Goal: Task Accomplishment & Management: Manage account settings

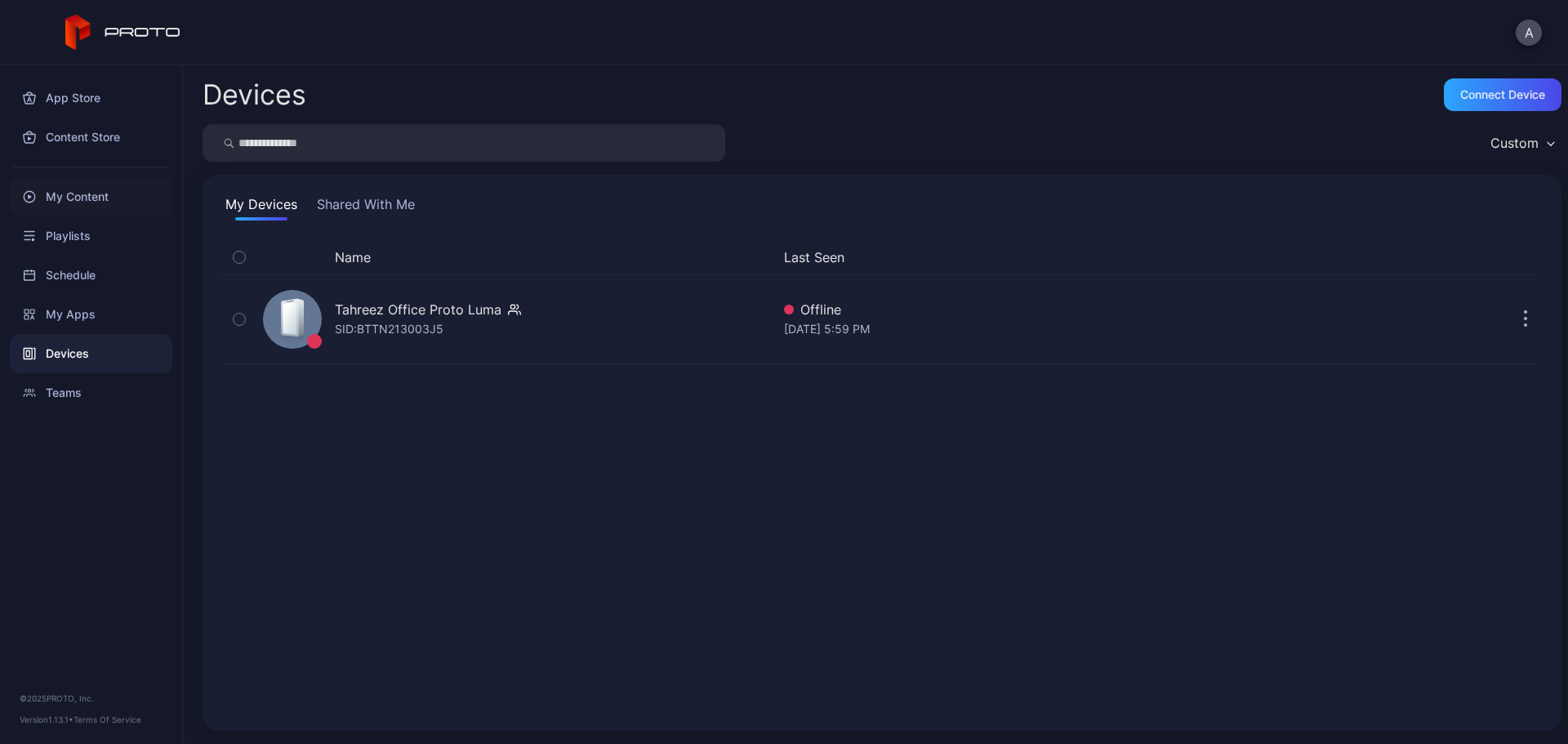
click at [110, 196] on div "My Content" at bounding box center [91, 197] width 163 height 39
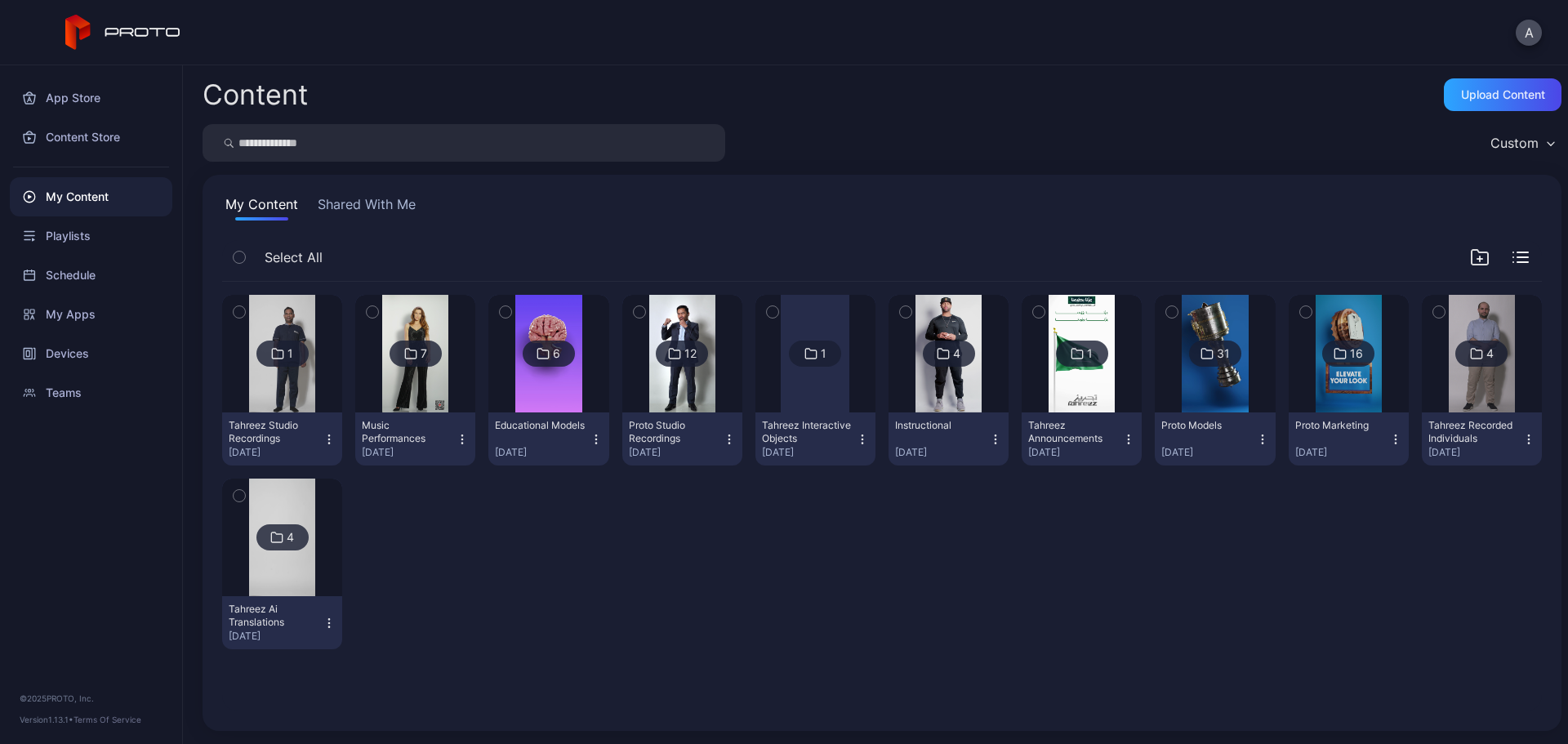
click at [300, 500] on img at bounding box center [283, 537] width 67 height 117
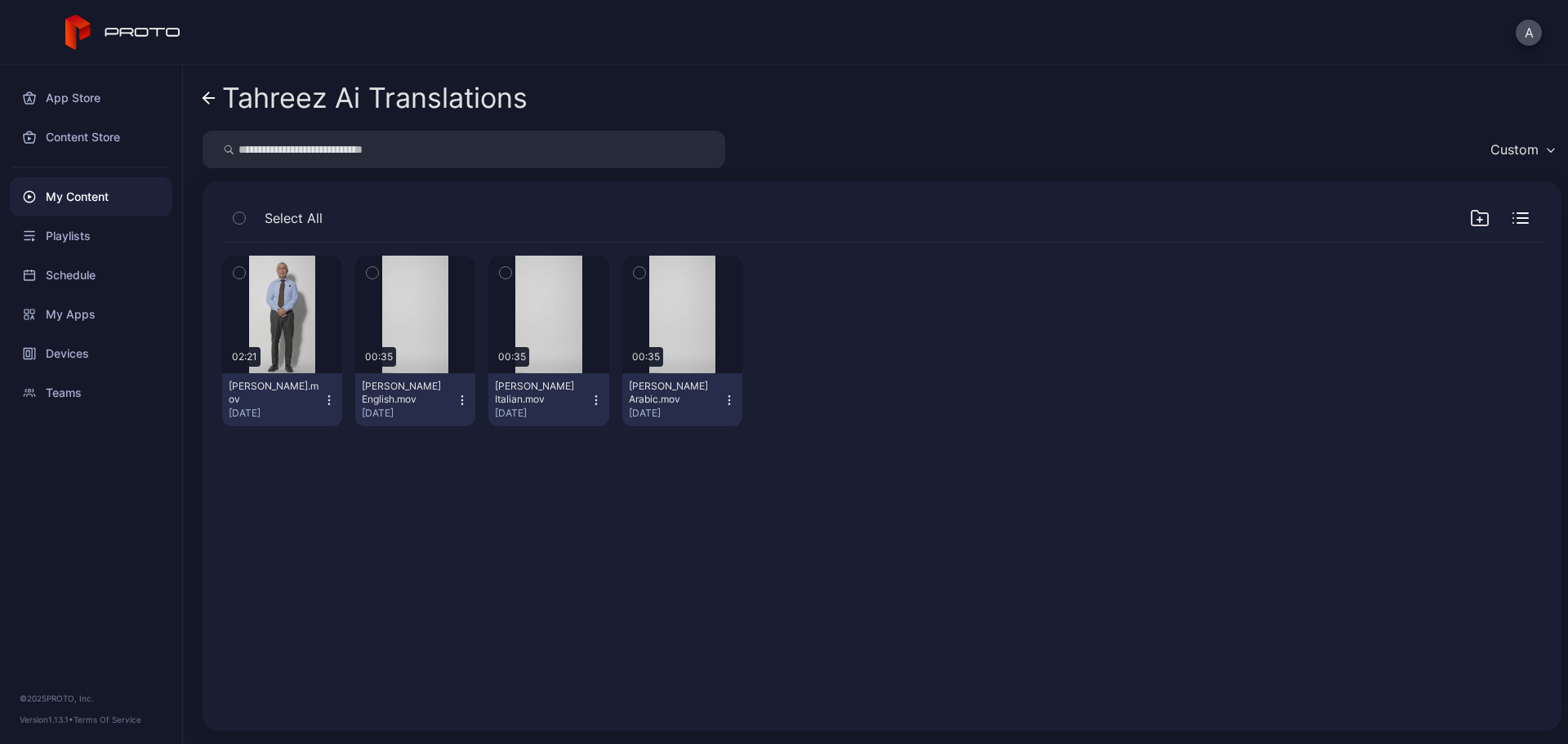
click at [209, 98] on icon at bounding box center [209, 98] width 11 height 0
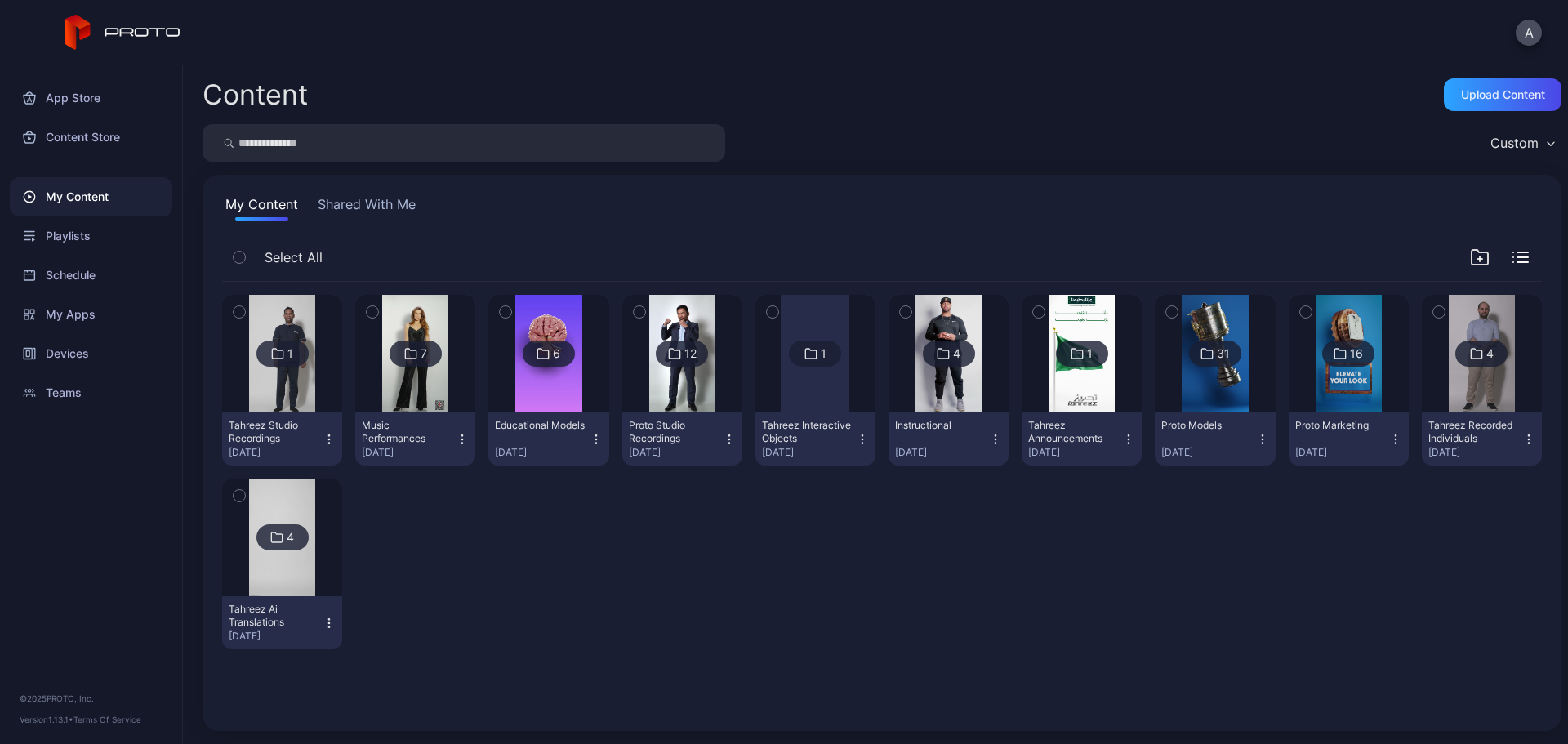
click at [309, 386] on img at bounding box center [283, 353] width 67 height 117
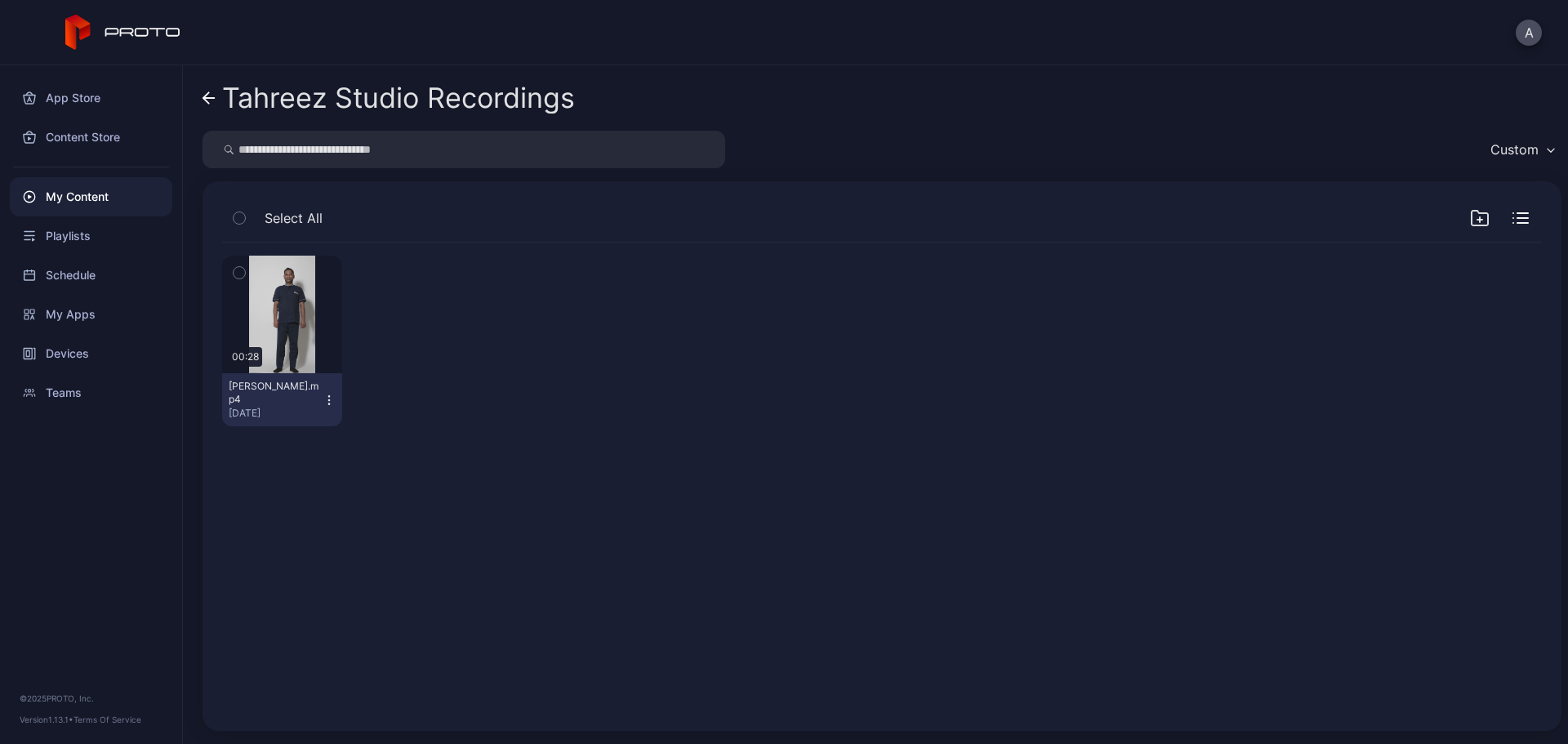
click at [207, 101] on icon at bounding box center [206, 98] width 6 height 11
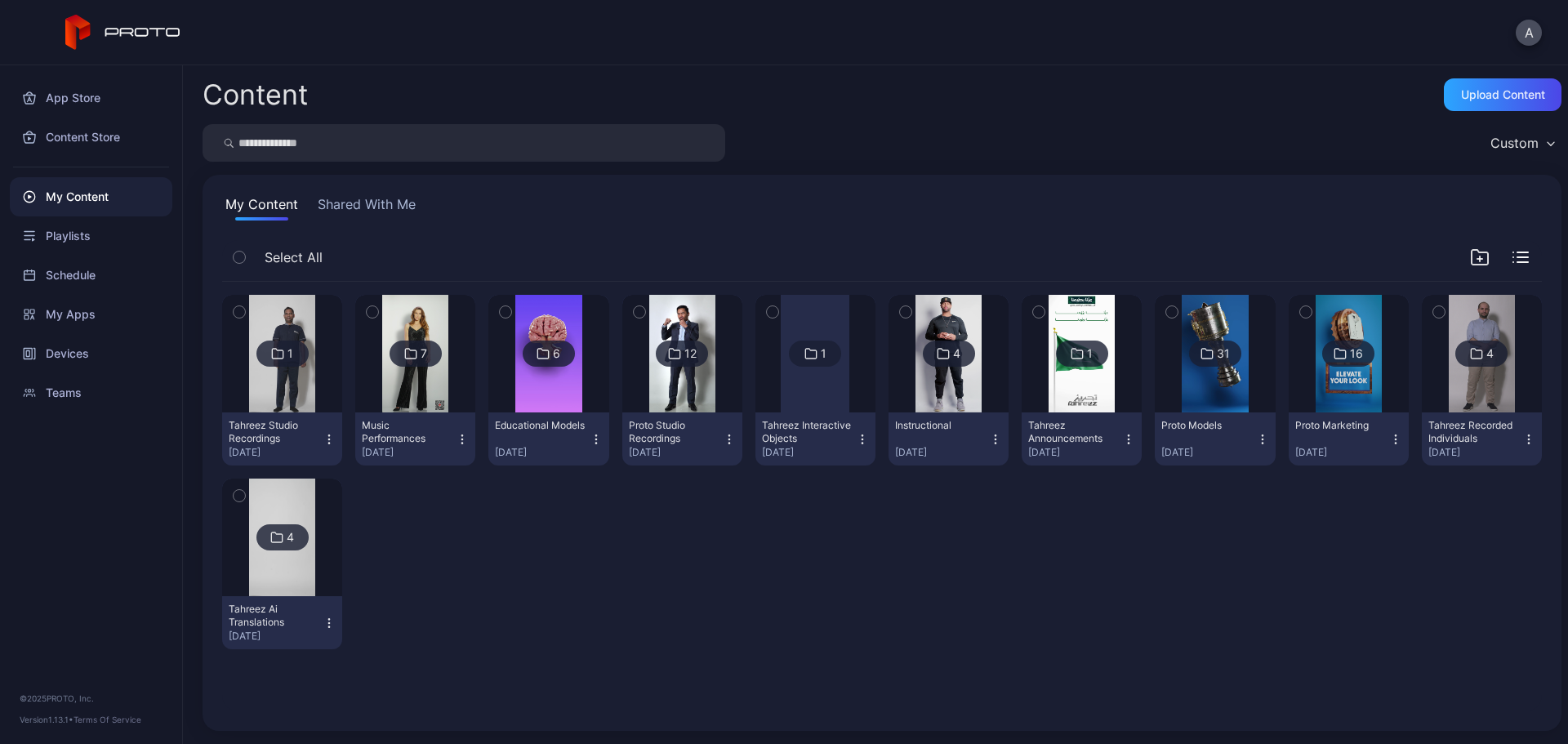
click at [1479, 377] on img at bounding box center [1482, 353] width 67 height 117
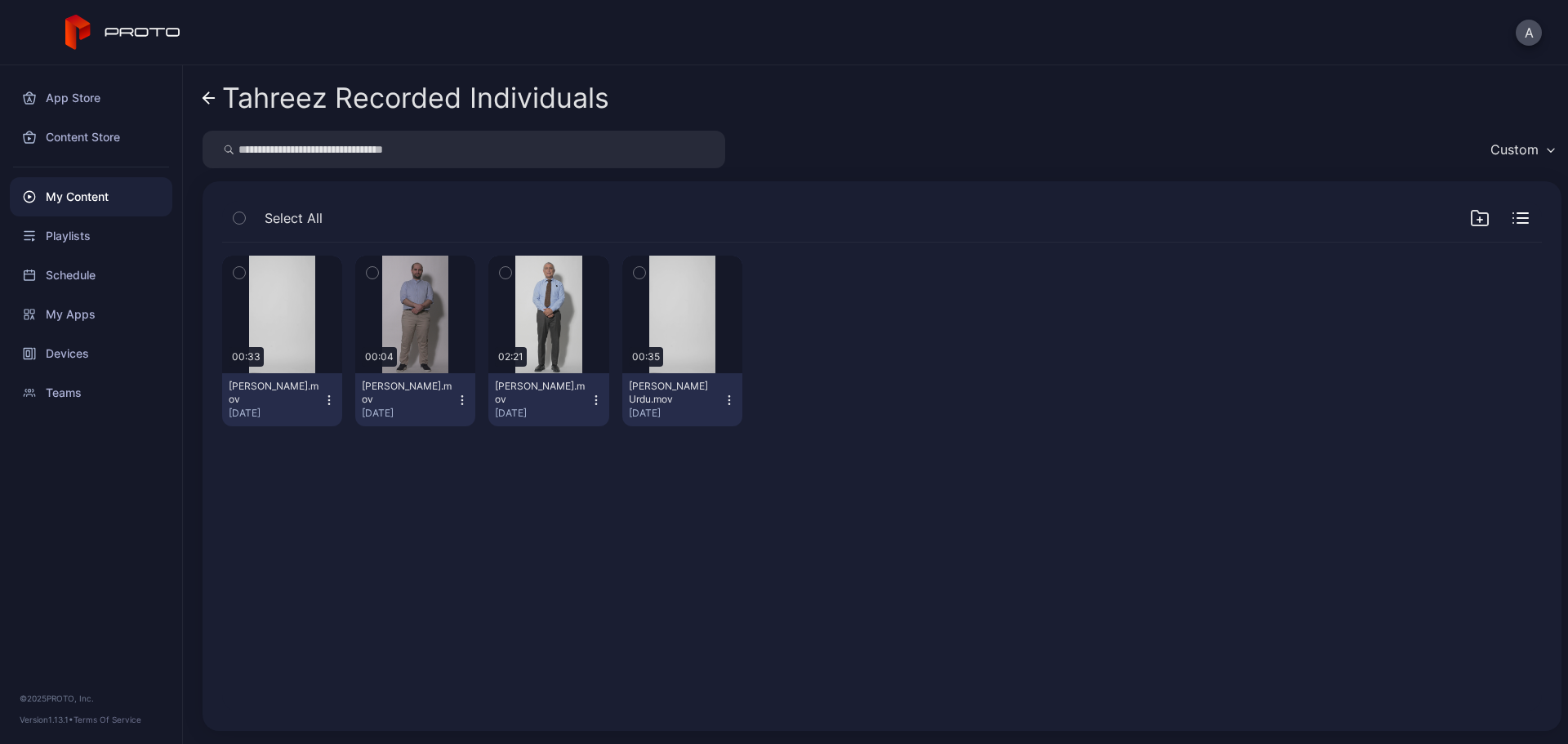
click at [243, 217] on icon "button" at bounding box center [239, 217] width 11 height 18
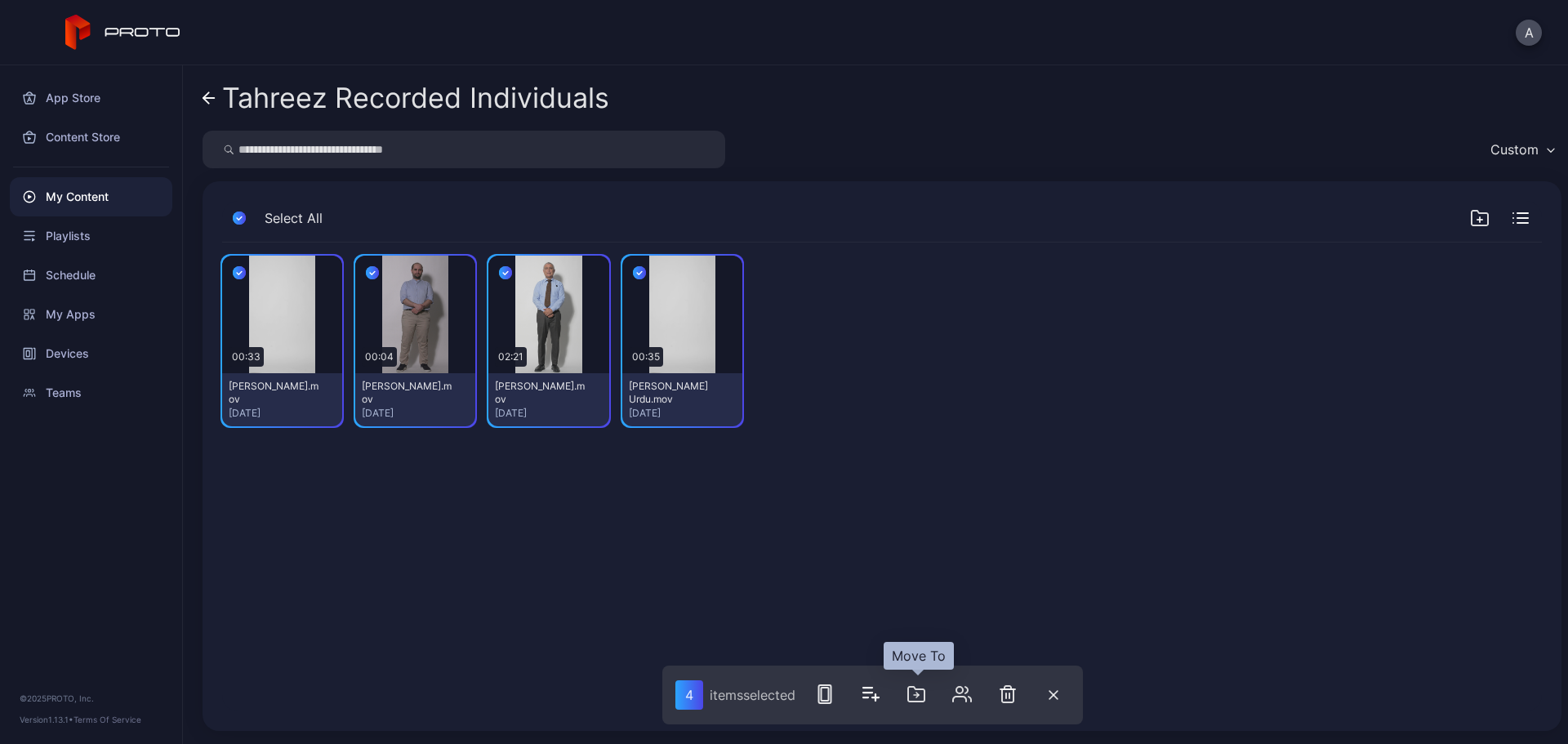
click at [924, 696] on icon "button" at bounding box center [916, 694] width 19 height 19
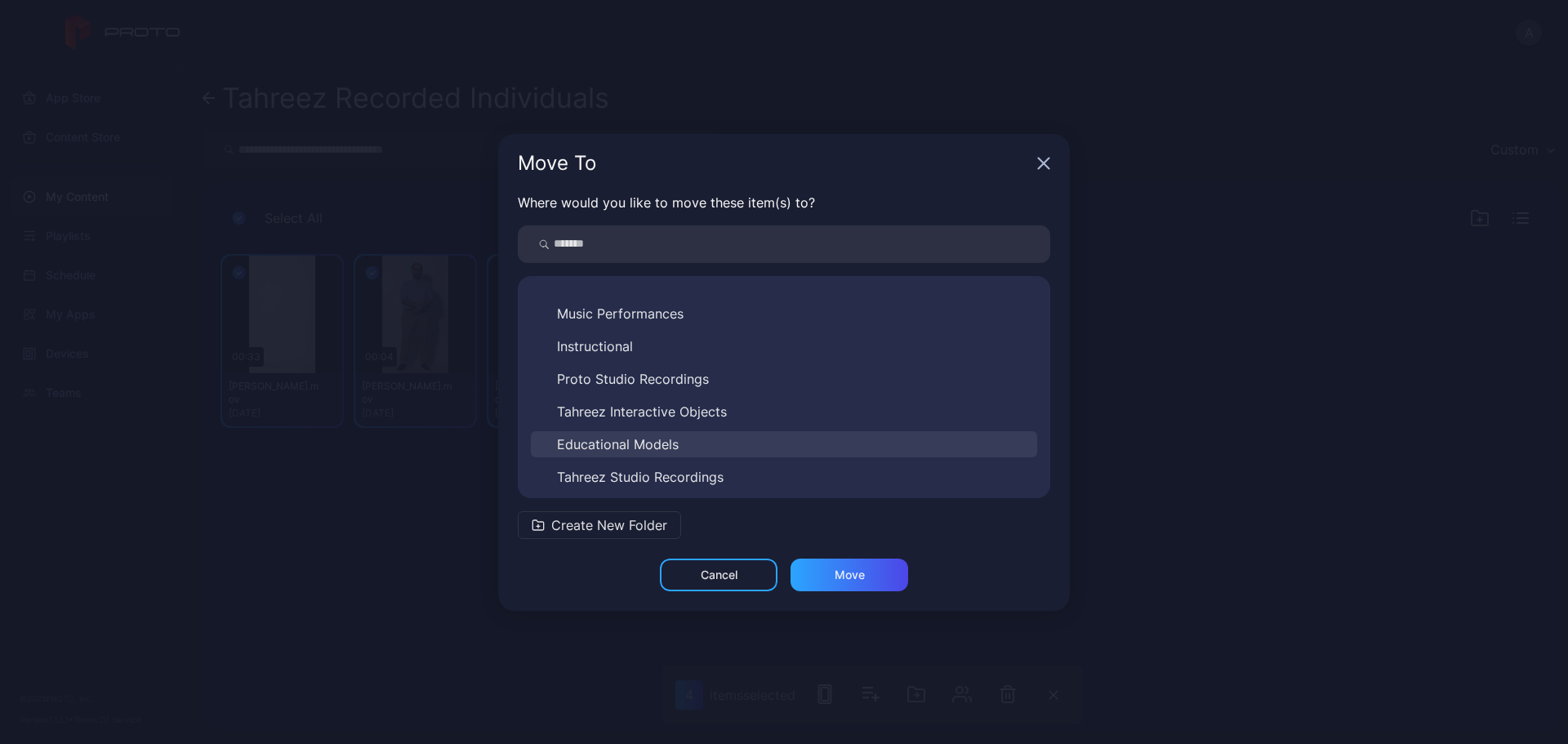
scroll to position [189, 0]
click at [707, 470] on span "Tahreez Studio Recordings" at bounding box center [640, 471] width 166 height 19
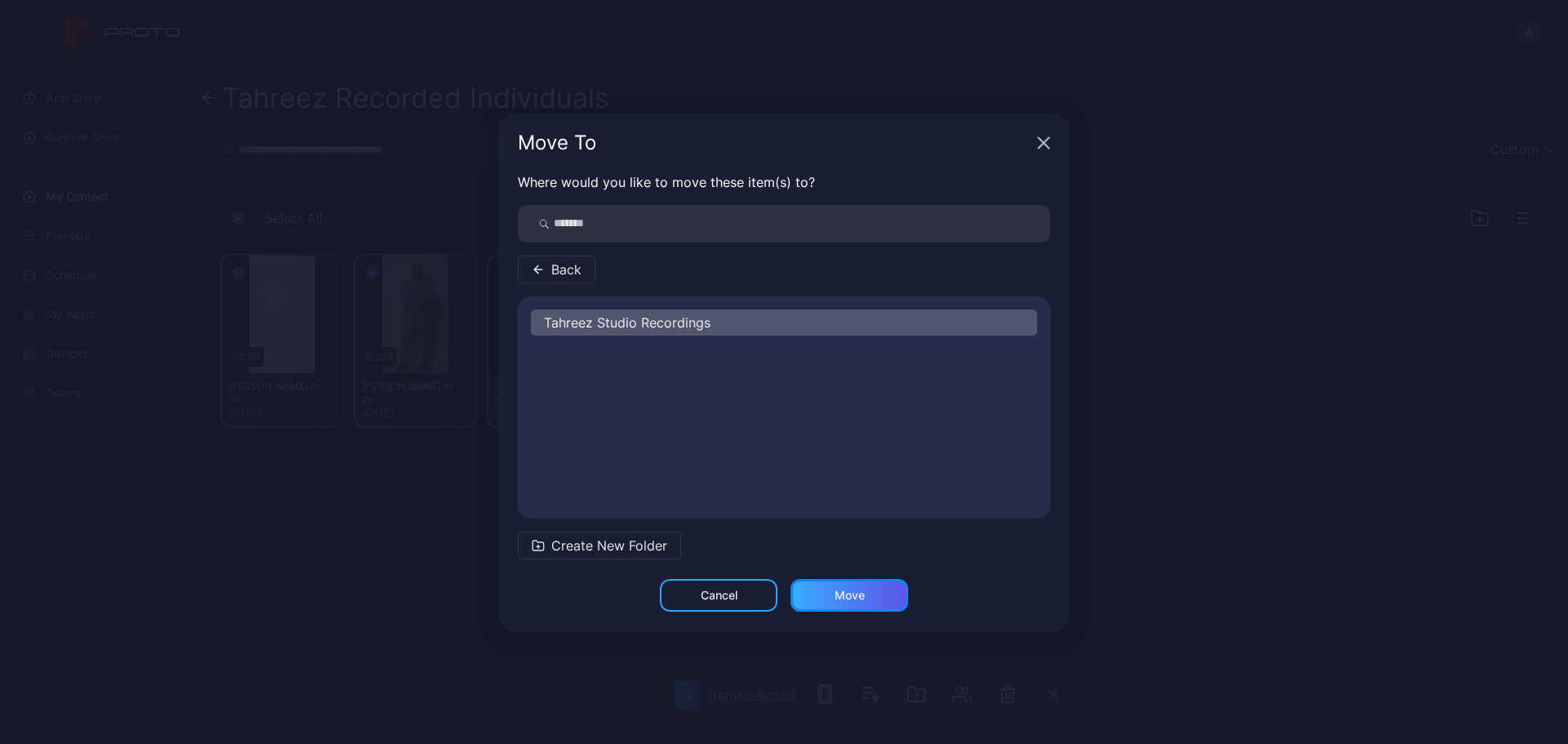
click at [878, 596] on div "Move" at bounding box center [849, 595] width 117 height 32
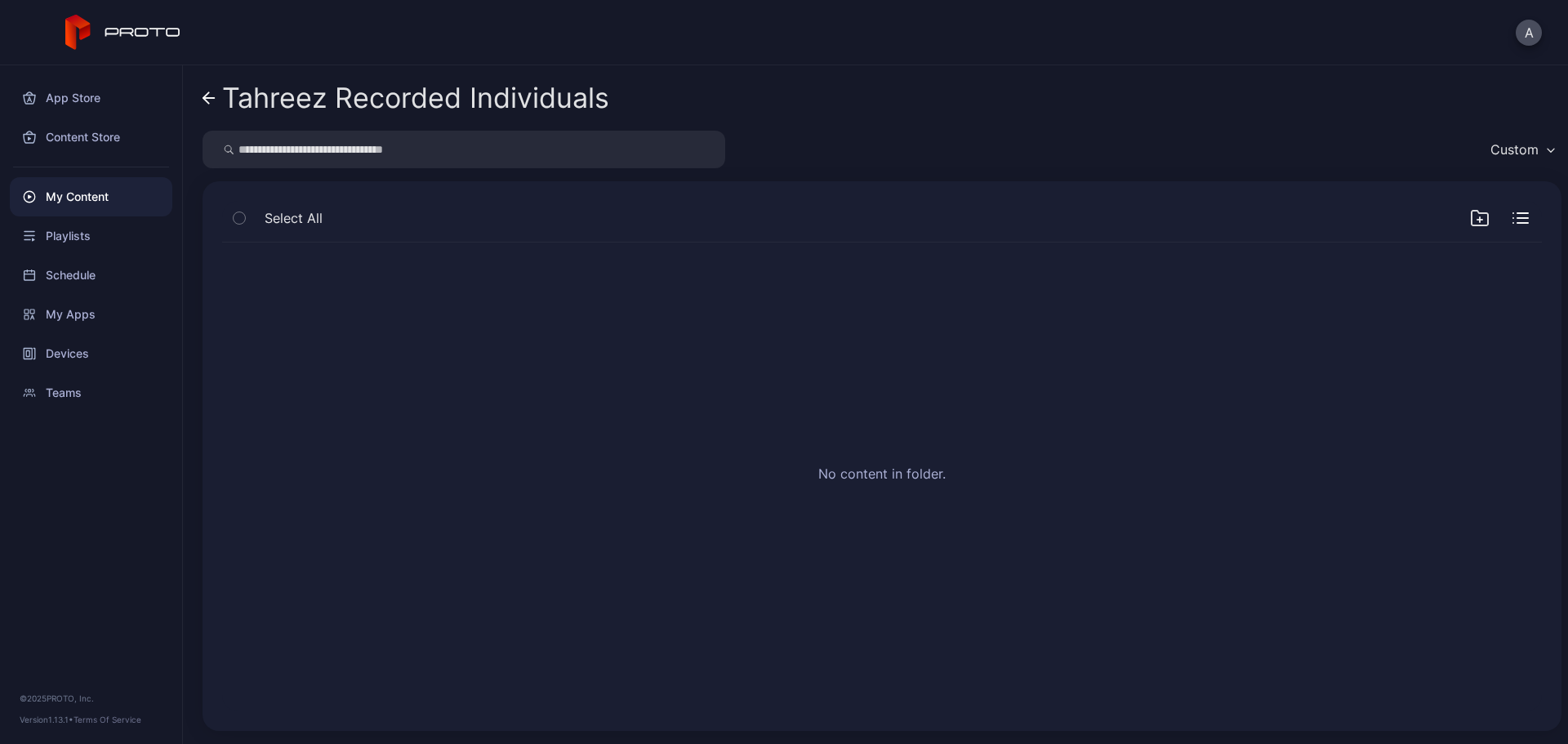
click at [215, 102] on link "Tahreez Recorded Individuals" at bounding box center [406, 98] width 407 height 39
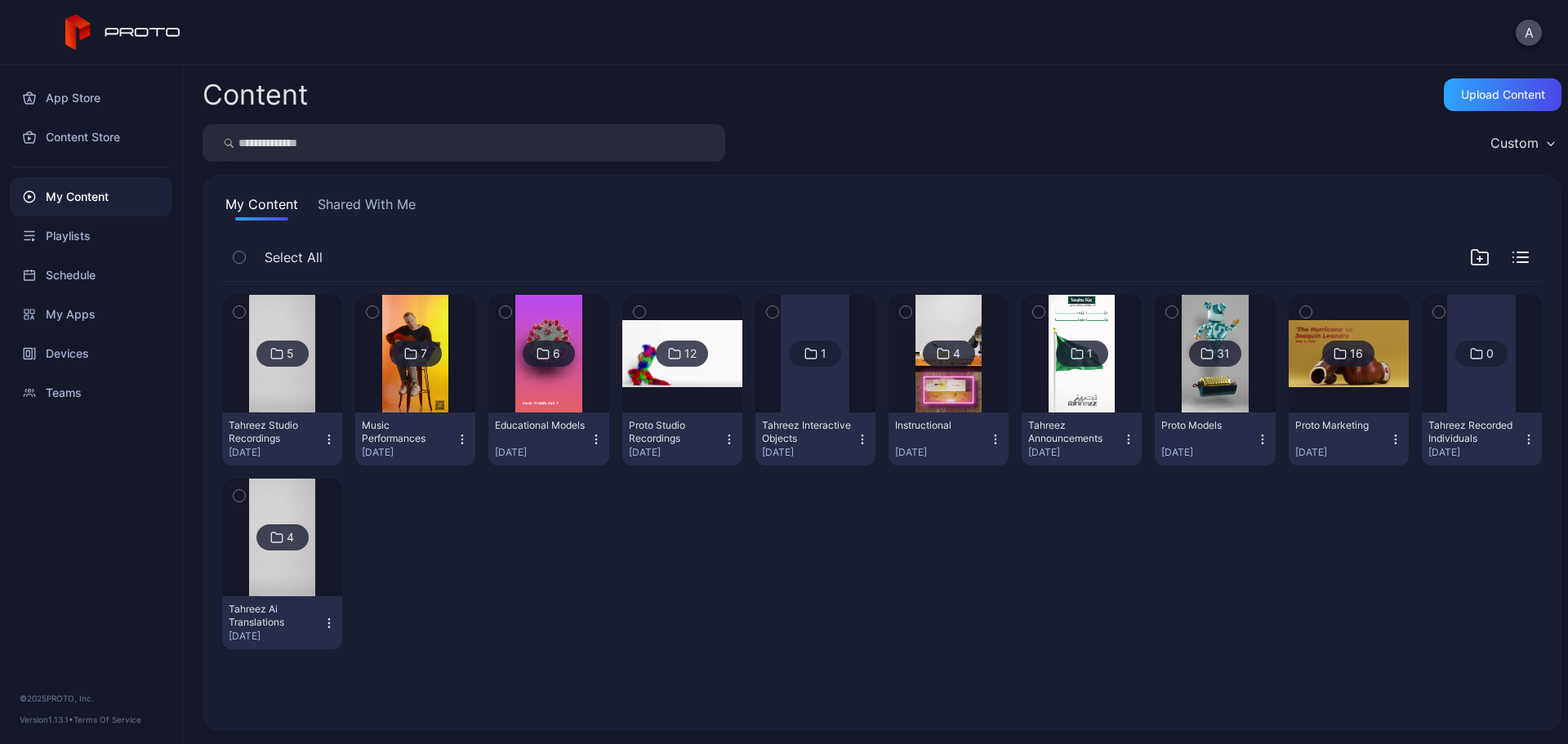
click at [1523, 444] on icon "button" at bounding box center [1529, 440] width 13 height 13
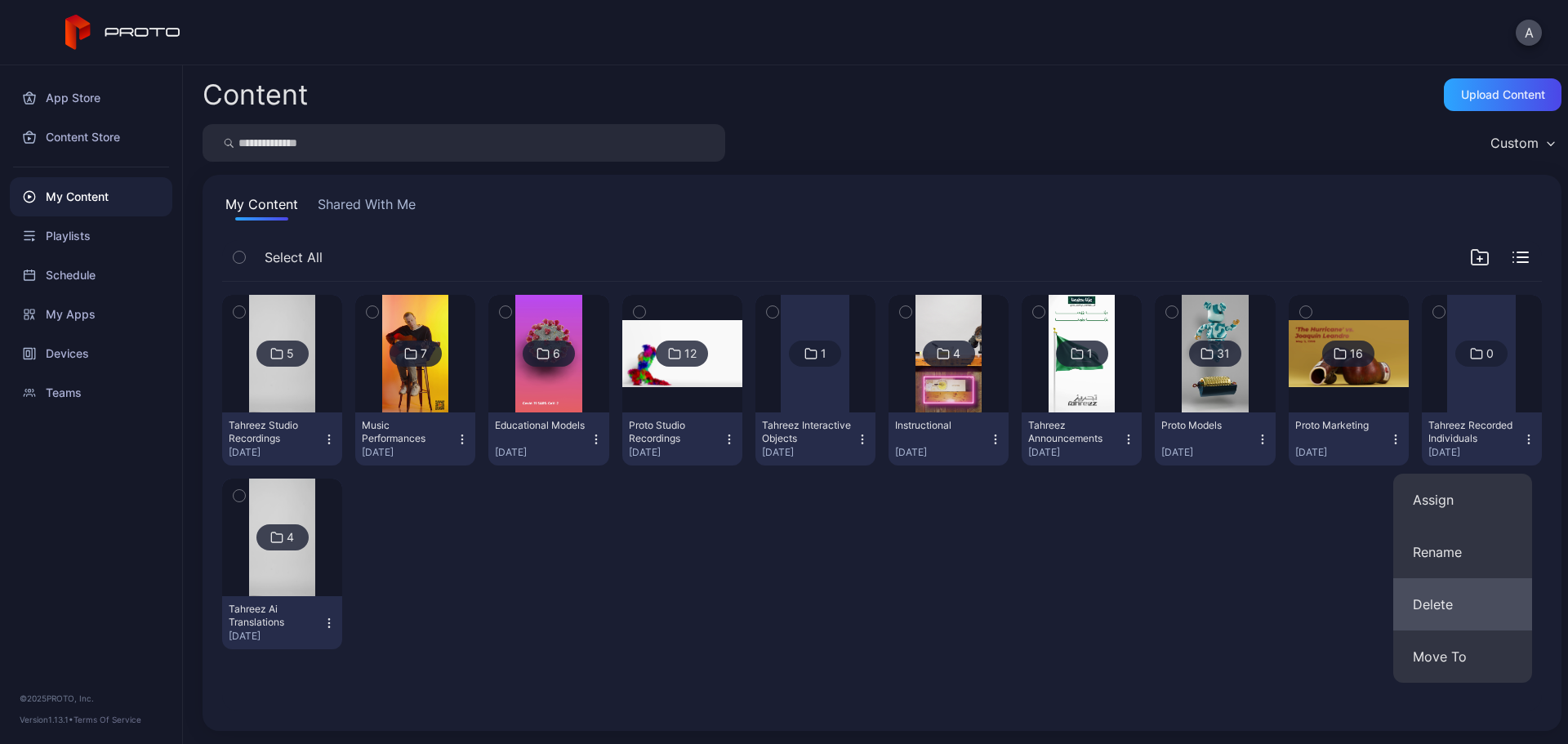
click at [1467, 604] on button "Delete" at bounding box center [1463, 604] width 139 height 53
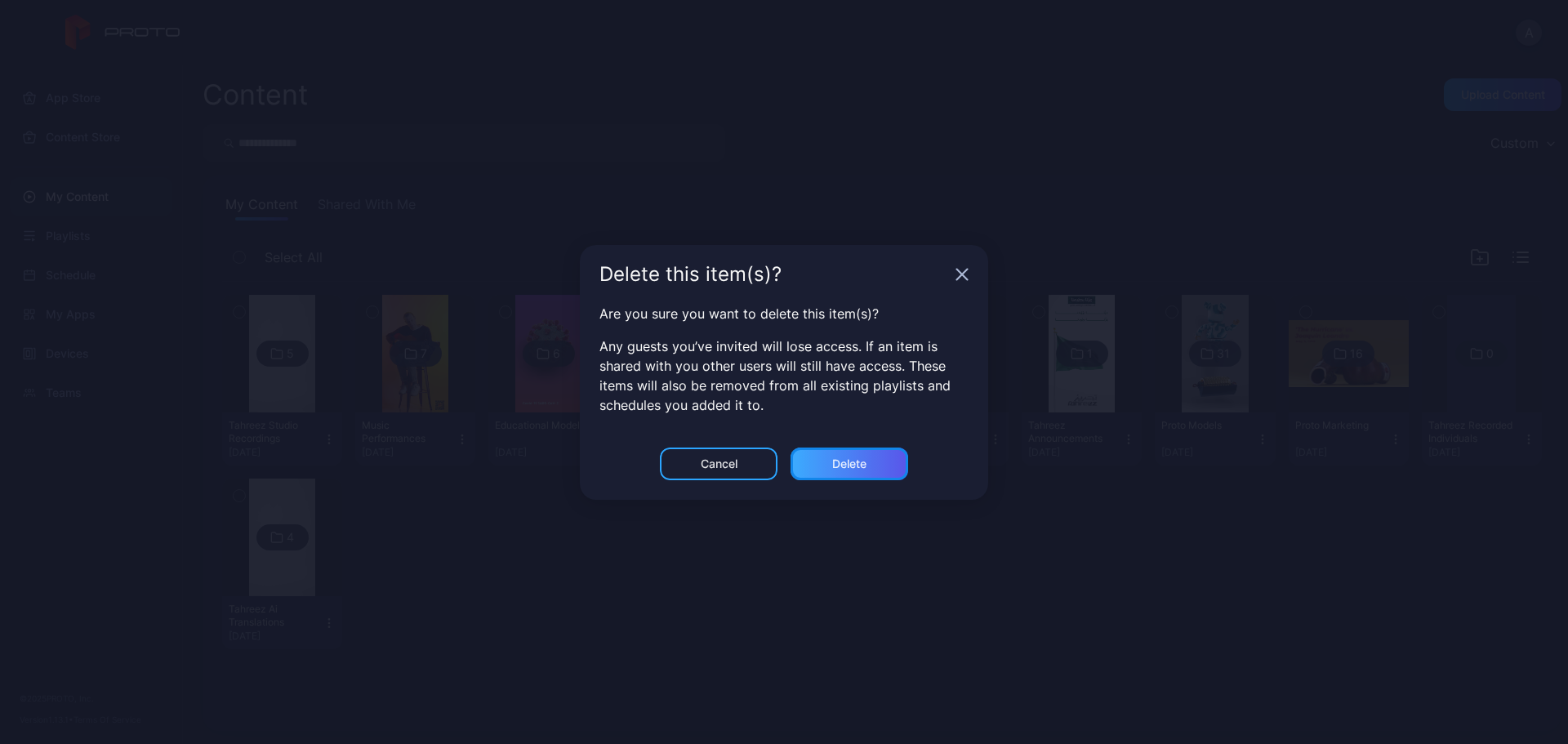
click at [854, 460] on div "Delete" at bounding box center [849, 464] width 34 height 13
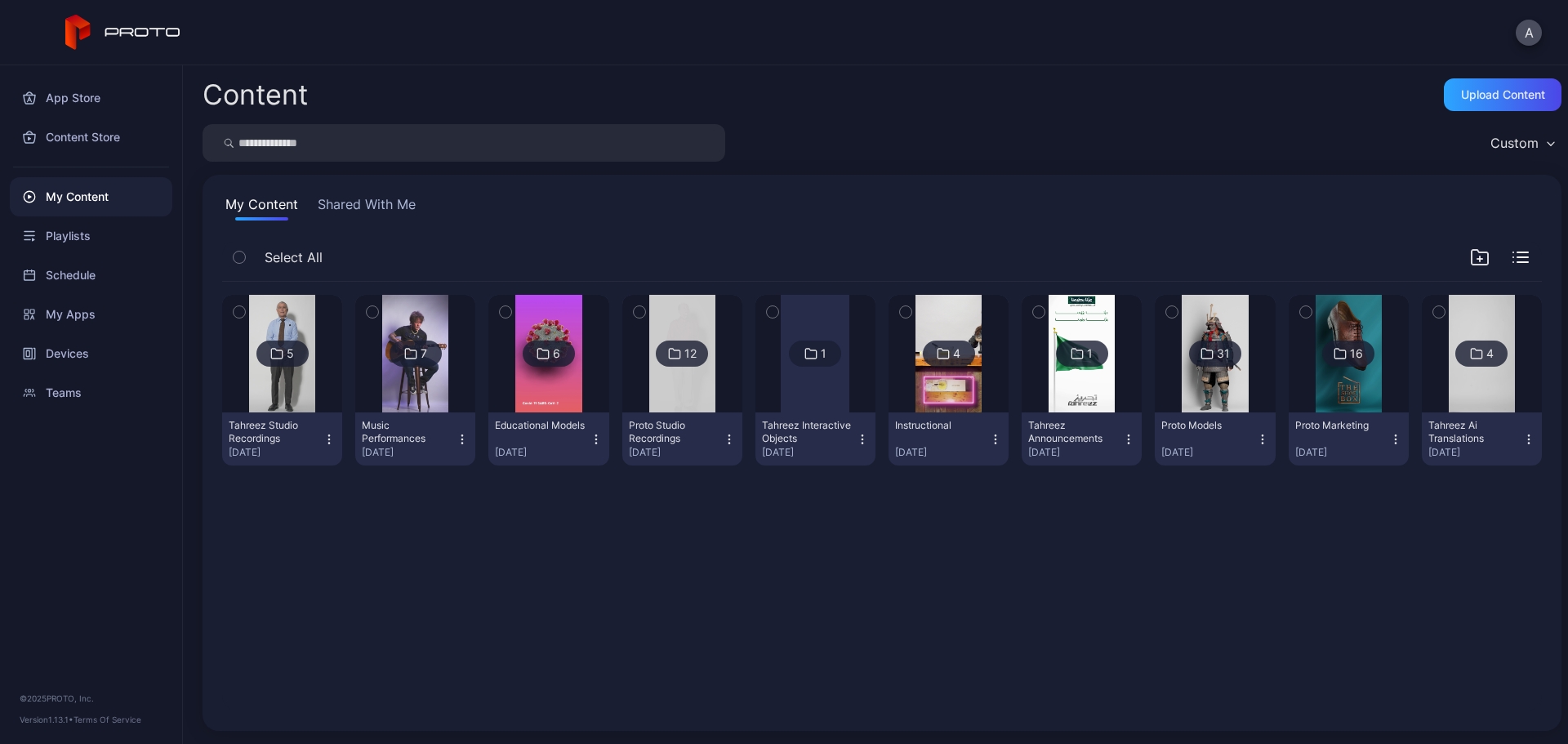
click at [1061, 520] on div "5 Tahreez Studio Recordings Sep 28, 2025 7 Music Performances Sep 28, 2025 6 Ed…" at bounding box center [881, 496] width 1346 height 456
click at [419, 384] on img at bounding box center [416, 353] width 67 height 117
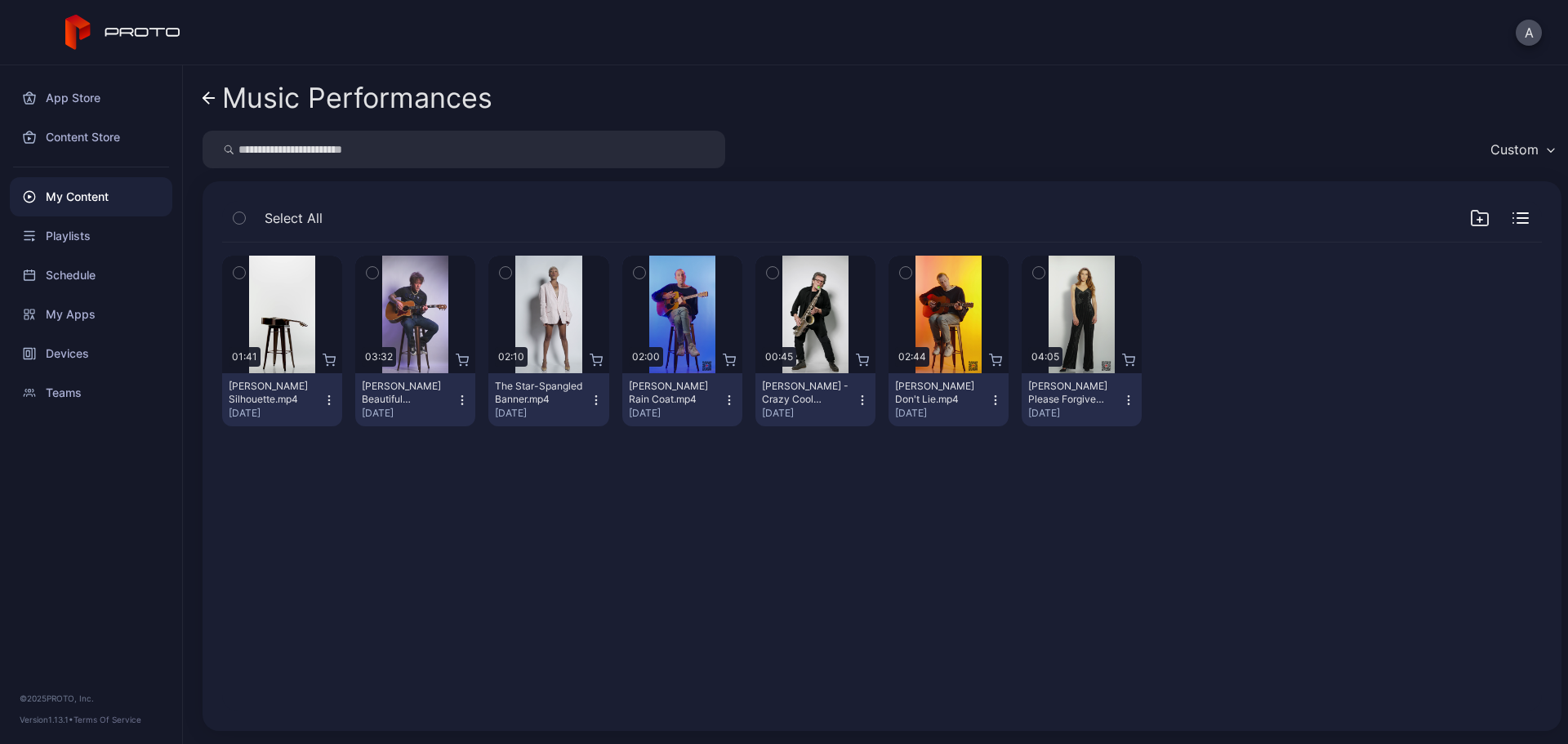
click at [215, 100] on icon at bounding box center [209, 98] width 13 height 14
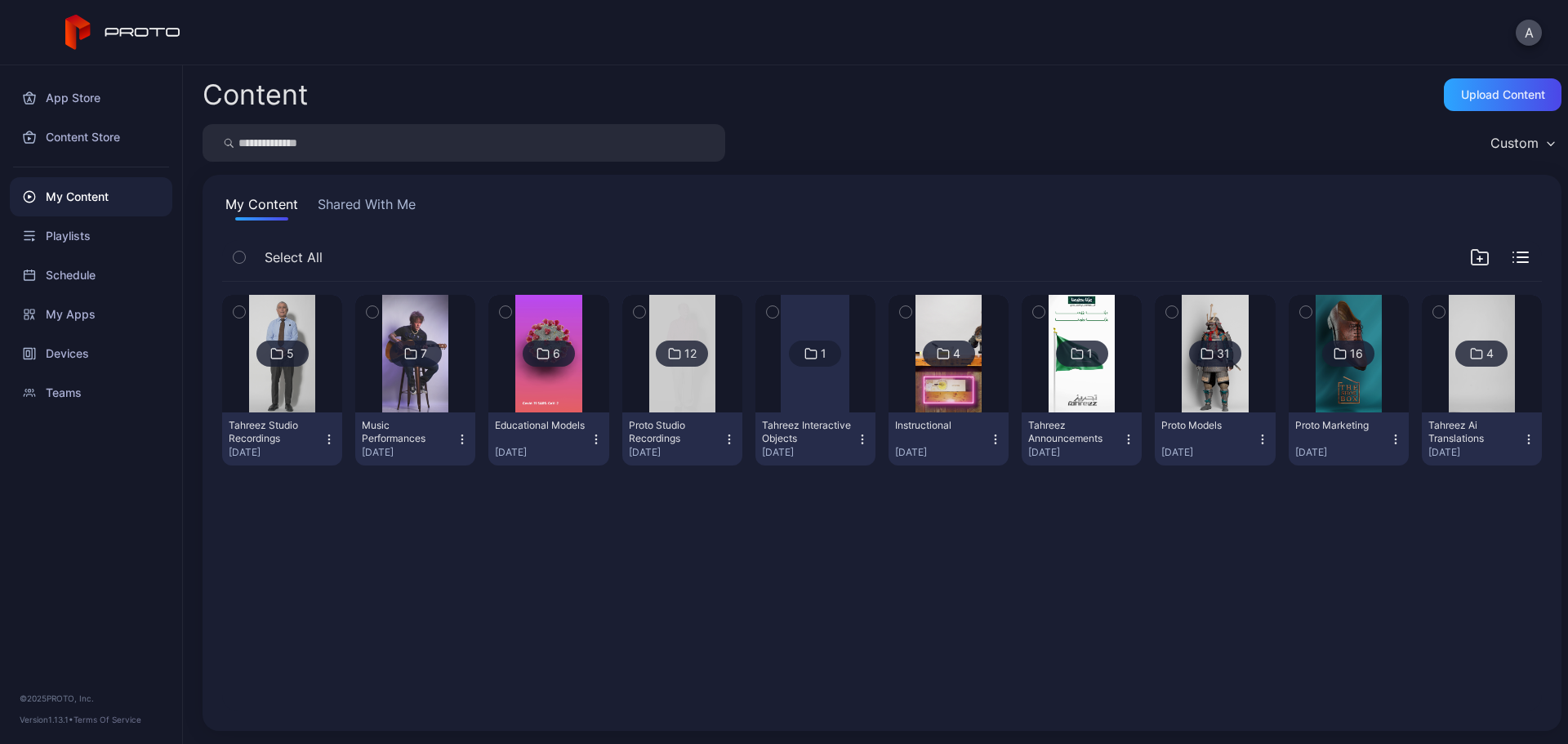
click at [415, 391] on img at bounding box center [416, 353] width 67 height 117
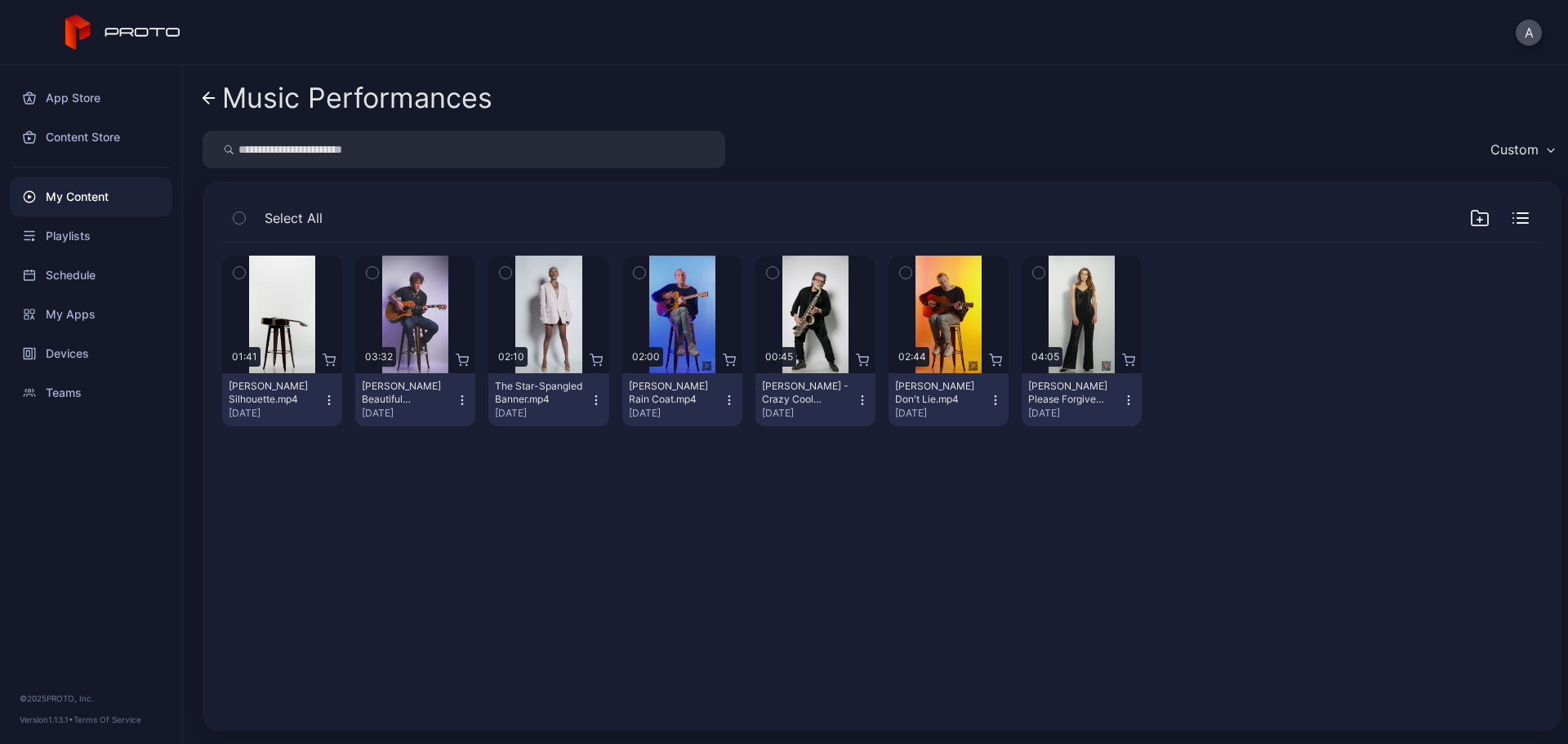
click at [203, 104] on icon at bounding box center [209, 98] width 13 height 14
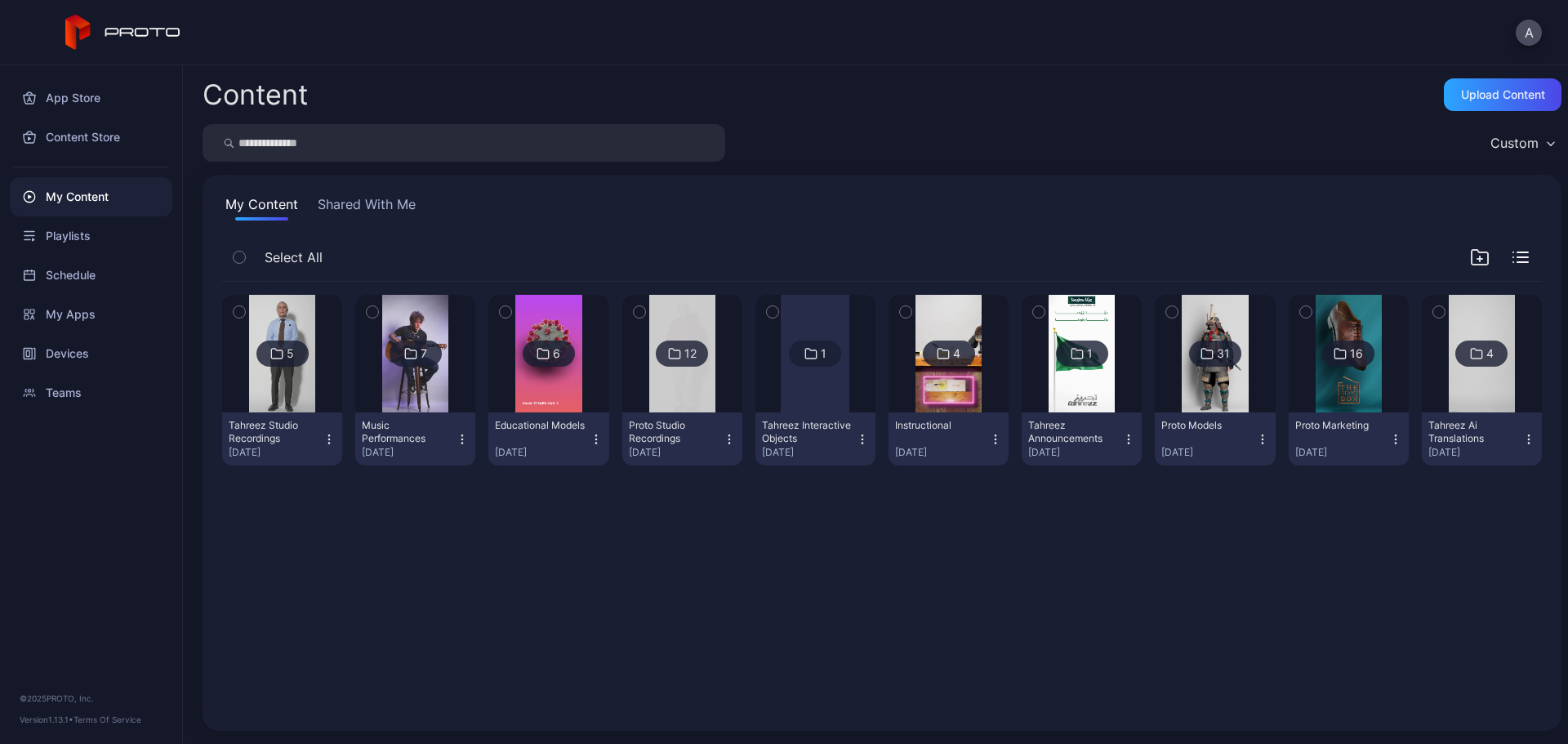
click at [298, 377] on img at bounding box center [283, 353] width 67 height 117
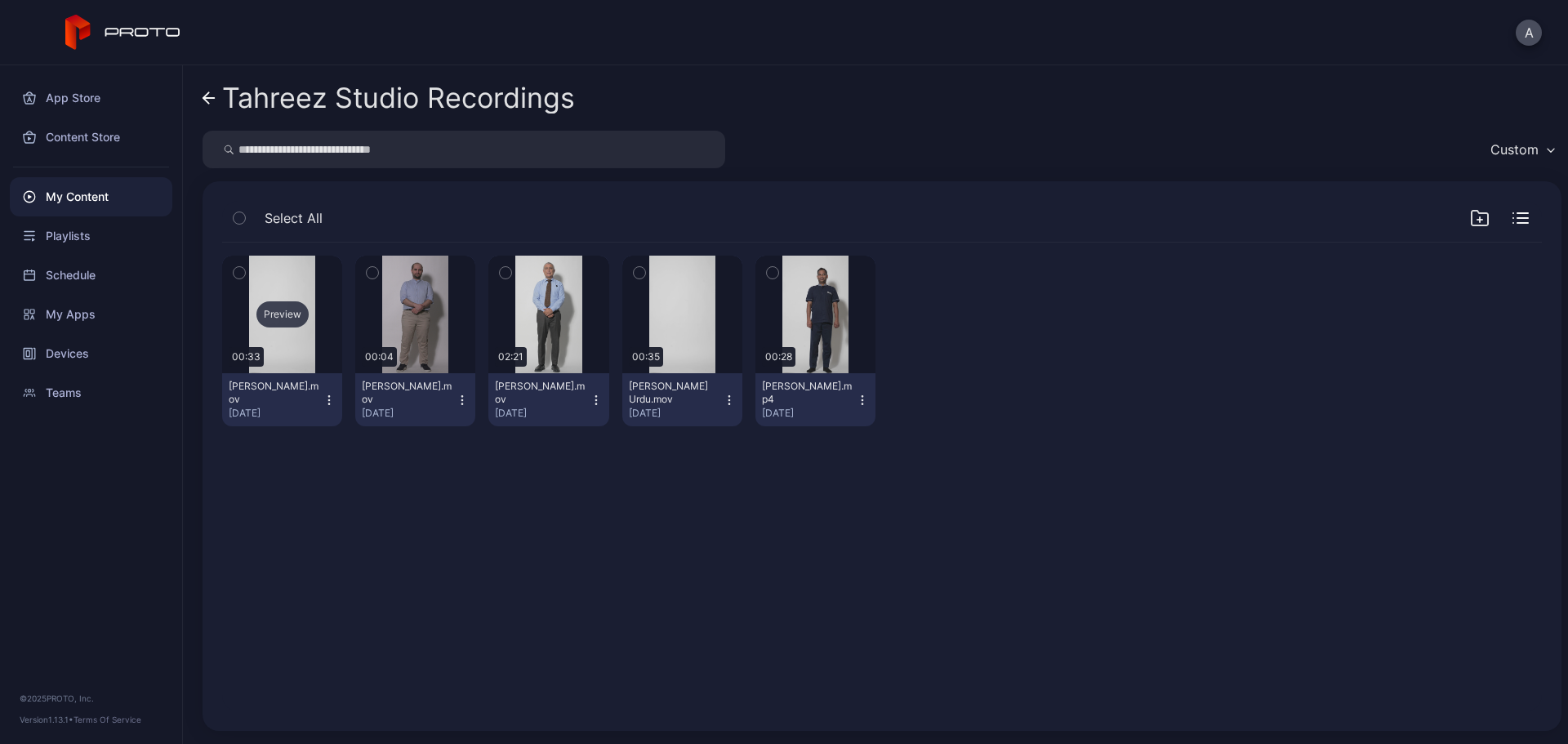
click at [267, 312] on div "Preview" at bounding box center [283, 314] width 53 height 26
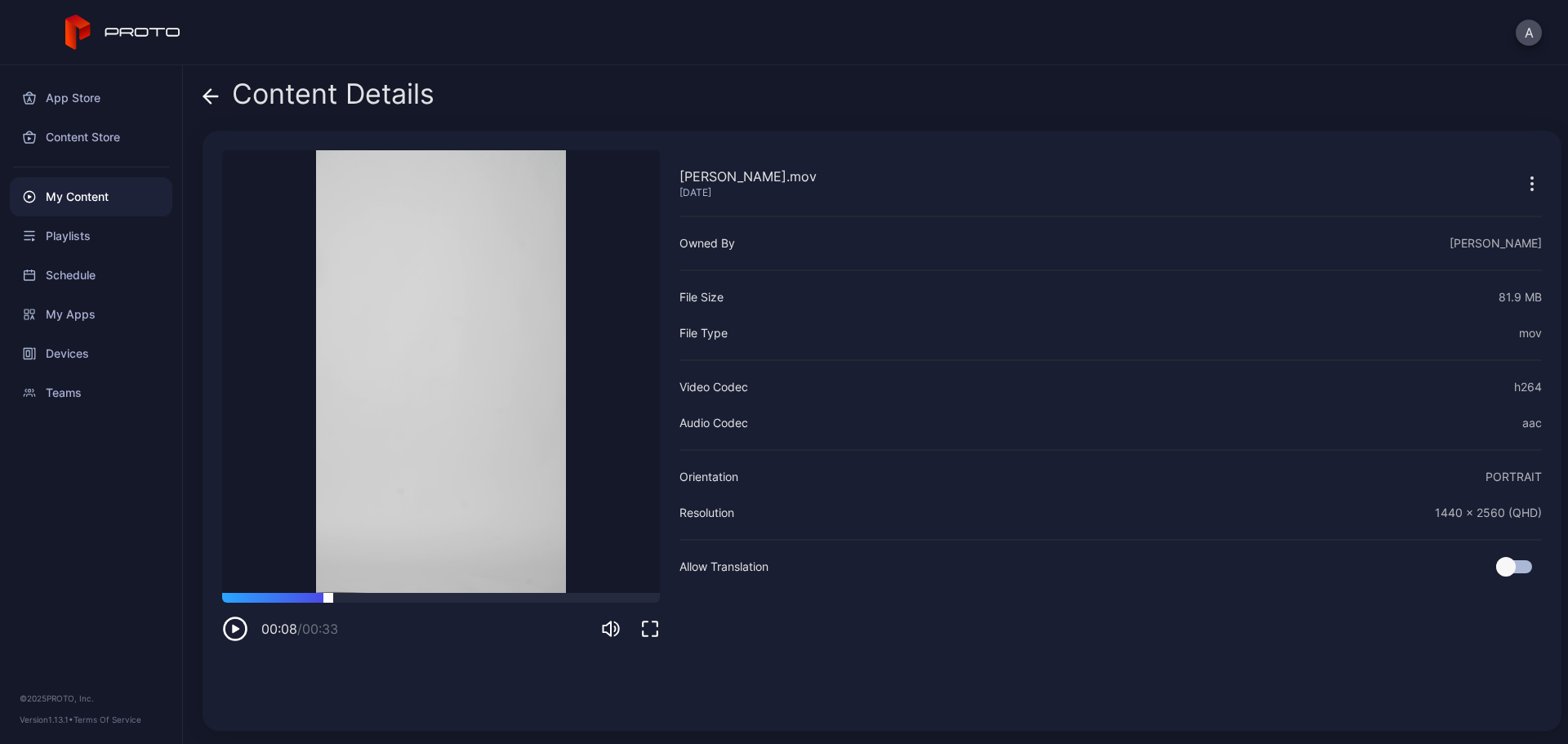
click at [328, 595] on div at bounding box center [441, 598] width 438 height 10
click at [231, 628] on icon "button" at bounding box center [235, 629] width 26 height 26
click at [215, 96] on icon at bounding box center [211, 96] width 14 height 0
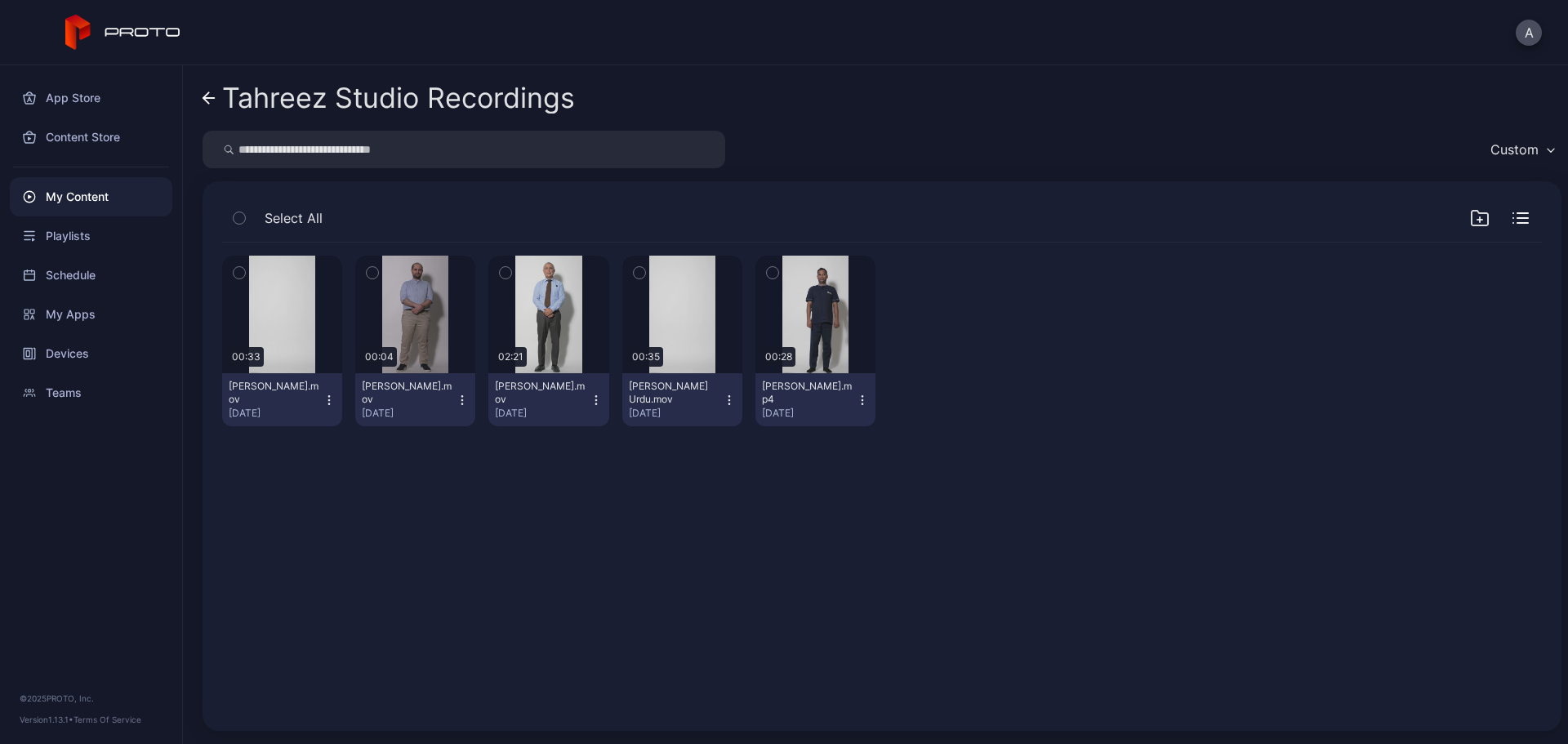
click at [767, 271] on icon "button" at bounding box center [772, 273] width 11 height 18
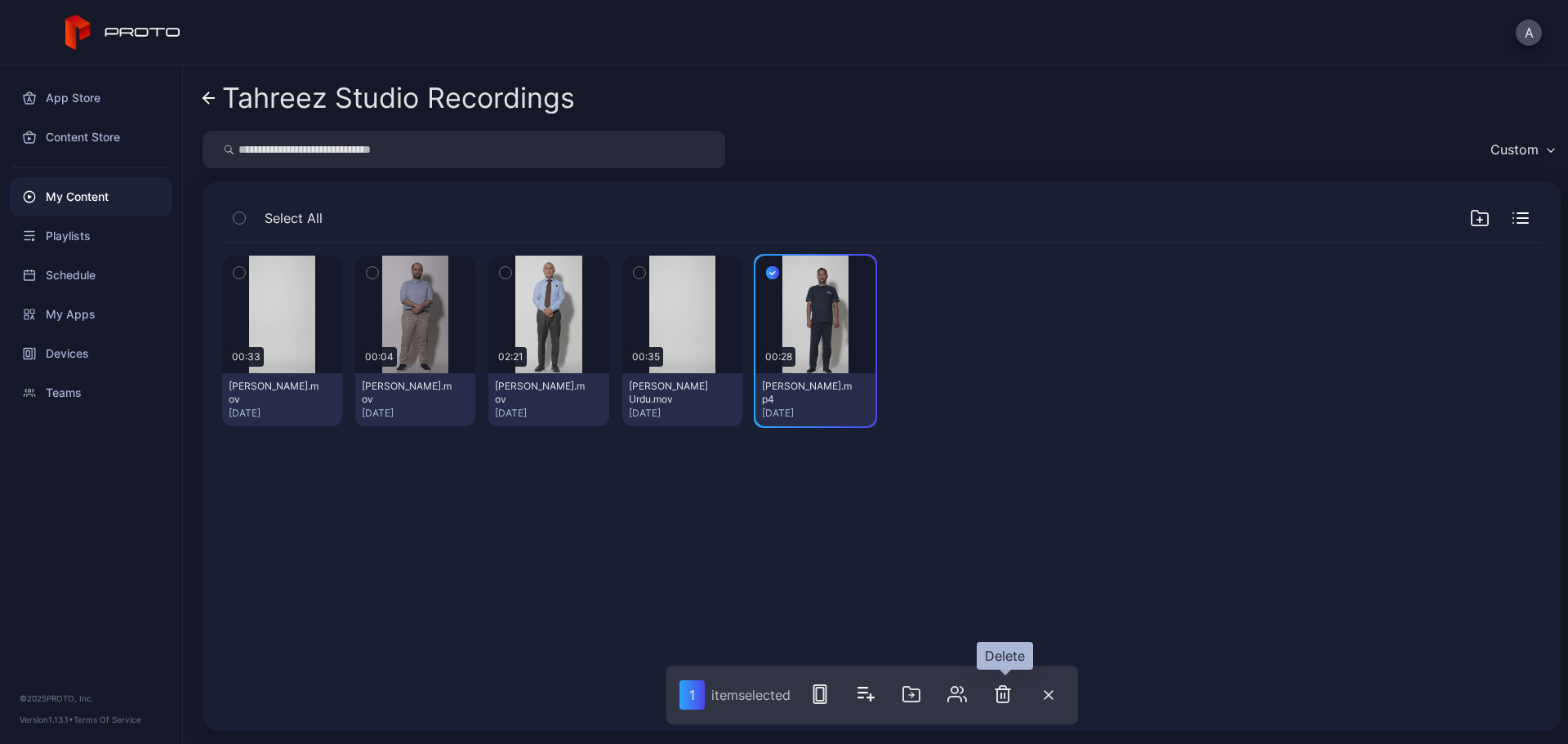
click at [998, 689] on icon "button" at bounding box center [1003, 689] width 15 height 0
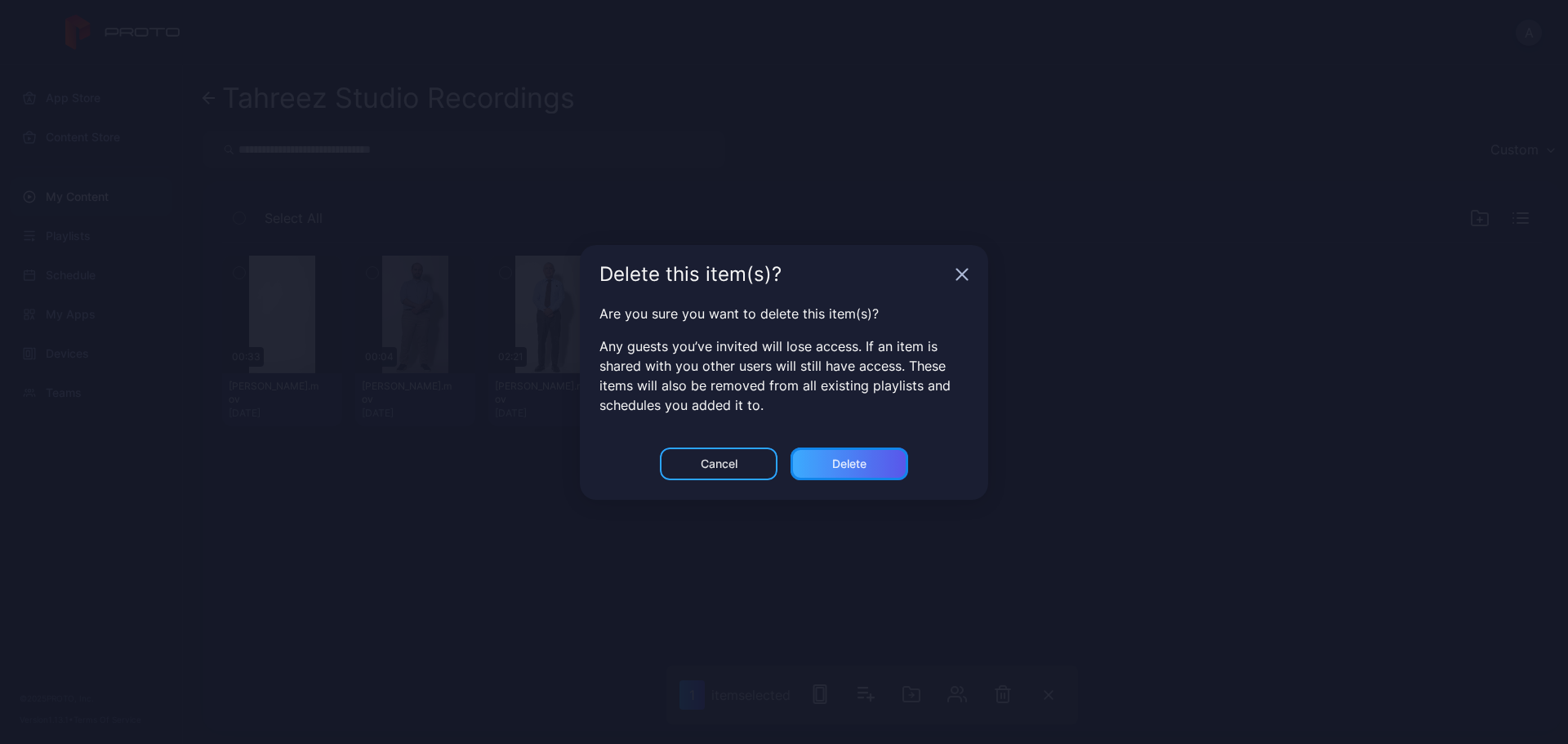
click at [852, 463] on div "Delete" at bounding box center [849, 464] width 34 height 13
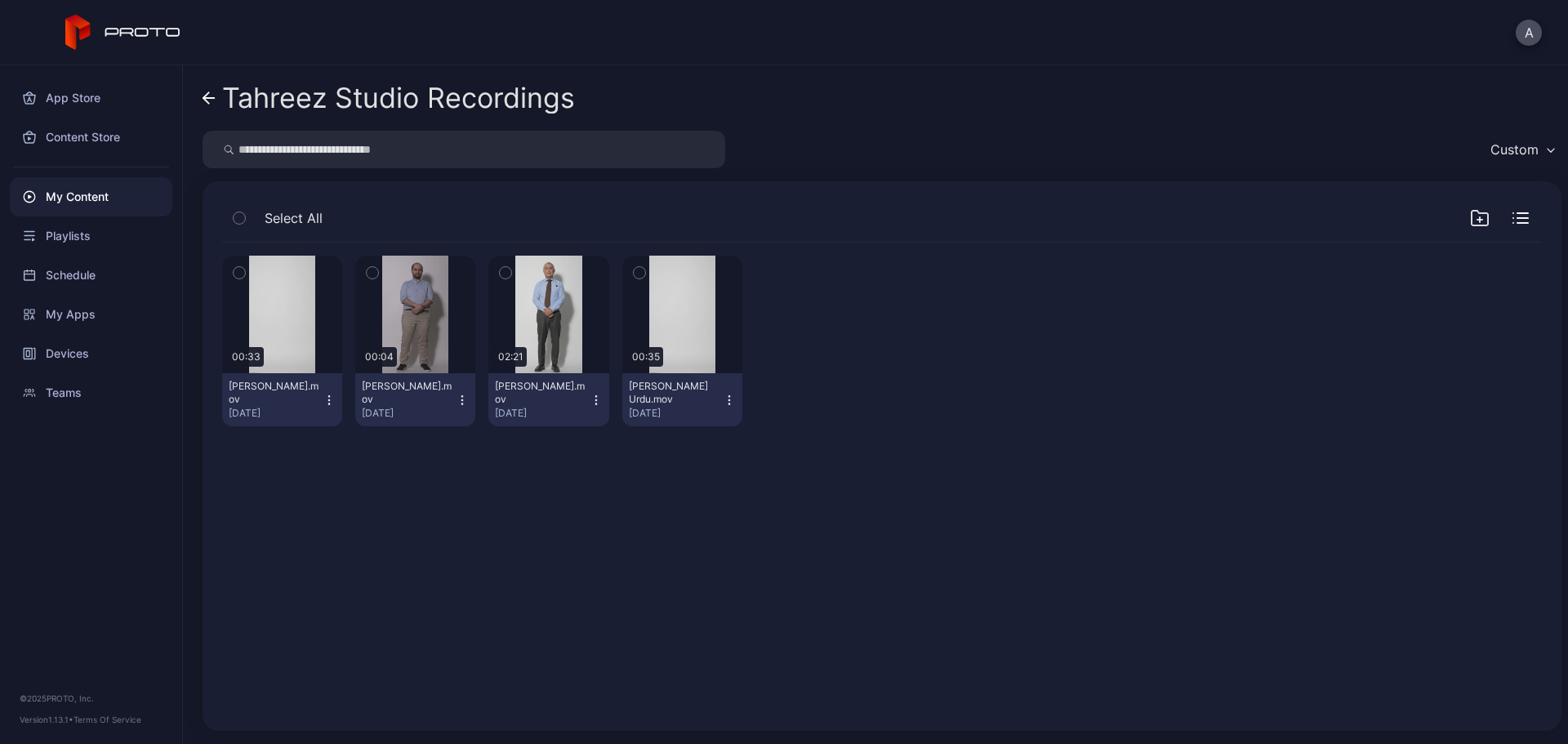
click at [207, 109] on link "Tahreez Studio Recordings" at bounding box center [388, 98] width 372 height 39
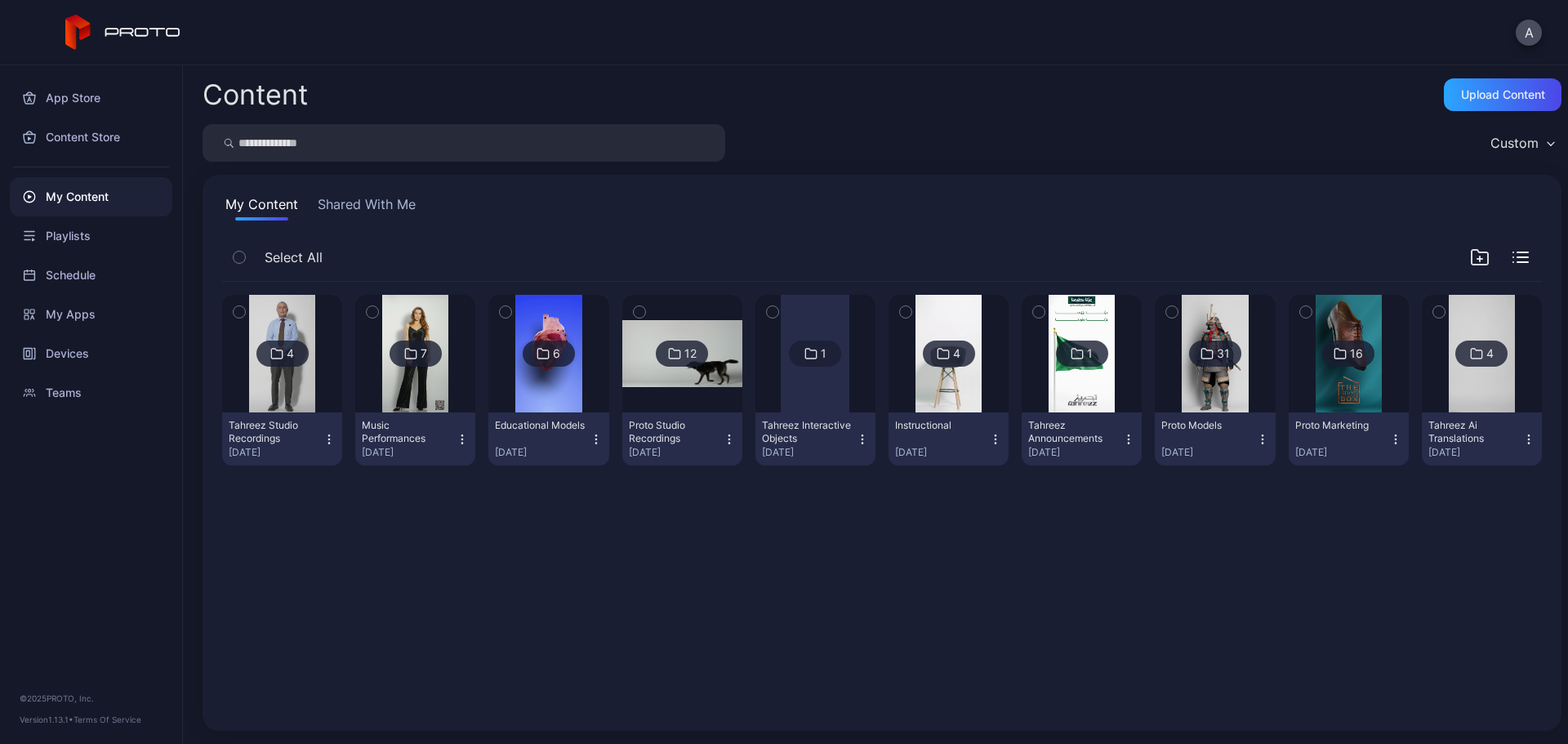
click at [1449, 381] on img at bounding box center [1482, 353] width 67 height 117
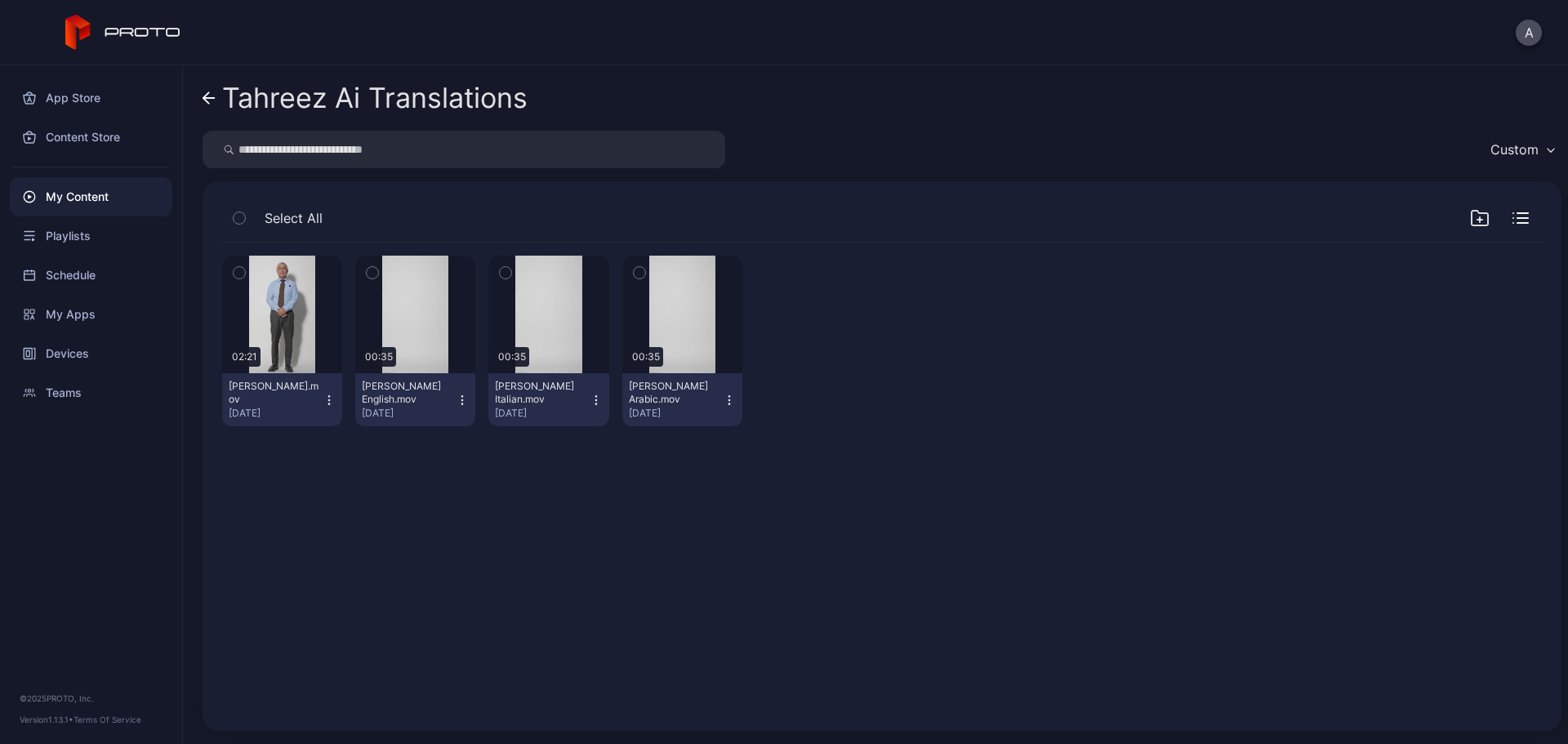
click at [212, 100] on icon at bounding box center [209, 98] width 13 height 14
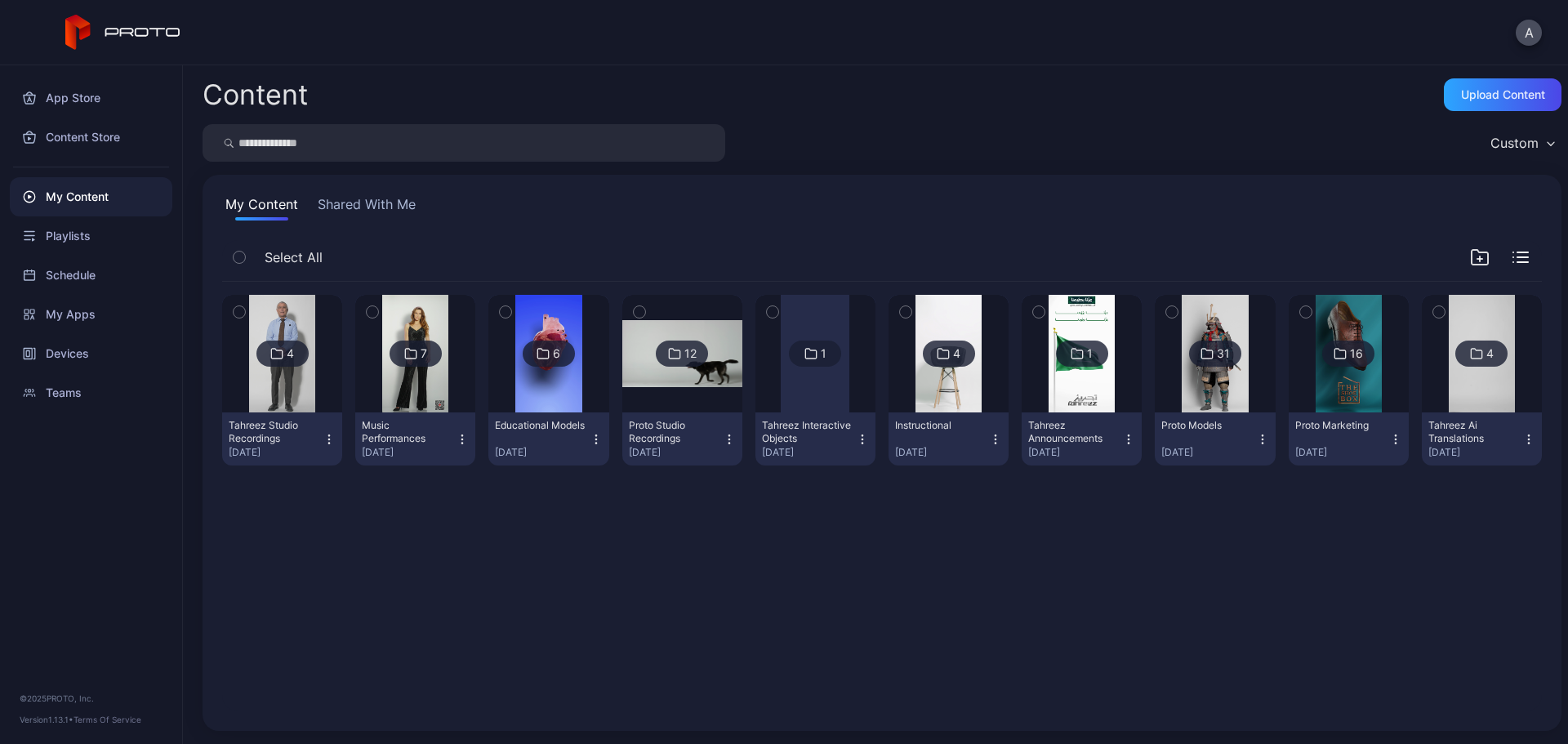
click at [536, 378] on img at bounding box center [549, 353] width 67 height 117
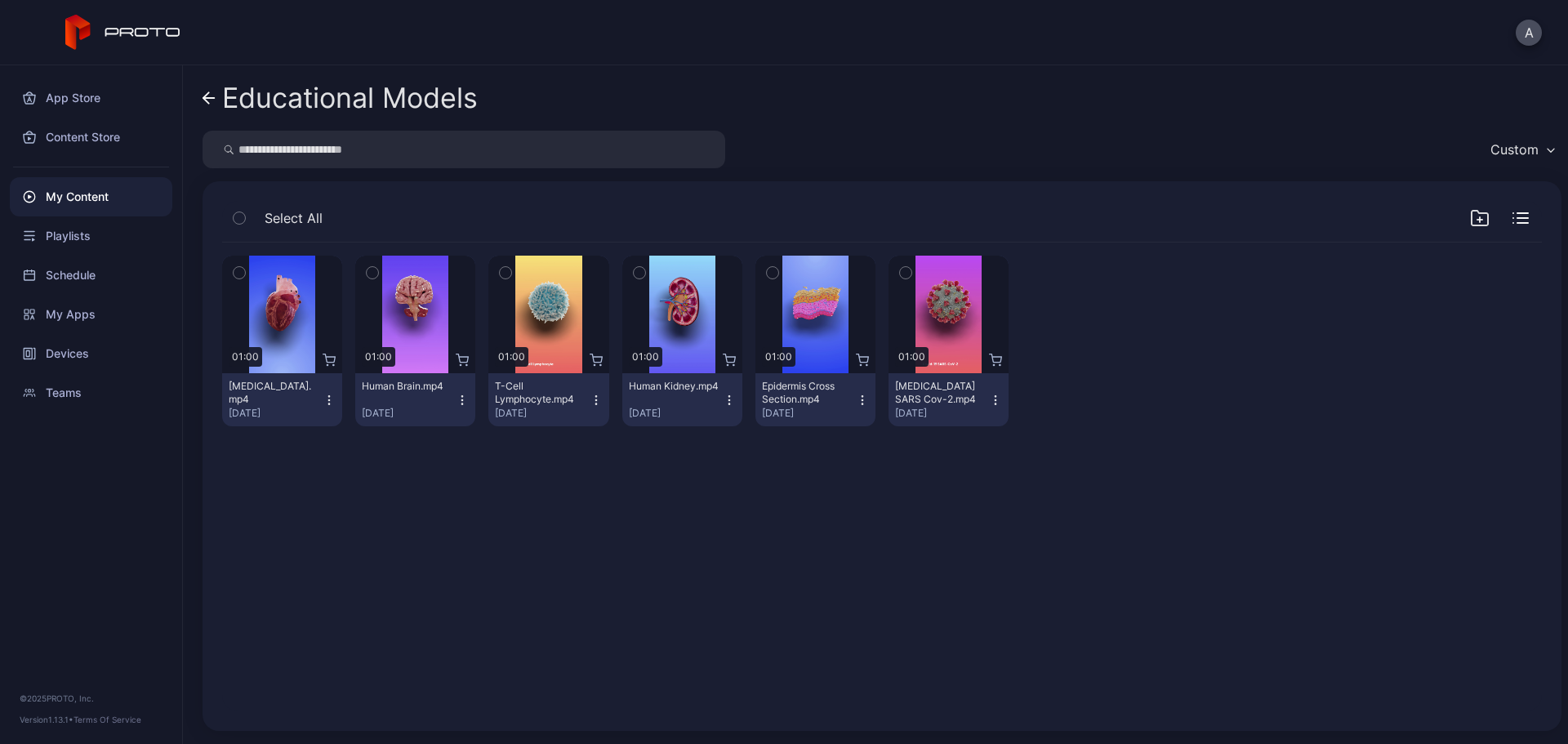
click at [208, 103] on icon at bounding box center [206, 98] width 6 height 11
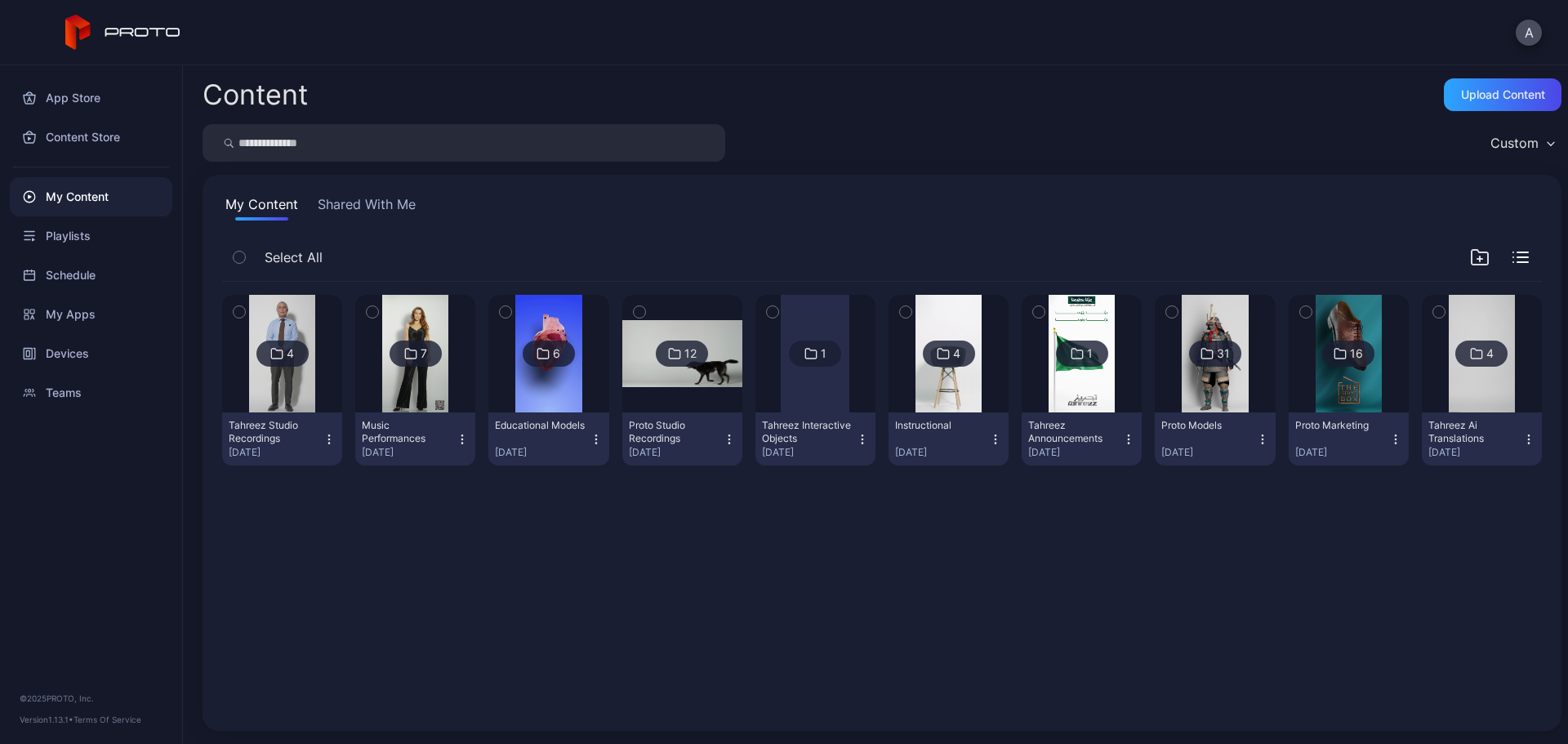
click at [678, 382] on img at bounding box center [683, 354] width 120 height 67
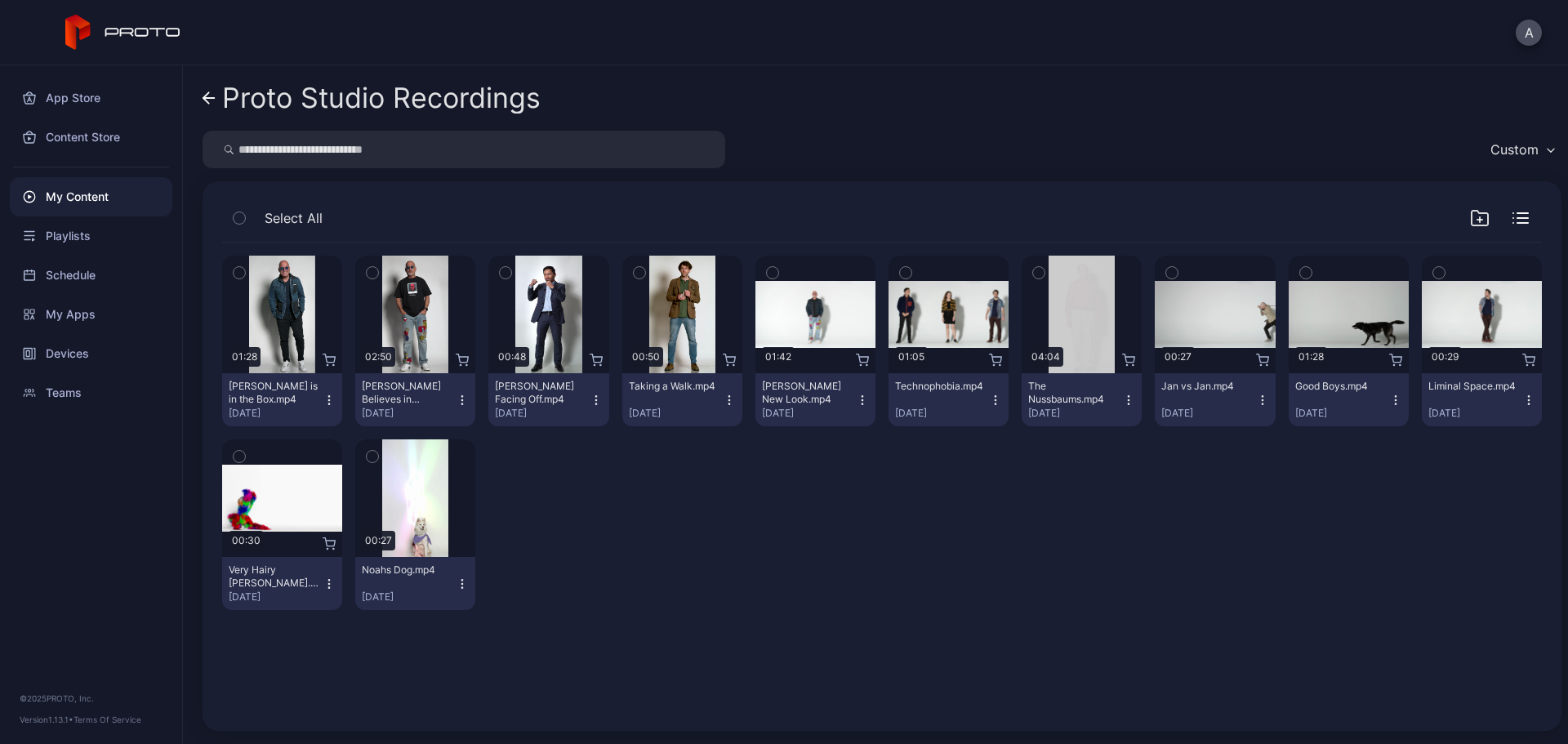
click at [207, 97] on icon at bounding box center [209, 98] width 13 height 14
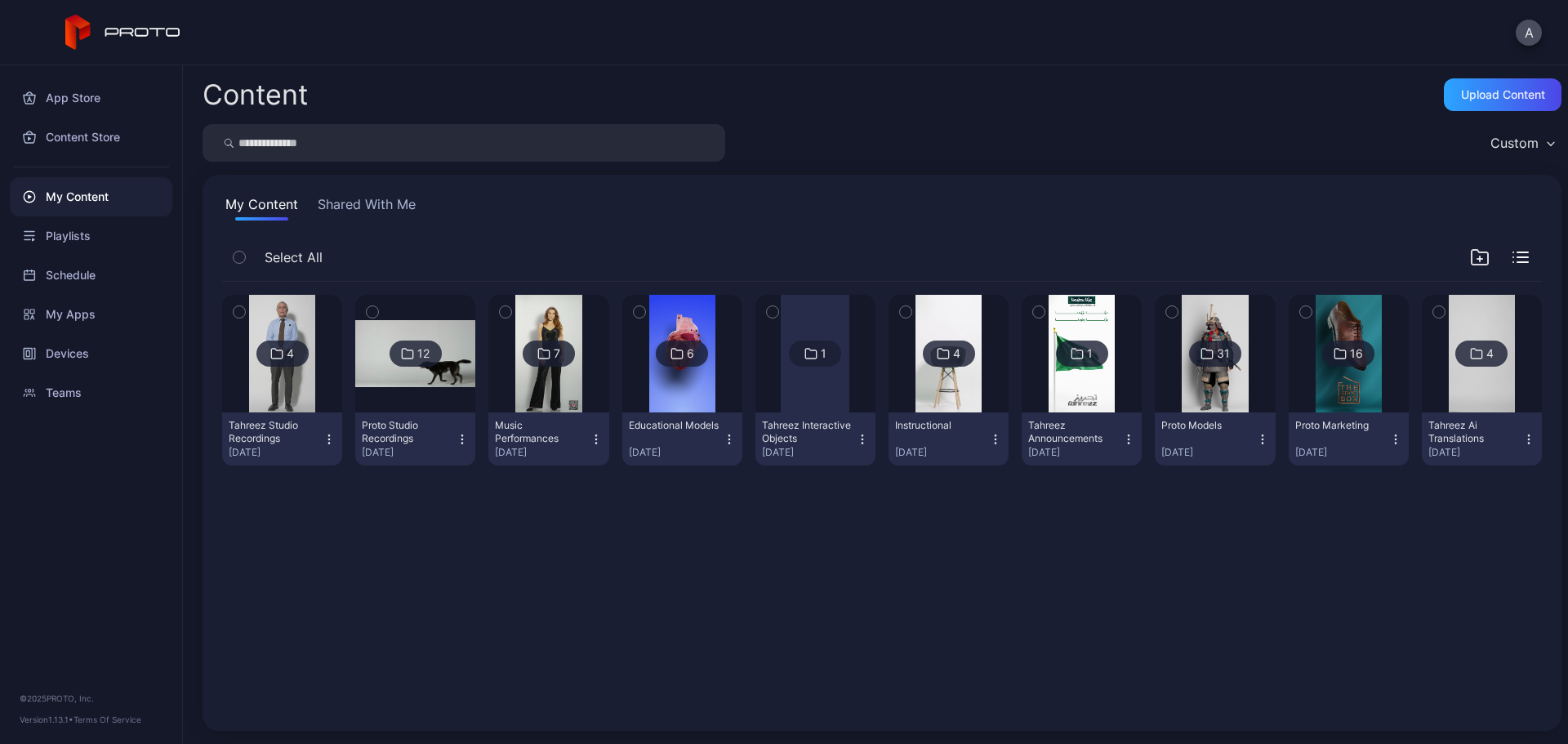
click at [280, 374] on img at bounding box center [283, 353] width 67 height 117
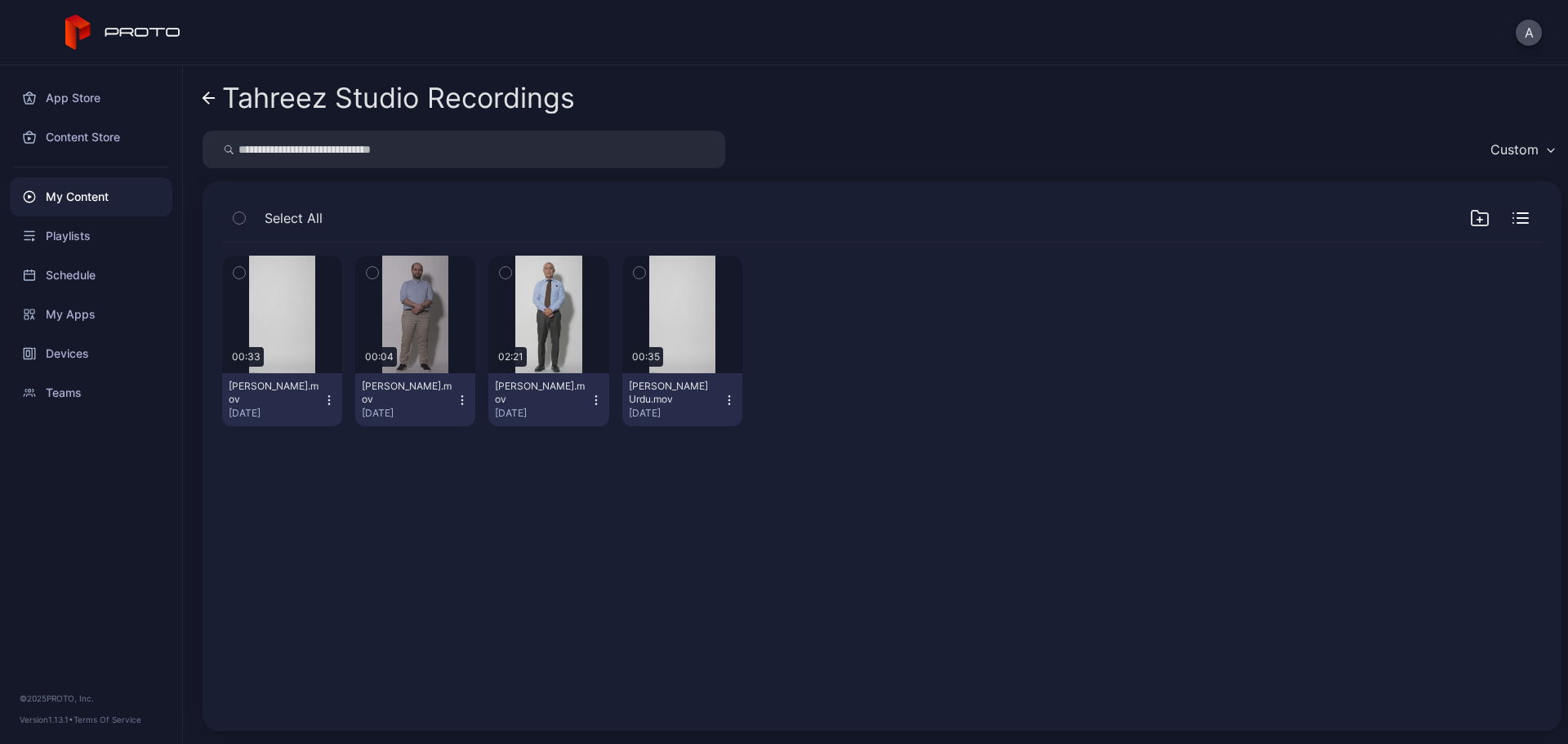
click at [209, 94] on icon at bounding box center [209, 98] width 13 height 14
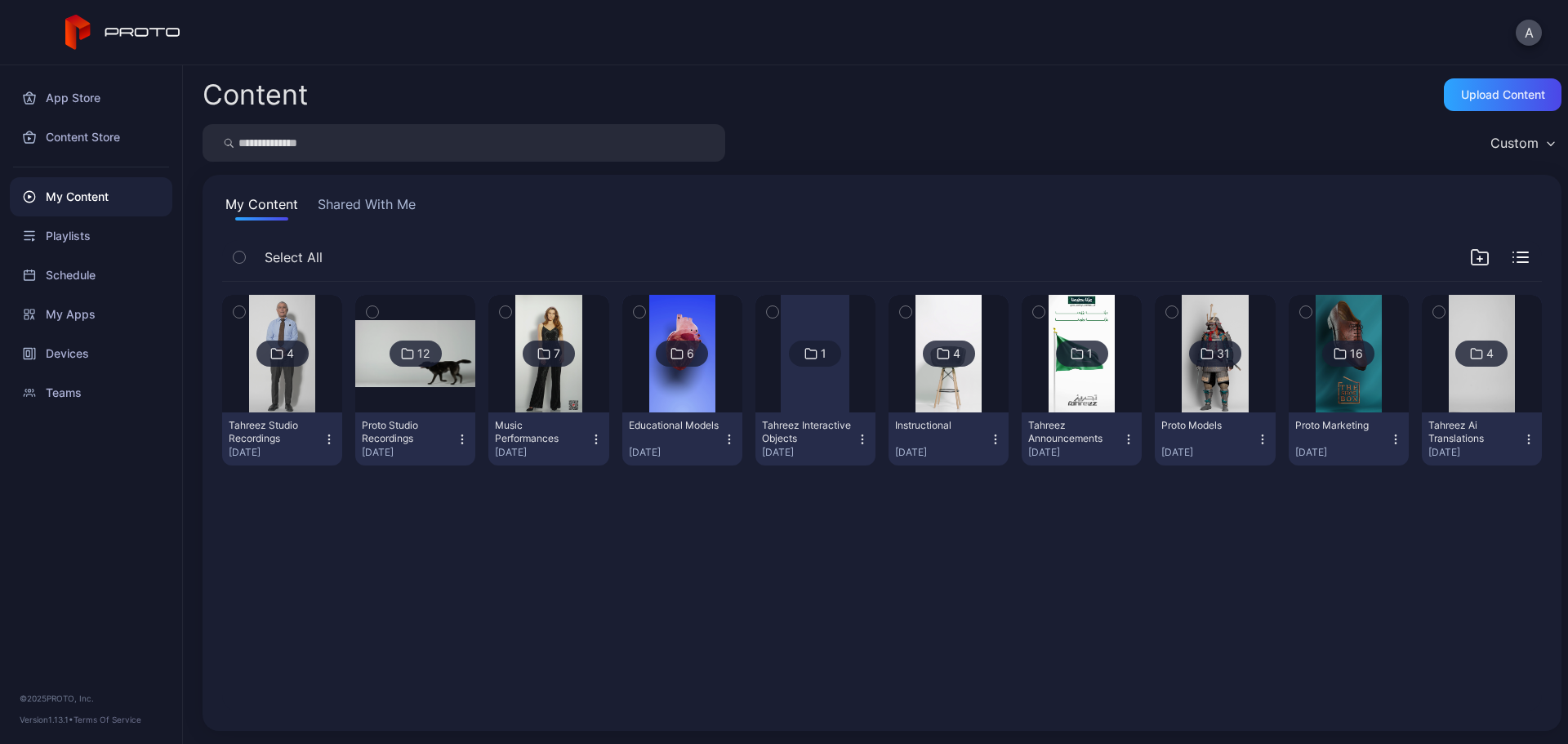
click at [427, 388] on div at bounding box center [415, 353] width 117 height 117
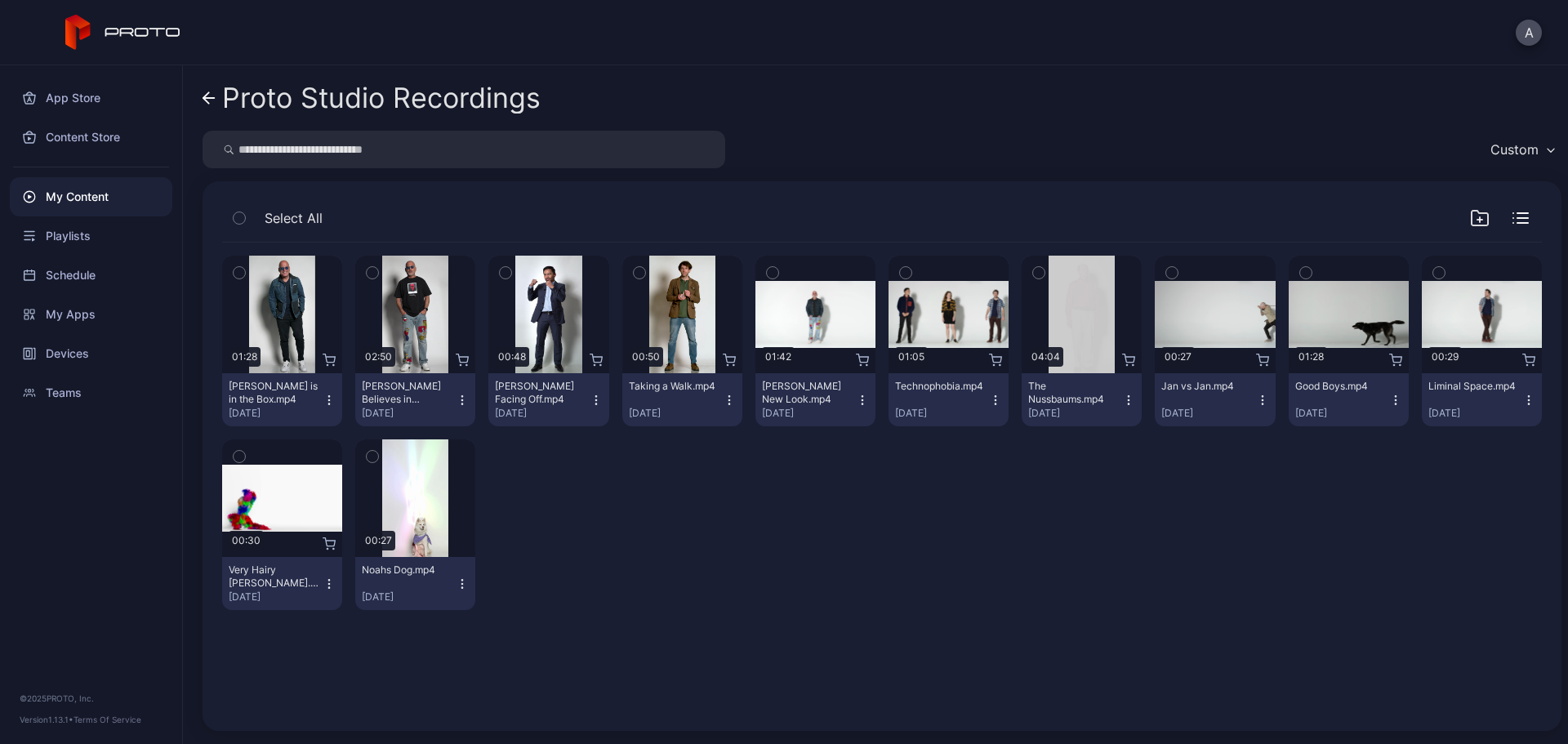
click at [213, 104] on icon at bounding box center [209, 98] width 13 height 14
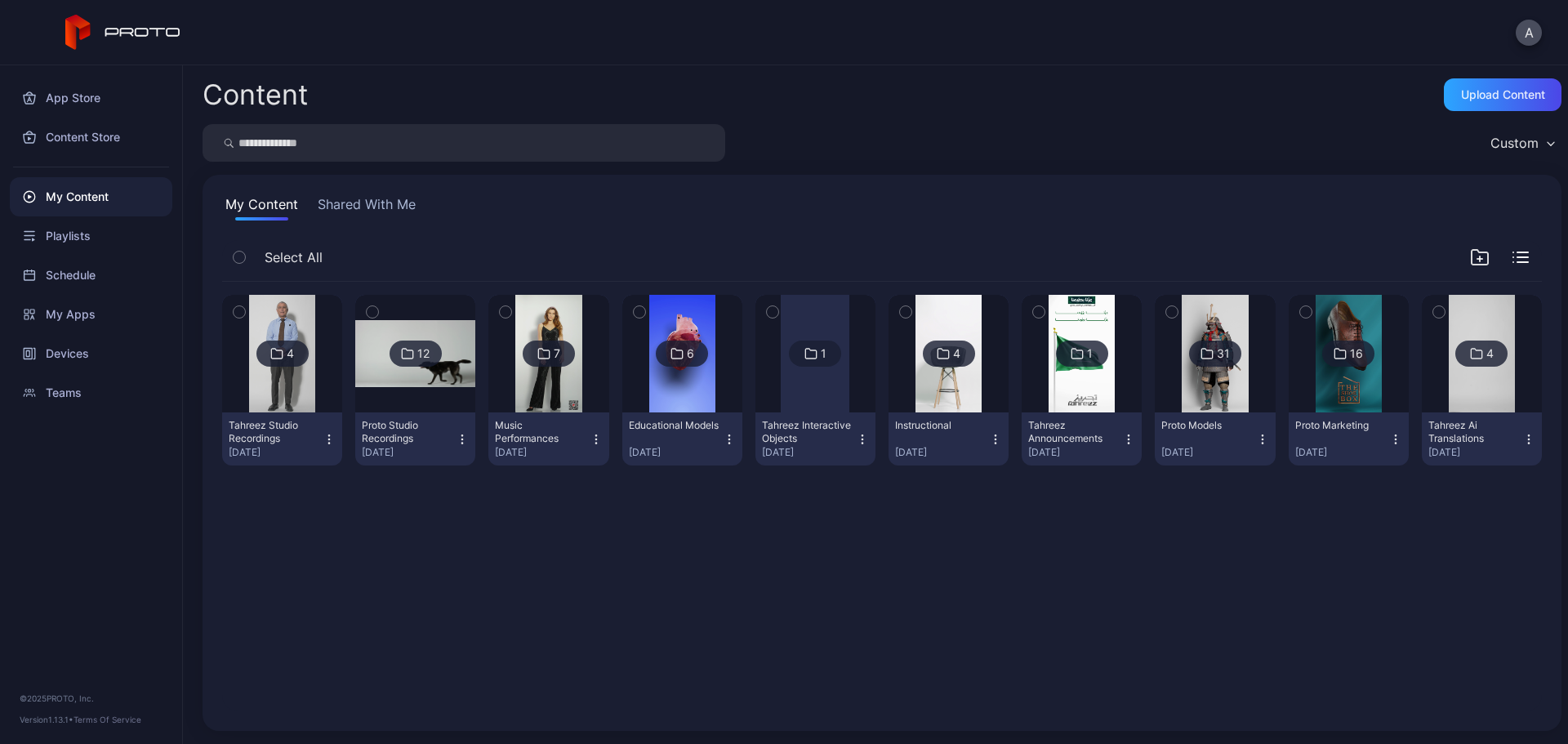
click at [548, 385] on img at bounding box center [549, 353] width 67 height 117
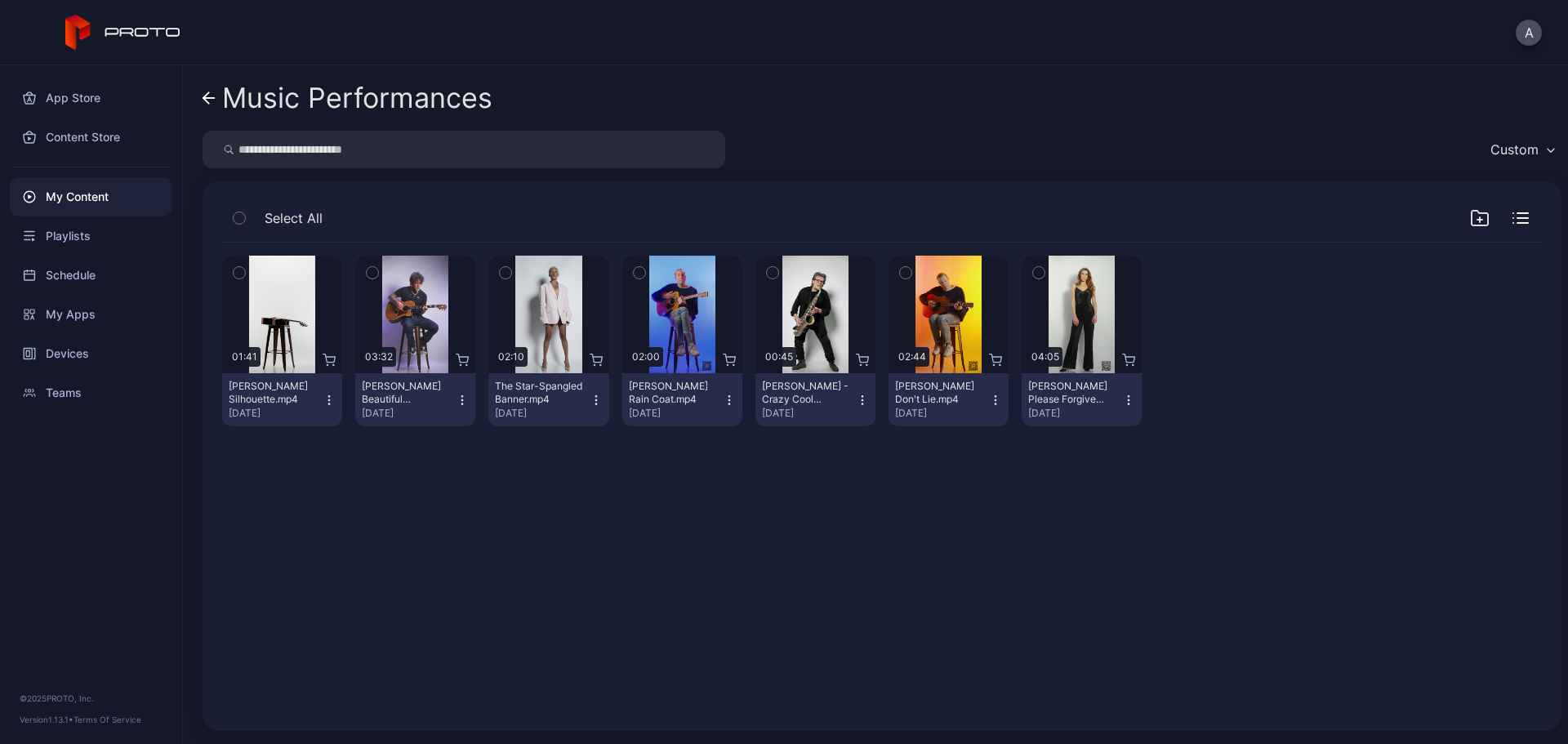
click at [208, 100] on icon at bounding box center [209, 98] width 13 height 14
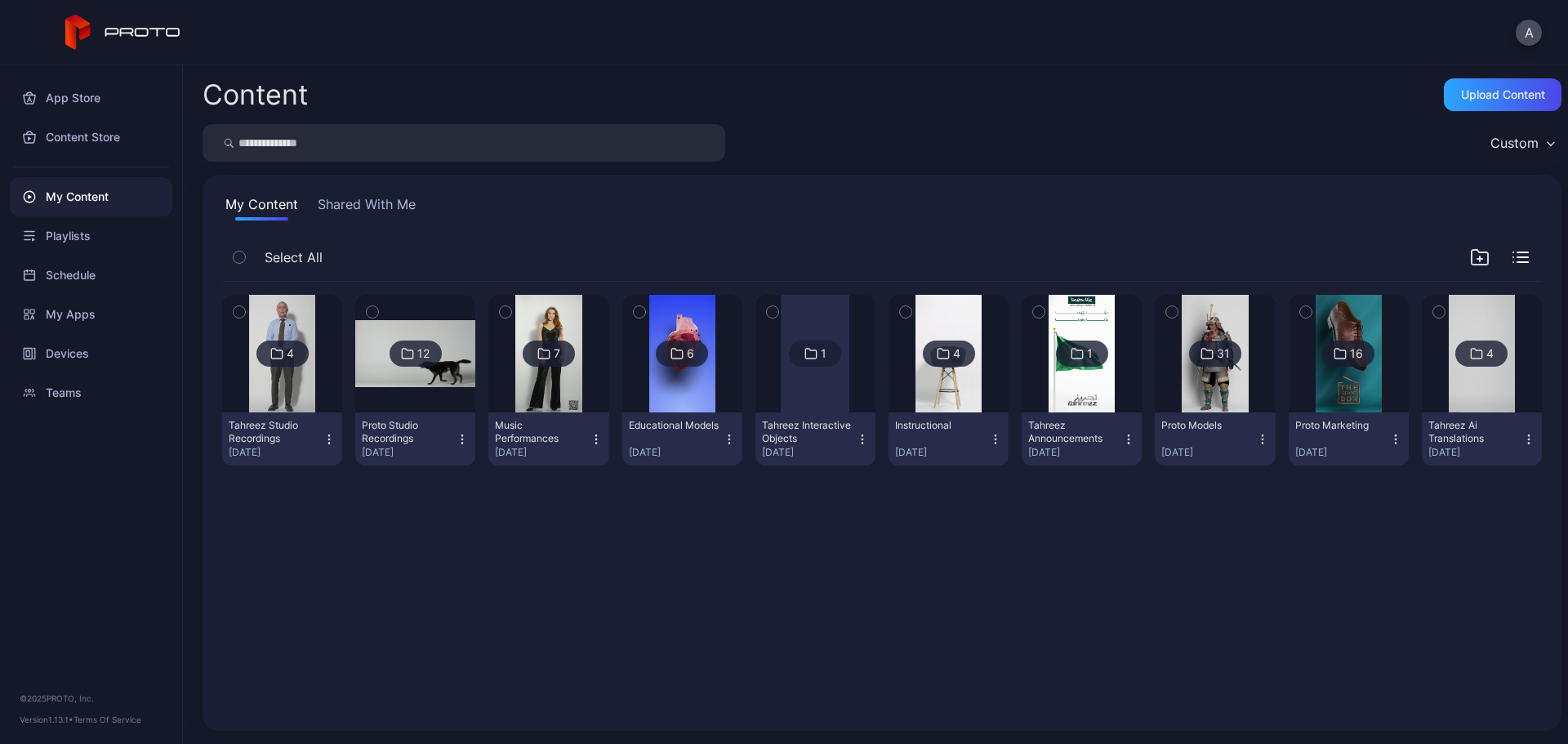
click at [670, 382] on img at bounding box center [683, 353] width 67 height 117
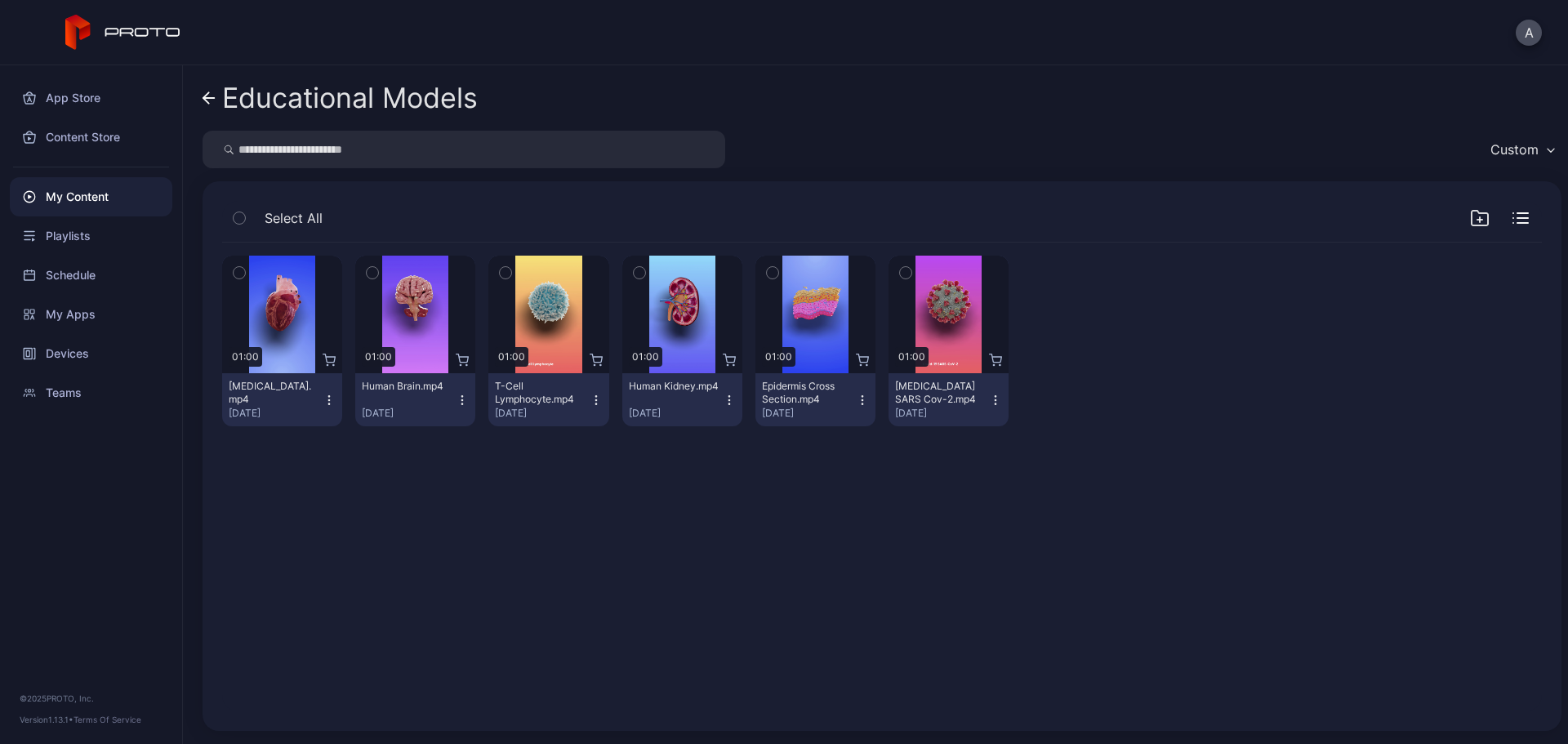
click at [211, 103] on icon at bounding box center [209, 98] width 13 height 14
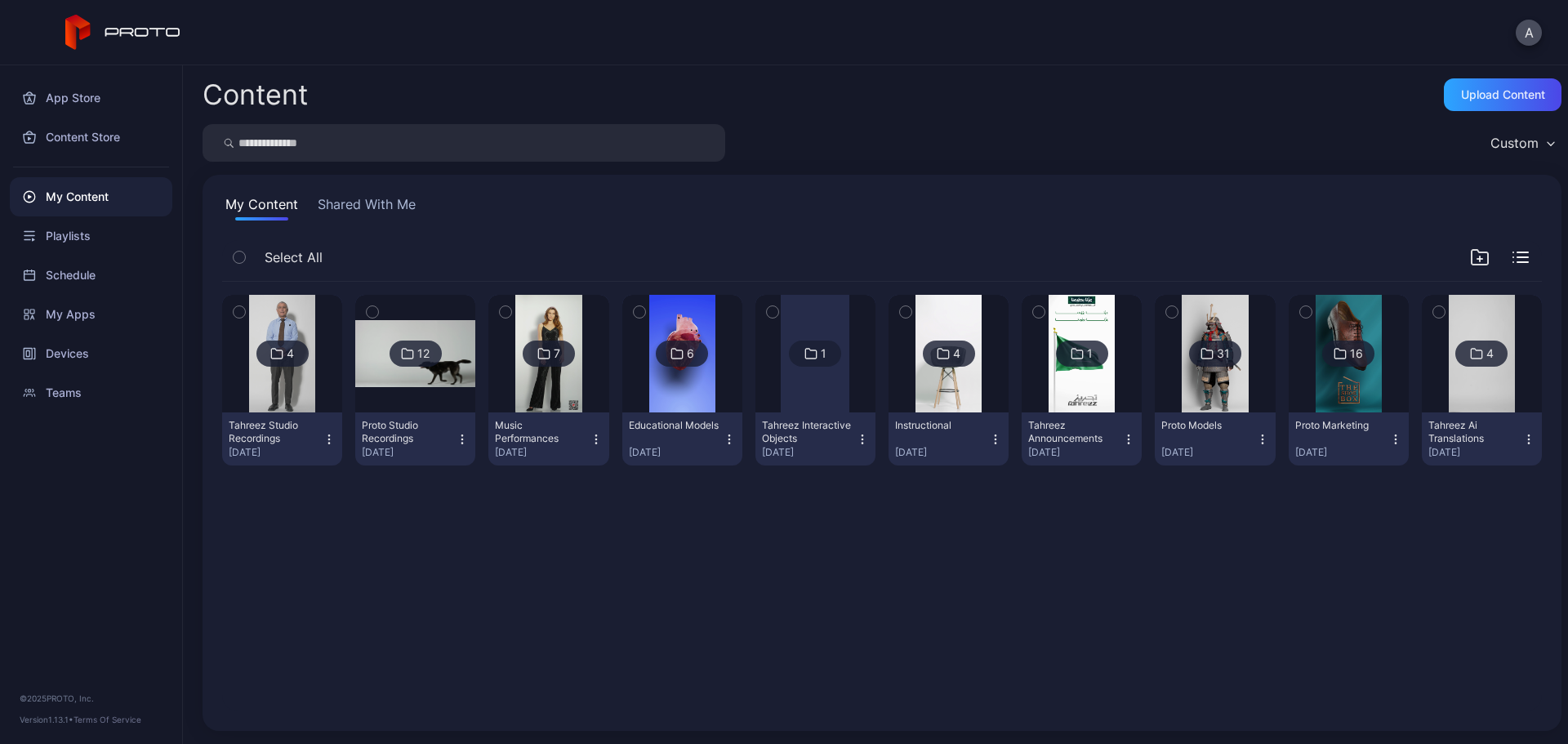
click at [812, 377] on div at bounding box center [815, 353] width 68 height 117
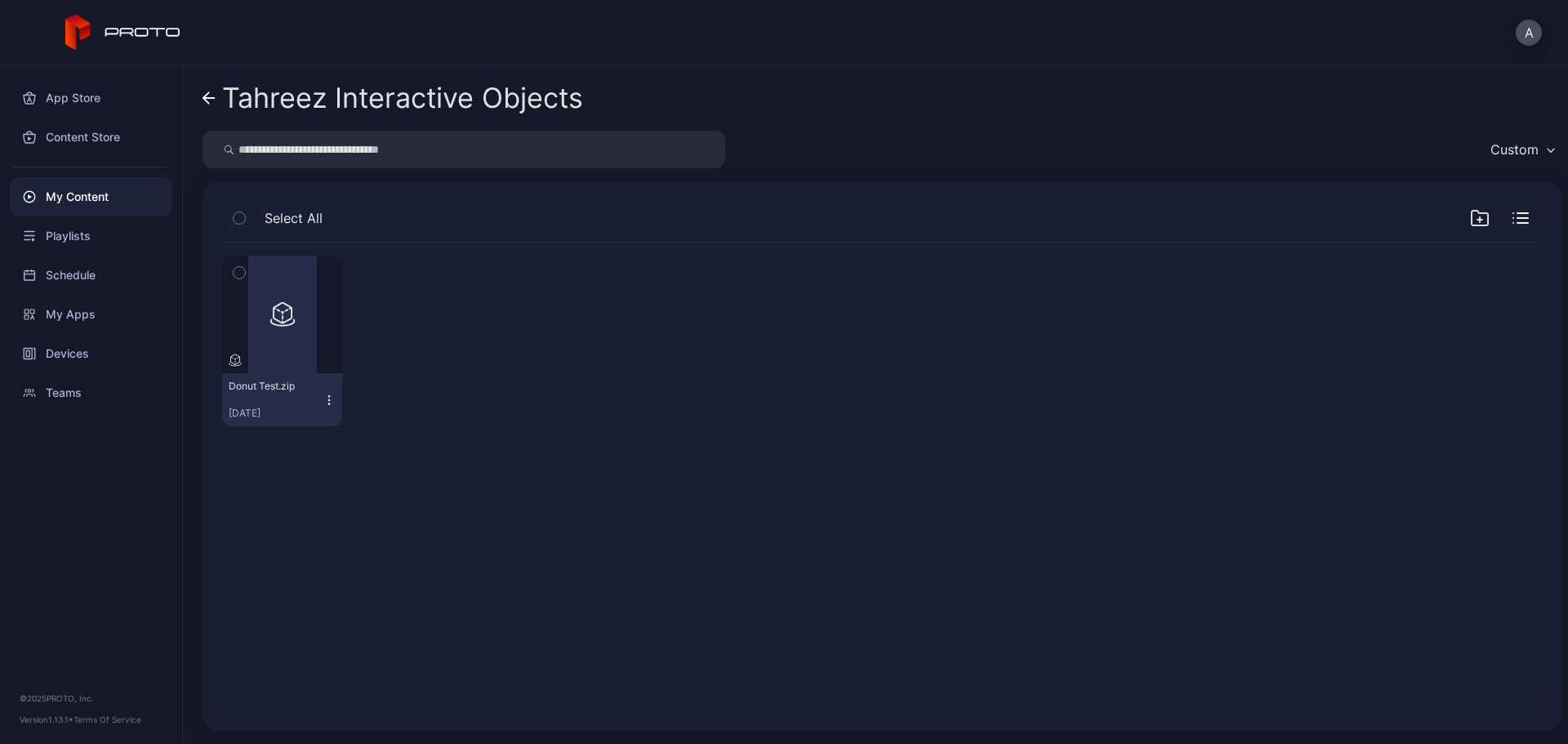
click at [208, 97] on icon at bounding box center [209, 98] width 13 height 14
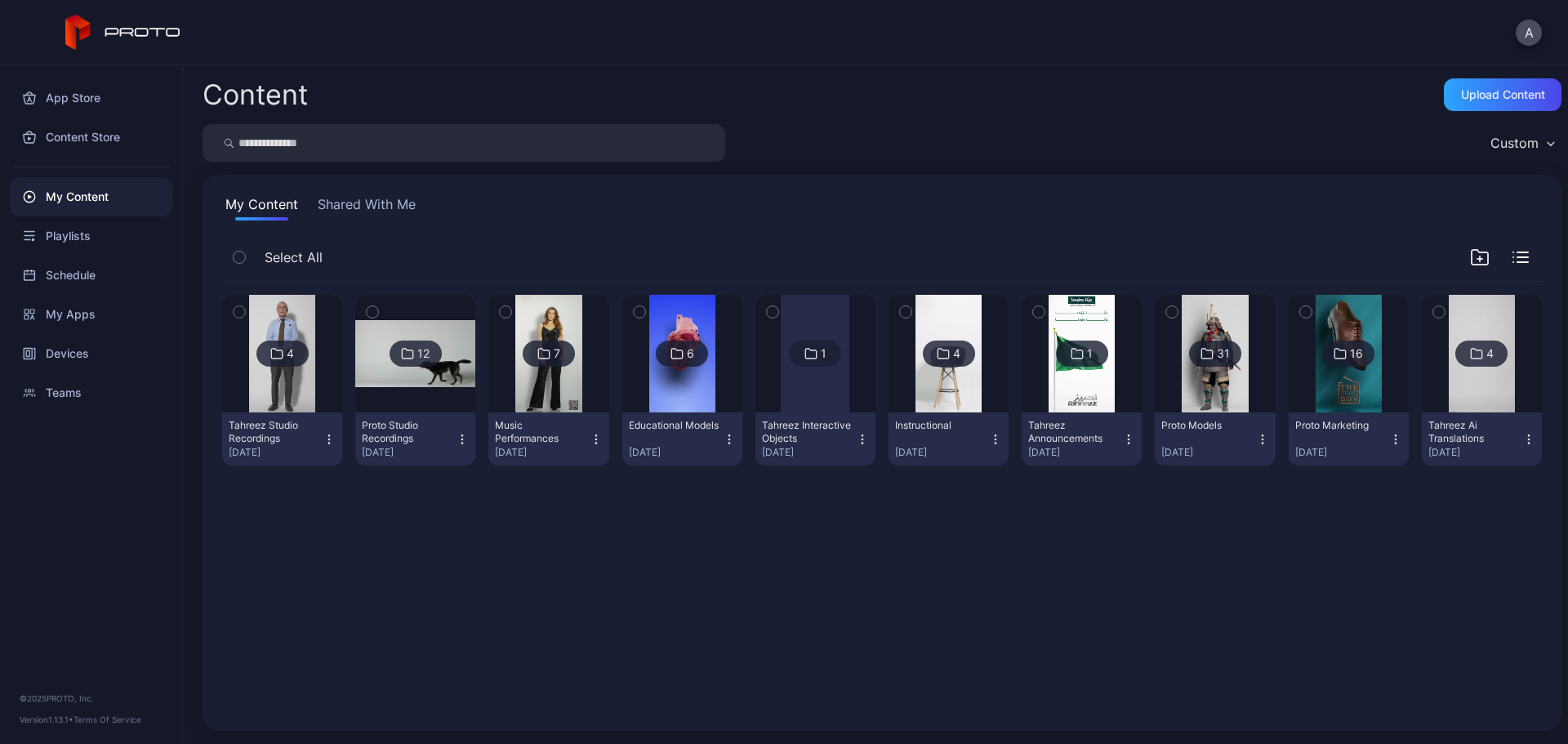
click at [948, 384] on img at bounding box center [949, 353] width 67 height 117
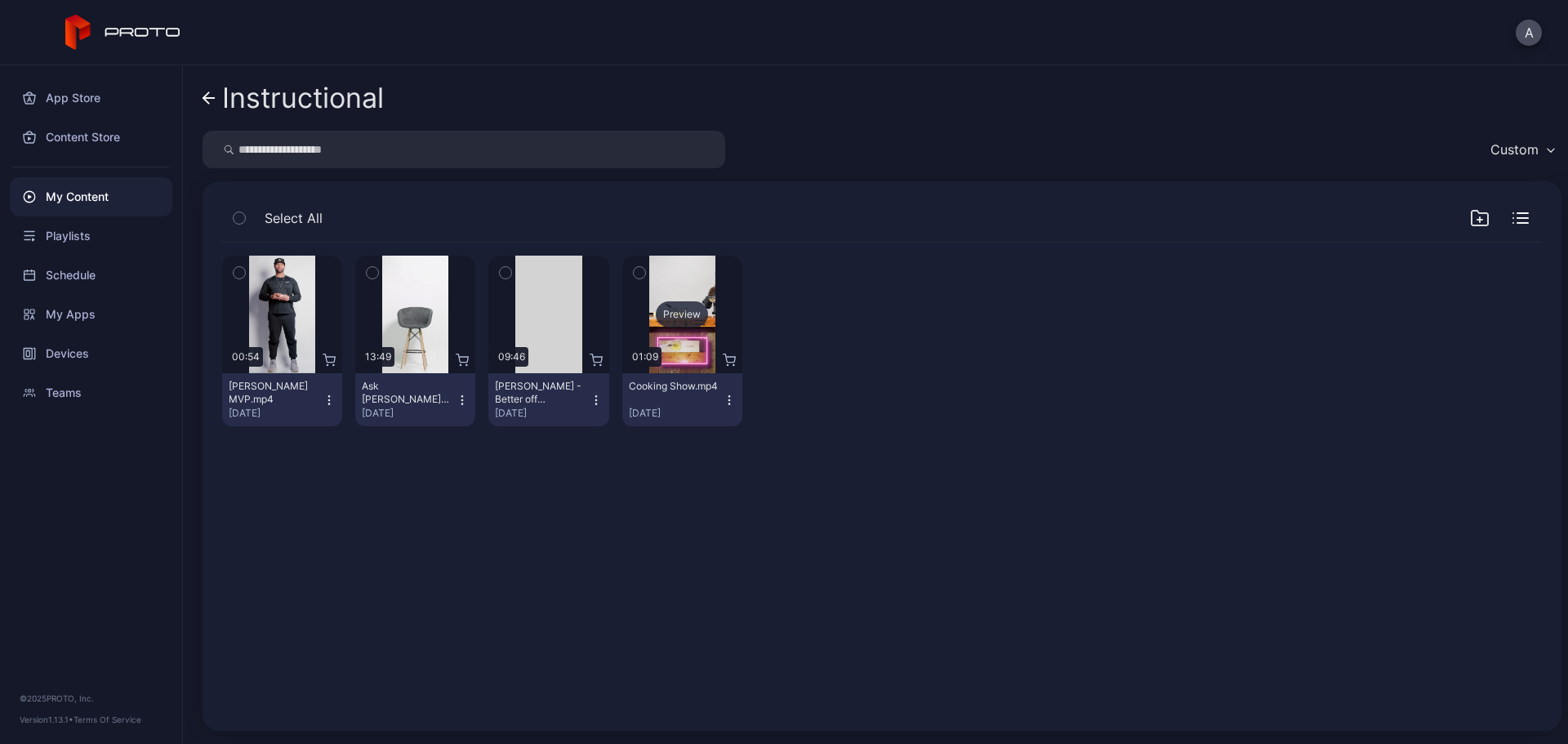
click at [671, 314] on div "Preview" at bounding box center [682, 314] width 53 height 26
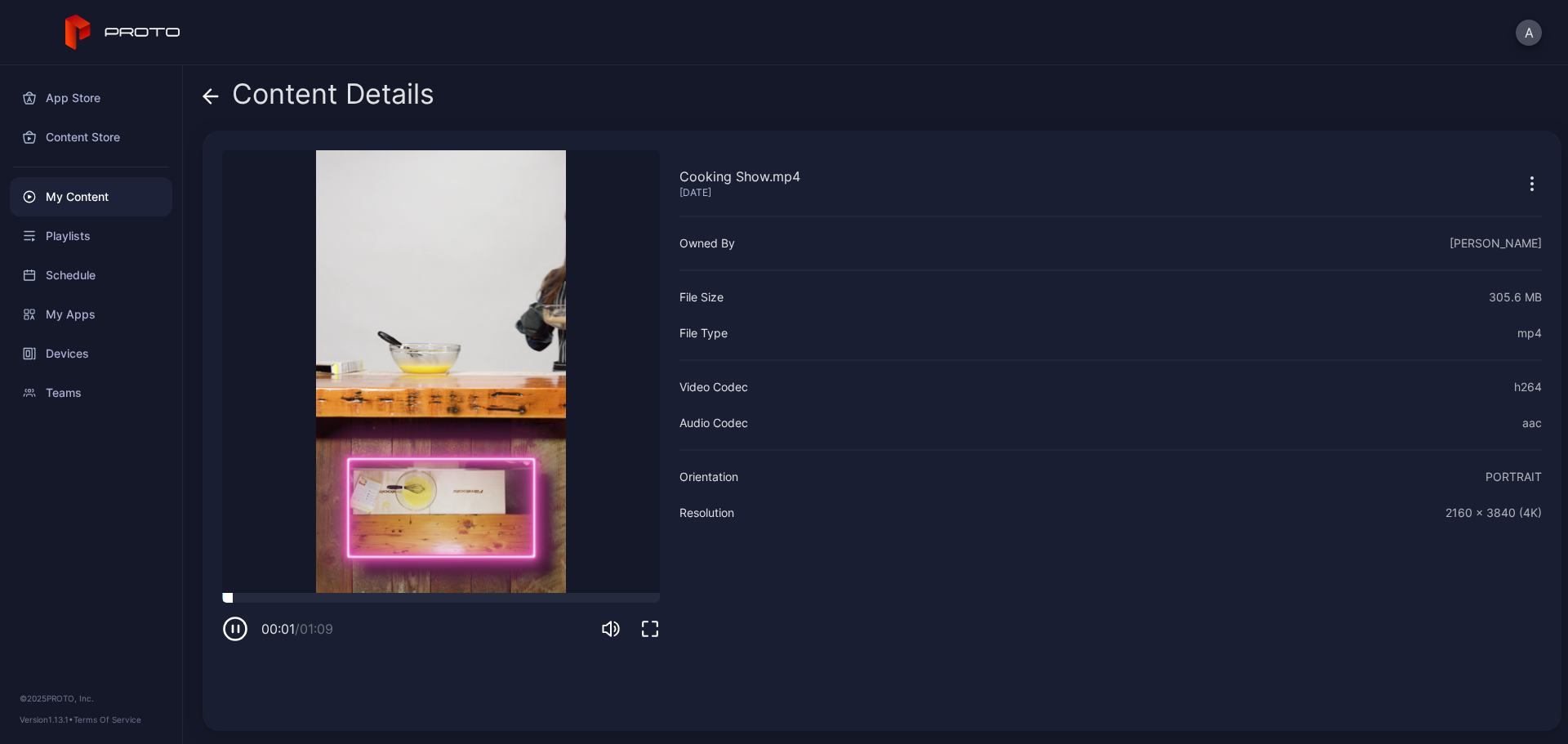
click at [306, 598] on div at bounding box center [441, 598] width 438 height 10
click at [210, 99] on icon at bounding box center [211, 96] width 17 height 17
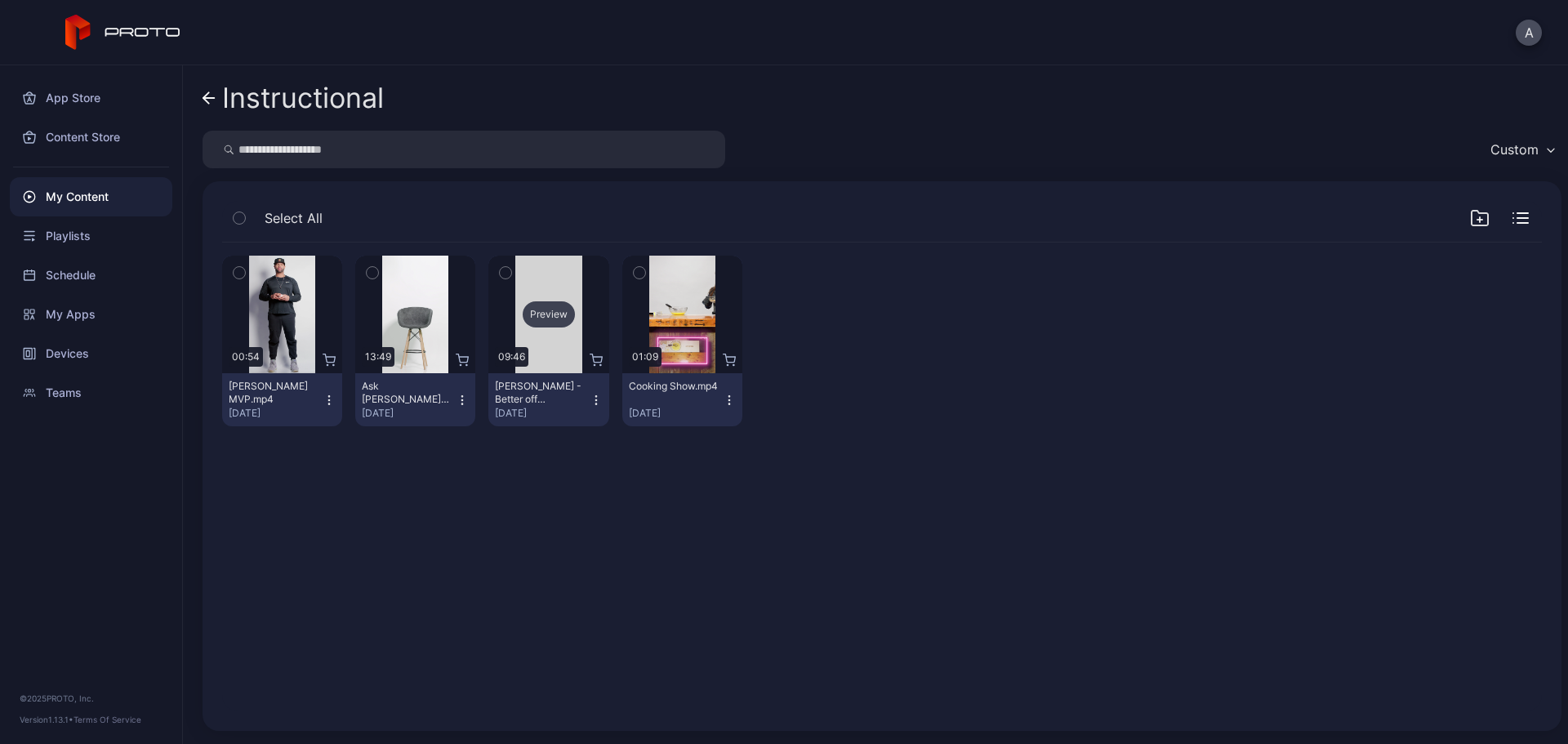
click at [542, 320] on div "Preview" at bounding box center [549, 314] width 53 height 26
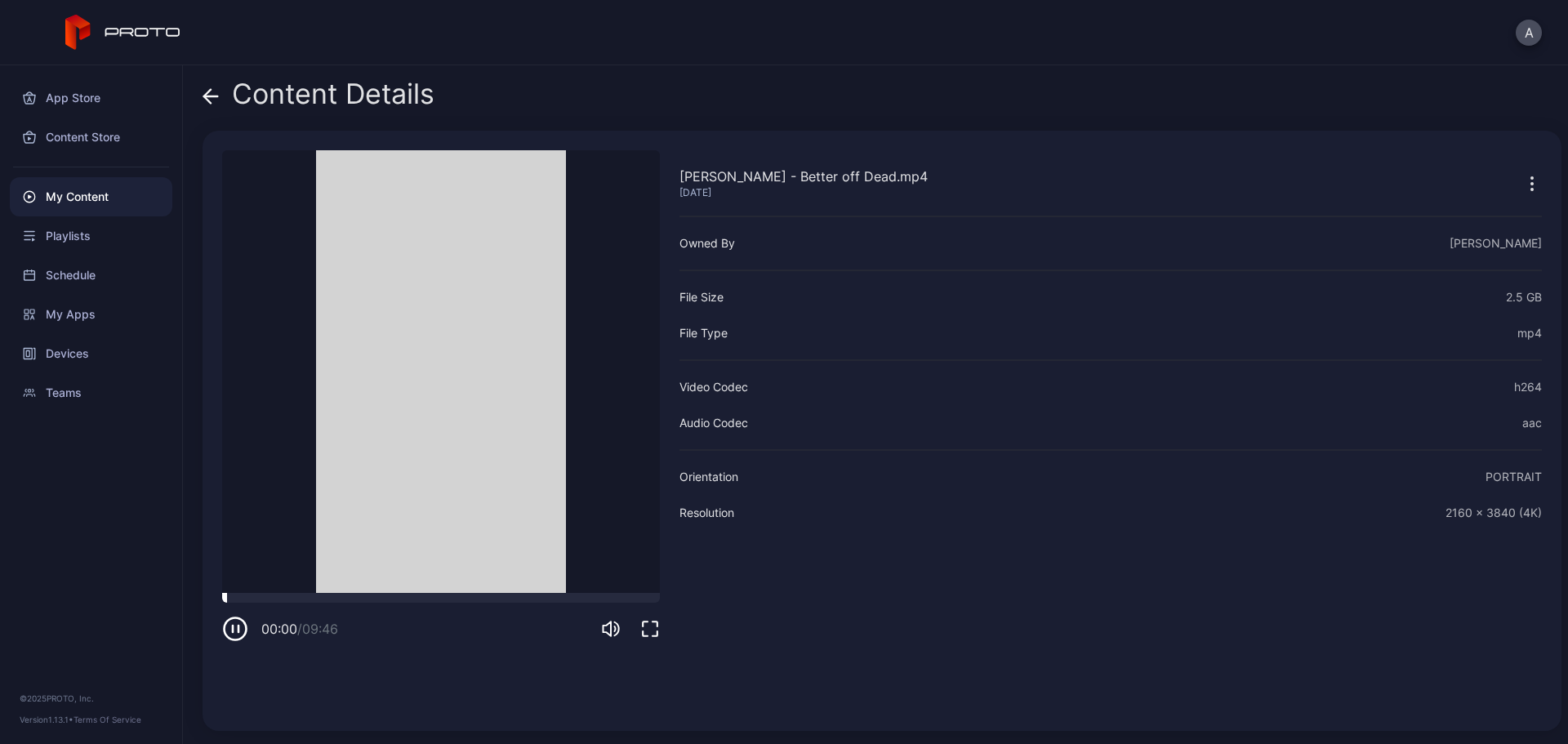
click at [273, 597] on div at bounding box center [441, 598] width 438 height 10
click at [209, 99] on icon at bounding box center [211, 96] width 17 height 17
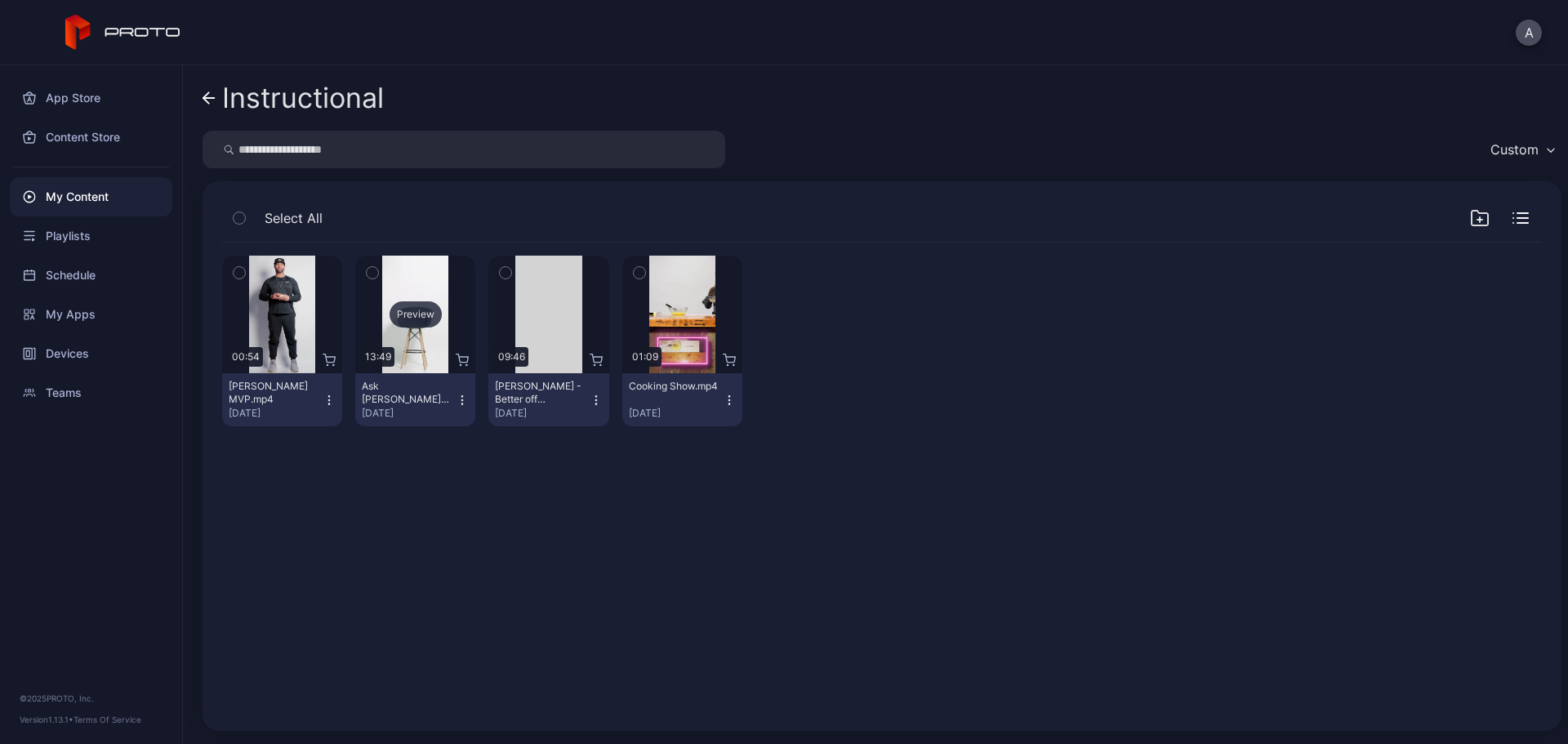
click at [412, 313] on div "Preview" at bounding box center [416, 314] width 53 height 26
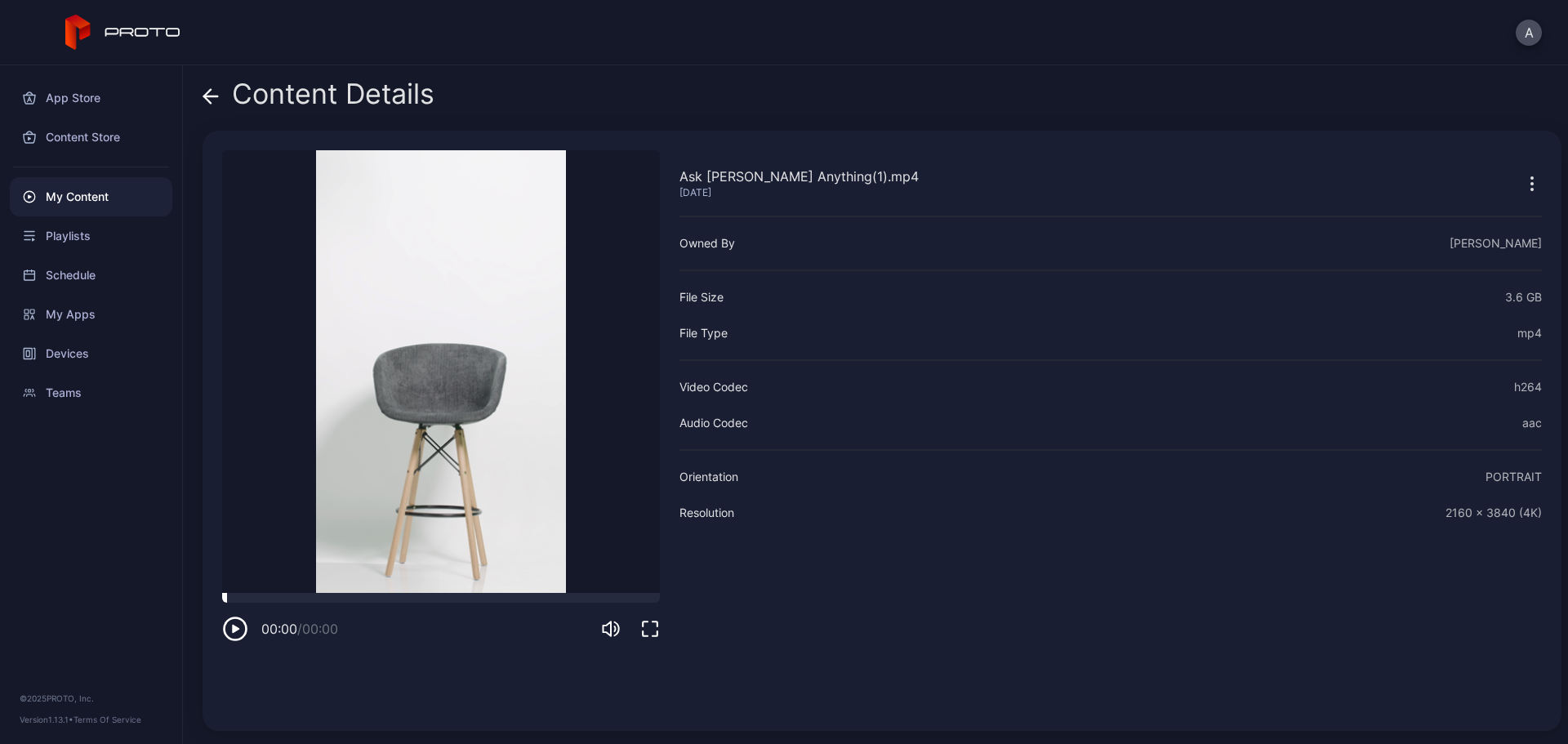
click at [337, 596] on div at bounding box center [441, 598] width 438 height 10
click at [236, 601] on div at bounding box center [441, 598] width 438 height 10
click at [260, 595] on div at bounding box center [441, 598] width 438 height 10
drag, startPoint x: 304, startPoint y: 595, endPoint x: 344, endPoint y: 595, distance: 40.0
click at [306, 595] on div at bounding box center [441, 598] width 438 height 10
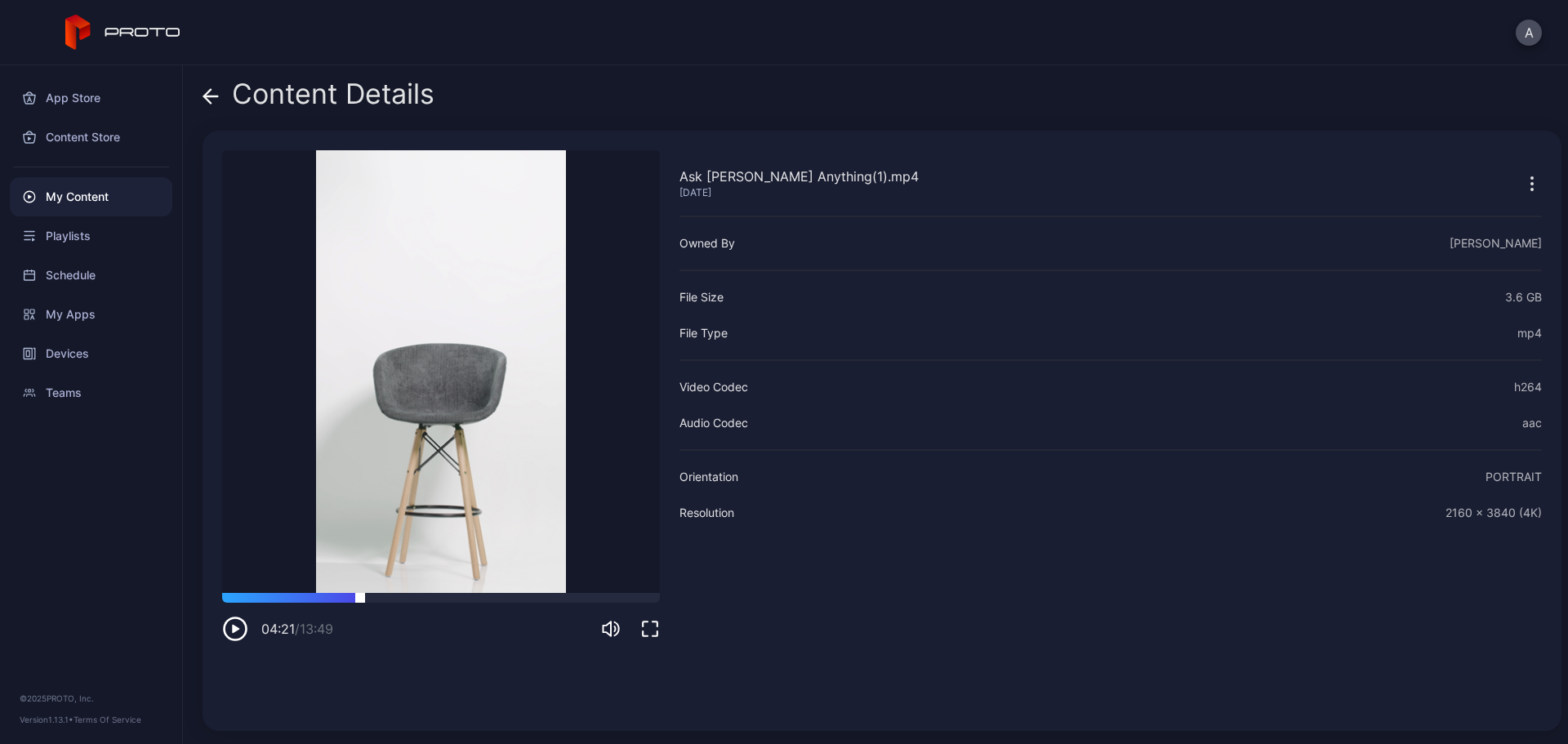
click at [360, 595] on div at bounding box center [441, 598] width 438 height 10
click at [386, 599] on div at bounding box center [441, 598] width 438 height 10
click at [441, 596] on div at bounding box center [441, 598] width 438 height 10
click at [495, 593] on div at bounding box center [441, 598] width 438 height 10
click at [553, 595] on div at bounding box center [441, 598] width 438 height 10
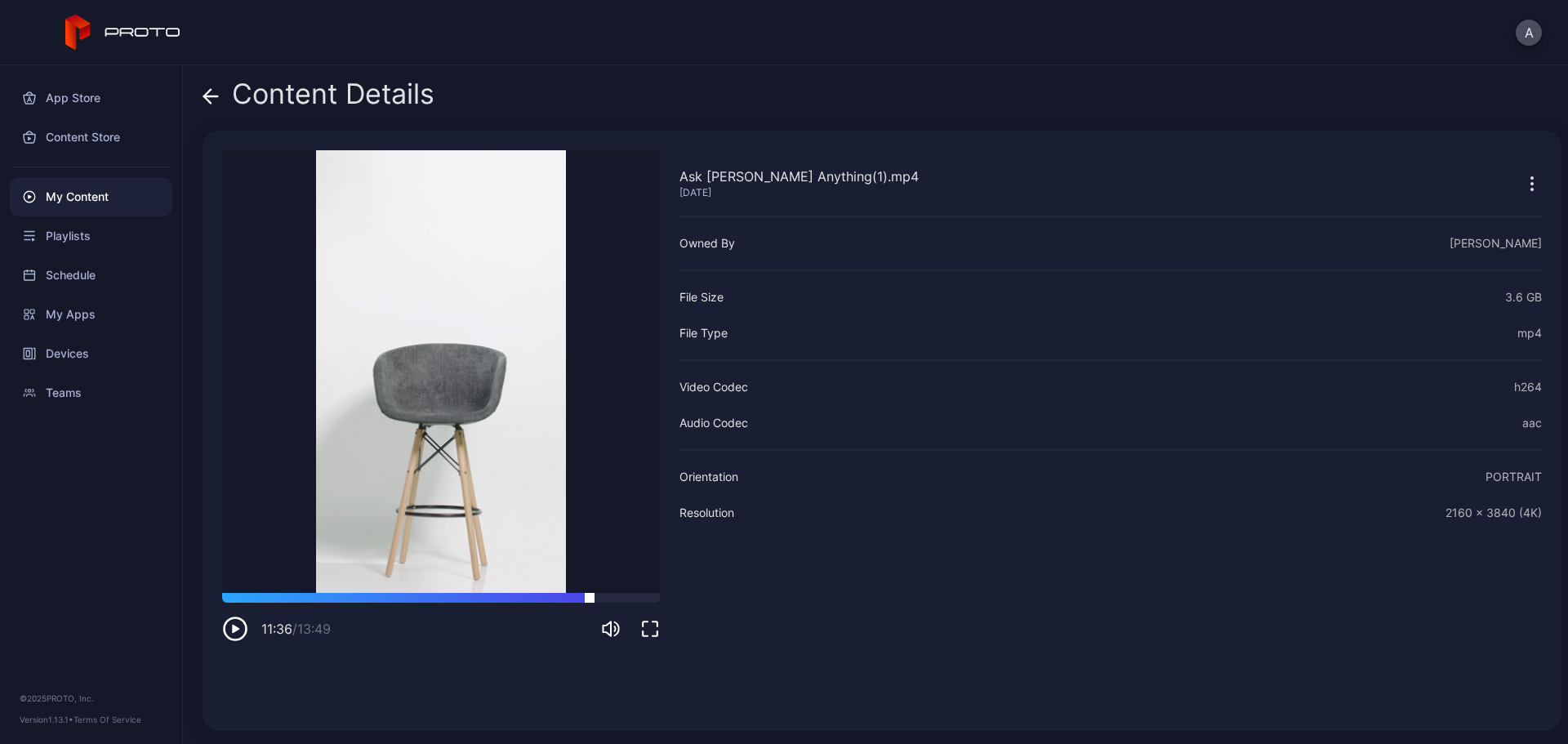
click at [590, 596] on div at bounding box center [441, 598] width 438 height 10
click at [238, 627] on icon "button" at bounding box center [238, 628] width 0 height 6
click at [430, 485] on video "Sorry, your browser doesn‘t support embedded videos" at bounding box center [441, 372] width 438 height 443
click at [225, 629] on icon "button" at bounding box center [236, 629] width 22 height 22
click at [229, 628] on icon "button" at bounding box center [235, 629] width 26 height 26
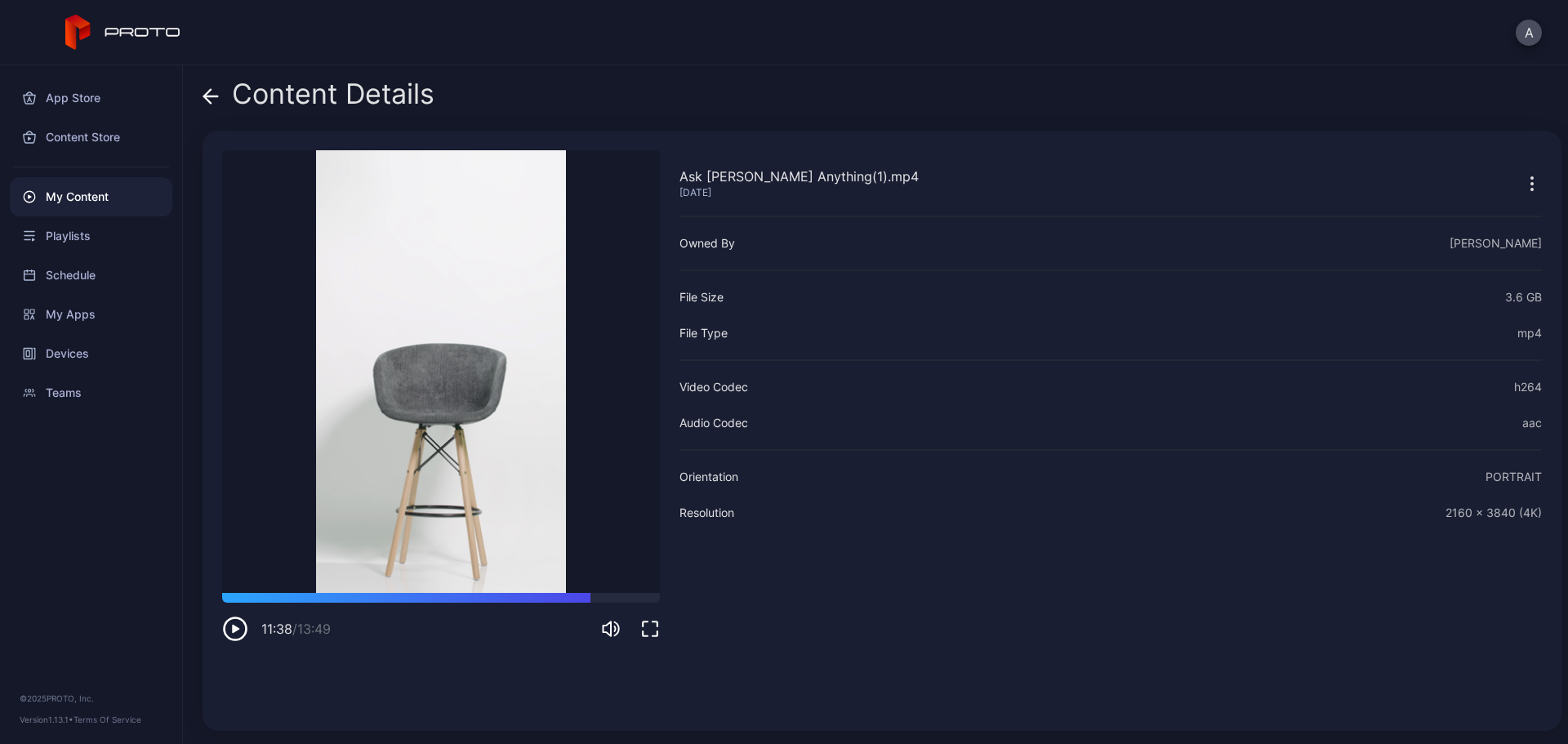
click at [248, 626] on icon "button" at bounding box center [235, 629] width 26 height 26
click at [626, 596] on div at bounding box center [441, 598] width 438 height 10
click at [205, 98] on icon at bounding box center [207, 95] width 6 height 14
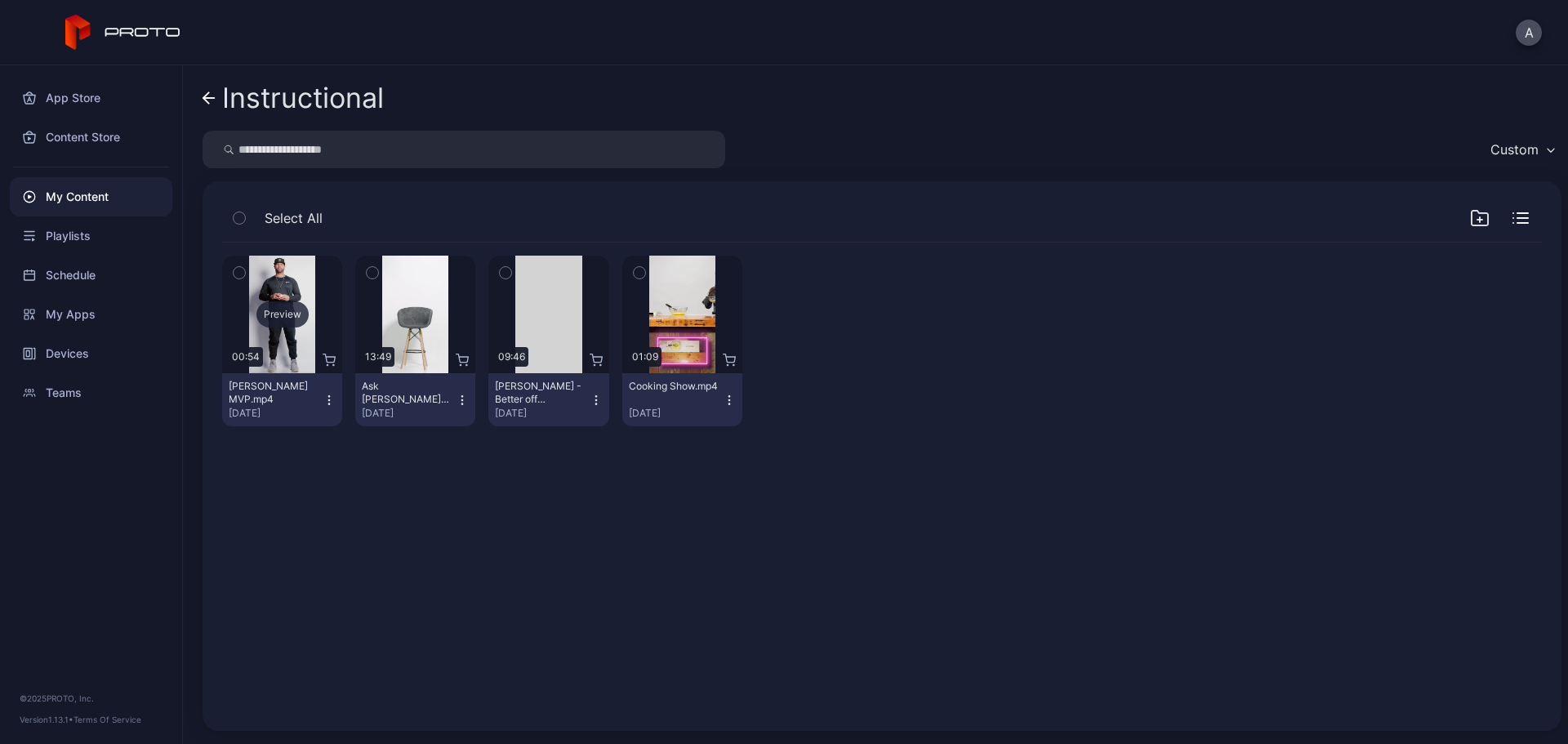
click at [283, 319] on div "Preview" at bounding box center [283, 314] width 53 height 26
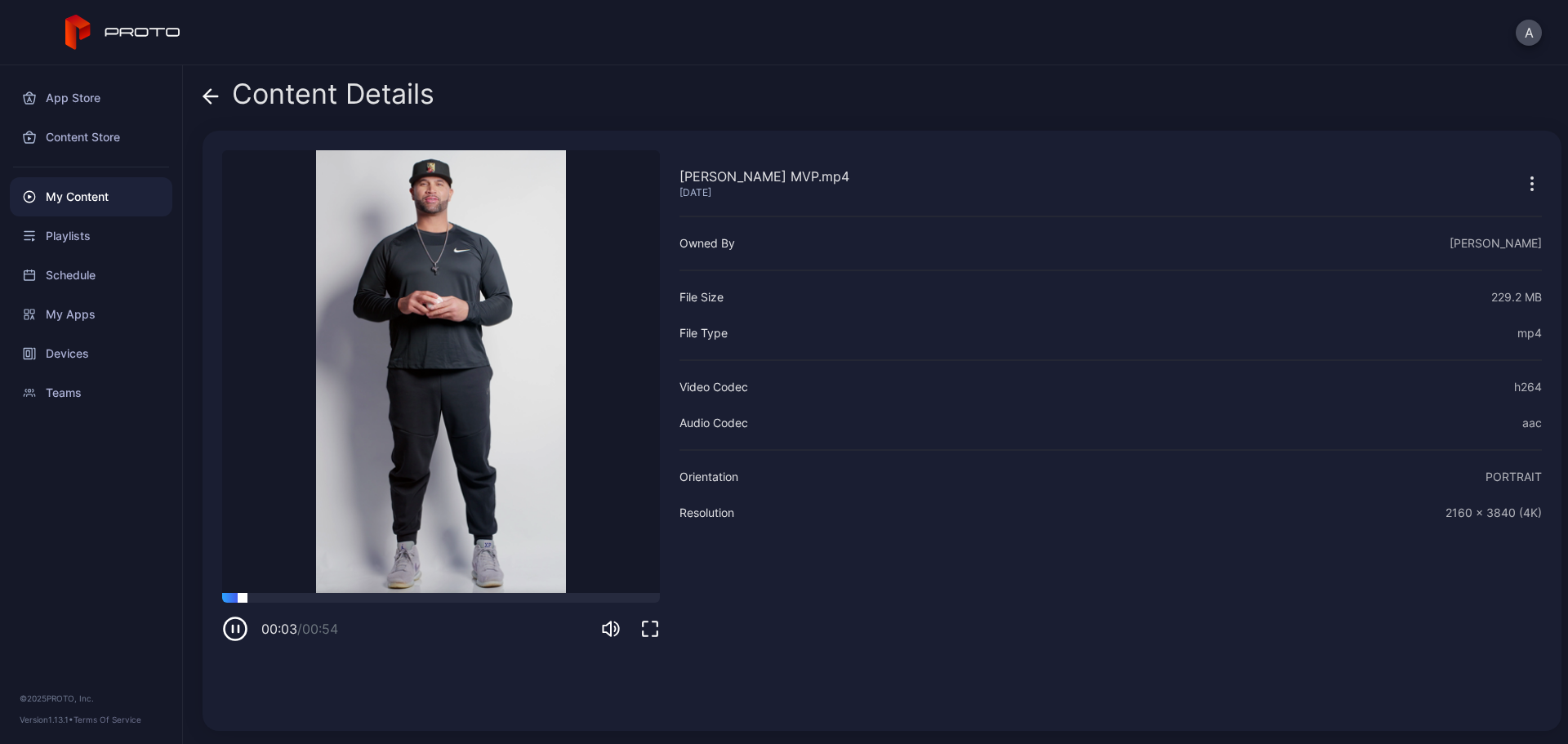
click at [327, 601] on div at bounding box center [441, 598] width 438 height 10
click at [214, 102] on icon at bounding box center [211, 96] width 17 height 17
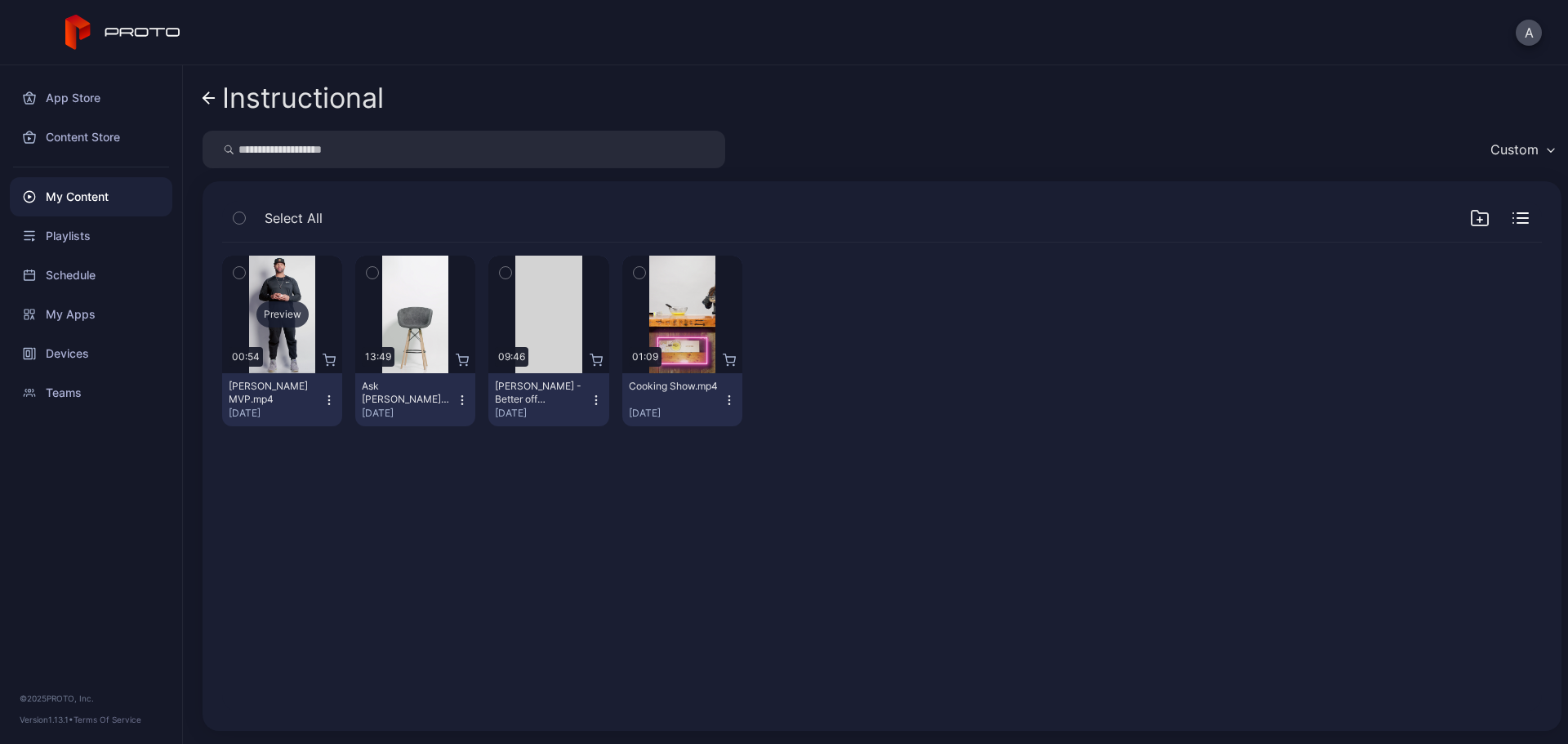
click at [299, 311] on div "Preview" at bounding box center [283, 314] width 53 height 26
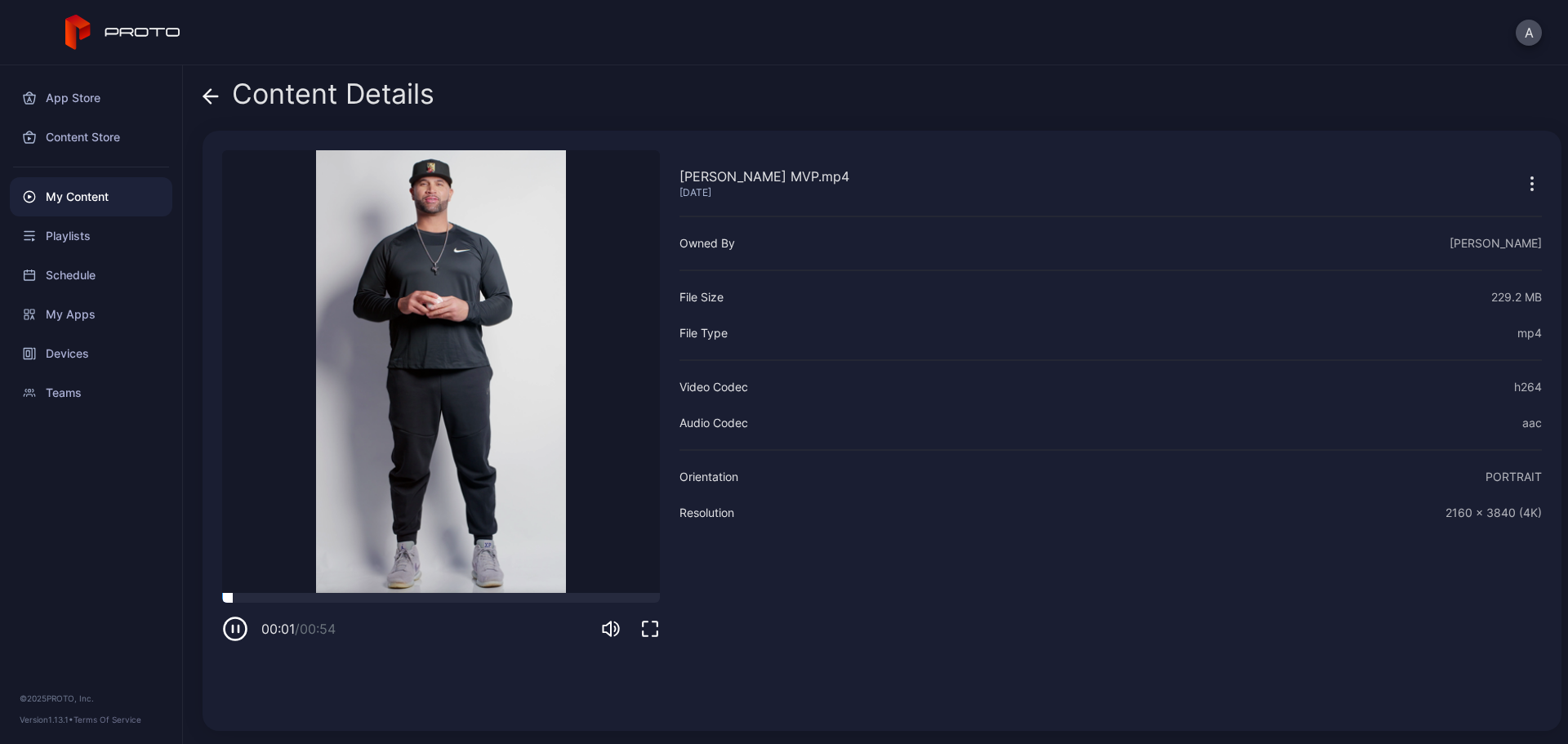
click at [299, 599] on div at bounding box center [441, 598] width 438 height 10
click at [228, 597] on div at bounding box center [441, 598] width 438 height 10
click at [239, 631] on icon "button" at bounding box center [235, 629] width 26 height 26
click at [204, 92] on icon at bounding box center [211, 96] width 17 height 17
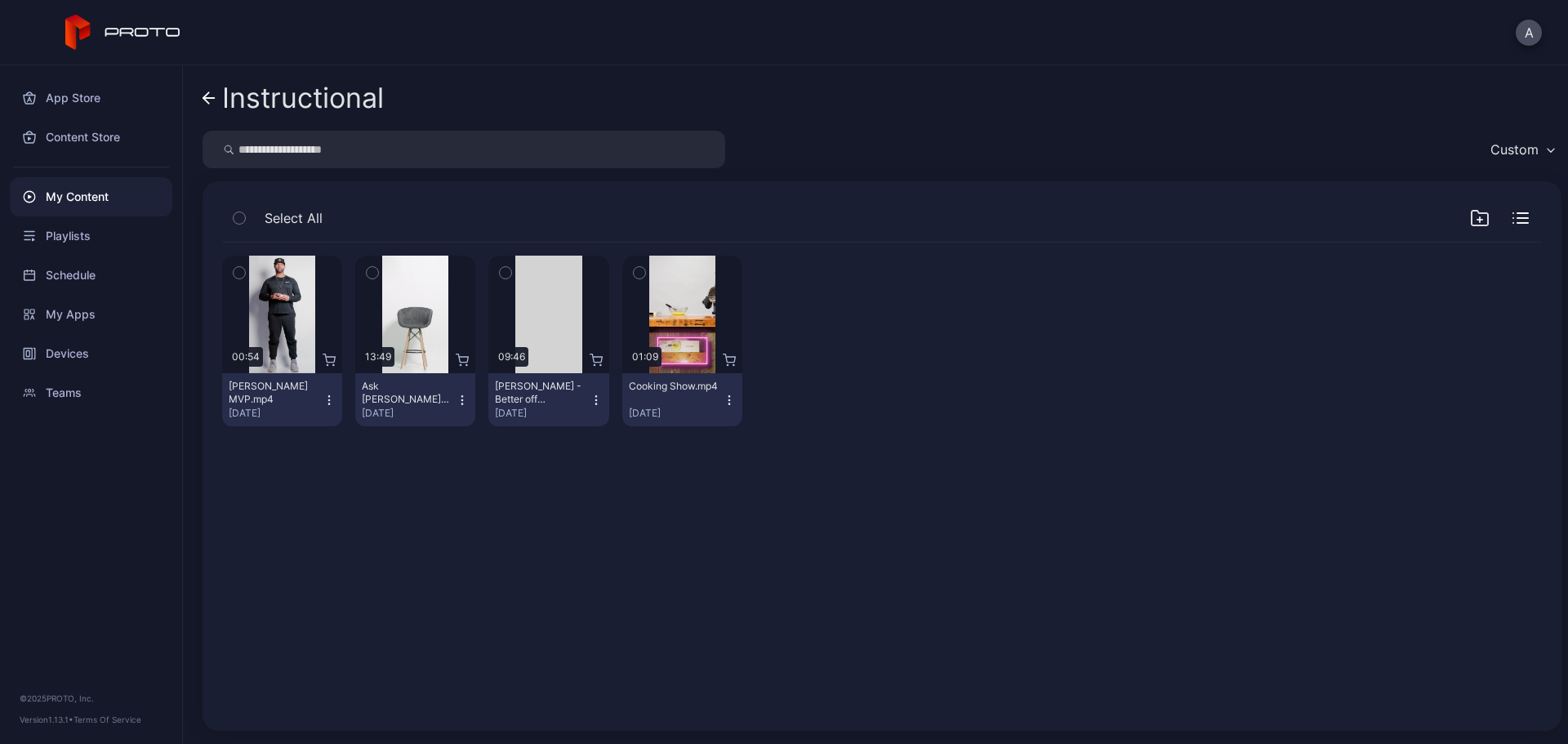
click at [211, 103] on icon at bounding box center [209, 98] width 13 height 14
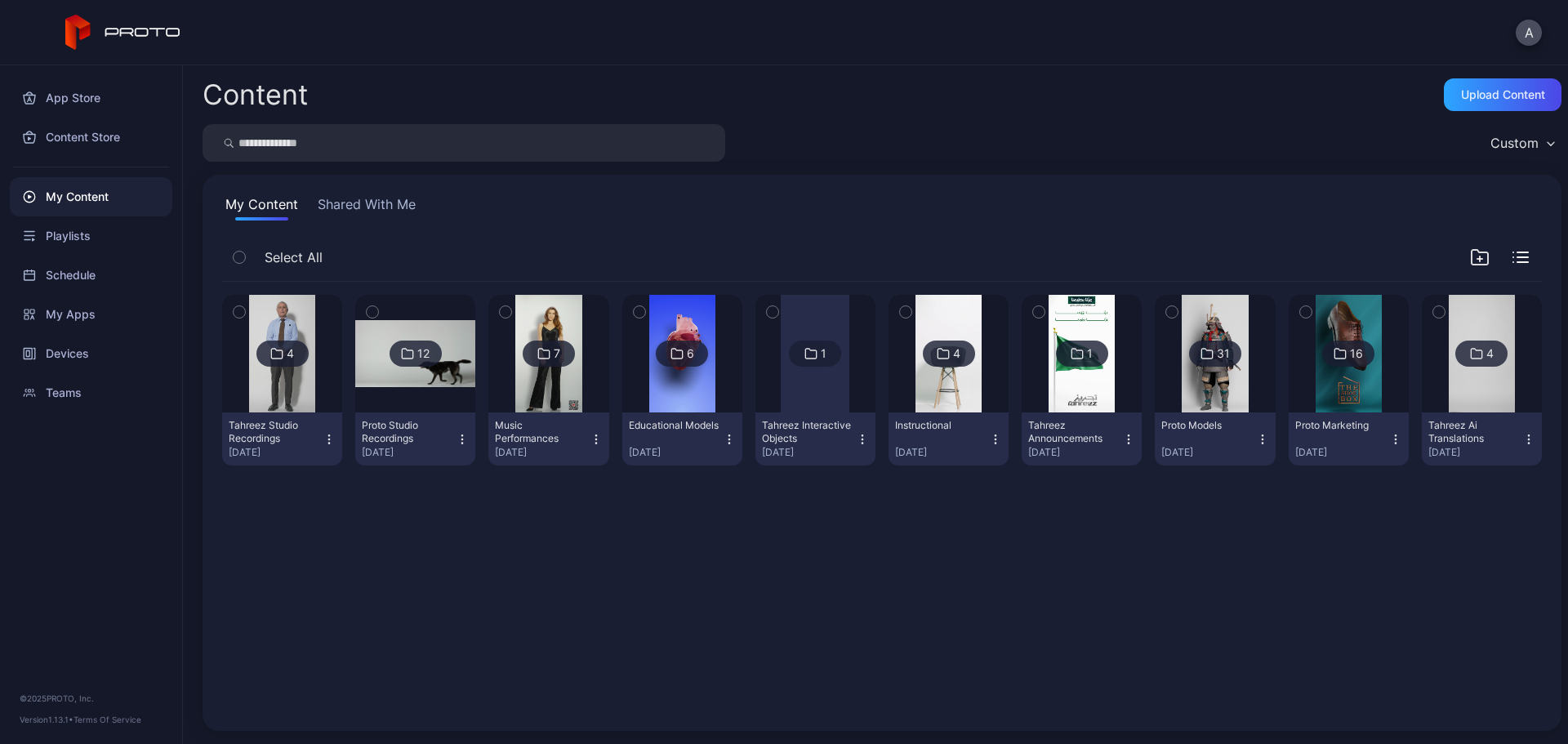
click at [1470, 257] on icon "button" at bounding box center [1479, 257] width 19 height 19
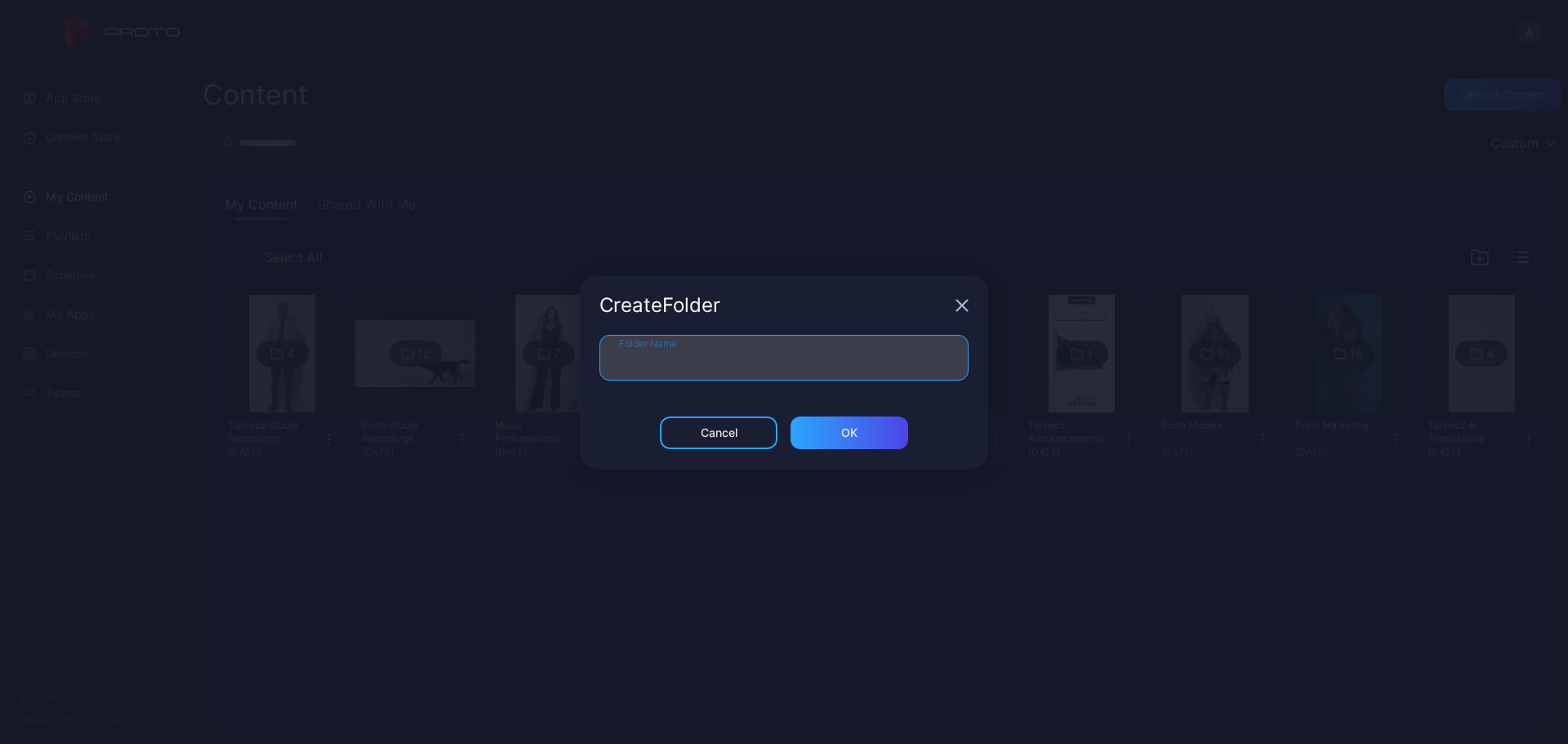
click at [676, 354] on input "Folder Name" at bounding box center [784, 358] width 370 height 46
type input "********"
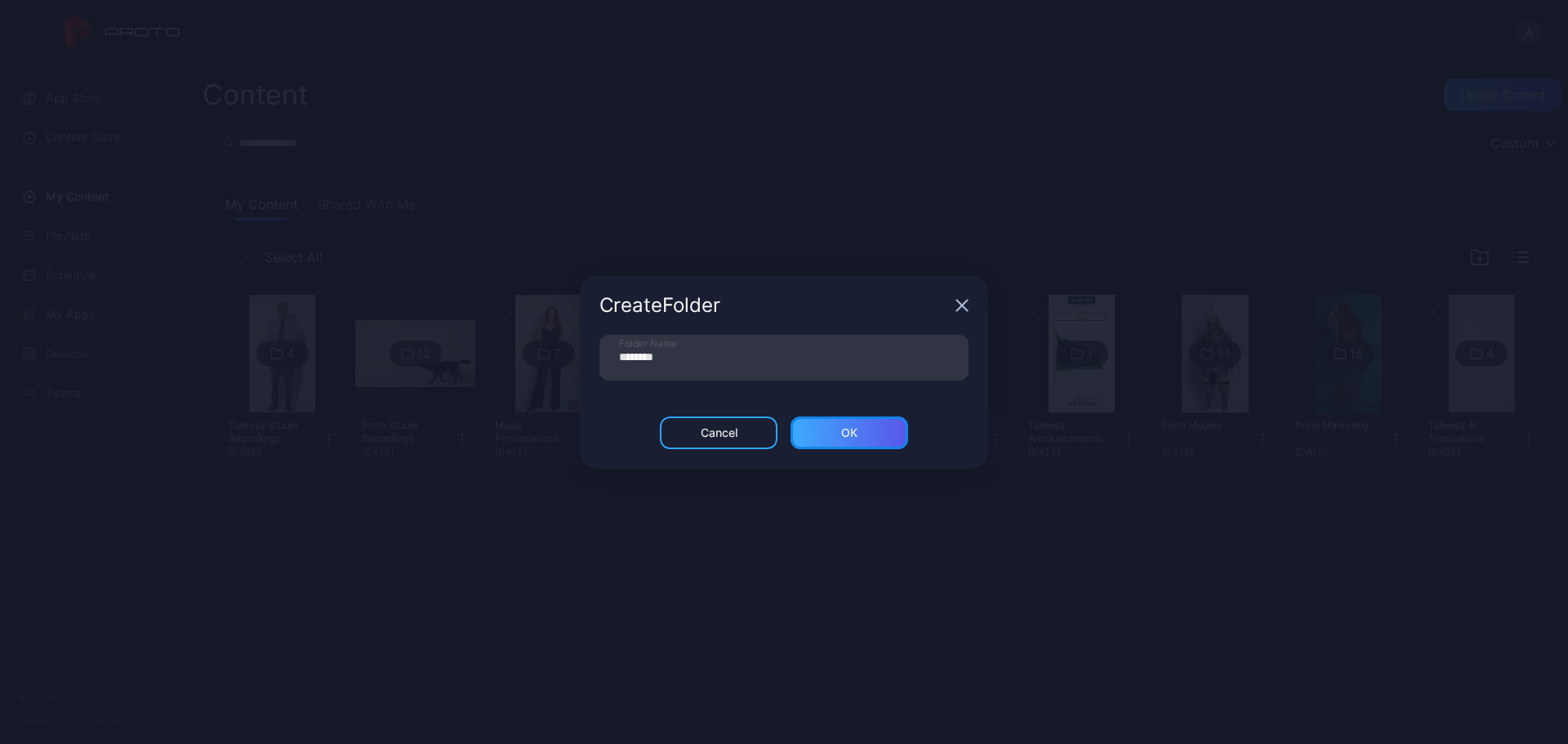
click at [887, 431] on div "ОК" at bounding box center [849, 433] width 117 height 32
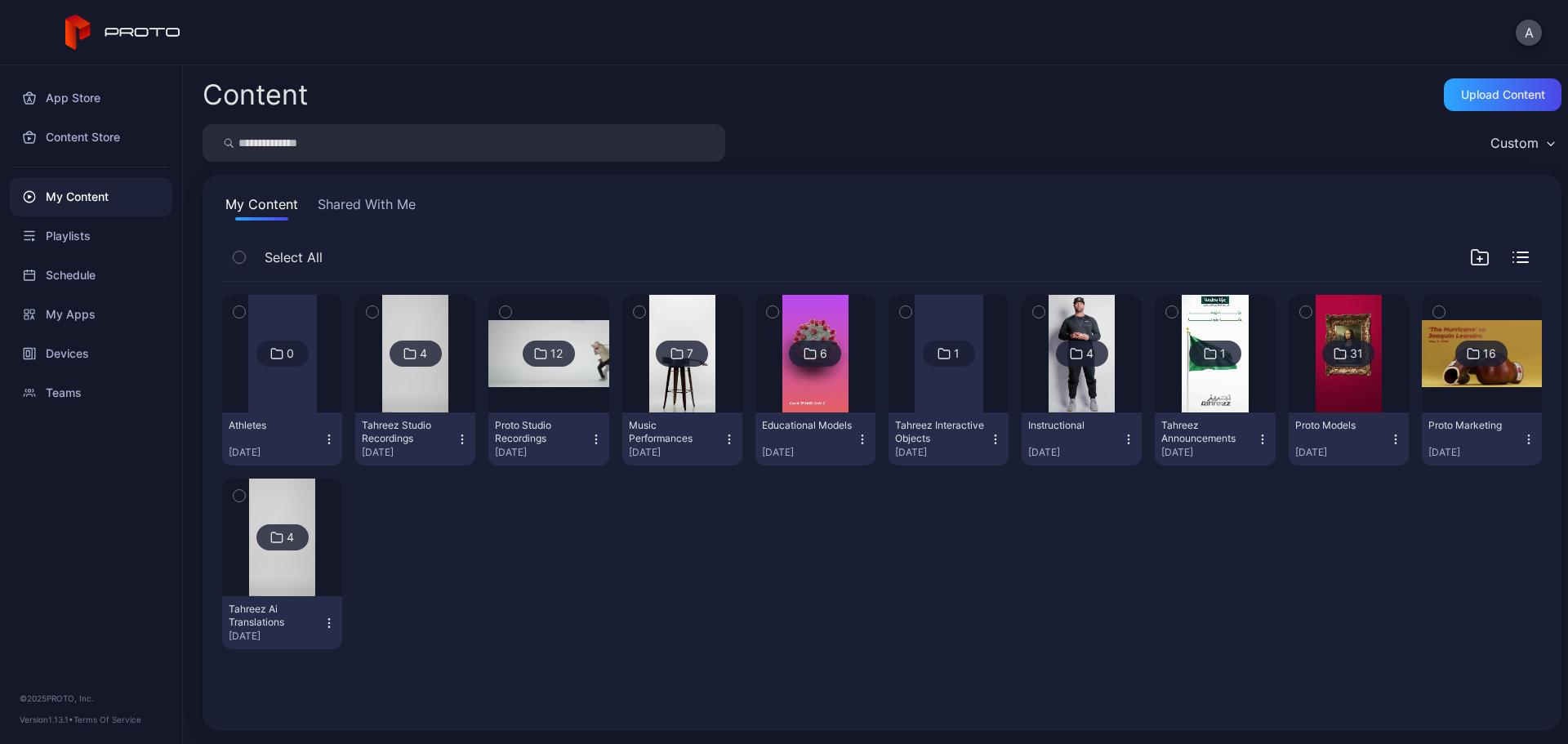
click at [1065, 312] on img at bounding box center [1082, 353] width 67 height 117
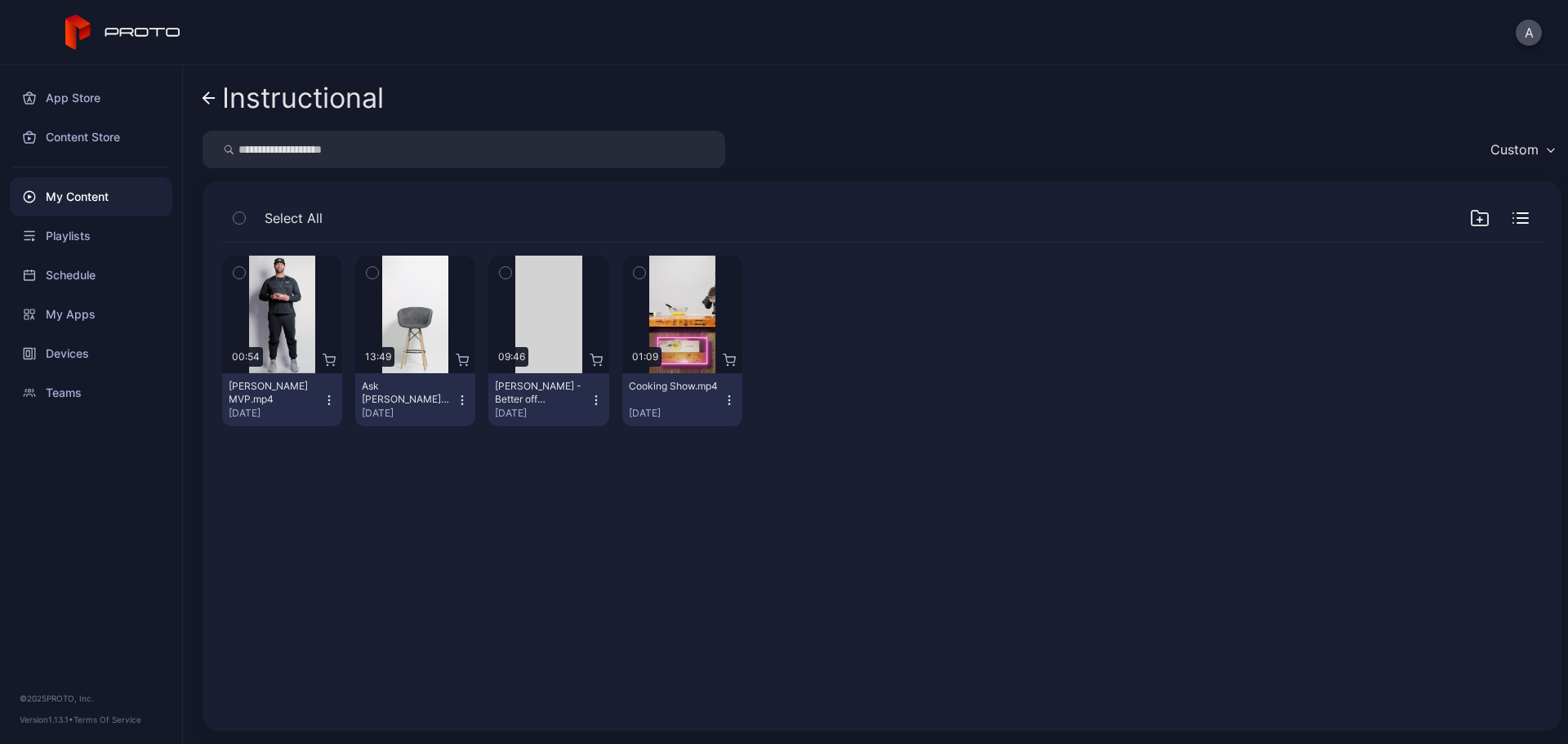
click at [237, 276] on icon "button" at bounding box center [239, 273] width 11 height 18
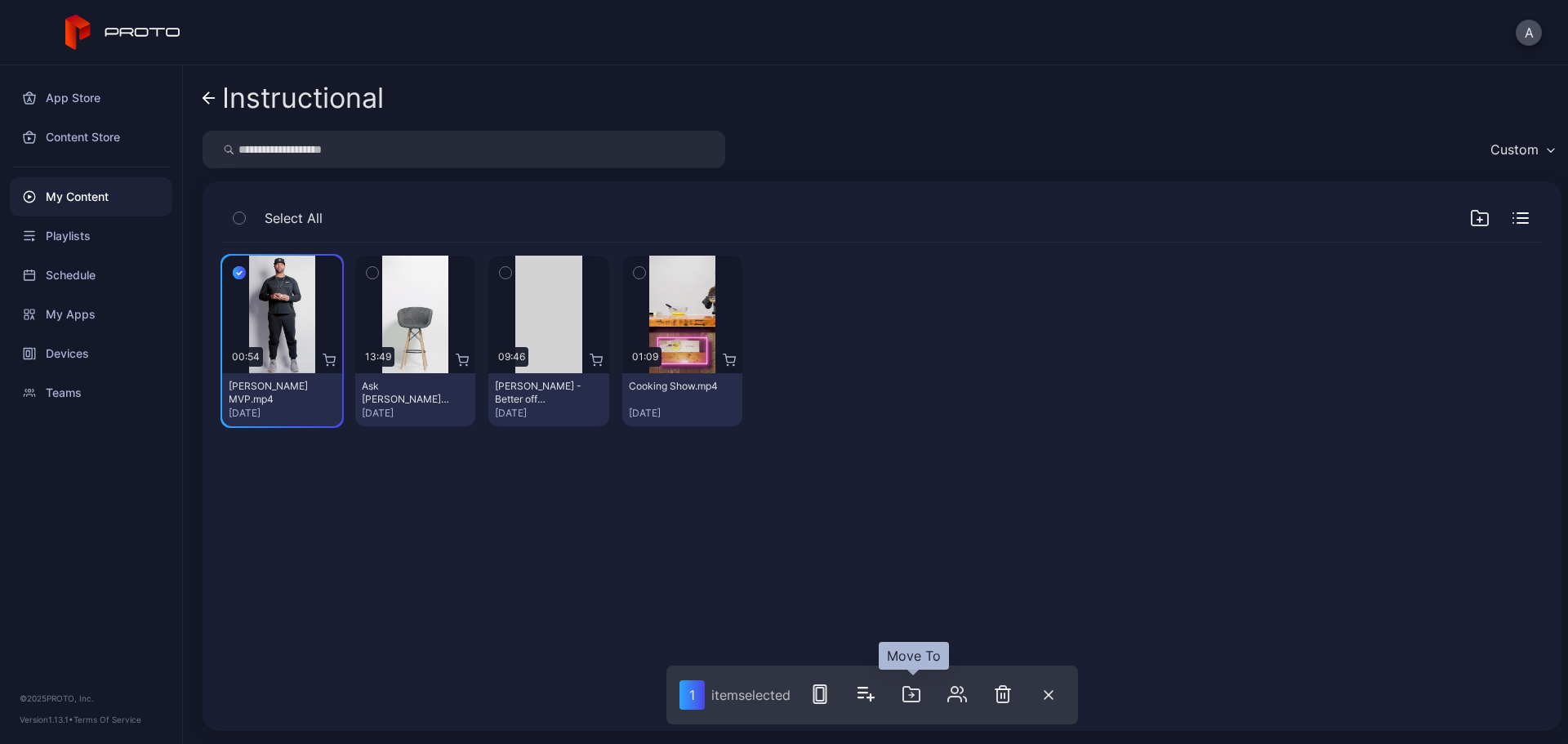
click at [921, 693] on icon "button" at bounding box center [911, 694] width 19 height 19
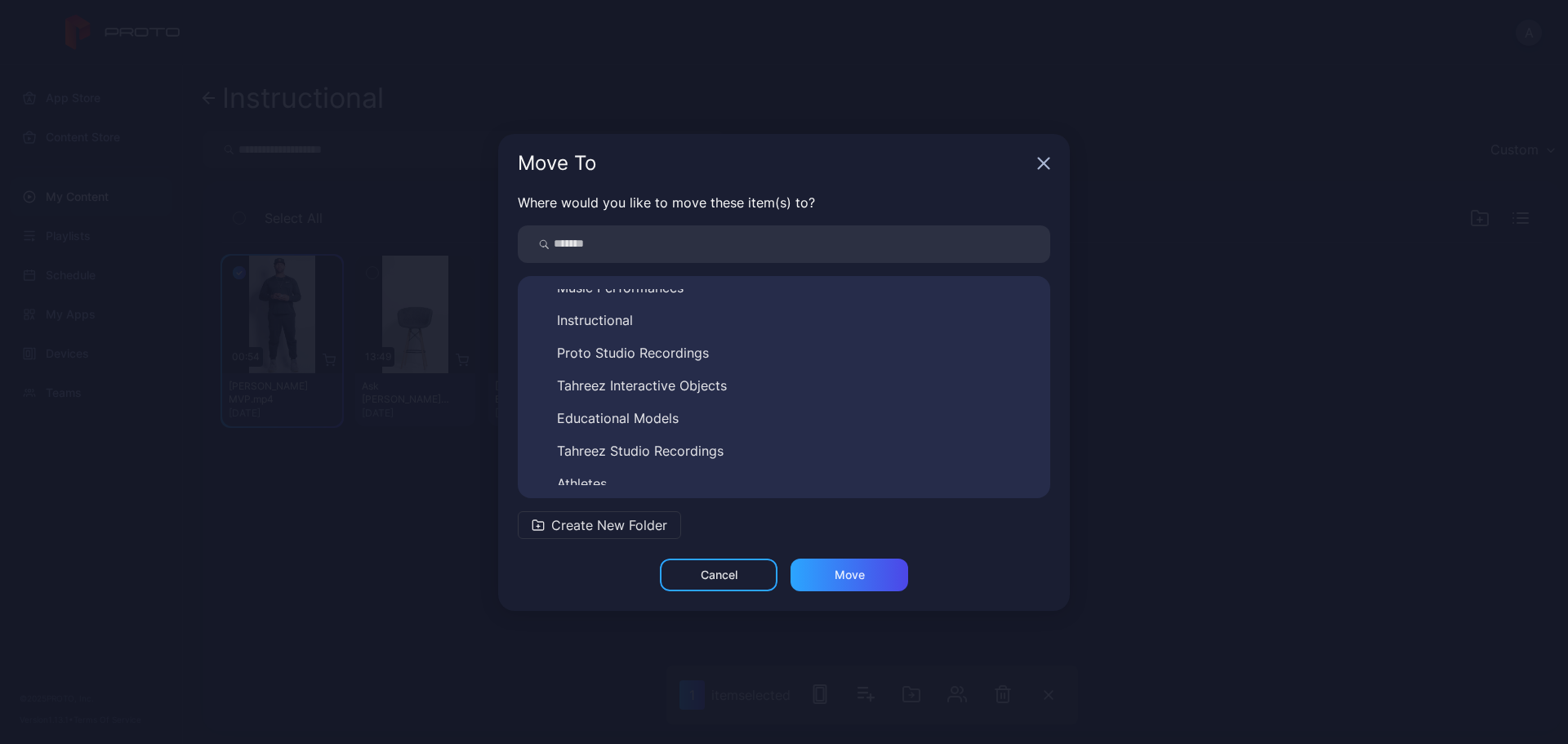
scroll to position [189, 0]
click at [673, 479] on button "Athletes" at bounding box center [784, 472] width 506 height 26
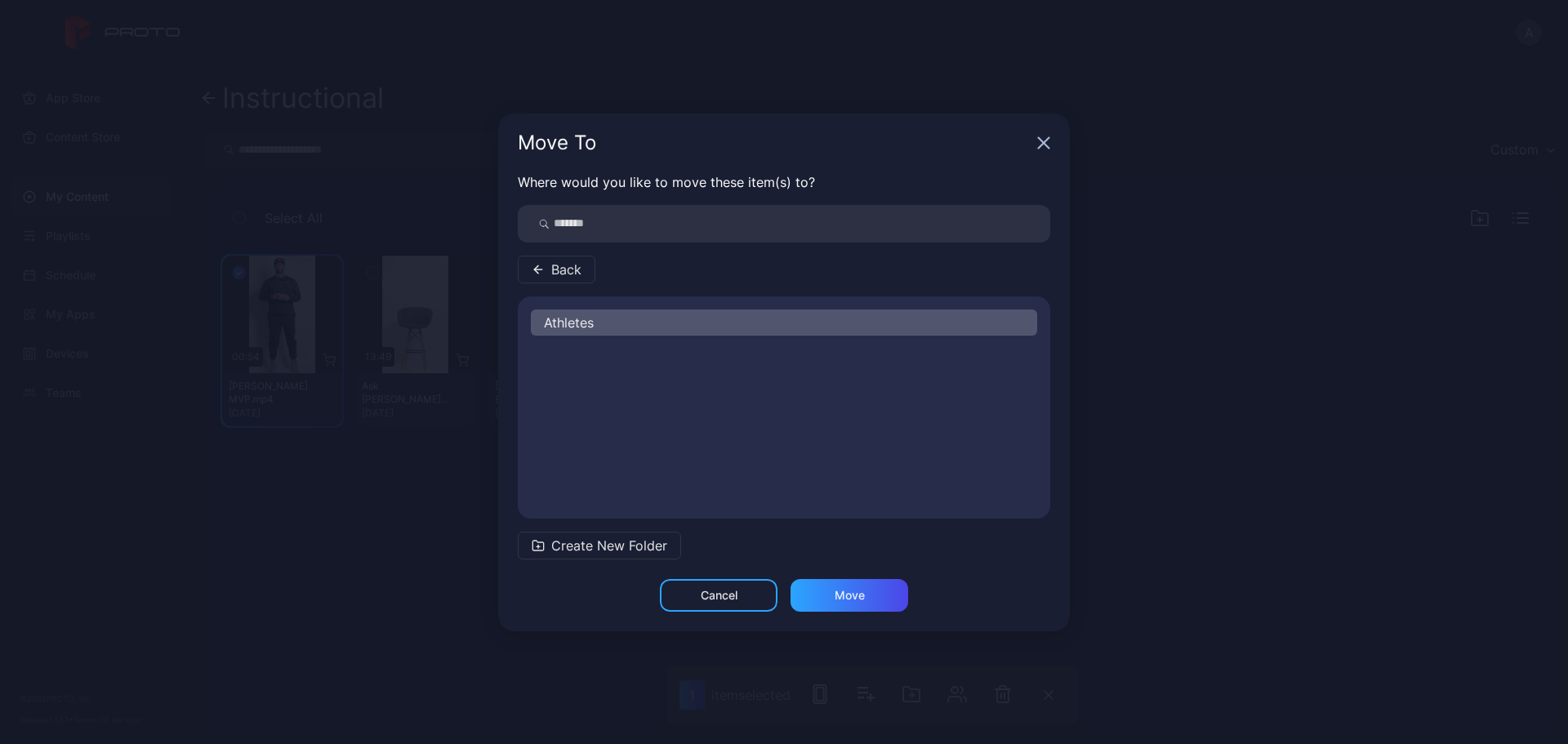
scroll to position [0, 0]
click at [863, 589] on div "Move" at bounding box center [850, 595] width 30 height 13
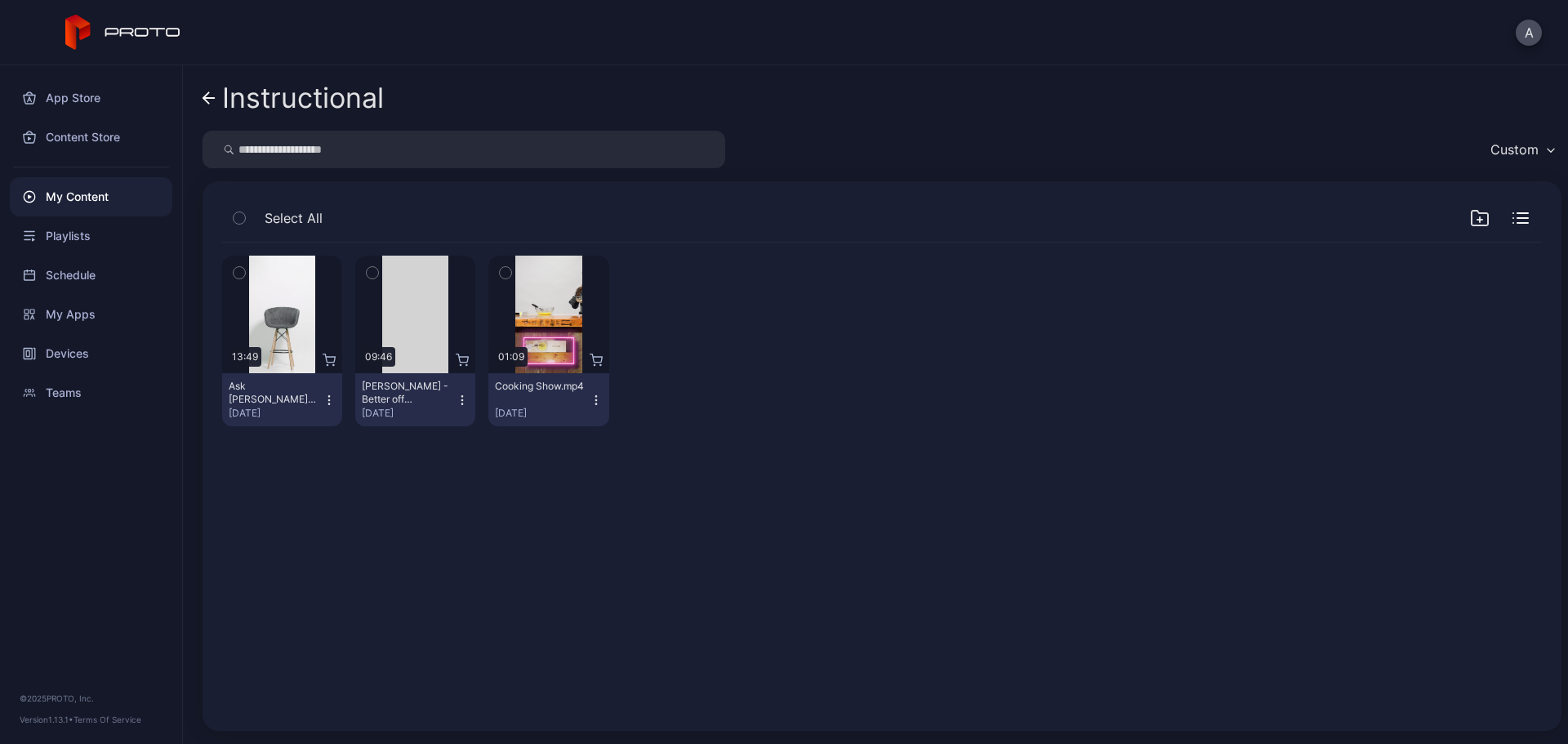
click at [212, 101] on icon at bounding box center [209, 98] width 13 height 14
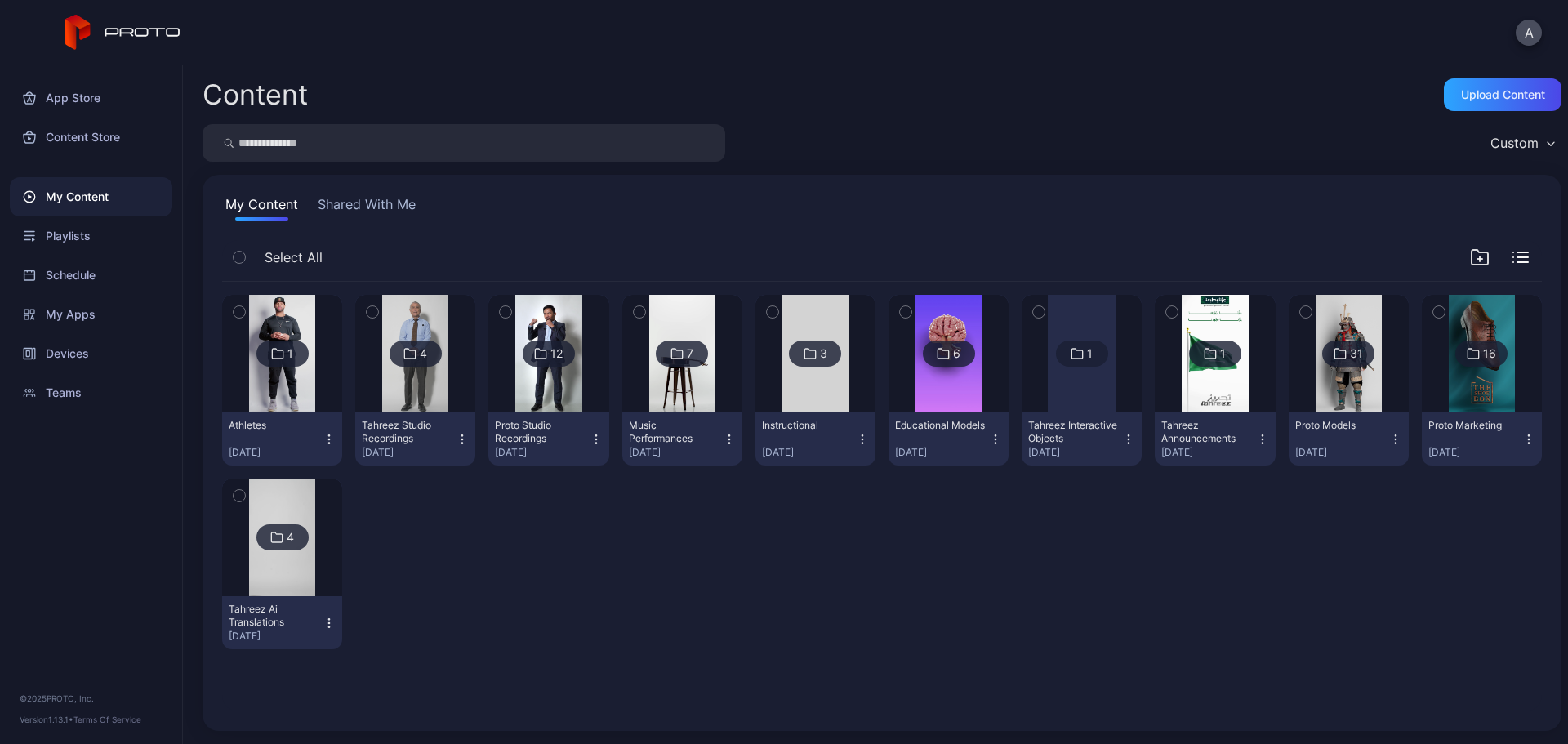
click at [284, 567] on img at bounding box center [283, 537] width 67 height 117
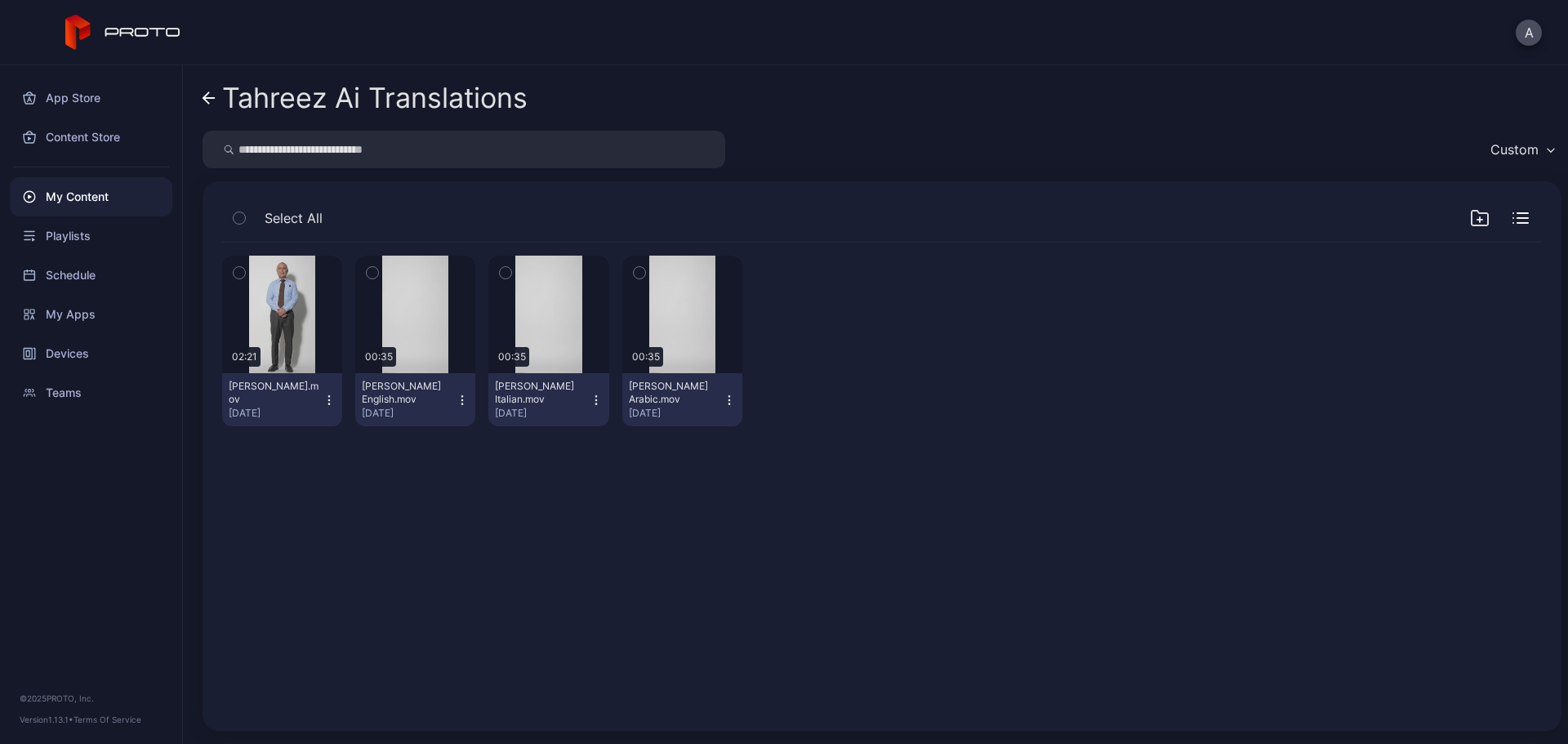
click at [209, 101] on icon at bounding box center [209, 98] width 13 height 14
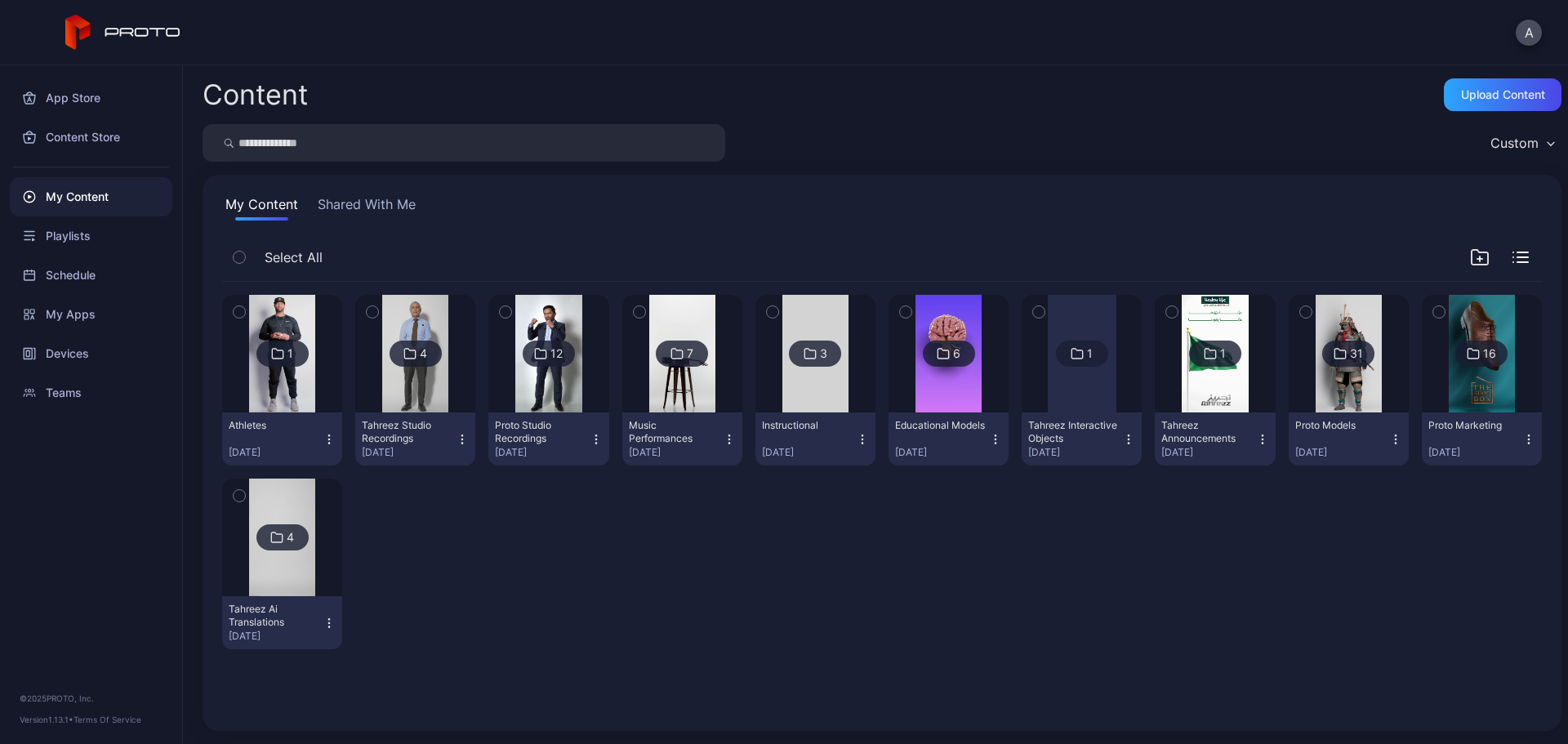
click at [1449, 373] on img at bounding box center [1482, 353] width 67 height 117
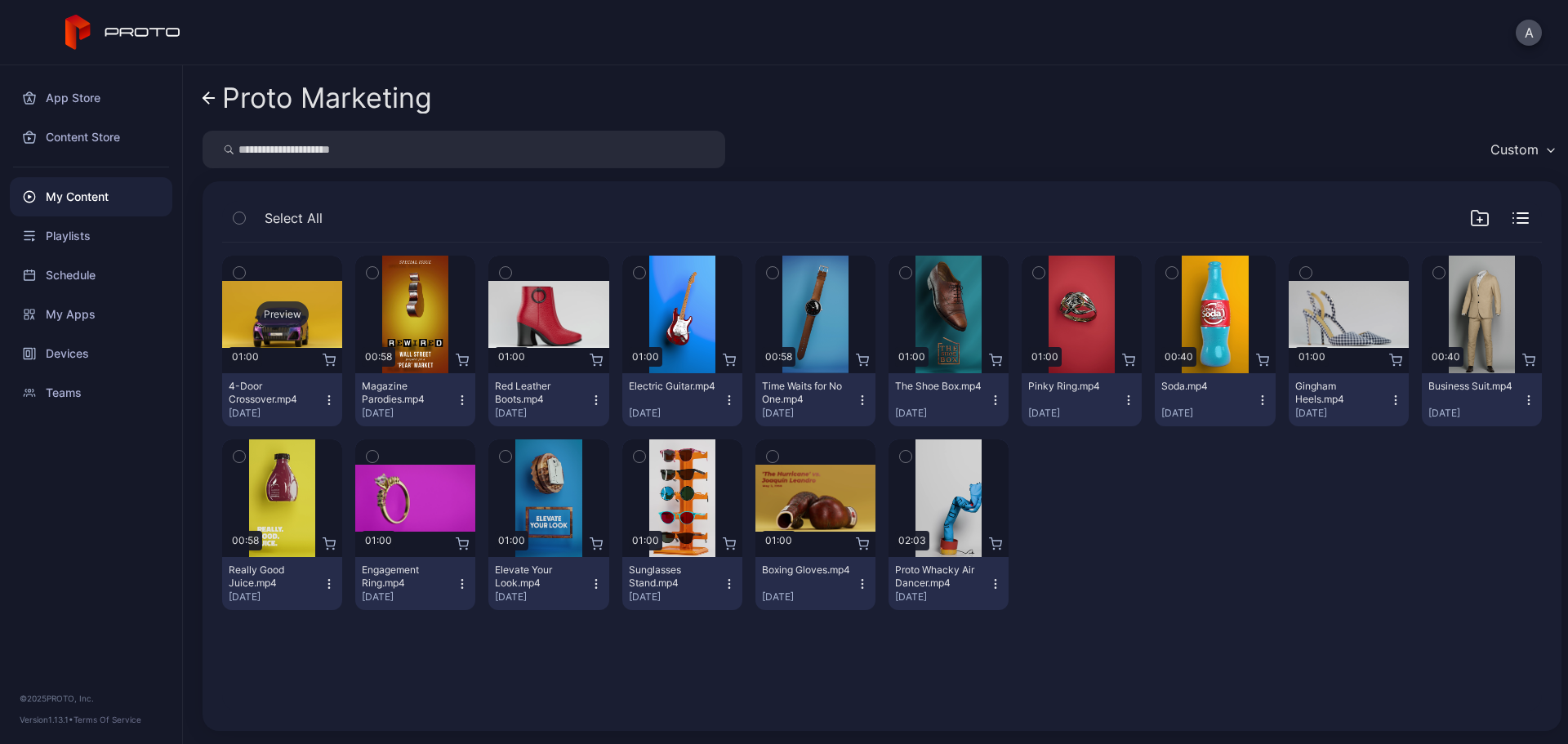
click at [277, 313] on div "Preview" at bounding box center [283, 314] width 53 height 26
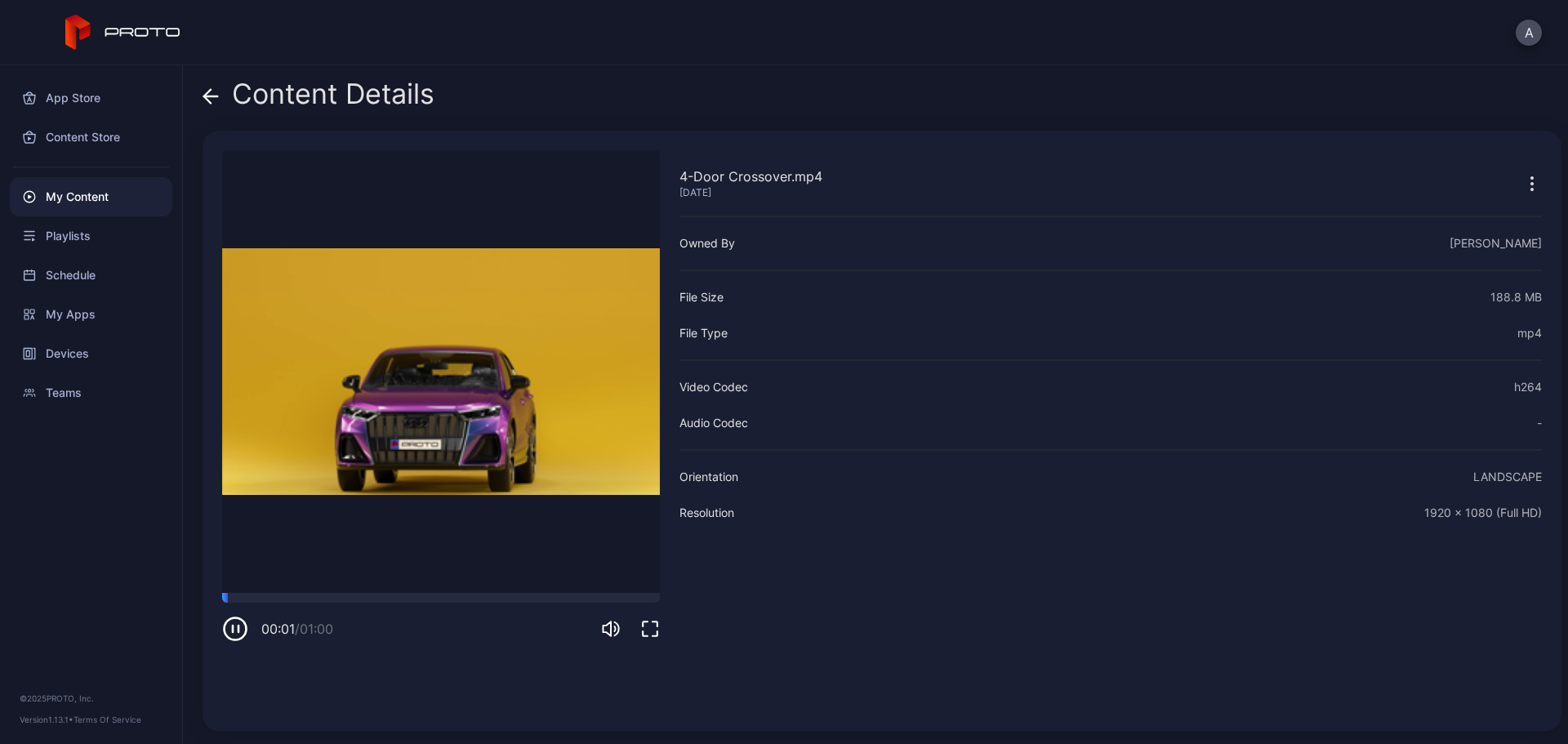
click at [217, 104] on icon at bounding box center [211, 96] width 17 height 17
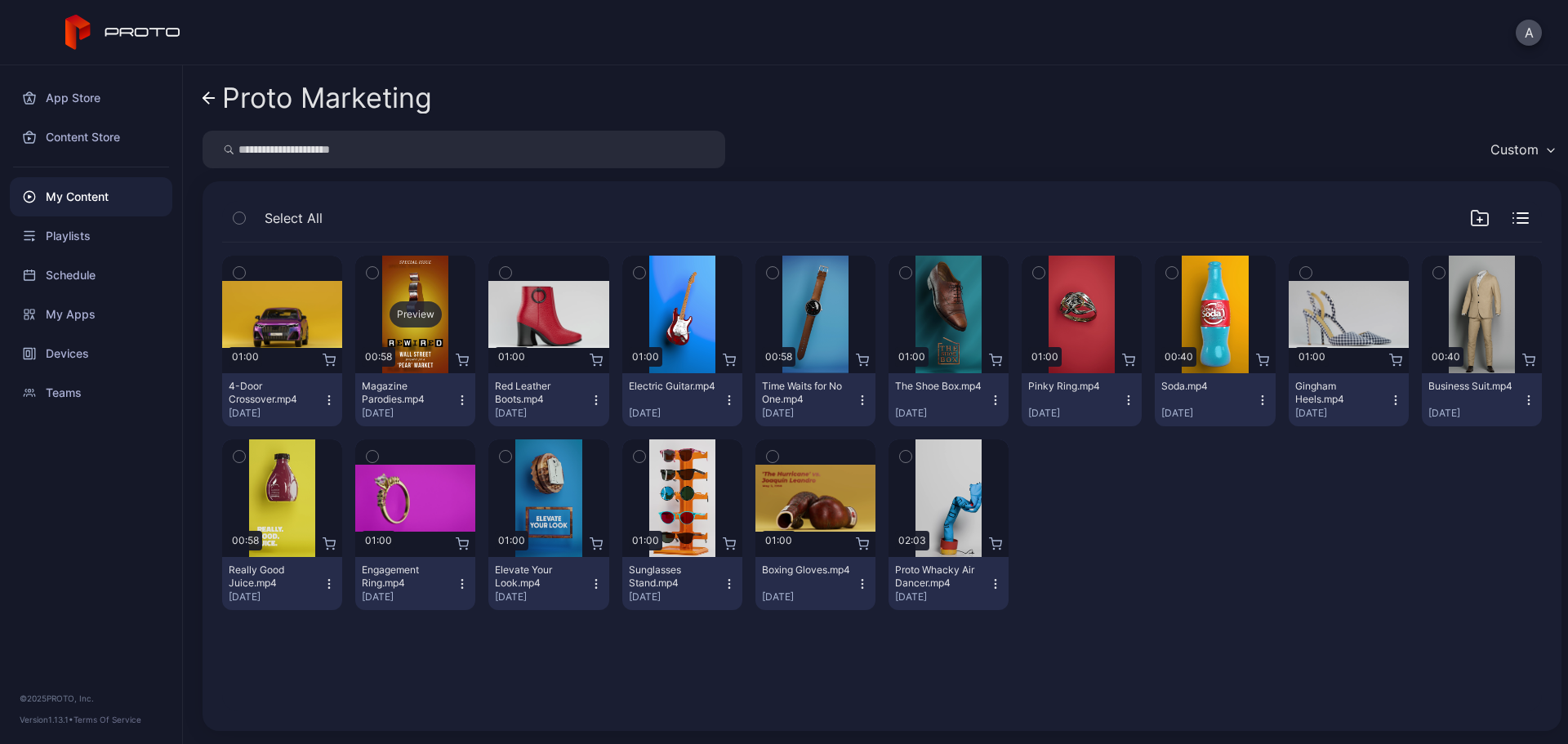
click at [406, 316] on div "Preview" at bounding box center [416, 314] width 53 height 26
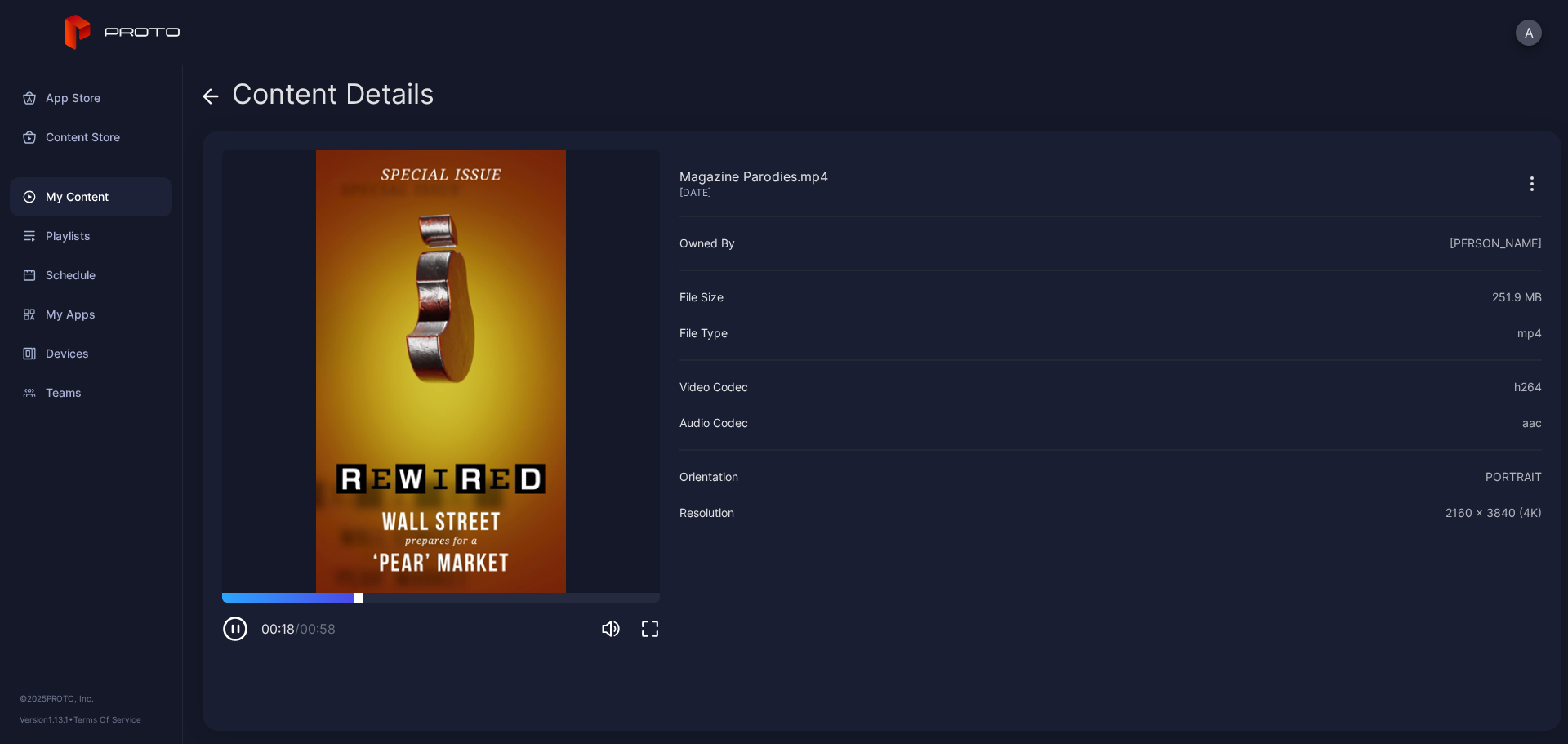
click at [432, 595] on div at bounding box center [441, 598] width 438 height 10
click at [203, 100] on icon at bounding box center [211, 96] width 17 height 17
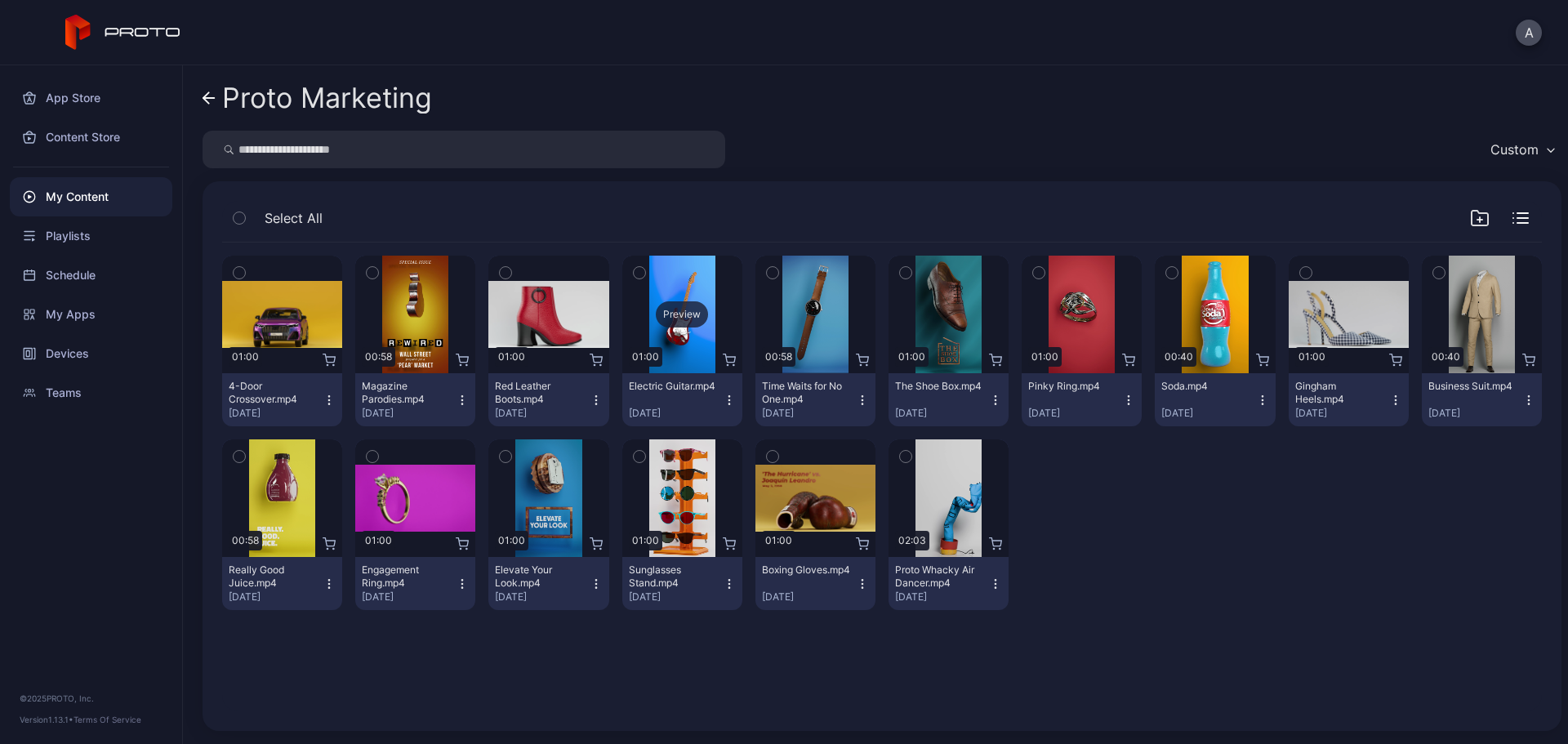
click at [662, 311] on div "Preview" at bounding box center [682, 314] width 53 height 26
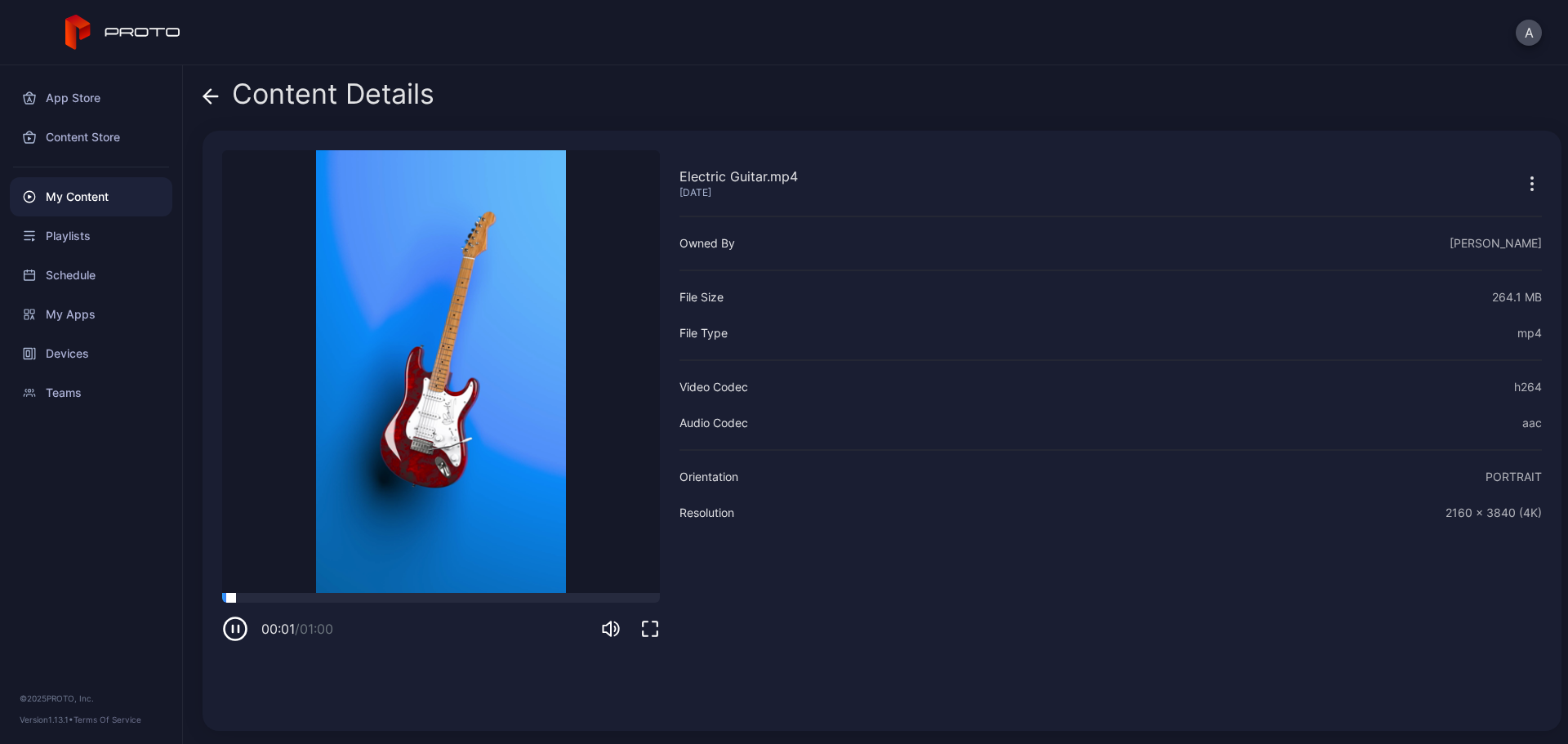
click at [334, 601] on div at bounding box center [441, 598] width 438 height 10
click at [419, 600] on div at bounding box center [441, 598] width 438 height 10
click at [213, 94] on icon at bounding box center [211, 96] width 17 height 17
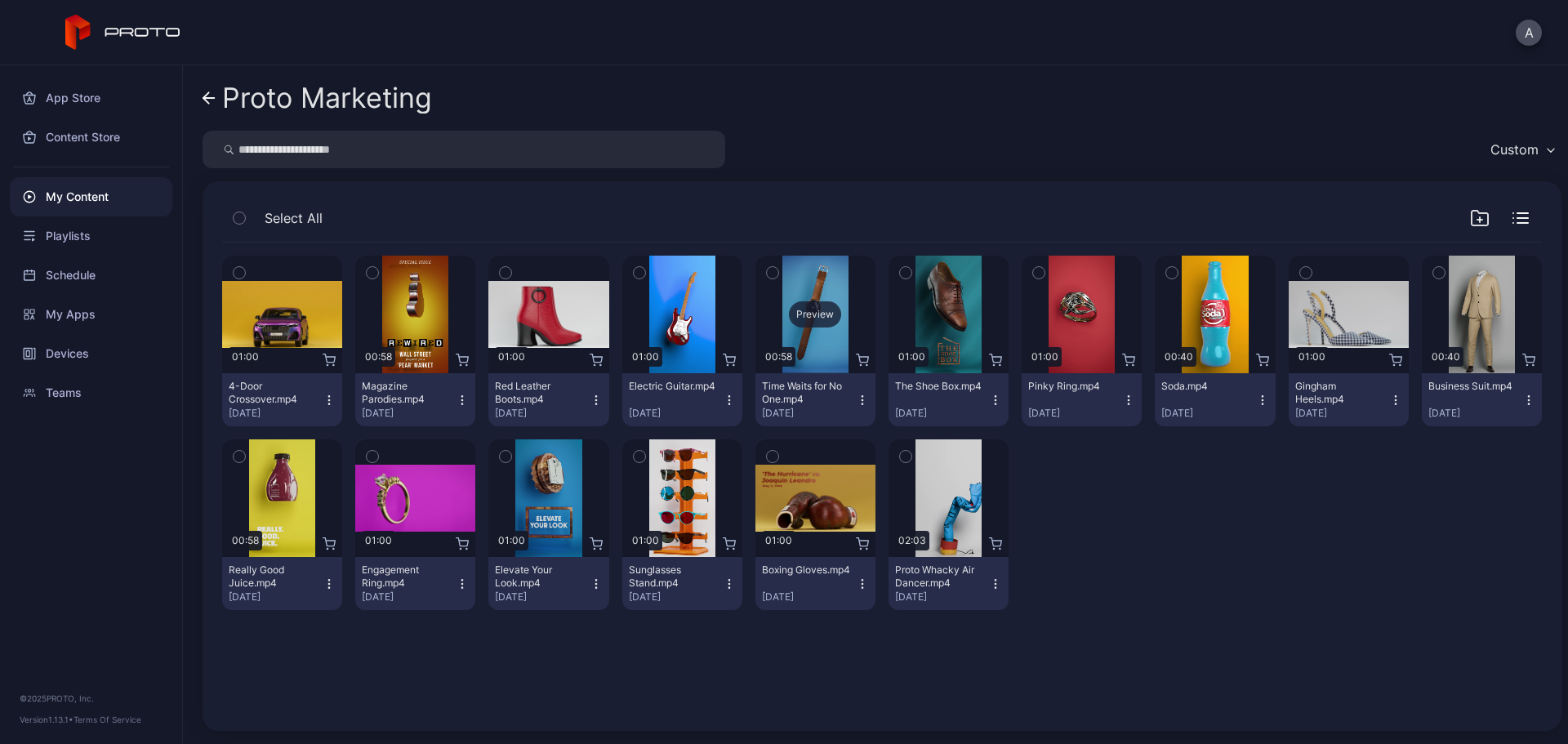
click at [811, 311] on div "Preview" at bounding box center [815, 314] width 53 height 26
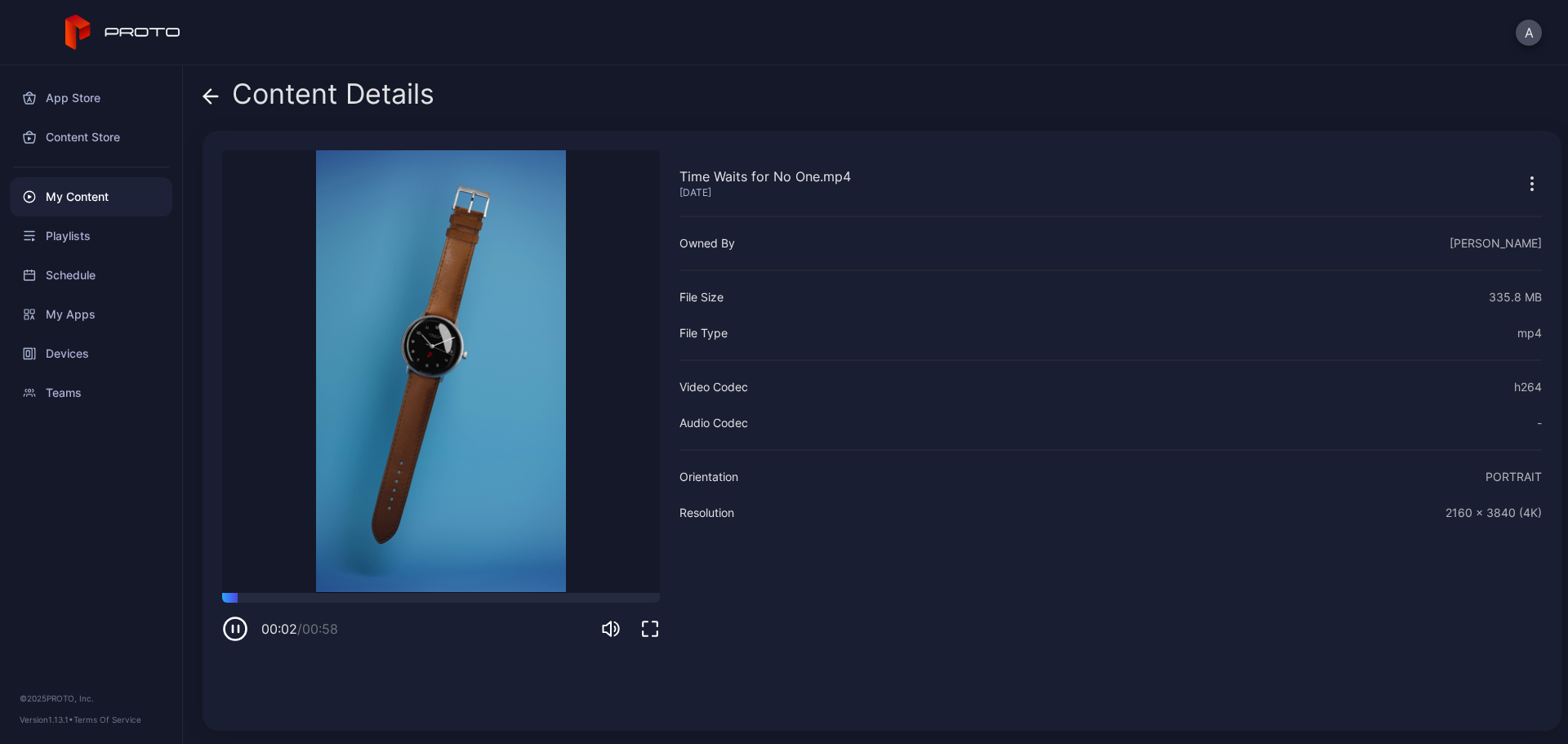
click at [213, 101] on icon at bounding box center [211, 96] width 17 height 17
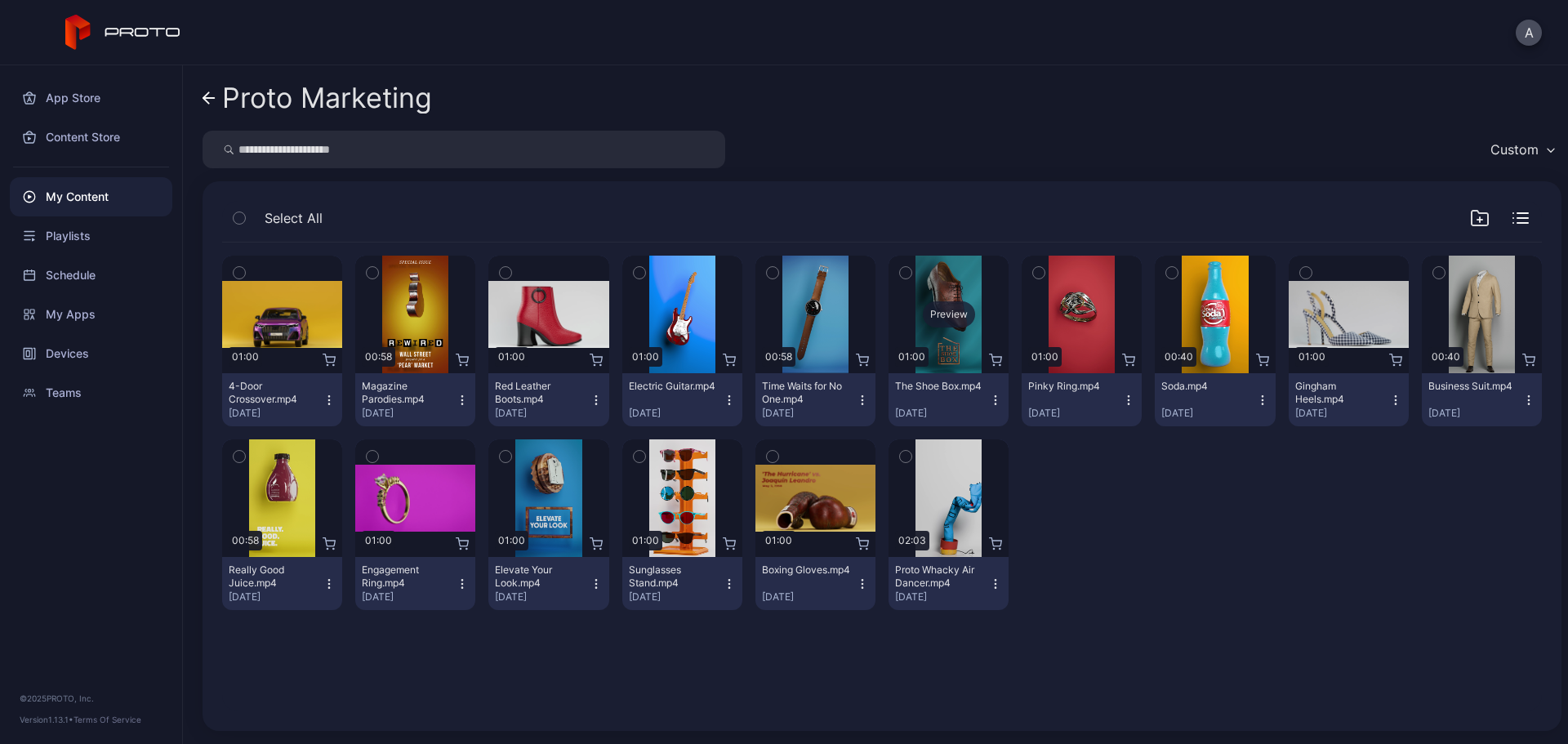
click at [928, 308] on div "Preview" at bounding box center [949, 314] width 53 height 26
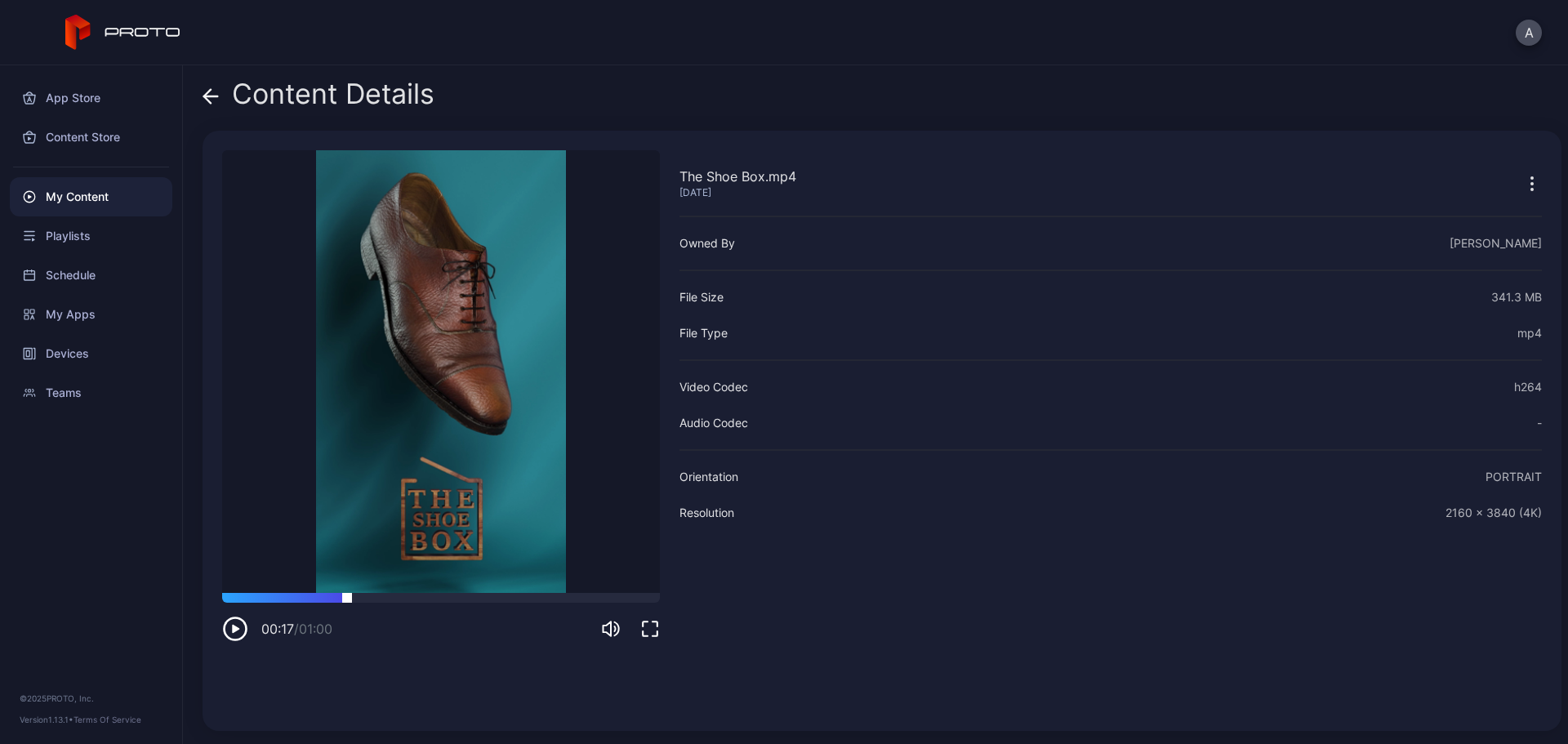
click at [347, 597] on div at bounding box center [441, 598] width 438 height 10
click at [464, 597] on div at bounding box center [441, 598] width 438 height 10
click at [210, 99] on icon at bounding box center [211, 96] width 17 height 17
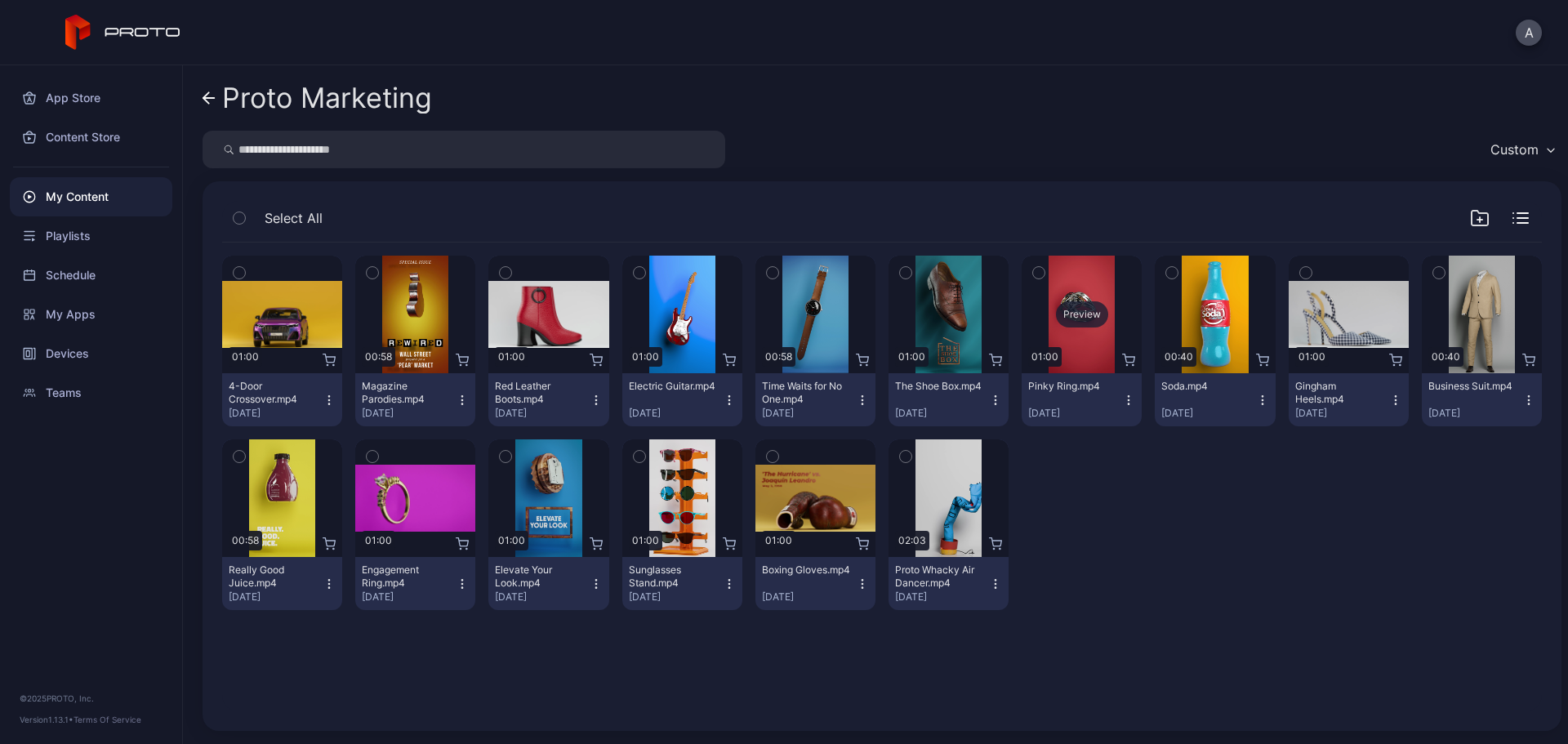
click at [1071, 305] on div "Preview" at bounding box center [1082, 314] width 53 height 26
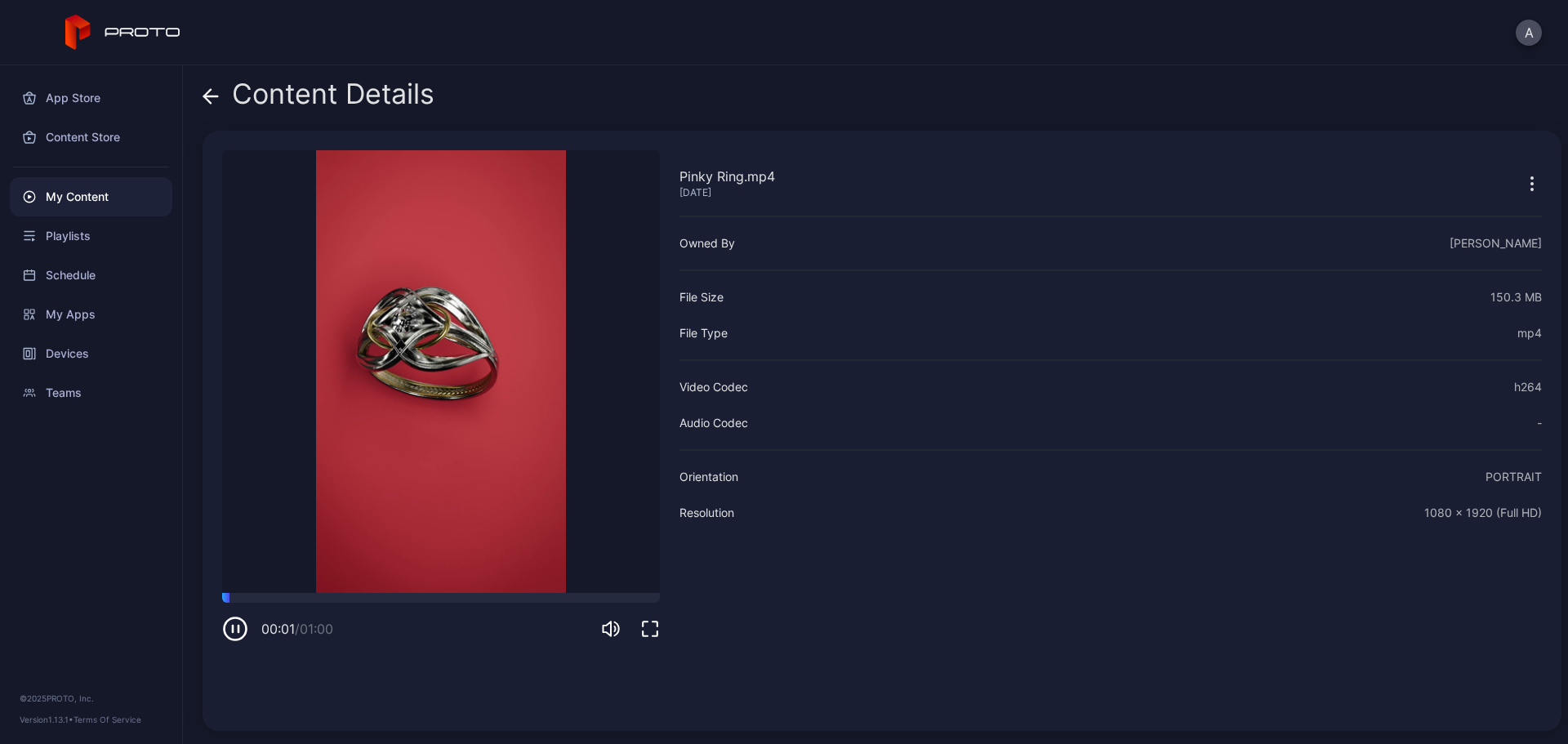
click at [201, 101] on div "Content Details Pinky Ring.mp4 Jun 22, 2025 Sorry, your browser doesn‘t support…" at bounding box center [875, 405] width 1385 height 679
click at [225, 92] on div "Content Details" at bounding box center [318, 98] width 232 height 39
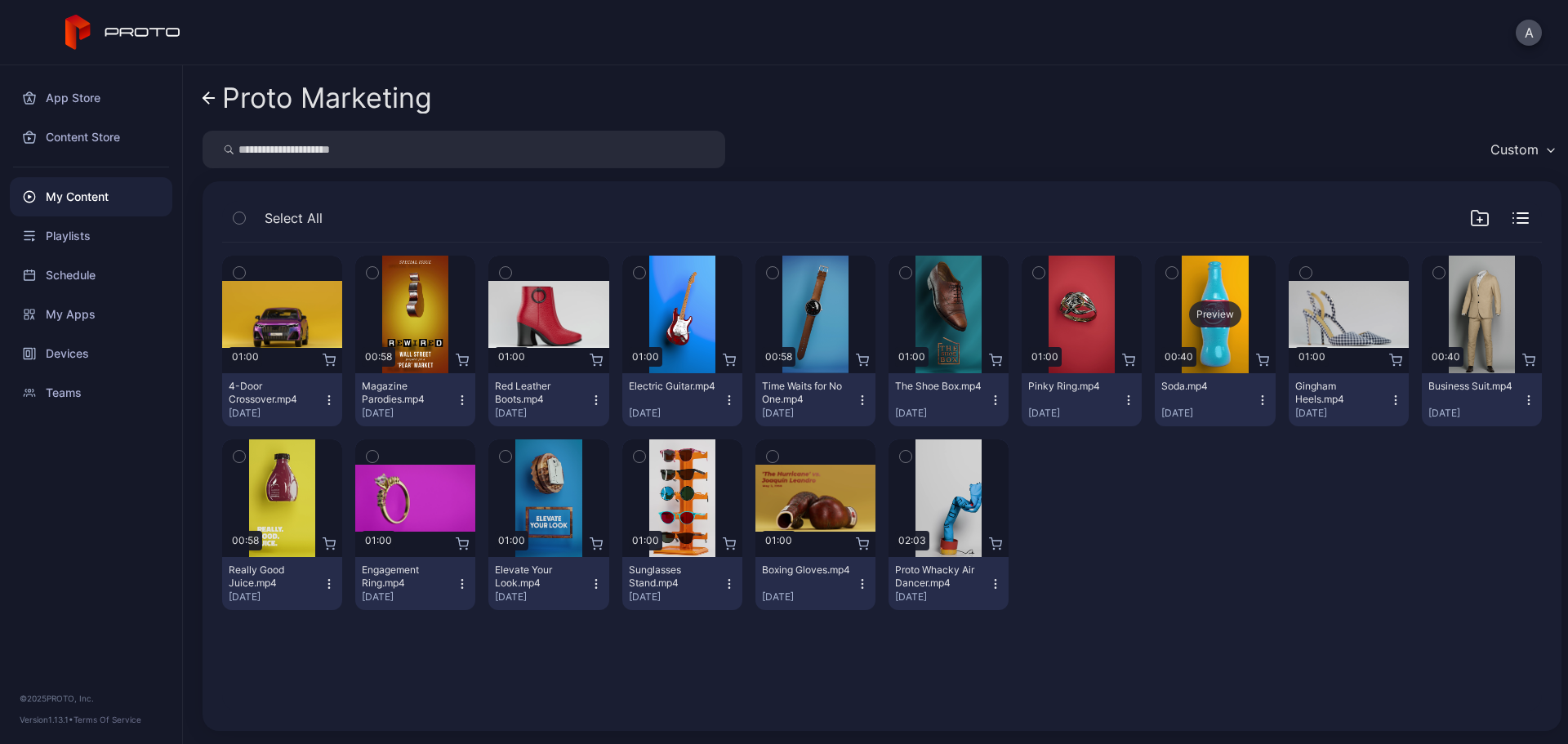
click at [1198, 312] on div "Preview" at bounding box center [1215, 314] width 53 height 26
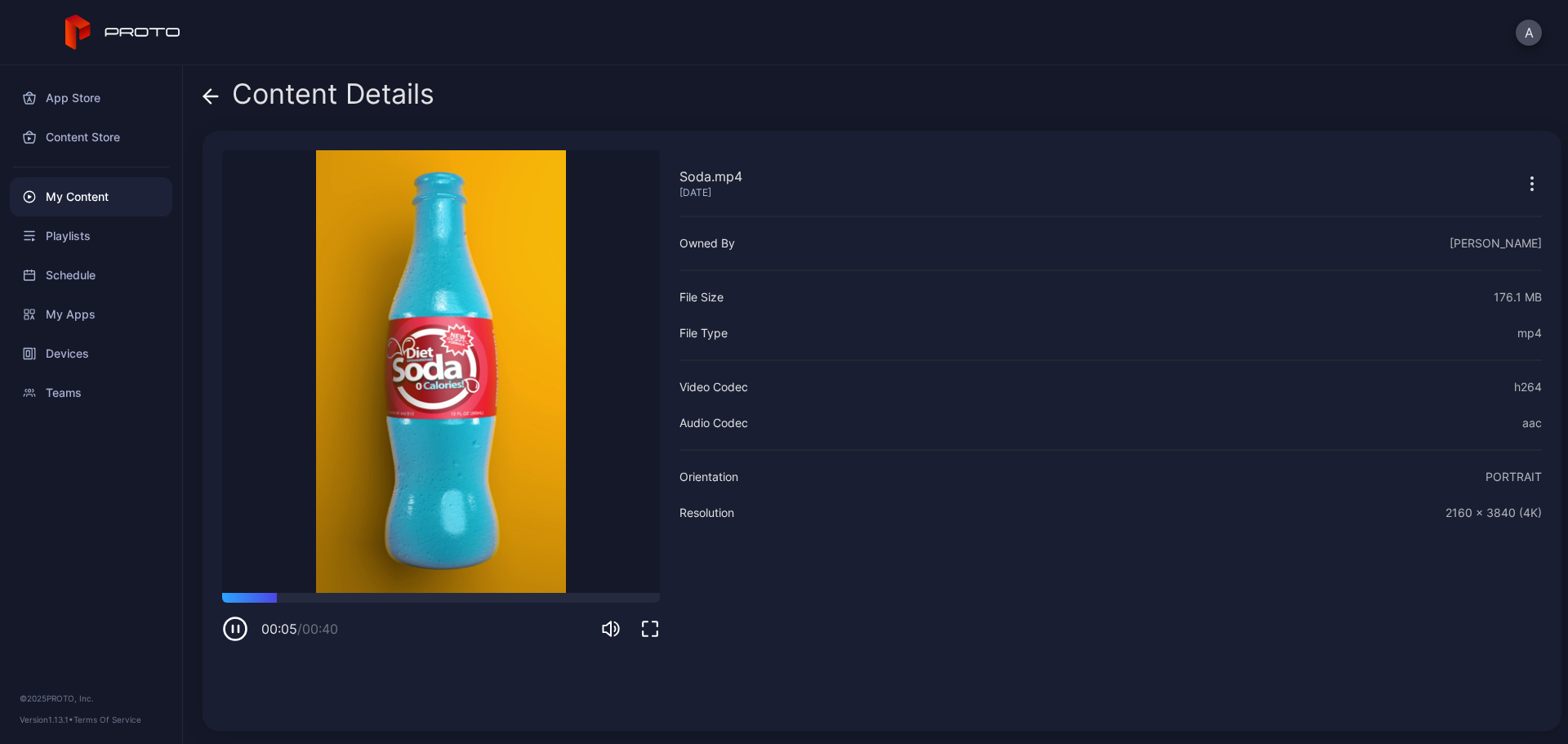
click at [208, 94] on icon at bounding box center [211, 96] width 17 height 17
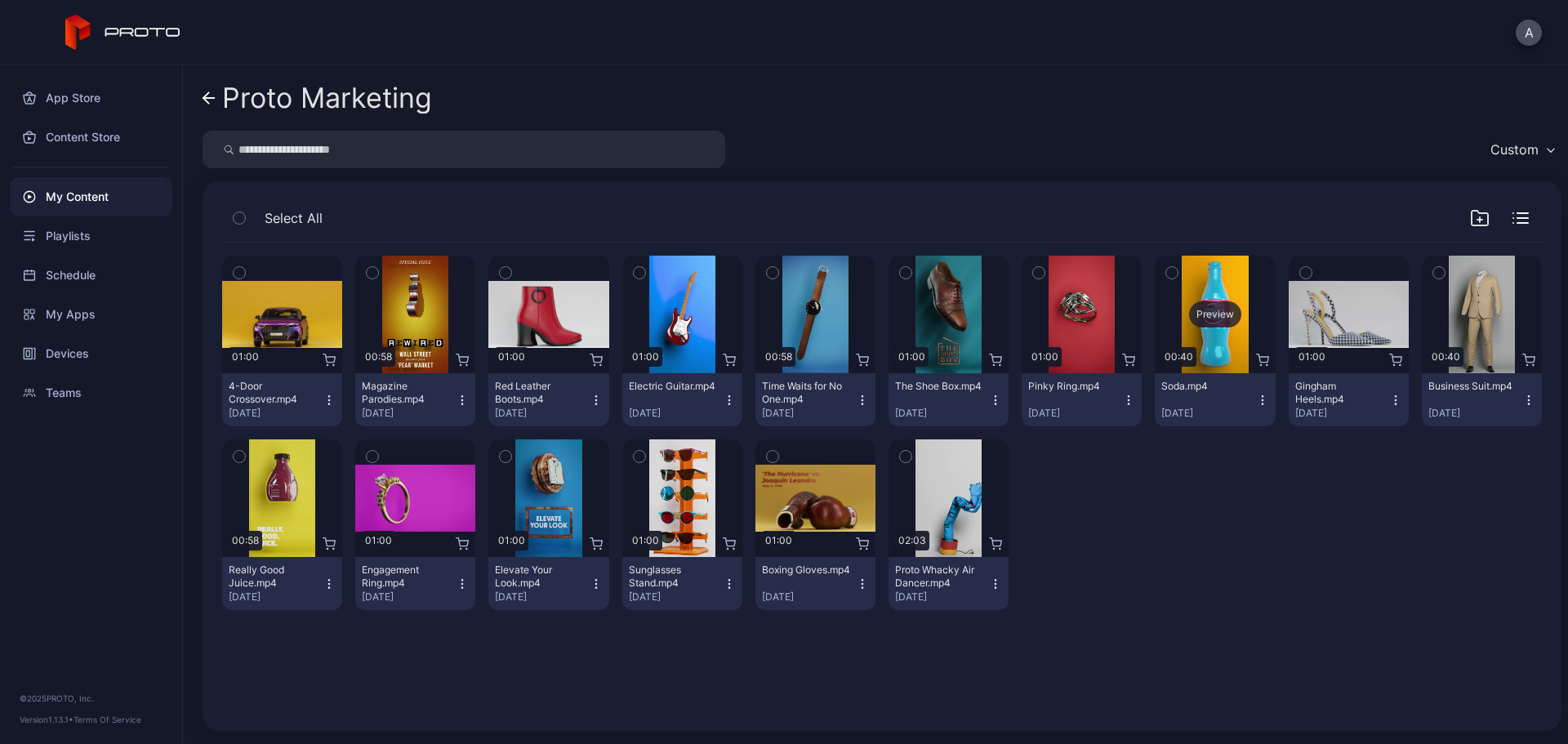
click at [1198, 311] on div "Preview" at bounding box center [1215, 314] width 53 height 26
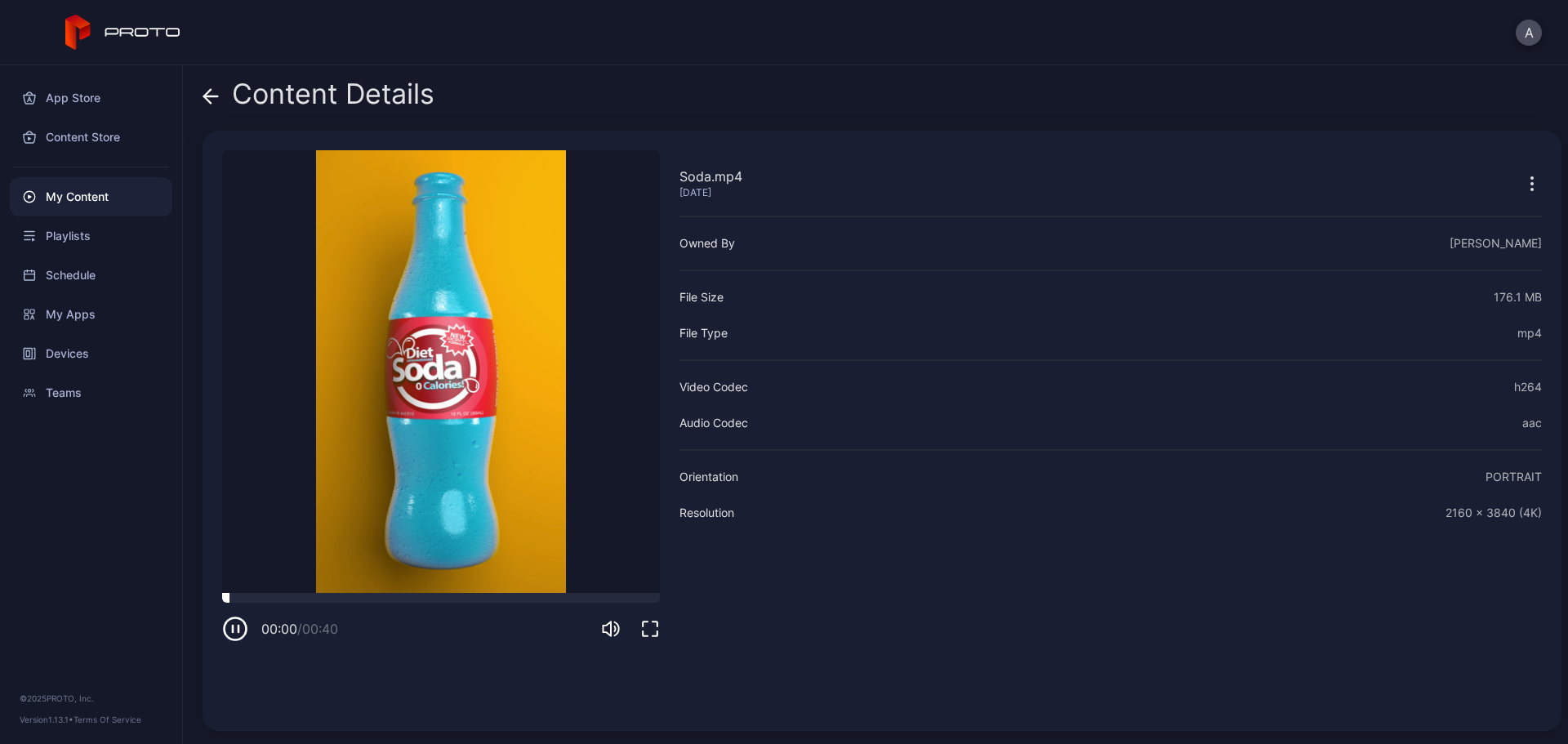
click at [410, 601] on div at bounding box center [441, 598] width 438 height 10
click at [508, 597] on div at bounding box center [441, 598] width 438 height 10
click at [584, 595] on div at bounding box center [441, 598] width 438 height 10
click at [213, 107] on span at bounding box center [211, 94] width 17 height 31
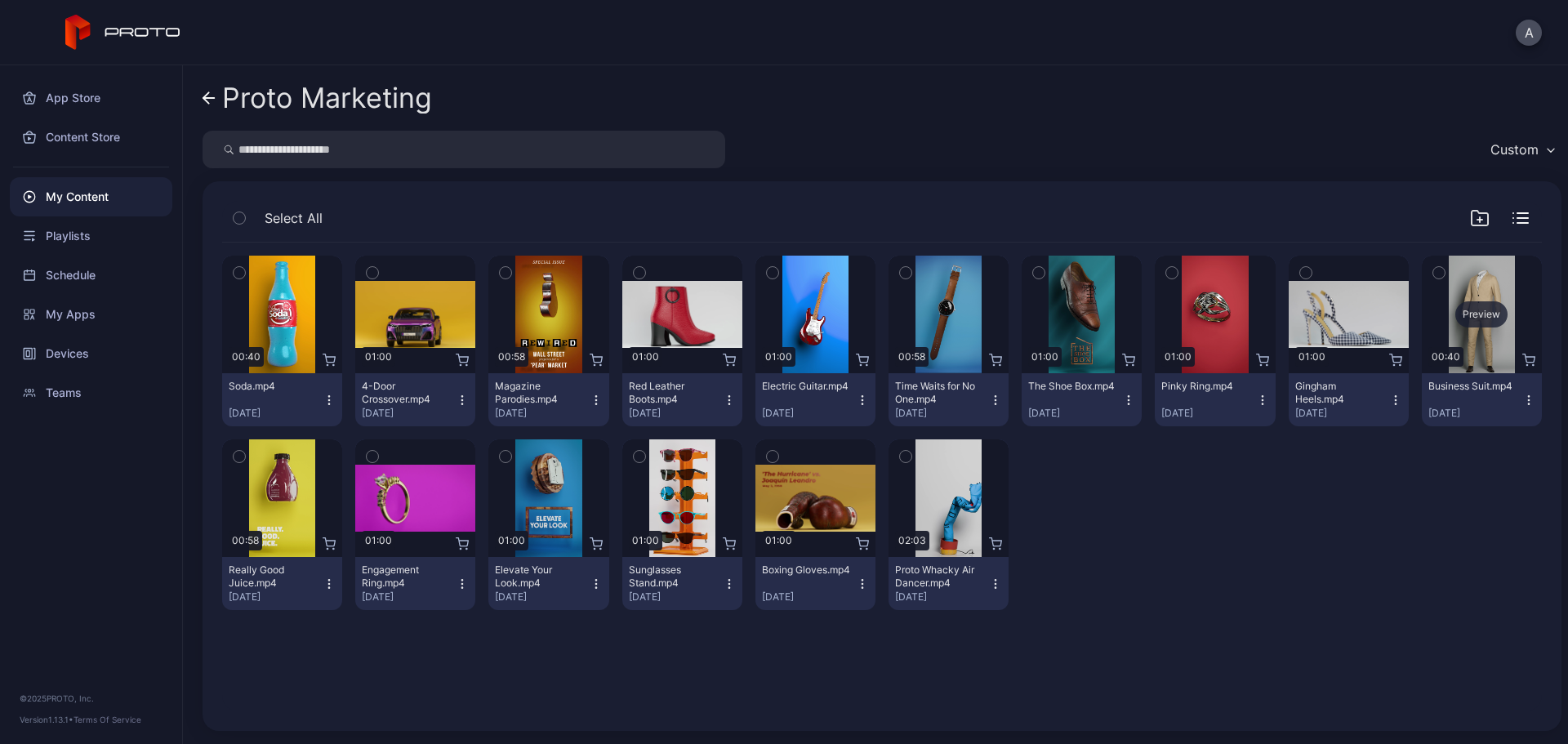
click at [1457, 316] on div "Preview" at bounding box center [1481, 314] width 53 height 26
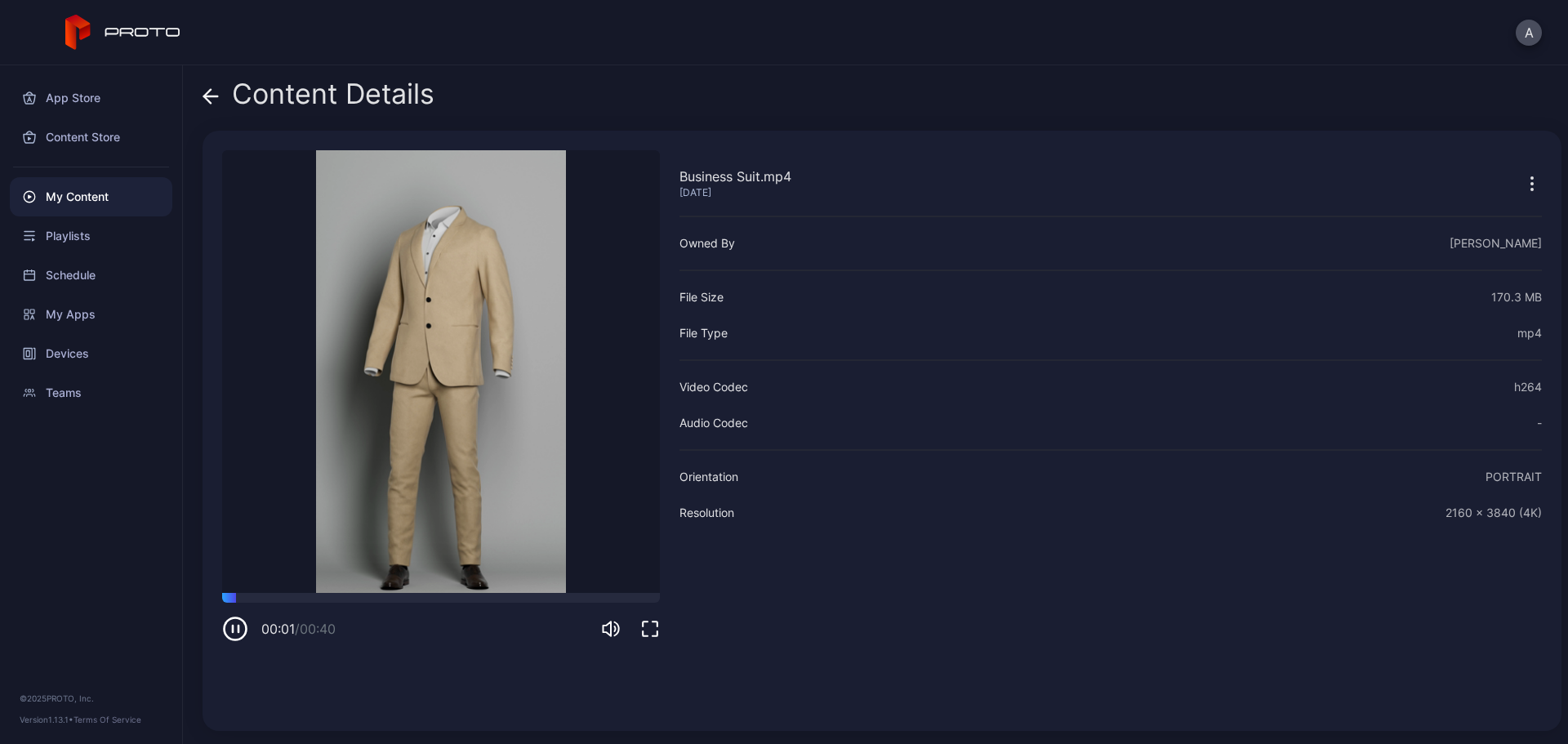
click at [213, 99] on icon at bounding box center [211, 96] width 17 height 17
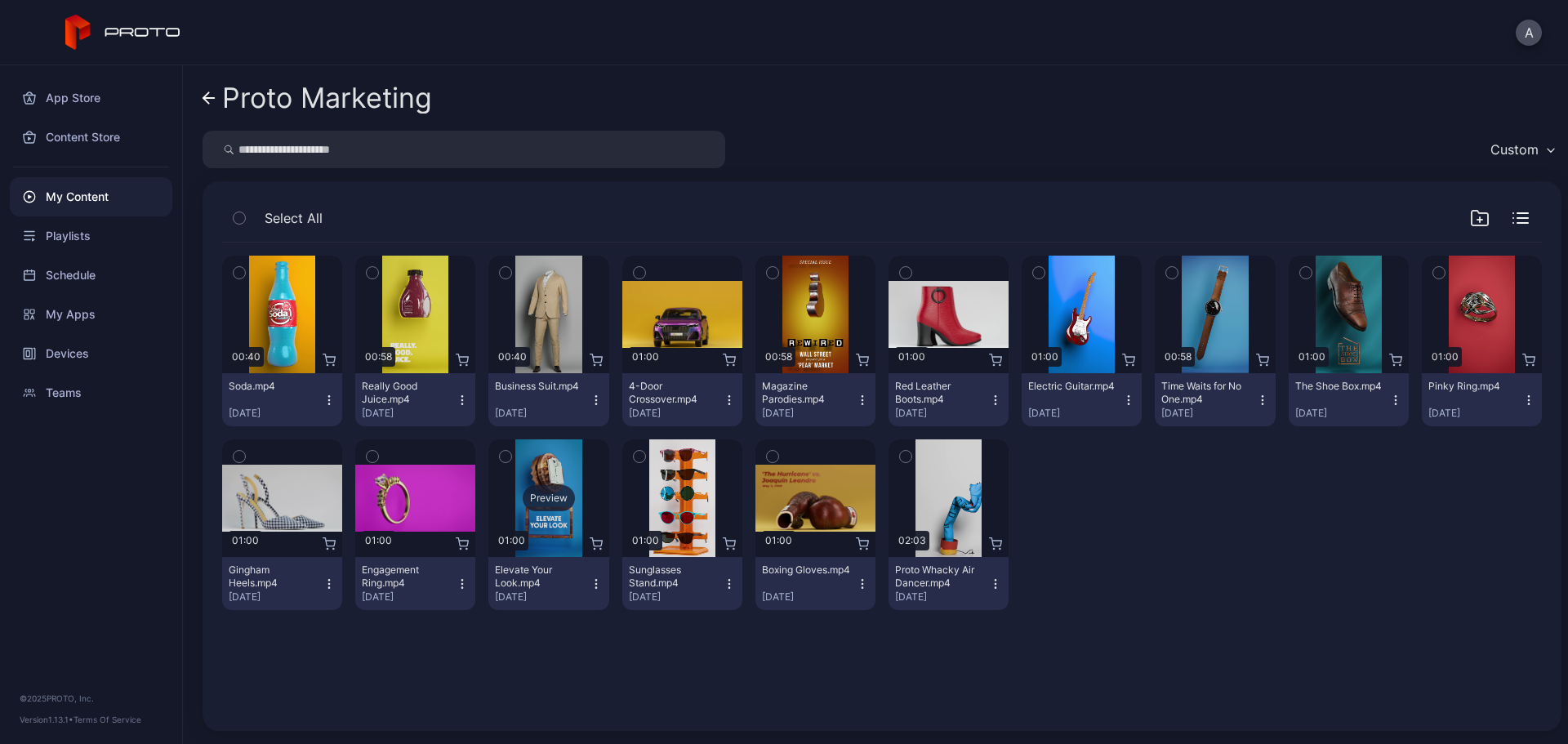
click at [536, 495] on div "Preview" at bounding box center [549, 498] width 53 height 26
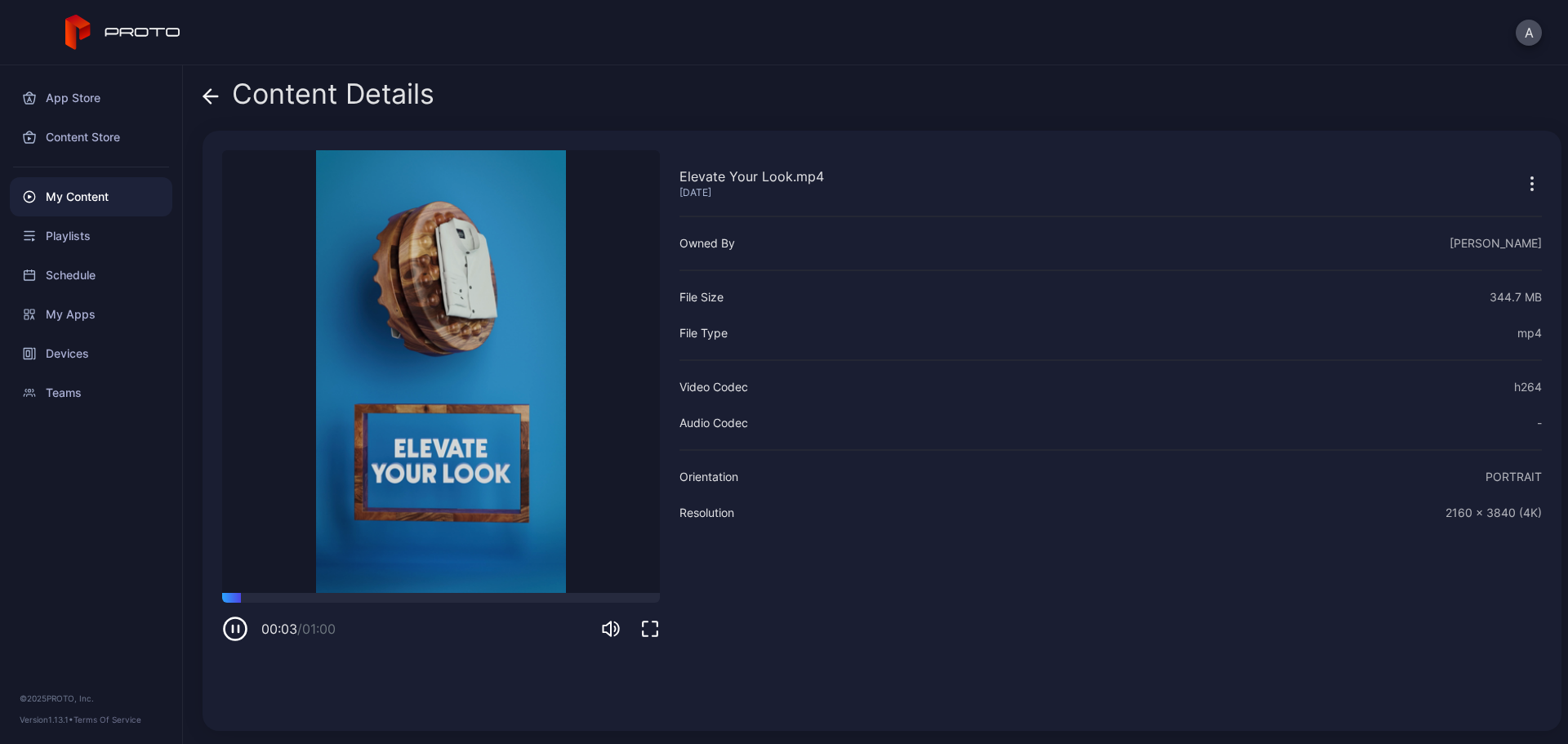
click at [206, 100] on icon at bounding box center [211, 96] width 17 height 17
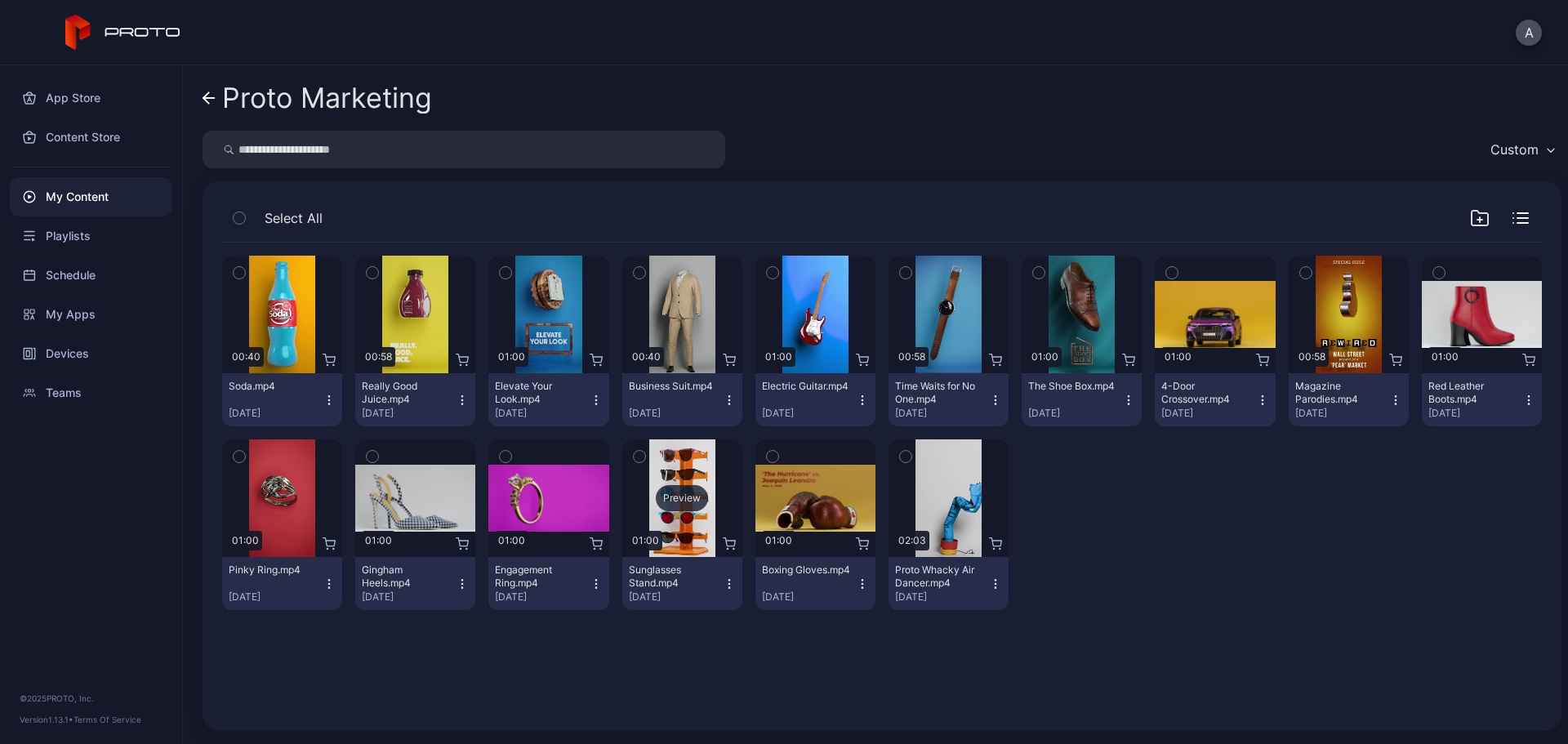
click at [666, 493] on div "Preview" at bounding box center [682, 498] width 53 height 26
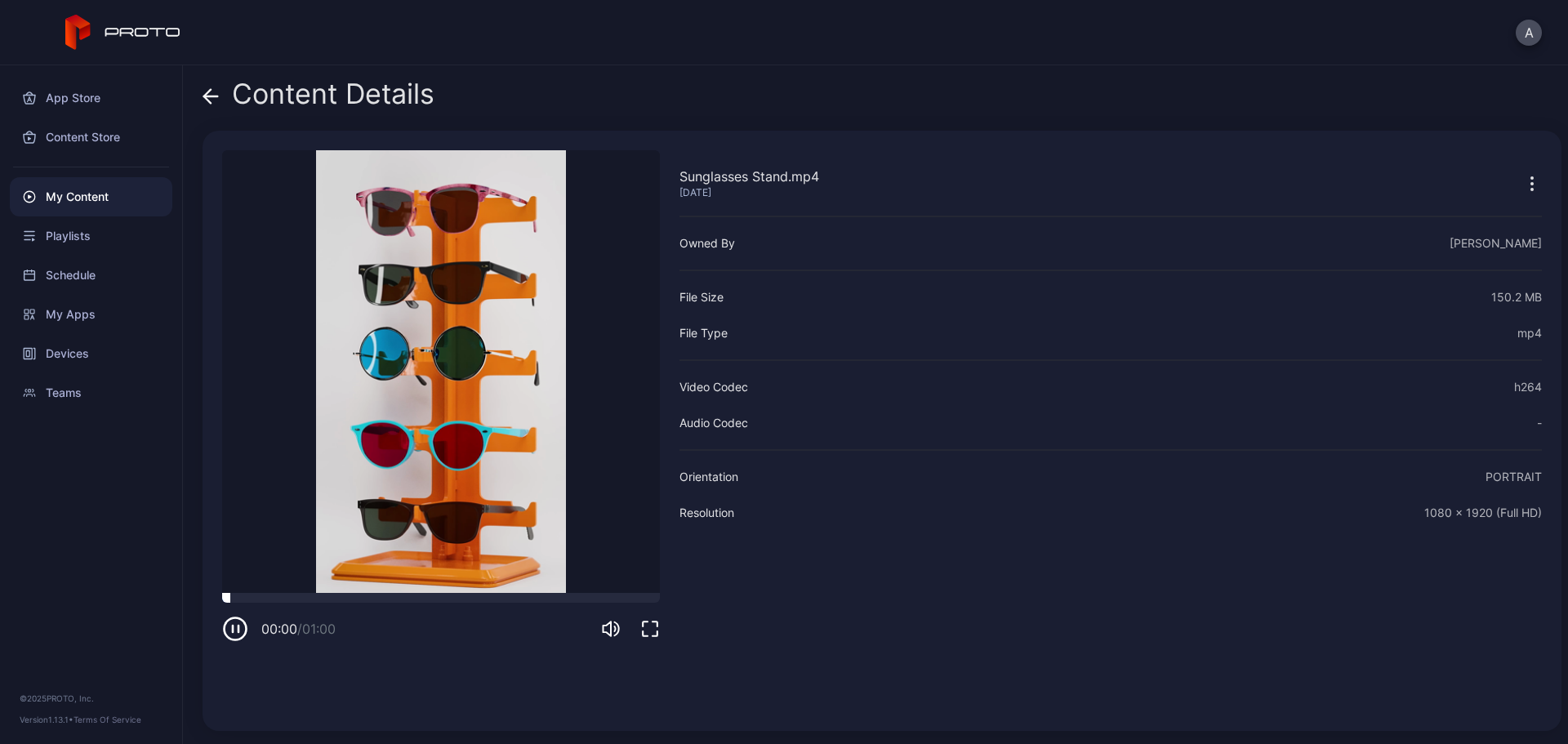
click at [419, 601] on div at bounding box center [441, 598] width 438 height 10
click at [210, 91] on icon at bounding box center [207, 95] width 6 height 14
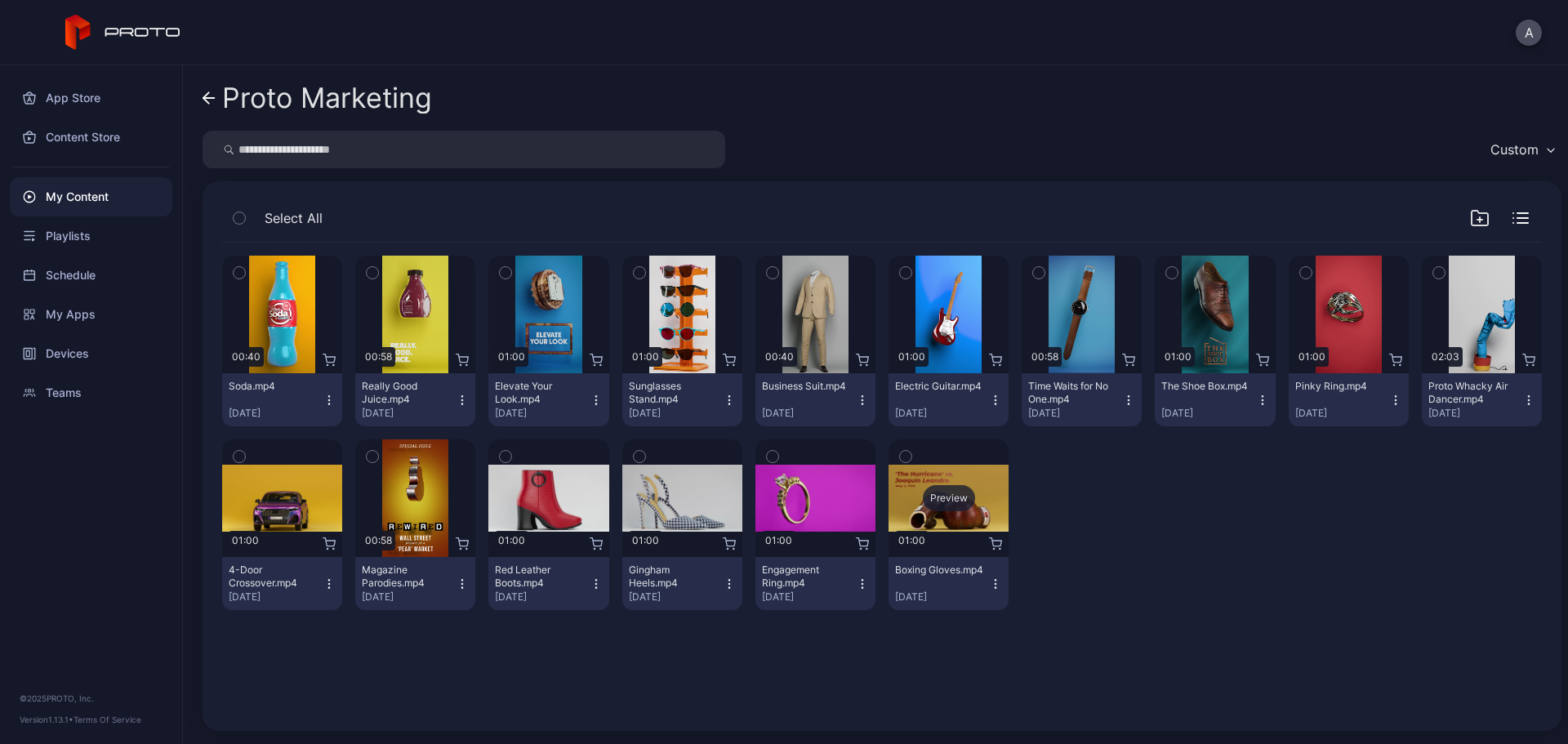
click at [935, 504] on div "Preview" at bounding box center [949, 498] width 53 height 26
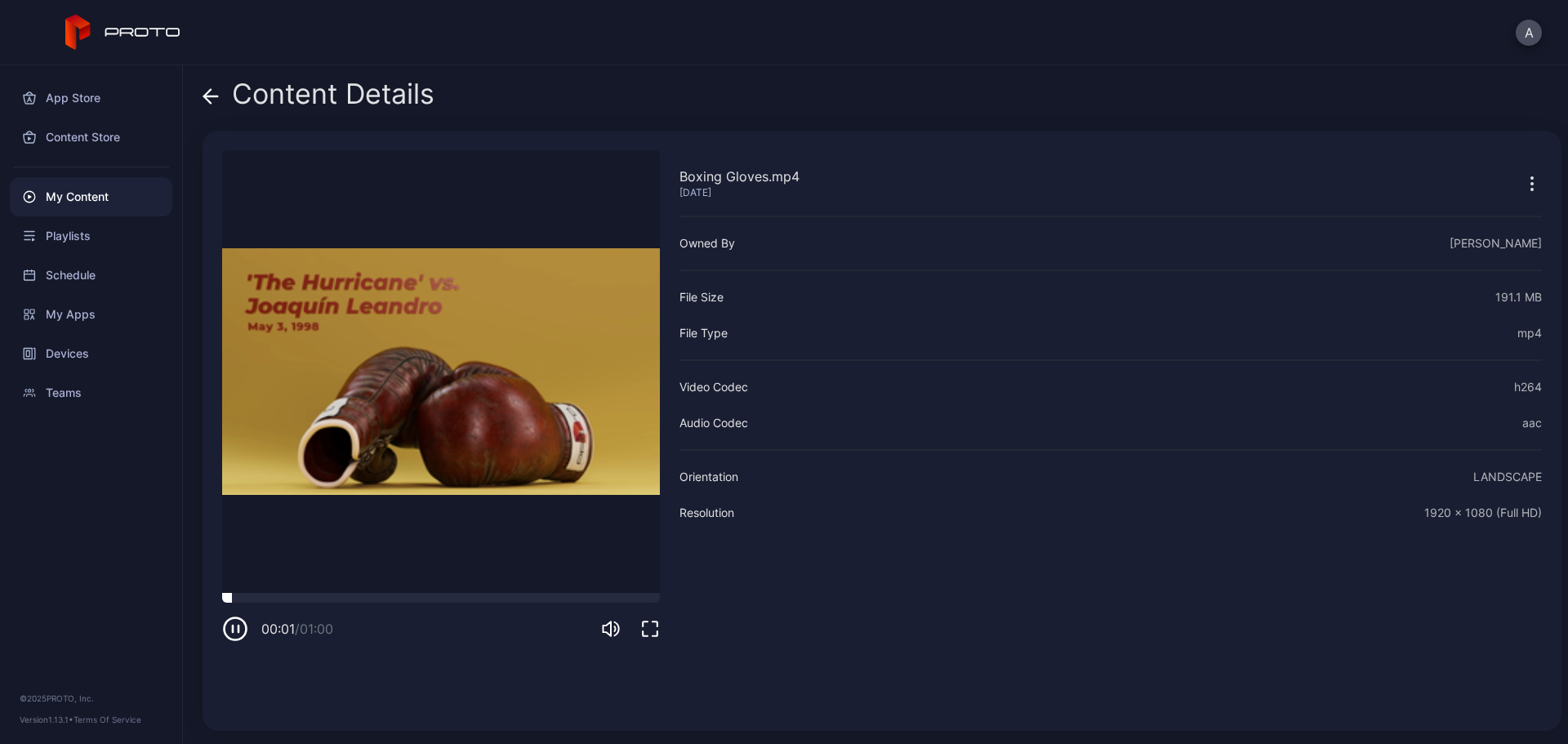
click at [307, 596] on div at bounding box center [441, 598] width 438 height 10
click at [359, 600] on div at bounding box center [441, 598] width 438 height 10
drag, startPoint x: 396, startPoint y: 602, endPoint x: 427, endPoint y: 600, distance: 31.1
click at [398, 603] on div at bounding box center [441, 598] width 438 height 10
click at [436, 599] on div at bounding box center [441, 598] width 438 height 10
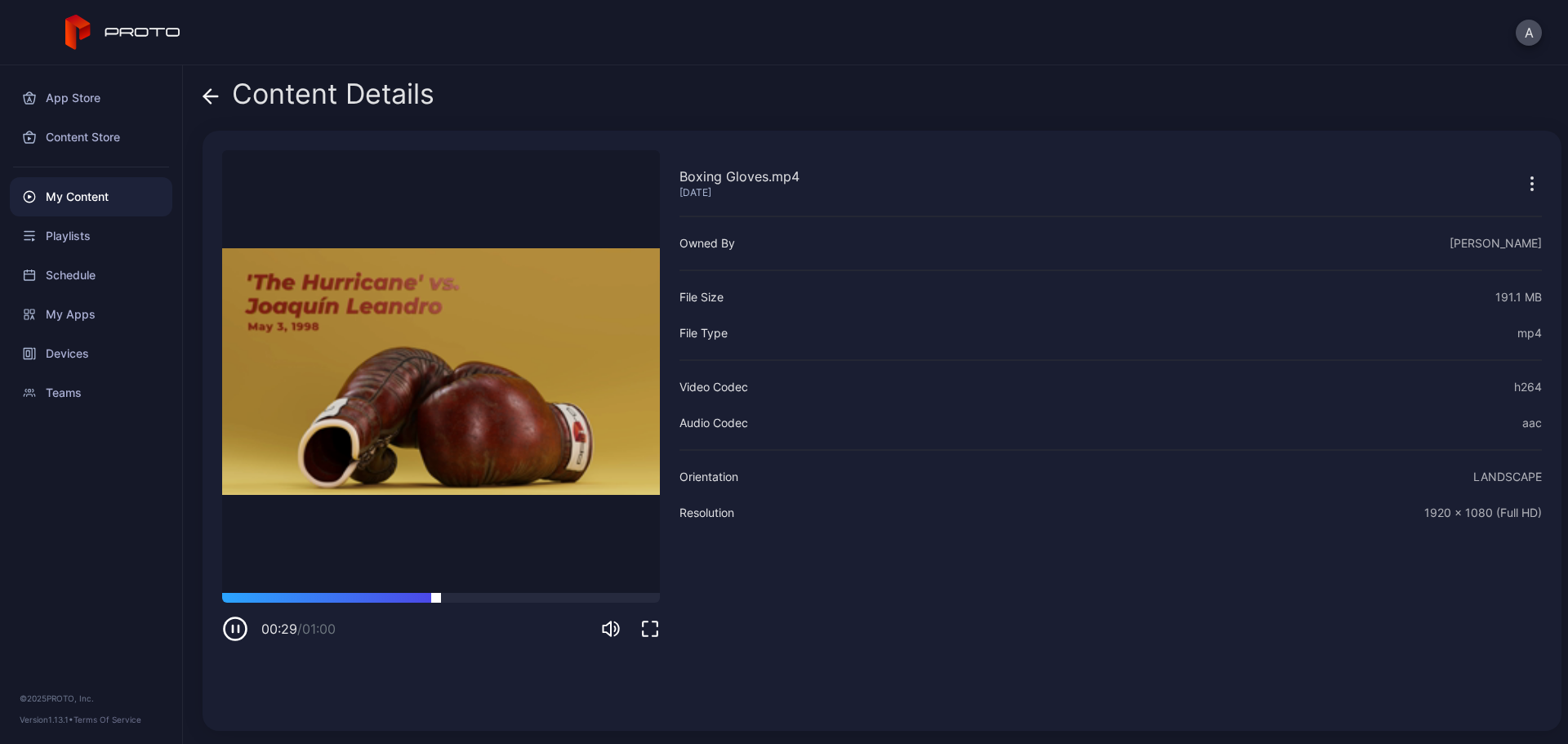
click at [521, 601] on div at bounding box center [441, 598] width 438 height 10
click at [571, 604] on div "00:41 / 01:00" at bounding box center [441, 617] width 438 height 49
click at [215, 98] on icon at bounding box center [211, 96] width 17 height 17
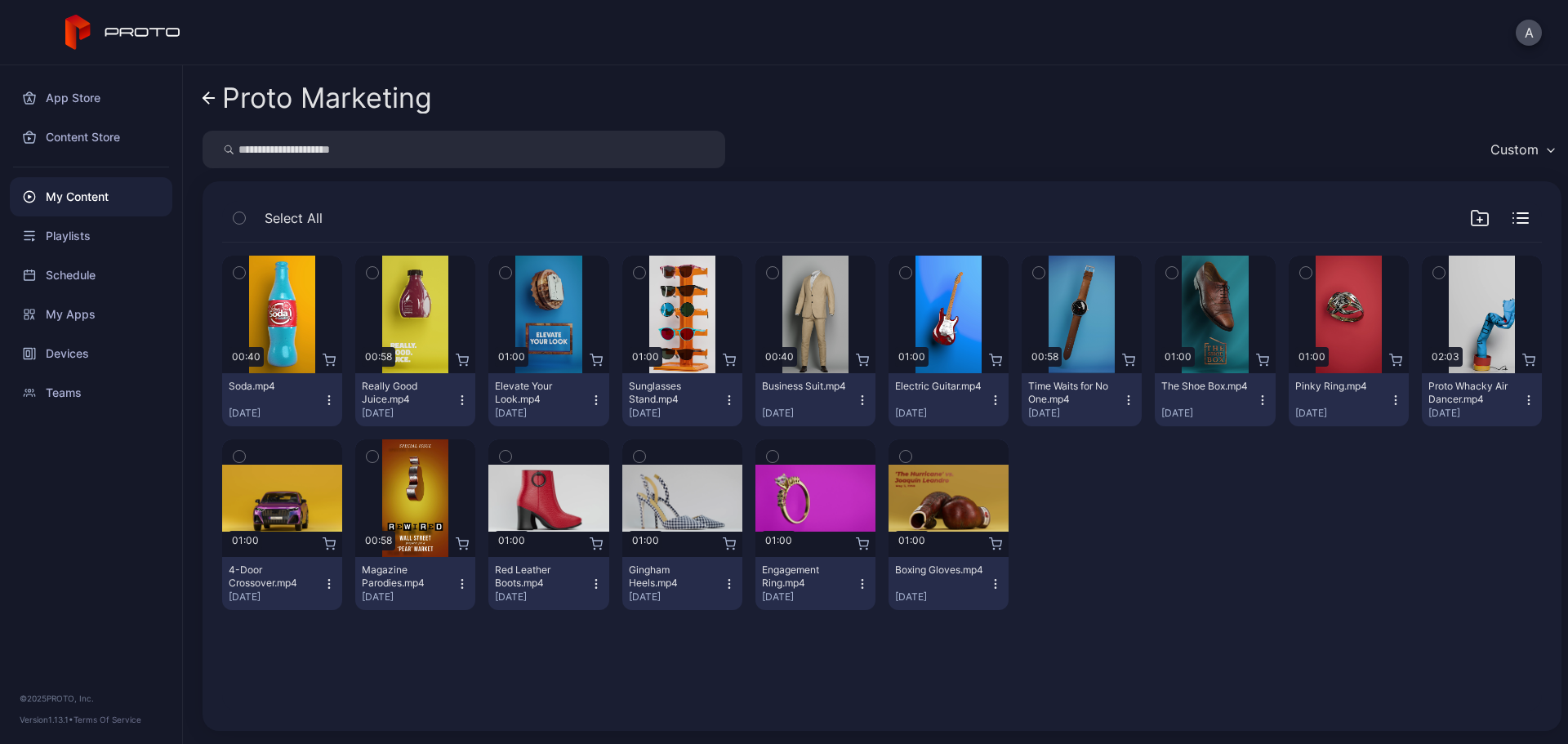
click at [1434, 278] on icon "button" at bounding box center [1440, 273] width 11 height 18
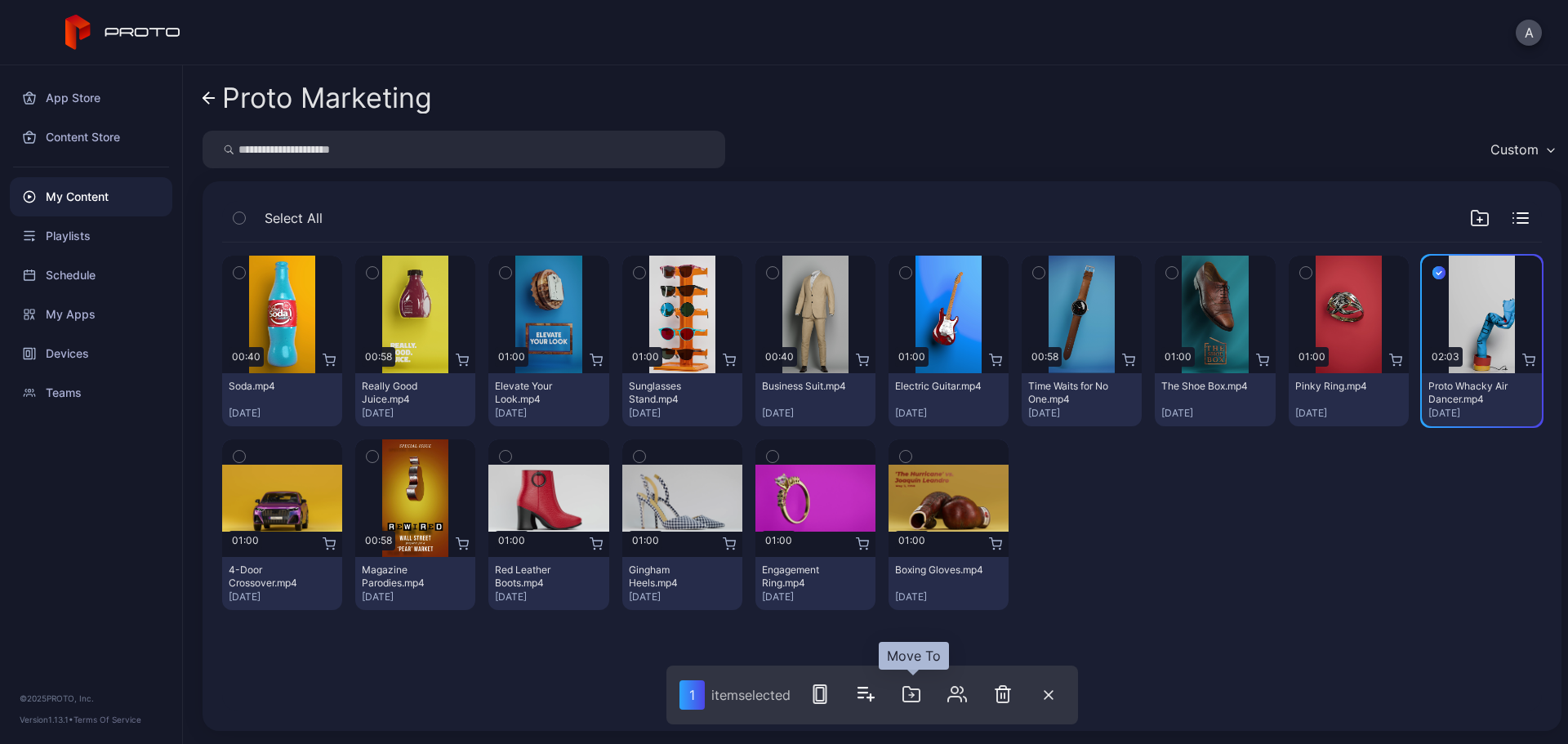
click at [918, 699] on icon "button" at bounding box center [911, 694] width 19 height 19
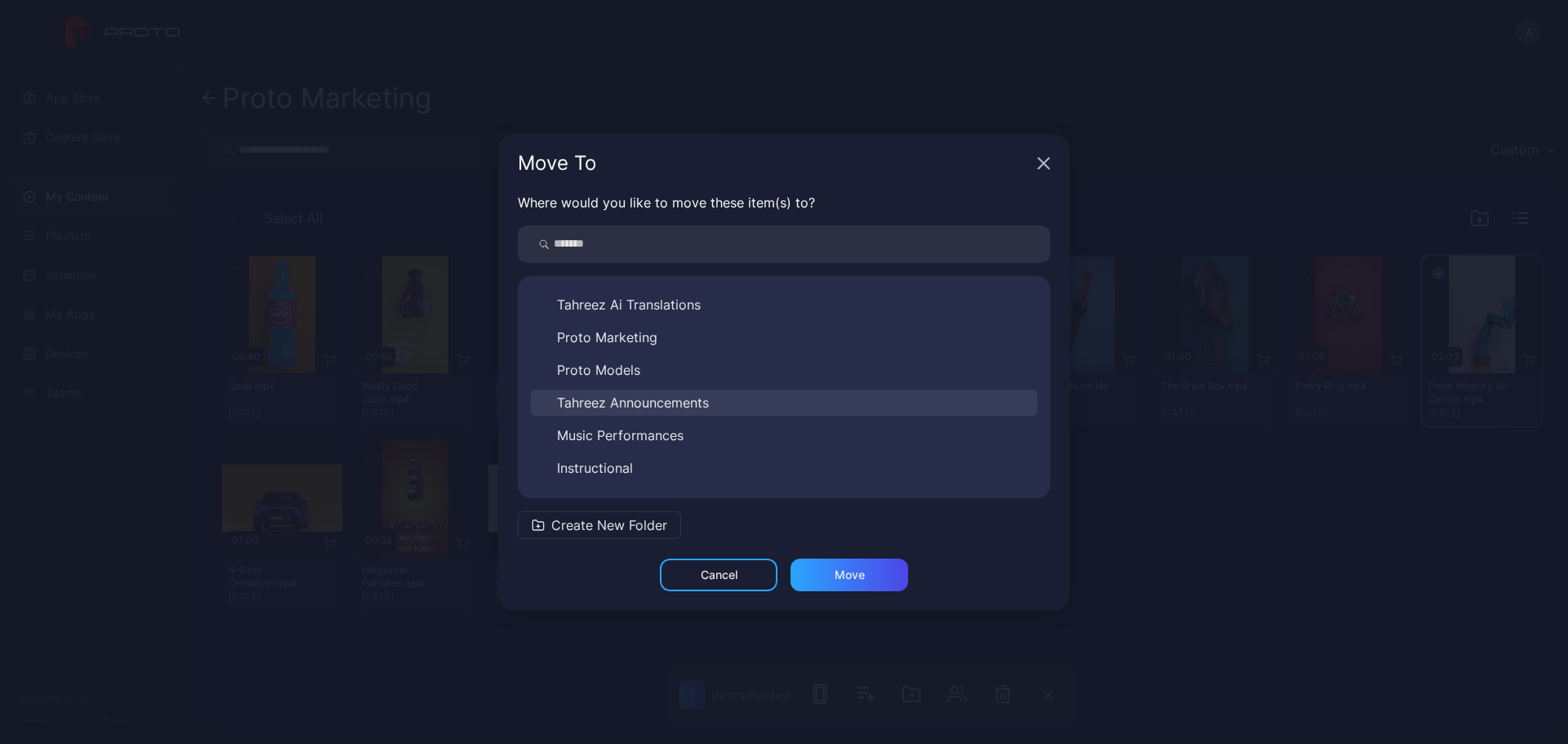
scroll to position [26, 0]
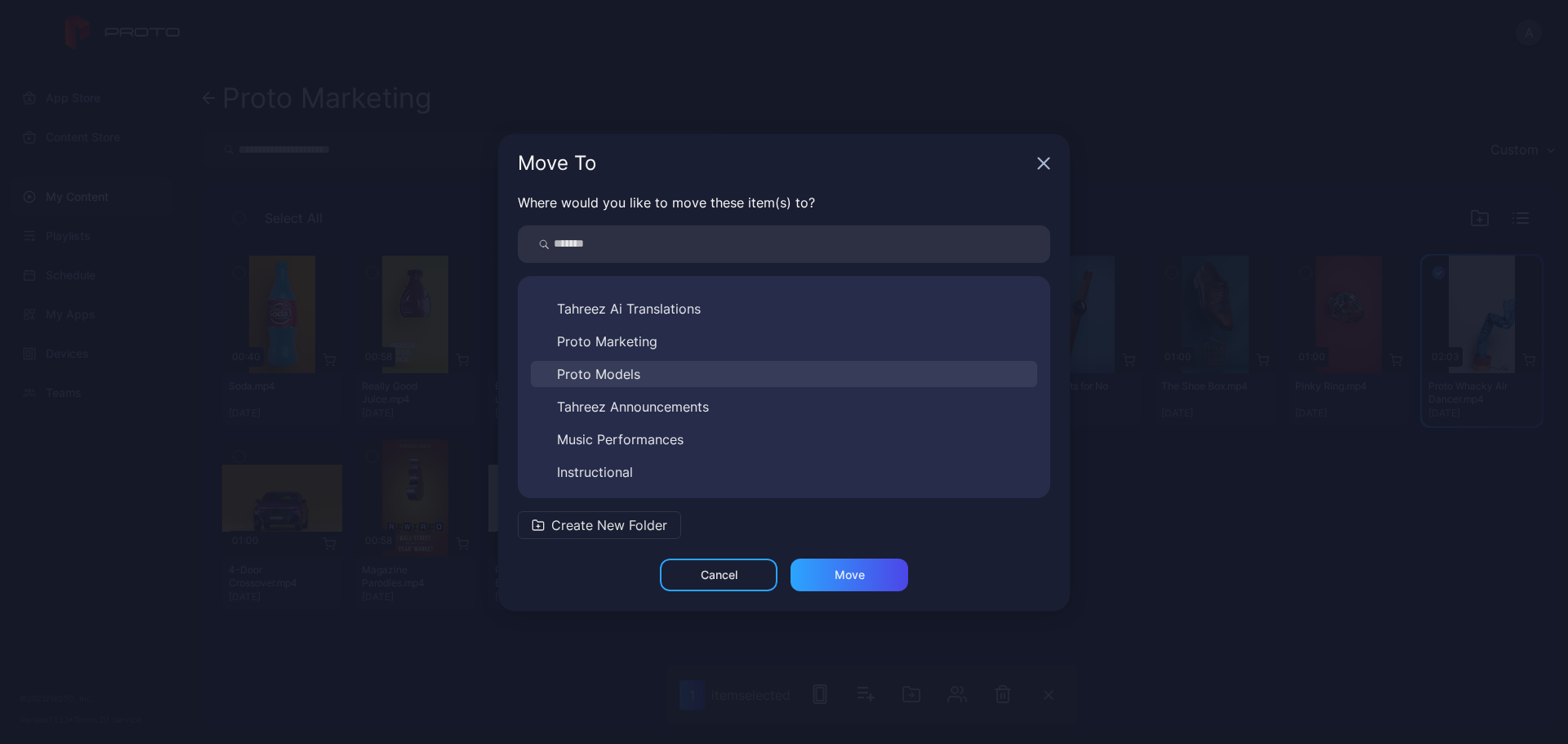
click at [641, 367] on button "Proto Models" at bounding box center [784, 374] width 506 height 26
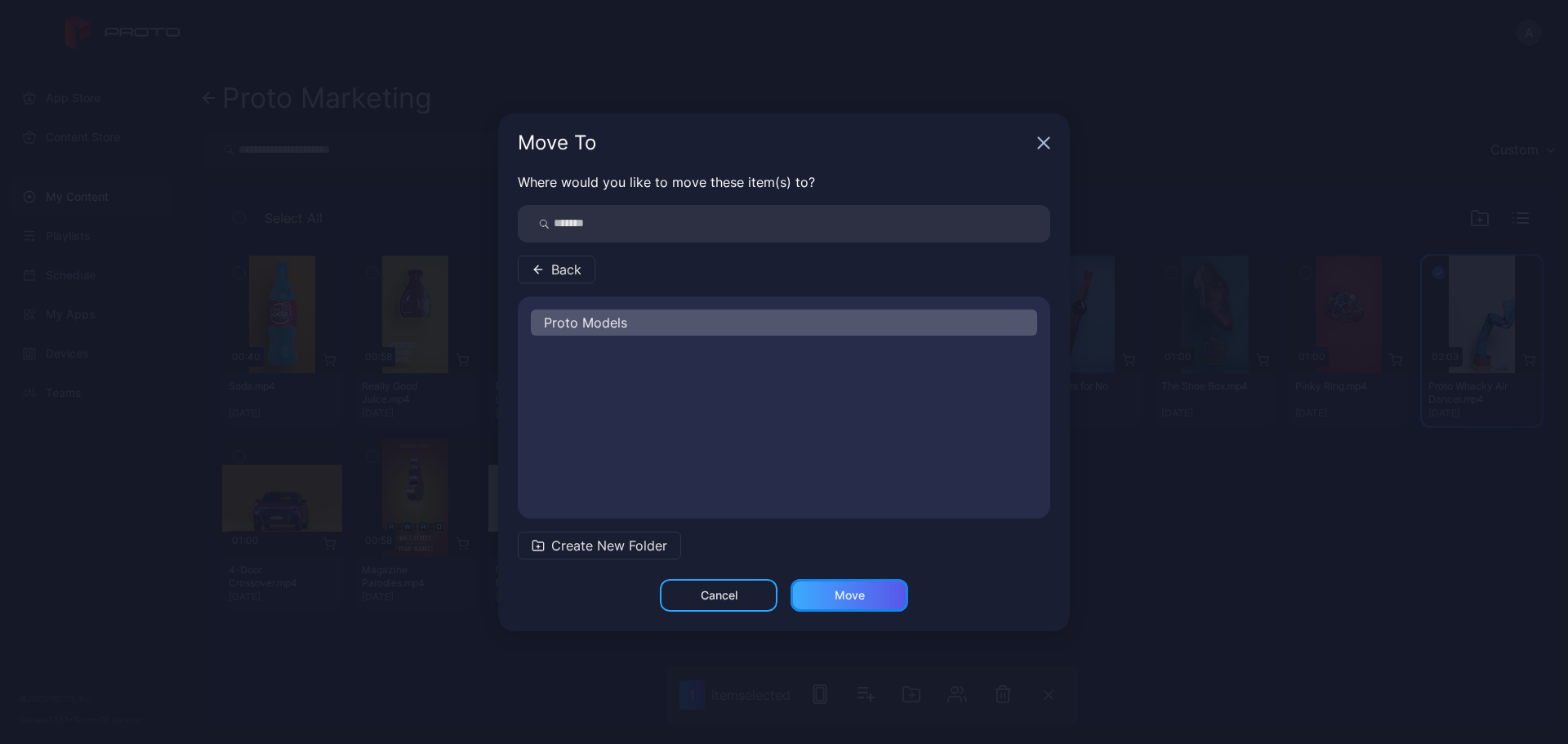
click at [870, 603] on div "Move" at bounding box center [849, 595] width 117 height 32
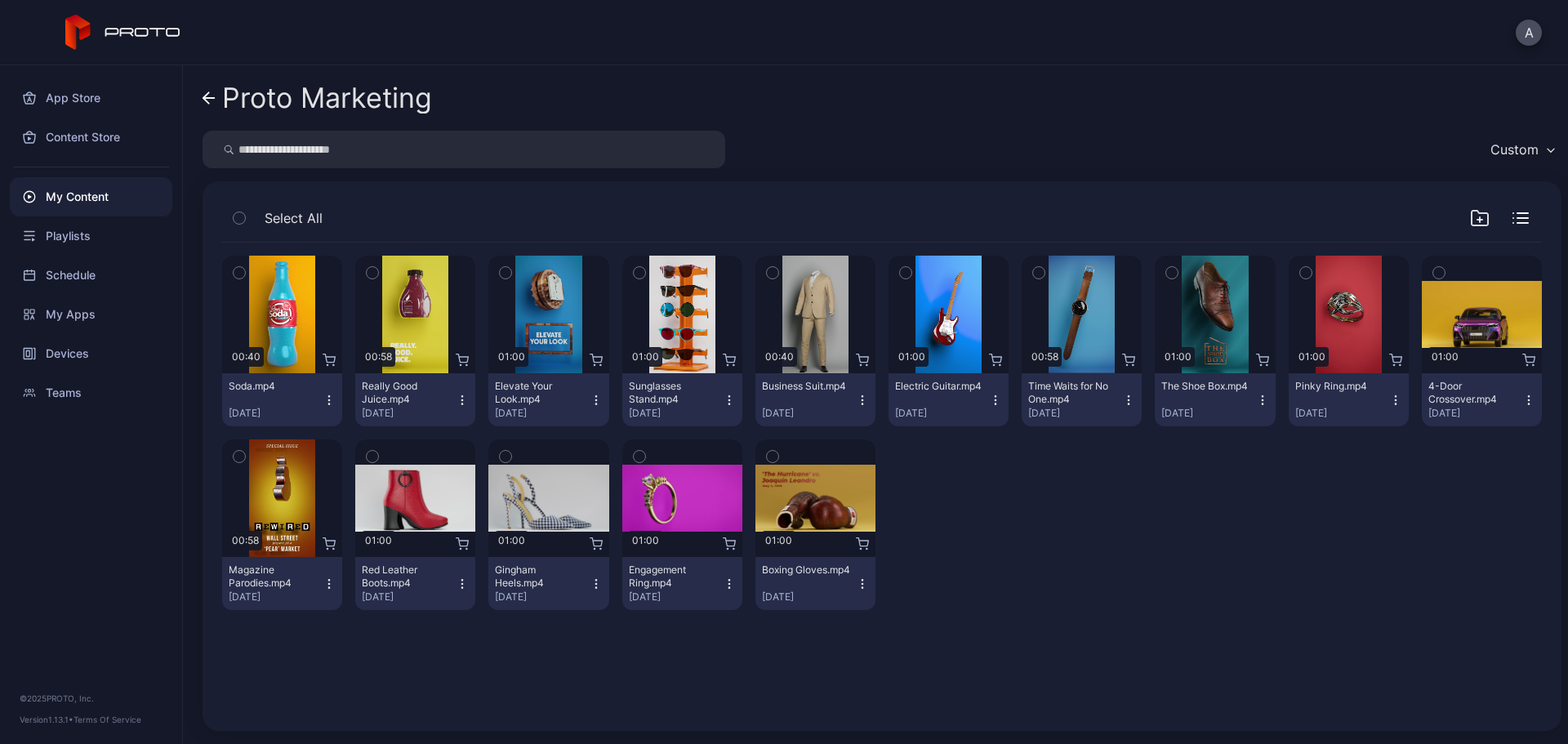
click at [212, 99] on icon at bounding box center [209, 98] width 13 height 14
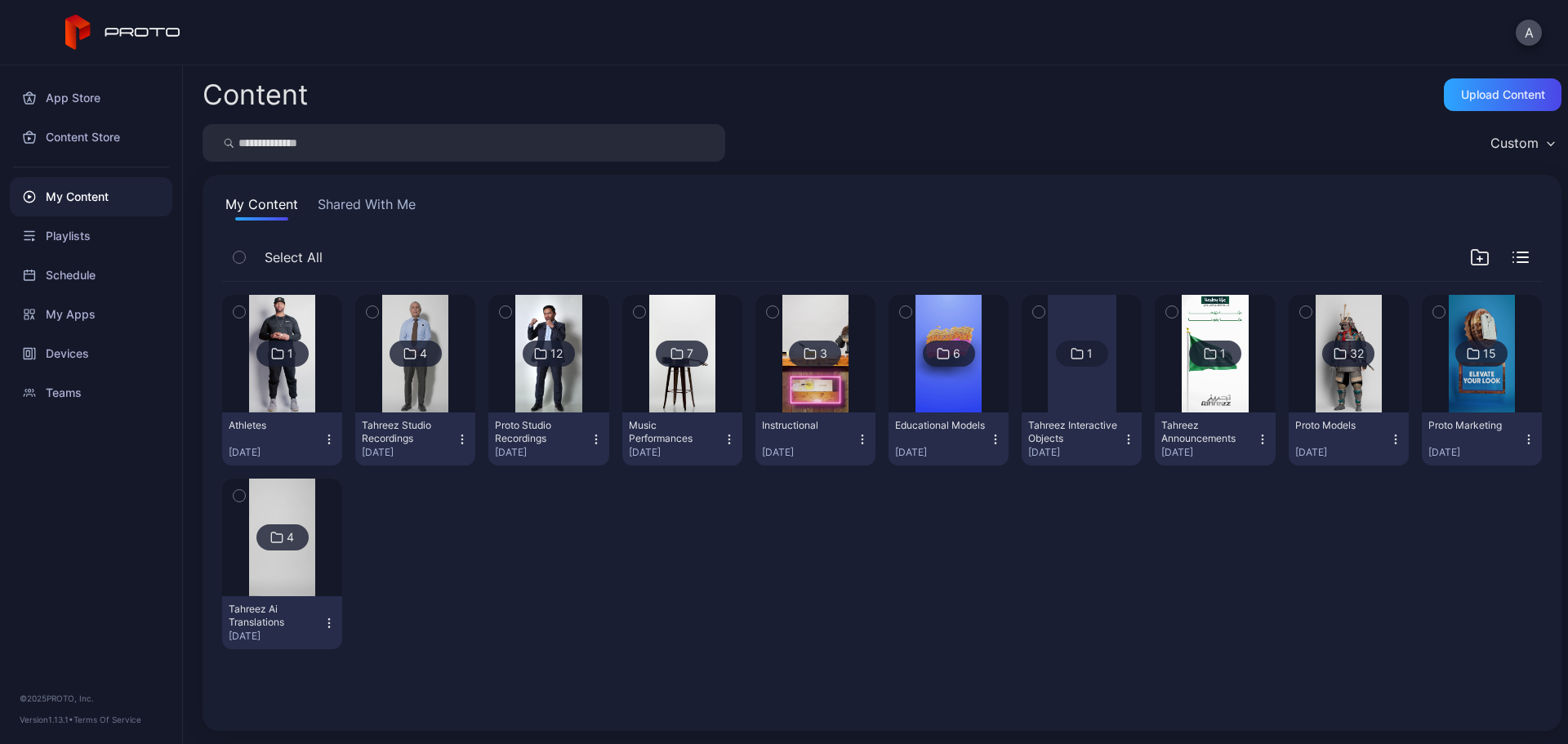
click at [1449, 374] on img at bounding box center [1482, 353] width 67 height 117
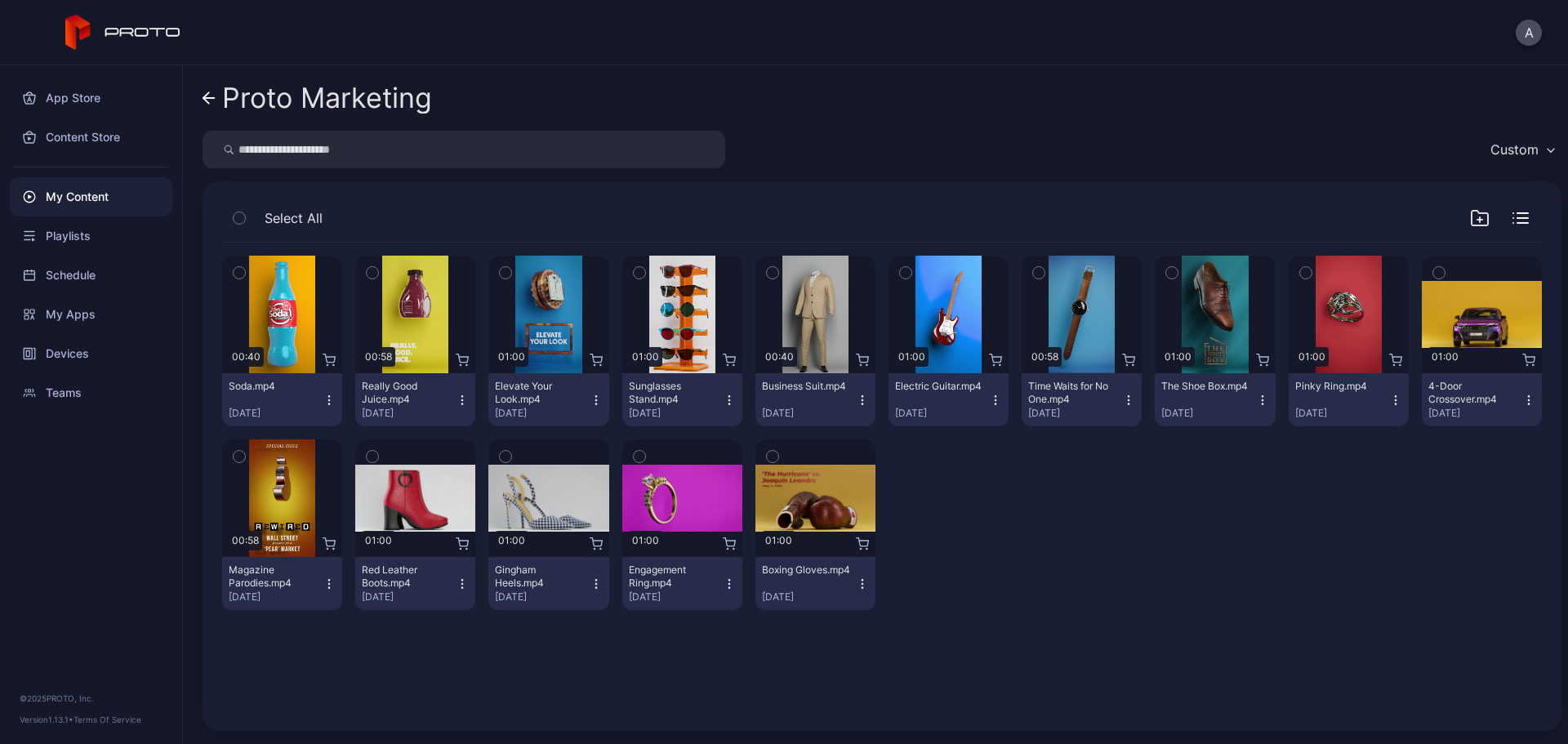
click at [203, 105] on link "Proto Marketing" at bounding box center [317, 98] width 229 height 39
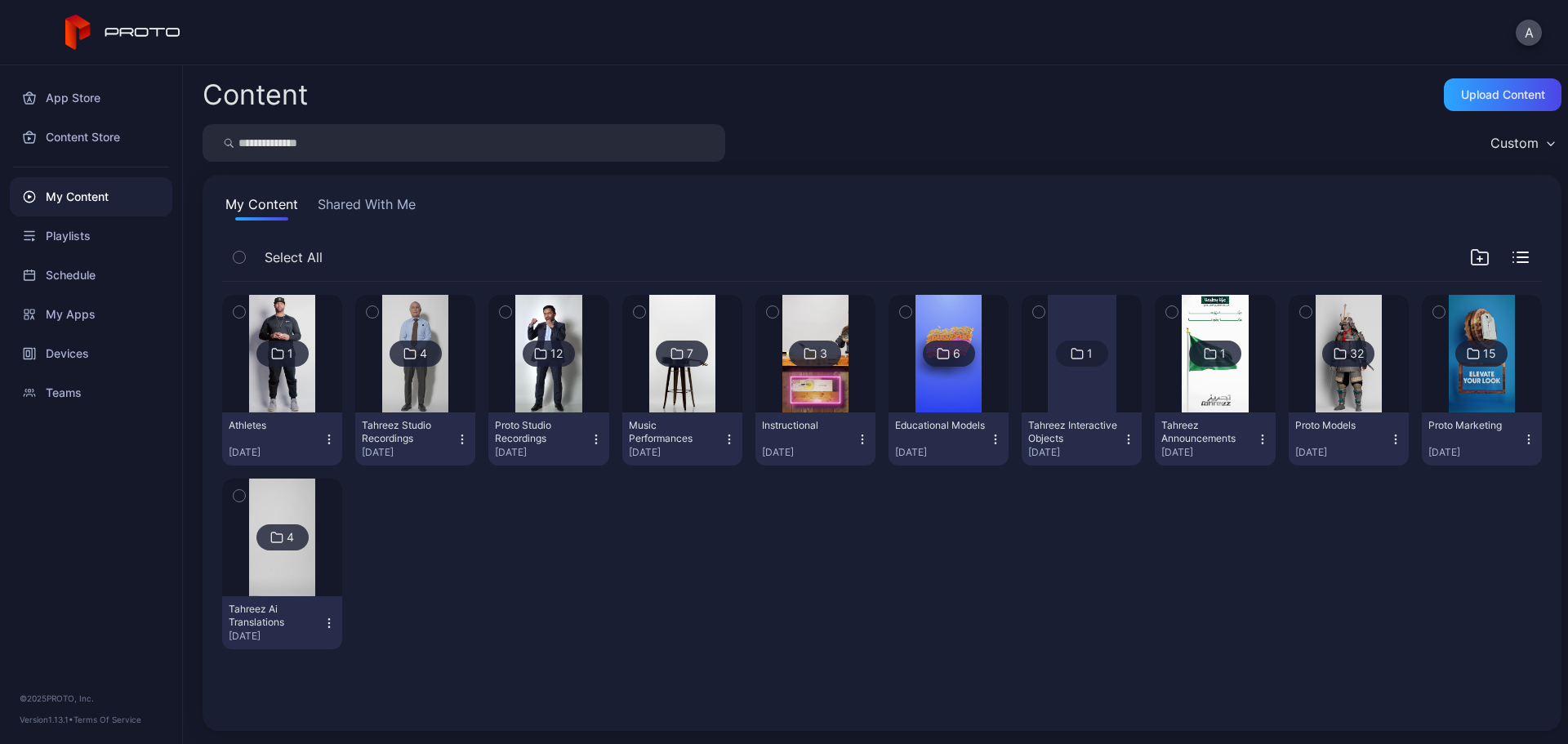
click at [1321, 395] on img at bounding box center [1349, 353] width 67 height 117
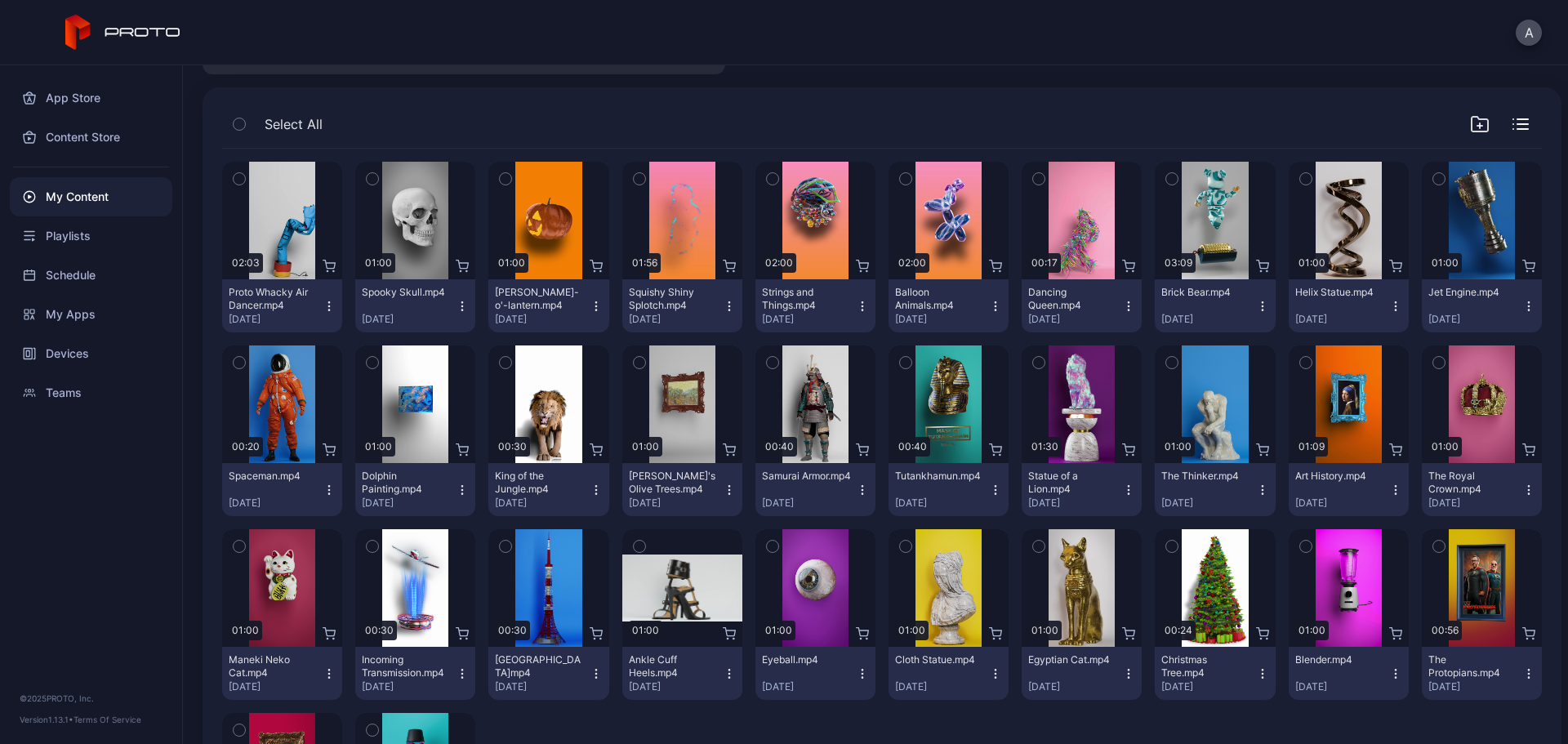
scroll to position [81, 0]
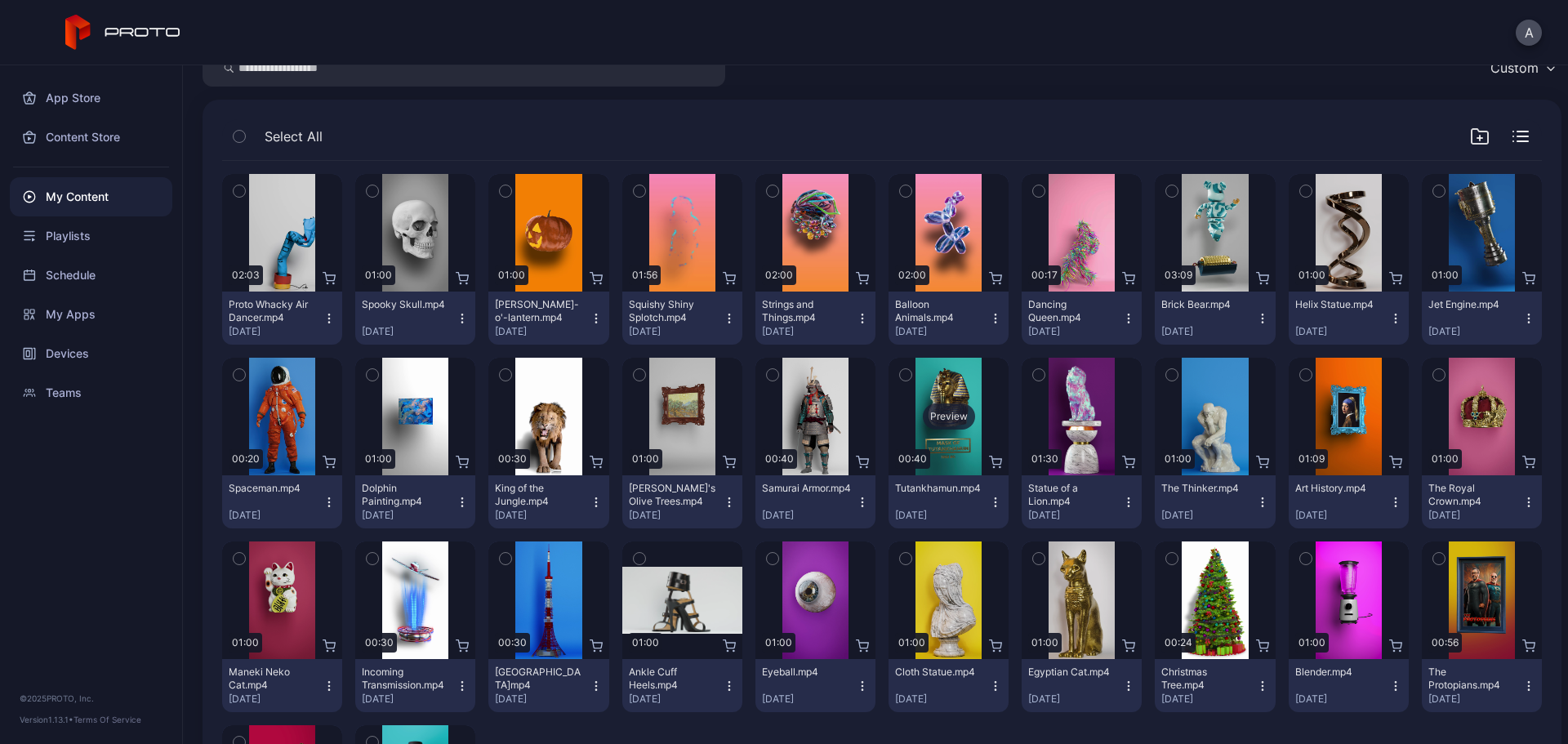
click at [945, 420] on div "Preview" at bounding box center [949, 417] width 53 height 26
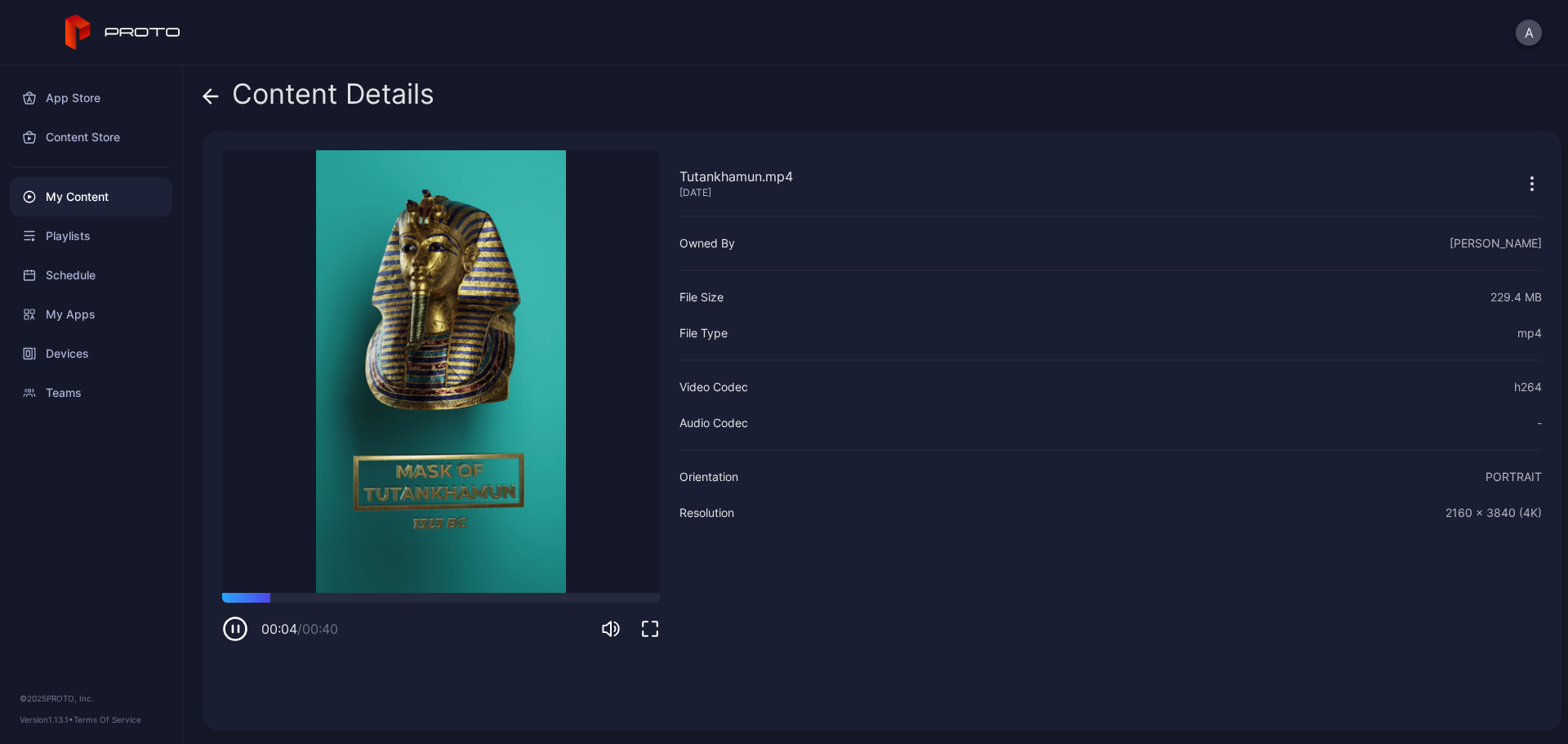
click at [206, 97] on icon at bounding box center [207, 95] width 6 height 14
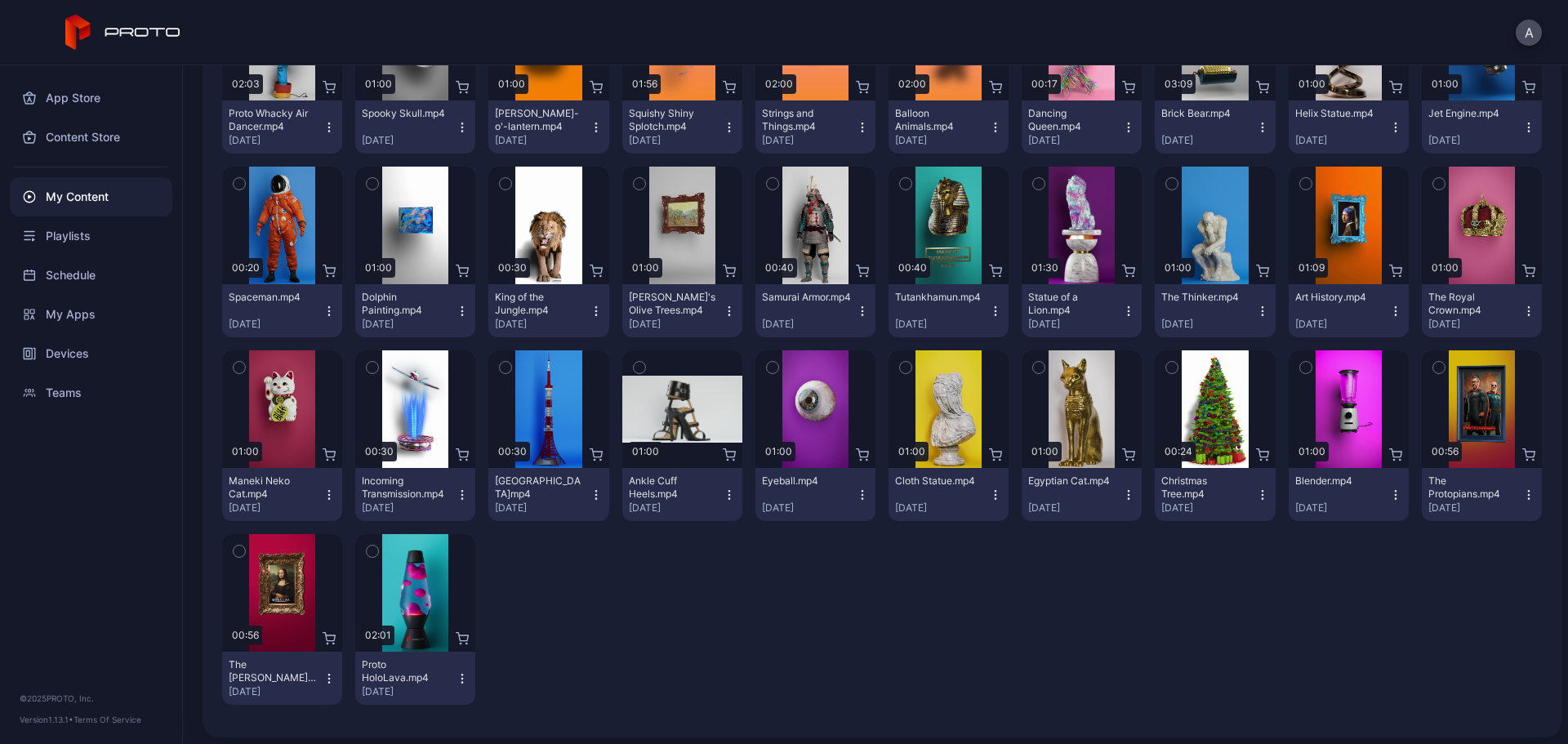
scroll to position [279, 0]
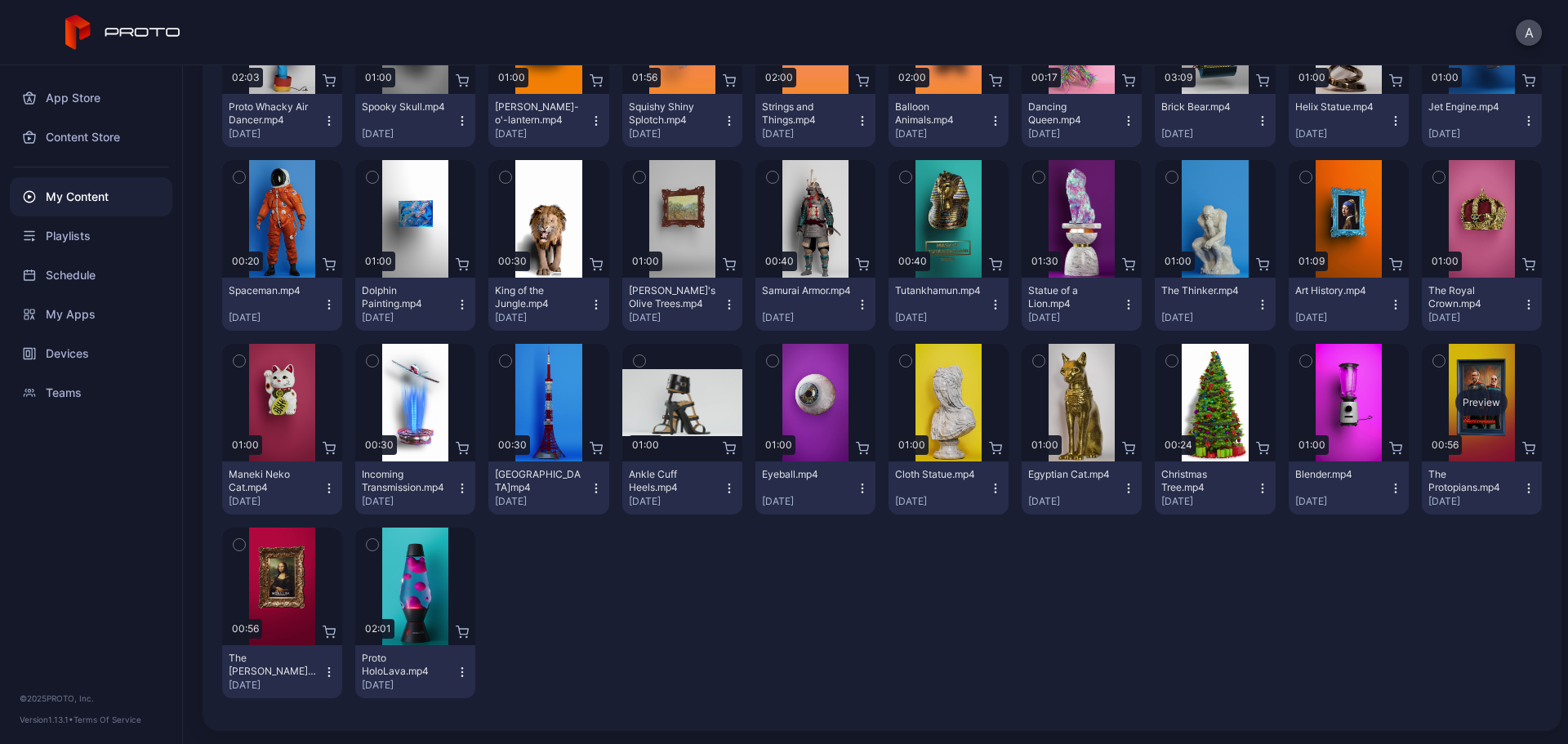
click at [1455, 401] on div "Preview" at bounding box center [1481, 403] width 53 height 26
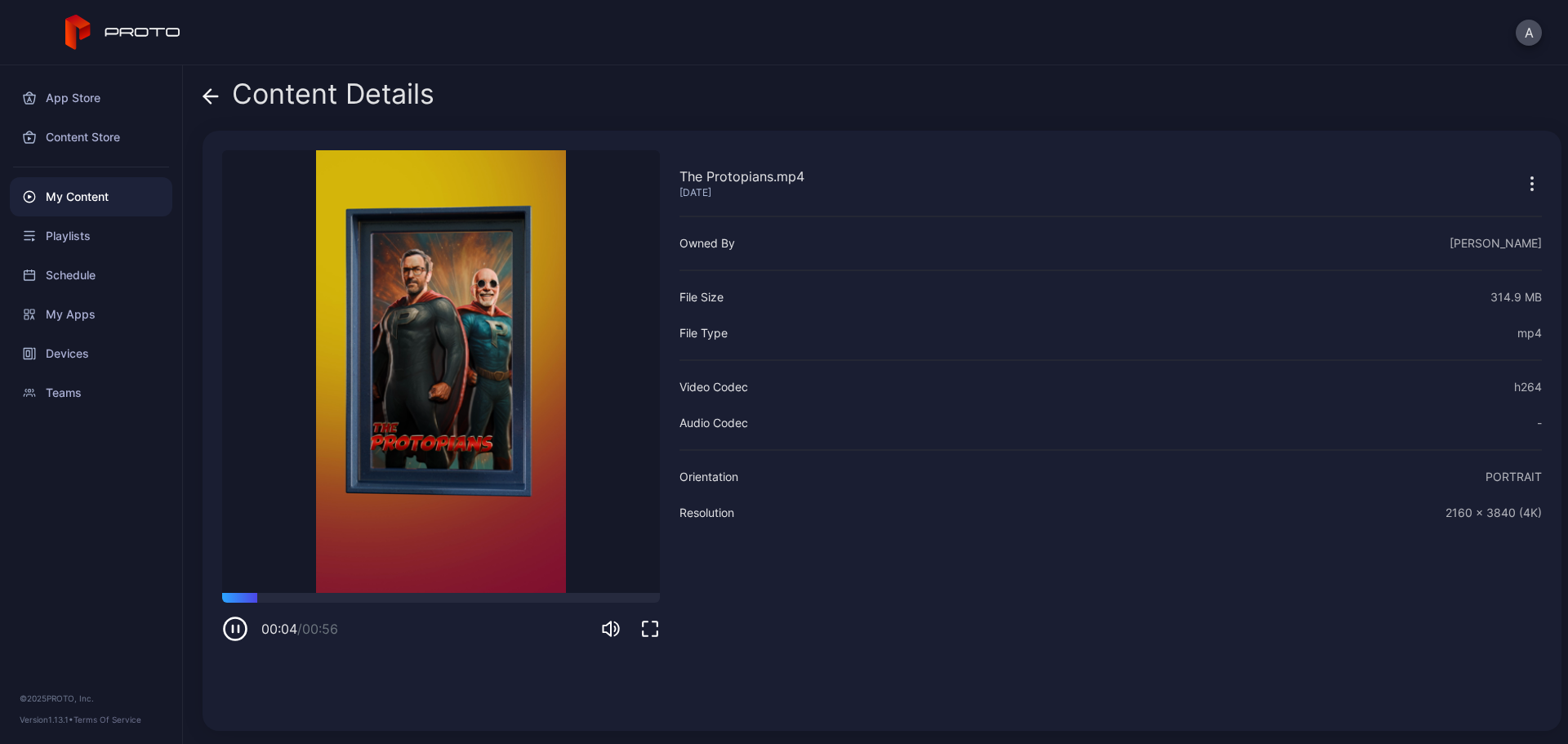
click at [211, 96] on icon at bounding box center [211, 96] width 14 height 0
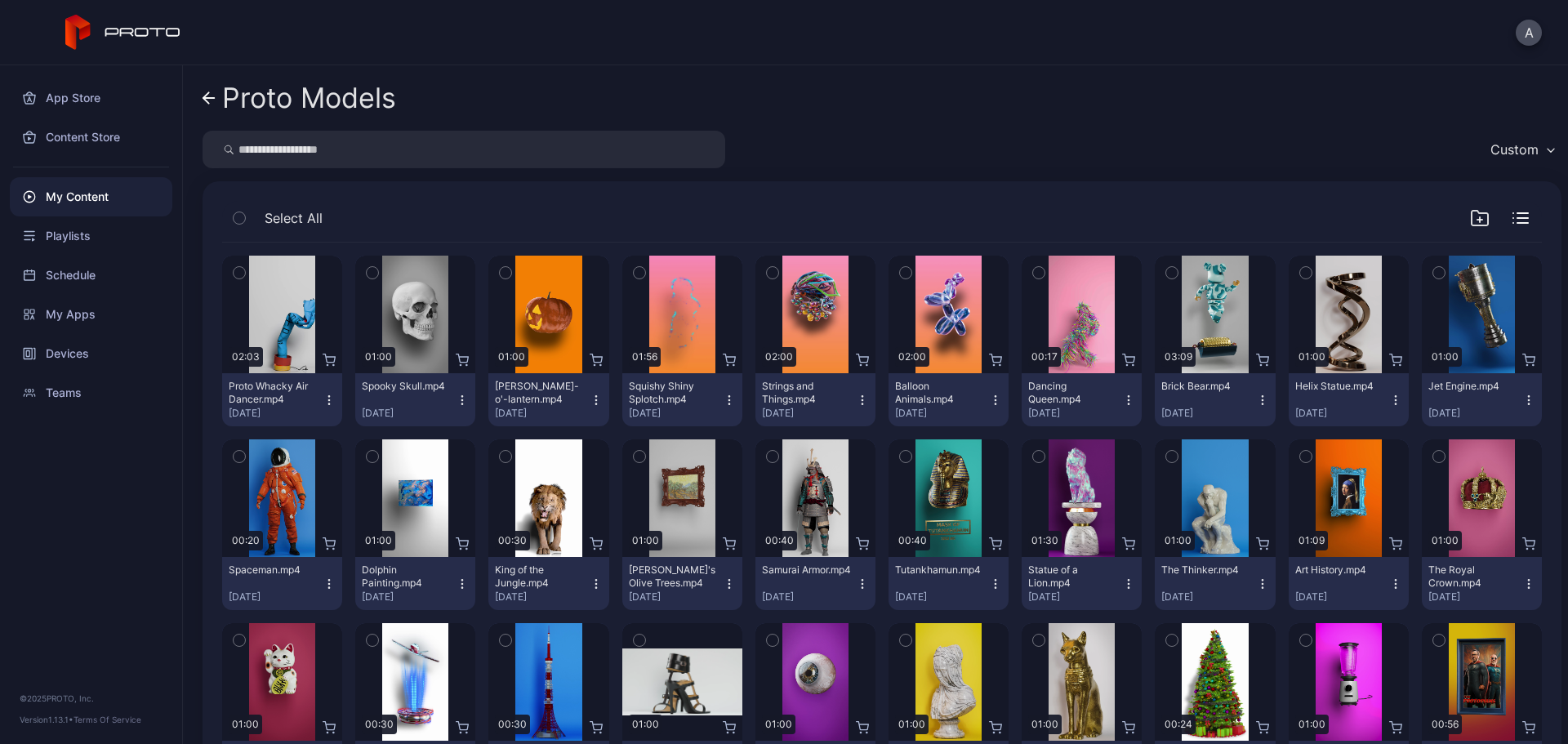
click at [208, 95] on icon at bounding box center [206, 98] width 6 height 11
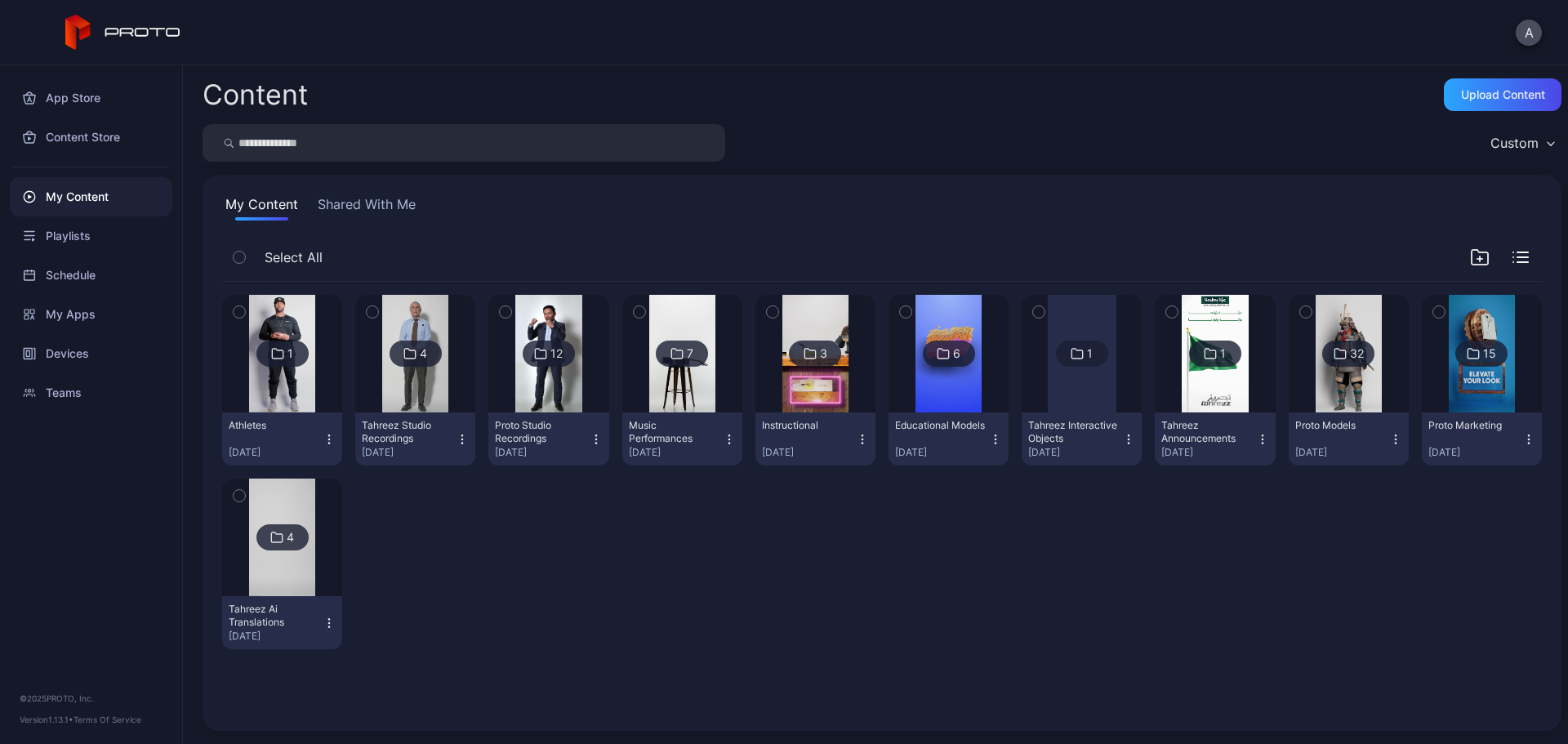
click at [1449, 384] on img at bounding box center [1482, 353] width 67 height 117
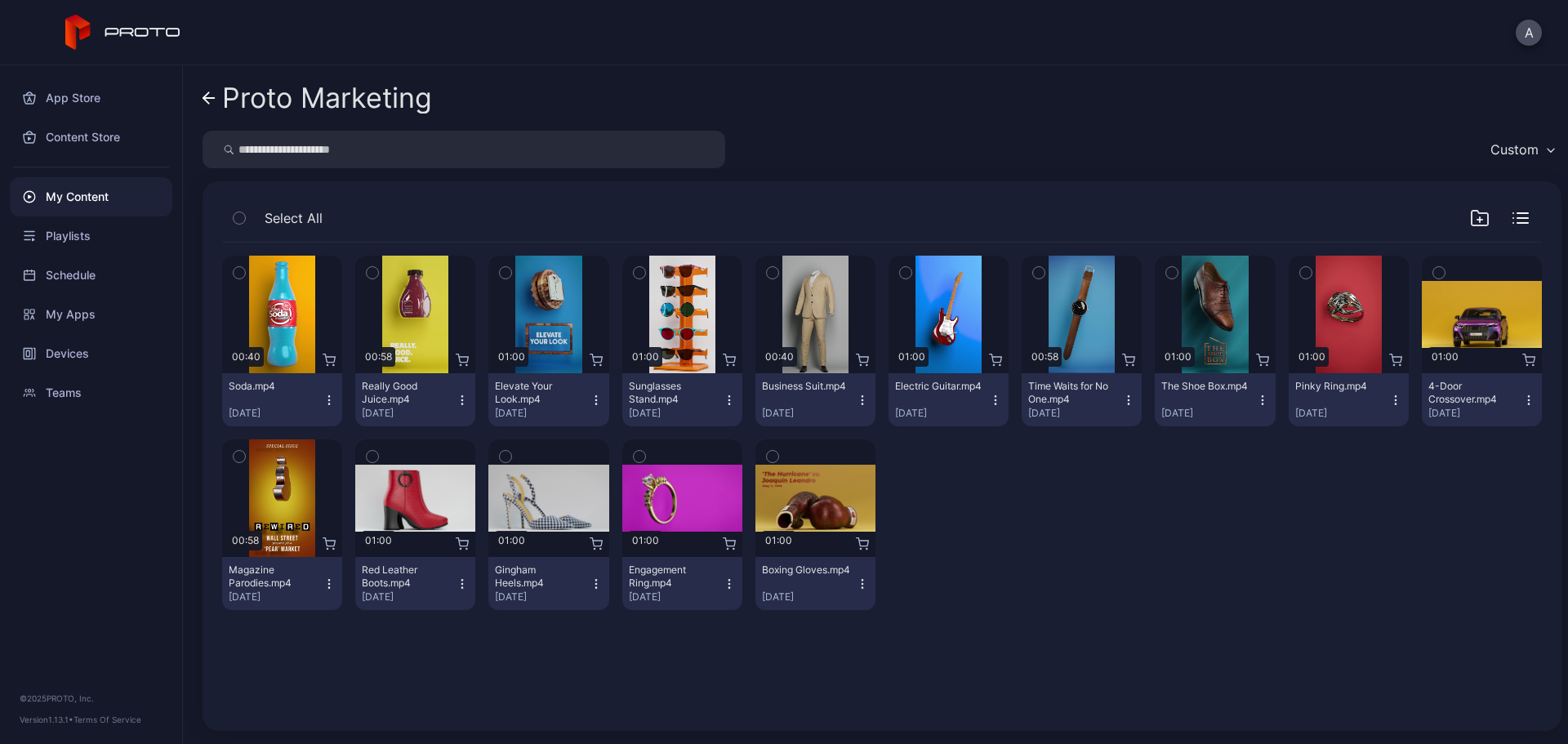
click at [206, 95] on icon at bounding box center [206, 98] width 6 height 11
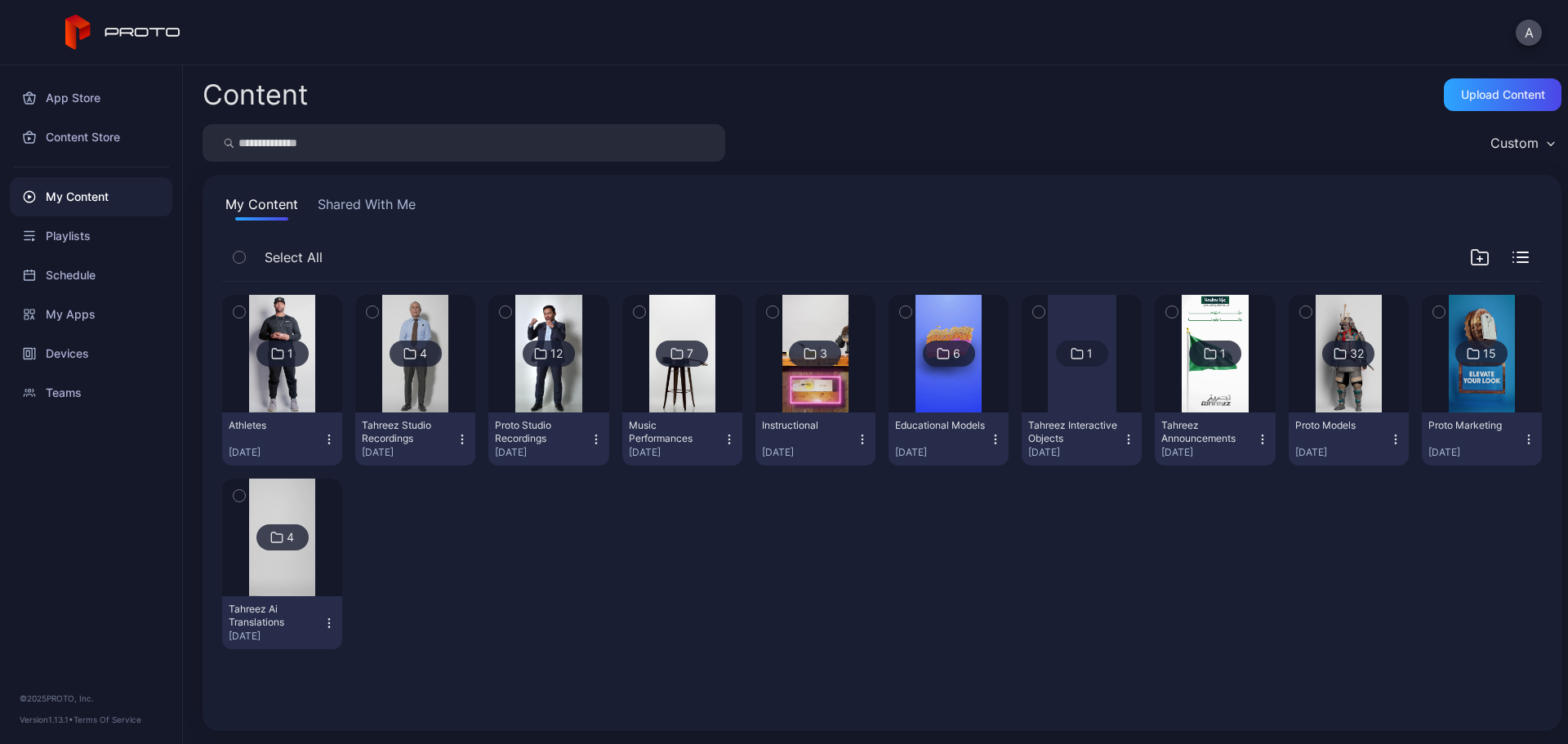
click at [378, 208] on button "Shared With Me" at bounding box center [366, 207] width 104 height 26
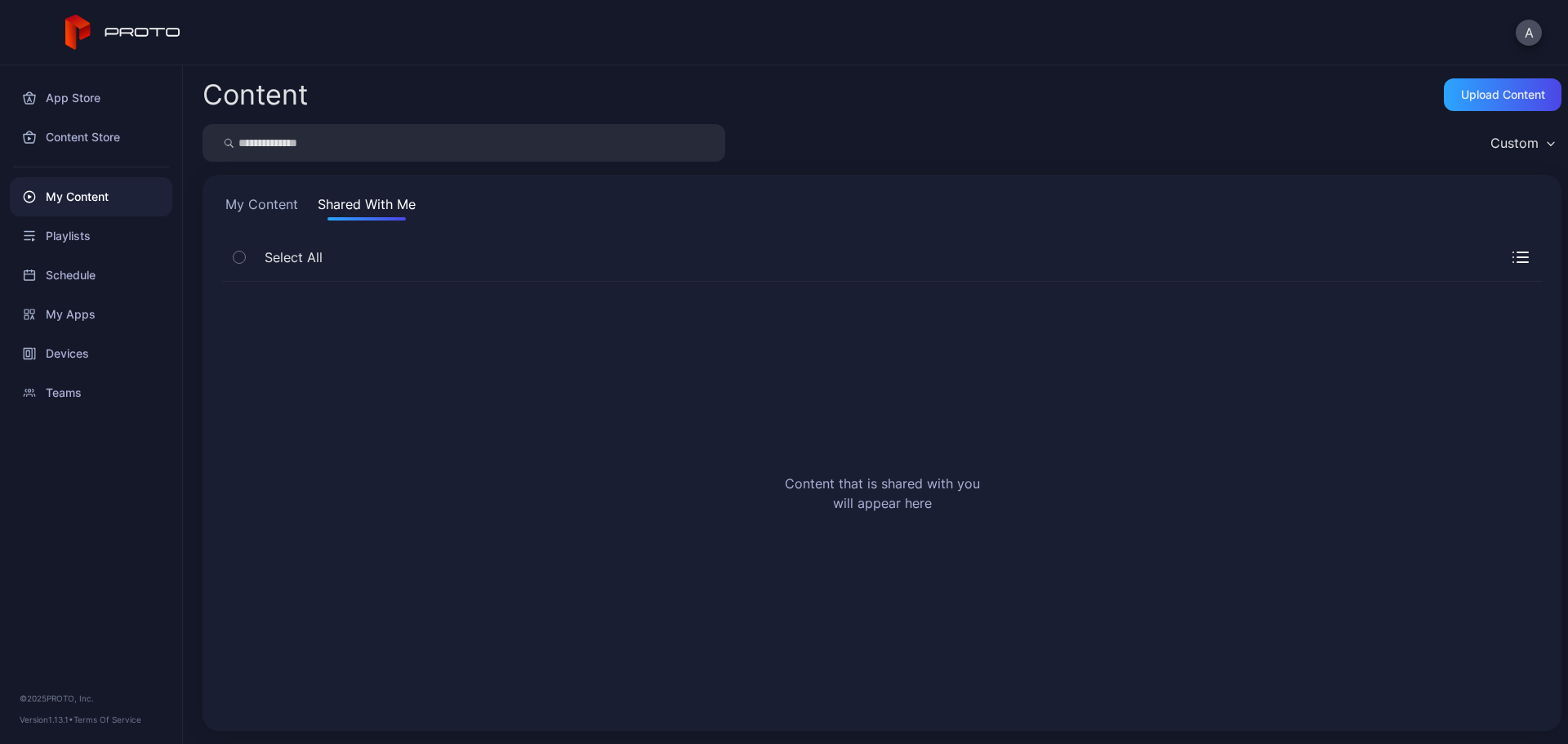
click at [268, 201] on button "My Content" at bounding box center [261, 207] width 79 height 26
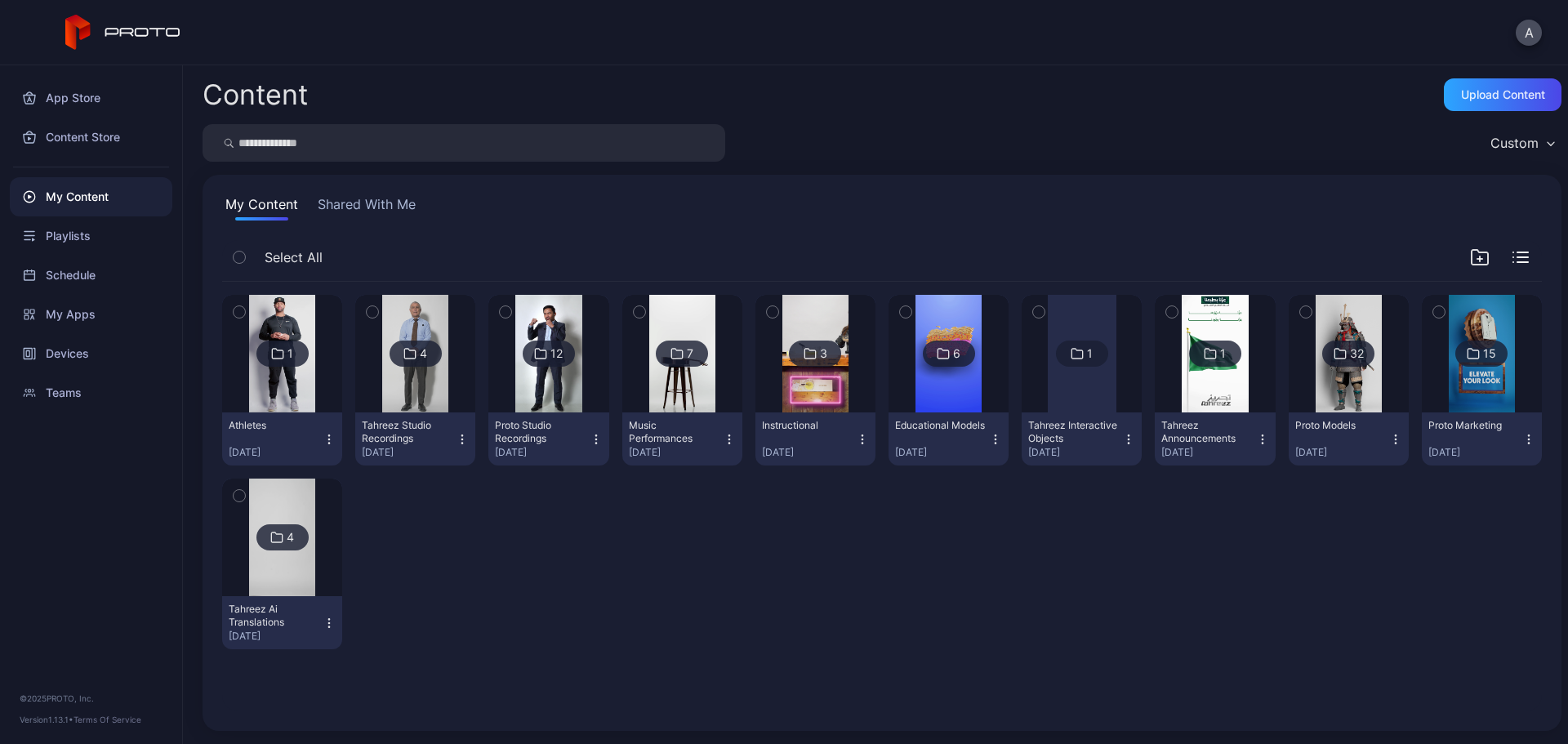
click at [1505, 142] on div "Custom" at bounding box center [1514, 143] width 48 height 17
drag, startPoint x: 1447, startPoint y: 527, endPoint x: 1448, endPoint y: 539, distance: 12.0
click at [1448, 539] on div "1 Athletes [DATE] 4 Tahreez Studio Recordings [DATE] 12 Proto Studio Recordings…" at bounding box center [881, 472] width 1320 height 381
click at [328, 442] on icon "button" at bounding box center [329, 440] width 13 height 13
click at [428, 518] on div at bounding box center [416, 564] width 120 height 171
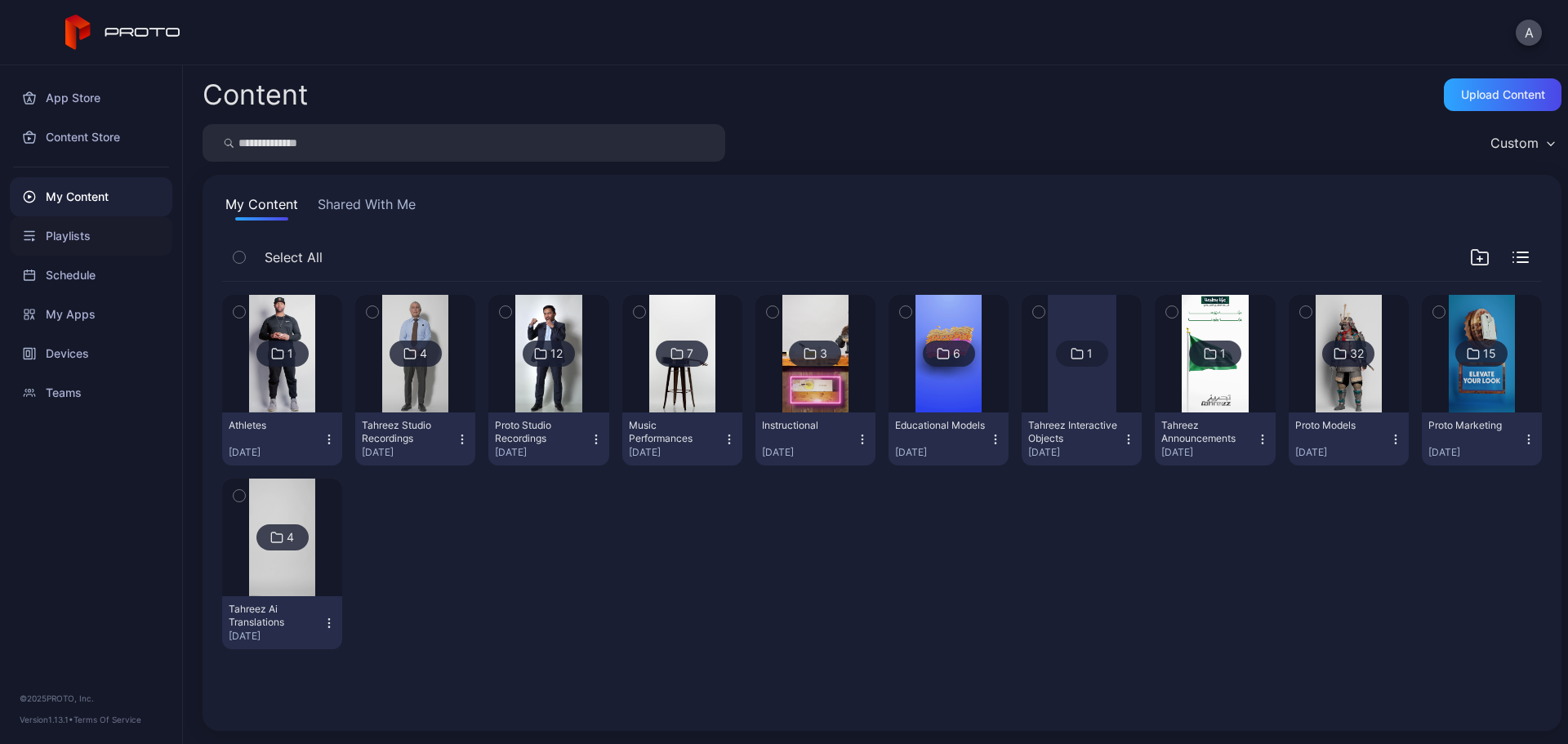
click at [90, 238] on div "Playlists" at bounding box center [91, 236] width 163 height 39
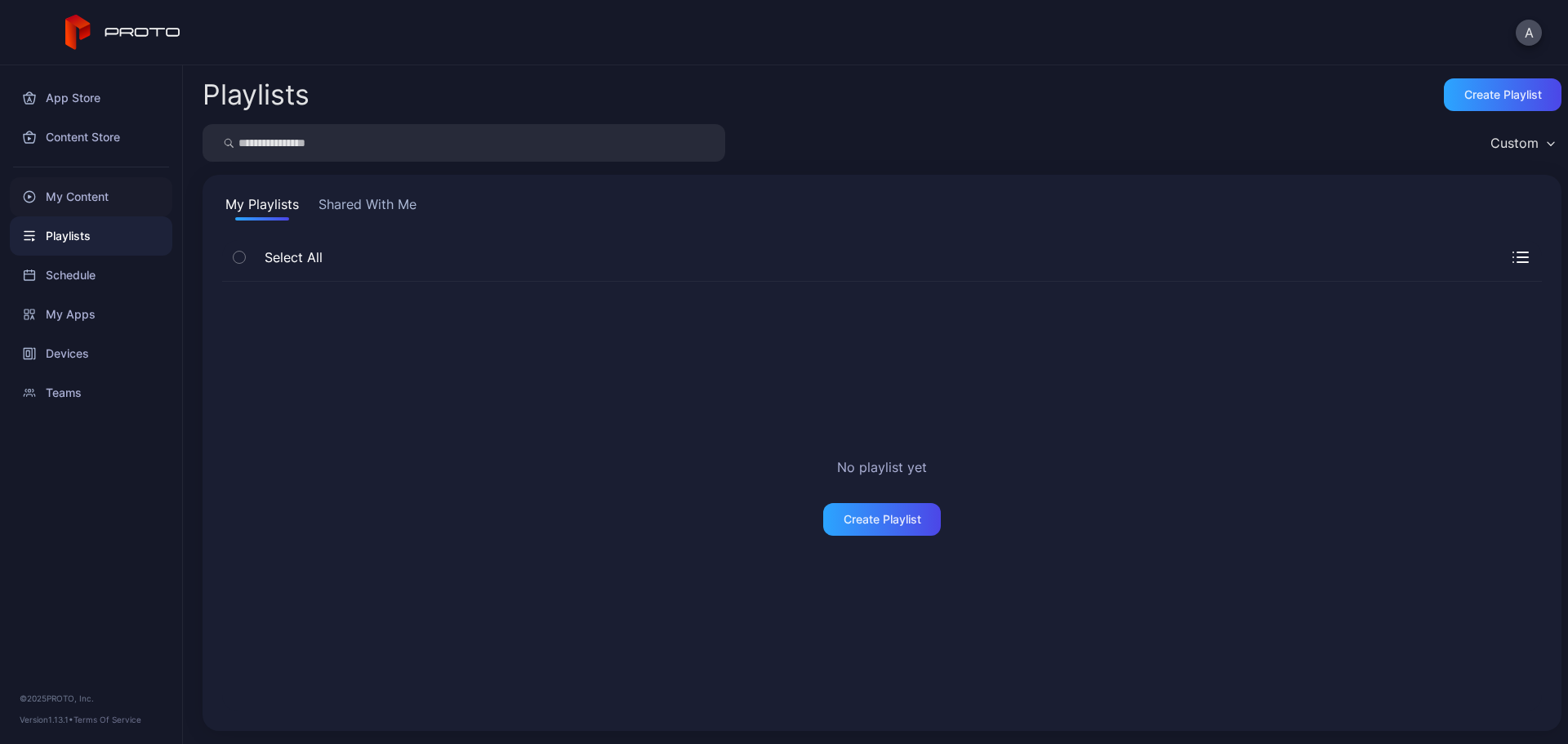
click at [91, 200] on div "My Content" at bounding box center [91, 197] width 163 height 39
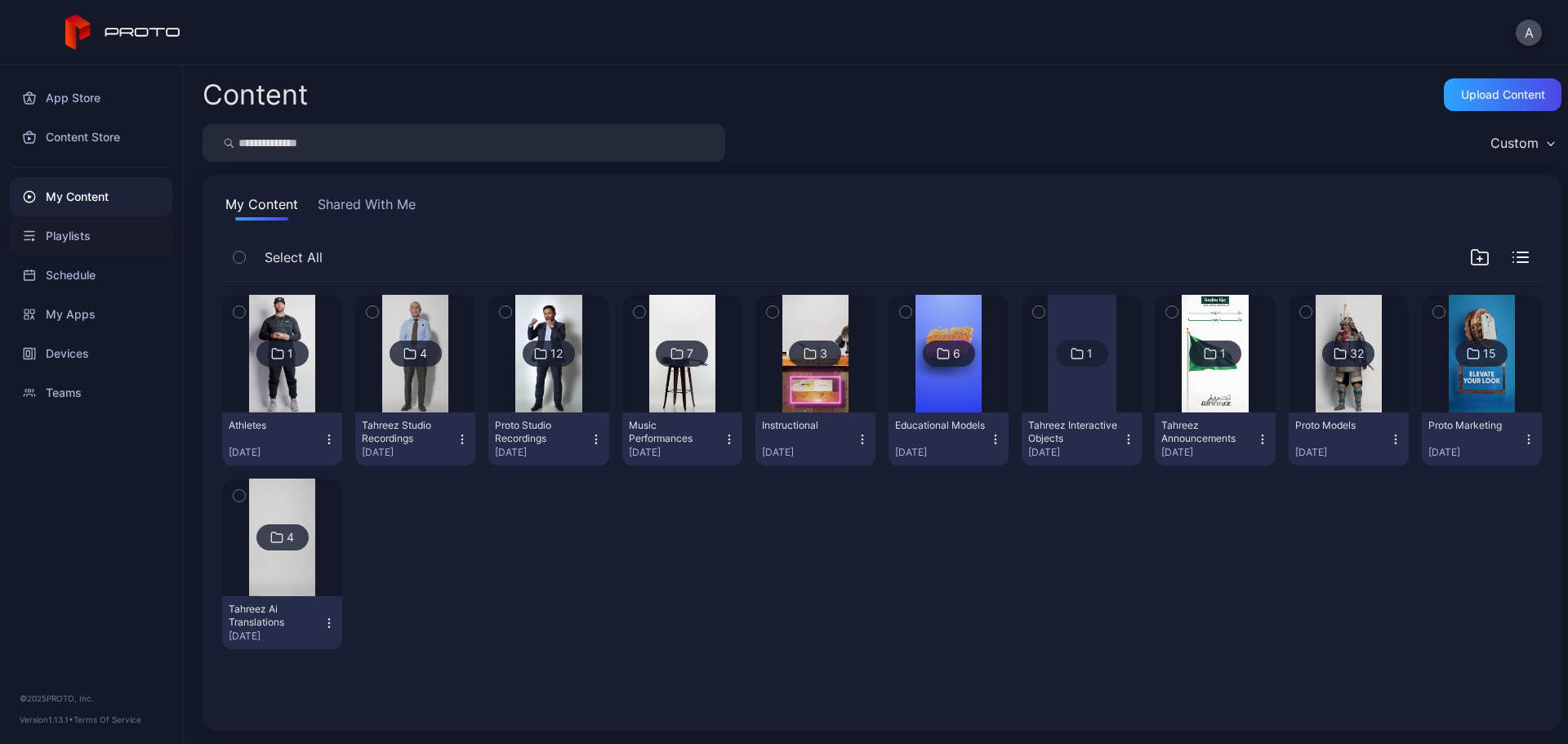
click at [92, 231] on div "Playlists" at bounding box center [91, 236] width 163 height 39
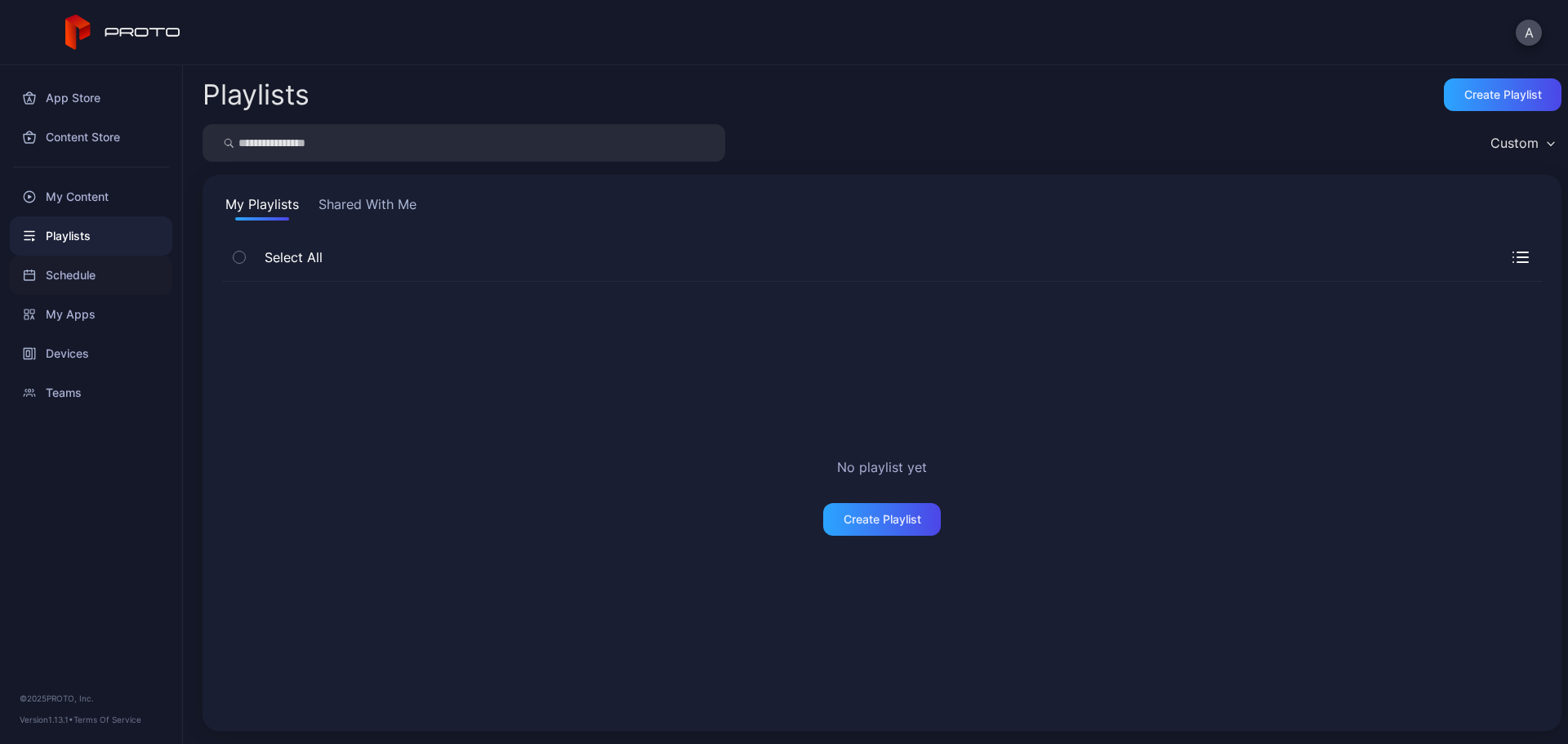
click at [94, 267] on div "Schedule" at bounding box center [91, 275] width 163 height 39
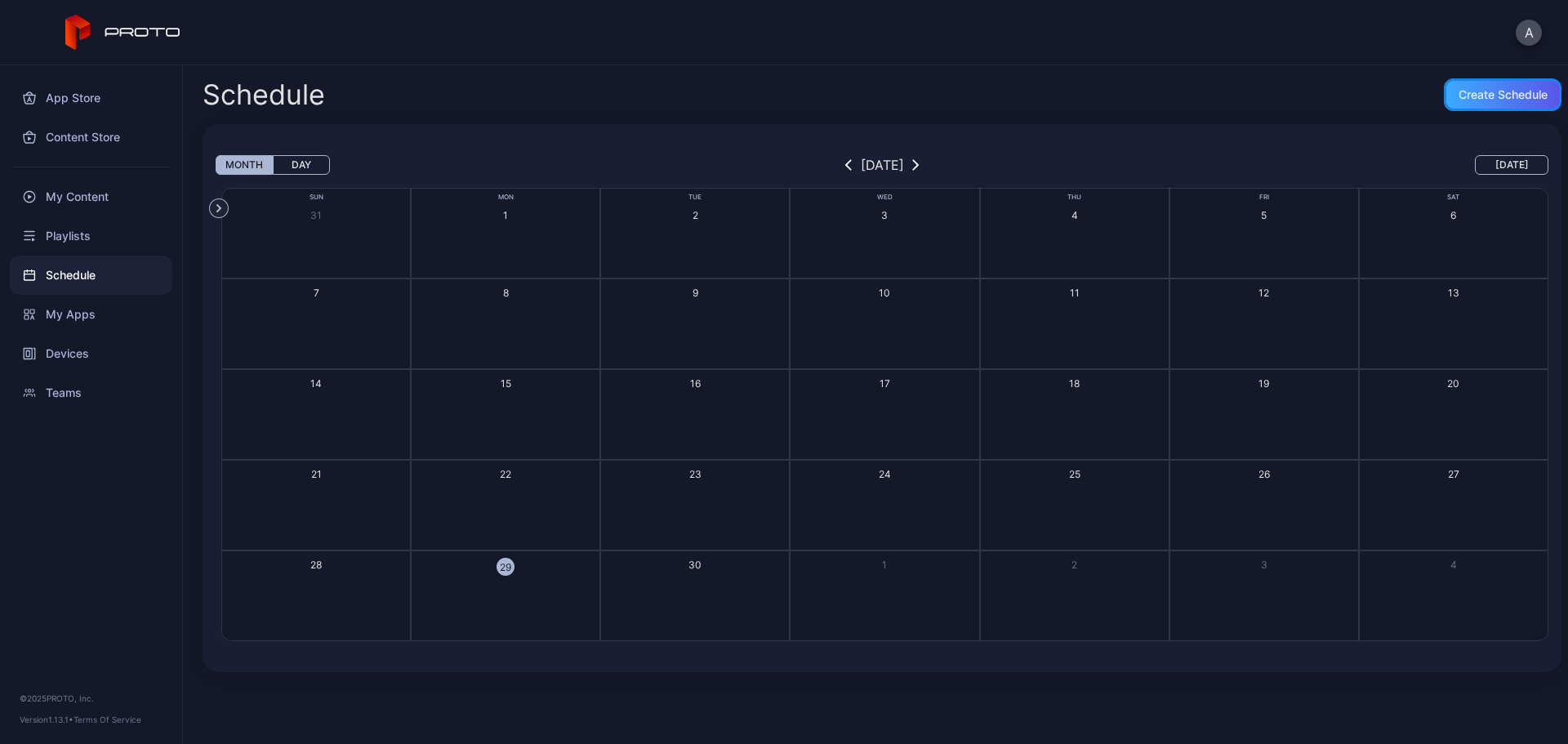
click at [1491, 102] on div "Create Schedule" at bounding box center [1502, 94] width 117 height 32
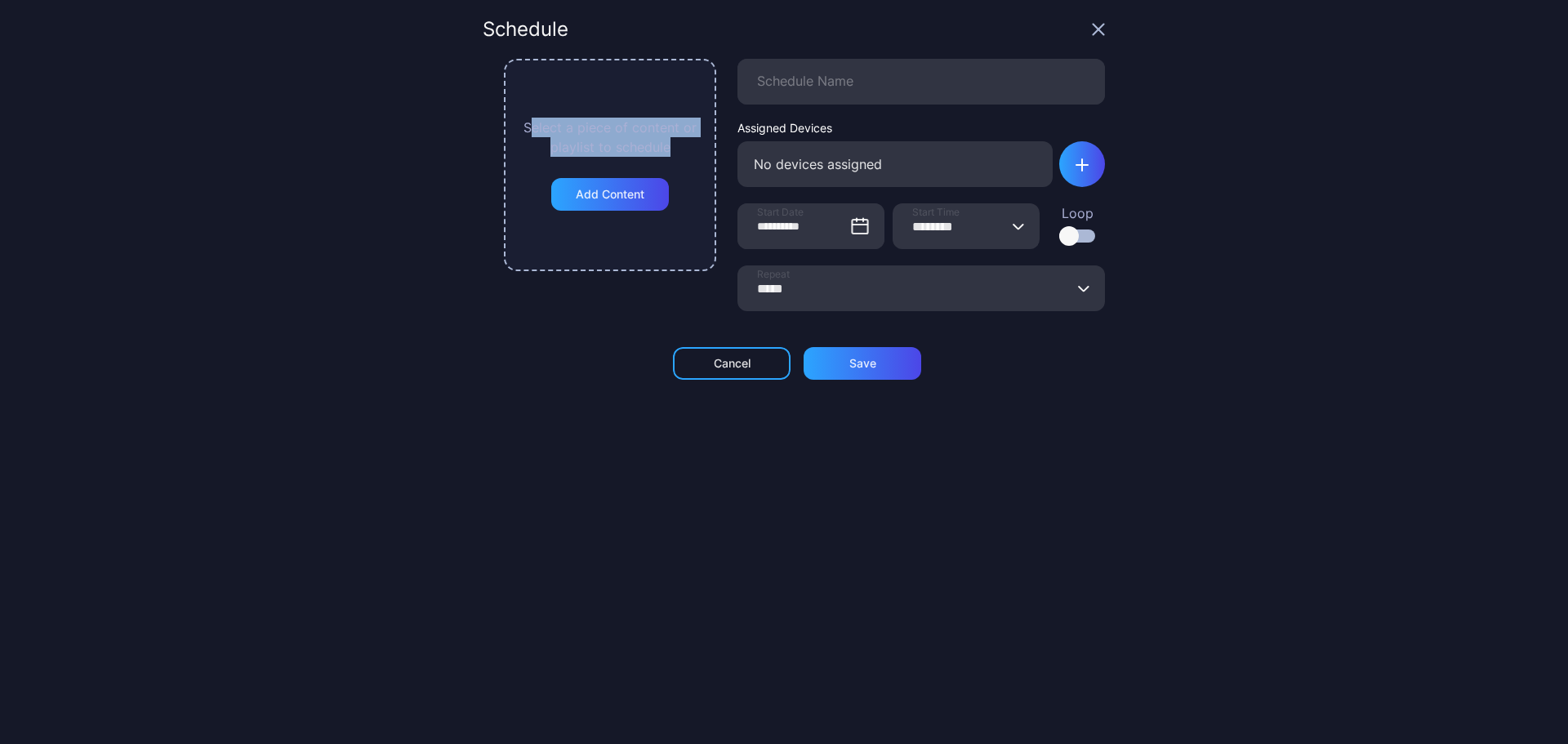
drag, startPoint x: 524, startPoint y: 130, endPoint x: 669, endPoint y: 145, distance: 145.8
click at [669, 145] on div "Select a piece of content or playlist to schedule" at bounding box center [610, 137] width 180 height 39
click at [1092, 28] on icon "button" at bounding box center [1099, 30] width 13 height 13
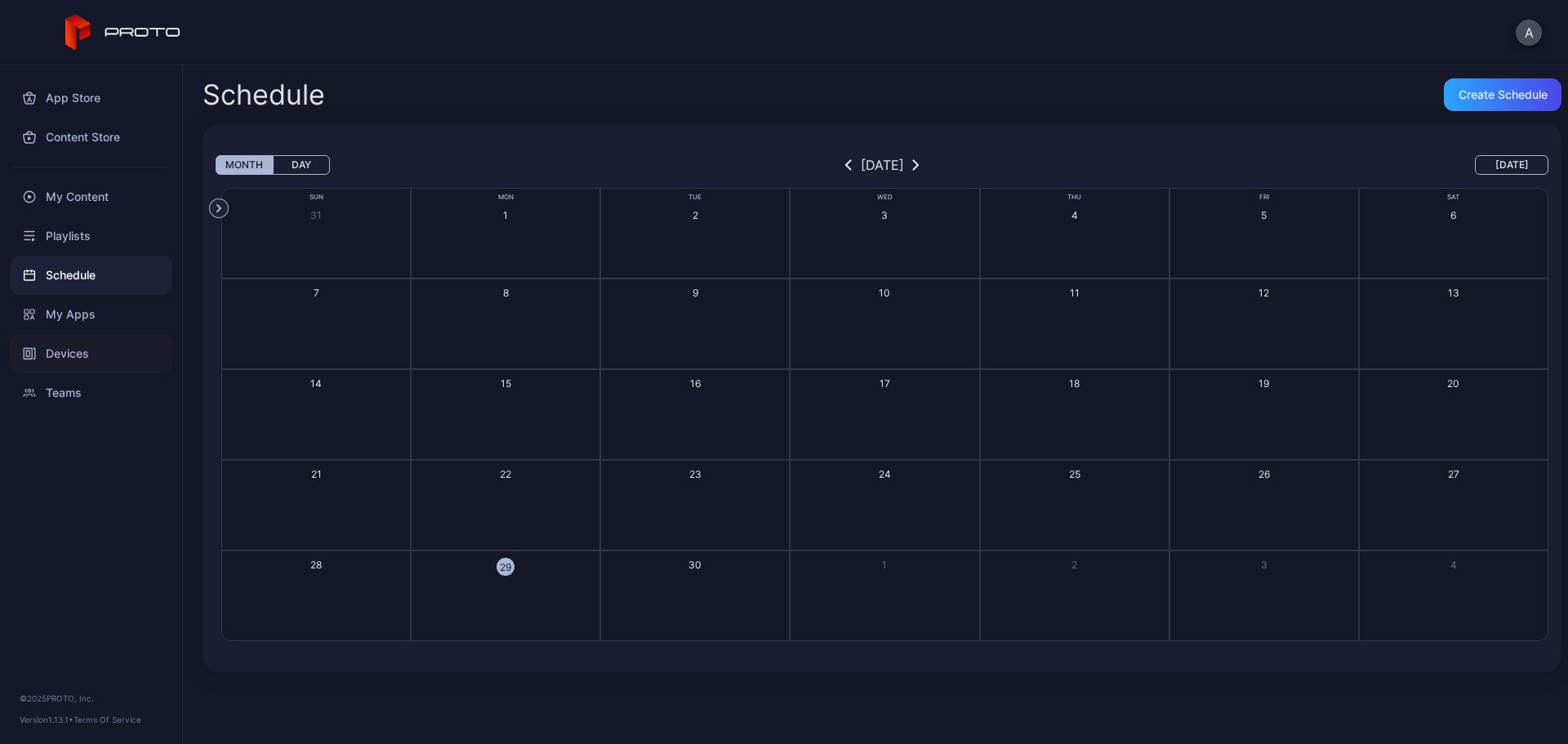
click at [85, 348] on div "Devices" at bounding box center [91, 354] width 163 height 39
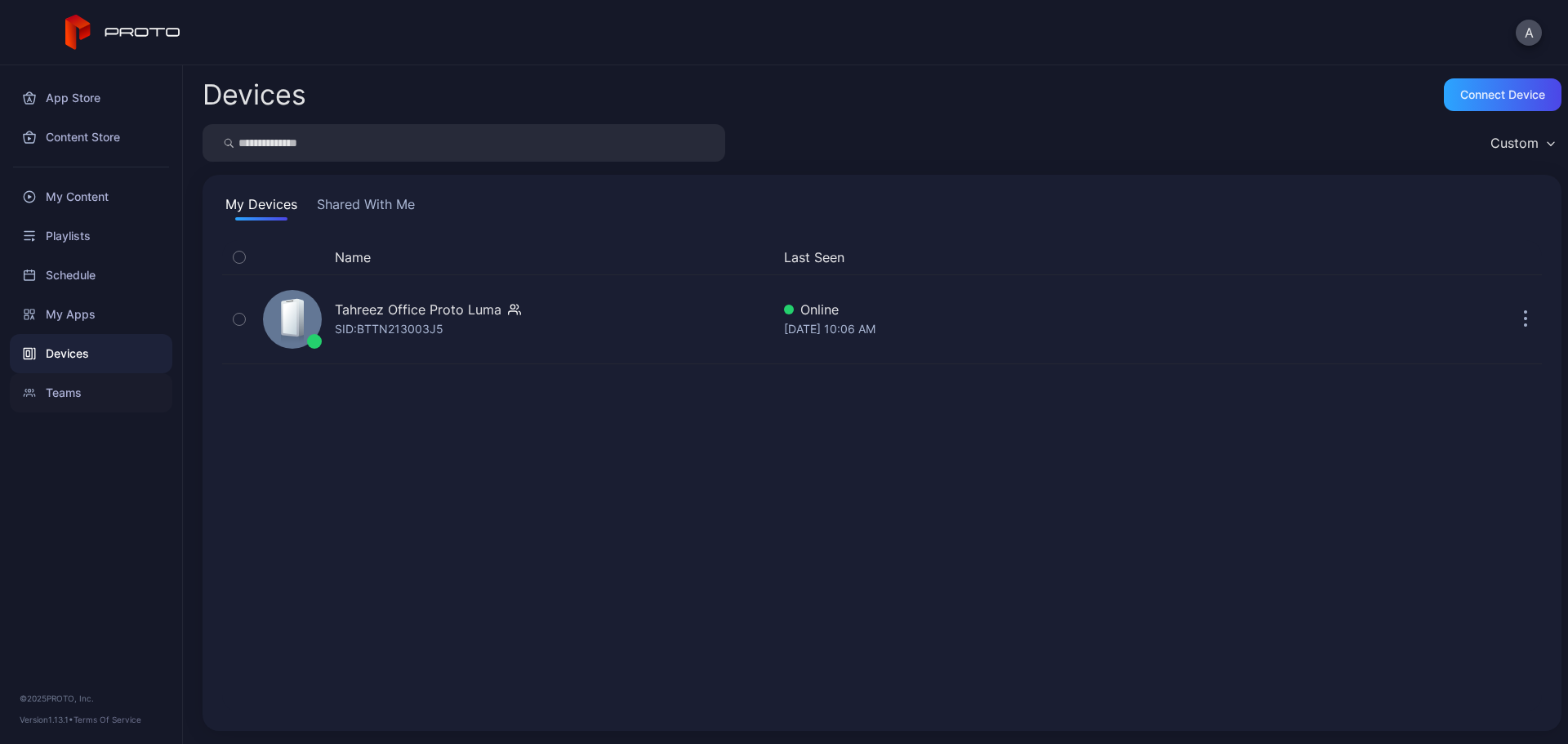
click at [86, 394] on div "Teams" at bounding box center [91, 393] width 163 height 39
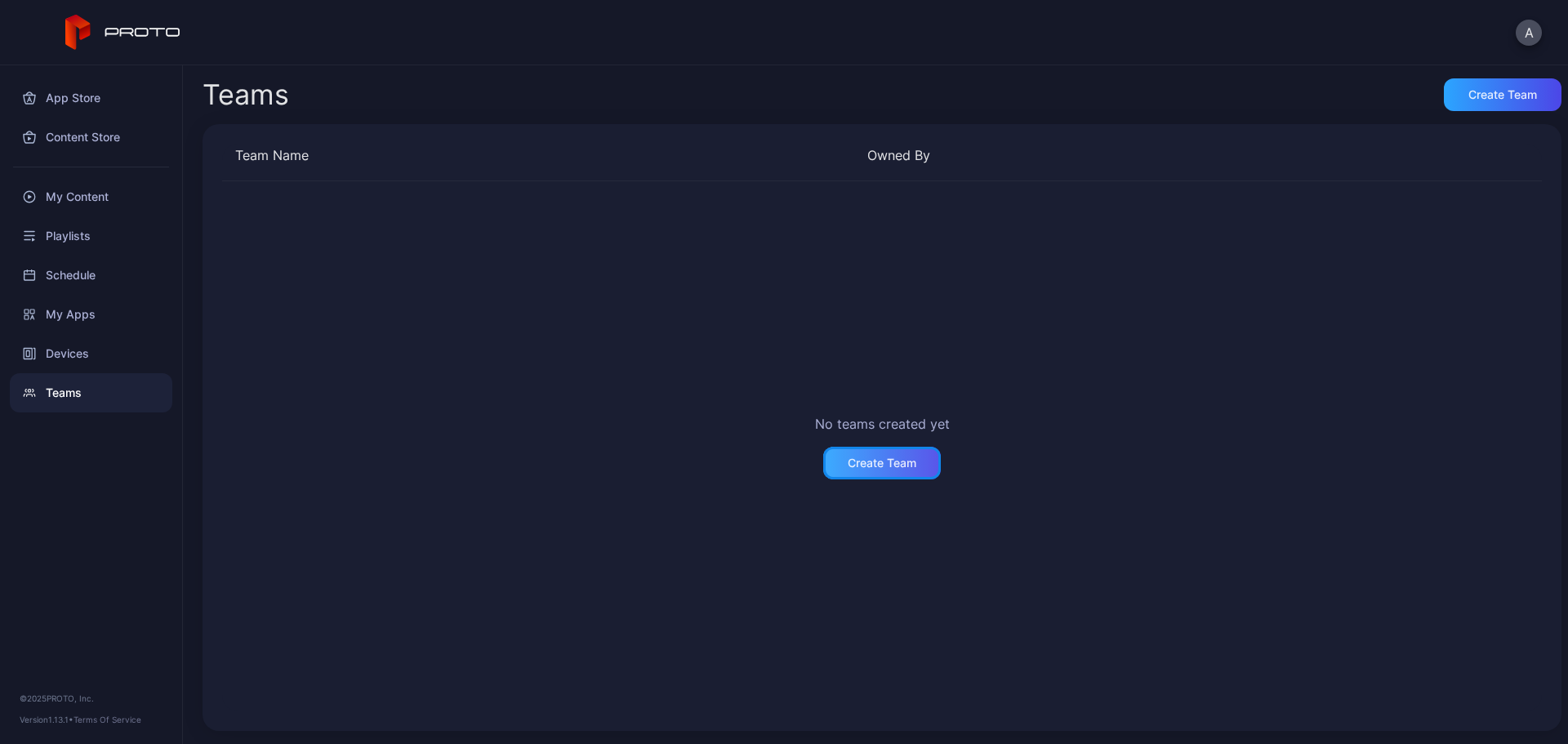
click at [907, 474] on div "Create Team" at bounding box center [881, 463] width 117 height 32
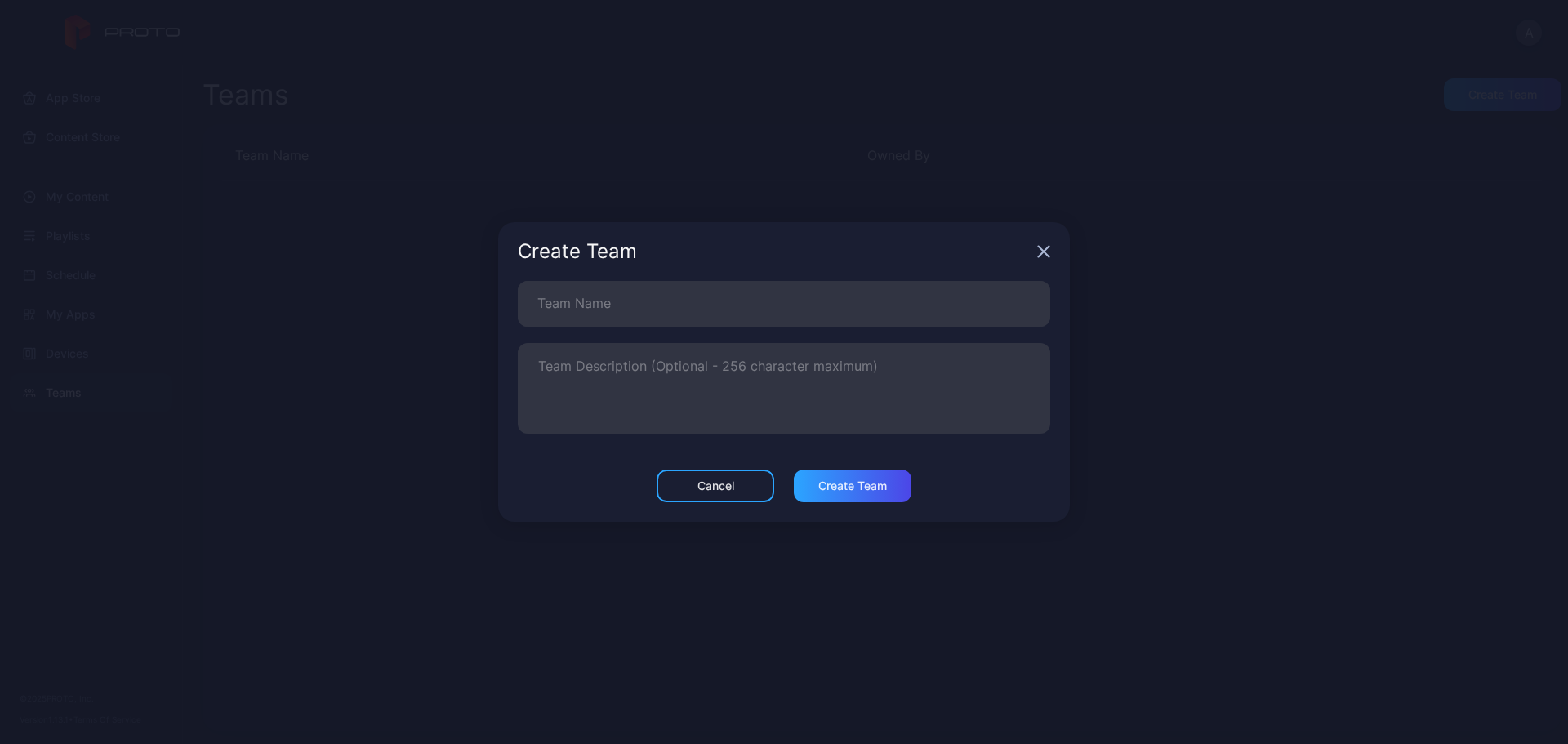
click at [1034, 250] on div "Create Team" at bounding box center [784, 251] width 572 height 59
click at [1038, 250] on div "Create Team" at bounding box center [784, 251] width 572 height 59
click at [1040, 250] on icon "button" at bounding box center [1044, 251] width 13 height 13
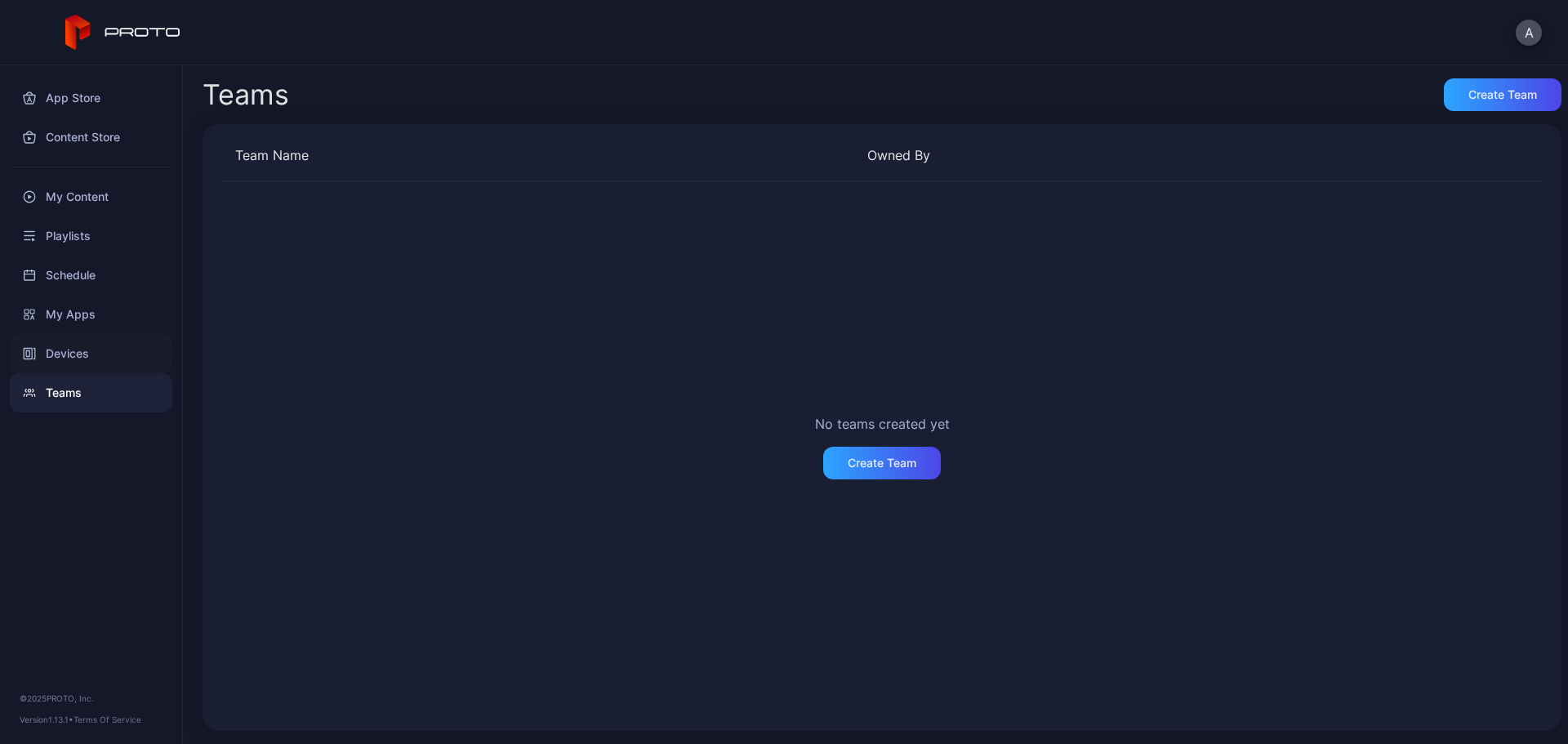
click at [98, 352] on div "Devices" at bounding box center [91, 354] width 163 height 39
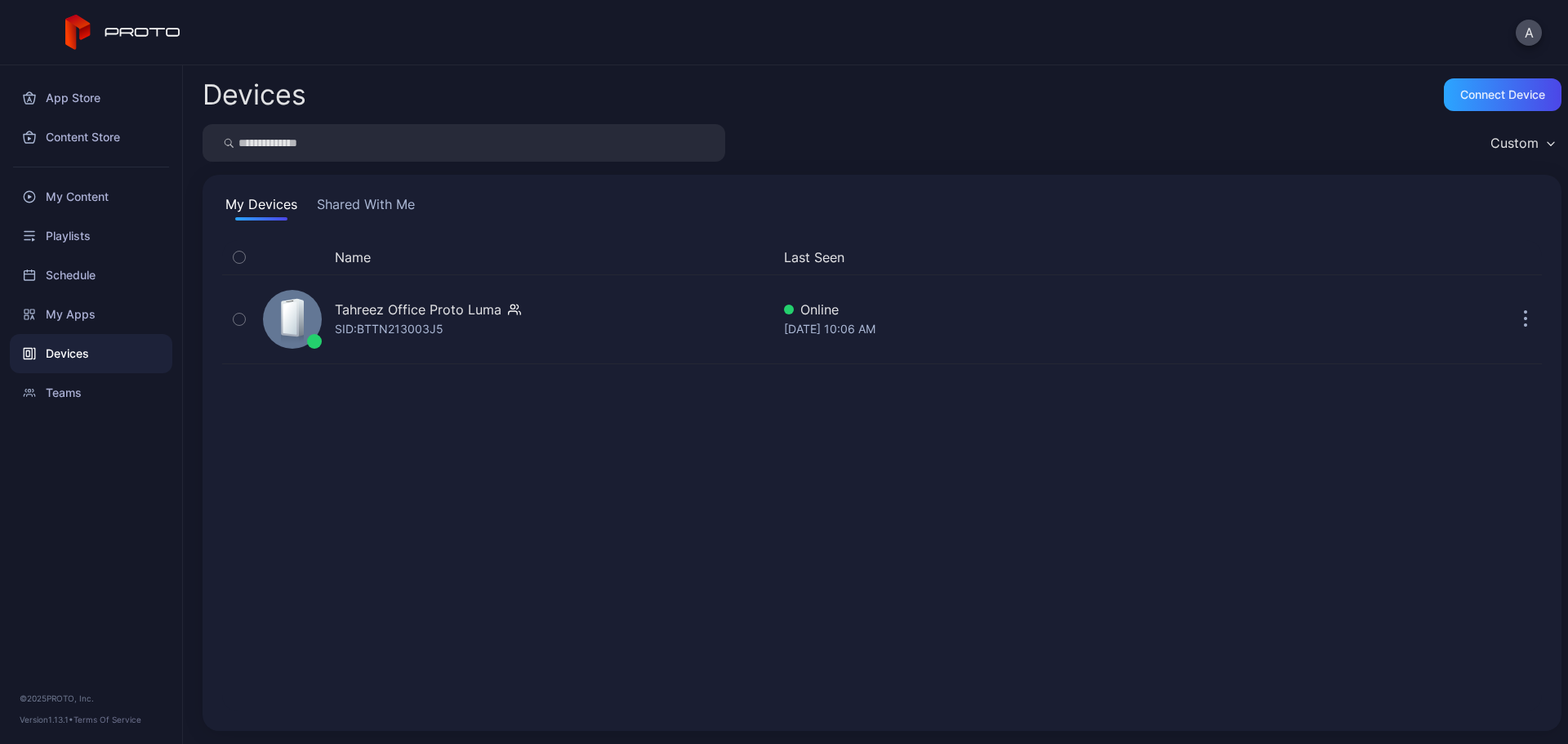
click at [366, 209] on button "Shared With Me" at bounding box center [365, 207] width 104 height 26
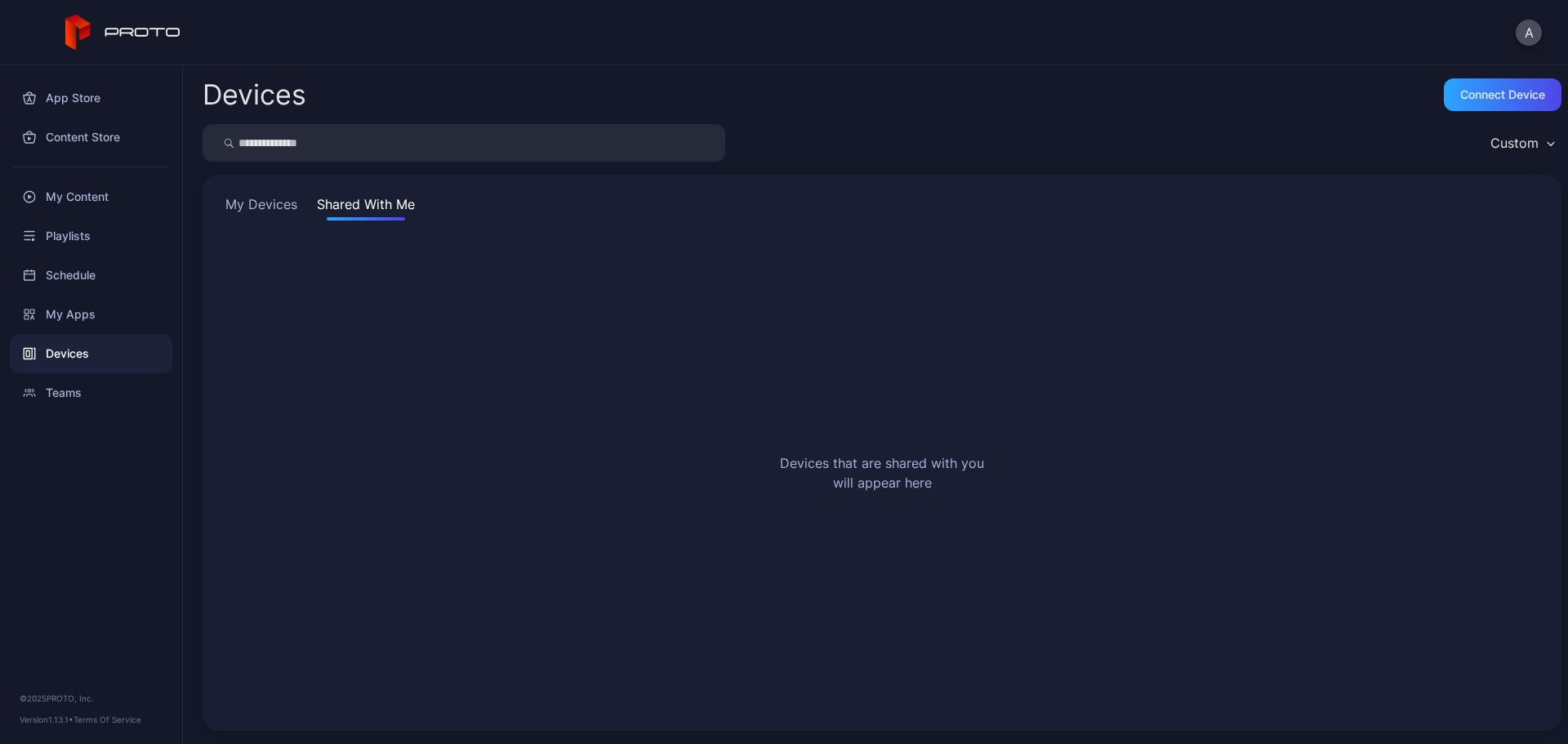
click at [268, 208] on button "My Devices" at bounding box center [261, 207] width 79 height 26
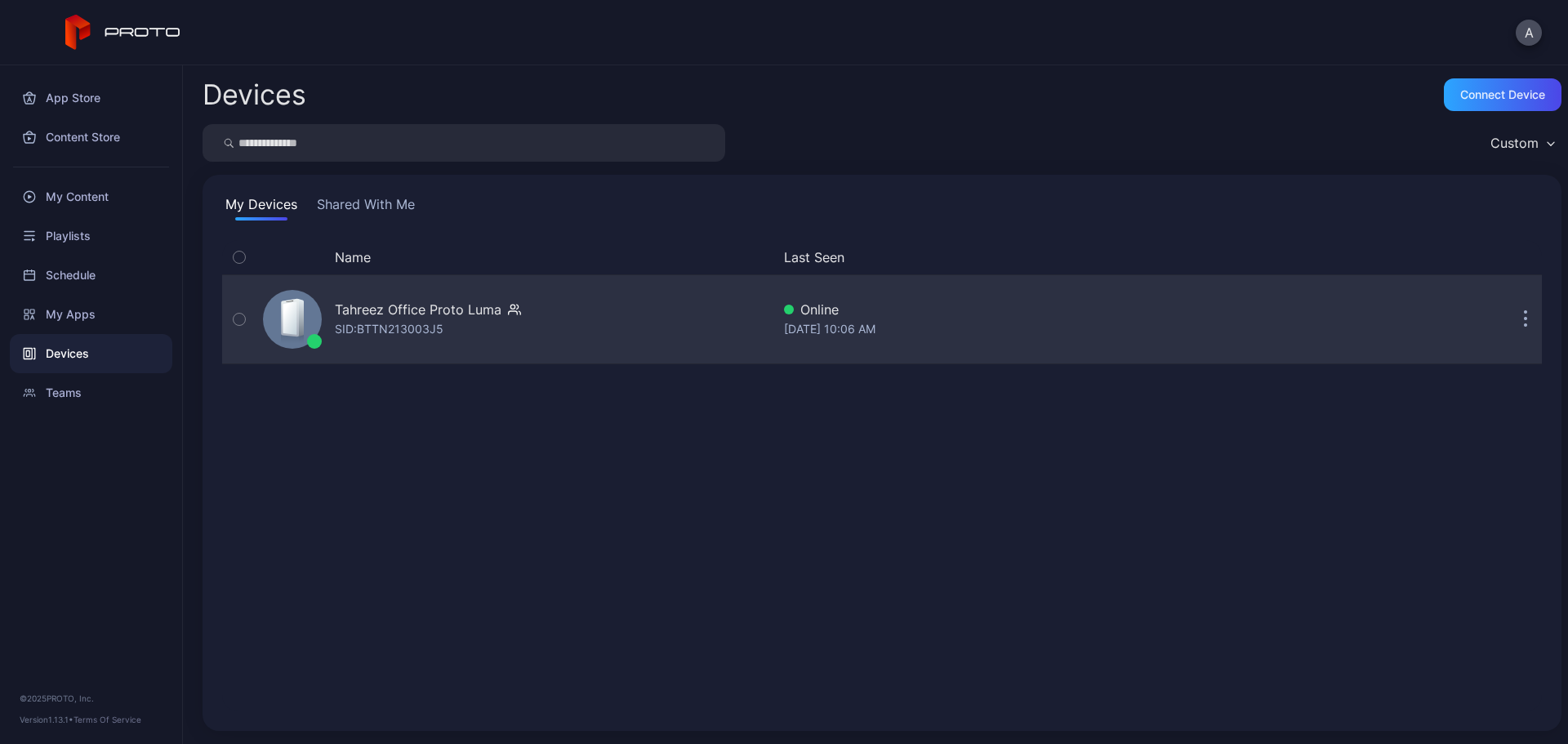
click at [532, 307] on div "Tahreez Office Proto [PERSON_NAME]: BTTN213003J5" at bounding box center [514, 319] width 515 height 81
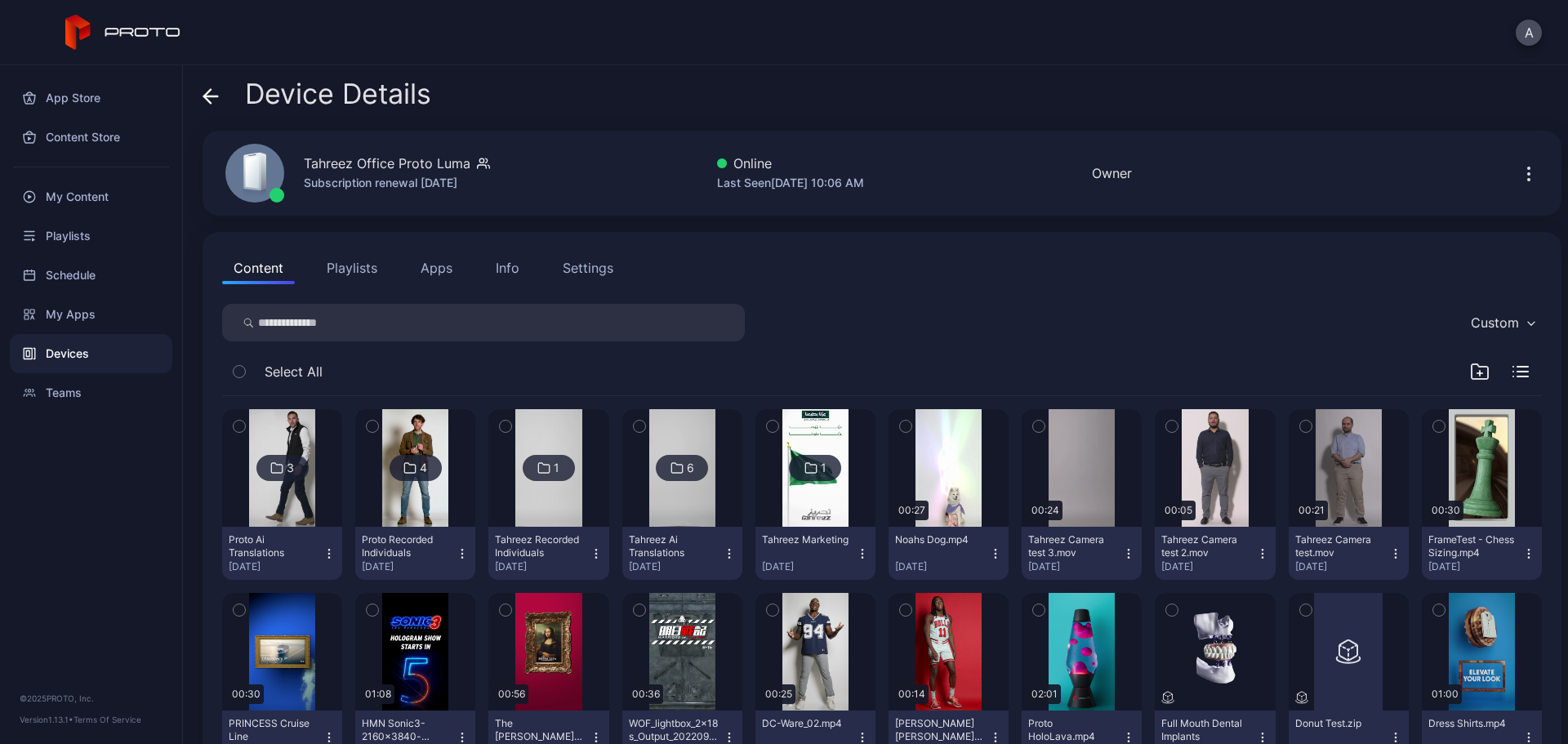
click at [346, 266] on button "Playlists" at bounding box center [352, 267] width 74 height 32
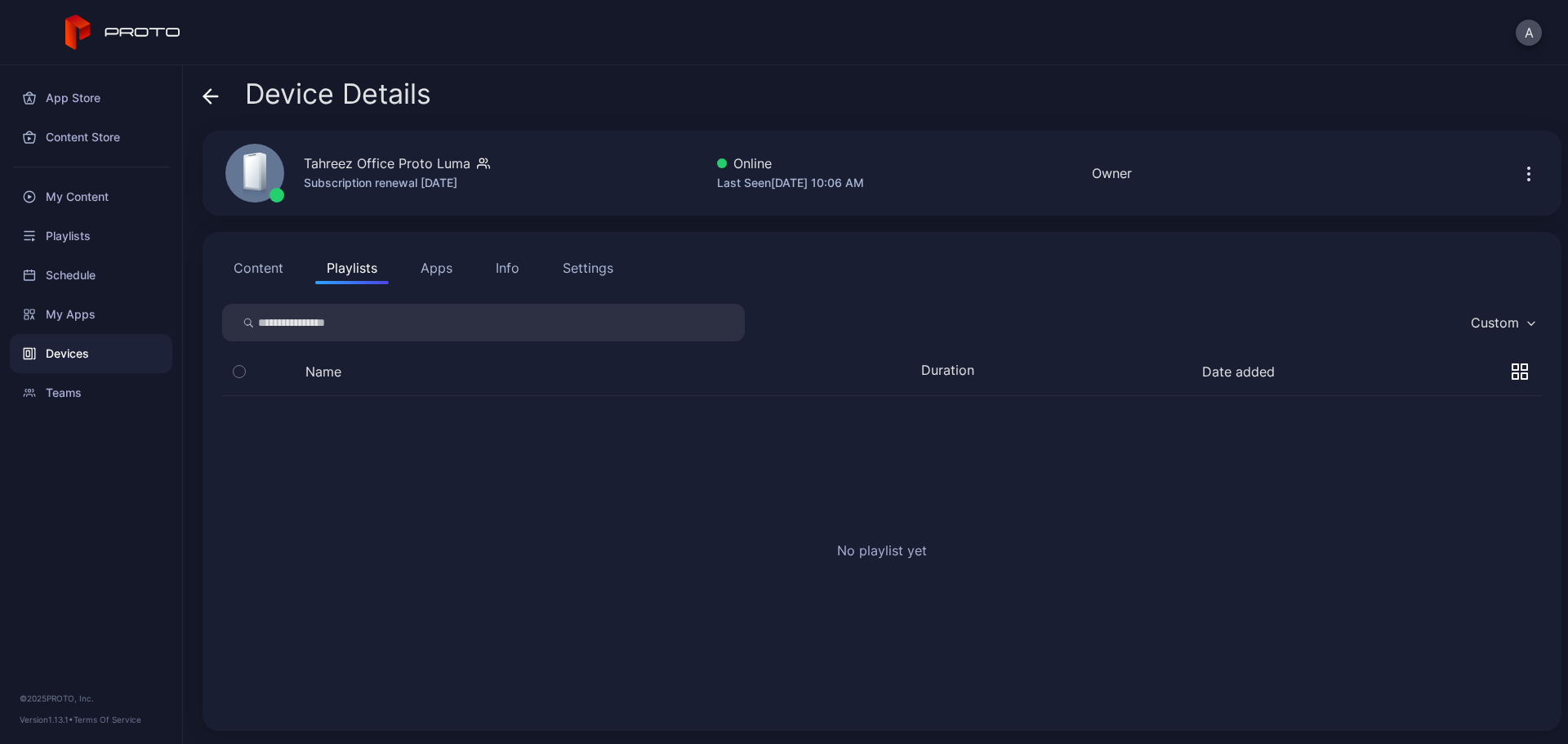
click at [247, 268] on button "Content" at bounding box center [258, 267] width 73 height 32
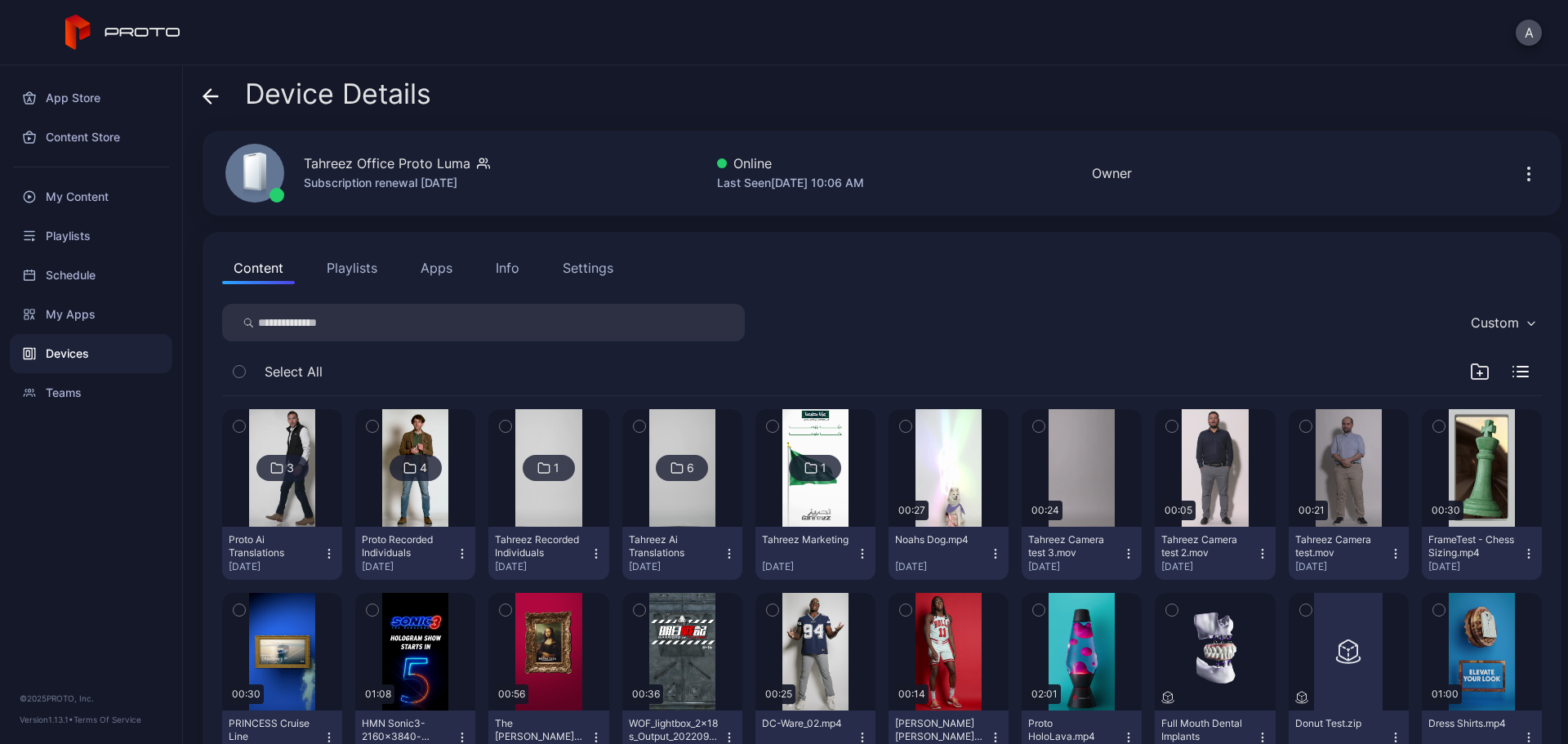
click at [344, 267] on button "Playlists" at bounding box center [352, 267] width 74 height 32
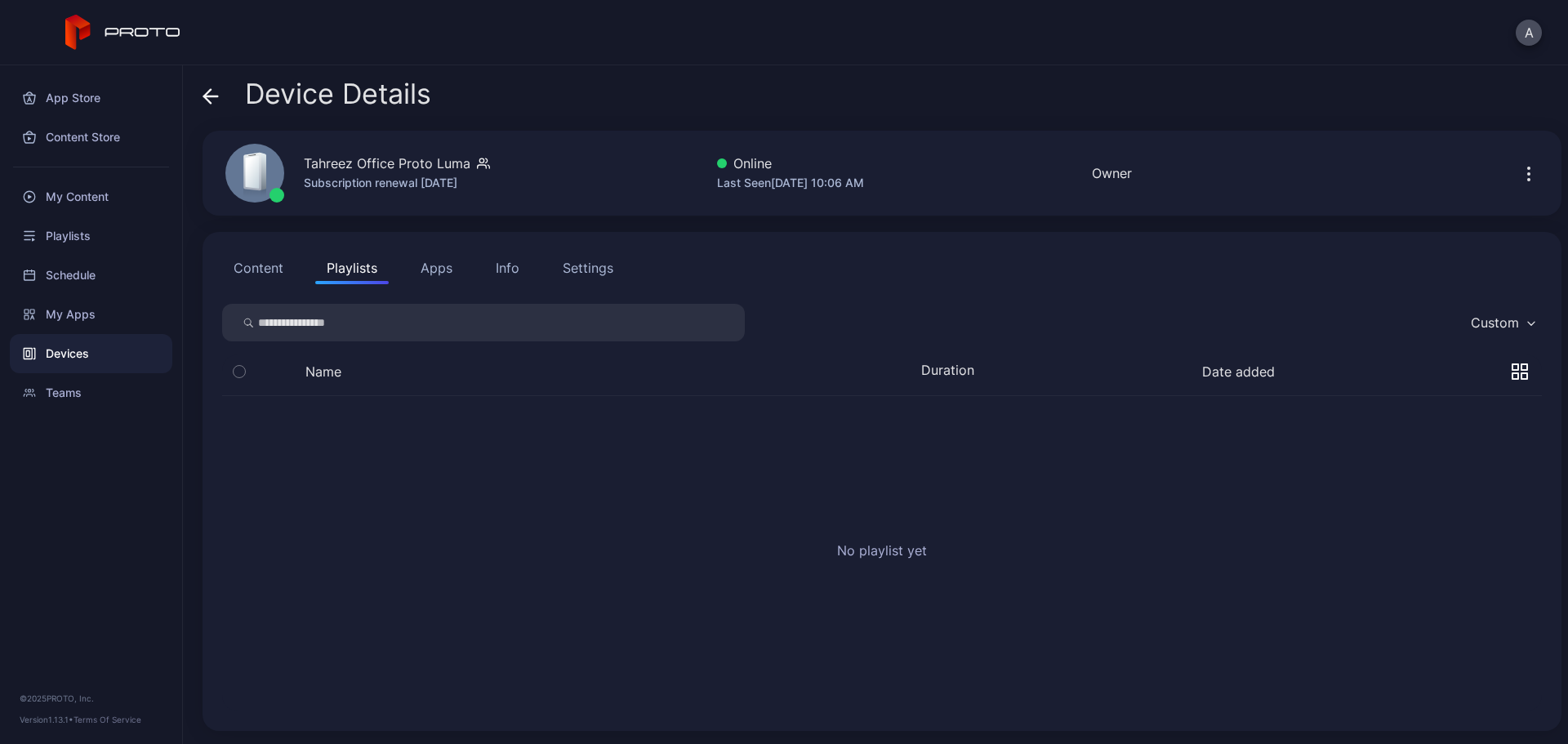
click at [284, 272] on button "Content" at bounding box center [258, 267] width 73 height 32
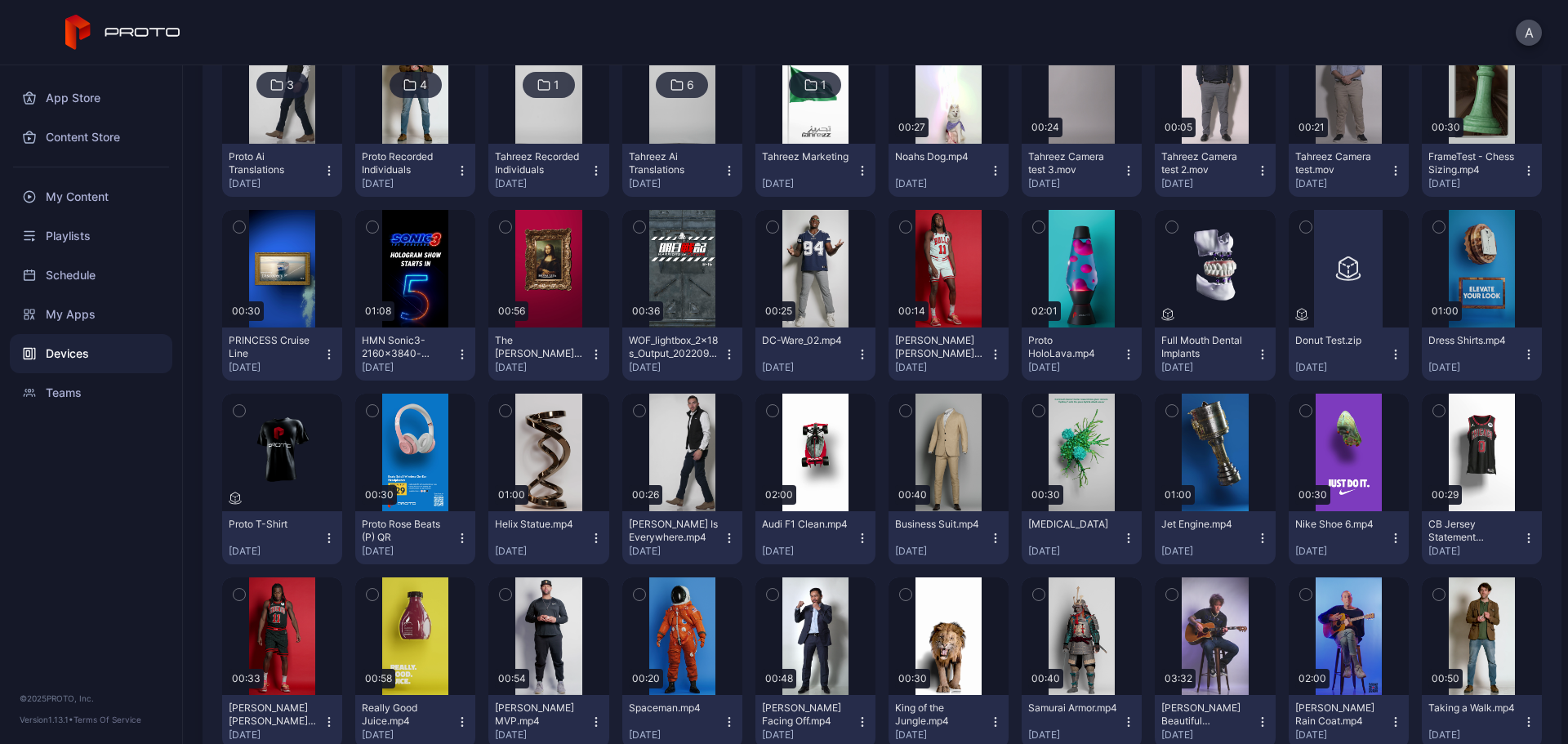
scroll to position [127, 0]
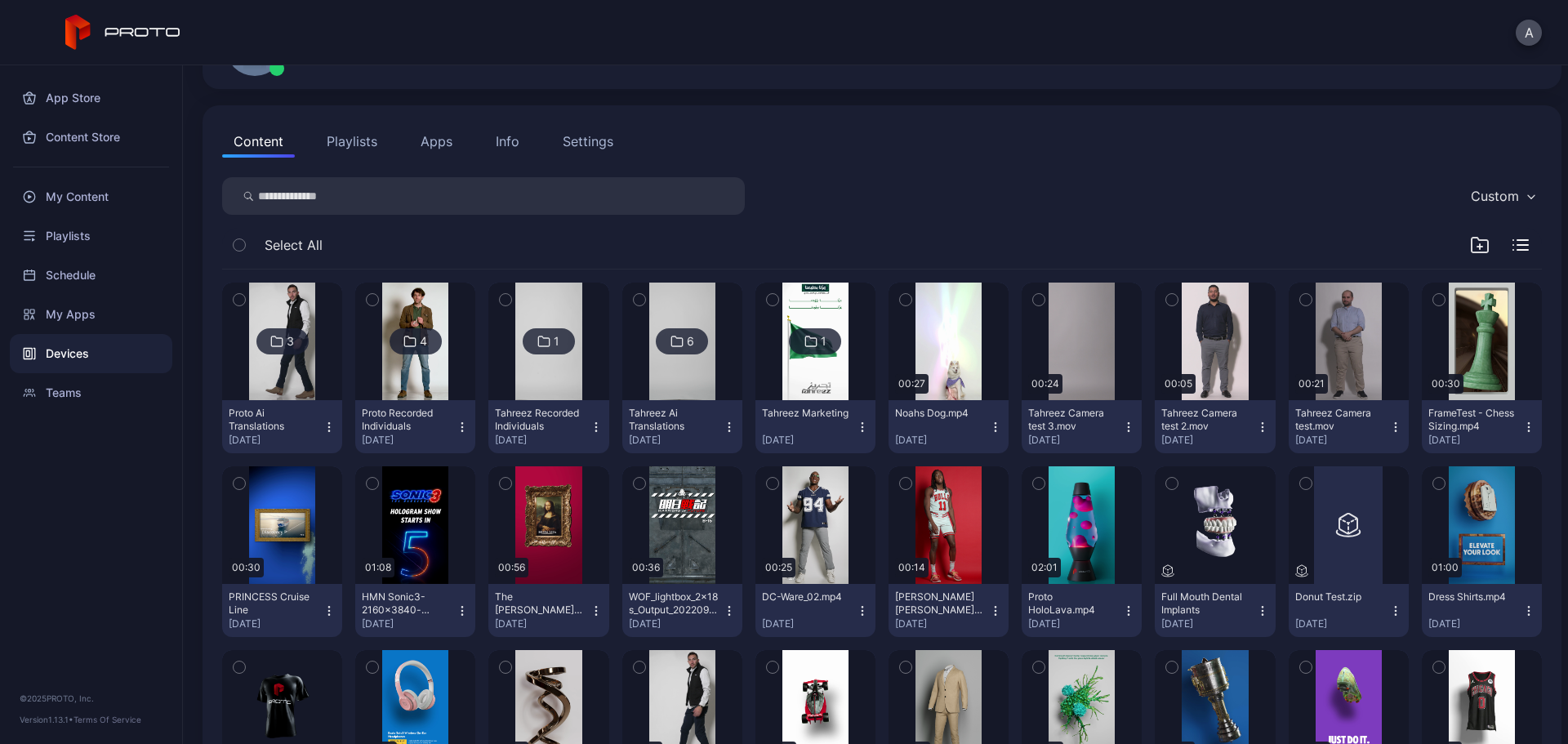
click at [328, 141] on button "Playlists" at bounding box center [352, 140] width 74 height 32
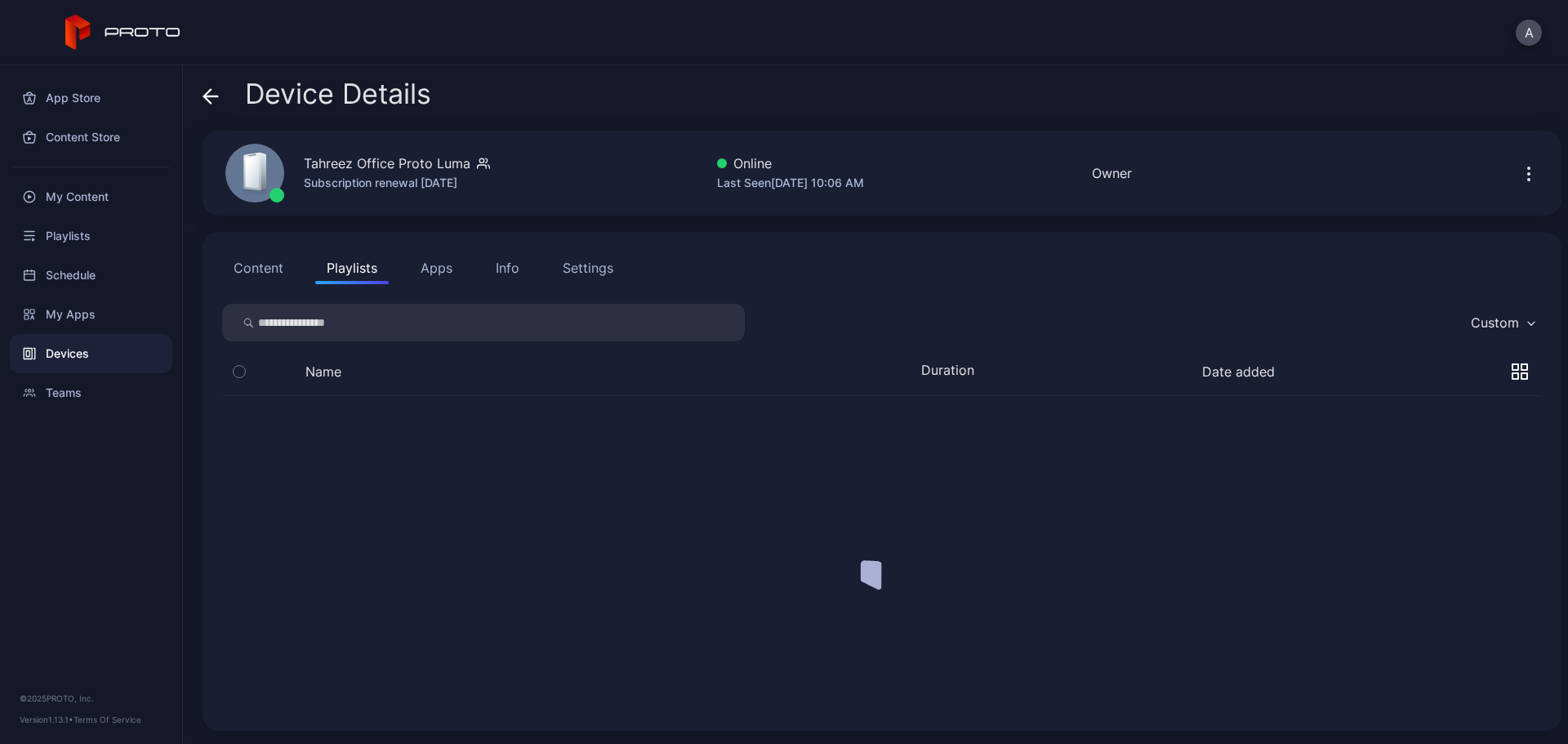
scroll to position [0, 0]
click at [432, 265] on button "Apps" at bounding box center [436, 267] width 55 height 32
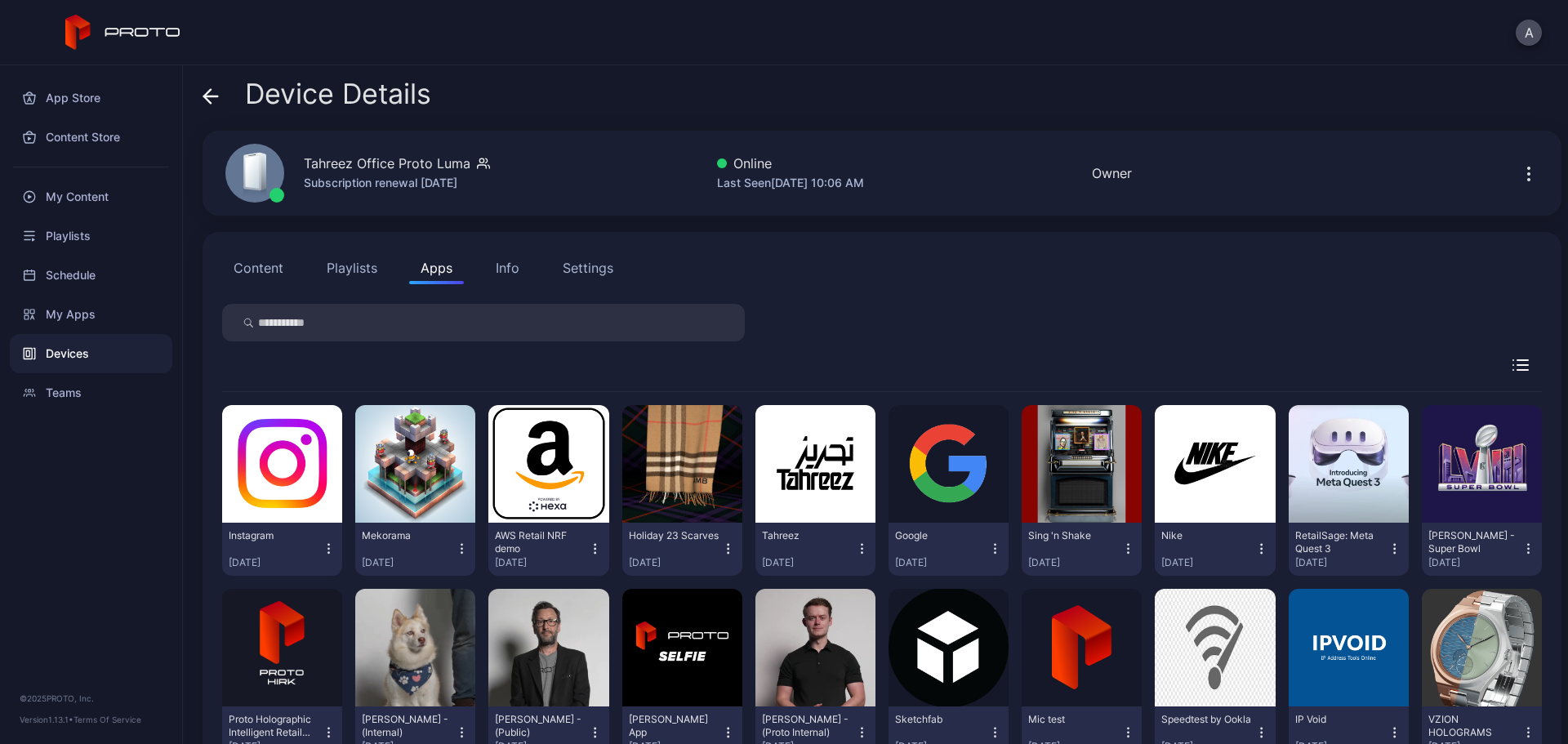
click at [501, 276] on div "Info" at bounding box center [508, 267] width 24 height 19
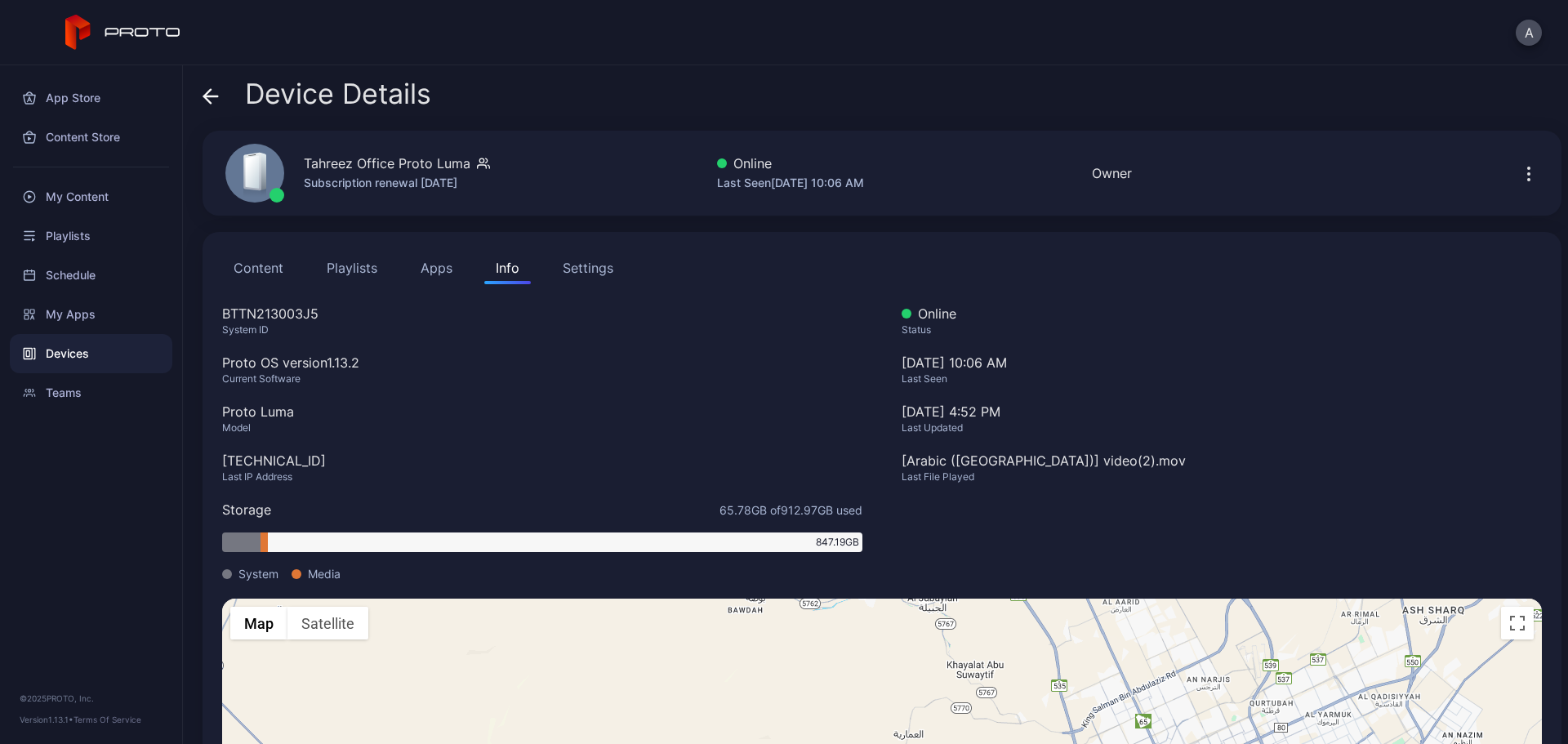
click at [567, 270] on div "Settings" at bounding box center [588, 267] width 51 height 19
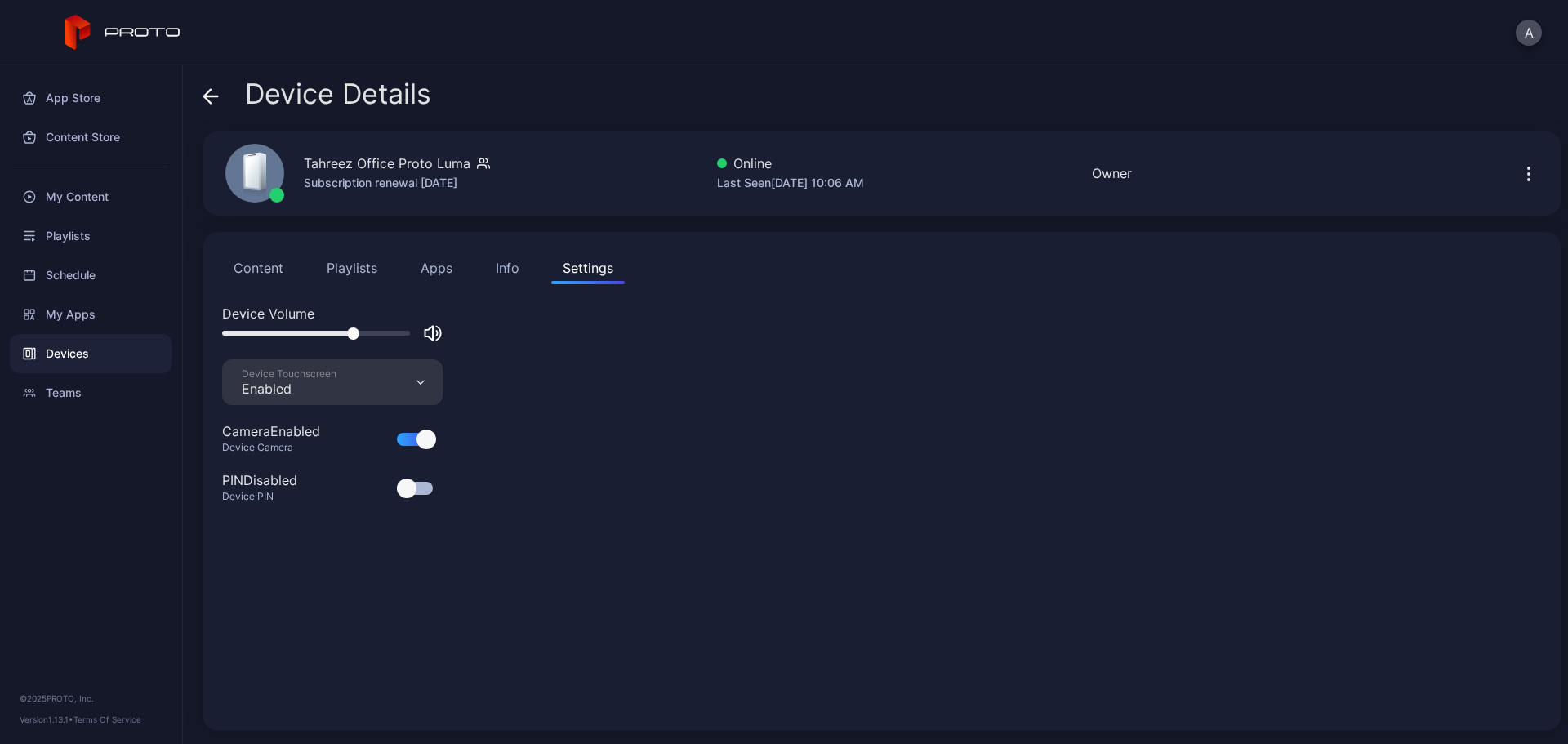
click at [1519, 177] on icon "button" at bounding box center [1528, 174] width 19 height 19
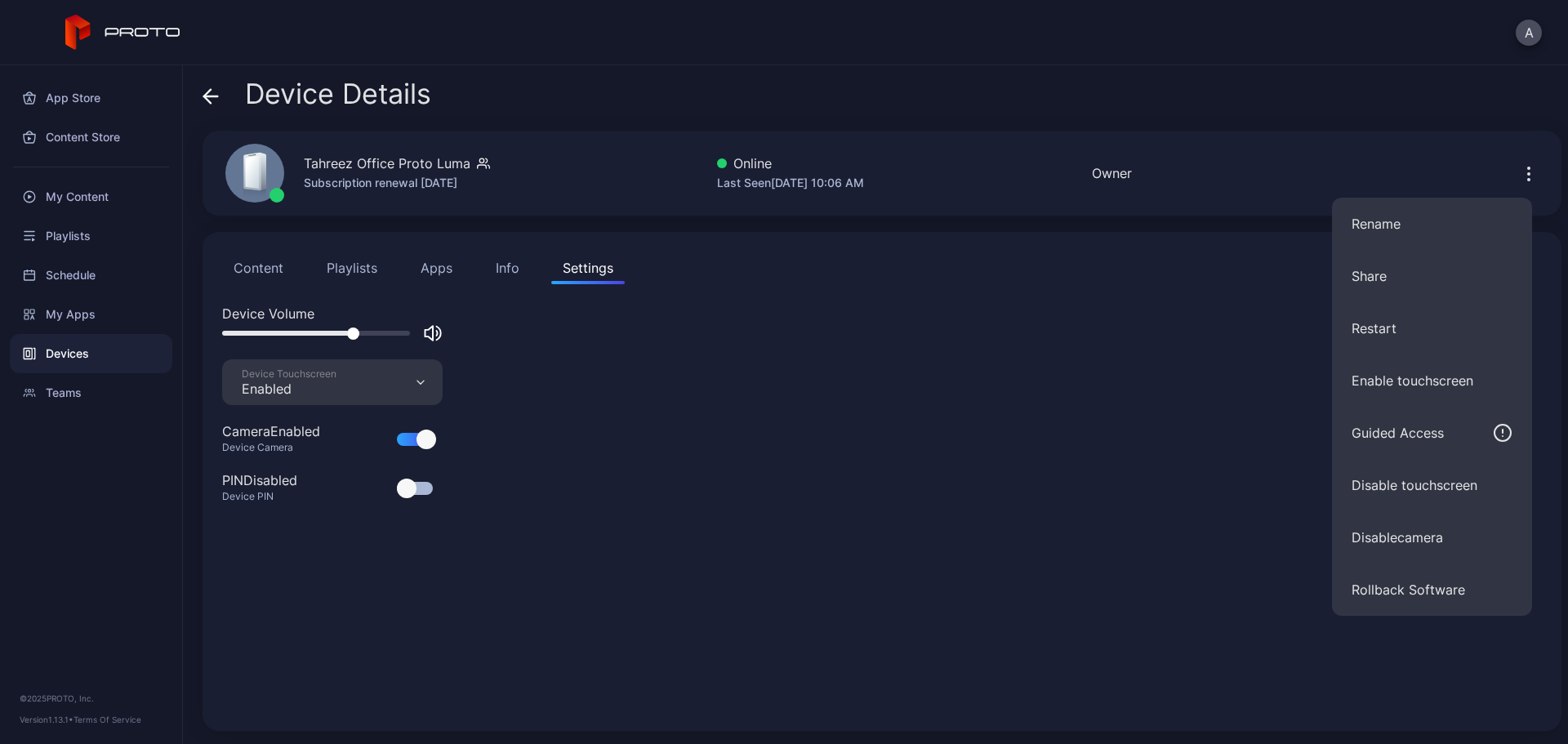
click at [1146, 555] on div "Device Volume Device Touchscreen Enabled Camera Enabled Device Camera PIN Disab…" at bounding box center [881, 507] width 1320 height 408
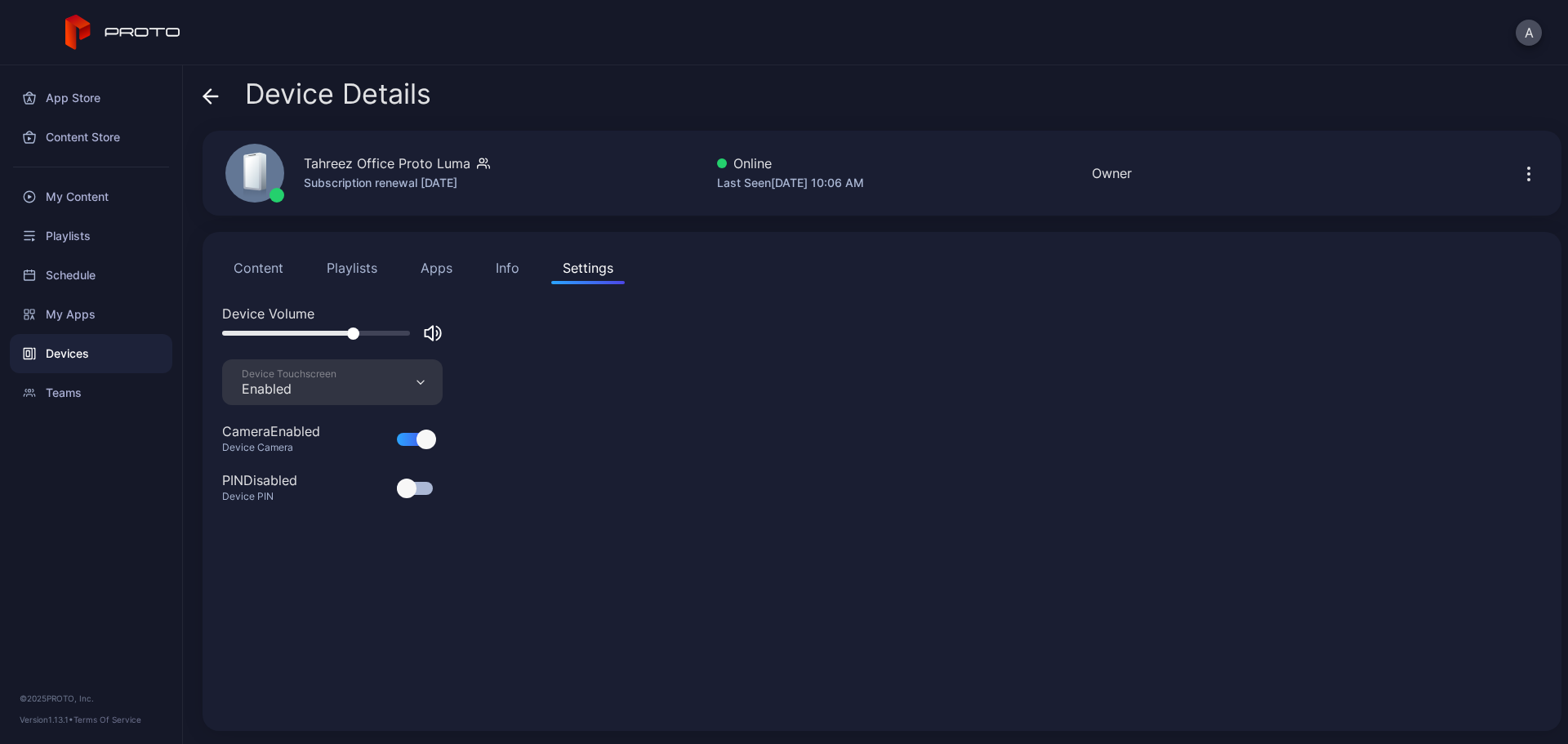
click at [208, 85] on span at bounding box center [211, 94] width 17 height 31
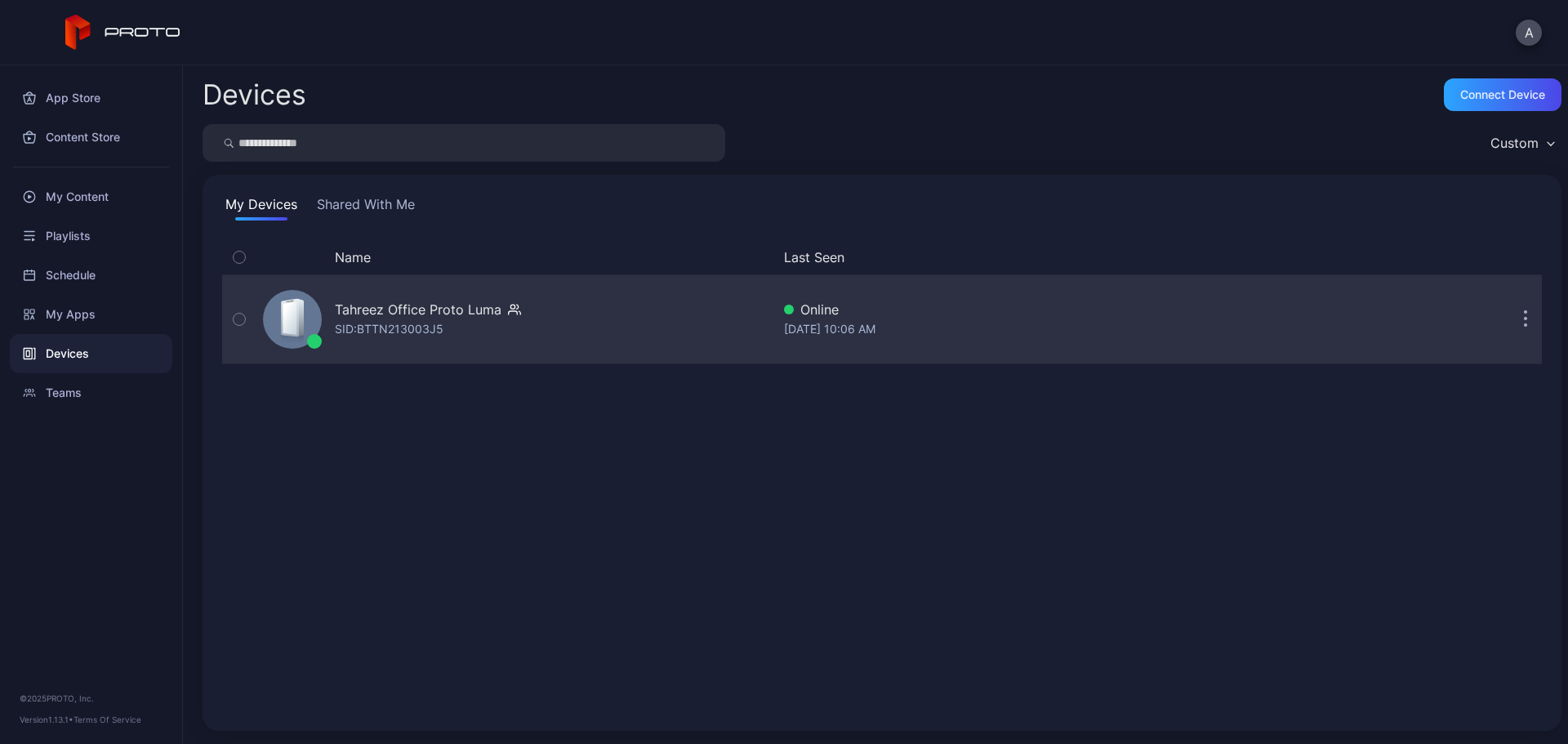
click at [467, 307] on div "Tahreez Office Proto Luma" at bounding box center [418, 309] width 166 height 19
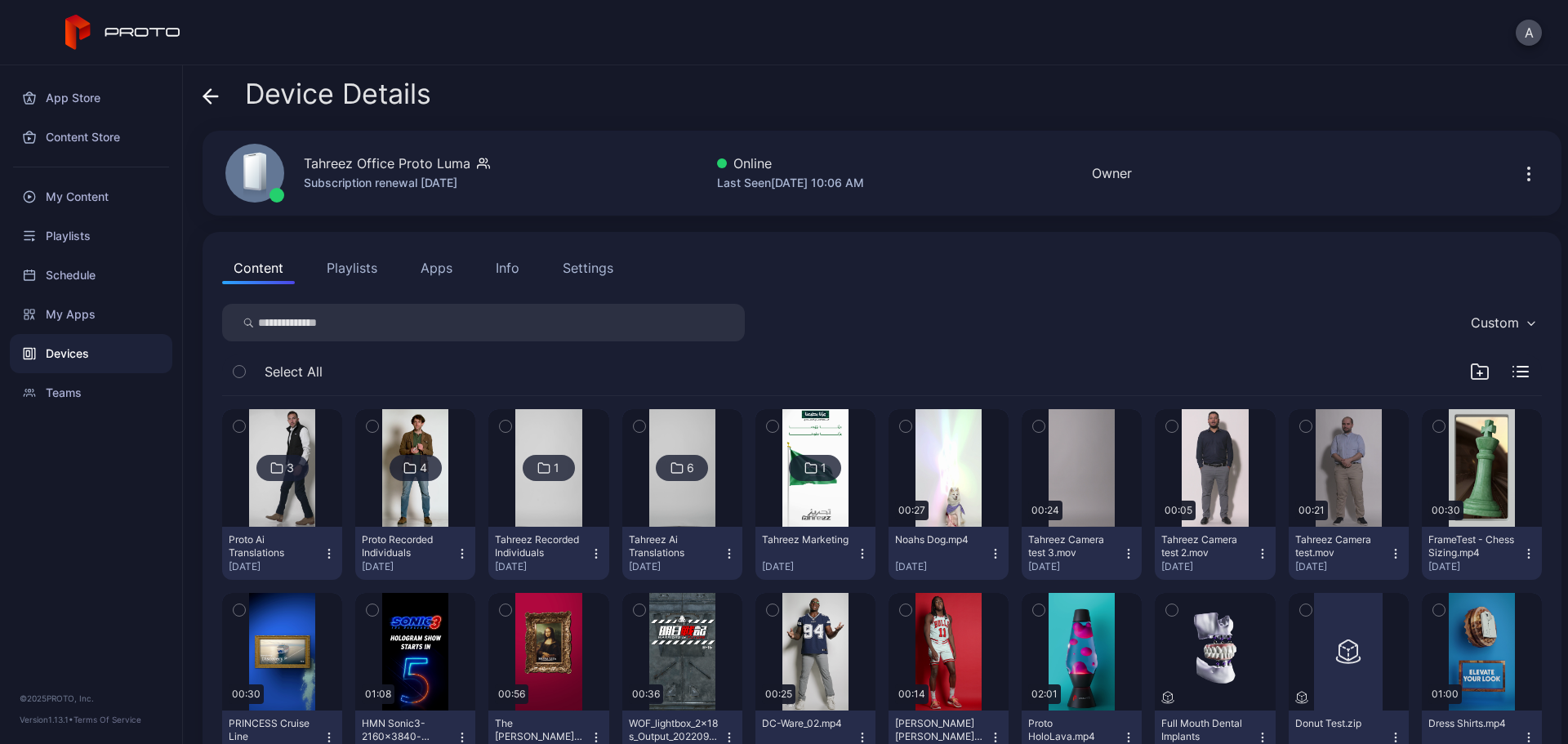
click at [585, 262] on div "Settings" at bounding box center [588, 267] width 51 height 19
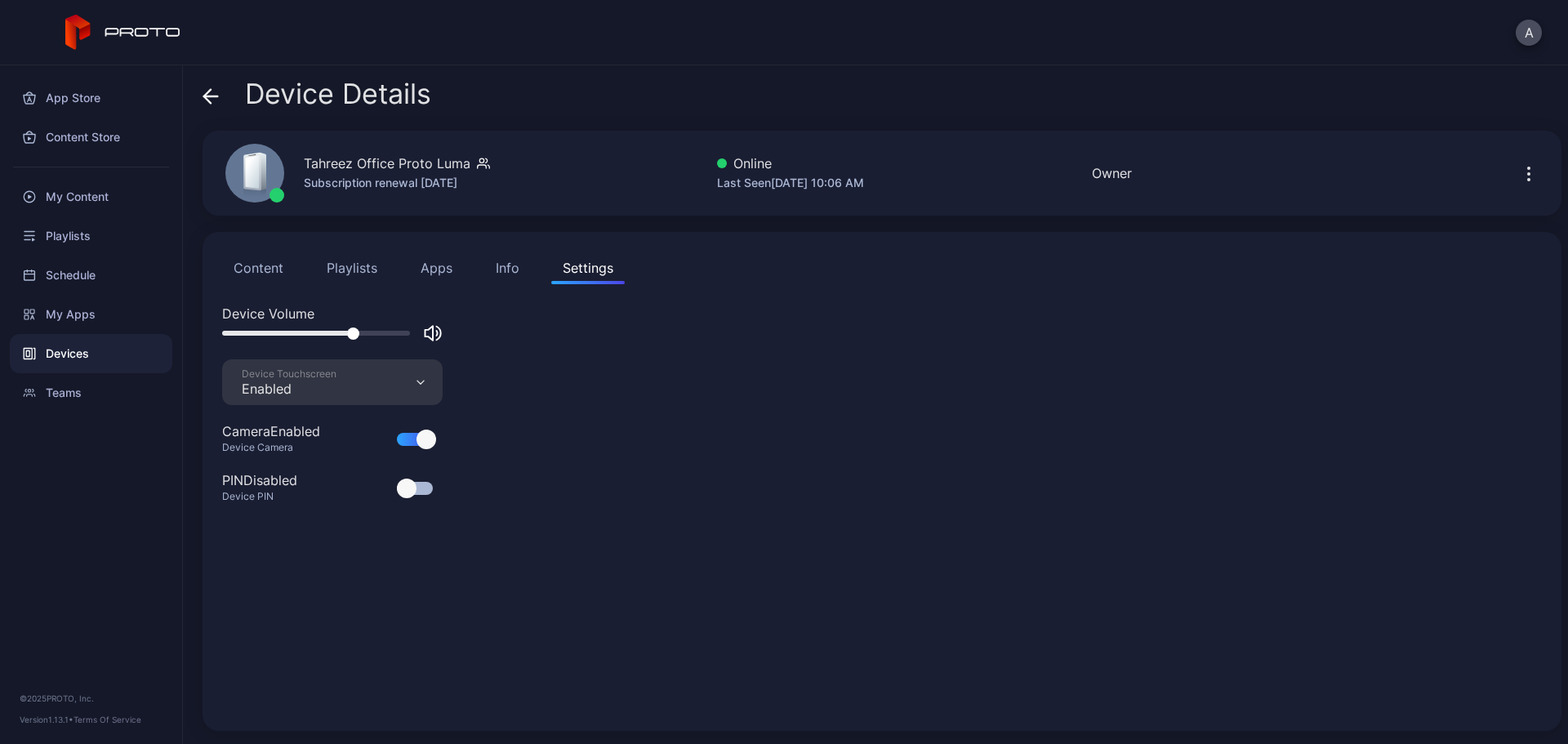
click at [255, 264] on button "Content" at bounding box center [258, 267] width 73 height 32
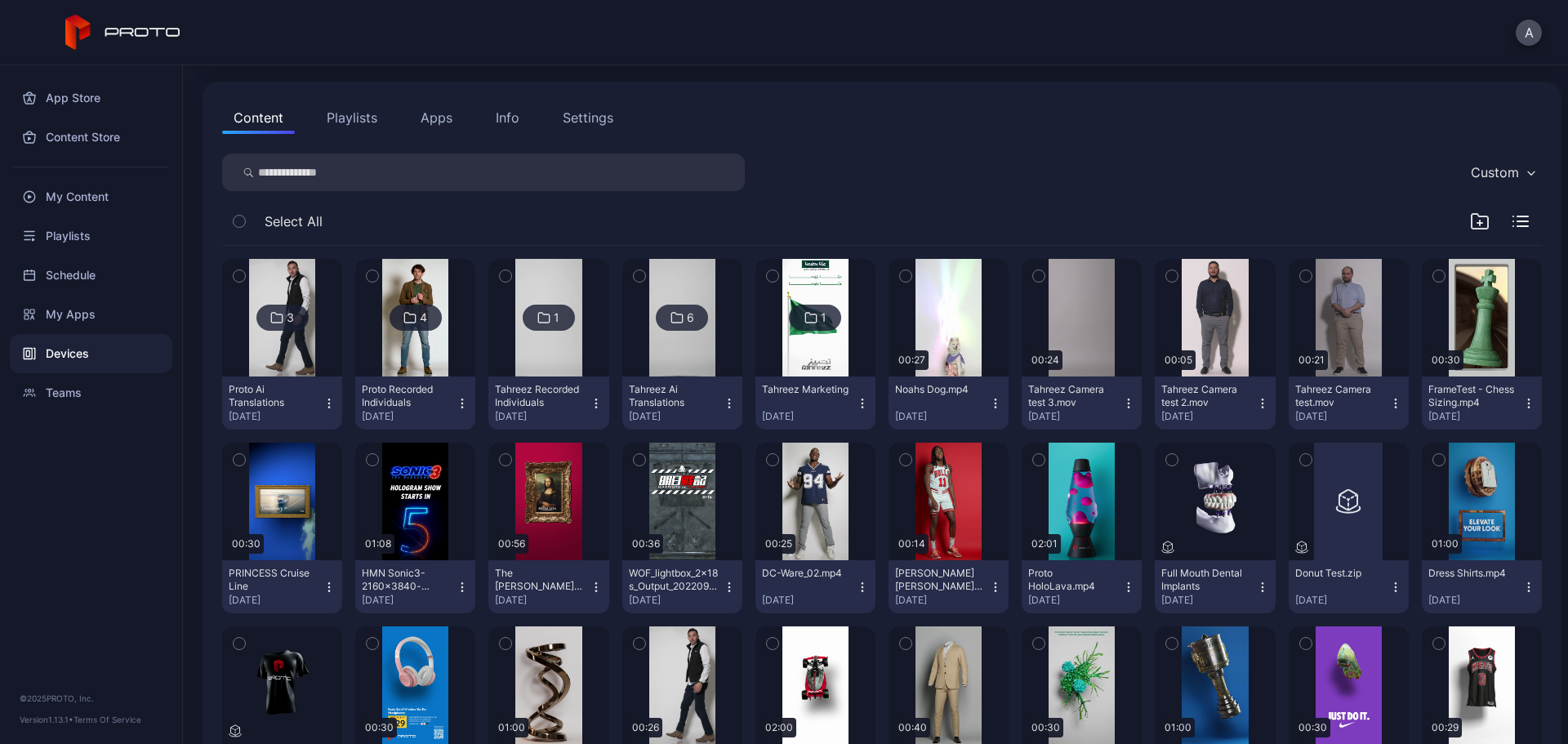
scroll to position [164, 0]
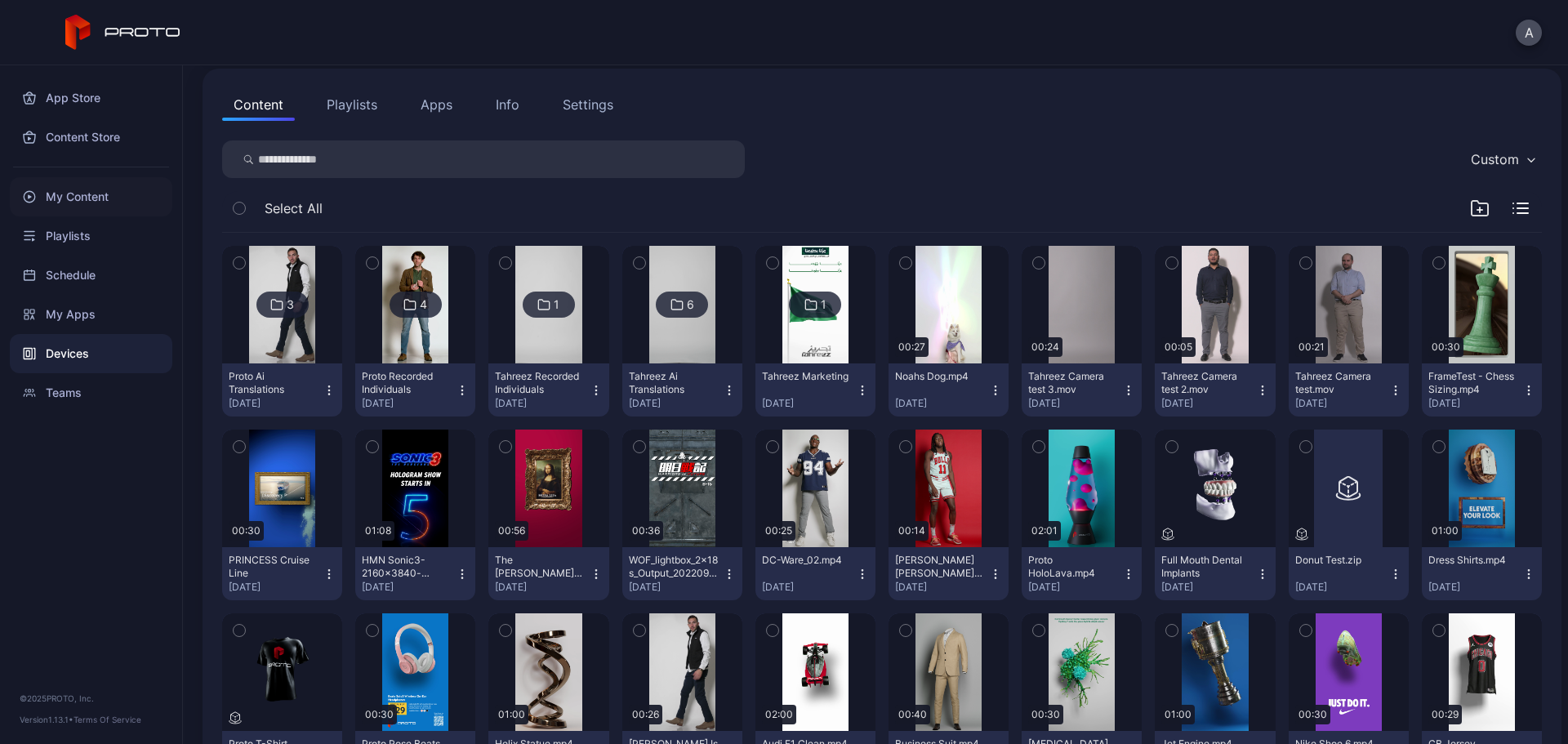
click at [123, 196] on div "My Content" at bounding box center [91, 197] width 163 height 39
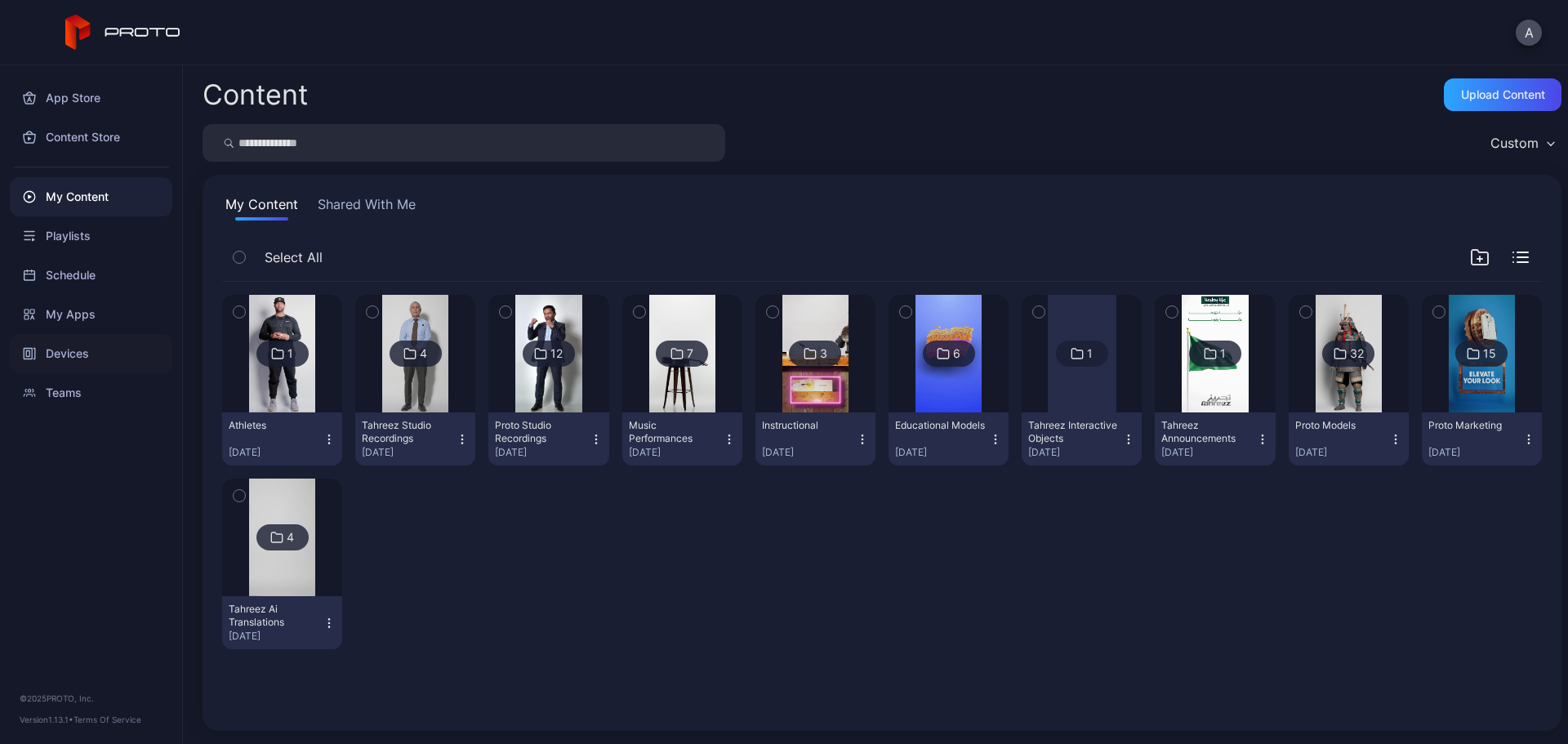
click at [112, 352] on div "Devices" at bounding box center [91, 354] width 163 height 39
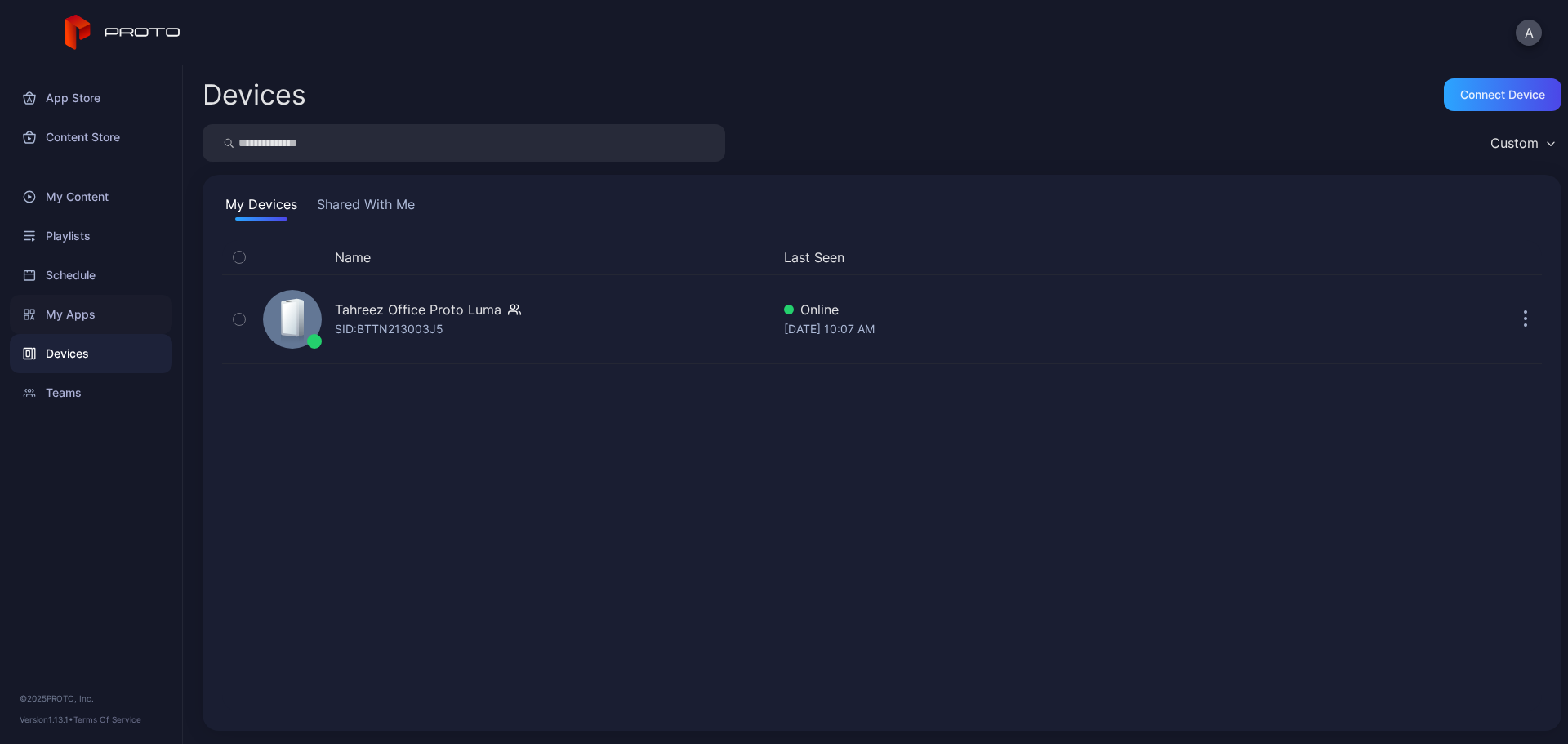
click at [110, 317] on div "My Apps" at bounding box center [91, 314] width 163 height 39
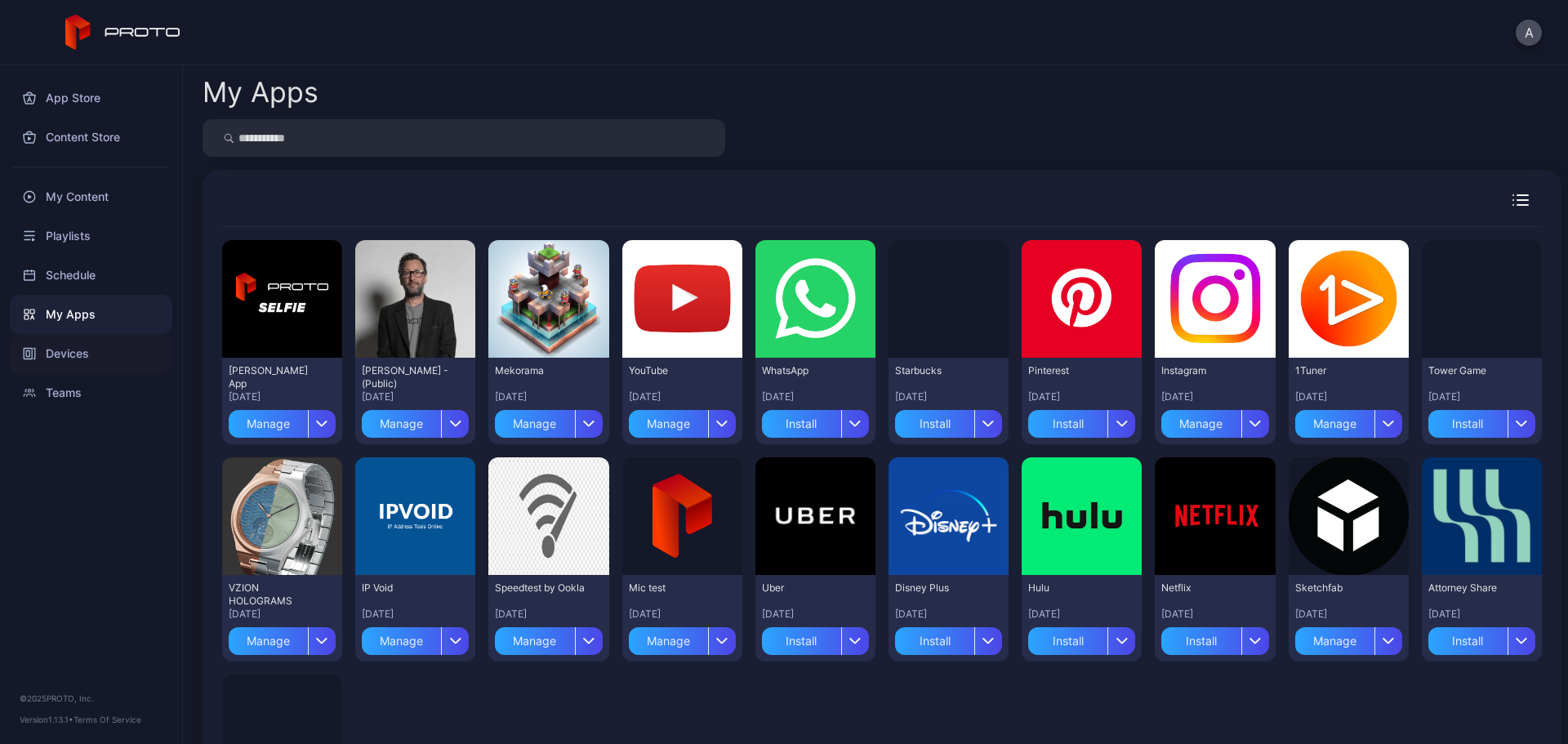
click at [111, 350] on div "Devices" at bounding box center [91, 354] width 163 height 39
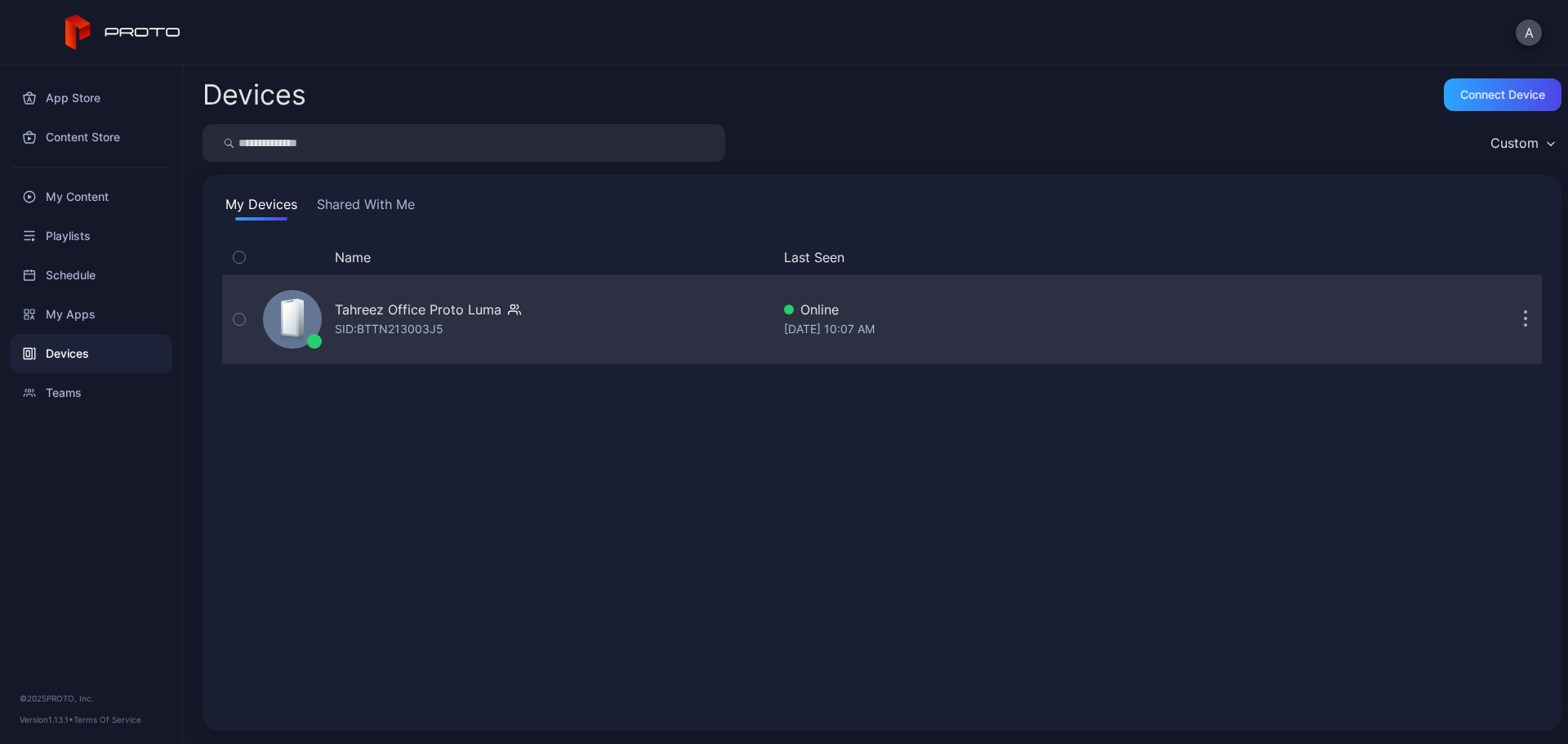
click at [471, 311] on div "Tahreez Office Proto Luma" at bounding box center [418, 309] width 166 height 19
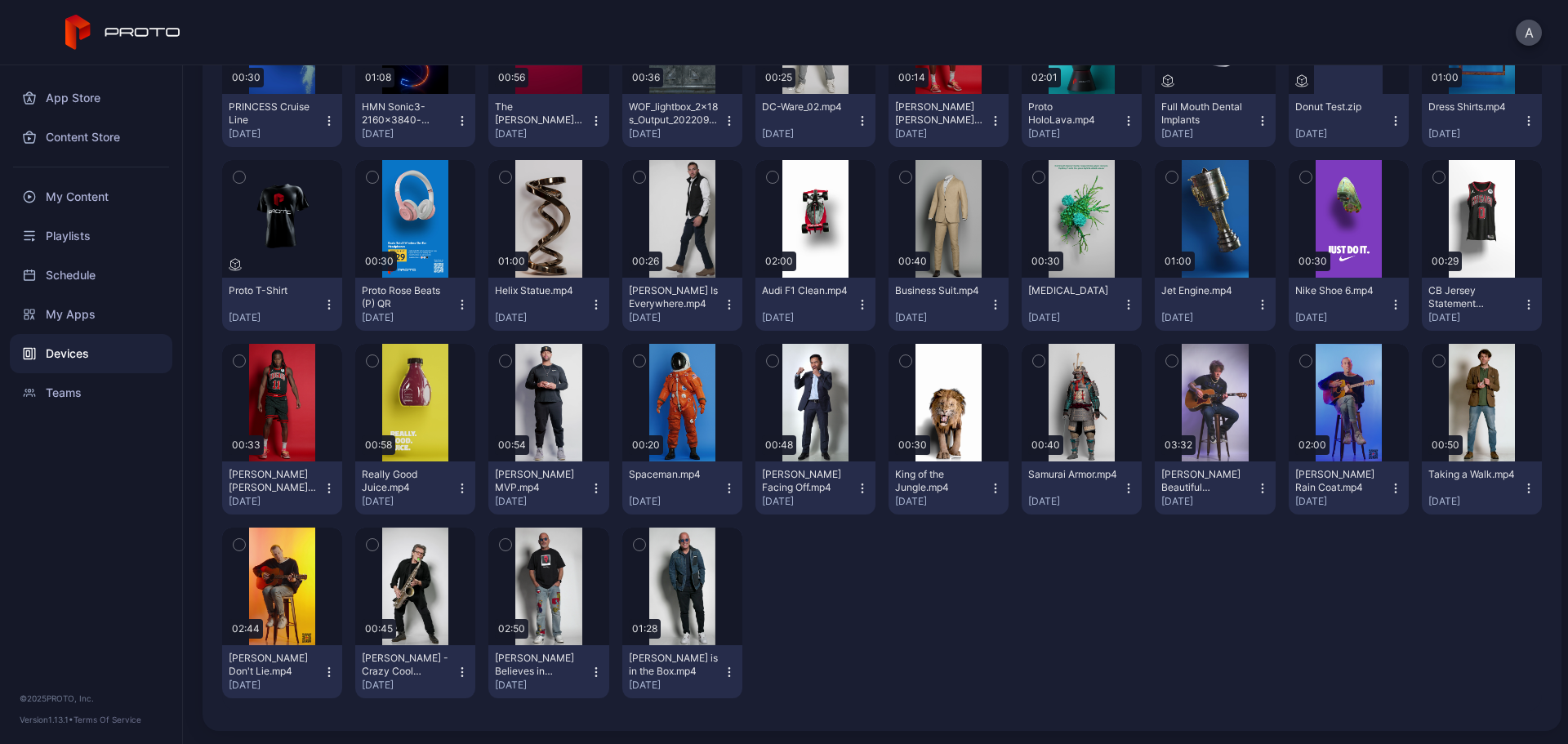
scroll to position [45, 0]
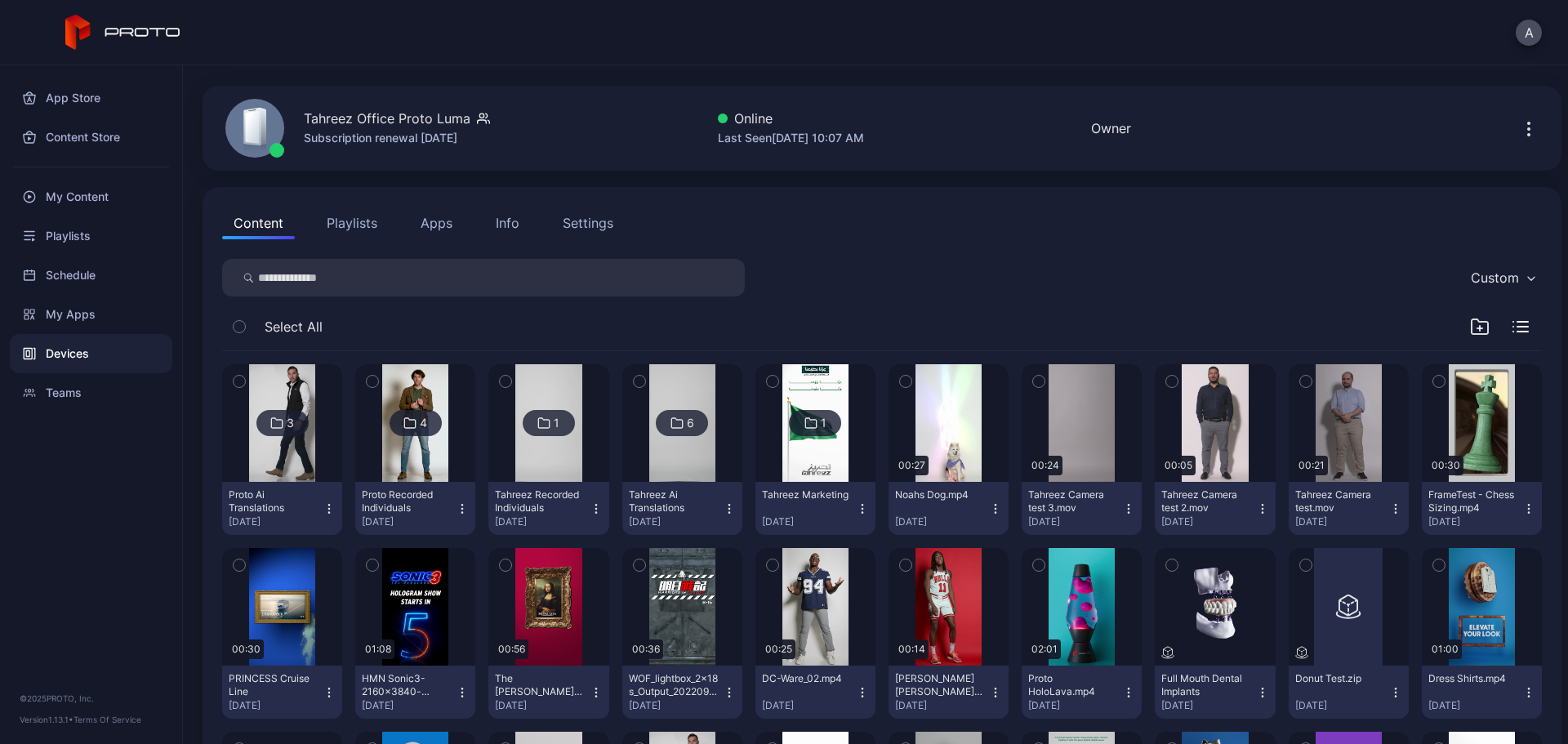
click at [1470, 330] on icon "button" at bounding box center [1479, 326] width 19 height 19
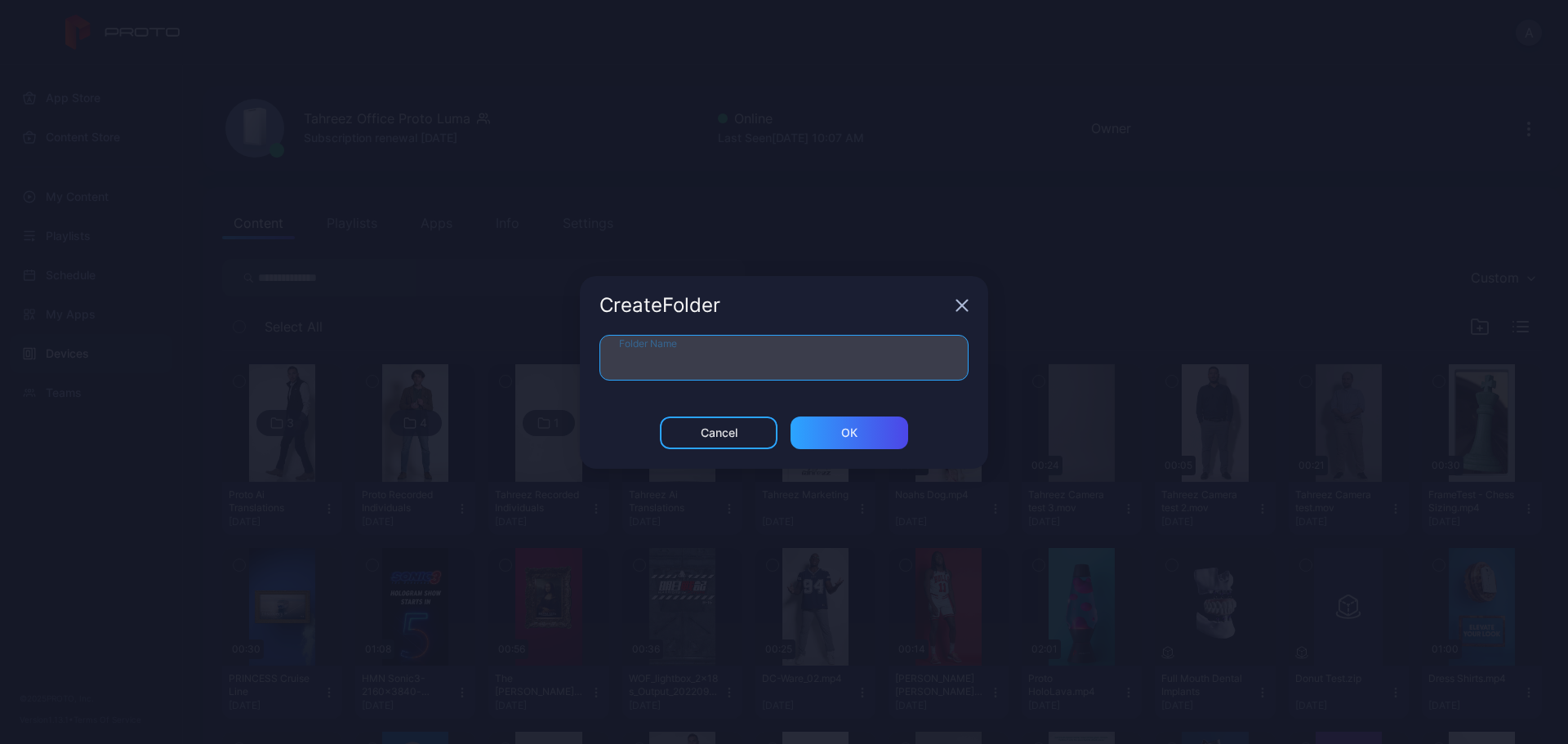
click at [806, 375] on input "Folder Name" at bounding box center [784, 358] width 370 height 46
type input "********"
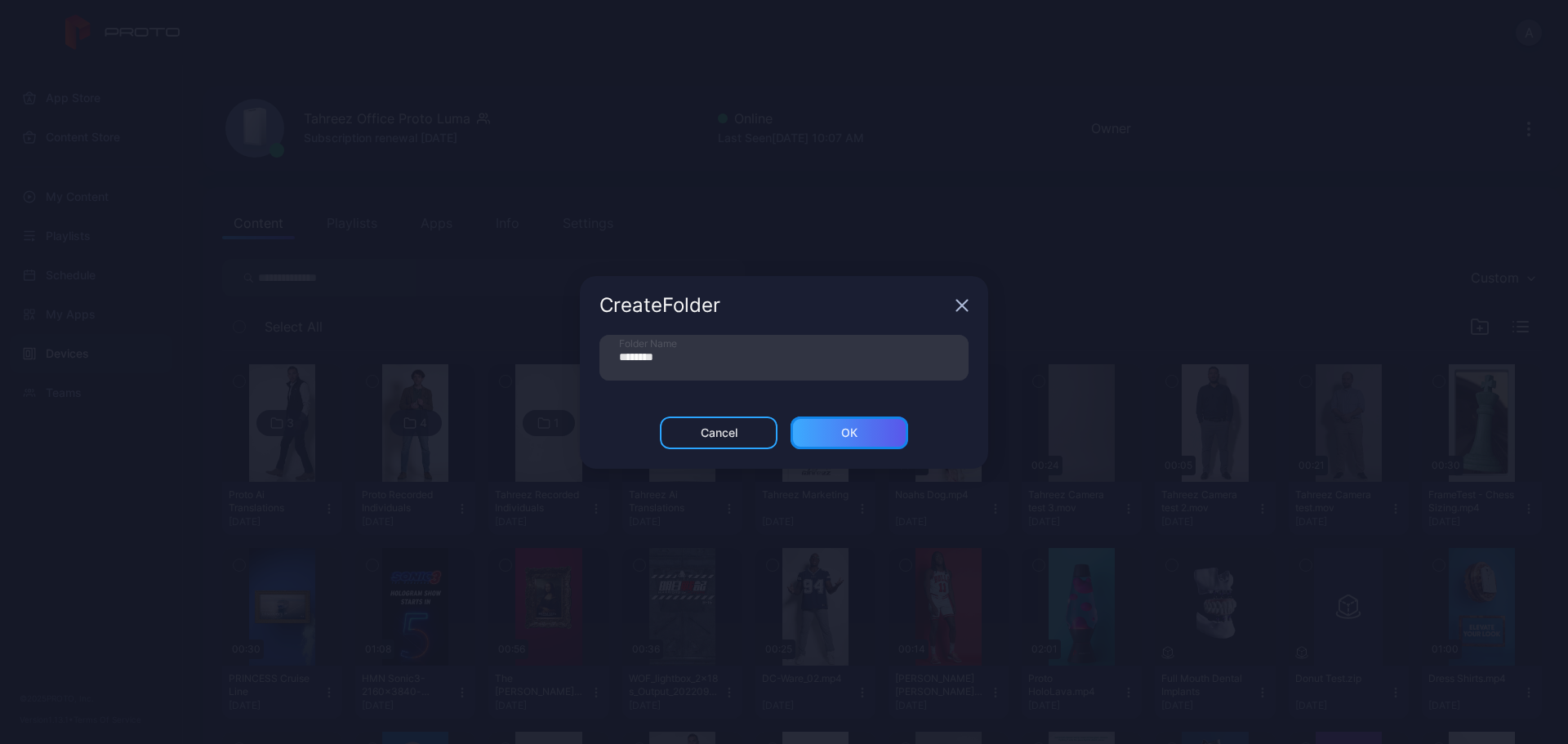
click at [855, 431] on div "ОК" at bounding box center [850, 433] width 17 height 13
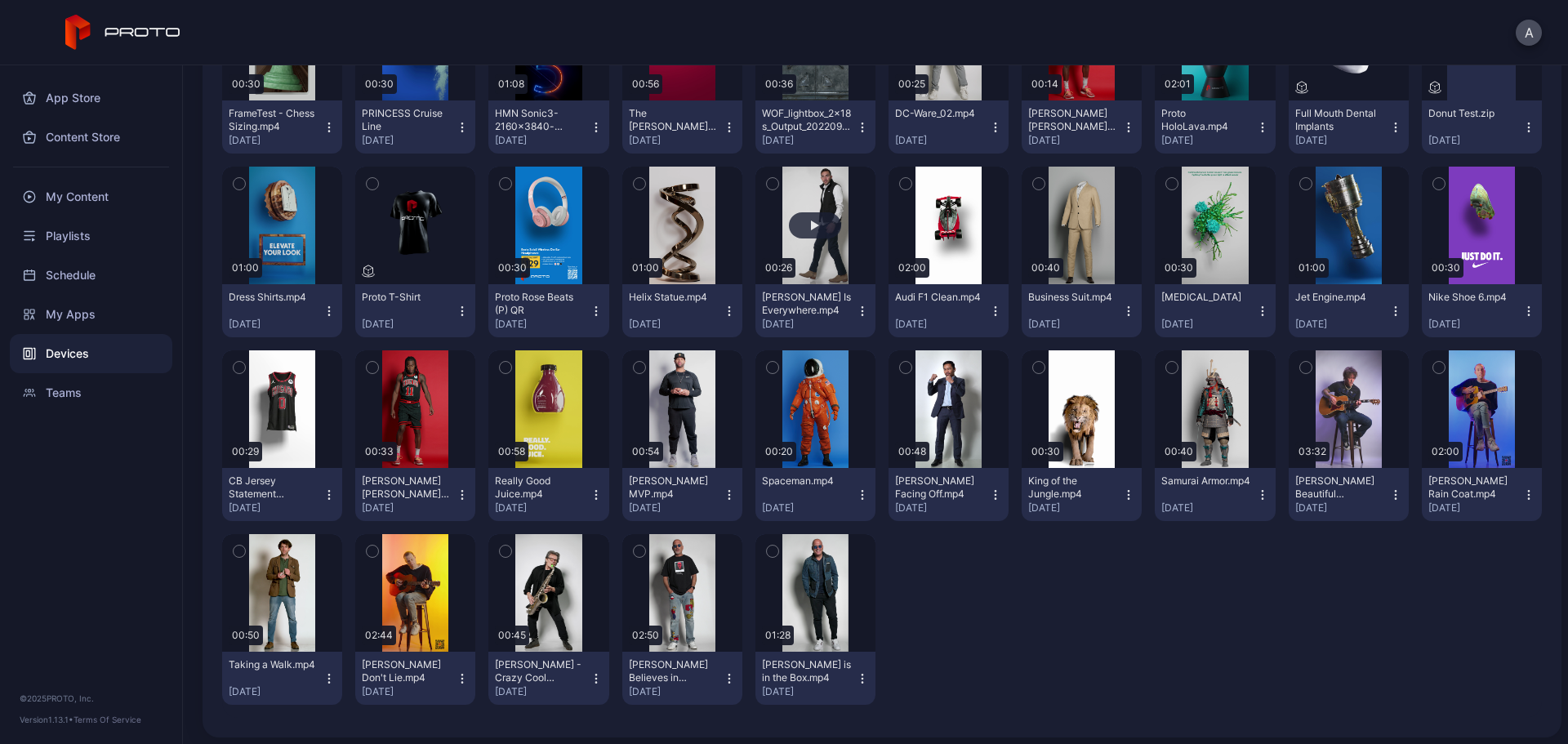
scroll to position [616, 0]
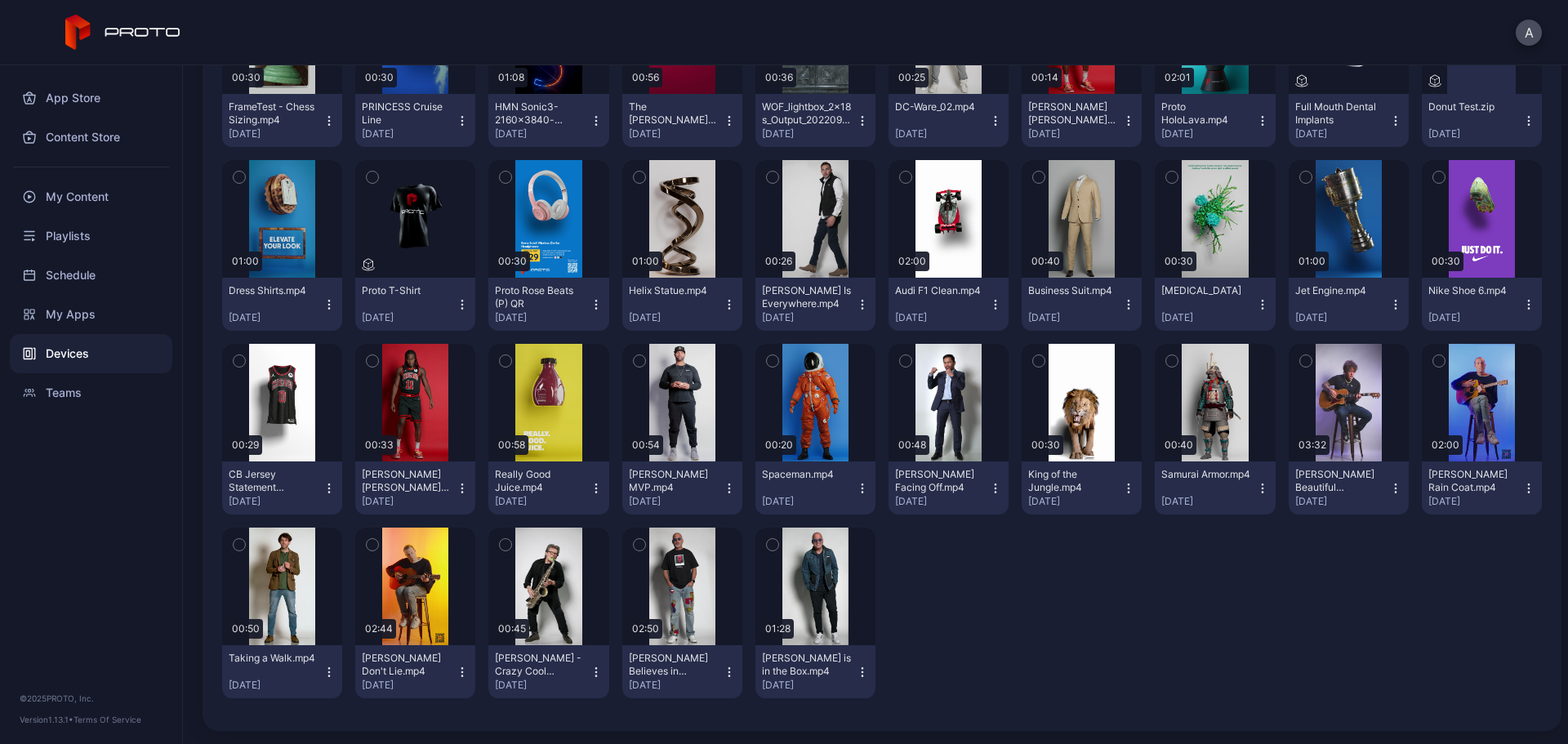
click at [370, 363] on icon "button" at bounding box center [372, 360] width 11 height 18
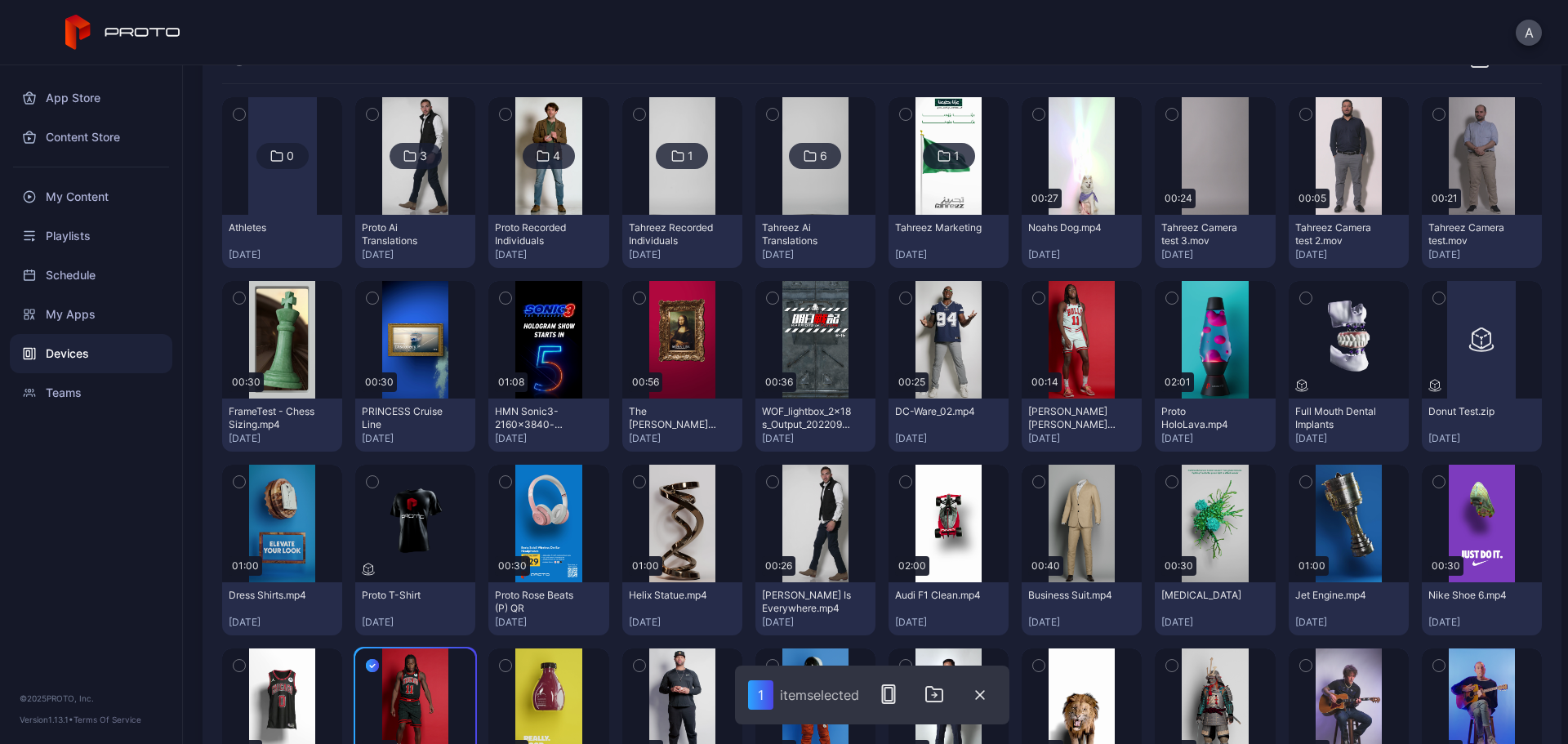
scroll to position [290, 0]
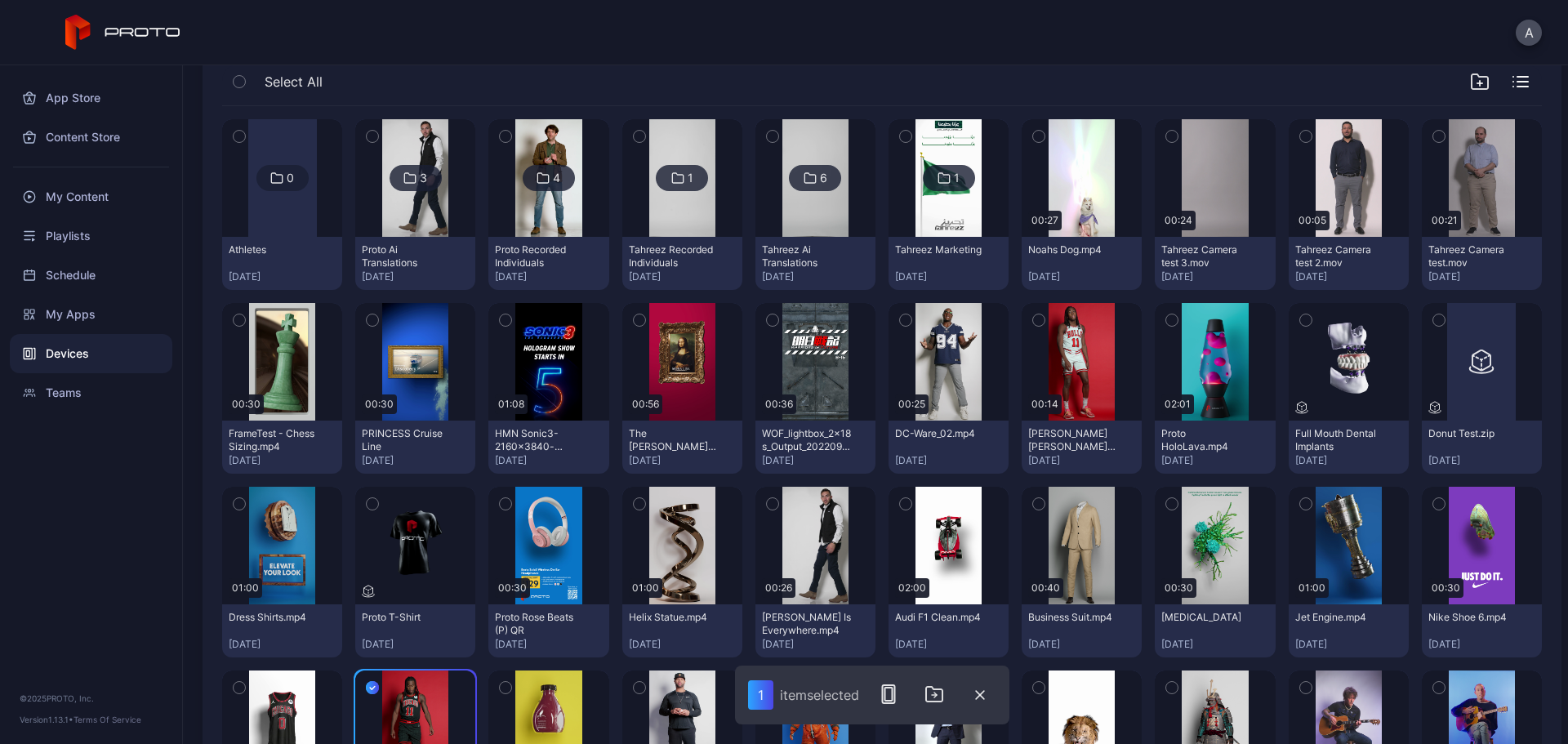
click at [904, 321] on icon "button" at bounding box center [906, 321] width 4 height 3
click at [1033, 317] on icon "button" at bounding box center [1039, 320] width 11 height 18
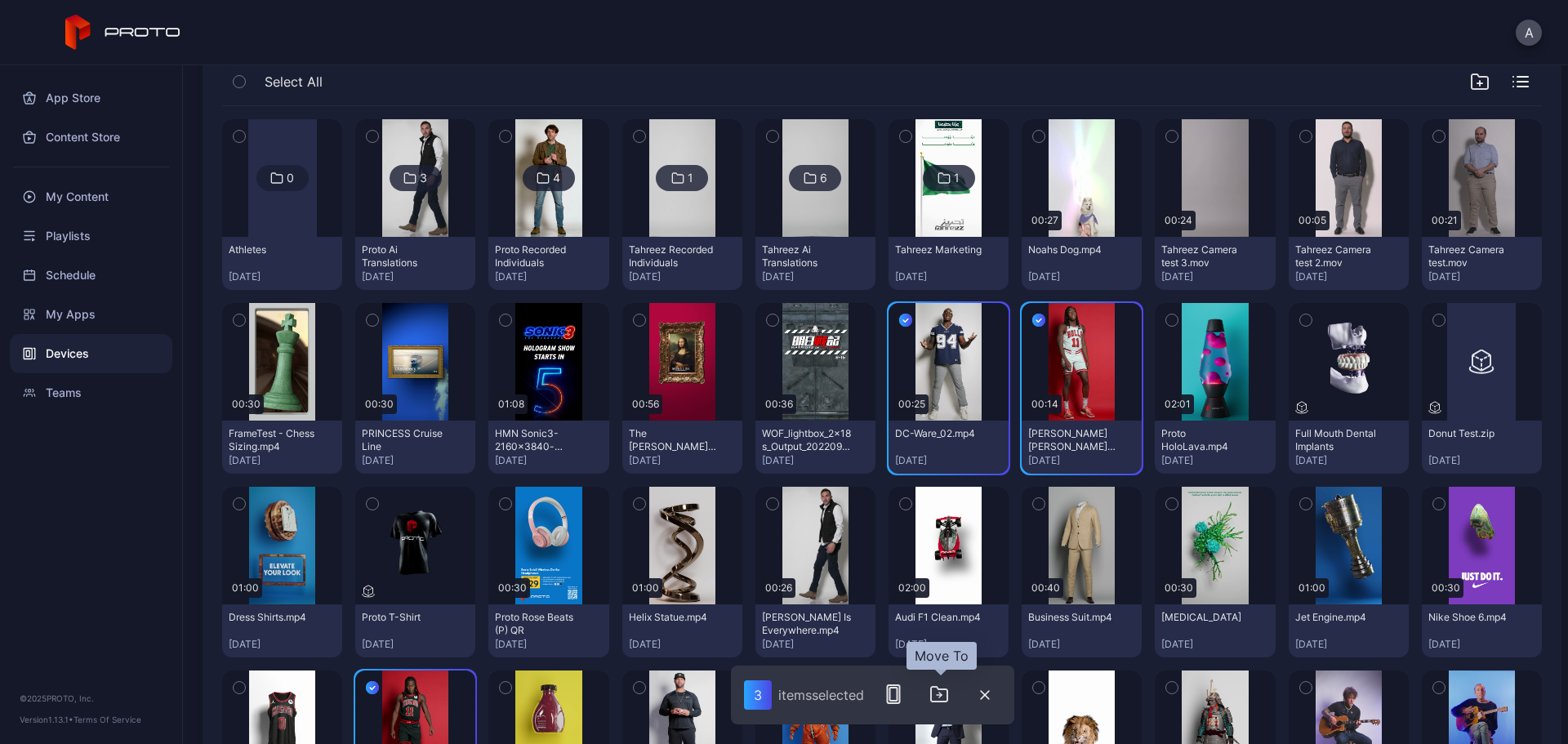
click at [935, 695] on icon "button" at bounding box center [939, 694] width 19 height 19
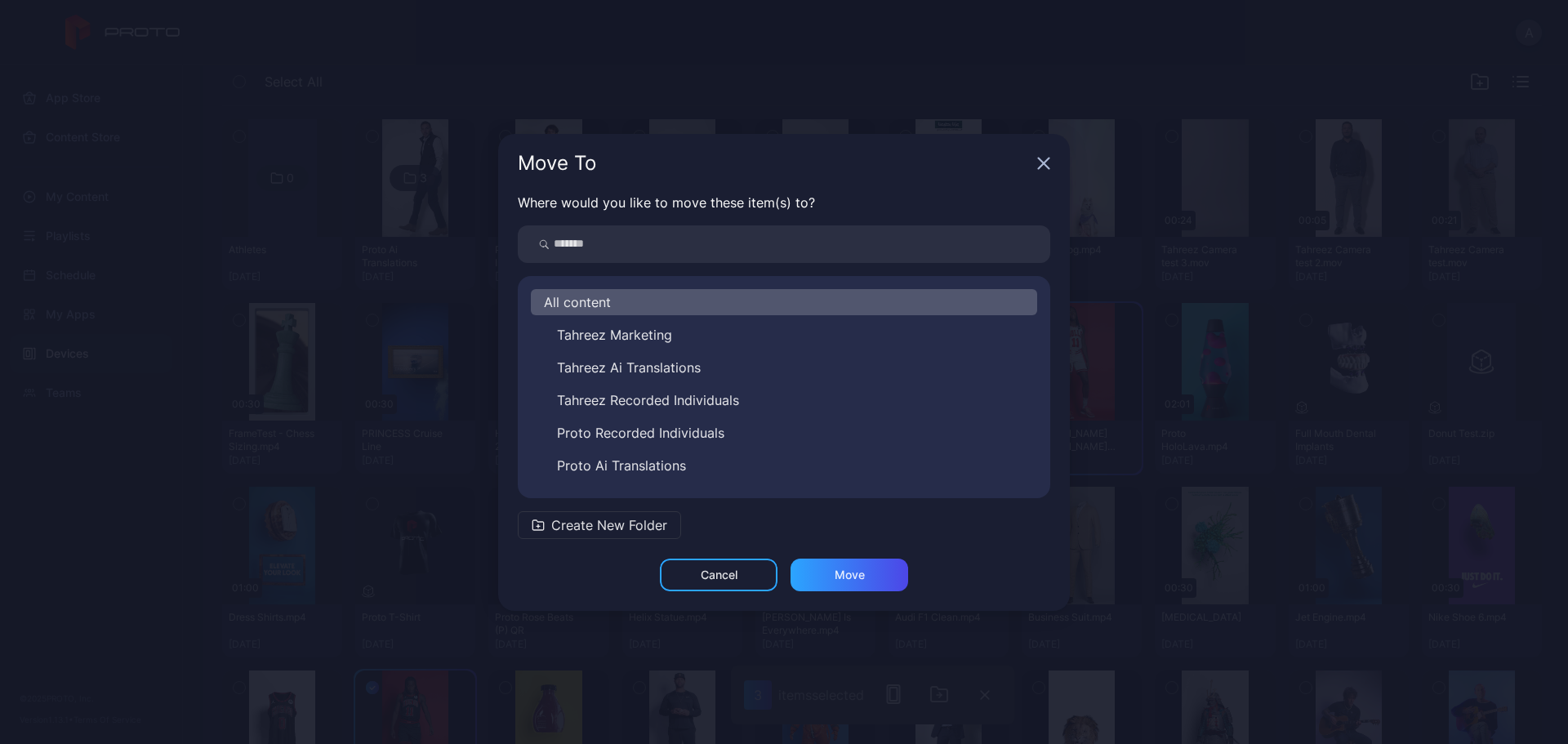
scroll to position [26, 0]
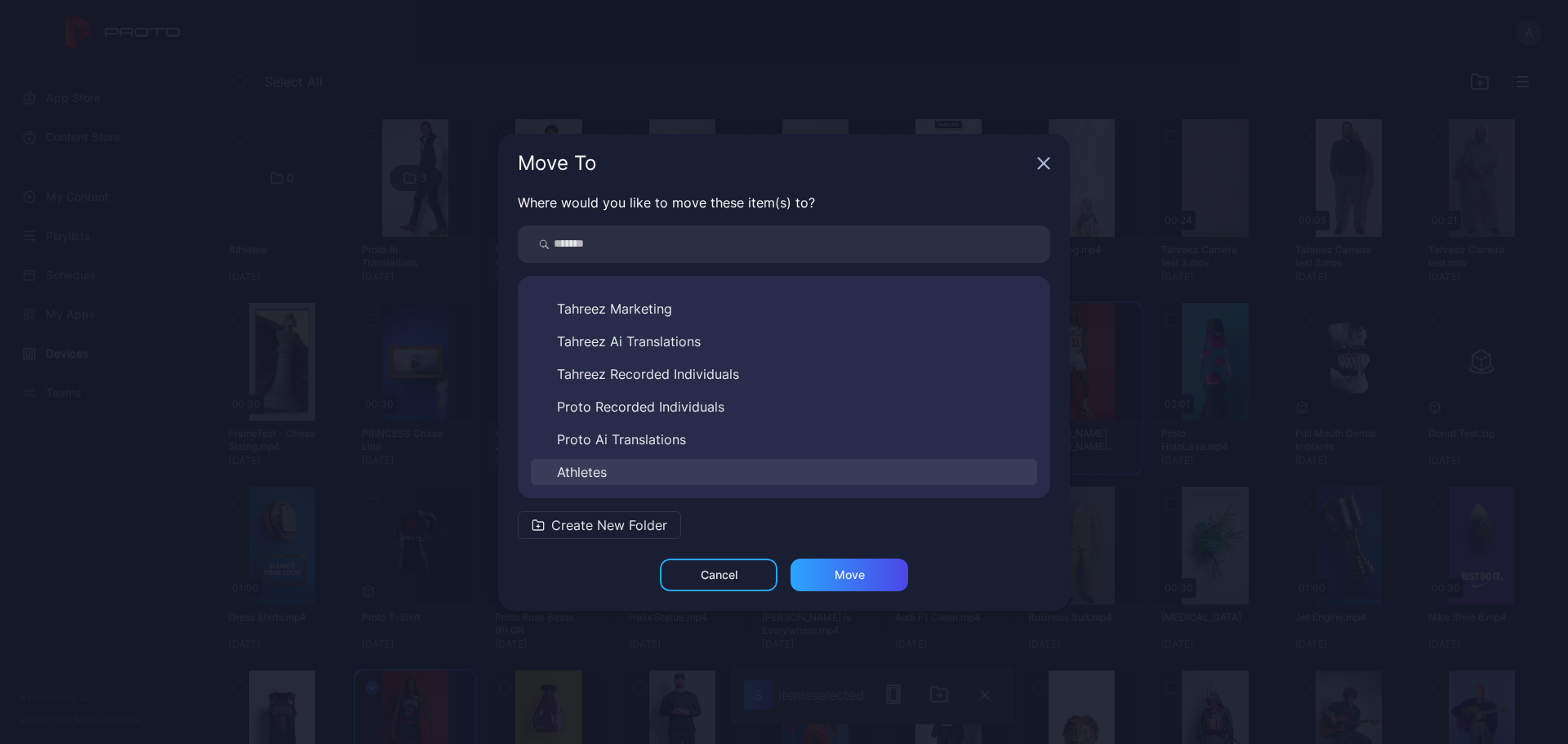
click at [636, 469] on button "Athletes" at bounding box center [784, 472] width 506 height 26
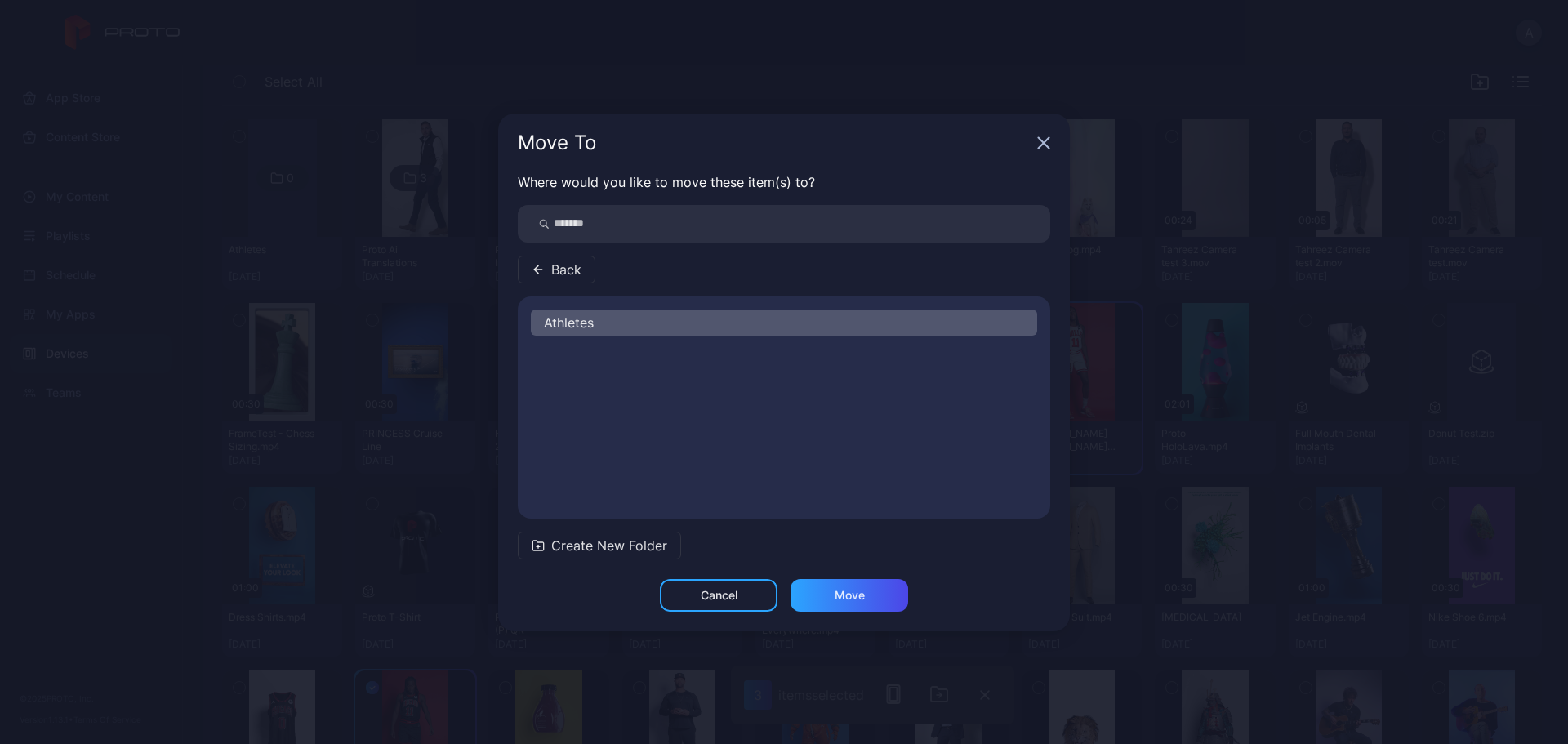
scroll to position [0, 0]
click at [840, 602] on div "Move" at bounding box center [850, 595] width 30 height 13
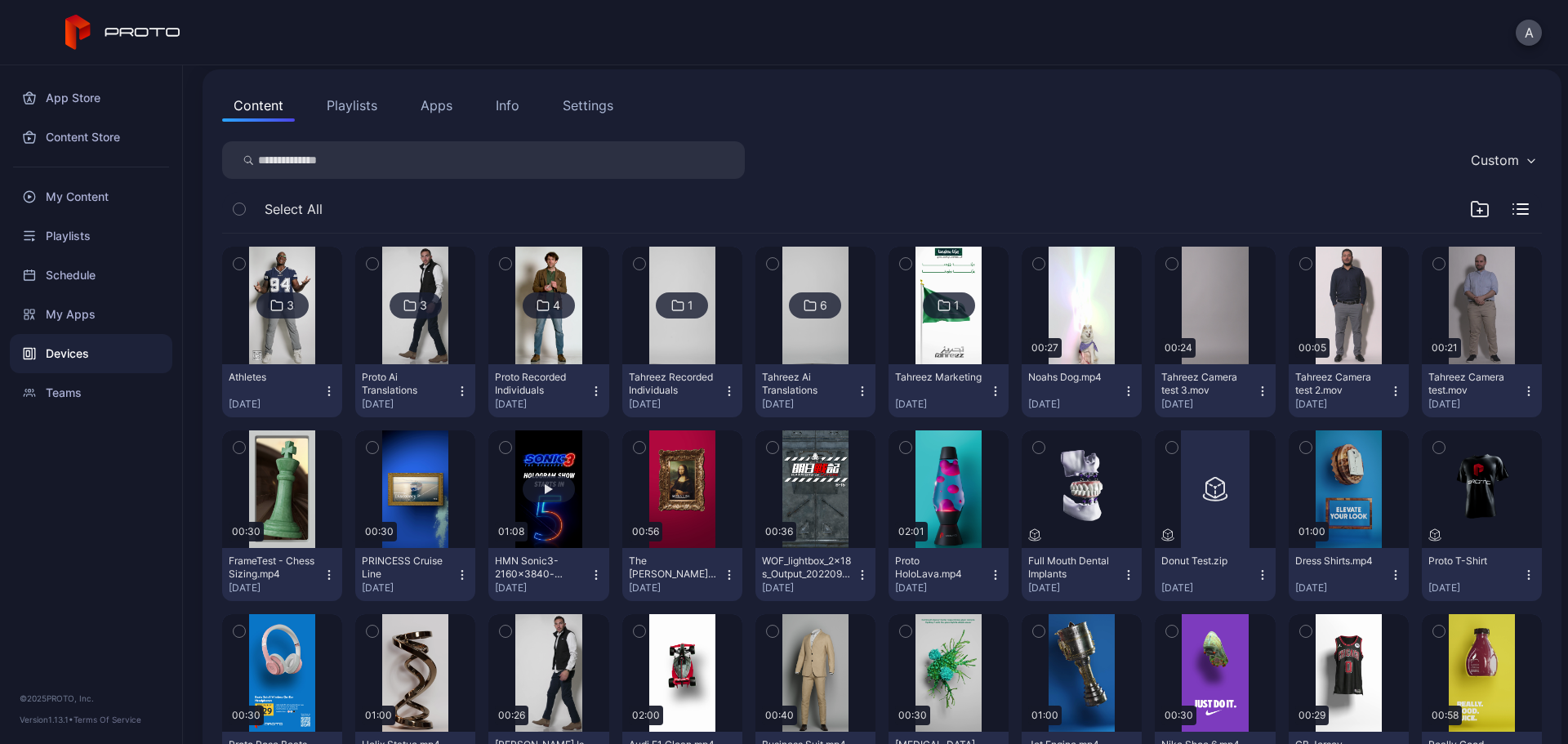
scroll to position [127, 0]
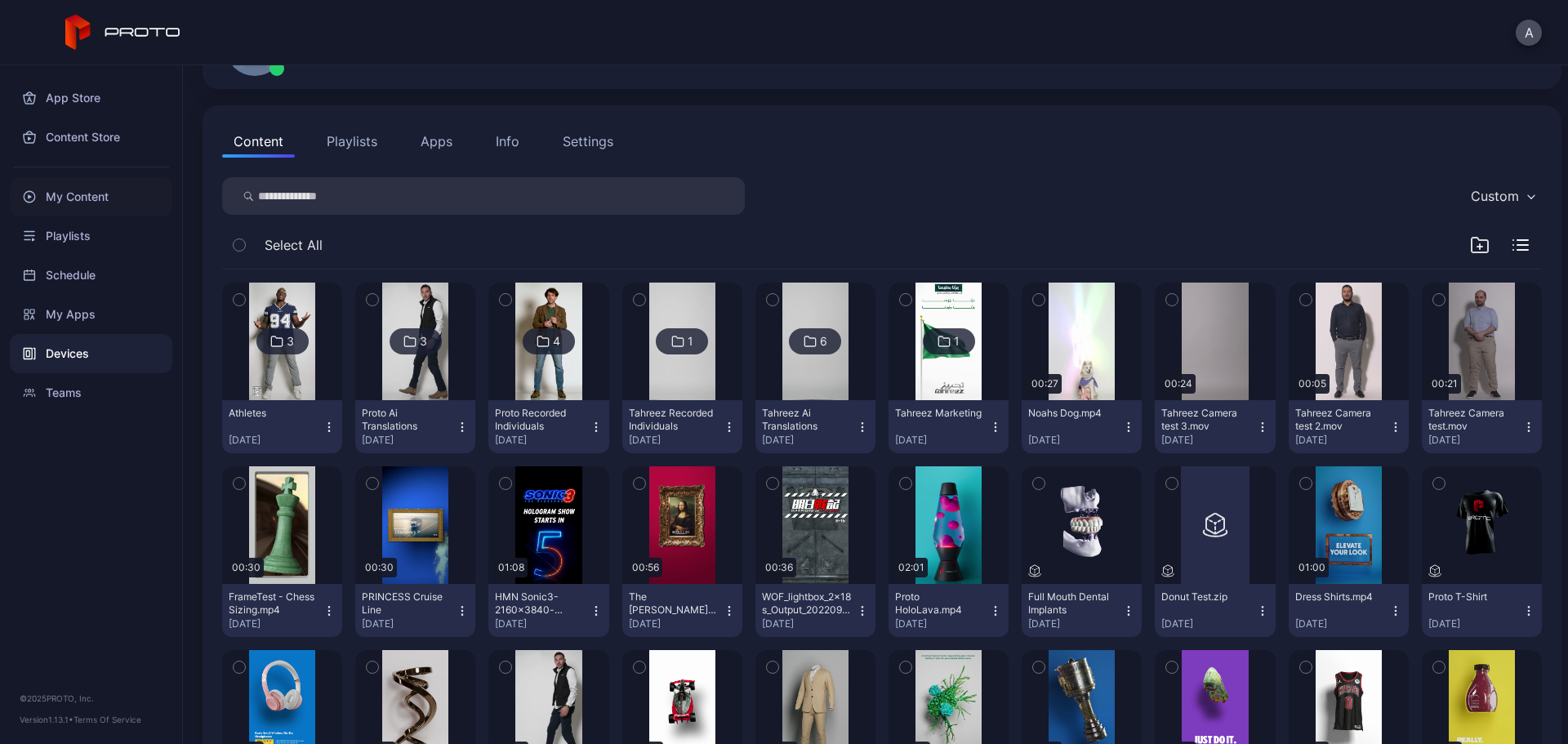
click at [125, 188] on div "My Content" at bounding box center [91, 197] width 163 height 39
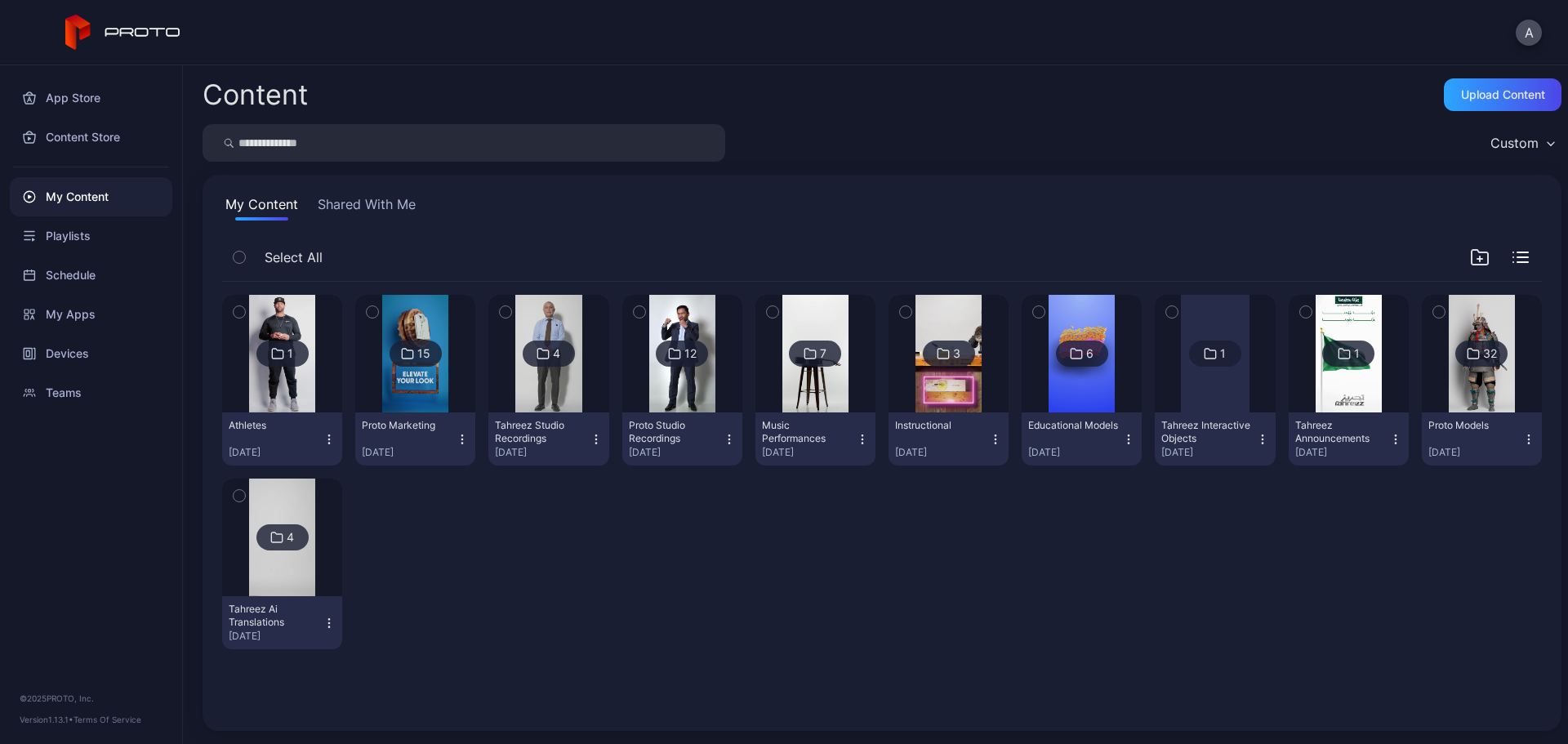
click at [88, 200] on div "My Content" at bounding box center [91, 197] width 163 height 39
click at [117, 342] on div "Devices" at bounding box center [91, 354] width 163 height 39
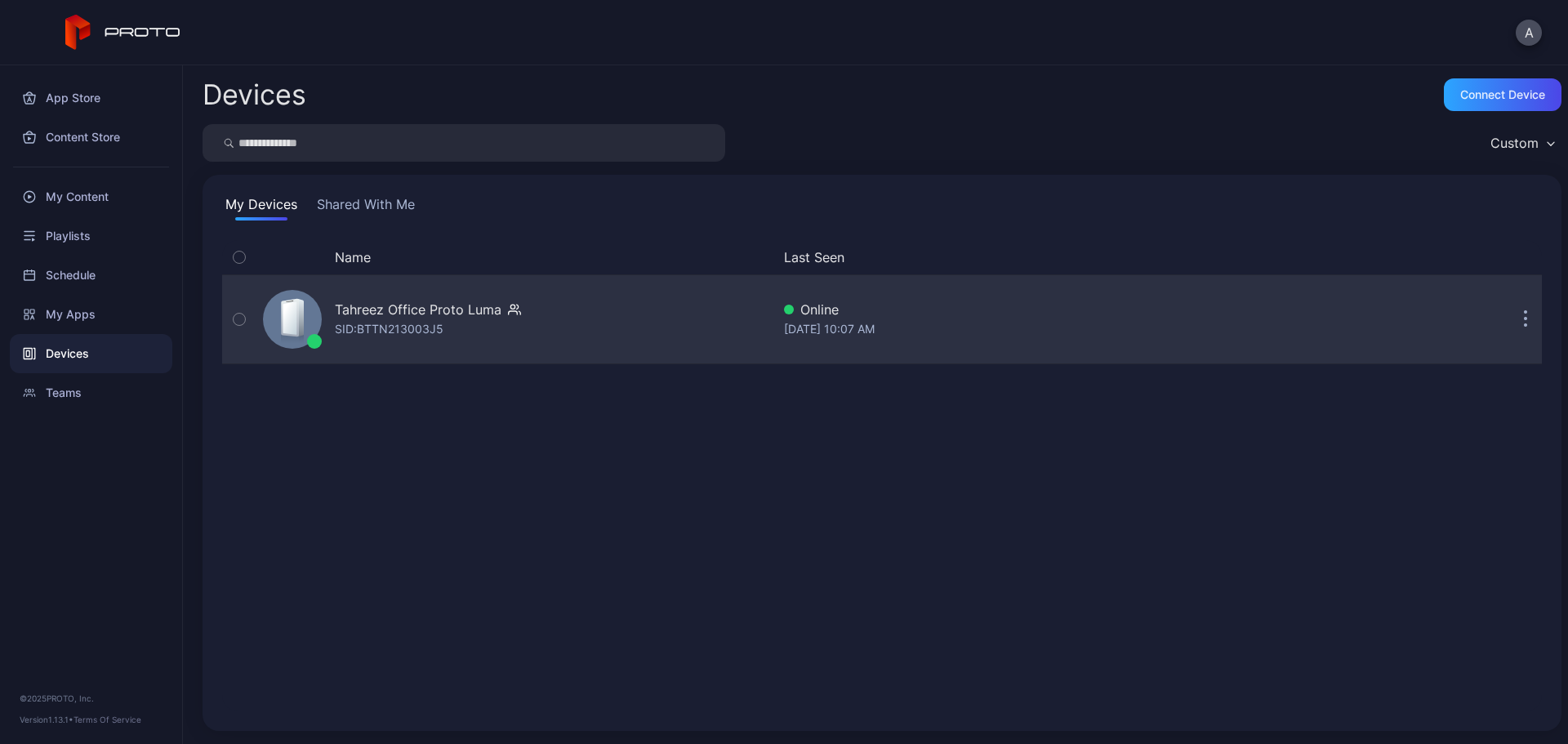
click at [432, 321] on div "SID: BTTN213003J5" at bounding box center [389, 329] width 109 height 19
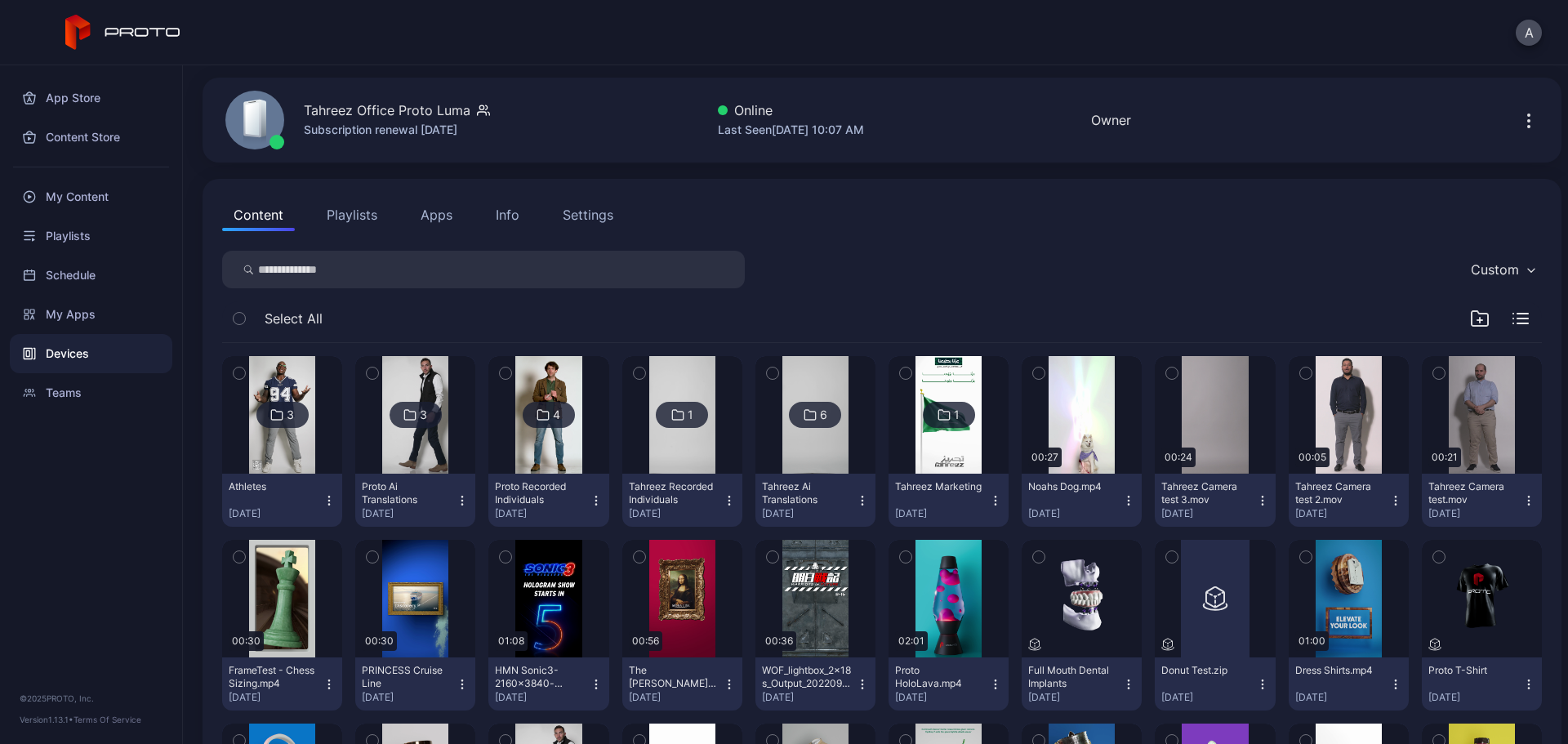
scroll to position [81, 0]
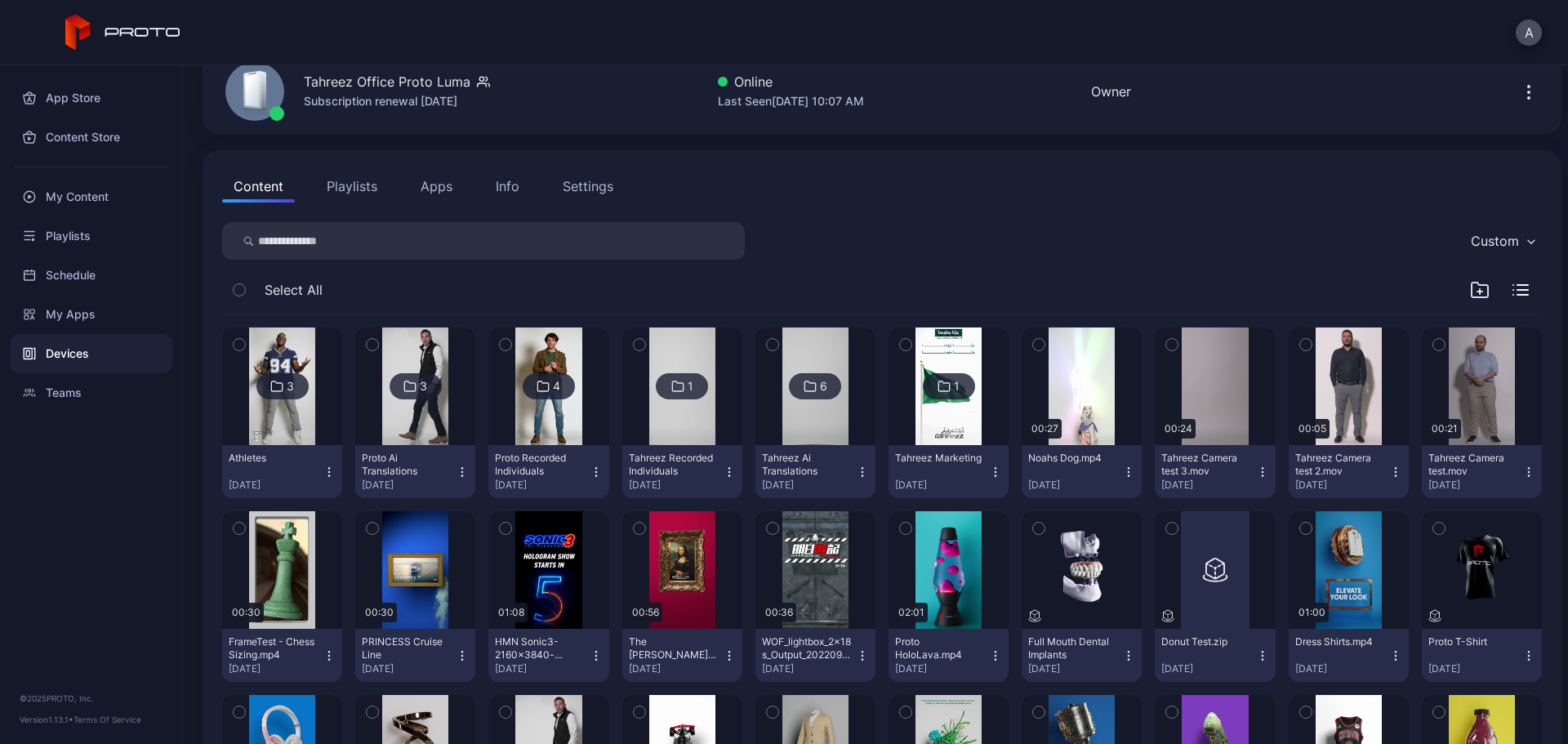
click at [1480, 289] on icon "button" at bounding box center [1480, 291] width 0 height 5
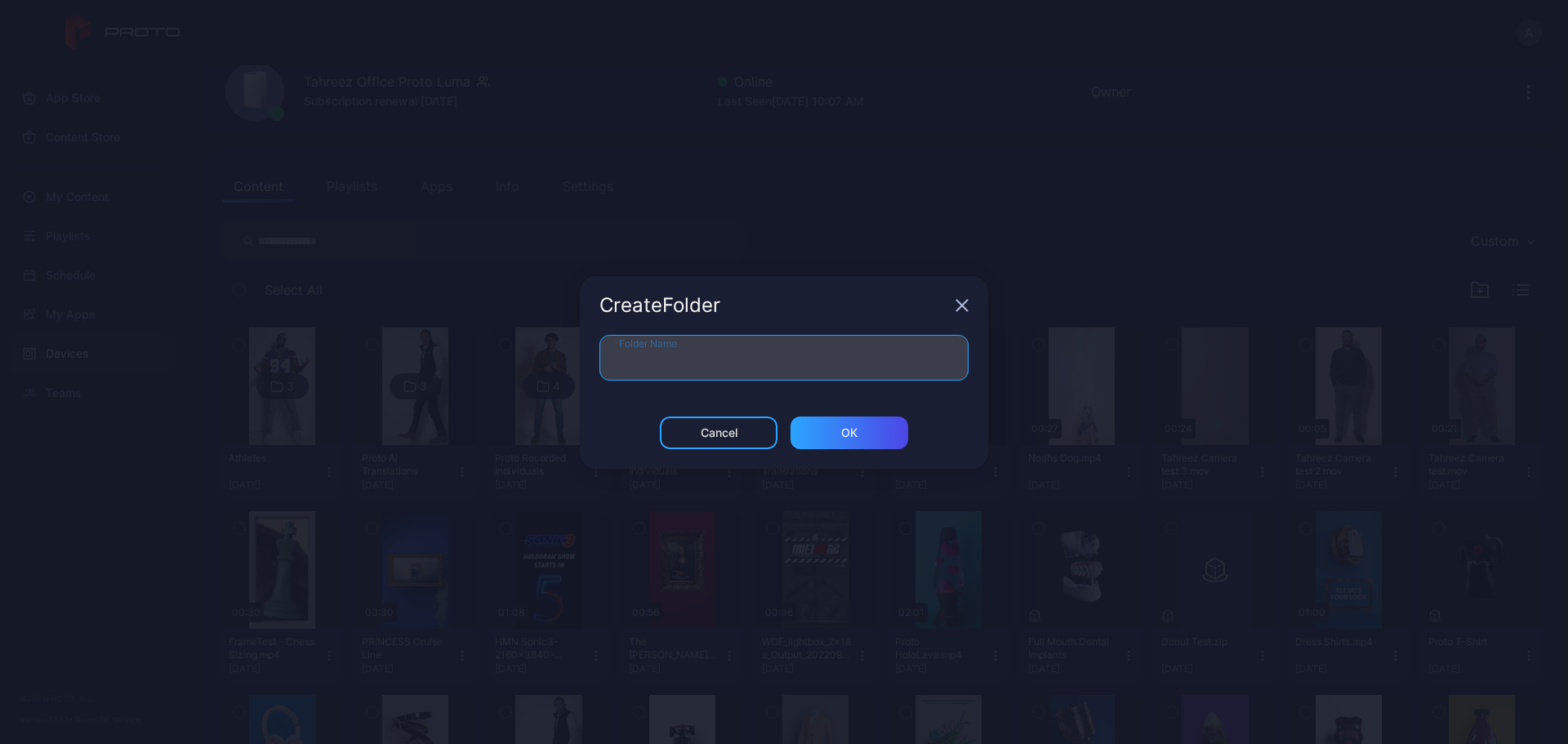
click at [774, 354] on input "Folder Name" at bounding box center [784, 358] width 370 height 46
type input "**********"
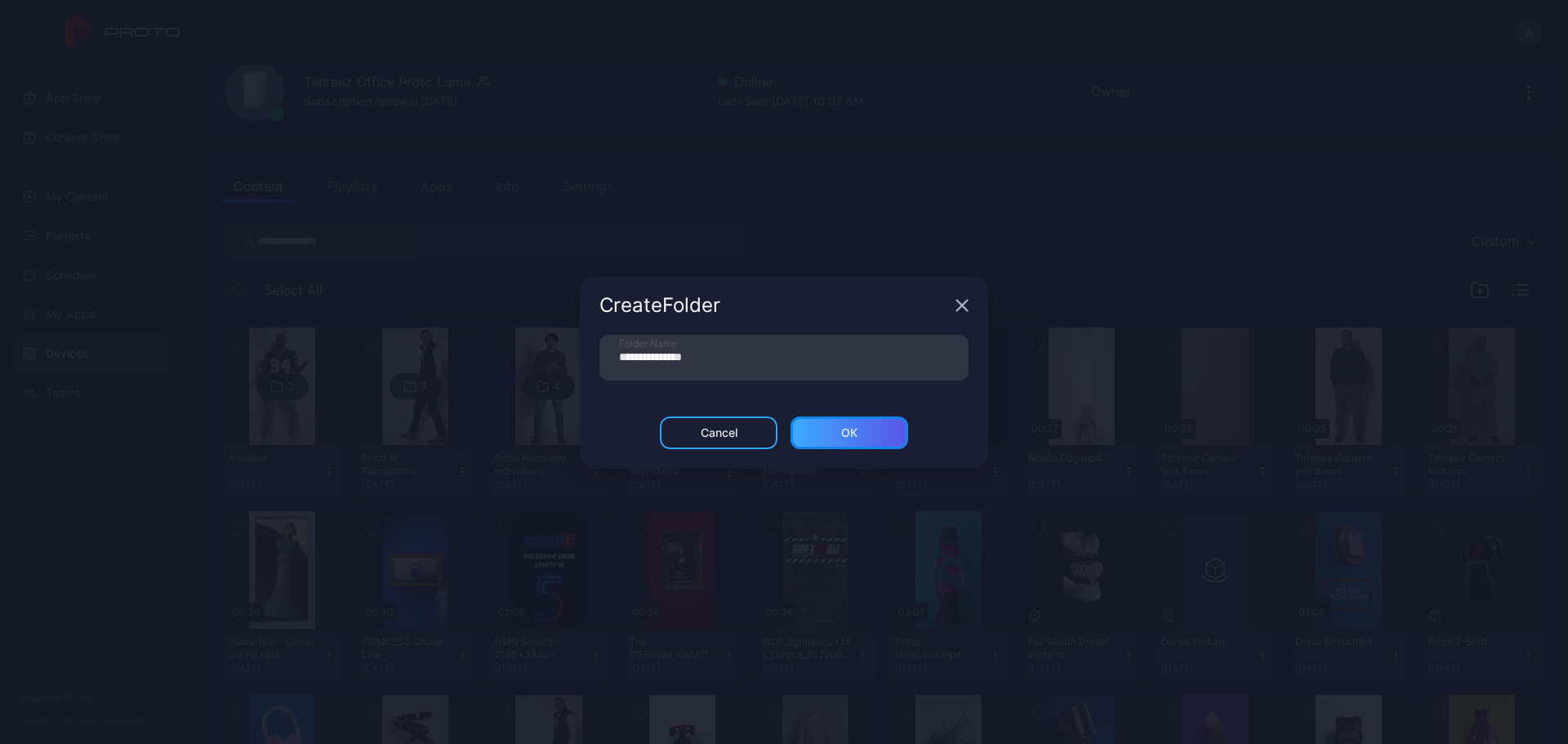
click at [865, 432] on div "ОК" at bounding box center [849, 433] width 117 height 32
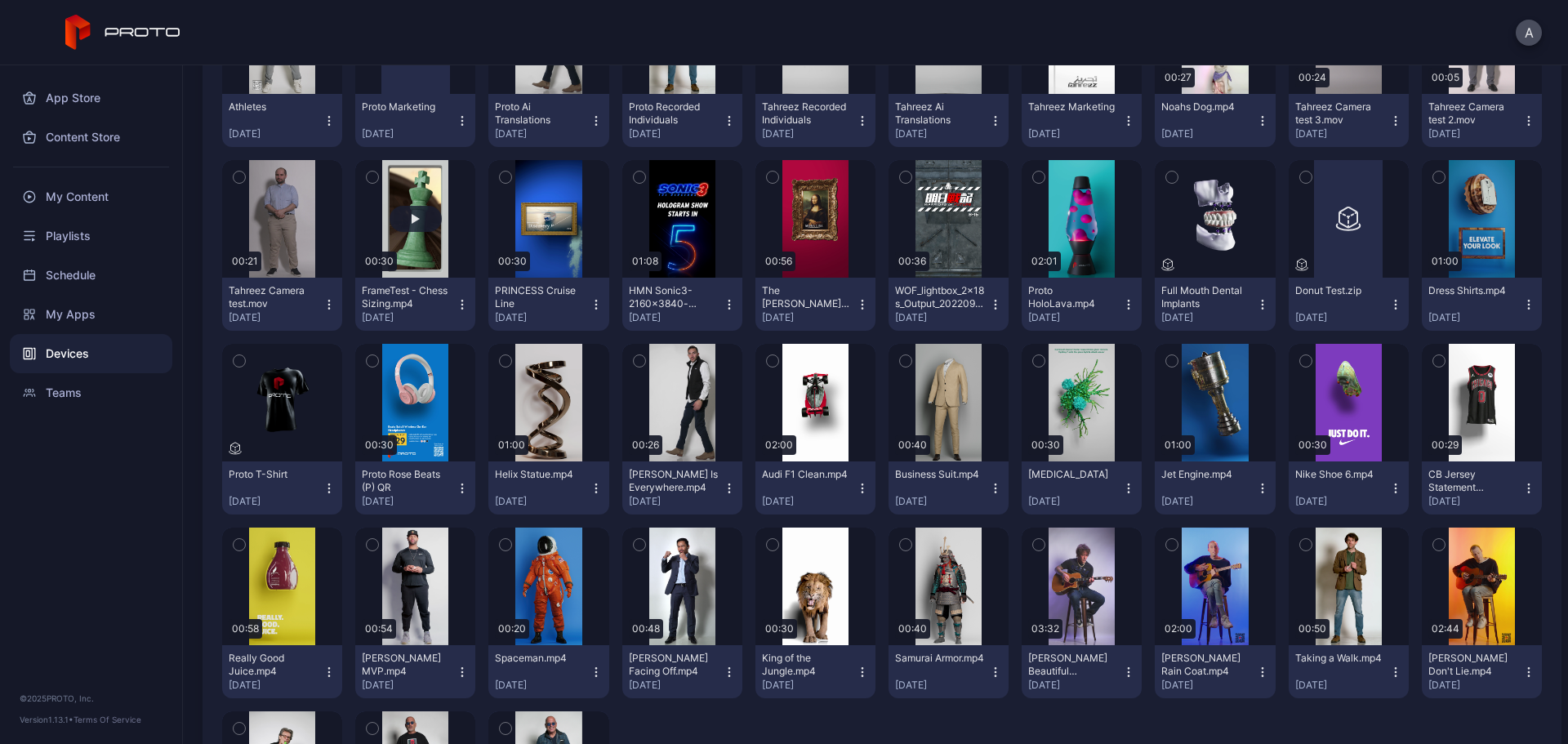
scroll to position [572, 0]
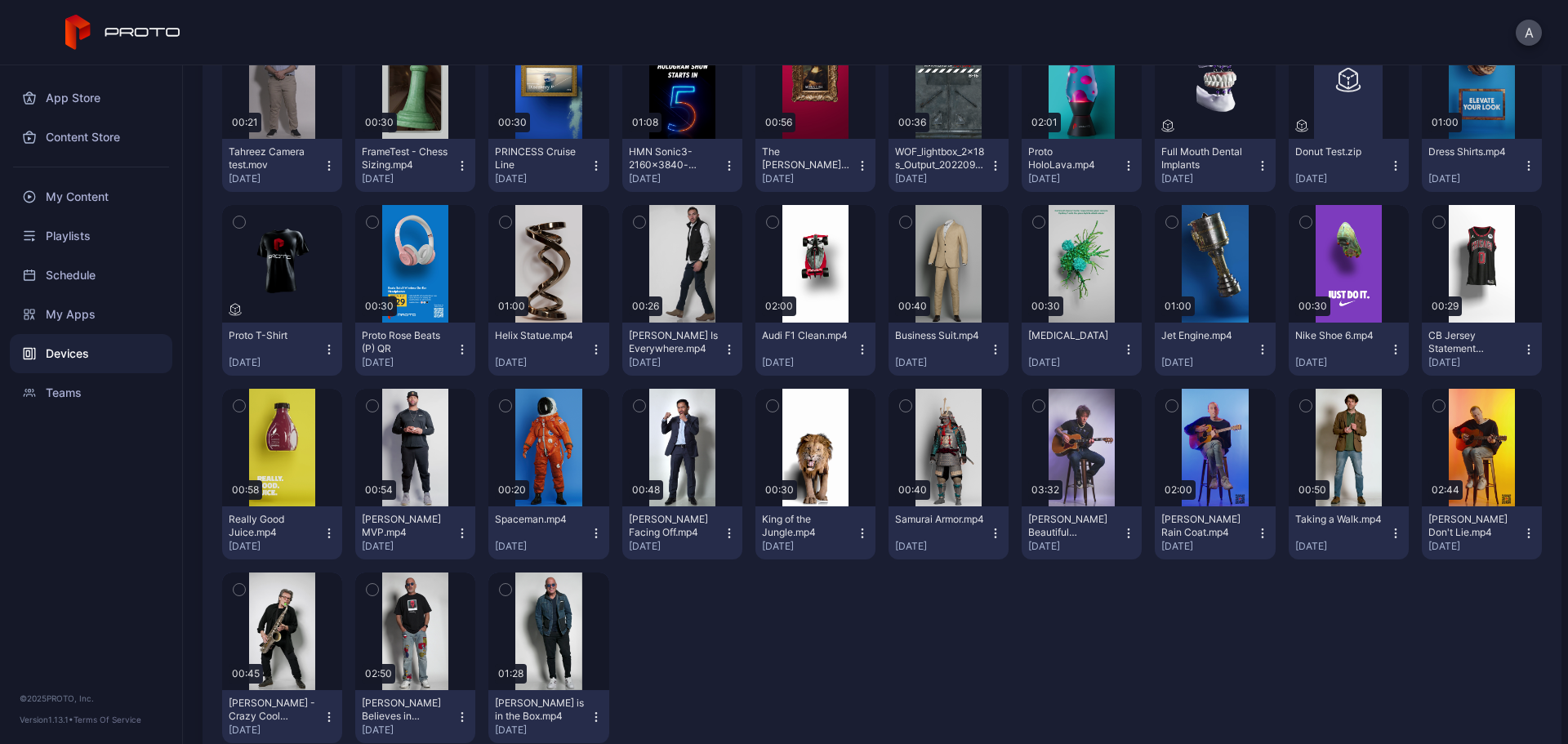
click at [371, 223] on icon "button" at bounding box center [372, 223] width 4 height 3
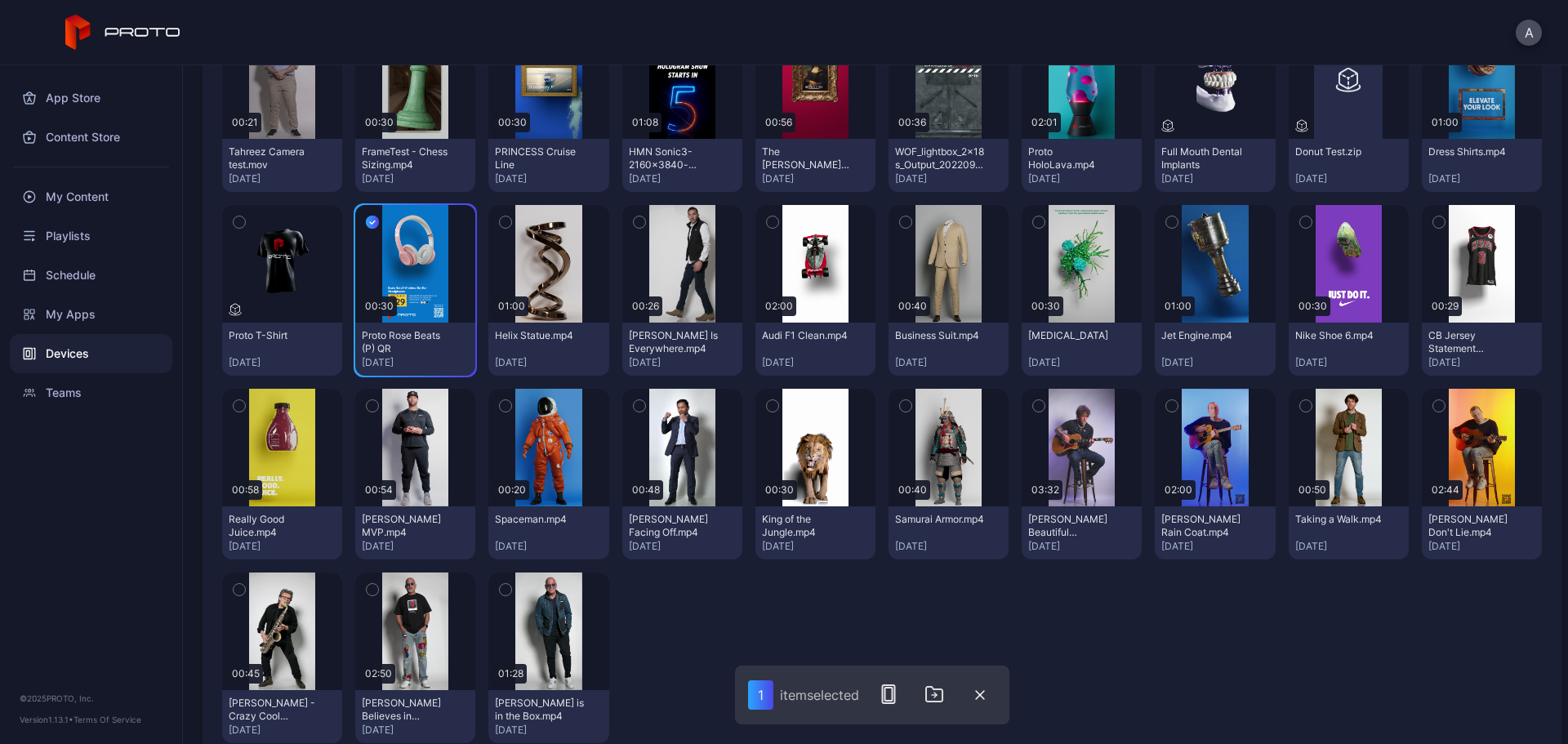
click at [237, 405] on icon "button" at bounding box center [239, 406] width 11 height 18
click at [1304, 223] on icon "button" at bounding box center [1306, 223] width 4 height 3
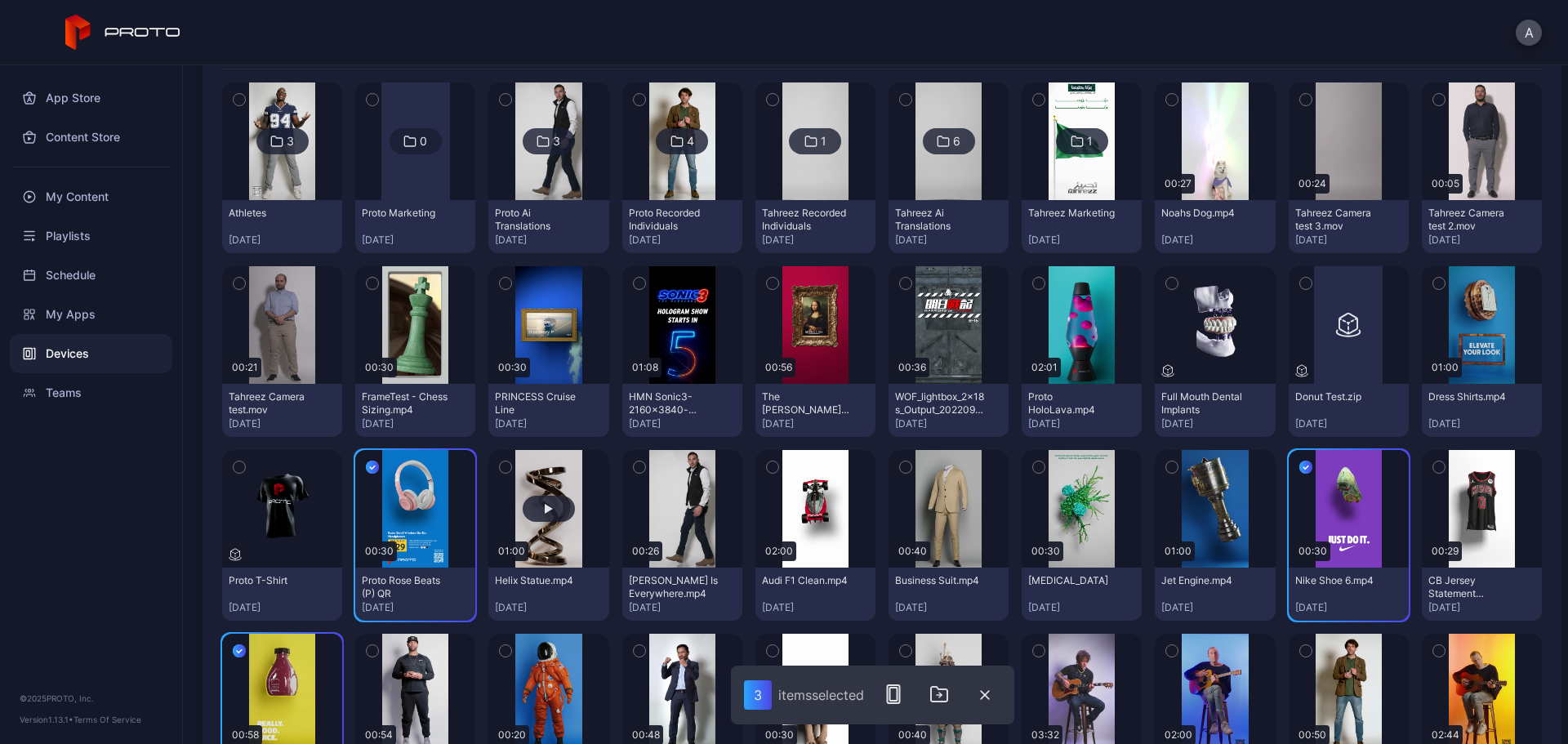
scroll to position [409, 0]
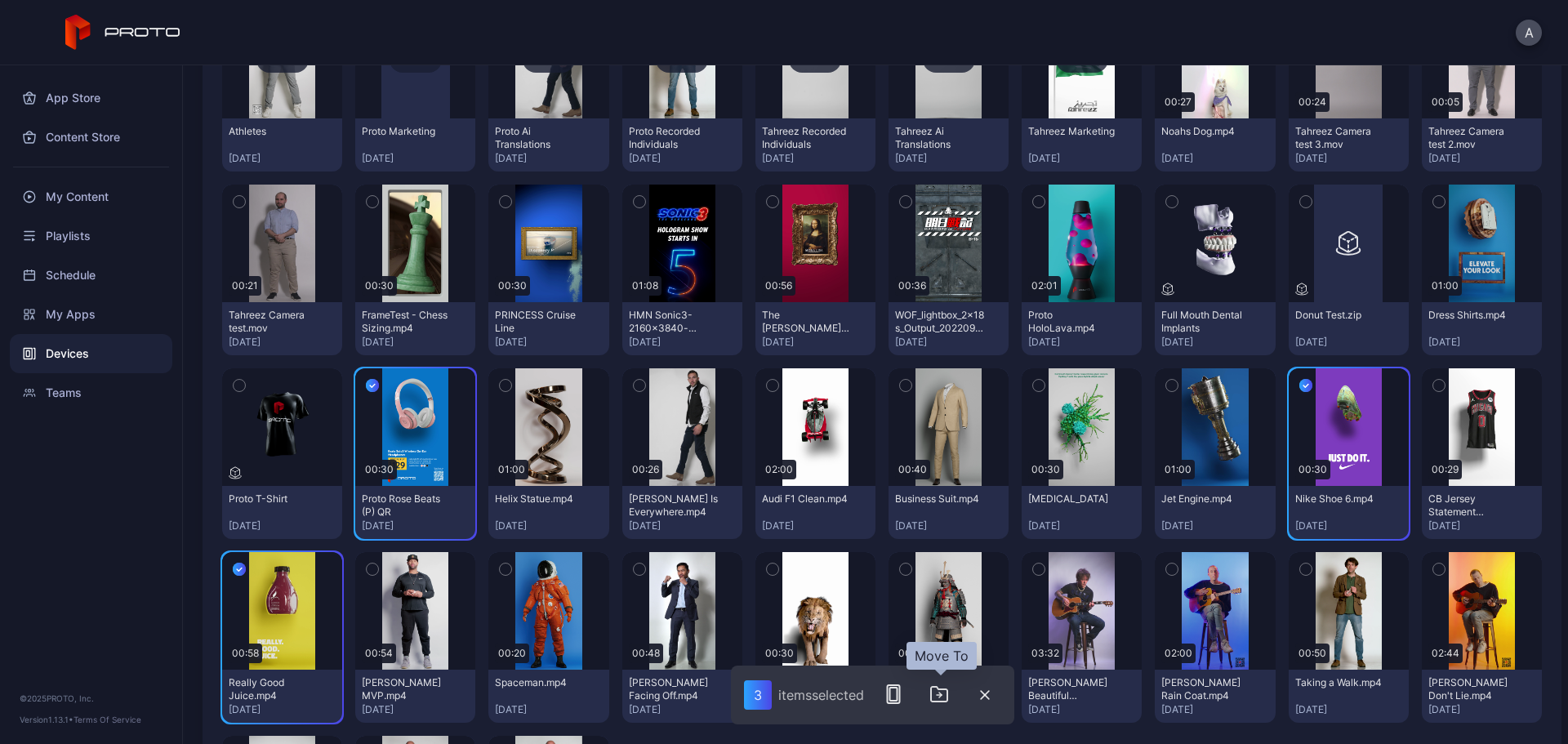
click at [944, 697] on icon "button" at bounding box center [939, 694] width 19 height 19
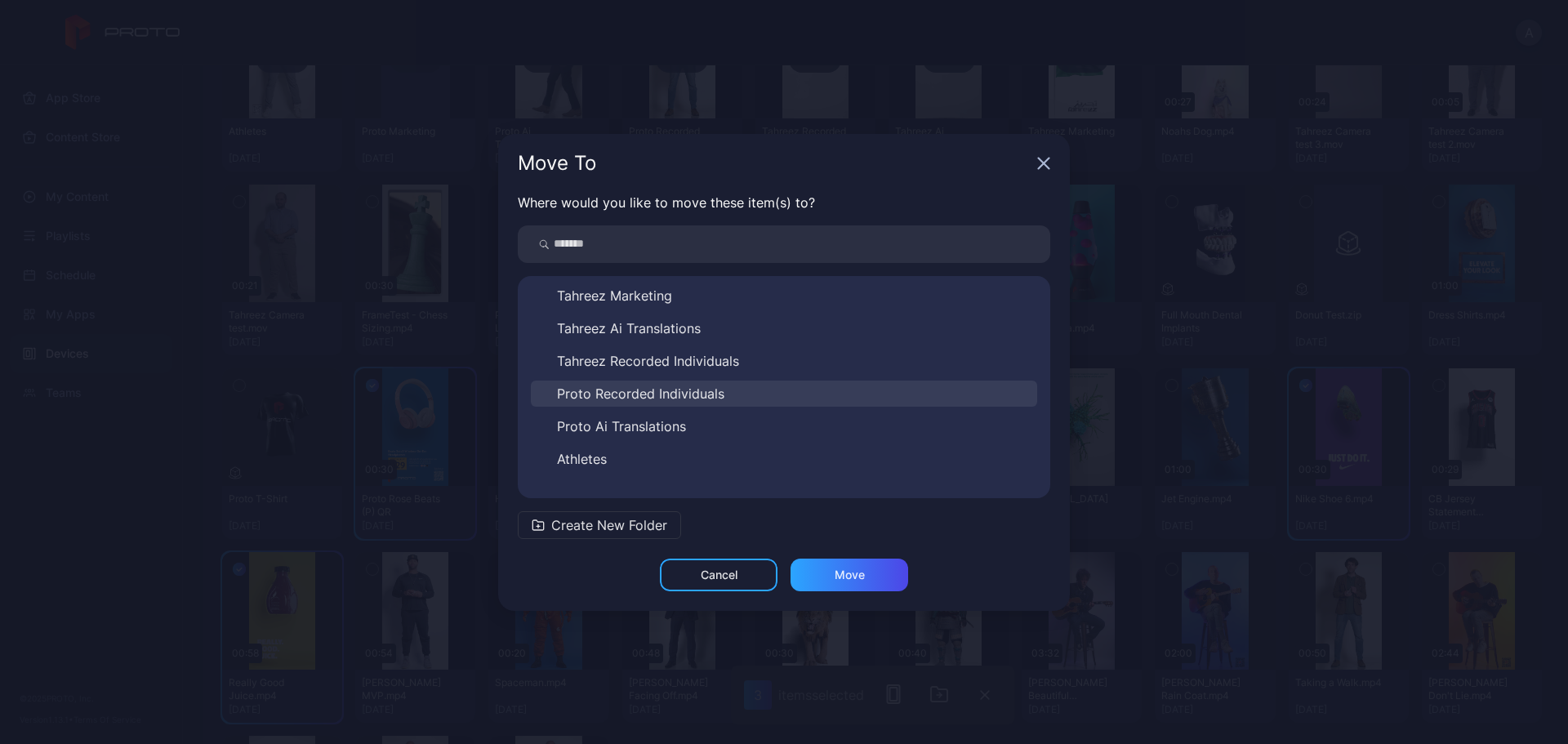
scroll to position [59, 0]
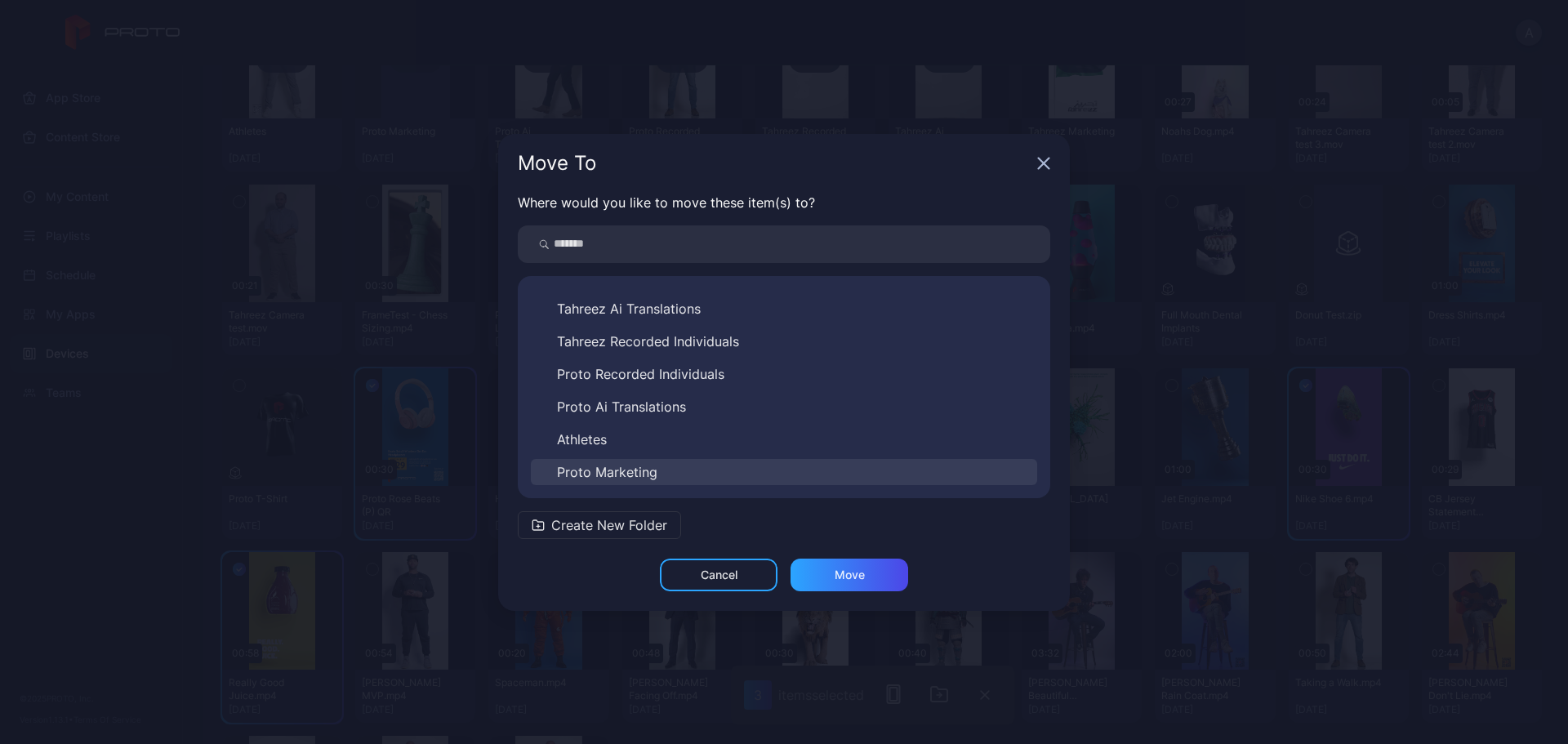
click at [671, 469] on button "Proto Marketing" at bounding box center [784, 472] width 506 height 26
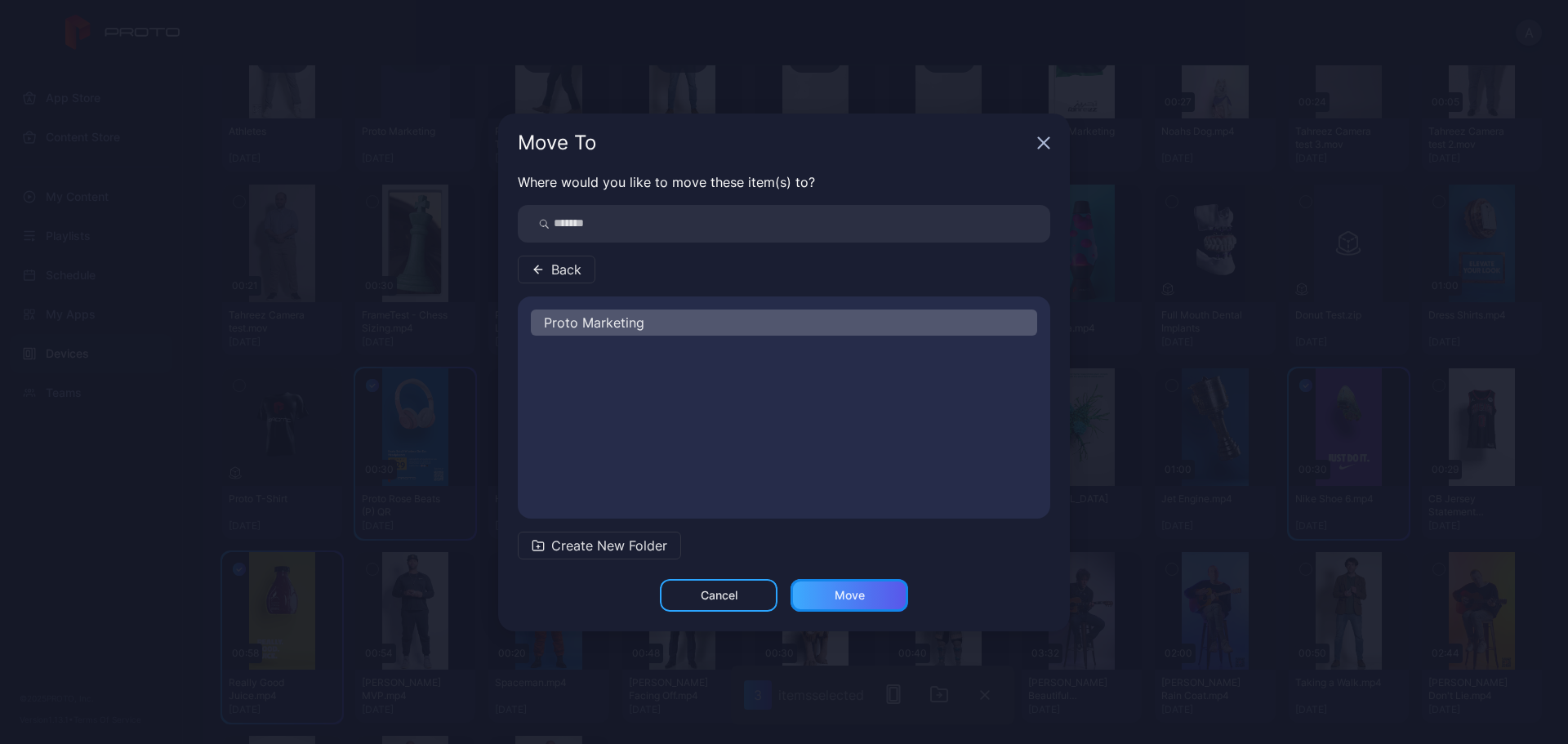
click at [859, 595] on div "Move" at bounding box center [850, 595] width 30 height 13
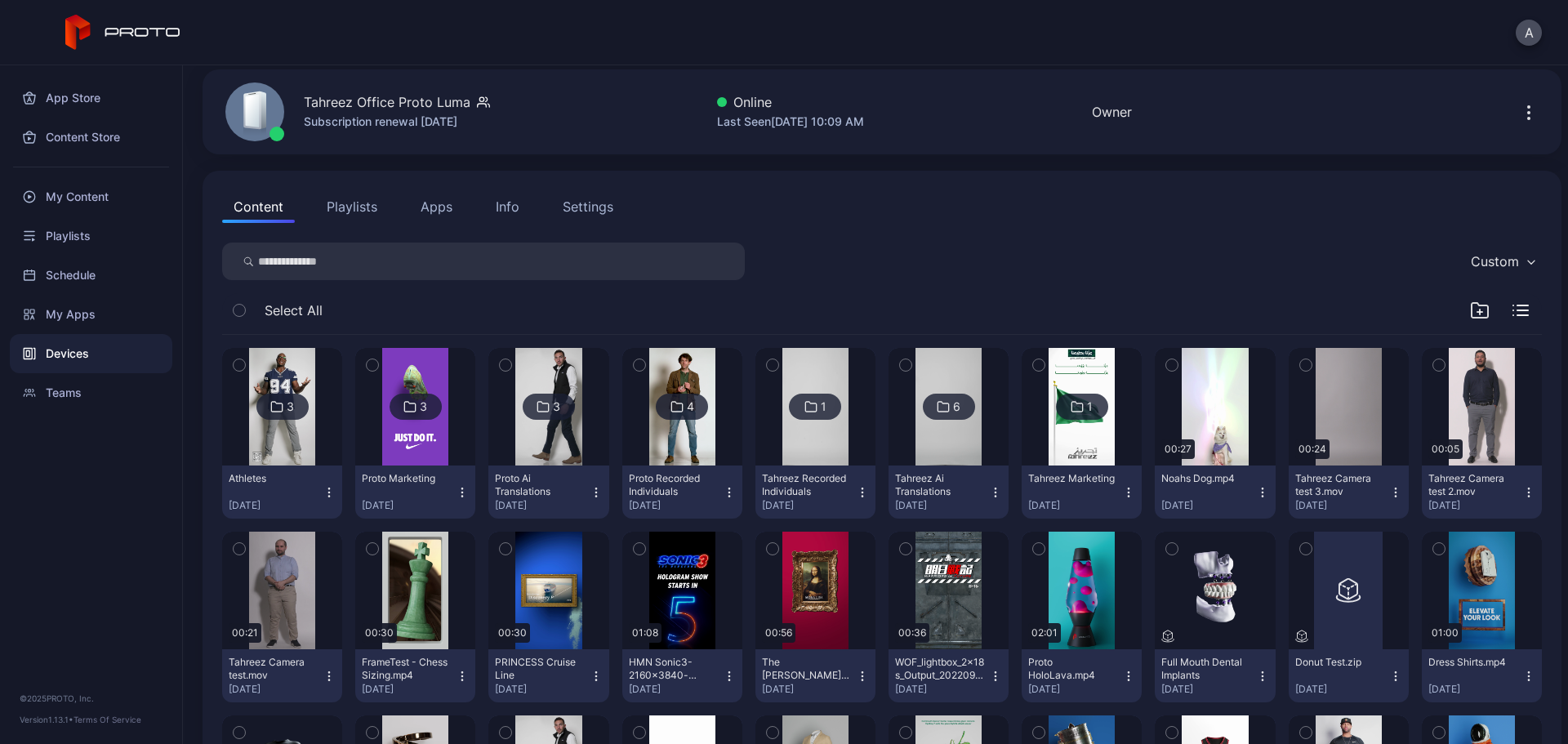
scroll to position [164, 0]
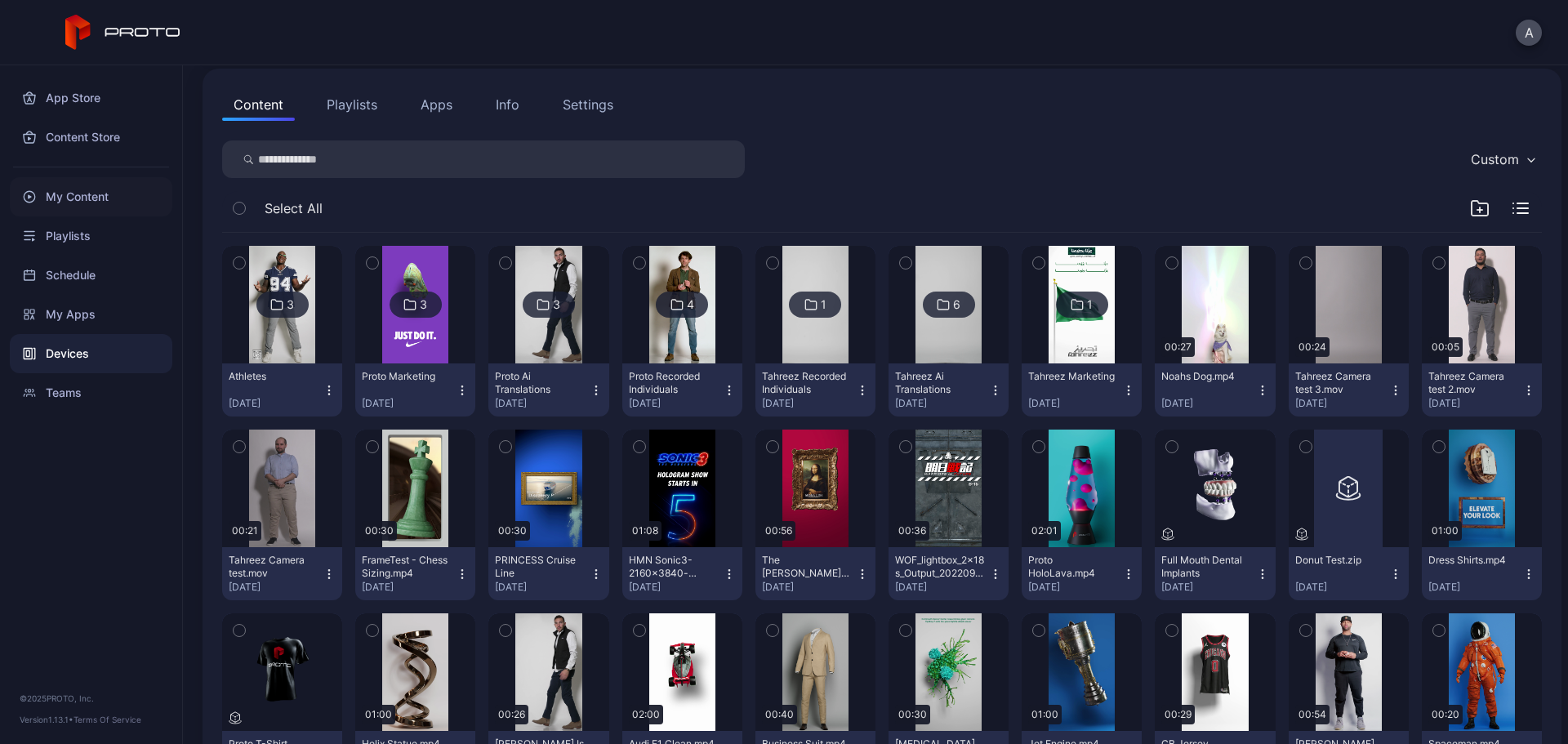
click at [99, 195] on div "My Content" at bounding box center [91, 197] width 163 height 39
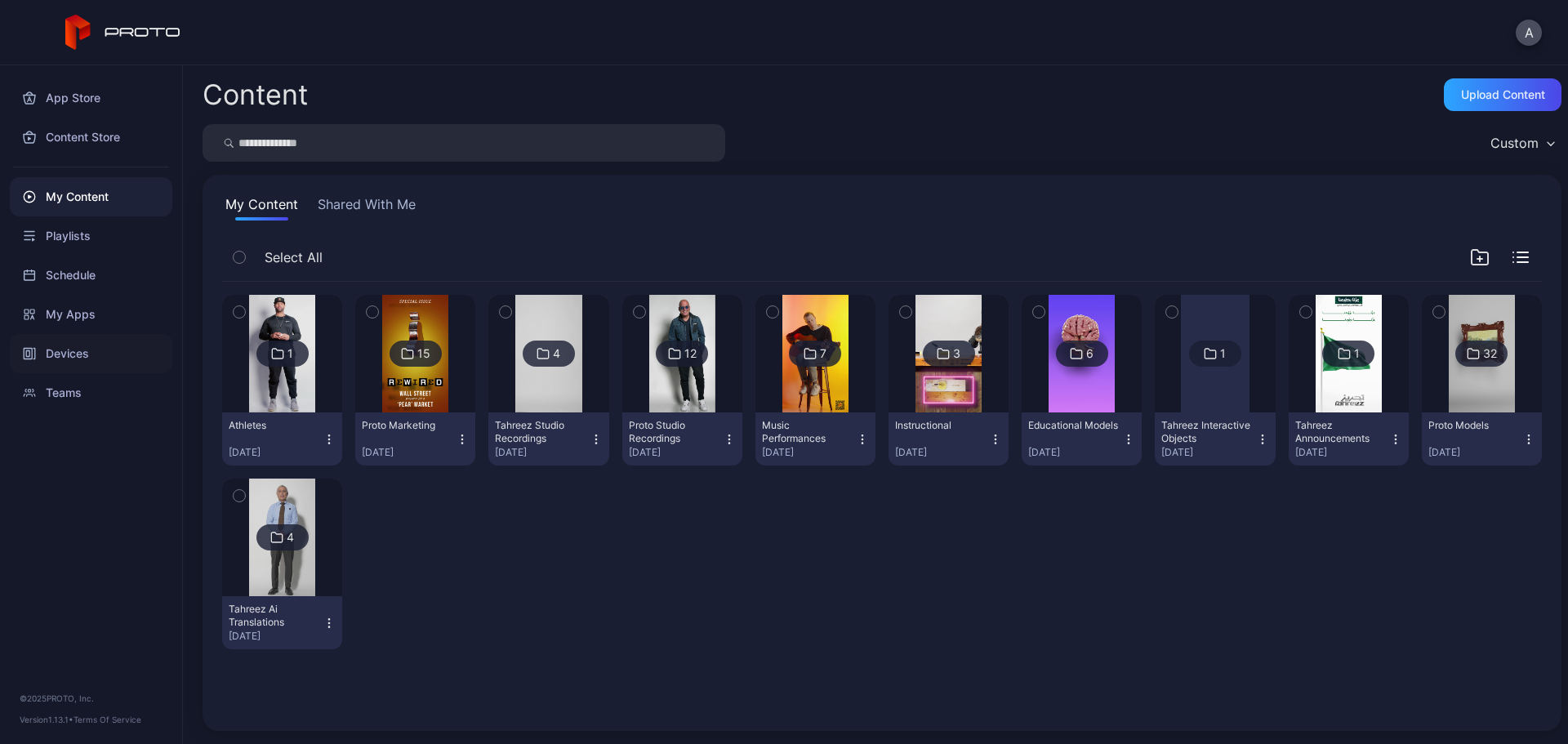
click at [100, 349] on div "Devices" at bounding box center [91, 354] width 163 height 39
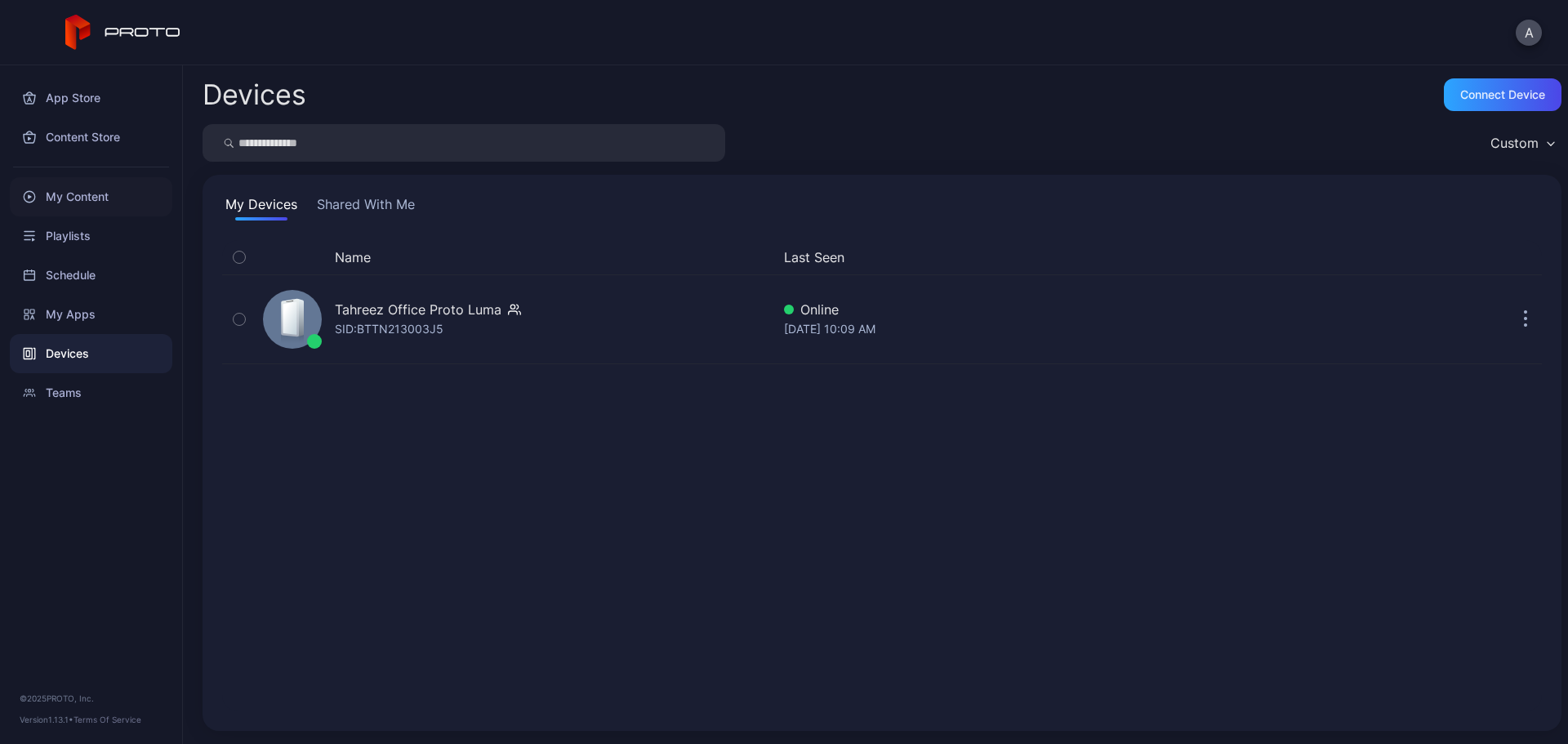
click at [79, 188] on div "My Content" at bounding box center [91, 197] width 163 height 39
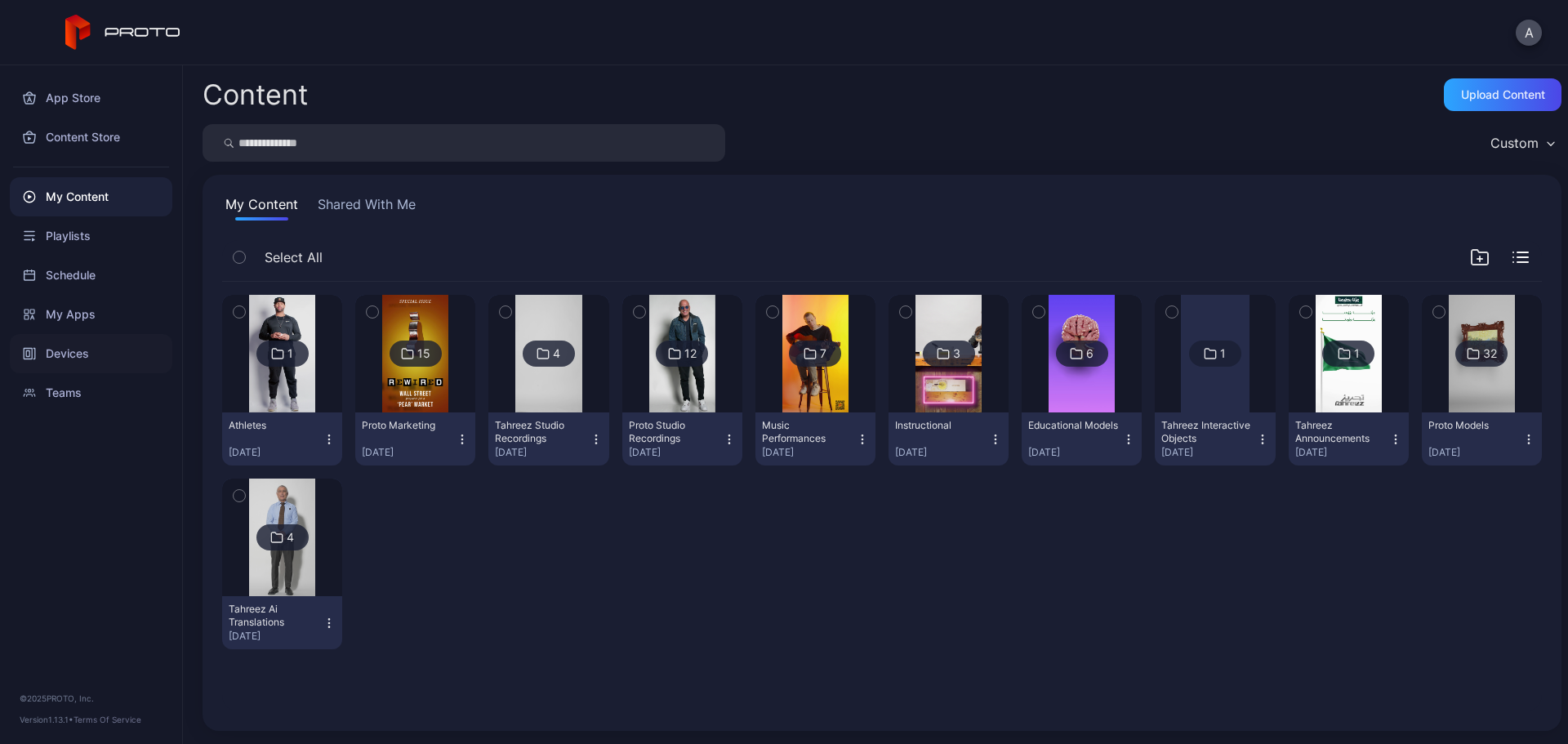
click at [99, 344] on div "Devices" at bounding box center [91, 354] width 163 height 39
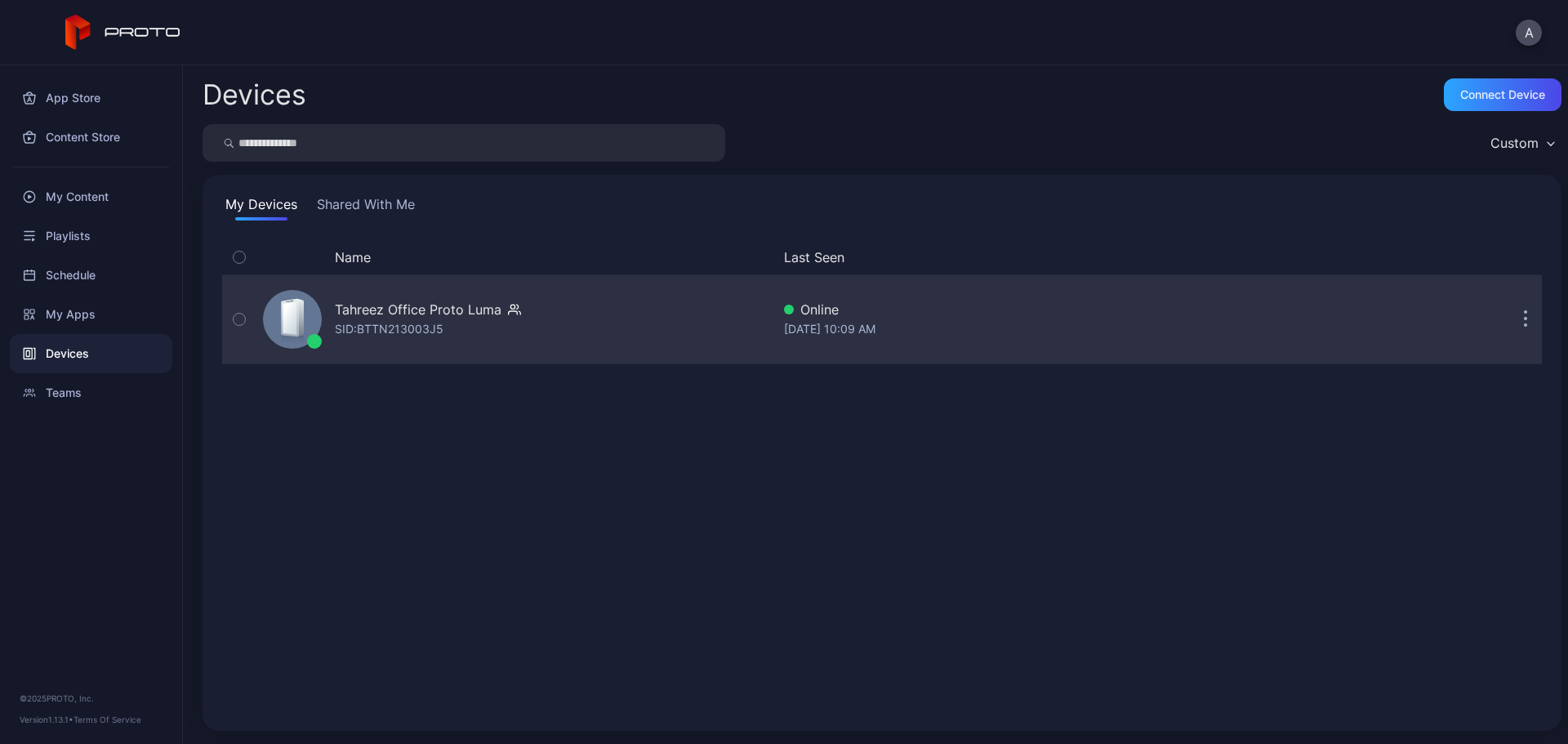
click at [406, 275] on div "Tahreez Office Proto Luma SID: BTTN213003J5 Online Sep 29, 2025 at 10:09 AM" at bounding box center [881, 319] width 1320 height 90
click at [412, 311] on div "Tahreez Office Proto Luma" at bounding box center [418, 309] width 166 height 19
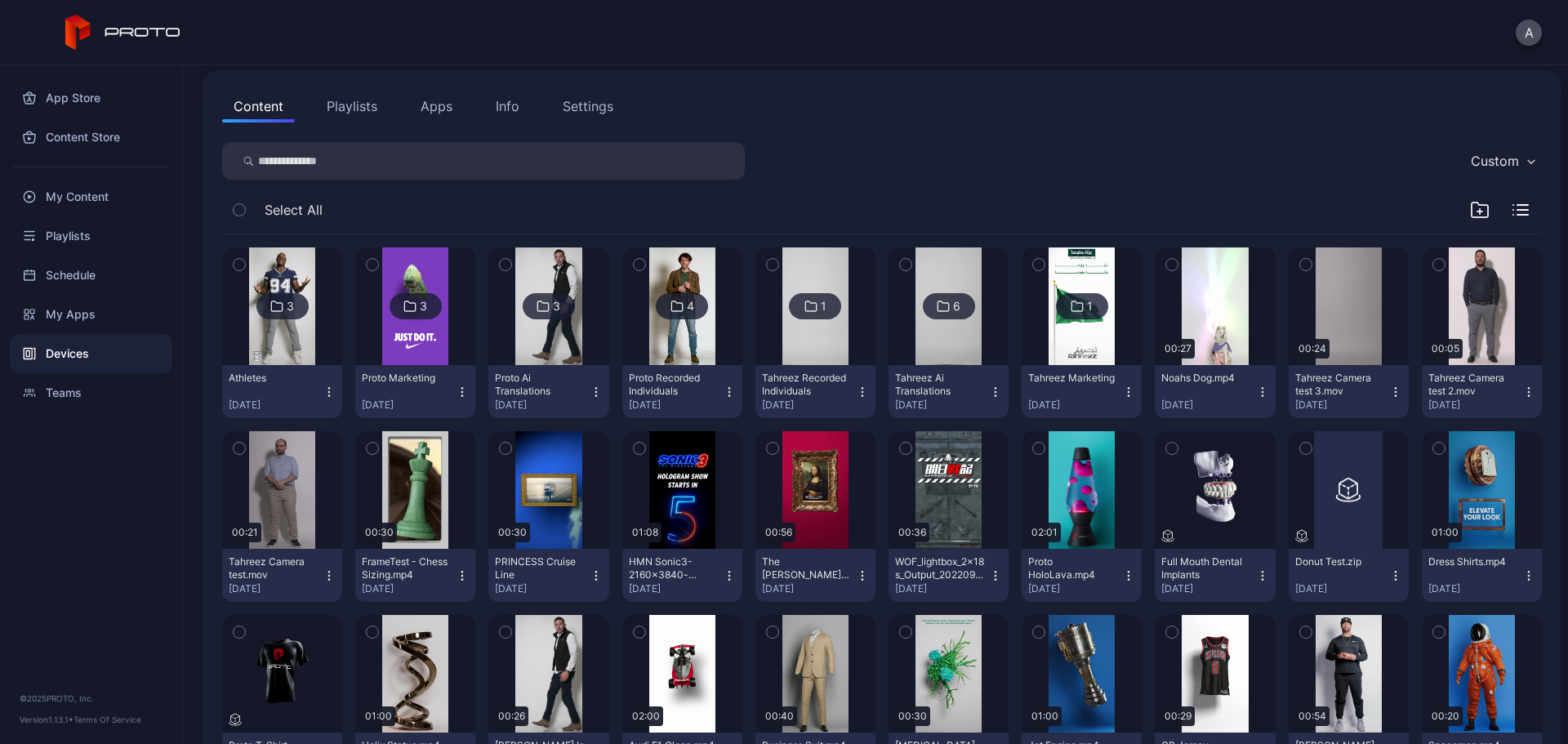
scroll to position [164, 0]
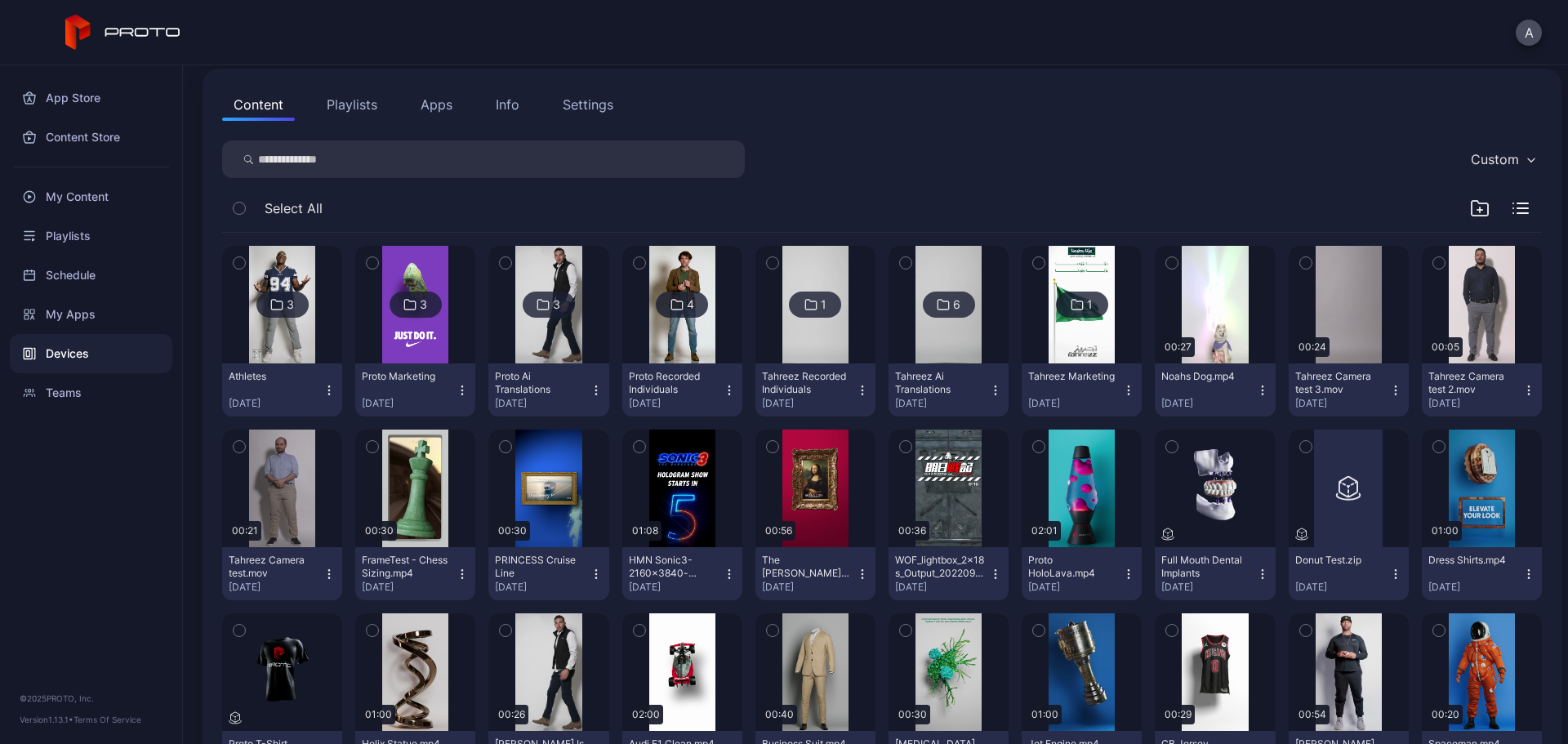
click at [857, 392] on icon "button" at bounding box center [863, 391] width 13 height 13
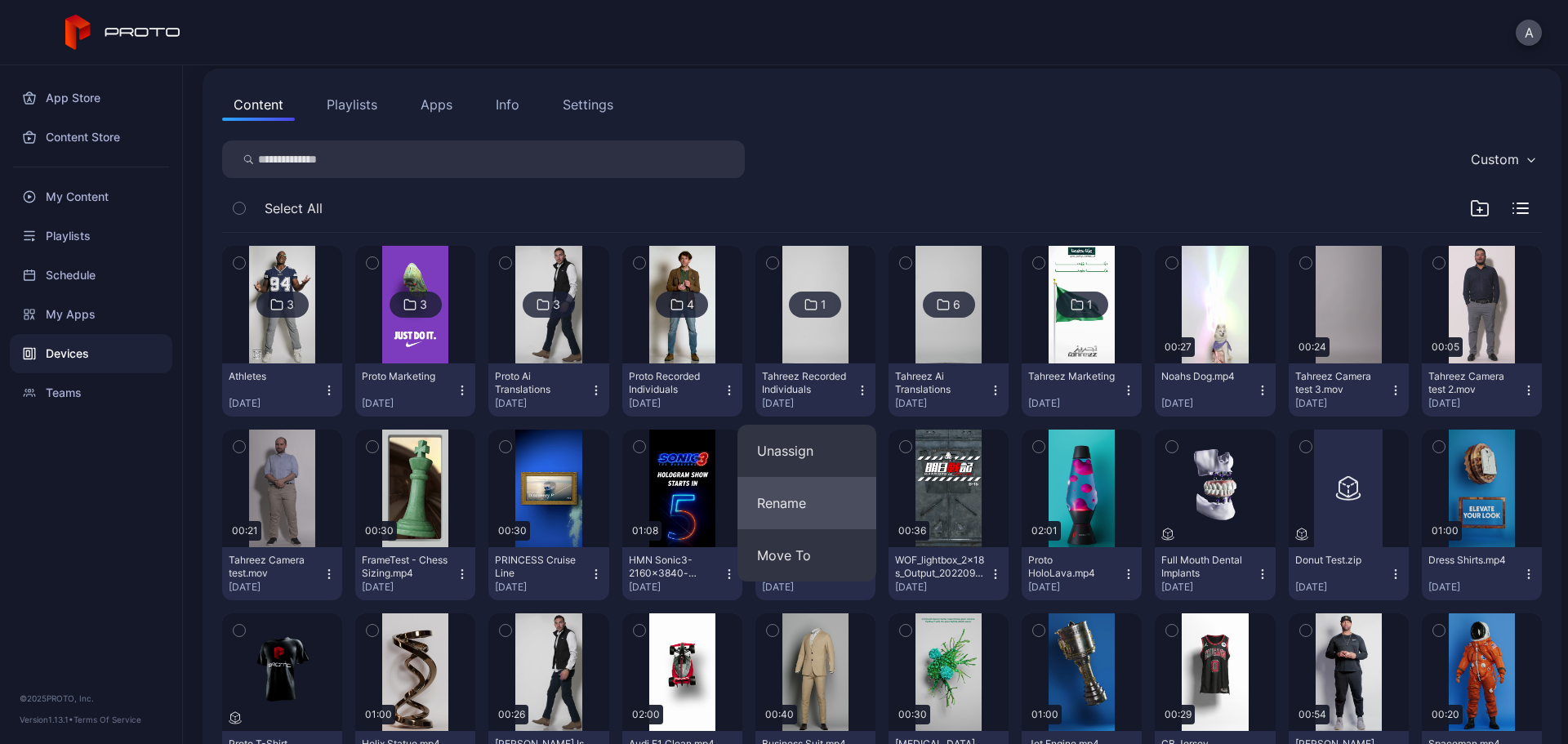
click at [808, 498] on button "Rename" at bounding box center [807, 503] width 139 height 53
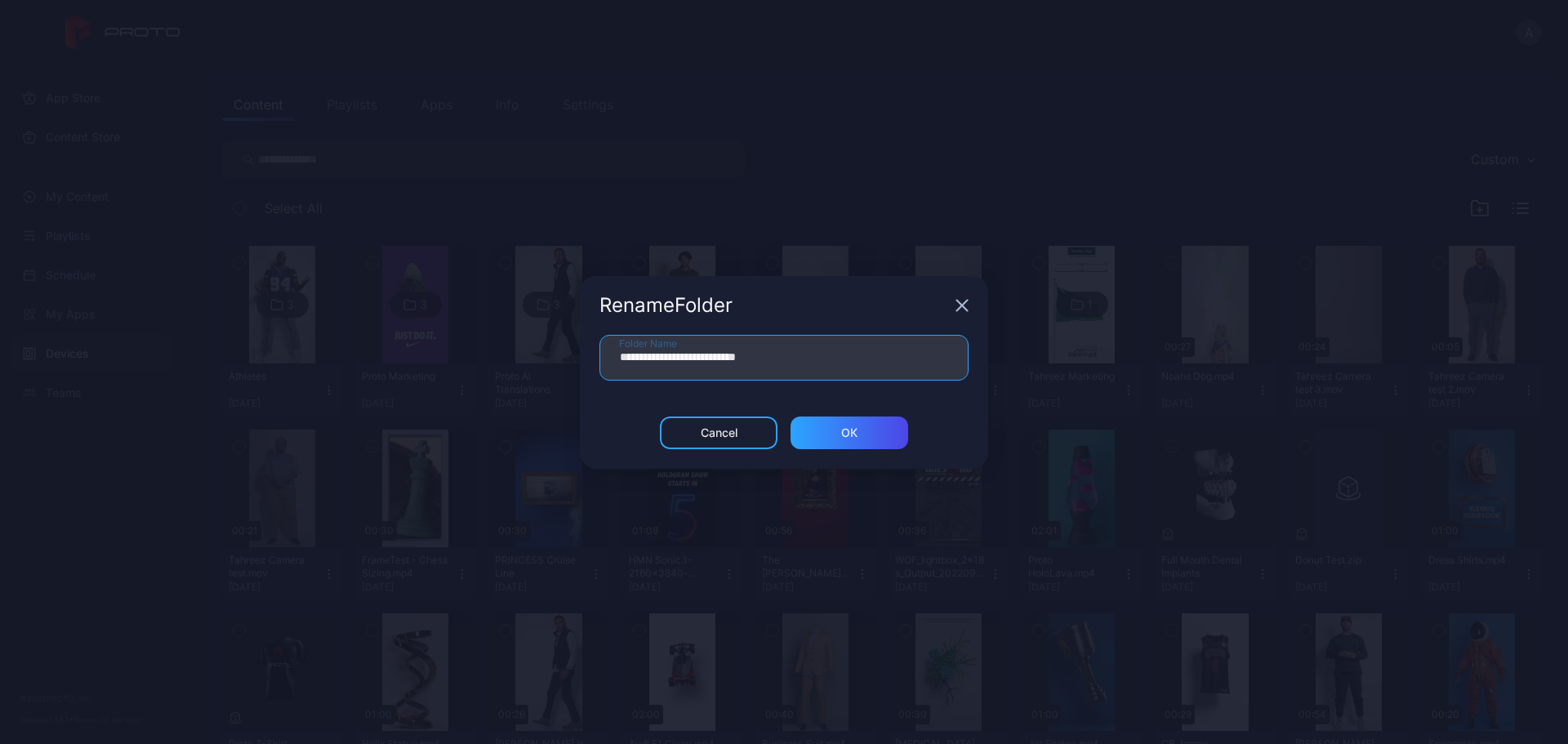
drag, startPoint x: 813, startPoint y: 362, endPoint x: 478, endPoint y: 371, distance: 335.1
click at [478, 371] on div "**********" at bounding box center [784, 372] width 1568 height 744
type input "**********"
click at [844, 442] on div "ОК" at bounding box center [849, 433] width 117 height 32
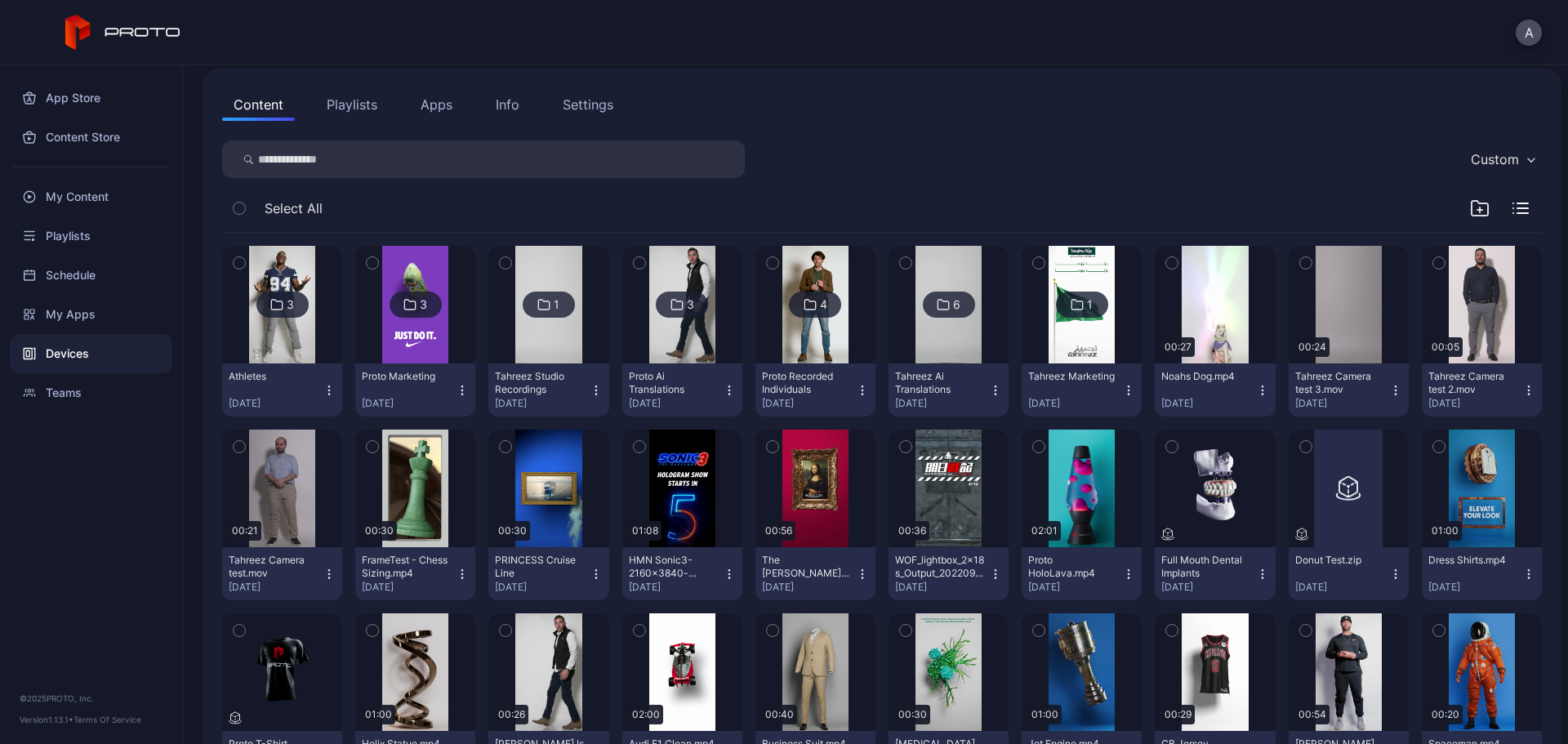
click at [541, 327] on img at bounding box center [549, 304] width 67 height 117
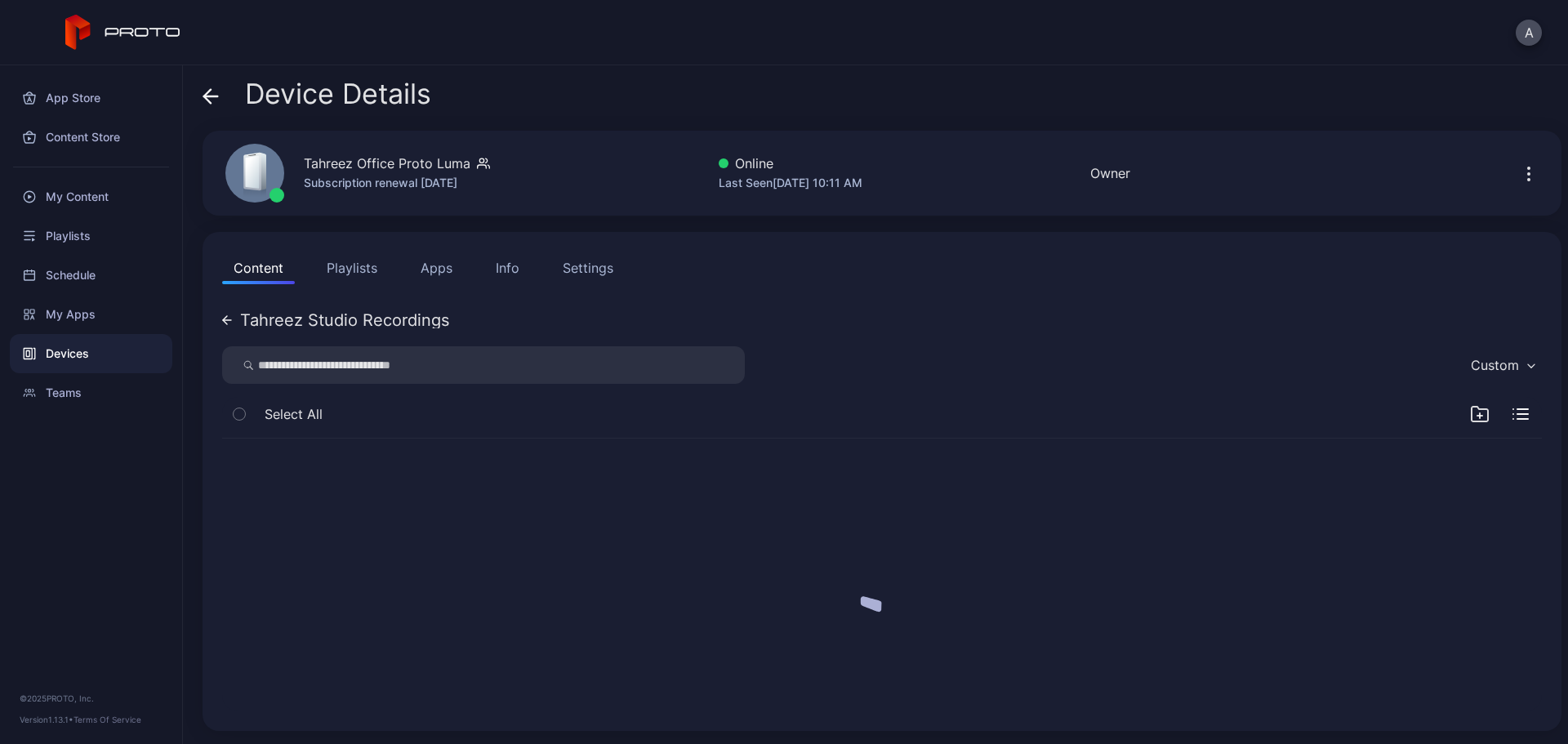
scroll to position [0, 0]
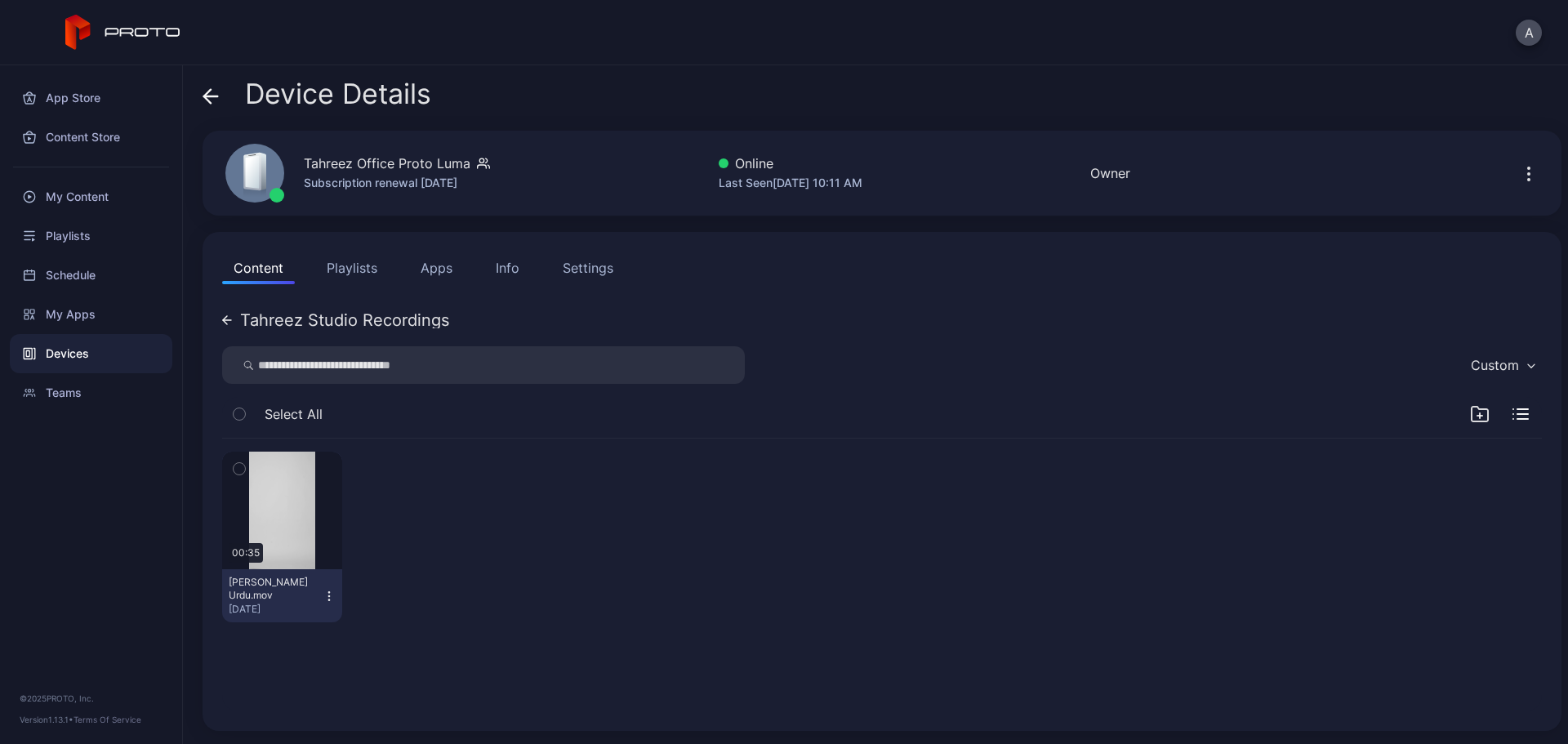
click at [208, 100] on icon at bounding box center [207, 95] width 6 height 14
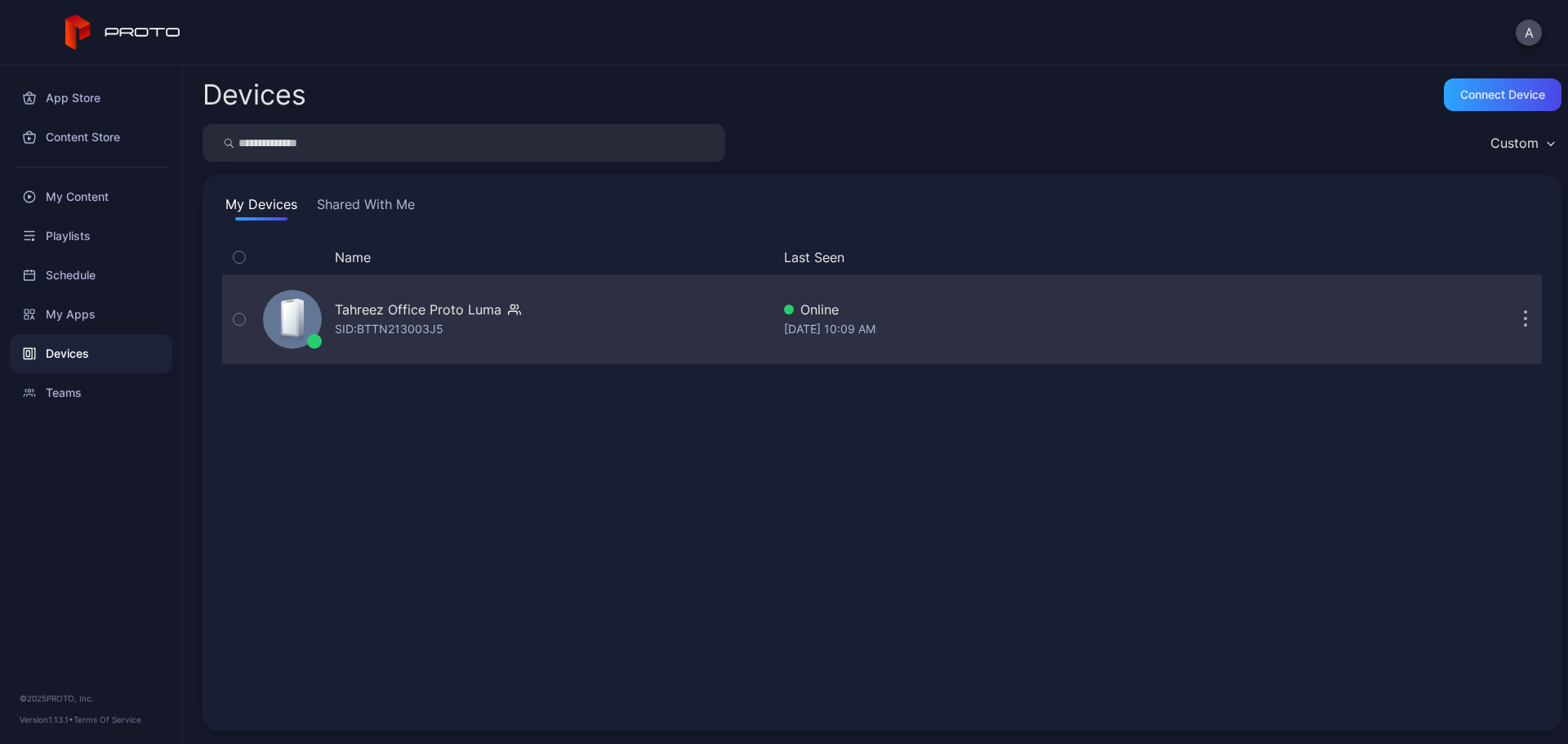
click at [424, 309] on div "Tahreez Office Proto Luma" at bounding box center [418, 309] width 166 height 19
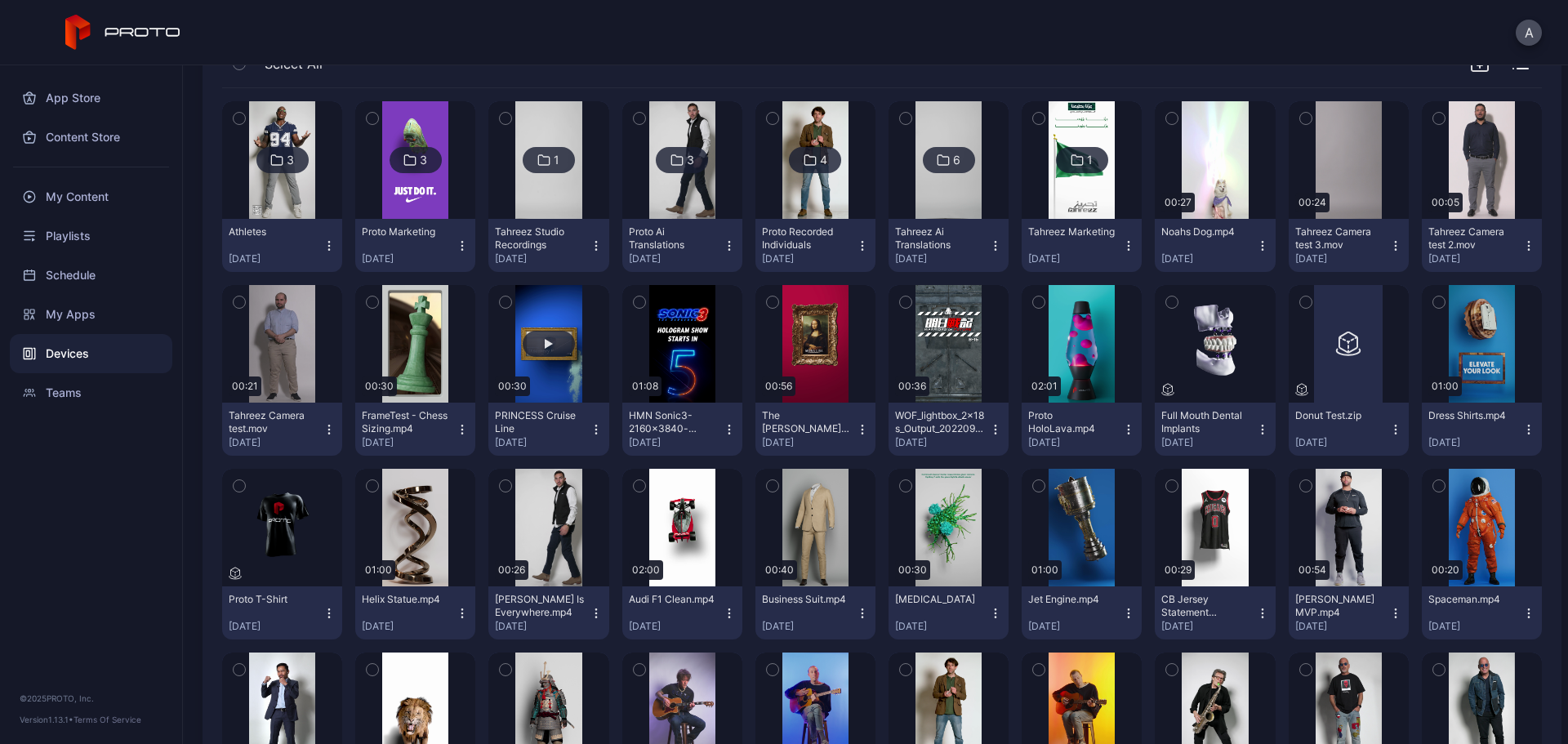
scroll to position [201, 0]
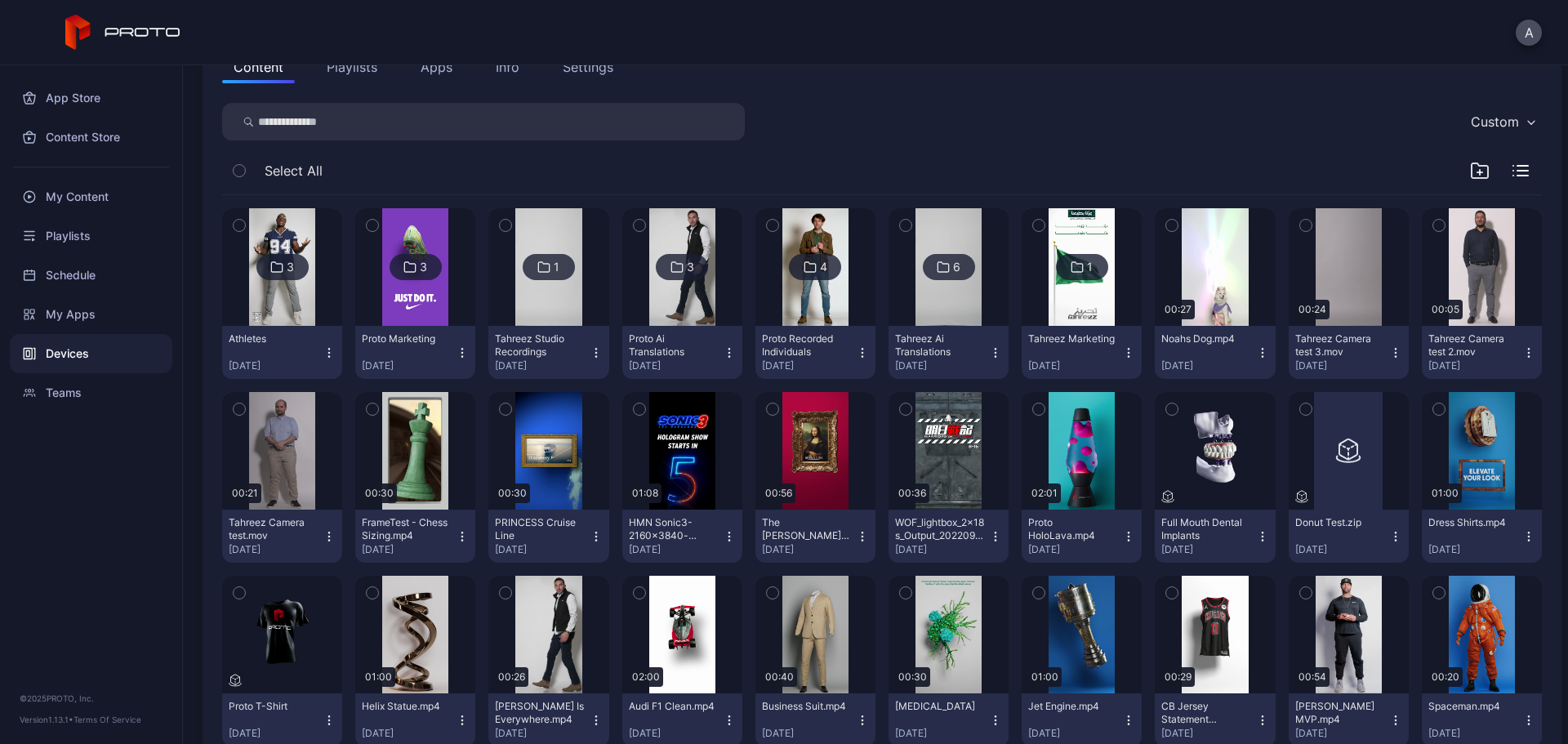
click at [932, 297] on img at bounding box center [949, 266] width 67 height 117
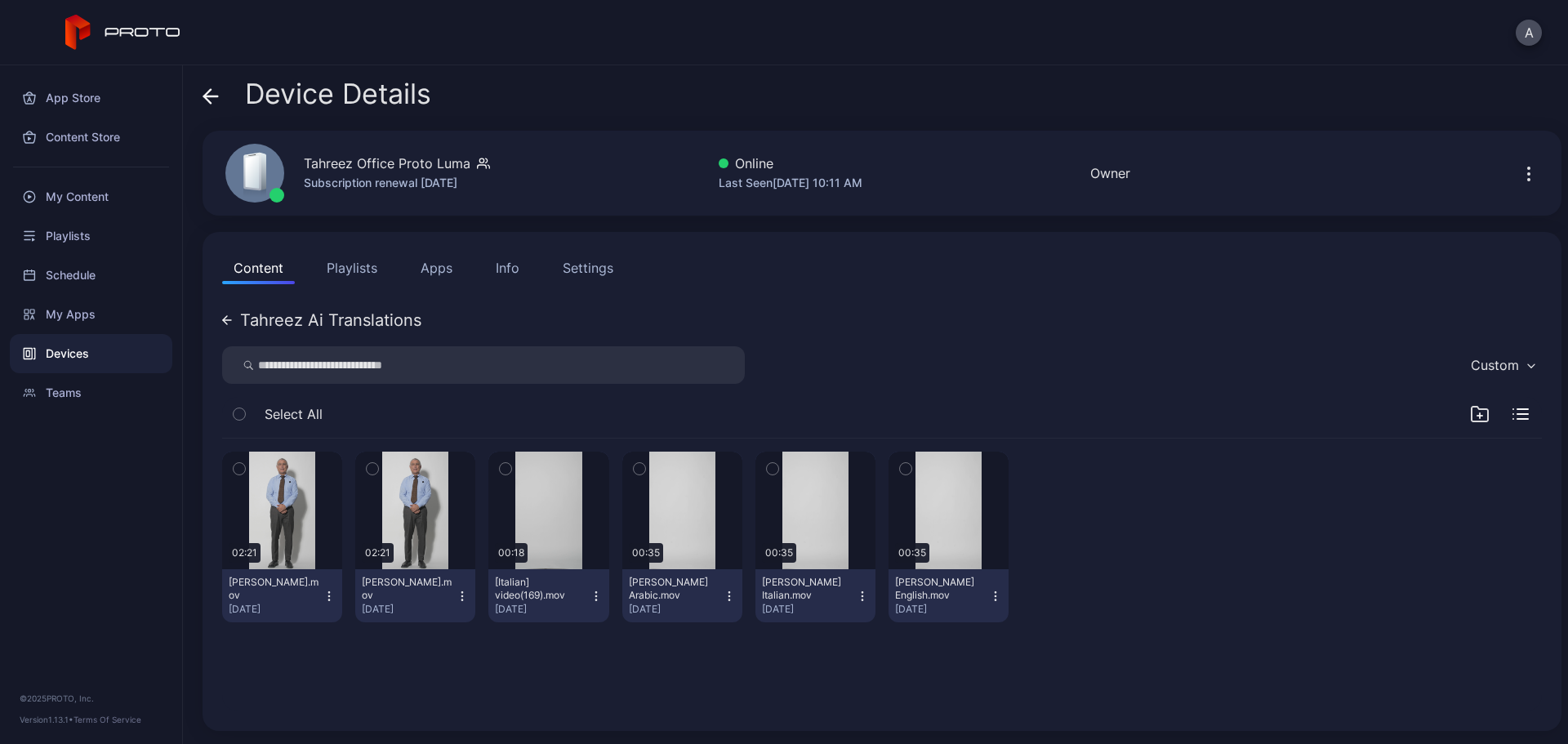
click at [327, 593] on icon "button" at bounding box center [329, 596] width 13 height 13
click at [292, 703] on button "Move To" at bounding box center [281, 709] width 139 height 53
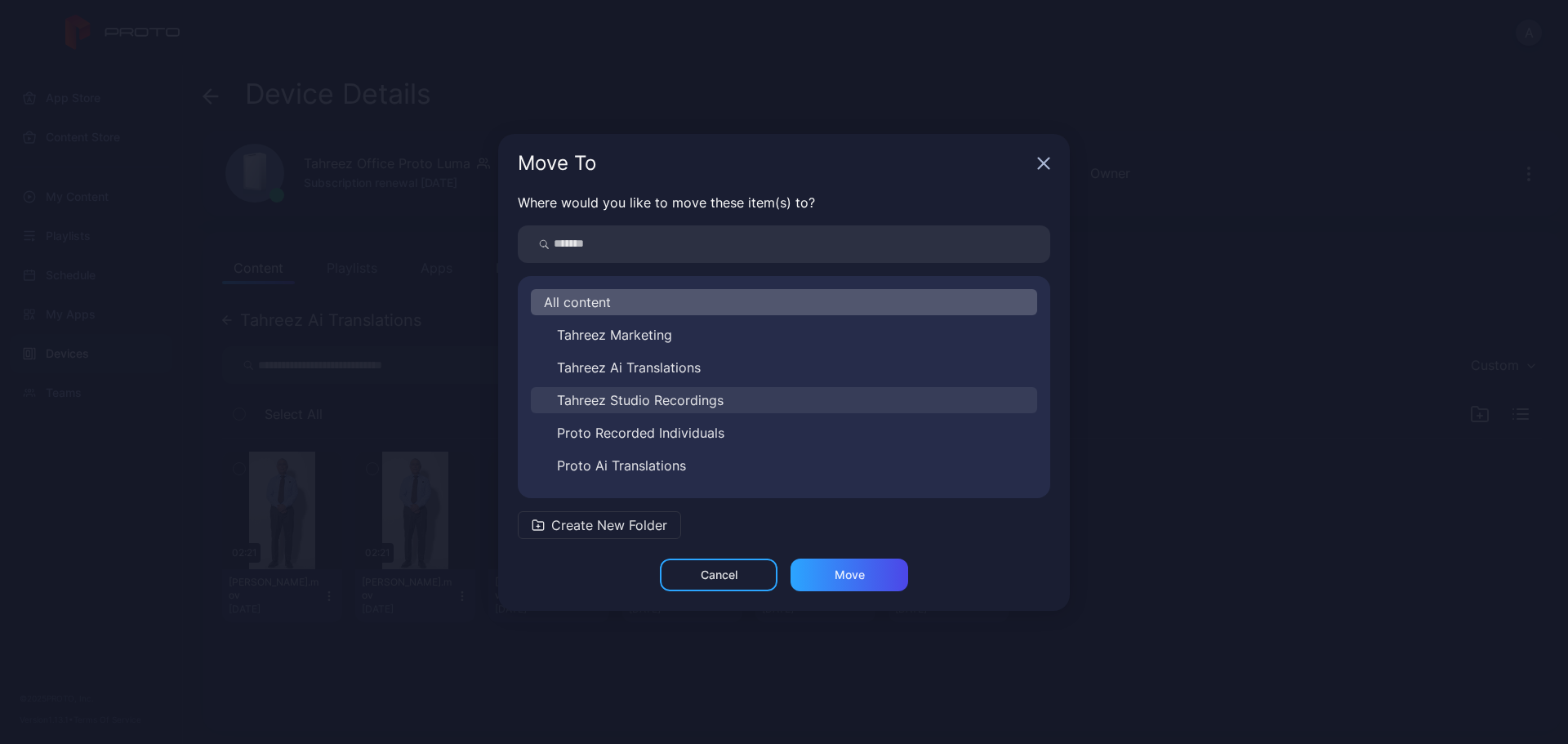
click at [700, 401] on span "Tahreez Studio Recordings" at bounding box center [640, 400] width 166 height 19
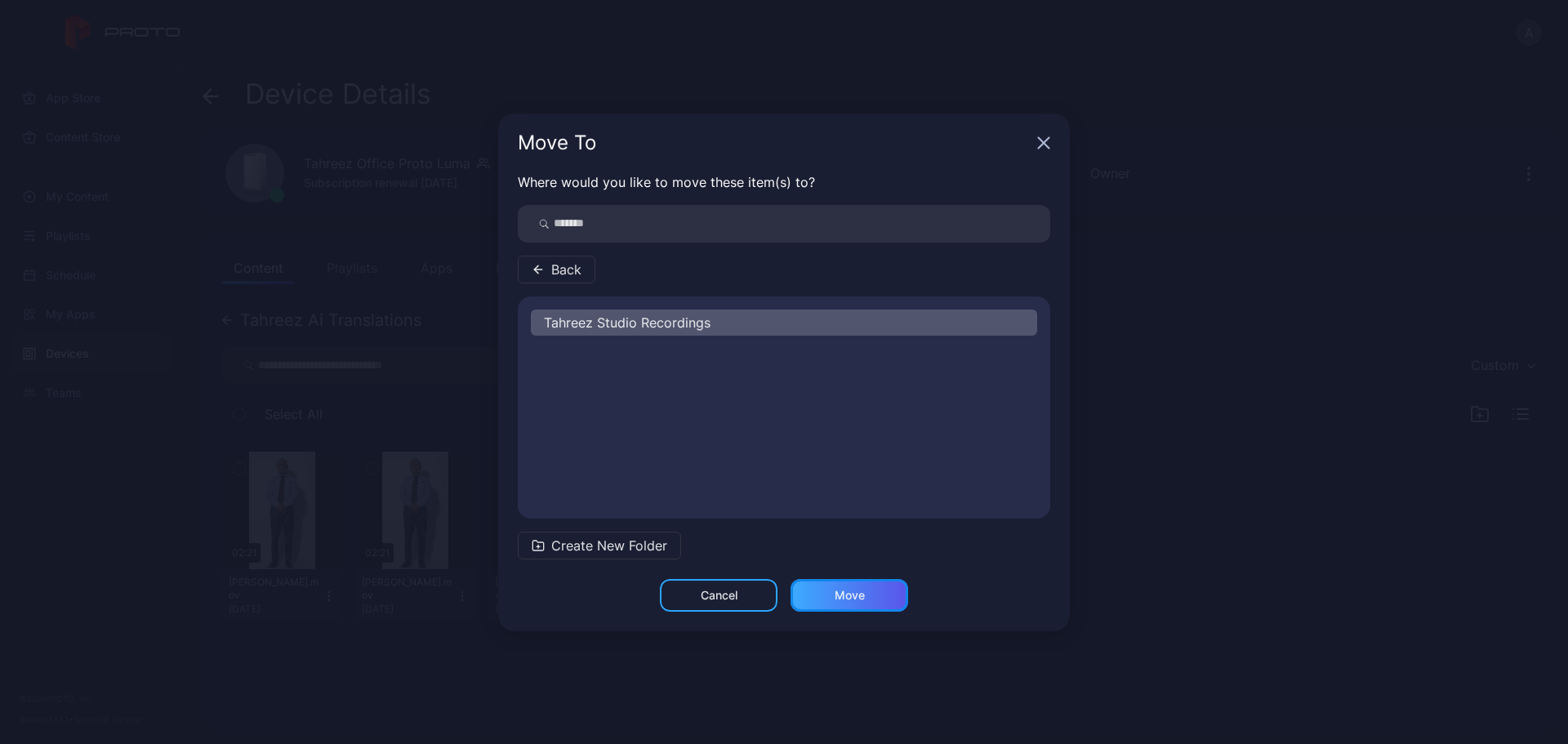
click at [846, 587] on div "Move" at bounding box center [849, 595] width 117 height 32
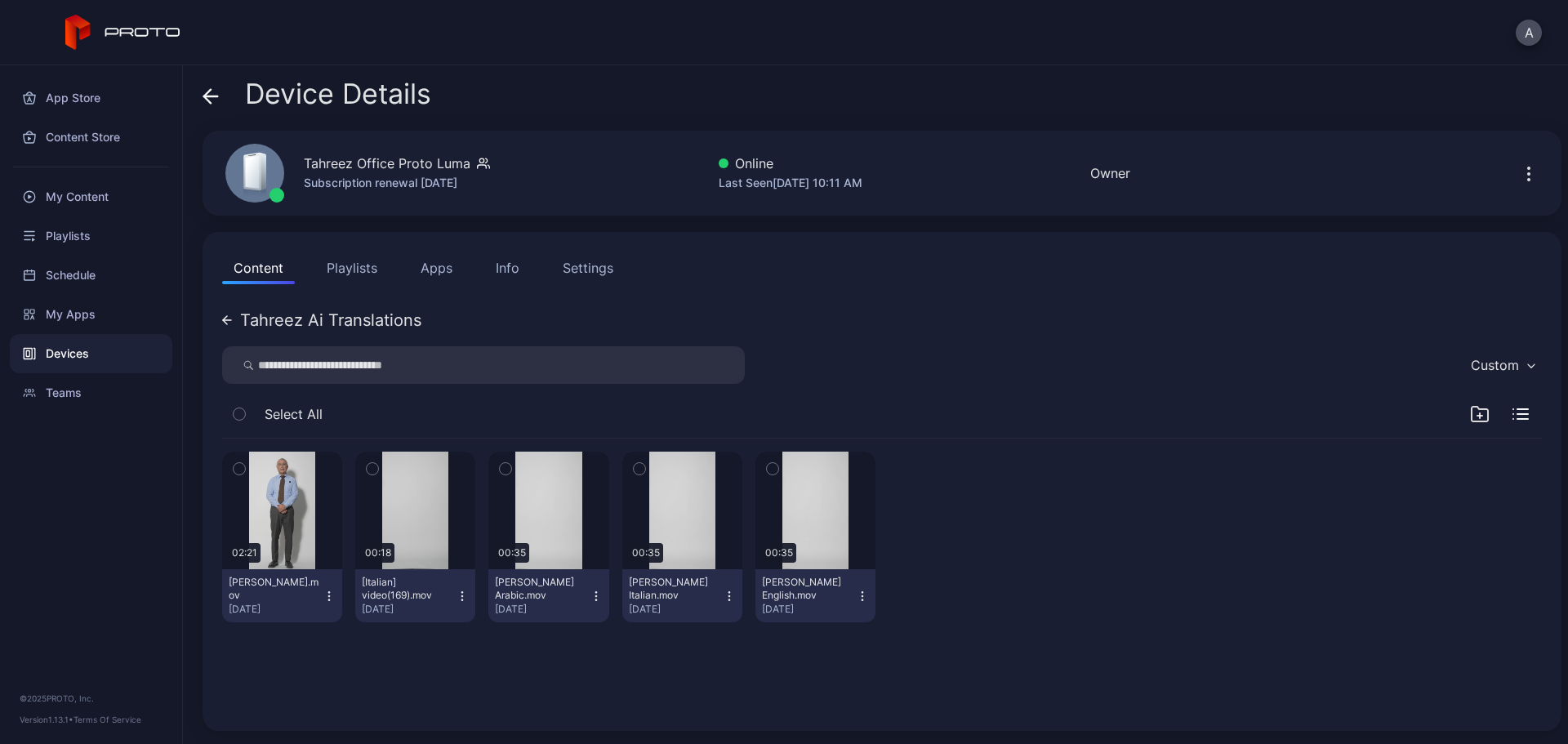
click at [213, 101] on icon at bounding box center [211, 96] width 17 height 17
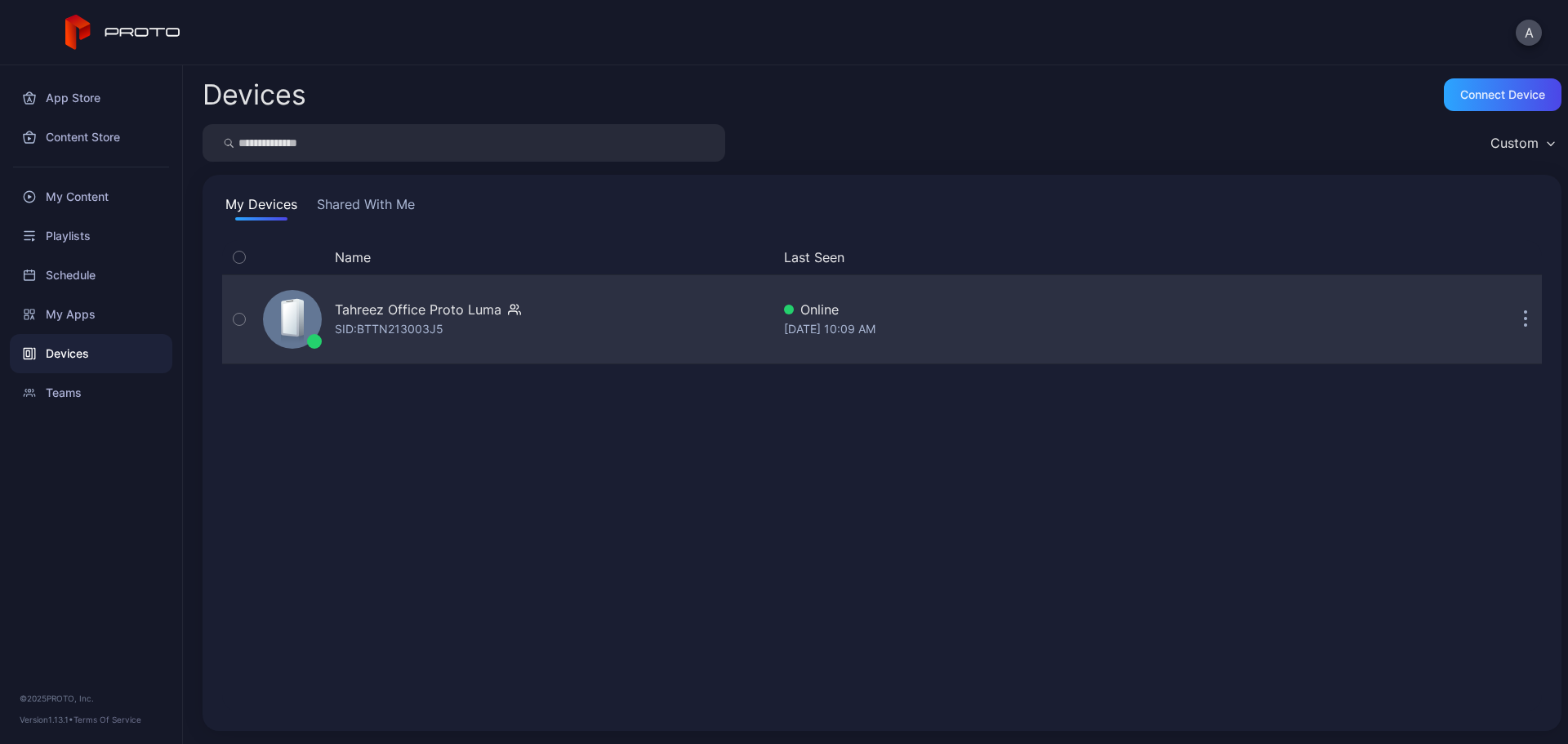
click at [450, 300] on div "Tahreez Office Proto Luma" at bounding box center [418, 309] width 166 height 19
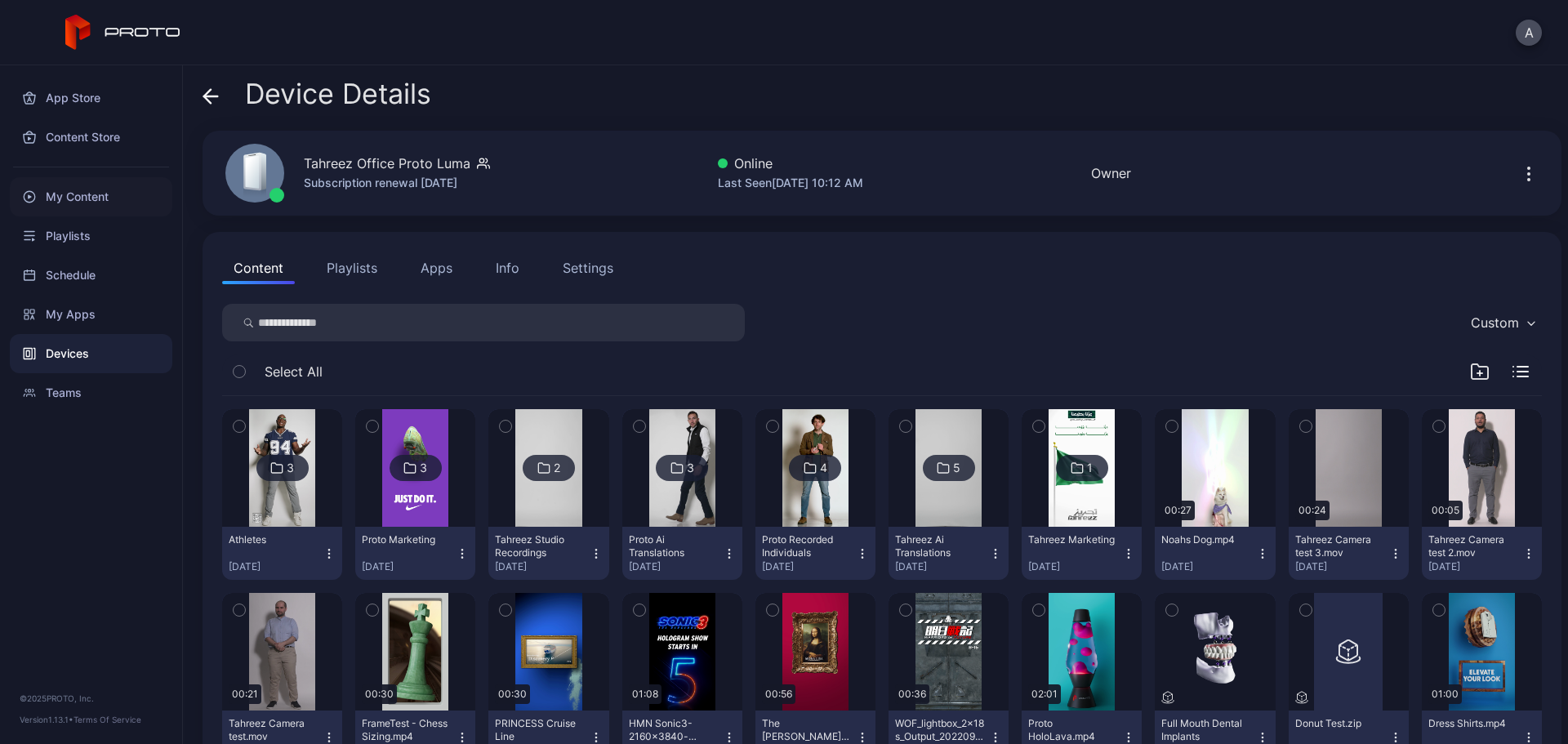
click at [86, 205] on div "My Content" at bounding box center [91, 197] width 163 height 39
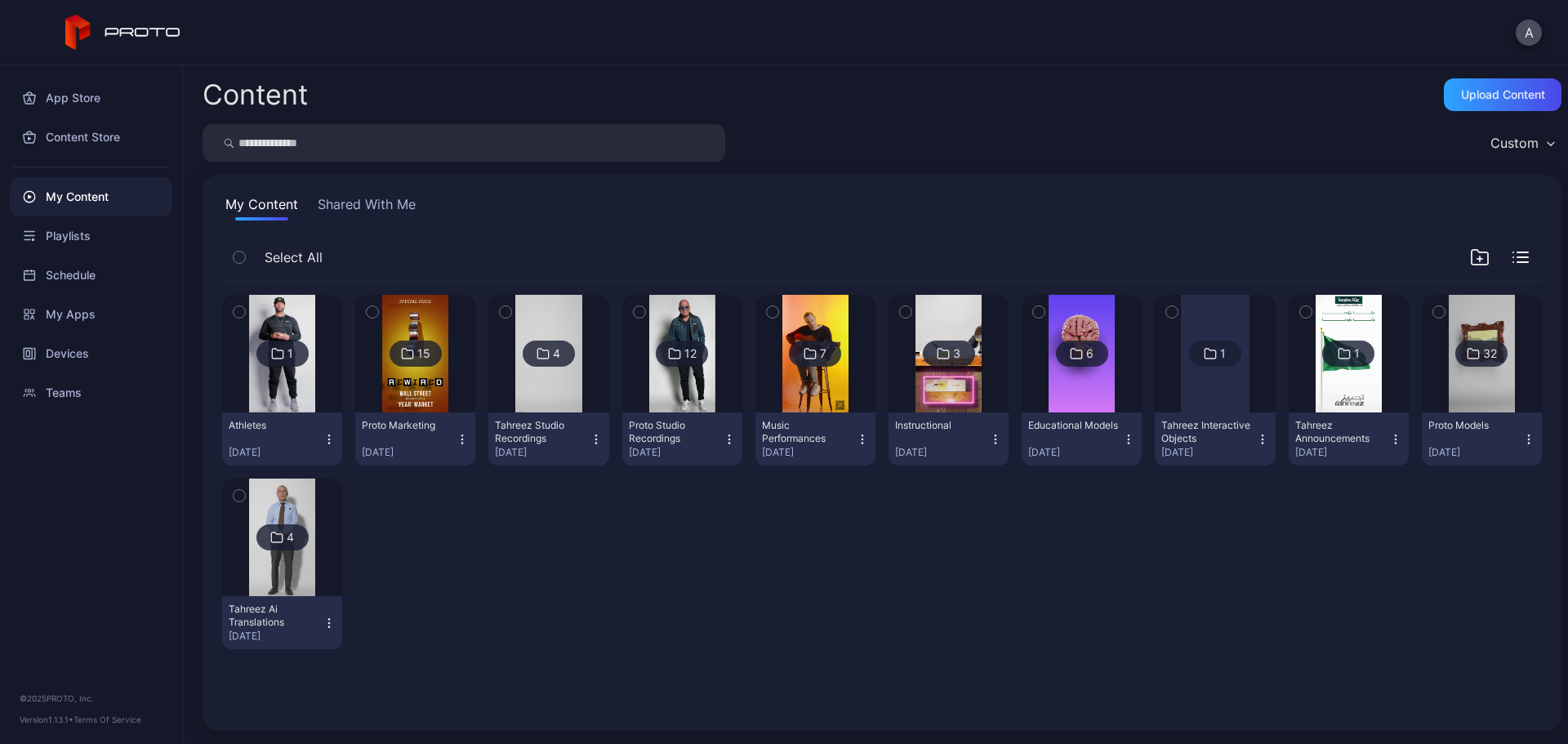
click at [82, 201] on div "My Content" at bounding box center [91, 197] width 163 height 39
click at [98, 355] on div "Devices" at bounding box center [91, 354] width 163 height 39
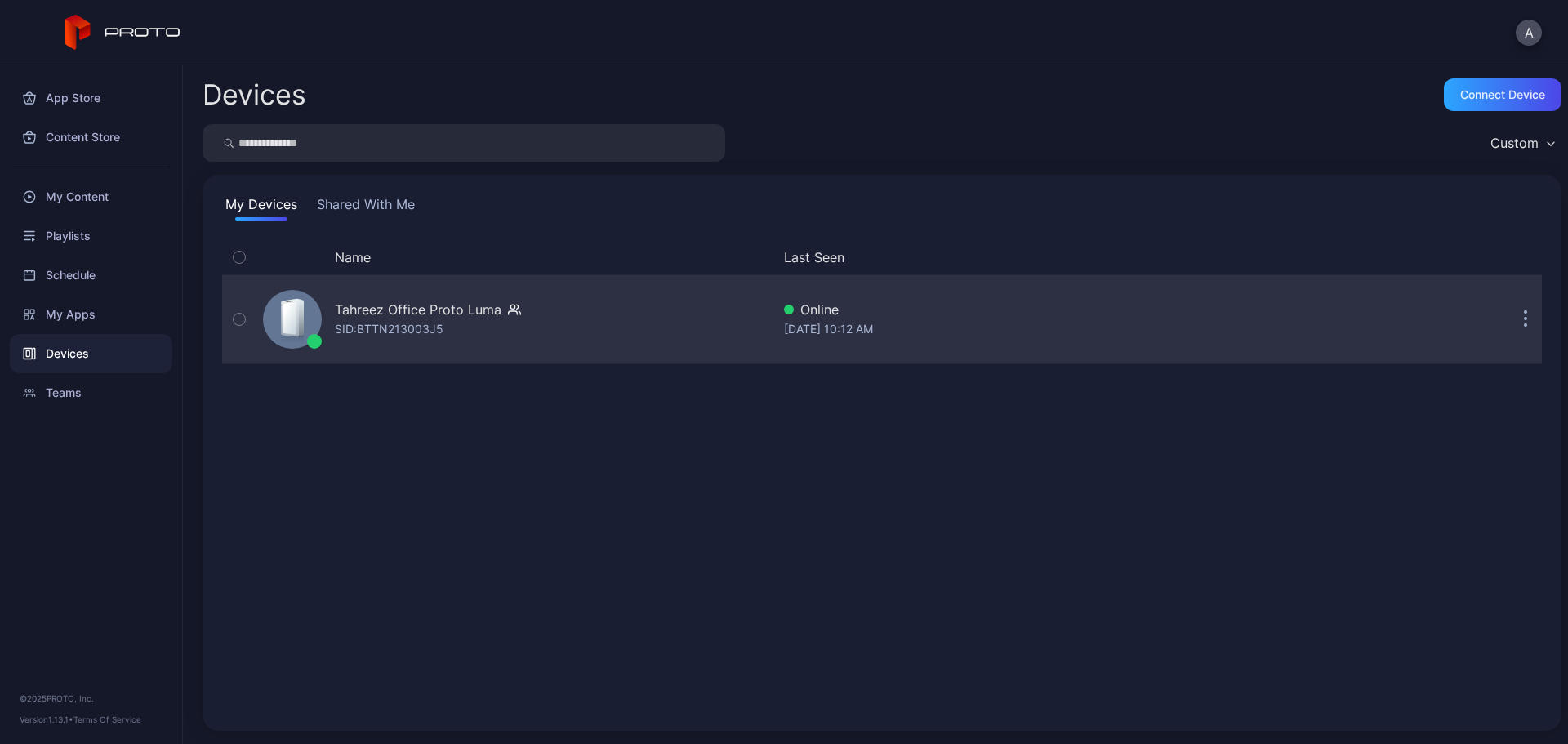
click at [504, 329] on div "Tahreez Office Proto [PERSON_NAME]: BTTN213003J5" at bounding box center [428, 319] width 187 height 39
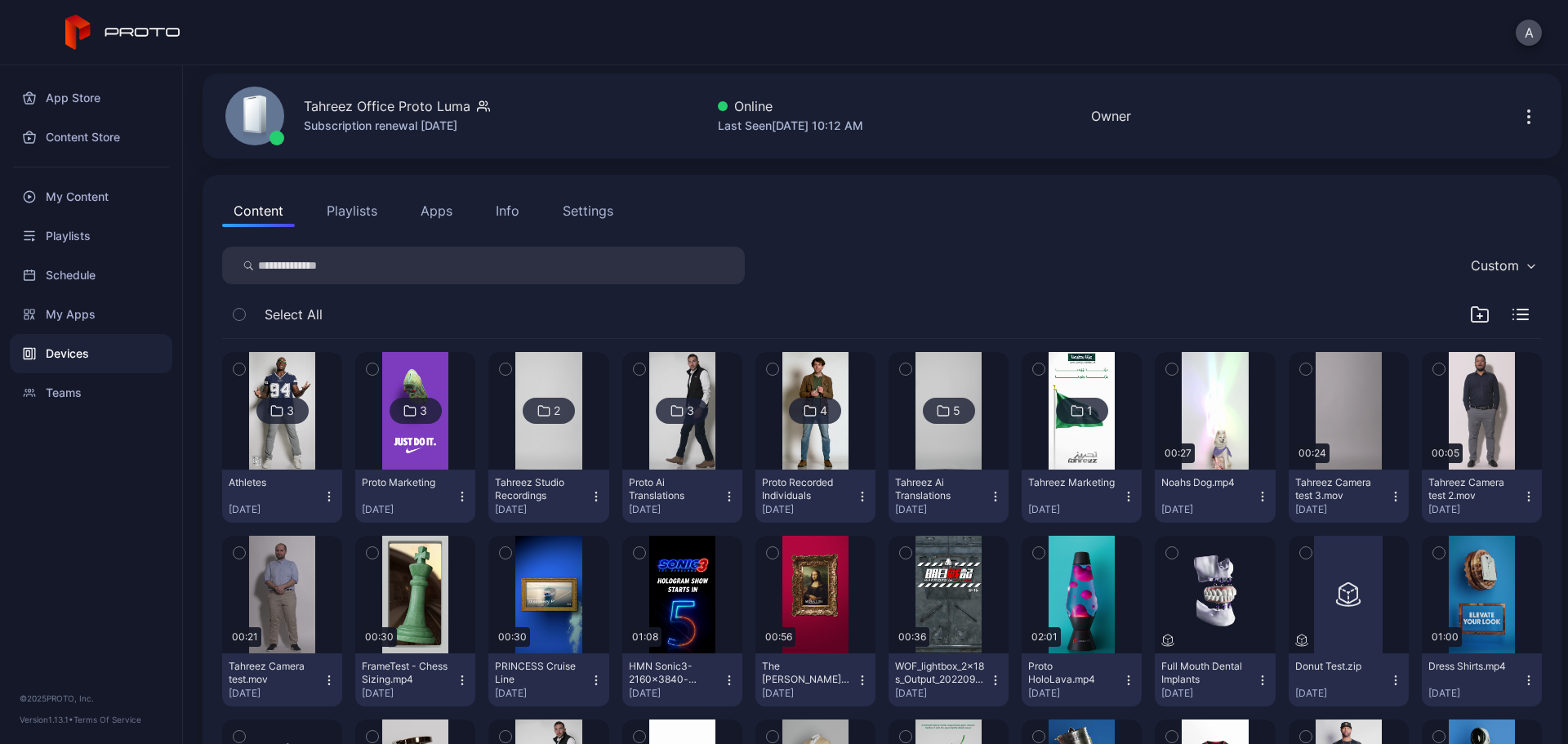
scroll to position [81, 0]
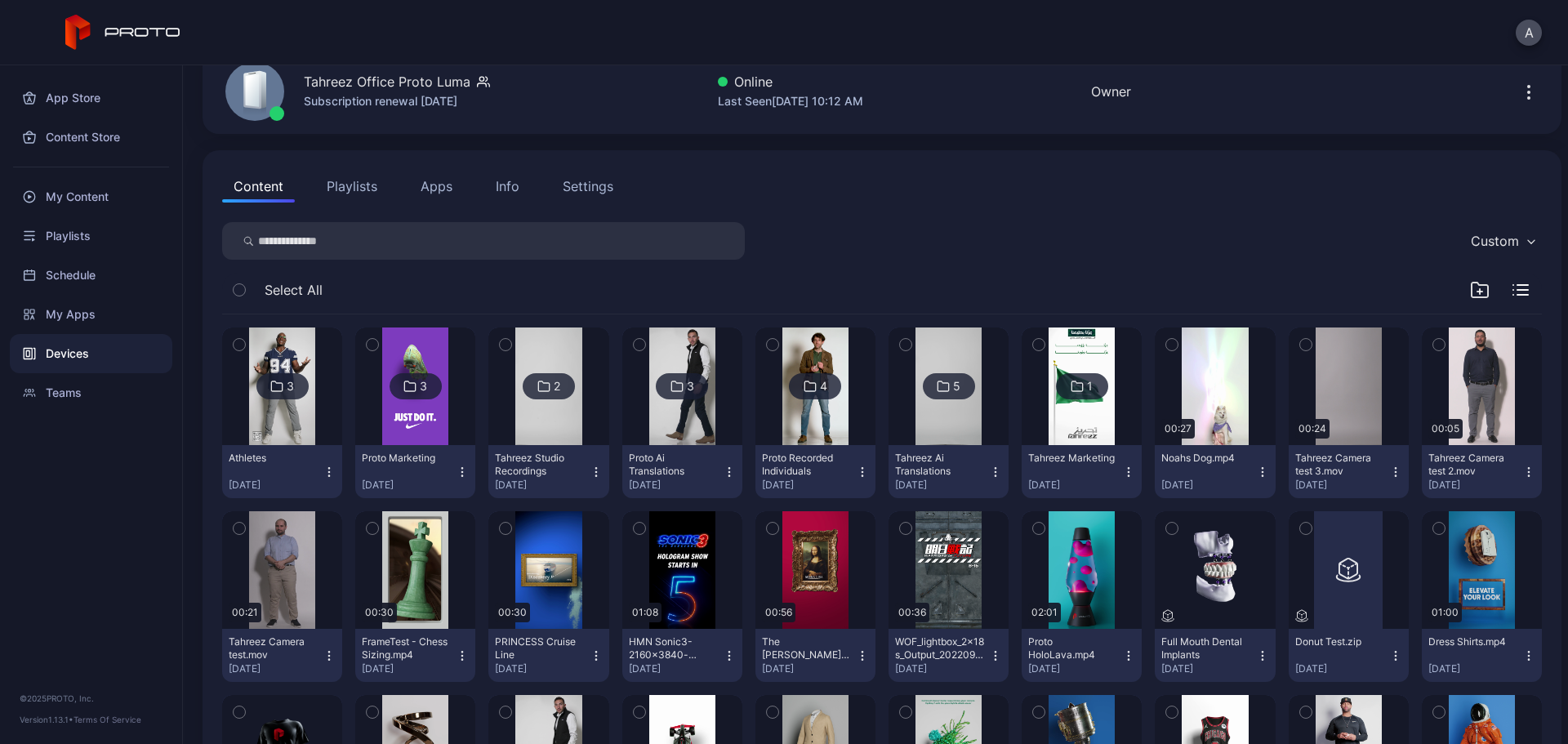
click at [857, 467] on icon "button" at bounding box center [863, 472] width 13 height 13
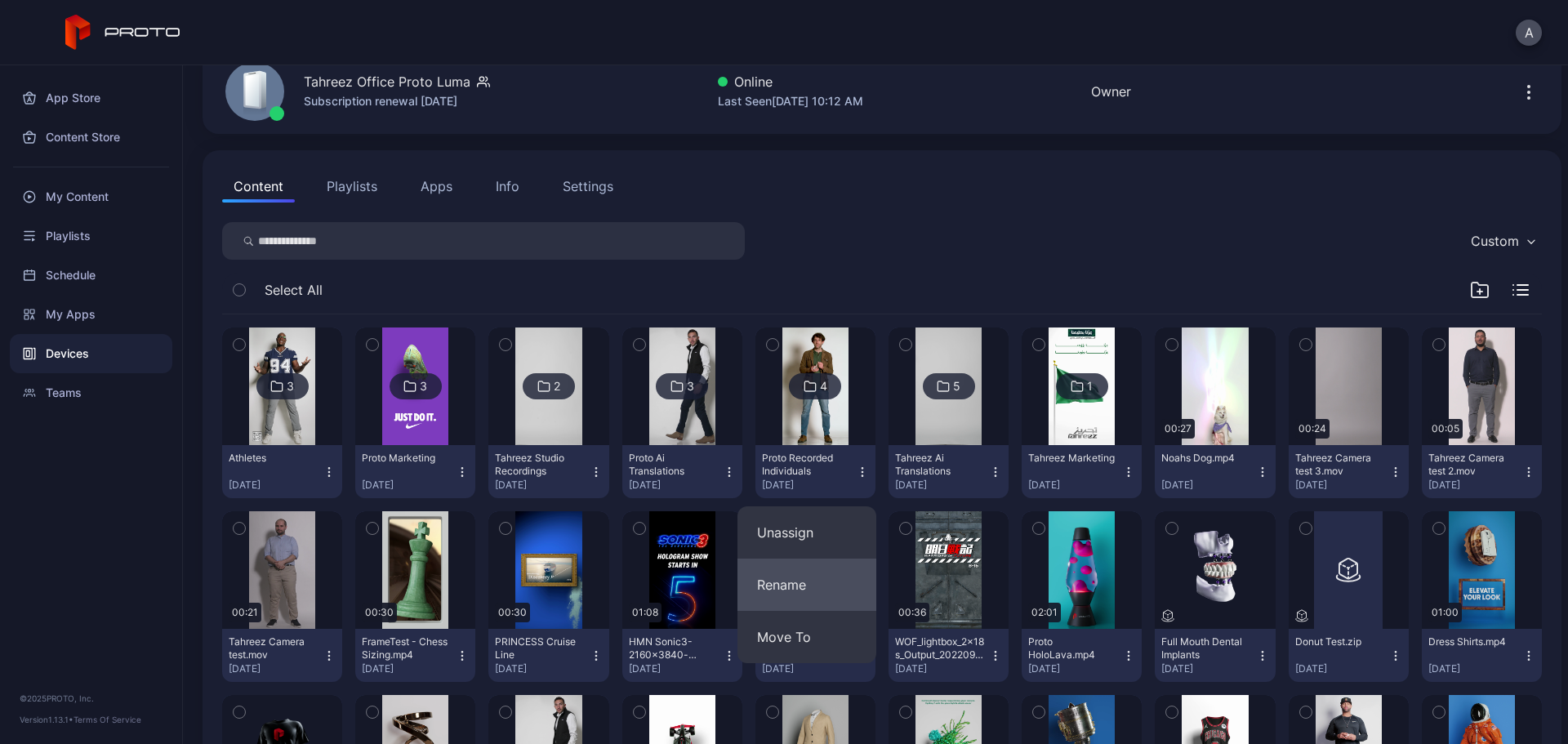
click at [819, 578] on button "Rename" at bounding box center [807, 585] width 139 height 53
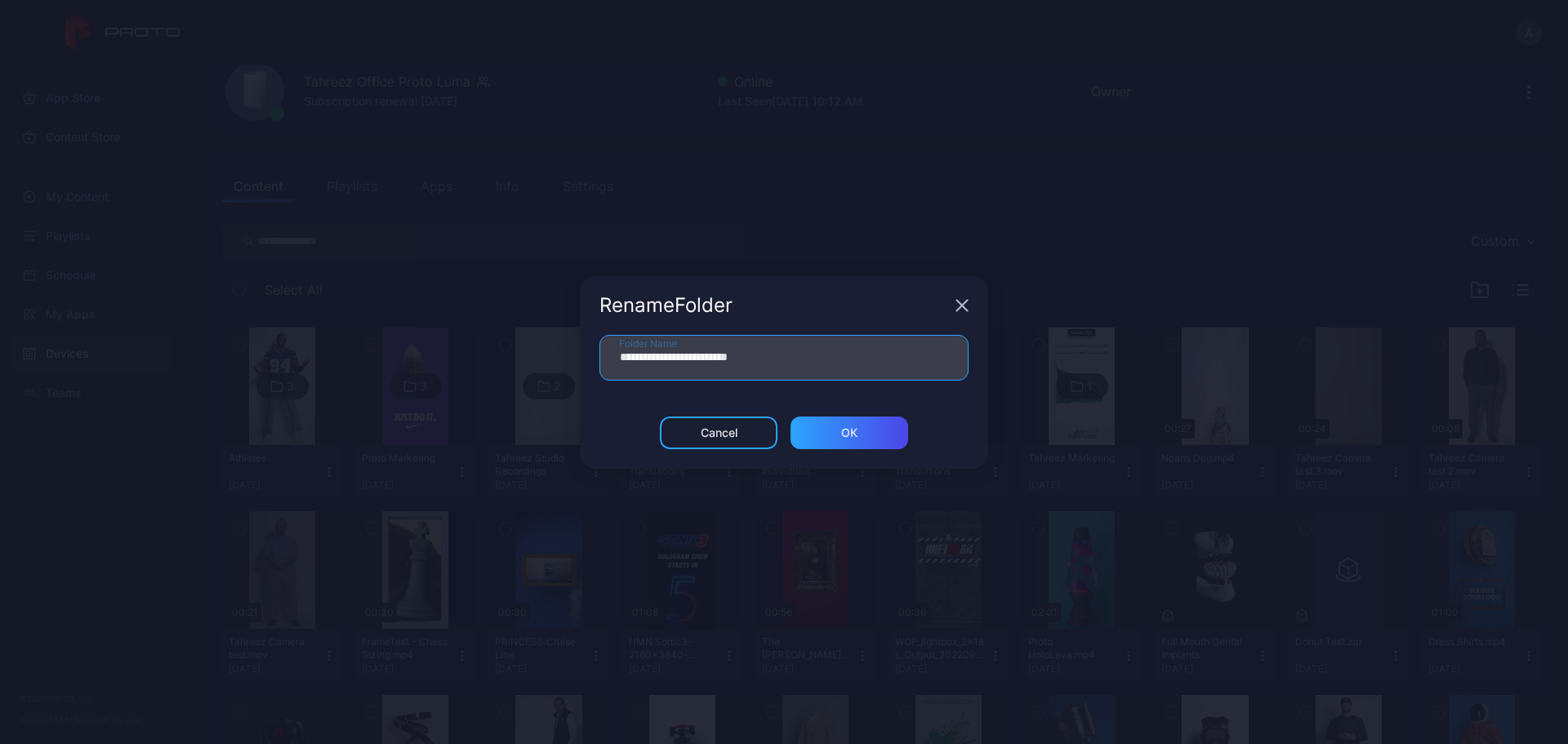
drag, startPoint x: 650, startPoint y: 357, endPoint x: 942, endPoint y: 366, distance: 292.1
click at [942, 366] on input "**********" at bounding box center [784, 358] width 370 height 46
type input "**********"
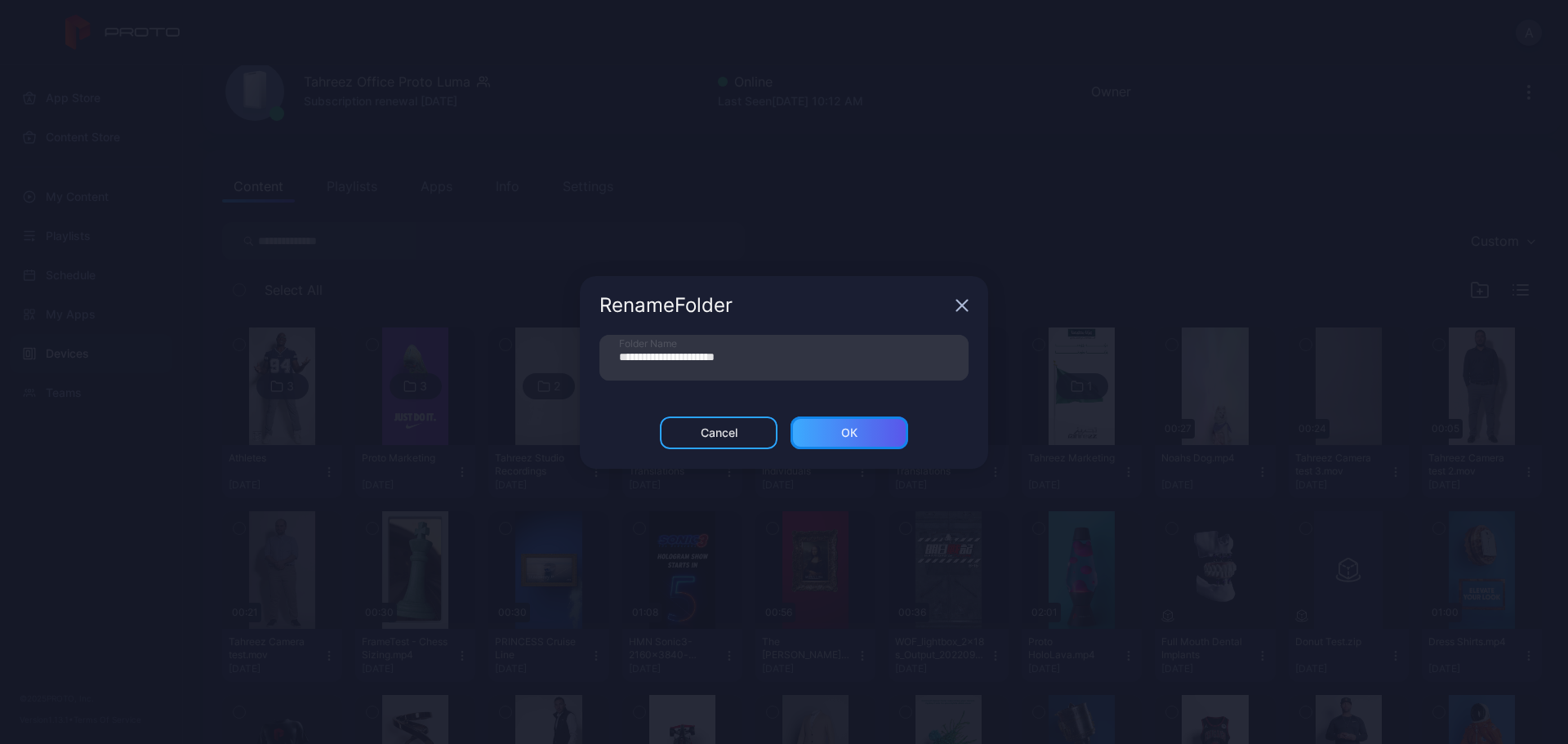
click at [847, 432] on div "ОК" at bounding box center [850, 433] width 17 height 13
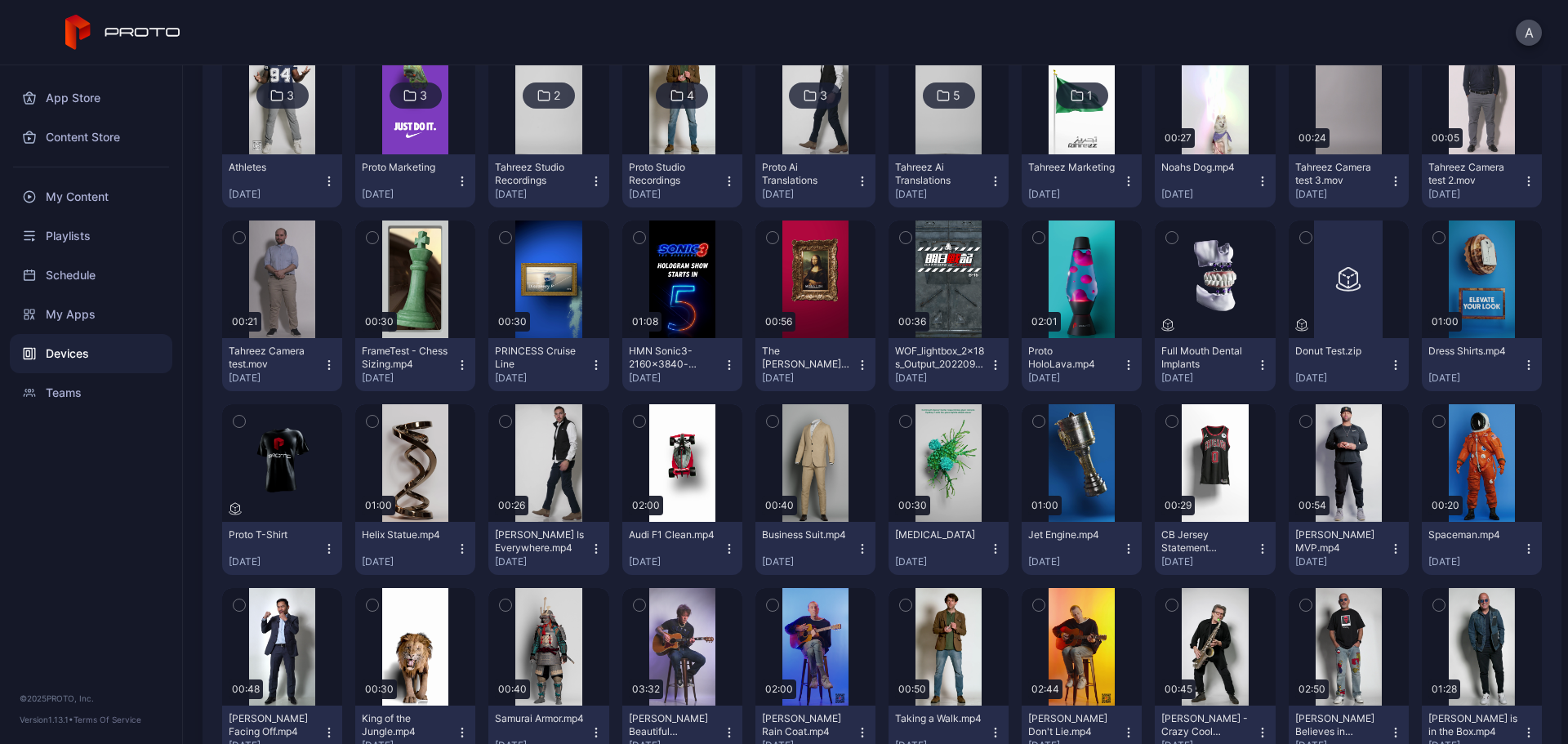
scroll to position [409, 0]
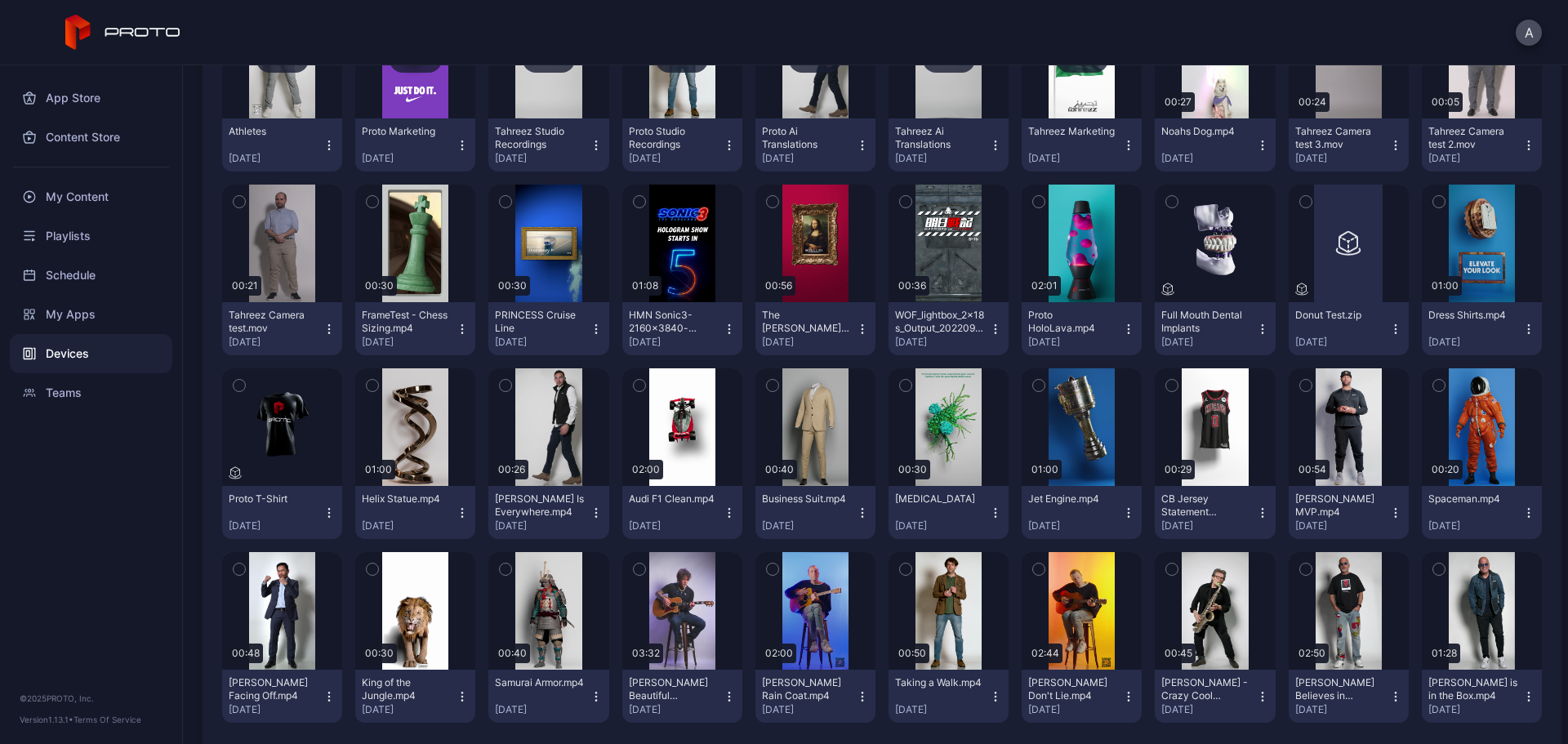
click at [503, 388] on icon "button" at bounding box center [505, 385] width 11 height 18
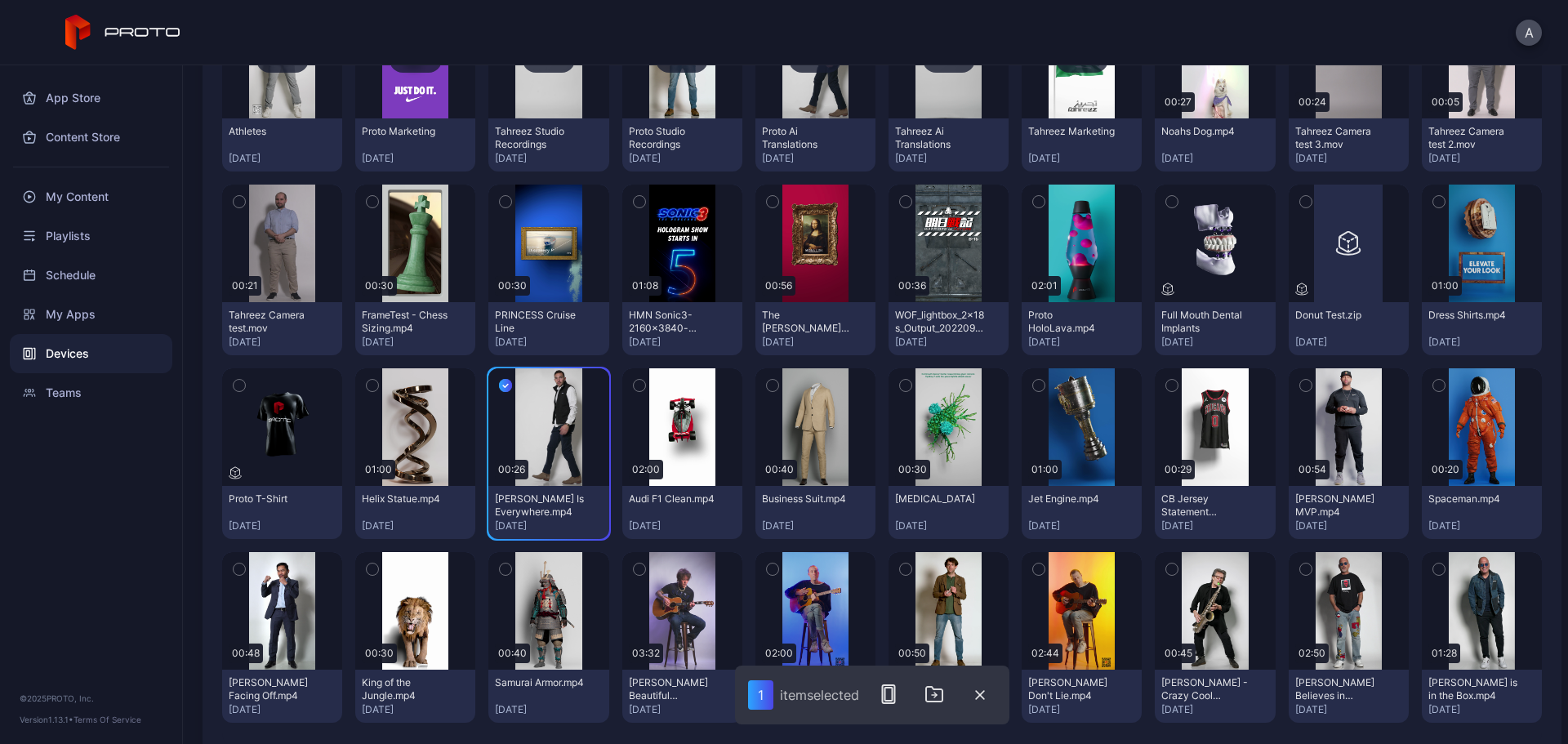
click at [242, 567] on icon "button" at bounding box center [239, 568] width 11 height 18
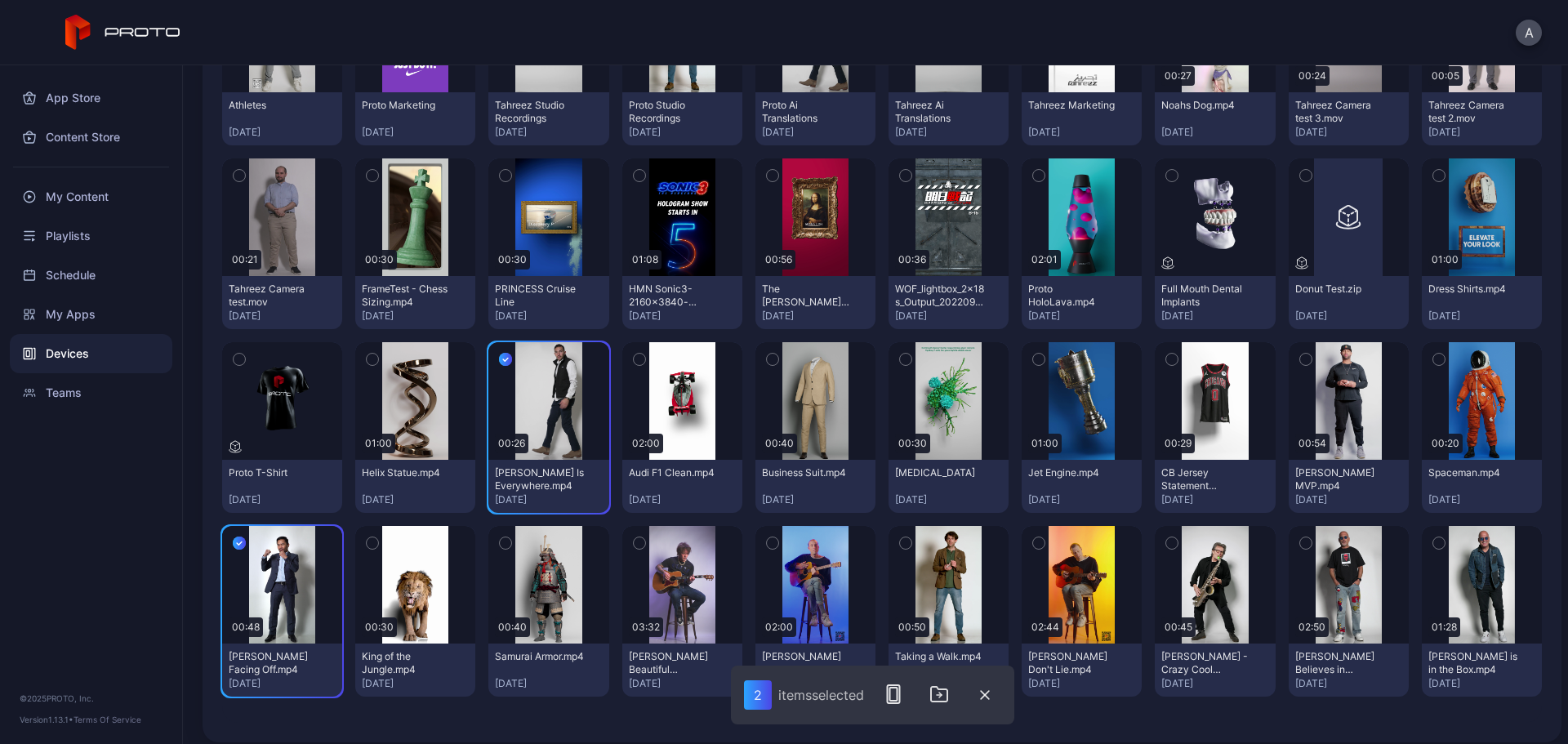
scroll to position [446, 0]
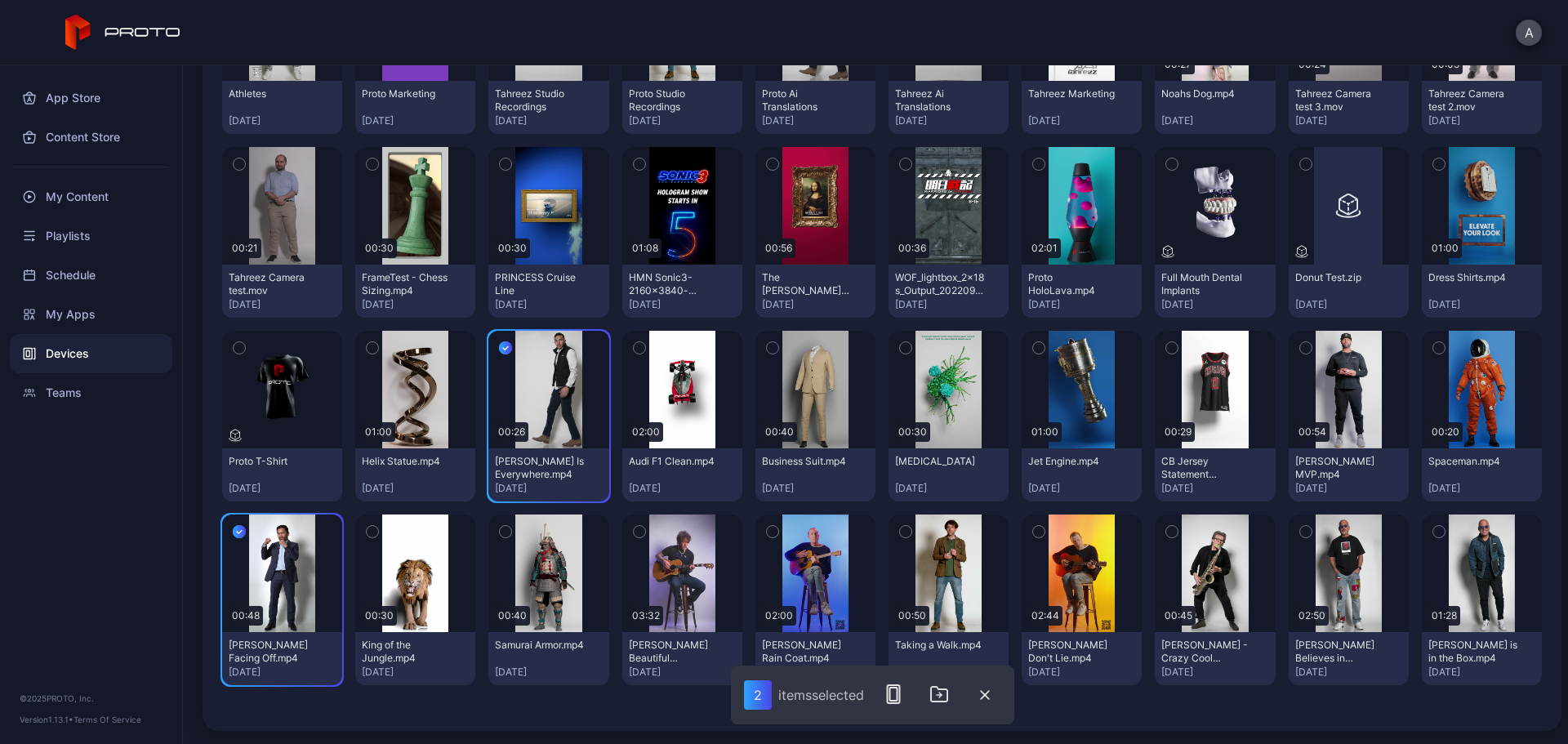
click at [1434, 531] on icon "button" at bounding box center [1440, 531] width 11 height 18
click at [1300, 531] on icon "button" at bounding box center [1306, 531] width 11 height 18
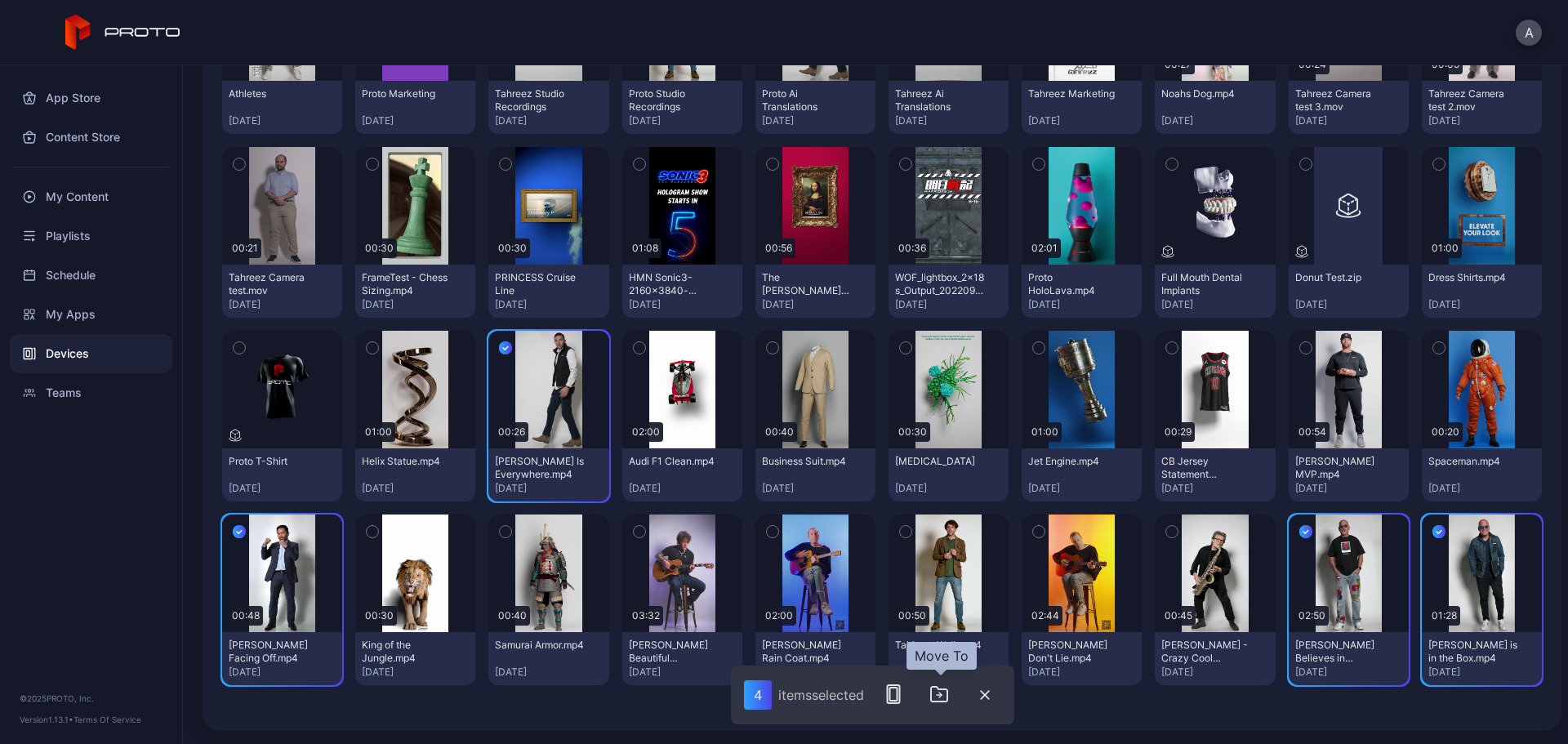
click at [939, 701] on icon "button" at bounding box center [940, 695] width 17 height 15
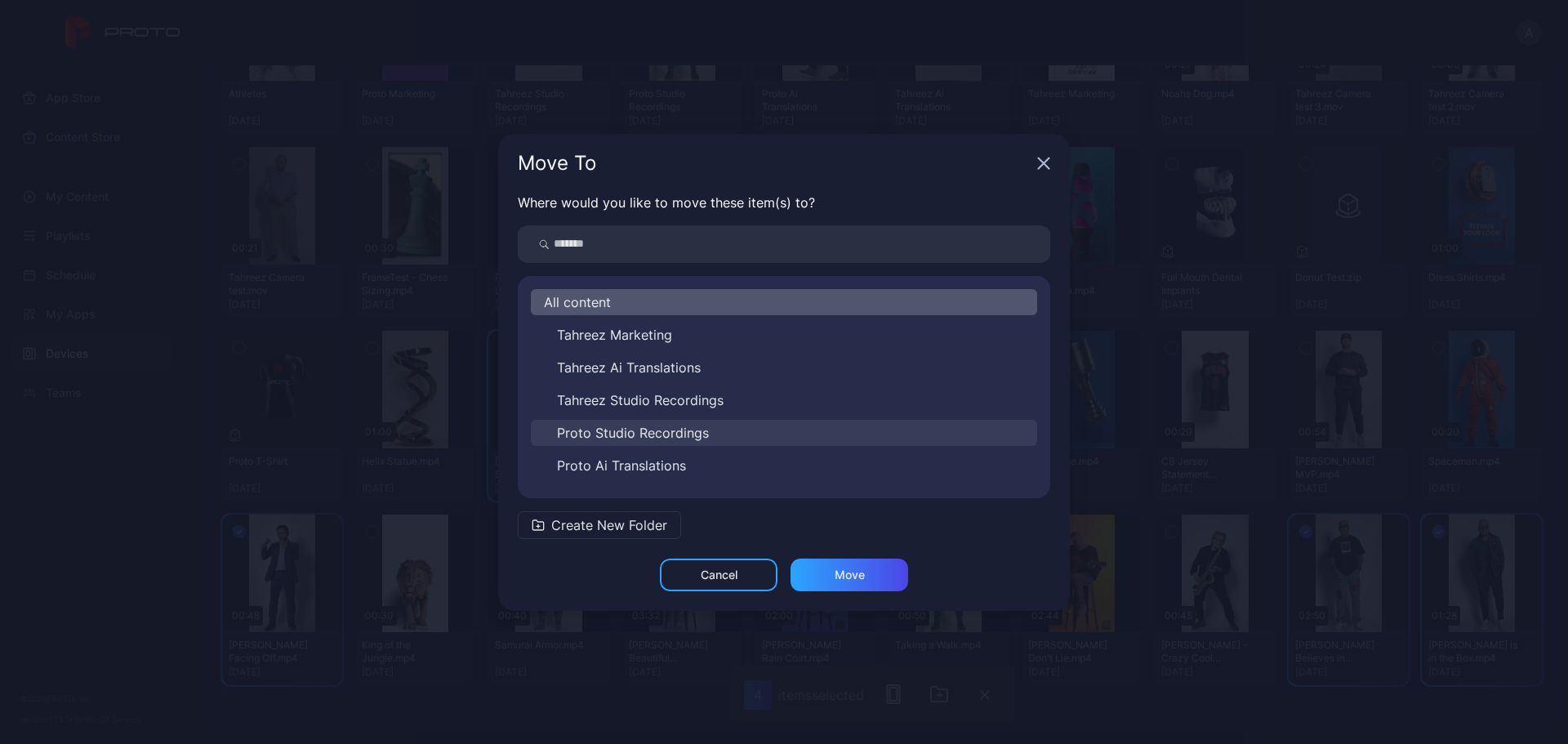
click at [674, 433] on span "Proto Studio Recordings" at bounding box center [633, 433] width 152 height 19
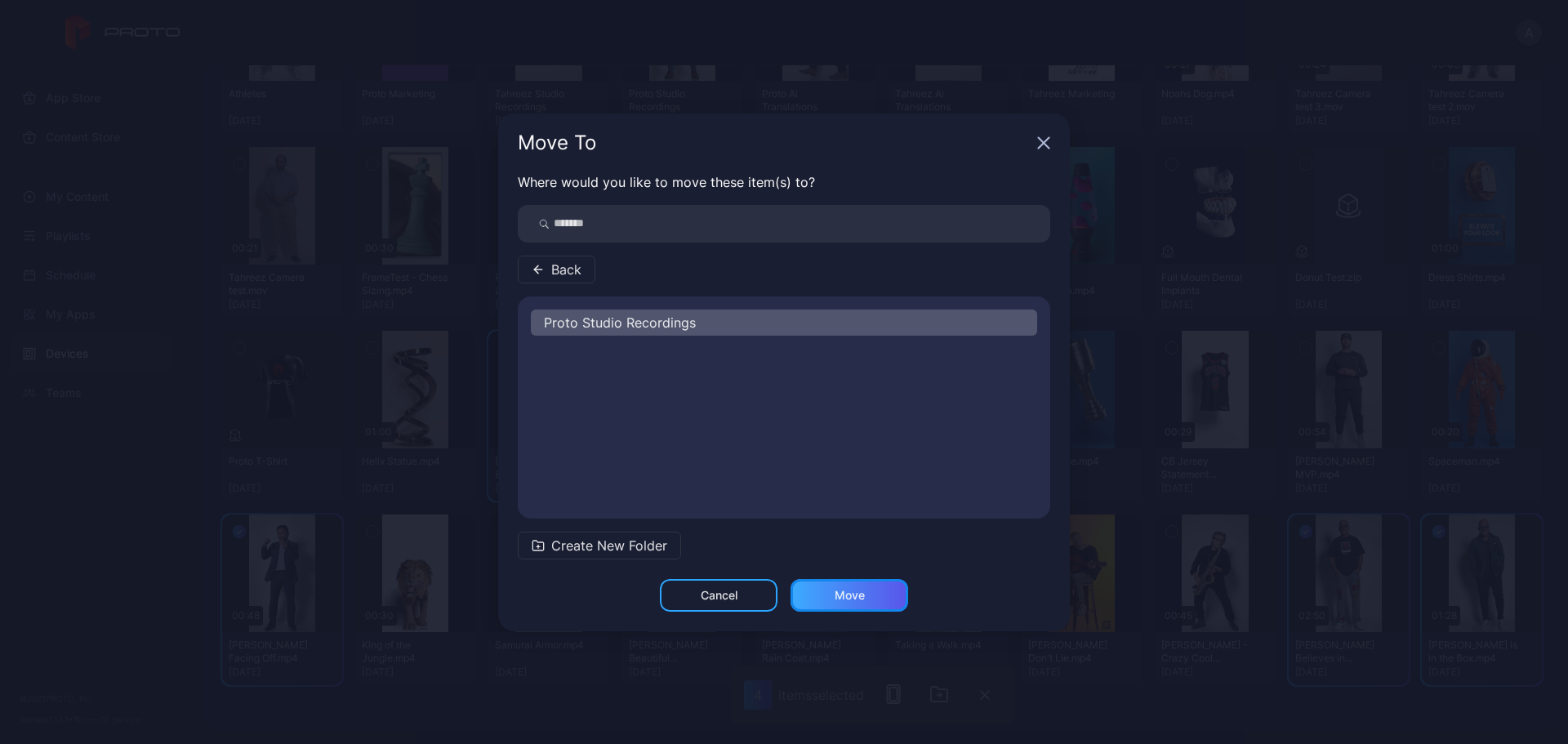
click at [880, 601] on div "Move" at bounding box center [849, 595] width 117 height 32
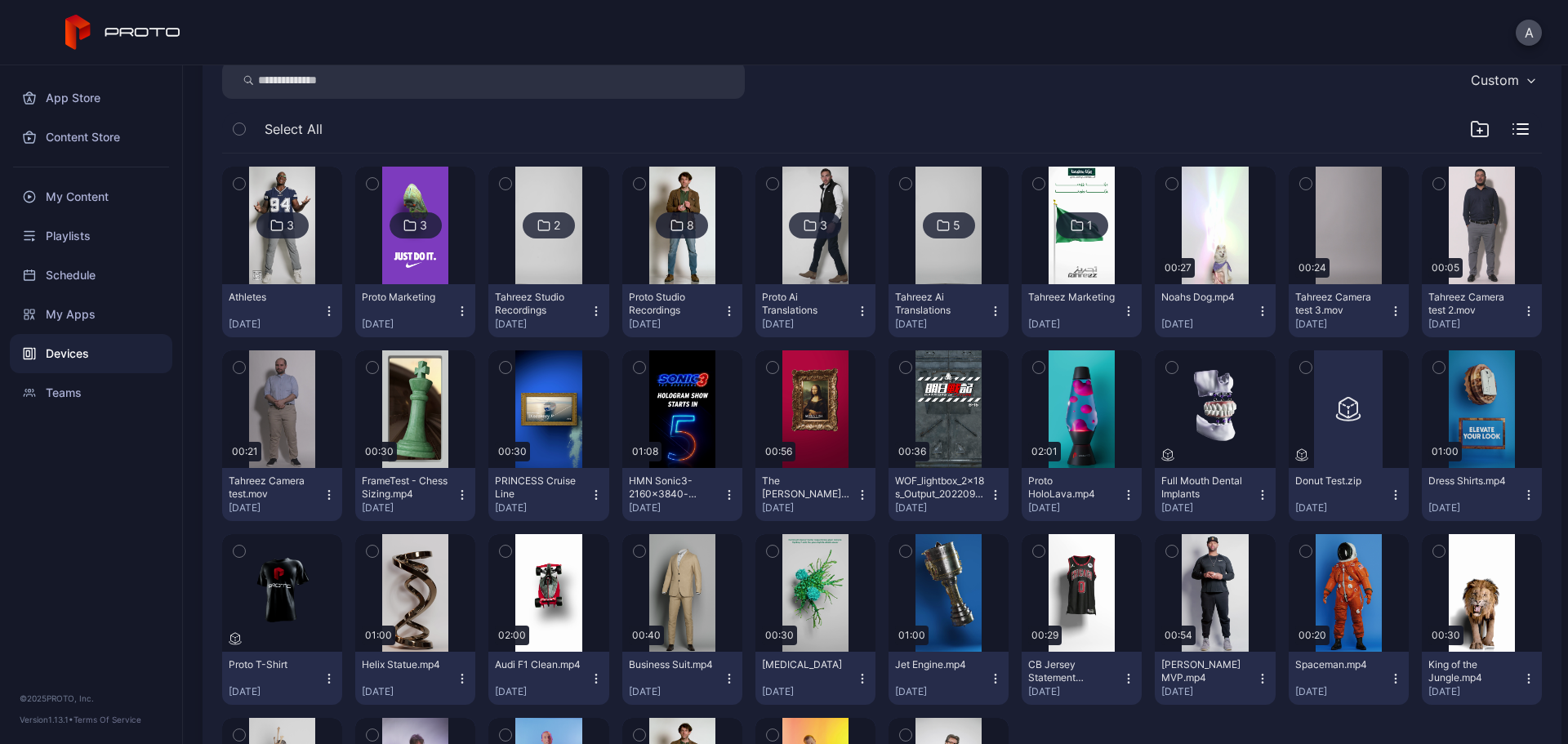
scroll to position [270, 0]
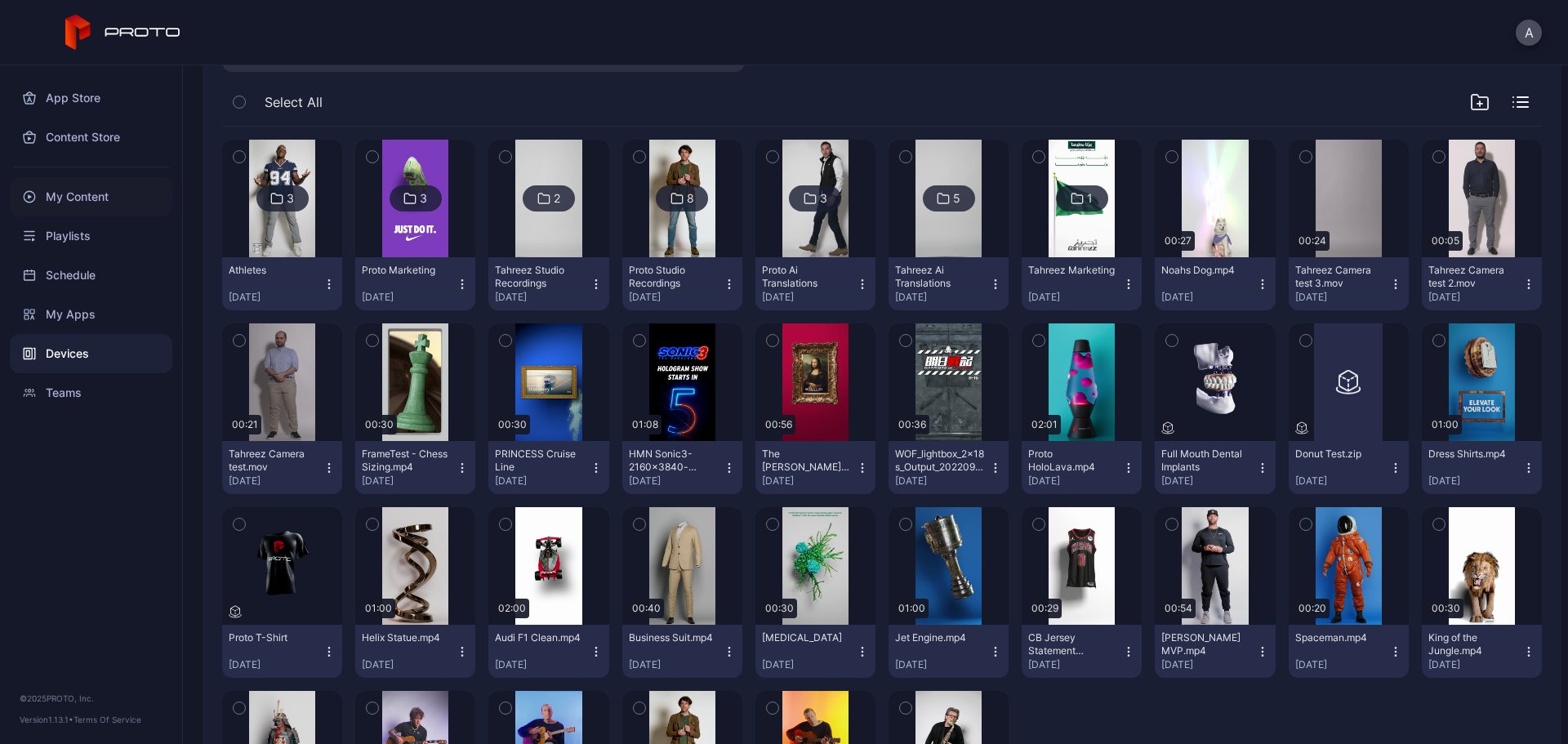
click at [86, 198] on div "My Content" at bounding box center [91, 197] width 163 height 39
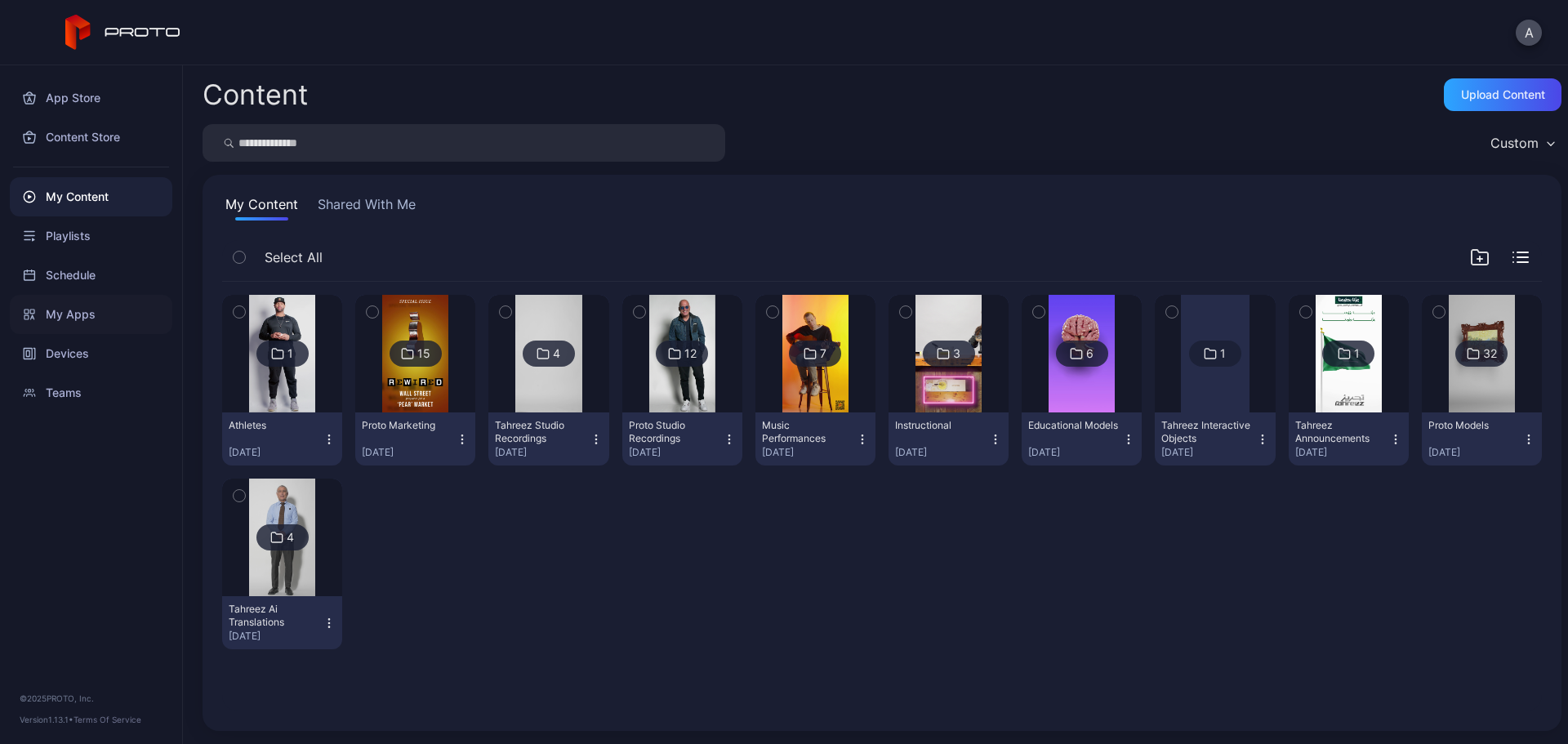
click at [104, 308] on div "My Apps" at bounding box center [91, 314] width 163 height 39
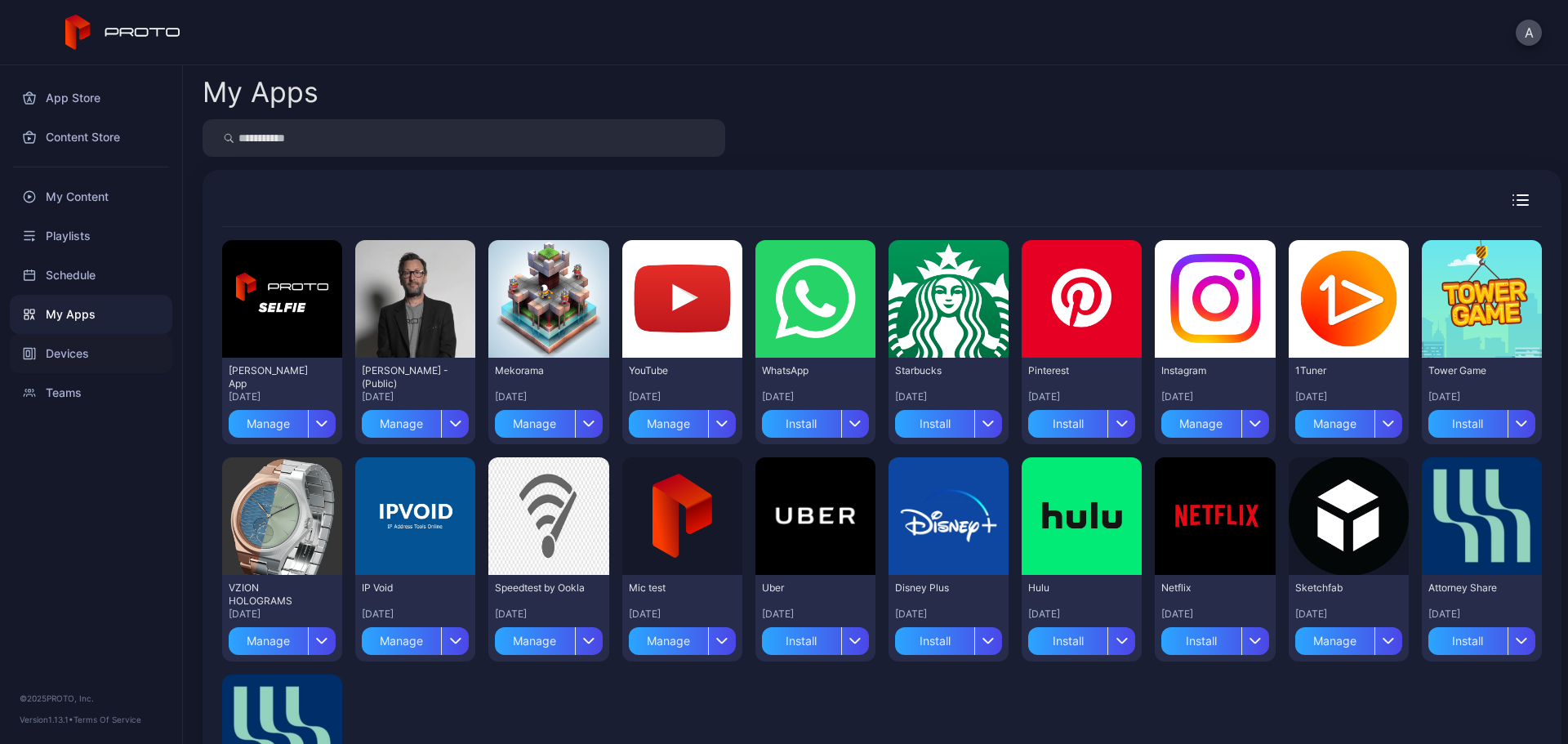
click at [99, 343] on div "Devices" at bounding box center [91, 354] width 163 height 39
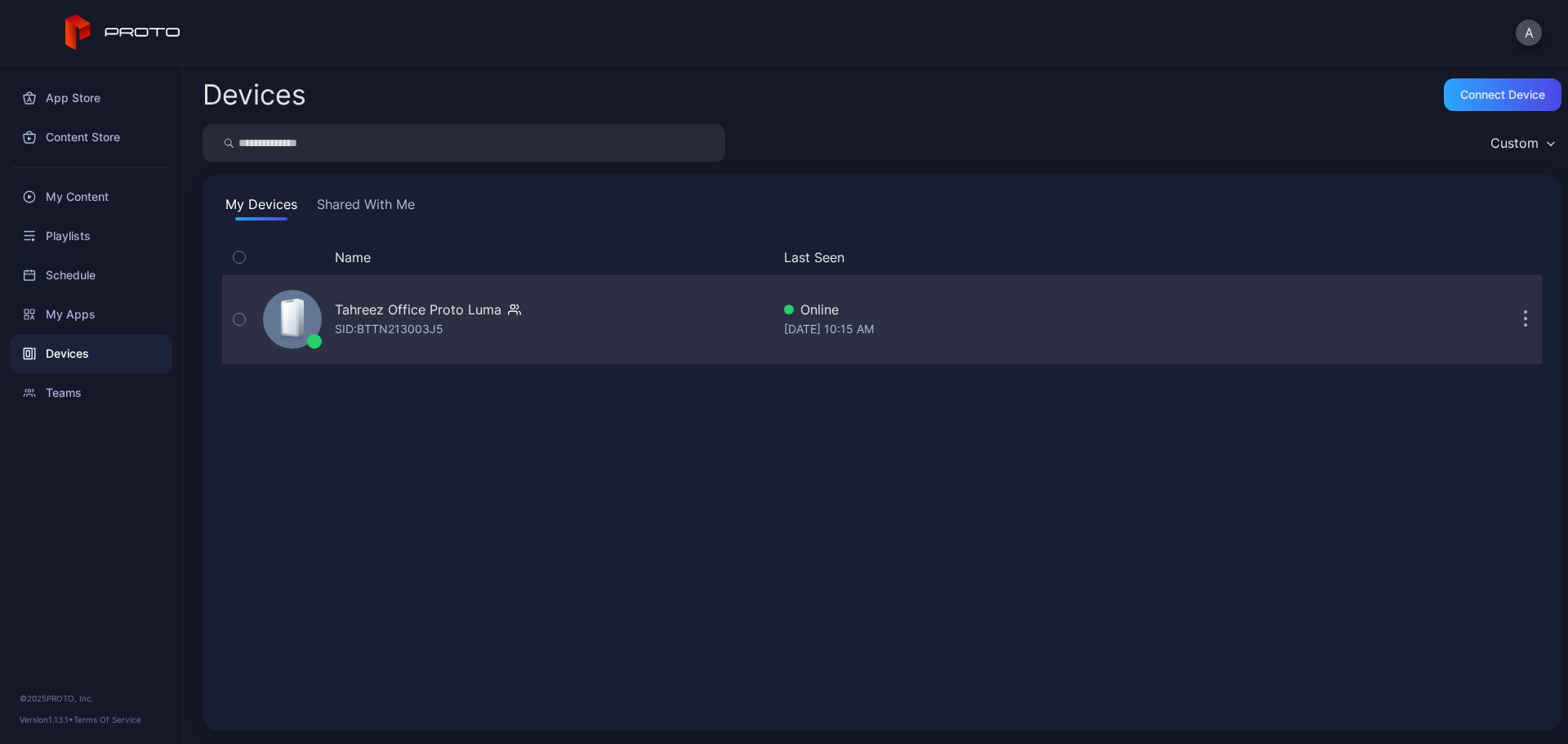
click at [377, 305] on div "Tahreez Office Proto Luma" at bounding box center [418, 309] width 166 height 19
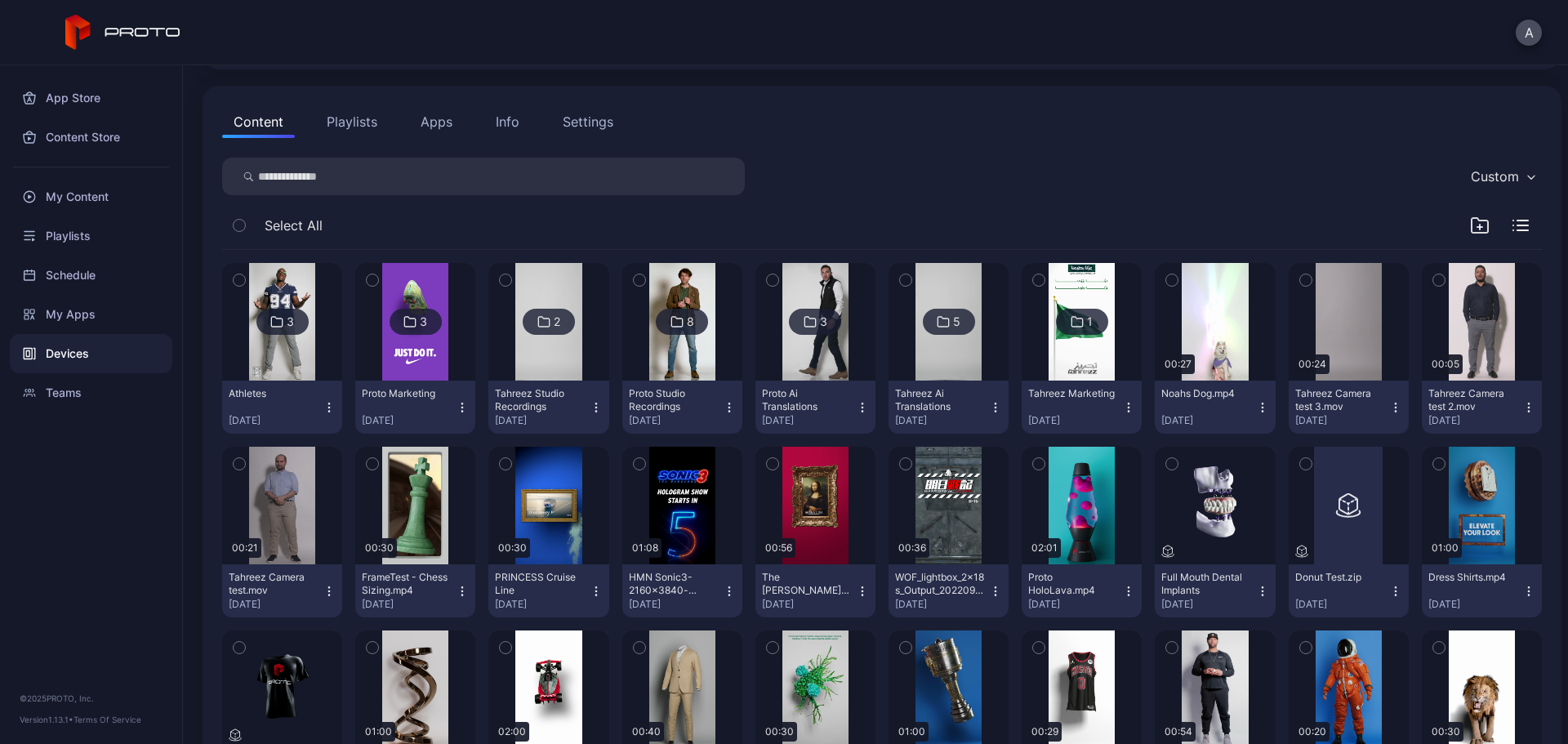
scroll to position [164, 0]
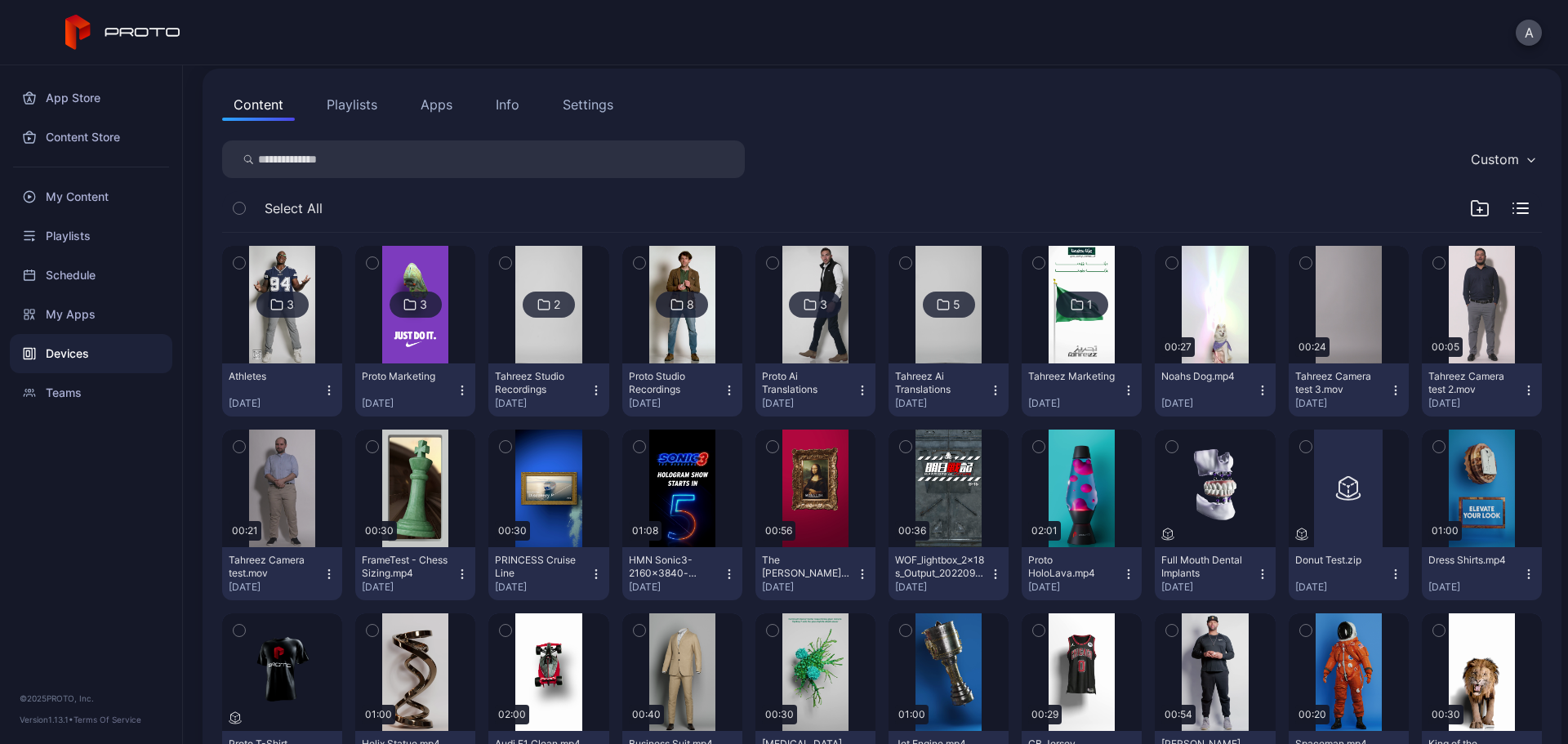
click at [1472, 215] on icon "button" at bounding box center [1480, 208] width 17 height 15
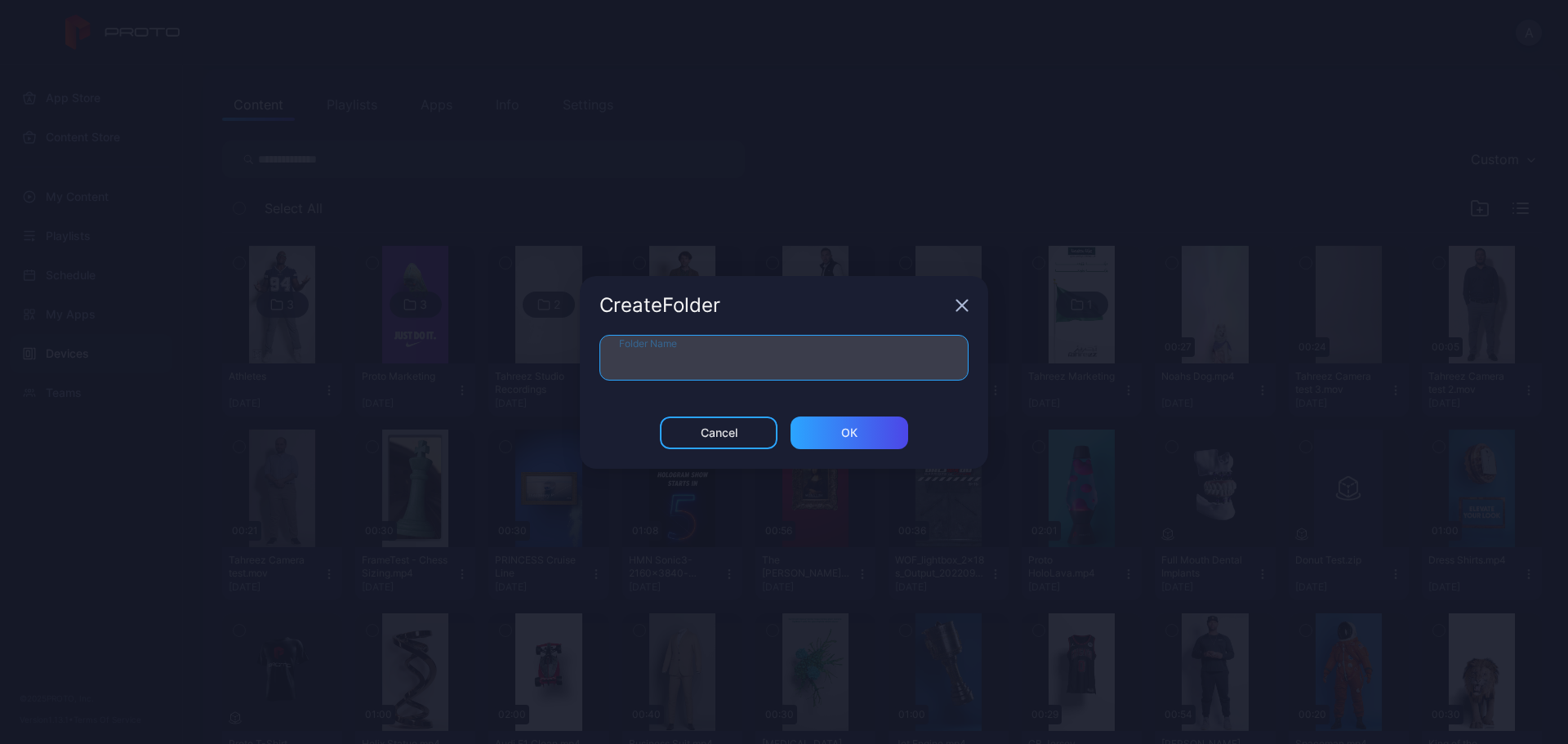
click at [880, 362] on input "Folder Name" at bounding box center [784, 358] width 370 height 46
type input "*"
click at [626, 349] on input "**********" at bounding box center [784, 358] width 370 height 46
type input "**********"
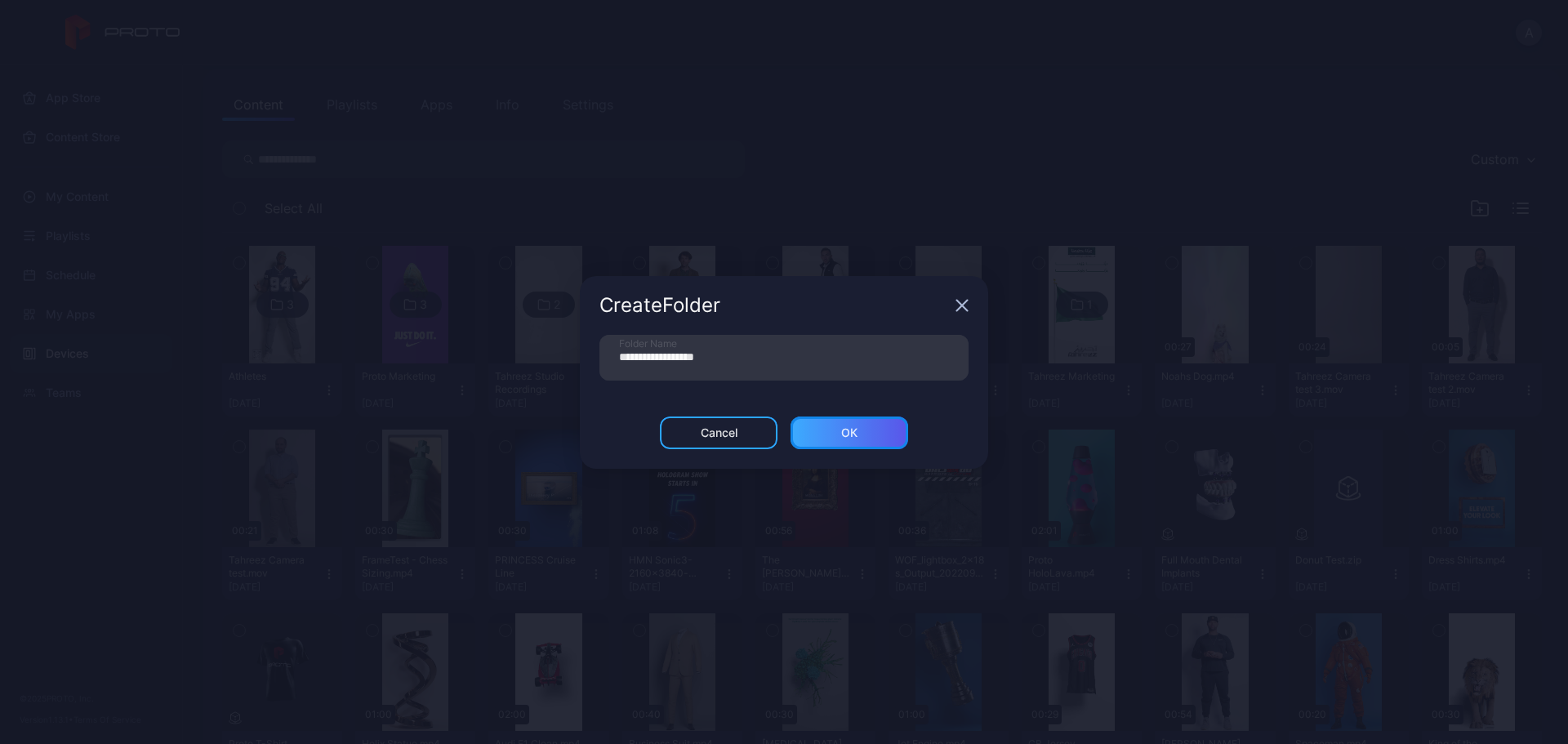
click at [833, 441] on div "ОК" at bounding box center [849, 433] width 117 height 32
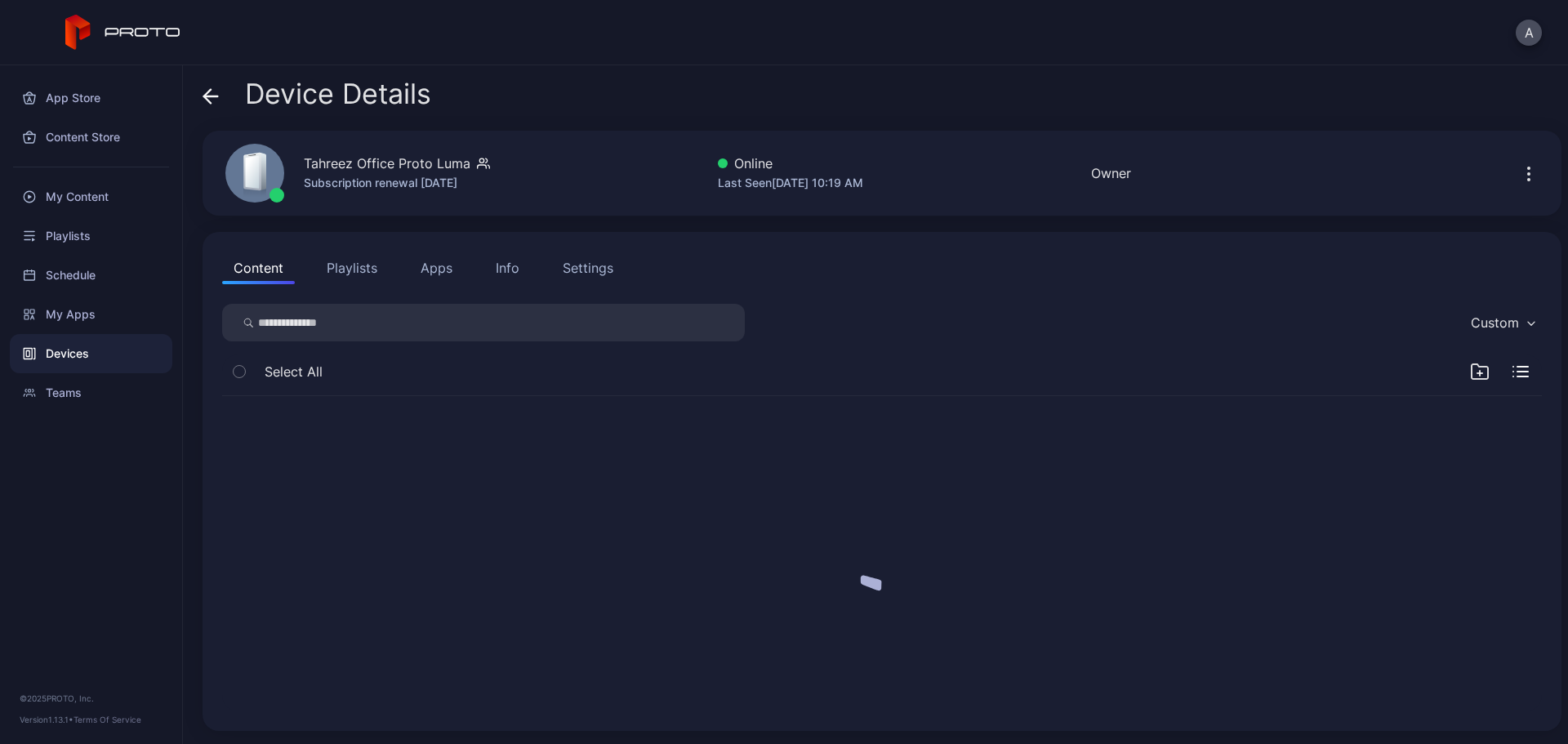
scroll to position [0, 0]
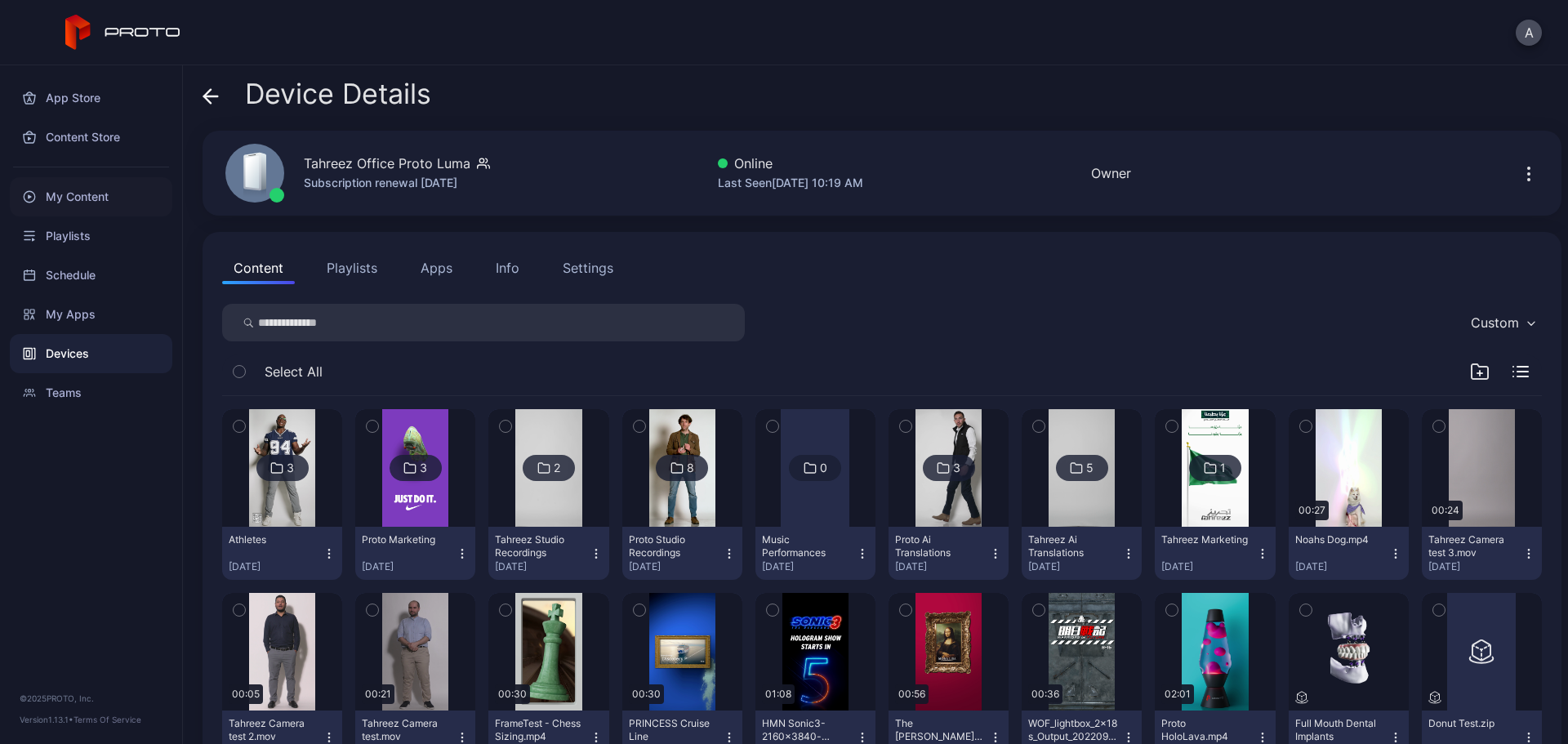
click at [98, 197] on div "My Content" at bounding box center [91, 197] width 163 height 39
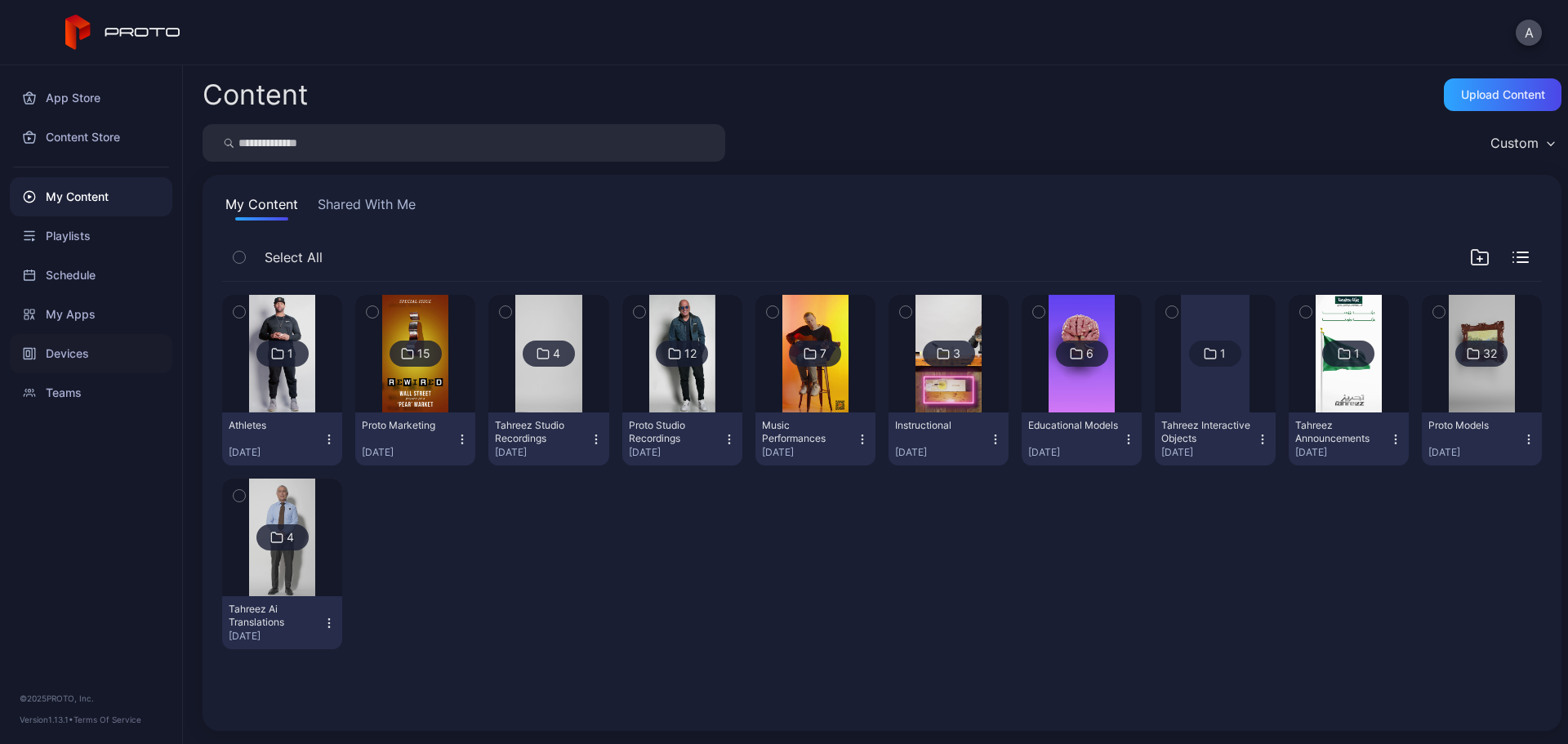
click at [110, 354] on div "Devices" at bounding box center [91, 354] width 163 height 39
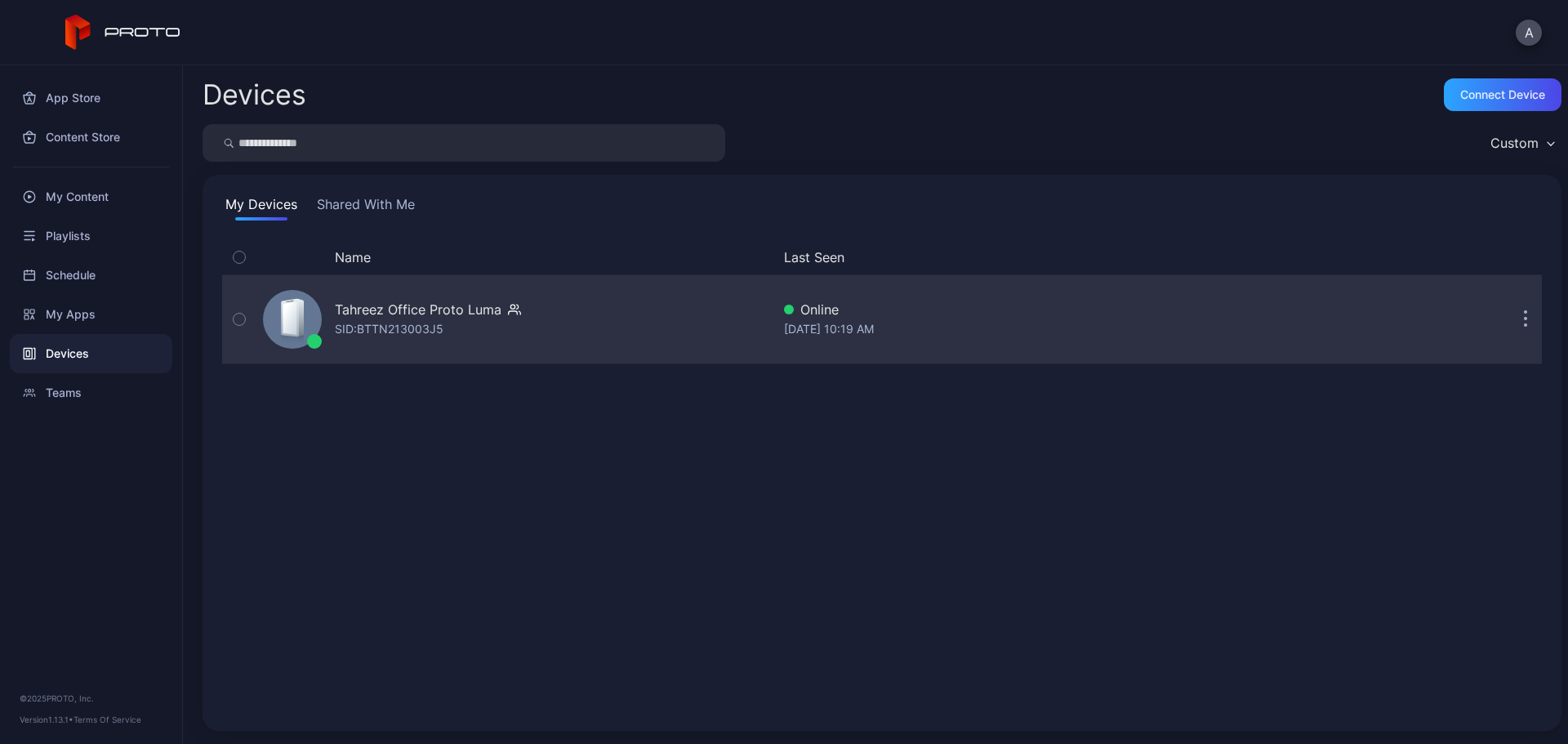
click at [476, 314] on div "Tahreez Office Proto Luma" at bounding box center [418, 309] width 166 height 19
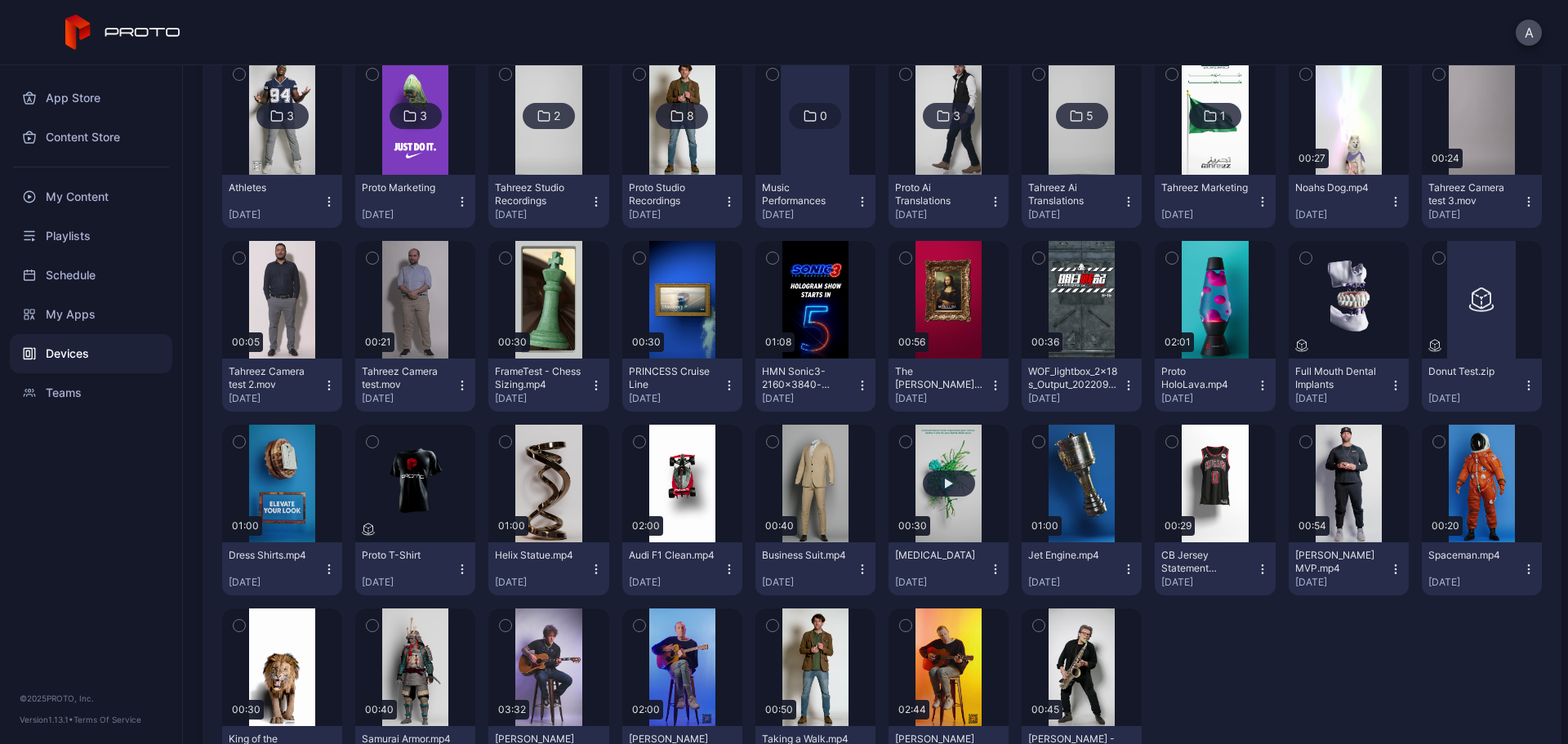
scroll to position [409, 0]
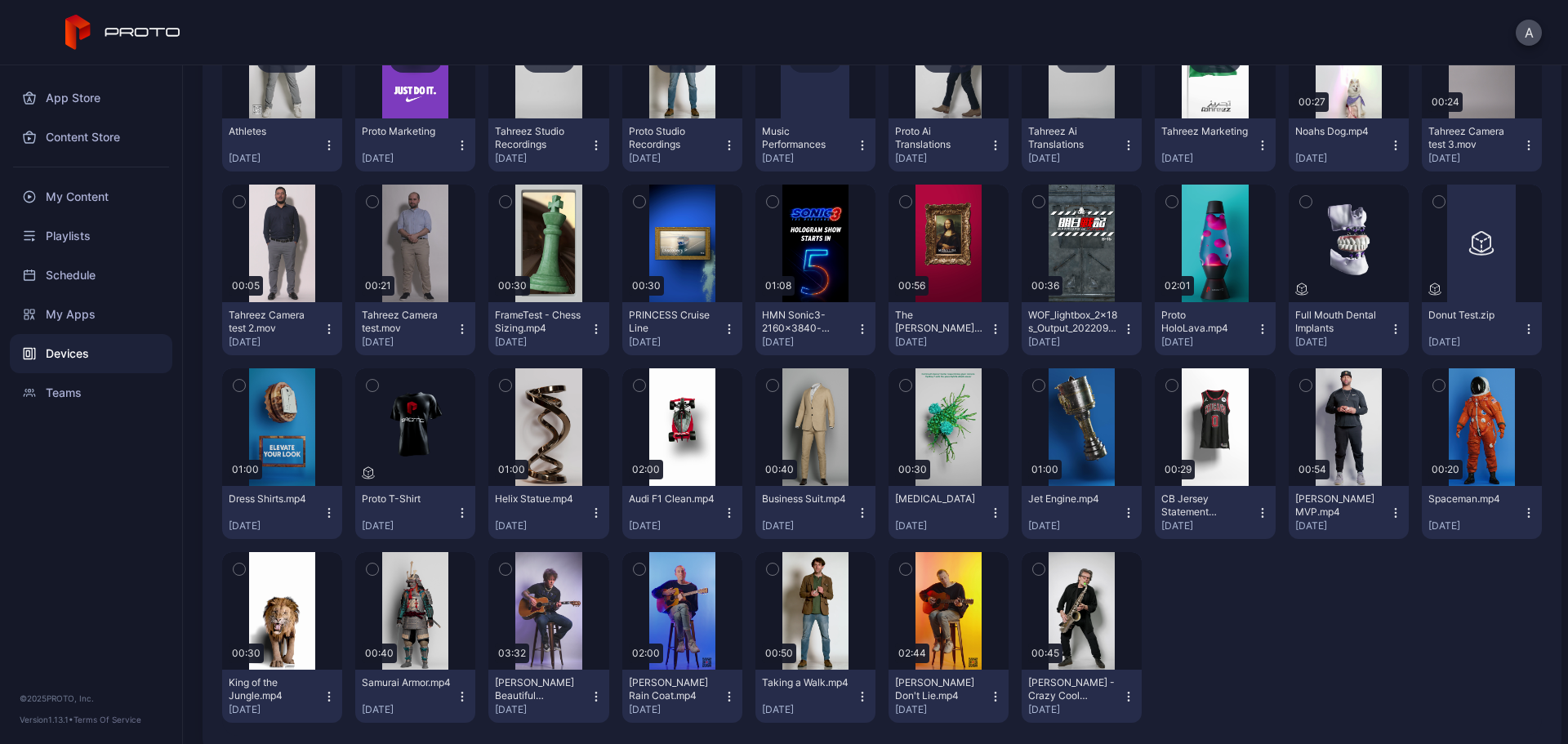
click at [503, 567] on icon "button" at bounding box center [505, 568] width 11 height 18
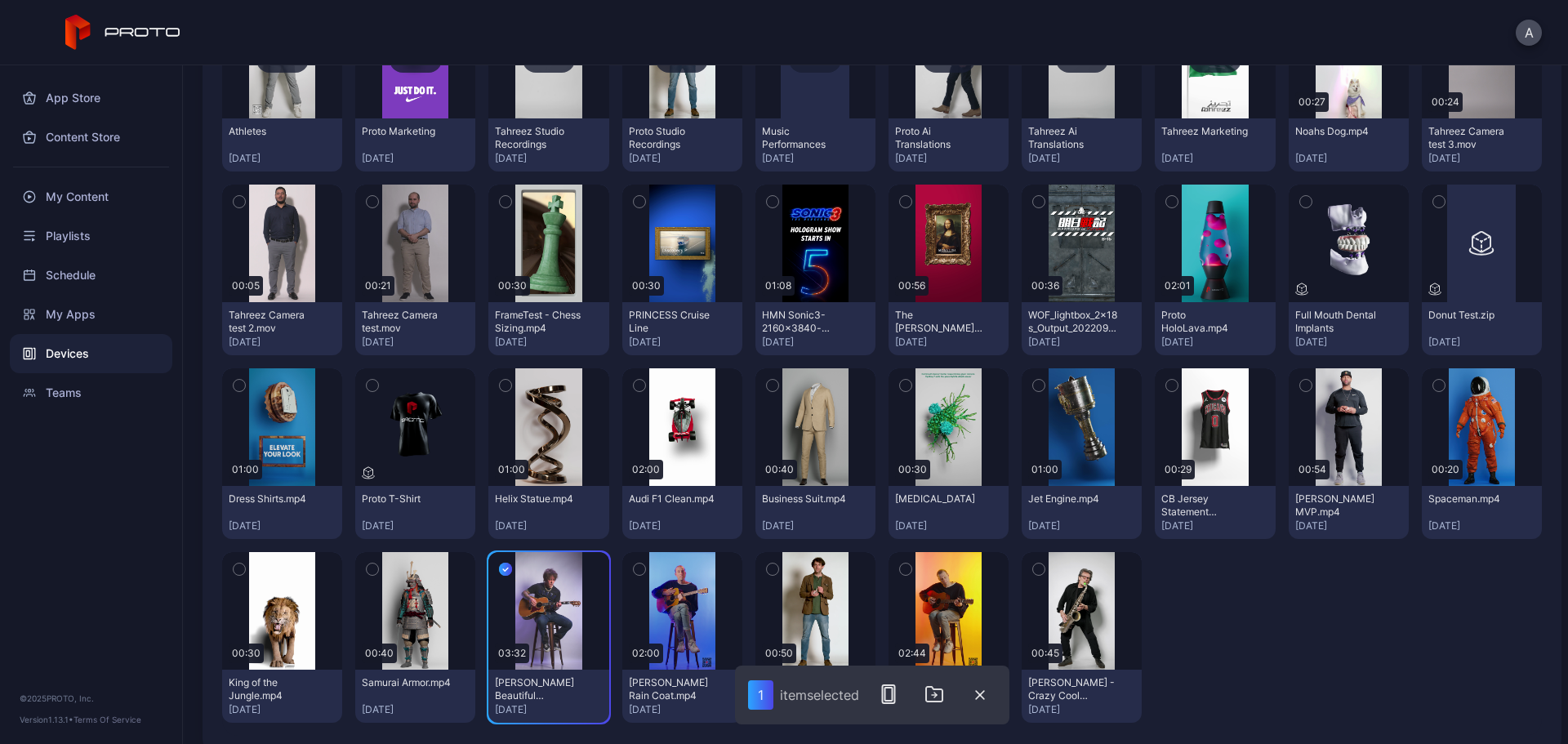
click at [638, 568] on icon "button" at bounding box center [639, 568] width 11 height 18
click at [900, 566] on icon "button" at bounding box center [906, 568] width 11 height 18
click at [1033, 567] on icon "button" at bounding box center [1039, 568] width 11 height 18
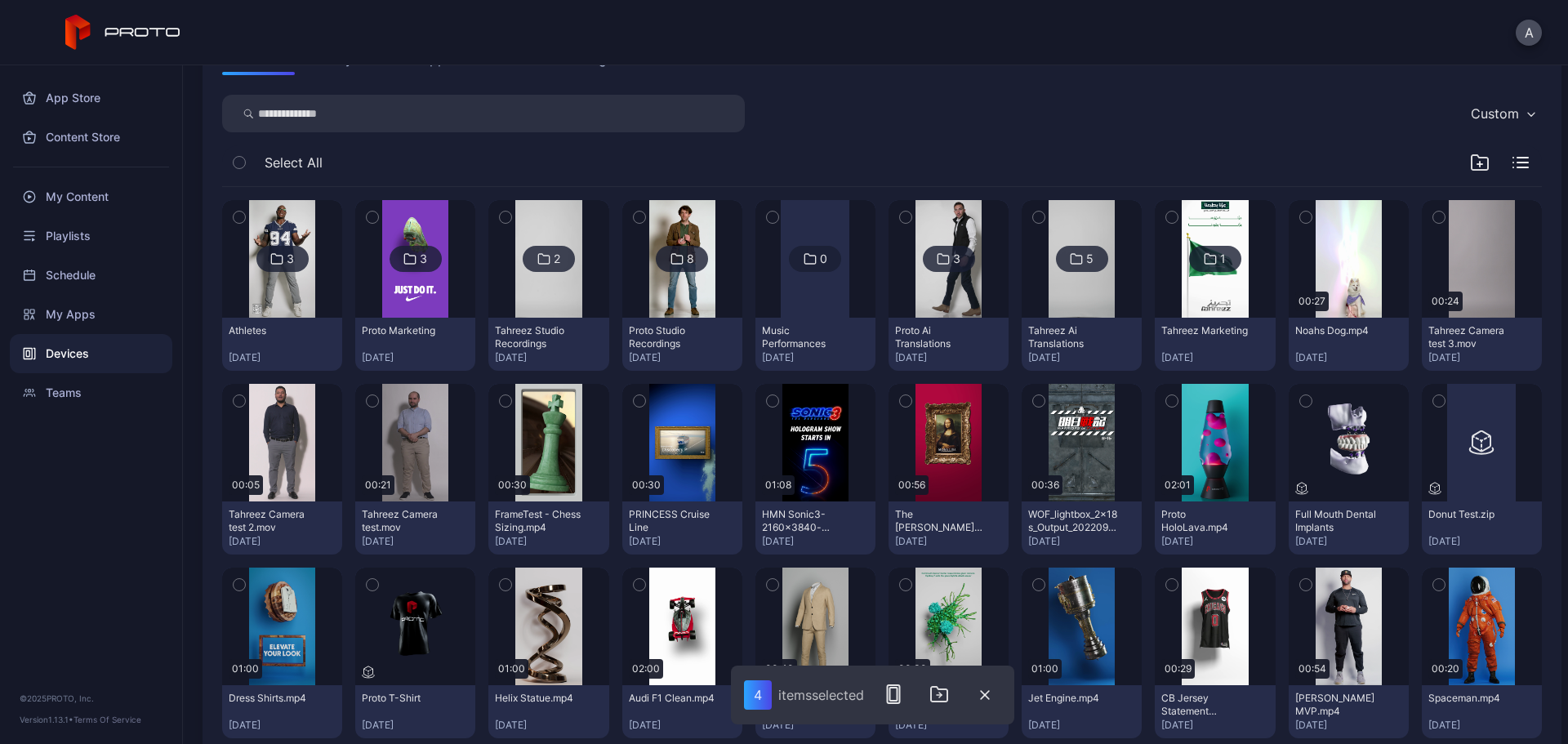
scroll to position [245, 0]
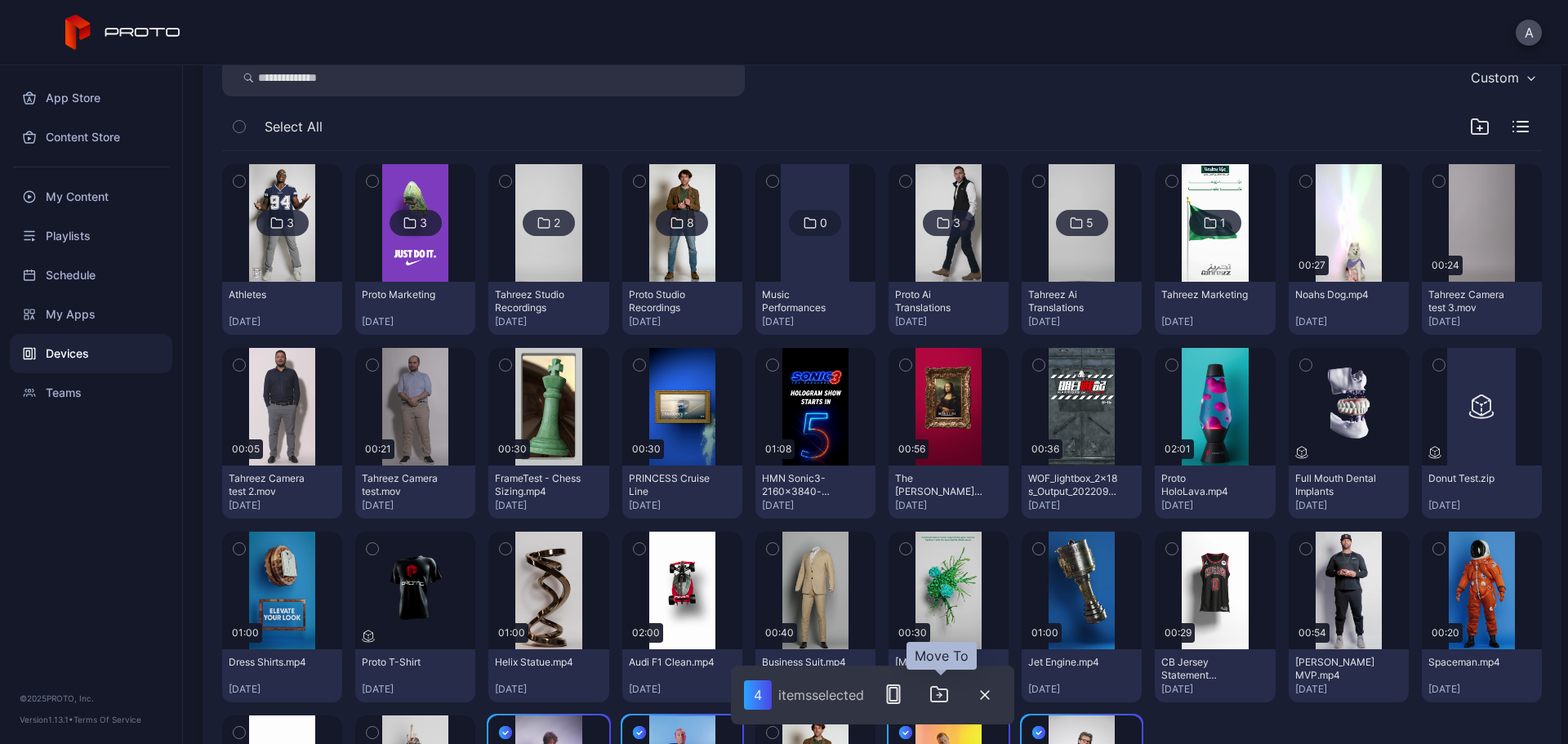
click at [936, 699] on icon "button" at bounding box center [939, 694] width 19 height 19
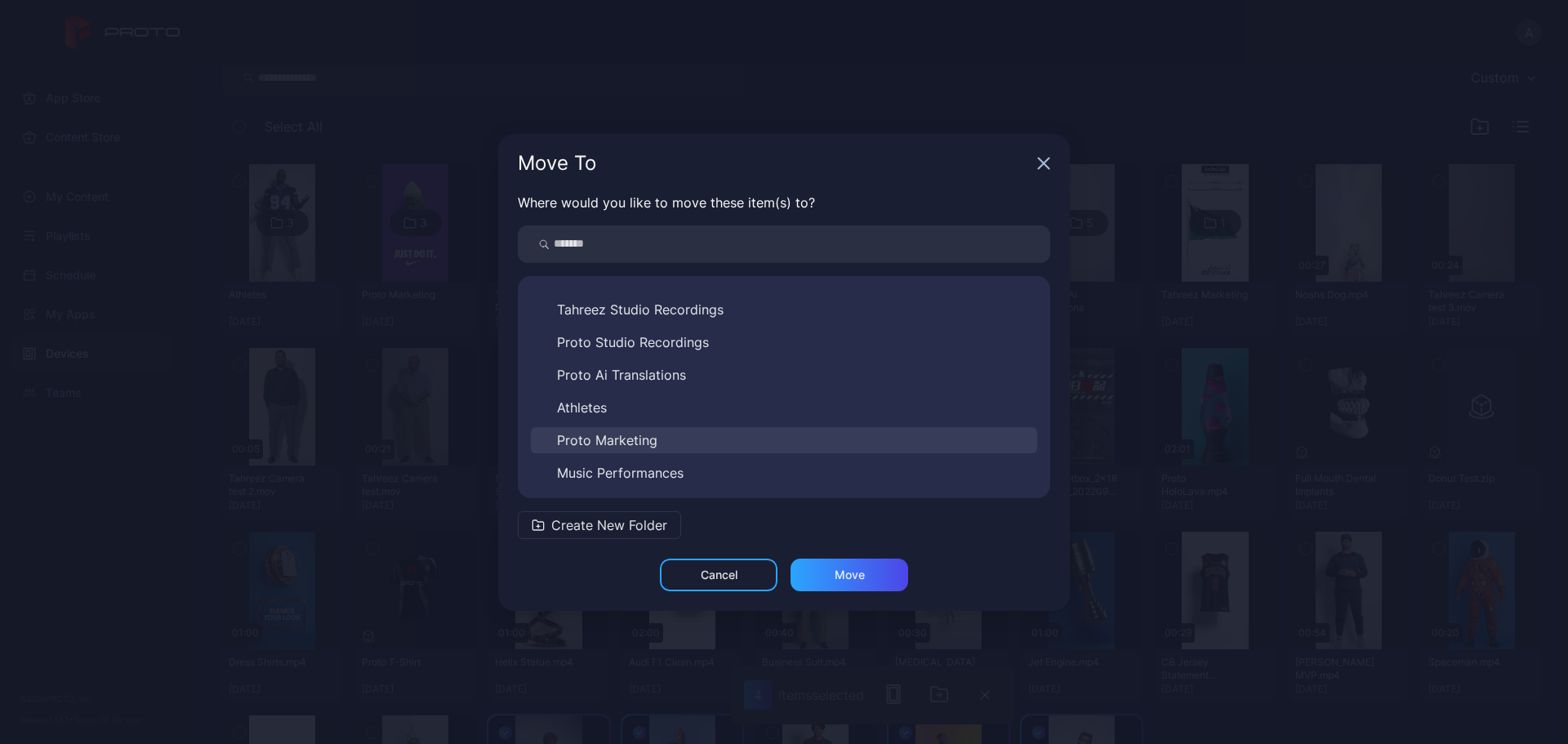
scroll to position [91, 0]
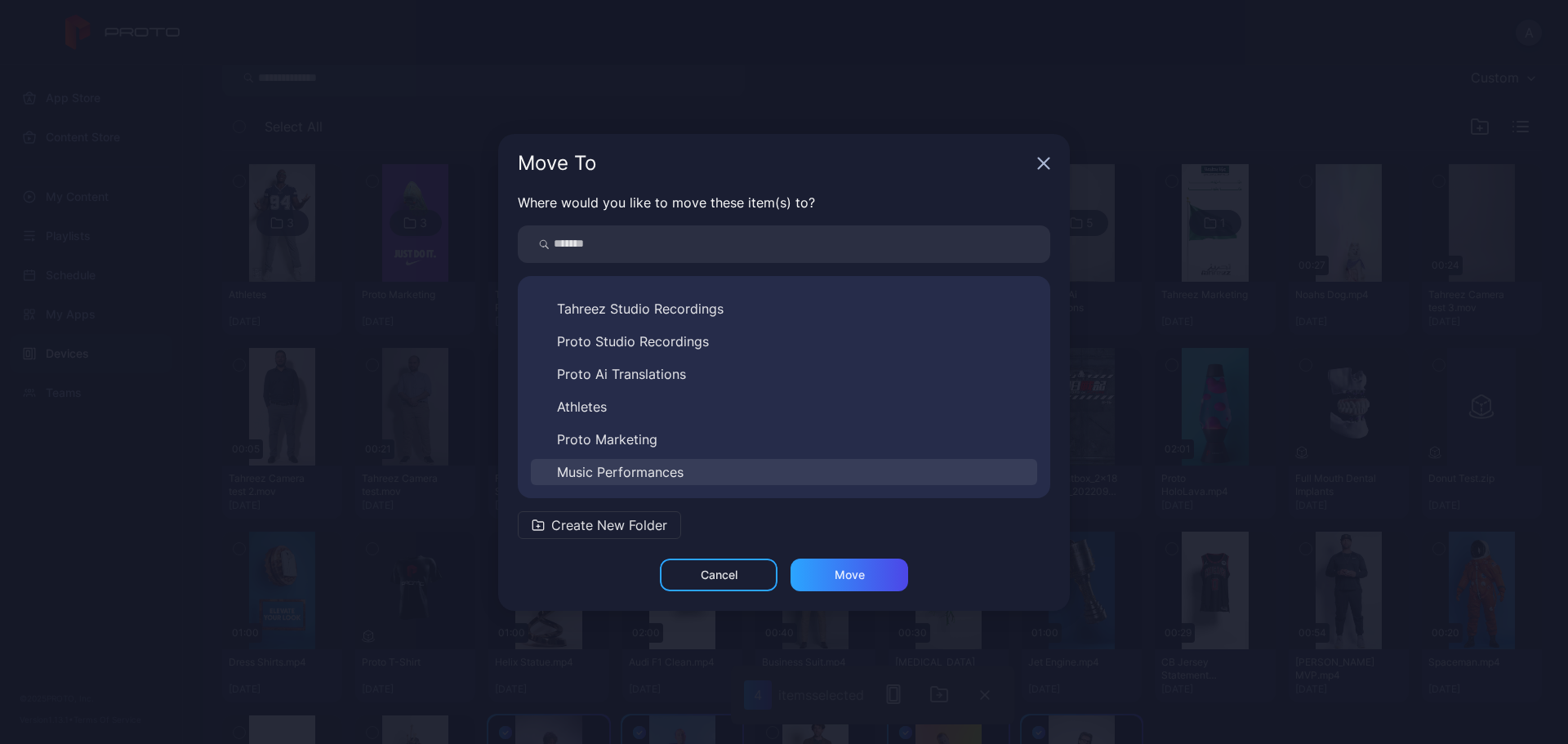
click at [706, 464] on button "Music Performances" at bounding box center [784, 472] width 506 height 26
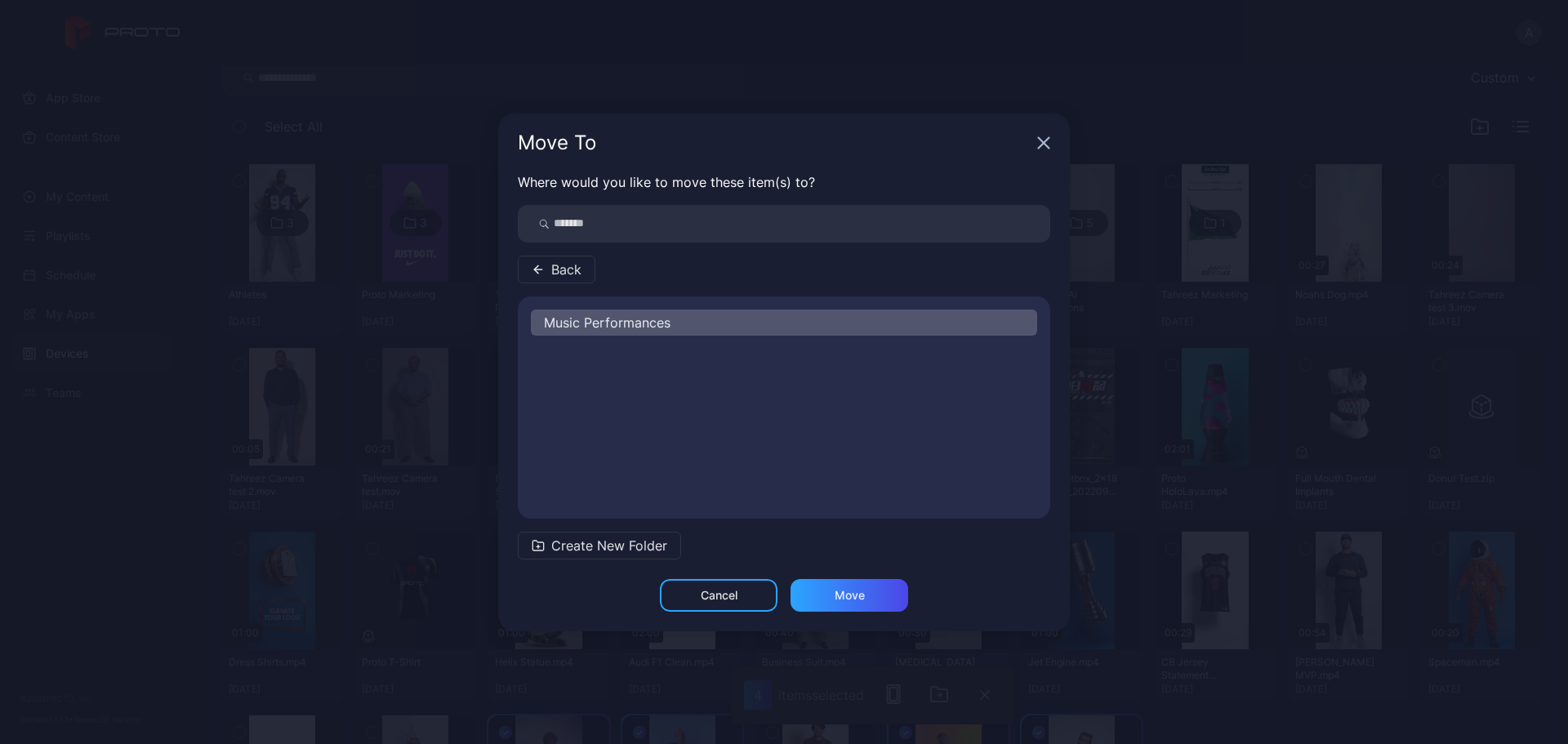
scroll to position [0, 0]
click at [846, 602] on div "Move" at bounding box center [850, 595] width 30 height 13
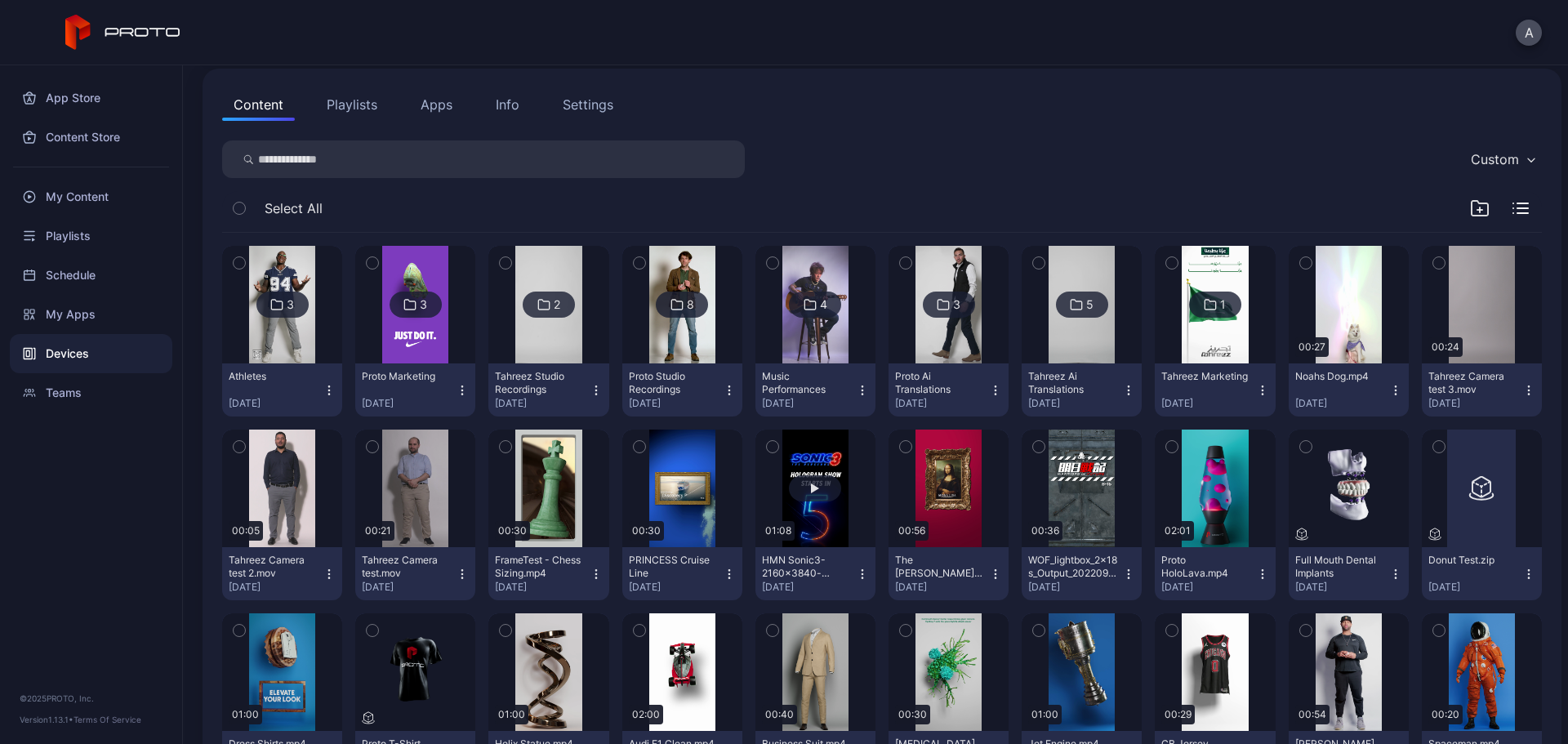
scroll to position [81, 0]
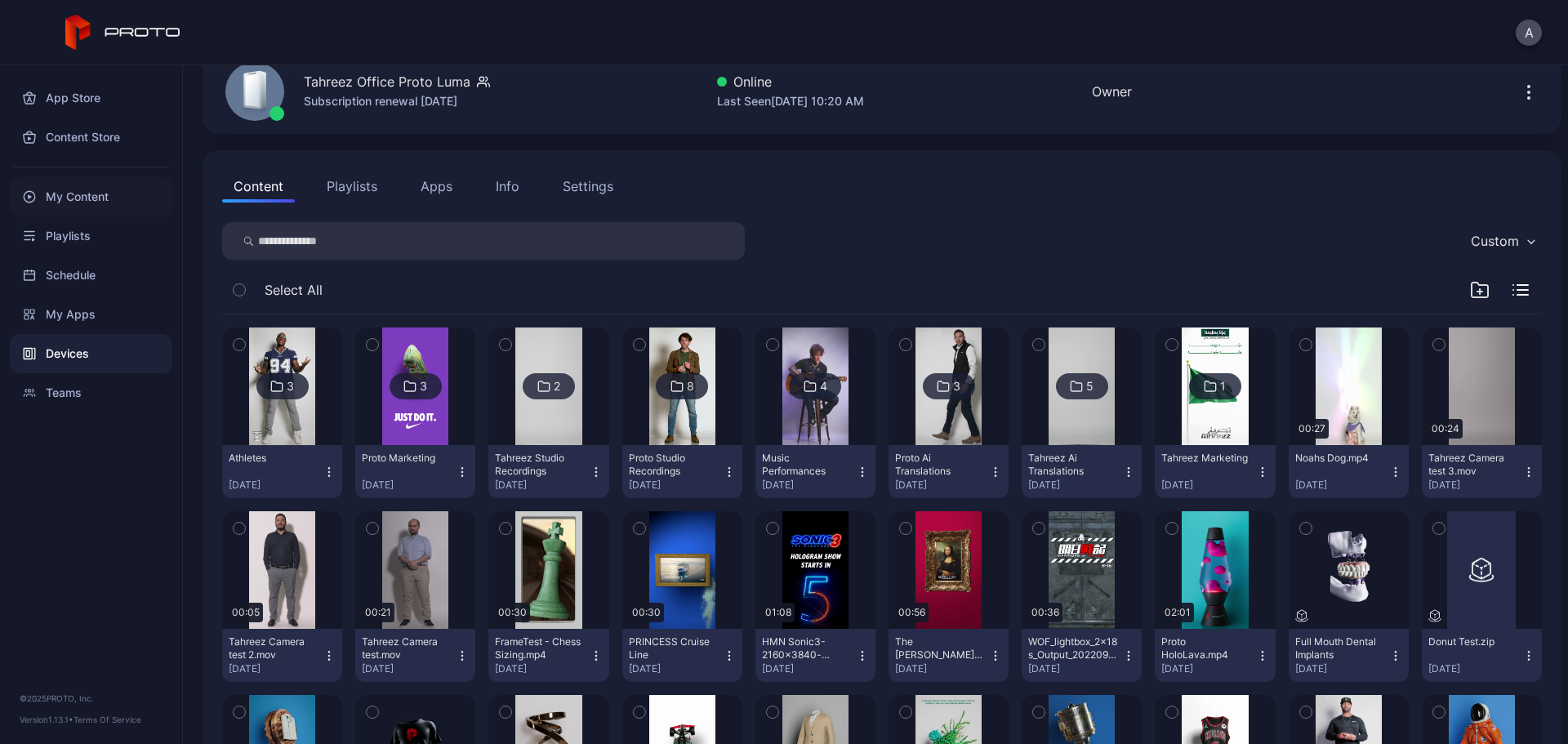
click at [97, 194] on div "My Content" at bounding box center [91, 197] width 163 height 39
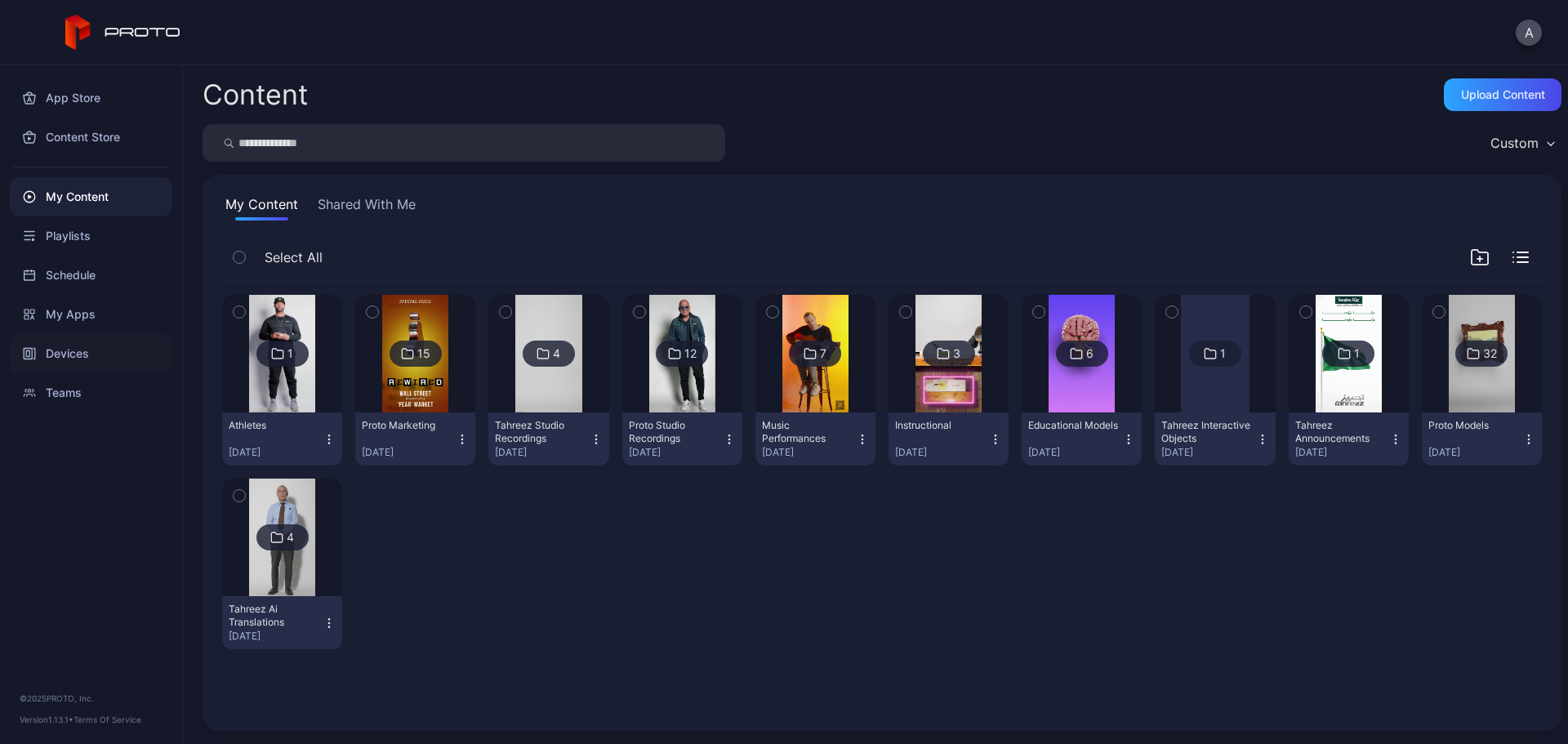
click at [124, 354] on div "Devices" at bounding box center [91, 354] width 163 height 39
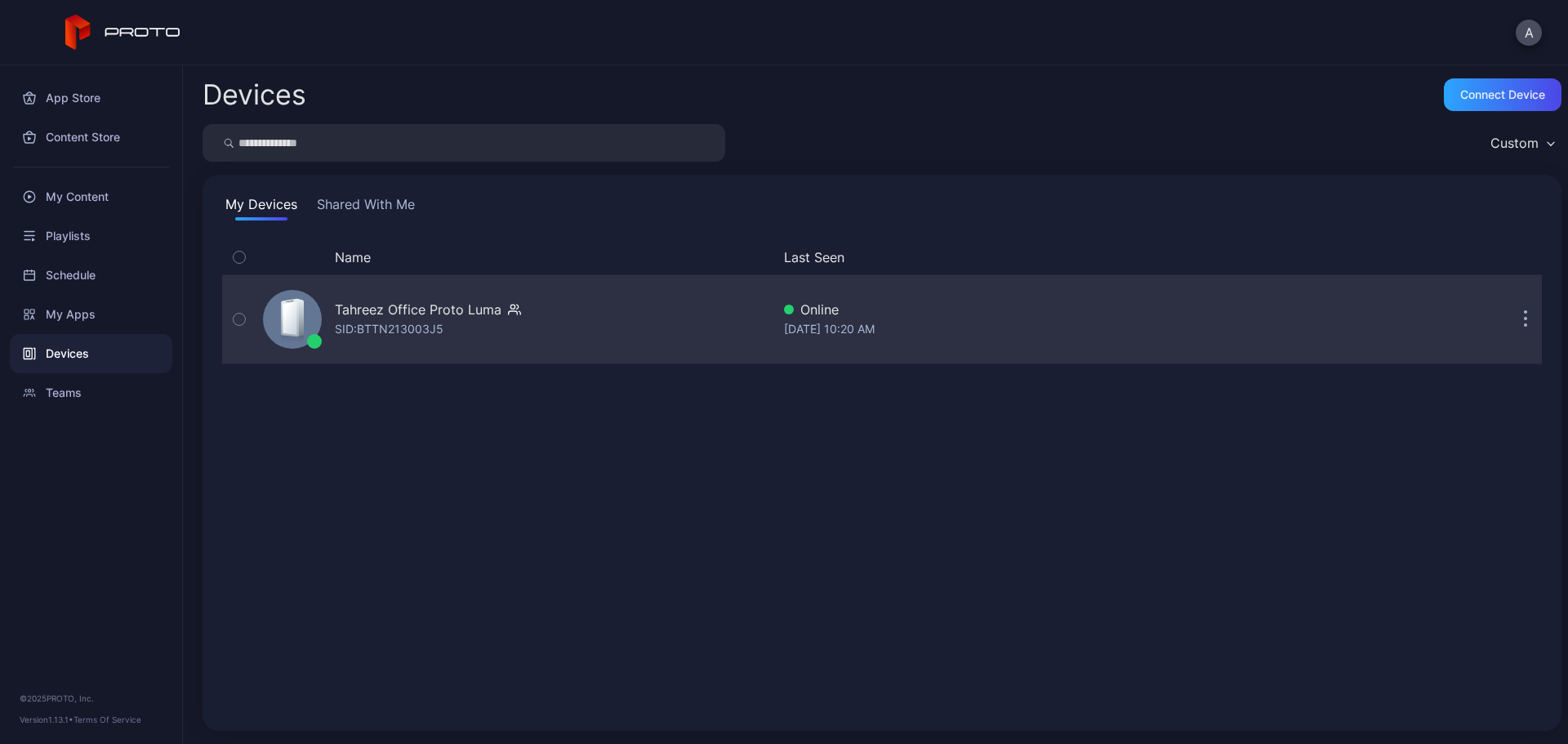
click at [364, 311] on div "Tahreez Office Proto Luma" at bounding box center [418, 309] width 166 height 19
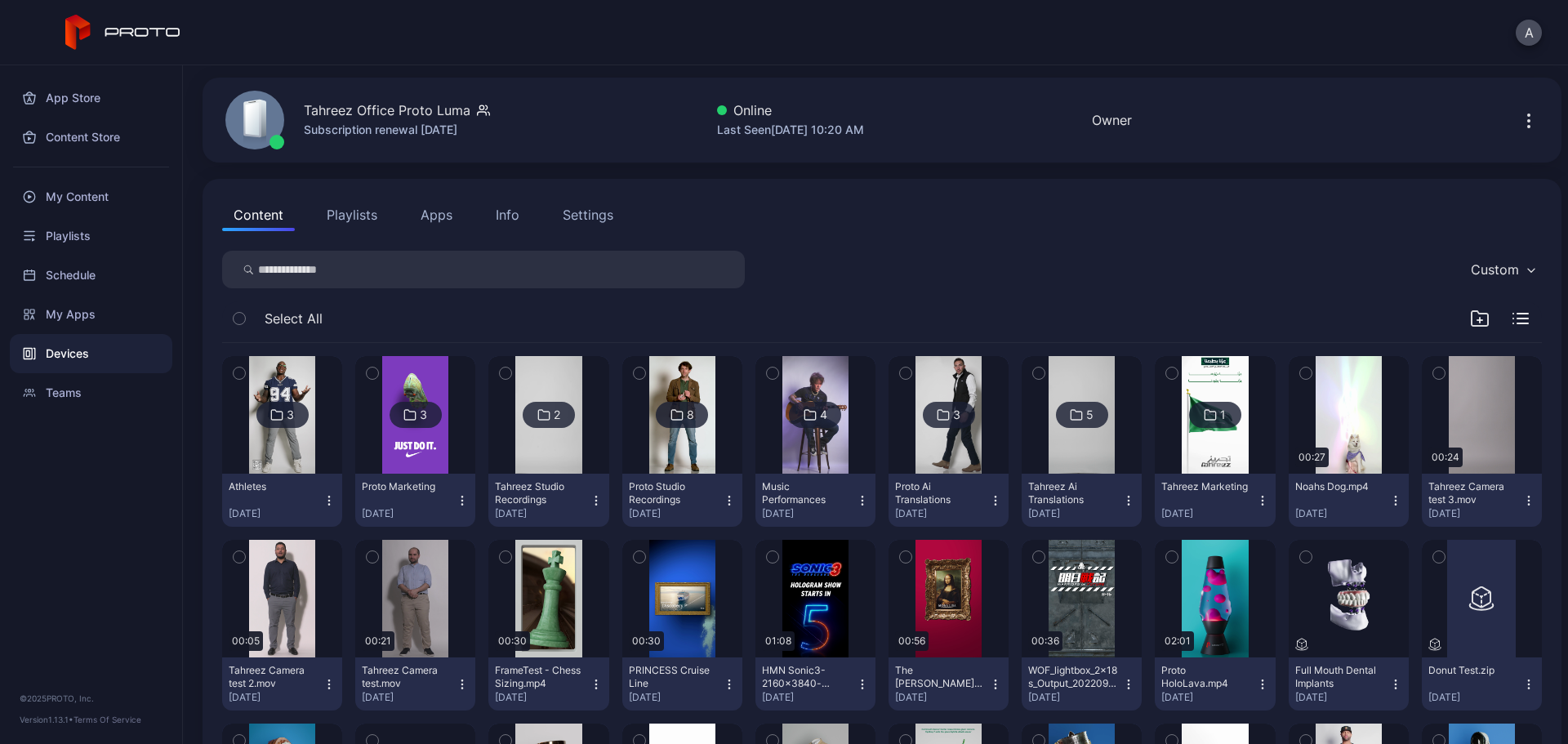
scroll to position [81, 0]
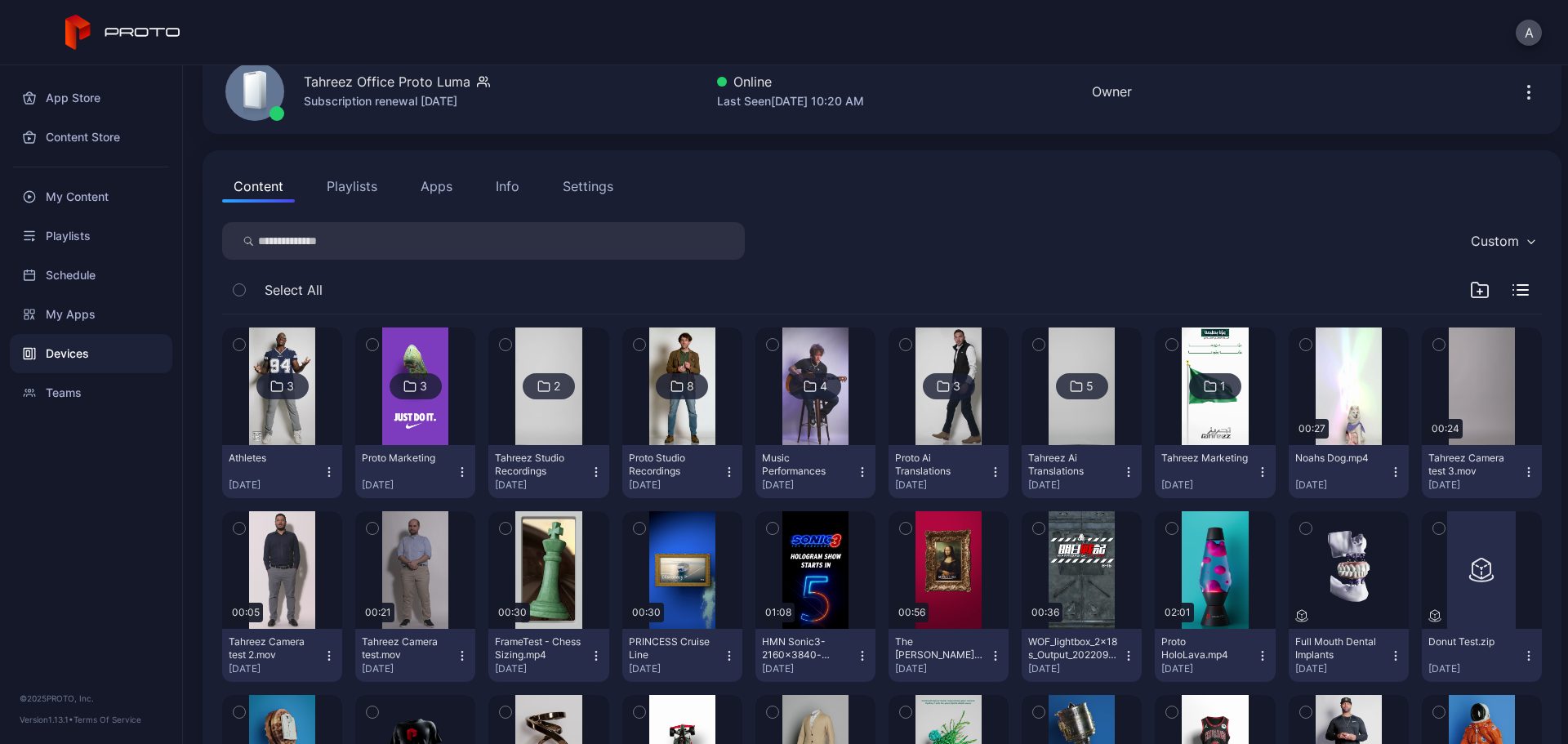
click at [1450, 299] on div "Select All" at bounding box center [881, 293] width 1320 height 42
click at [1470, 293] on icon "button" at bounding box center [1479, 289] width 19 height 19
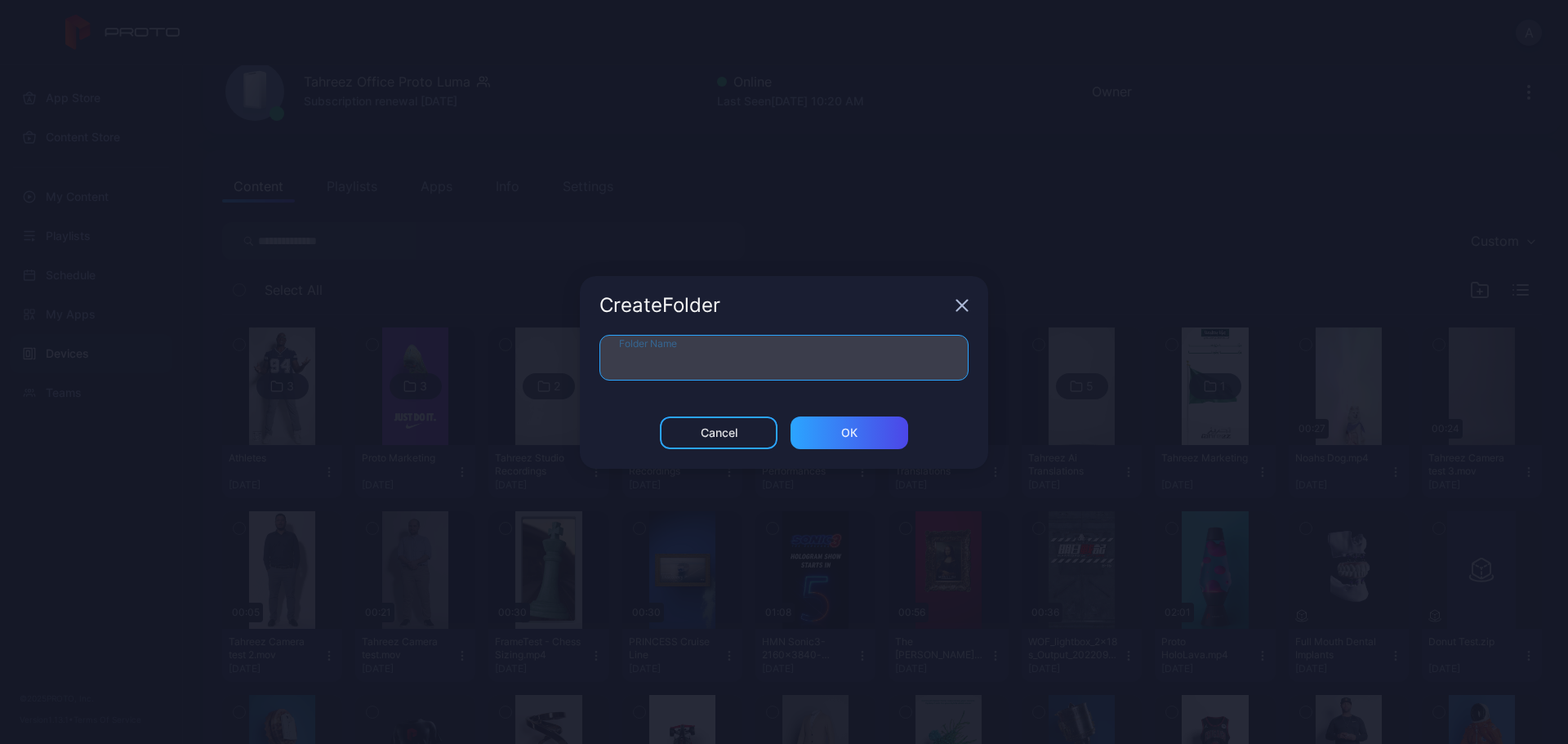
click at [787, 371] on input "Folder Name" at bounding box center [784, 358] width 370 height 46
type input "**********"
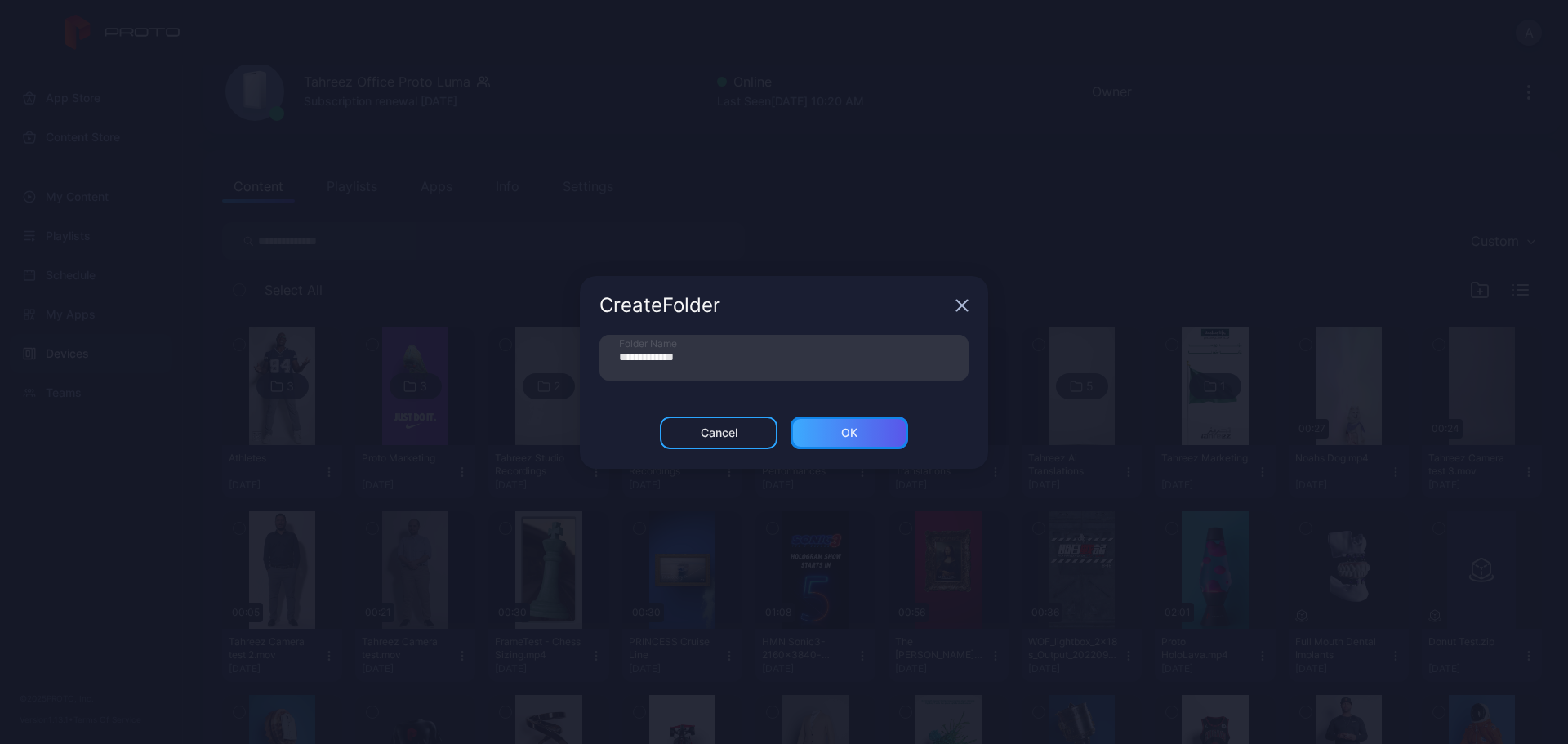
click at [848, 439] on div "ОК" at bounding box center [850, 433] width 17 height 13
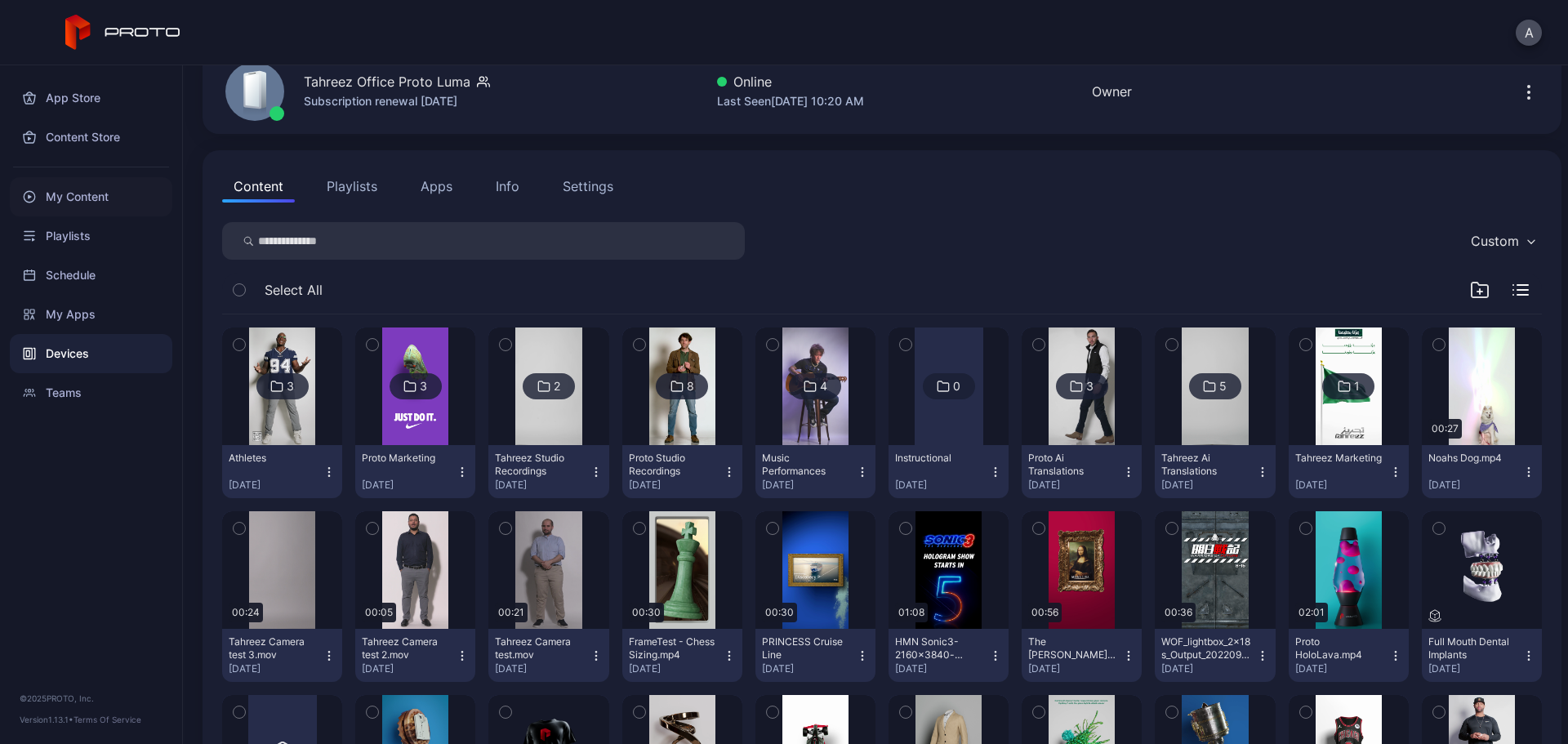
click at [96, 191] on div "My Content" at bounding box center [91, 197] width 163 height 39
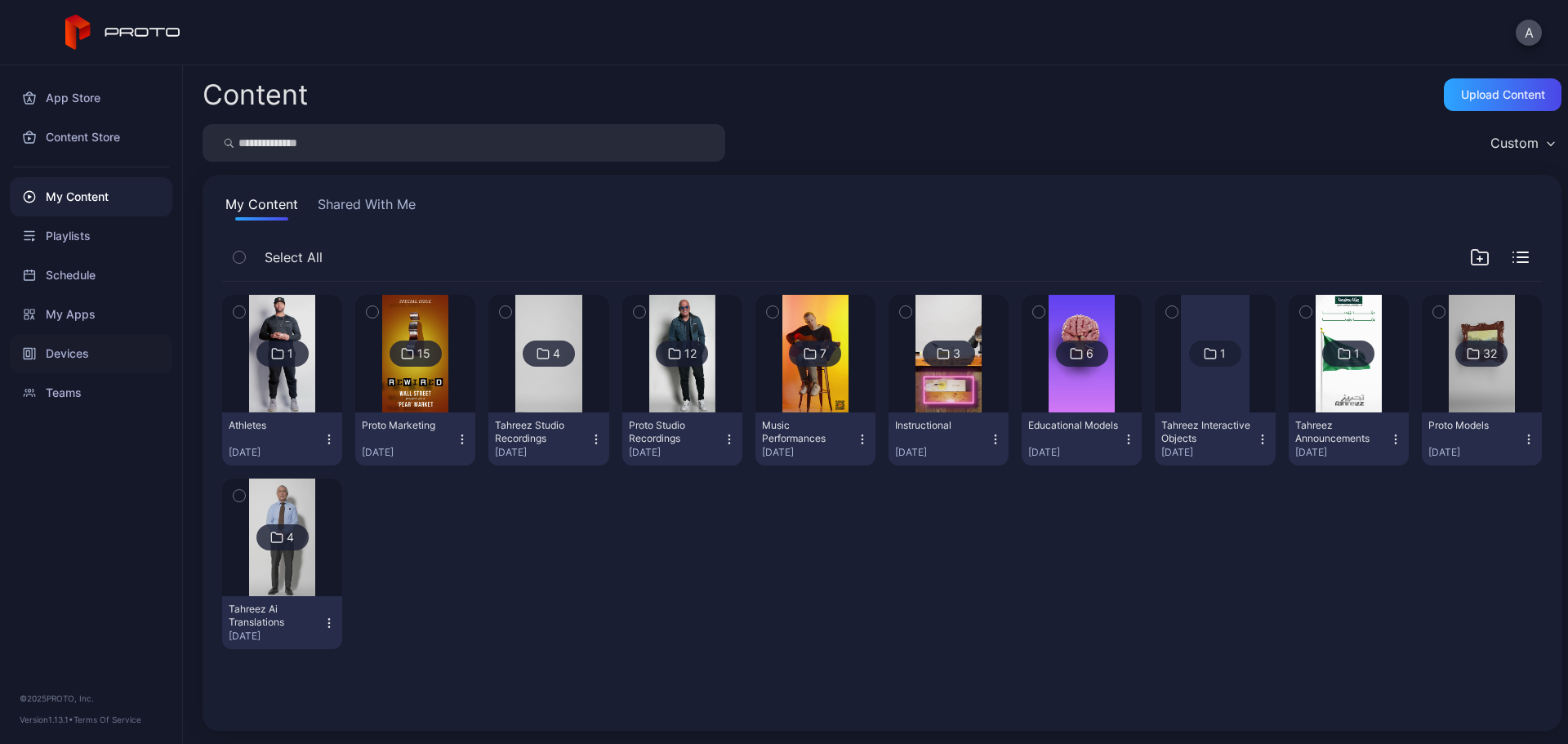
click at [112, 345] on div "Devices" at bounding box center [91, 354] width 163 height 39
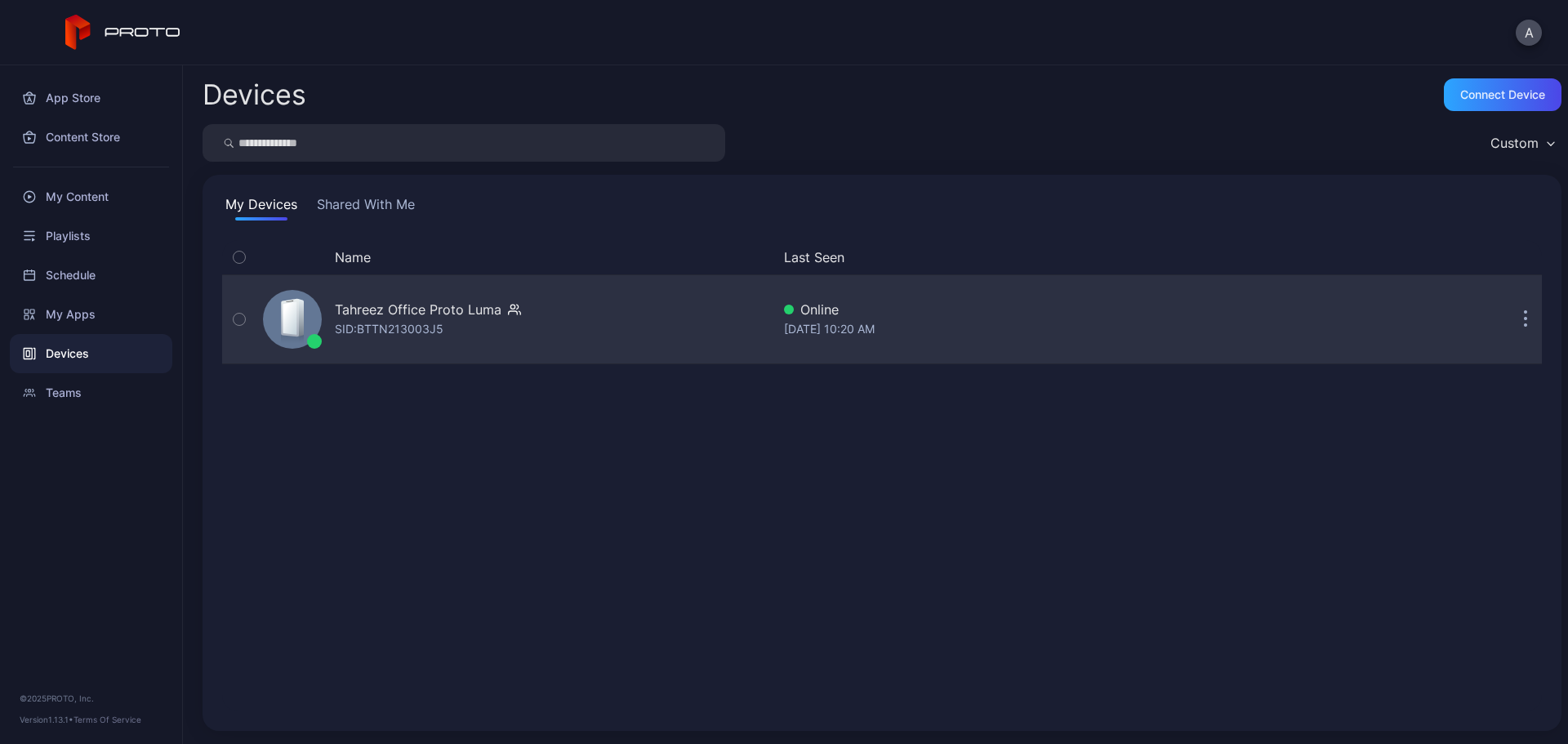
click at [349, 321] on div "SID: BTTN213003J5" at bounding box center [389, 329] width 109 height 19
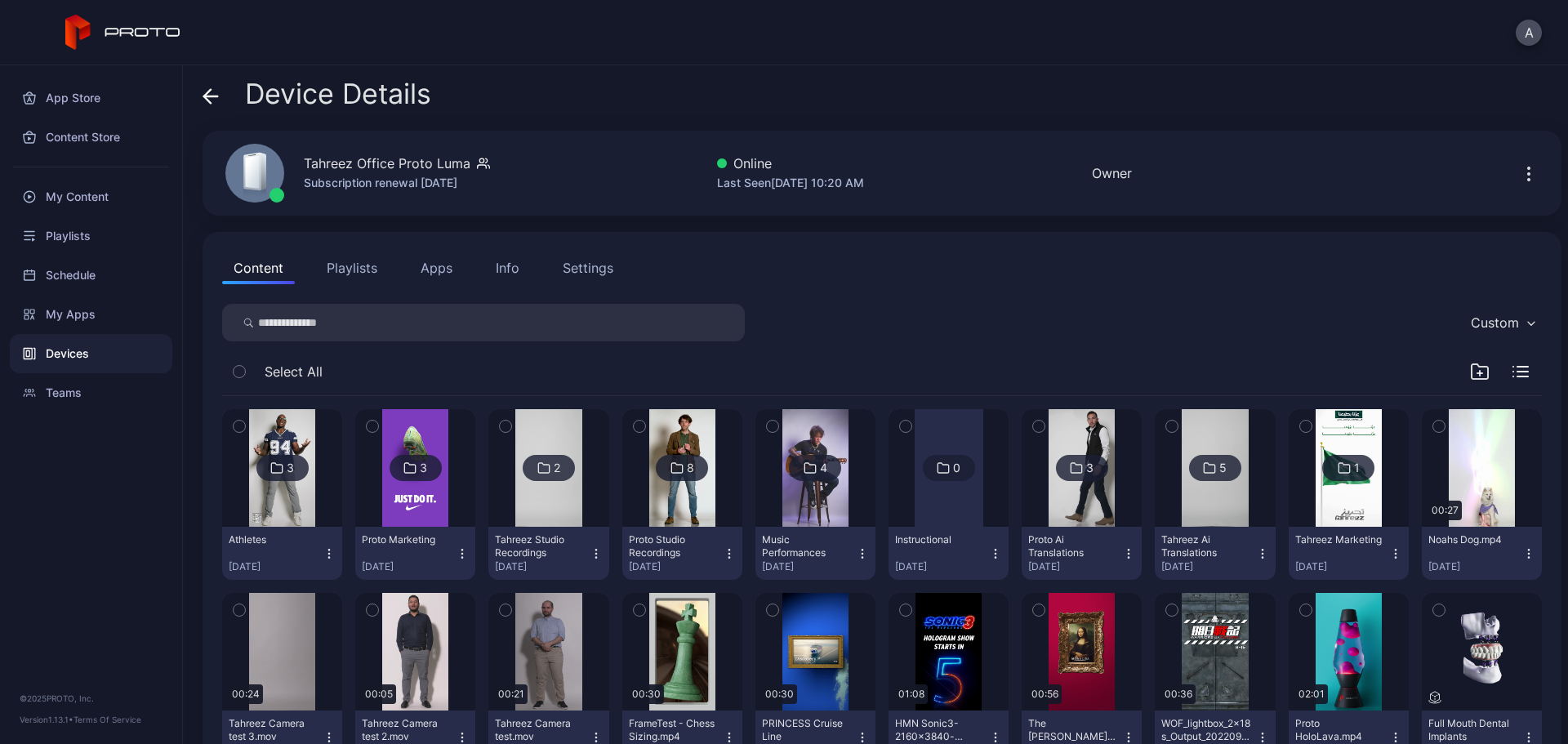
click at [1470, 366] on icon "button" at bounding box center [1479, 372] width 19 height 19
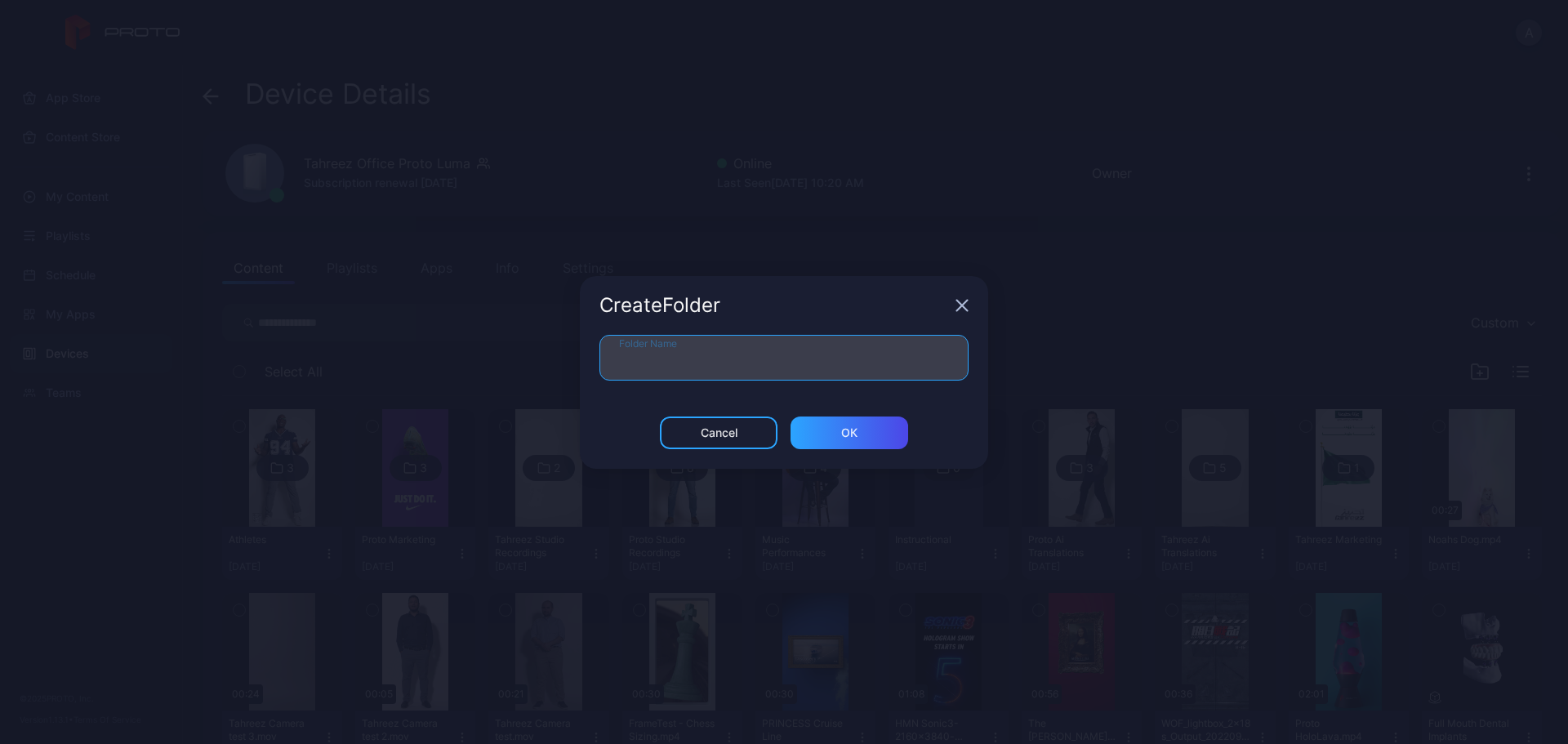
click at [730, 372] on input "Folder Name" at bounding box center [784, 358] width 370 height 46
type input "**********"
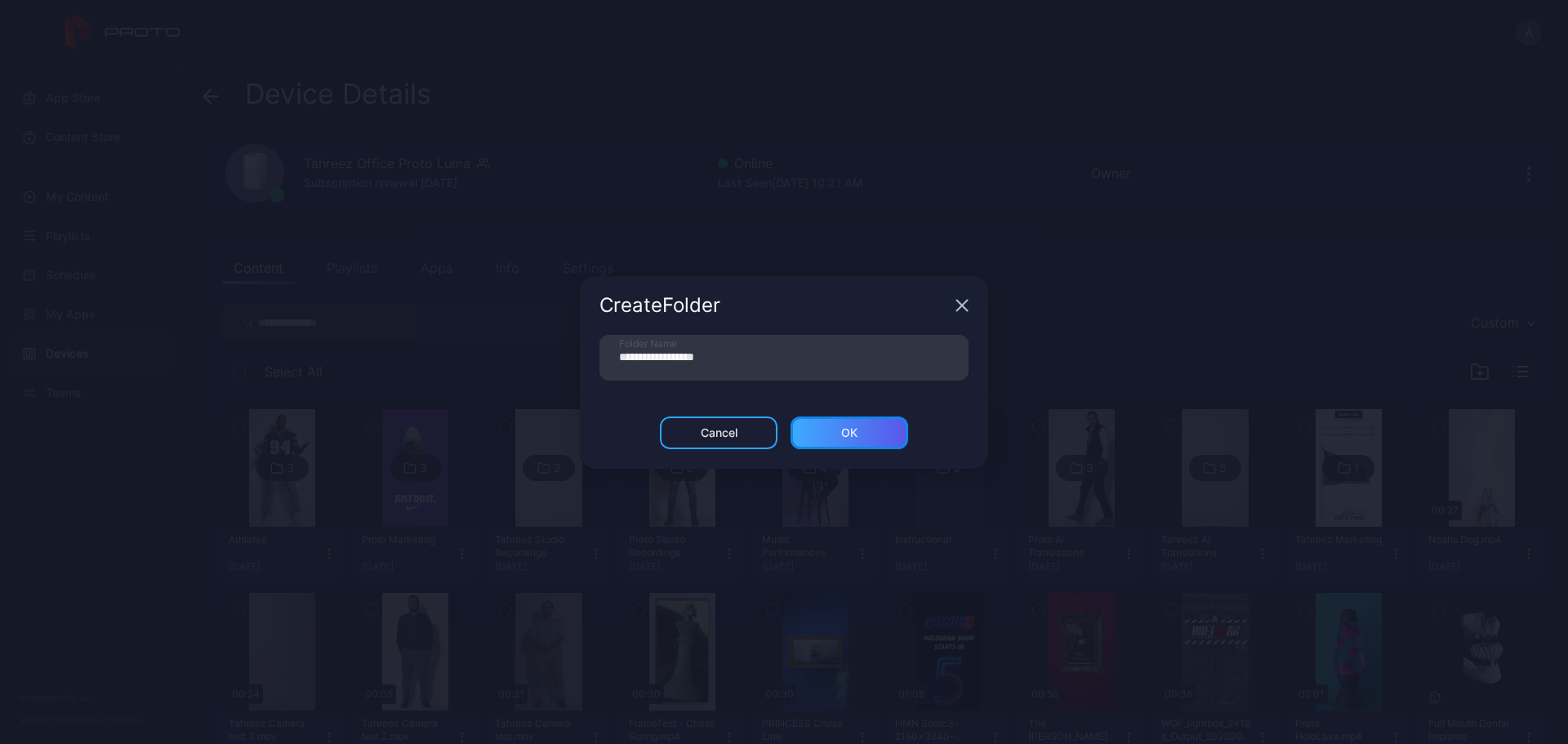
click at [858, 441] on div "ОК" at bounding box center [849, 433] width 117 height 32
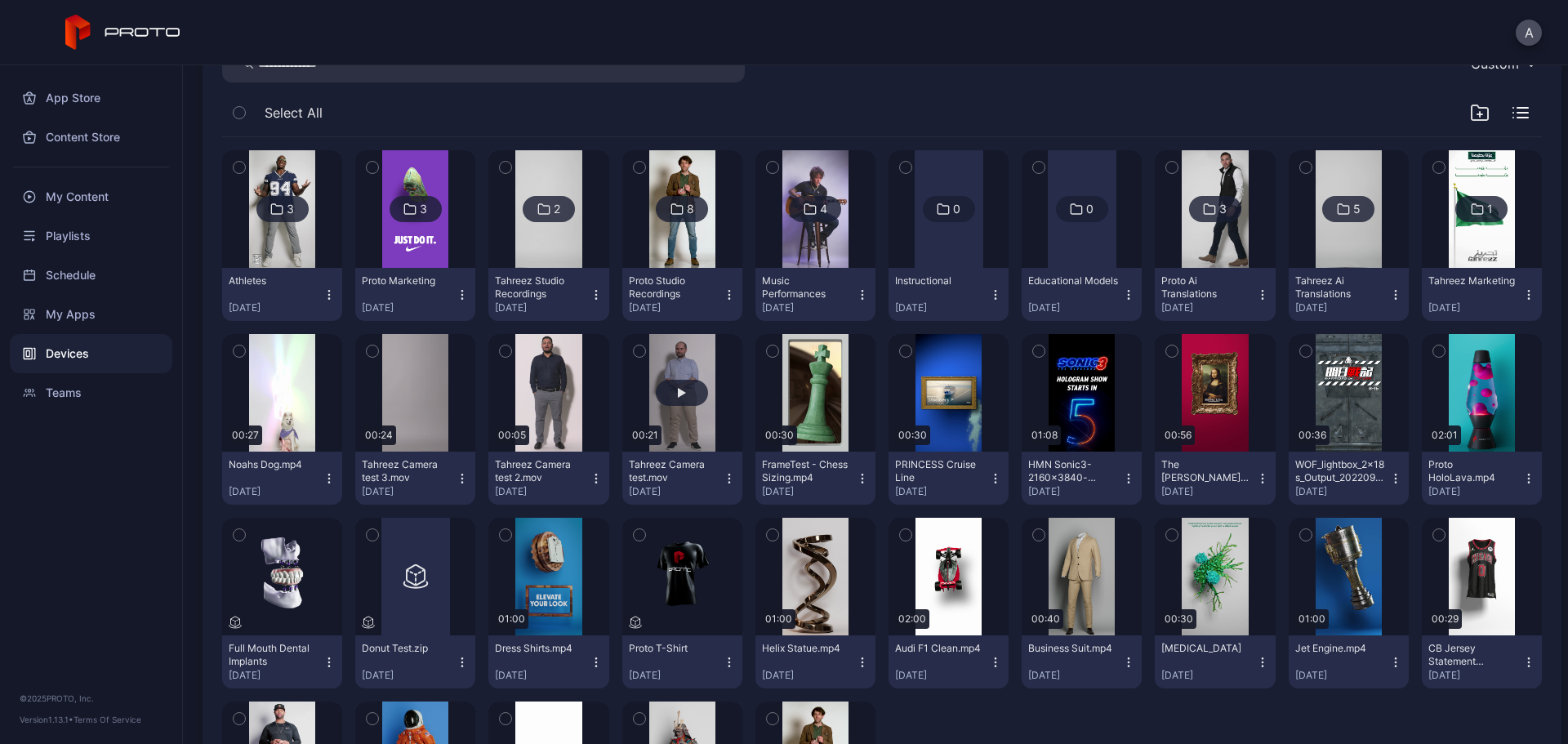
scroll to position [327, 0]
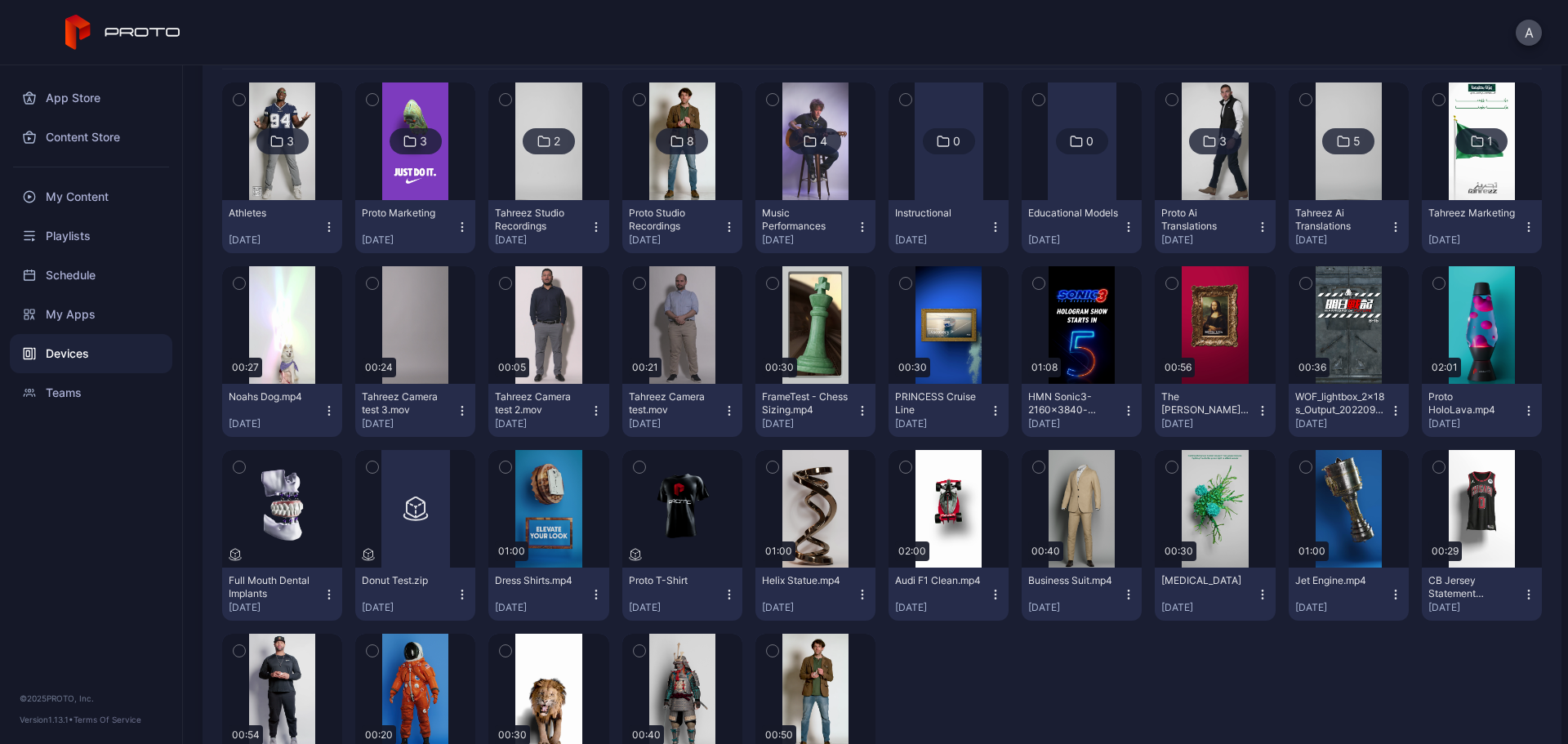
click at [243, 467] on icon "button" at bounding box center [239, 467] width 11 height 18
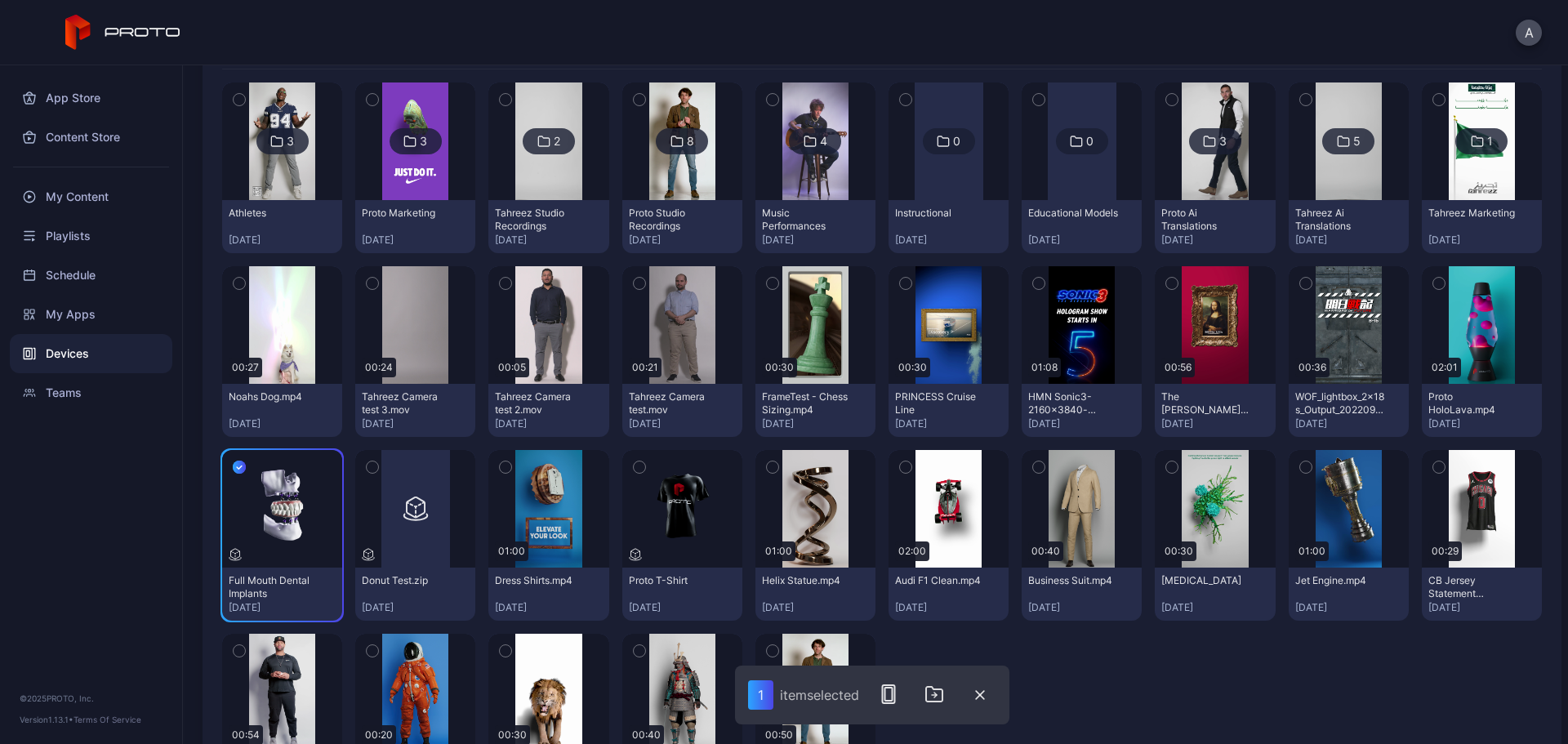
click at [241, 467] on icon "button" at bounding box center [238, 469] width 5 height 4
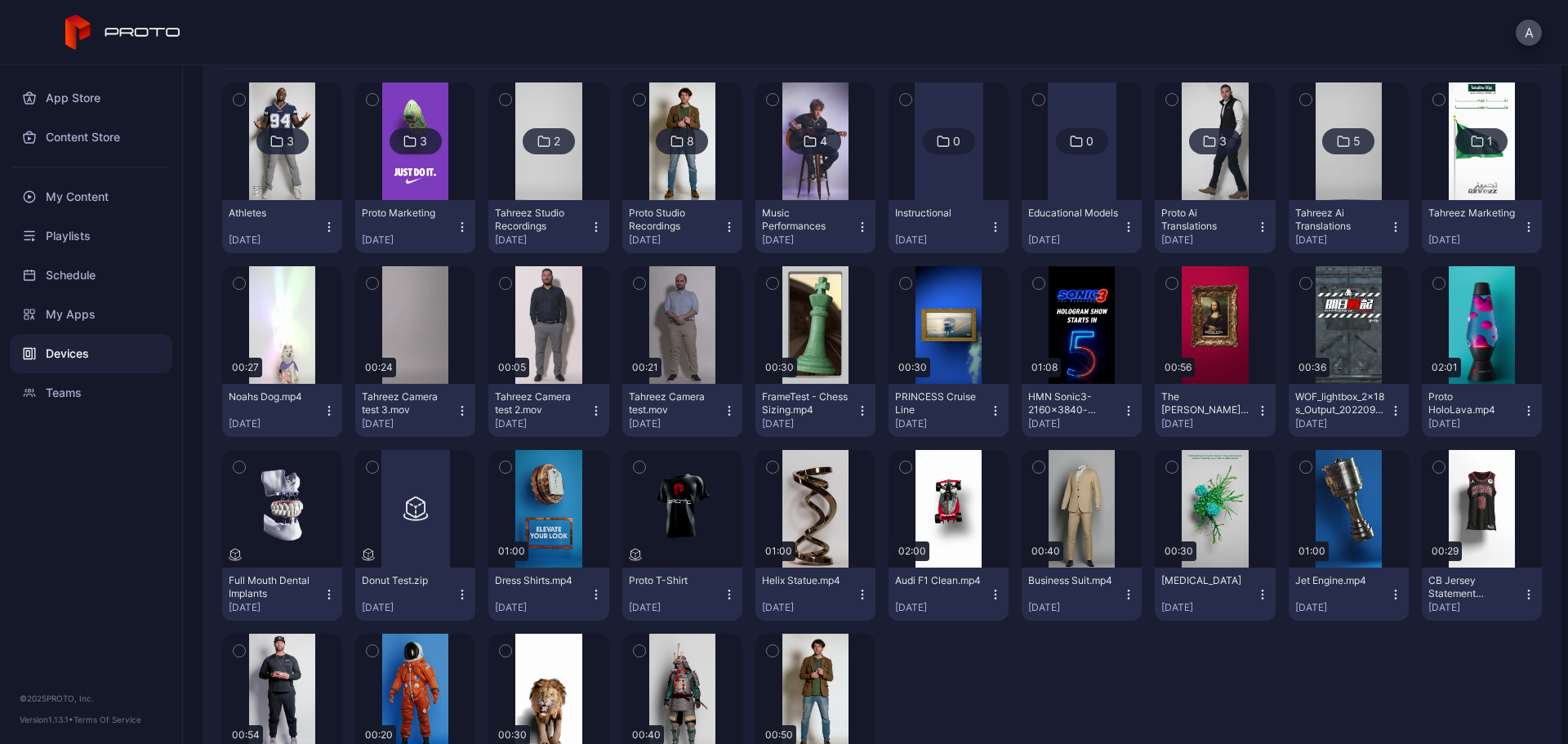
click at [1167, 470] on icon "button" at bounding box center [1173, 467] width 11 height 18
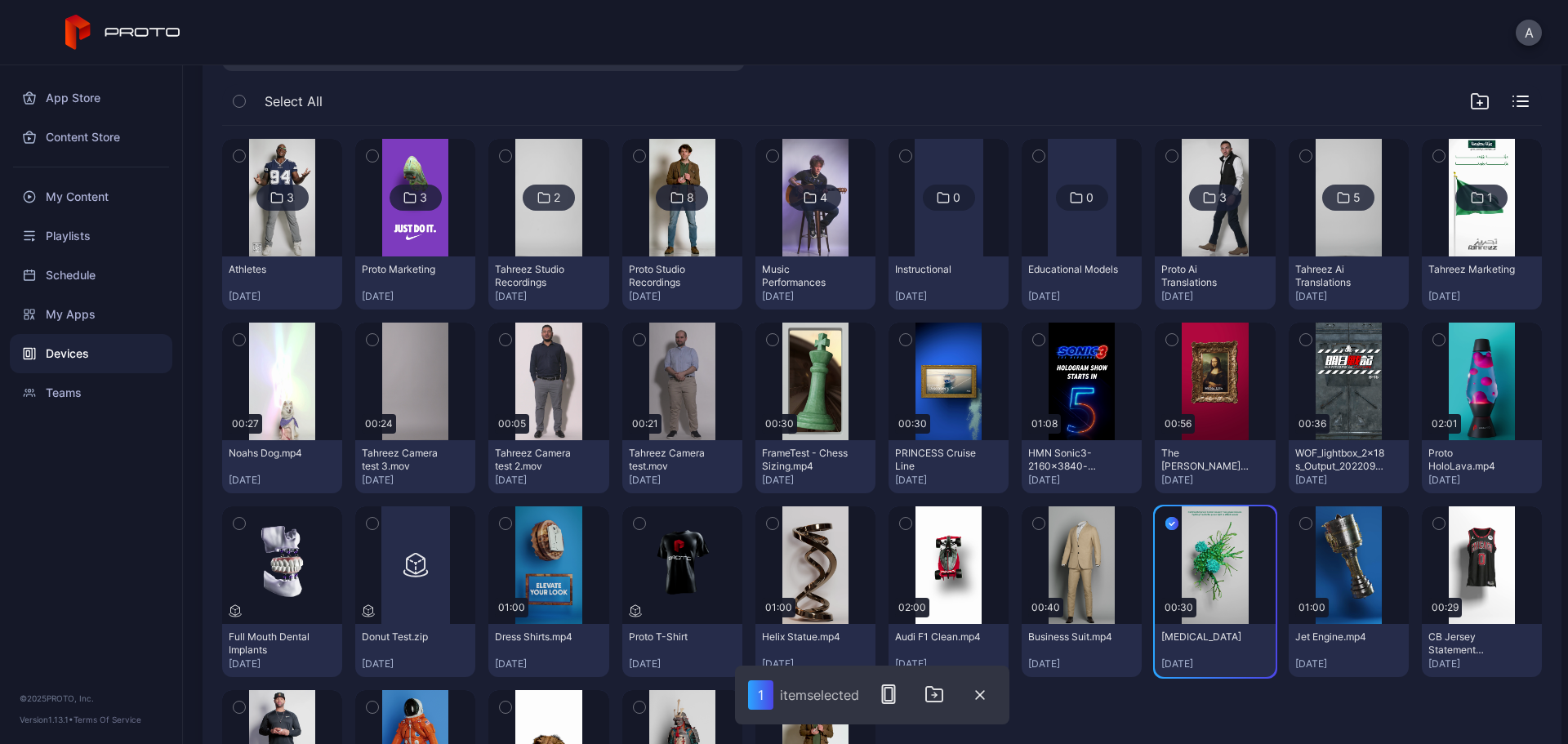
scroll to position [270, 0]
click at [938, 692] on icon "button" at bounding box center [934, 694] width 19 height 19
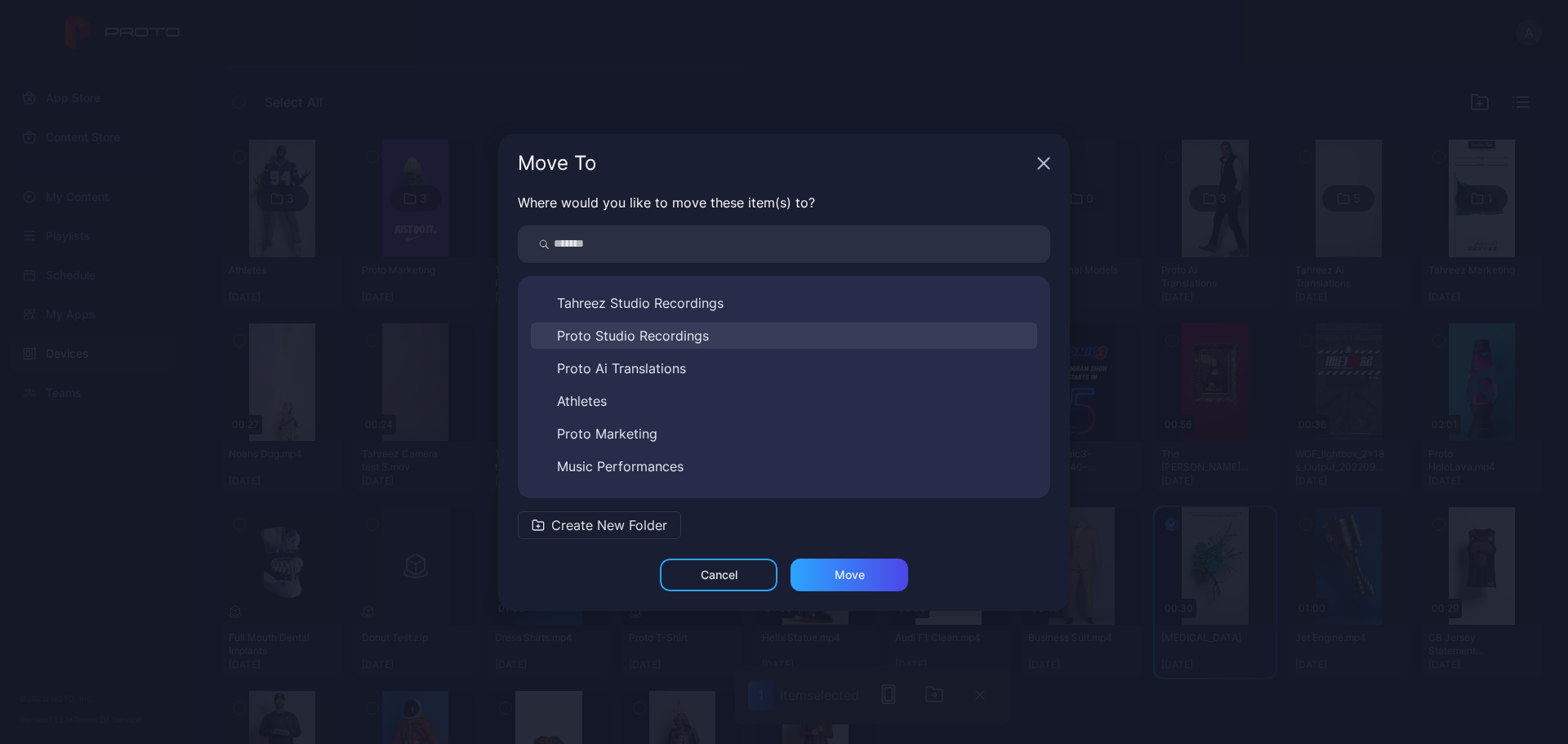
scroll to position [157, 0]
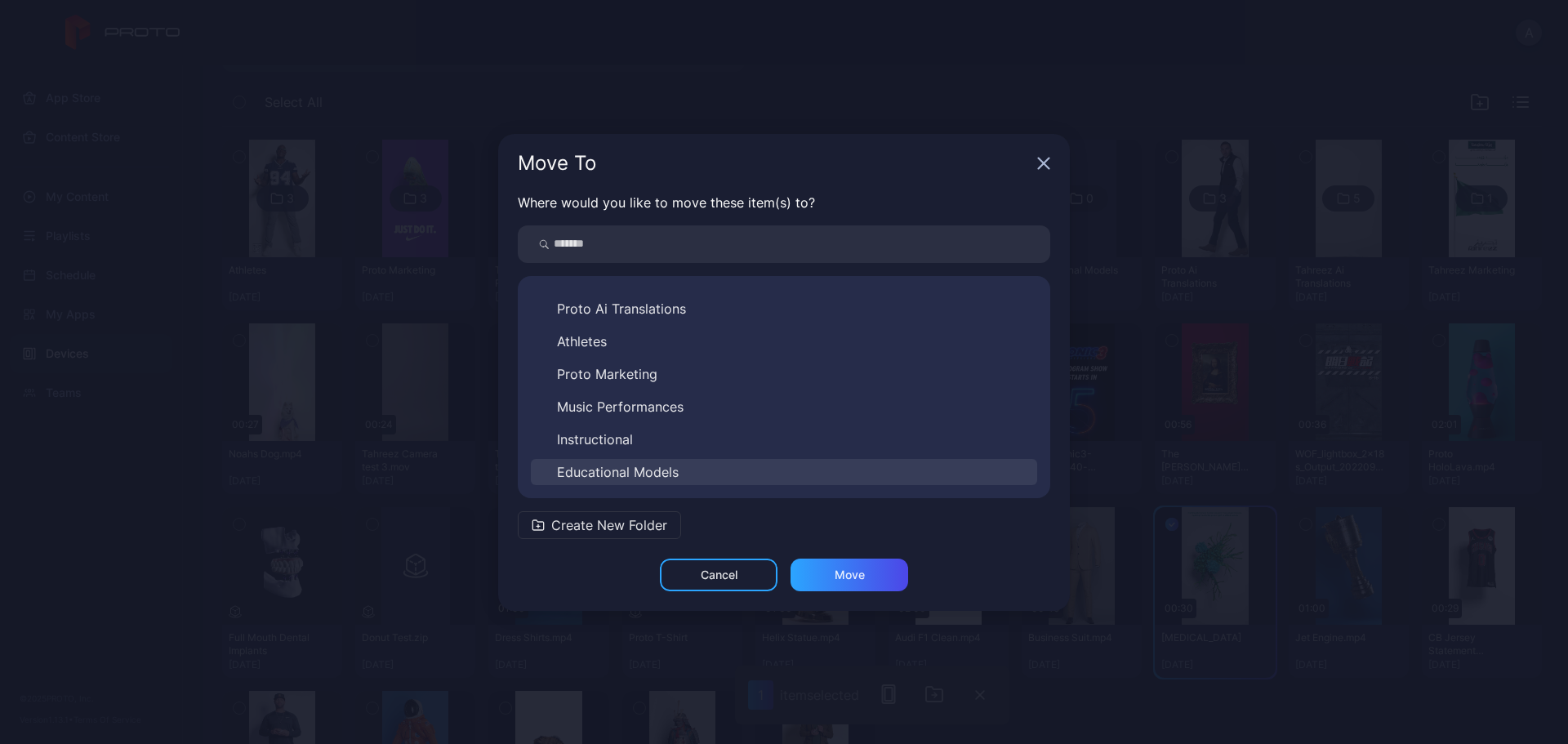
click at [669, 470] on span "Educational Models" at bounding box center [618, 471] width 122 height 19
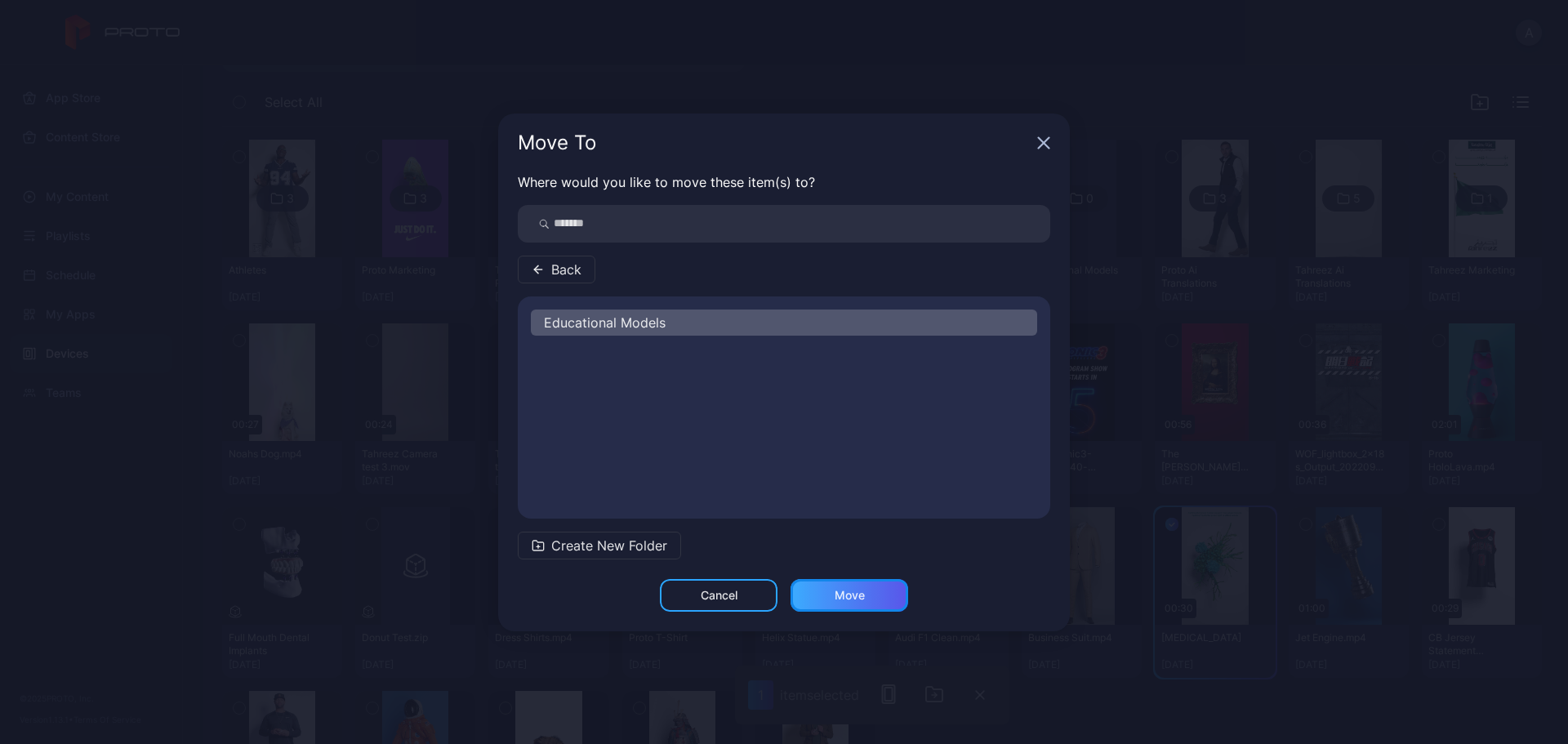
click at [852, 591] on div "Move" at bounding box center [850, 595] width 30 height 13
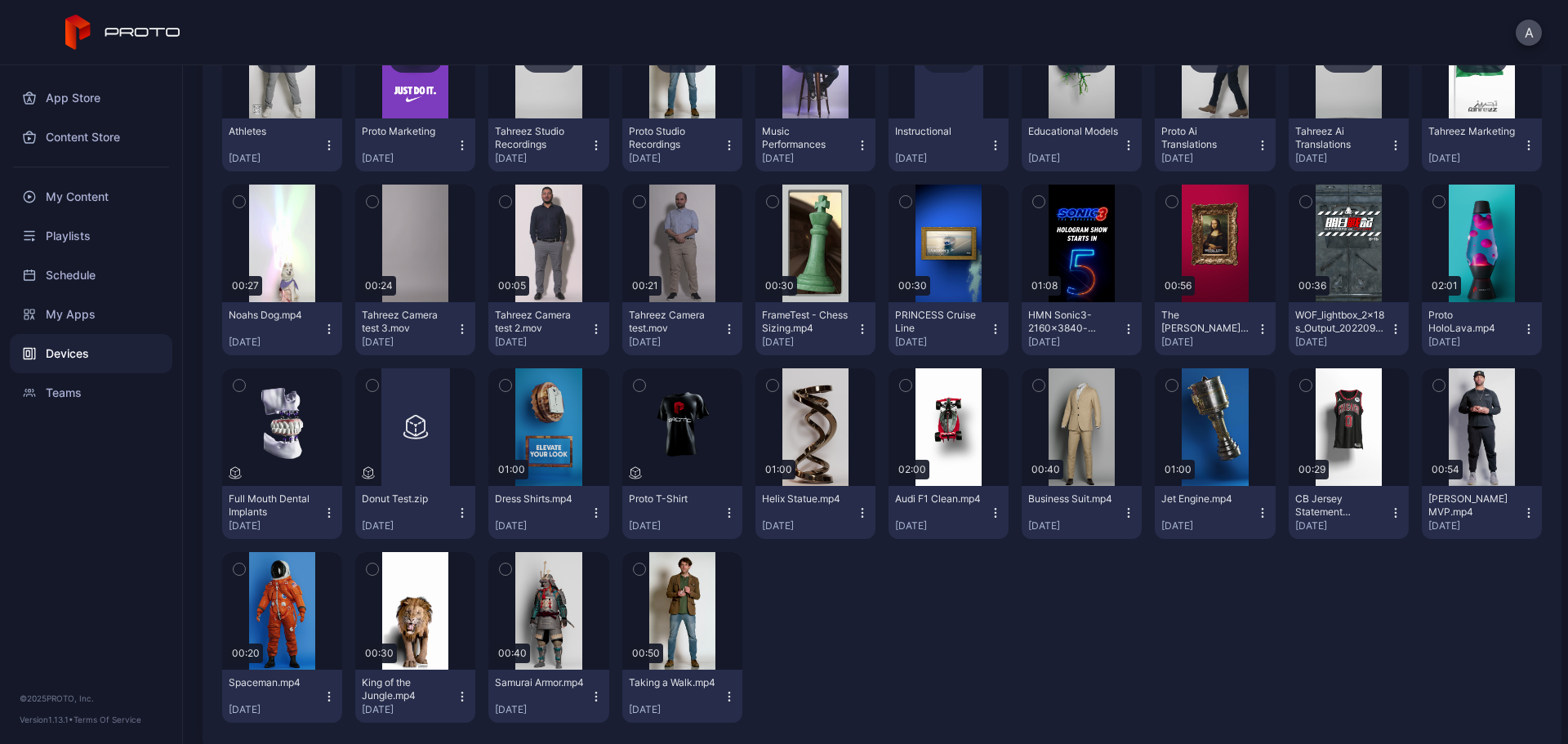
scroll to position [245, 0]
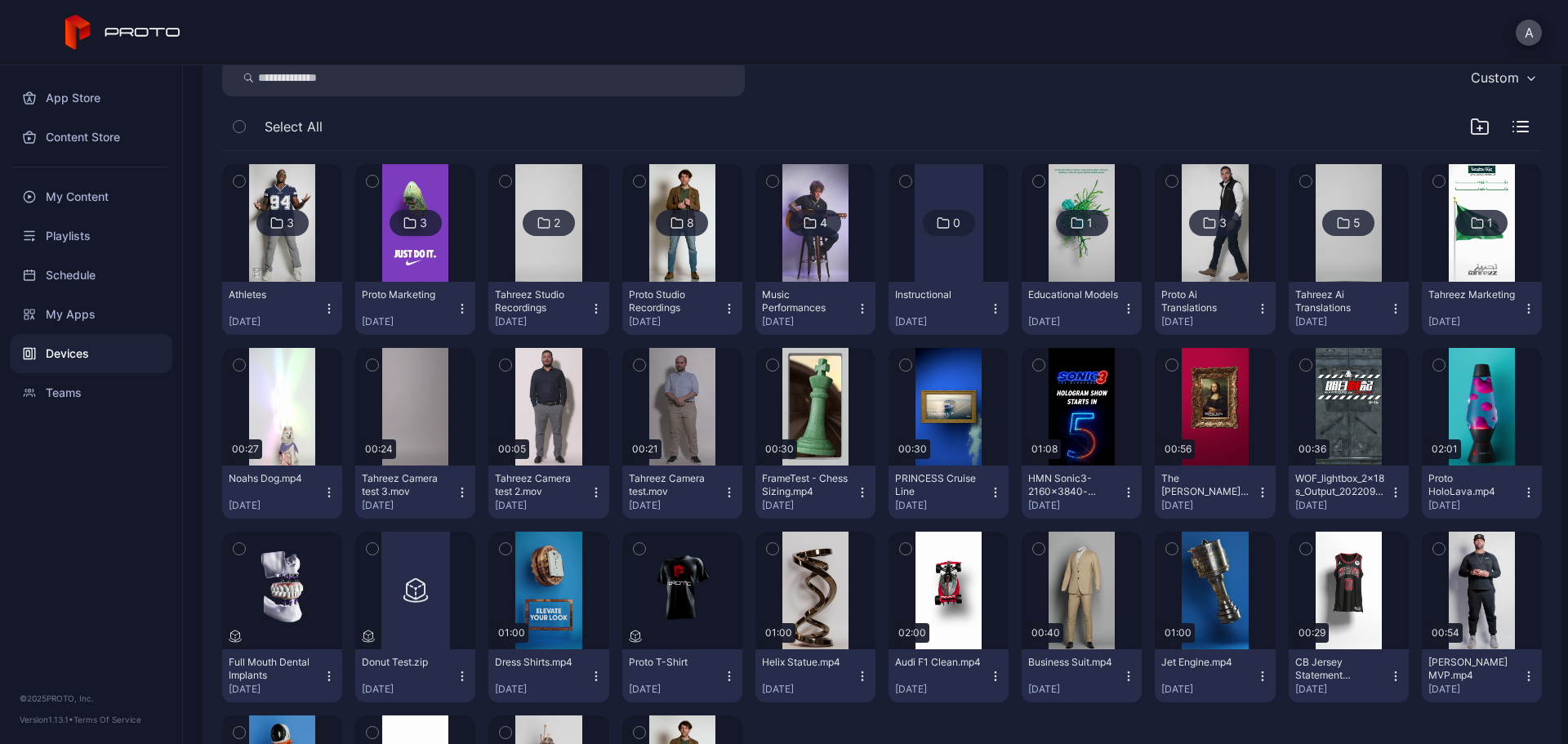
click at [1470, 125] on icon "button" at bounding box center [1479, 126] width 19 height 19
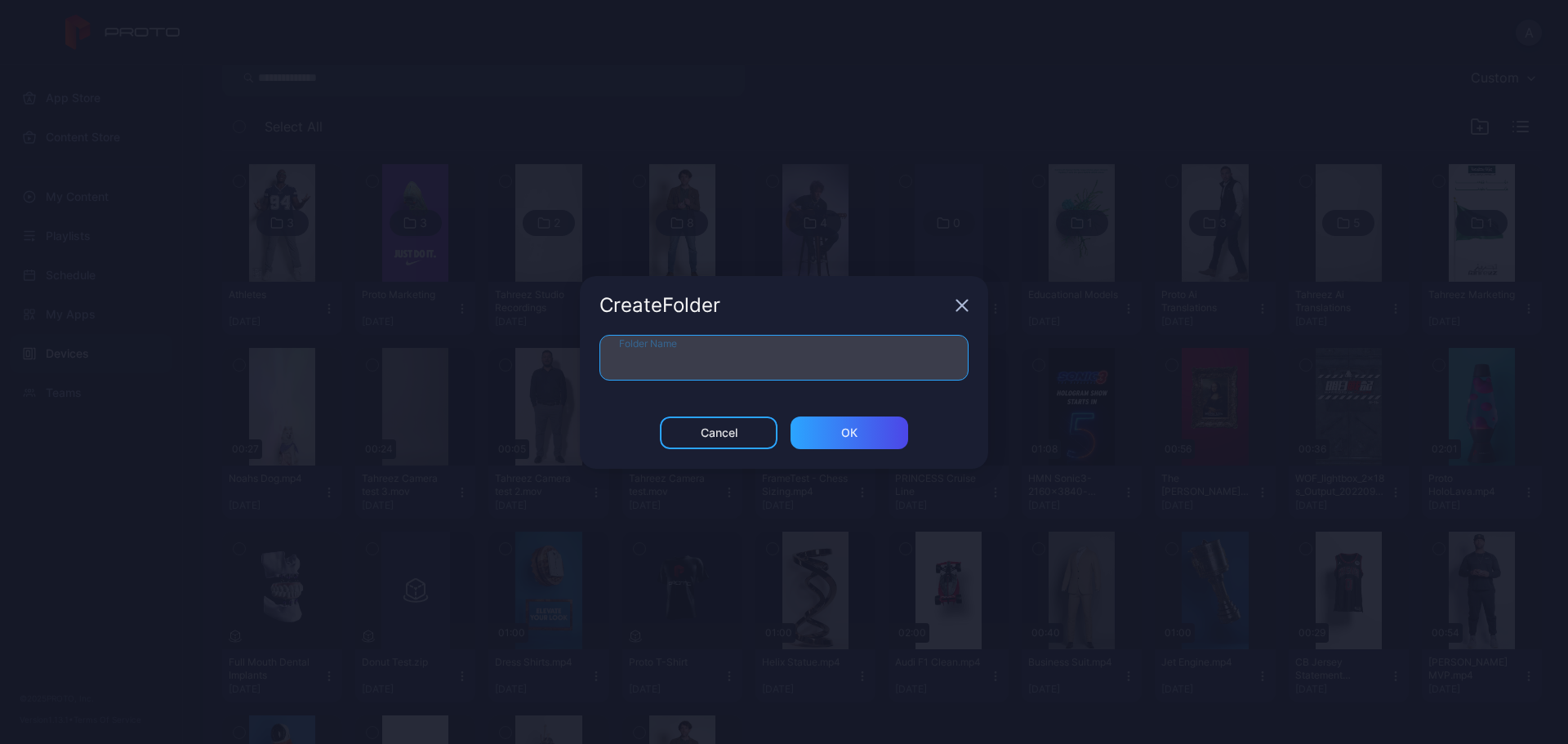
click at [730, 346] on input "Folder Name" at bounding box center [784, 358] width 370 height 46
type input "**********"
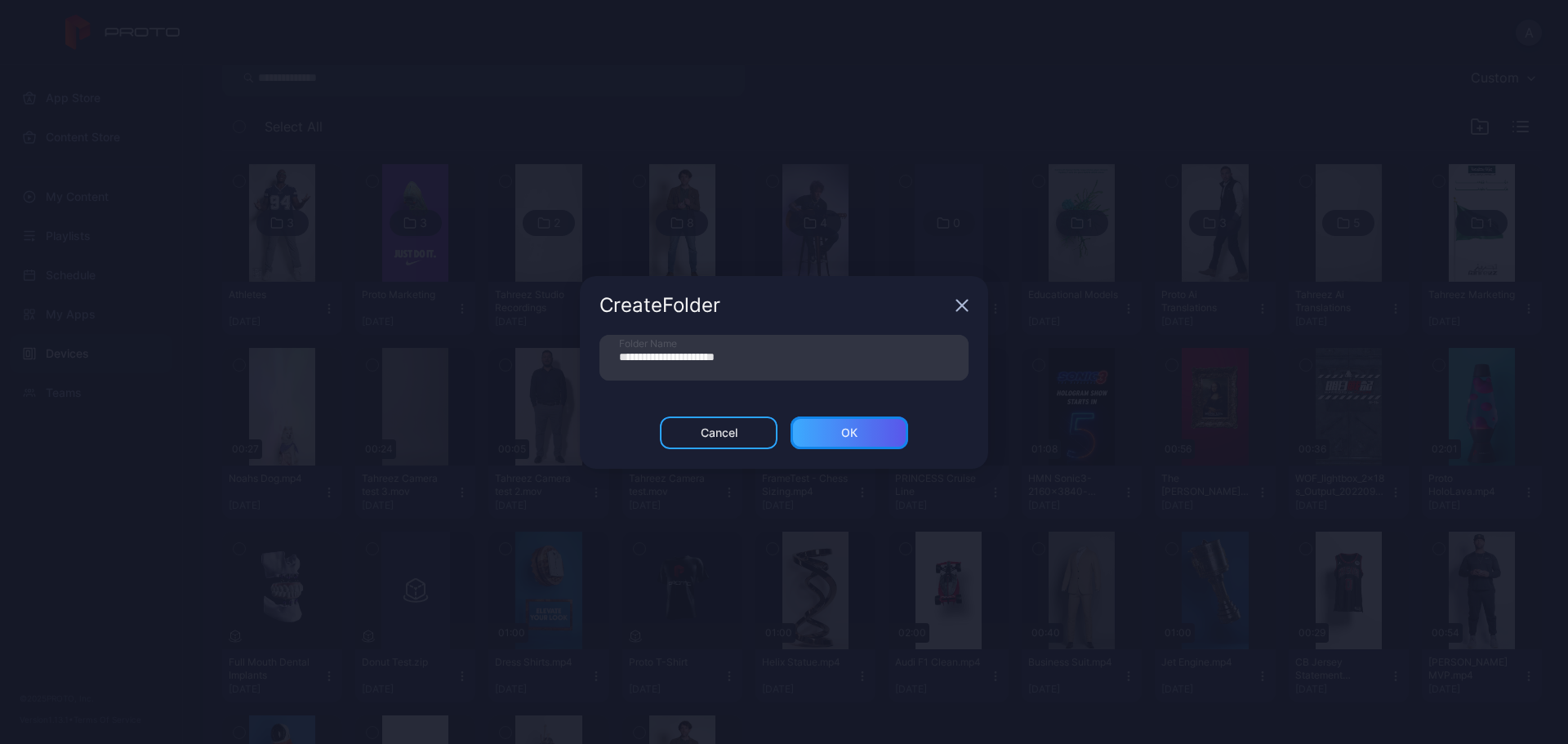
click at [817, 433] on div "ОК" at bounding box center [849, 433] width 117 height 32
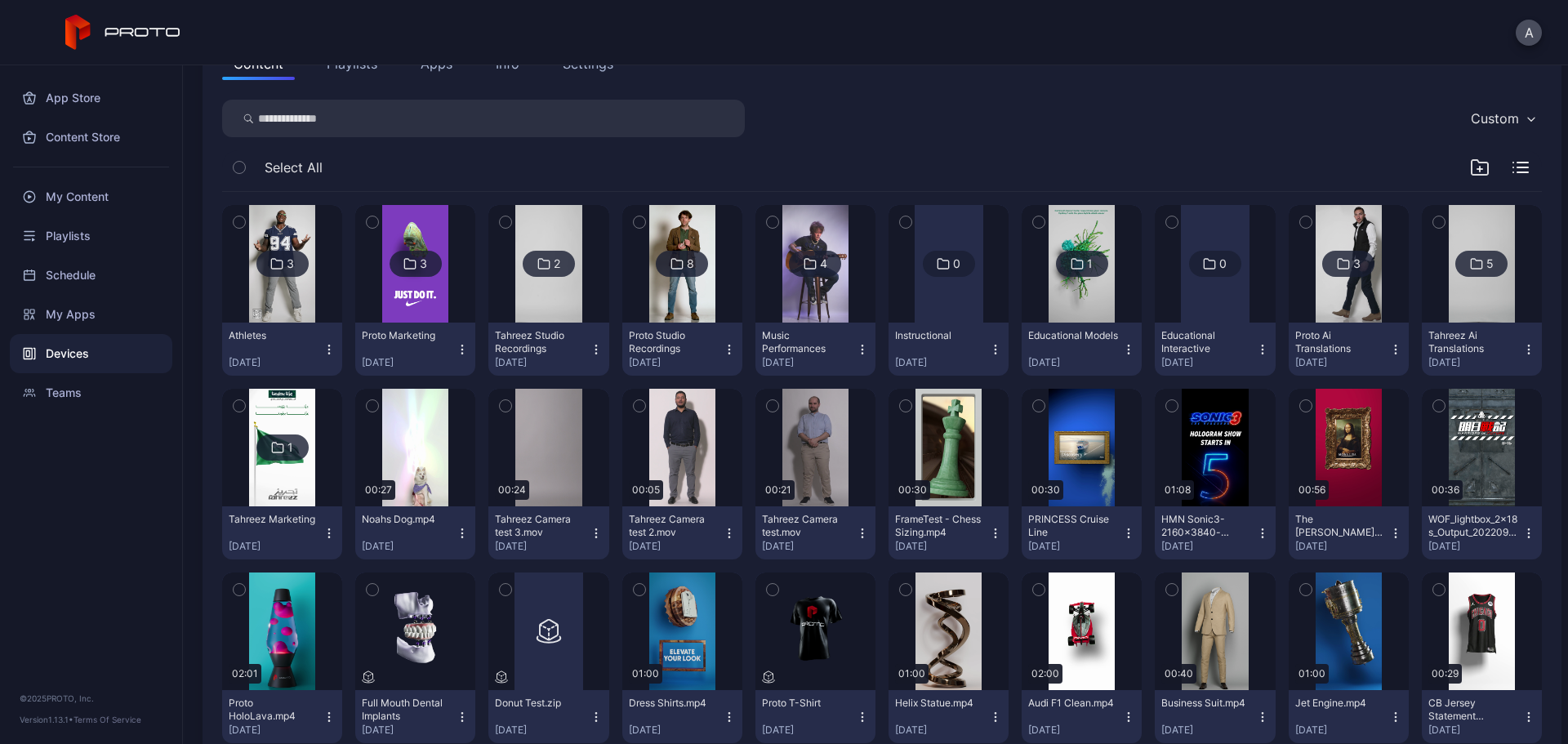
scroll to position [406, 0]
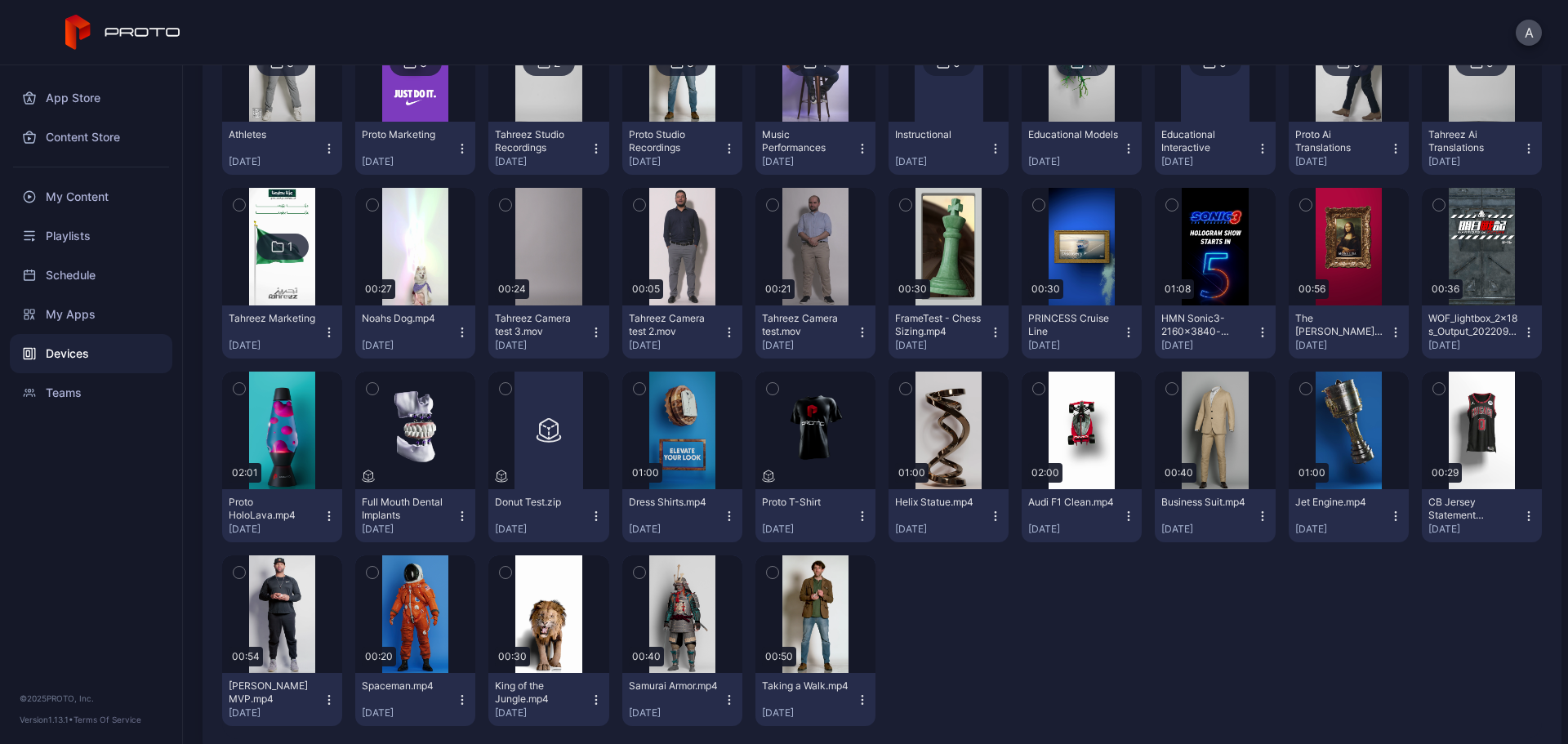
click at [368, 388] on icon "button" at bounding box center [372, 388] width 11 height 18
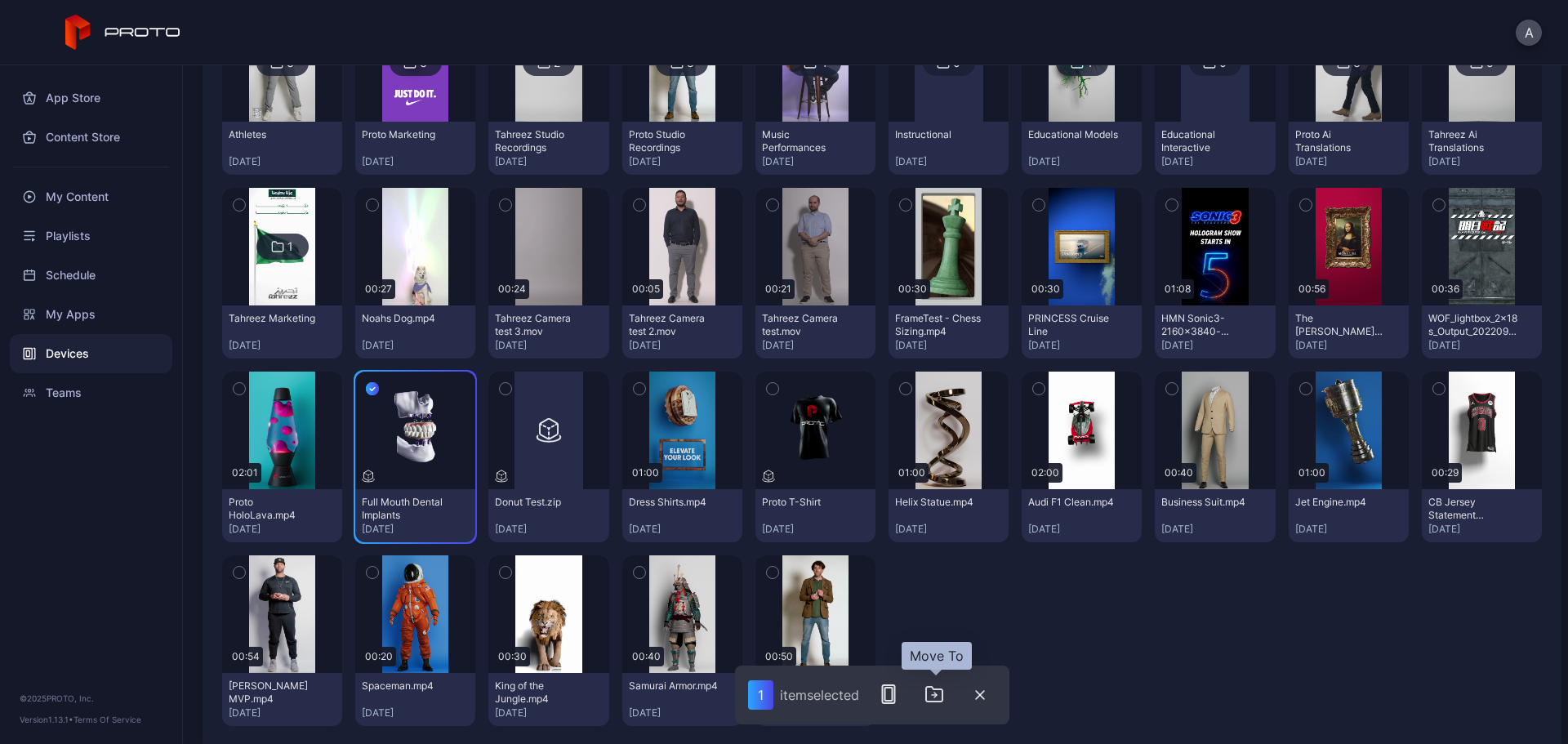
click at [934, 695] on icon "button" at bounding box center [934, 695] width 5 height 0
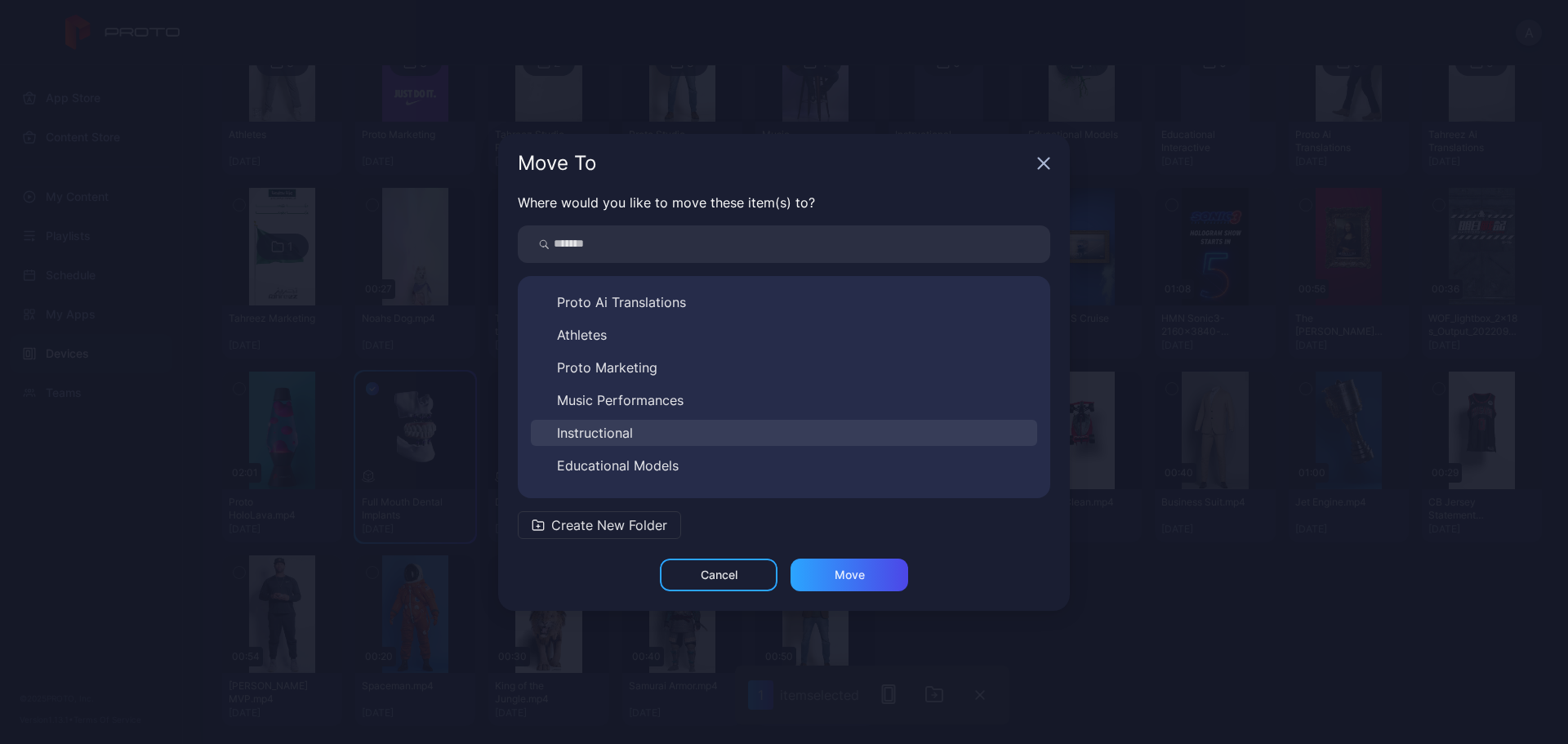
scroll to position [189, 0]
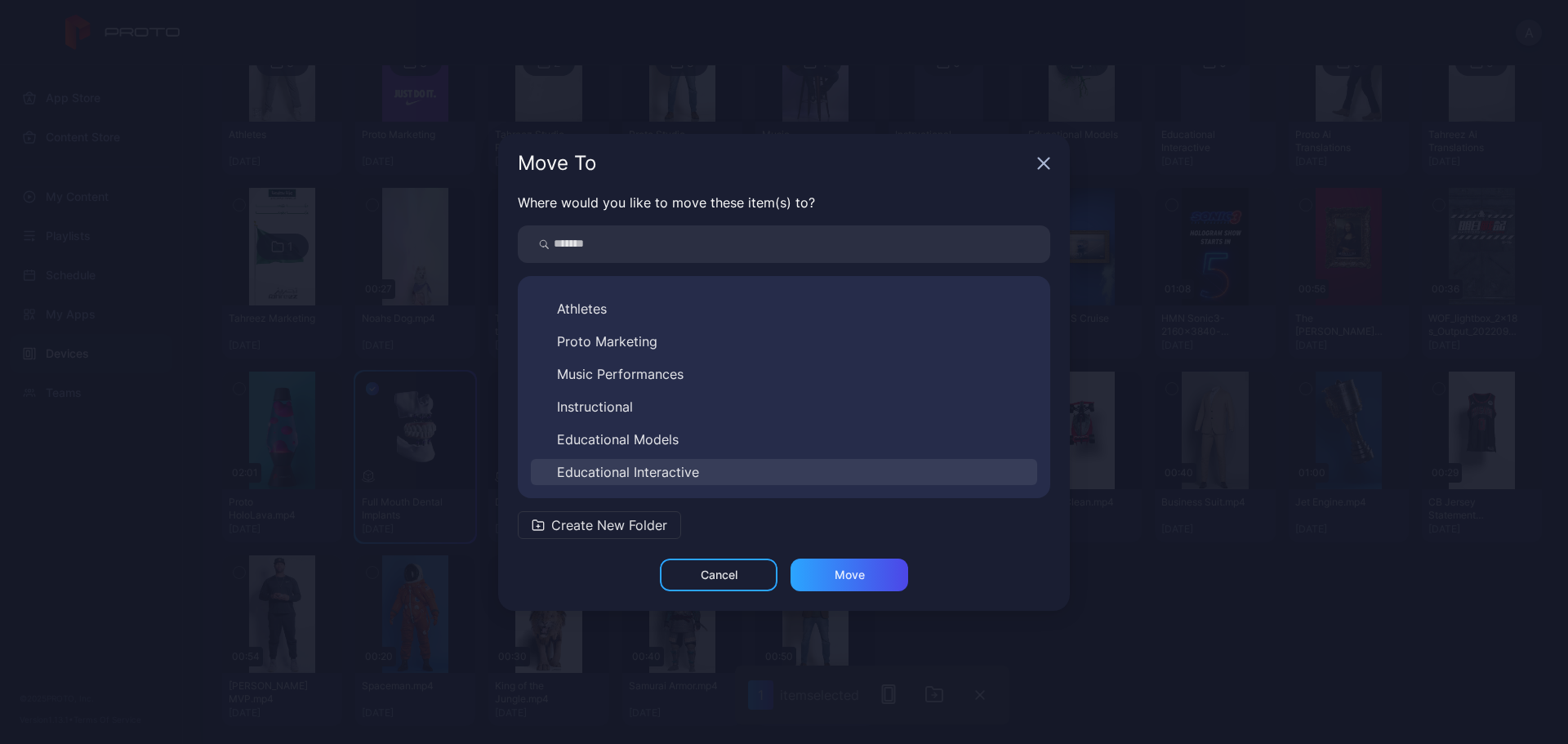
click at [675, 461] on button "Educational Interactive" at bounding box center [784, 472] width 506 height 26
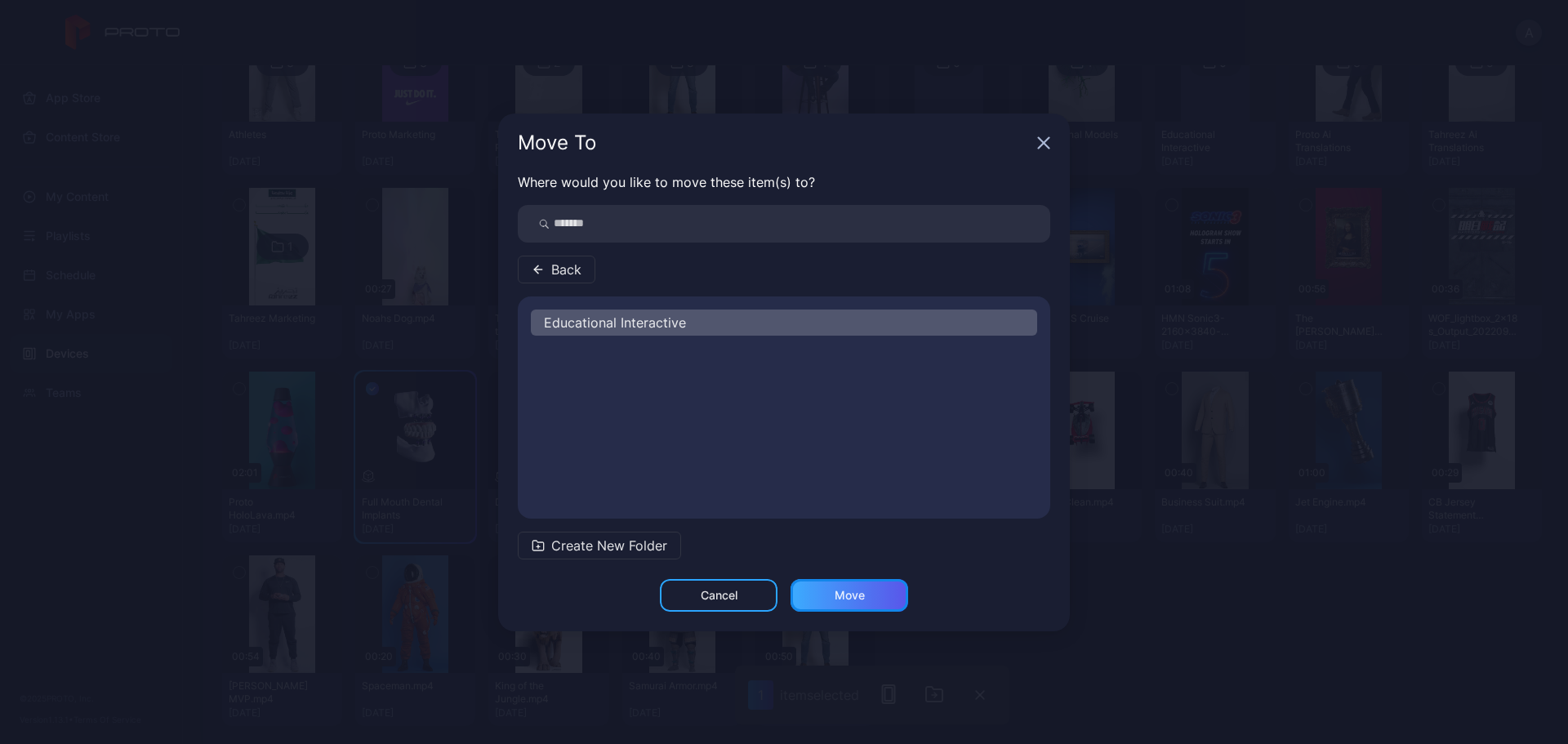
click at [837, 595] on div "Move" at bounding box center [850, 595] width 30 height 13
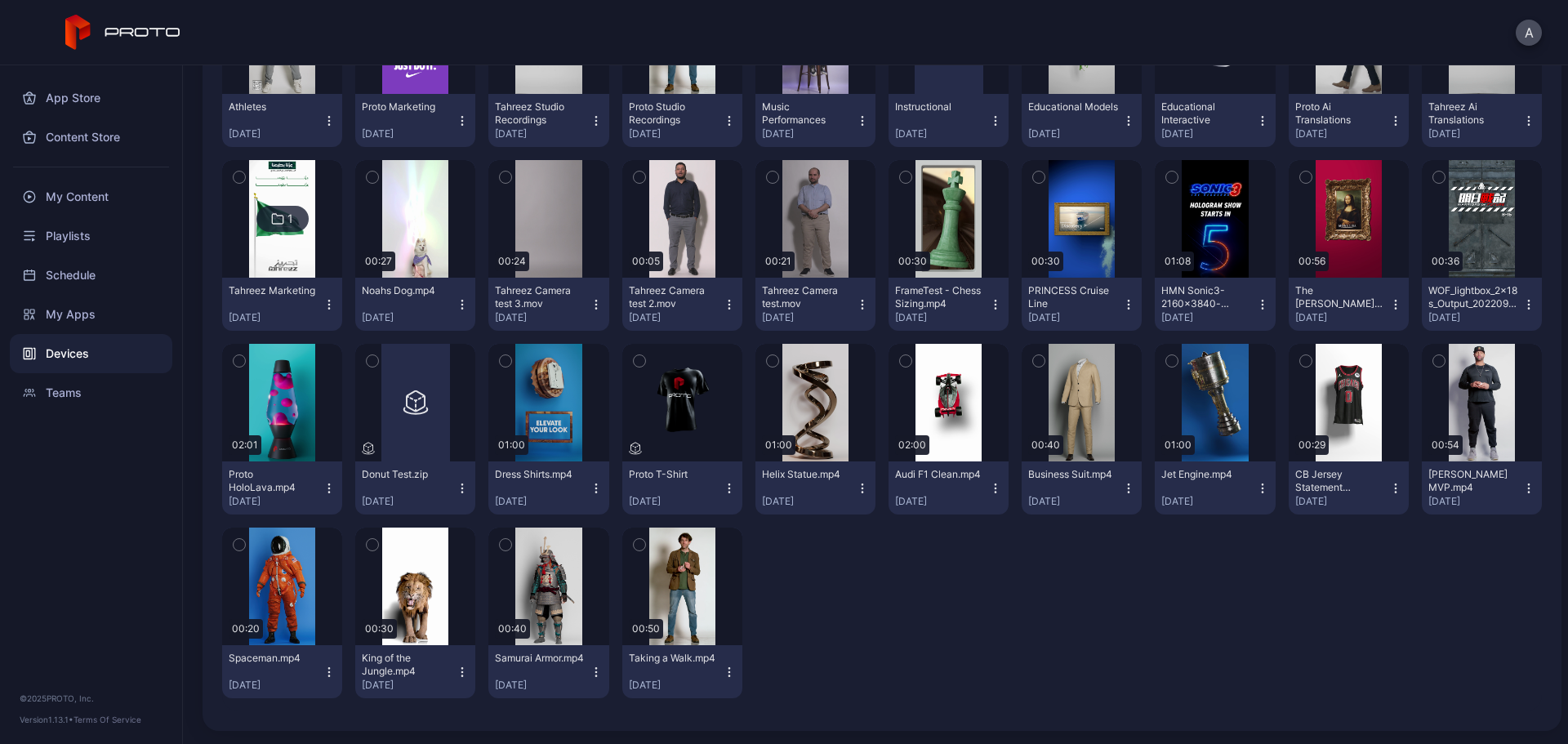
scroll to position [188, 0]
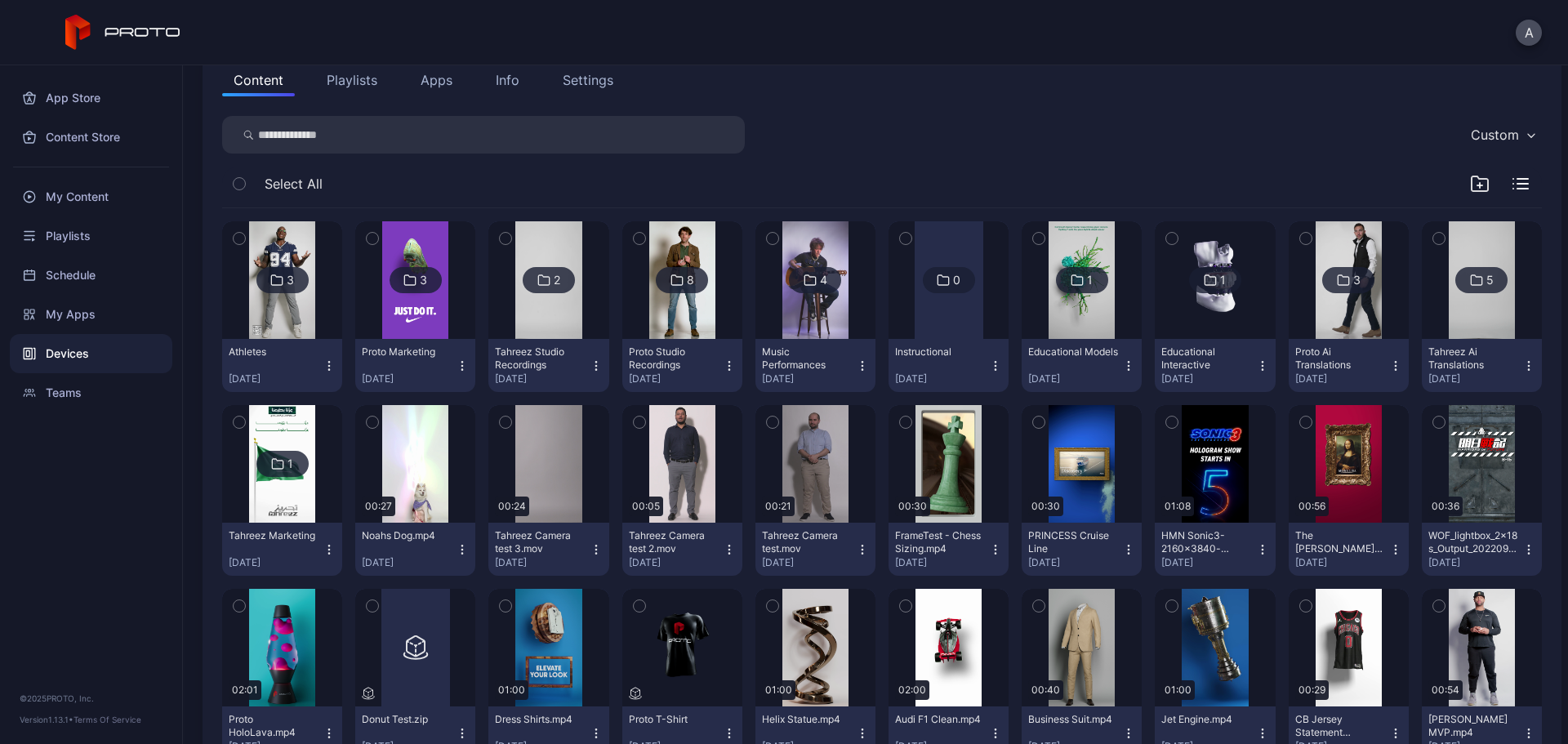
click at [1434, 609] on icon "button" at bounding box center [1440, 605] width 11 height 18
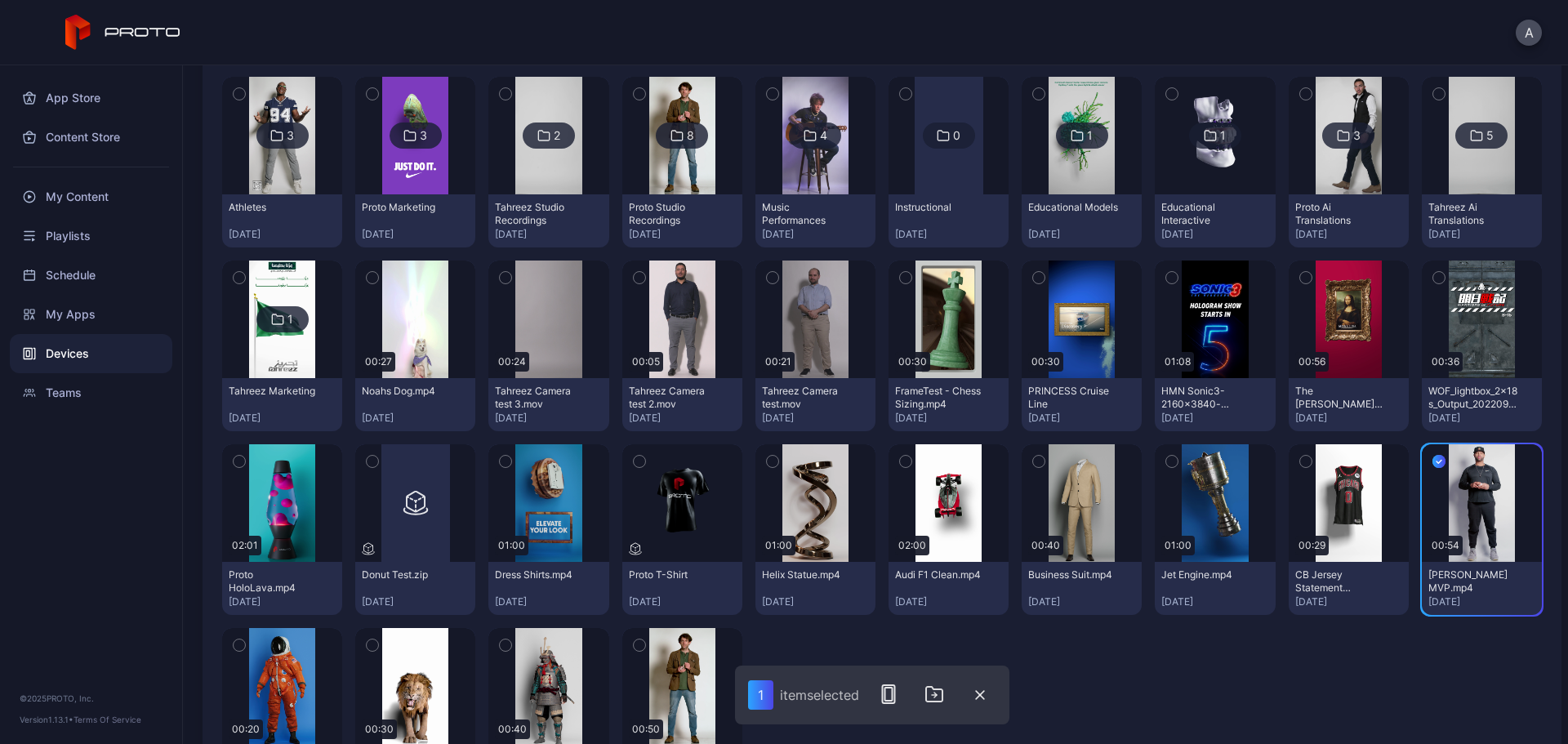
scroll to position [351, 0]
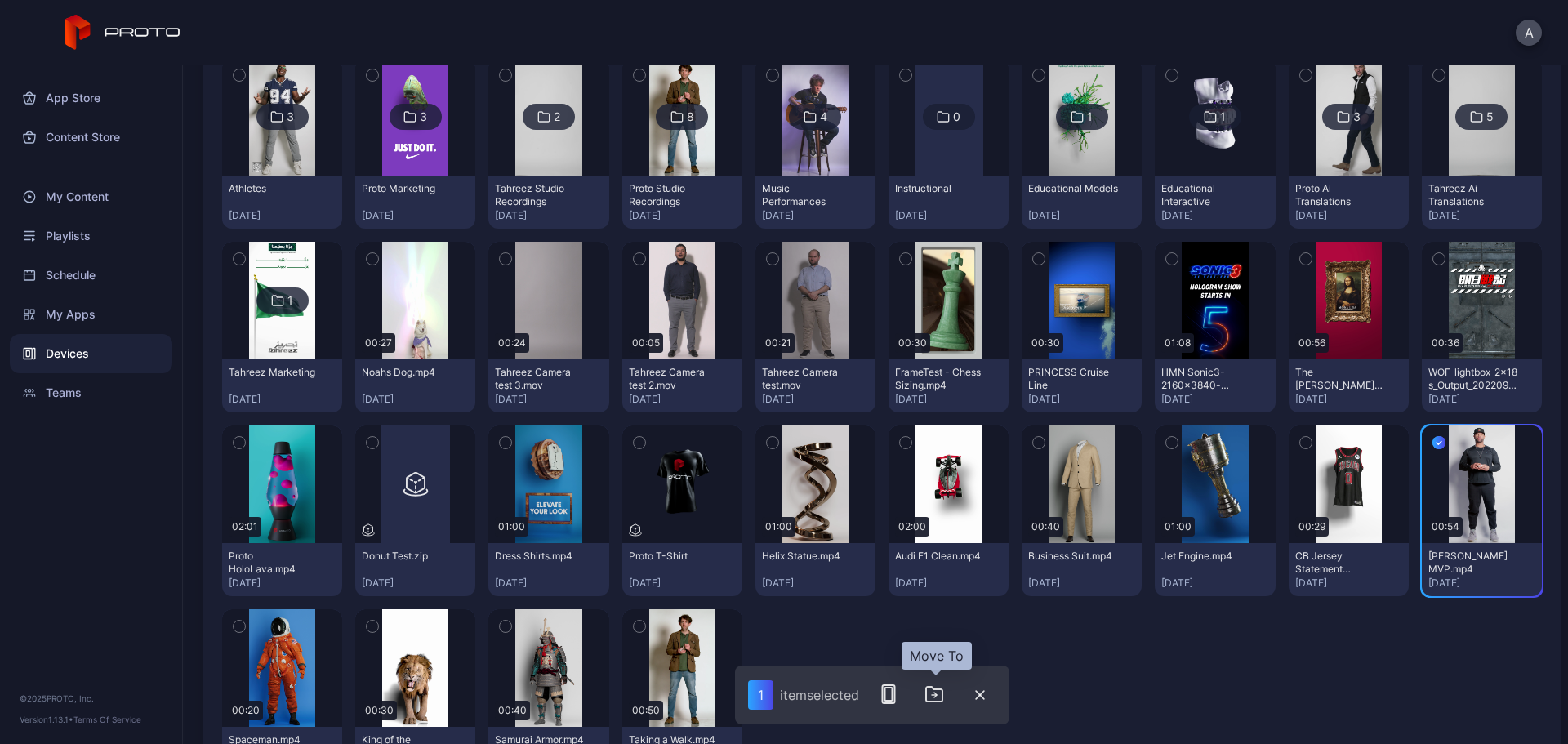
click at [937, 704] on button "button" at bounding box center [934, 694] width 32 height 32
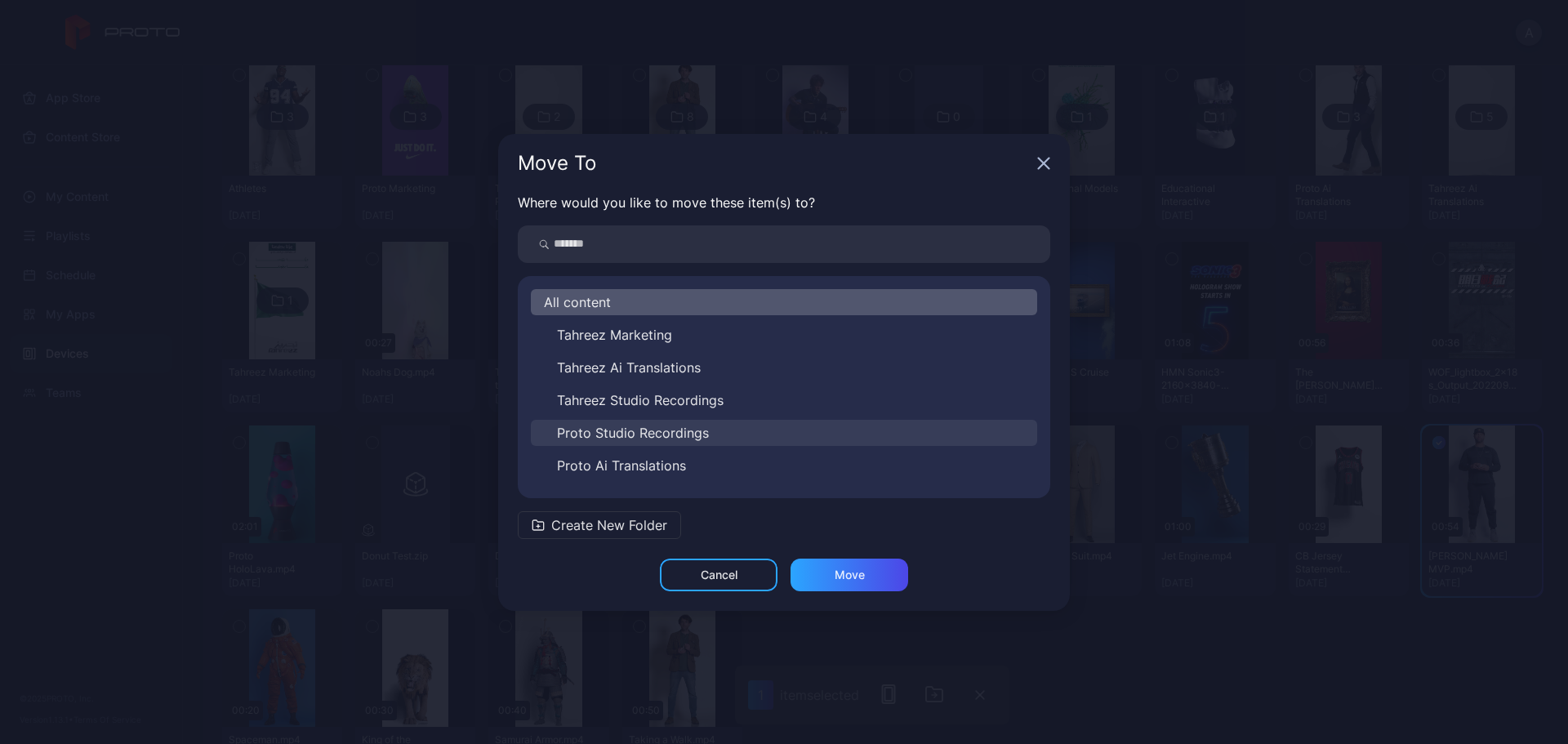
scroll to position [81, 0]
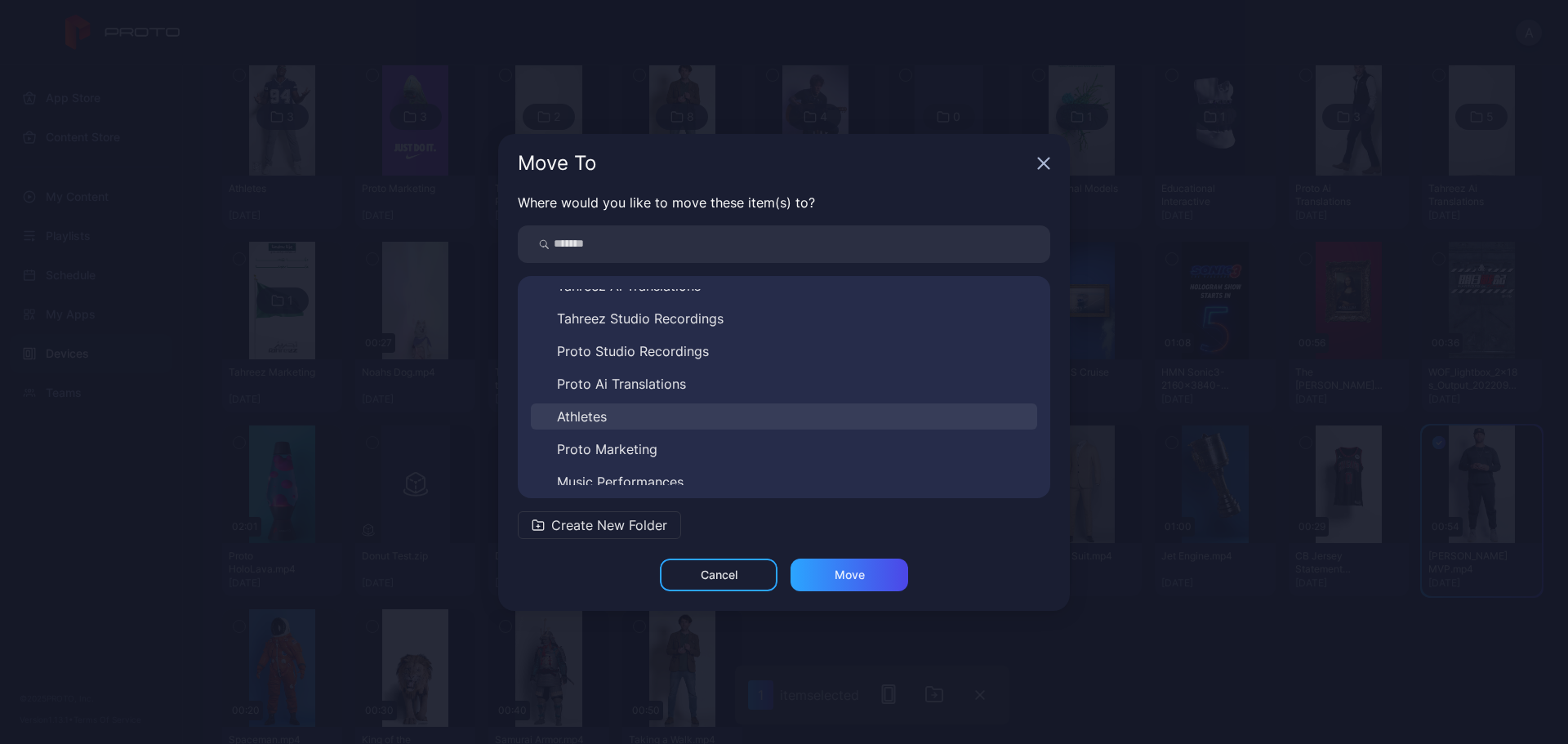
click at [687, 420] on button "Athletes" at bounding box center [784, 417] width 506 height 26
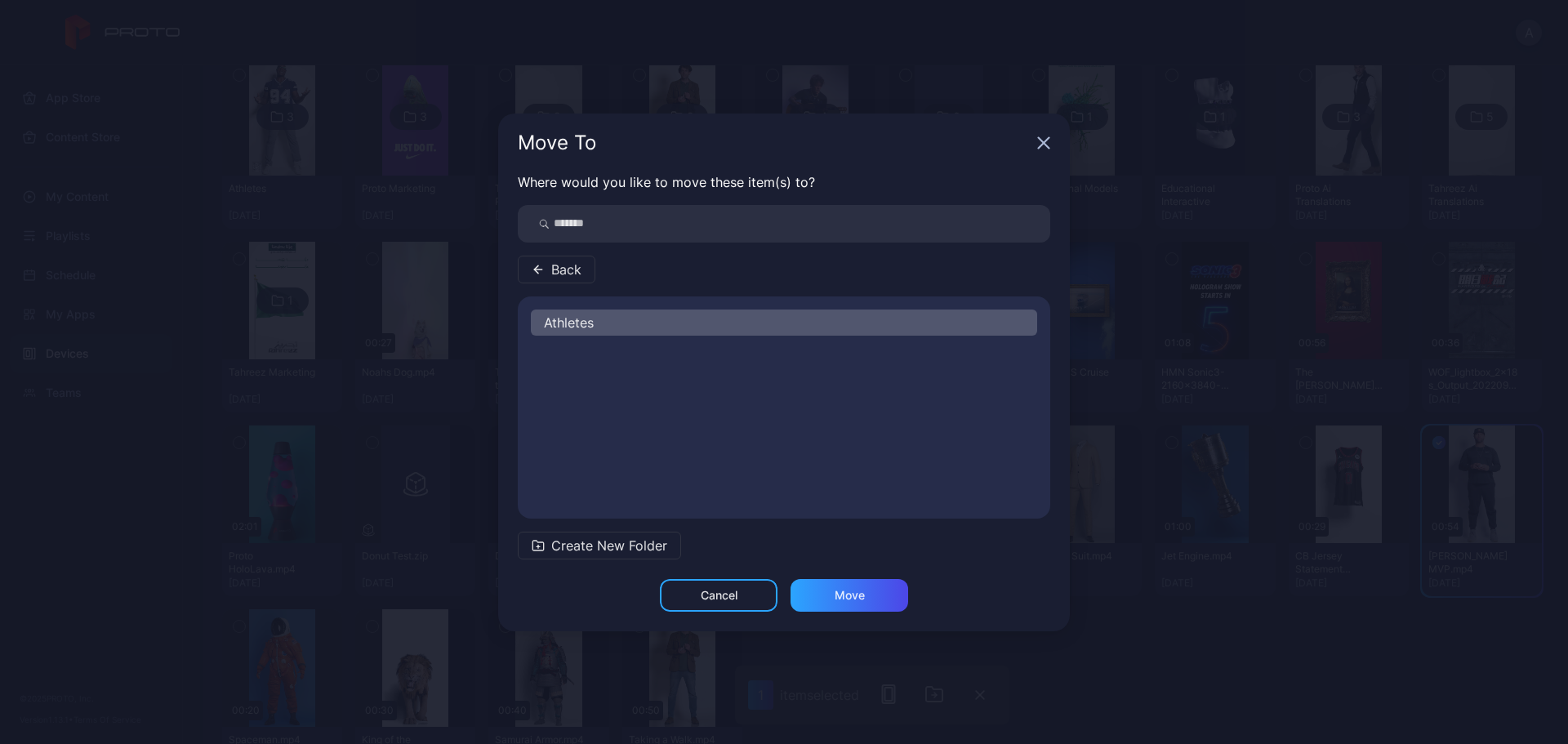
scroll to position [0, 0]
click at [833, 592] on div "Move" at bounding box center [849, 595] width 117 height 32
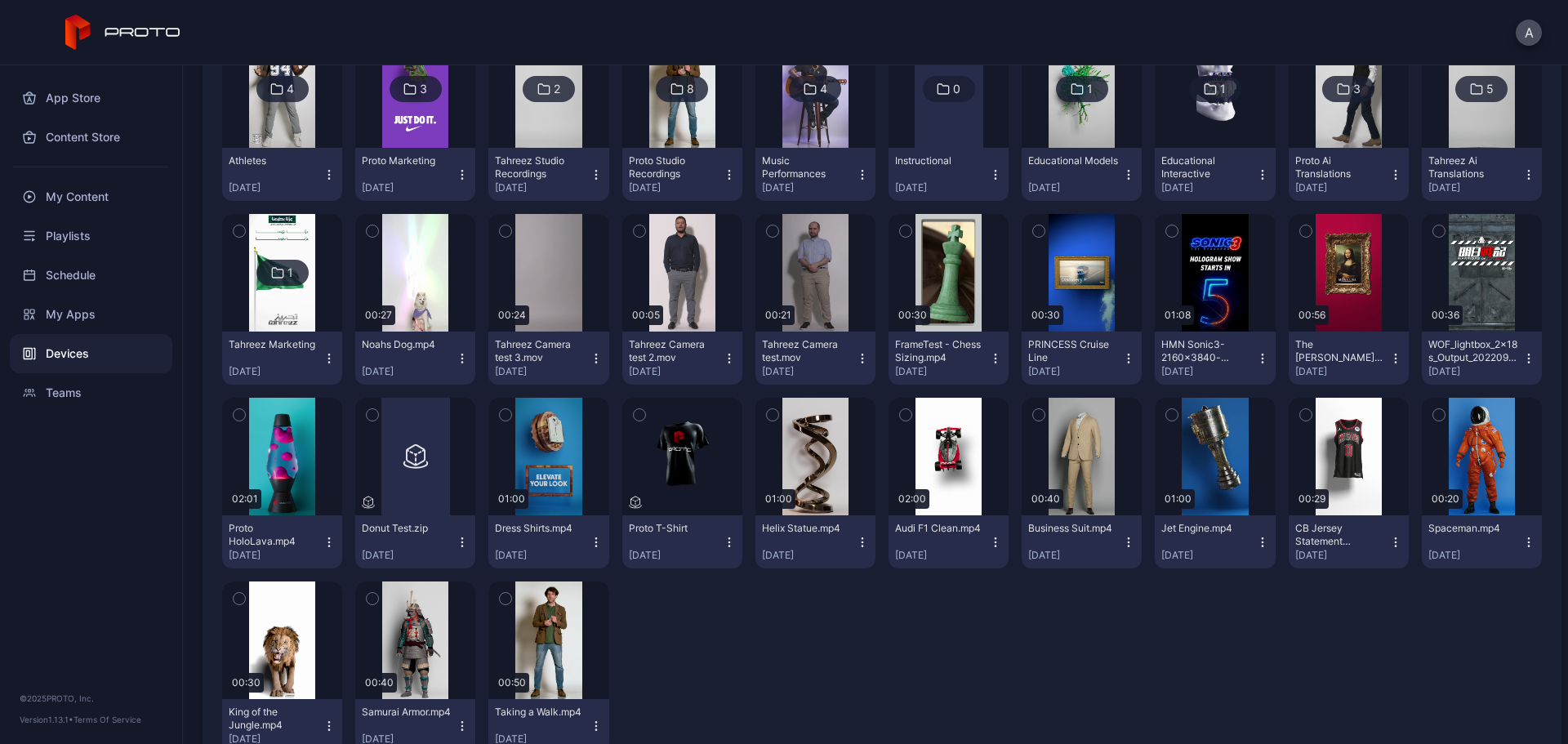
scroll to position [351, 0]
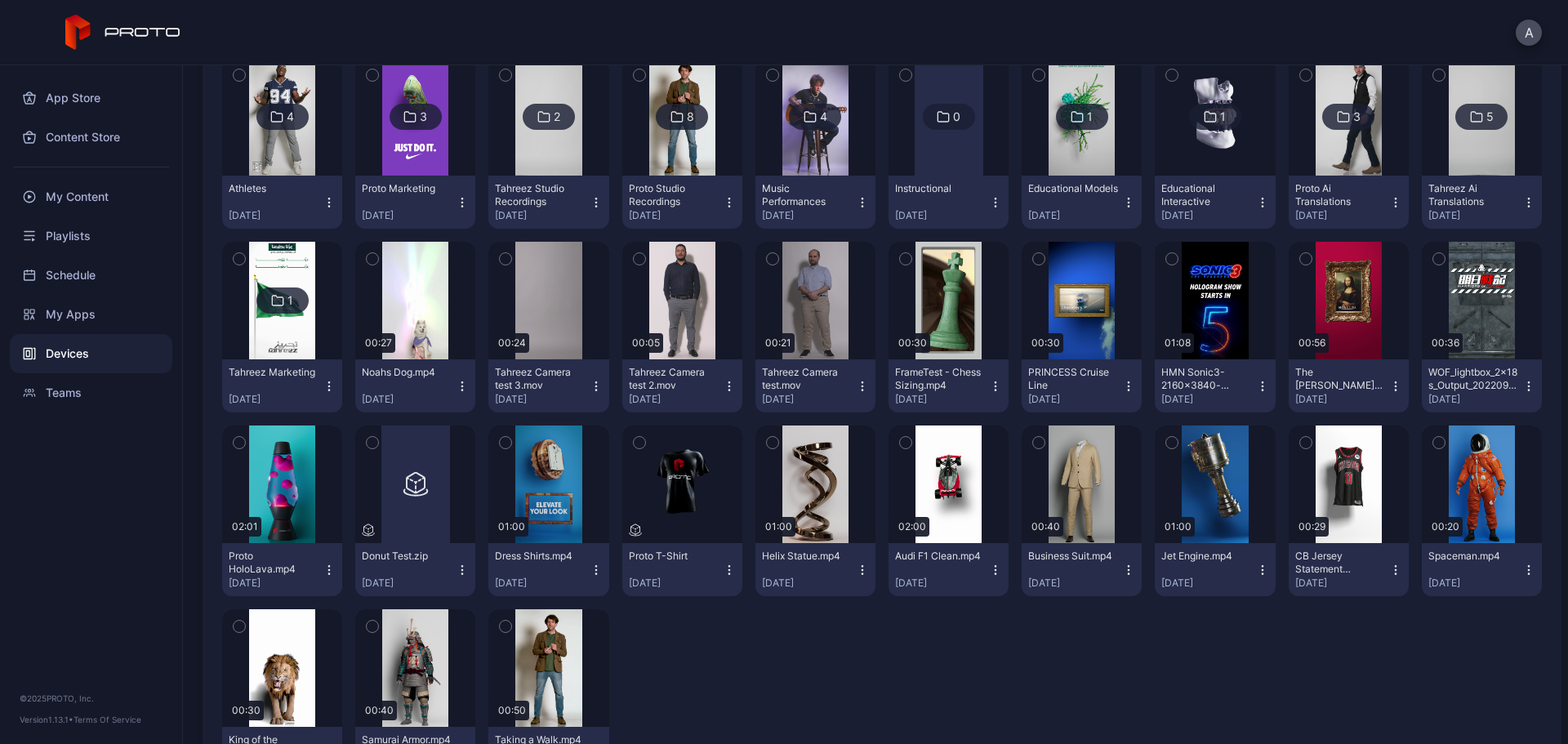
click at [368, 440] on icon "button" at bounding box center [372, 442] width 11 height 18
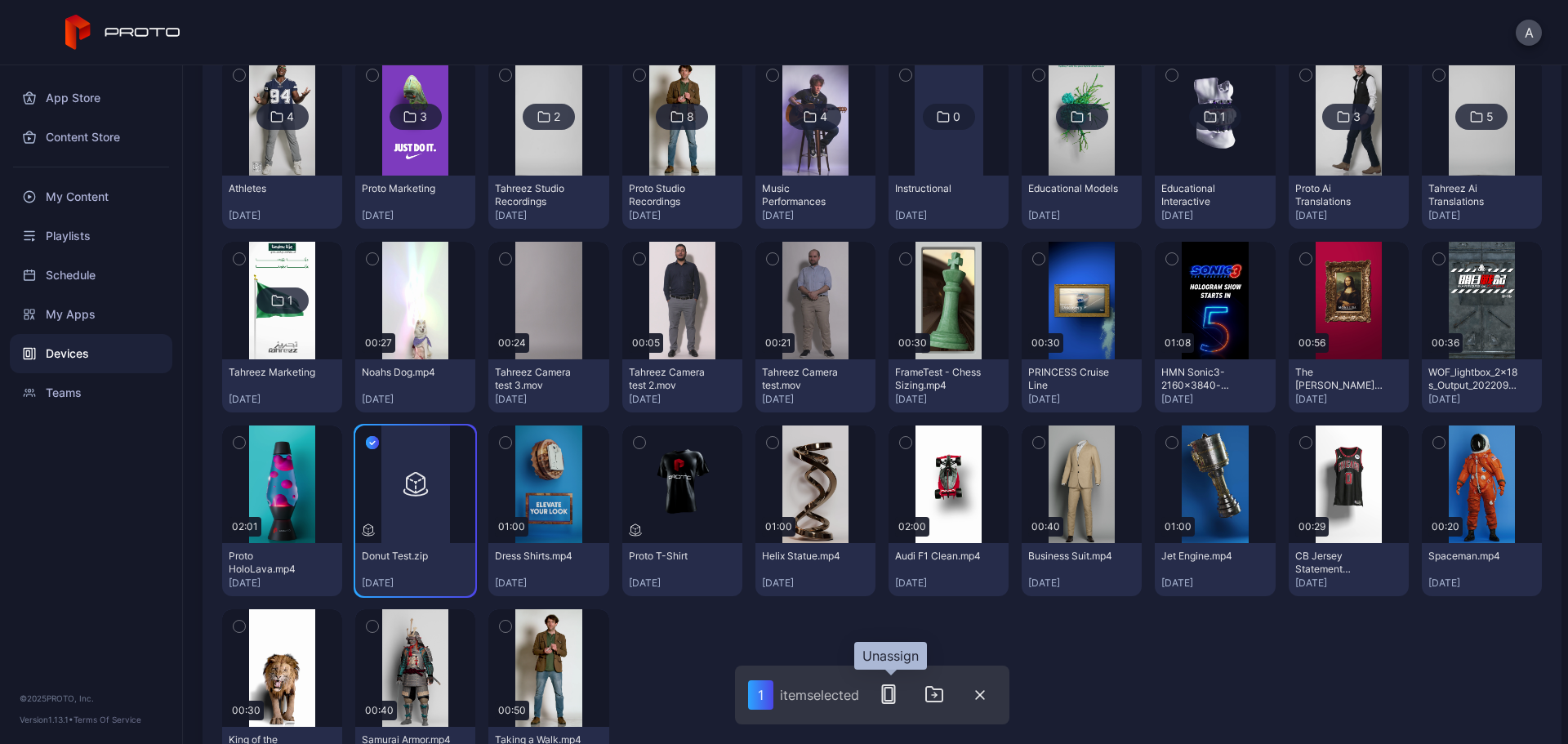
click at [893, 692] on icon "button" at bounding box center [888, 694] width 19 height 19
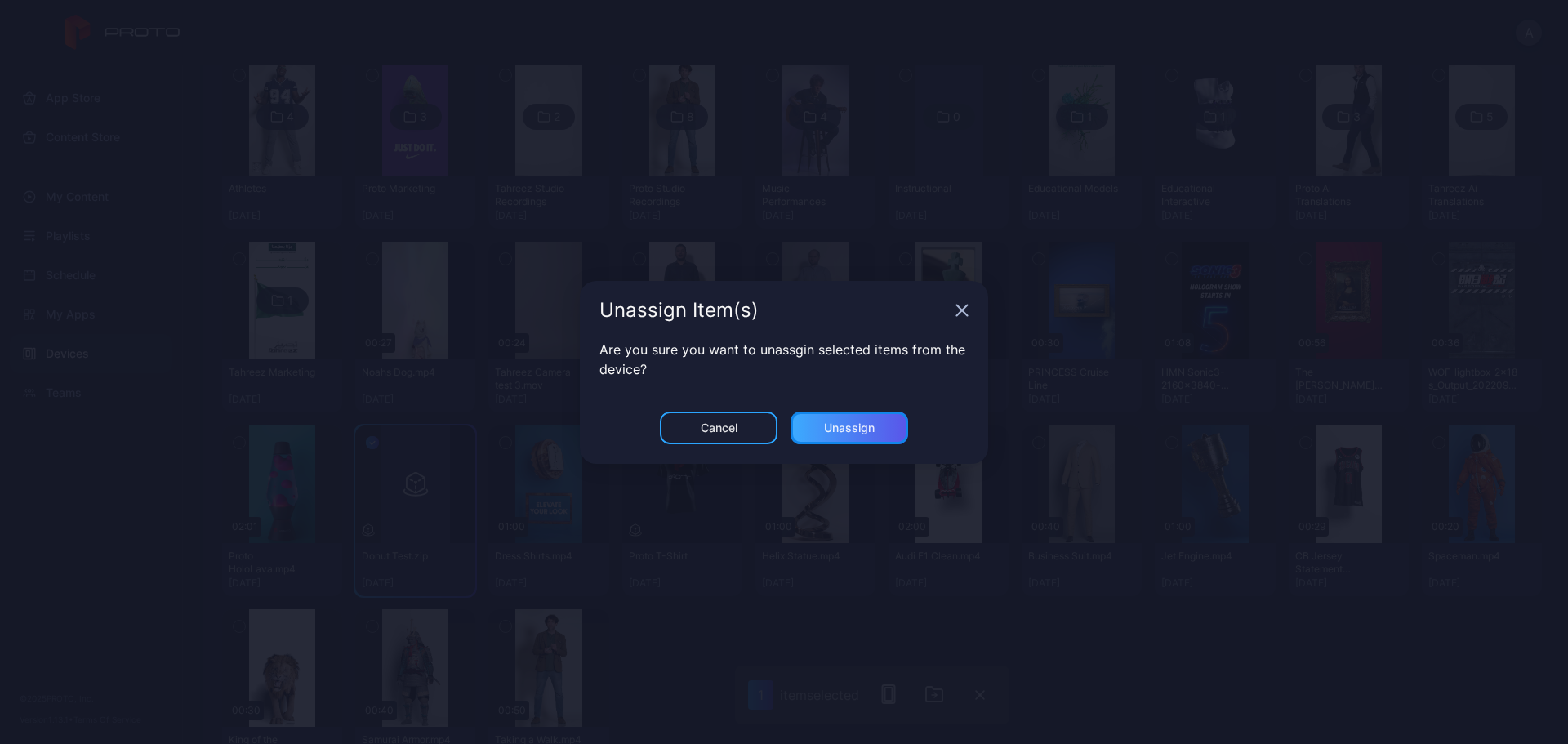
click at [862, 433] on div "Unassign" at bounding box center [849, 428] width 51 height 13
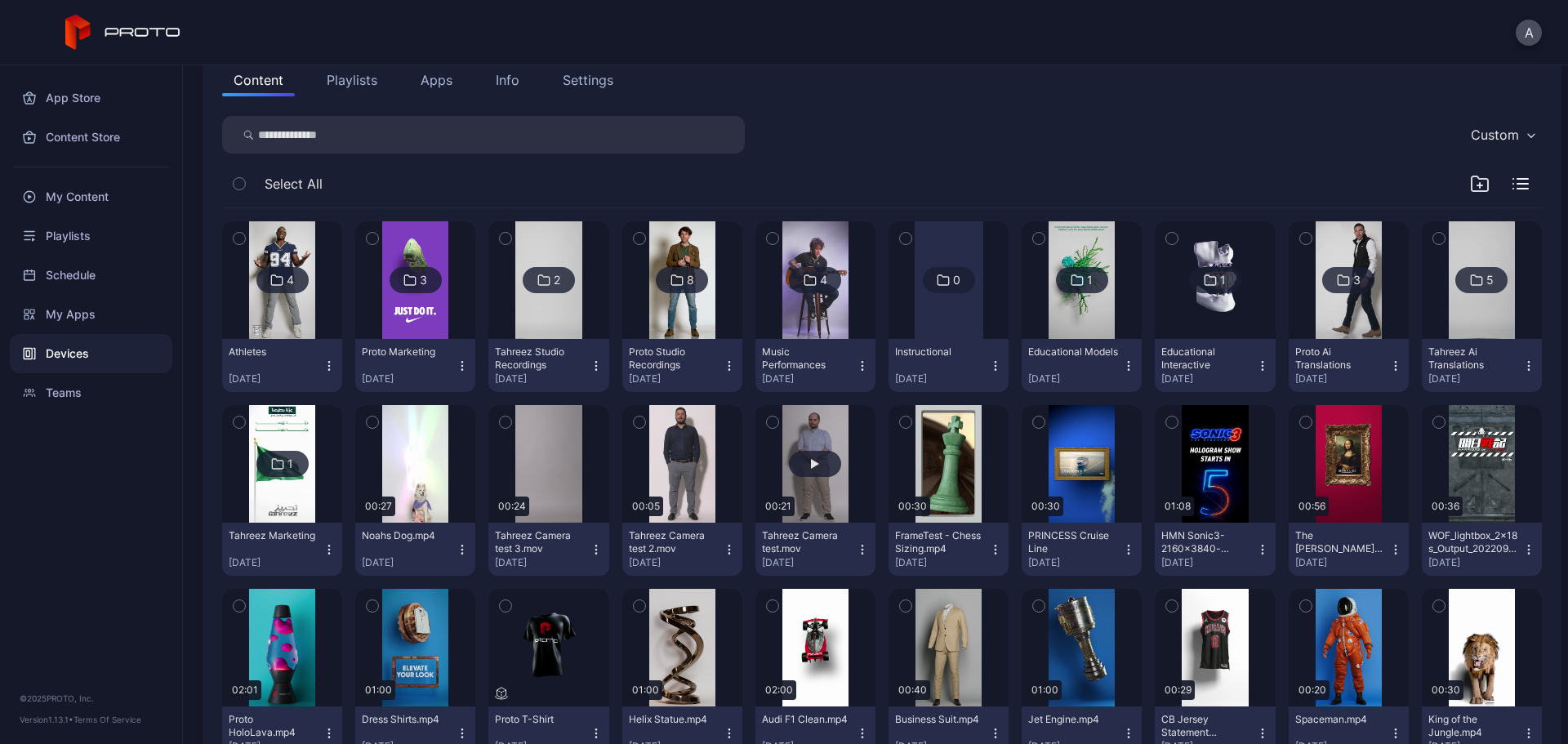
scroll to position [270, 0]
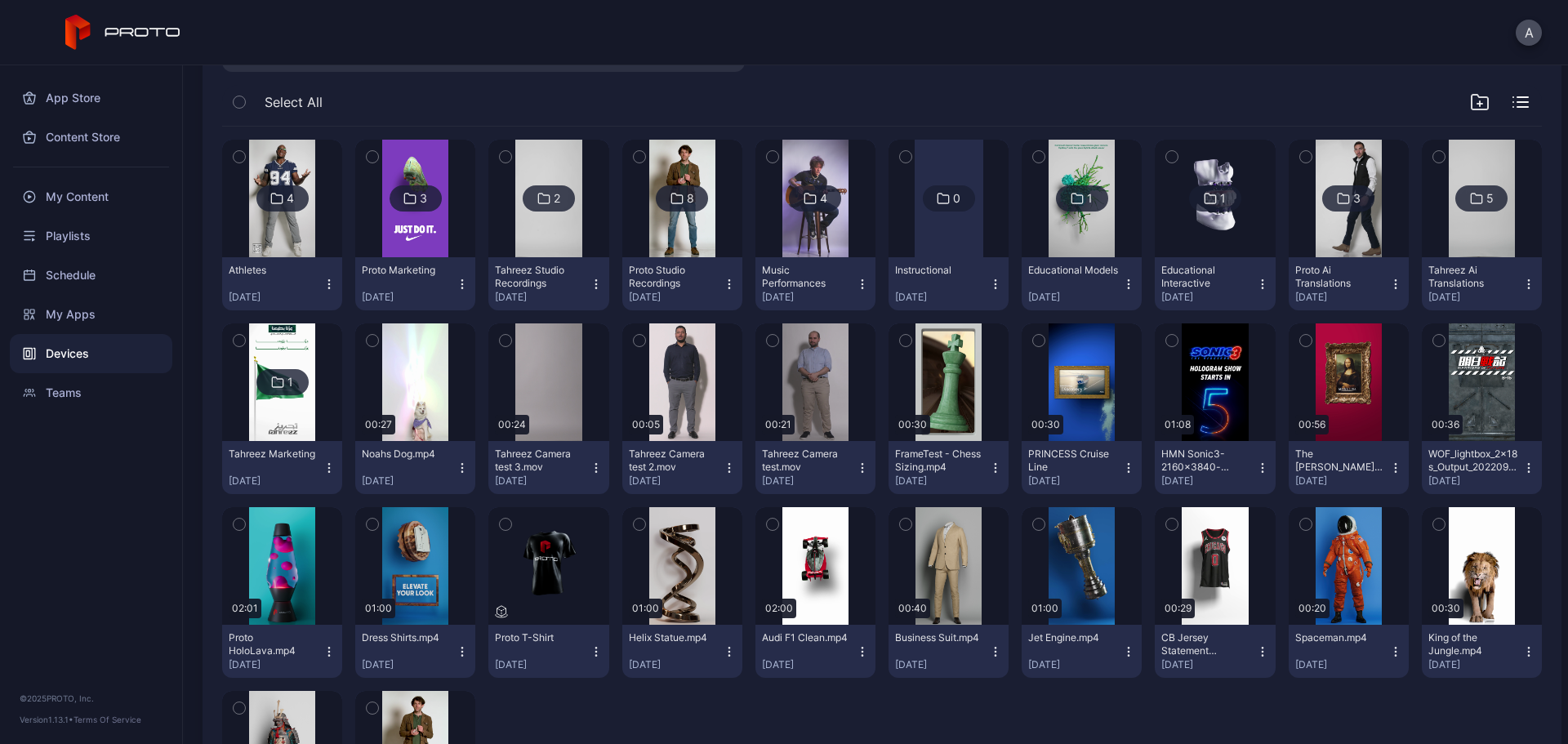
click at [1194, 234] on img at bounding box center [1215, 198] width 67 height 117
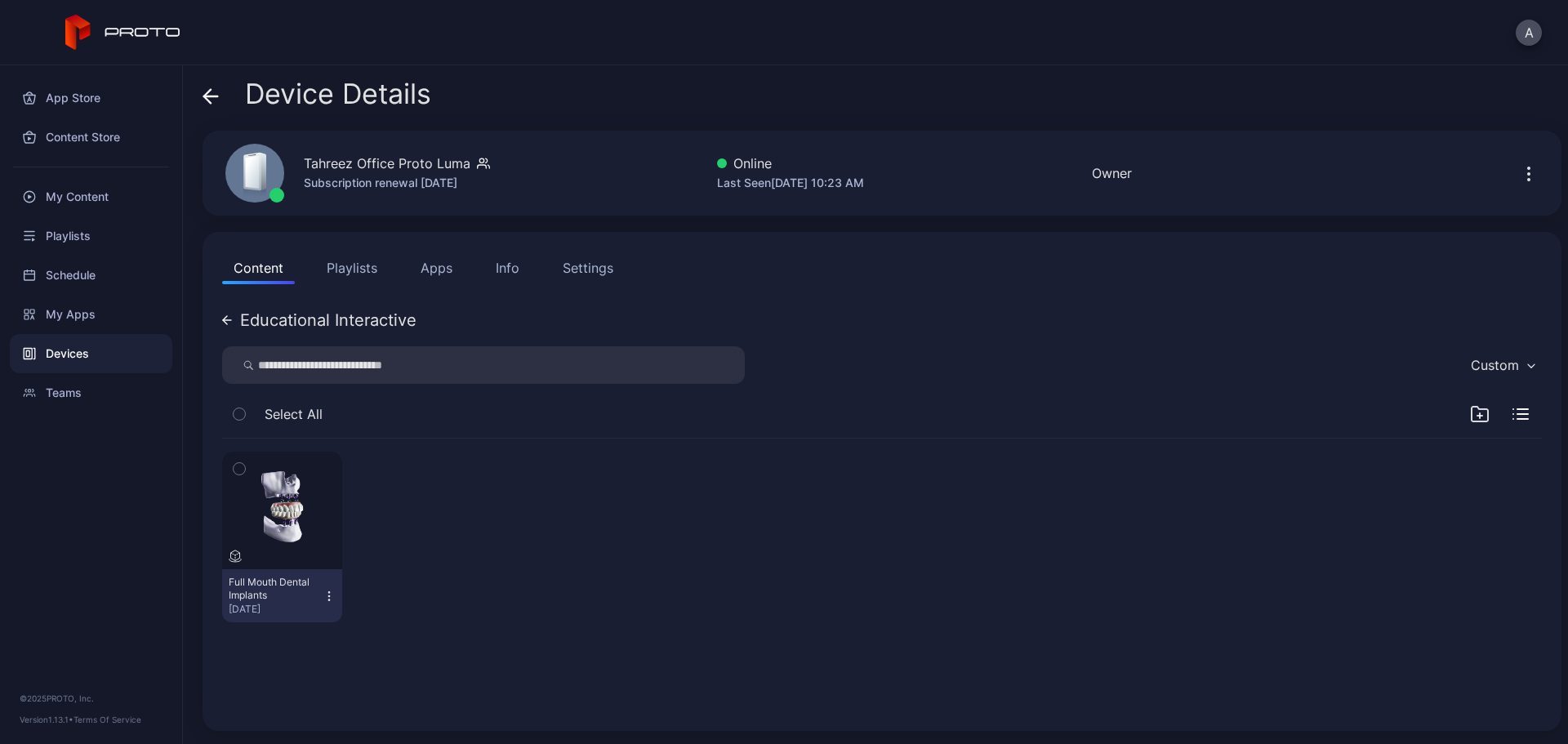
click at [205, 98] on icon at bounding box center [207, 95] width 6 height 14
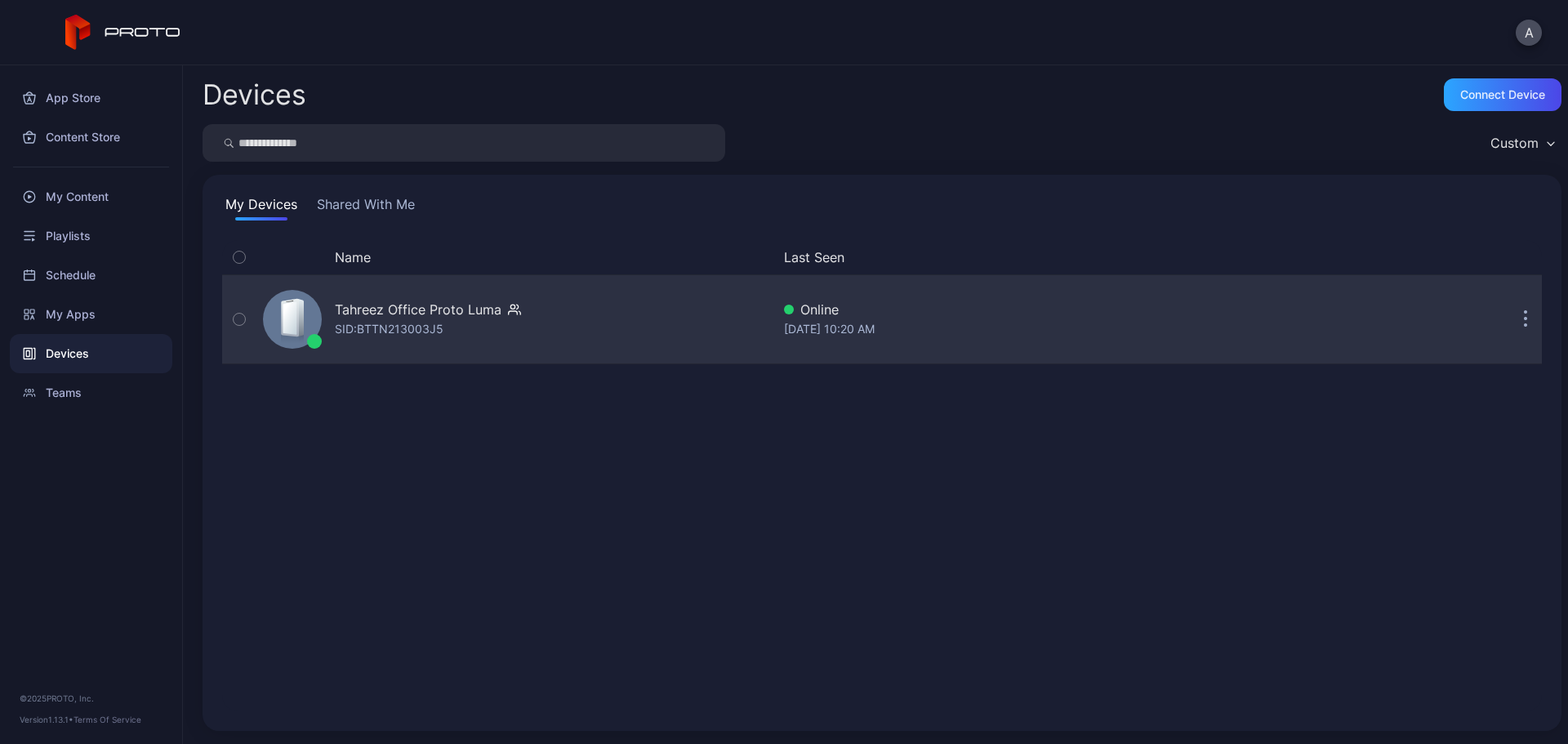
click at [553, 339] on div "Tahreez Office Proto [PERSON_NAME]: BTTN213003J5" at bounding box center [514, 319] width 515 height 81
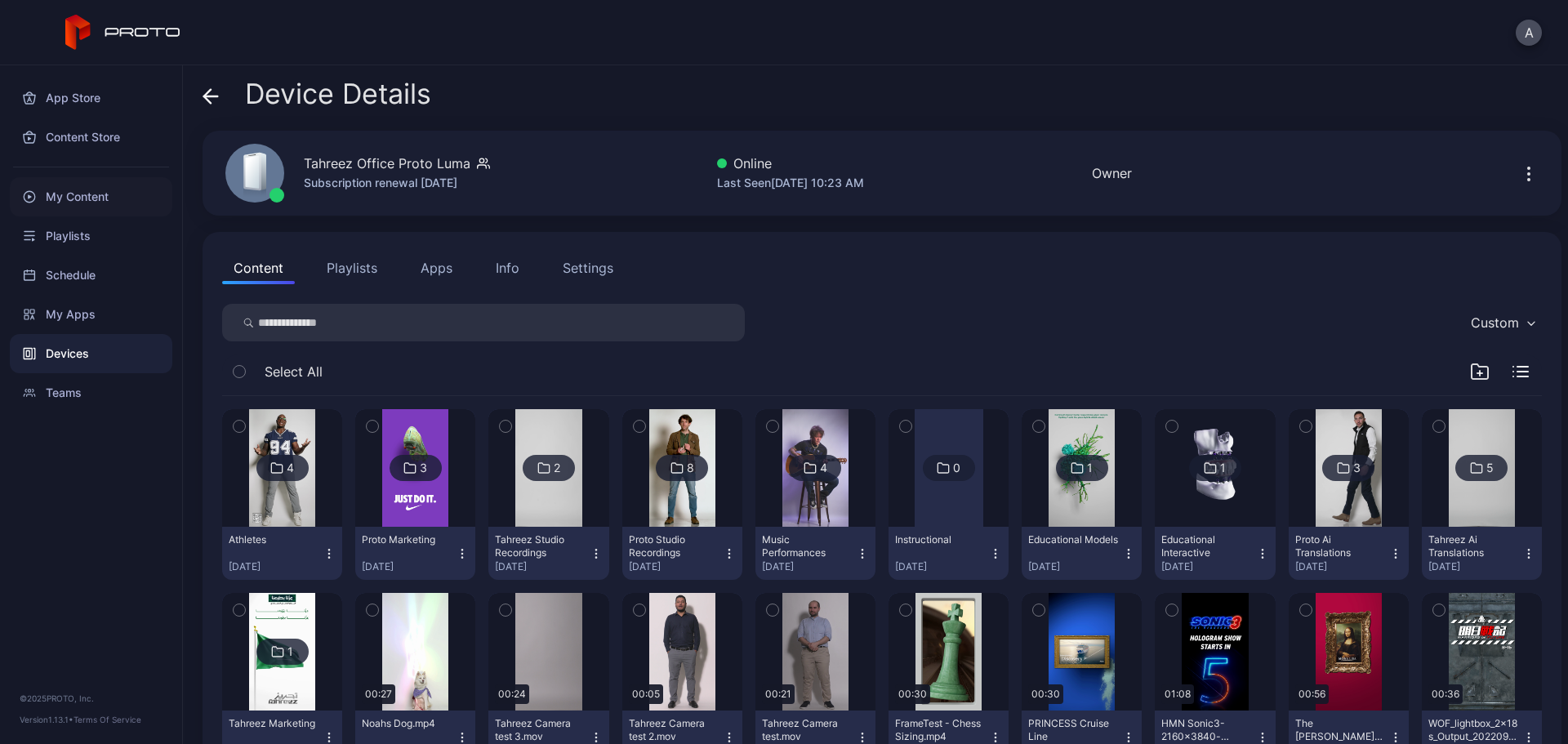
click at [81, 198] on div "My Content" at bounding box center [91, 197] width 163 height 39
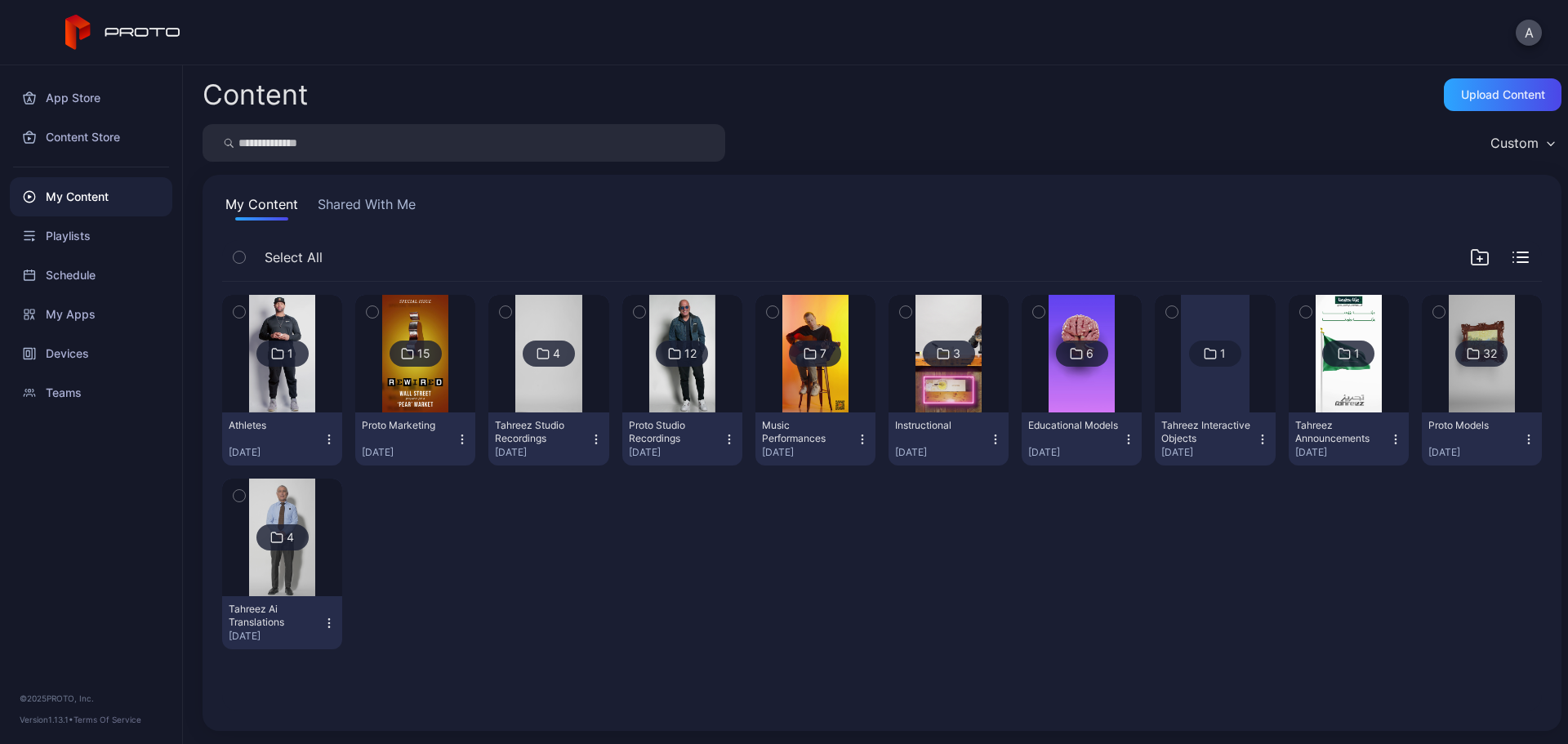
click at [89, 205] on div "My Content" at bounding box center [91, 197] width 163 height 39
click at [109, 233] on div "Playlists" at bounding box center [91, 236] width 163 height 39
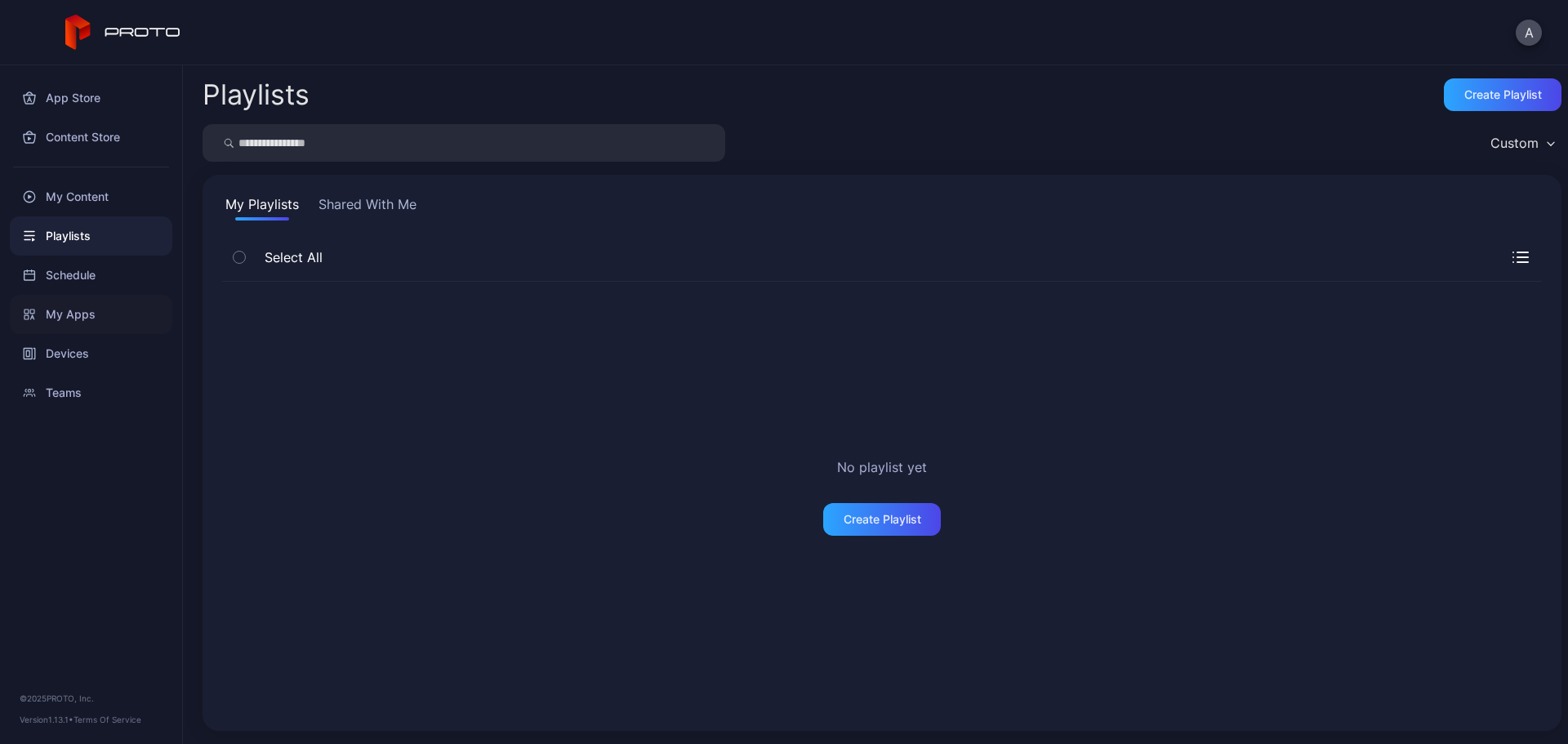
click at [118, 304] on div "My Apps" at bounding box center [91, 314] width 163 height 39
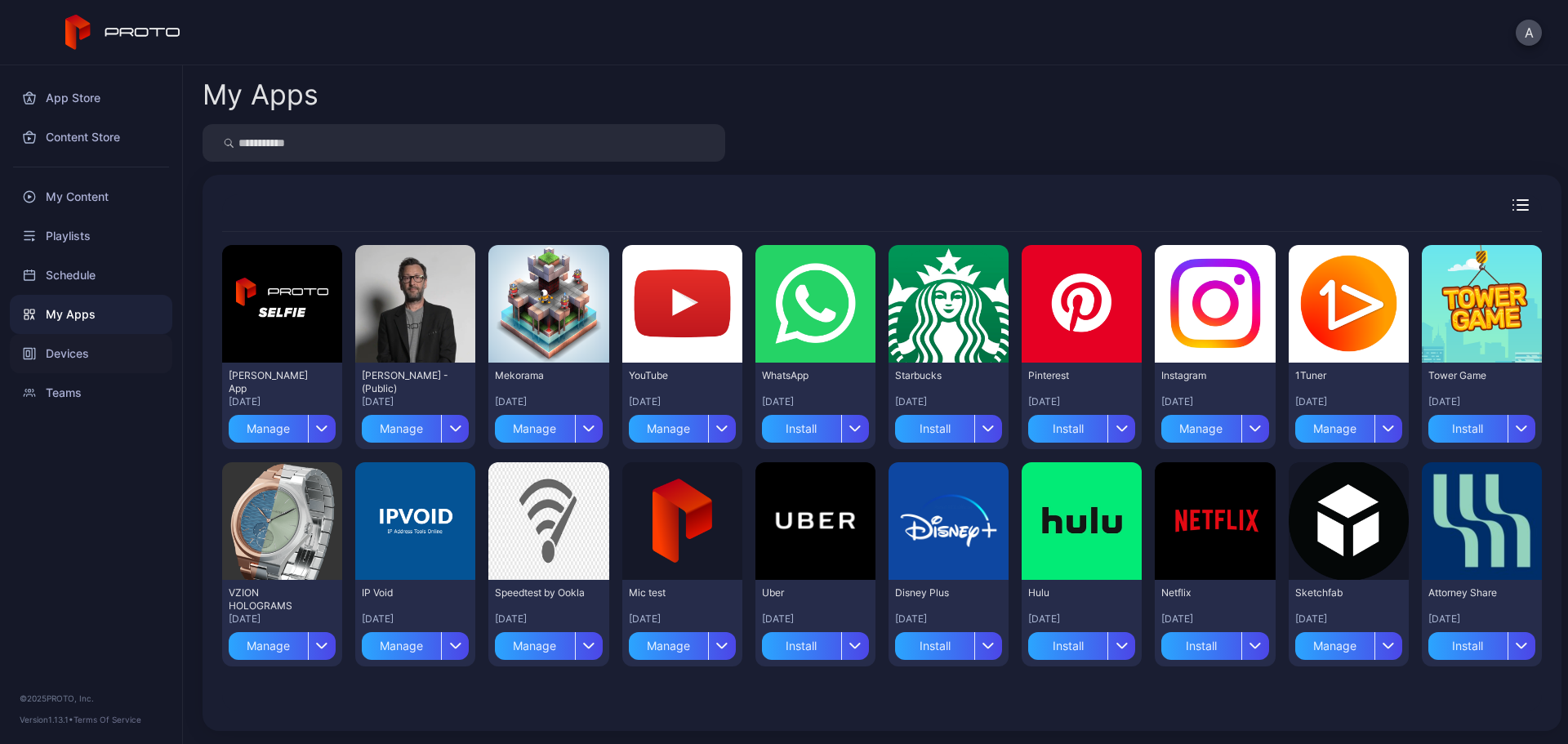
click at [127, 351] on div "Devices" at bounding box center [91, 354] width 163 height 39
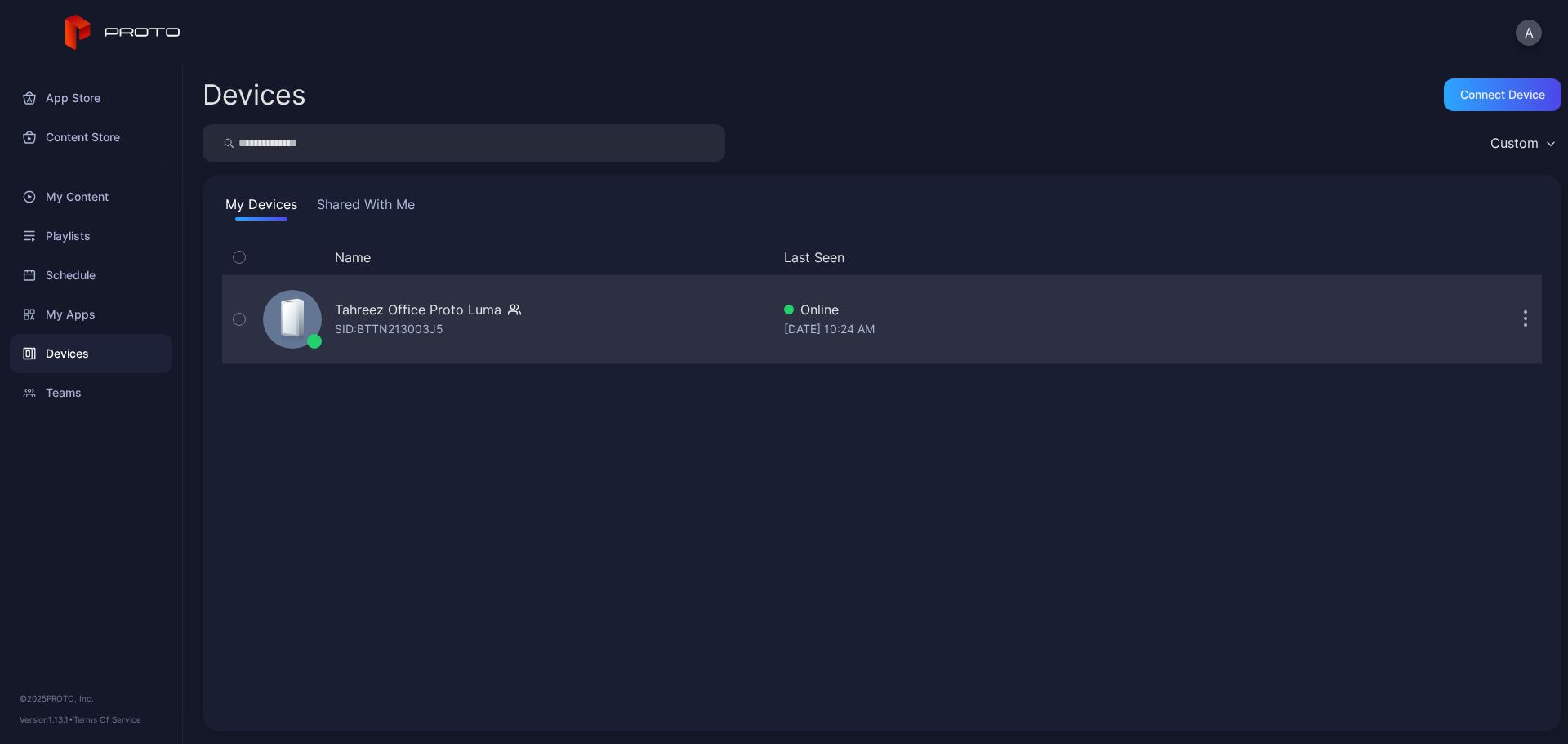
click at [449, 325] on div "Tahreez Office Proto [PERSON_NAME]: BTTN213003J5" at bounding box center [428, 319] width 187 height 39
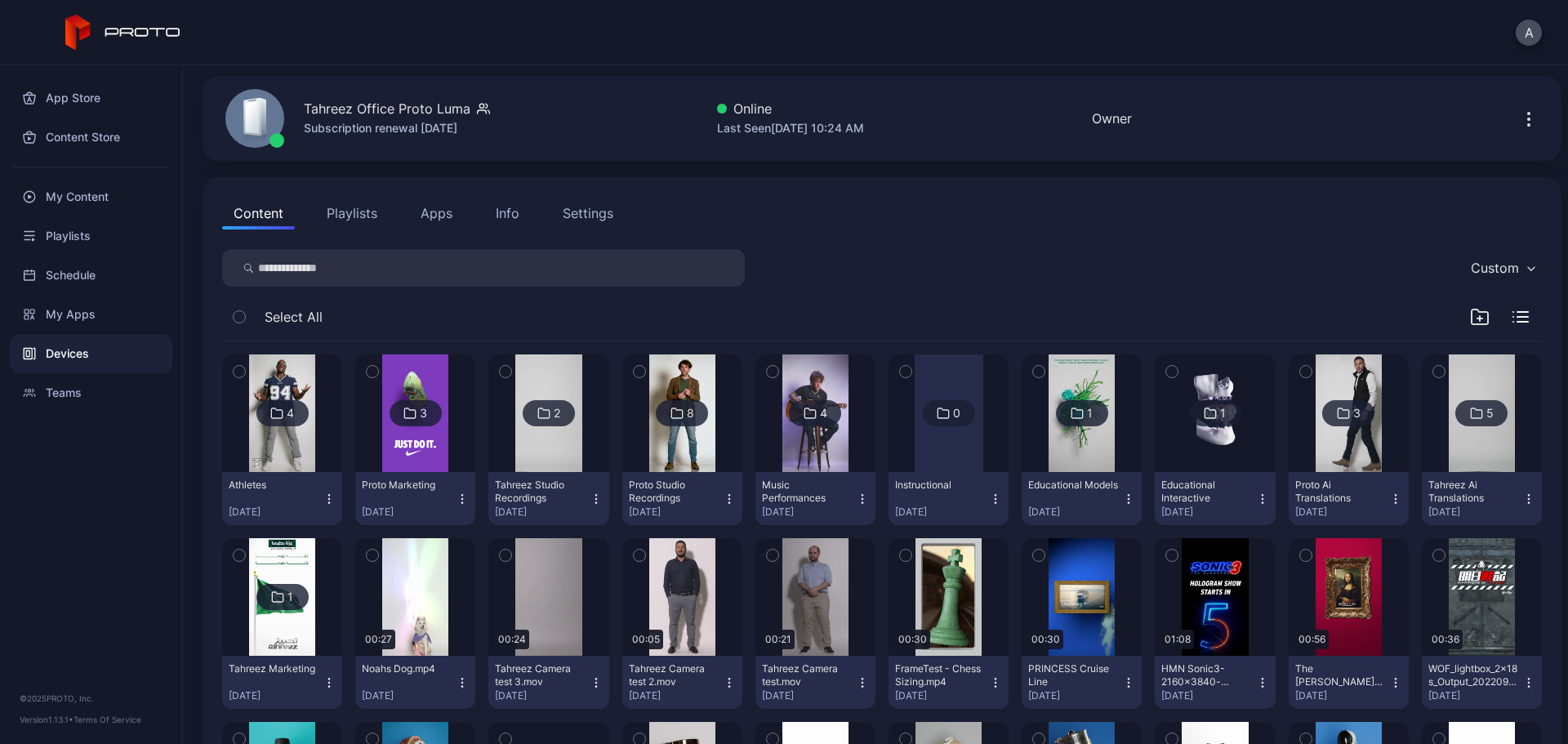
scroll to position [79, 0]
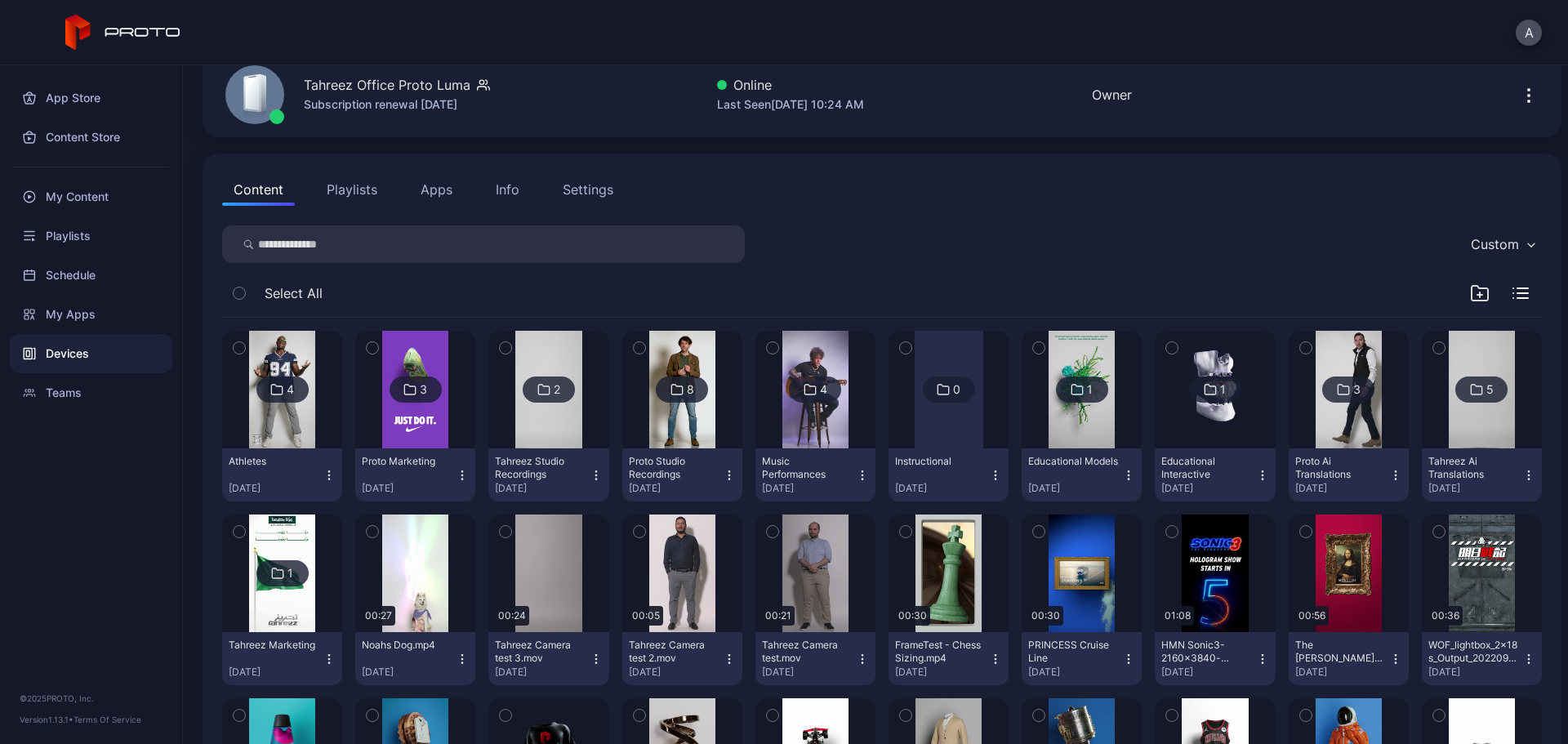
click at [1257, 474] on icon "button" at bounding box center [1263, 475] width 13 height 13
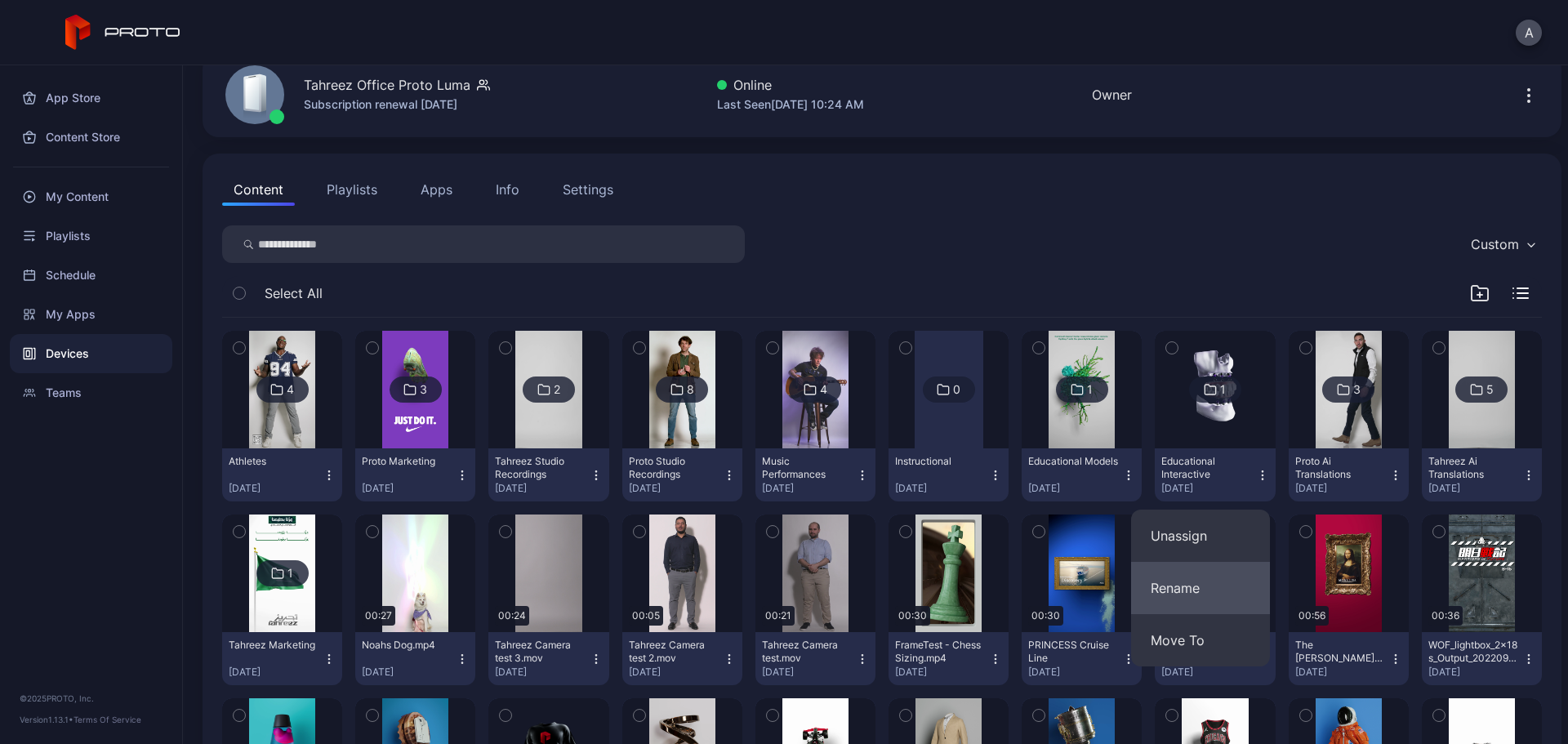
click at [1222, 590] on button "Rename" at bounding box center [1200, 588] width 139 height 53
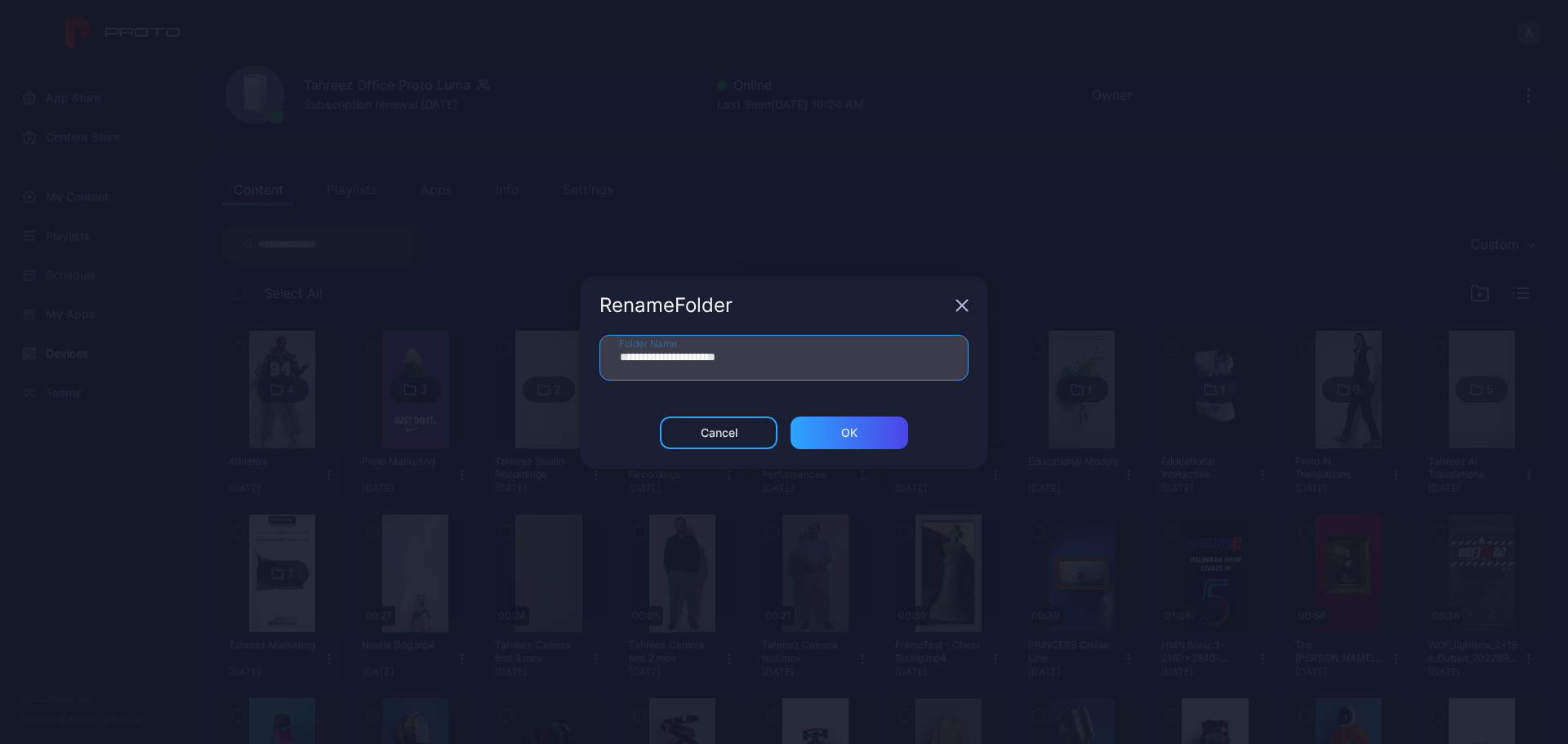
drag, startPoint x: 687, startPoint y: 357, endPoint x: 606, endPoint y: 356, distance: 81.0
click at [606, 356] on input "**********" at bounding box center [784, 358] width 370 height 46
type input "**********"
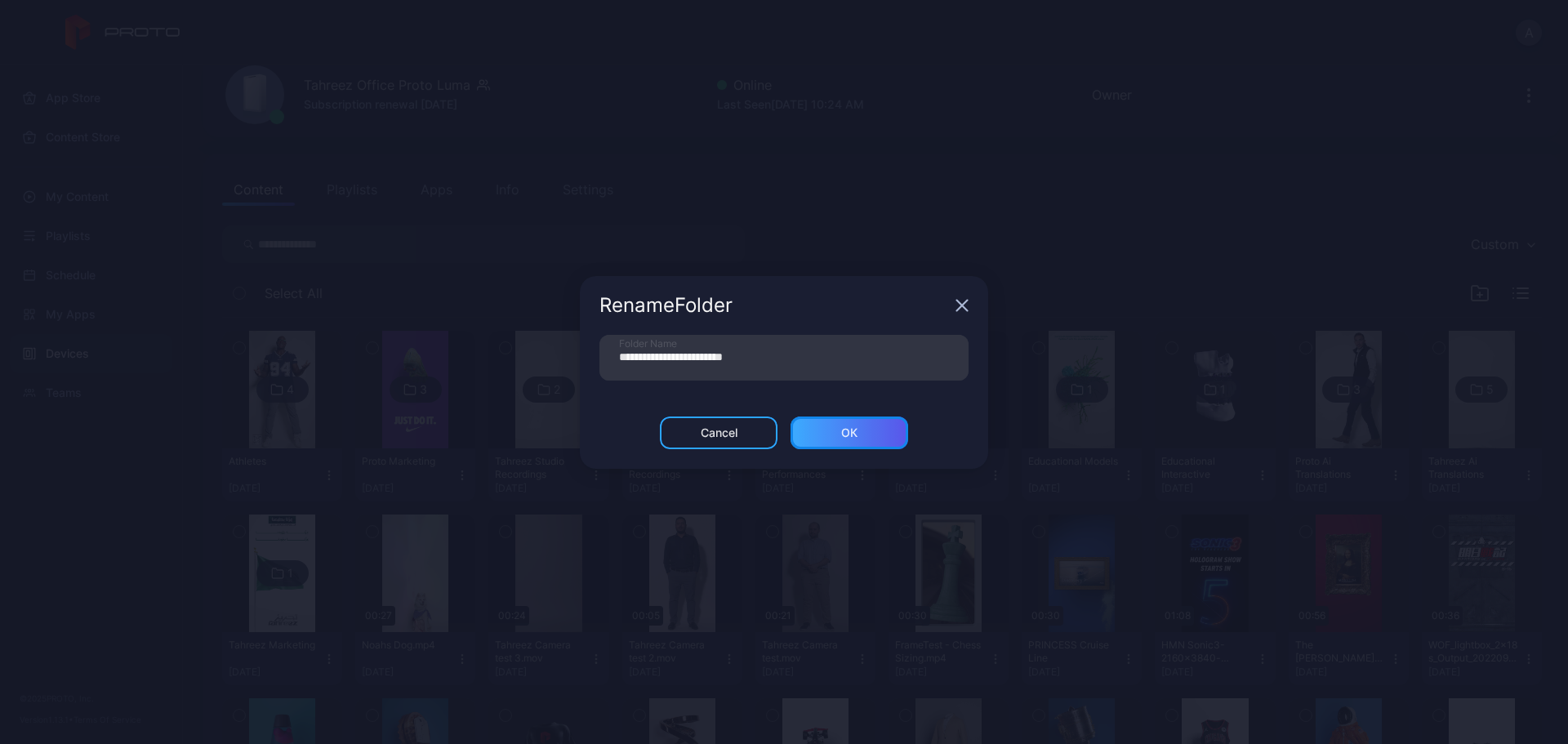
click at [857, 436] on div "ОК" at bounding box center [850, 433] width 17 height 13
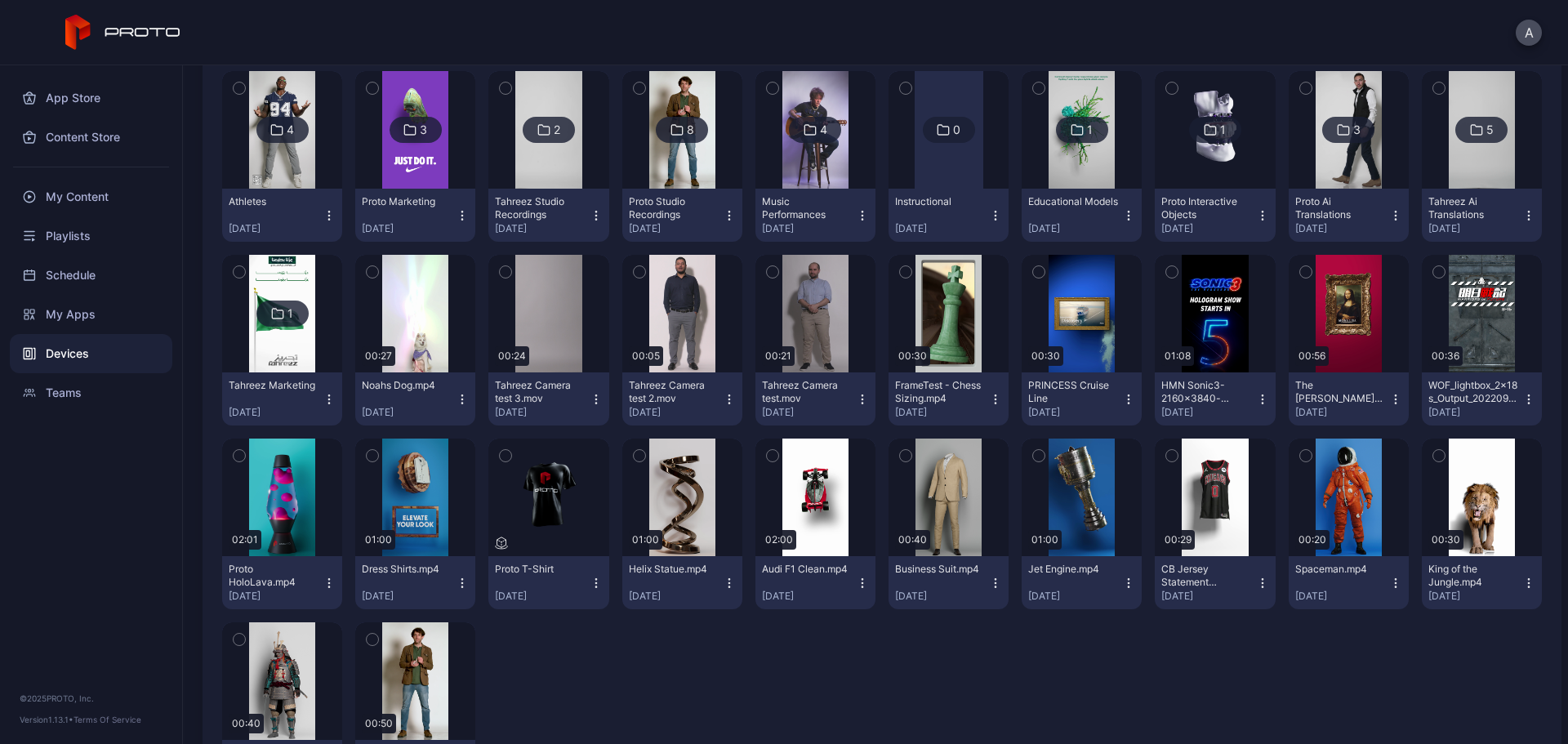
scroll to position [409, 0]
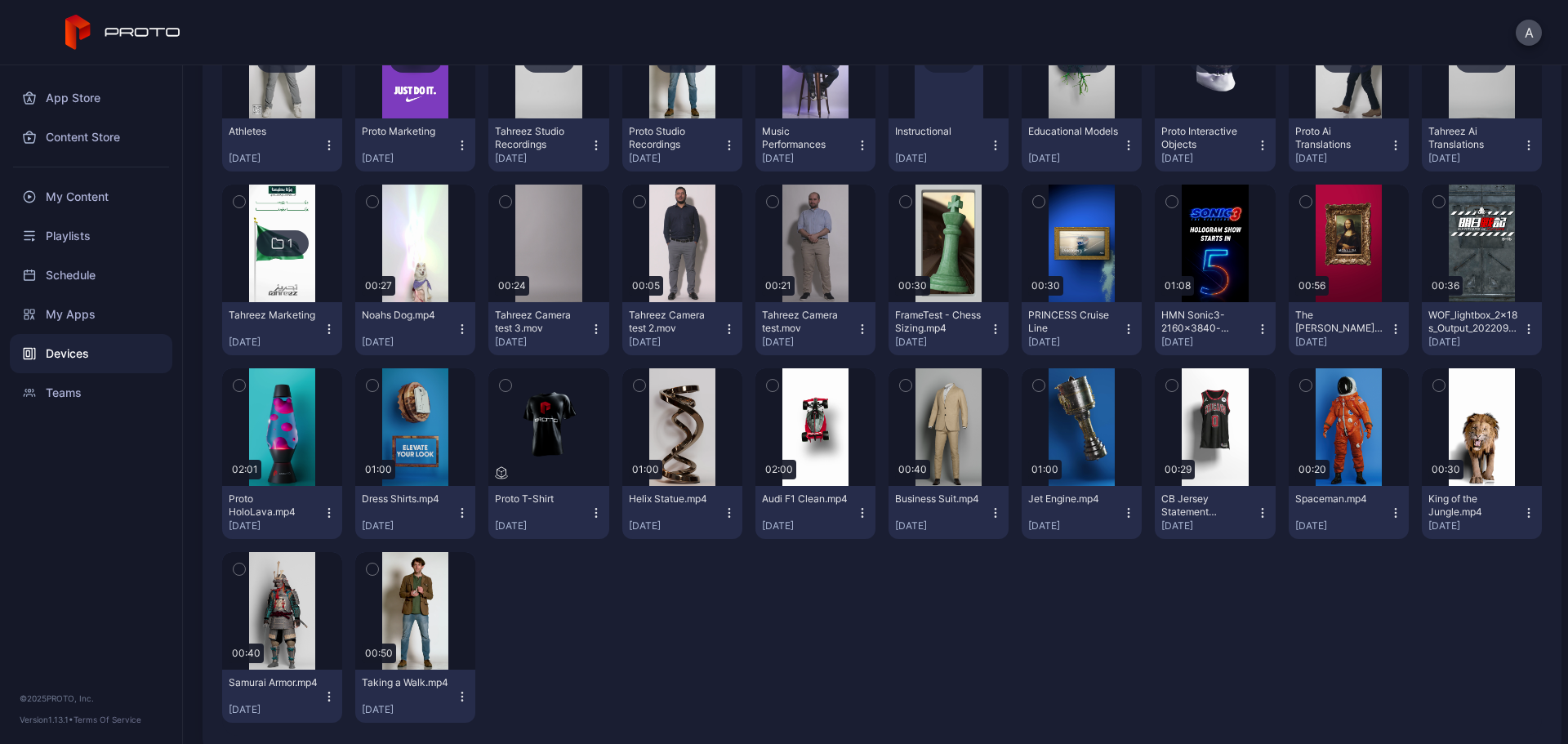
click at [504, 385] on icon "button" at bounding box center [505, 385] width 11 height 18
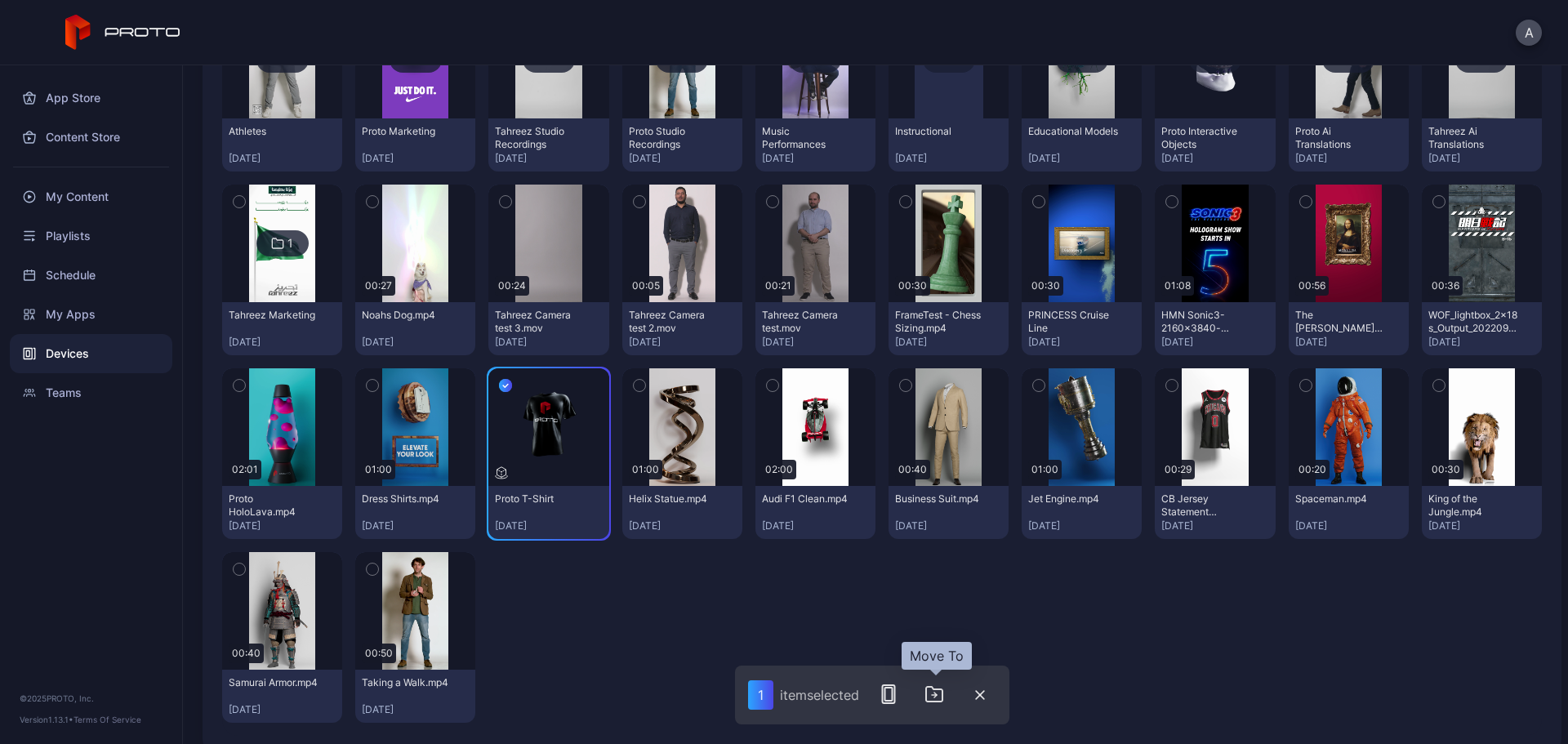
click at [937, 694] on icon "button" at bounding box center [935, 695] width 3 height 5
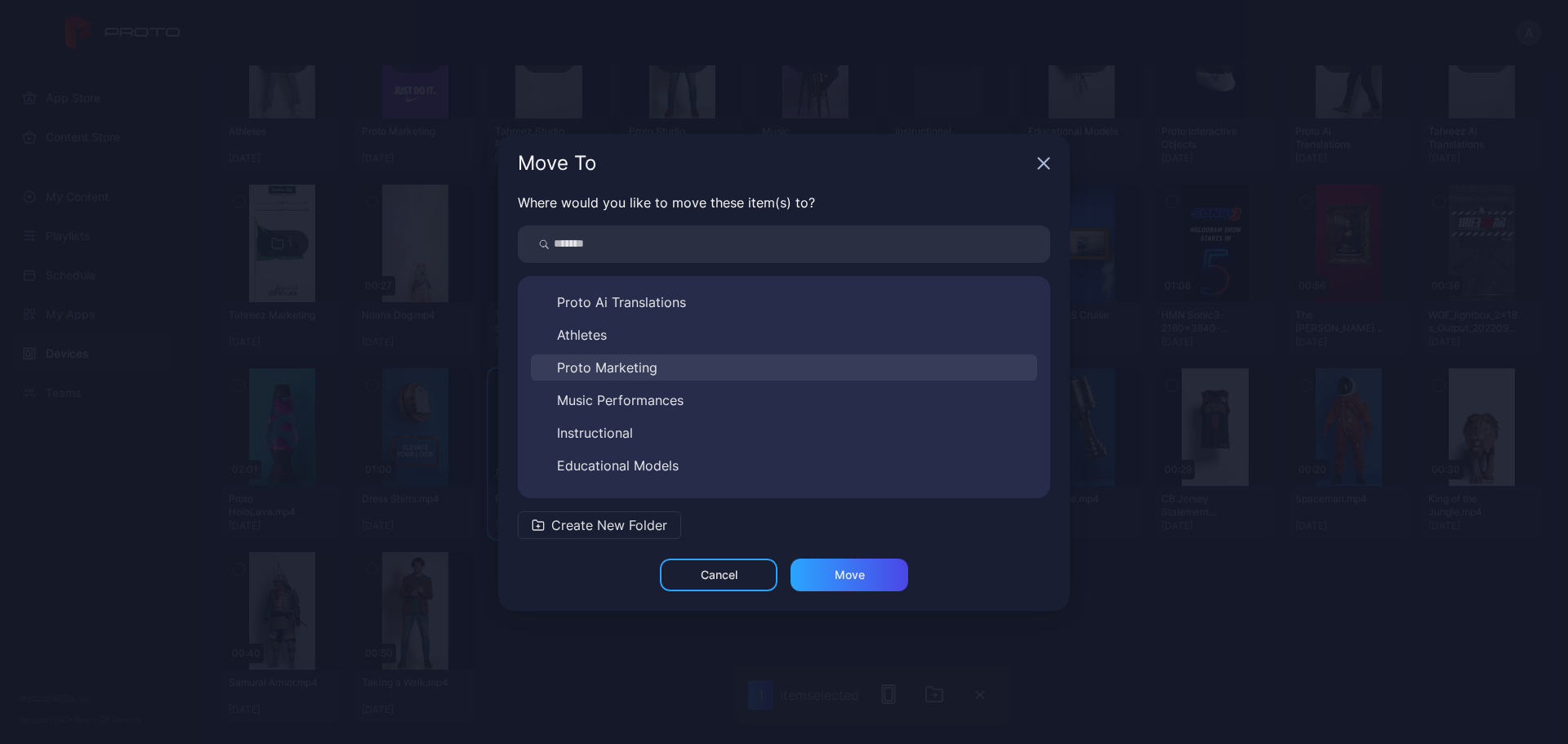
scroll to position [189, 0]
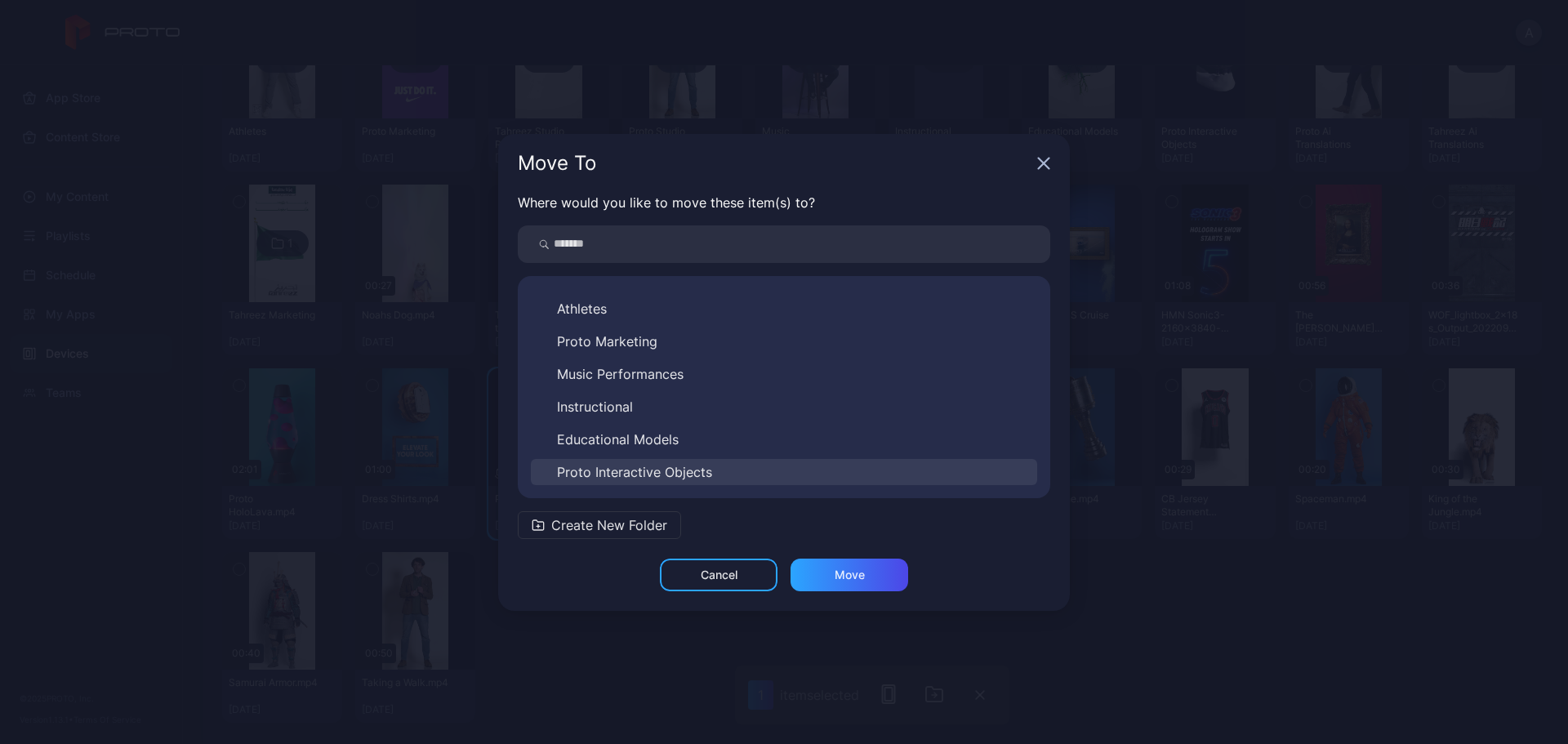
click at [687, 470] on span "Proto Interactive Objects" at bounding box center [635, 471] width 155 height 19
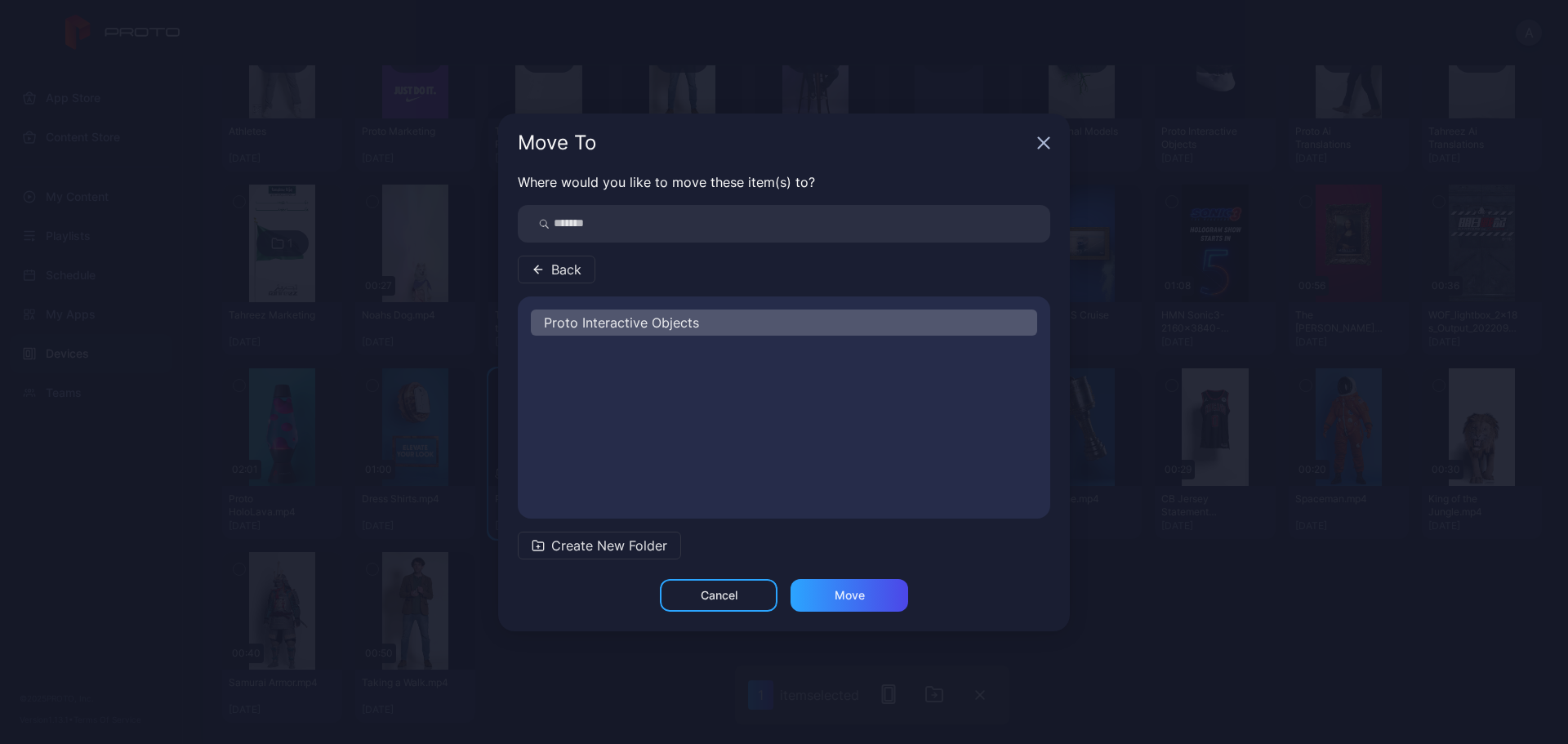
scroll to position [0, 0]
click at [851, 593] on div "Move" at bounding box center [850, 595] width 30 height 13
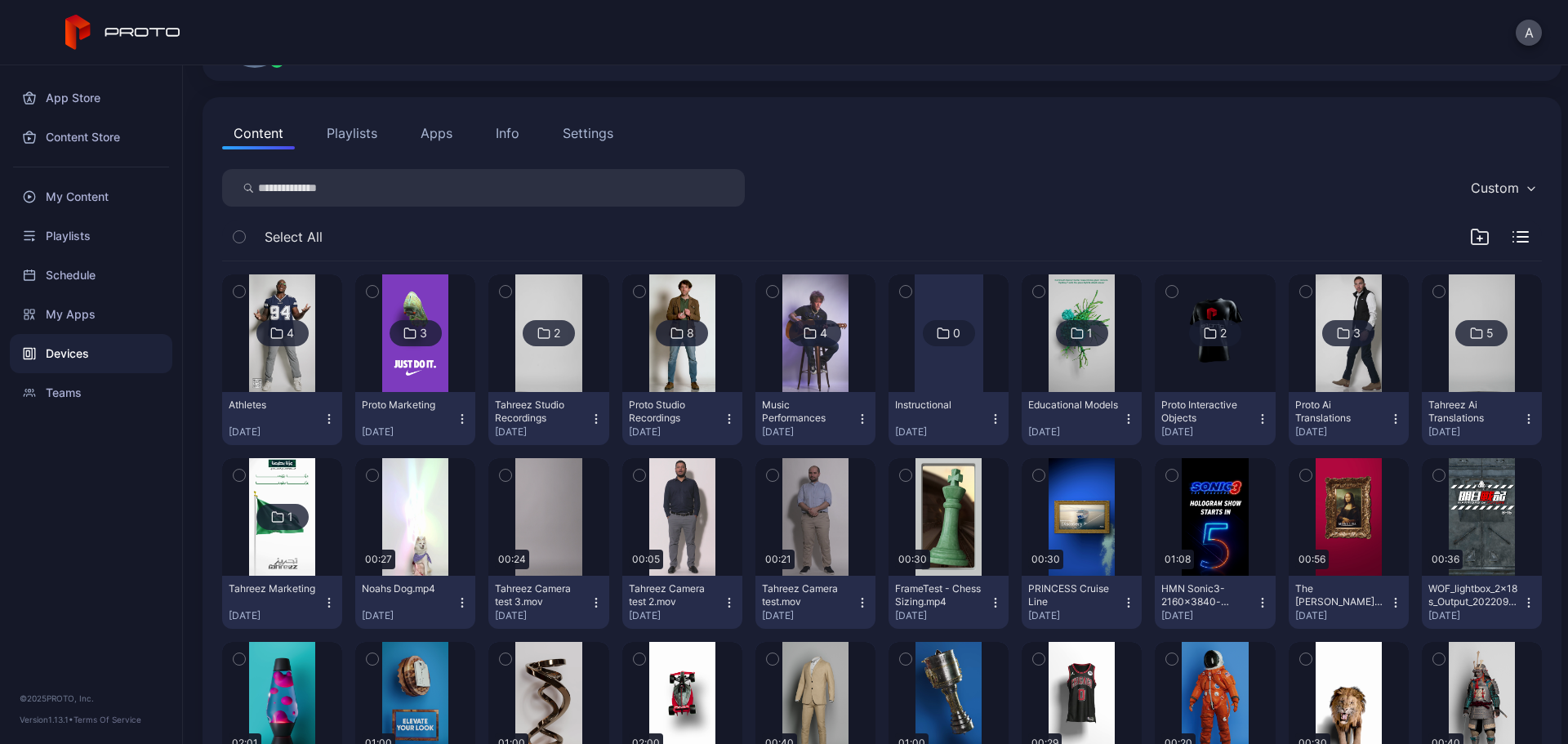
scroll to position [160, 0]
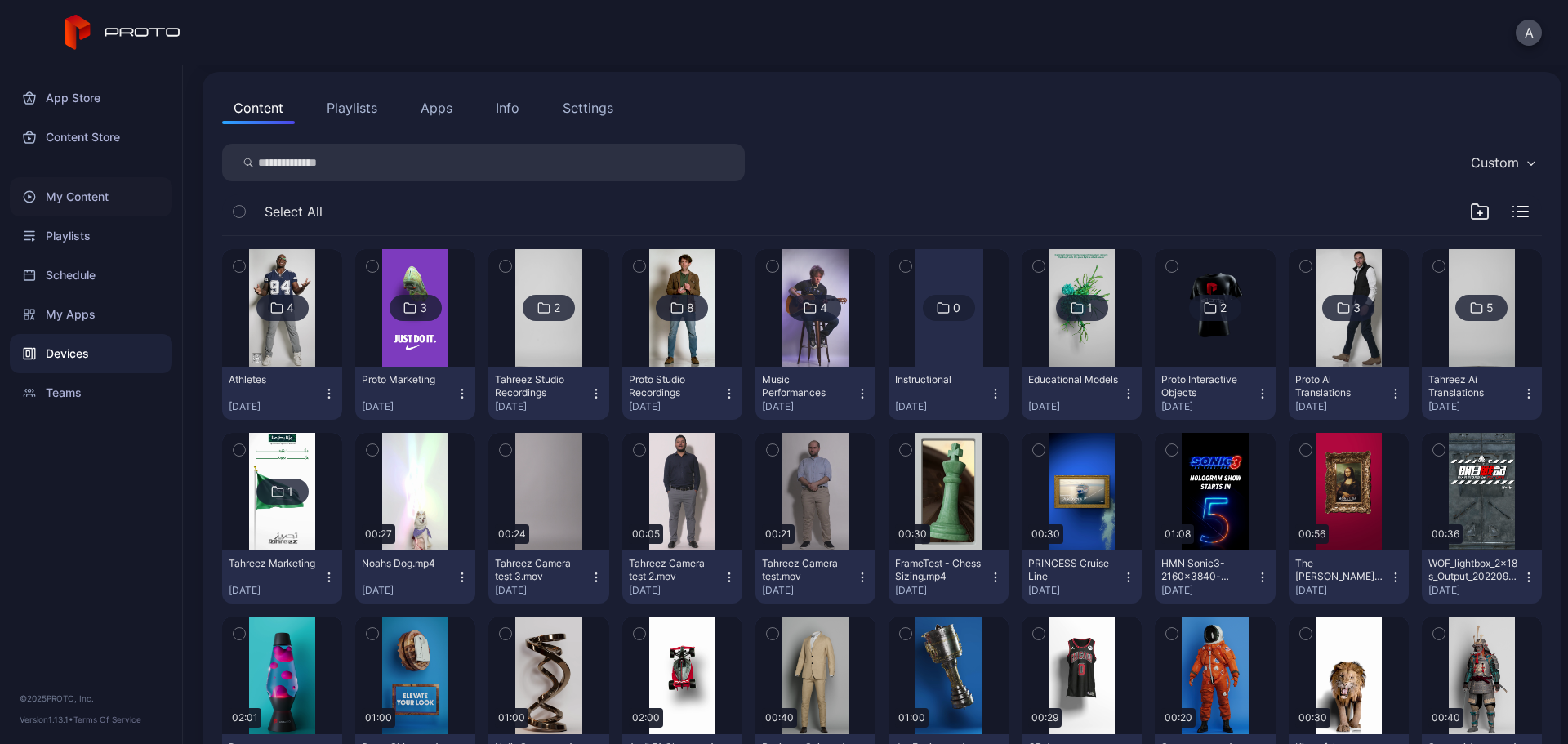
click at [106, 201] on div "My Content" at bounding box center [91, 197] width 163 height 39
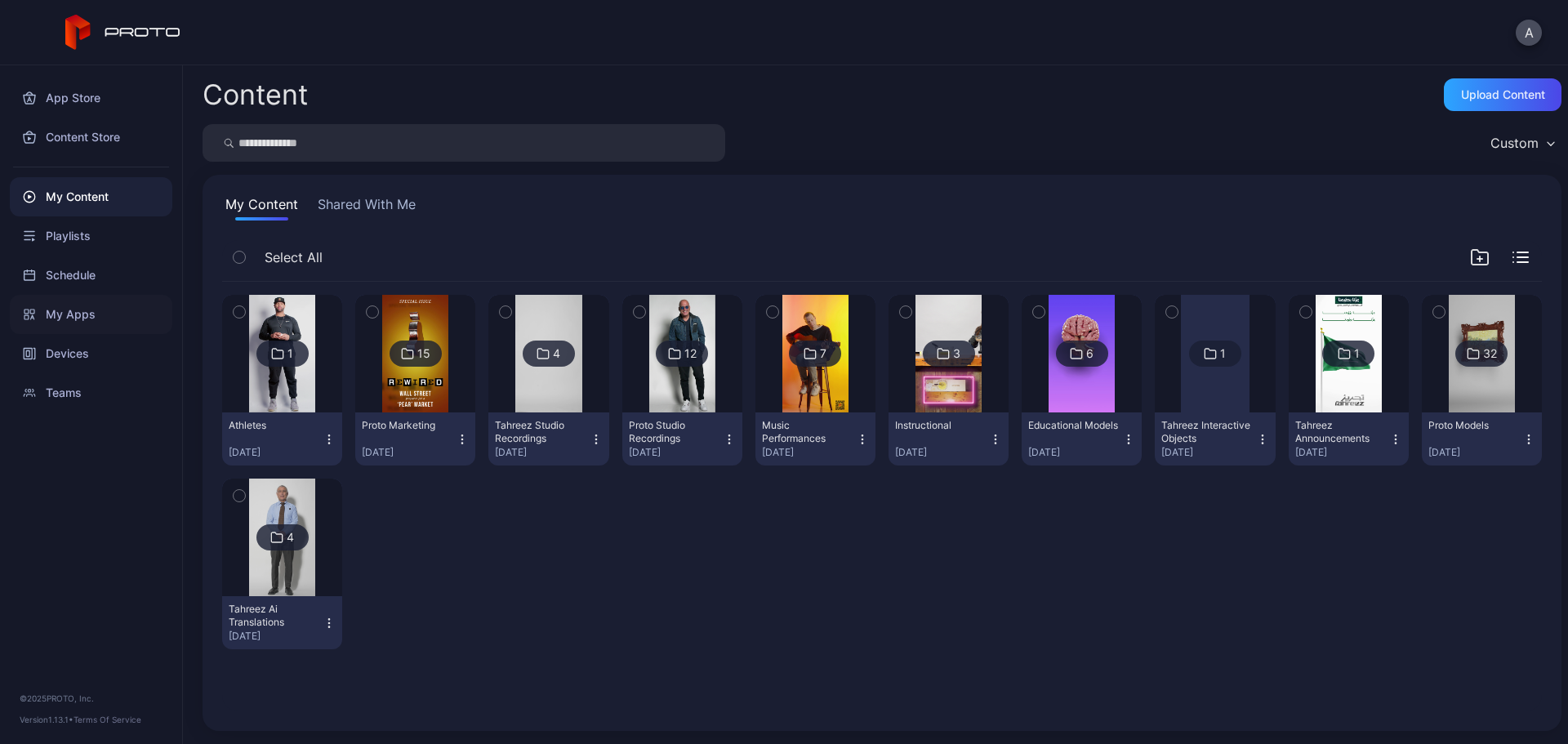
click at [100, 312] on div "My Apps" at bounding box center [91, 314] width 163 height 39
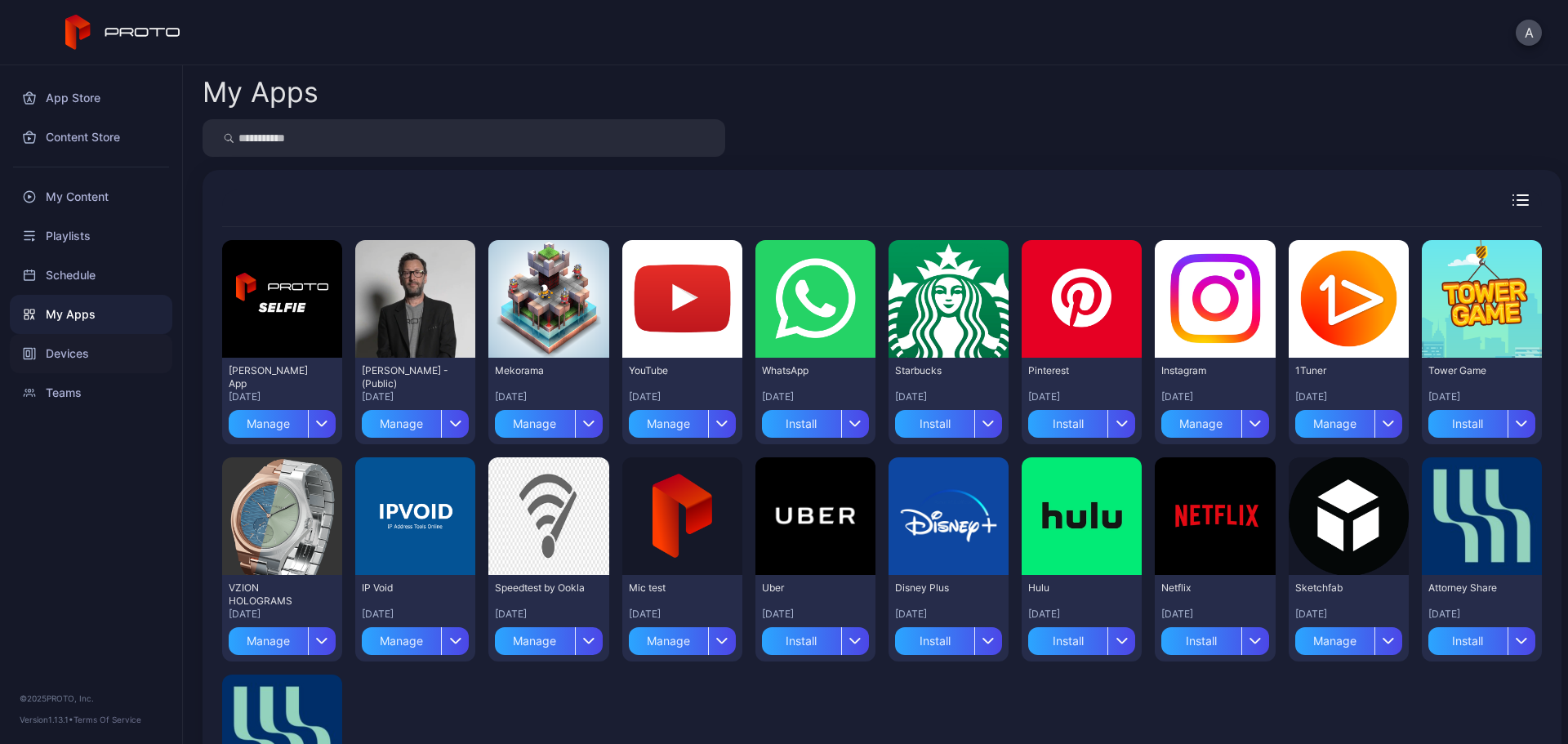
click at [115, 348] on div "Devices" at bounding box center [91, 354] width 163 height 39
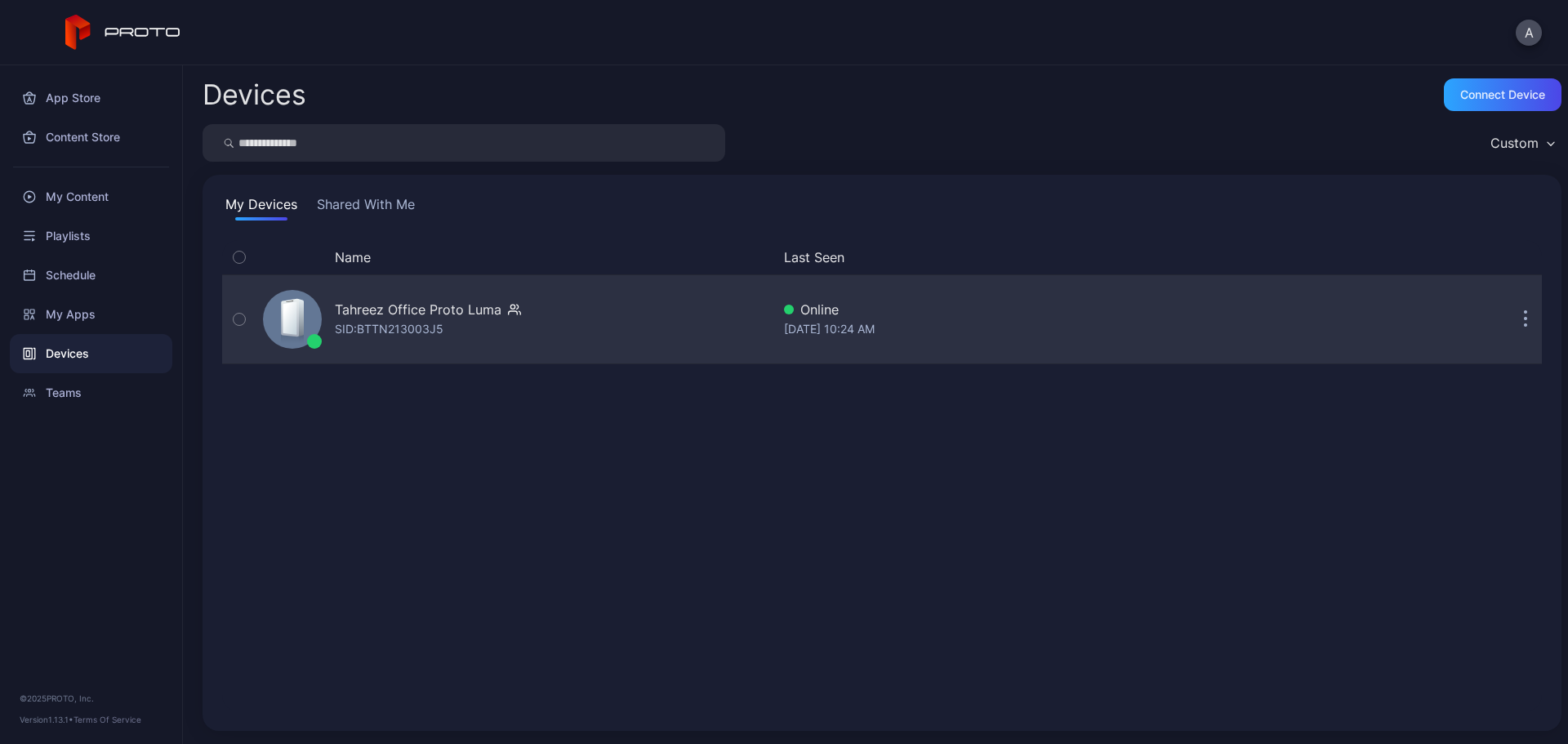
click at [451, 330] on div "Tahreez Office Proto [PERSON_NAME]: BTTN213003J5" at bounding box center [428, 319] width 187 height 39
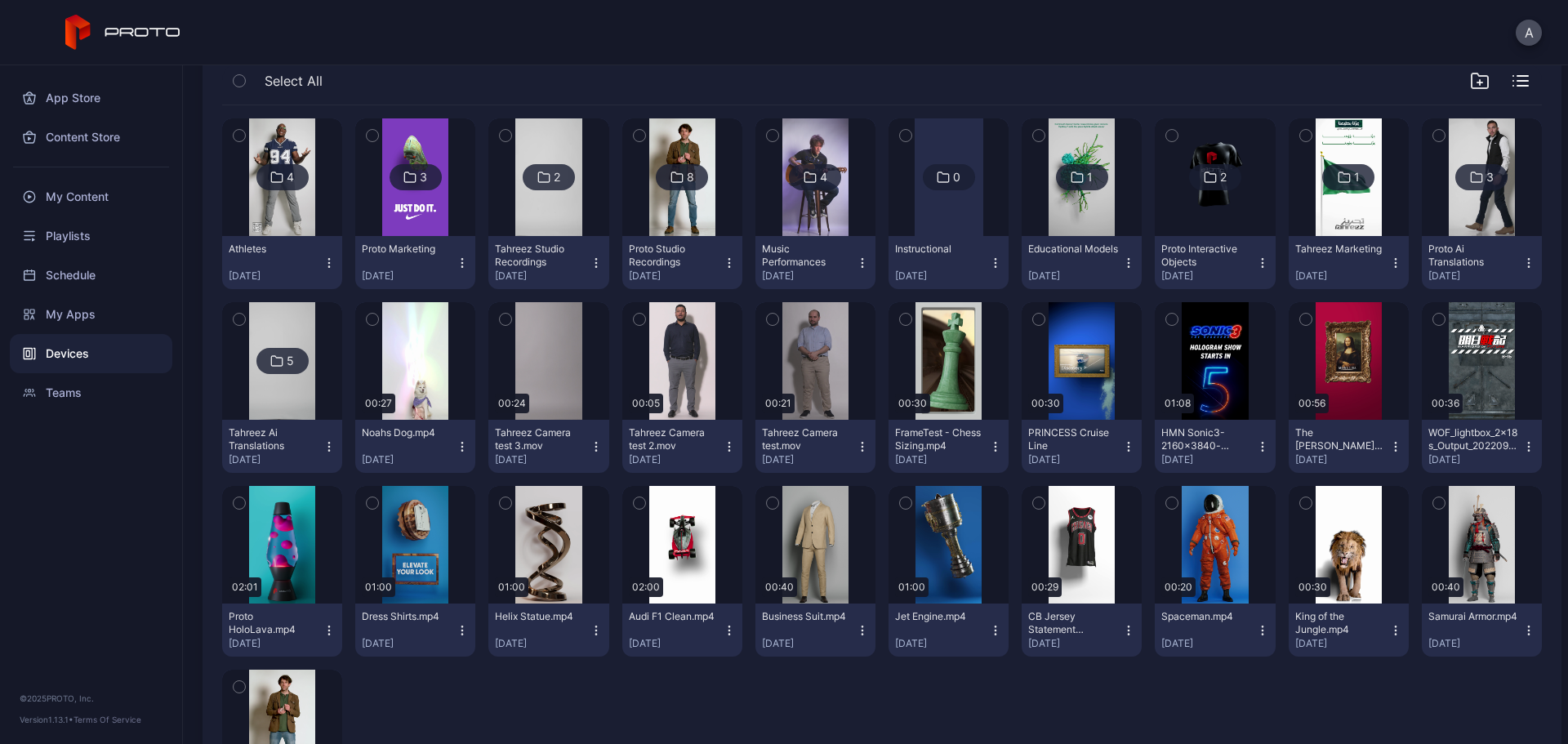
scroll to position [106, 0]
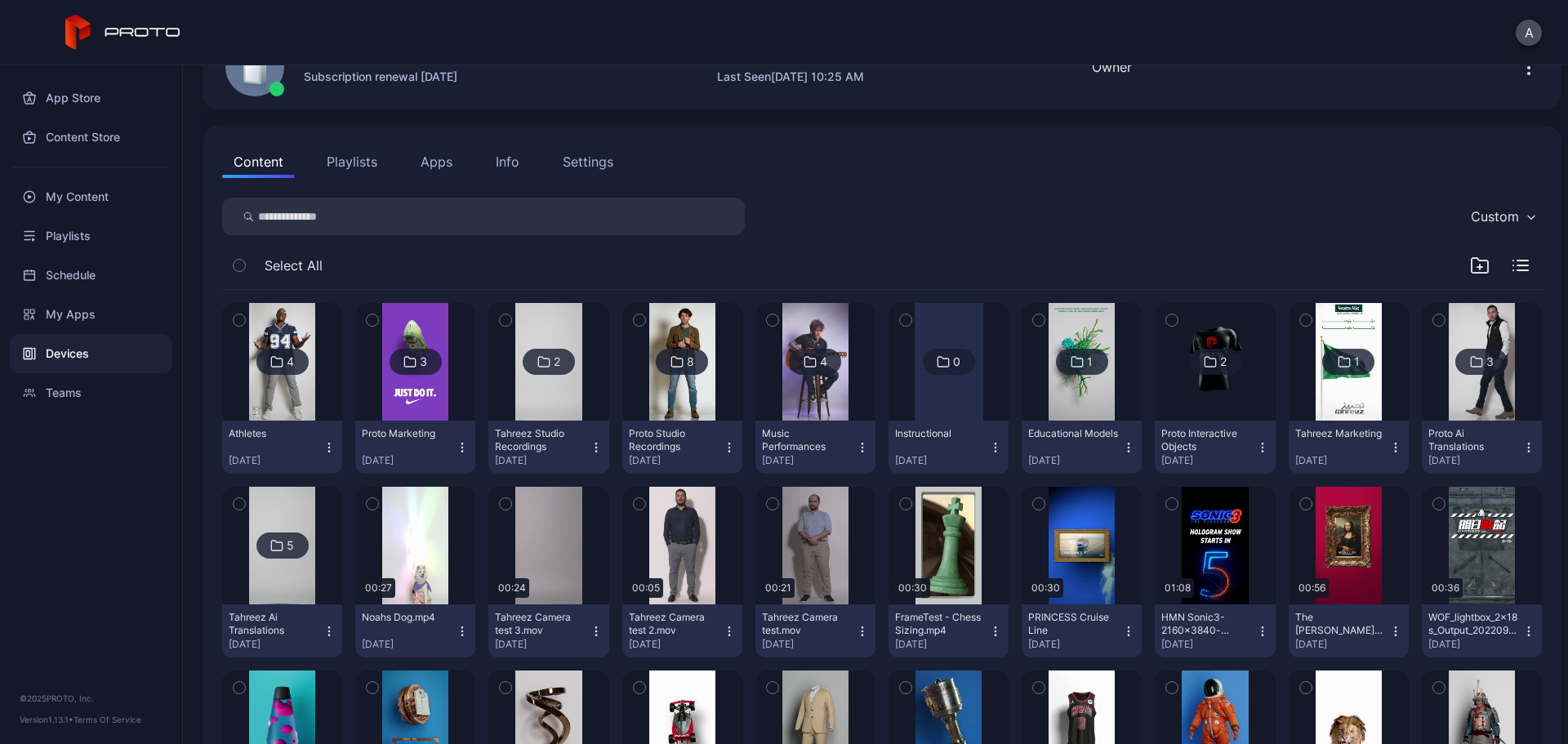
click at [1470, 265] on icon "button" at bounding box center [1479, 265] width 19 height 19
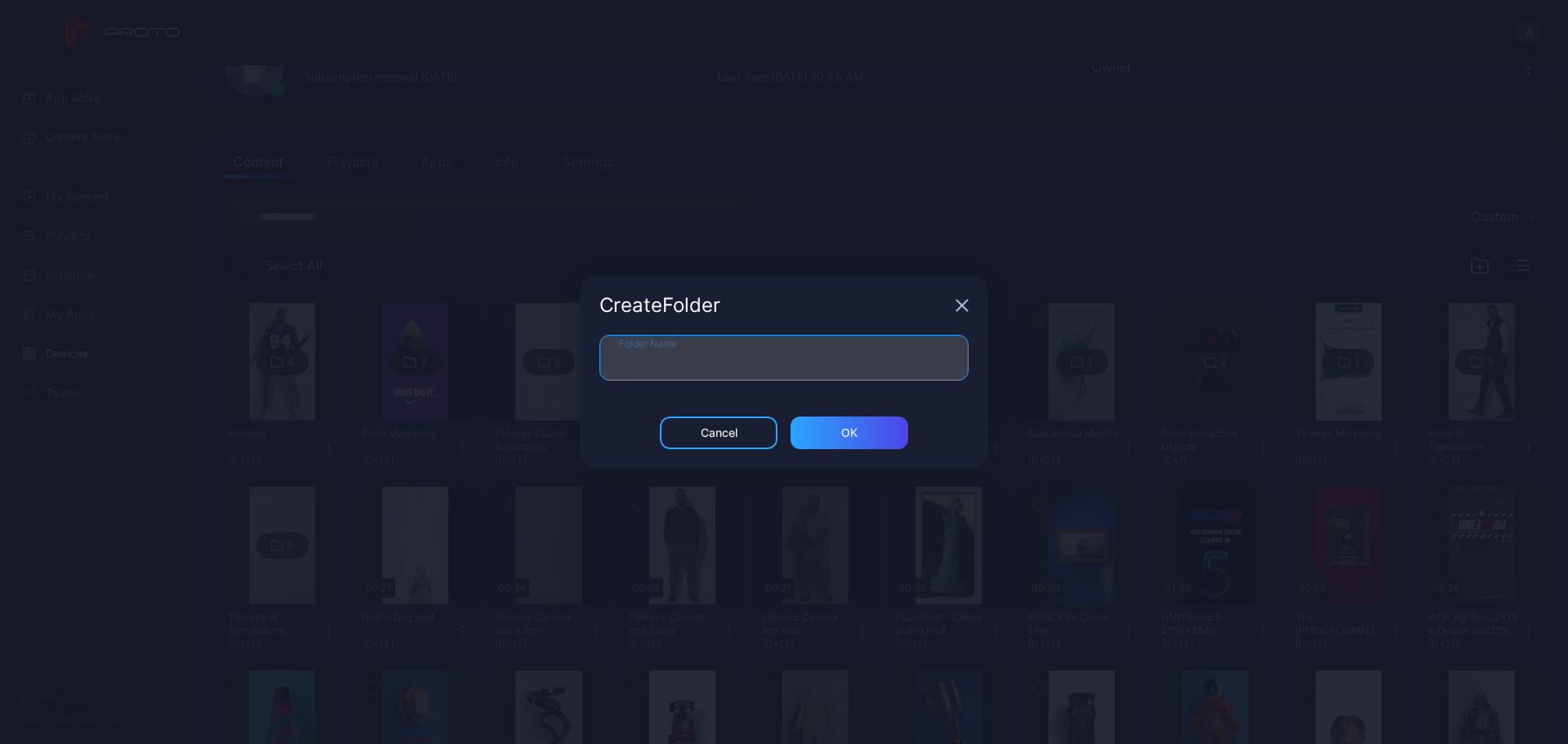
click at [879, 357] on input "Folder Name" at bounding box center [784, 358] width 370 height 46
type input "**********"
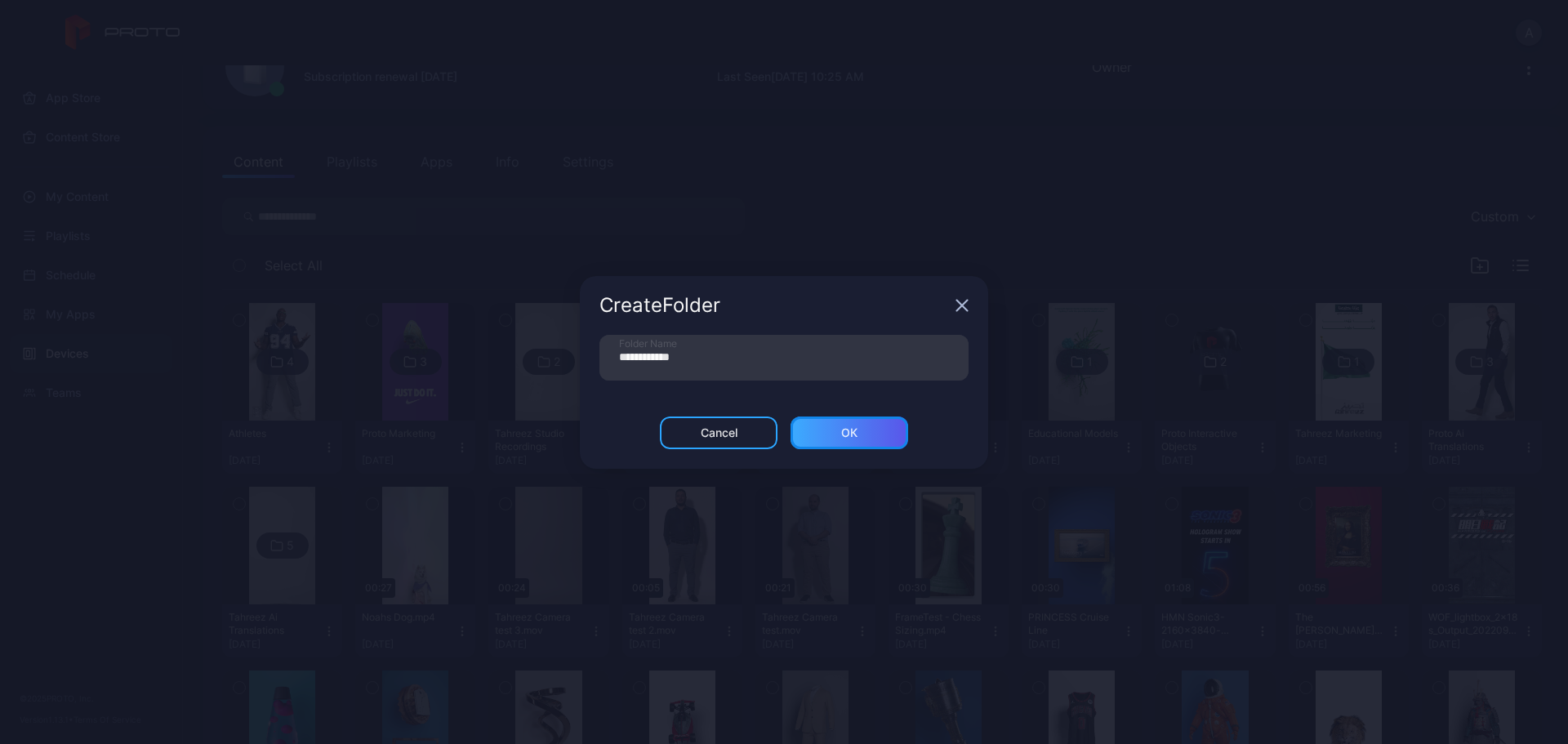
click at [862, 442] on div "ОК" at bounding box center [849, 433] width 117 height 32
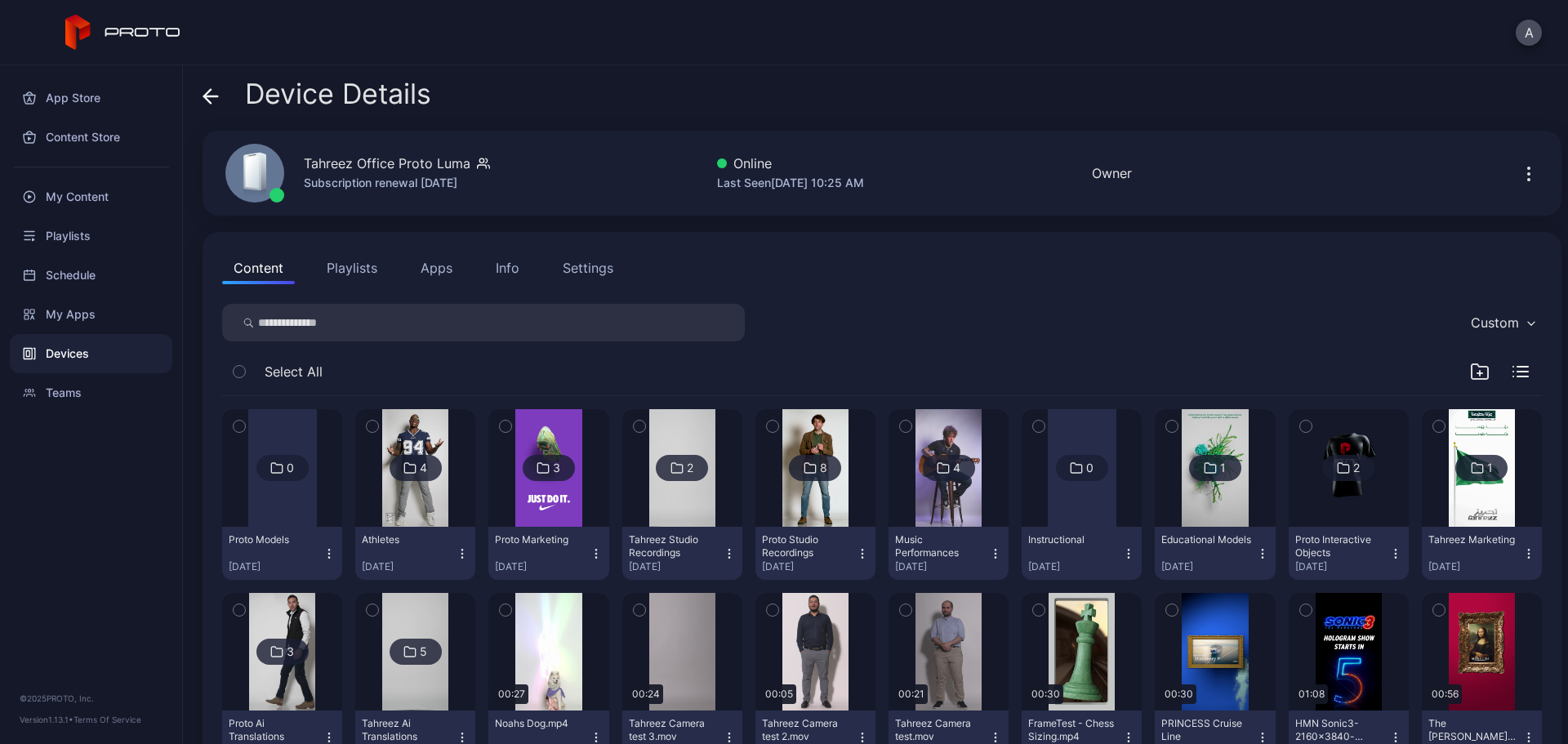
scroll to position [164, 0]
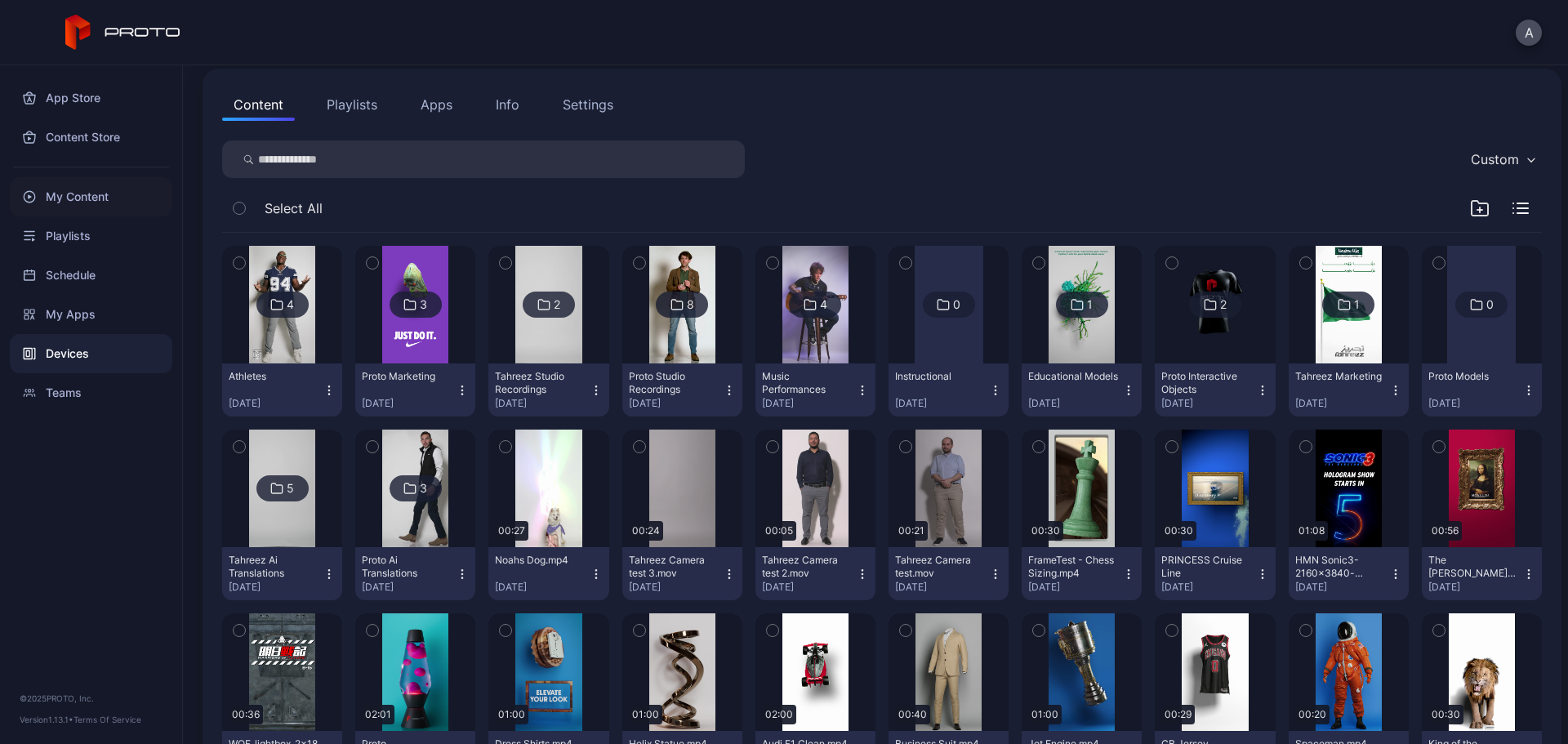
click at [120, 195] on div "My Content" at bounding box center [91, 197] width 163 height 39
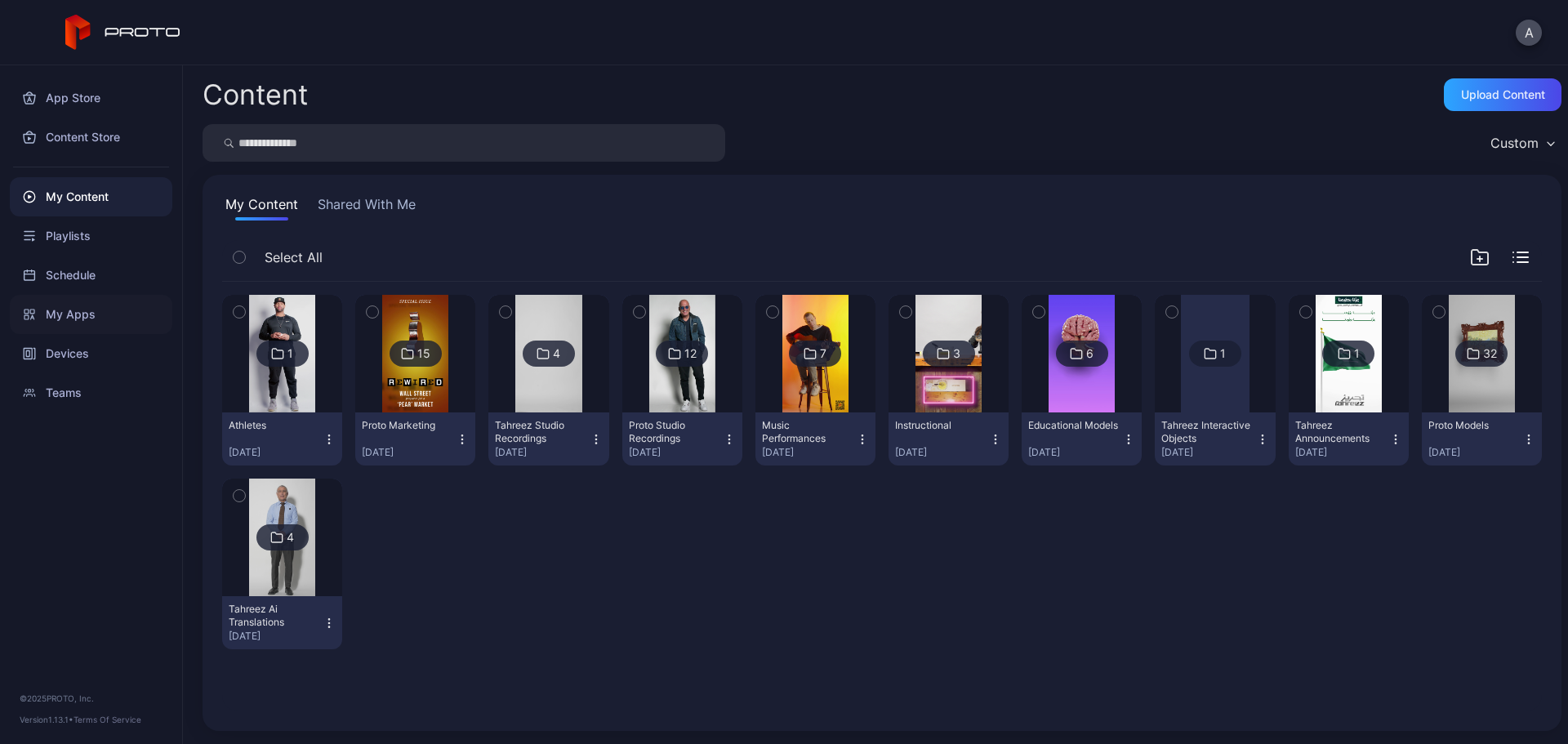
click at [115, 321] on div "My Apps" at bounding box center [91, 314] width 163 height 39
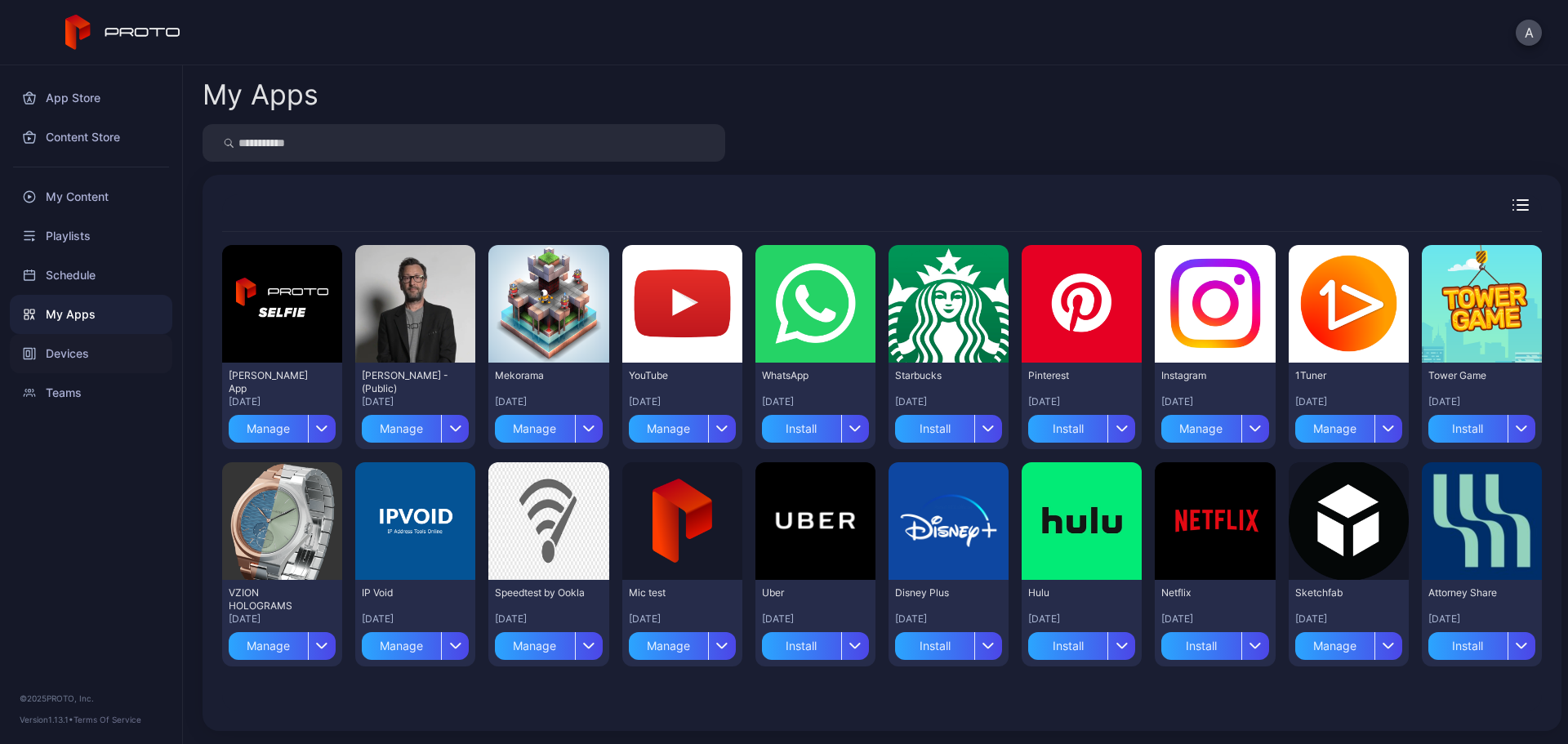
click at [116, 343] on div "Devices" at bounding box center [91, 354] width 163 height 39
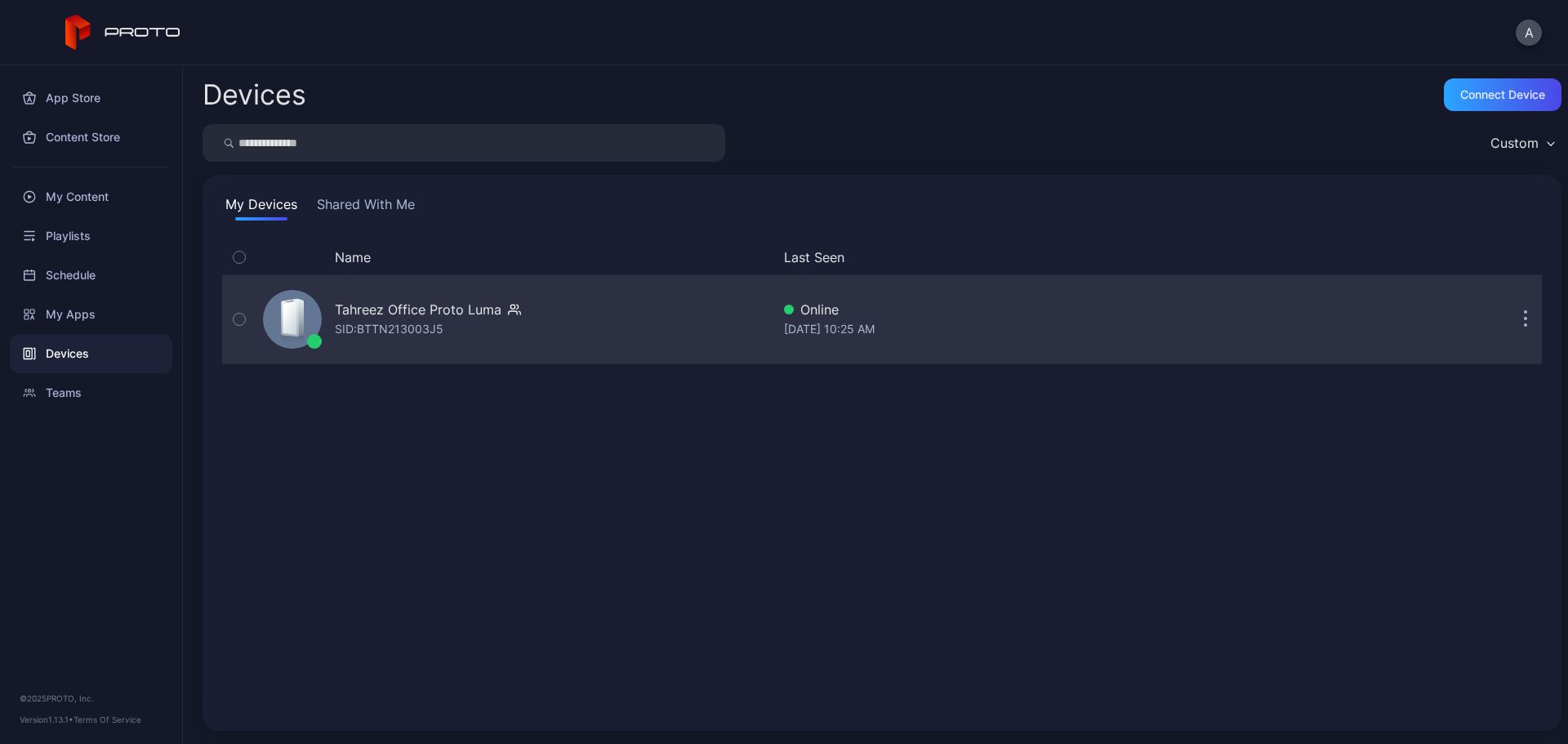
click at [451, 307] on div "Tahreez Office Proto Luma" at bounding box center [418, 309] width 166 height 19
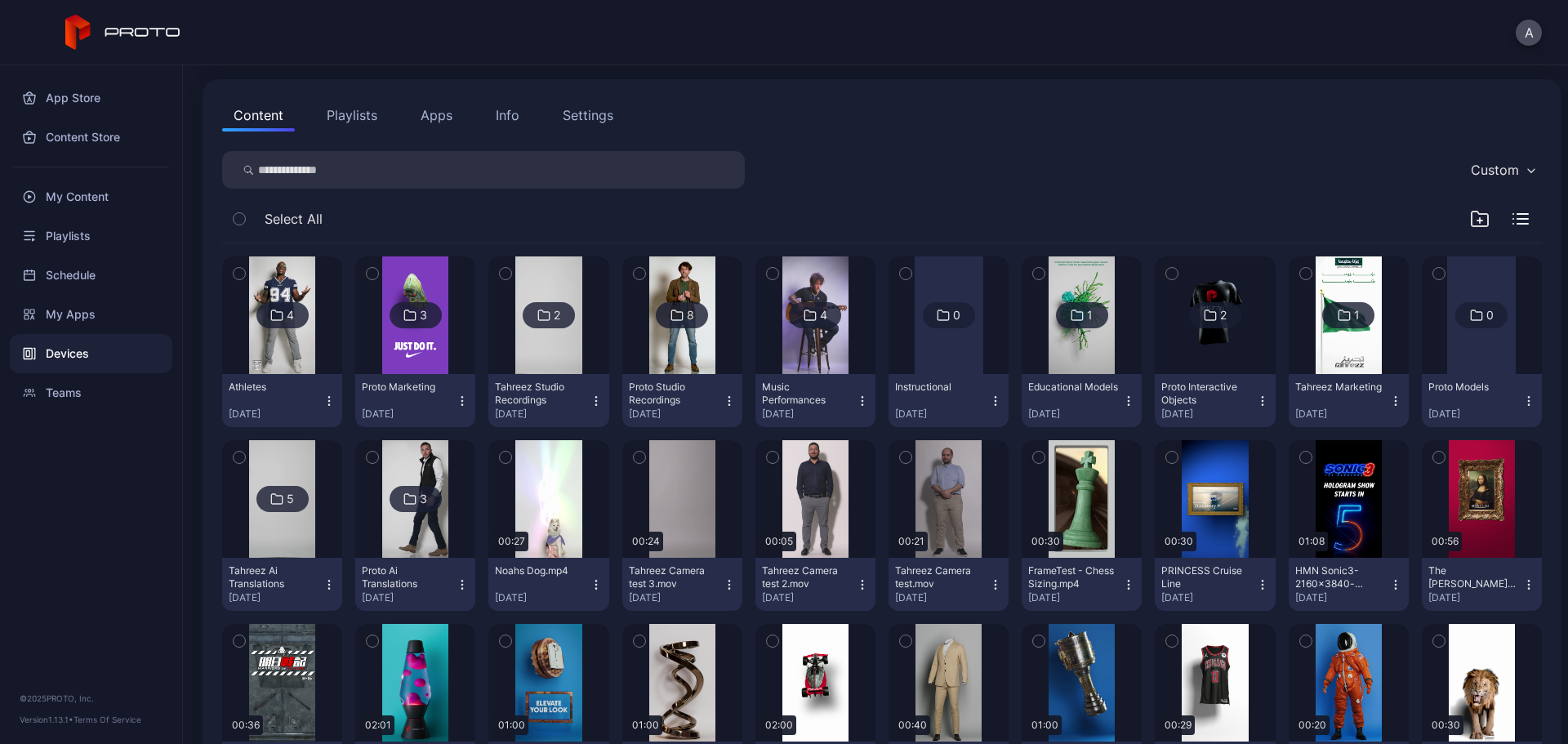
scroll to position [164, 0]
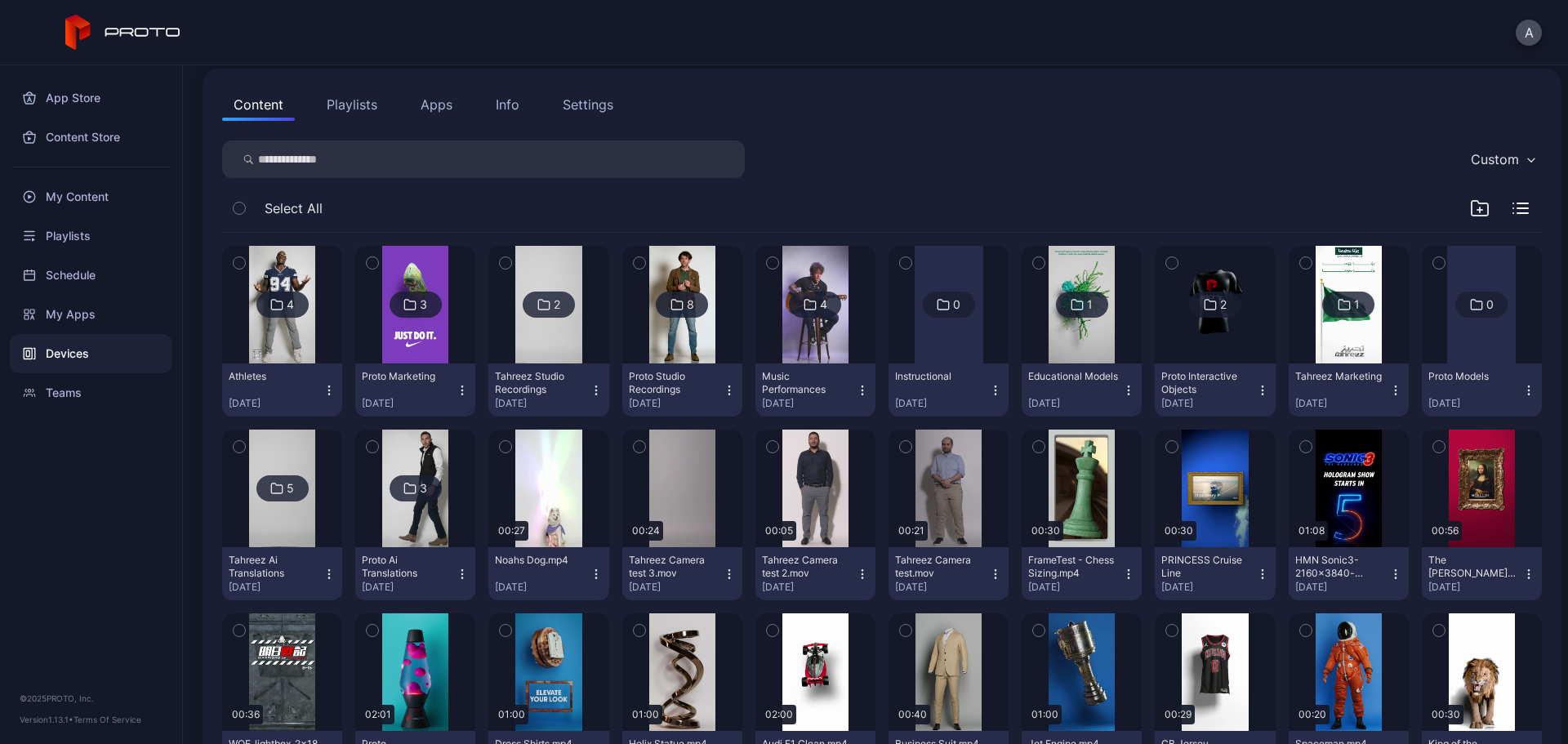
click at [1390, 391] on icon "button" at bounding box center [1396, 391] width 13 height 13
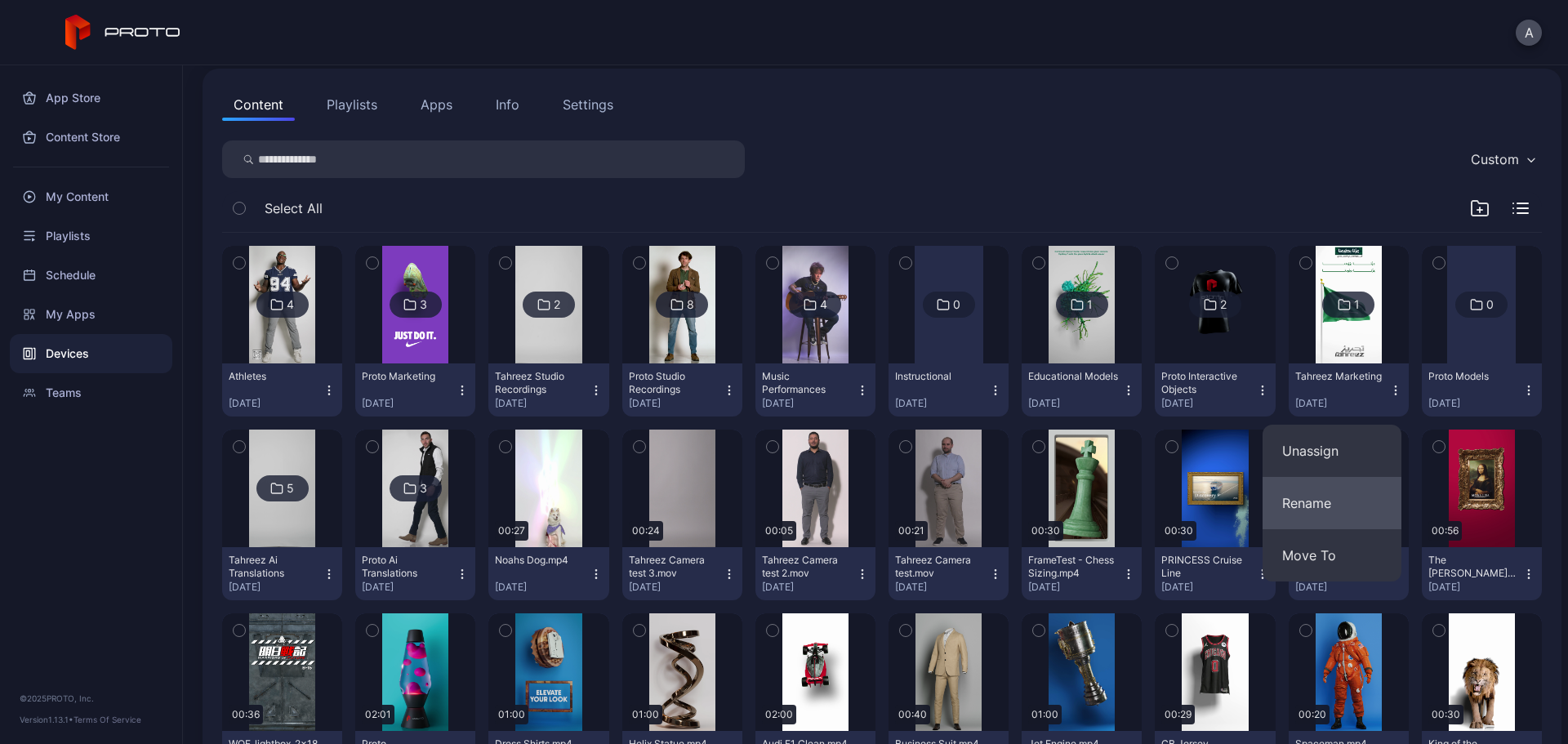
click at [1332, 499] on button "Rename" at bounding box center [1332, 503] width 139 height 53
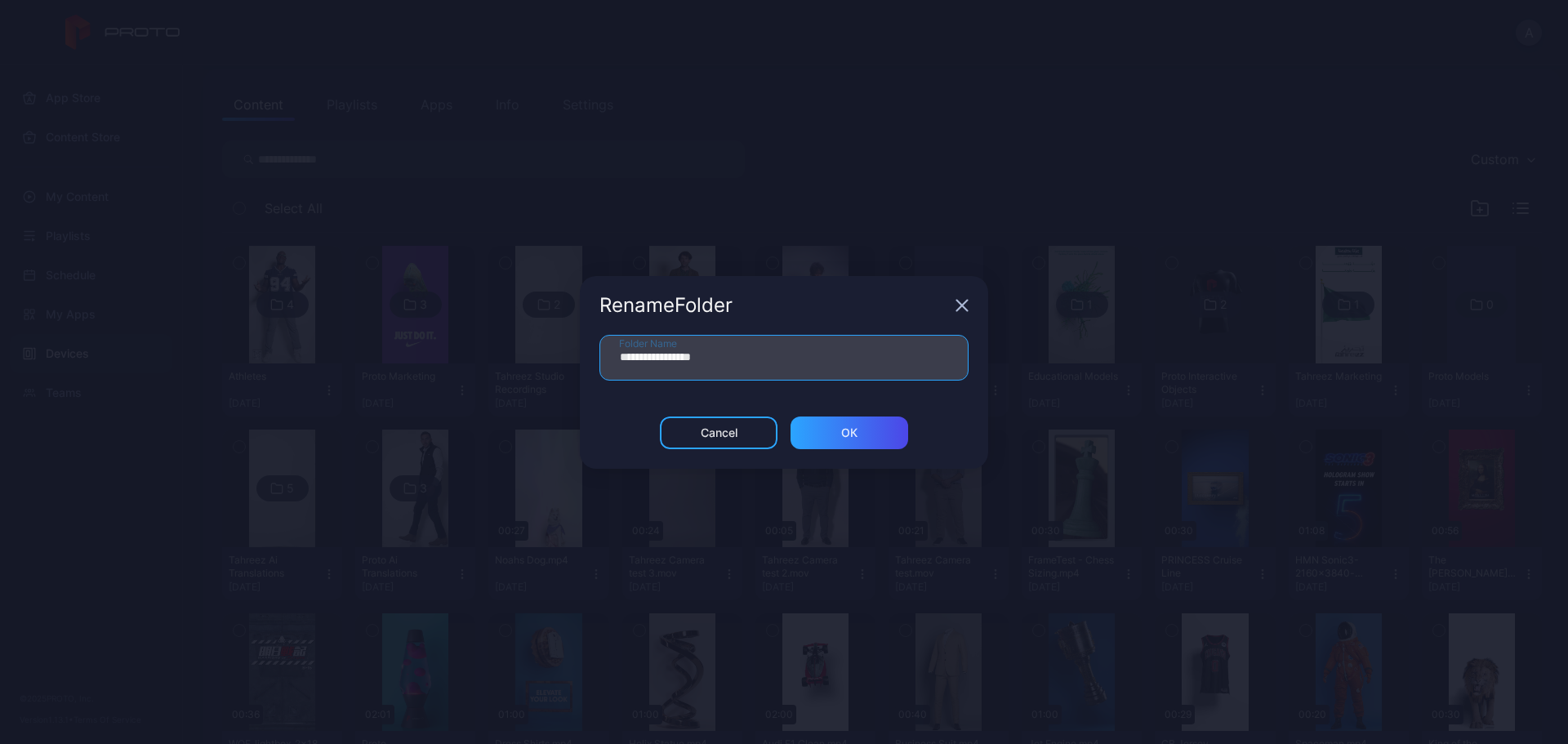
drag, startPoint x: 668, startPoint y: 358, endPoint x: 795, endPoint y: 362, distance: 127.1
click at [795, 362] on input "**********" at bounding box center [784, 358] width 370 height 46
click at [659, 356] on input "**********" at bounding box center [784, 358] width 370 height 46
type input "**********"
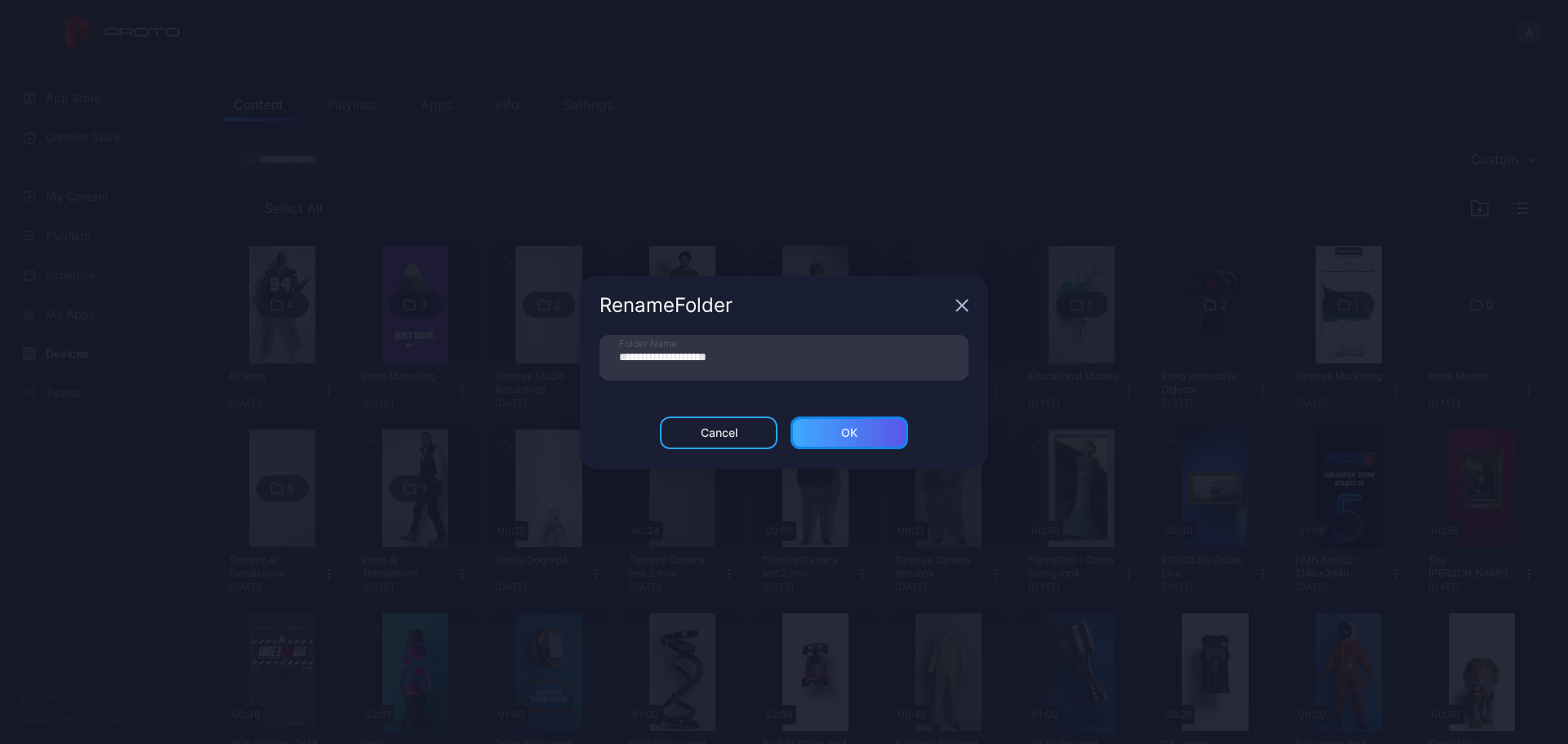
click at [851, 437] on div "ОК" at bounding box center [850, 433] width 17 height 13
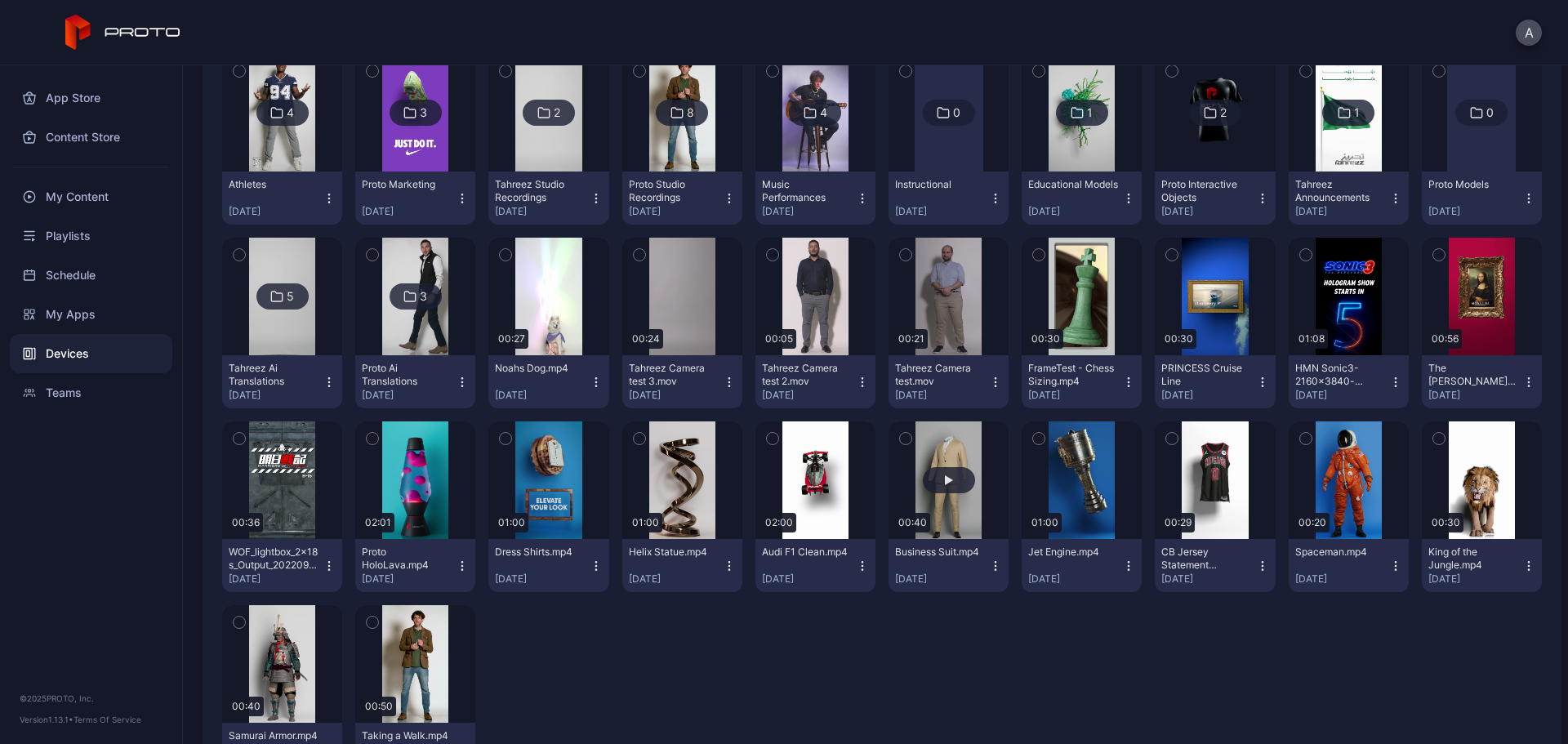
scroll to position [327, 0]
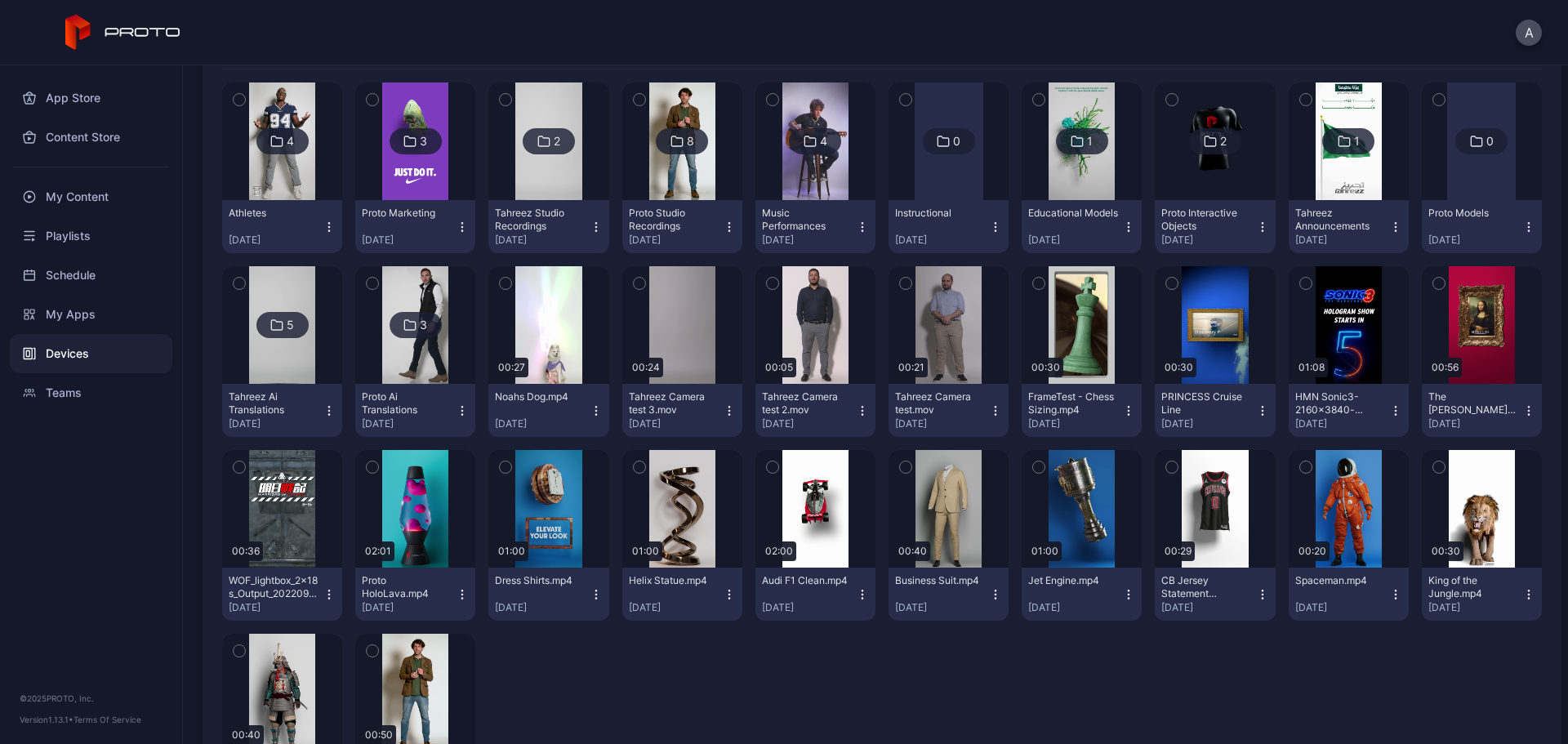
click at [900, 463] on icon "button" at bounding box center [906, 467] width 11 height 18
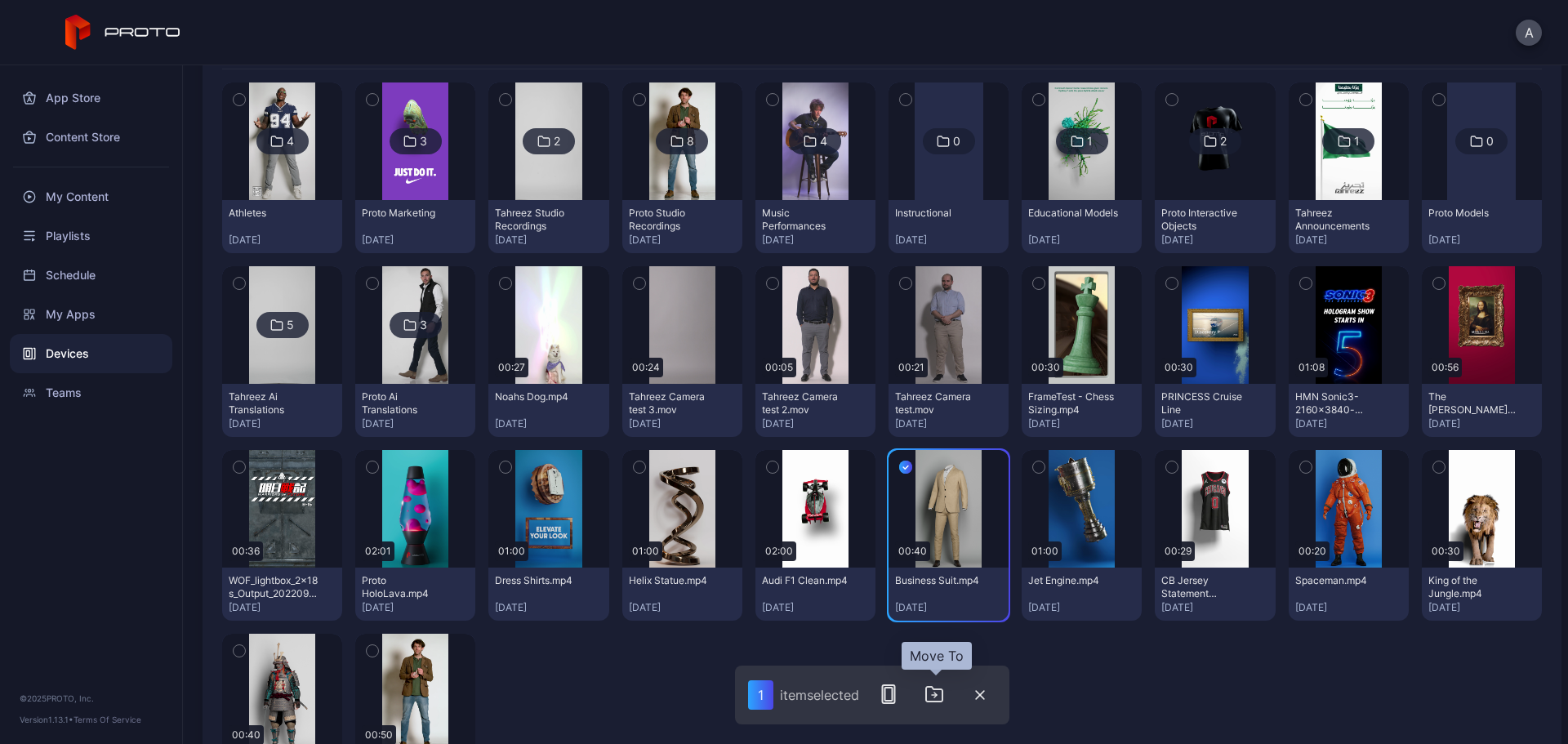
click at [942, 690] on icon "button" at bounding box center [935, 695] width 17 height 15
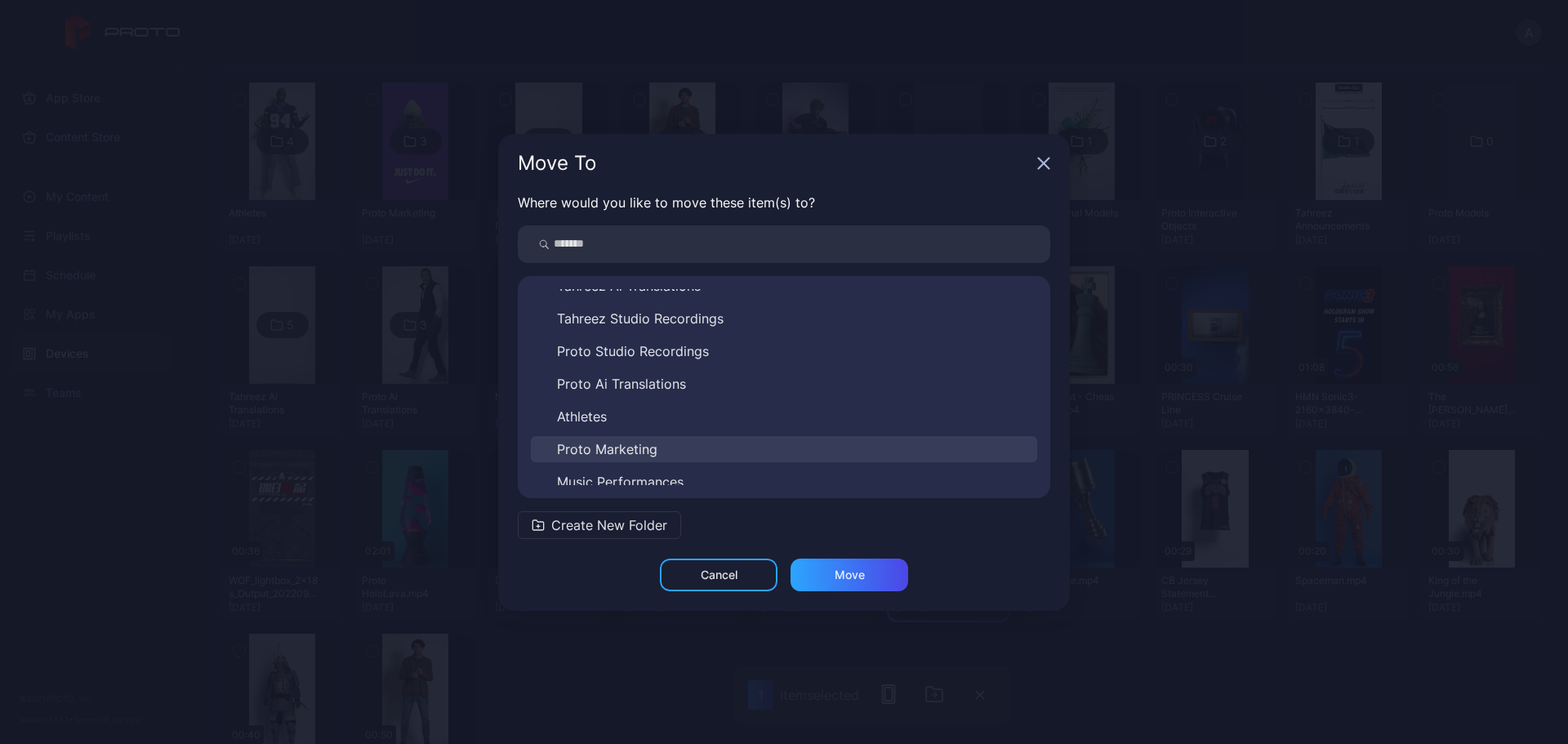
scroll to position [164, 0]
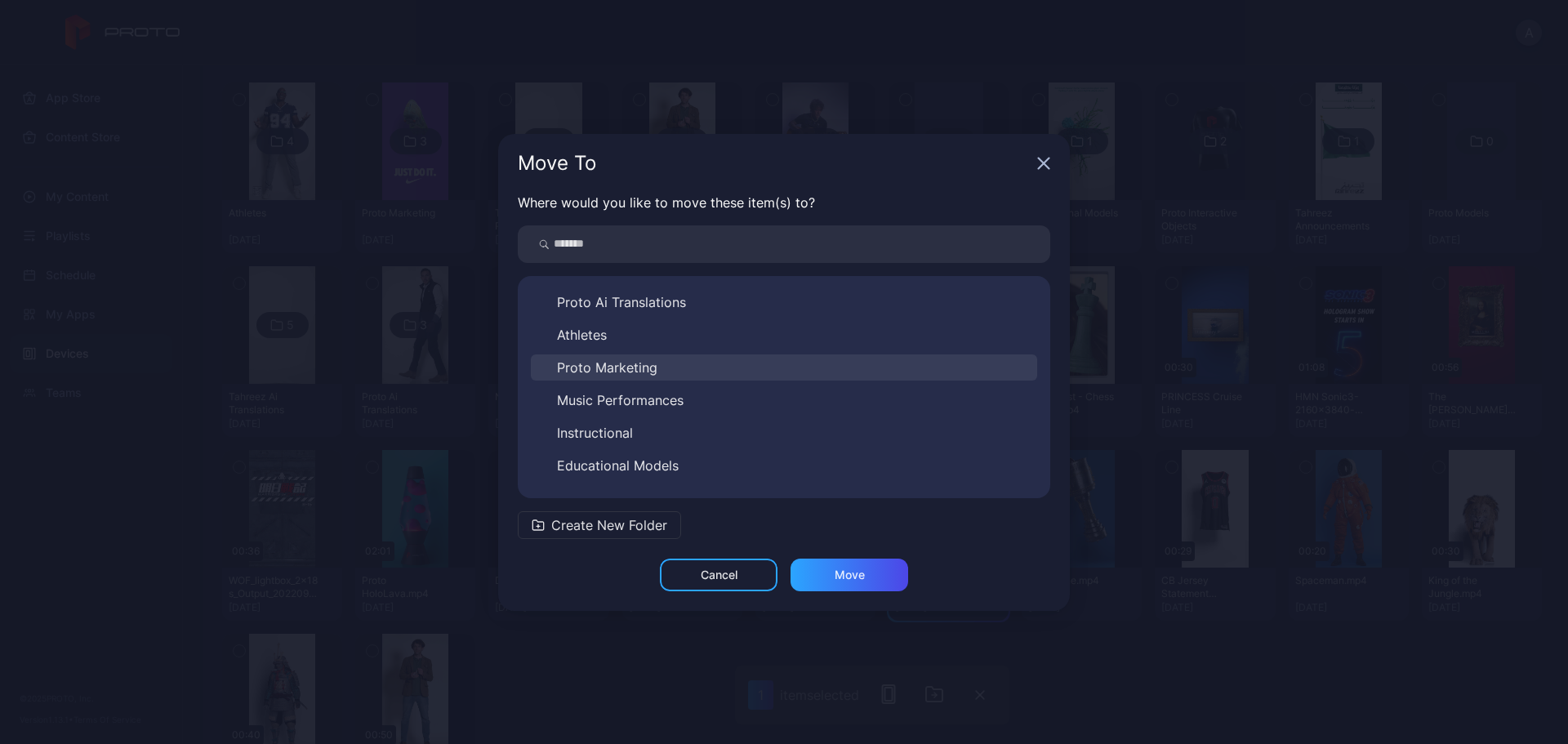
click at [700, 377] on button "Proto Marketing" at bounding box center [784, 368] width 506 height 26
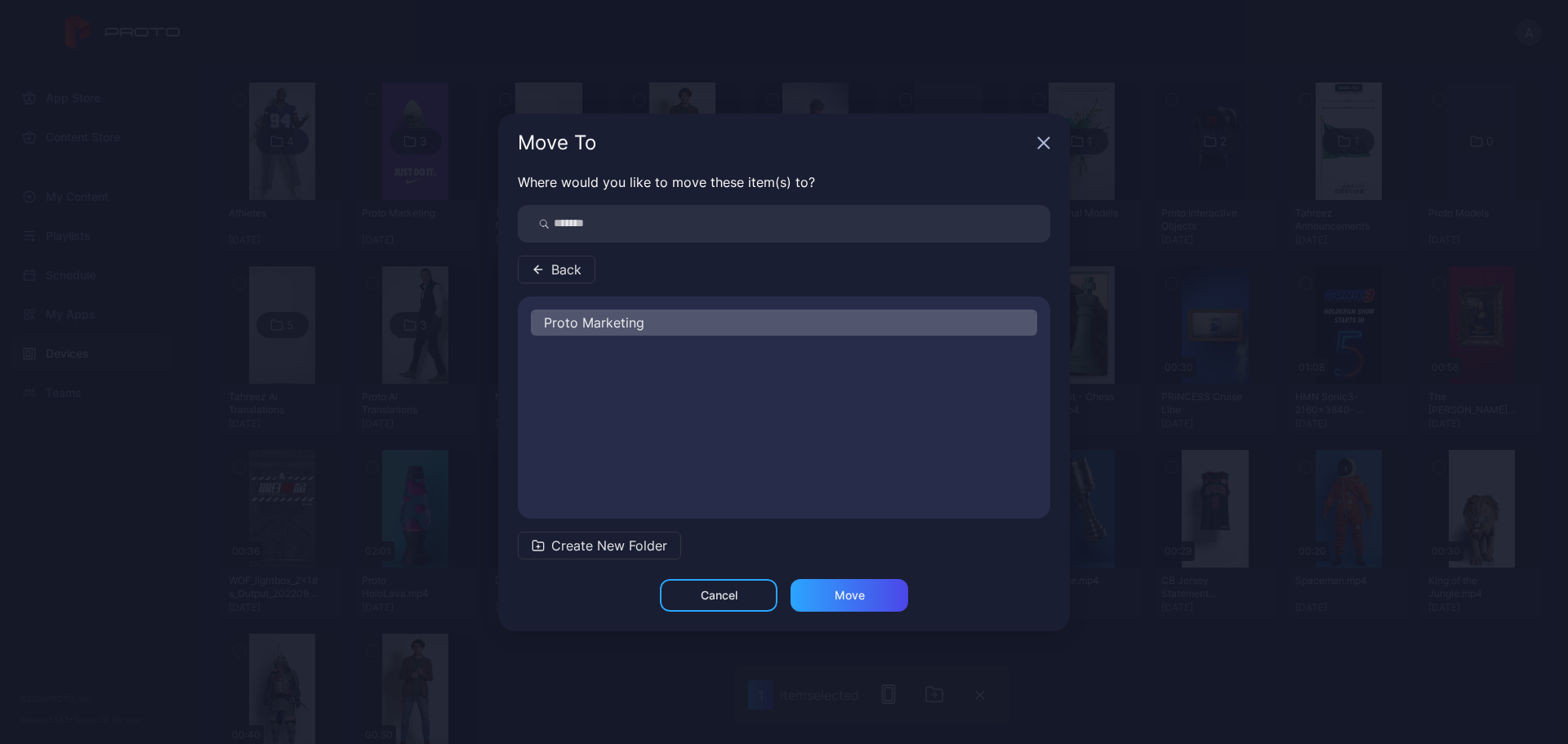
scroll to position [0, 0]
click at [884, 602] on div "Move" at bounding box center [849, 595] width 117 height 32
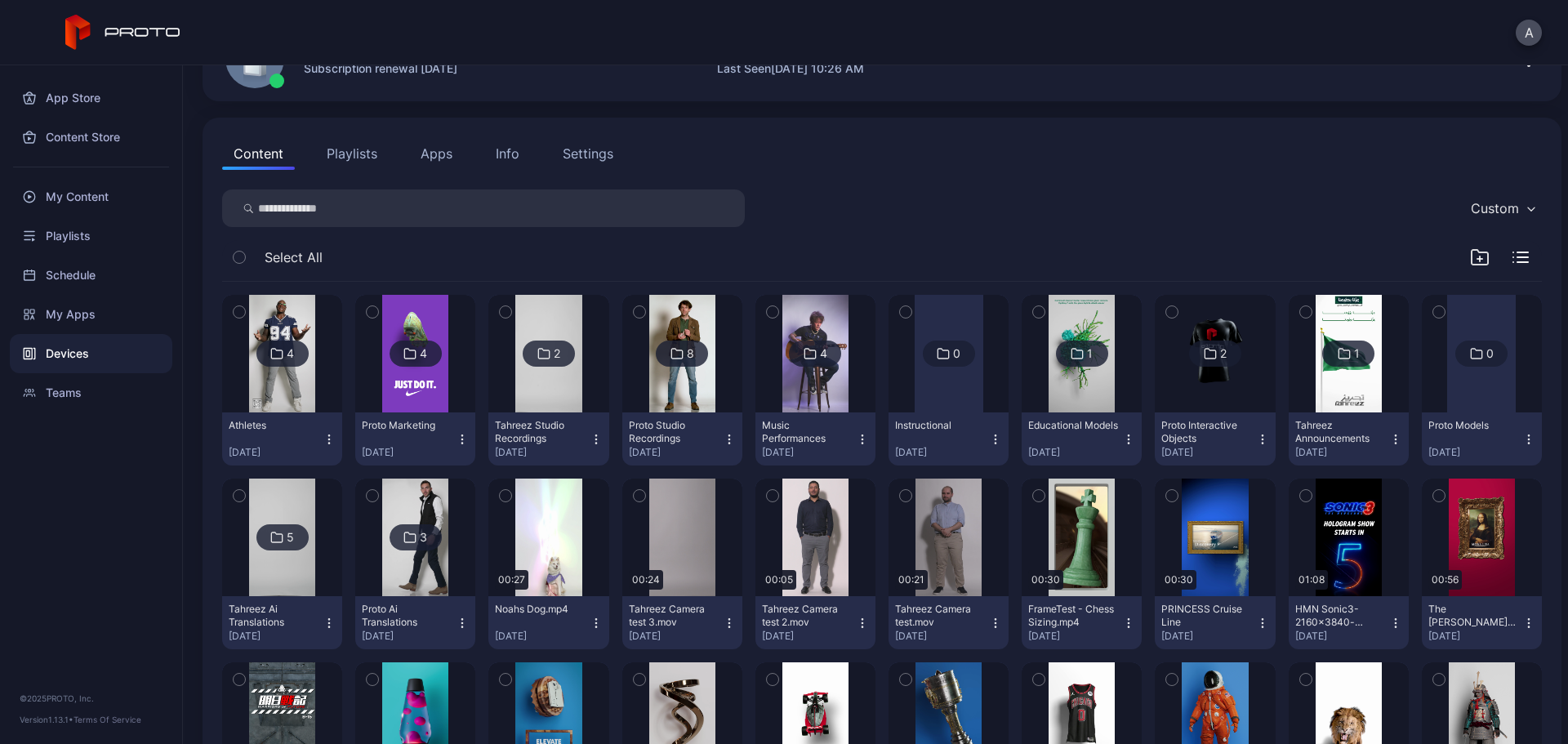
scroll to position [409, 0]
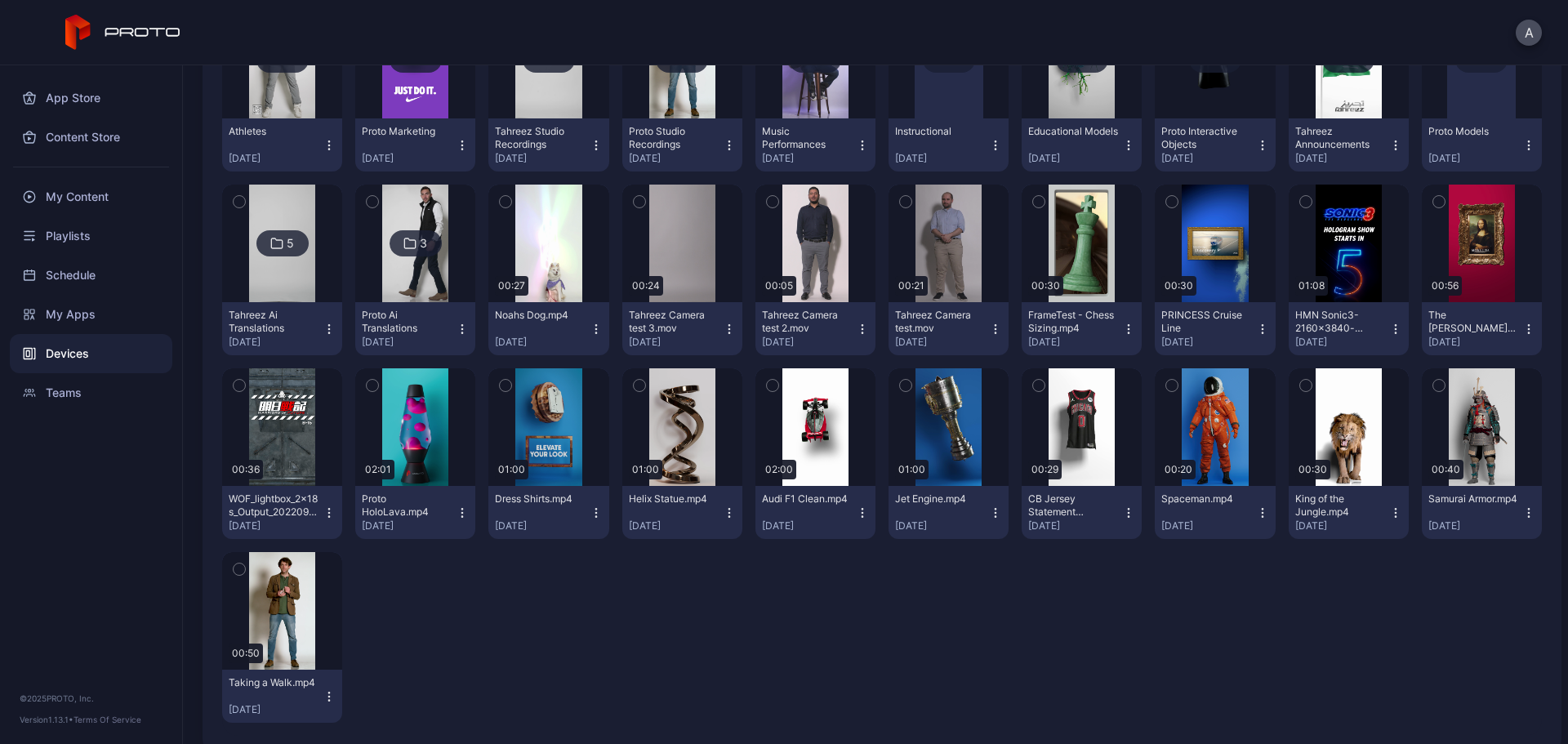
click at [1033, 384] on icon "button" at bounding box center [1039, 385] width 11 height 18
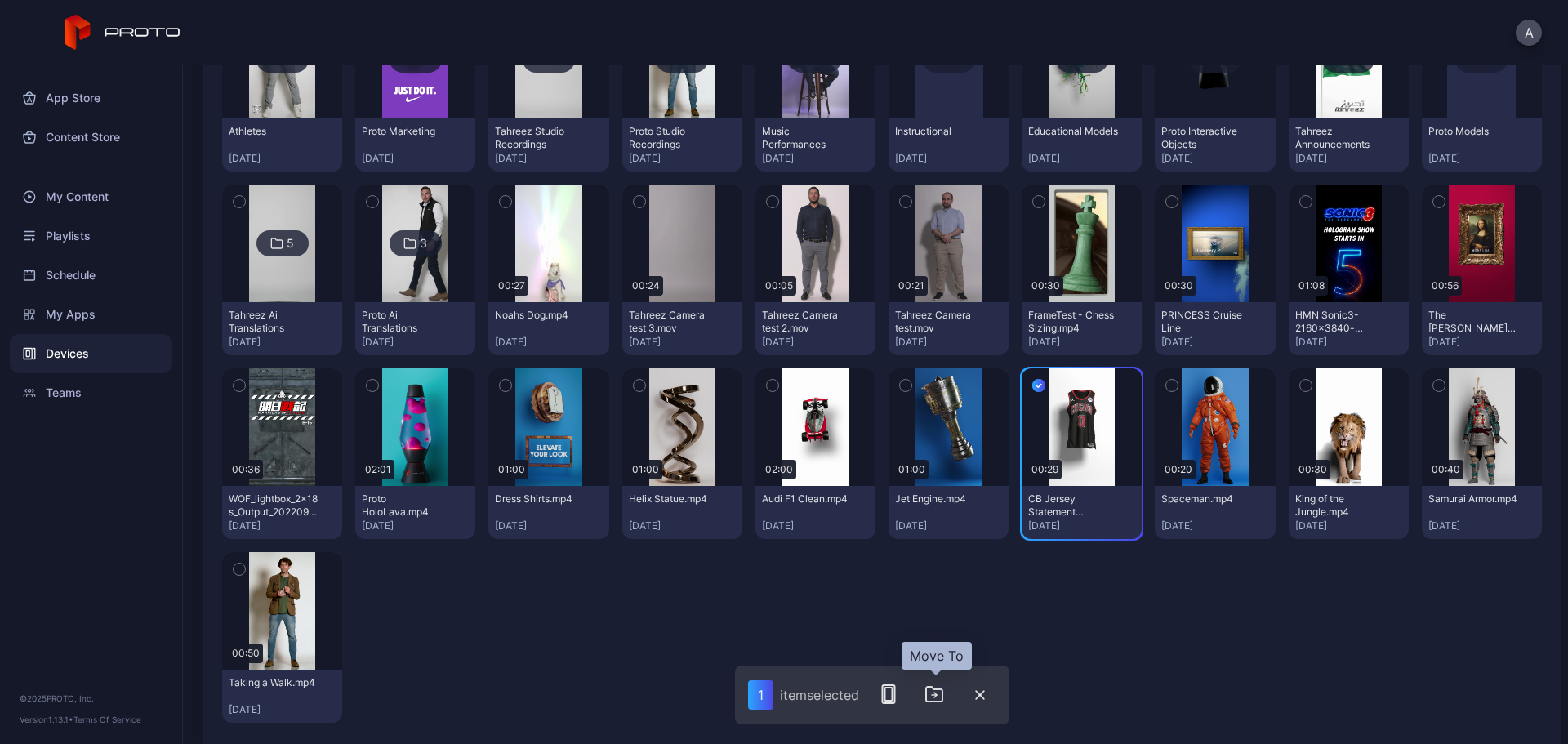
click at [932, 696] on icon "button" at bounding box center [934, 694] width 19 height 19
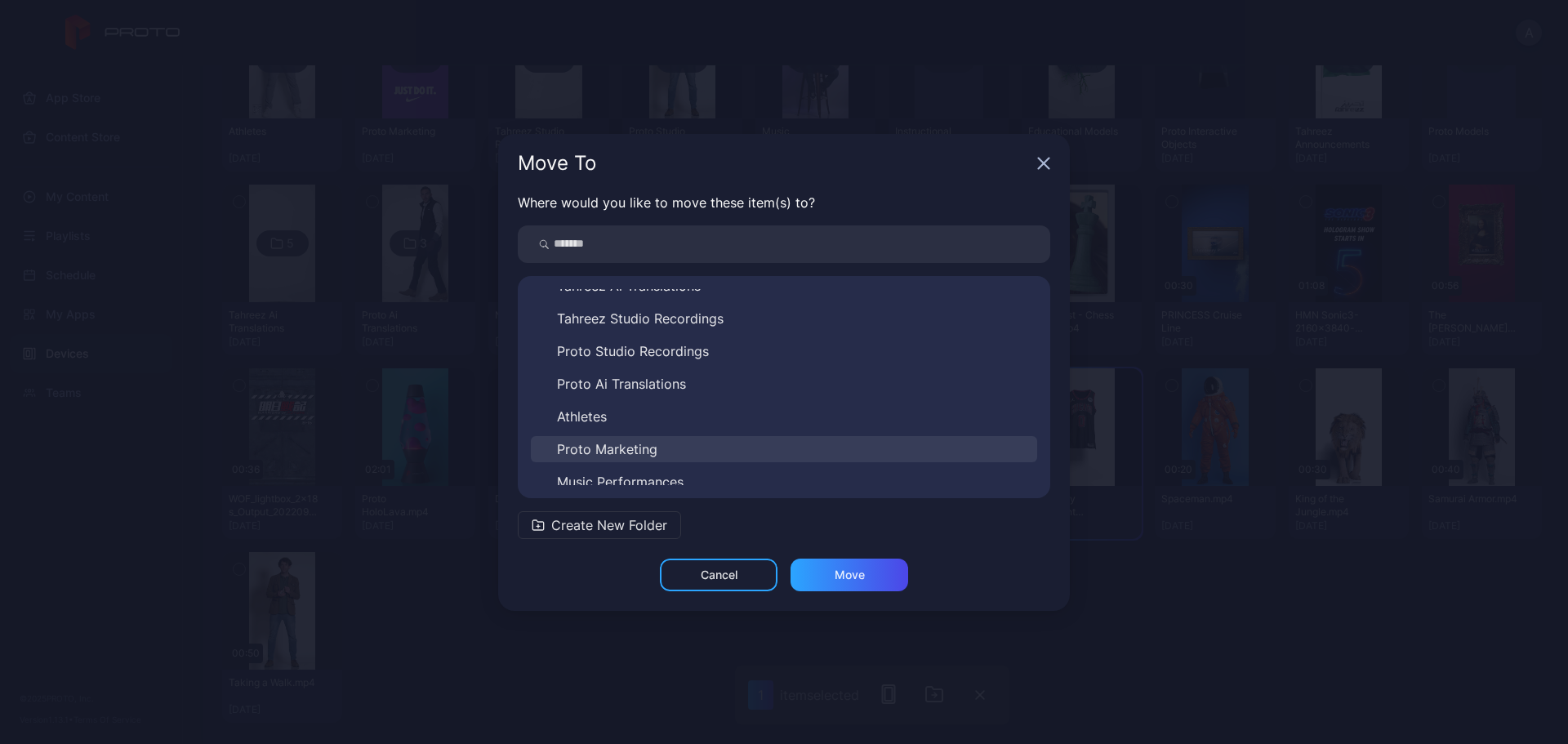
scroll to position [164, 0]
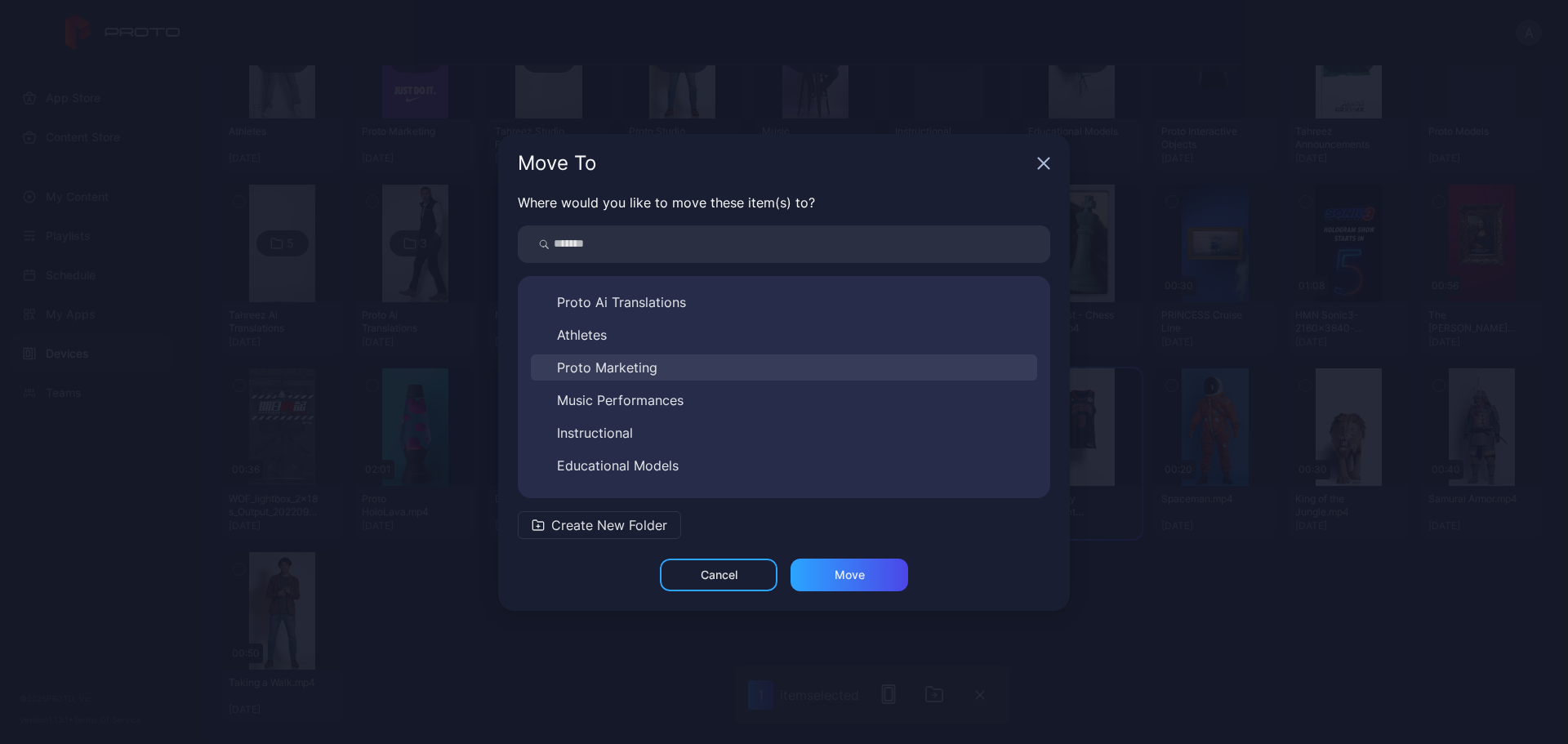
click at [679, 364] on button "Proto Marketing" at bounding box center [784, 368] width 506 height 26
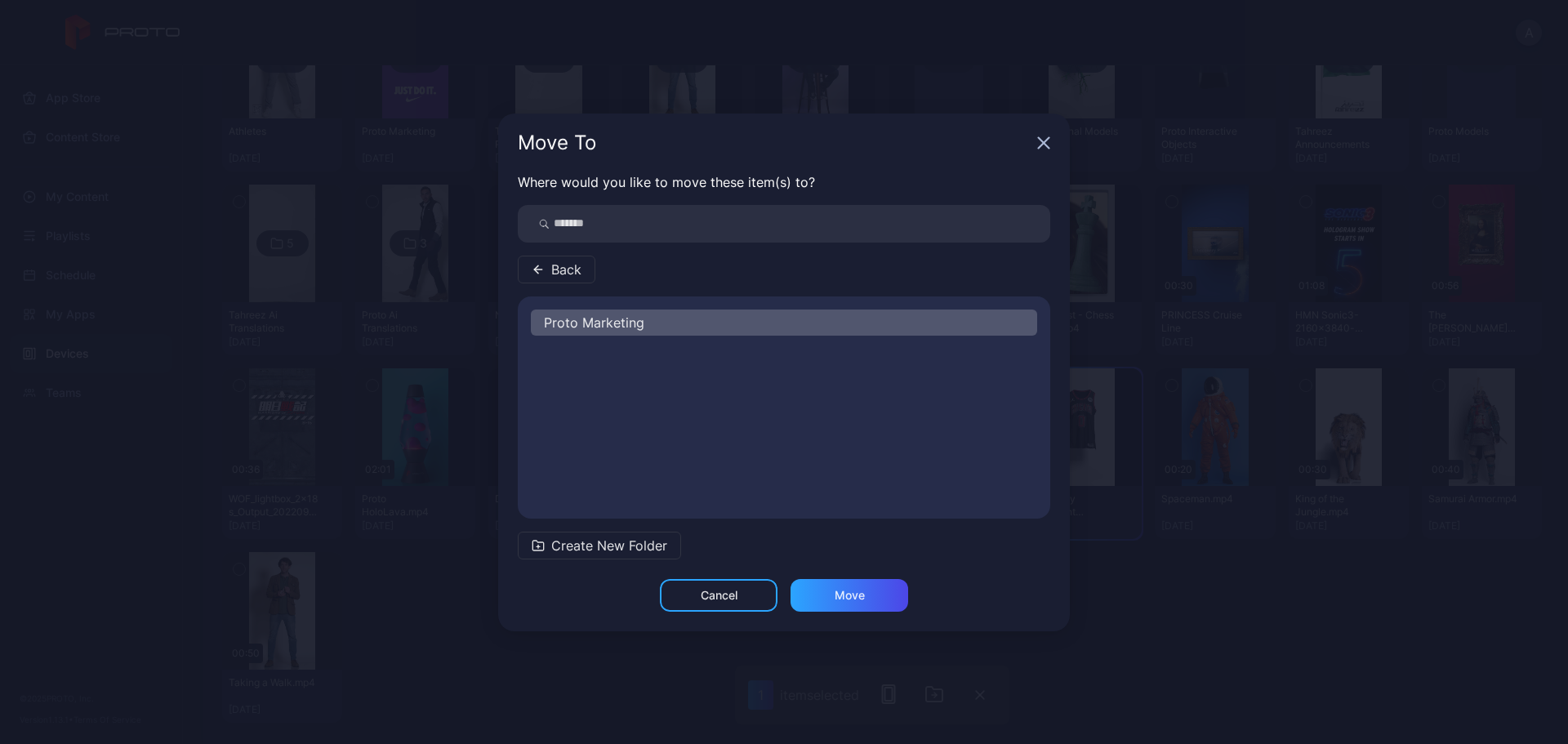
scroll to position [0, 0]
click at [857, 598] on div "Move" at bounding box center [850, 595] width 30 height 13
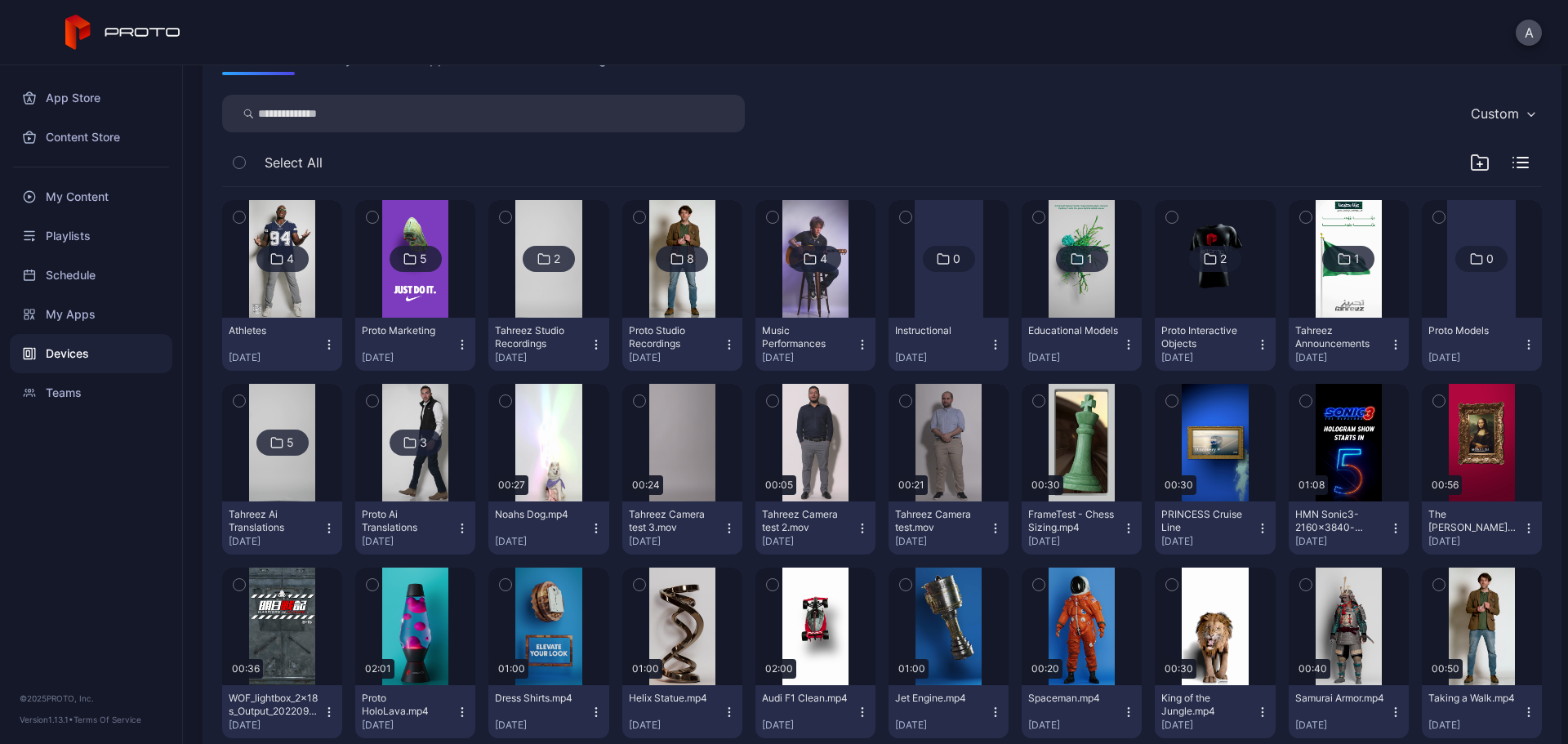
scroll to position [262, 0]
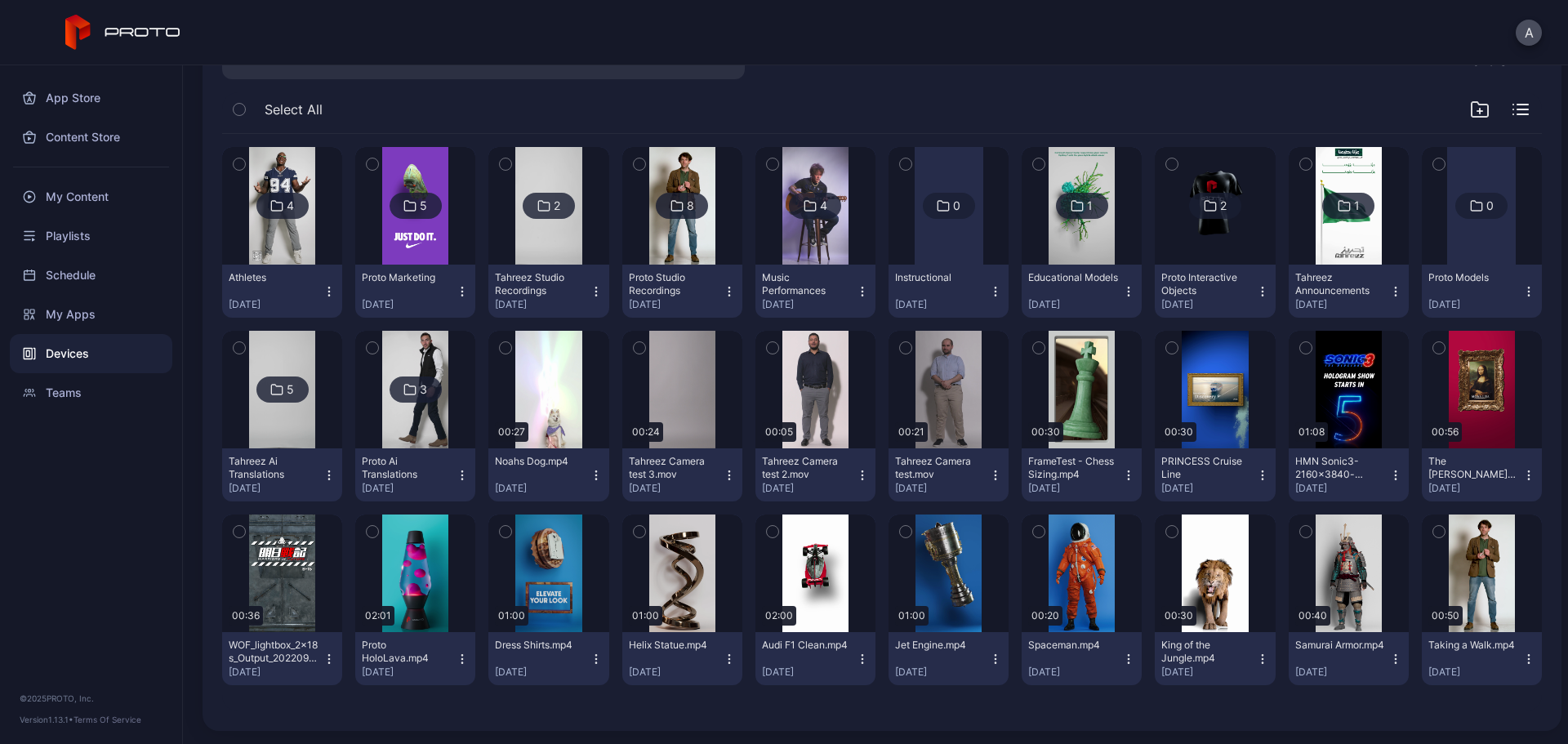
click at [1167, 531] on icon "button" at bounding box center [1173, 531] width 11 height 18
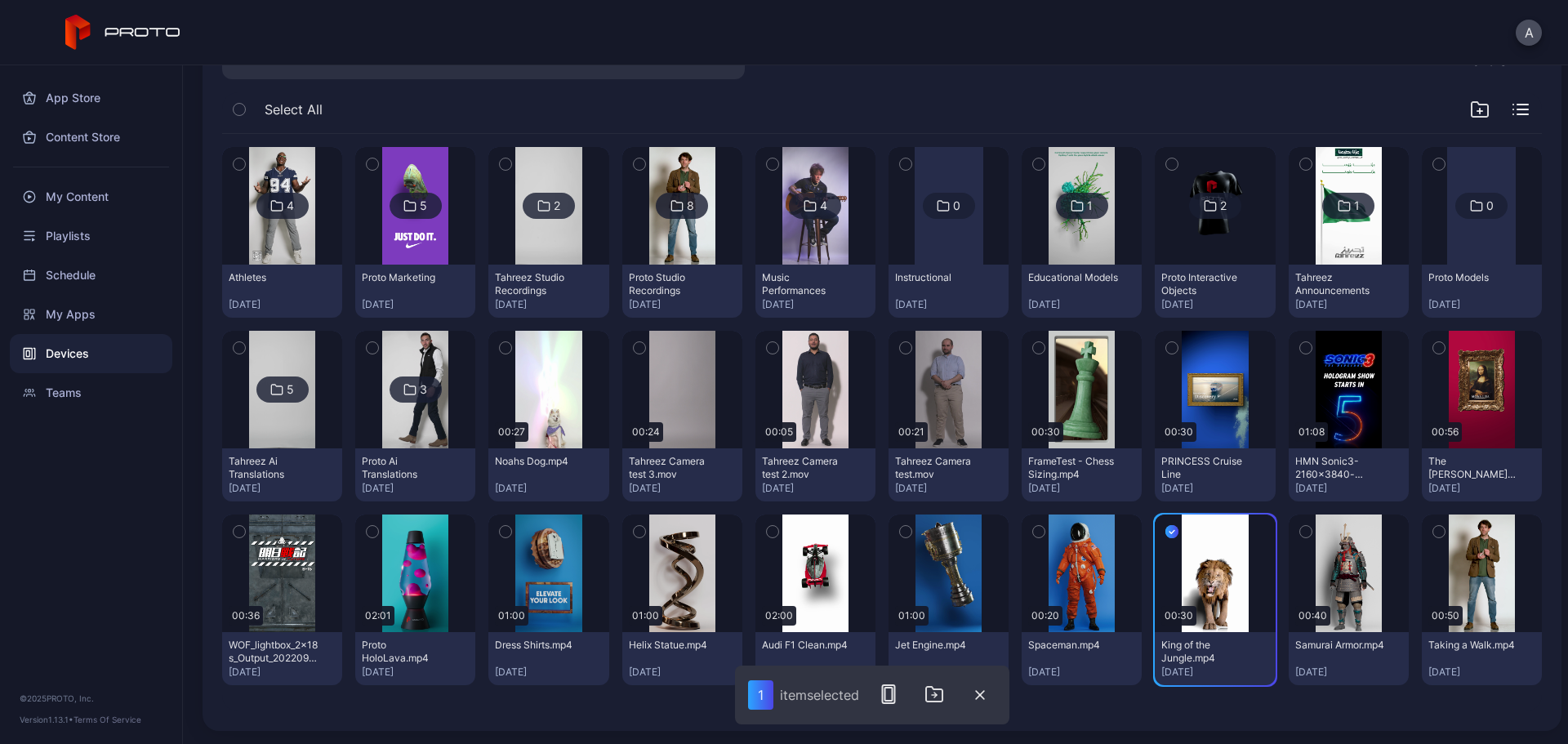
click at [1300, 530] on icon "button" at bounding box center [1306, 531] width 11 height 18
click at [767, 532] on icon "button" at bounding box center [772, 531] width 11 height 18
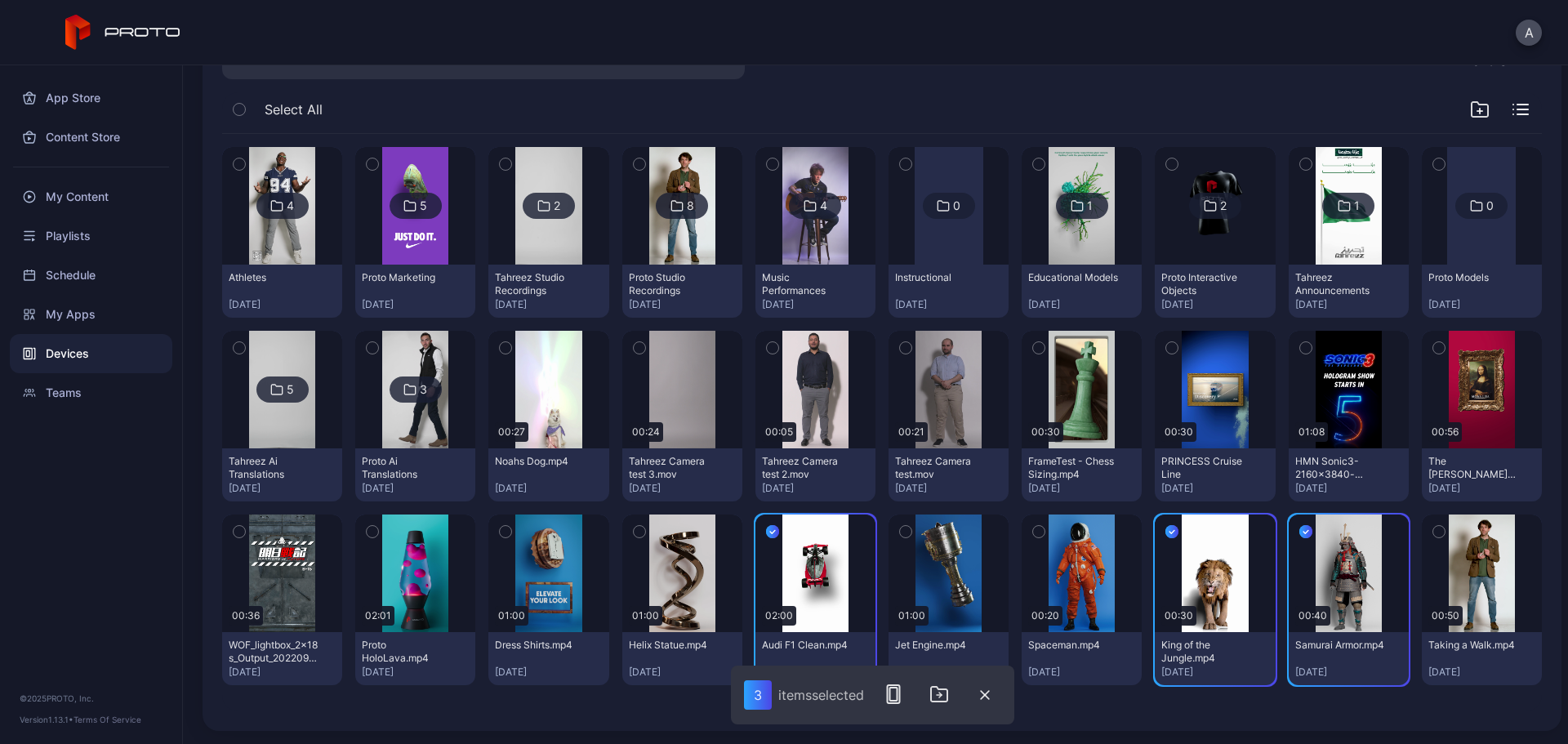
click at [634, 532] on icon "button" at bounding box center [639, 531] width 11 height 18
click at [900, 529] on icon "button" at bounding box center [906, 531] width 11 height 18
click at [371, 531] on icon "button" at bounding box center [372, 531] width 11 height 18
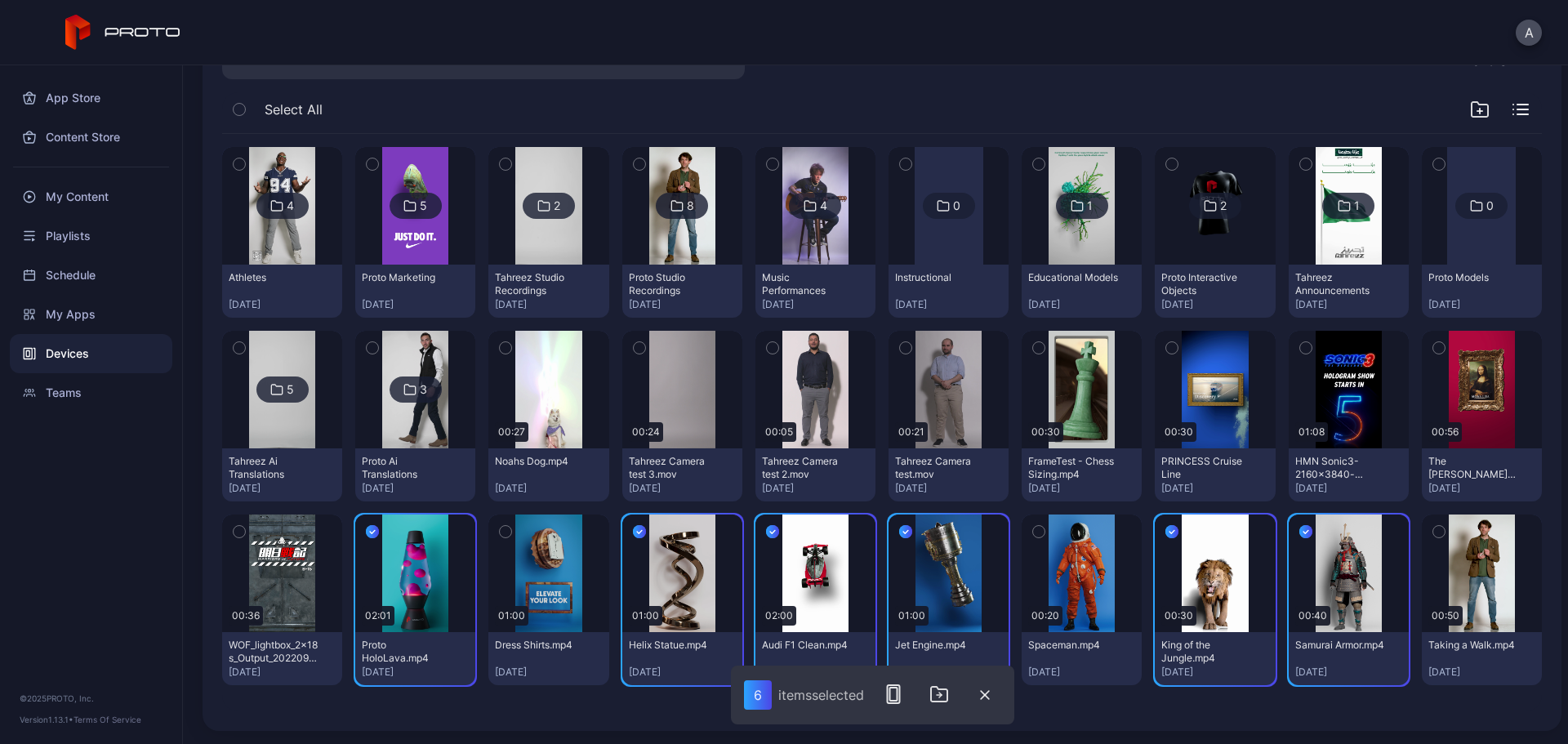
click at [1434, 348] on icon "button" at bounding box center [1440, 348] width 11 height 18
click at [941, 695] on icon "button" at bounding box center [940, 695] width 3 height 5
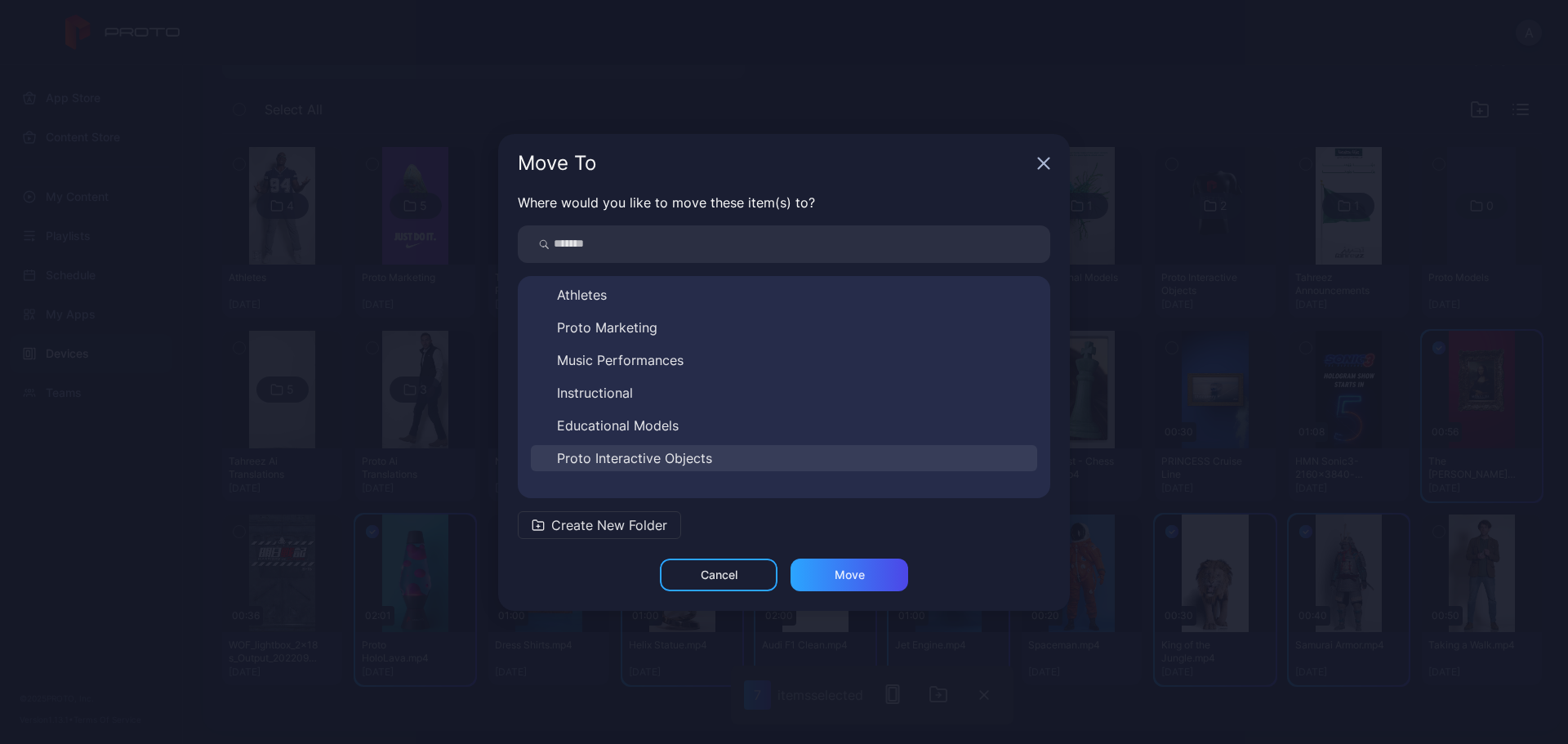
scroll to position [222, 0]
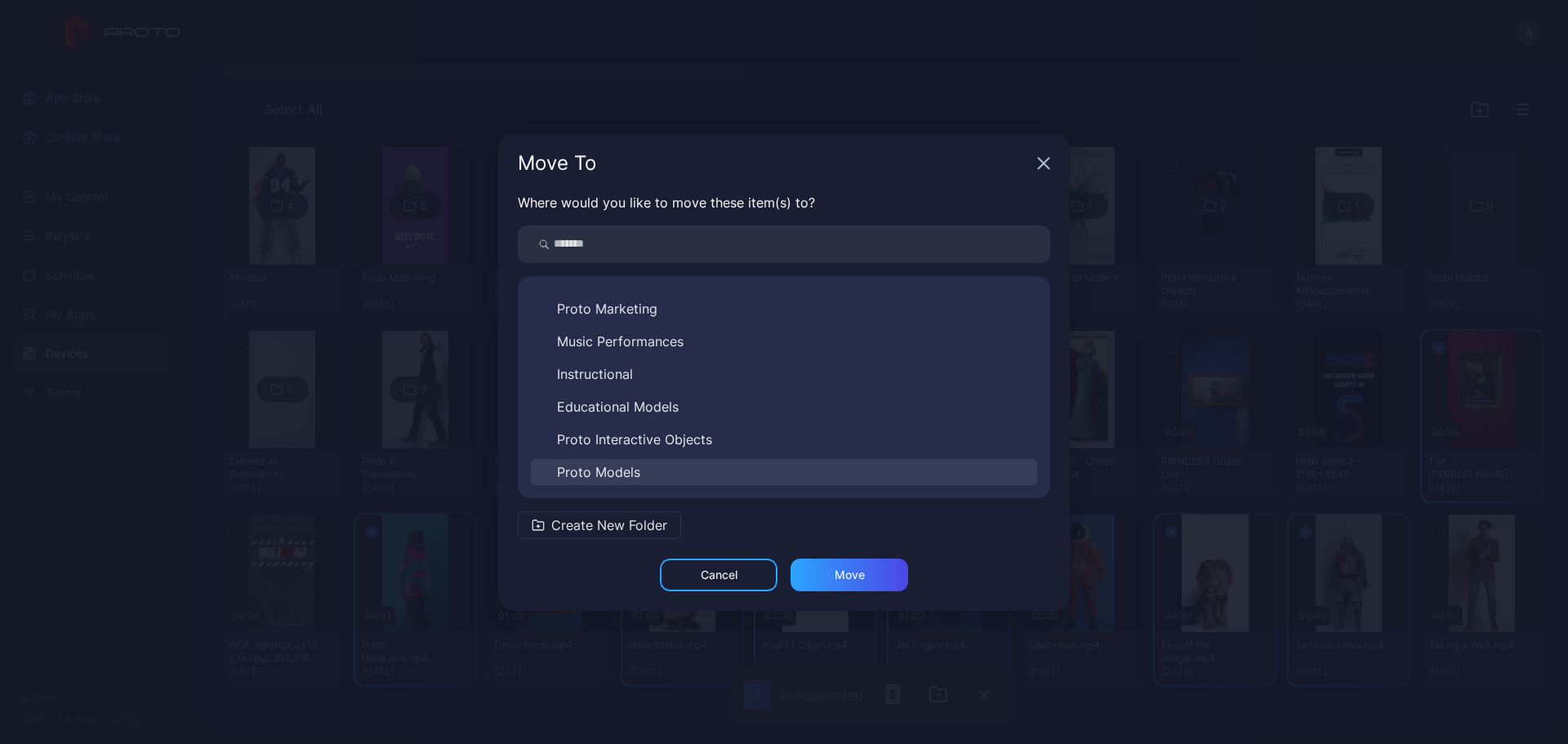
click at [689, 468] on button "Proto Models" at bounding box center [784, 472] width 506 height 26
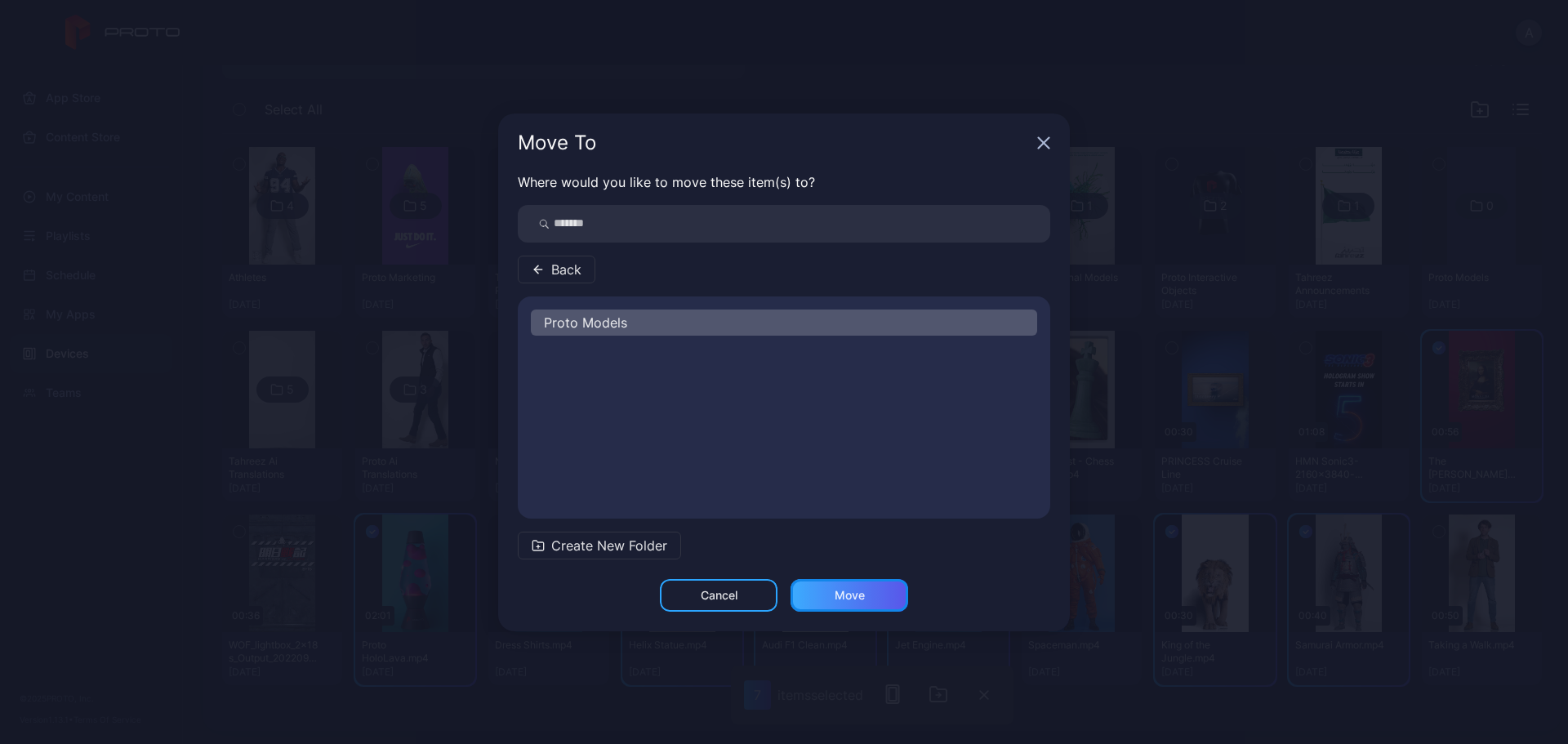
click at [885, 597] on div "Move" at bounding box center [849, 595] width 117 height 32
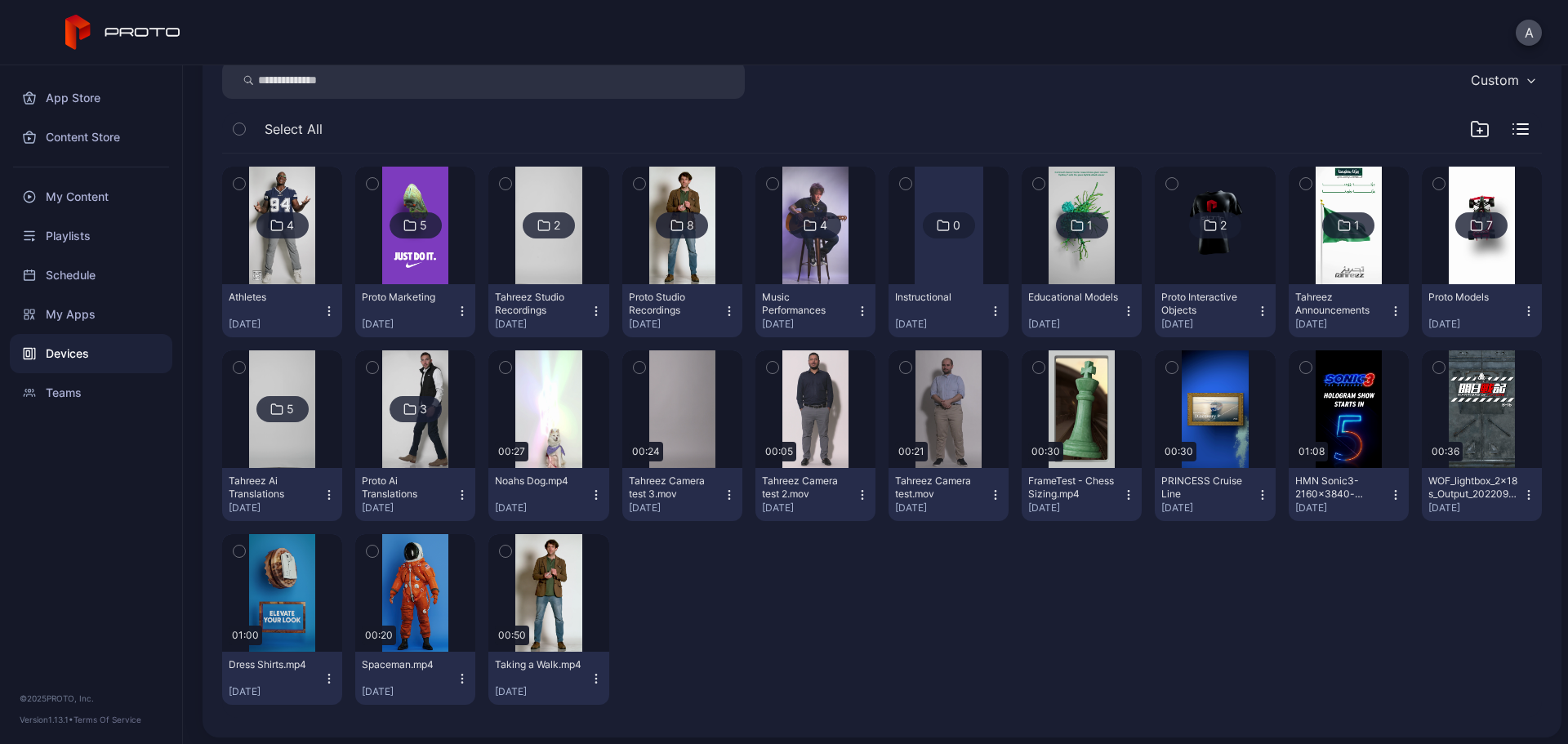
scroll to position [250, 0]
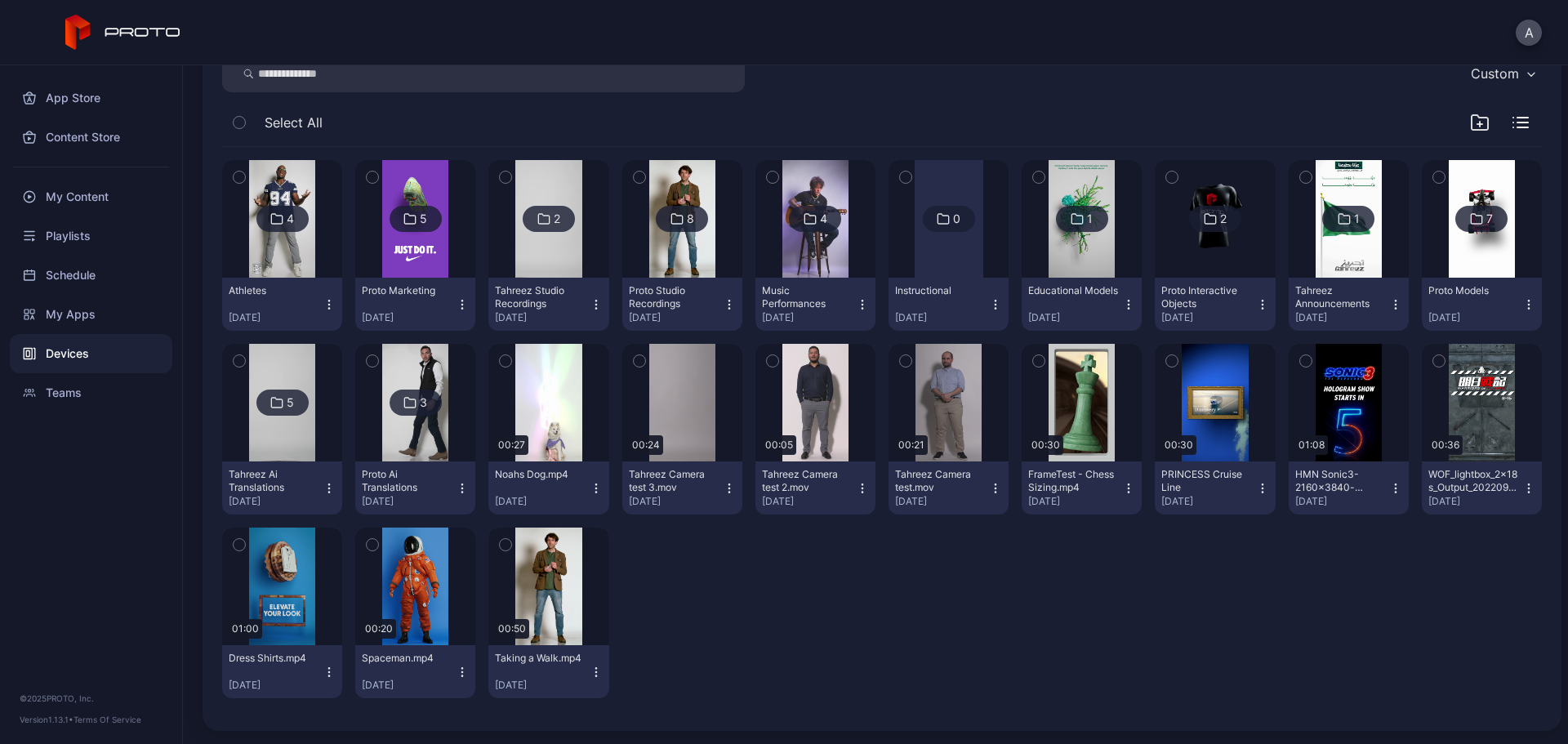
click at [504, 361] on icon "button" at bounding box center [505, 361] width 4 height 3
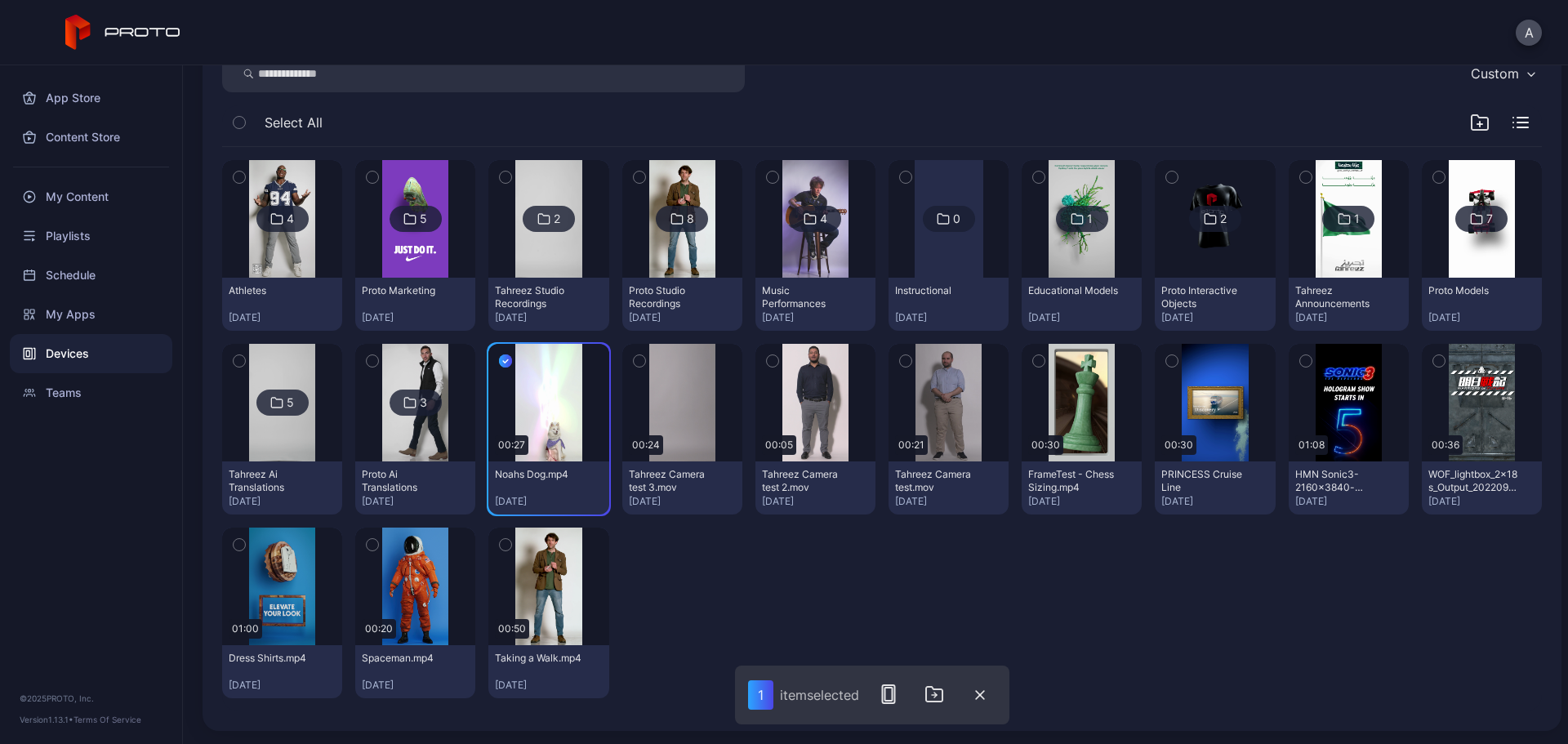
click at [825, 551] on div "4 Athletes Sep 29, 2025 5 Proto Marketing Sep 29, 2025 2 Tahreez Studio Recordi…" at bounding box center [881, 429] width 1320 height 565
click at [987, 689] on button "button" at bounding box center [979, 695] width 32 height 34
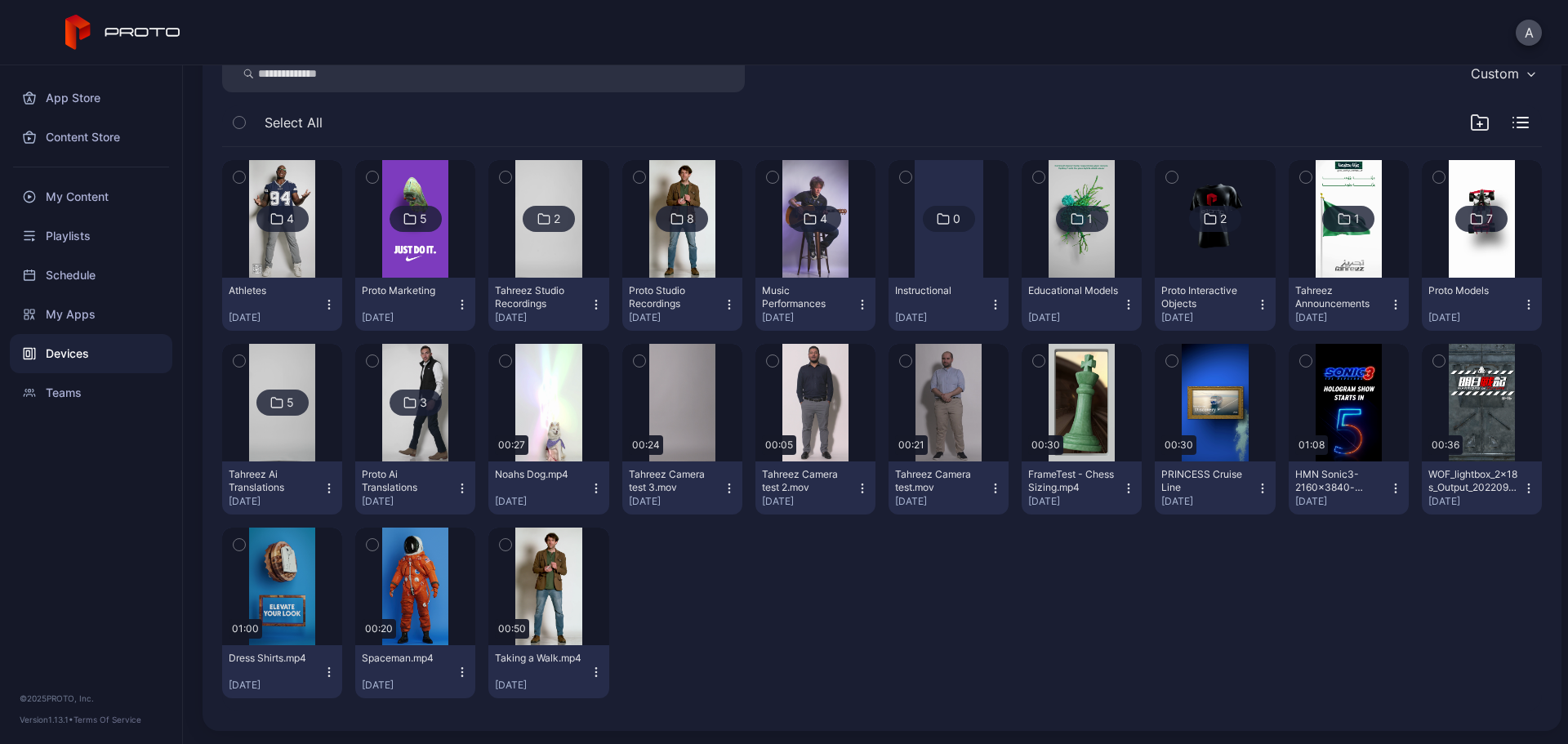
click at [767, 360] on icon "button" at bounding box center [772, 360] width 11 height 18
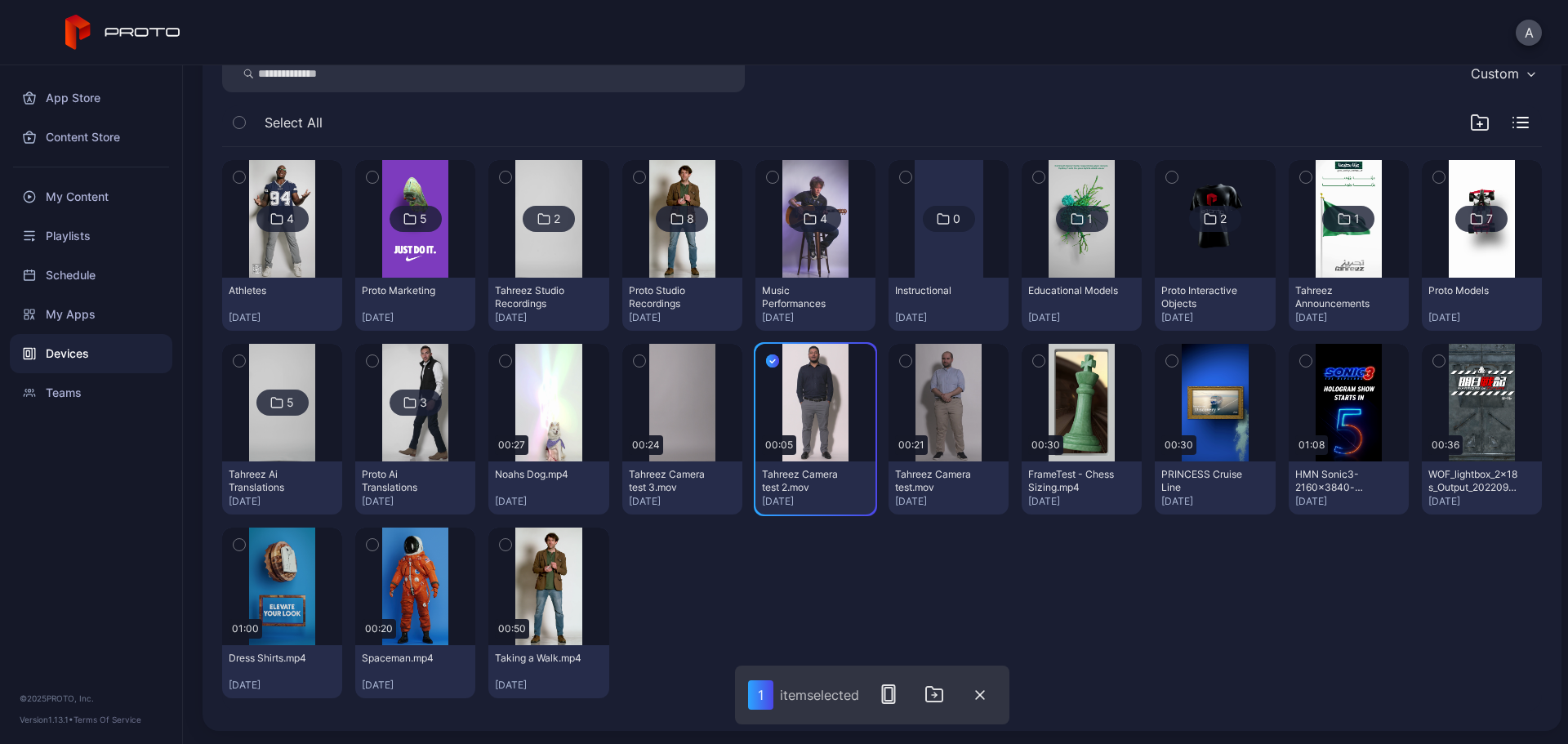
click at [900, 359] on icon "button" at bounding box center [906, 360] width 11 height 18
click at [948, 701] on icon "button" at bounding box center [939, 694] width 19 height 19
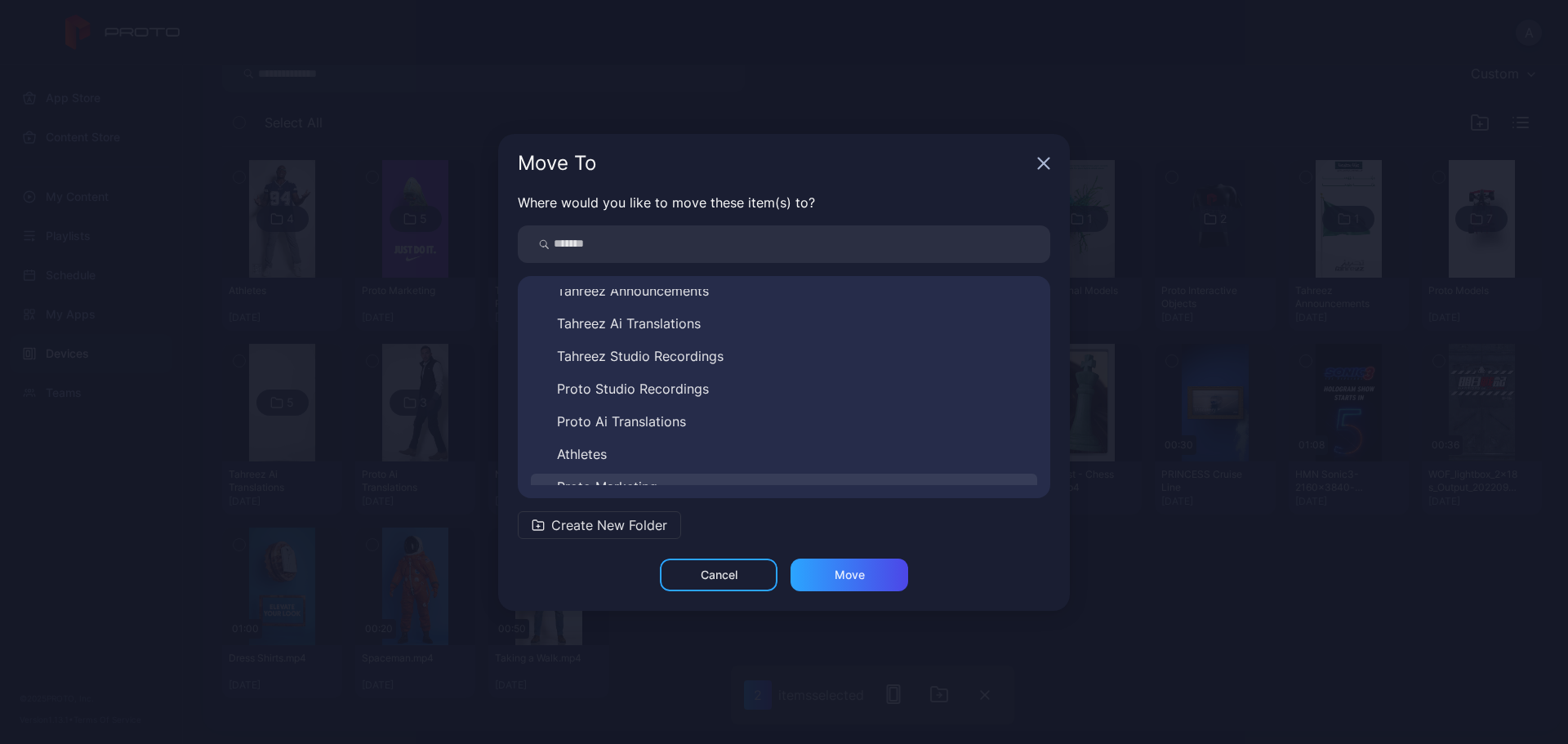
scroll to position [0, 0]
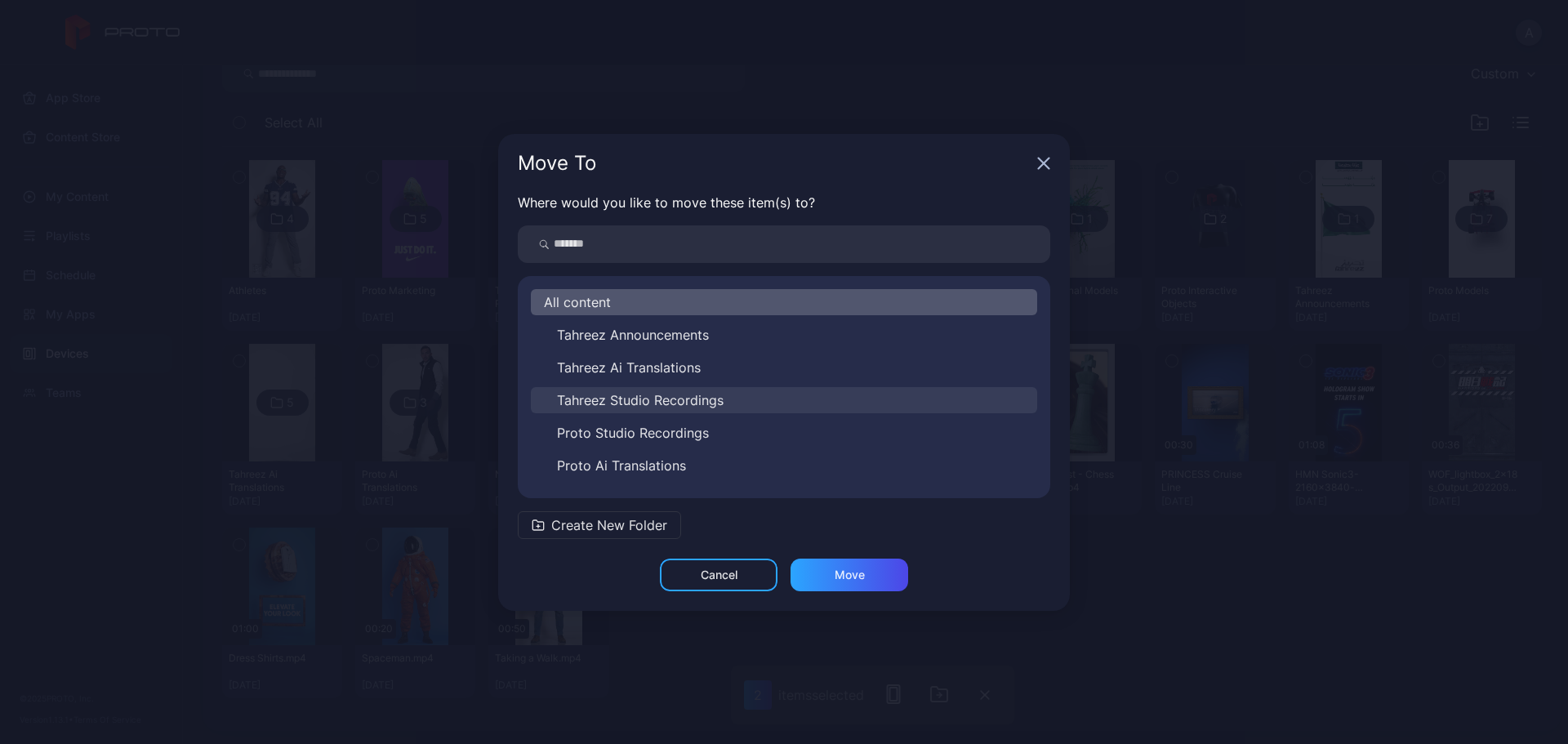
click at [687, 400] on span "Tahreez Studio Recordings" at bounding box center [640, 400] width 166 height 19
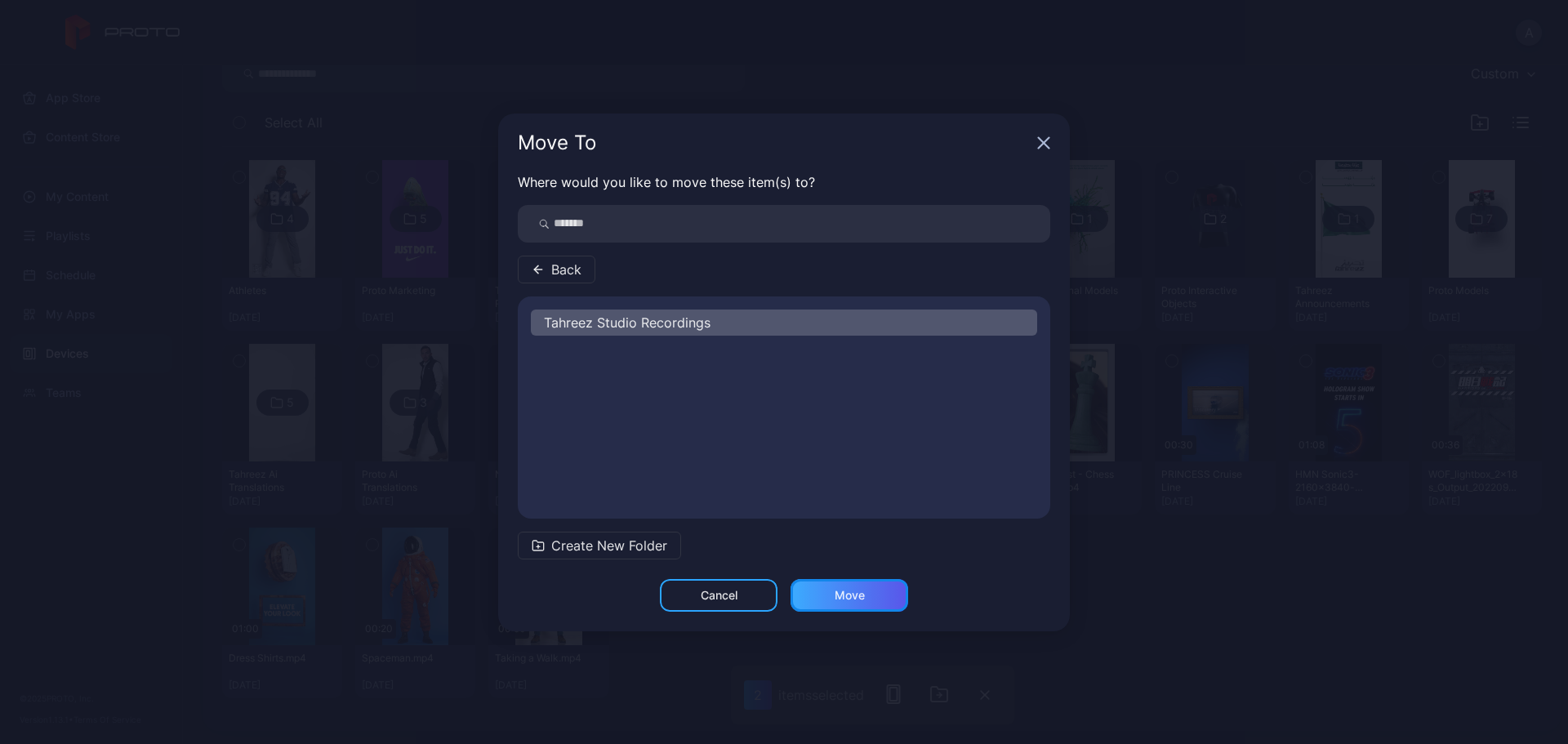
click at [876, 603] on div "Move" at bounding box center [849, 595] width 117 height 32
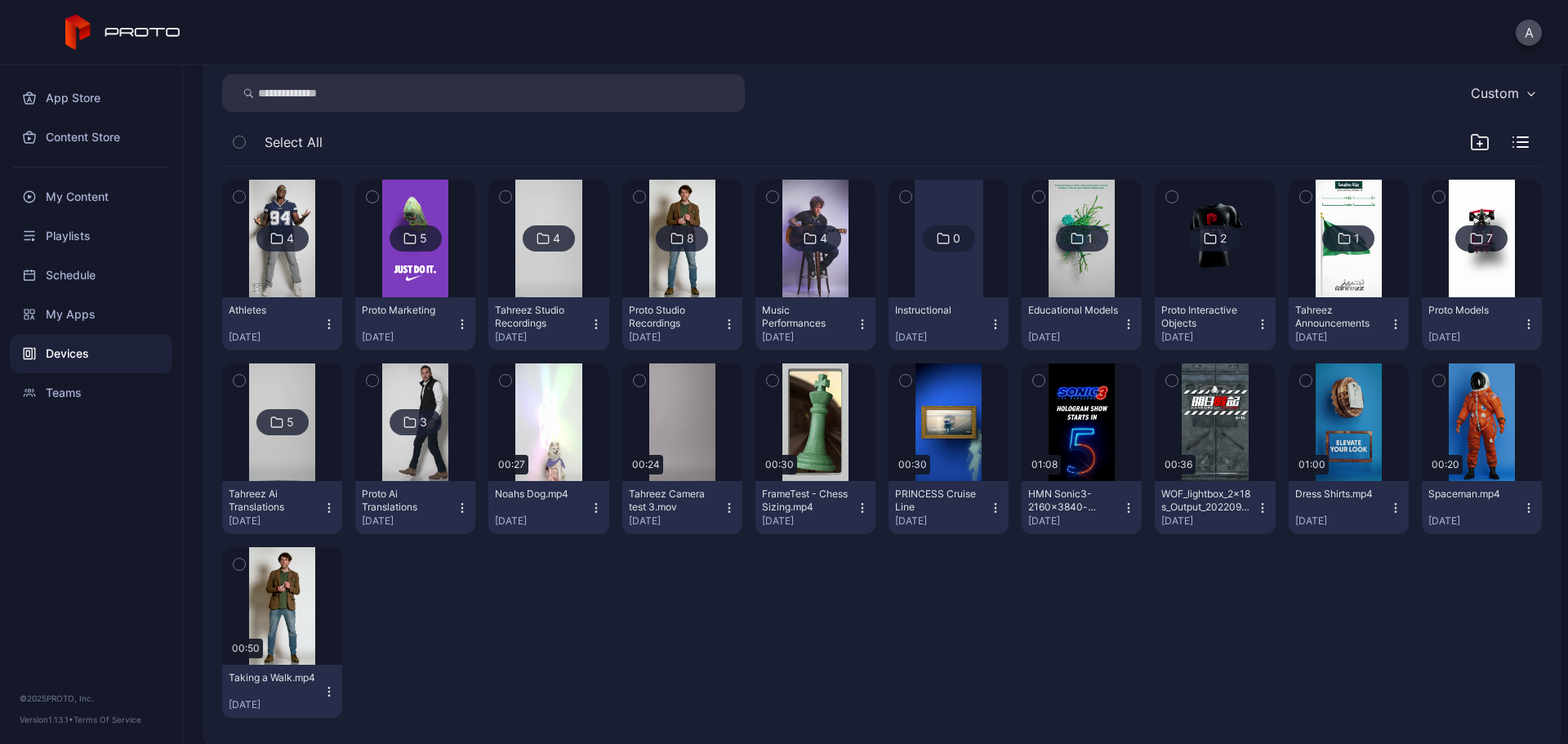
scroll to position [250, 0]
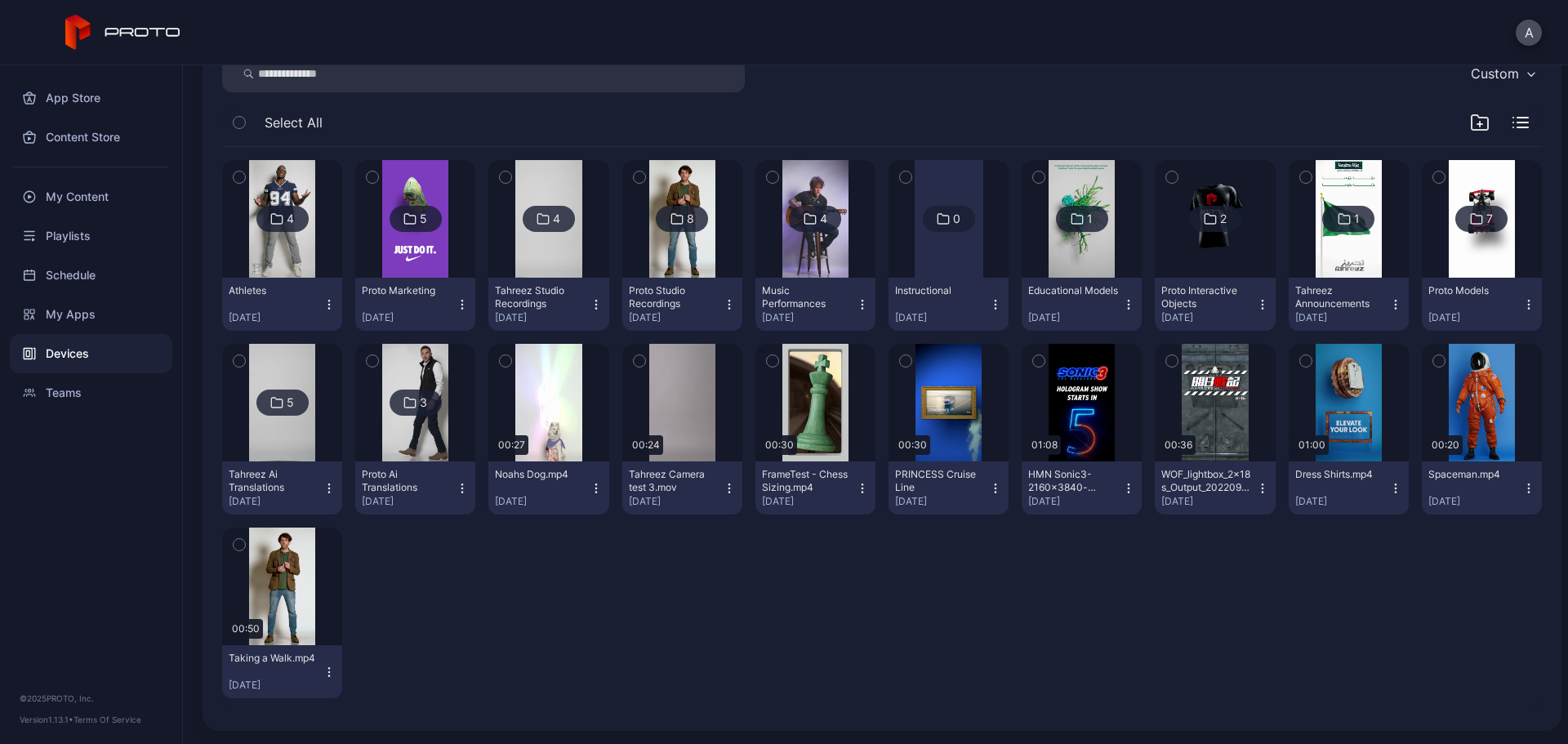
click at [504, 362] on icon "button" at bounding box center [505, 360] width 11 height 18
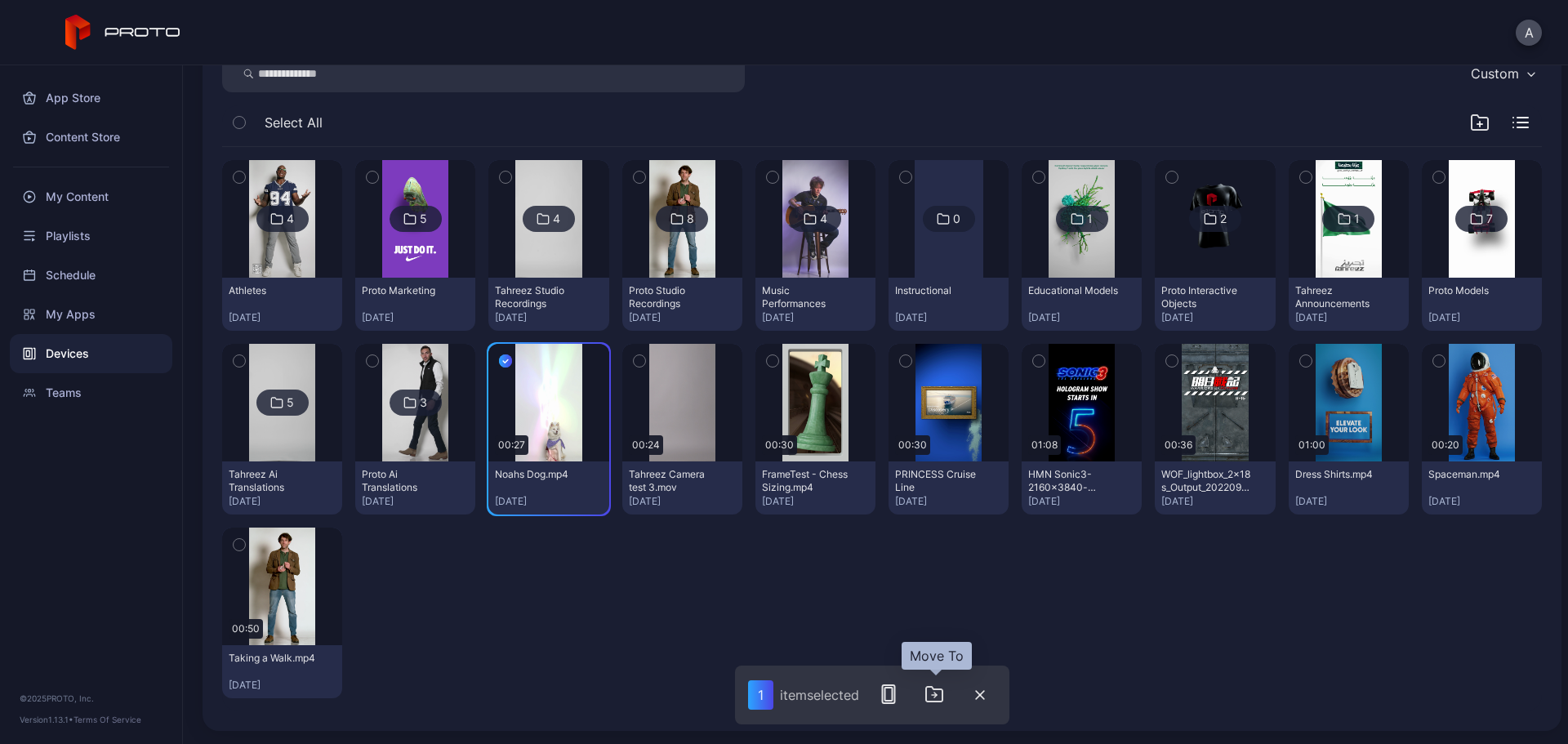
click at [940, 694] on icon "button" at bounding box center [934, 694] width 19 height 19
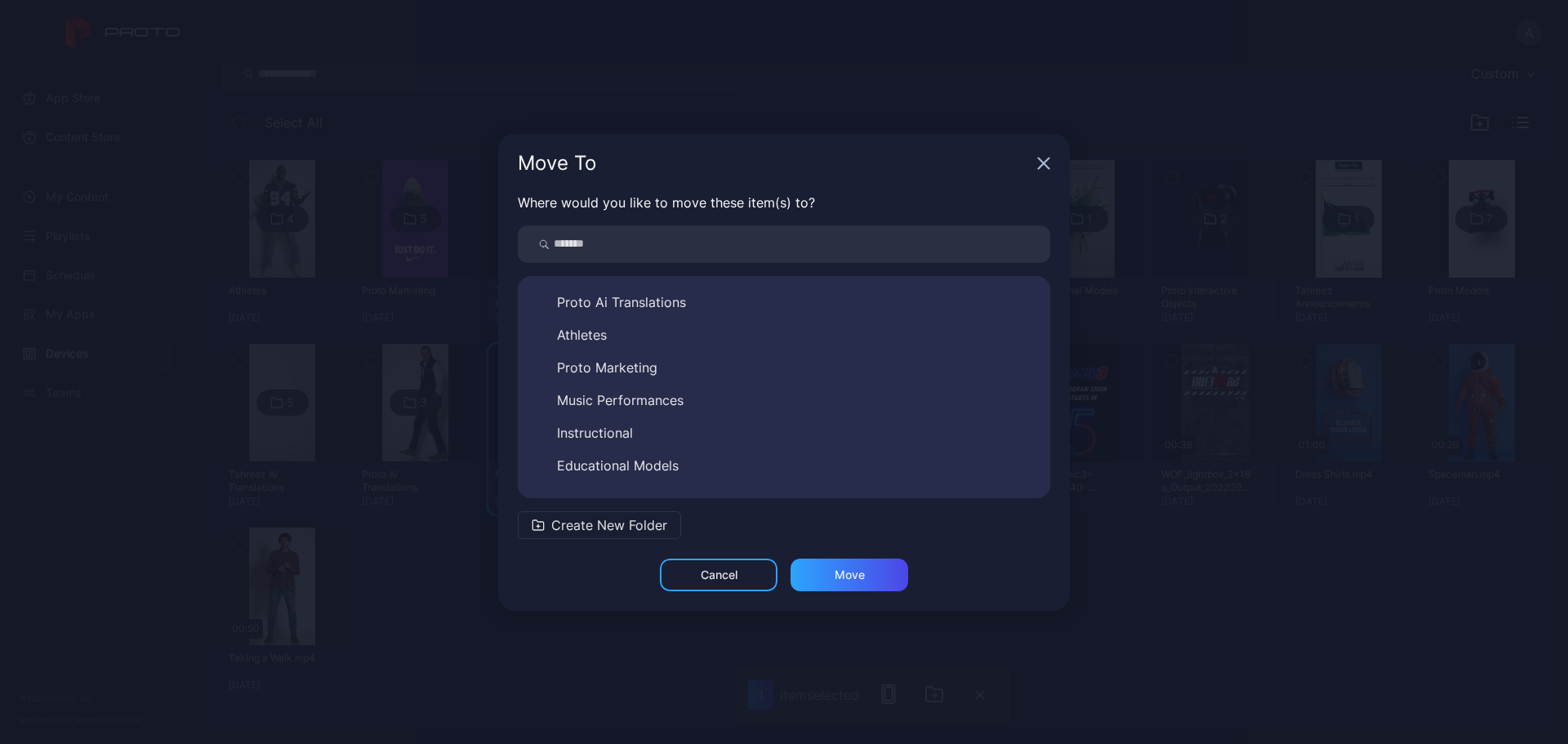
scroll to position [81, 0]
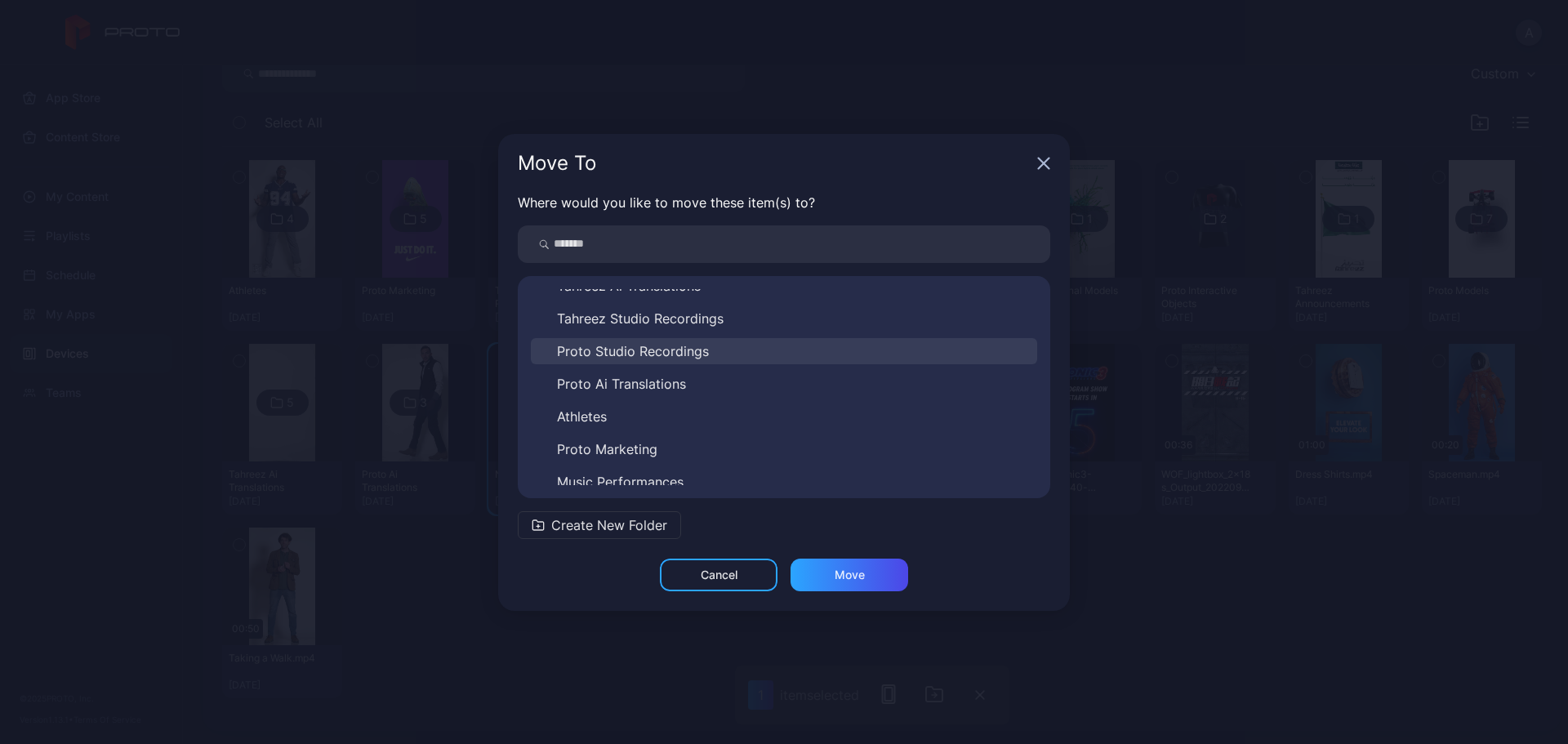
click at [677, 350] on span "Proto Studio Recordings" at bounding box center [633, 351] width 152 height 19
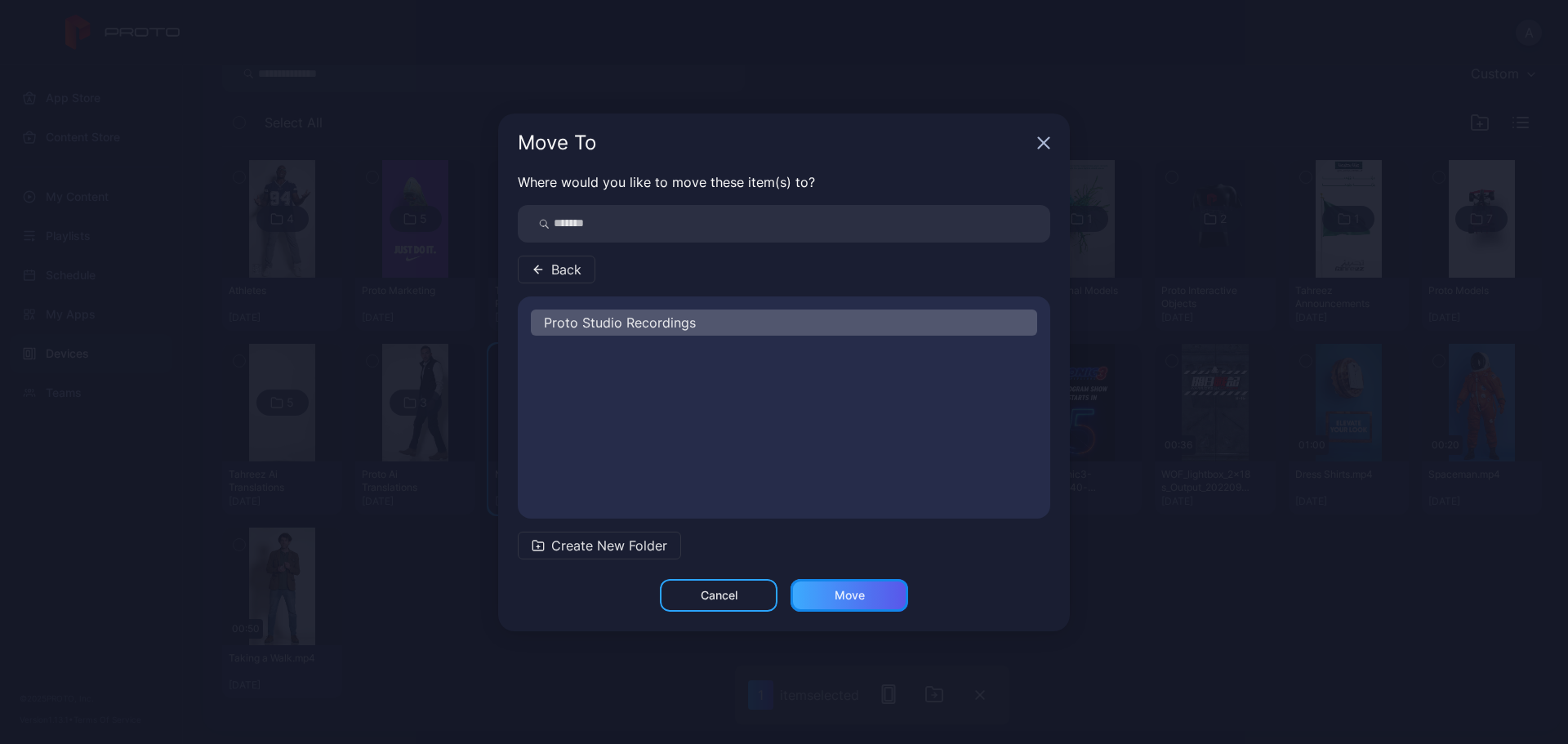
click at [869, 595] on div "Move" at bounding box center [849, 595] width 117 height 32
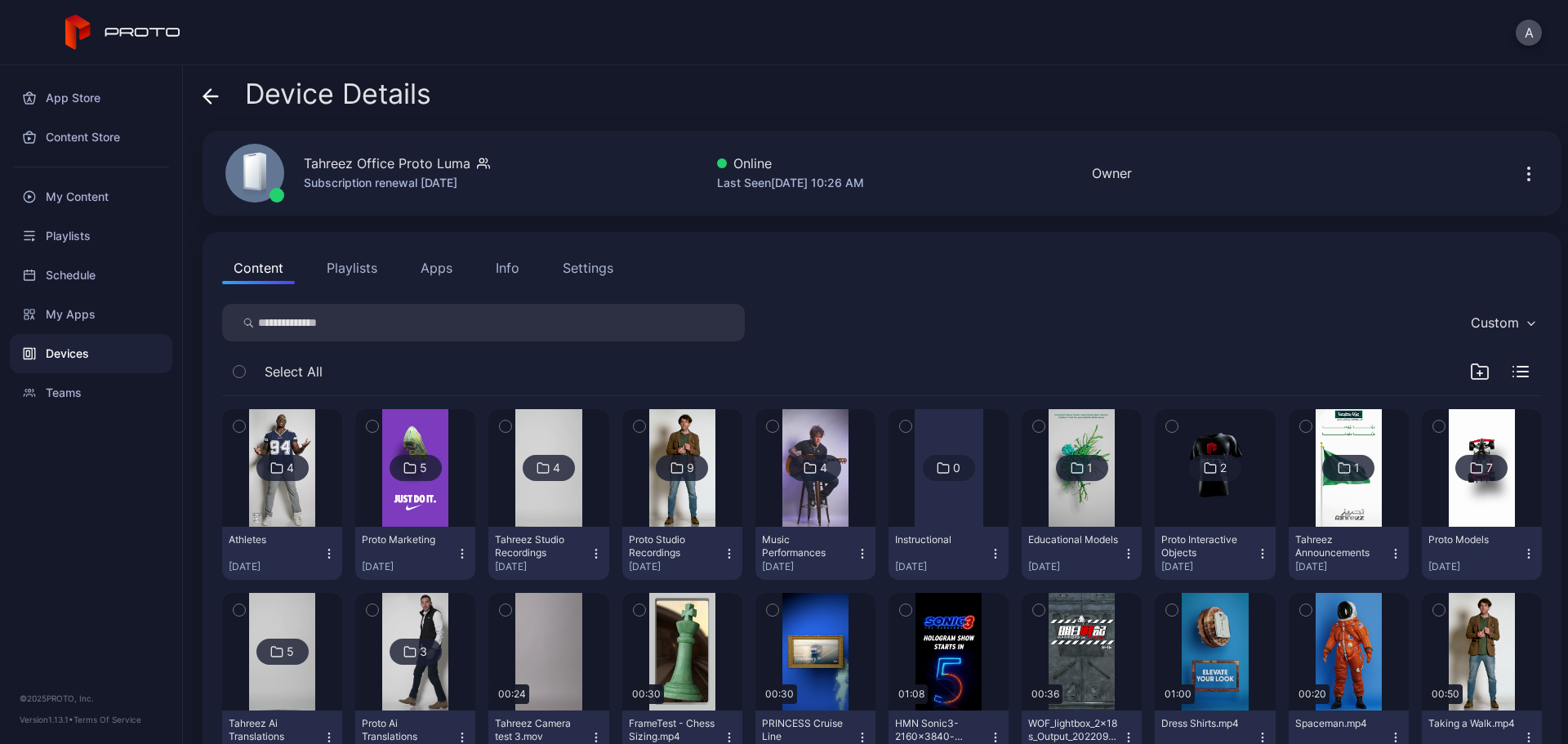
scroll to position [79, 0]
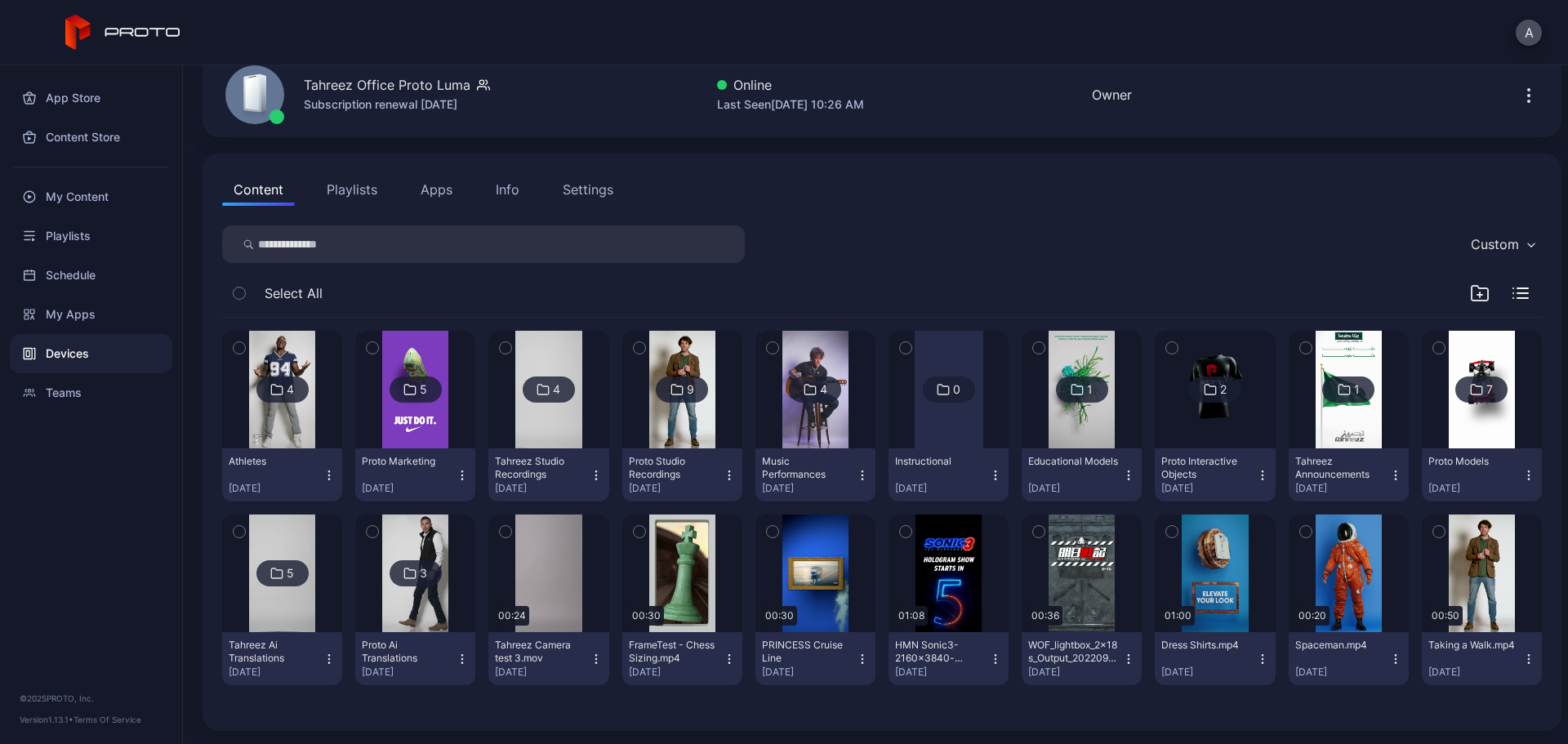
click at [503, 528] on icon "button" at bounding box center [505, 531] width 11 height 18
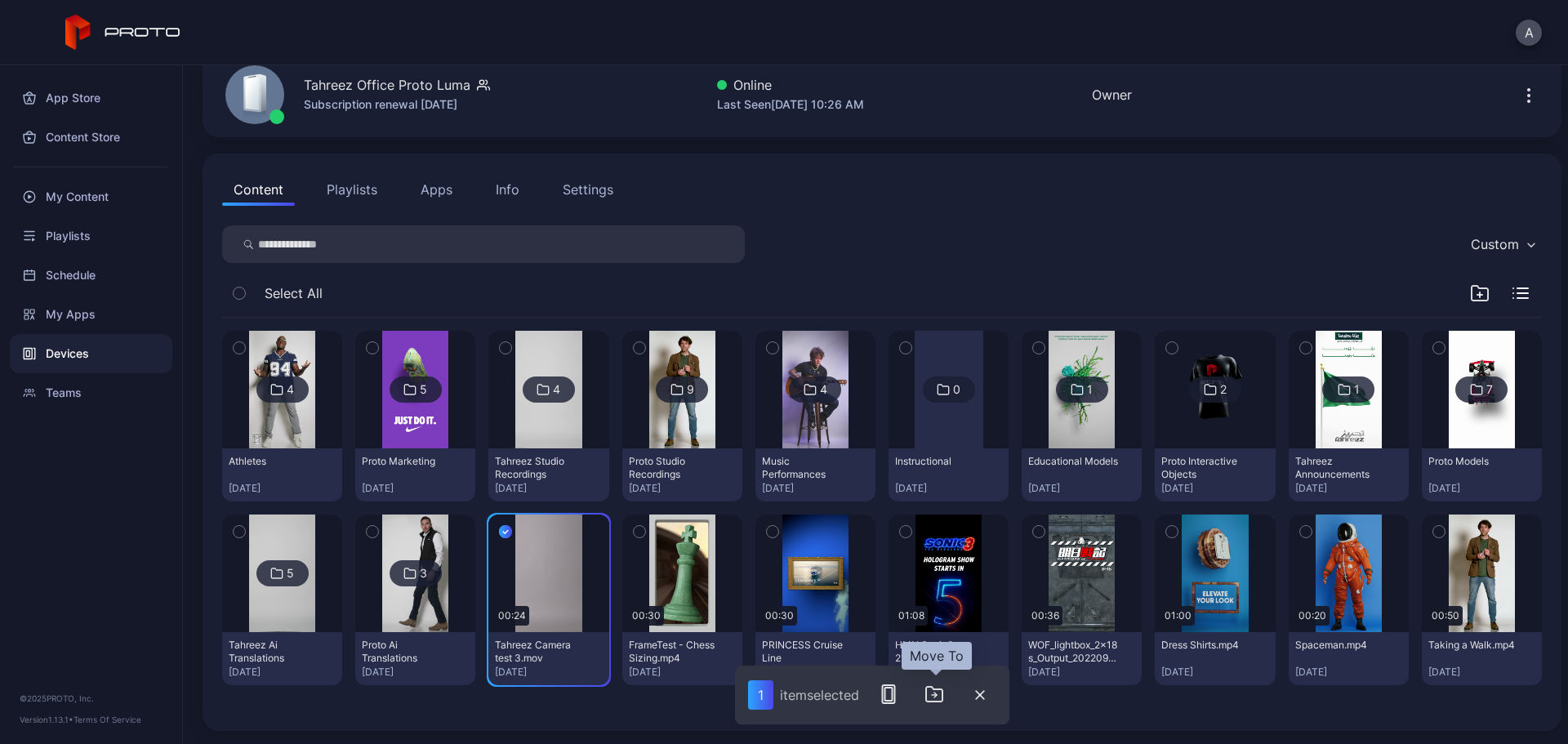
click at [942, 699] on icon "button" at bounding box center [935, 695] width 17 height 15
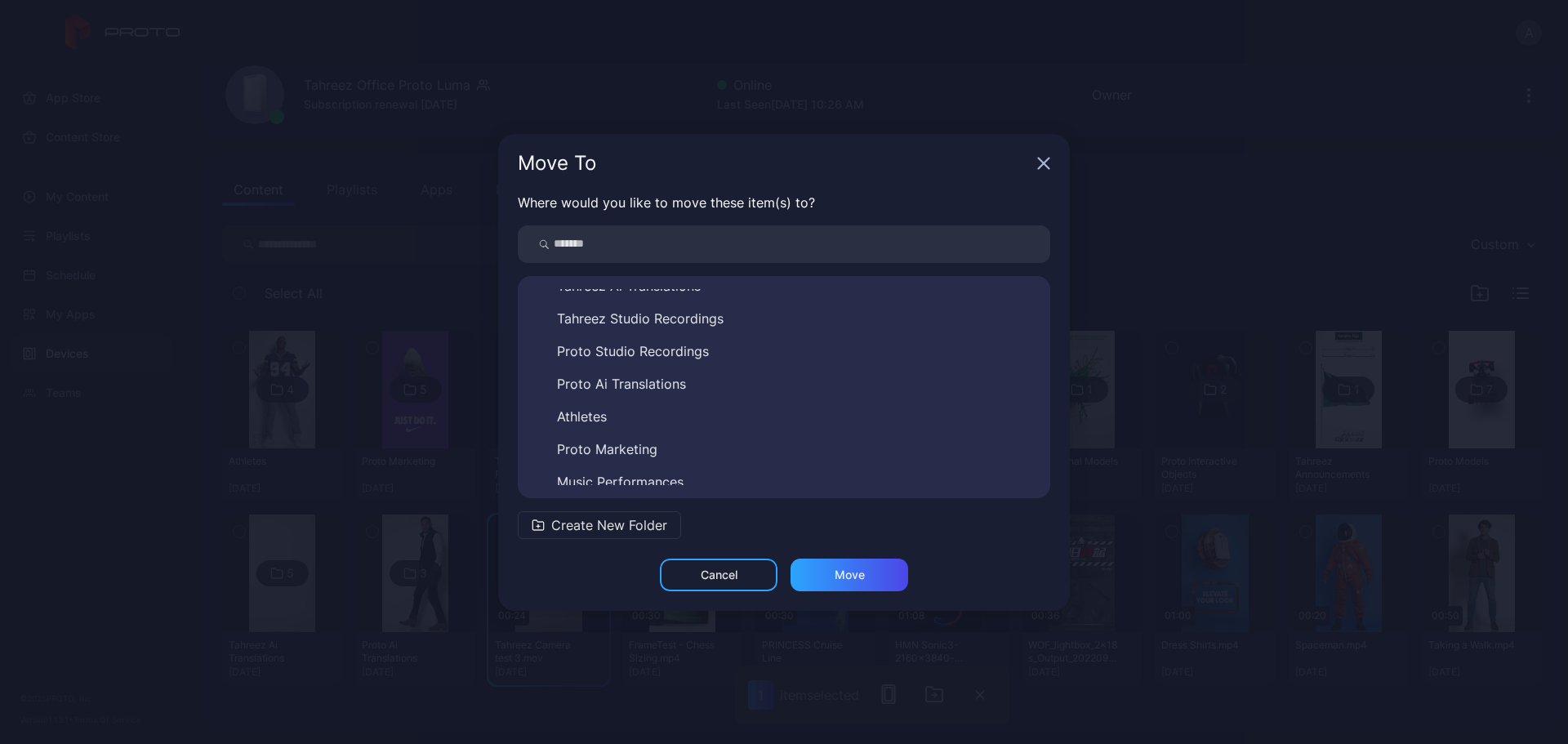
scroll to position [0, 0]
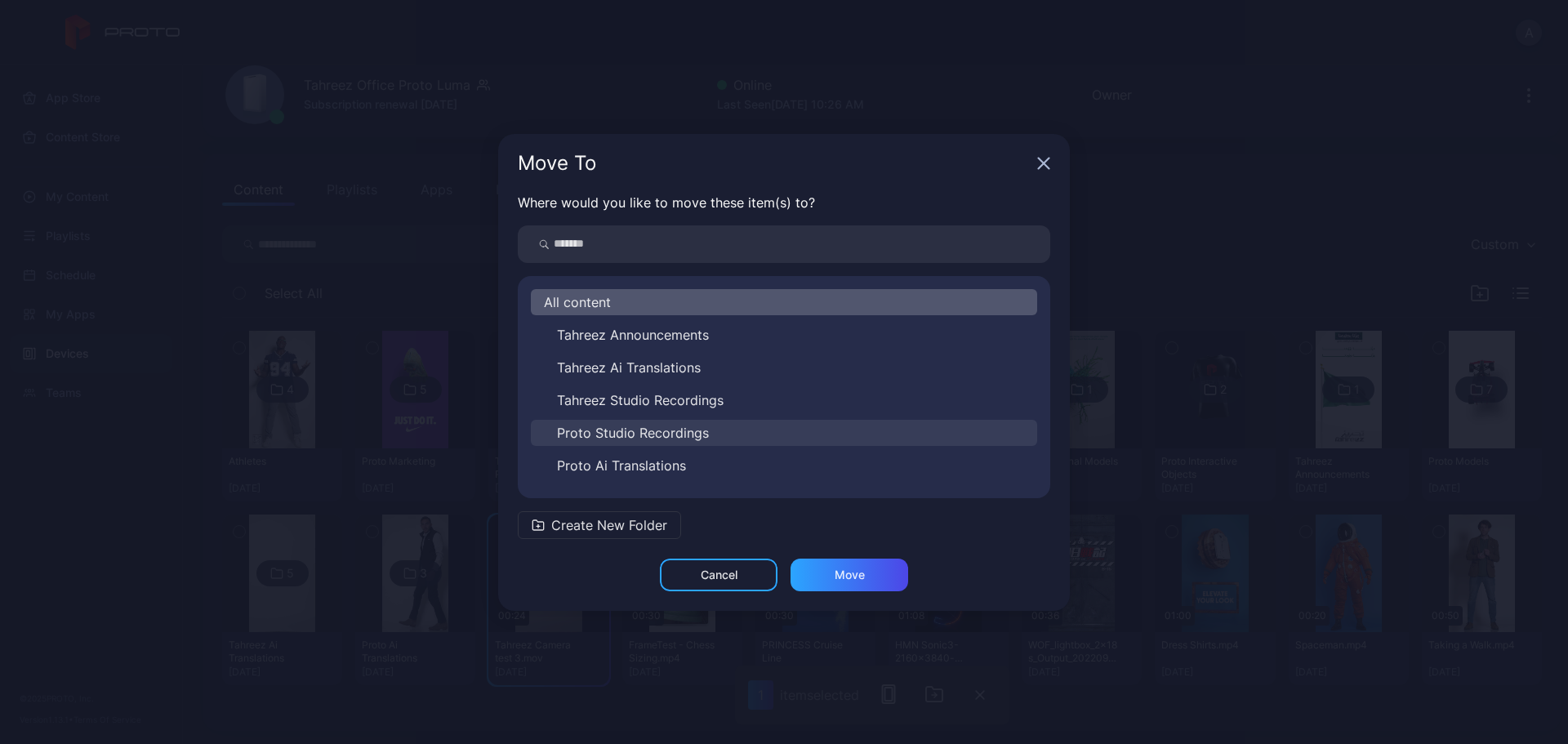
click at [677, 428] on span "Proto Studio Recordings" at bounding box center [633, 433] width 152 height 19
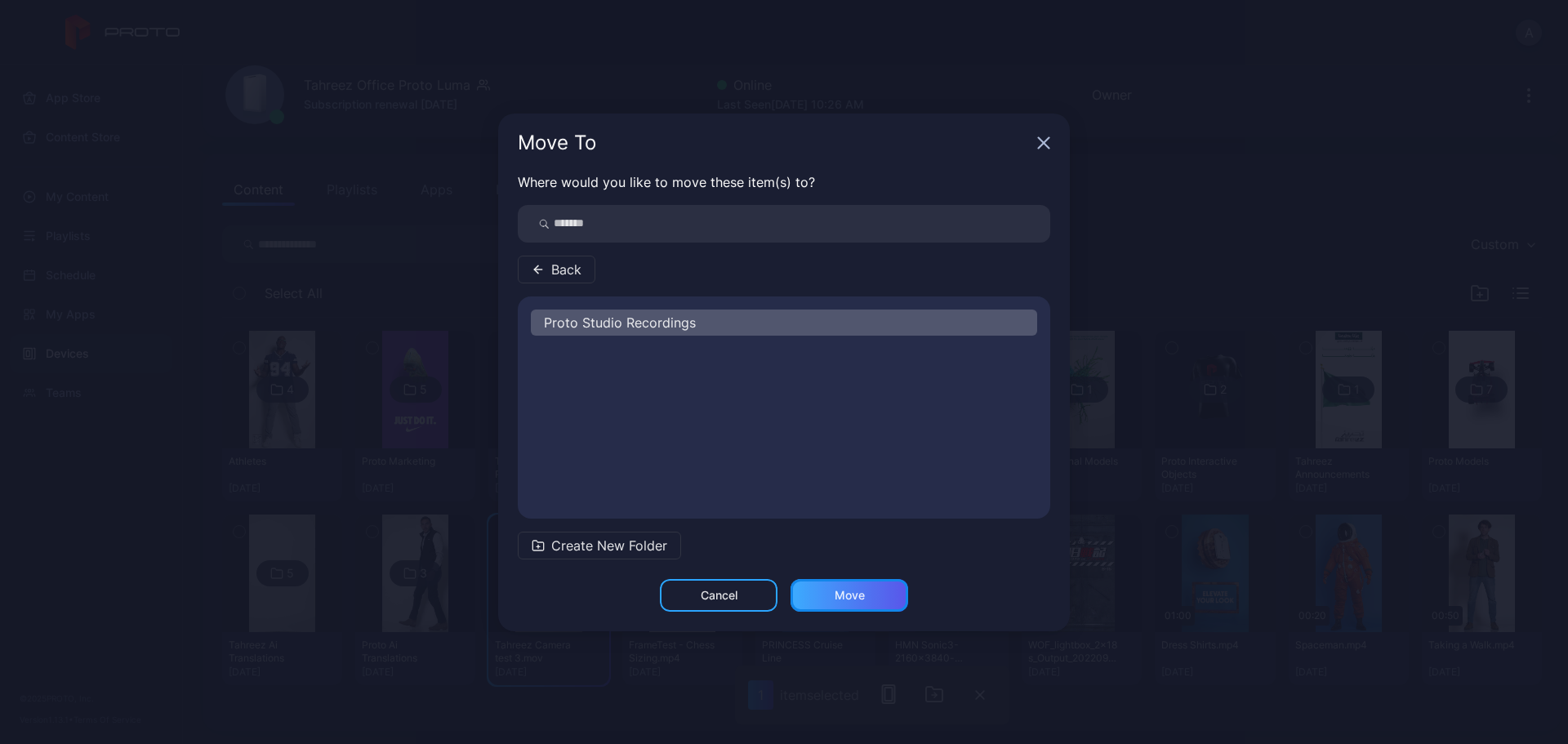
click at [874, 596] on div "Move" at bounding box center [849, 595] width 117 height 32
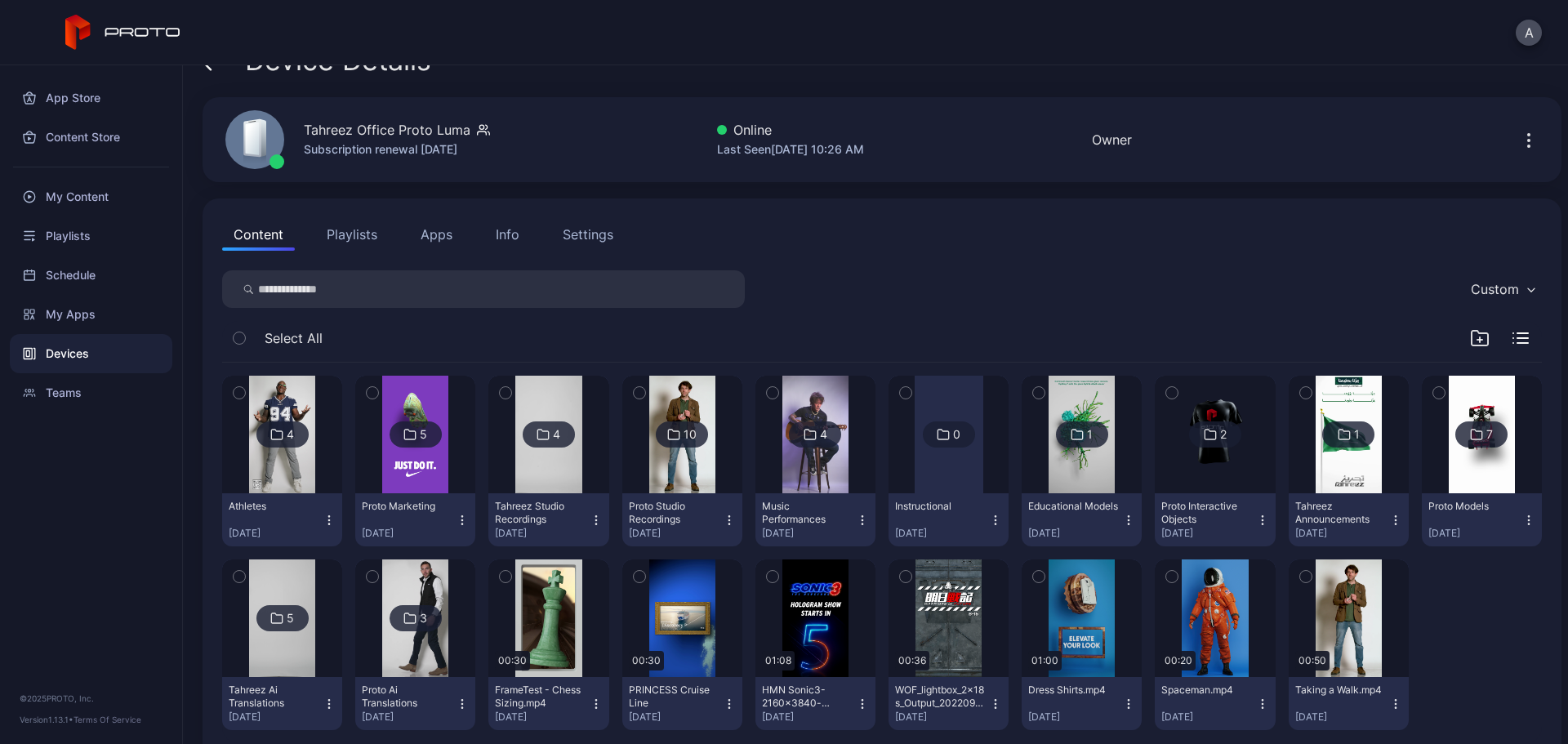
scroll to position [66, 0]
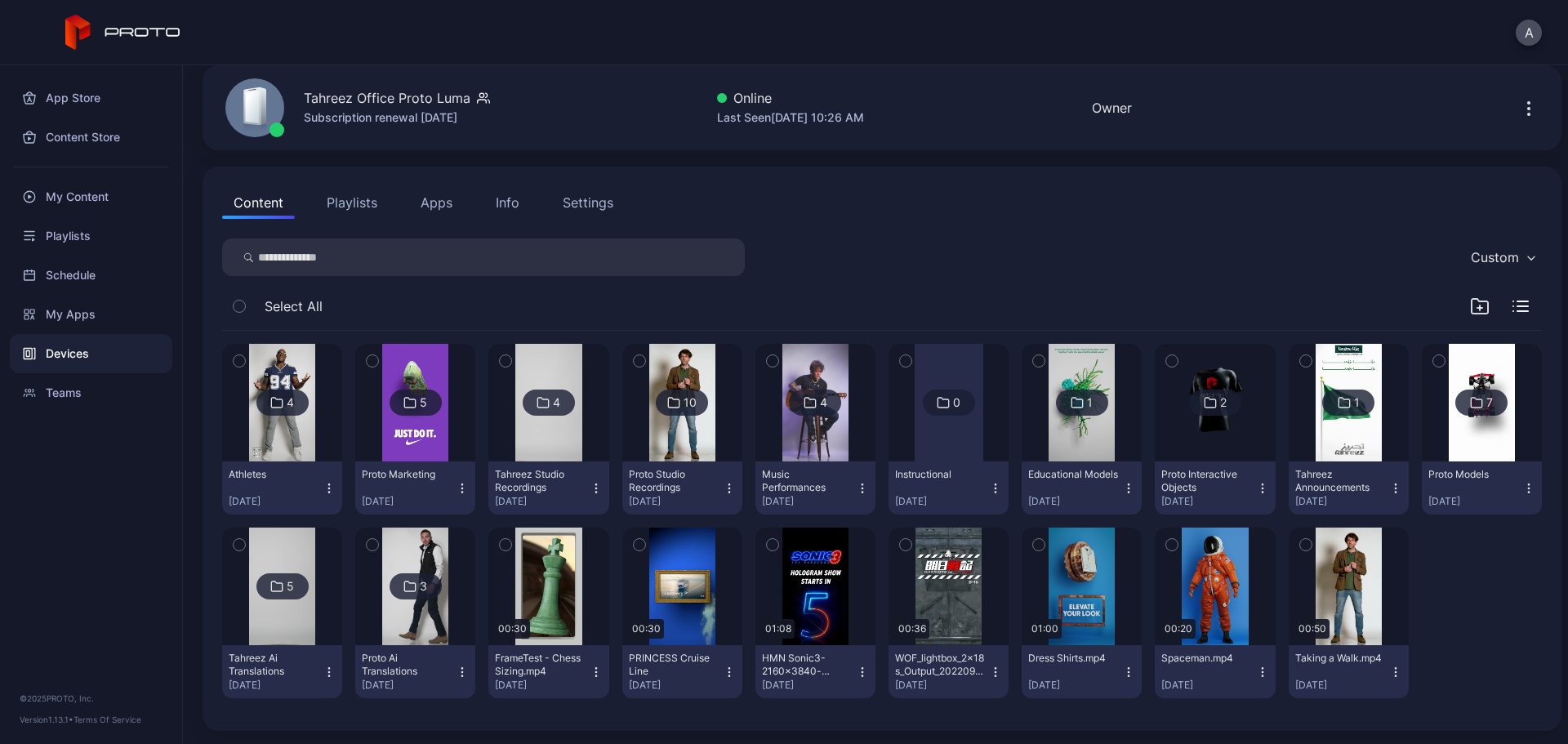
click at [638, 545] on icon "button" at bounding box center [639, 545] width 4 height 3
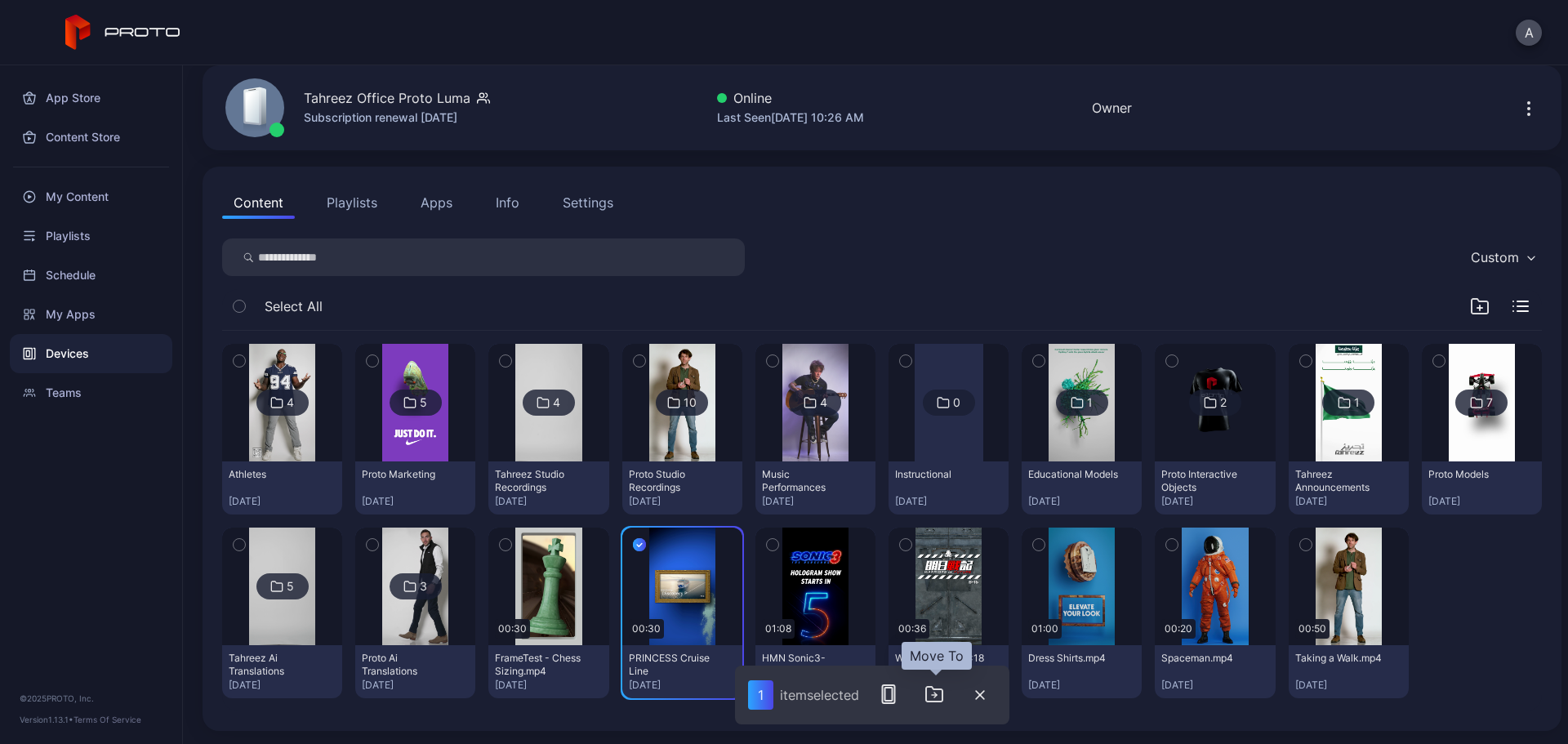
click at [935, 694] on icon "button" at bounding box center [934, 694] width 19 height 19
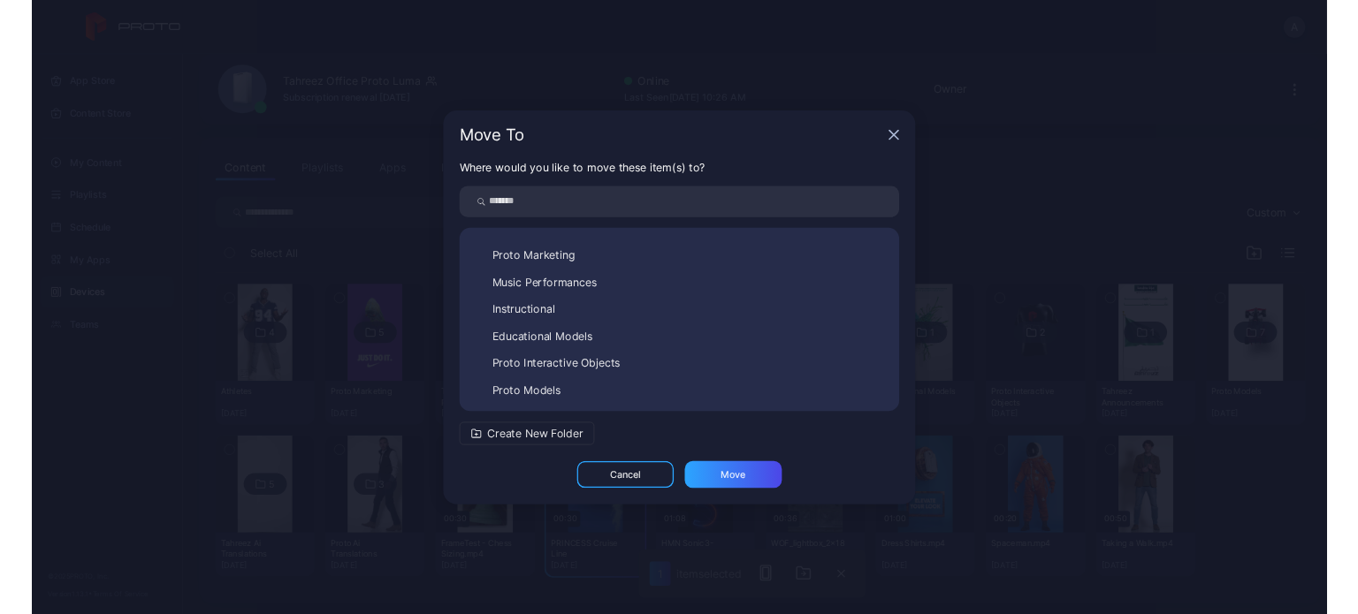
scroll to position [0, 0]
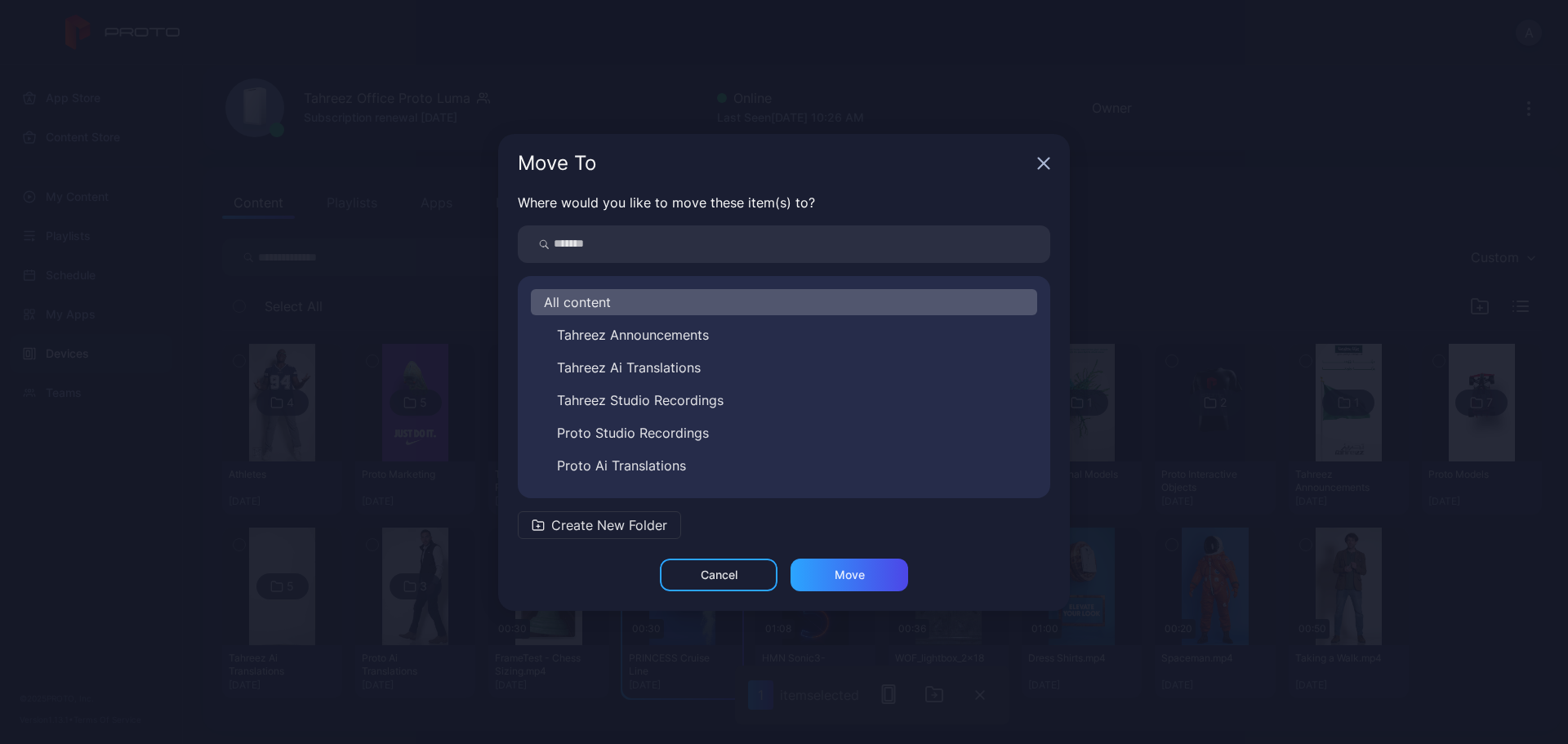
click at [1036, 160] on div "Move To" at bounding box center [784, 164] width 572 height 59
click at [1040, 165] on icon "button" at bounding box center [1044, 163] width 10 height 10
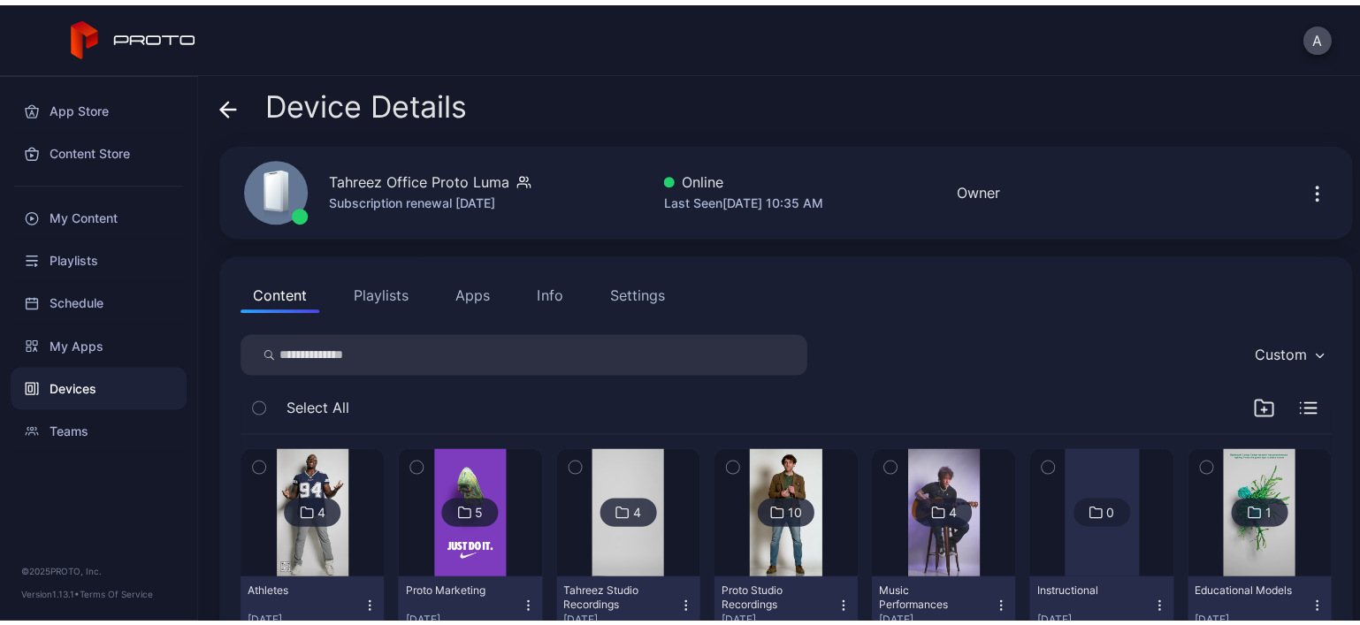
scroll to position [460, 0]
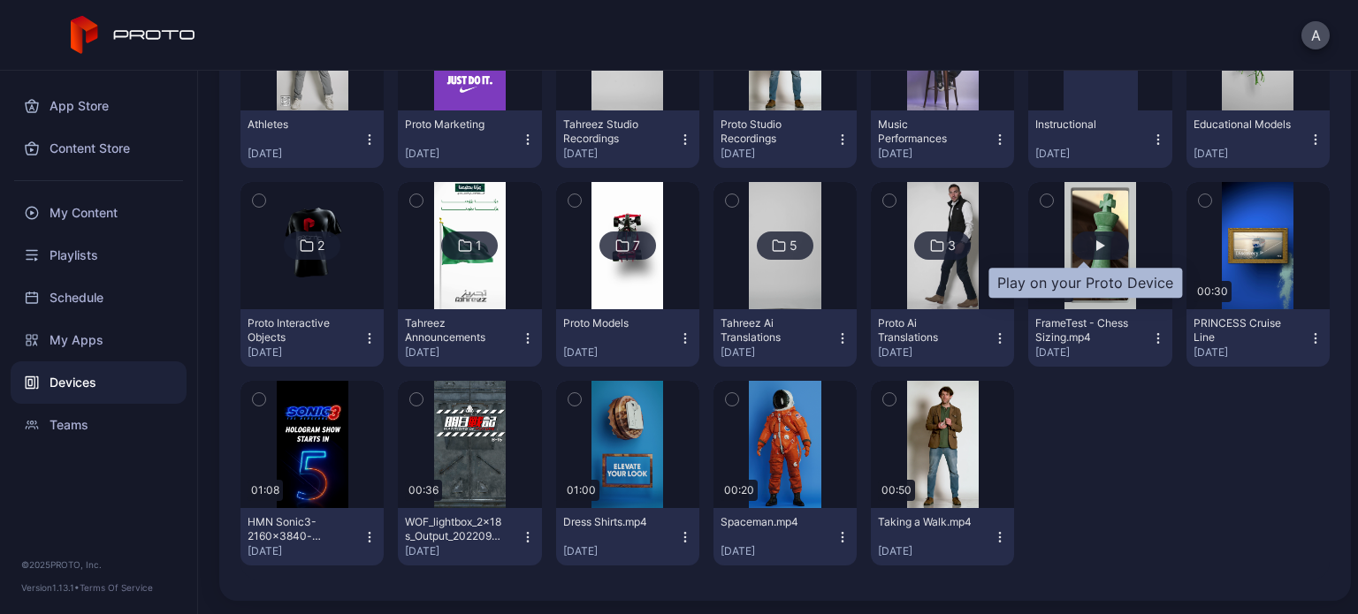
click at [1079, 245] on div "button" at bounding box center [1100, 246] width 57 height 28
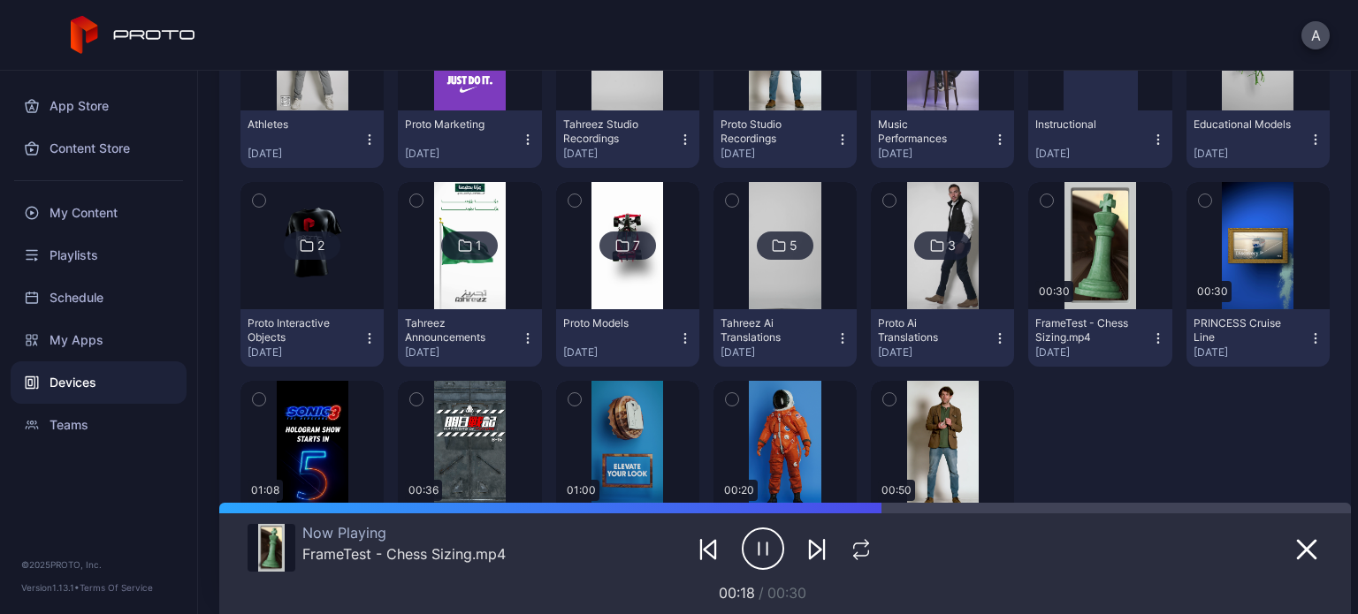
click at [1151, 335] on icon "button" at bounding box center [1158, 339] width 14 height 14
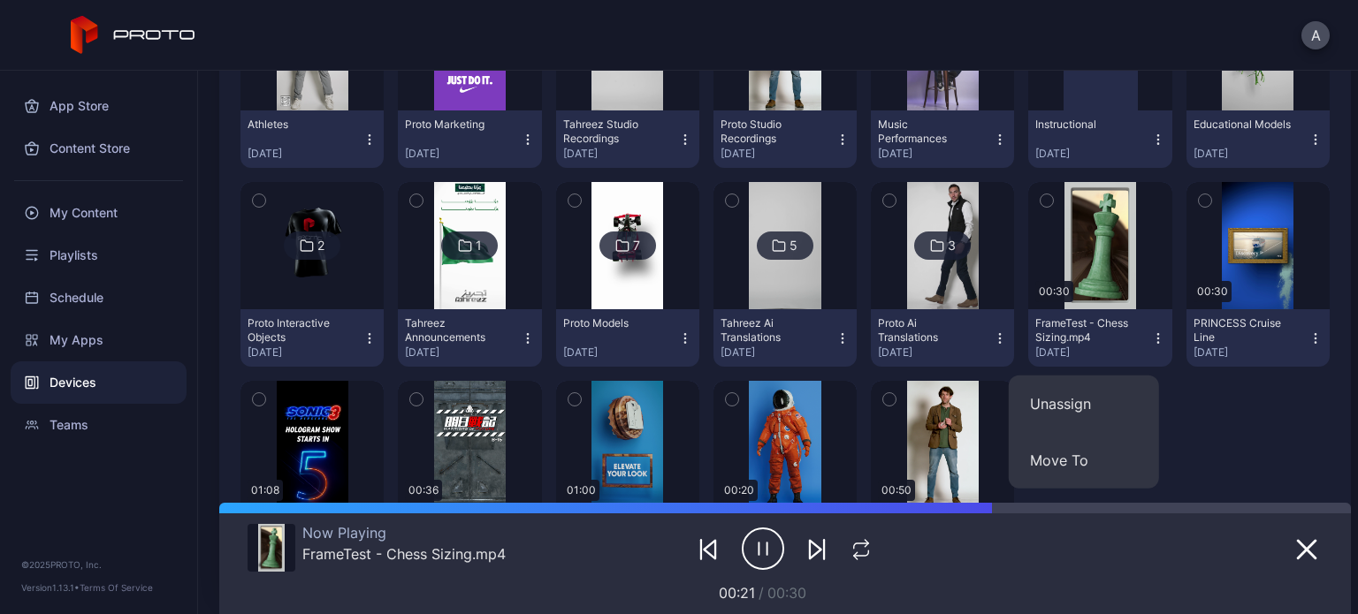
click at [1219, 435] on div "4 Athletes [DATE] 5 Proto Marketing [DATE] 4 Tahreez Studio Recordings [DATE] 1…" at bounding box center [784, 274] width 1089 height 611
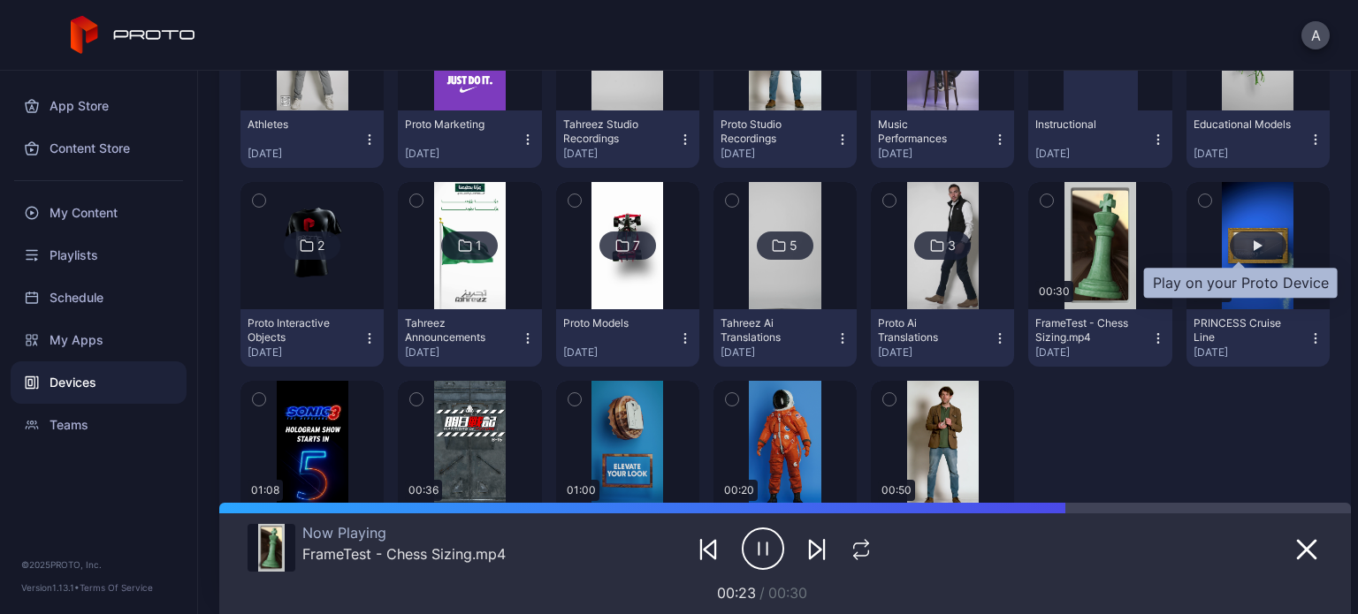
click at [1254, 245] on div "button" at bounding box center [1258, 245] width 9 height 11
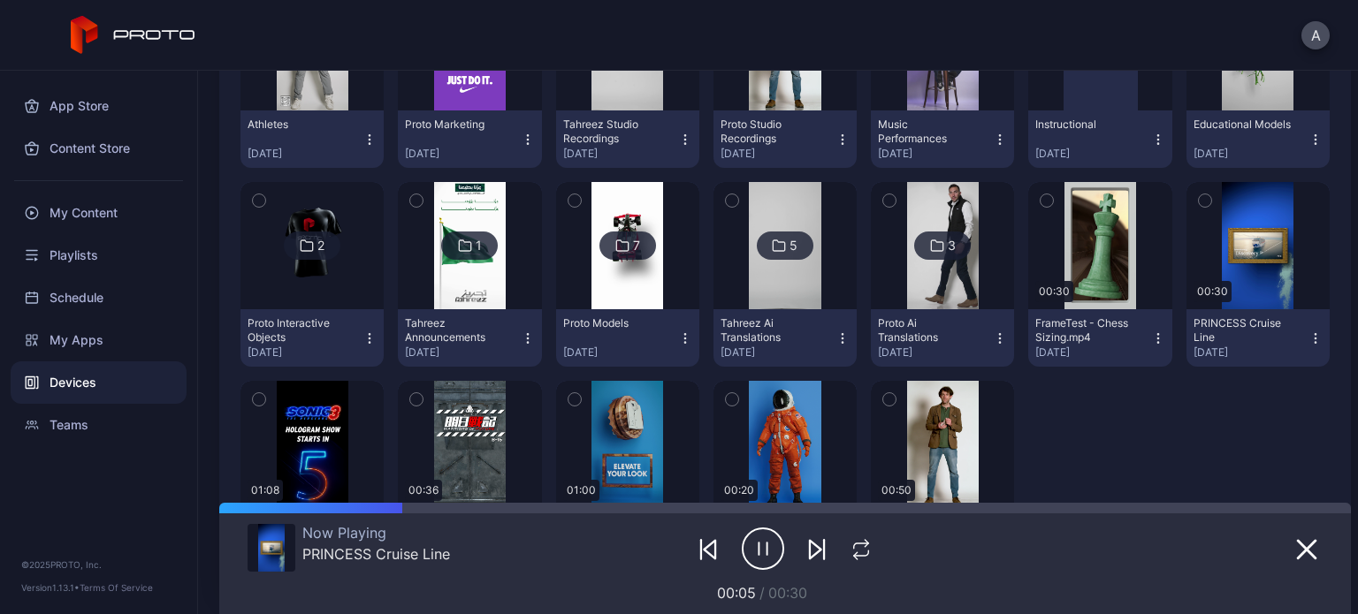
click at [1308, 333] on icon "button" at bounding box center [1315, 339] width 14 height 14
click at [1125, 412] on div at bounding box center [1099, 473] width 143 height 185
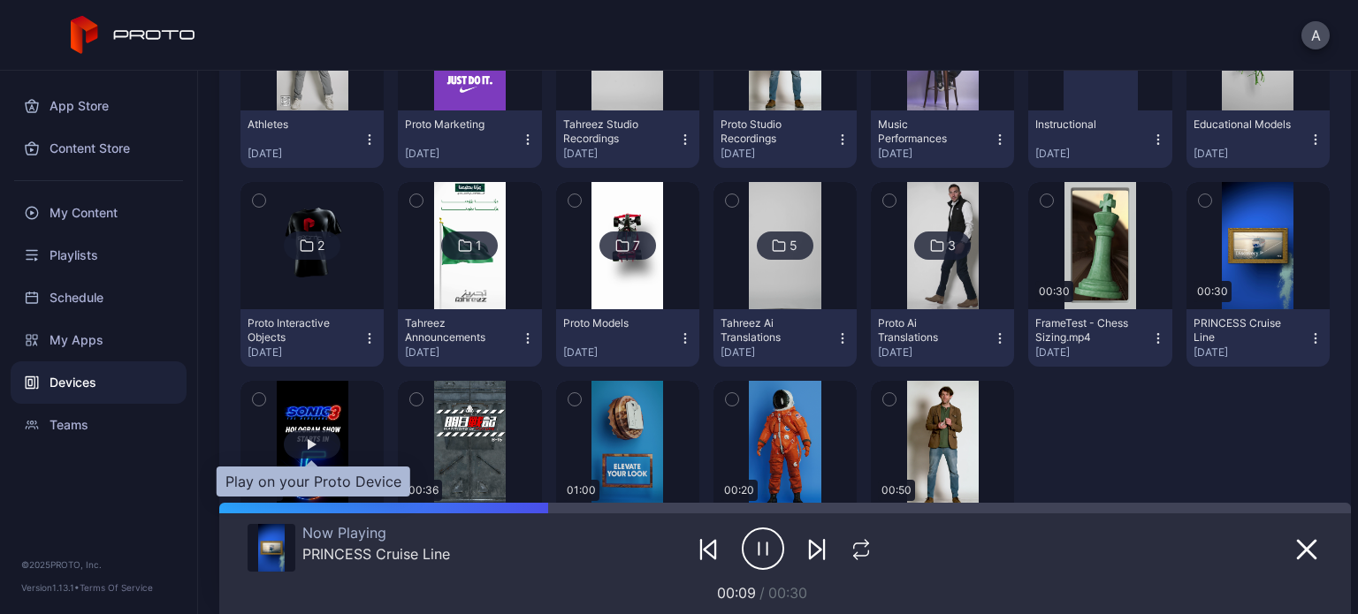
click at [317, 446] on div "button" at bounding box center [312, 445] width 57 height 28
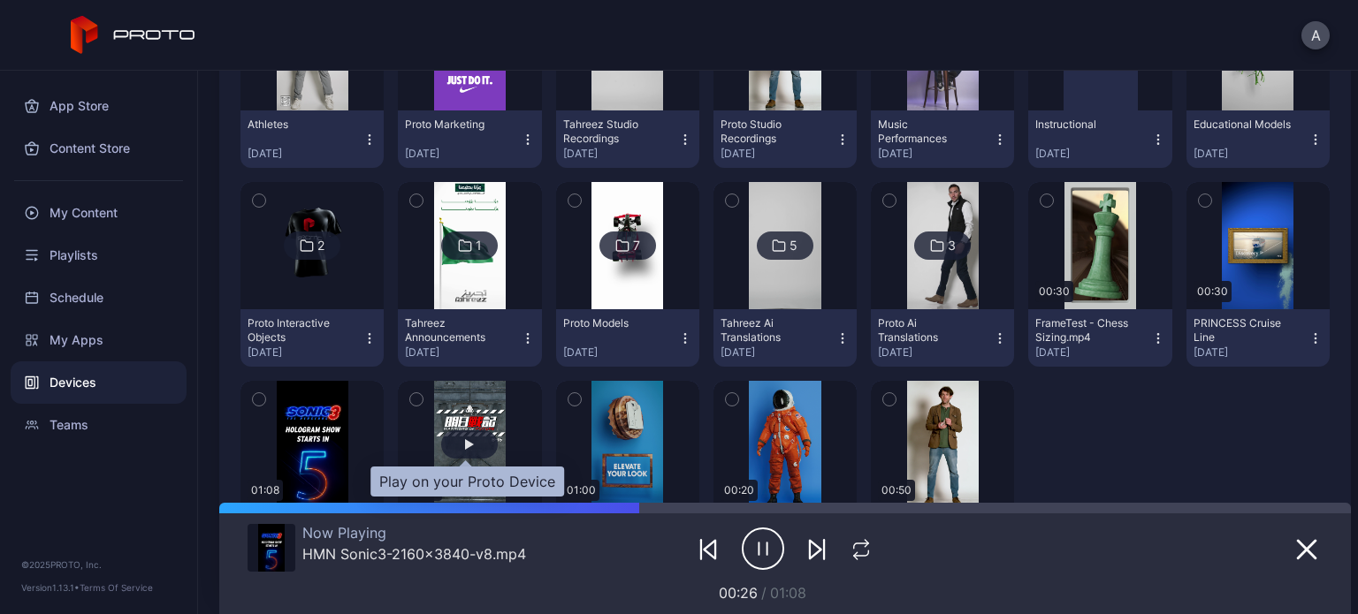
click at [457, 434] on div "button" at bounding box center [469, 445] width 57 height 28
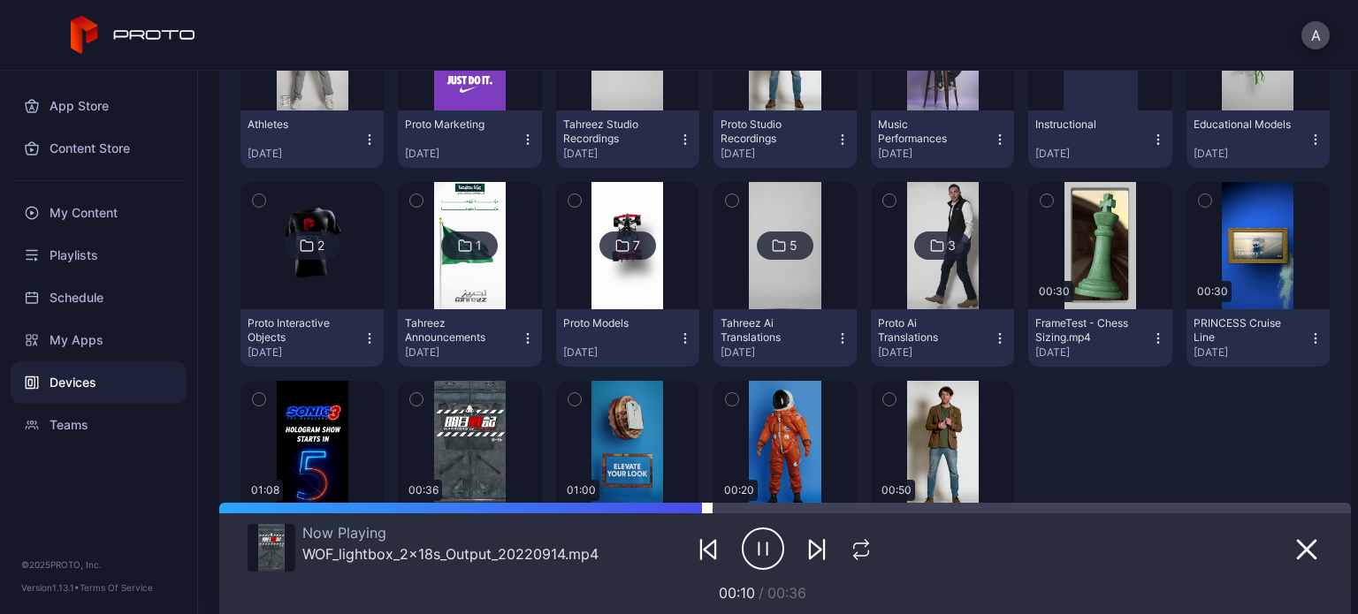
click at [718, 508] on div at bounding box center [1029, 508] width 644 height 11
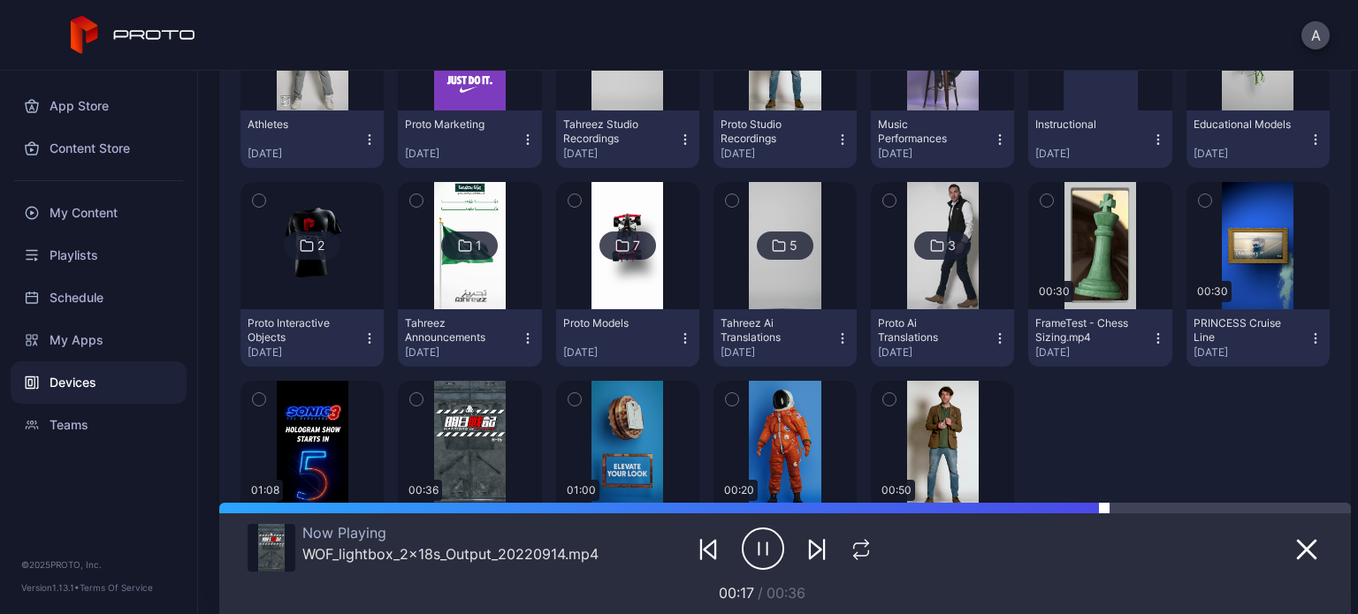
click at [1107, 508] on div at bounding box center [785, 508] width 1132 height 11
drag, startPoint x: 1107, startPoint y: 508, endPoint x: 730, endPoint y: 505, distance: 376.6
click at [730, 505] on div at bounding box center [632, 508] width 826 height 11
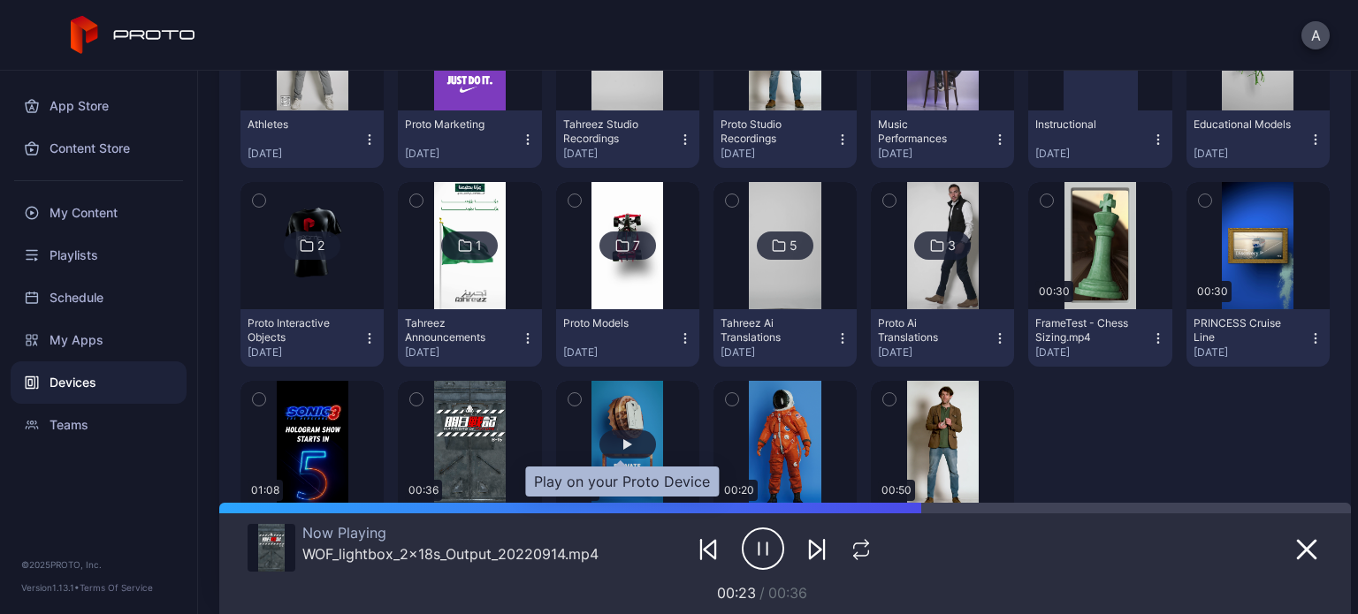
click at [625, 445] on div "button" at bounding box center [627, 445] width 57 height 28
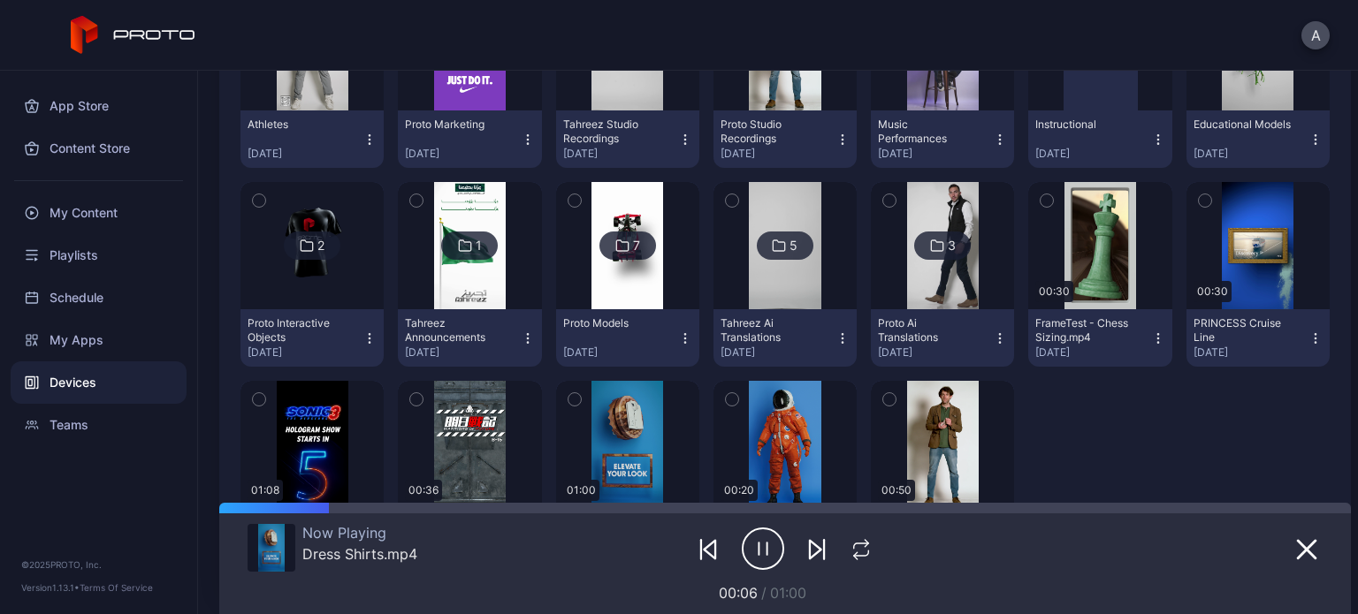
click at [888, 399] on icon "button" at bounding box center [890, 400] width 4 height 3
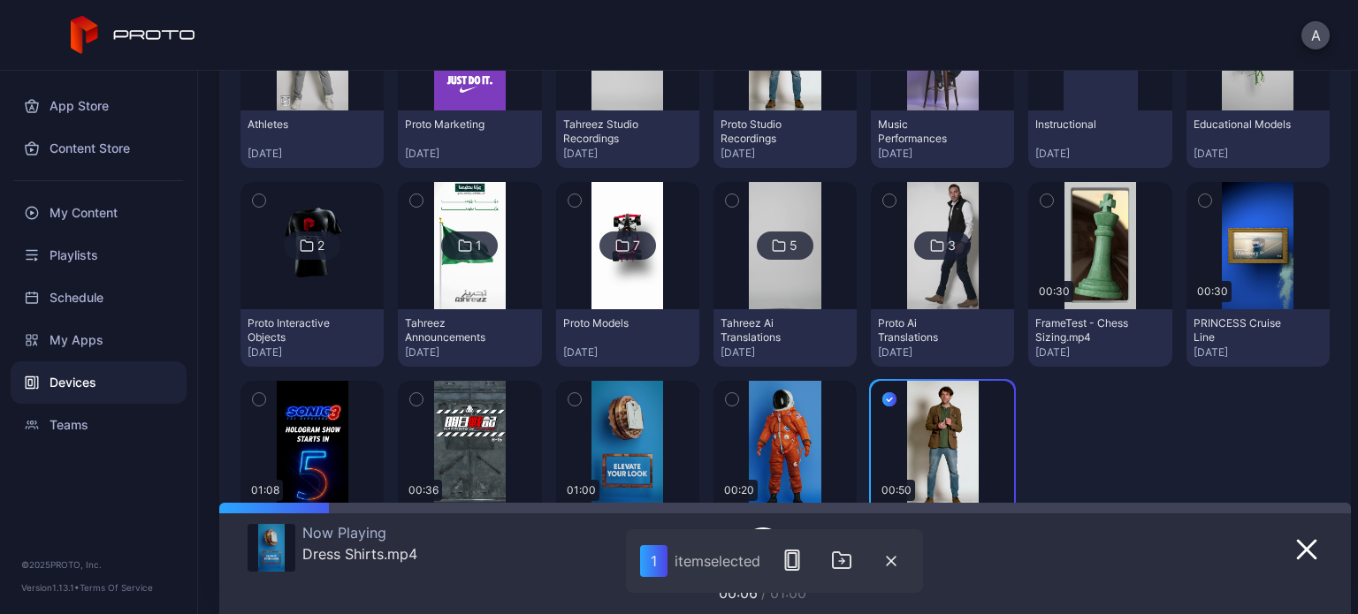
click at [887, 399] on icon "button" at bounding box center [889, 401] width 5 height 4
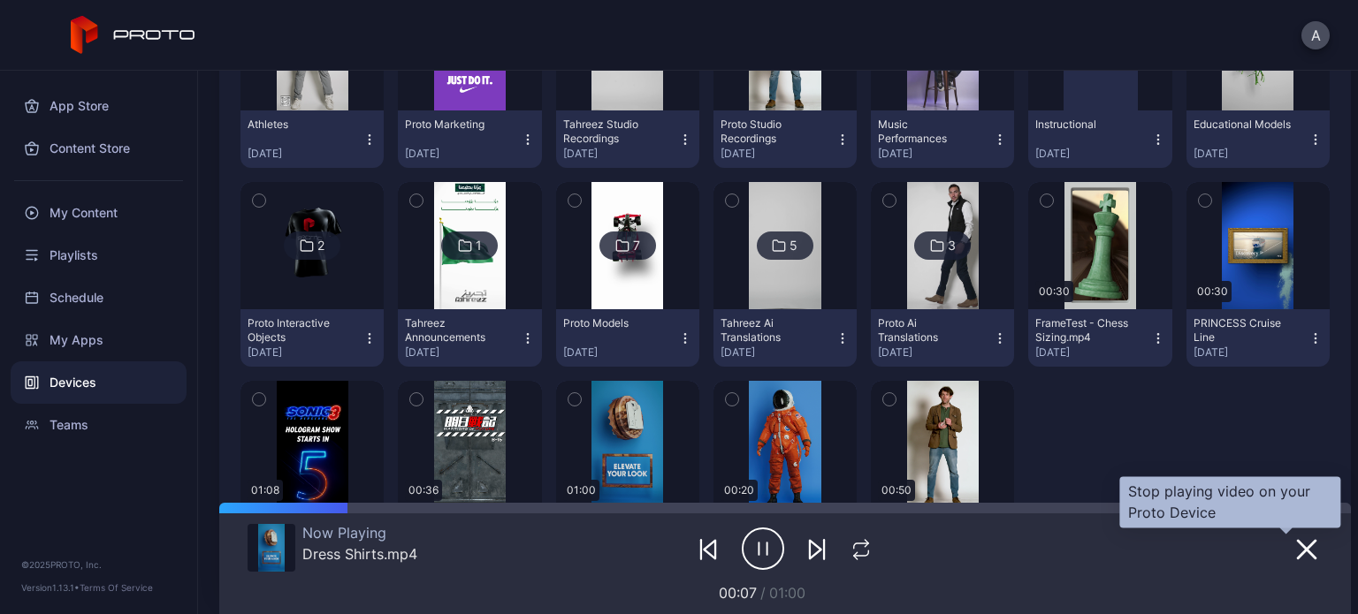
click at [1296, 547] on icon "button" at bounding box center [1306, 549] width 21 height 21
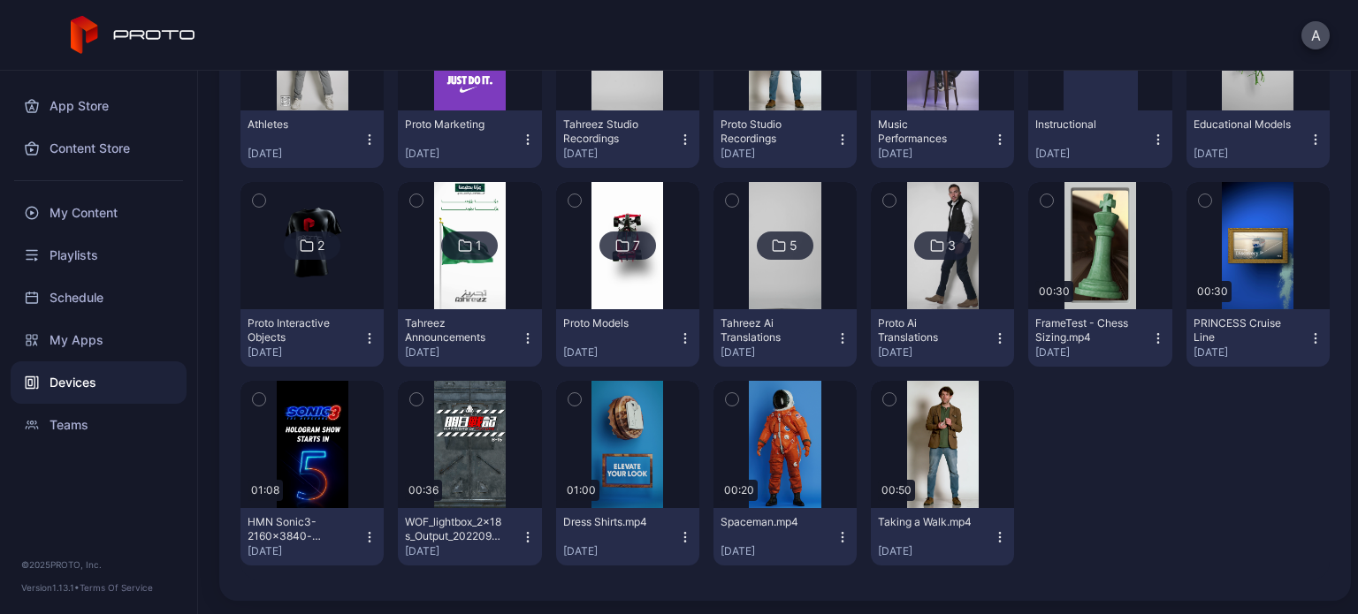
click at [883, 400] on icon "button" at bounding box center [889, 399] width 12 height 19
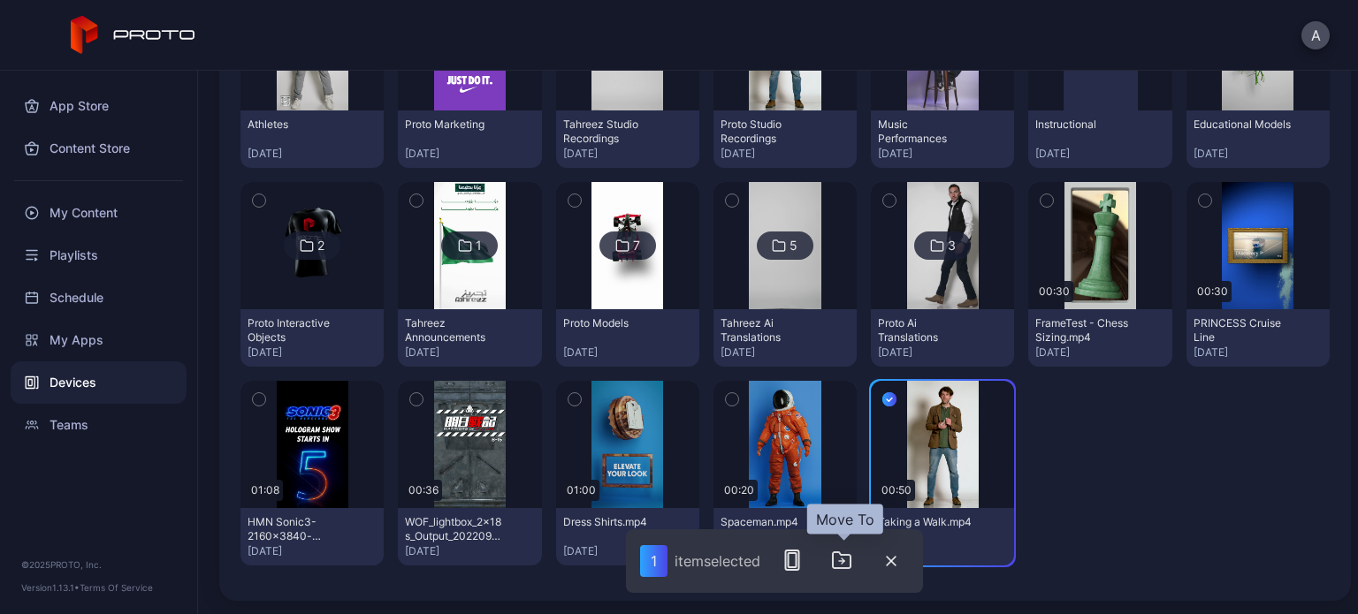
click at [845, 566] on icon "button" at bounding box center [841, 560] width 21 height 21
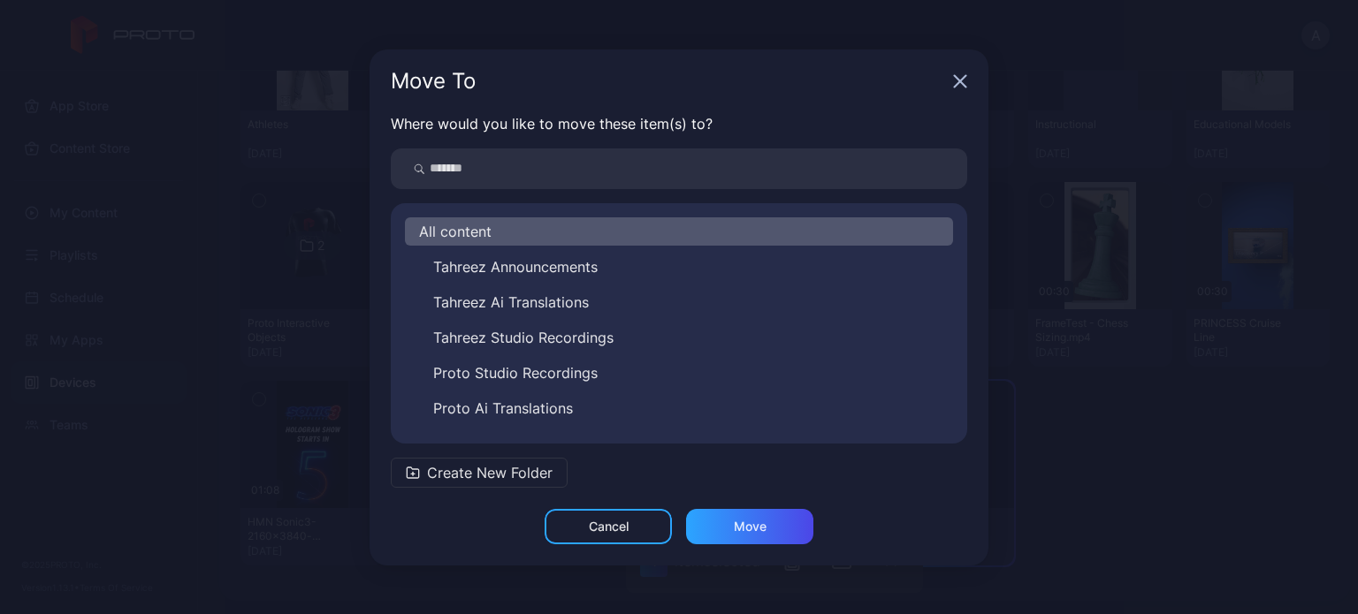
click at [964, 84] on icon "button" at bounding box center [960, 80] width 11 height 11
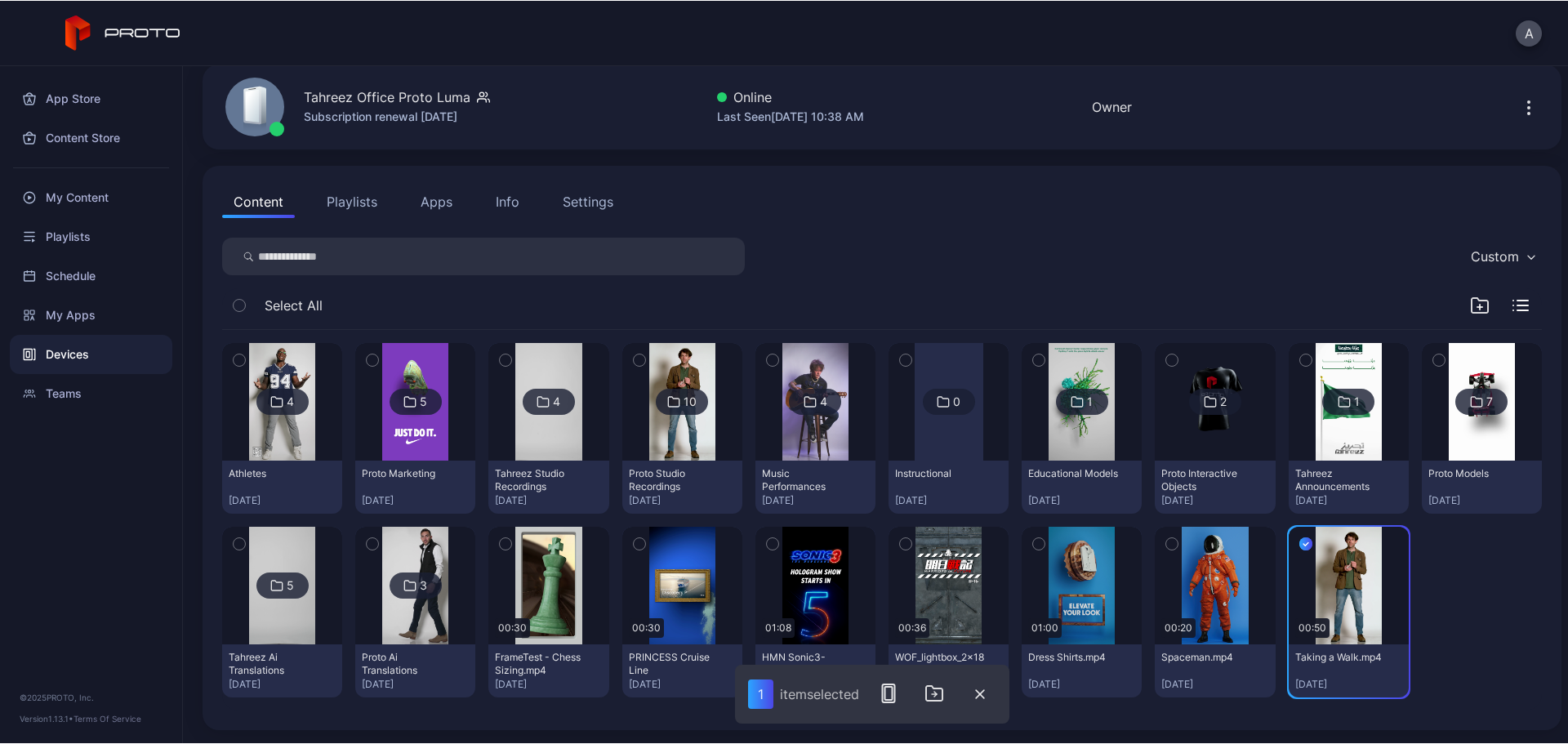
scroll to position [66, 0]
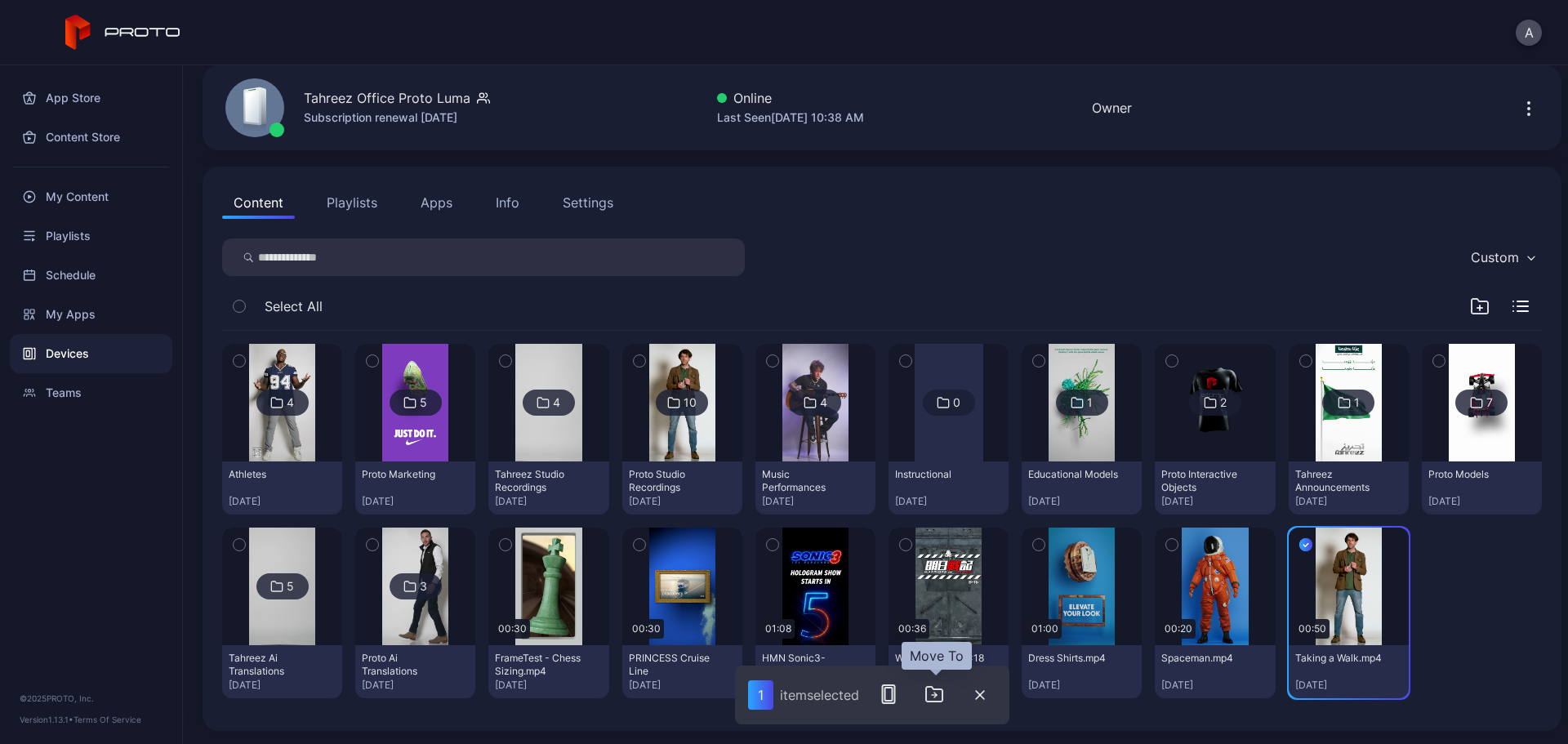
click at [931, 567] on icon "button" at bounding box center [934, 694] width 19 height 19
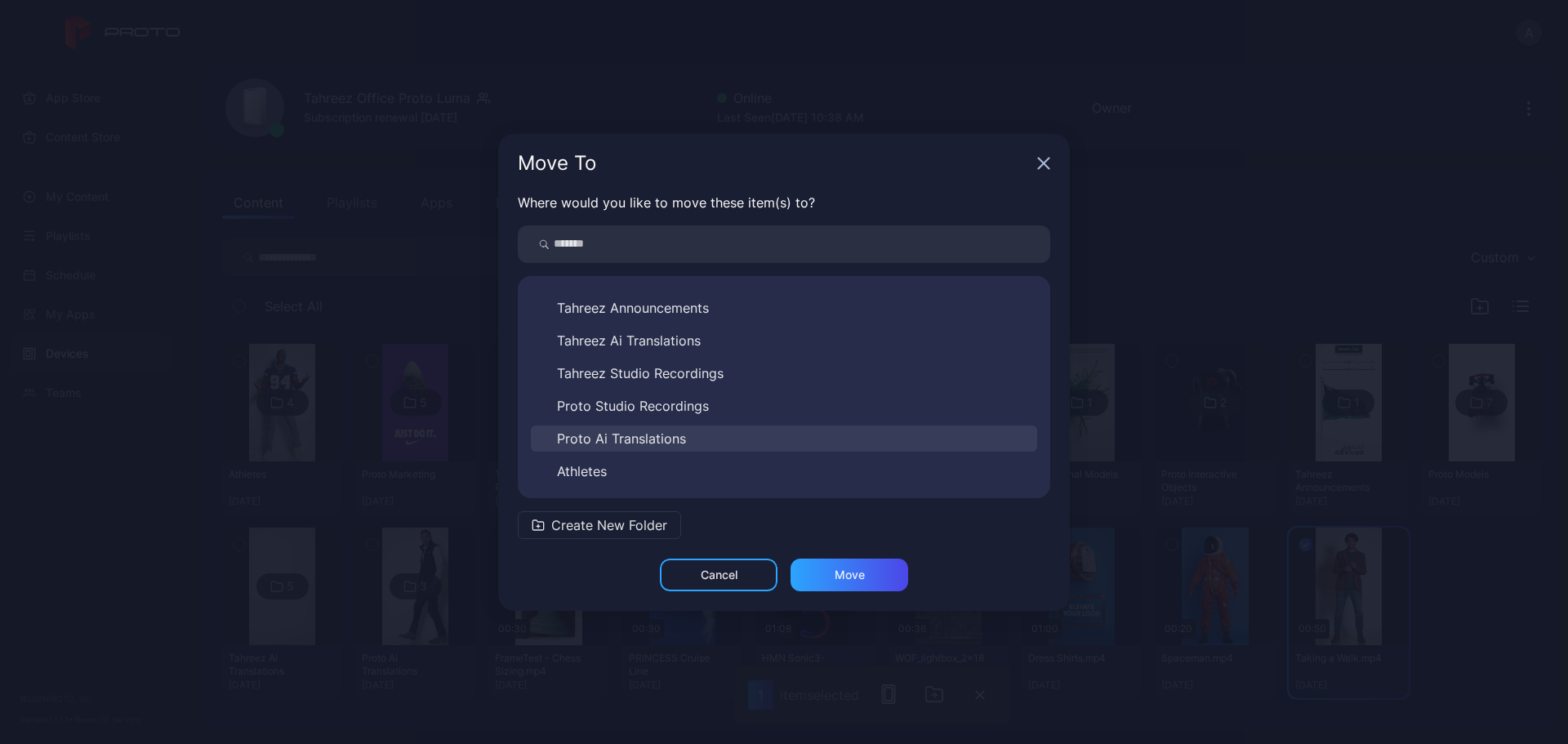
scroll to position [0, 0]
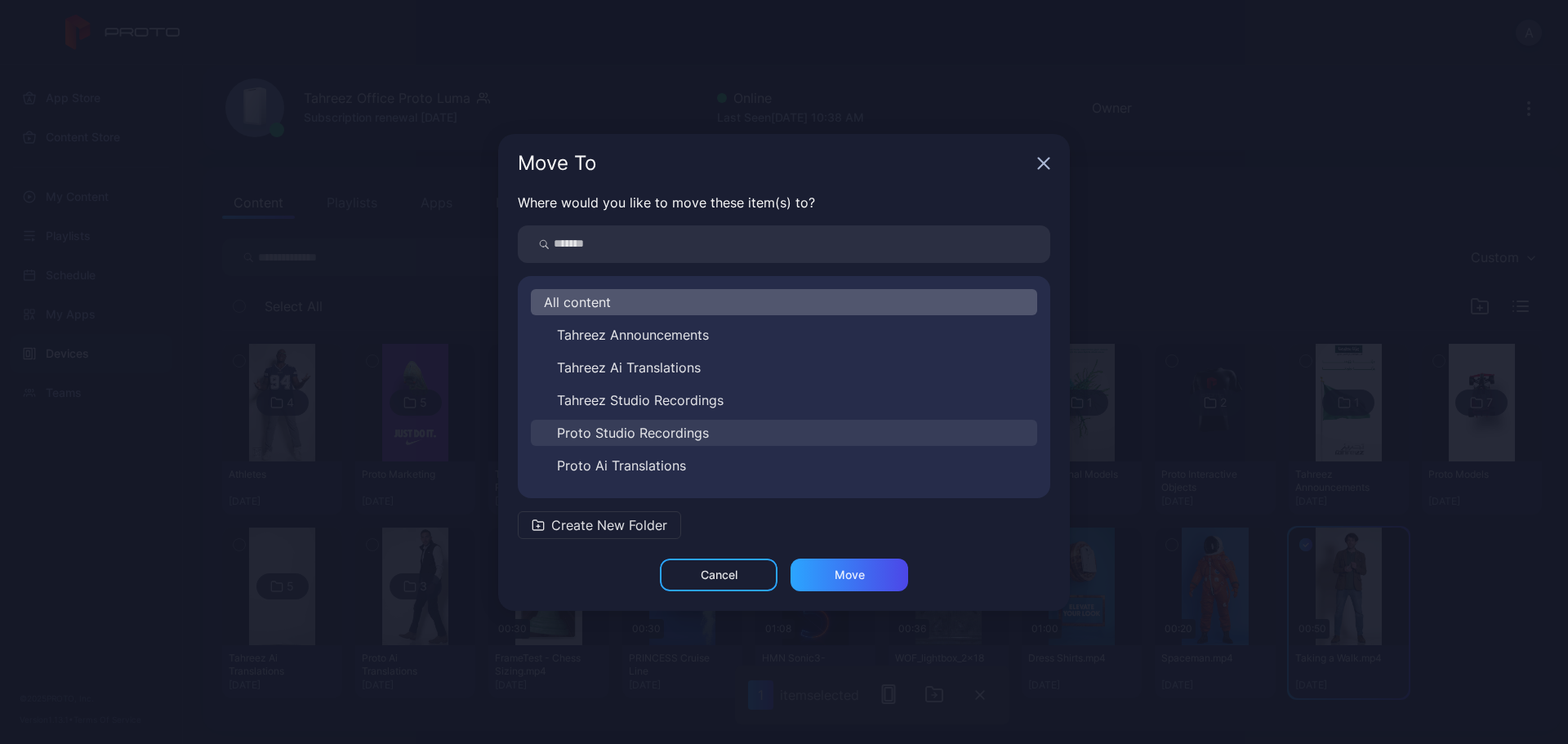
click at [723, 434] on button "Proto Studio Recordings" at bounding box center [784, 433] width 506 height 26
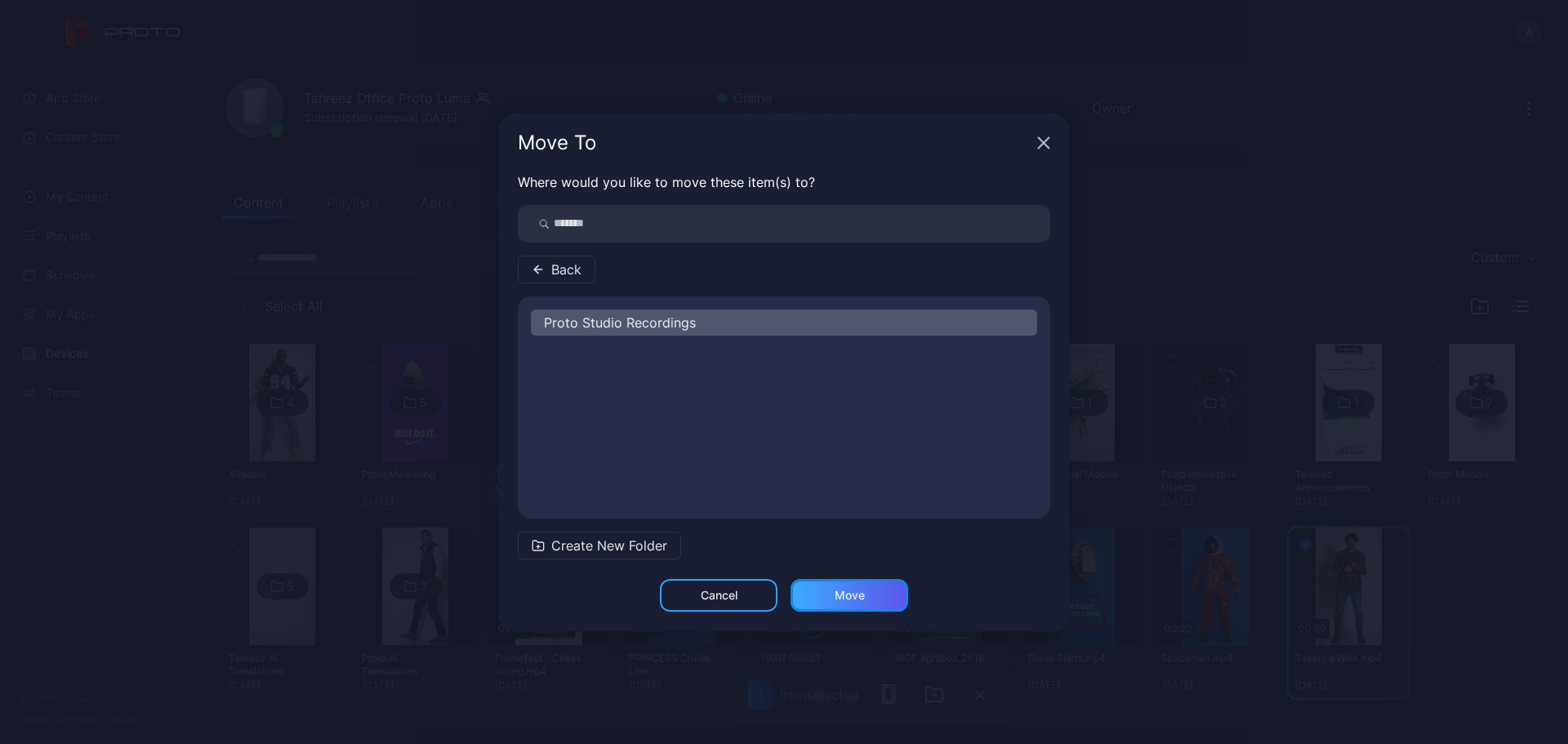
click at [878, 567] on div "Move" at bounding box center [849, 595] width 117 height 32
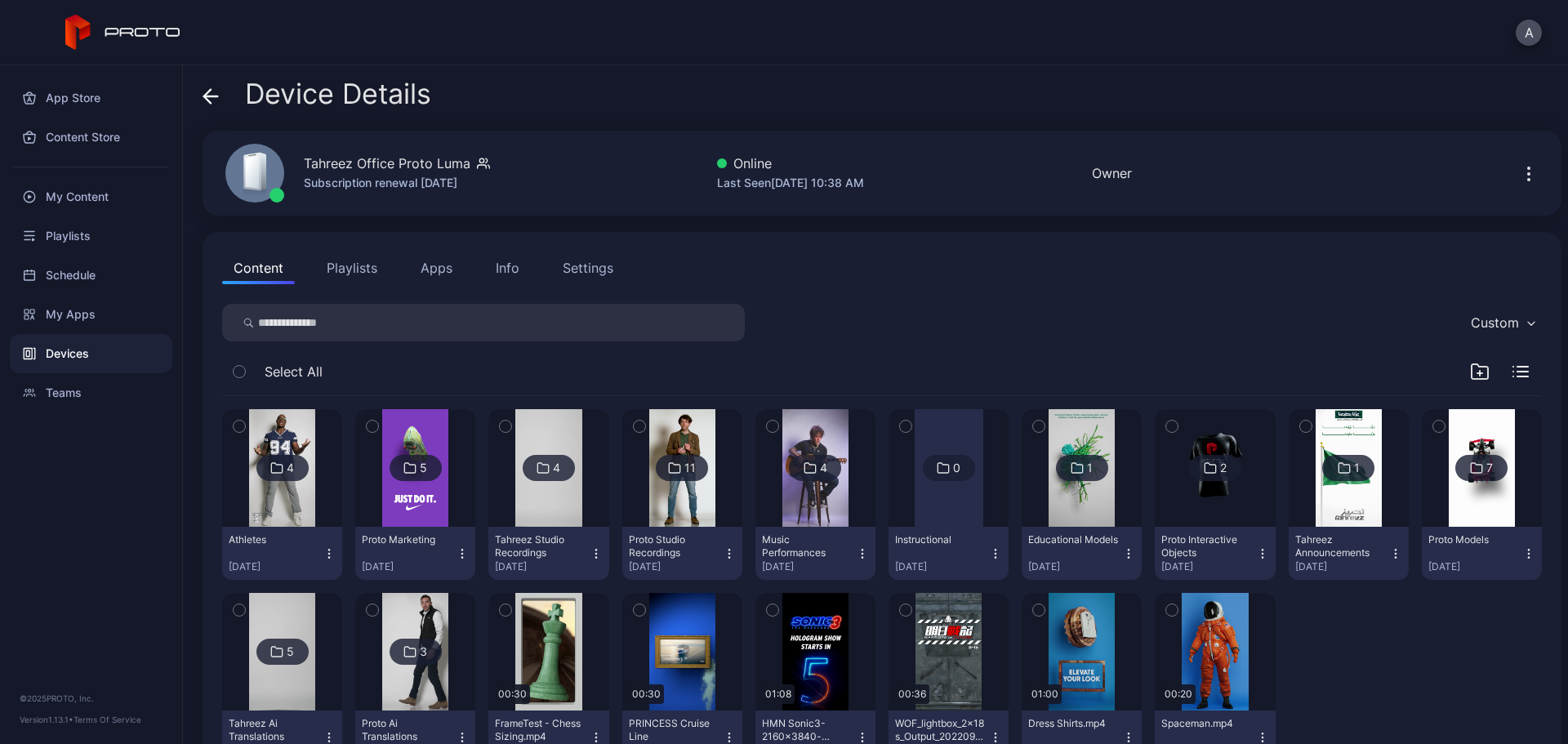
click at [1167, 567] on icon "button" at bounding box center [1173, 610] width 11 height 18
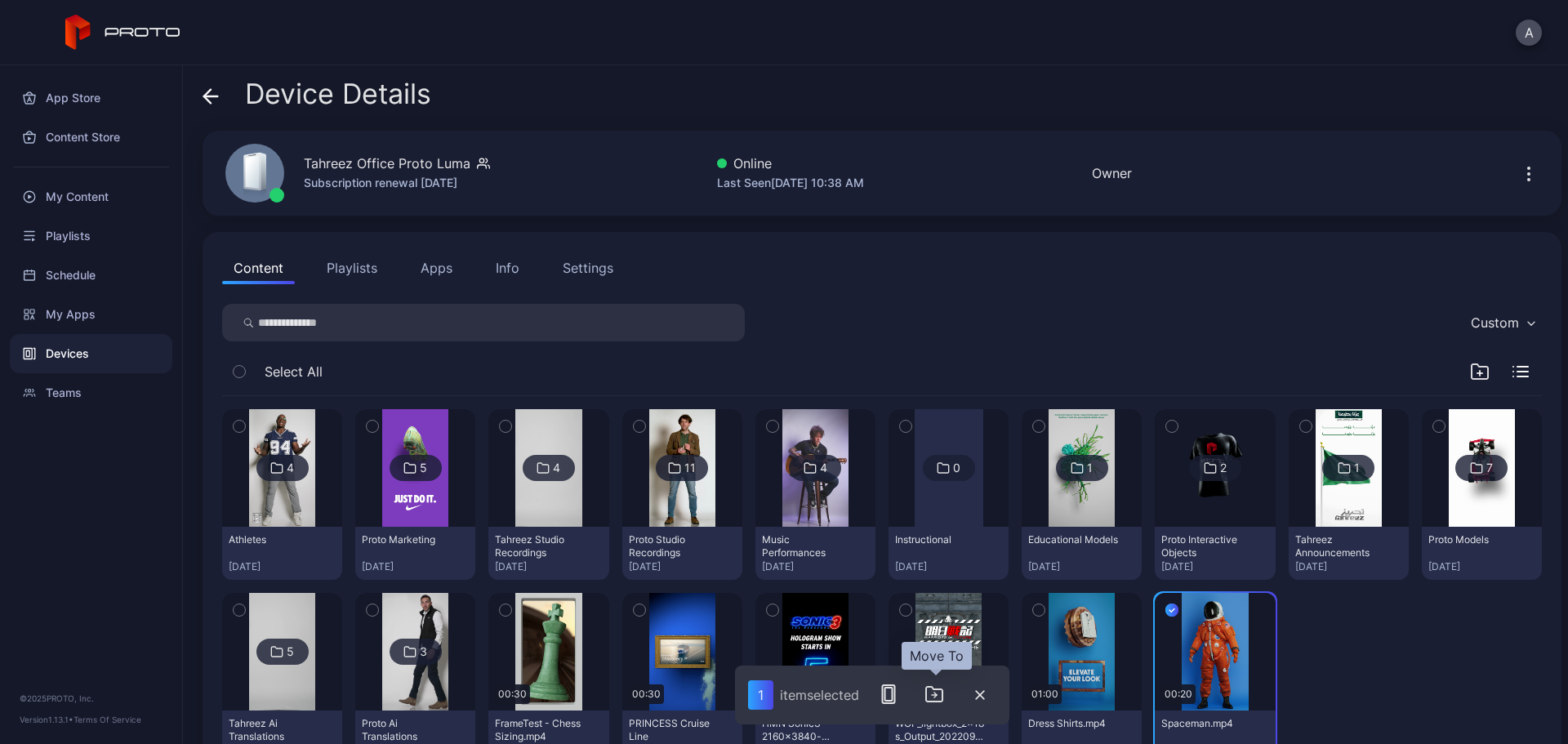
click at [937, 567] on icon "button" at bounding box center [934, 694] width 19 height 19
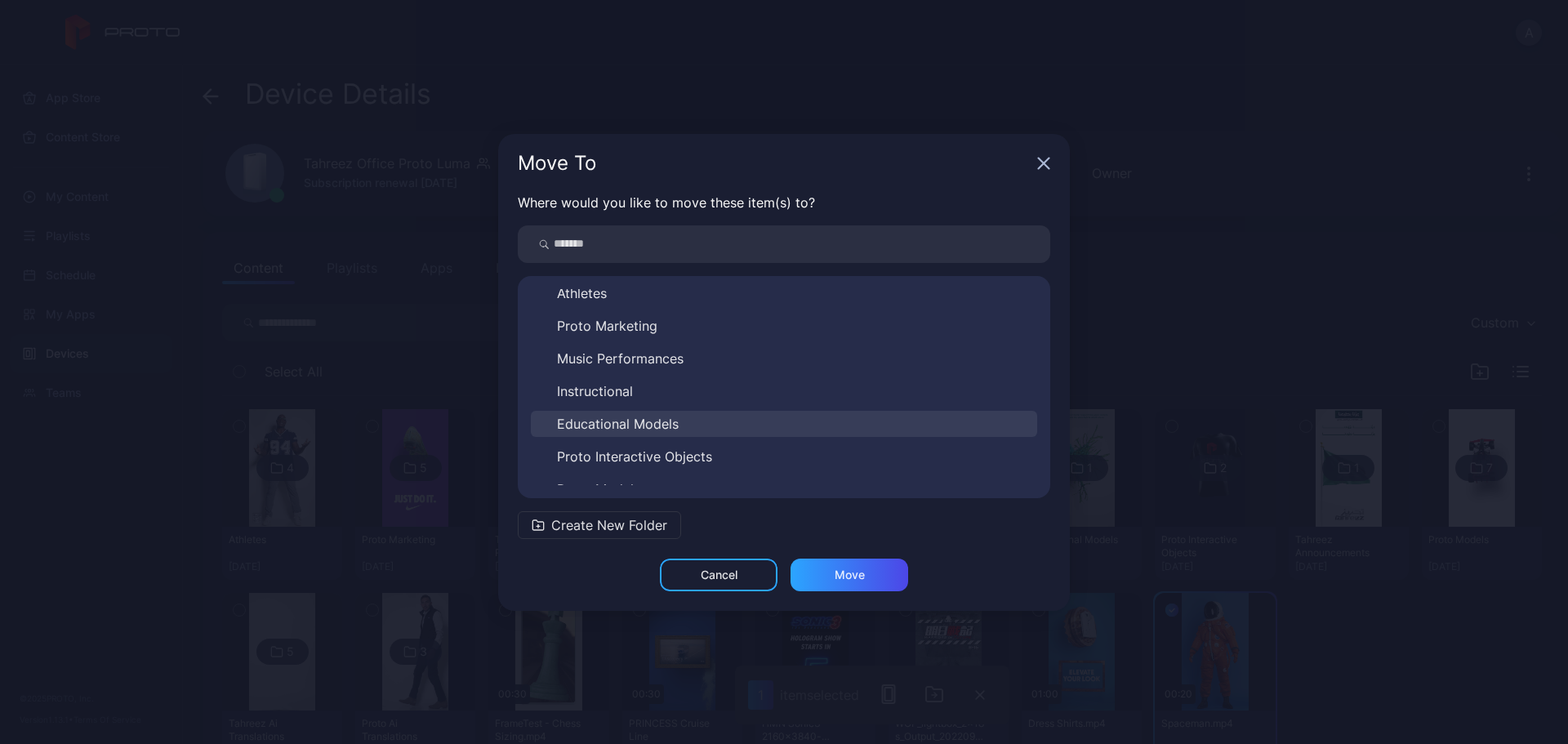
scroll to position [222, 0]
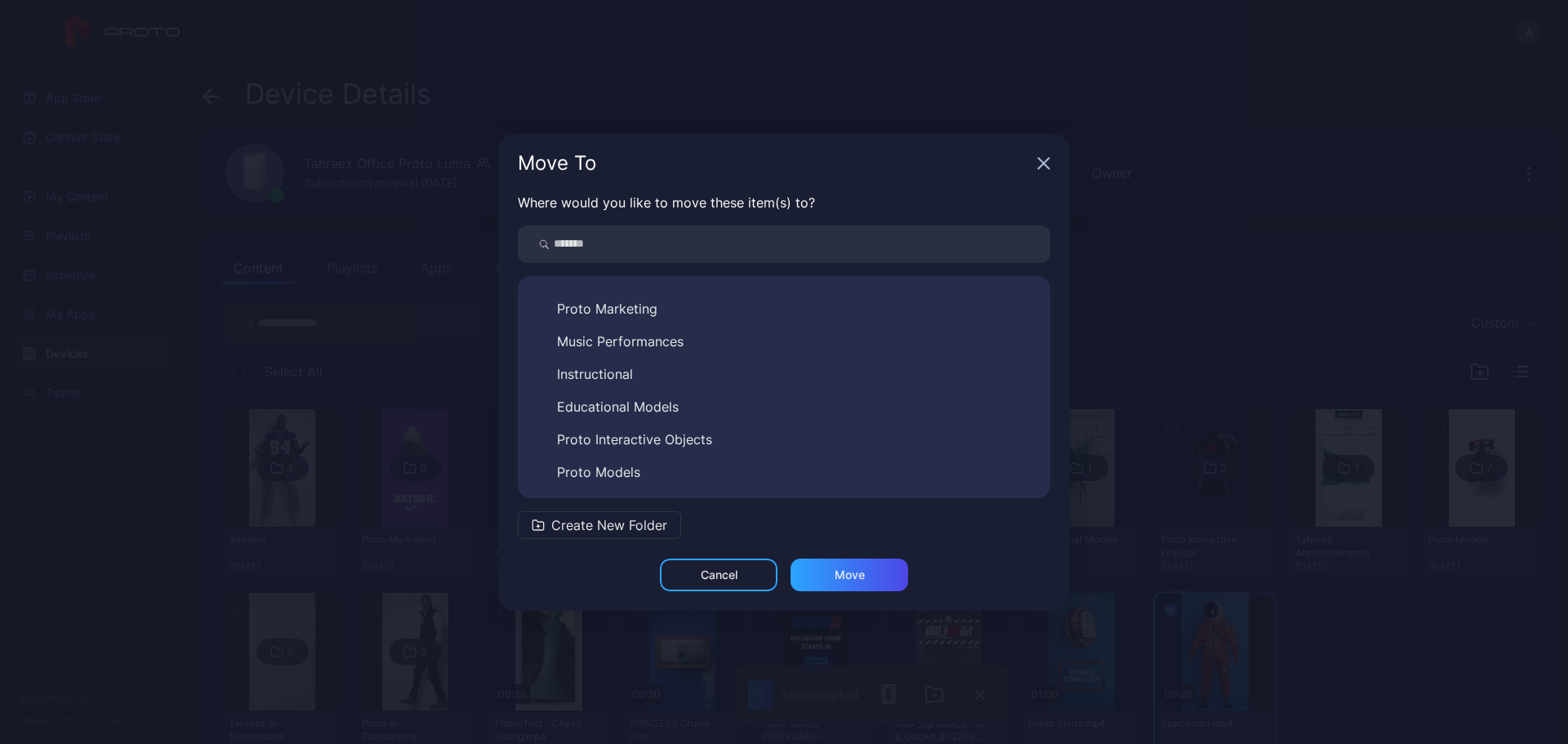
click at [1049, 164] on icon "button" at bounding box center [1044, 164] width 13 height 13
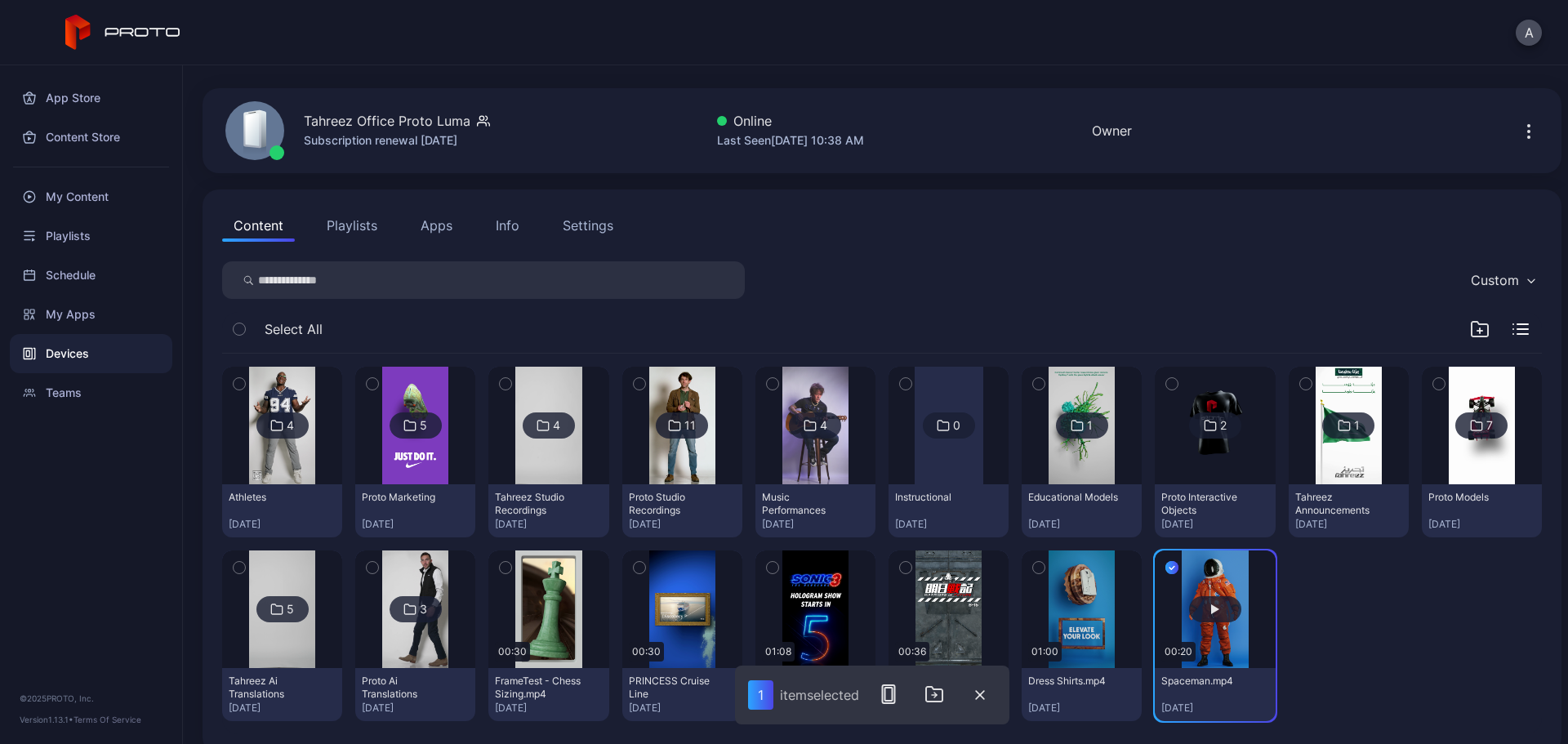
scroll to position [66, 0]
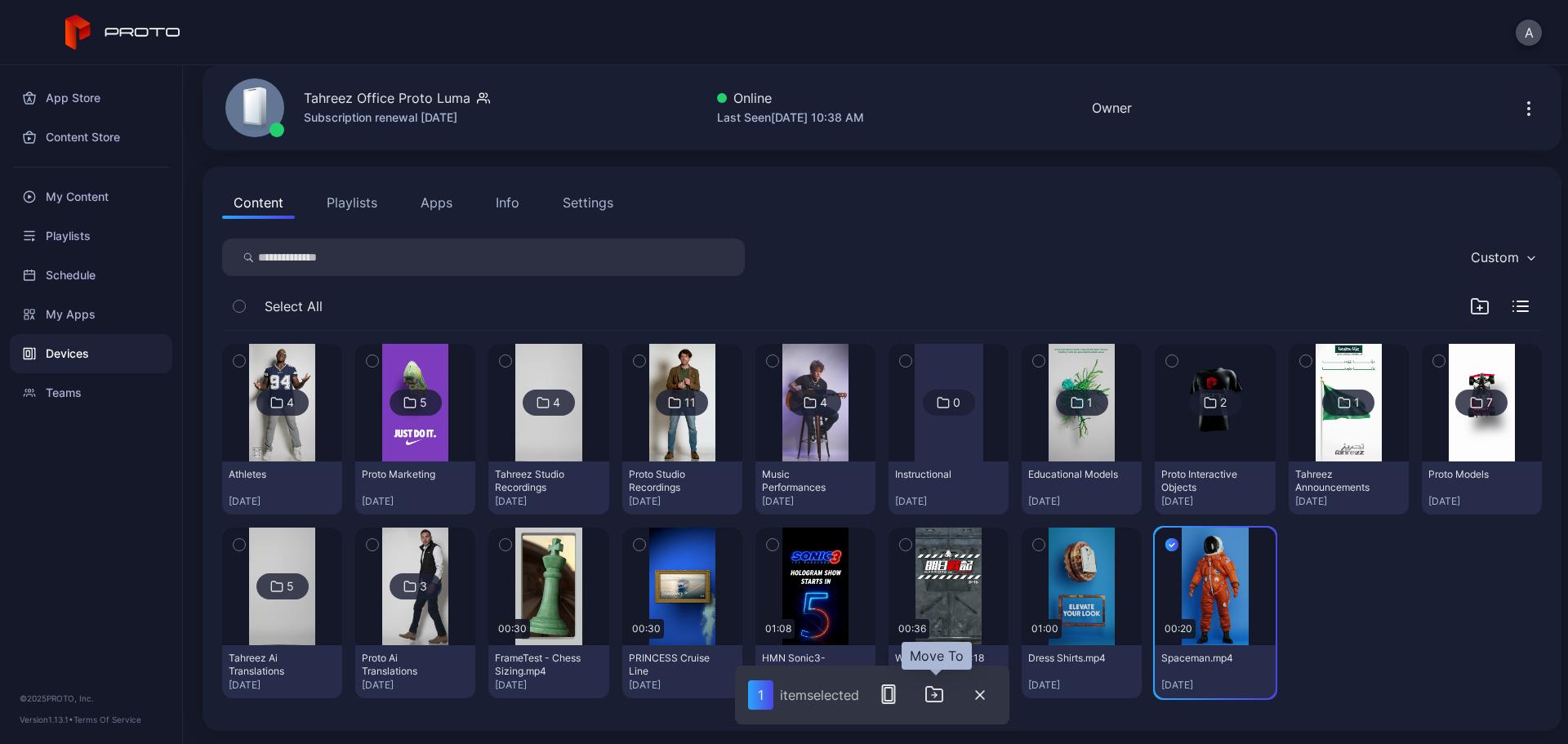
click at [942, 567] on icon "button" at bounding box center [934, 694] width 19 height 19
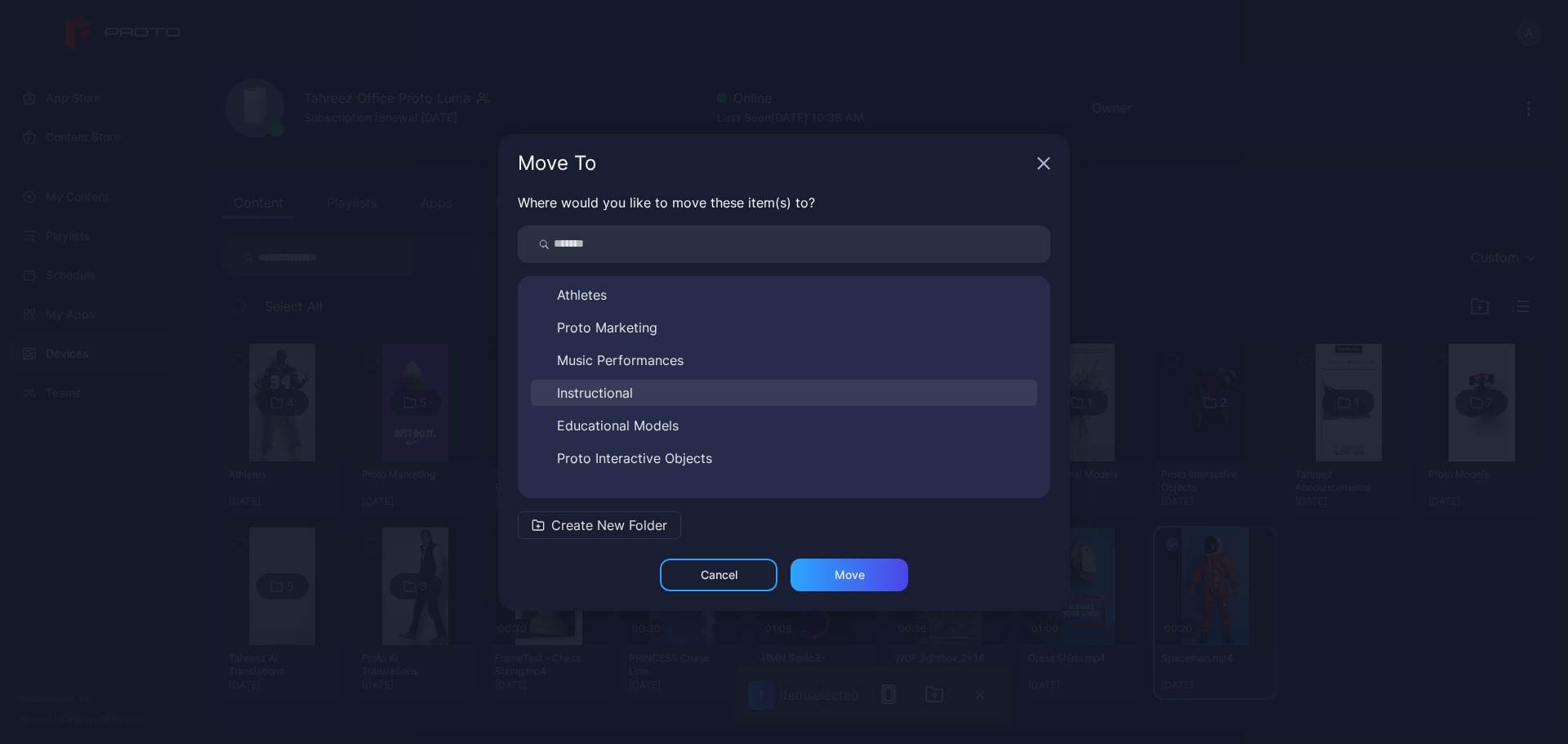
scroll to position [222, 0]
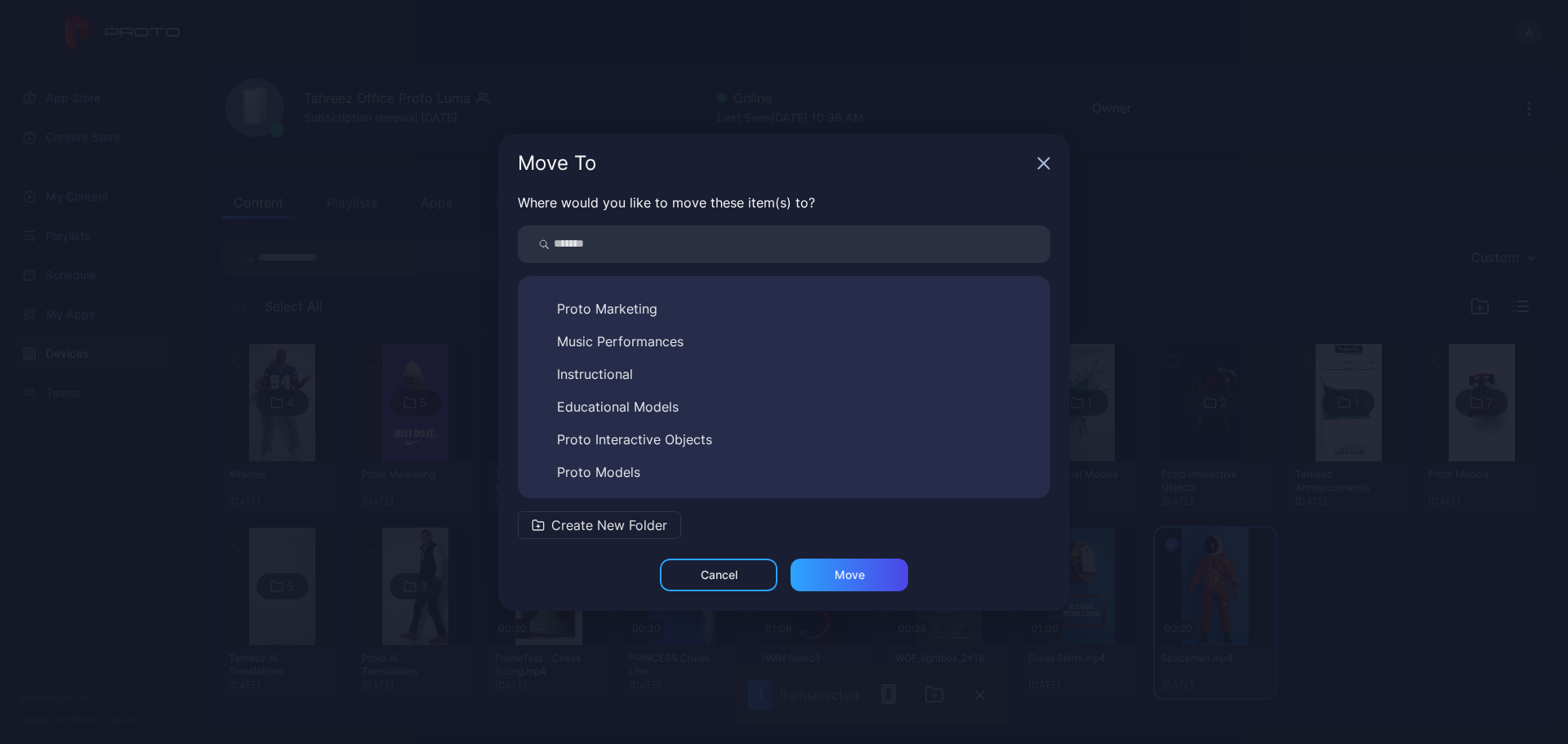
click at [710, 471] on button "Proto Models" at bounding box center [784, 472] width 506 height 26
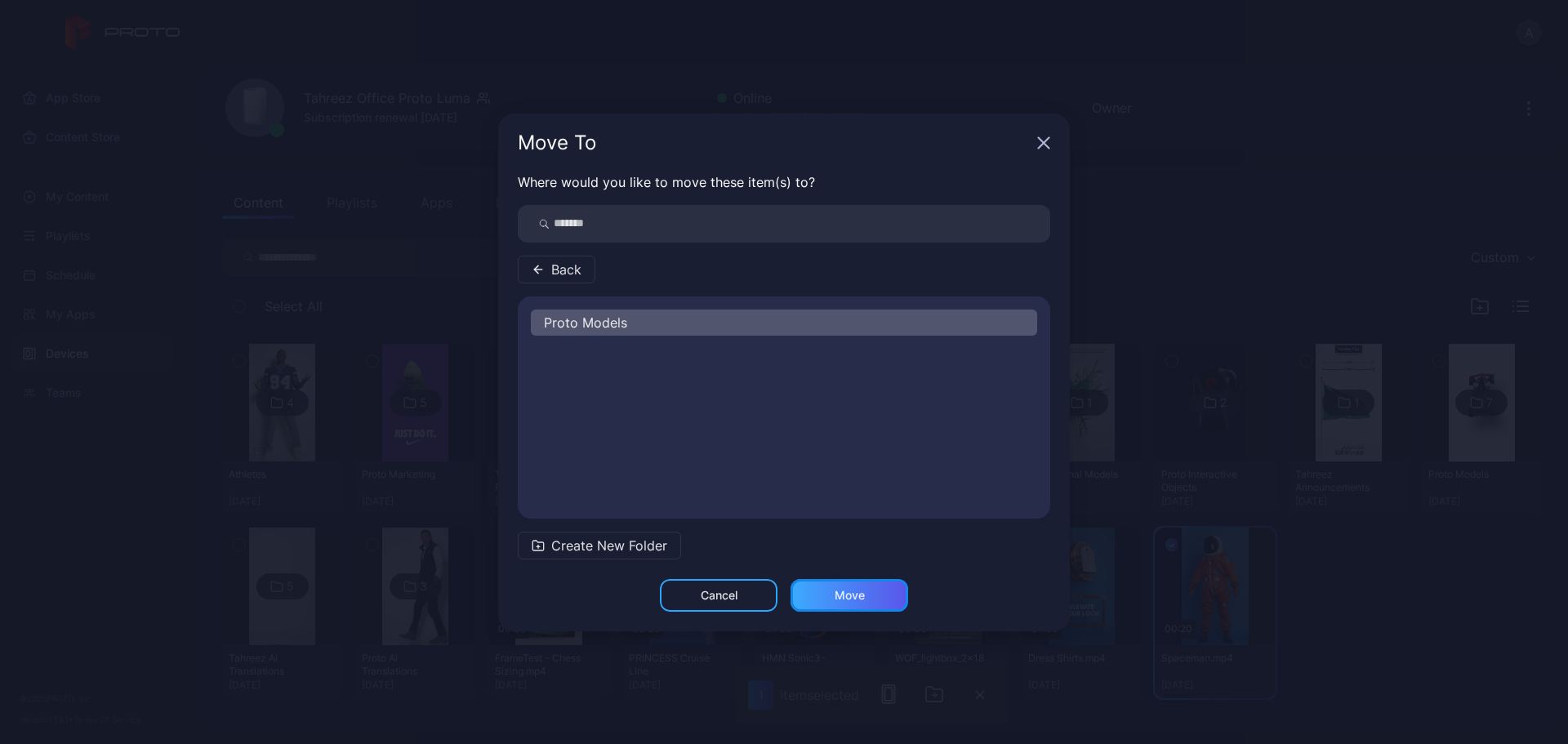
click at [845, 567] on div "Move" at bounding box center [850, 595] width 30 height 13
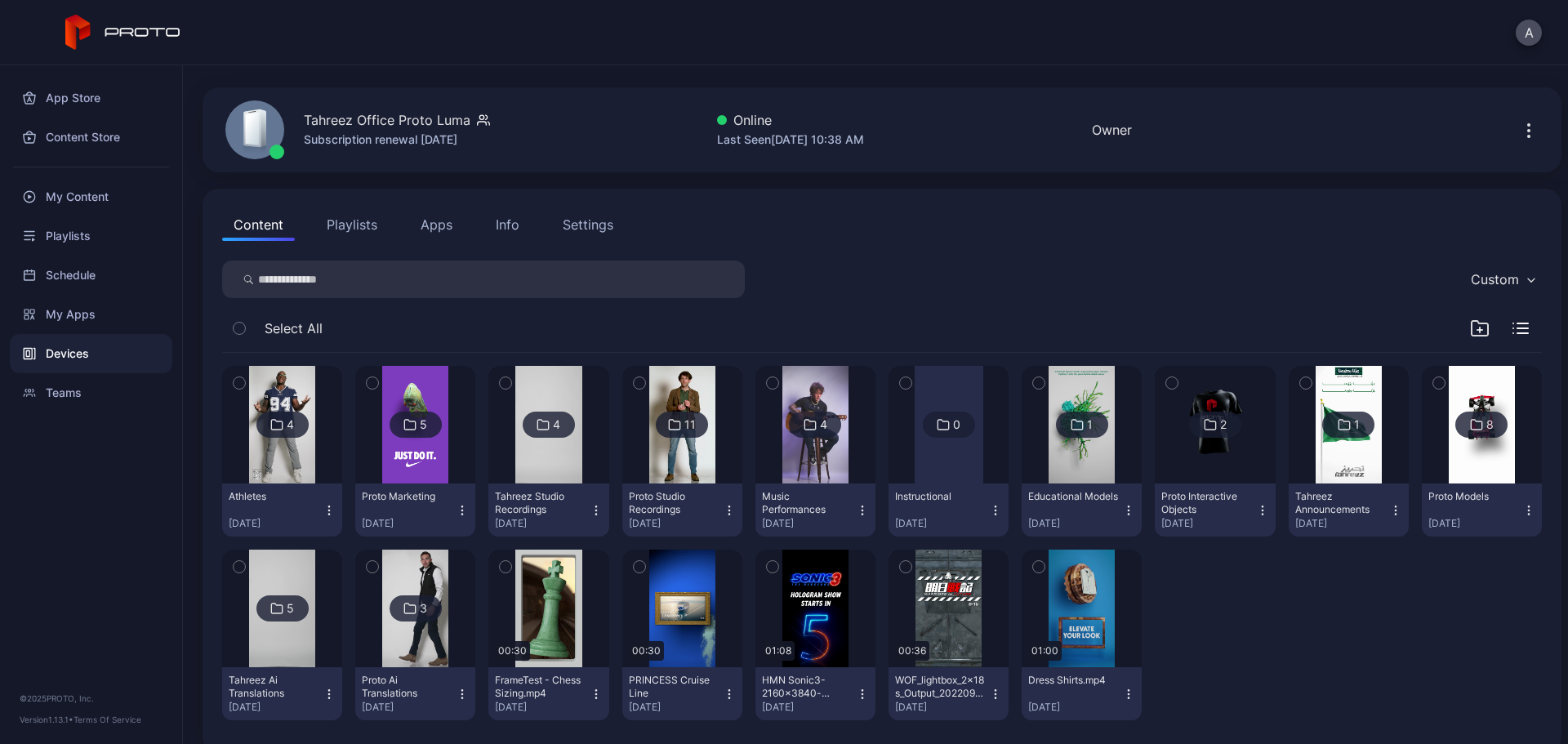
scroll to position [66, 0]
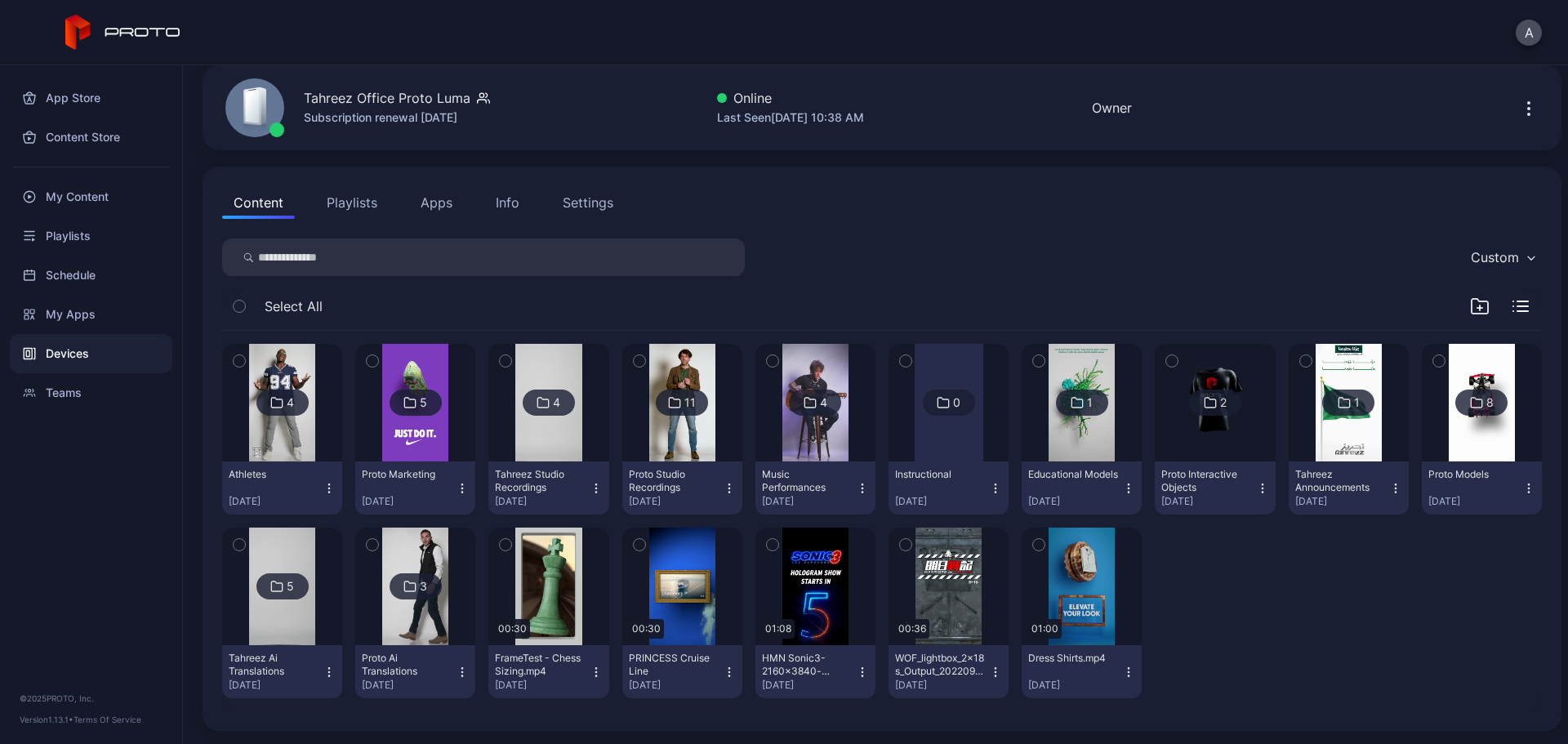
click at [1033, 544] on icon "button" at bounding box center [1039, 544] width 11 height 18
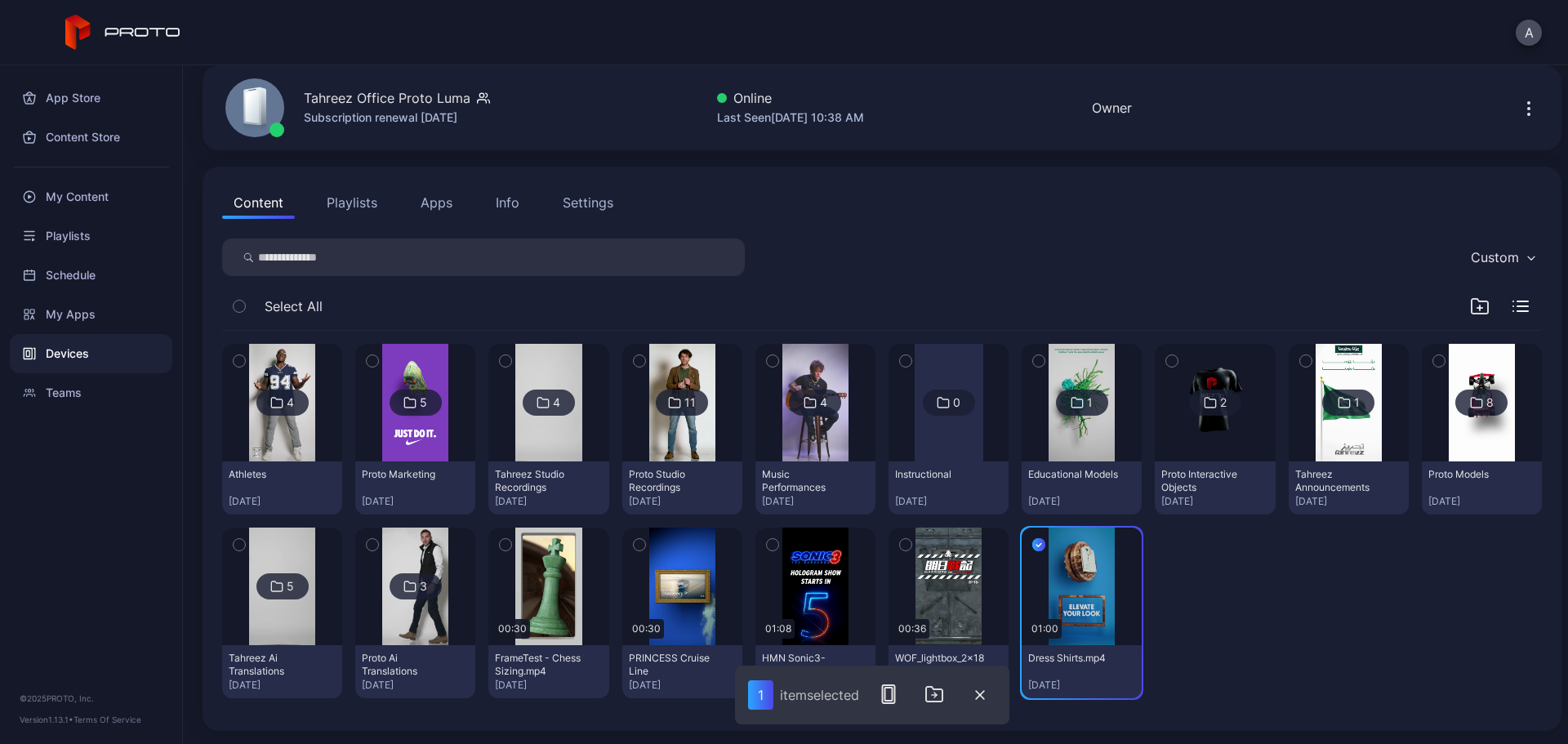
click at [1033, 544] on icon "button" at bounding box center [1039, 544] width 13 height 18
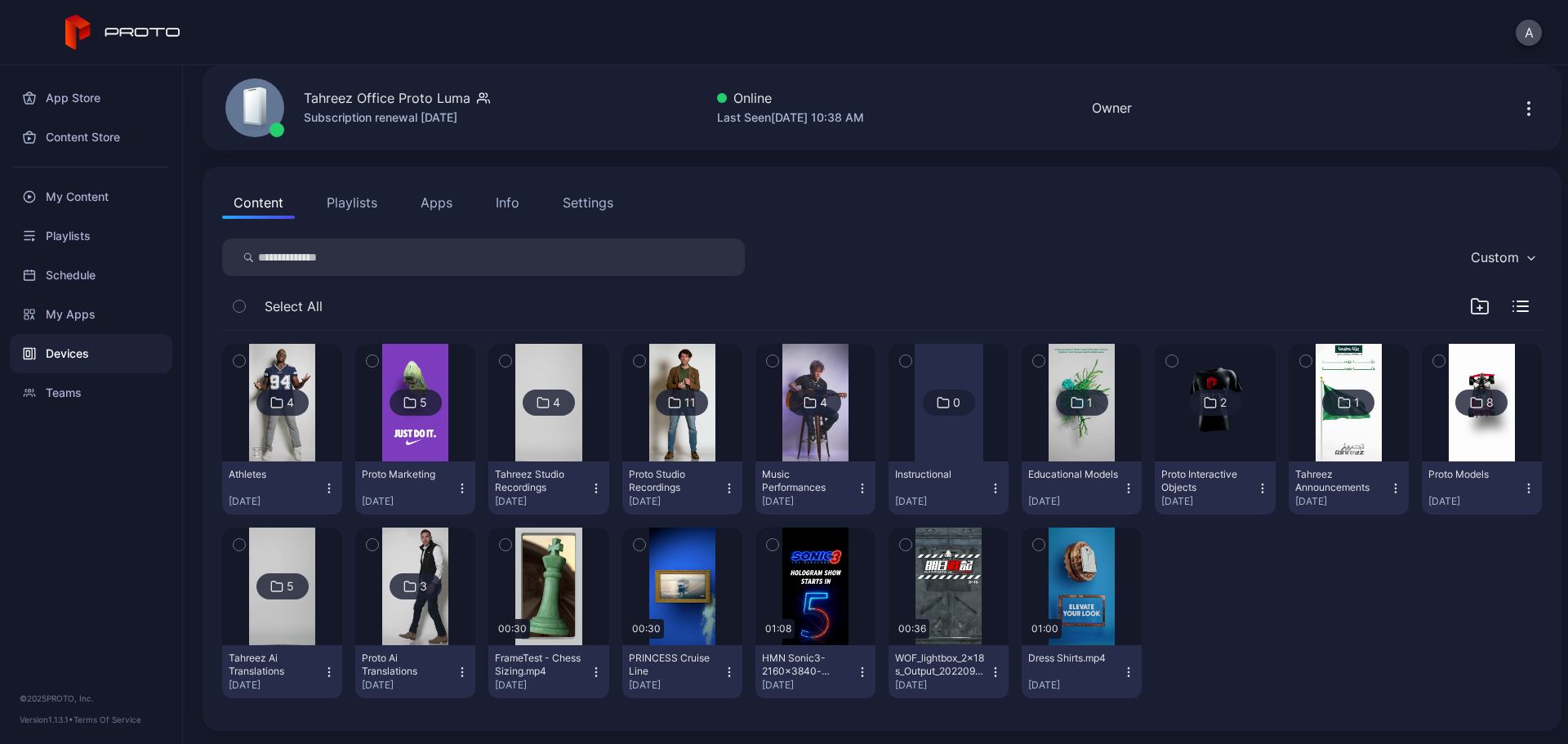
click at [1033, 543] on div "button" at bounding box center [1039, 545] width 13 height 13
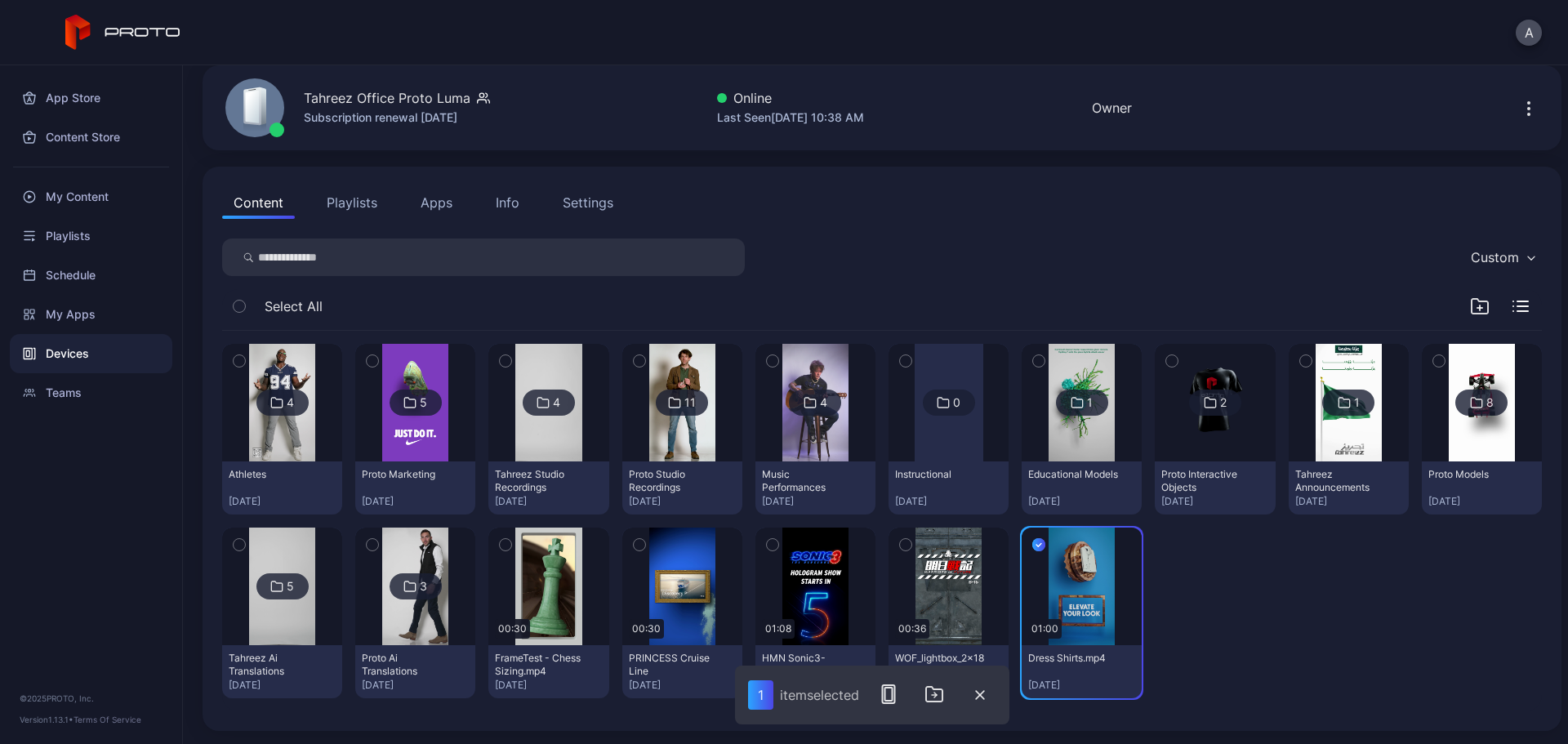
click at [900, 542] on icon "button" at bounding box center [906, 544] width 11 height 18
click at [767, 544] on icon "button" at bounding box center [772, 544] width 11 height 18
click at [637, 544] on icon "button" at bounding box center [639, 544] width 11 height 18
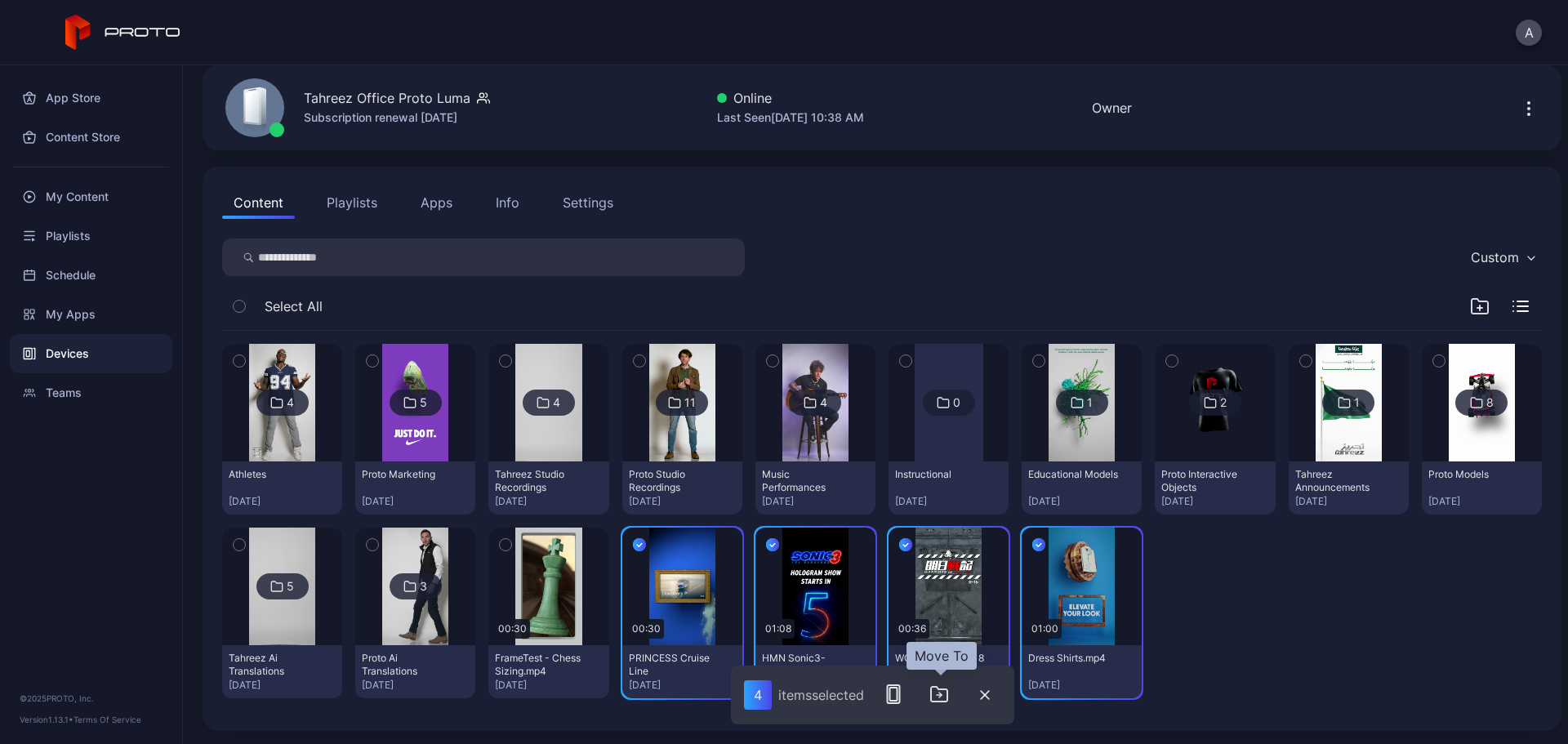
click at [944, 567] on icon "button" at bounding box center [940, 695] width 17 height 15
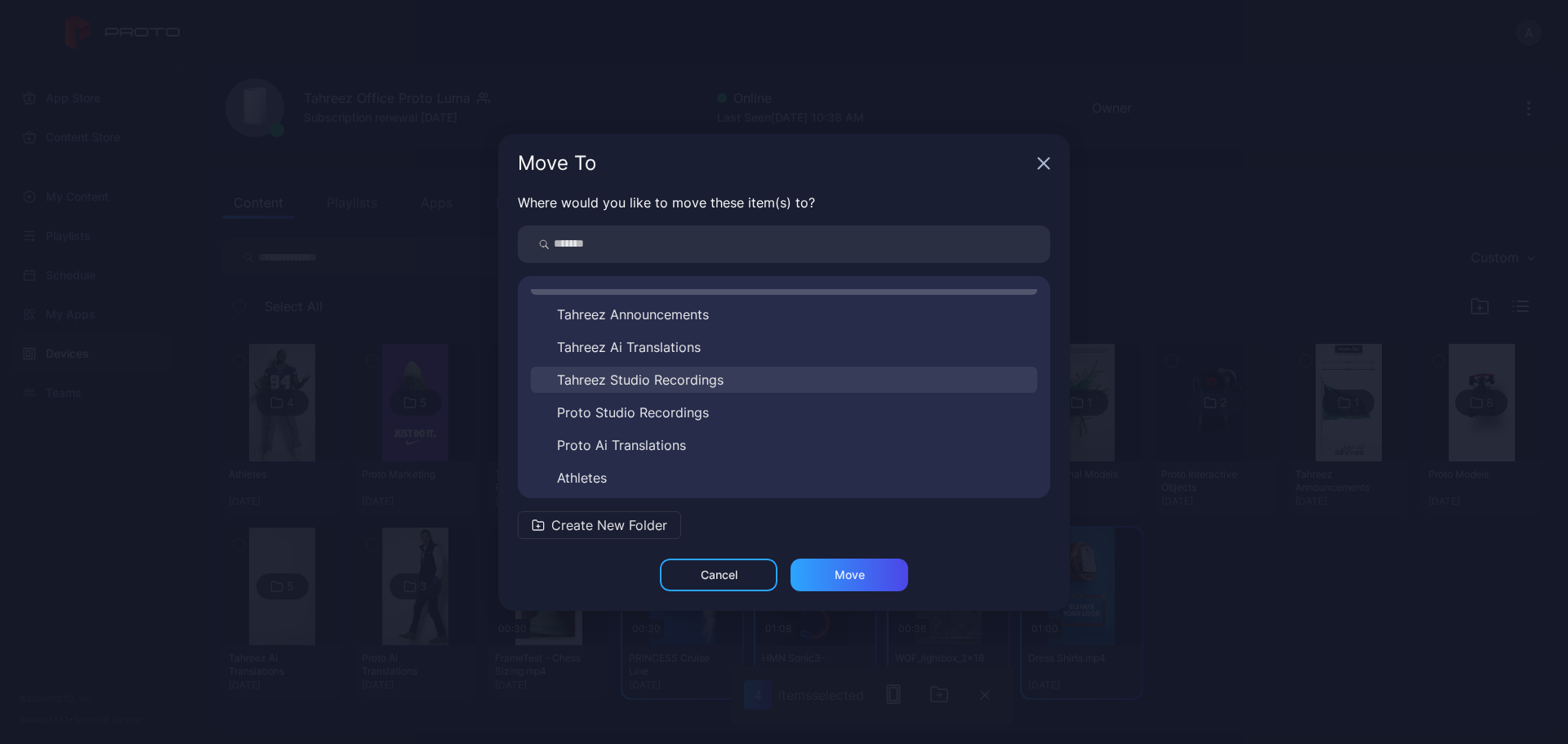
scroll to position [81, 0]
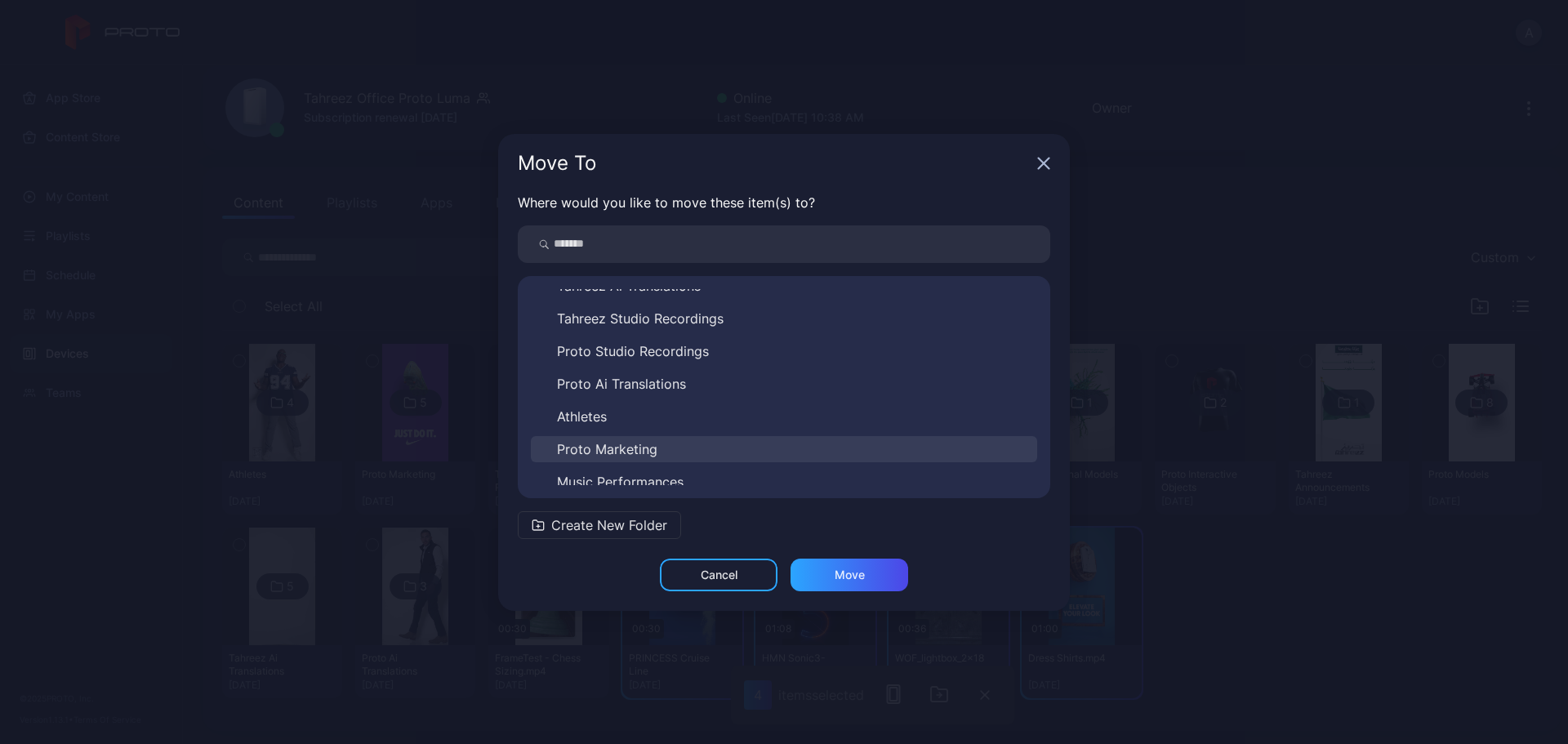
click at [732, 445] on button "Proto Marketing" at bounding box center [784, 449] width 506 height 26
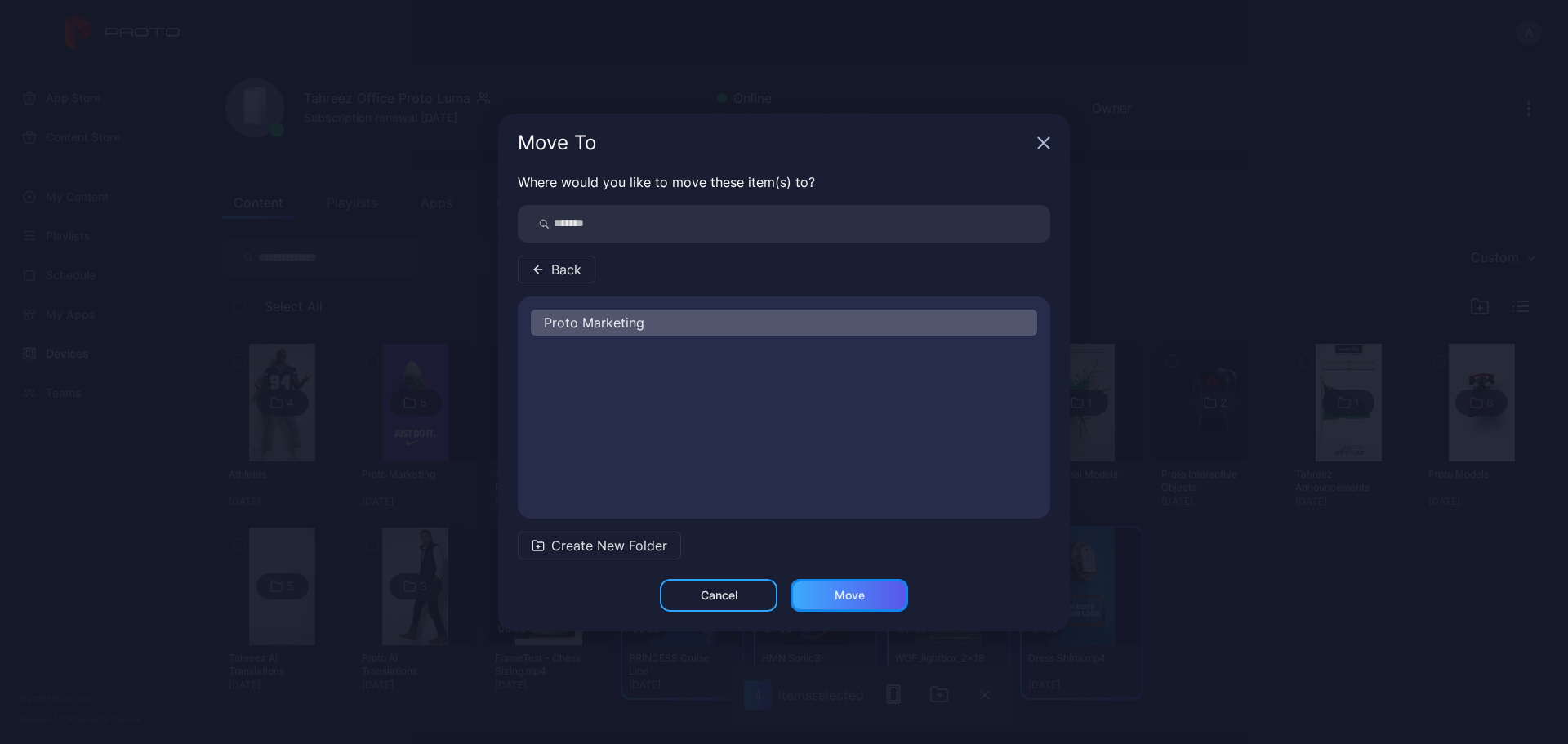
click at [873, 567] on div "Move" at bounding box center [849, 595] width 117 height 32
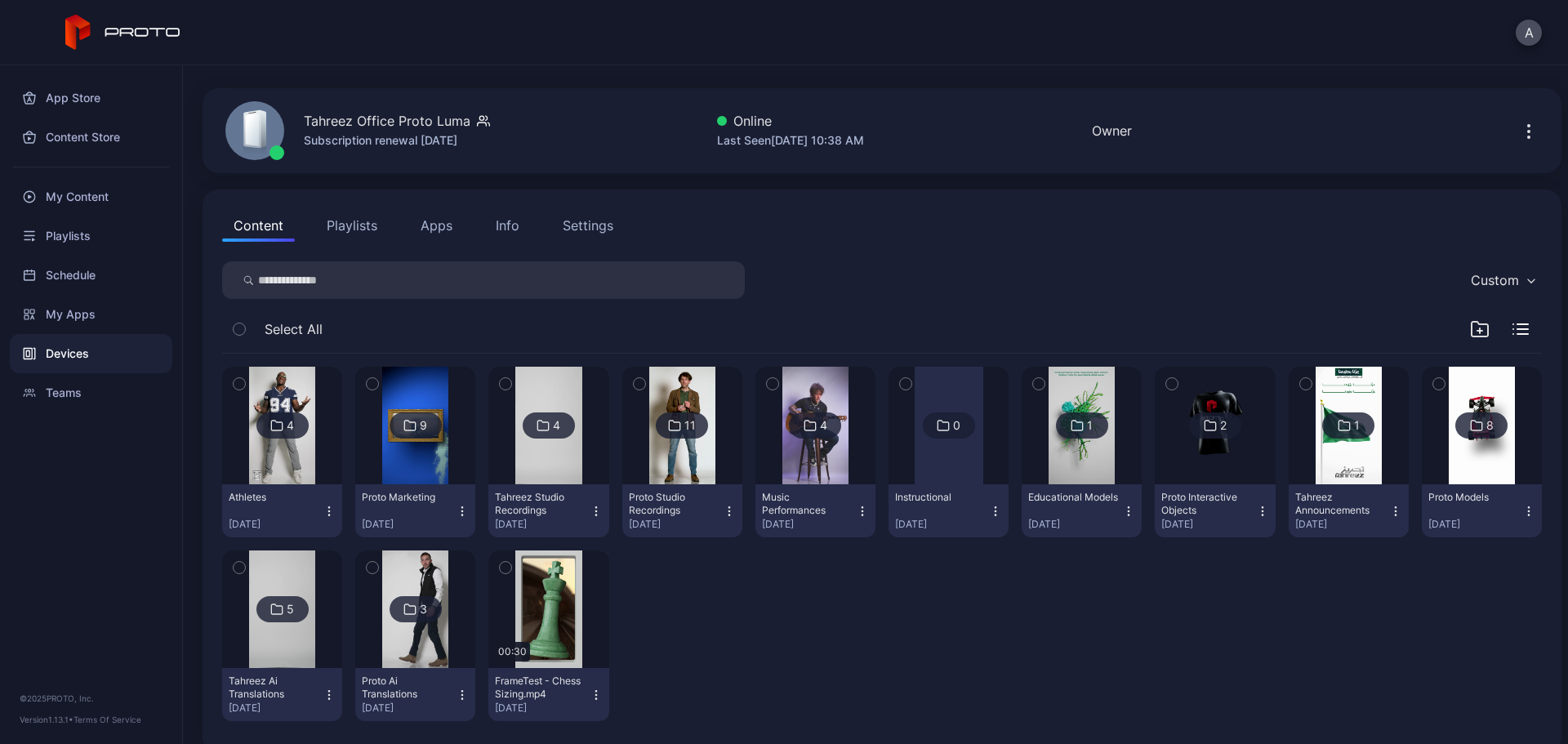
scroll to position [66, 0]
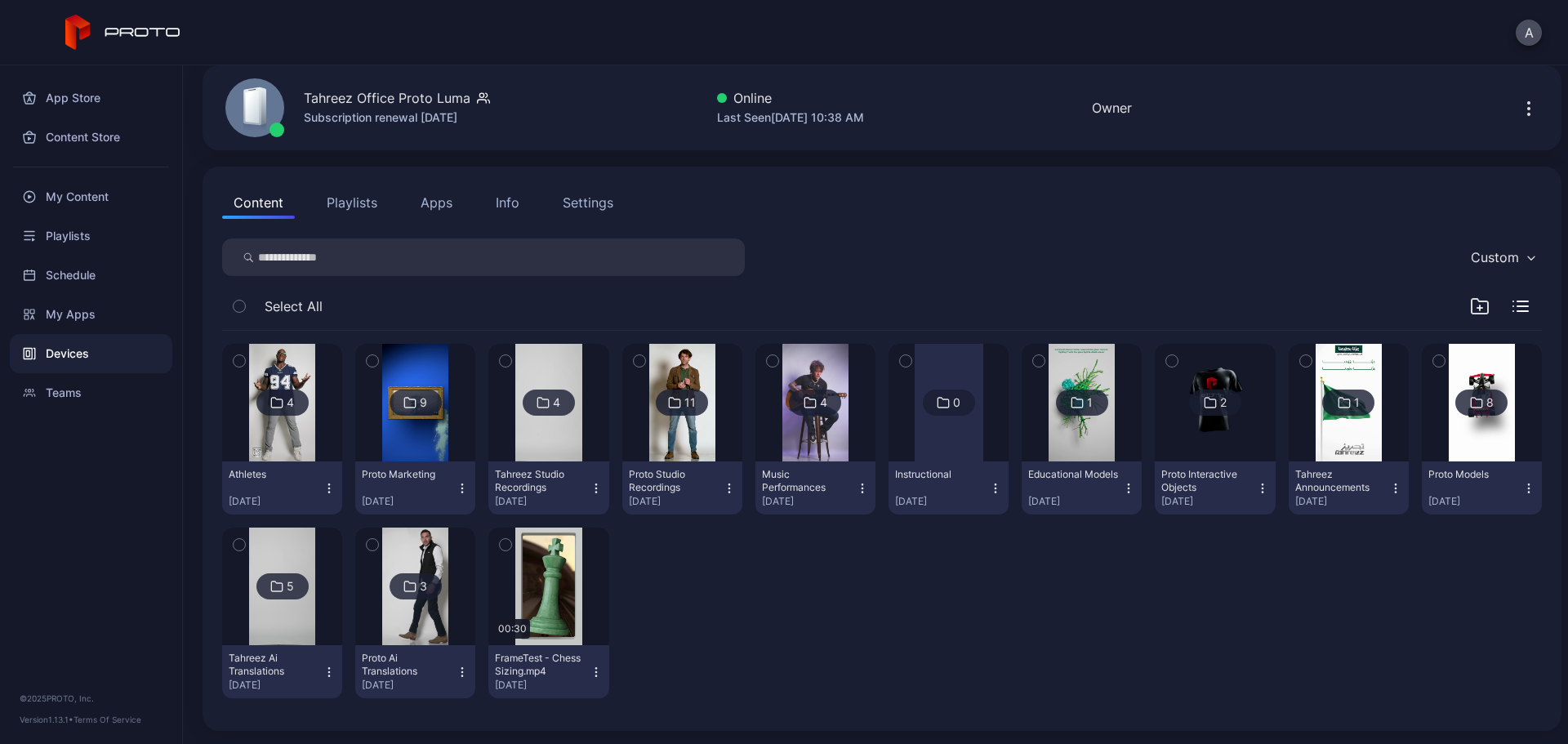
click at [504, 543] on icon "button" at bounding box center [505, 544] width 11 height 18
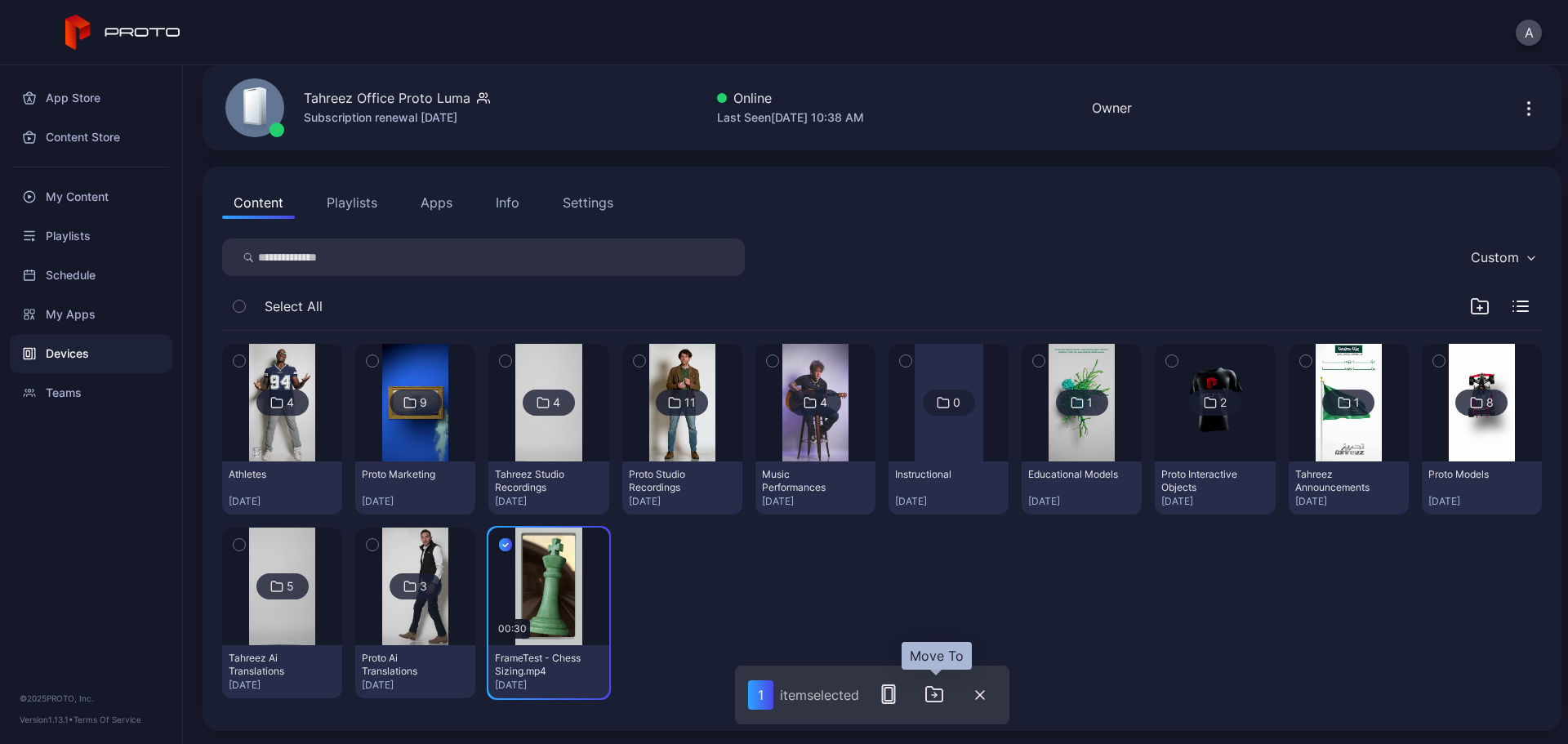
click at [930, 567] on icon "button" at bounding box center [934, 694] width 19 height 19
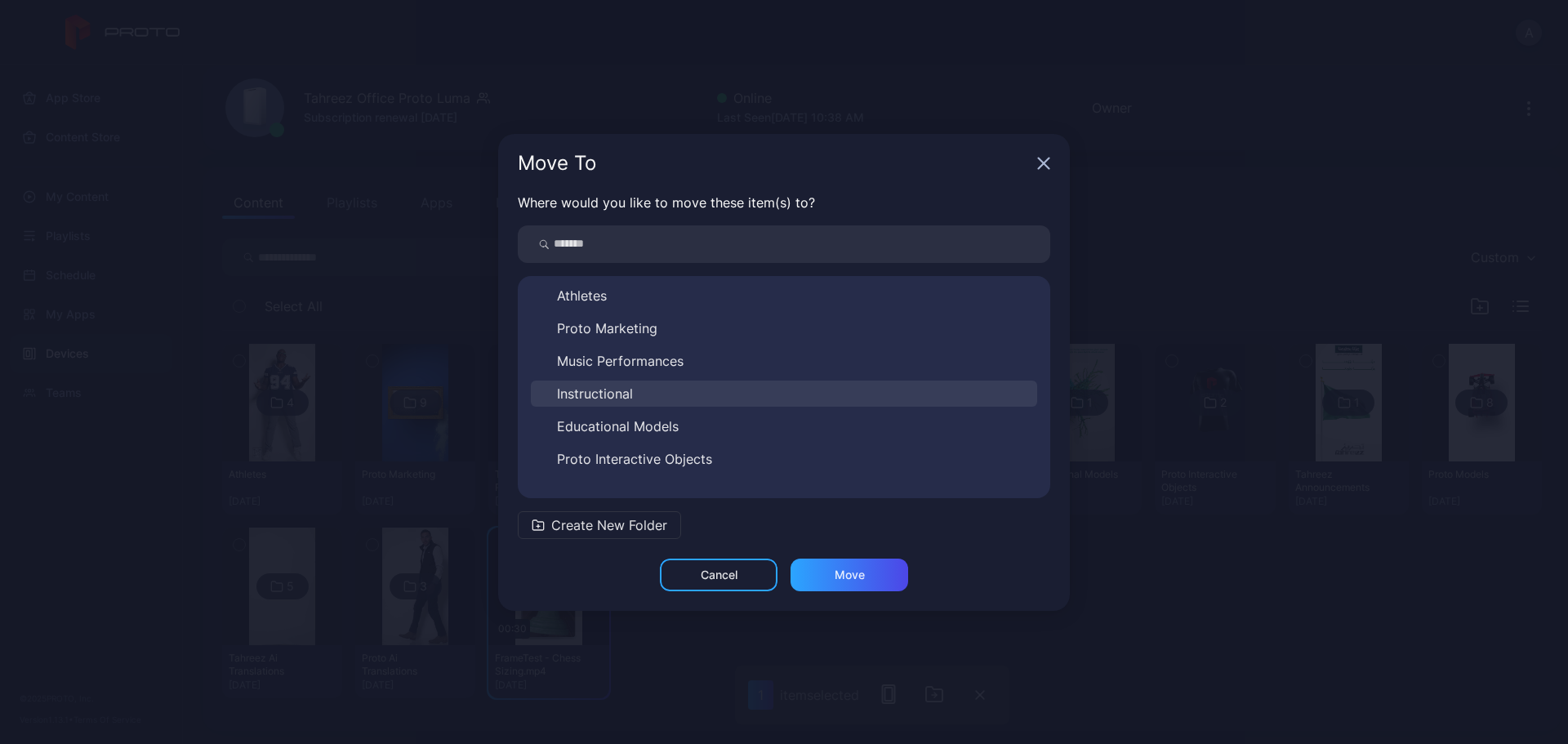
scroll to position [222, 0]
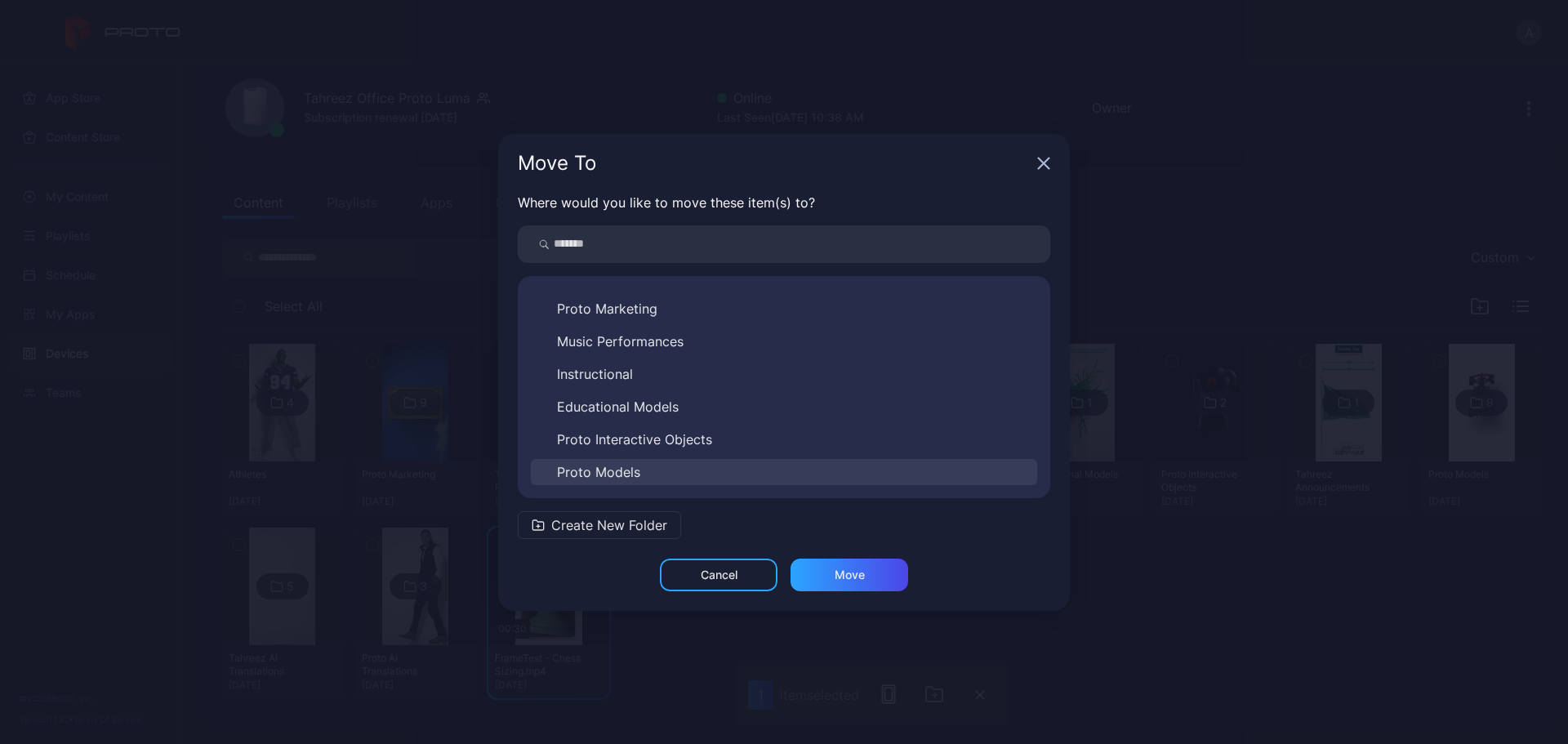
click at [702, 466] on button "Proto Models" at bounding box center [784, 472] width 506 height 26
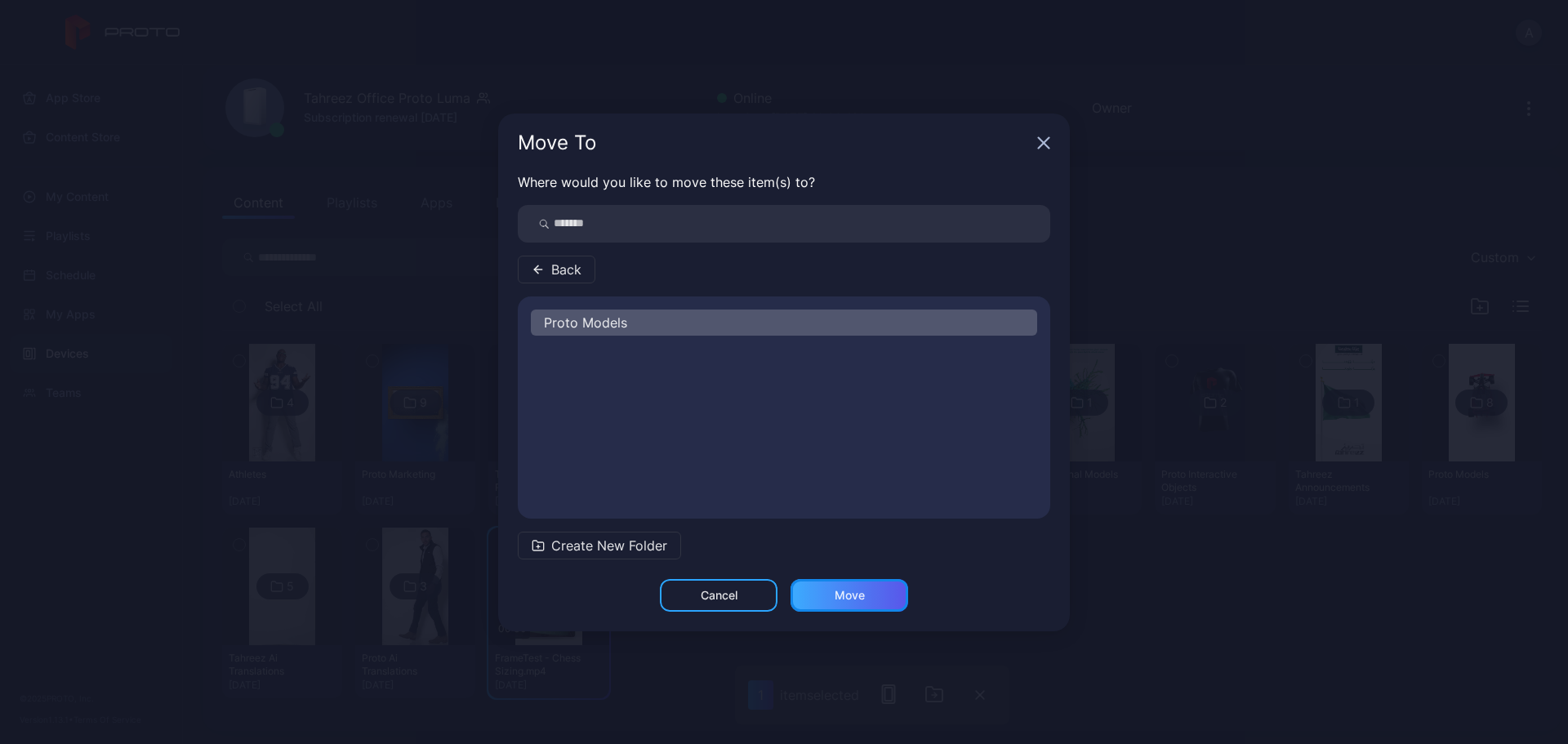
click at [878, 567] on div "Move" at bounding box center [849, 595] width 117 height 32
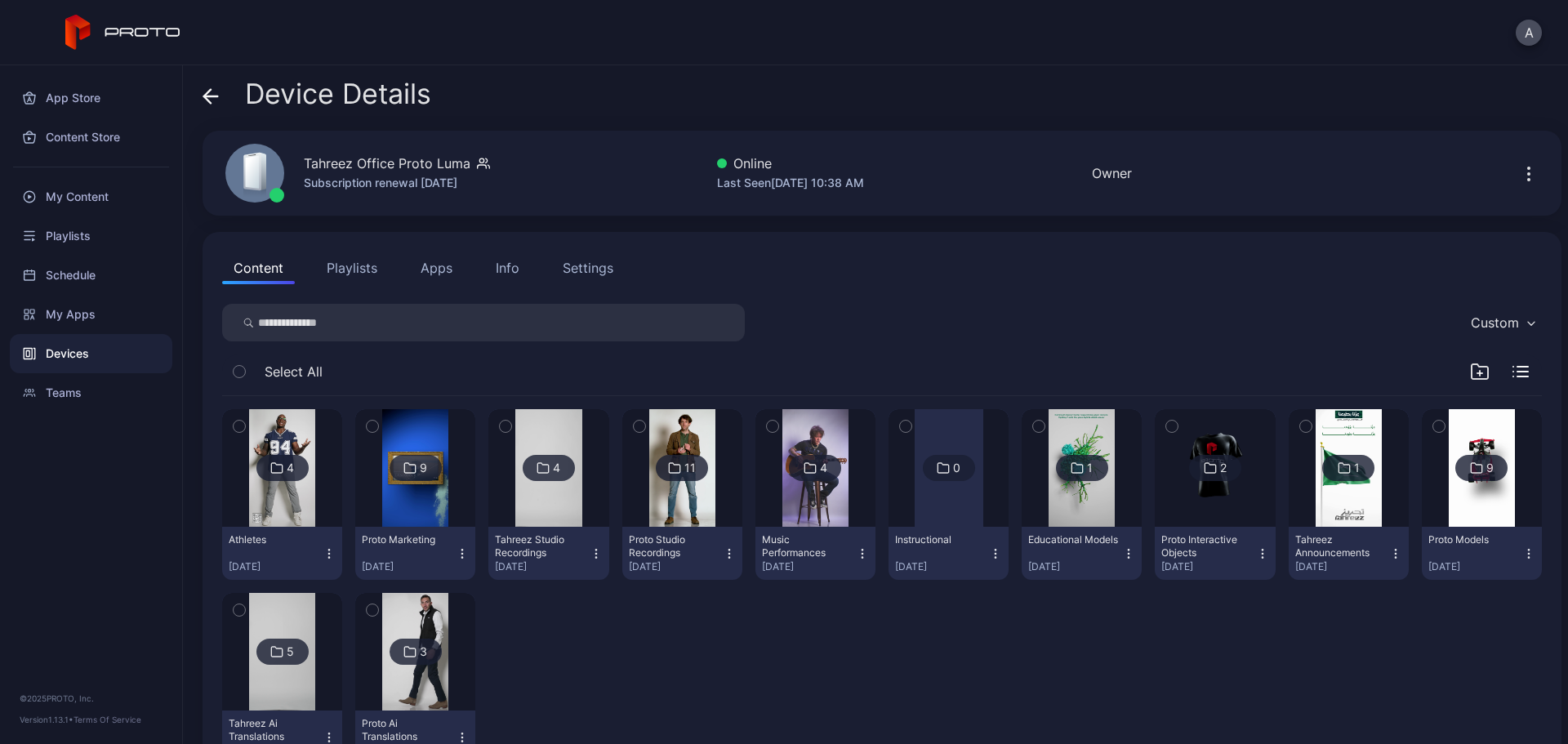
scroll to position [66, 0]
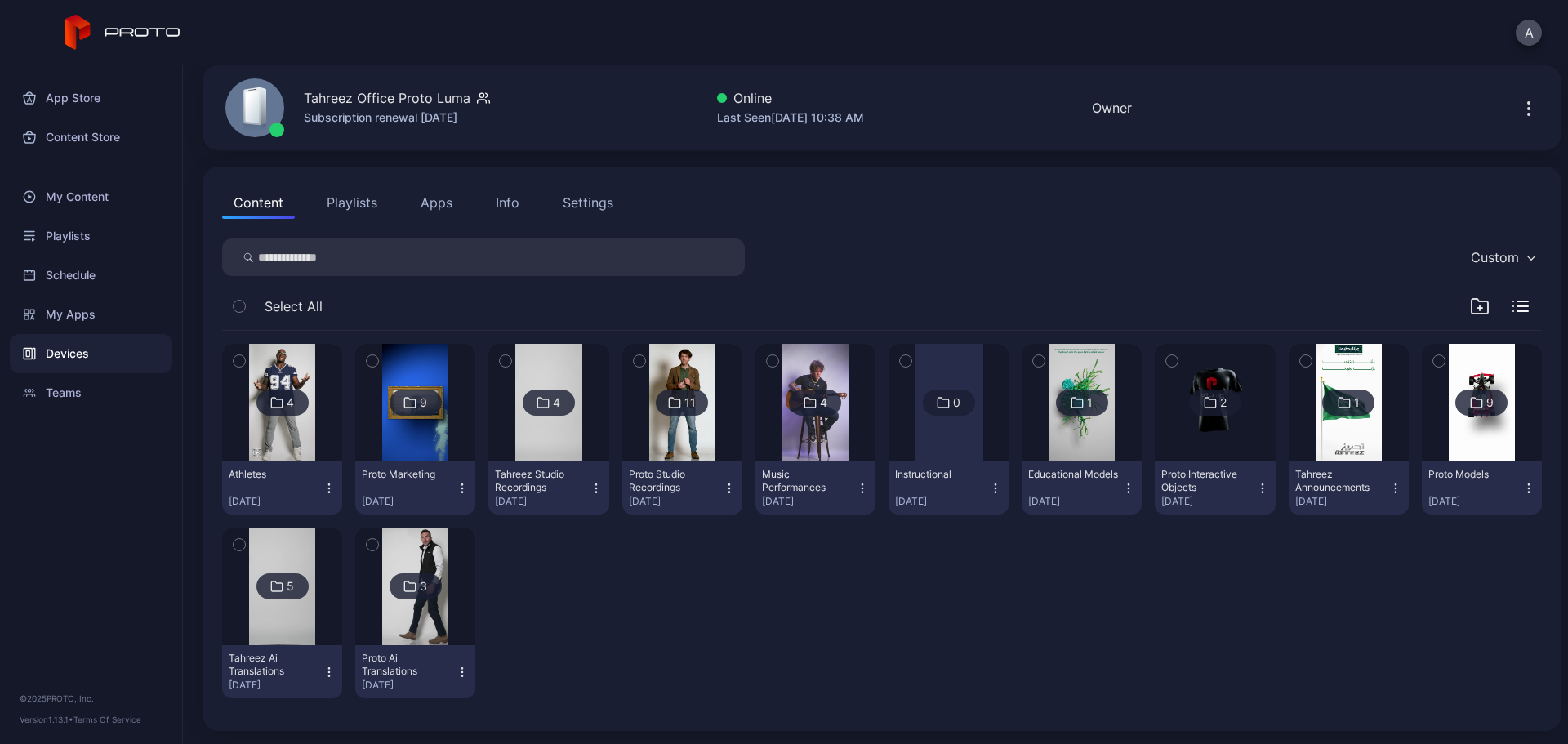
click at [1254, 486] on icon "button" at bounding box center [1263, 489] width 13 height 13
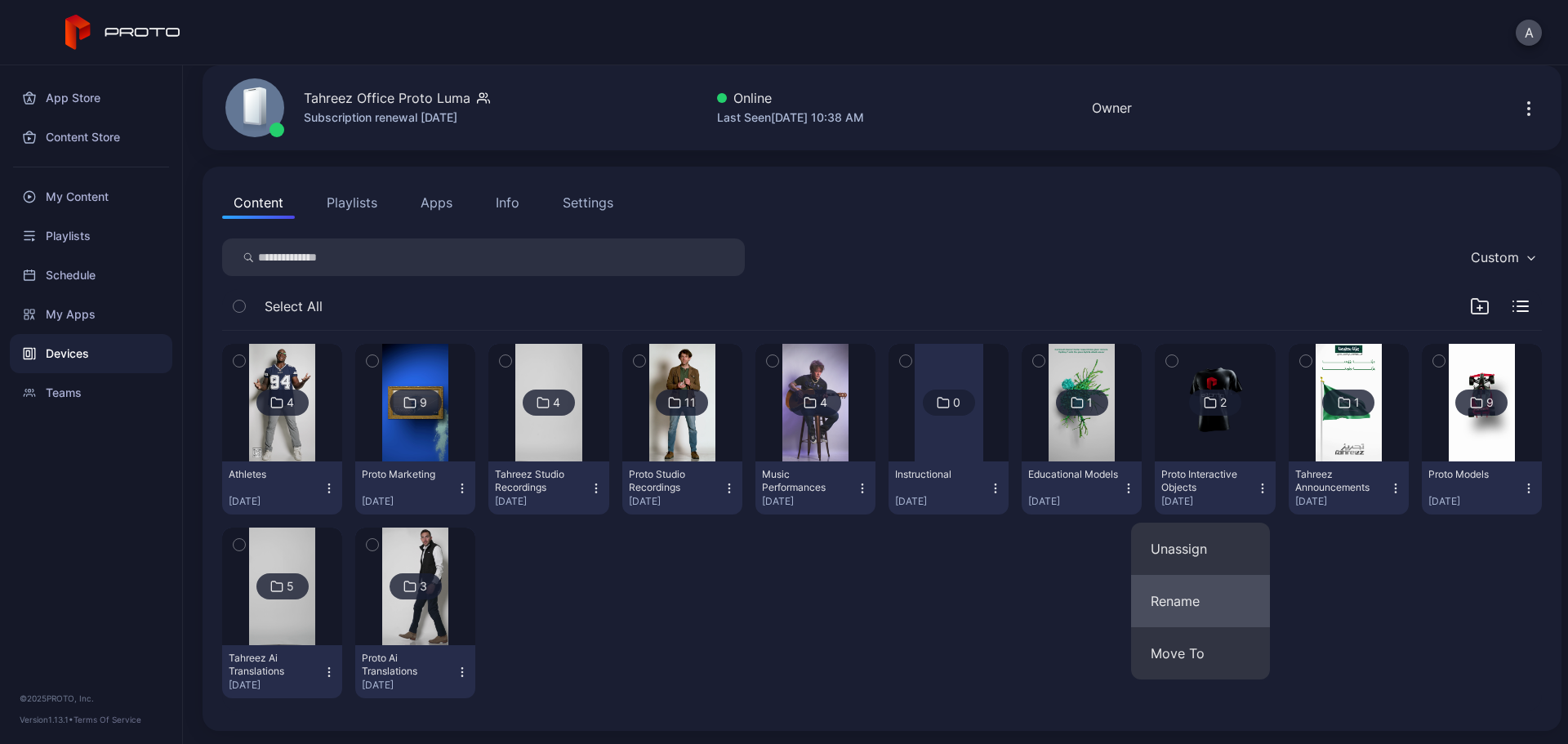
click at [1210, 567] on button "Rename" at bounding box center [1200, 601] width 139 height 53
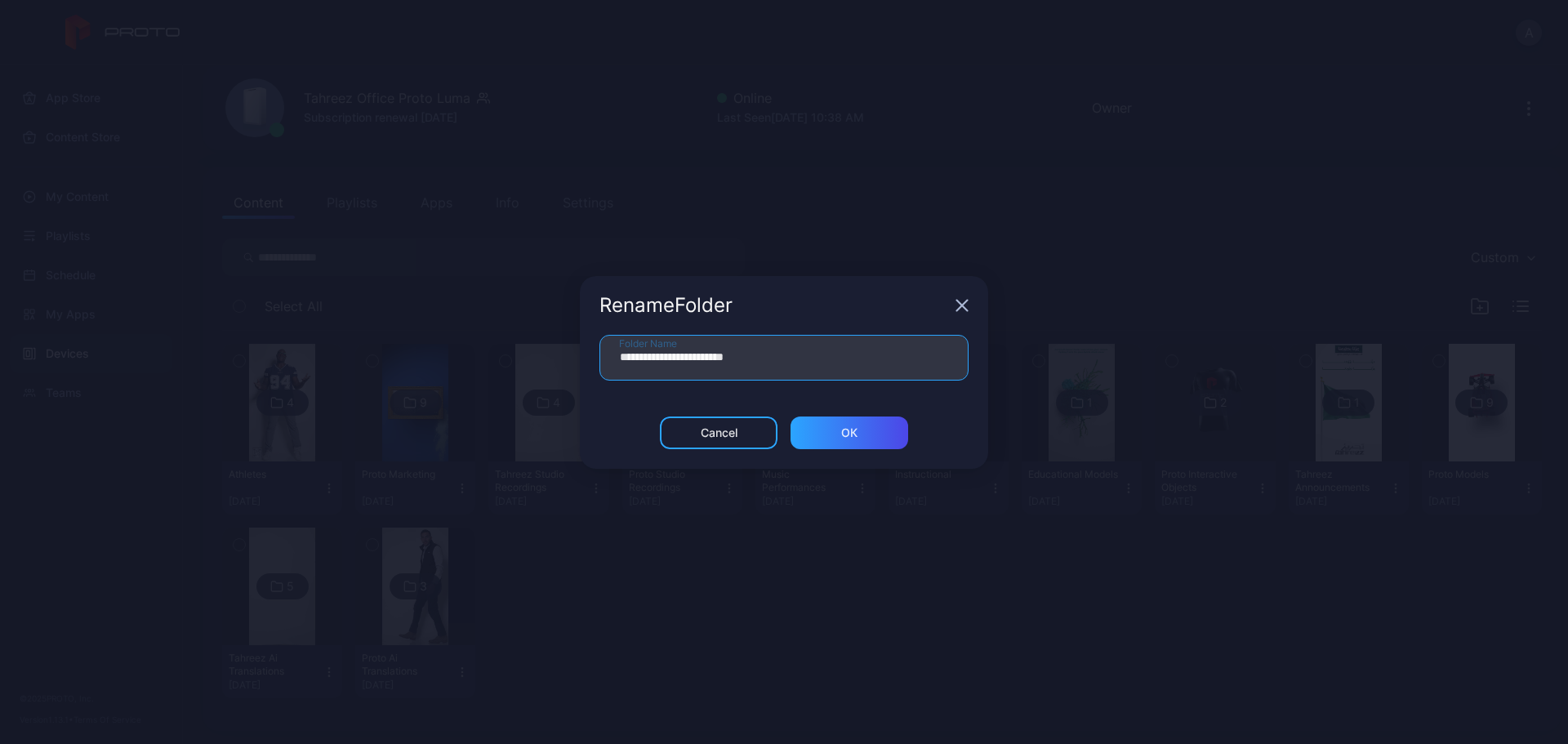
drag, startPoint x: 652, startPoint y: 358, endPoint x: 599, endPoint y: 360, distance: 53.0
click at [599, 360] on div "**********" at bounding box center [784, 375] width 408 height 81
type input "**********"
click at [878, 428] on div "ОК" at bounding box center [849, 433] width 117 height 32
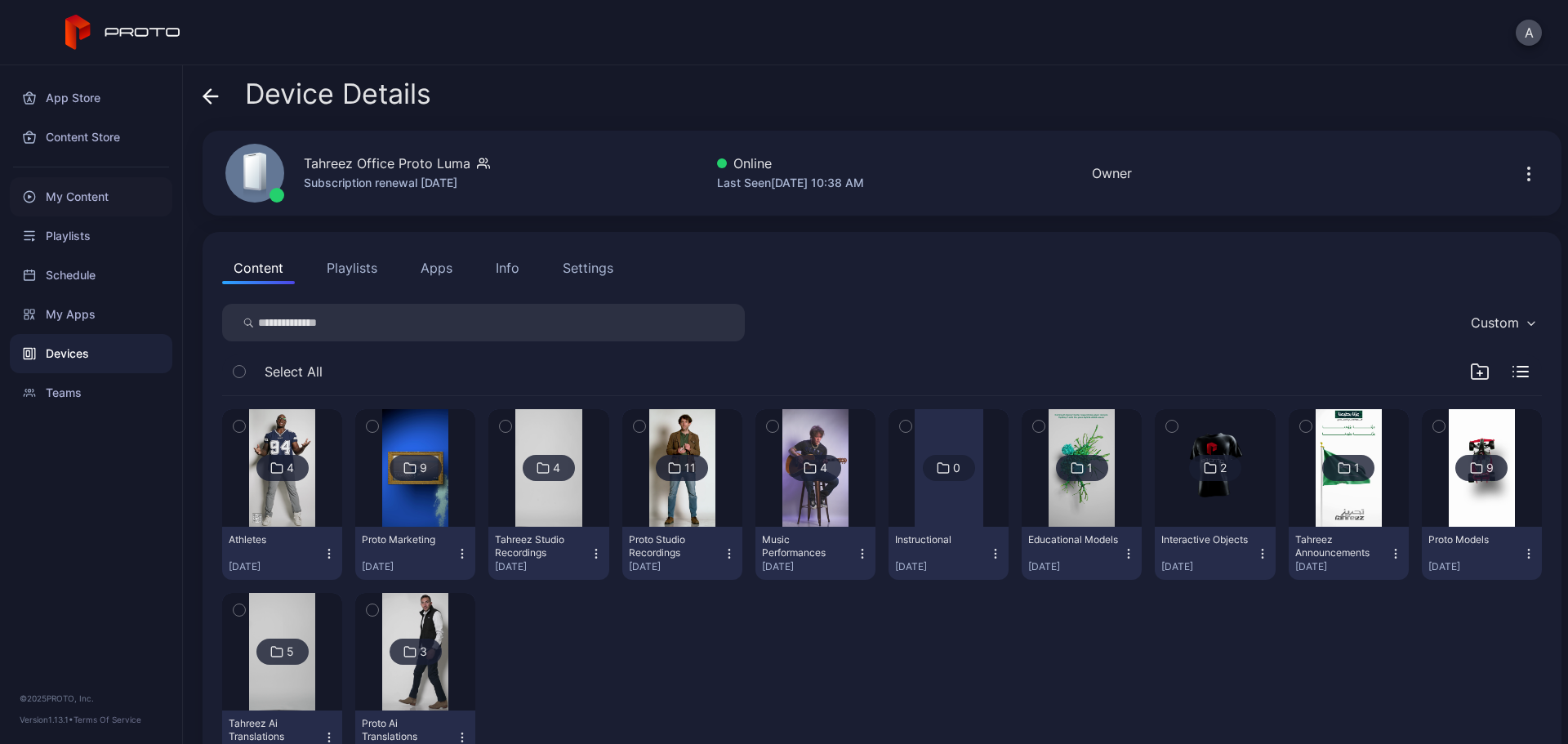
click at [100, 199] on div "My Content" at bounding box center [91, 197] width 163 height 39
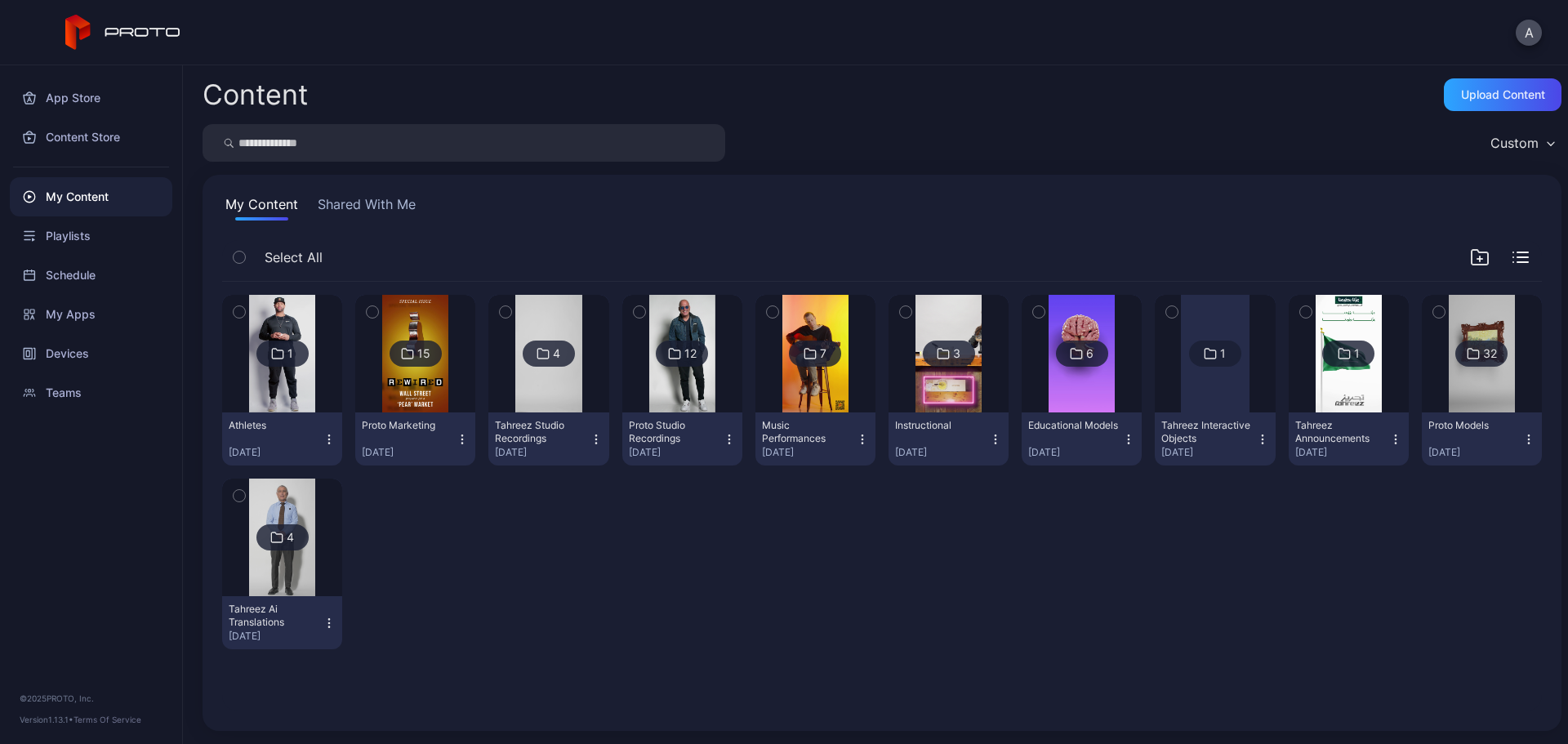
click at [1254, 434] on icon "button" at bounding box center [1263, 440] width 13 height 13
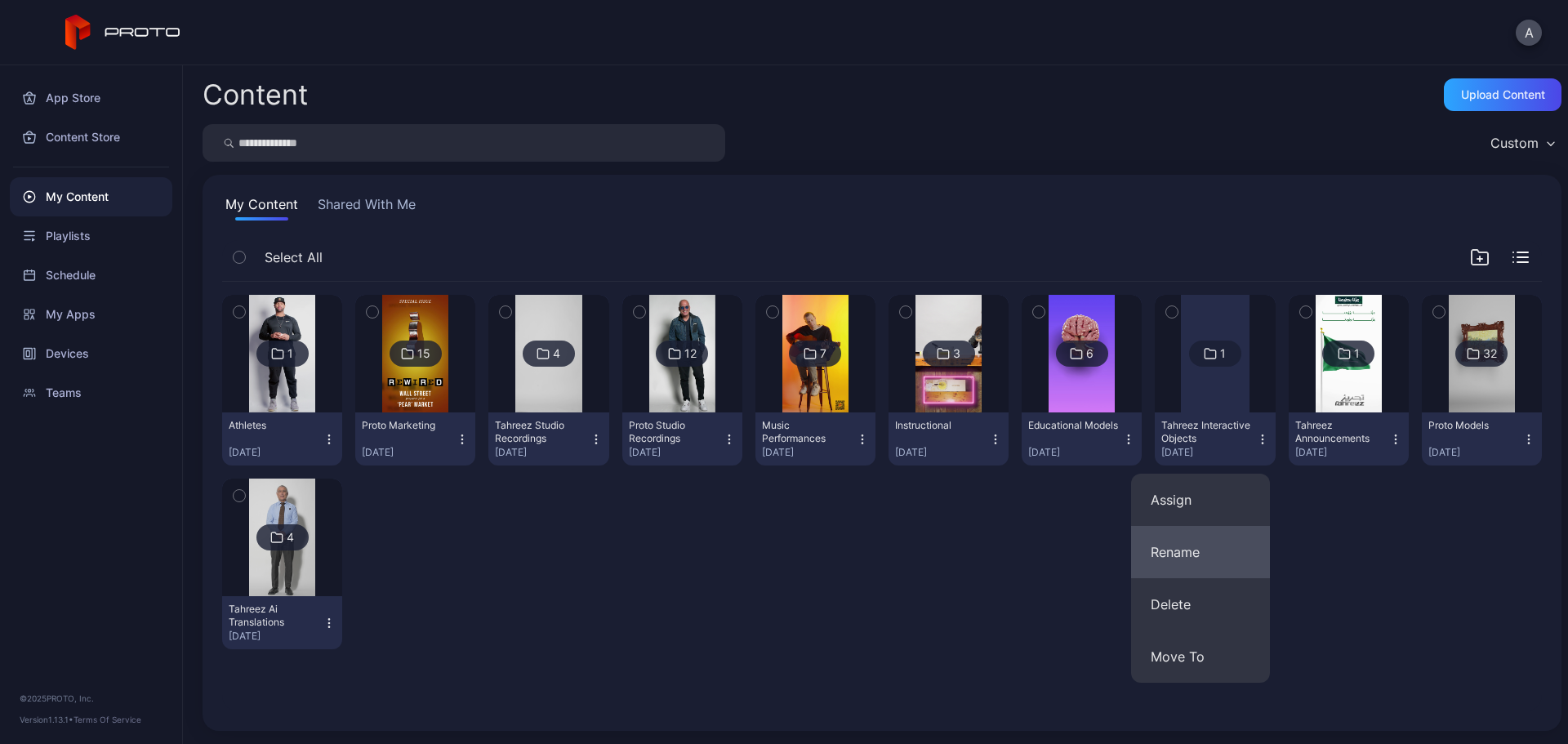
click at [1216, 539] on button "Rename" at bounding box center [1200, 552] width 139 height 53
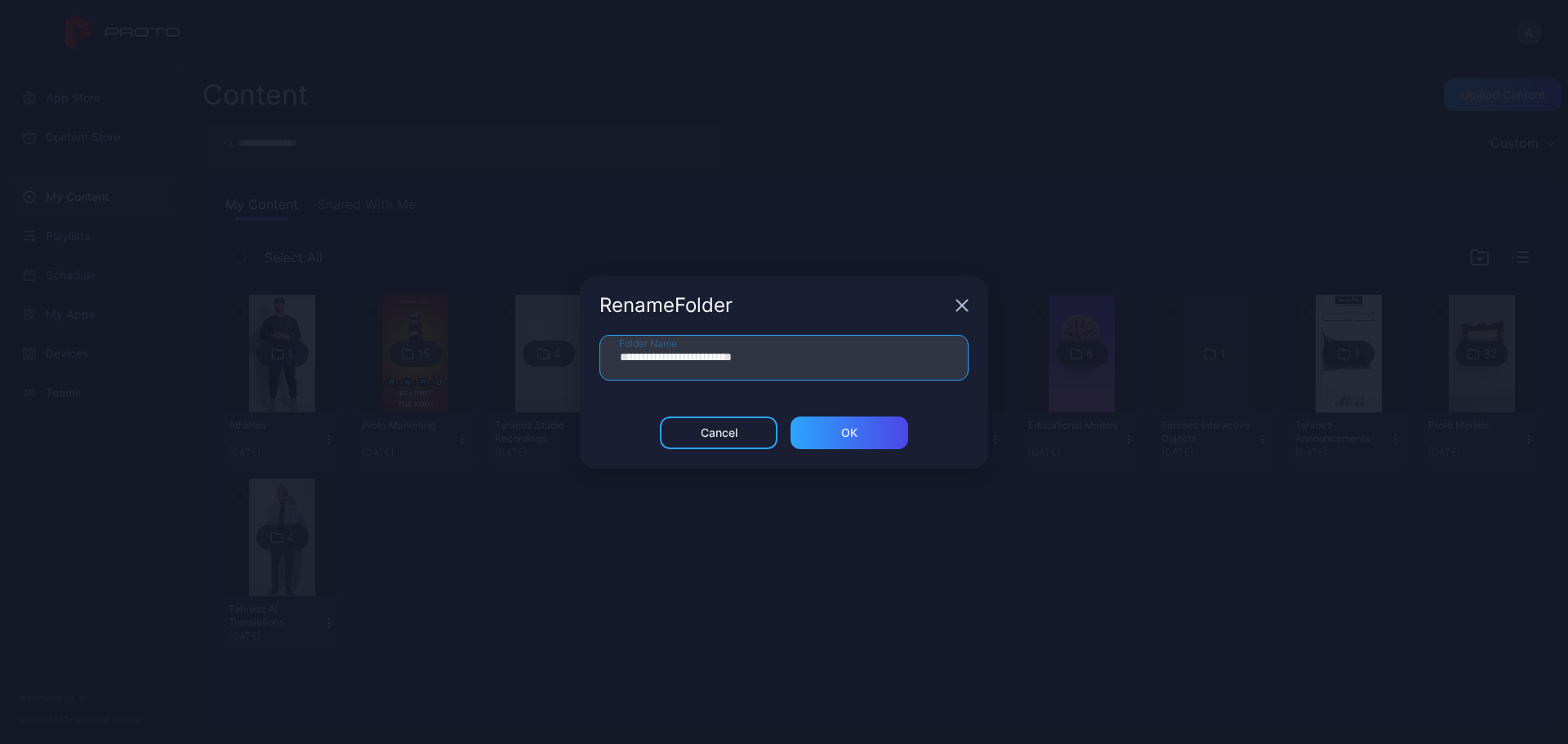
drag, startPoint x: 666, startPoint y: 360, endPoint x: 594, endPoint y: 361, distance: 72.0
click at [594, 361] on div "**********" at bounding box center [784, 375] width 408 height 81
type input "**********"
click at [853, 430] on div "ОК" at bounding box center [850, 433] width 17 height 13
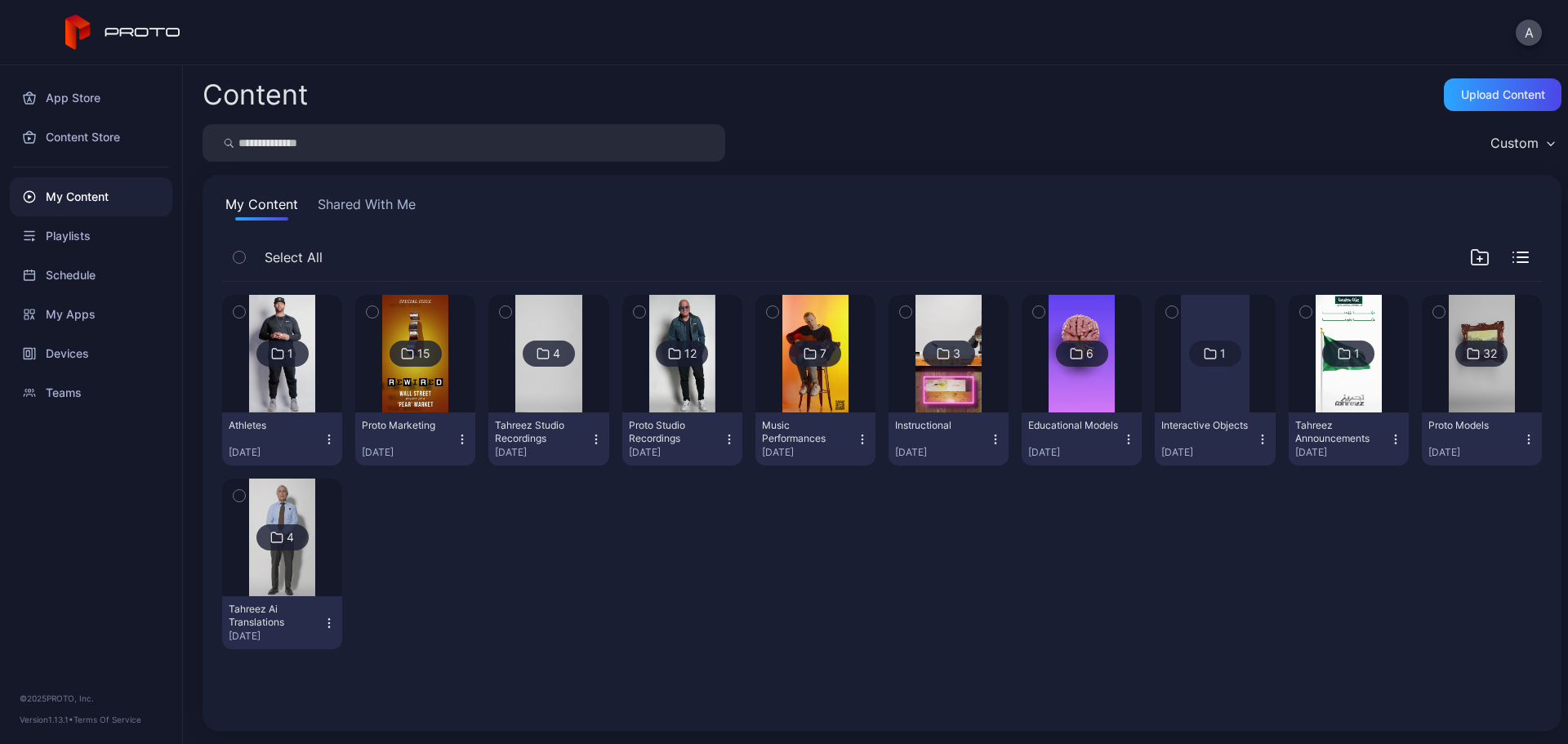
click at [596, 434] on icon "button" at bounding box center [596, 434] width 1 height 1
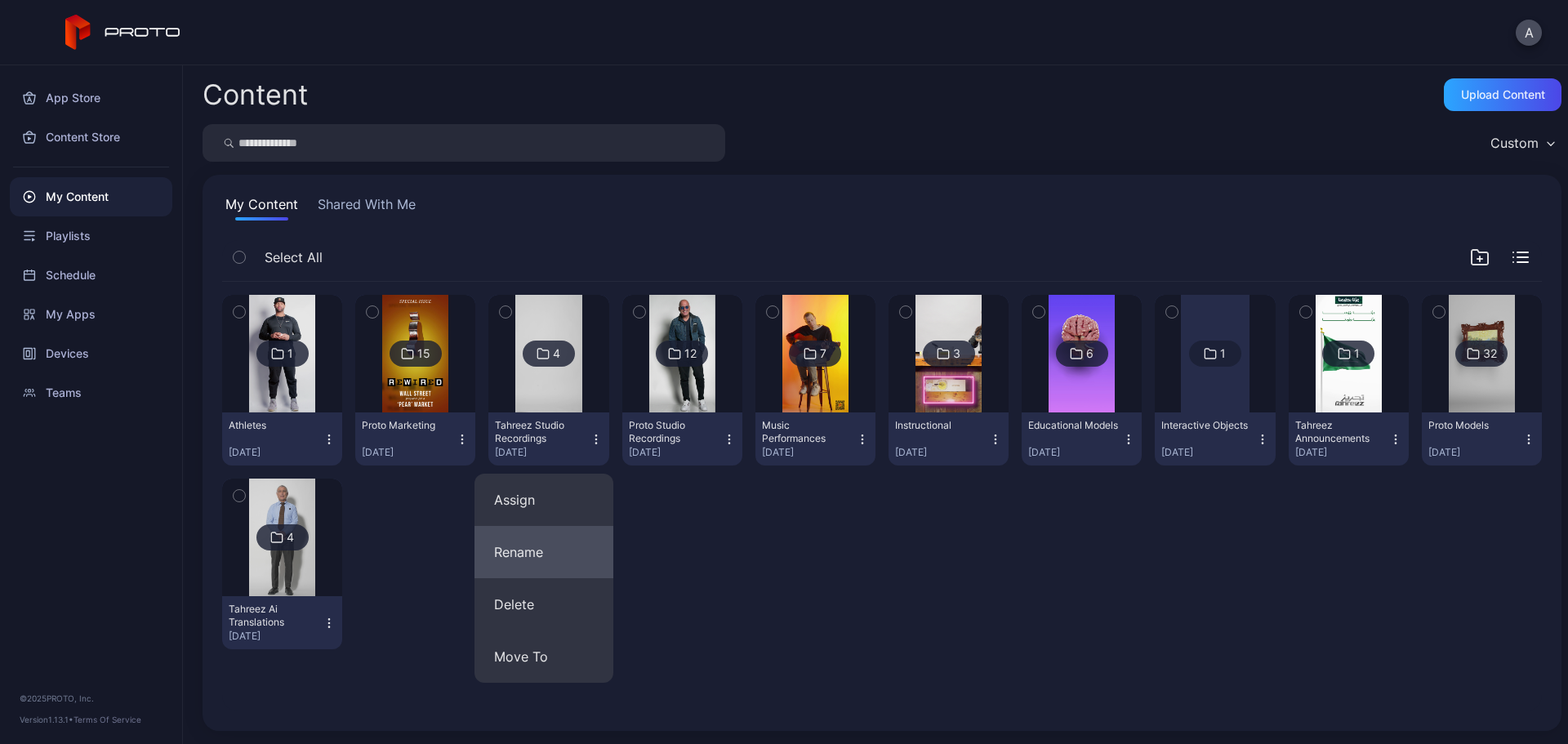
click at [577, 551] on button "Rename" at bounding box center [544, 552] width 139 height 53
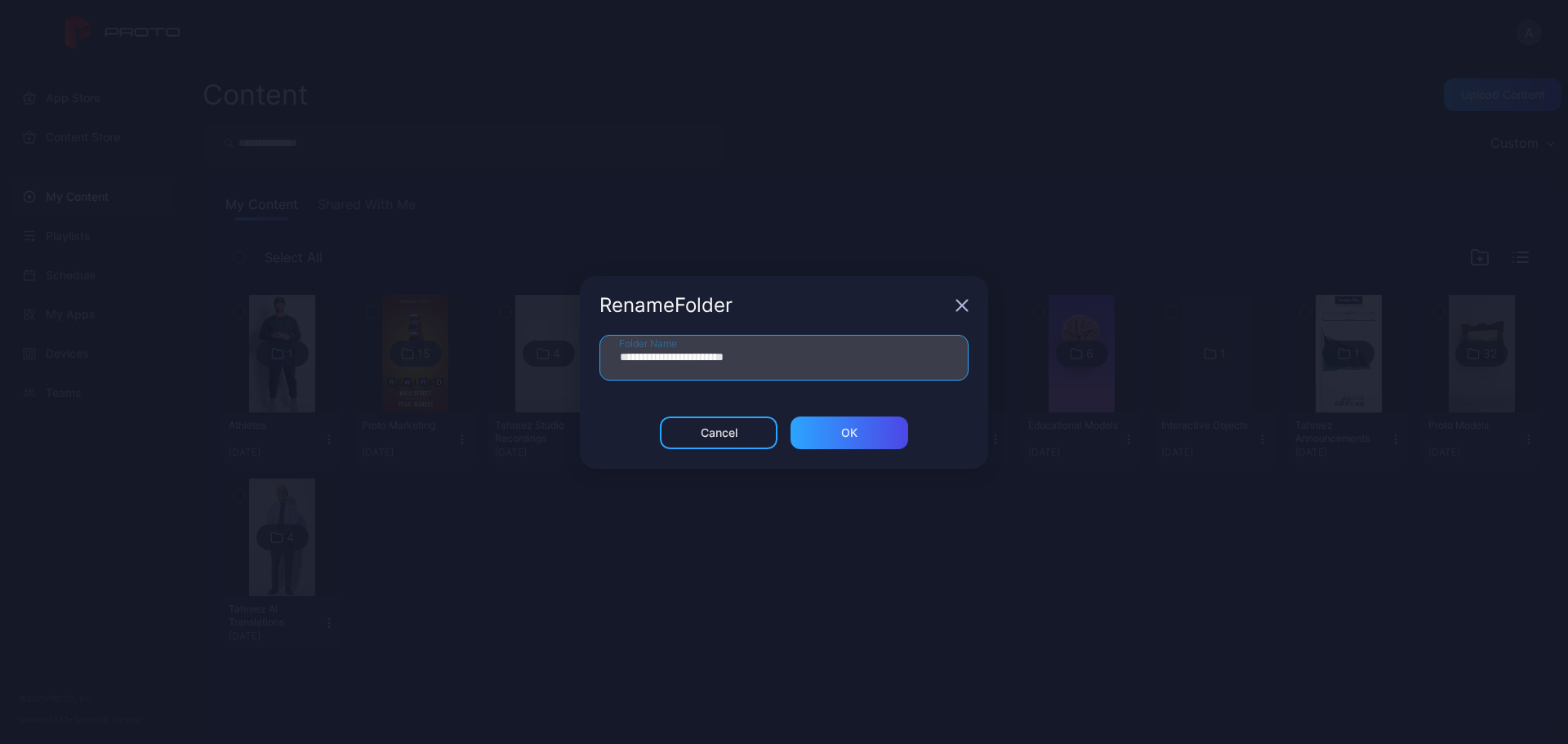
drag, startPoint x: 703, startPoint y: 356, endPoint x: 667, endPoint y: 359, distance: 36.1
click at [667, 359] on input "**********" at bounding box center [784, 358] width 370 height 46
type input "**********"
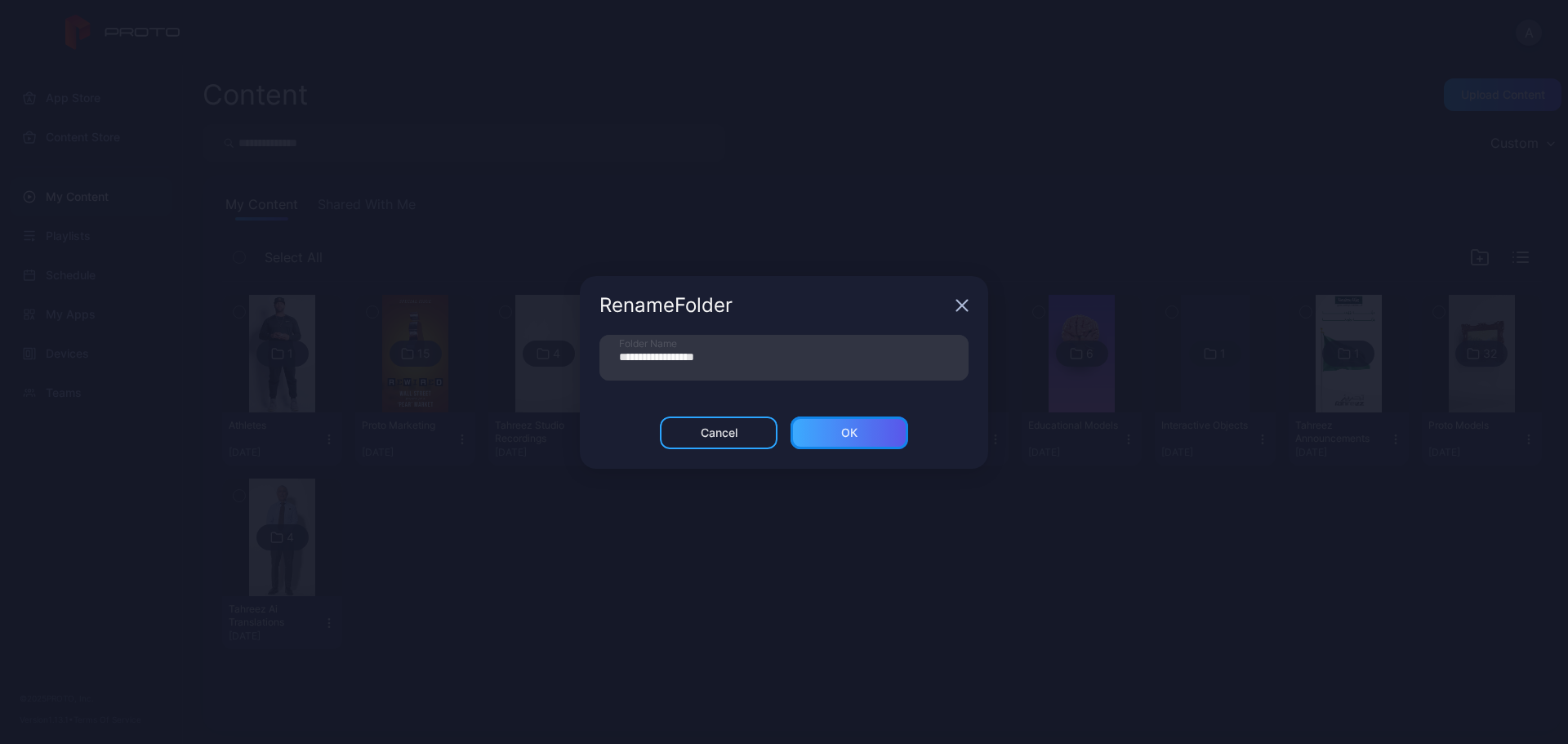
click at [834, 439] on div "ОК" at bounding box center [849, 433] width 117 height 32
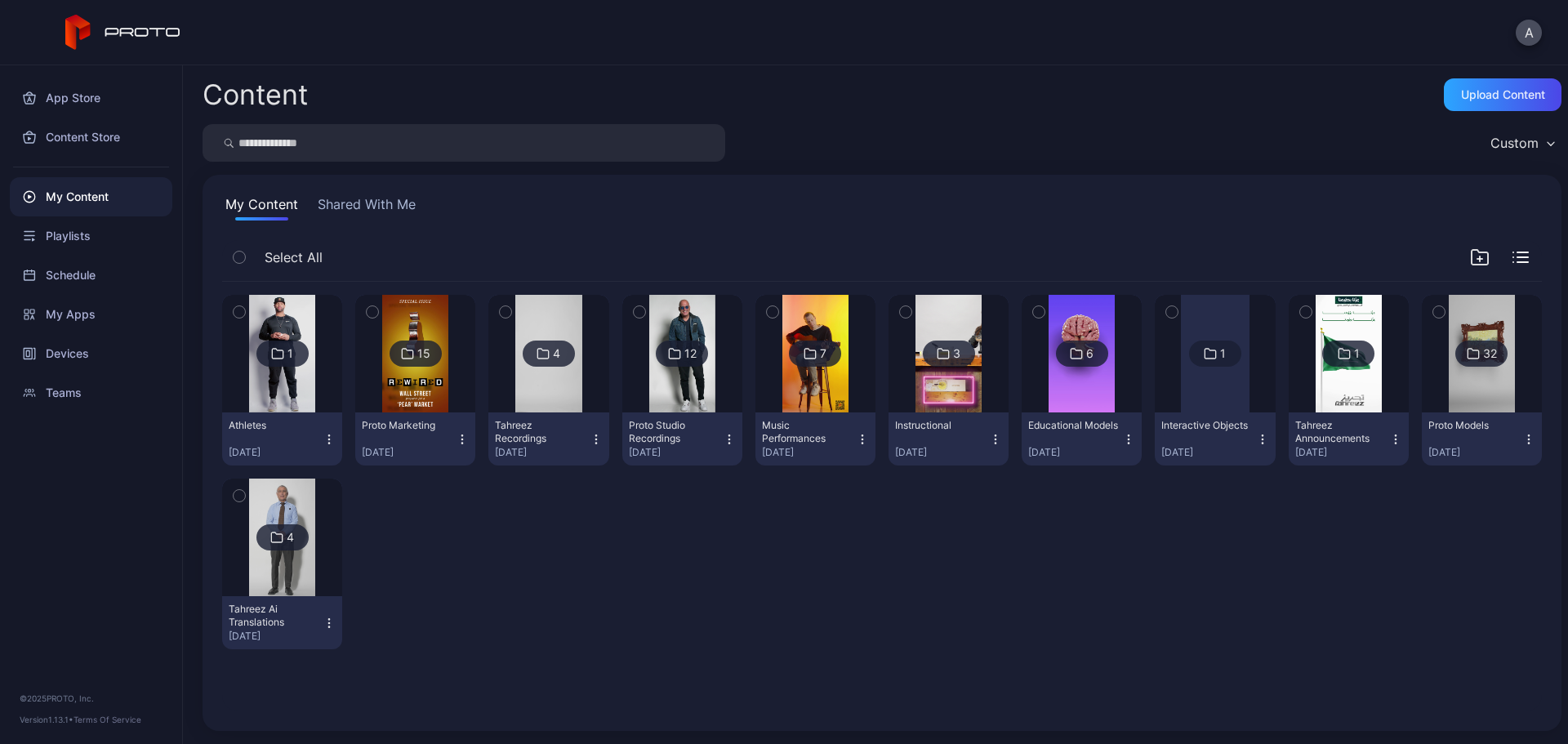
click at [725, 433] on icon "button" at bounding box center [729, 440] width 13 height 13
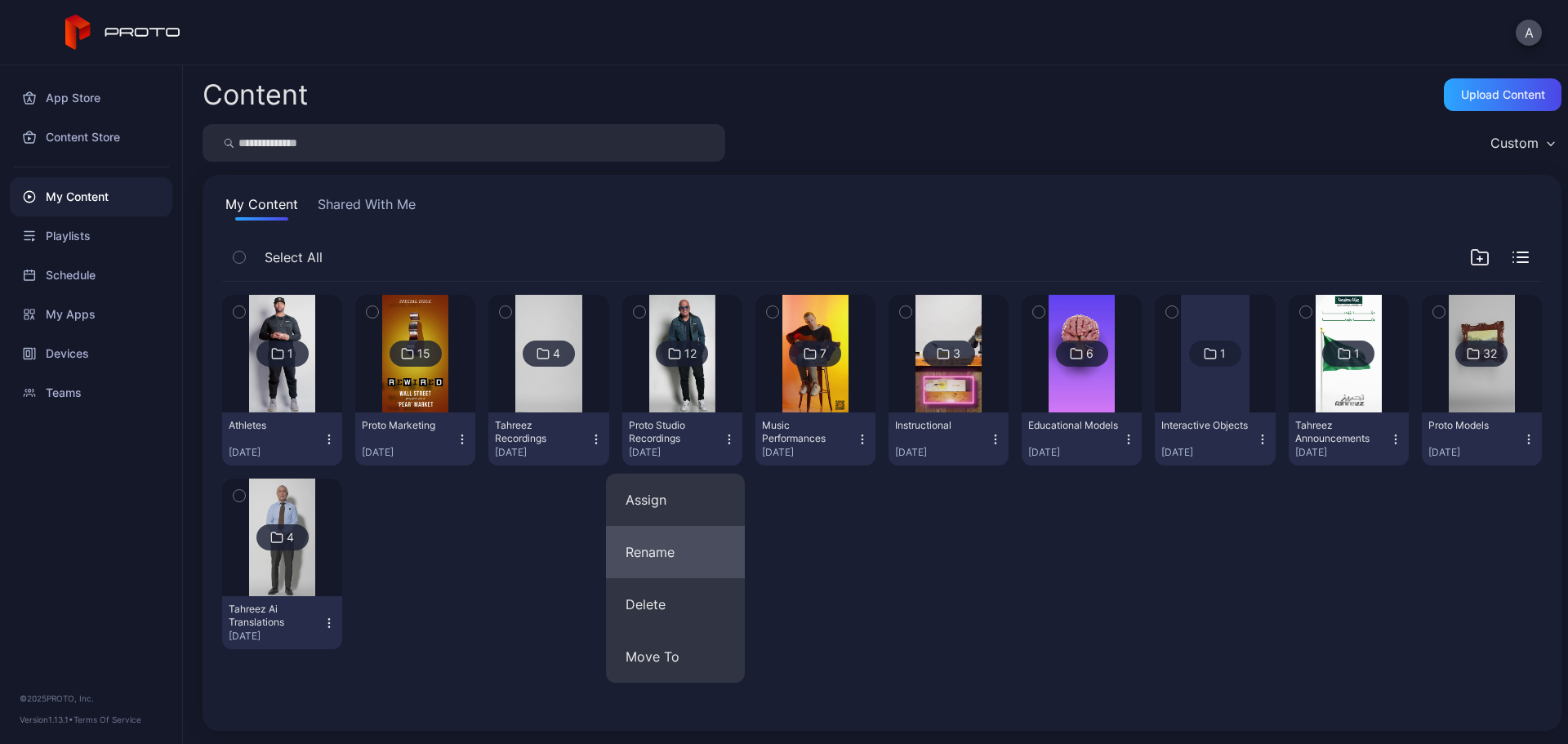
click at [715, 554] on button "Rename" at bounding box center [675, 552] width 139 height 53
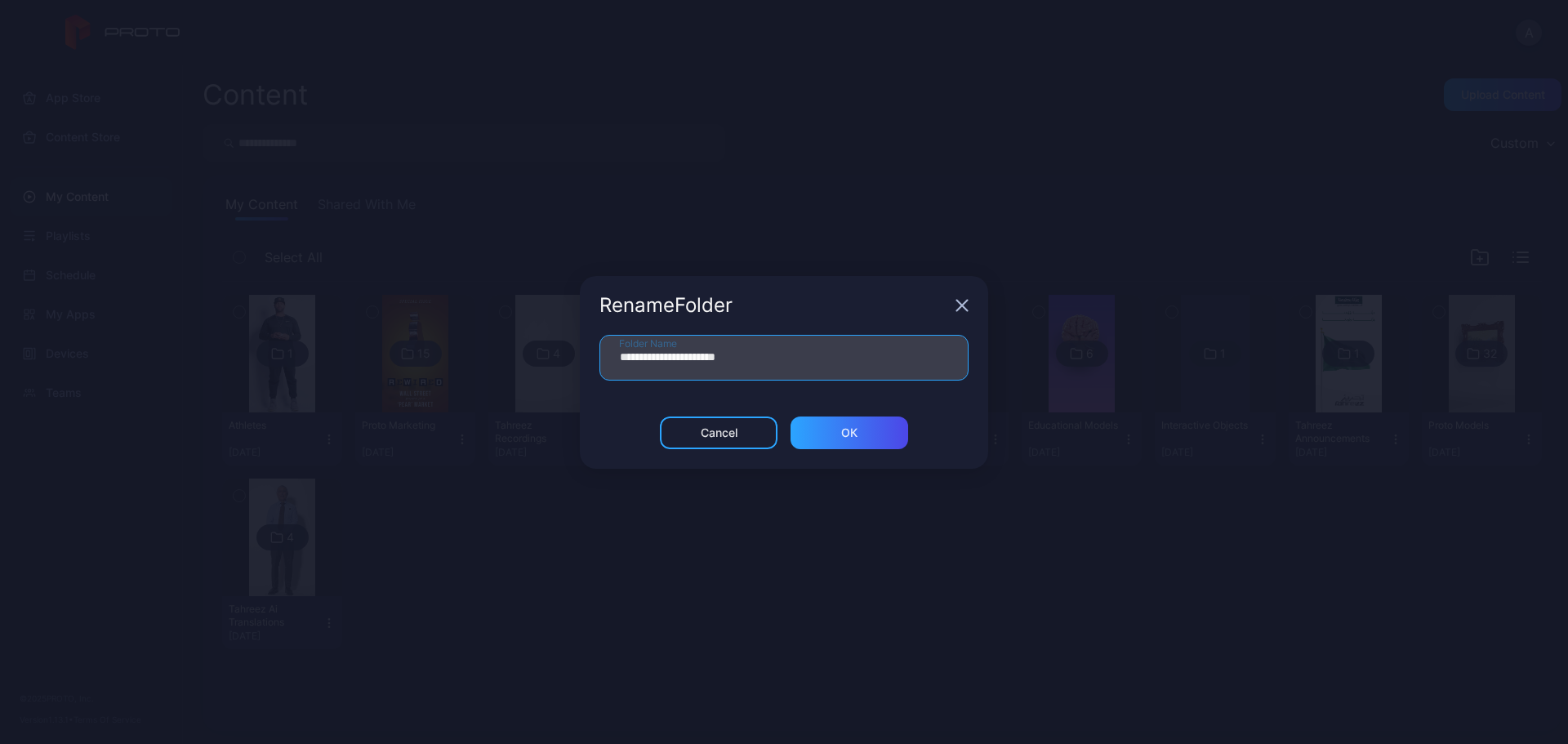
drag, startPoint x: 688, startPoint y: 356, endPoint x: 650, endPoint y: 363, distance: 38.6
click at [650, 363] on input "**********" at bounding box center [784, 358] width 370 height 46
type input "**********"
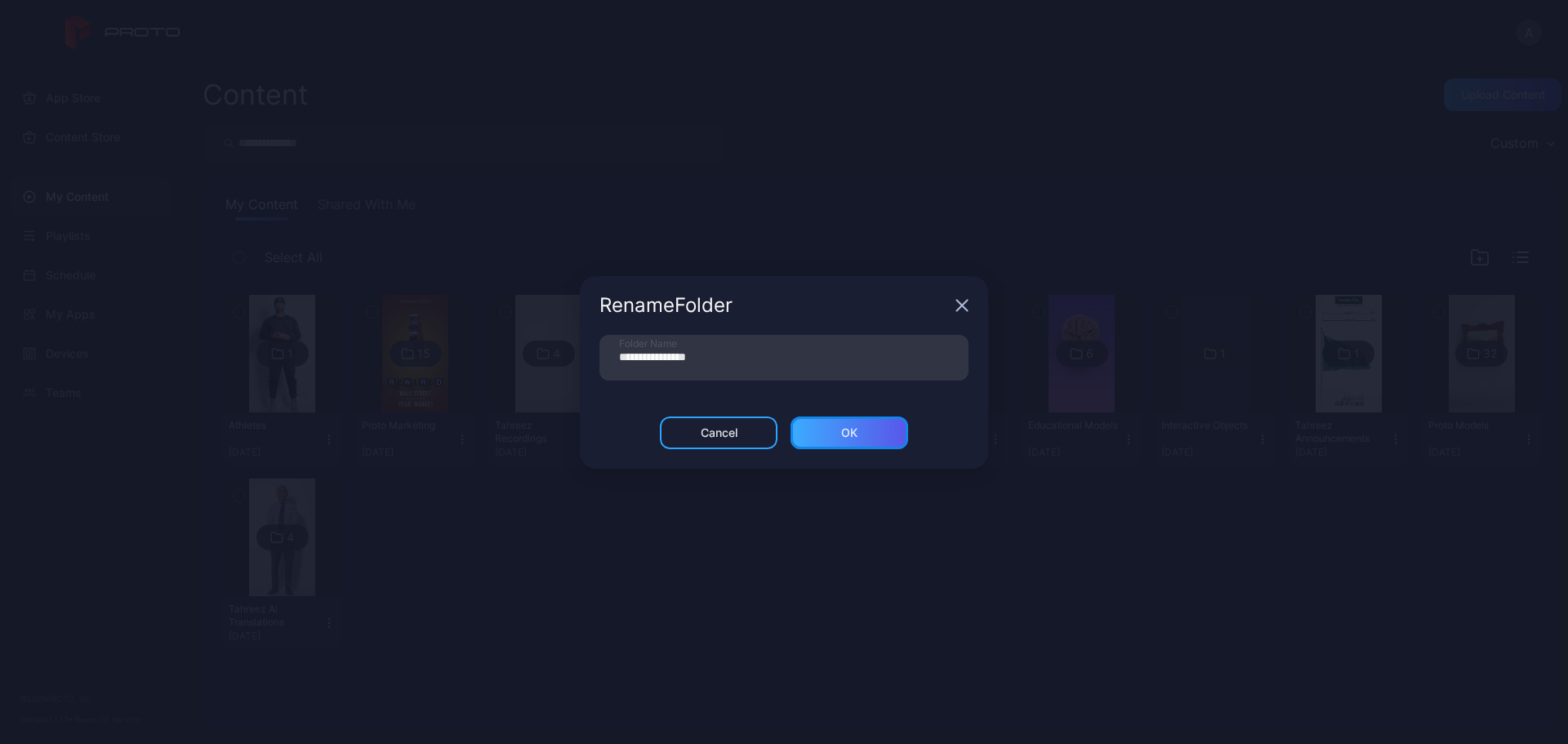
click at [874, 439] on div "ОК" at bounding box center [849, 433] width 117 height 32
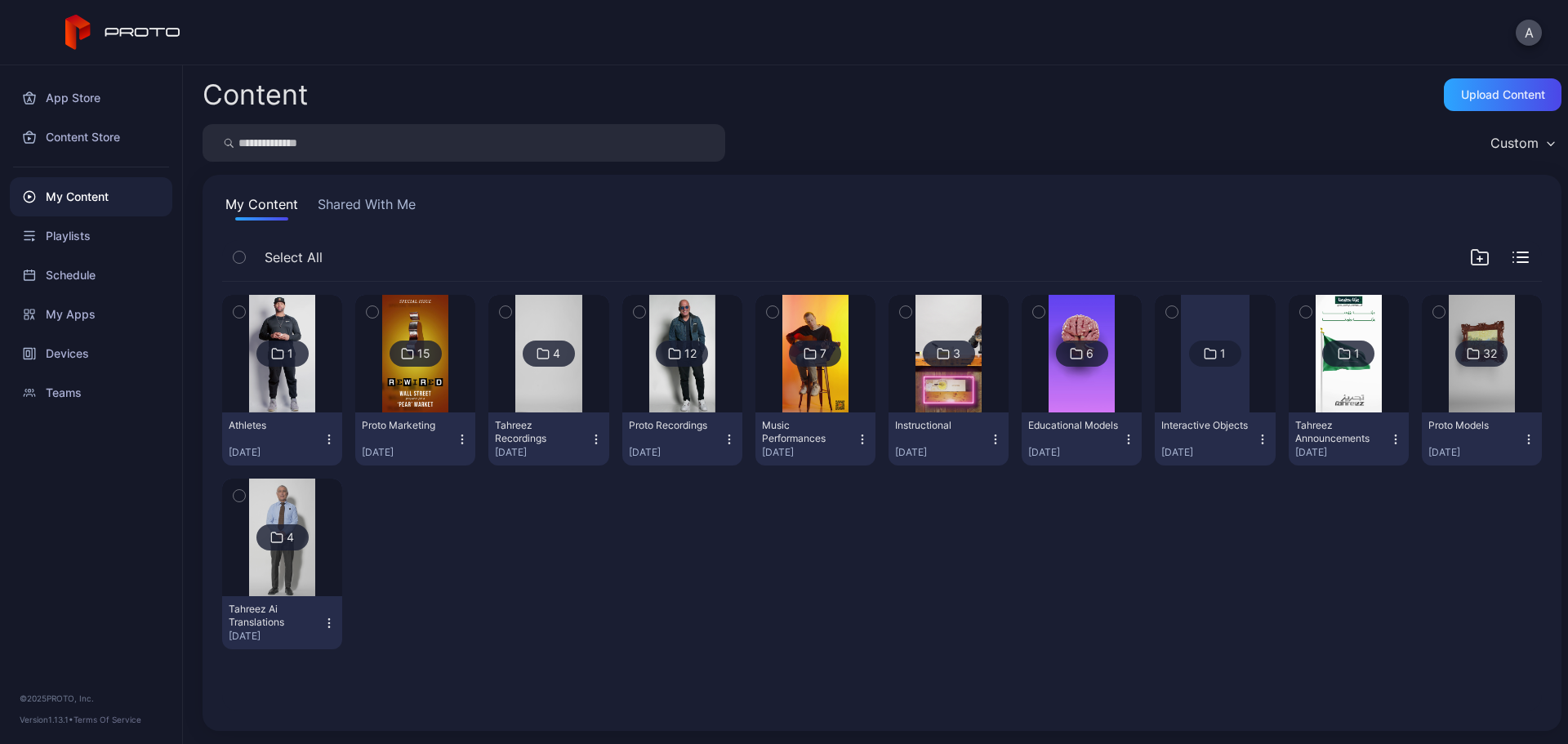
click at [69, 202] on div "My Content" at bounding box center [91, 197] width 163 height 39
click at [68, 202] on div "My Content" at bounding box center [91, 197] width 163 height 39
click at [107, 349] on div "Devices" at bounding box center [91, 354] width 163 height 39
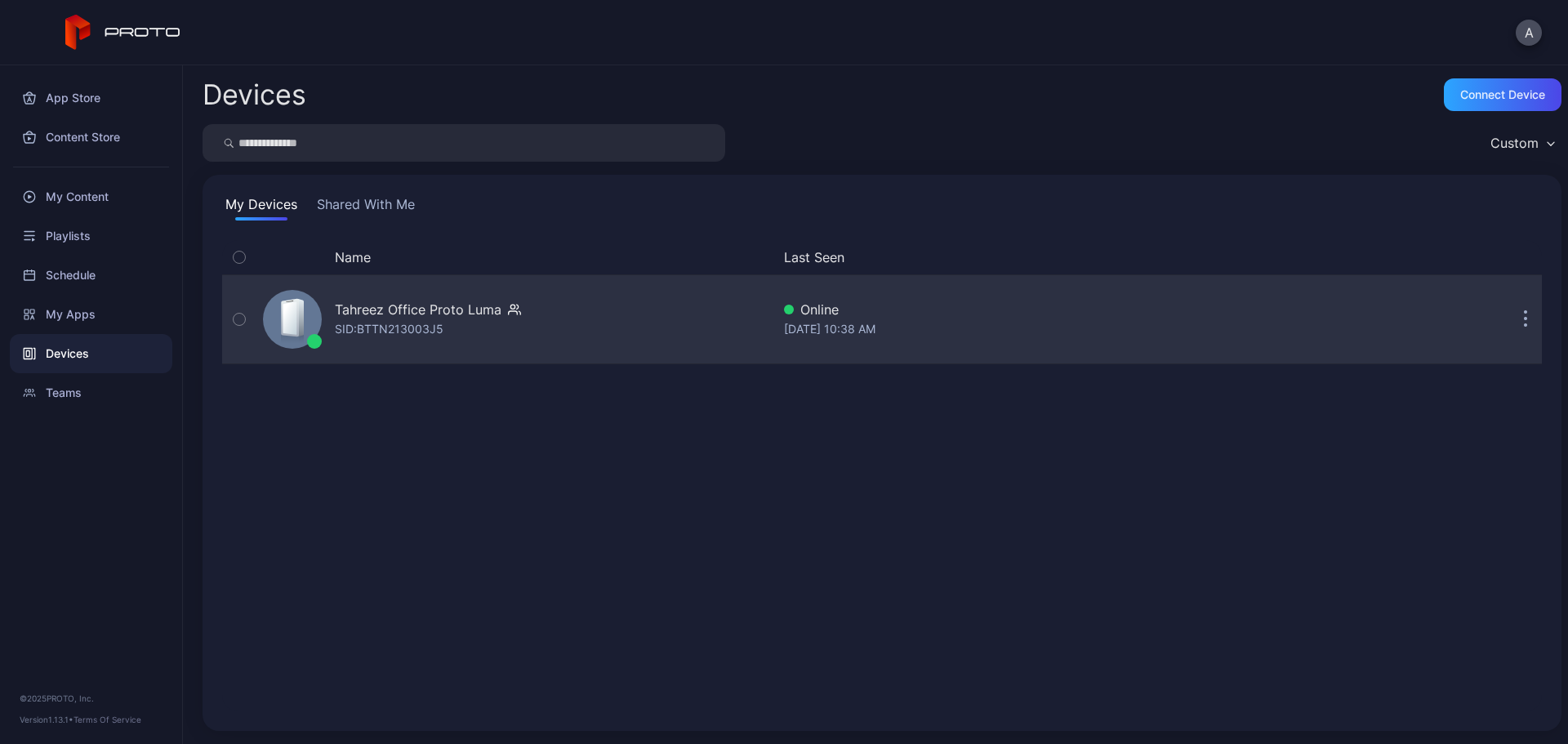
click at [476, 320] on div "Tahreez Office Proto [PERSON_NAME]: BTTN213003J5" at bounding box center [428, 319] width 187 height 39
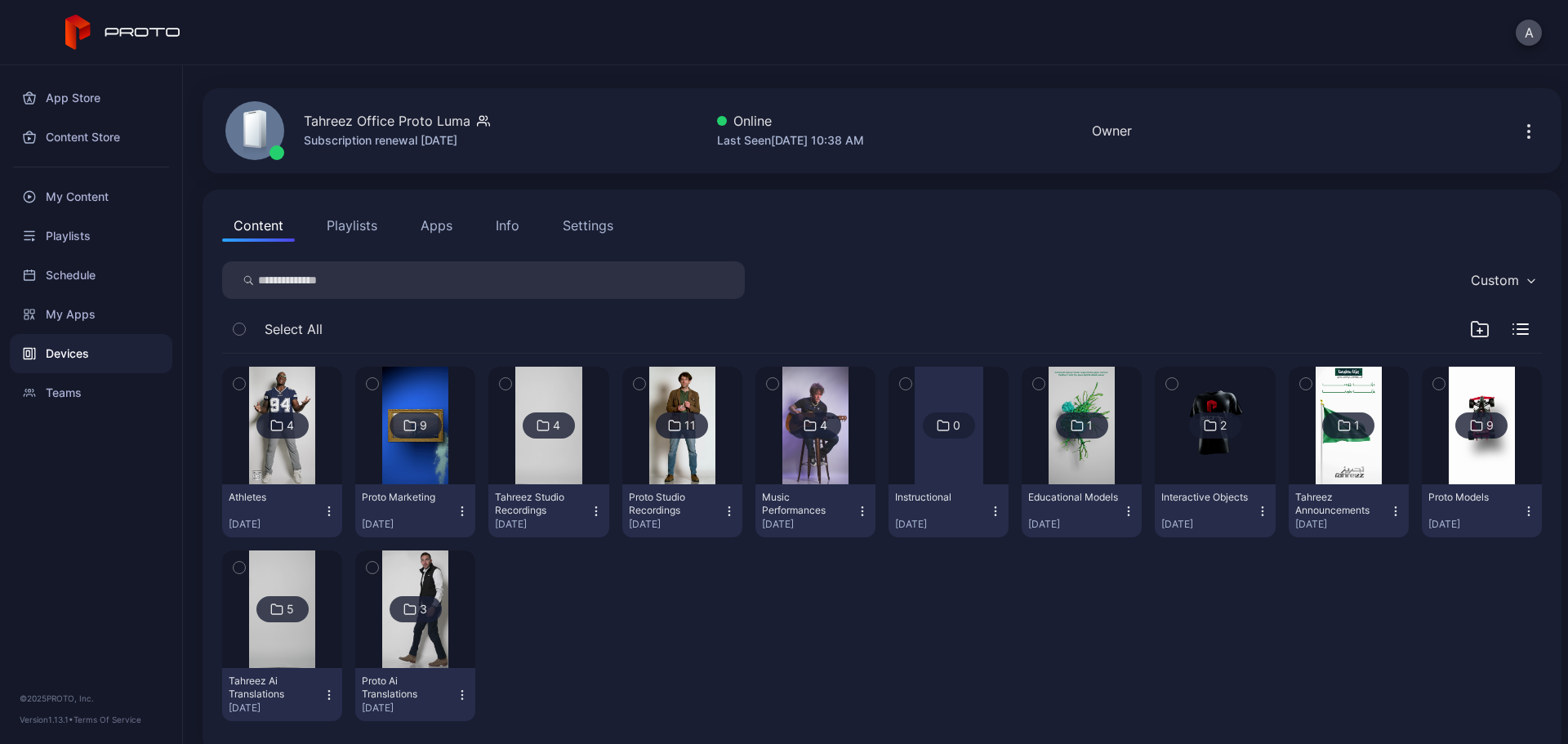
scroll to position [66, 0]
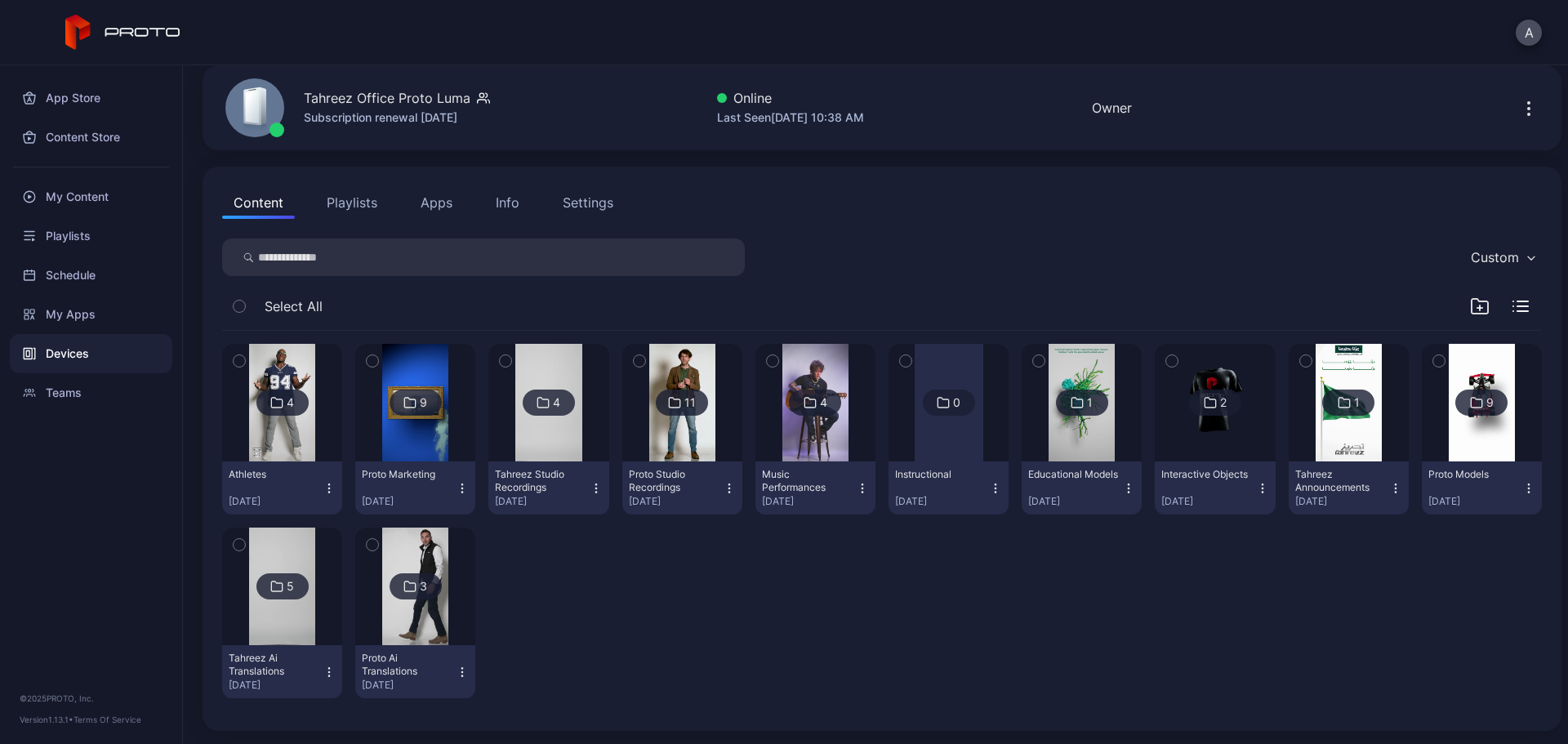
click at [591, 485] on icon "button" at bounding box center [596, 489] width 13 height 13
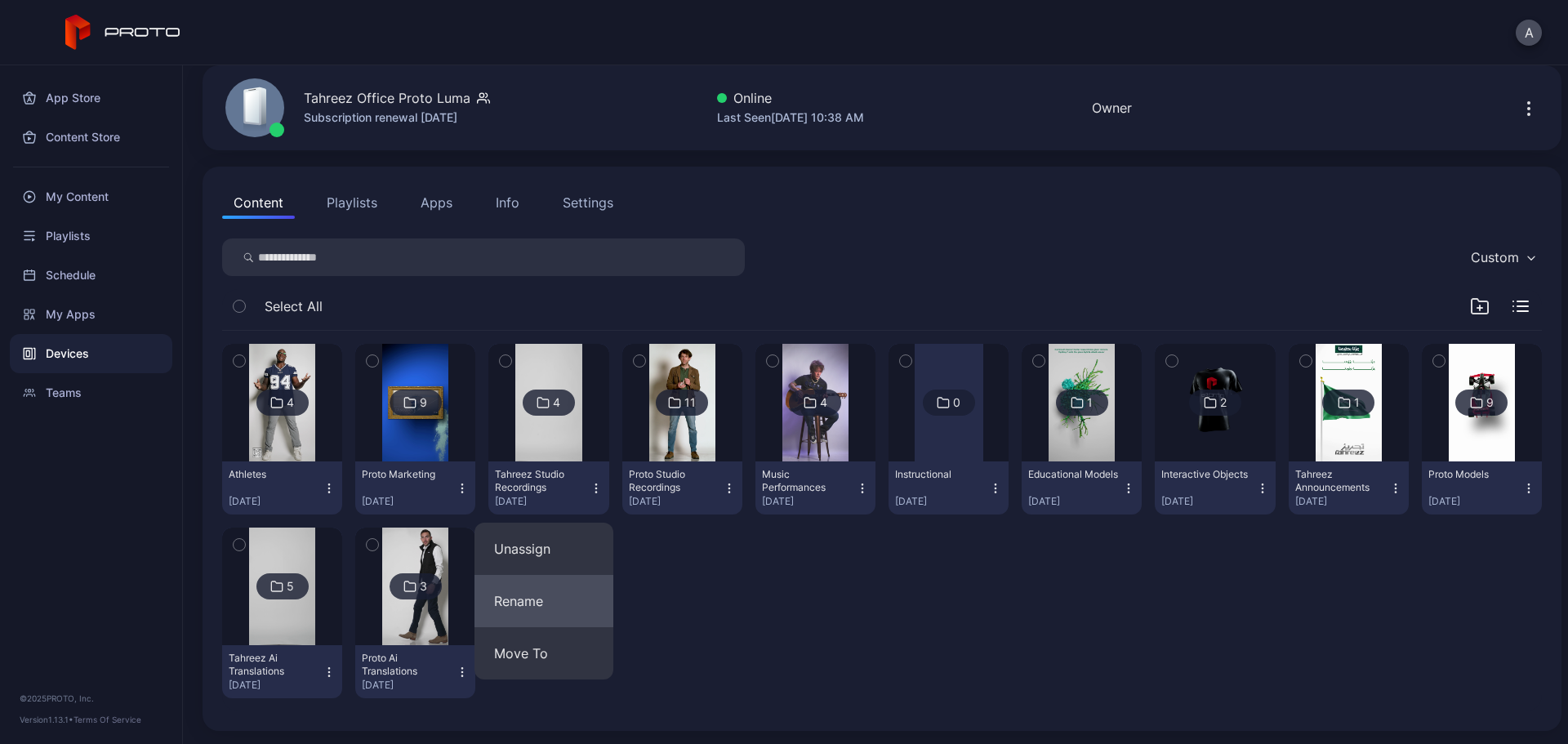
click at [540, 567] on button "Rename" at bounding box center [544, 601] width 139 height 53
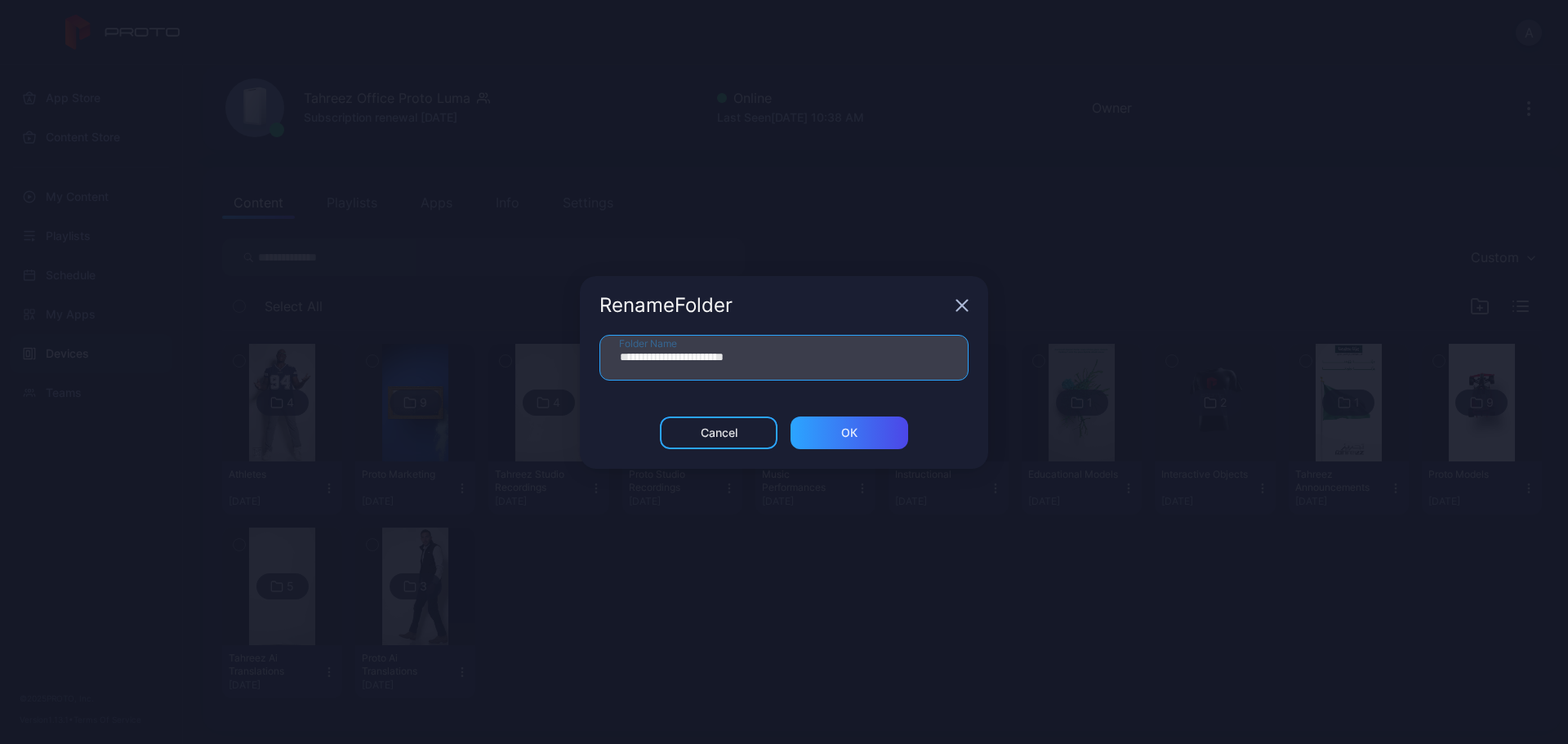
drag, startPoint x: 704, startPoint y: 356, endPoint x: 666, endPoint y: 360, distance: 38.2
click at [666, 360] on input "**********" at bounding box center [784, 358] width 370 height 46
type input "**********"
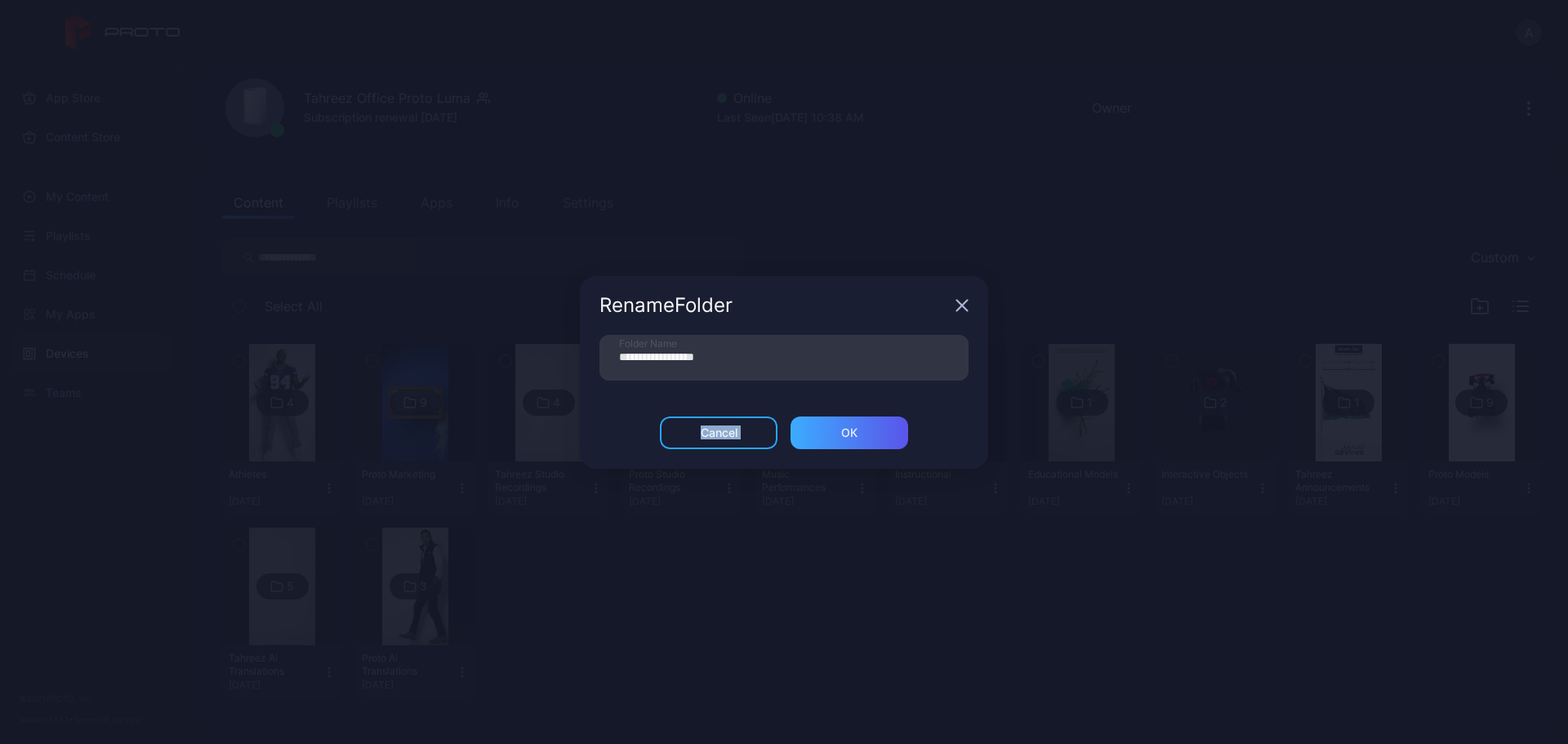
click at [837, 419] on div "**********" at bounding box center [784, 372] width 408 height 193
click at [845, 429] on div "ОК" at bounding box center [850, 433] width 17 height 13
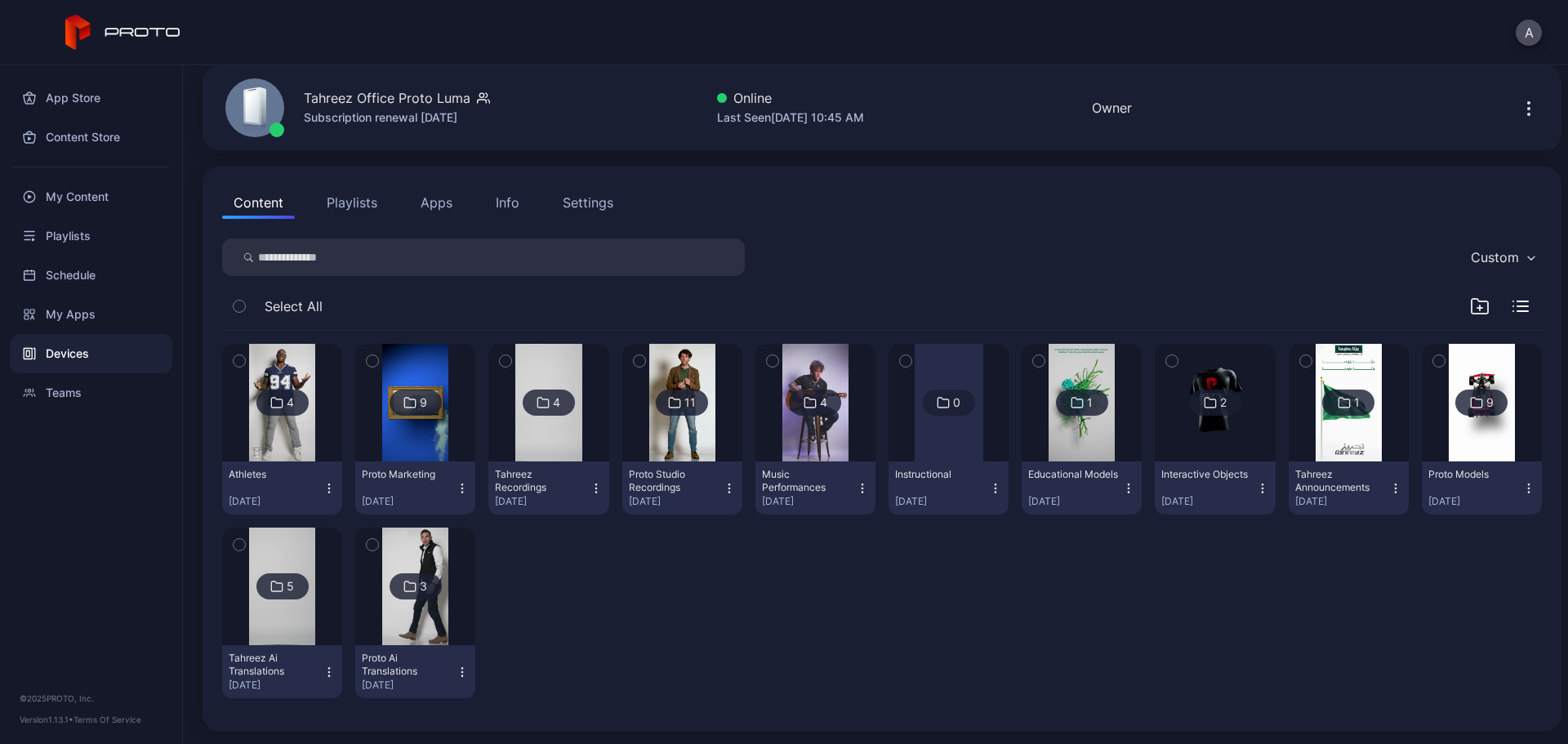
click at [723, 484] on icon "button" at bounding box center [729, 489] width 13 height 13
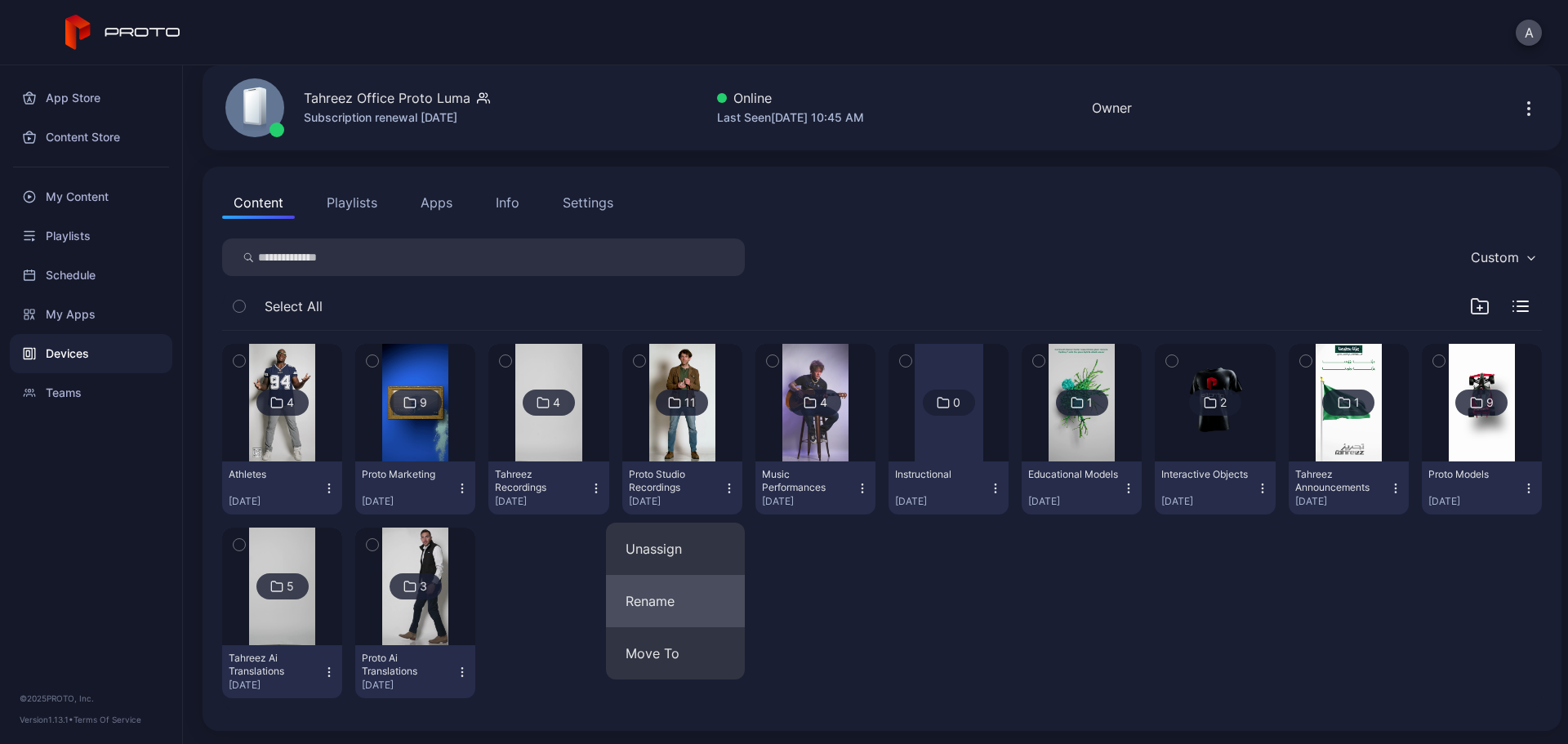
click at [675, 567] on button "Rename" at bounding box center [675, 601] width 139 height 53
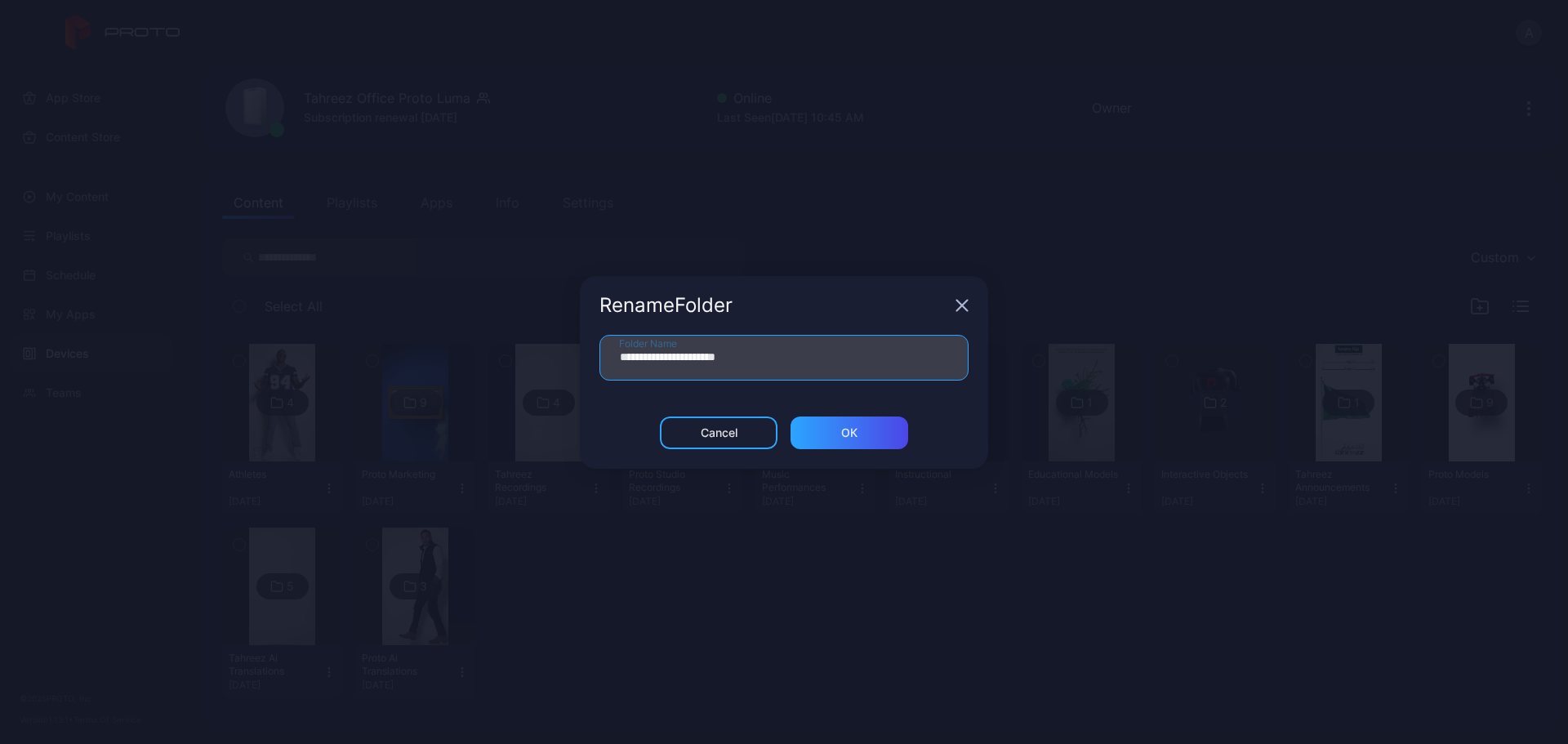
drag, startPoint x: 692, startPoint y: 359, endPoint x: 651, endPoint y: 359, distance: 41.0
click at [651, 359] on input "**********" at bounding box center [784, 358] width 370 height 46
type input "**********"
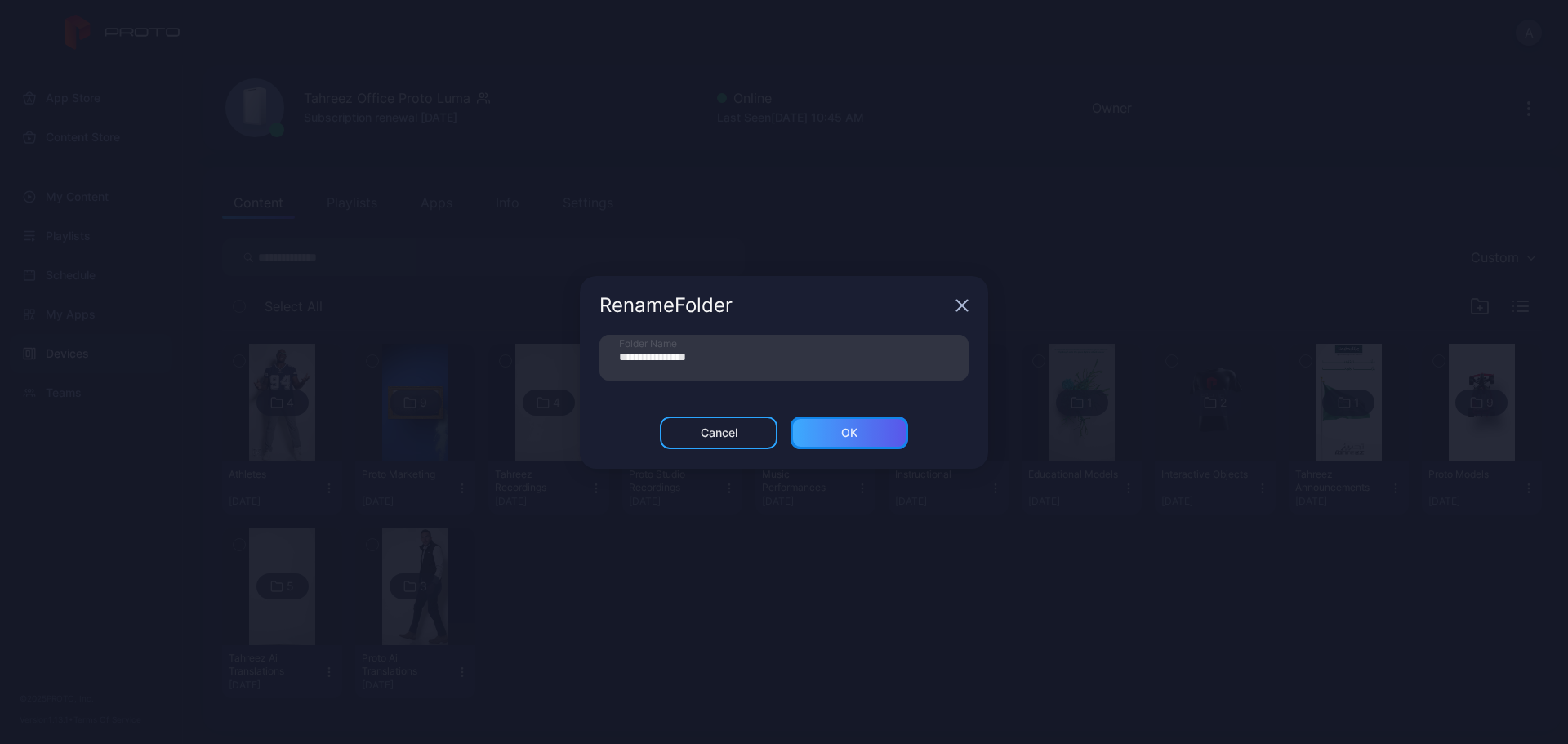
click at [860, 427] on div "ОК" at bounding box center [849, 433] width 117 height 32
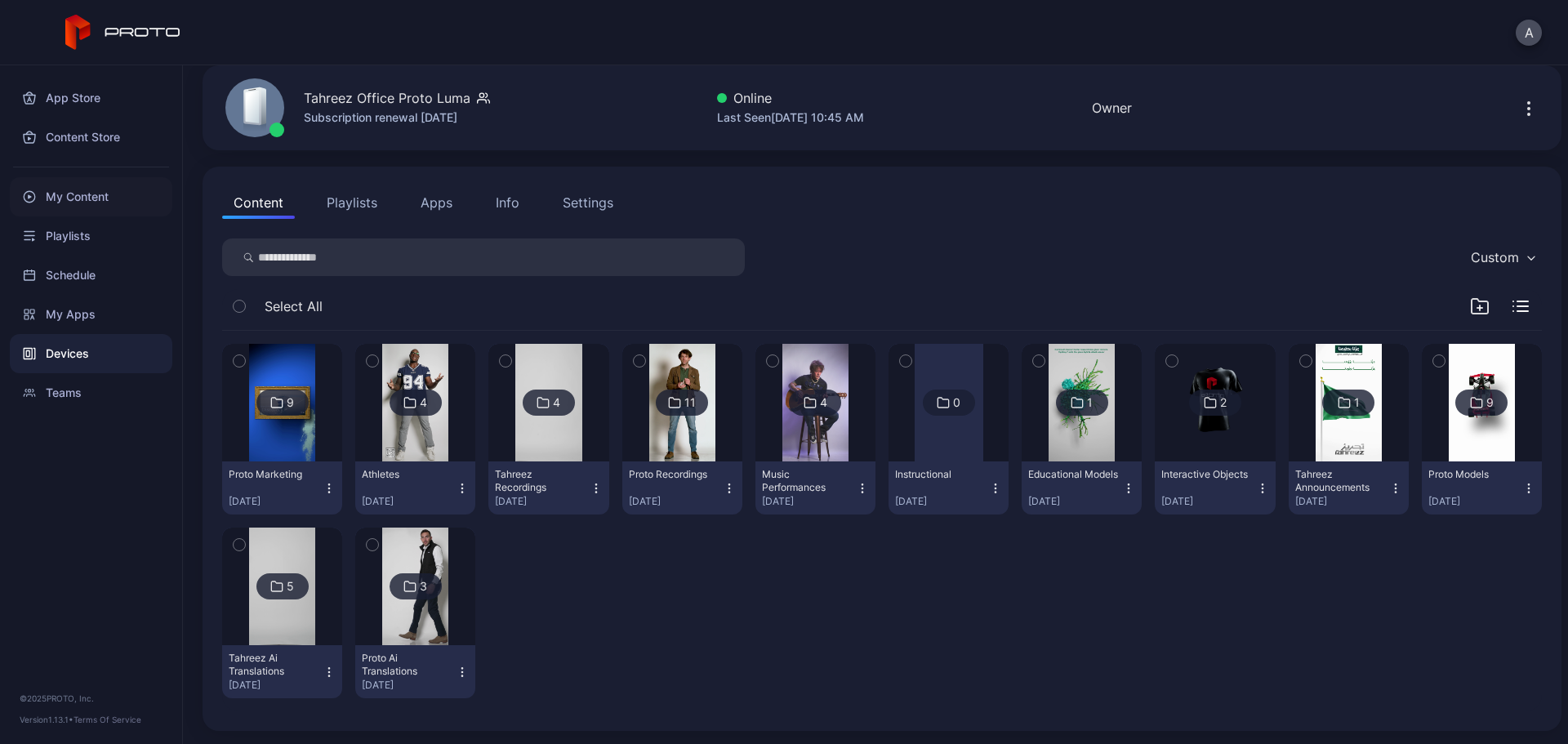
click at [99, 198] on div "My Content" at bounding box center [91, 197] width 163 height 39
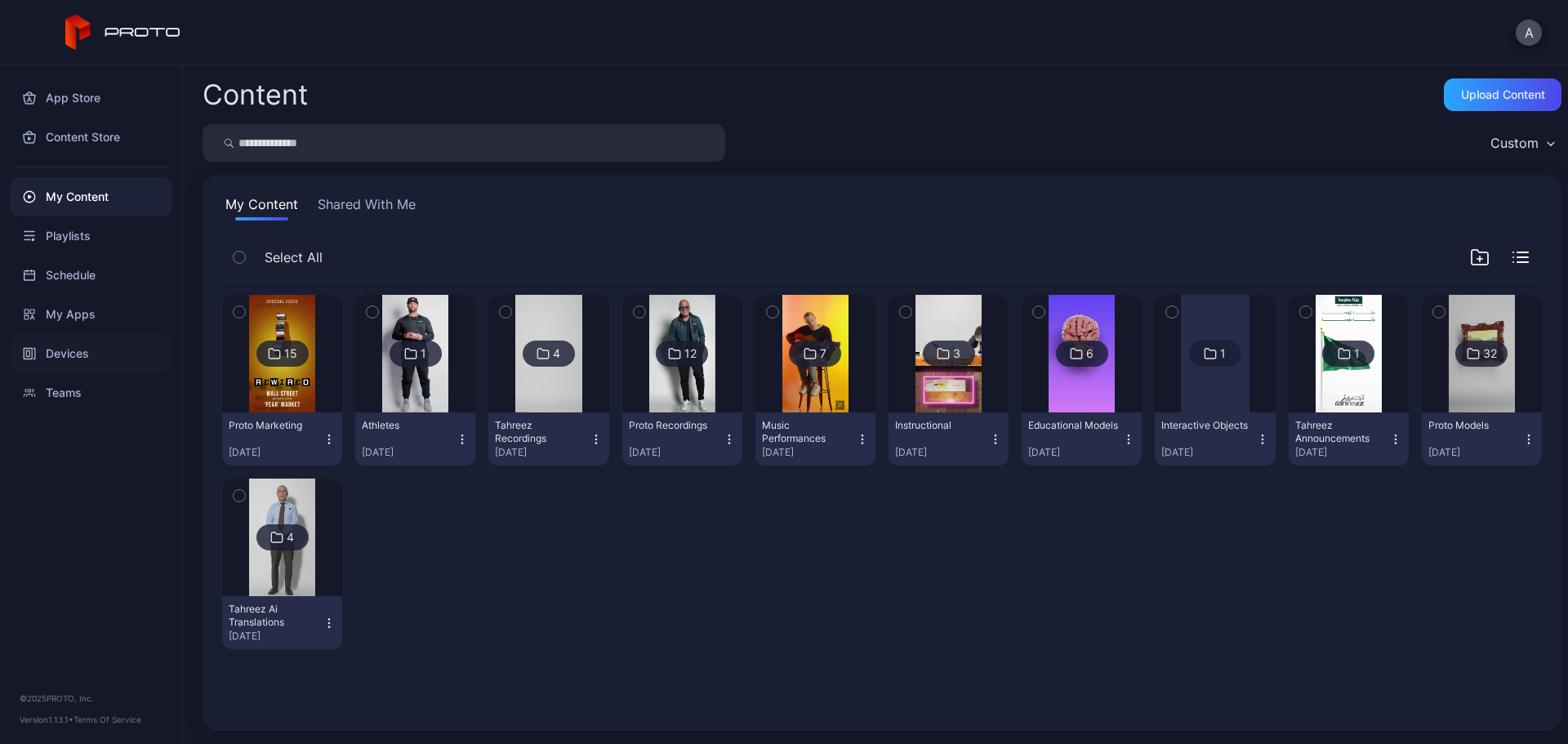
click at [150, 355] on div "Devices" at bounding box center [91, 354] width 163 height 39
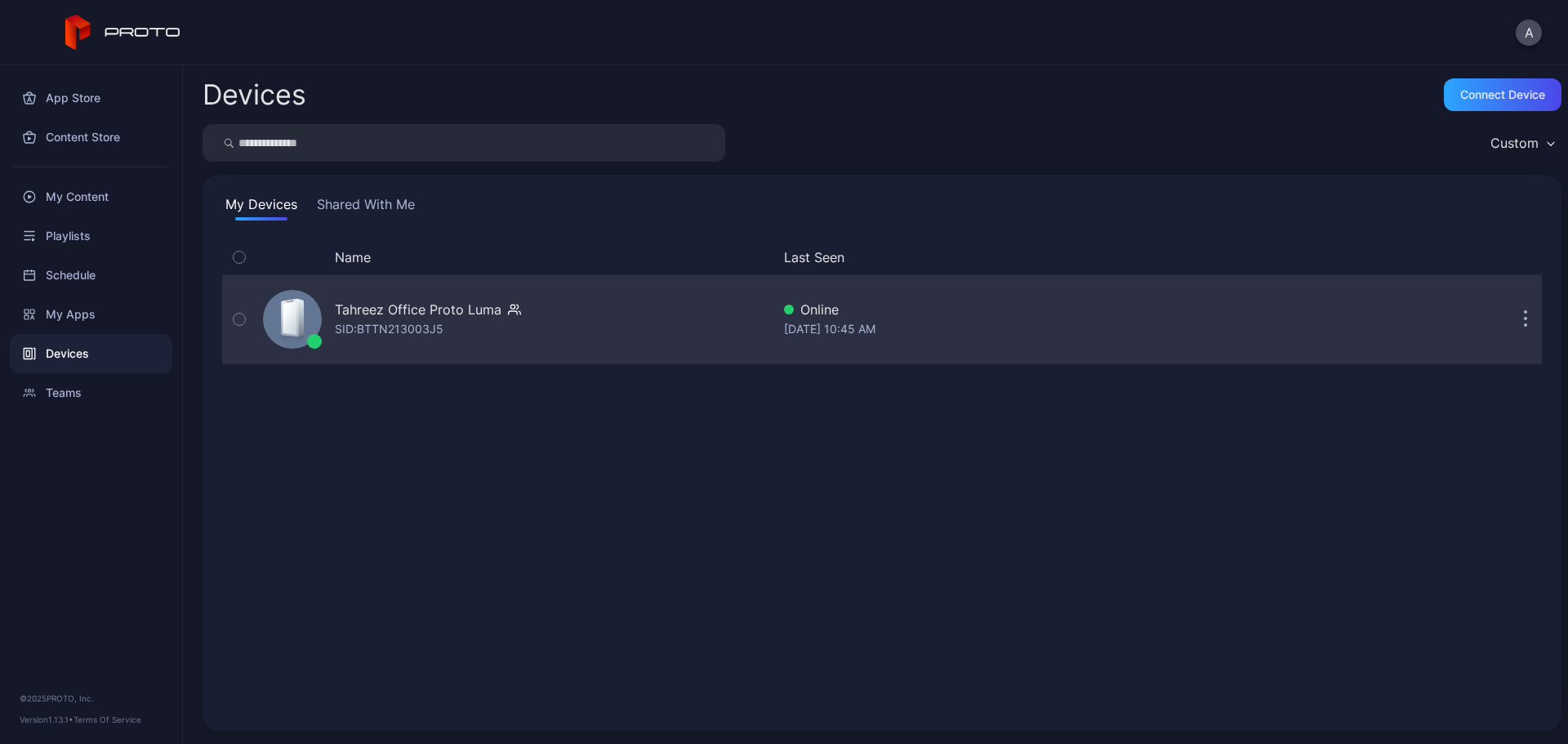
click at [458, 314] on div "Tahreez Office Proto Luma" at bounding box center [418, 309] width 166 height 19
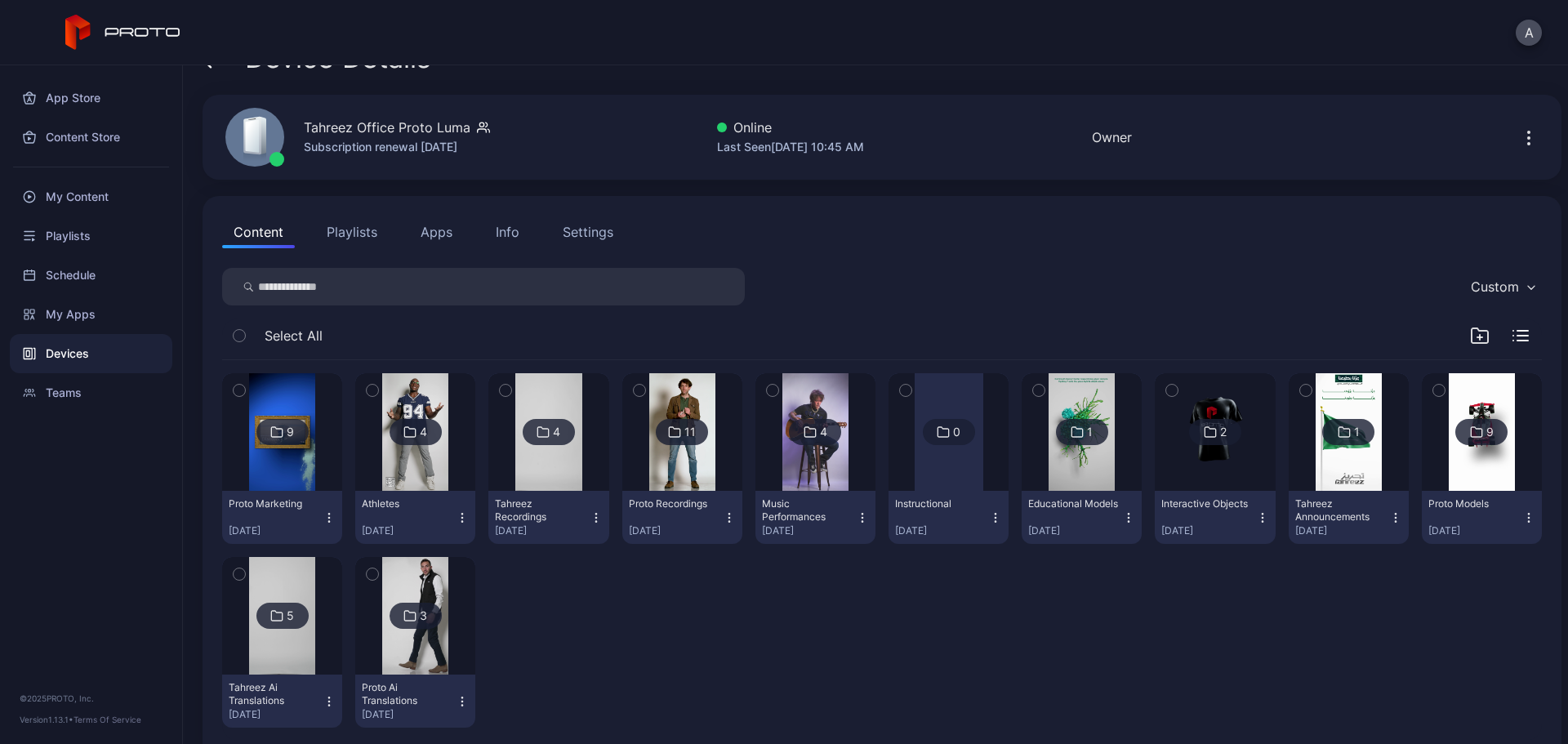
scroll to position [66, 0]
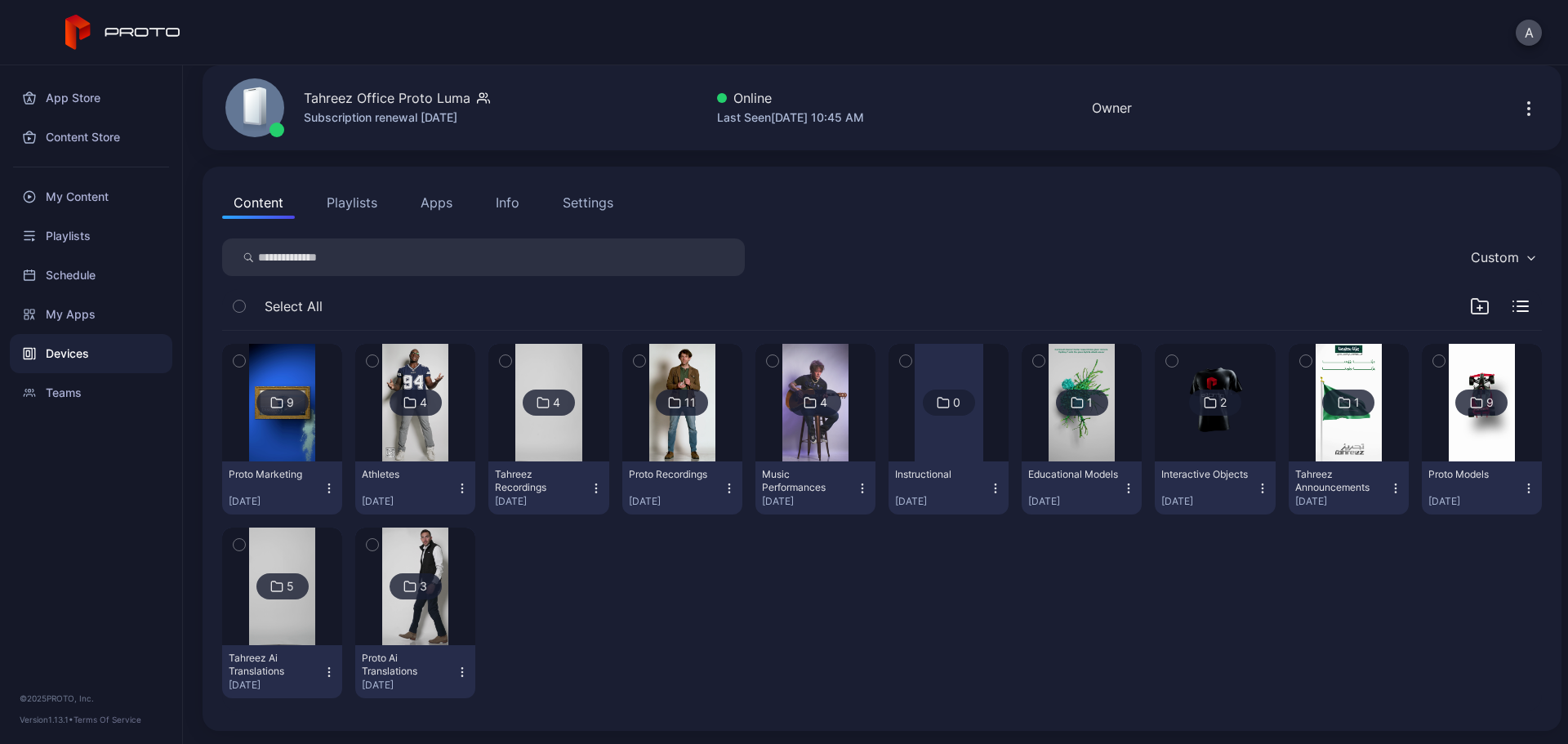
click at [287, 452] on img at bounding box center [283, 402] width 67 height 117
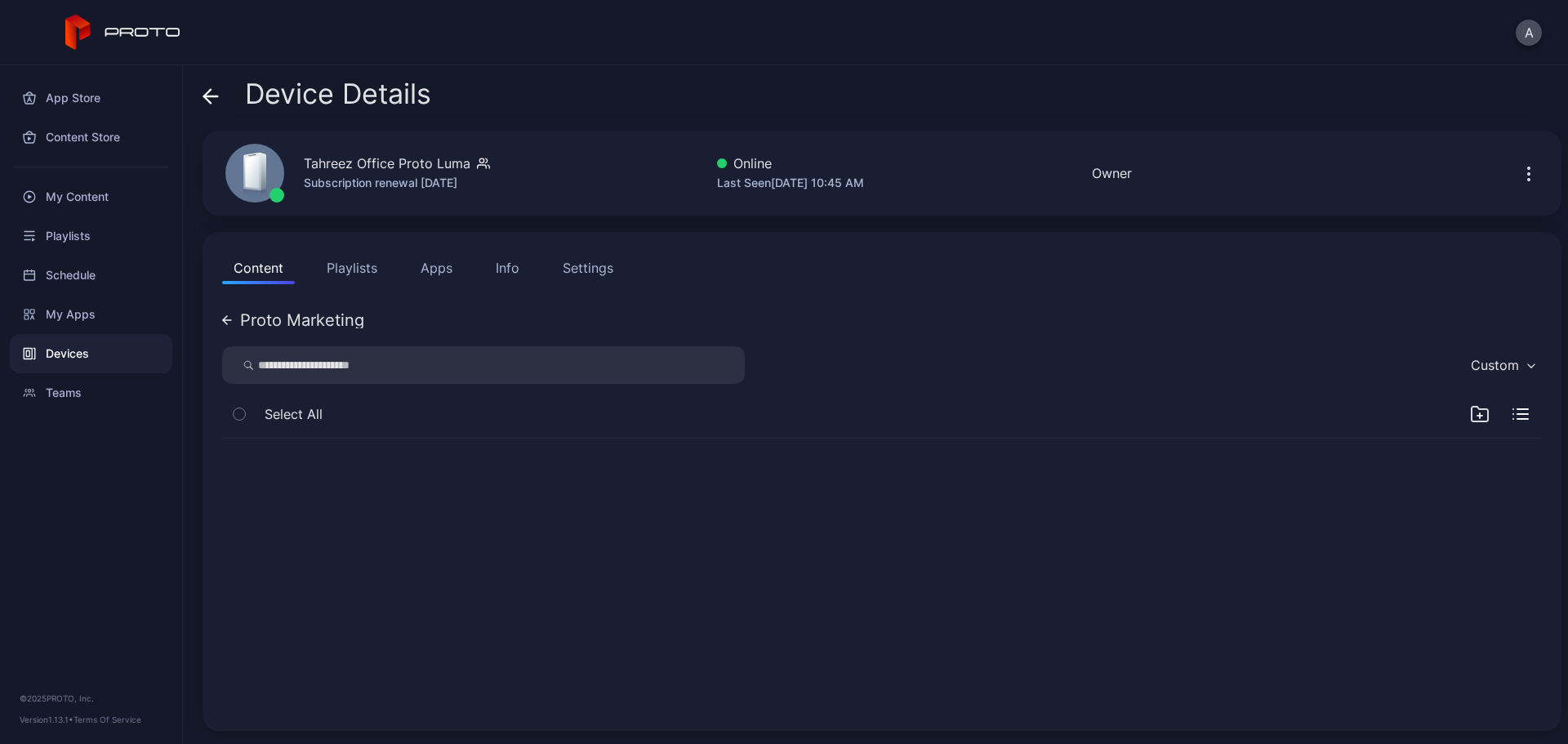
scroll to position [0, 0]
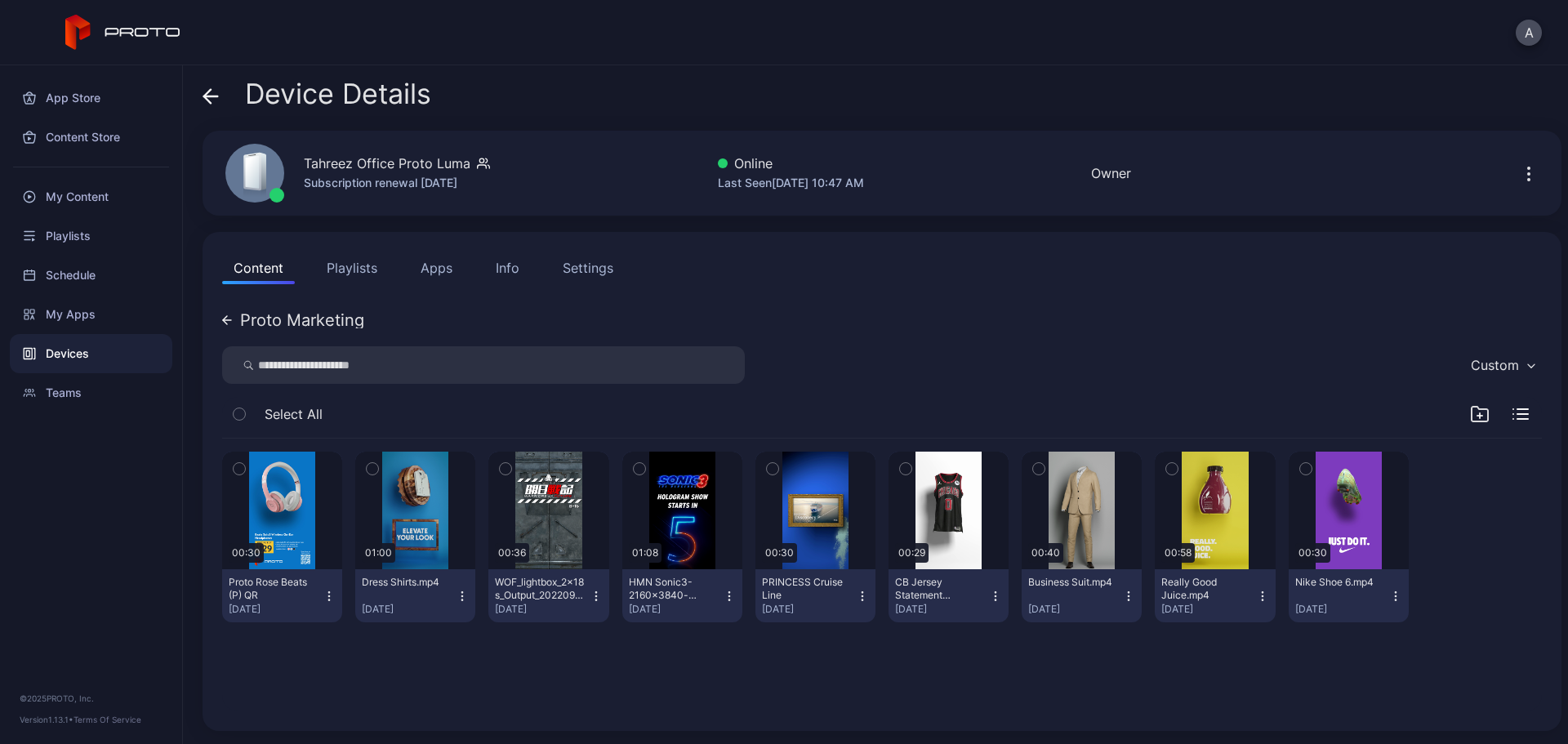
click at [368, 567] on div "00:30 Proto Rose Beats (P) QR [DATE] 01:00 Dress Shirts.mp4 [DATE] 00:36 WOF_li…" at bounding box center [881, 576] width 1346 height 299
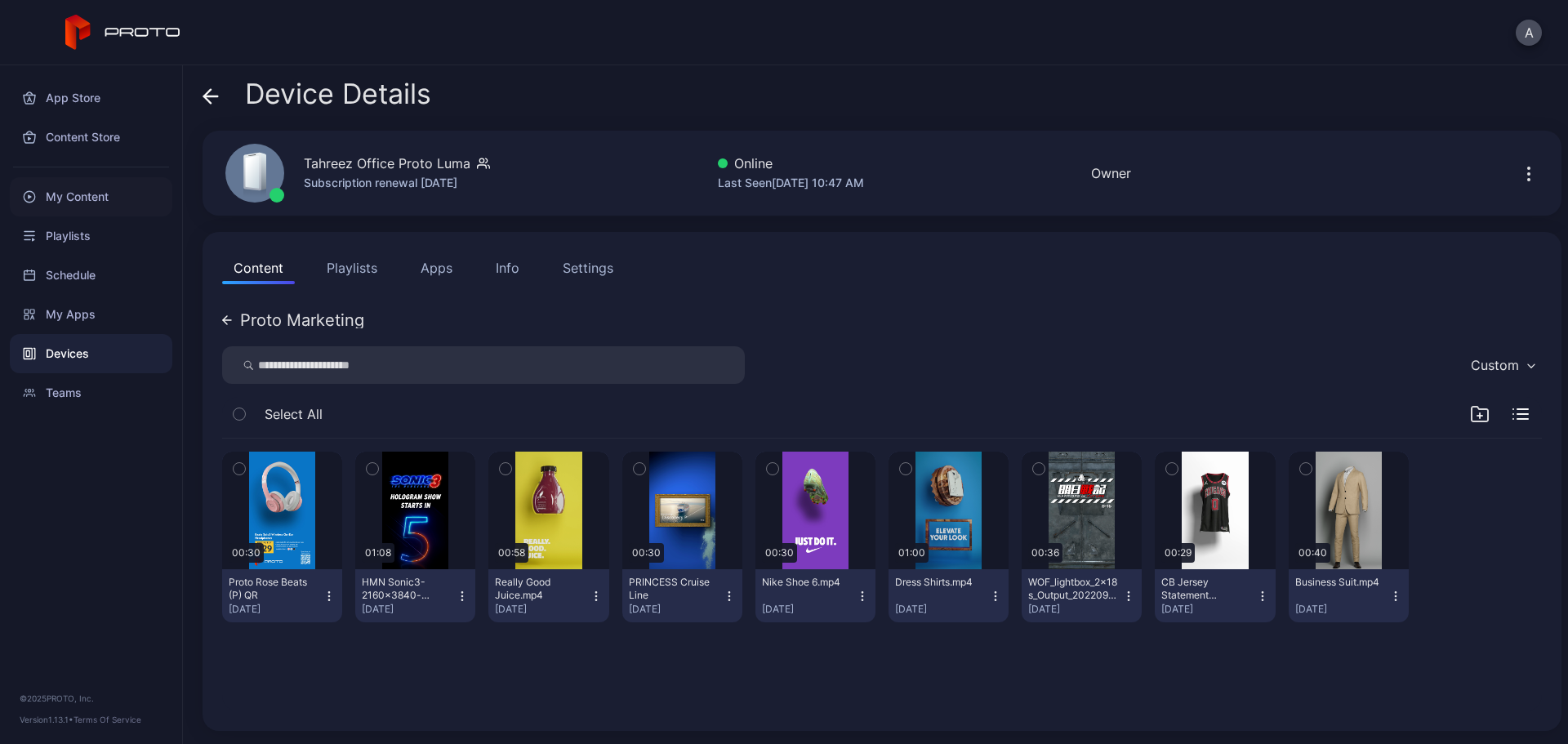
click at [96, 200] on div "My Content" at bounding box center [91, 197] width 163 height 39
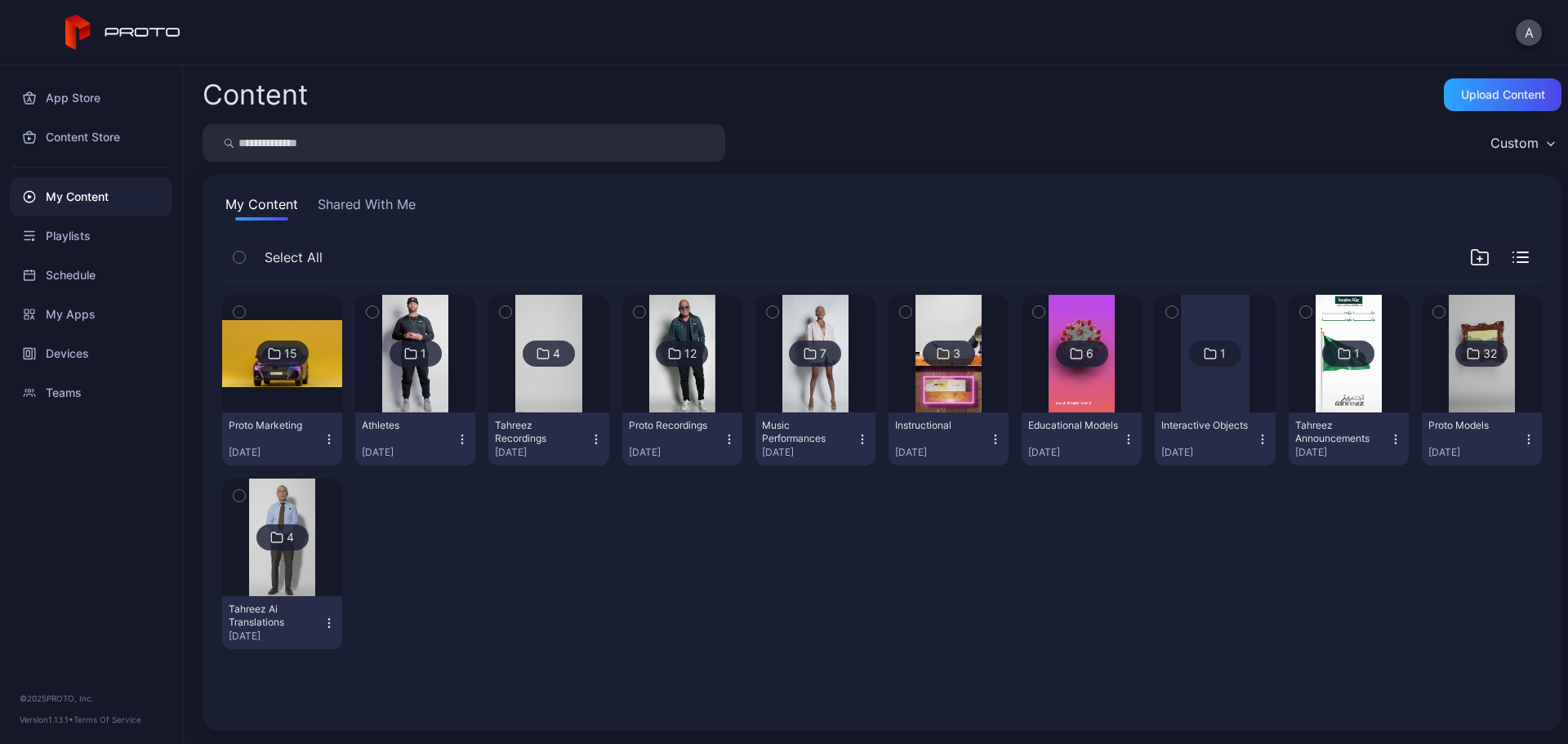
click at [276, 392] on div at bounding box center [282, 353] width 117 height 117
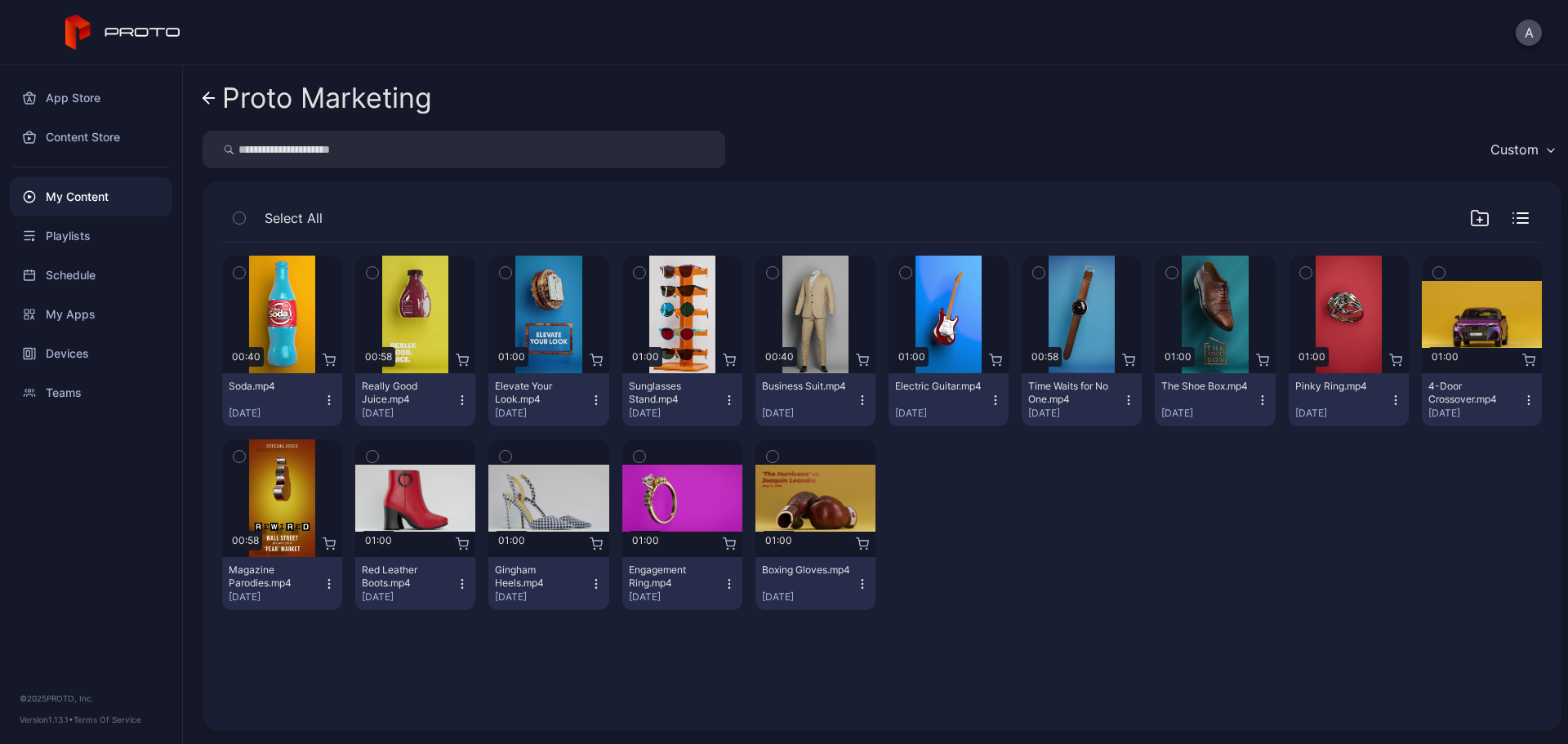
click at [242, 276] on icon "button" at bounding box center [239, 273] width 11 height 18
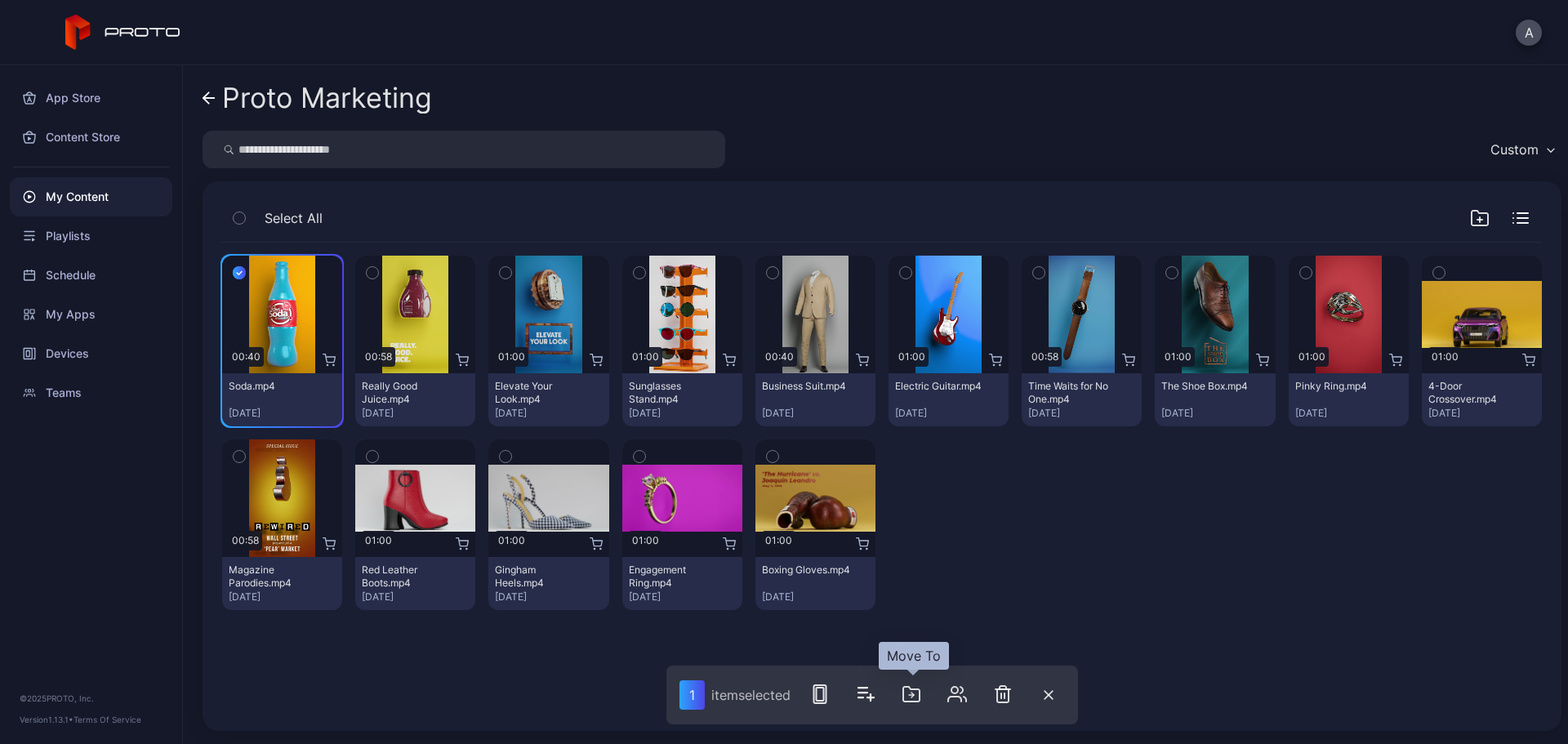
click at [911, 567] on icon "button" at bounding box center [911, 694] width 19 height 19
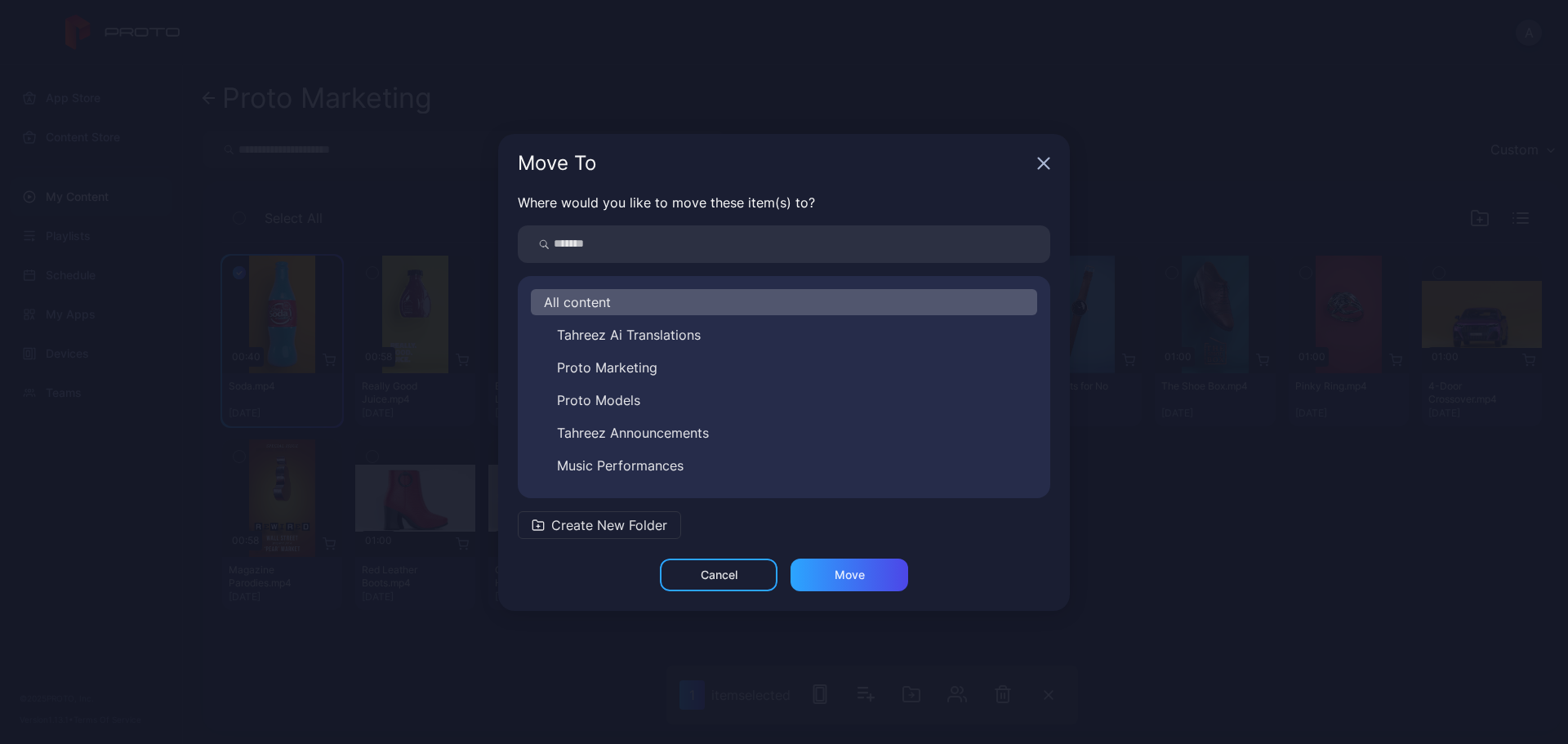
click at [1047, 165] on icon "button" at bounding box center [1044, 164] width 13 height 13
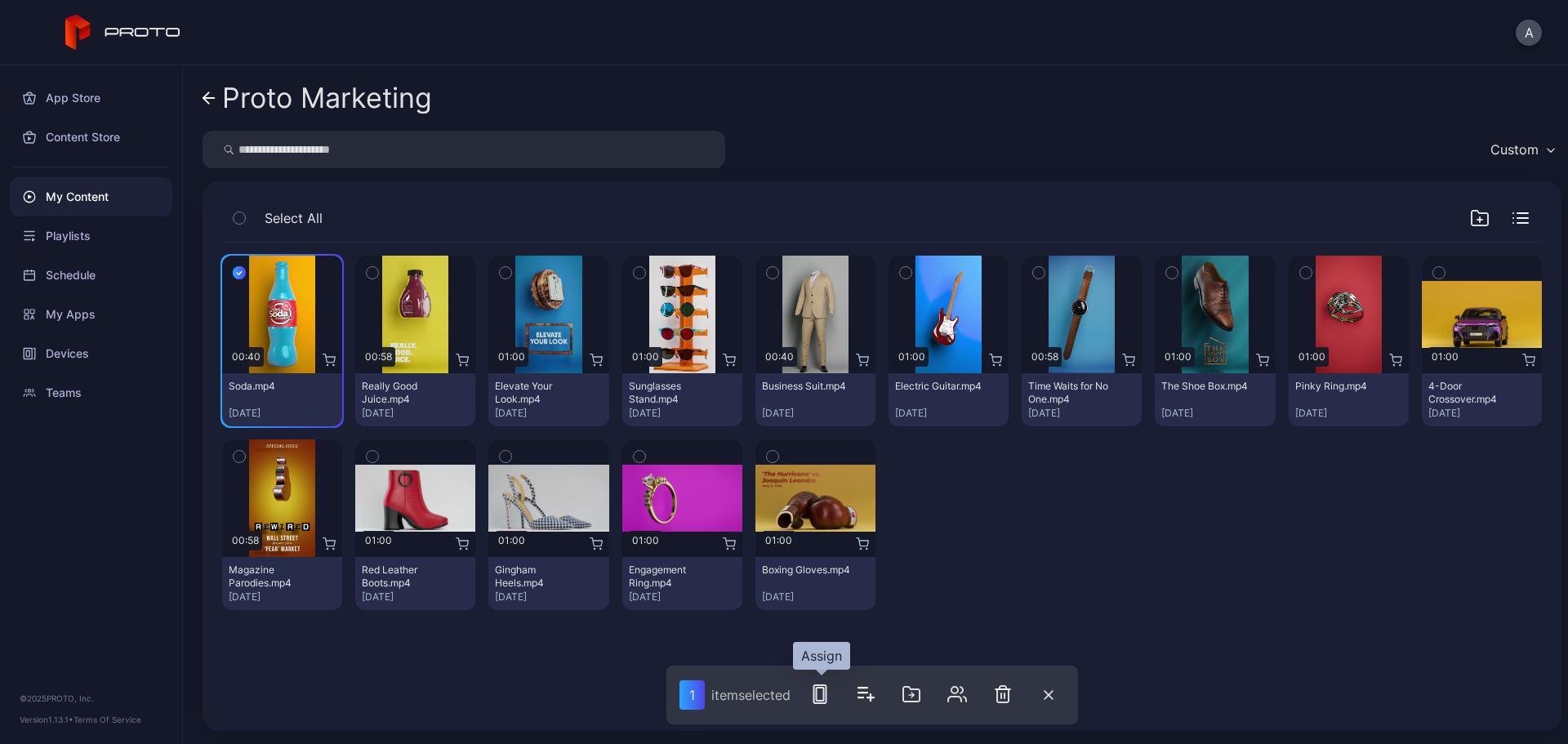
click at [822, 567] on icon "button" at bounding box center [820, 694] width 19 height 19
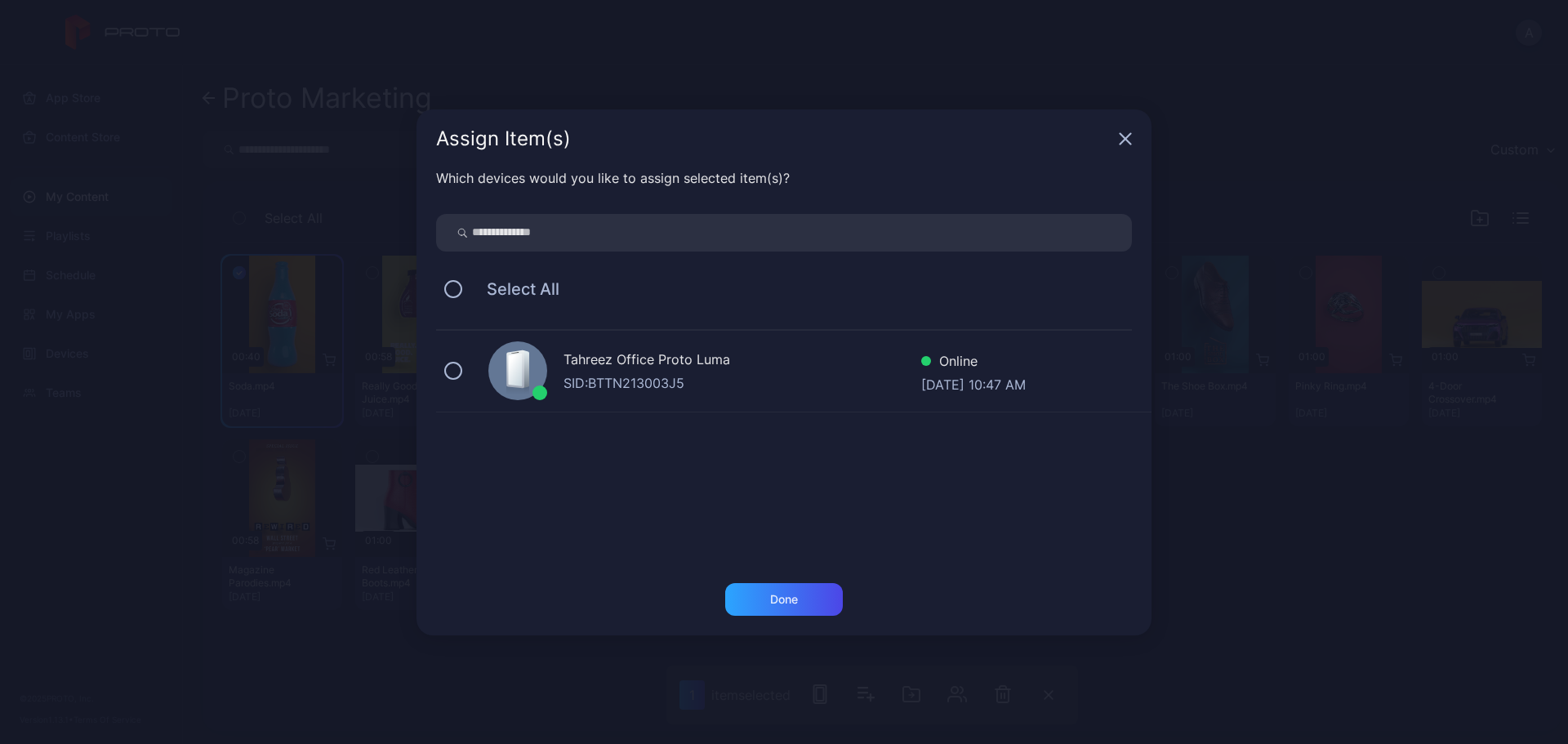
click at [667, 381] on div "SID: BTTN213003J5" at bounding box center [742, 383] width 358 height 19
click at [774, 567] on div "Done" at bounding box center [784, 600] width 28 height 13
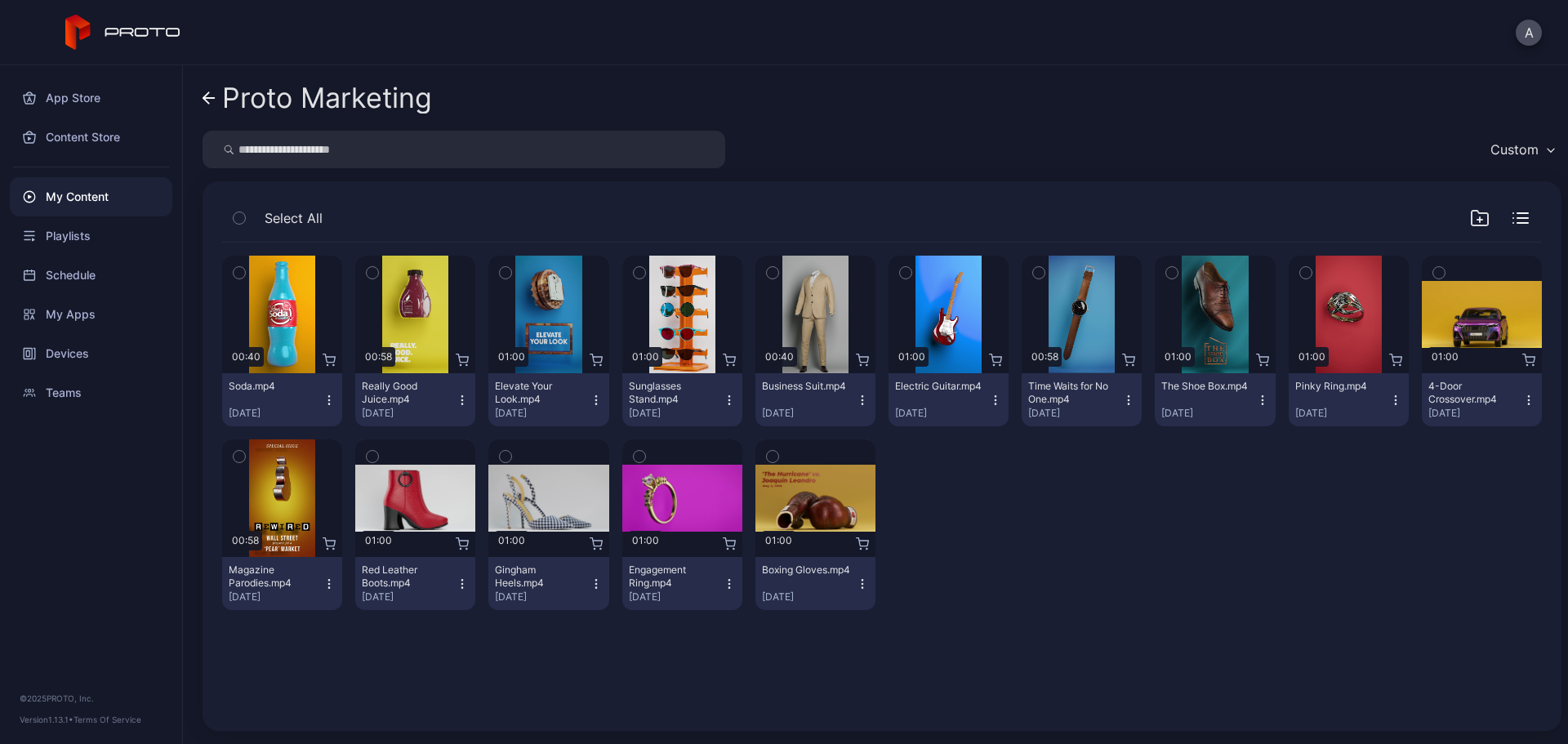
click at [634, 273] on icon "button" at bounding box center [639, 273] width 11 height 18
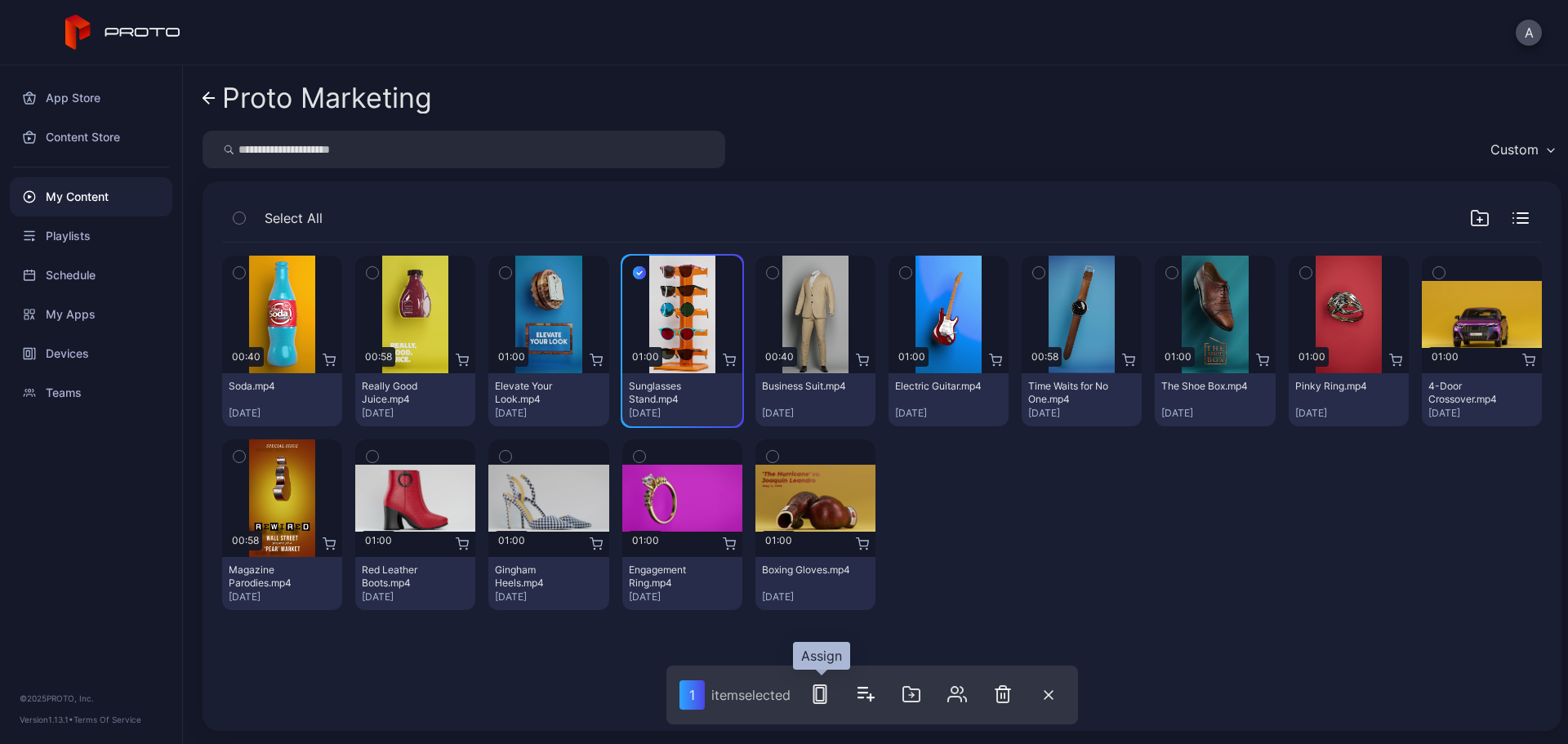
click at [828, 567] on icon "button" at bounding box center [820, 694] width 19 height 19
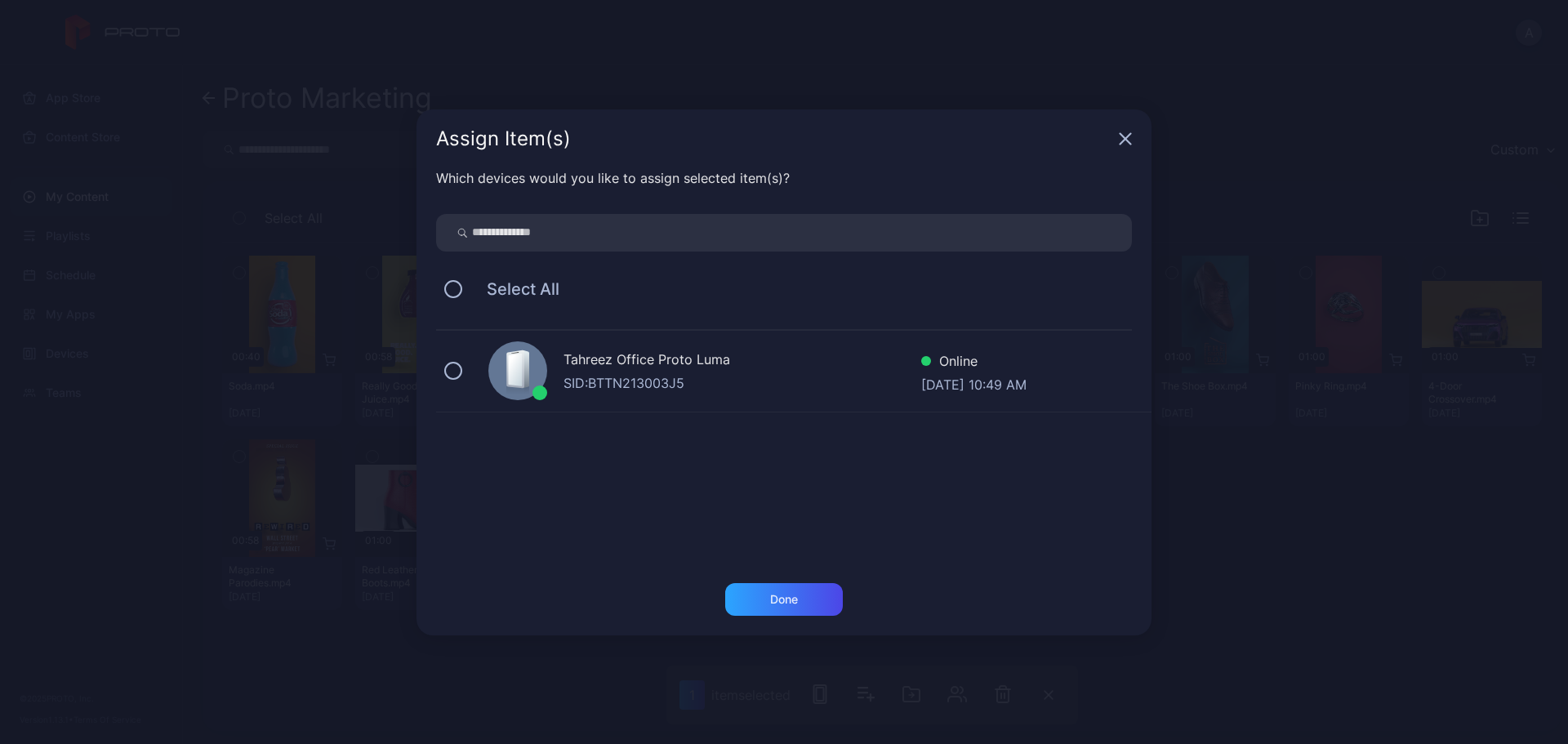
click at [645, 374] on div "SID: BTTN213003J5" at bounding box center [742, 383] width 358 height 19
click at [795, 567] on div "Done" at bounding box center [784, 600] width 28 height 13
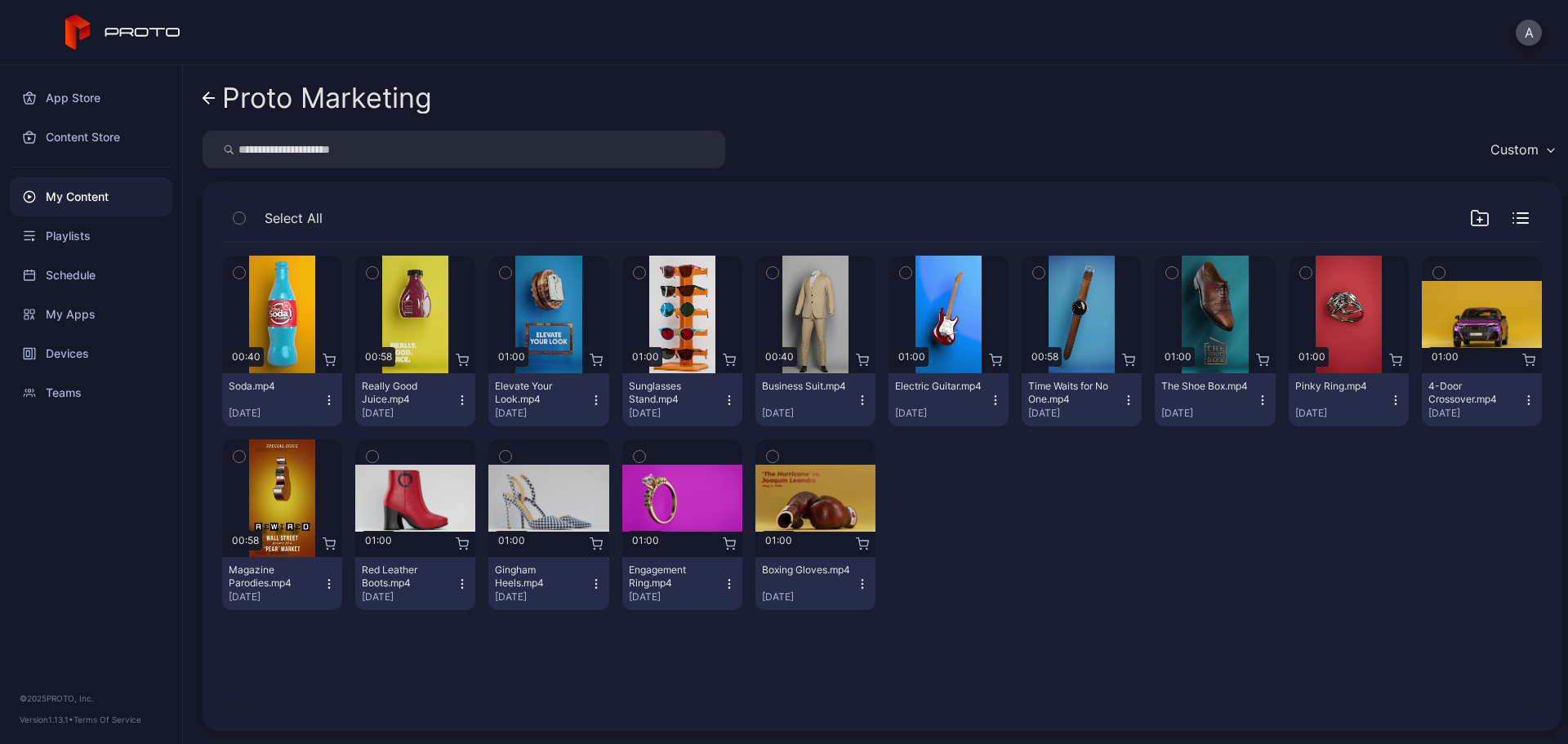
click at [1167, 272] on icon "button" at bounding box center [1173, 273] width 11 height 18
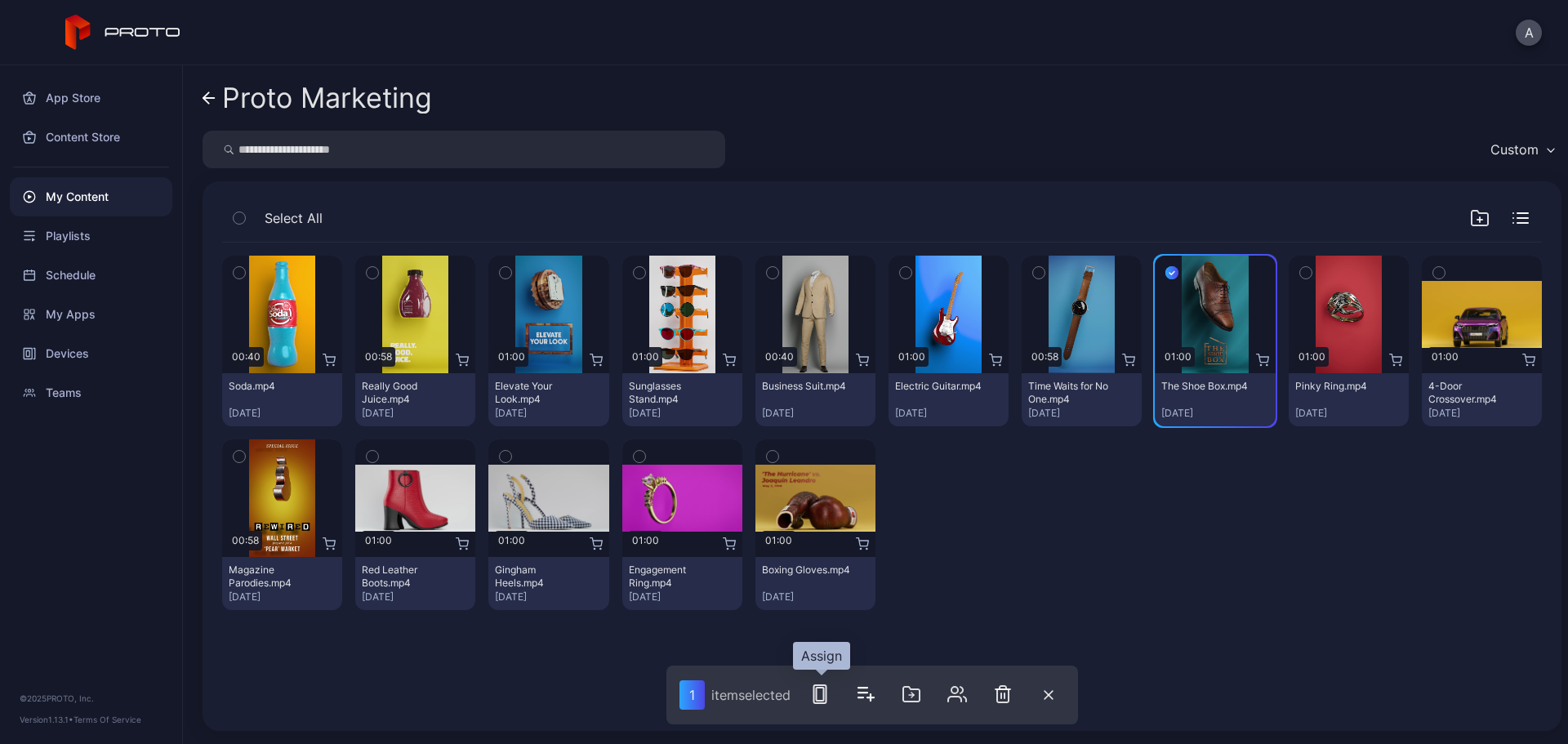
click at [821, 567] on icon "button" at bounding box center [820, 694] width 19 height 19
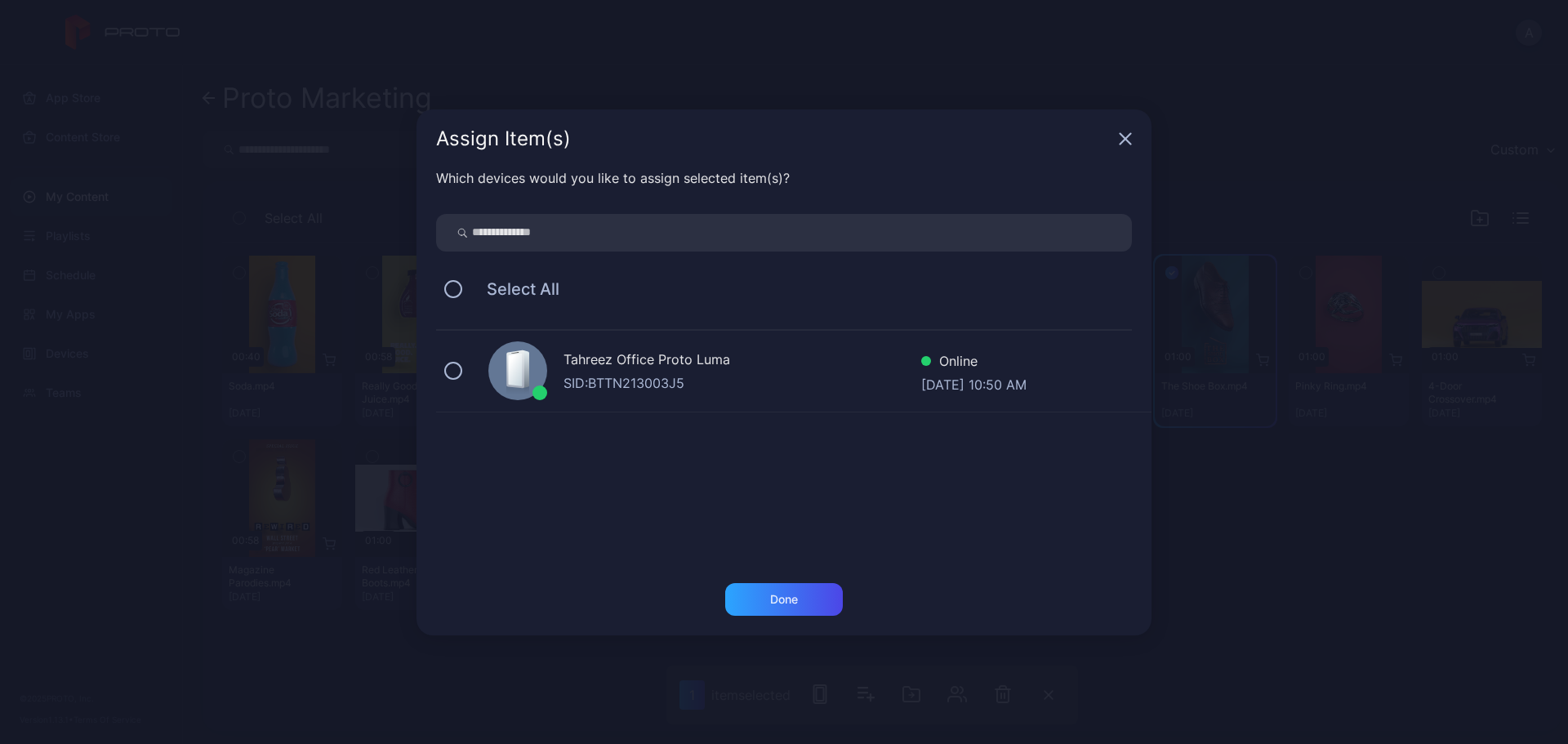
click at [675, 376] on div "SID: BTTN213003J5" at bounding box center [742, 383] width 358 height 19
click at [792, 567] on div "Done" at bounding box center [784, 599] width 117 height 32
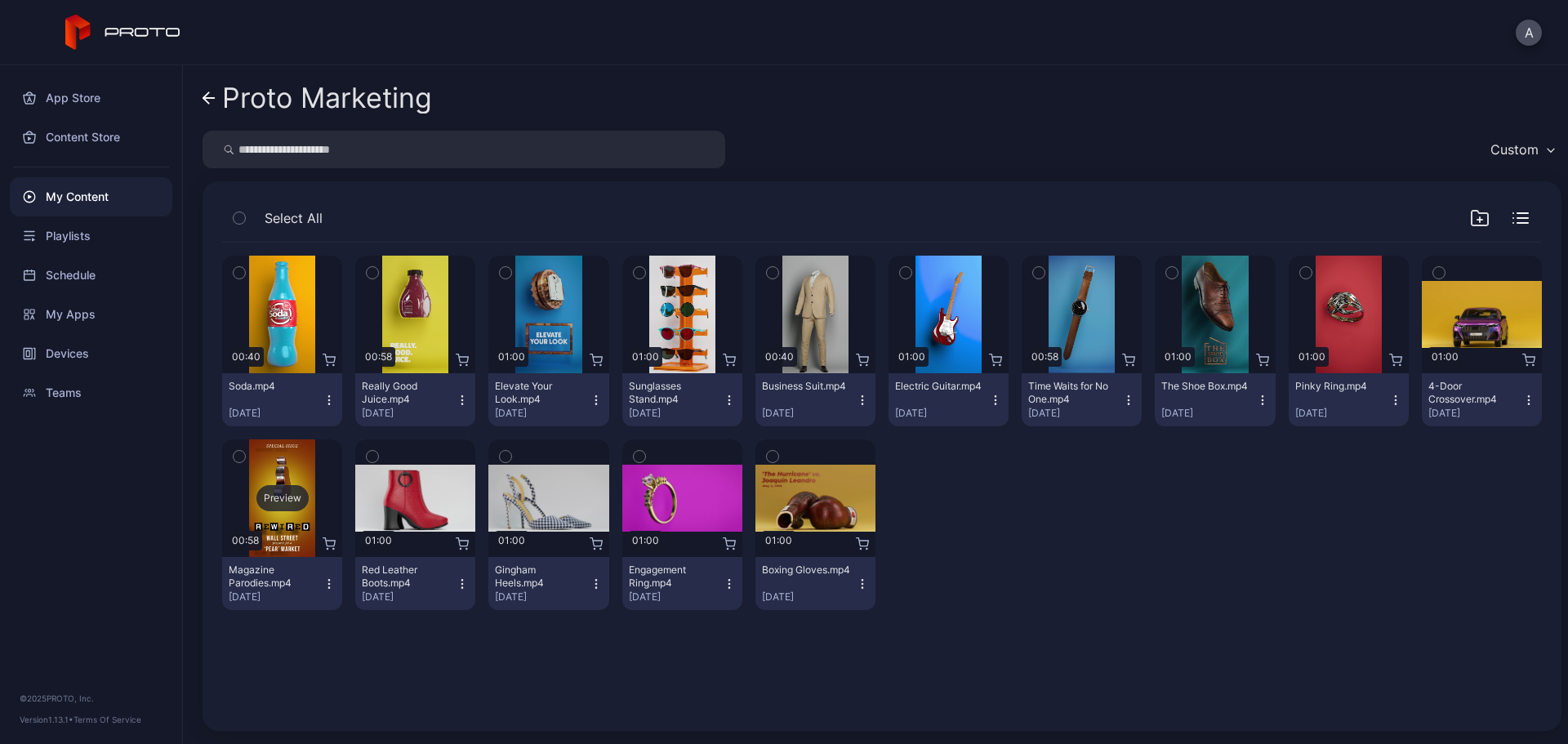
click at [278, 495] on div "Preview" at bounding box center [283, 498] width 53 height 26
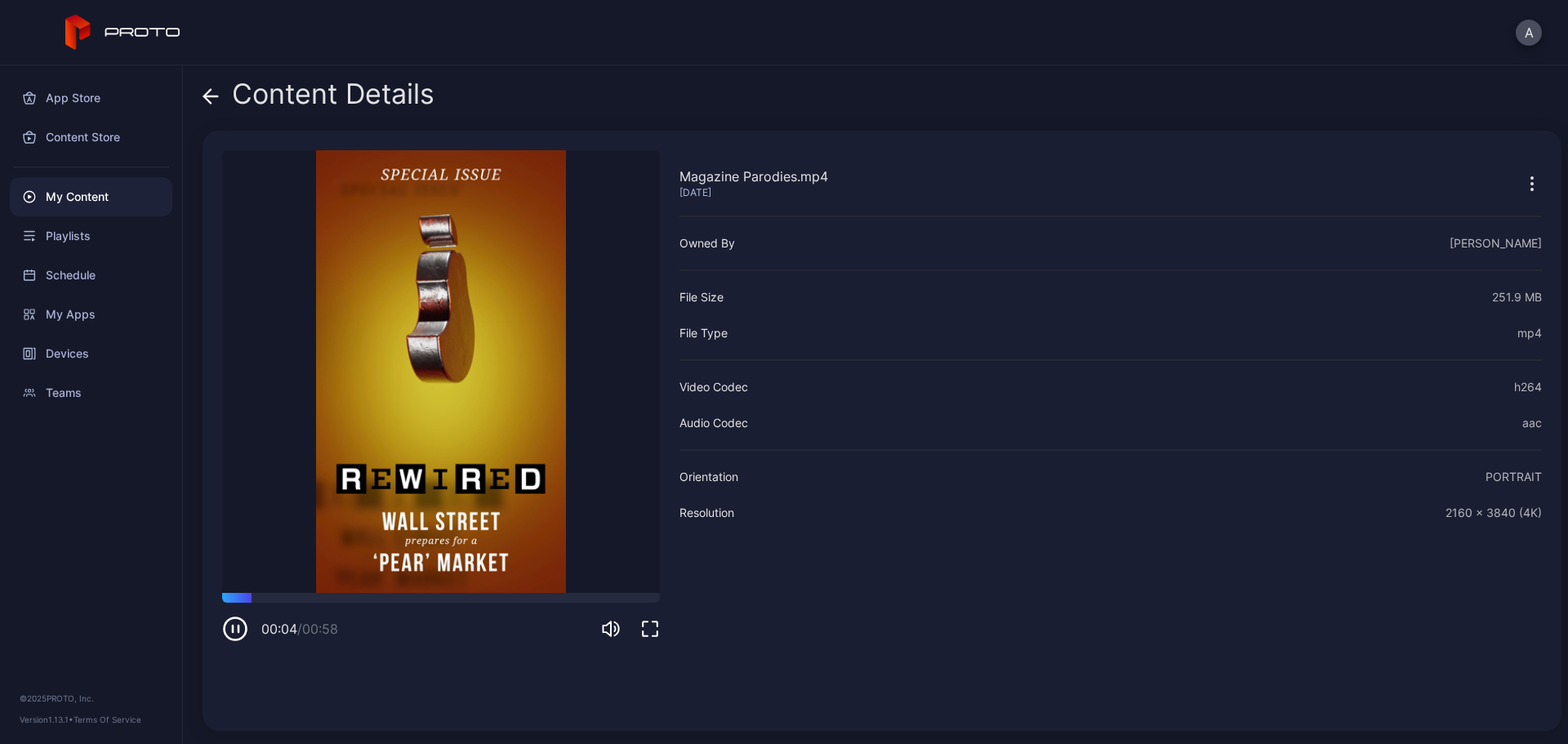
click at [915, 567] on div "Magazine Parodies.mp4 [DATE] Owned By [PERSON_NAME] File Size 251.9 MB File Typ…" at bounding box center [1112, 431] width 863 height 561
click at [215, 95] on icon at bounding box center [211, 96] width 17 height 17
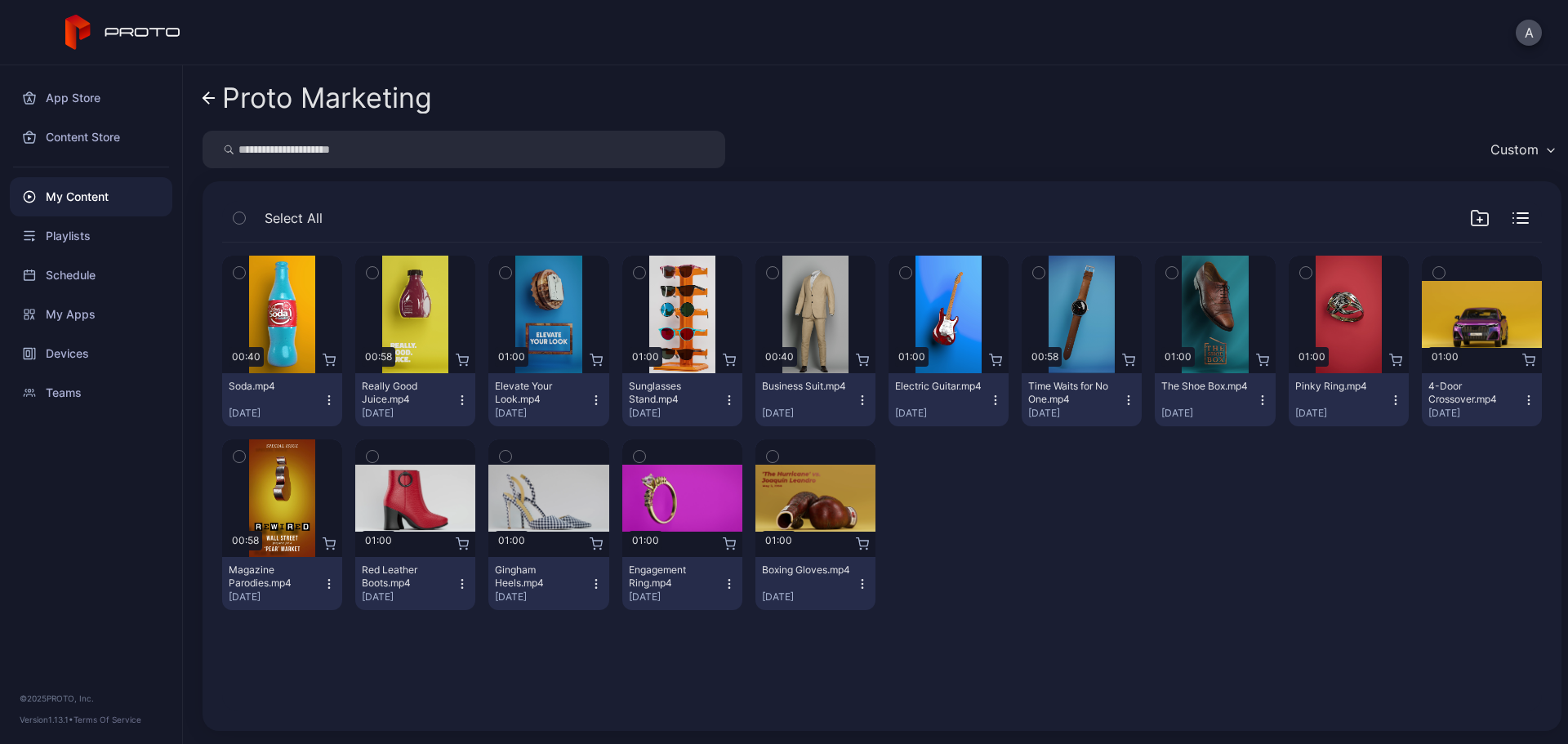
click at [241, 458] on icon "button" at bounding box center [239, 456] width 11 height 18
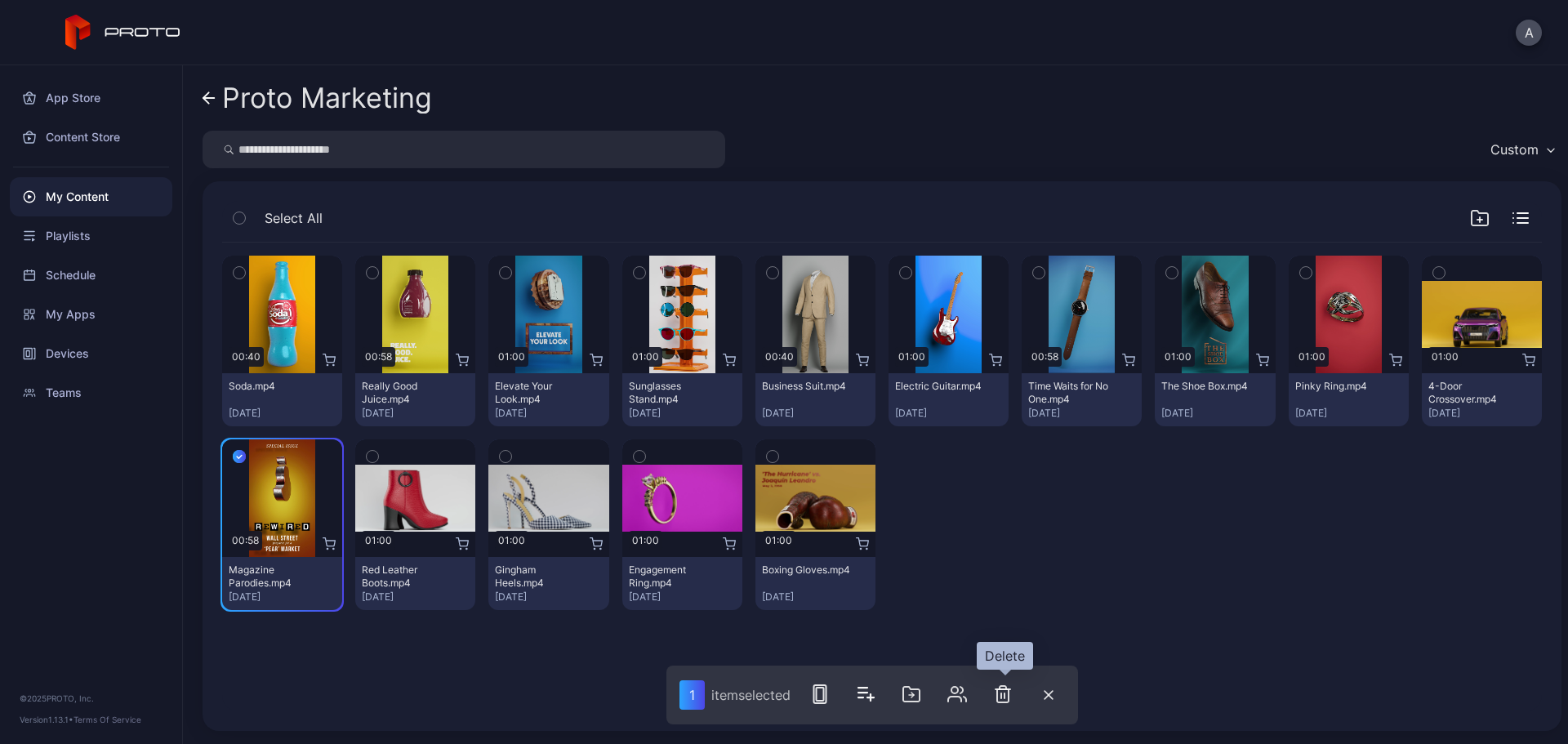
click at [1004, 567] on icon "button" at bounding box center [1003, 694] width 19 height 19
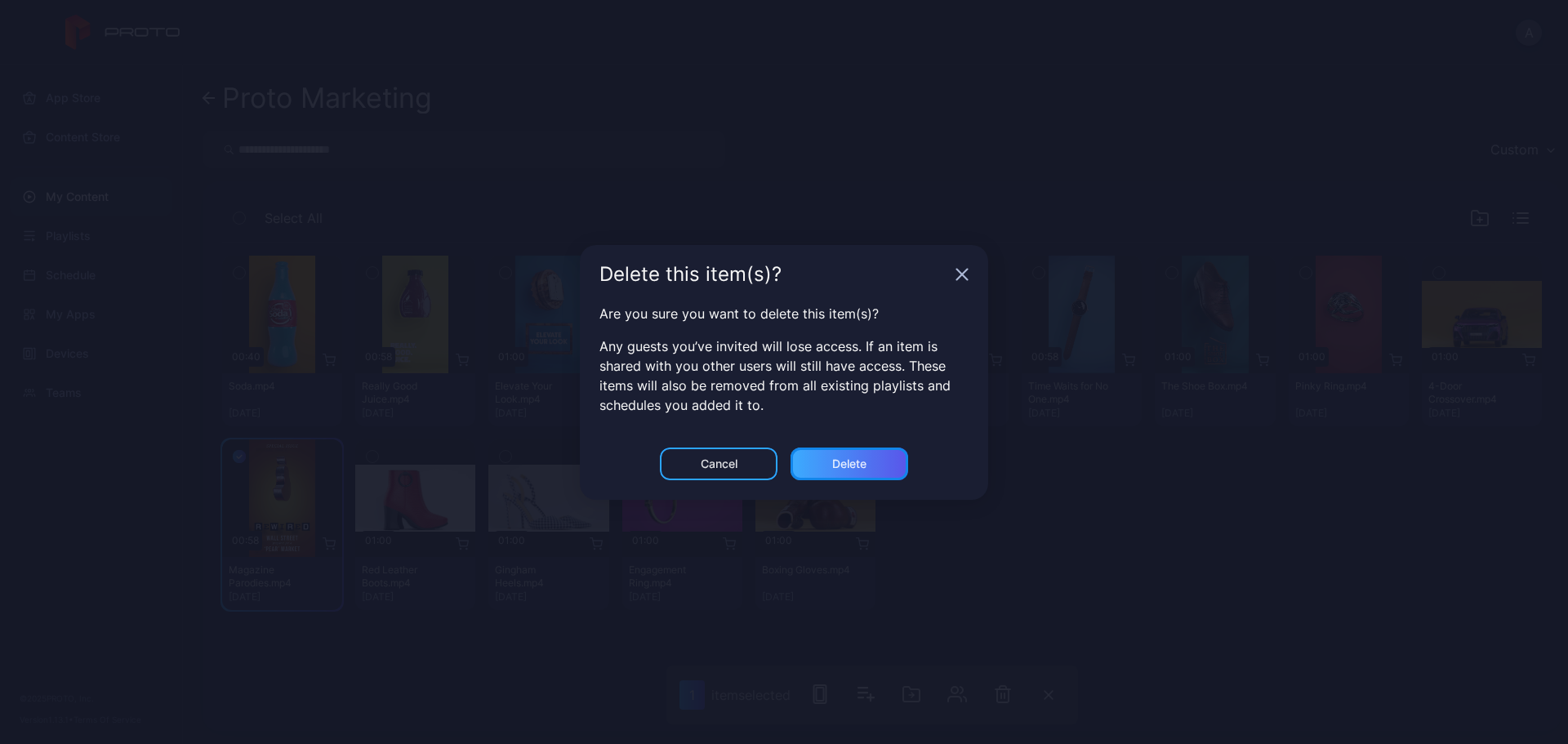
click at [822, 455] on div "Delete" at bounding box center [849, 463] width 117 height 32
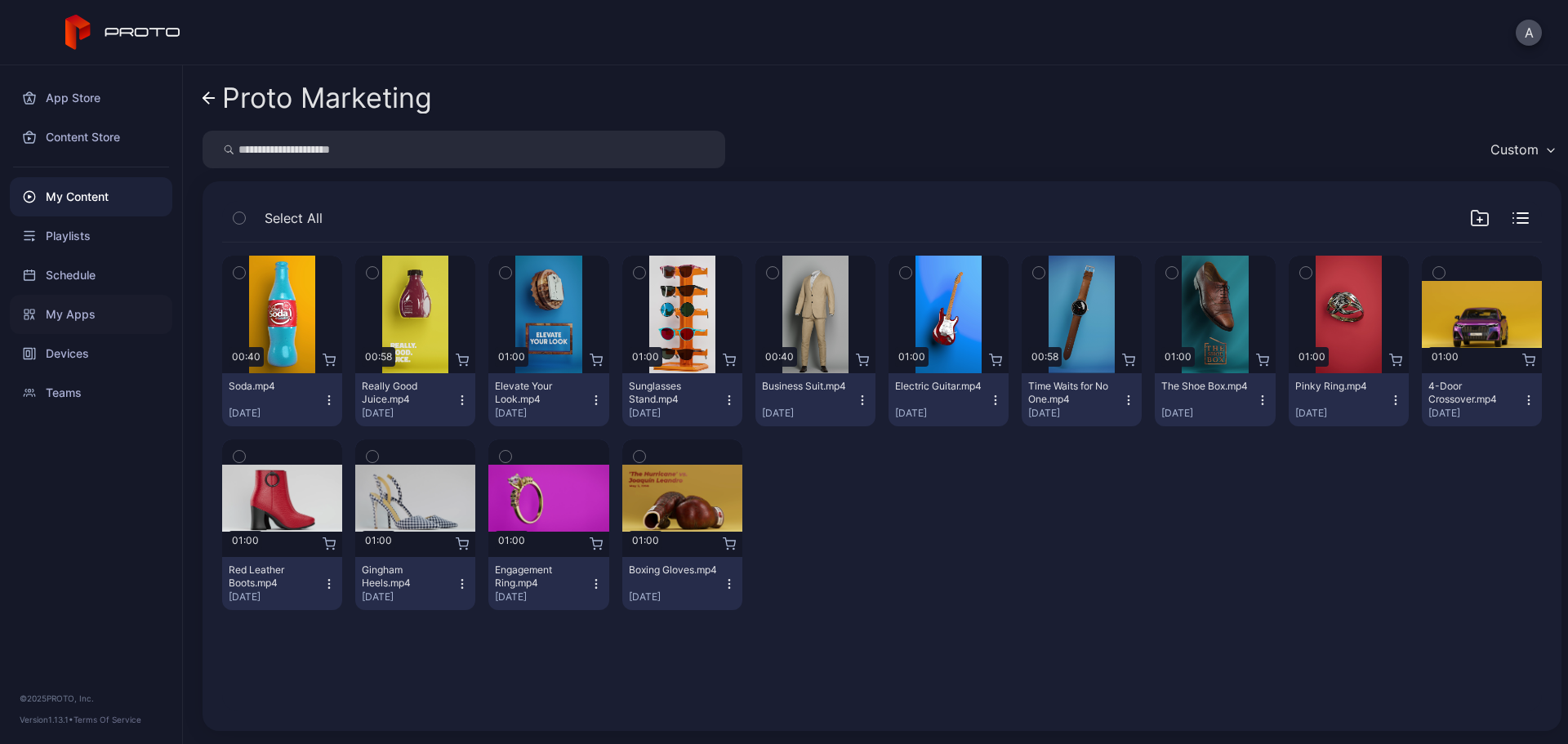
click at [113, 317] on div "My Apps" at bounding box center [91, 314] width 163 height 39
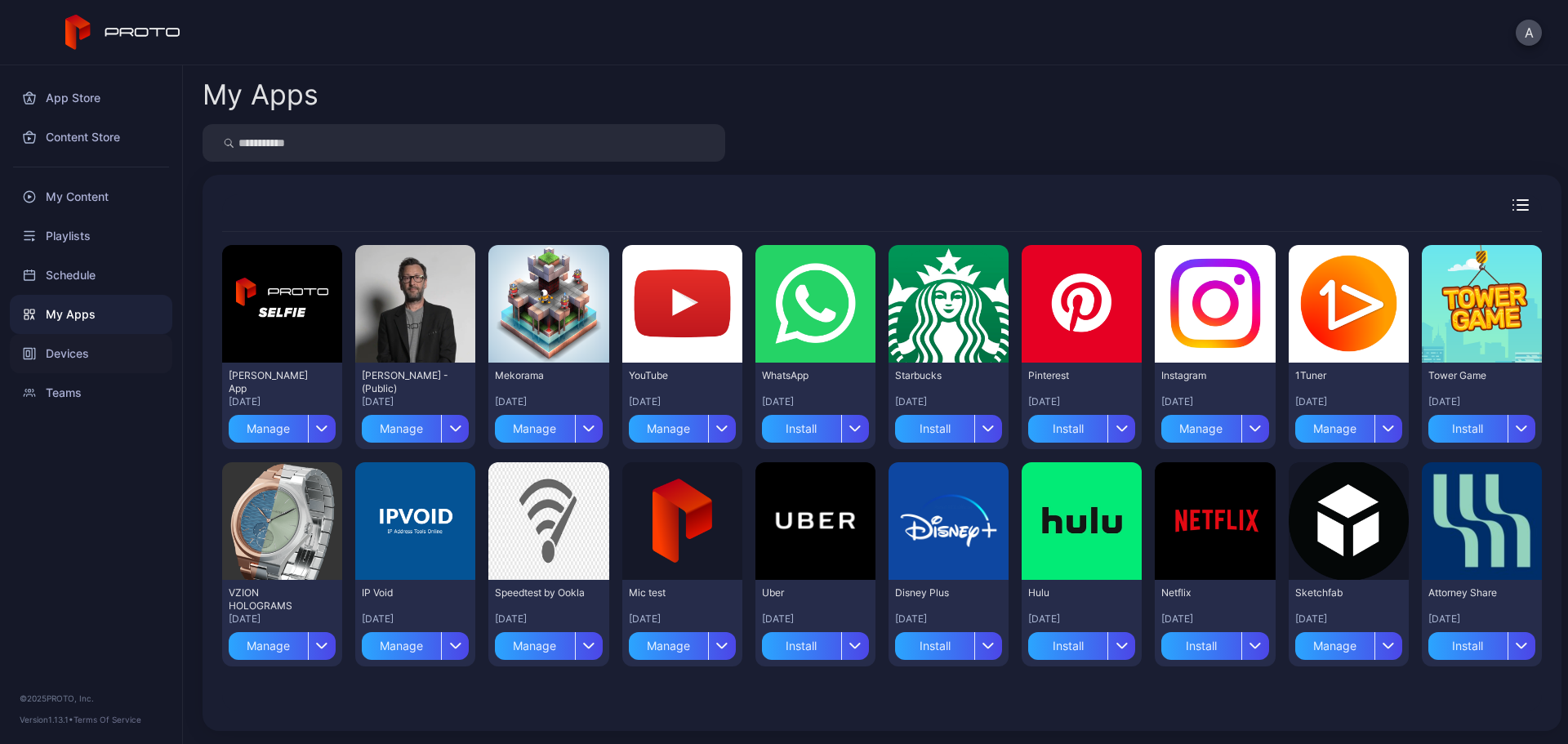
click at [113, 347] on div "Devices" at bounding box center [91, 354] width 163 height 39
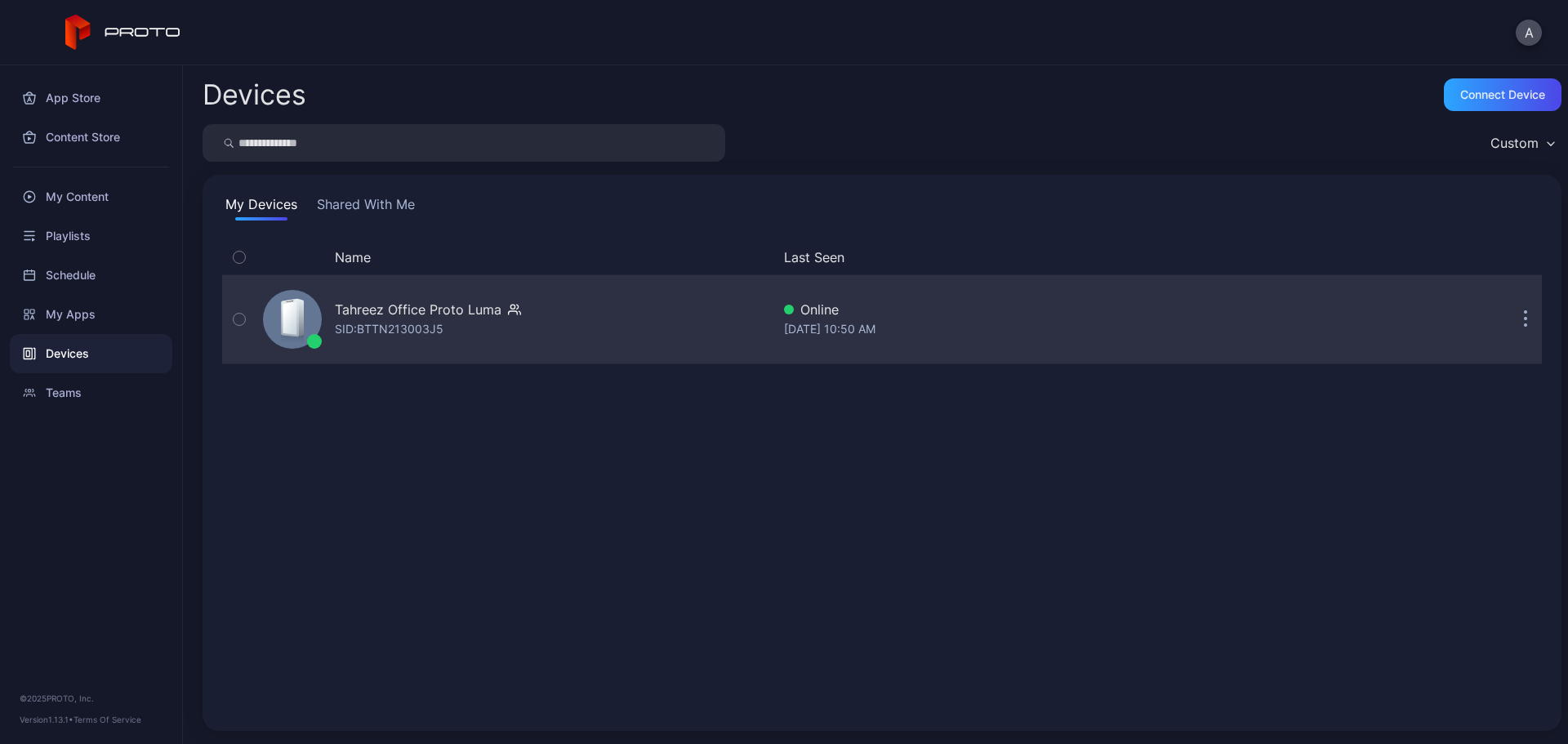
click at [444, 323] on div "SID: BTTN213003J5" at bounding box center [389, 329] width 109 height 19
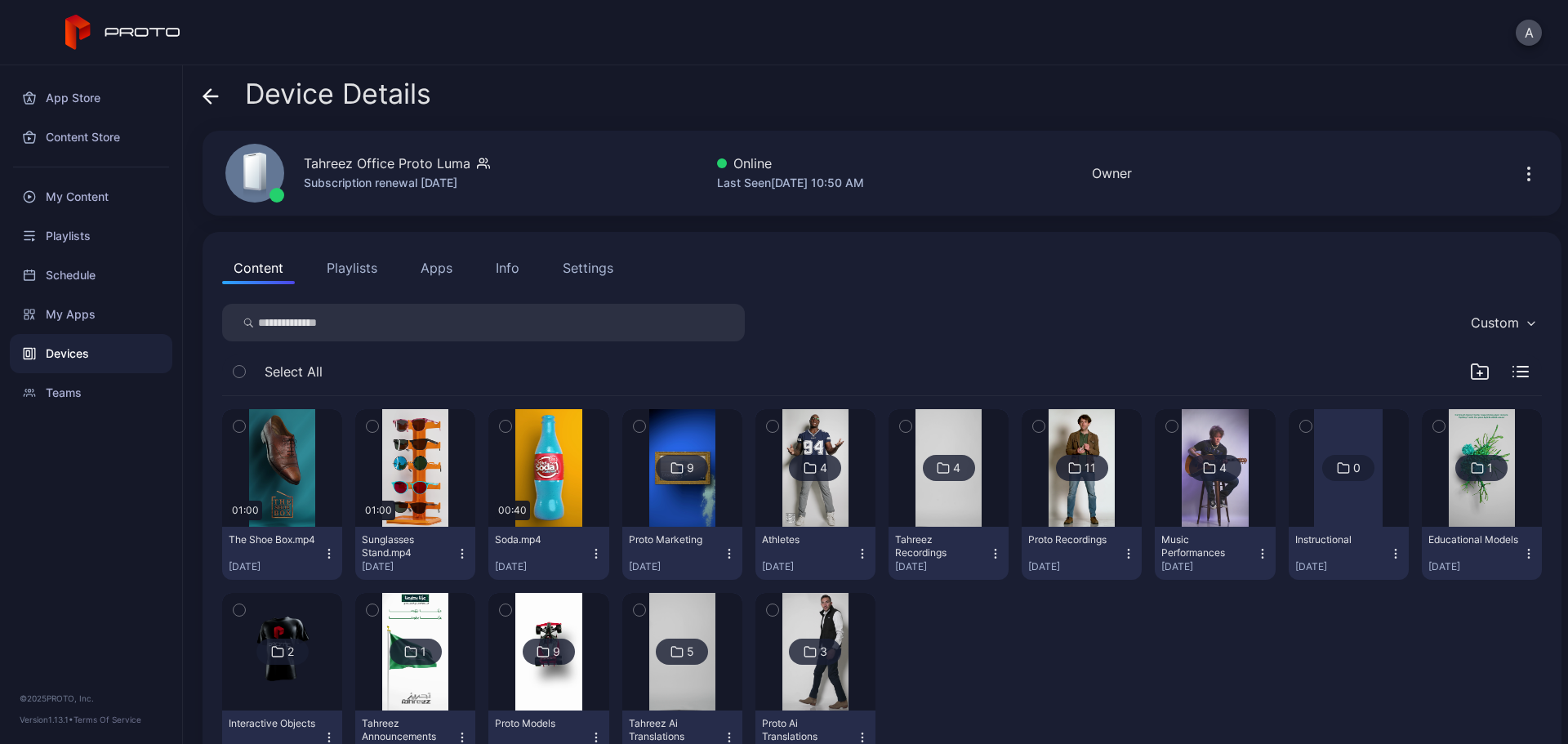
scroll to position [66, 0]
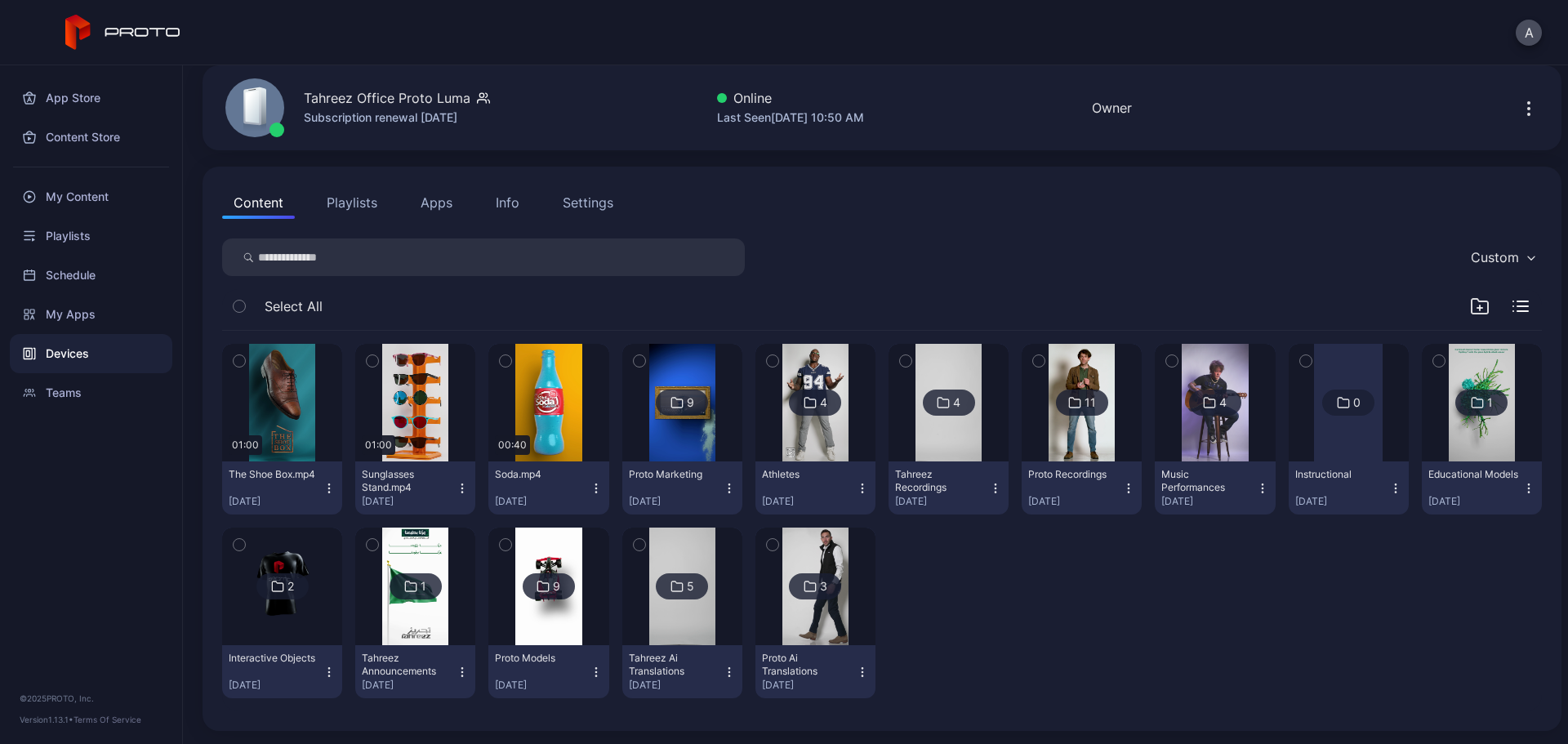
click at [243, 360] on icon "button" at bounding box center [239, 360] width 11 height 18
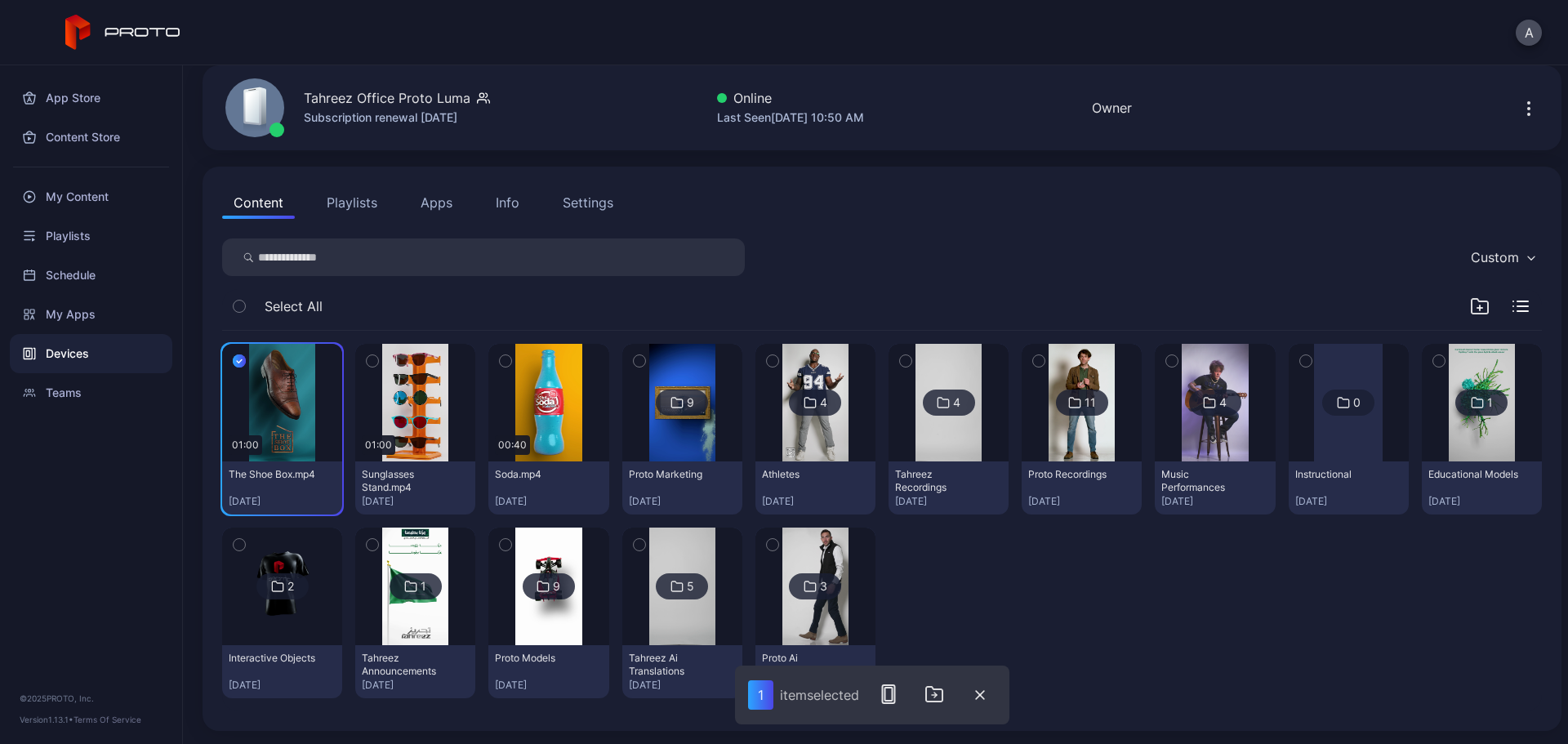
click at [368, 361] on icon "button" at bounding box center [372, 360] width 11 height 18
click at [507, 356] on icon "button" at bounding box center [505, 360] width 11 height 18
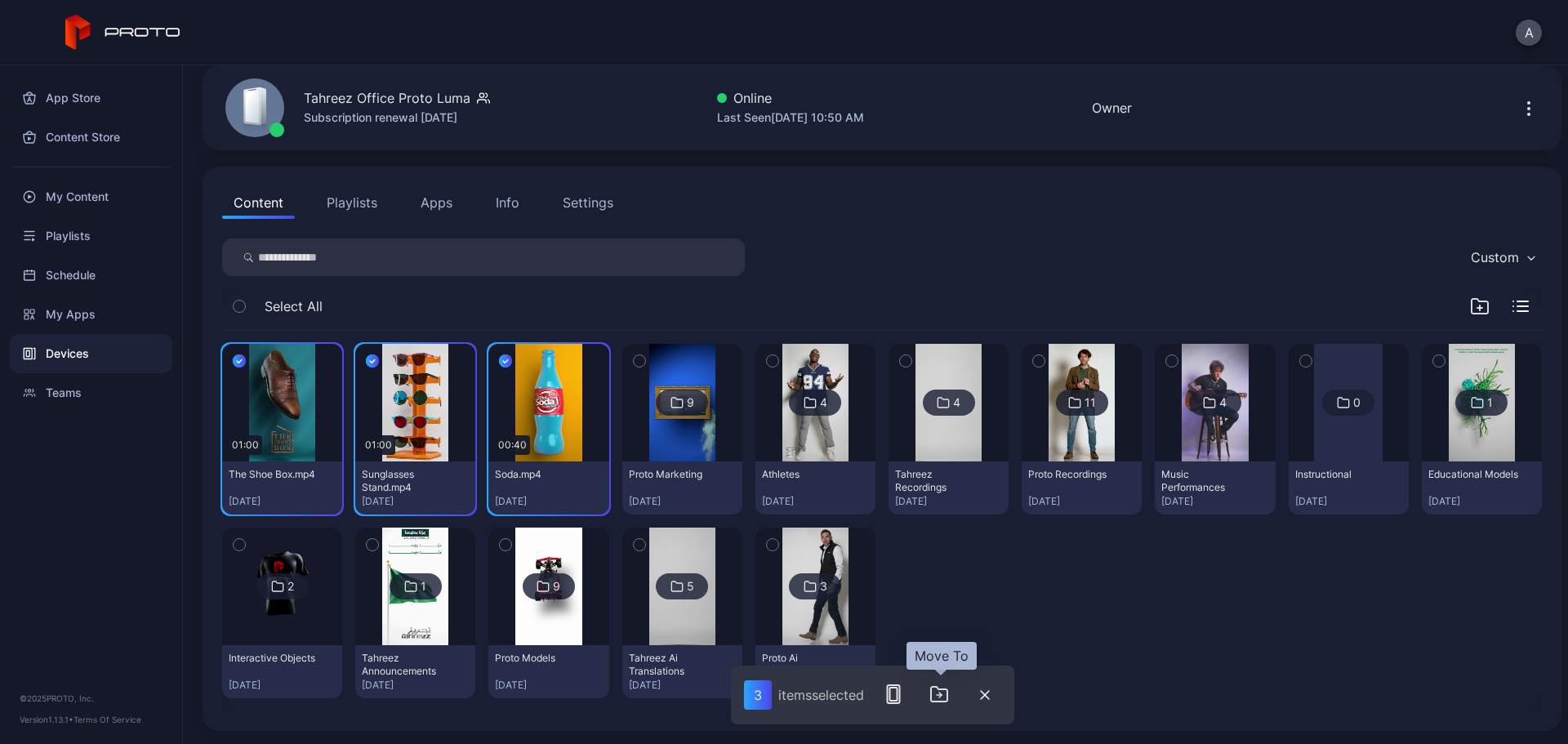
click at [940, 567] on icon "button" at bounding box center [939, 694] width 19 height 19
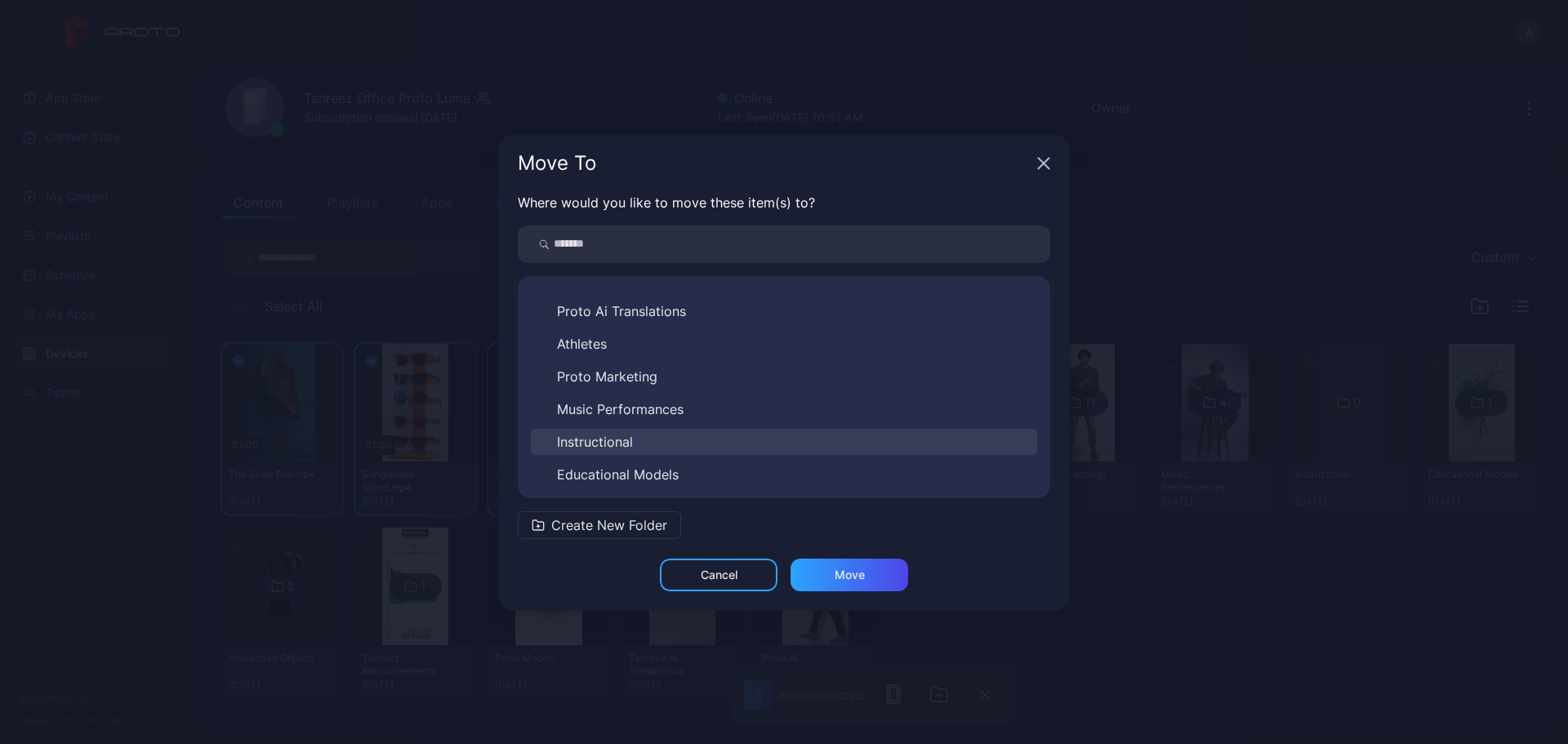
scroll to position [164, 0]
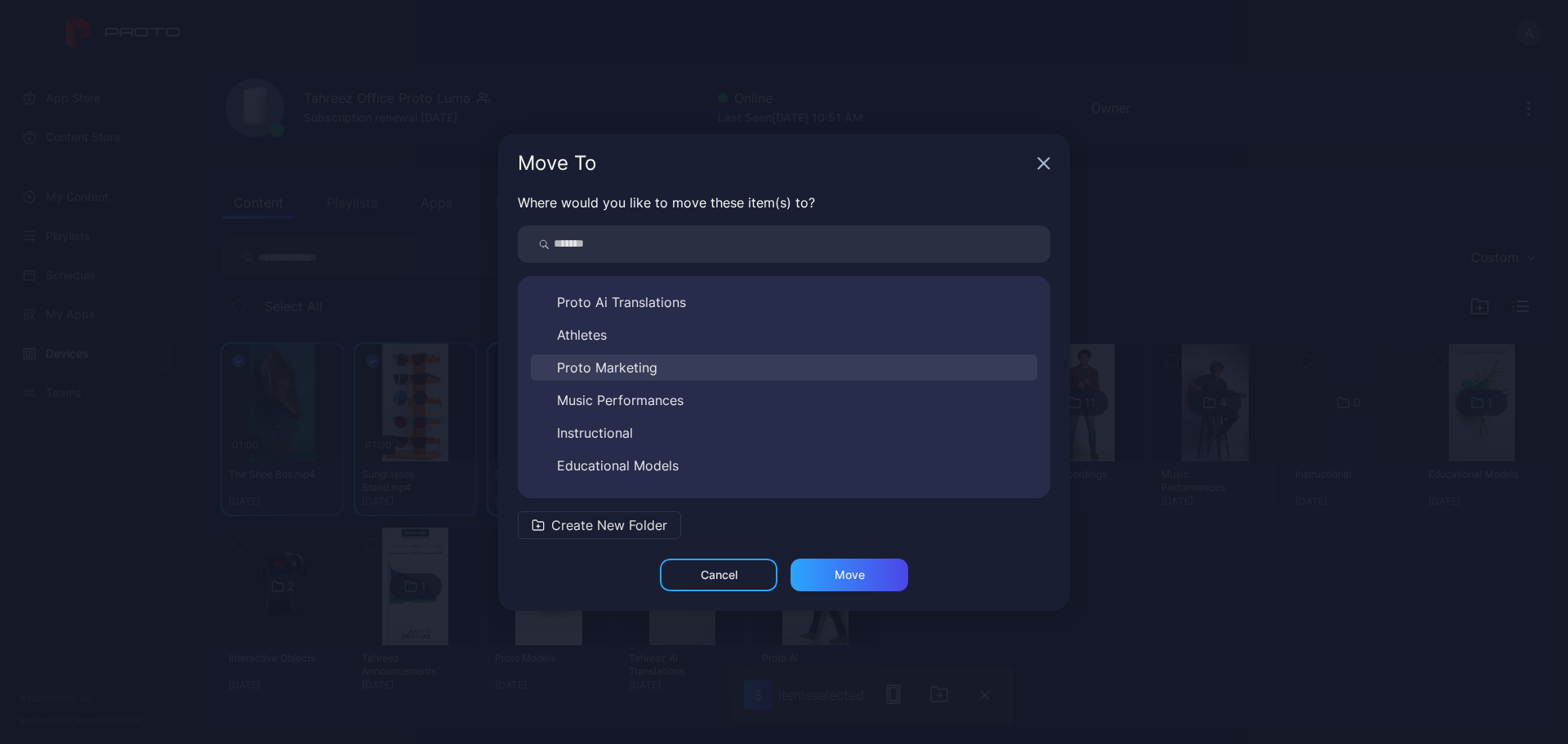
click at [633, 367] on span "Proto Marketing" at bounding box center [607, 367] width 101 height 19
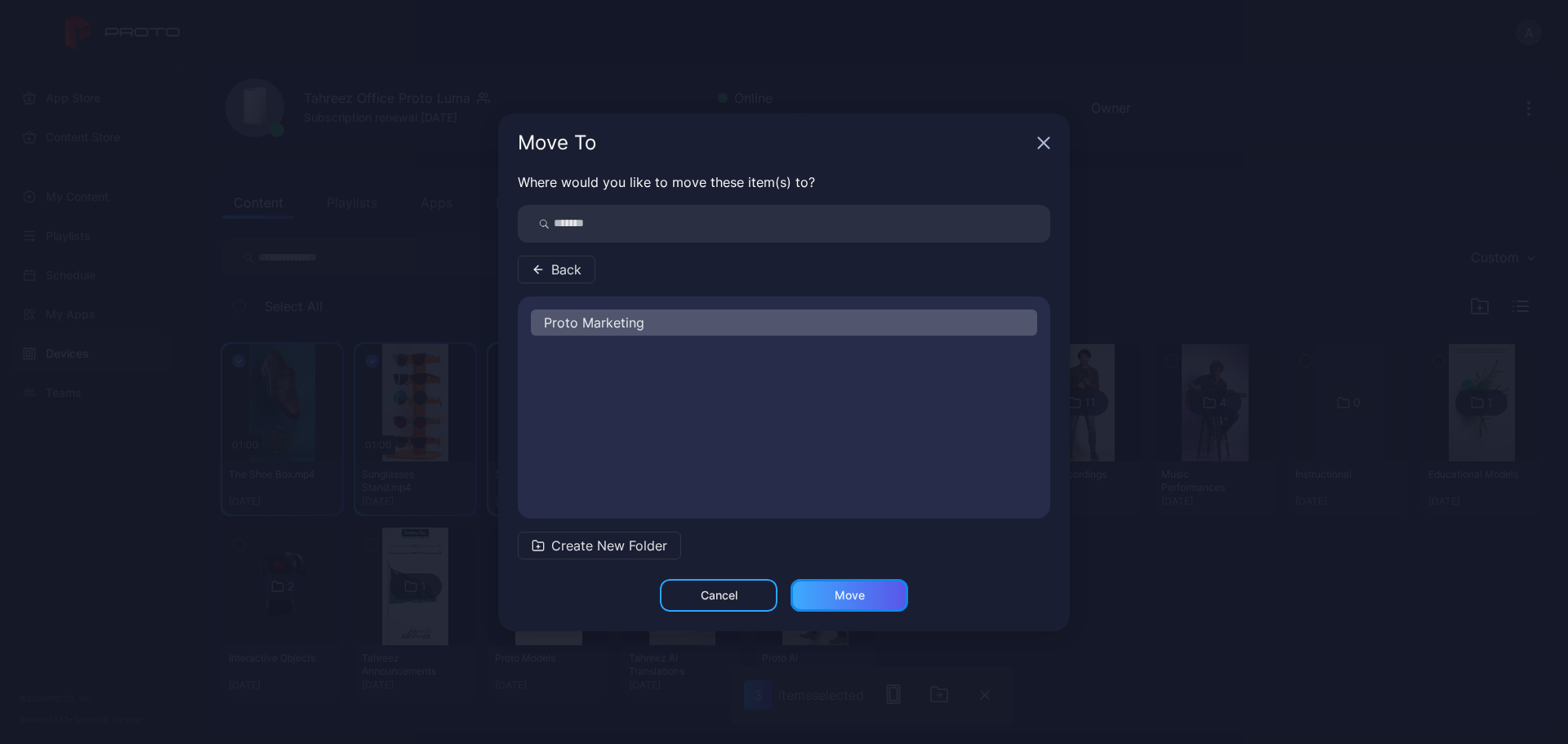
click at [839, 567] on div "Move" at bounding box center [850, 595] width 30 height 13
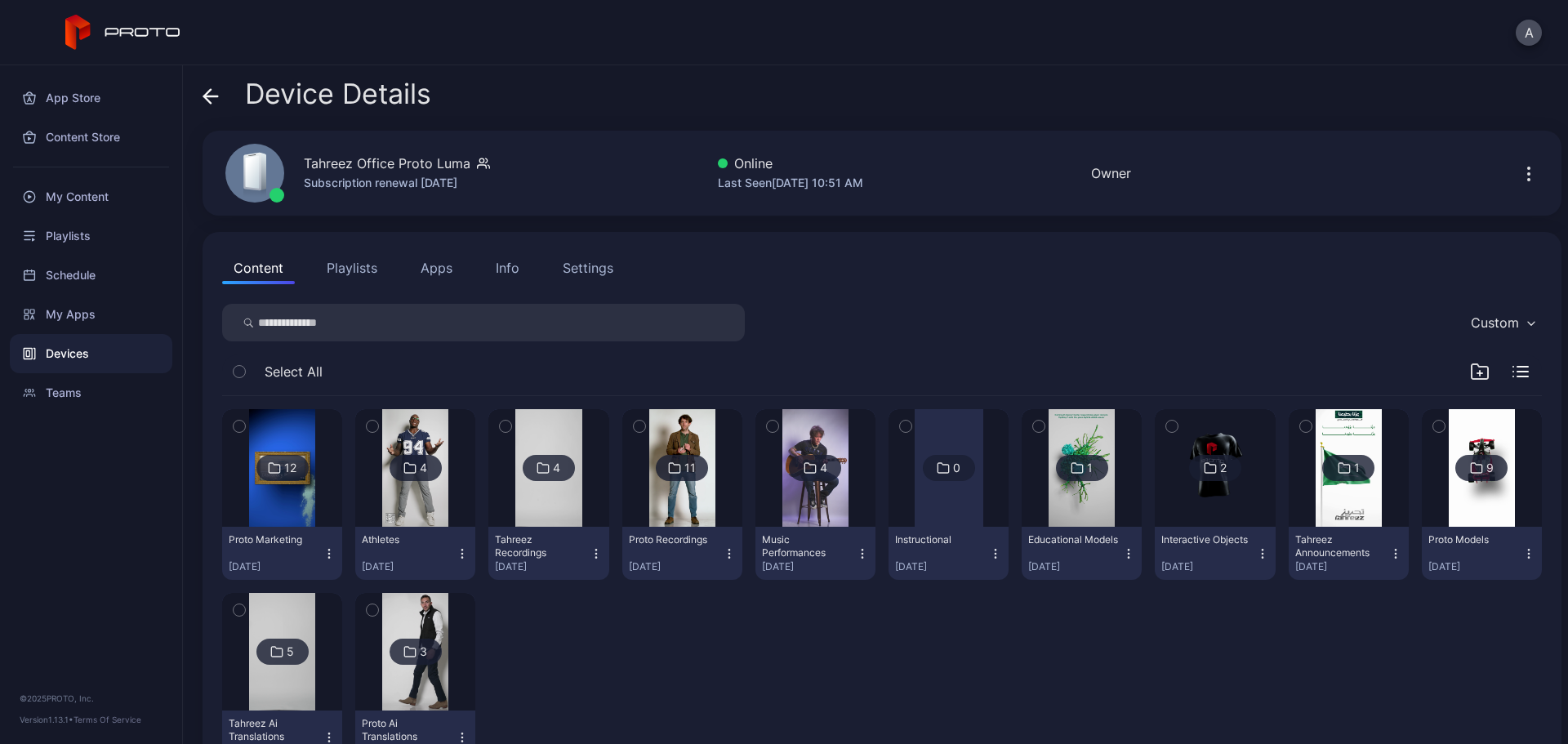
click at [286, 497] on img at bounding box center [283, 468] width 67 height 117
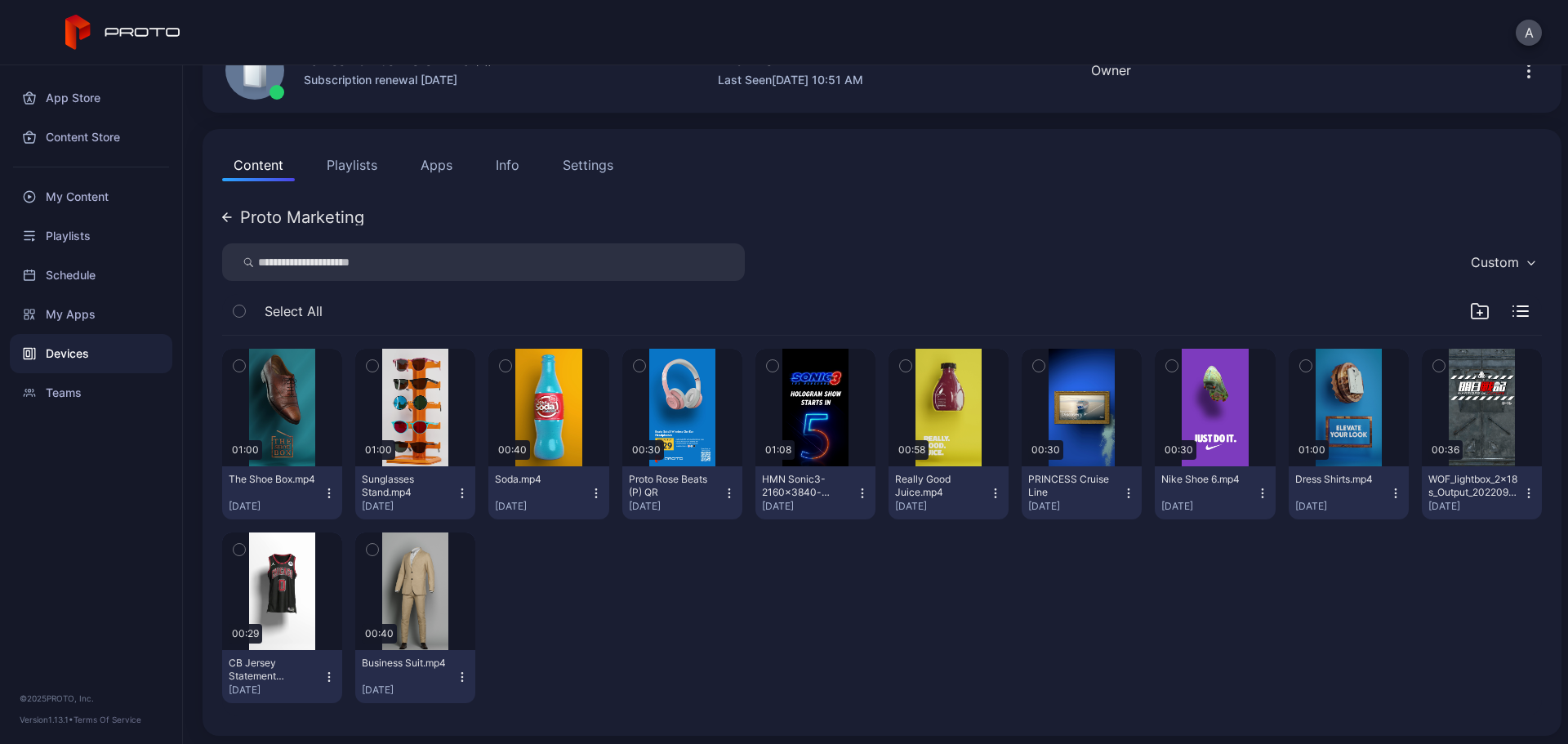
scroll to position [108, 0]
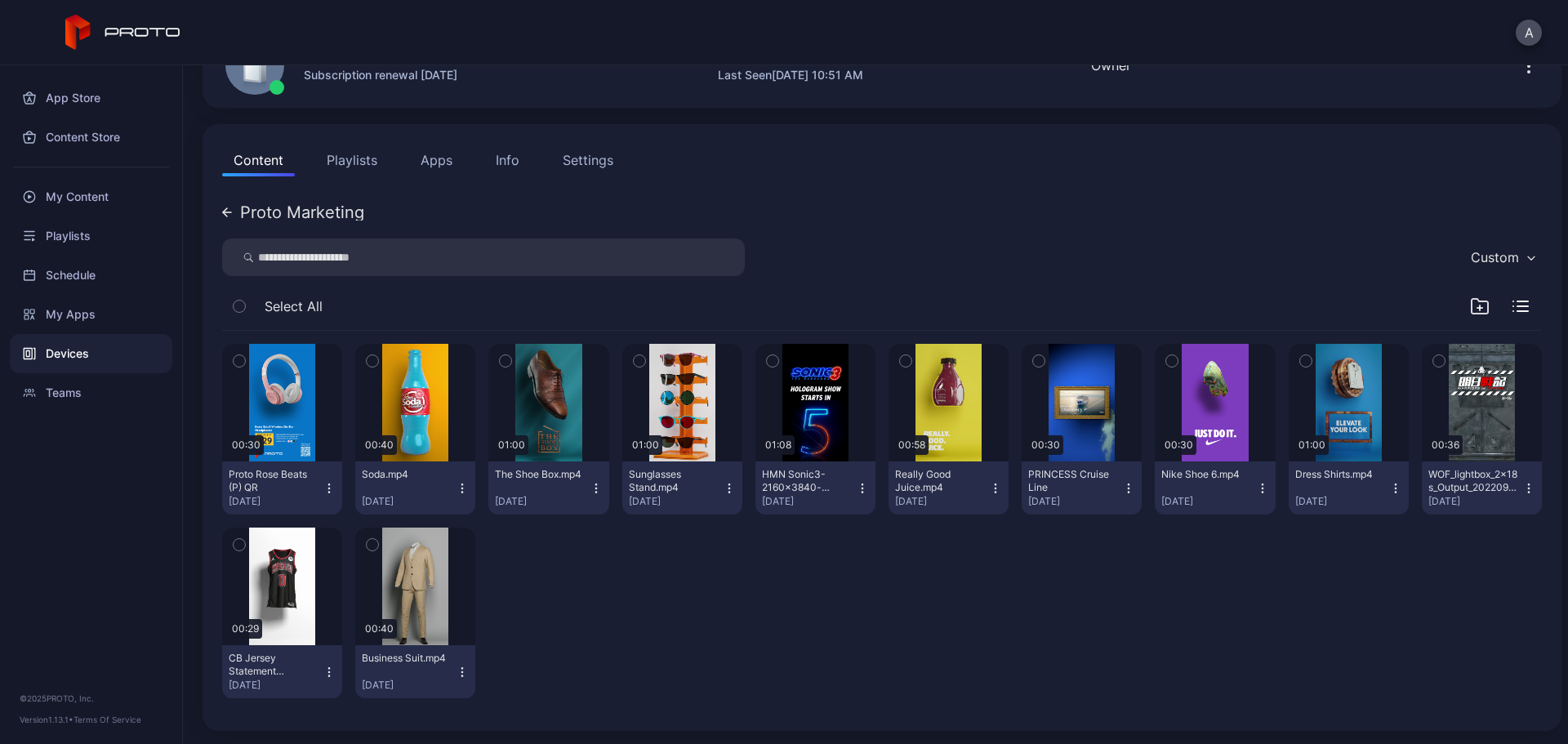
click at [1177, 567] on div "00:30 Proto Rose Beats (P) QR [DATE] 00:40 Soda.mp4 [DATE] 01:00 The Shoe Box.m…" at bounding box center [881, 521] width 1320 height 381
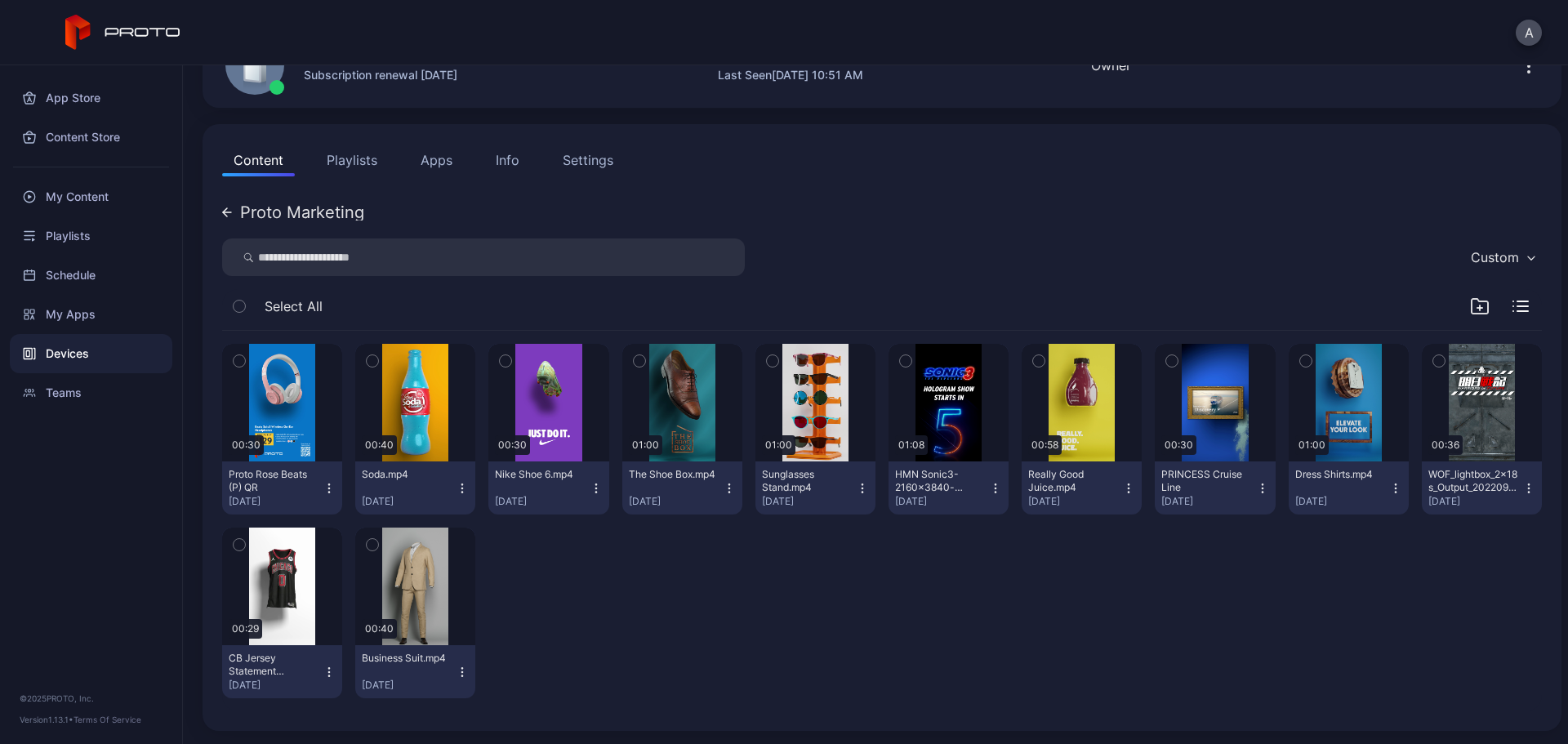
click at [674, 567] on div "00:30 Proto Rose Beats (P) QR [DATE] 00:40 Soda.mp4 [DATE] 00:30 Nike Shoe 6.mp…" at bounding box center [881, 521] width 1320 height 381
click at [834, 567] on div "00:30 Proto Rose Beats (P) QR [DATE] 00:40 Soda.mp4 [DATE] 00:30 Nike Shoe 6.mp…" at bounding box center [881, 521] width 1320 height 381
click at [223, 210] on icon at bounding box center [226, 213] width 10 height 10
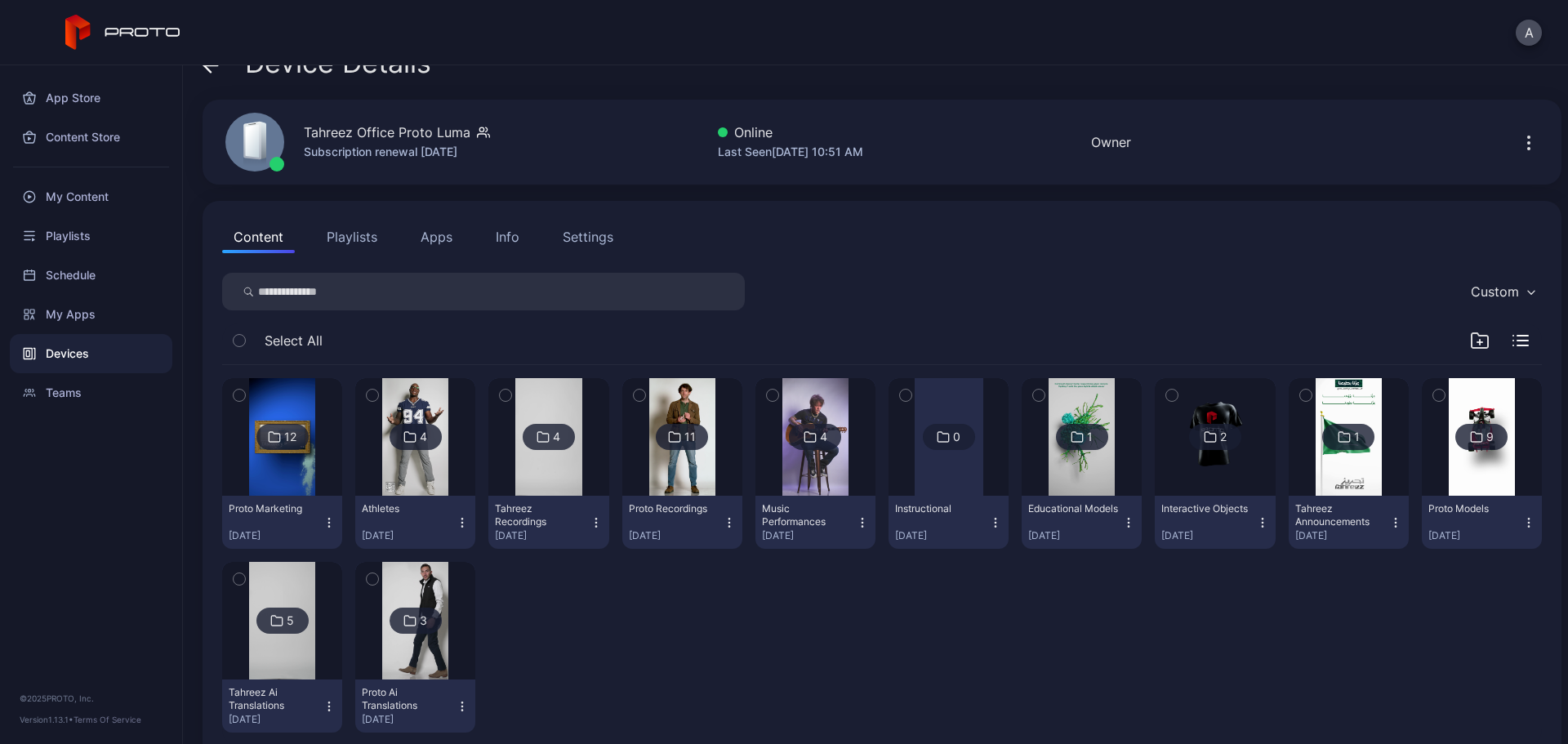
scroll to position [0, 0]
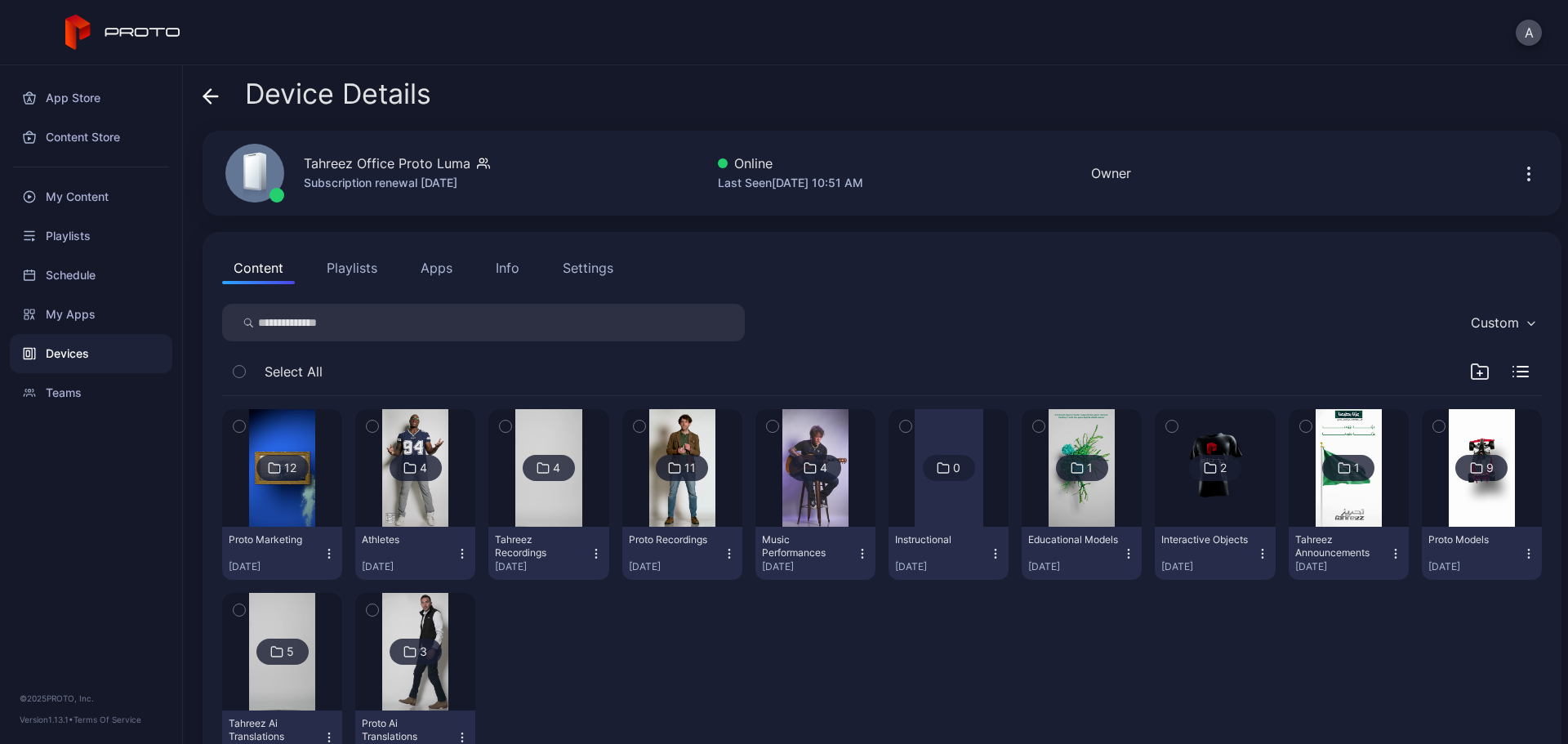
click at [392, 503] on img at bounding box center [416, 468] width 67 height 117
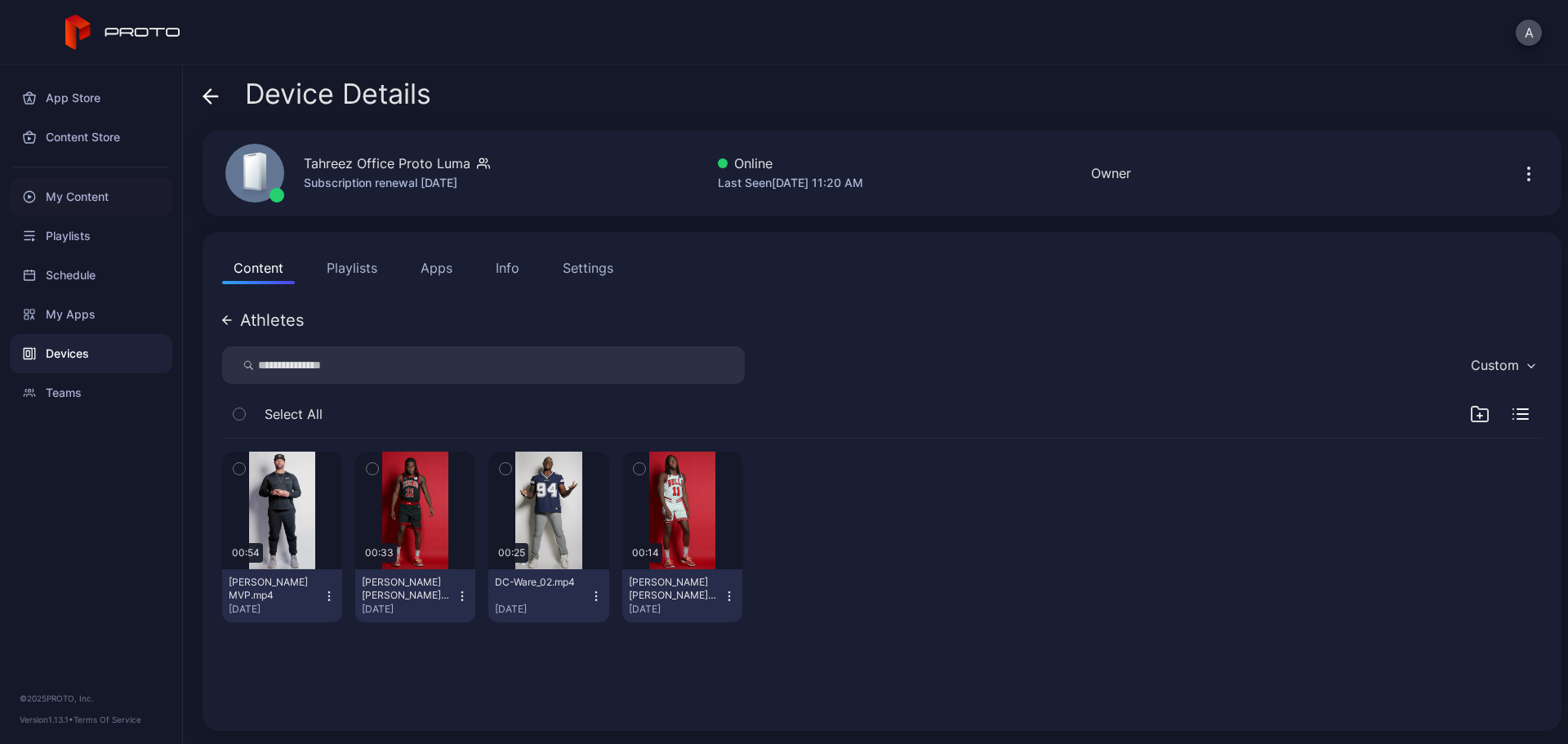
click at [110, 198] on div "My Content" at bounding box center [91, 197] width 163 height 39
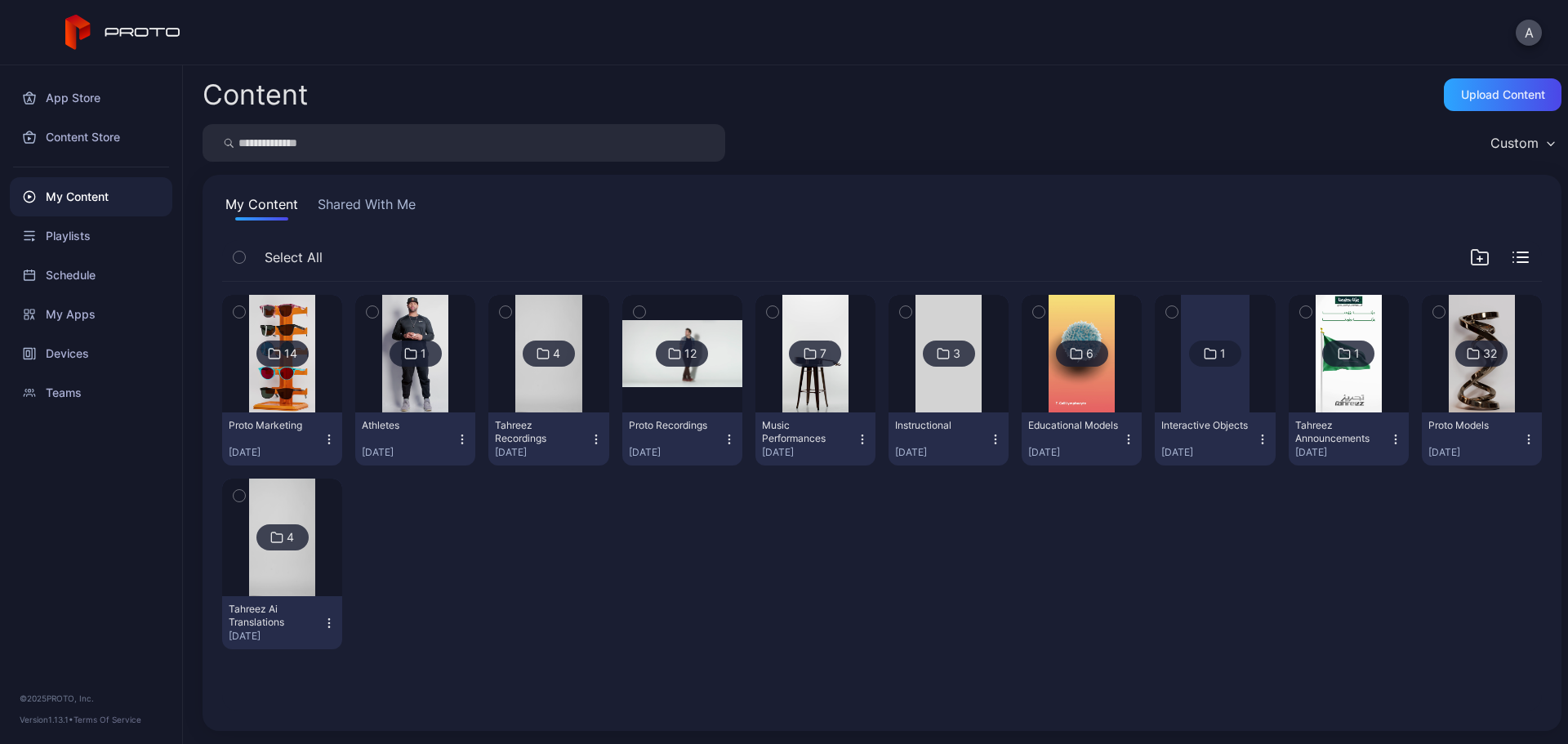
click at [416, 377] on img at bounding box center [416, 353] width 67 height 117
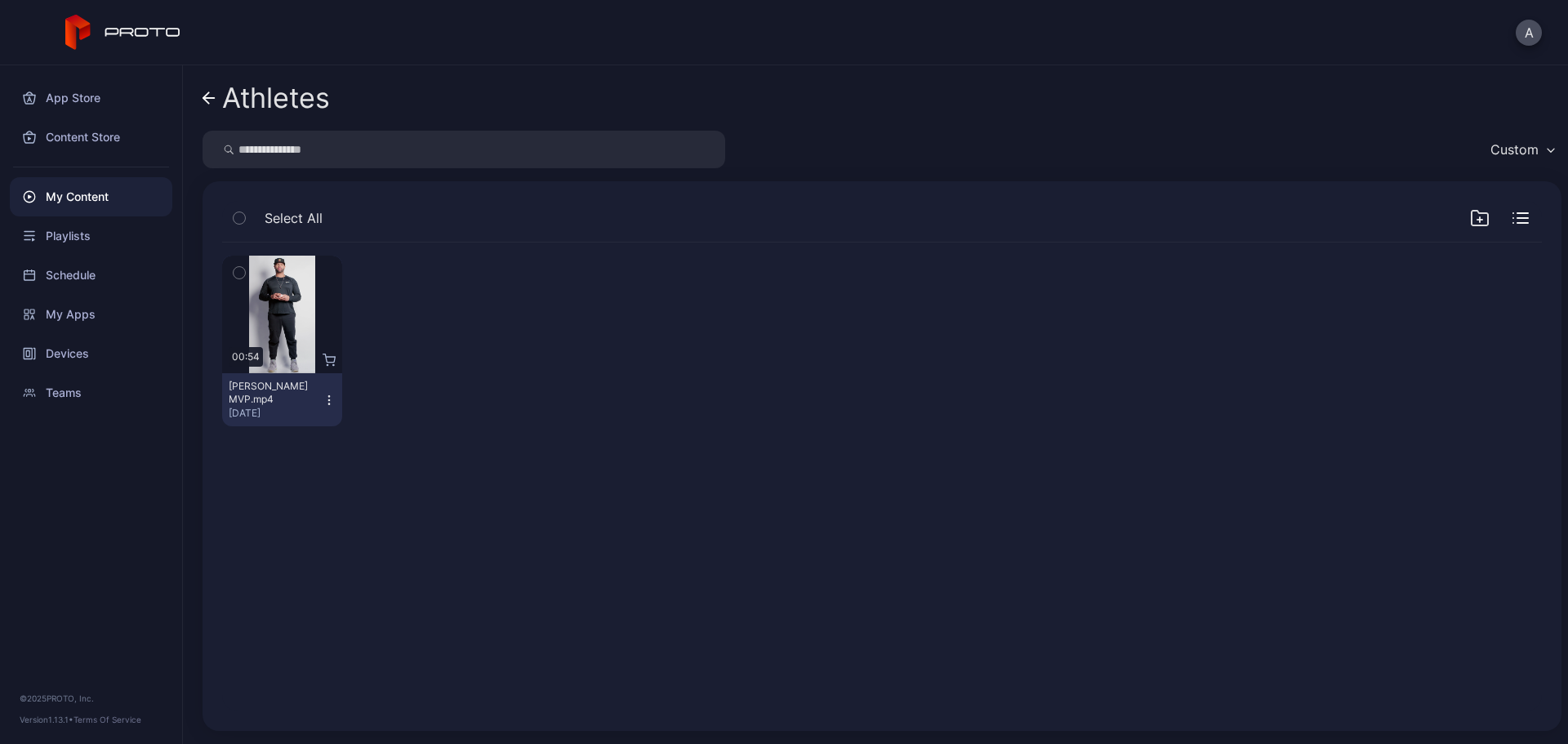
click at [212, 103] on icon at bounding box center [209, 98] width 13 height 14
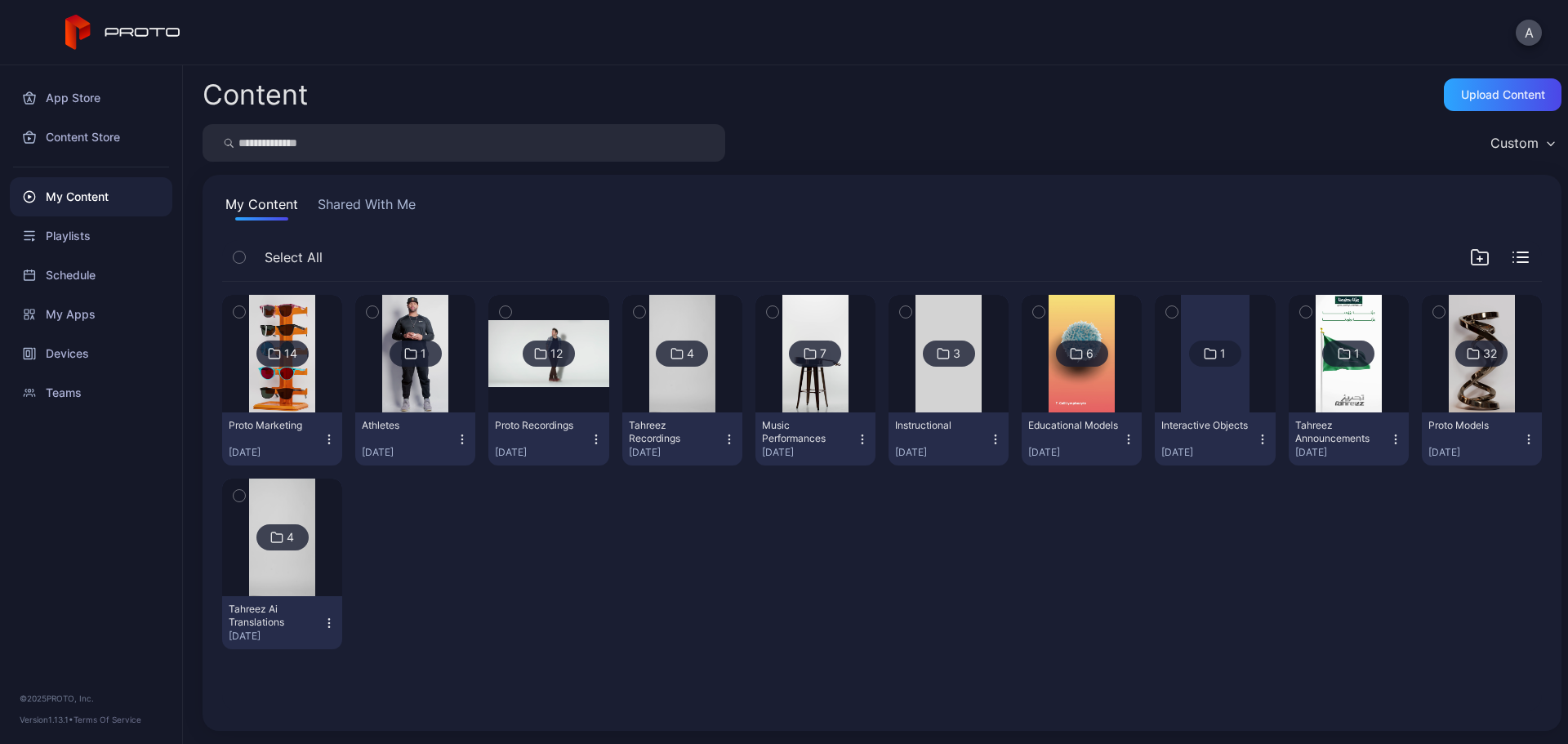
click at [621, 567] on div "14 Proto Marketing [DATE] 1 Athletes [DATE] 12 Proto Recordings [DATE] 4 Tahree…" at bounding box center [881, 472] width 1320 height 381
click at [125, 314] on div "My Apps" at bounding box center [91, 314] width 163 height 39
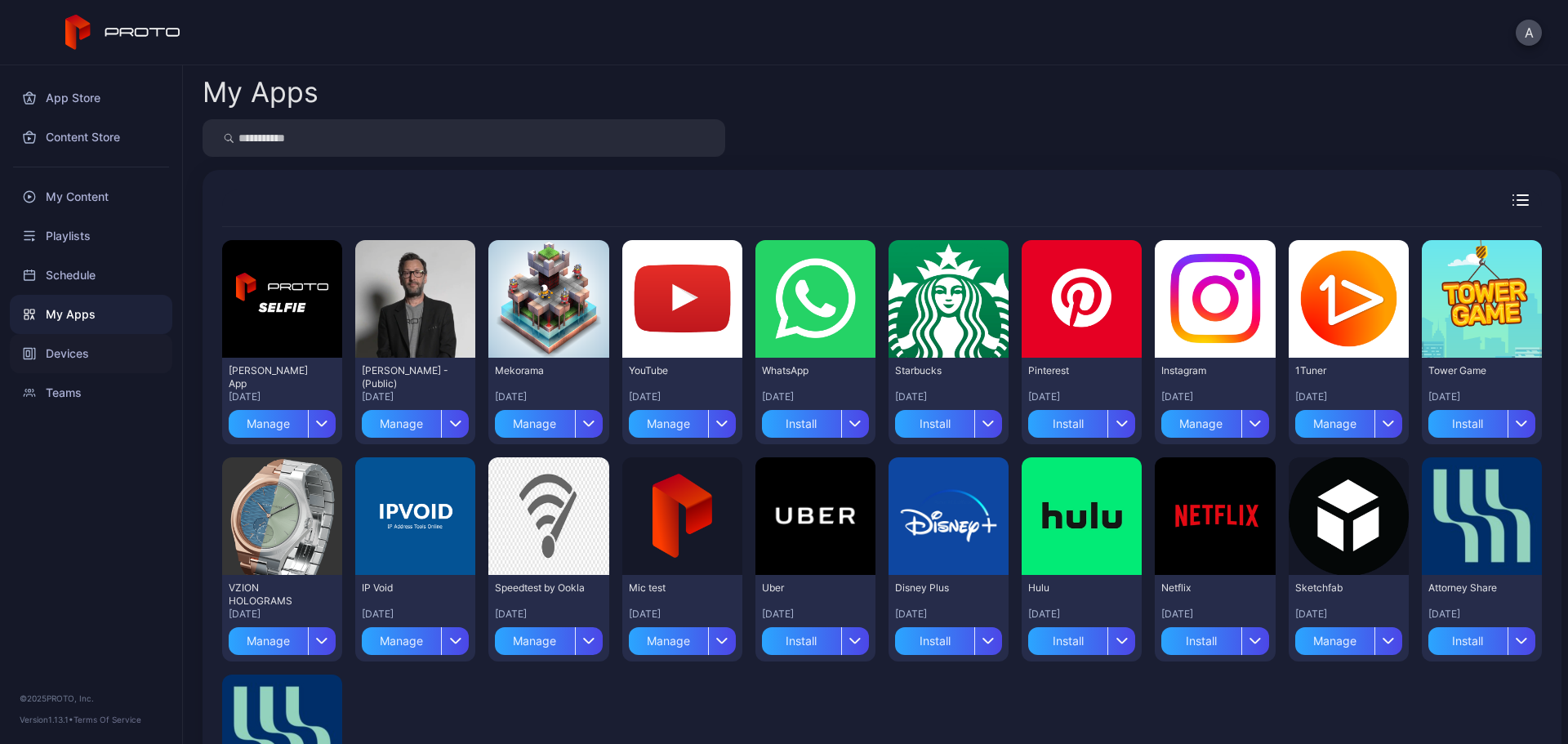
click at [128, 362] on div "Devices" at bounding box center [91, 354] width 163 height 39
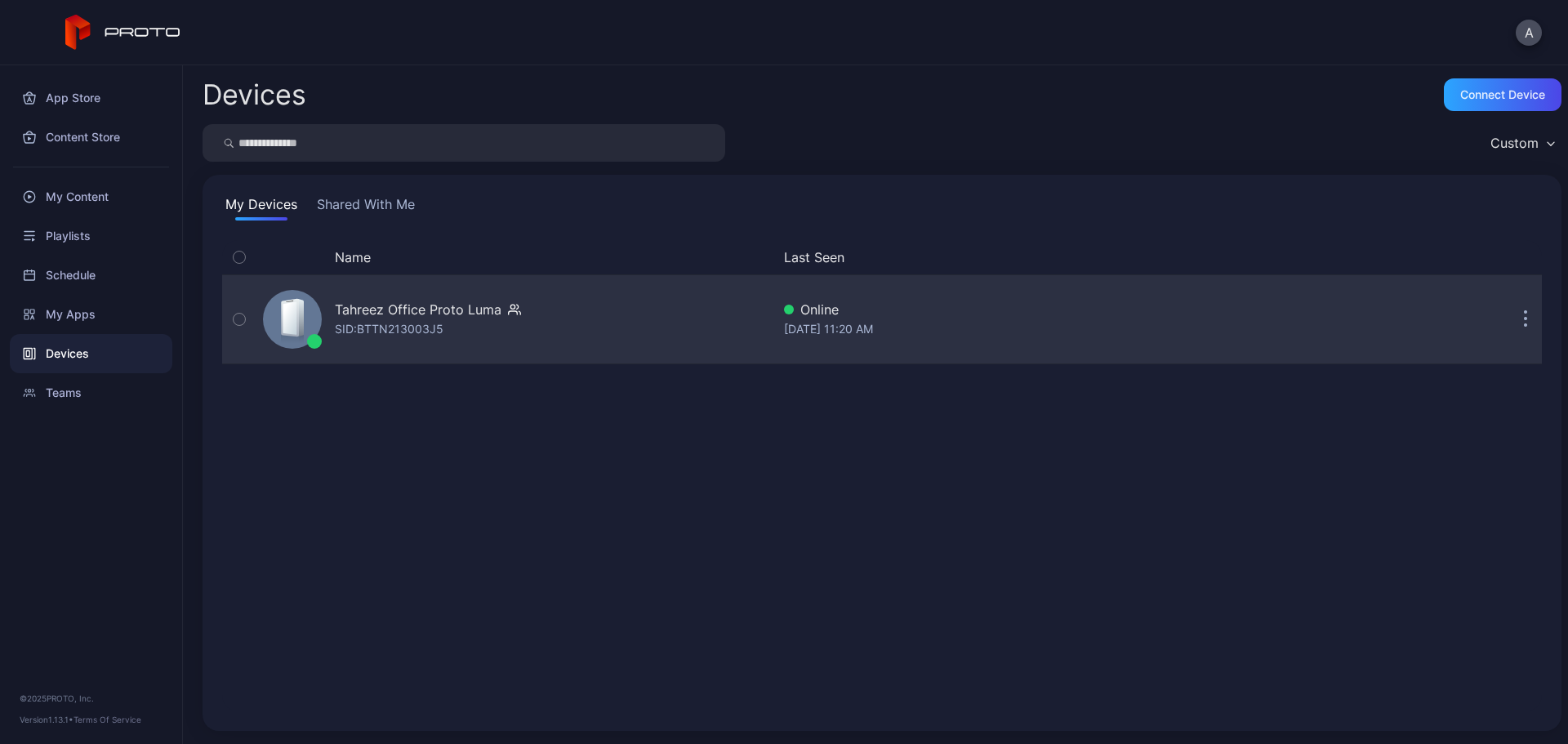
click at [496, 321] on div "Tahreez Office Proto [PERSON_NAME]: BTTN213003J5" at bounding box center [428, 319] width 187 height 39
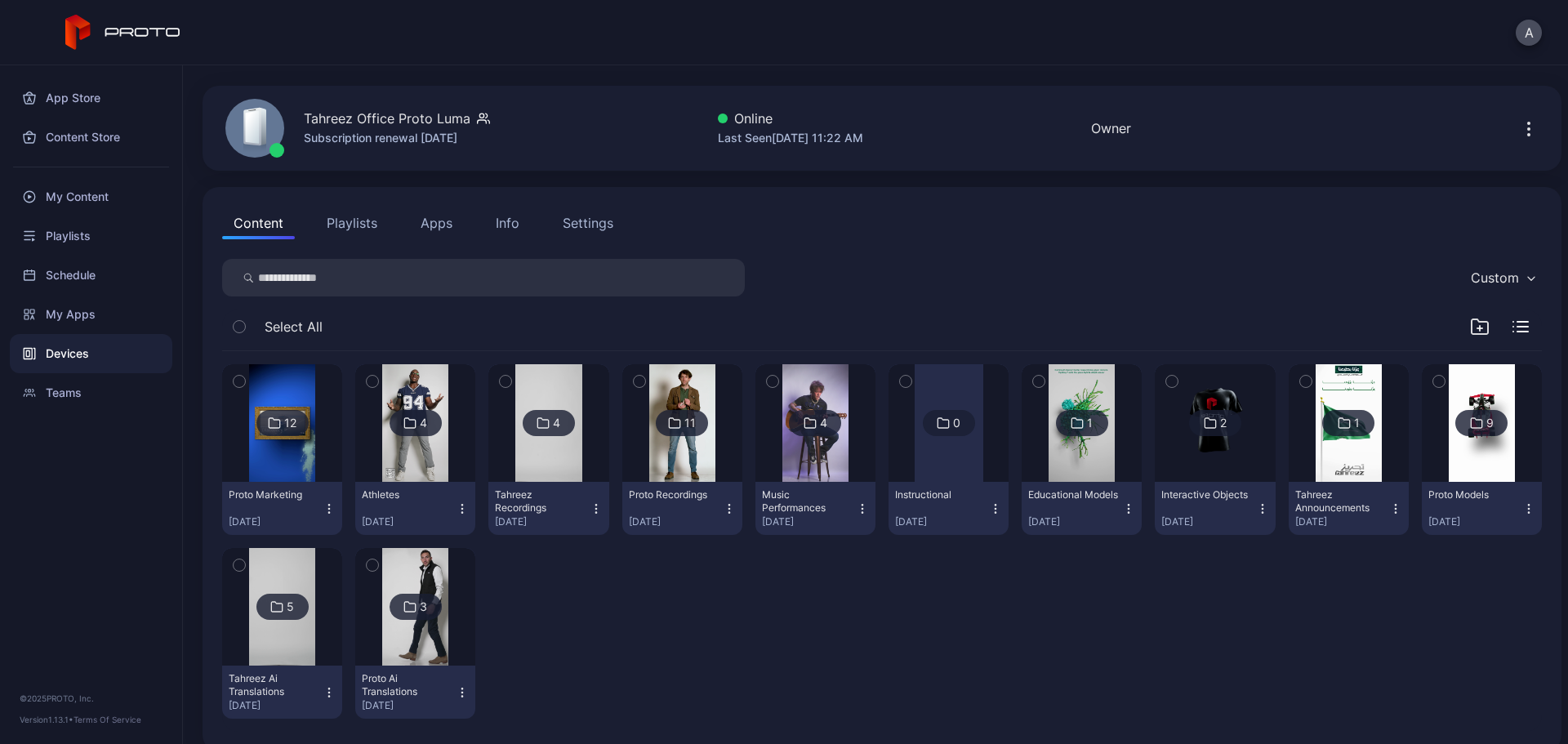
scroll to position [66, 0]
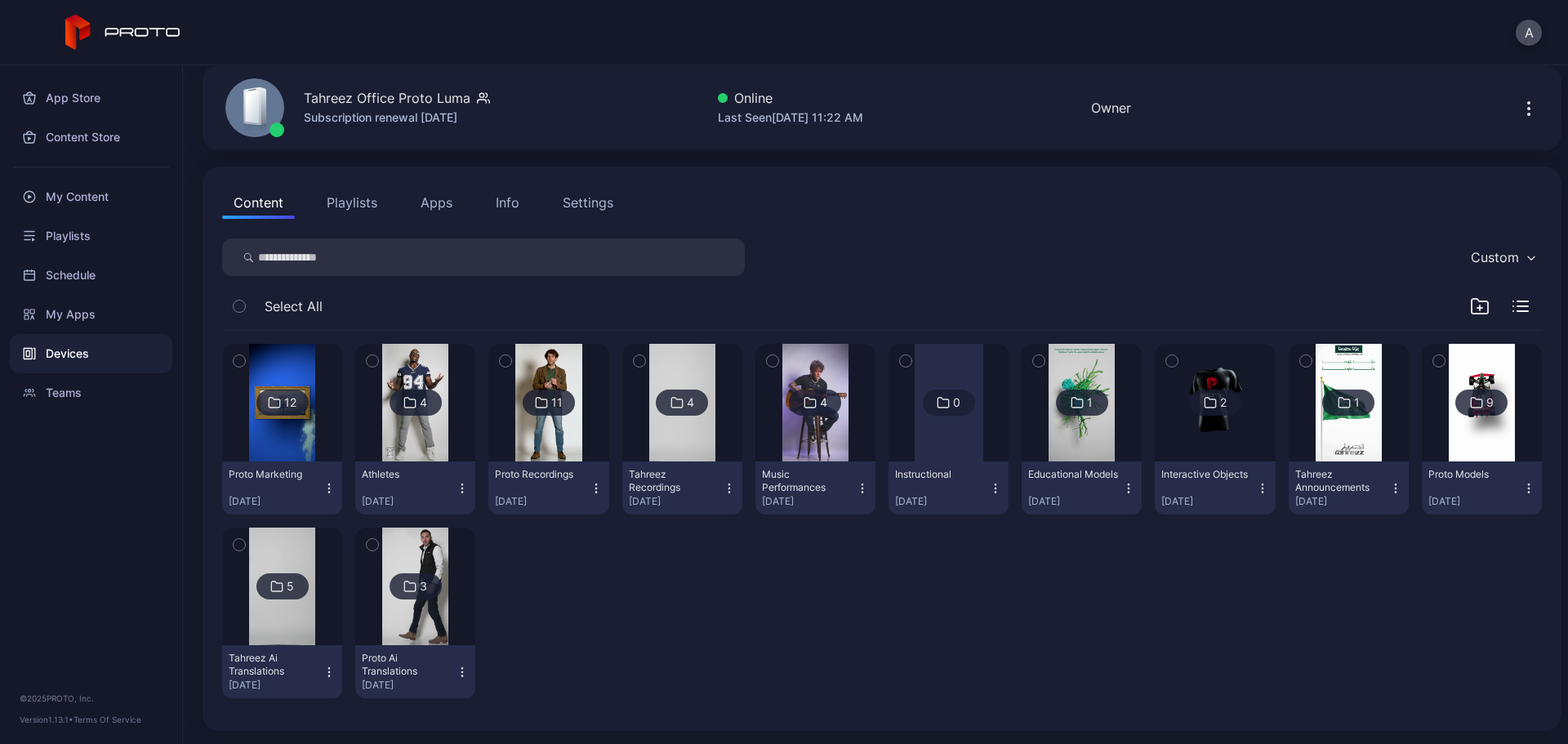
click at [550, 441] on img at bounding box center [549, 402] width 67 height 117
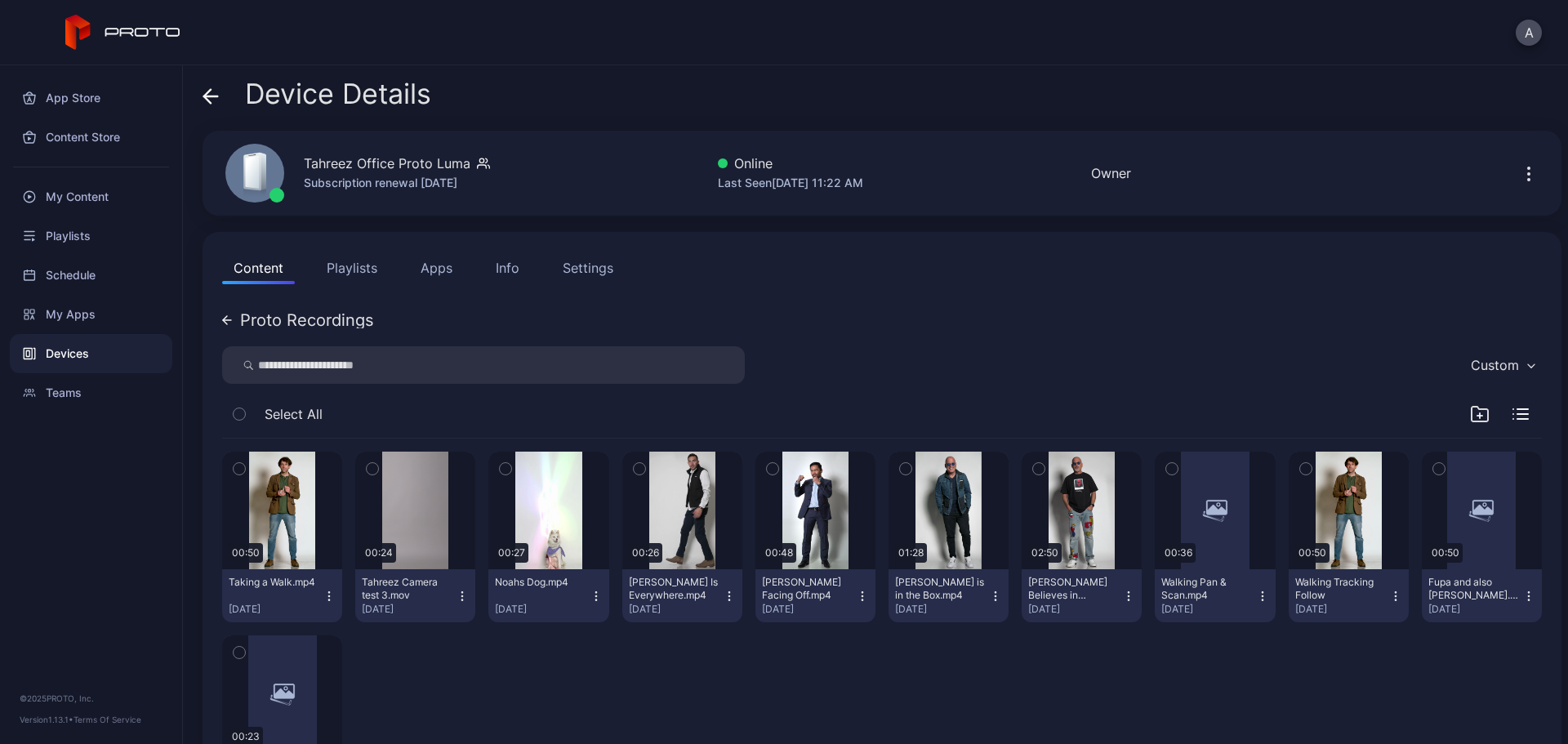
scroll to position [81, 0]
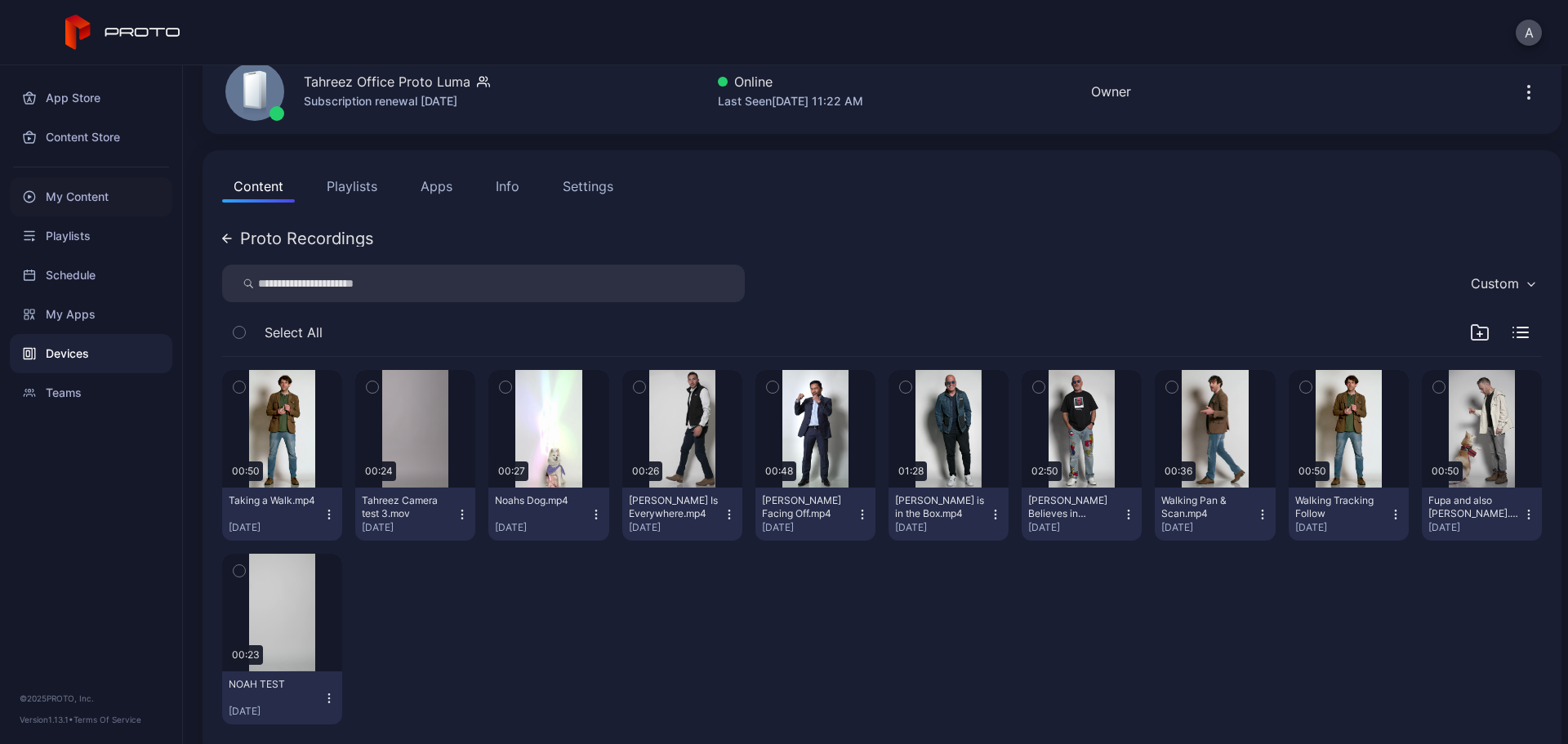
click at [81, 197] on div "My Content" at bounding box center [91, 197] width 163 height 39
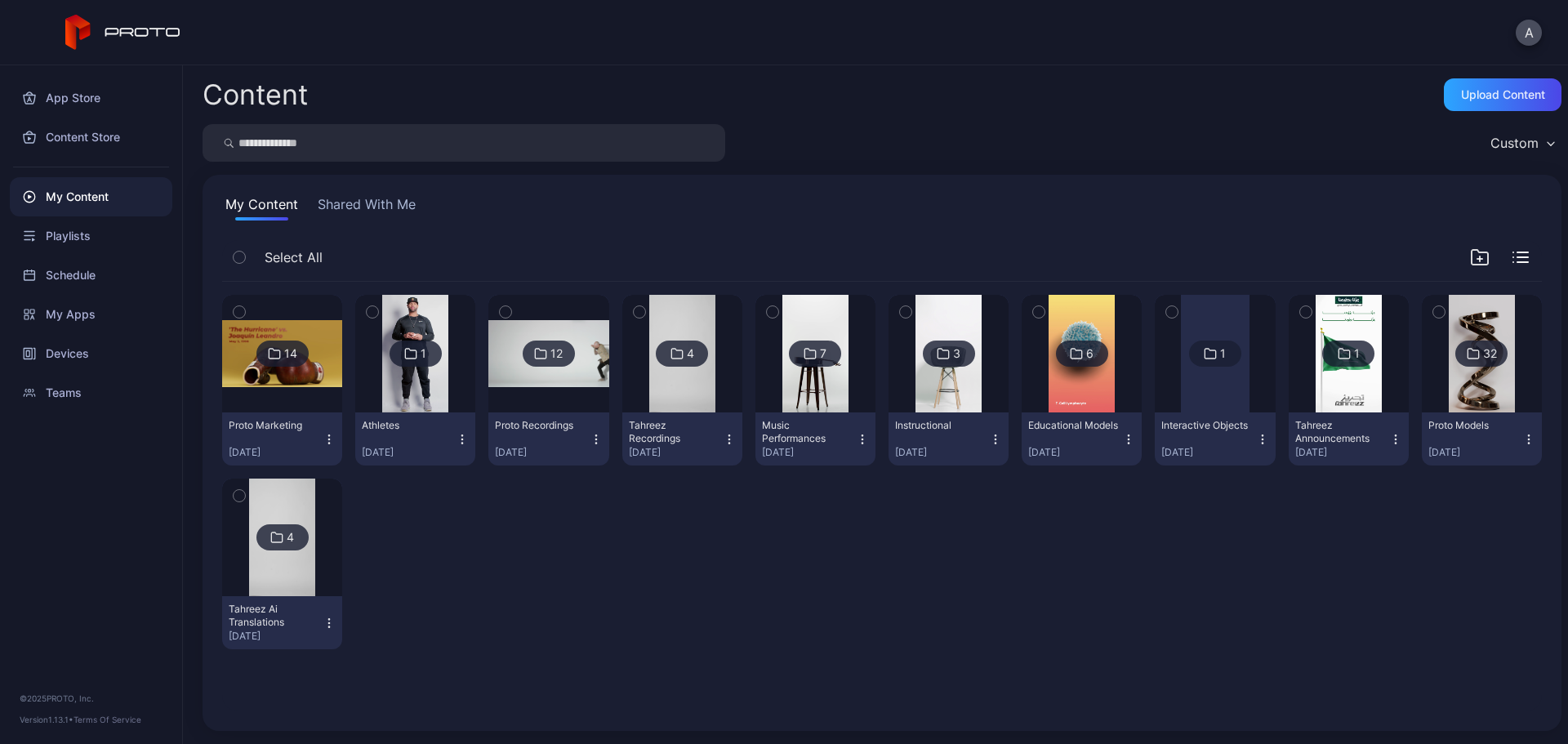
click at [550, 381] on img at bounding box center [549, 354] width 120 height 67
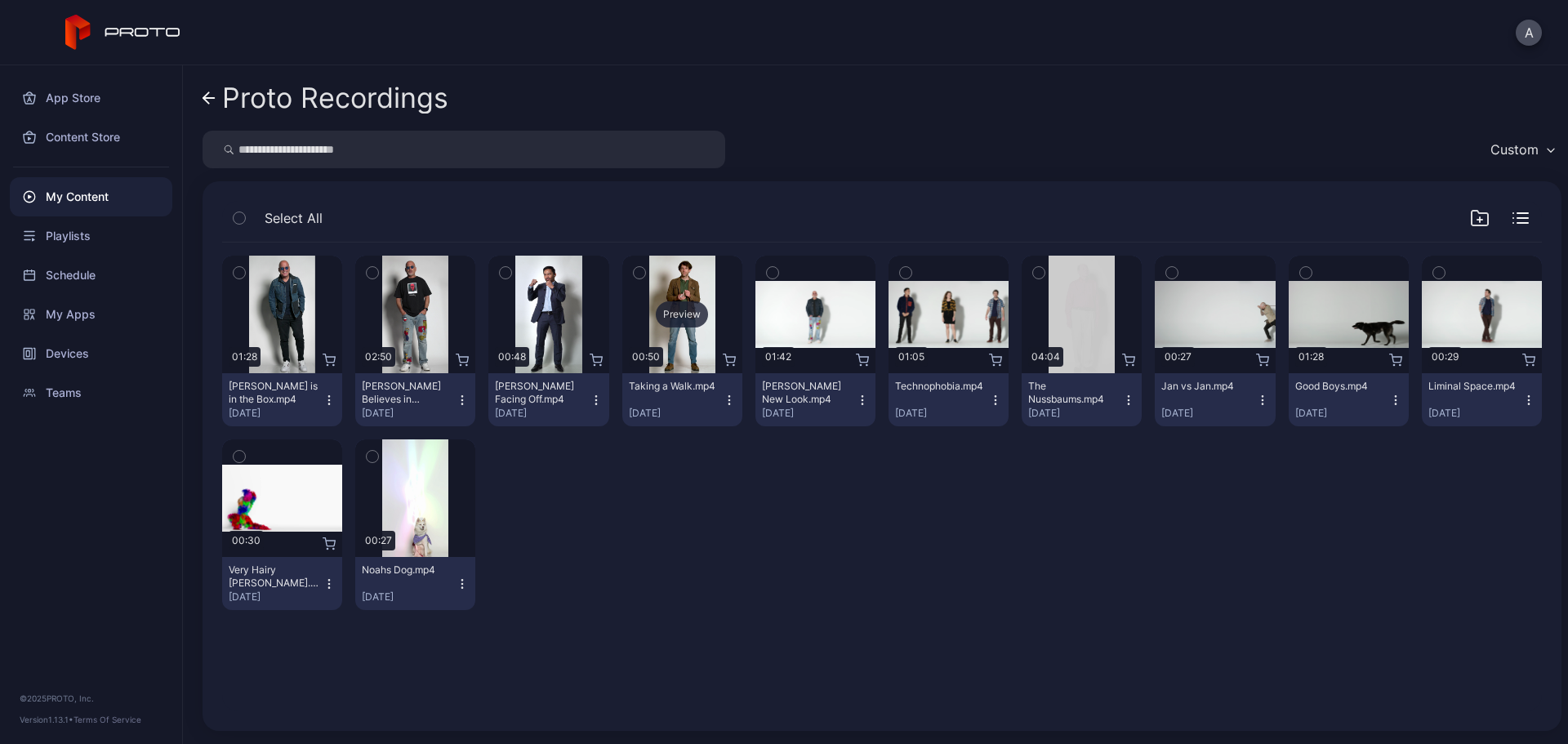
click at [676, 311] on div "Preview" at bounding box center [682, 314] width 53 height 26
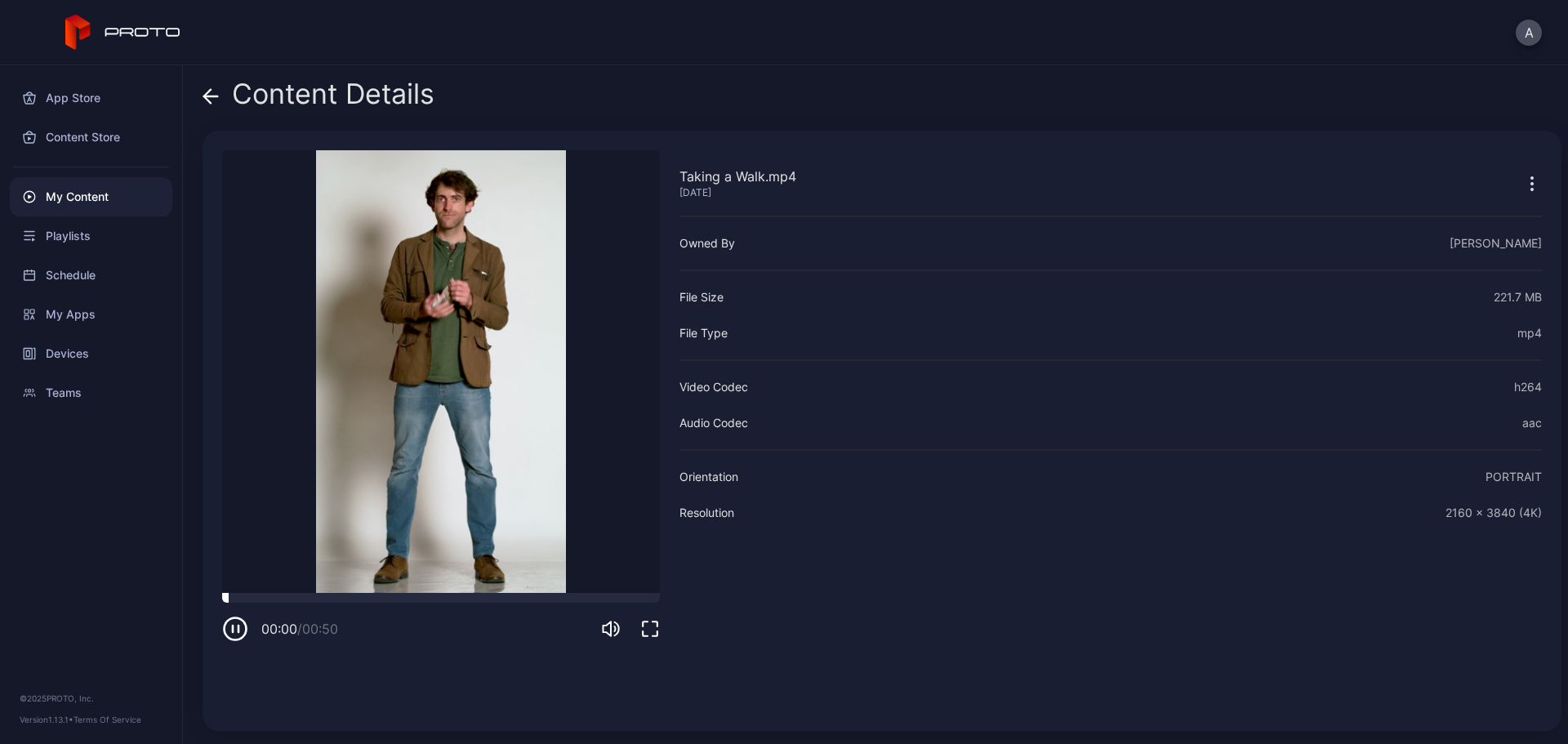
click at [318, 567] on div at bounding box center [441, 598] width 438 height 10
click at [396, 567] on div at bounding box center [441, 598] width 438 height 10
click at [499, 567] on video "Sorry, your browser doesn‘t support embedded videos" at bounding box center [441, 372] width 438 height 443
click at [547, 567] on video "Sorry, your browser doesn‘t support embedded videos" at bounding box center [441, 372] width 438 height 443
click at [544, 567] on video "Sorry, your browser doesn‘t support embedded videos" at bounding box center [441, 372] width 438 height 443
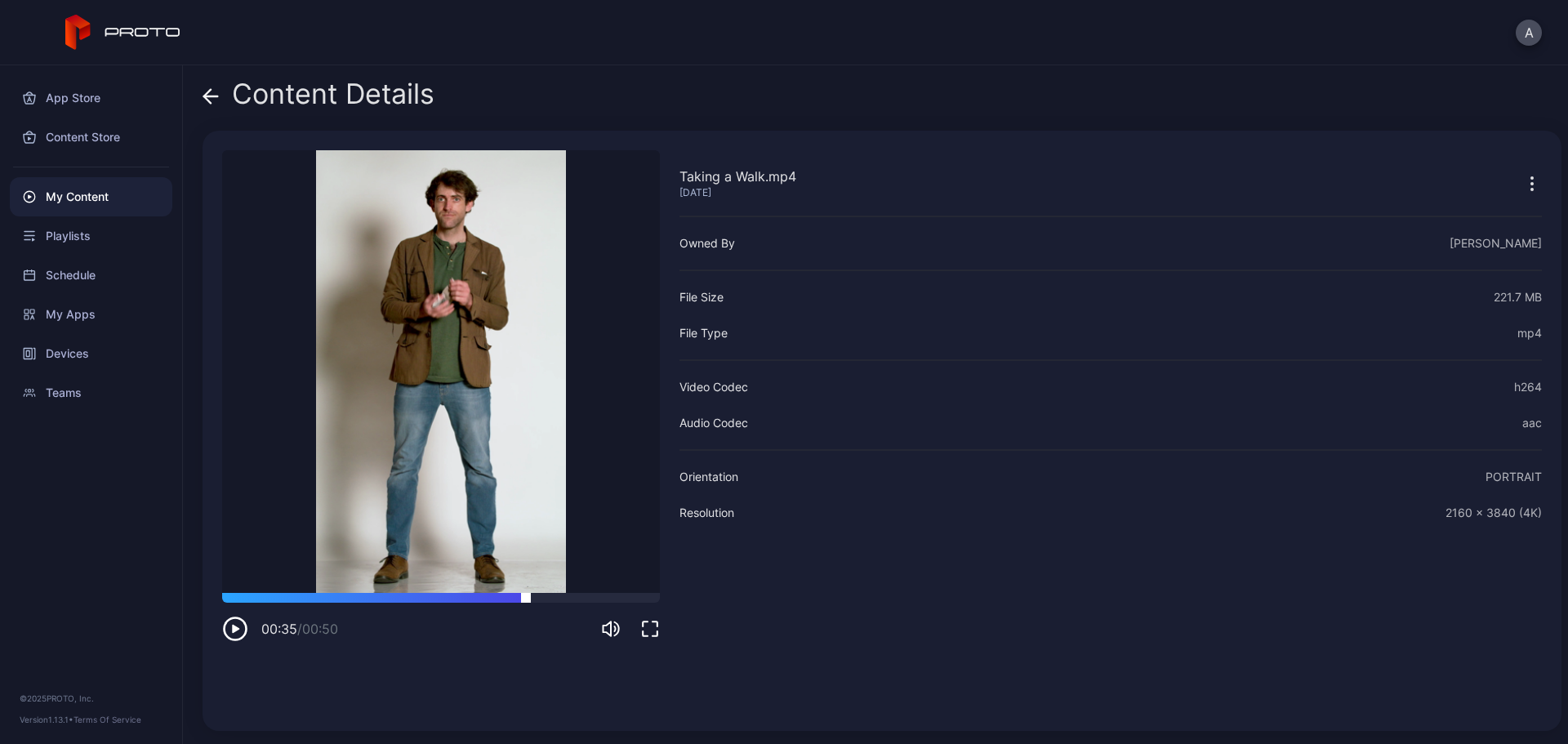
click at [526, 567] on div at bounding box center [441, 598] width 438 height 10
click at [205, 94] on icon at bounding box center [207, 95] width 6 height 14
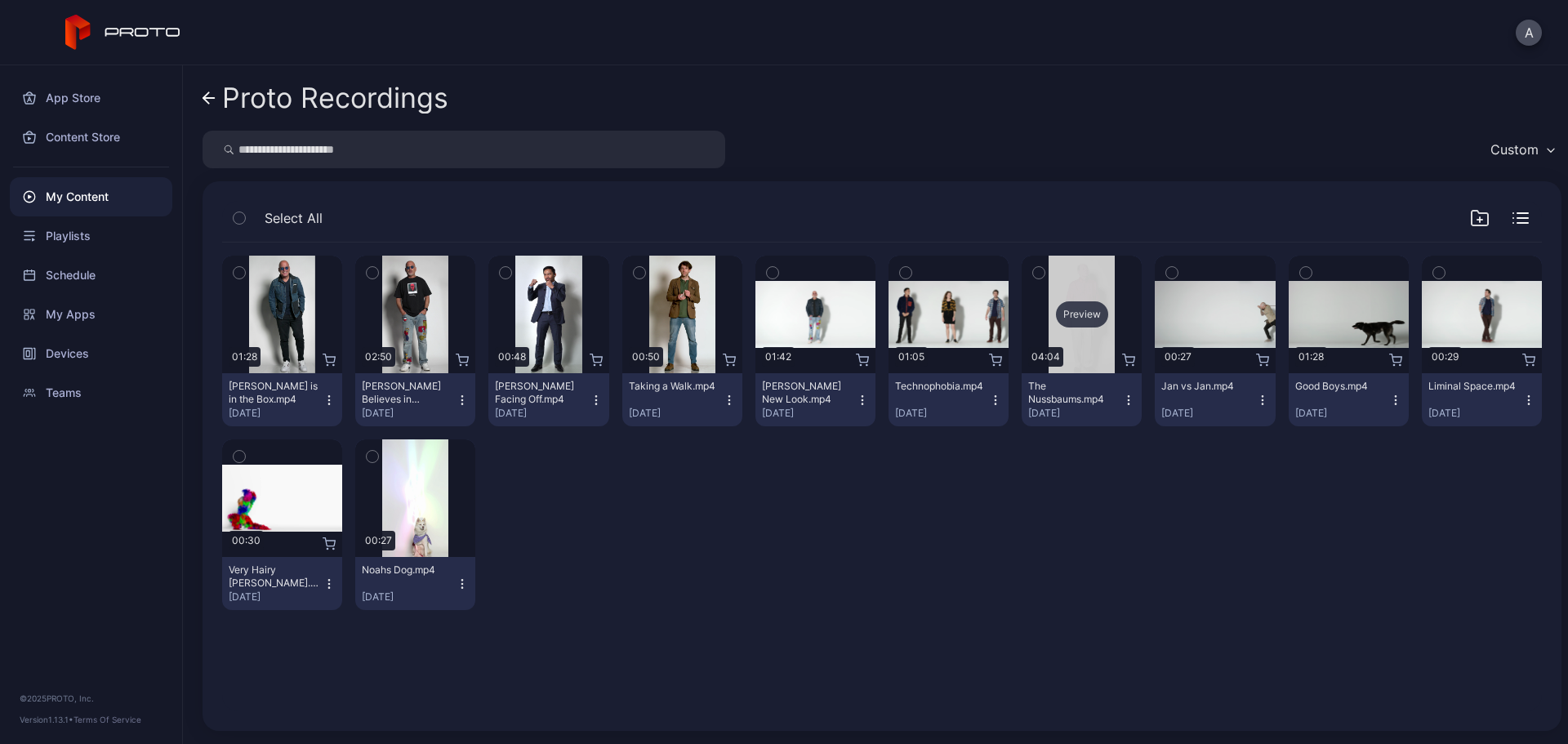
click at [1068, 317] on div "Preview" at bounding box center [1082, 314] width 53 height 26
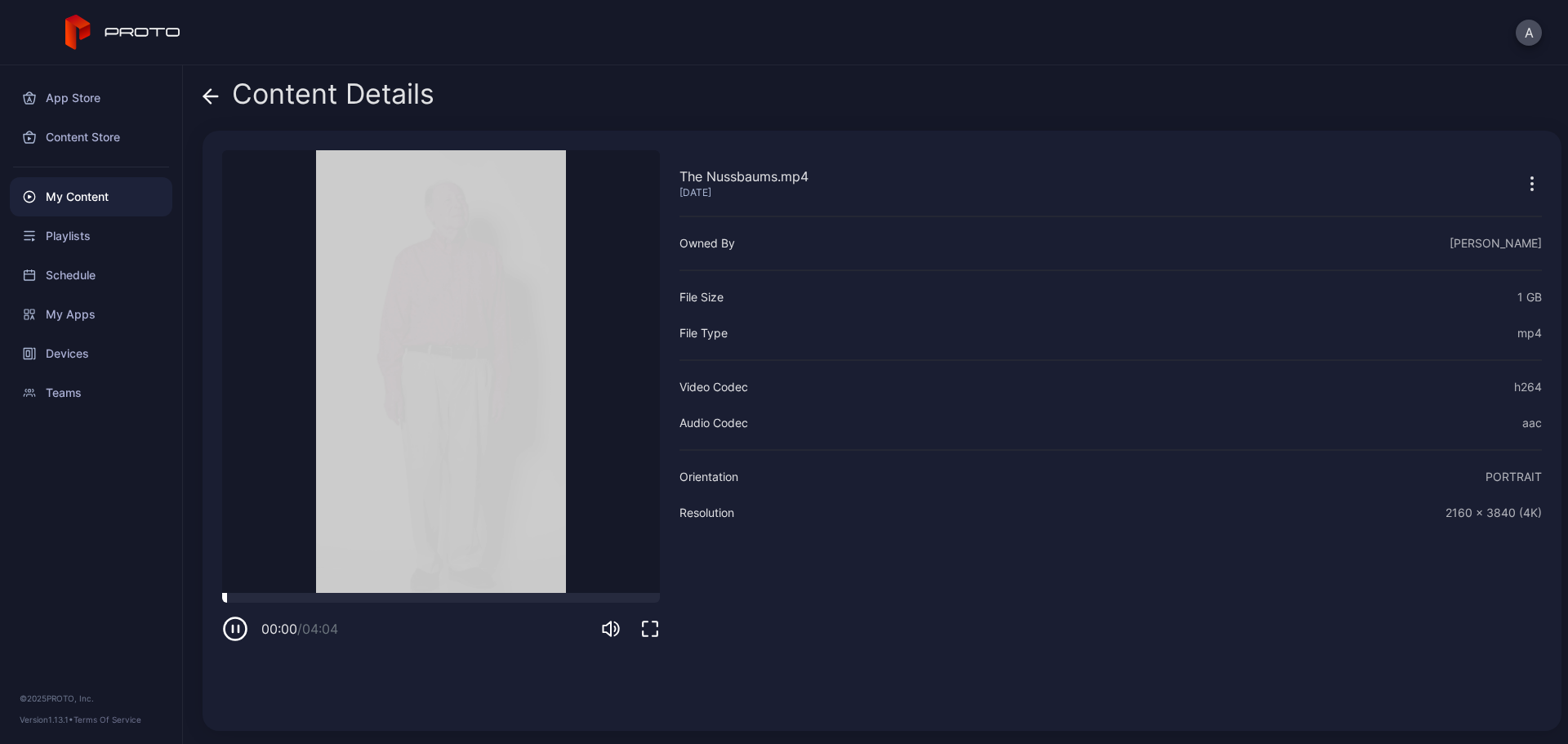
click at [273, 567] on div at bounding box center [441, 598] width 438 height 10
click at [207, 94] on icon at bounding box center [207, 95] width 6 height 14
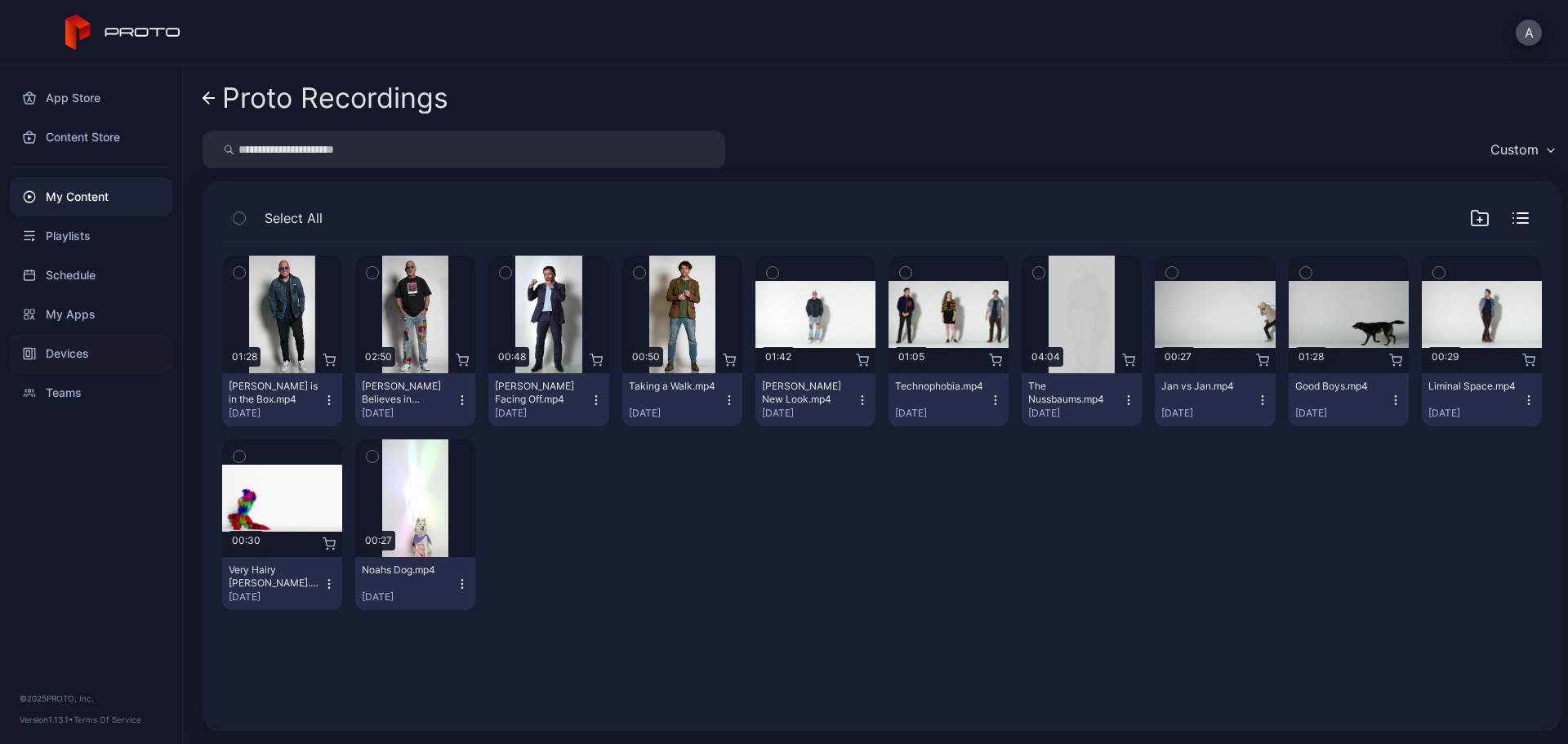
click at [107, 352] on div "Devices" at bounding box center [91, 354] width 163 height 39
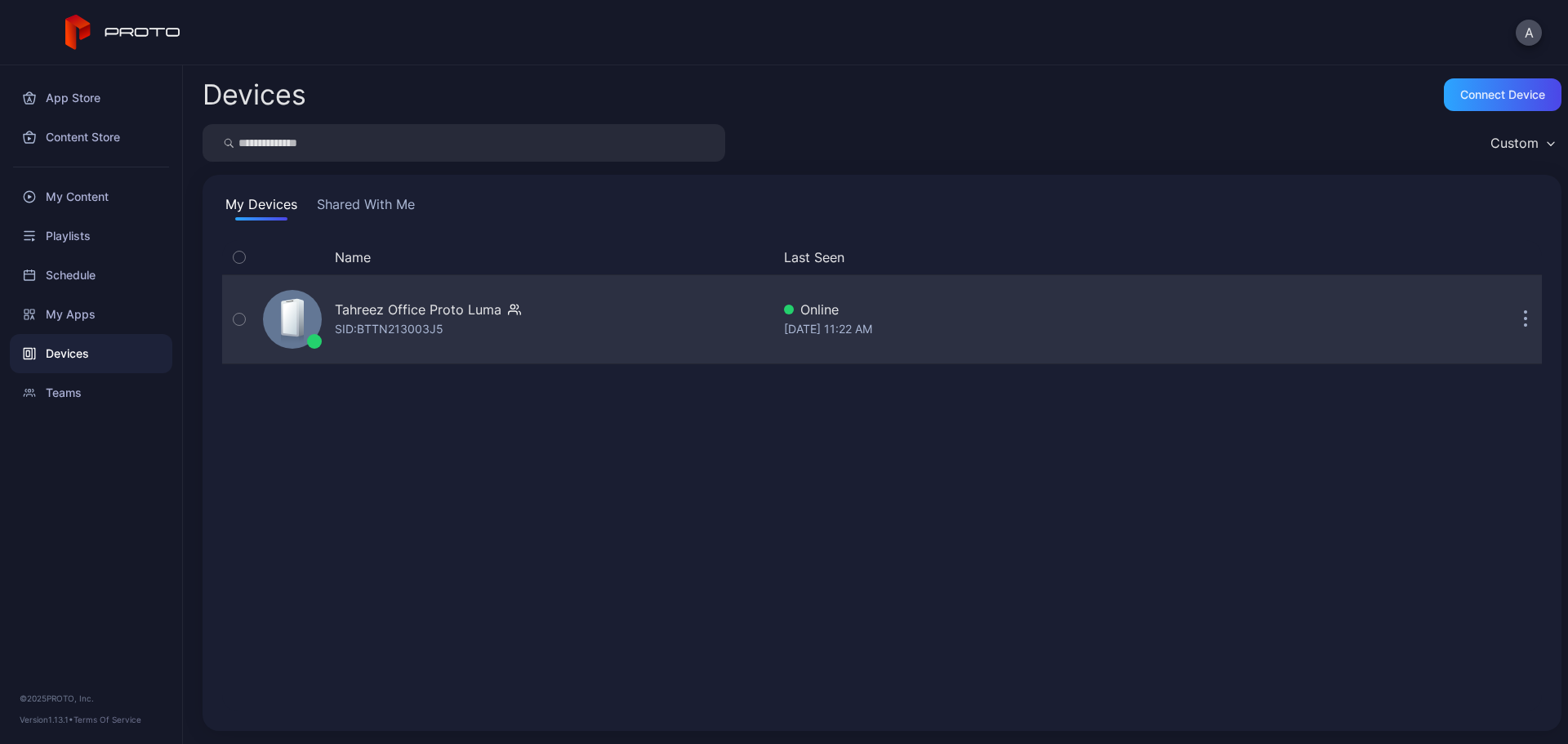
click at [541, 300] on div "Tahreez Office Proto [PERSON_NAME]: BTTN213003J5" at bounding box center [514, 319] width 515 height 81
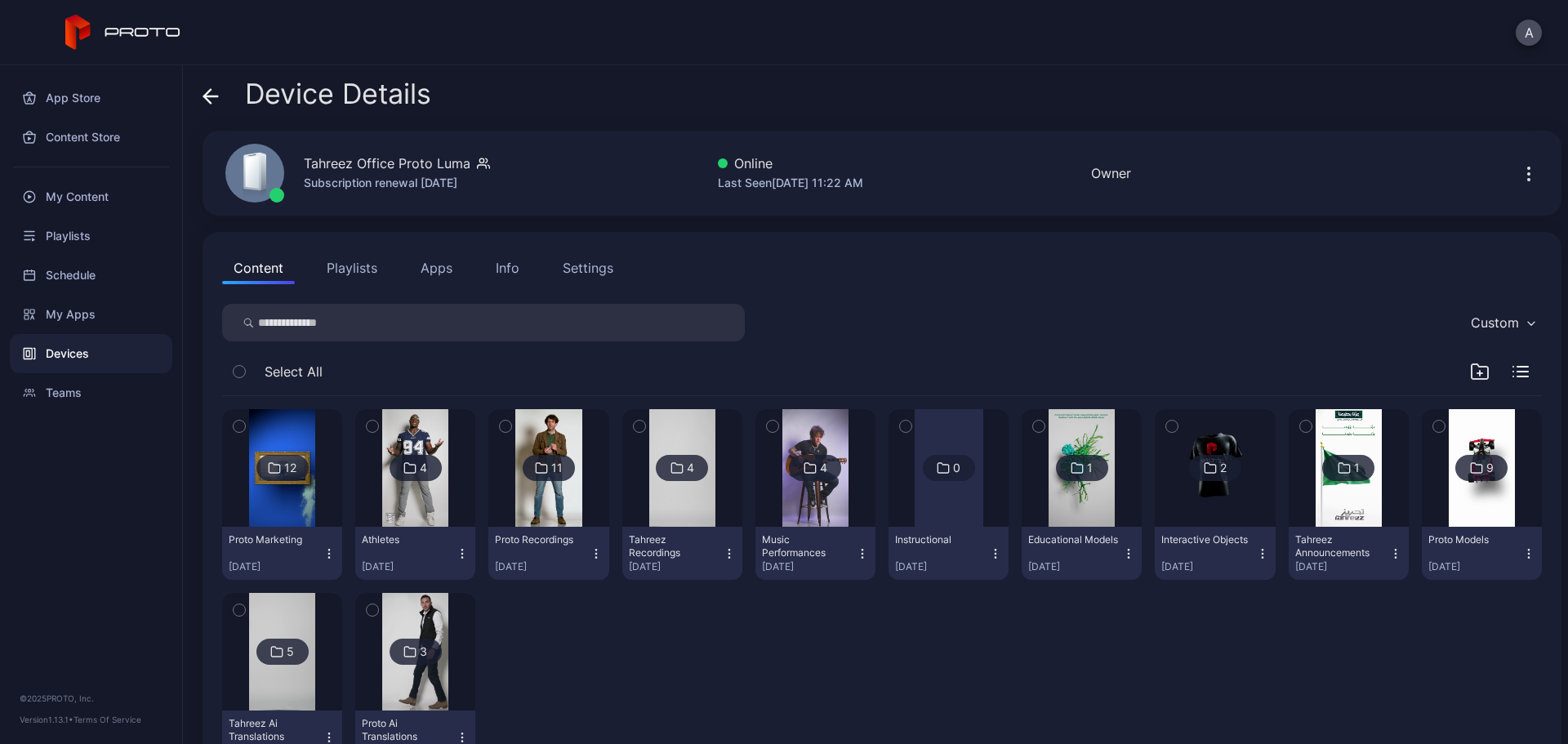
scroll to position [66, 0]
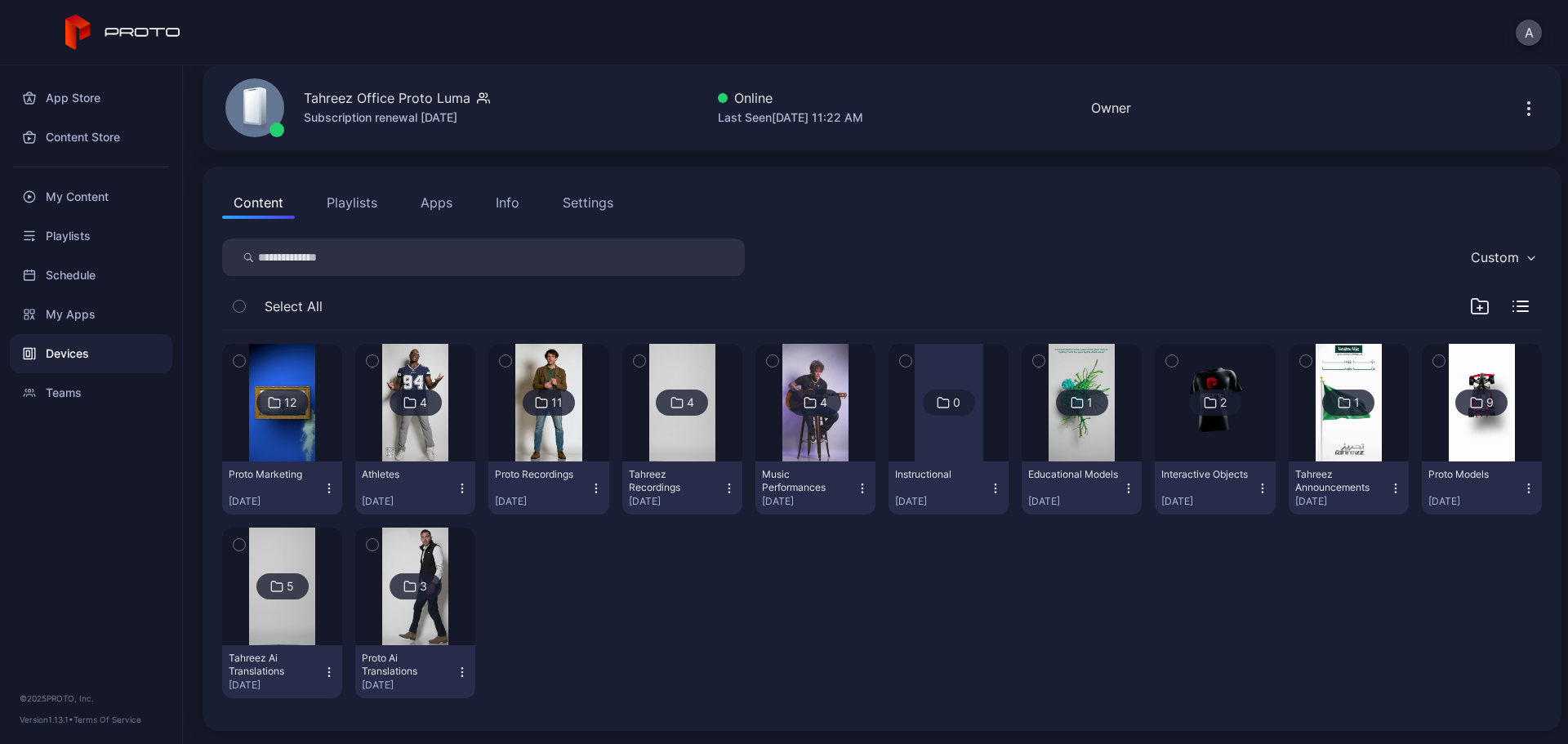
click at [575, 425] on img at bounding box center [549, 402] width 67 height 117
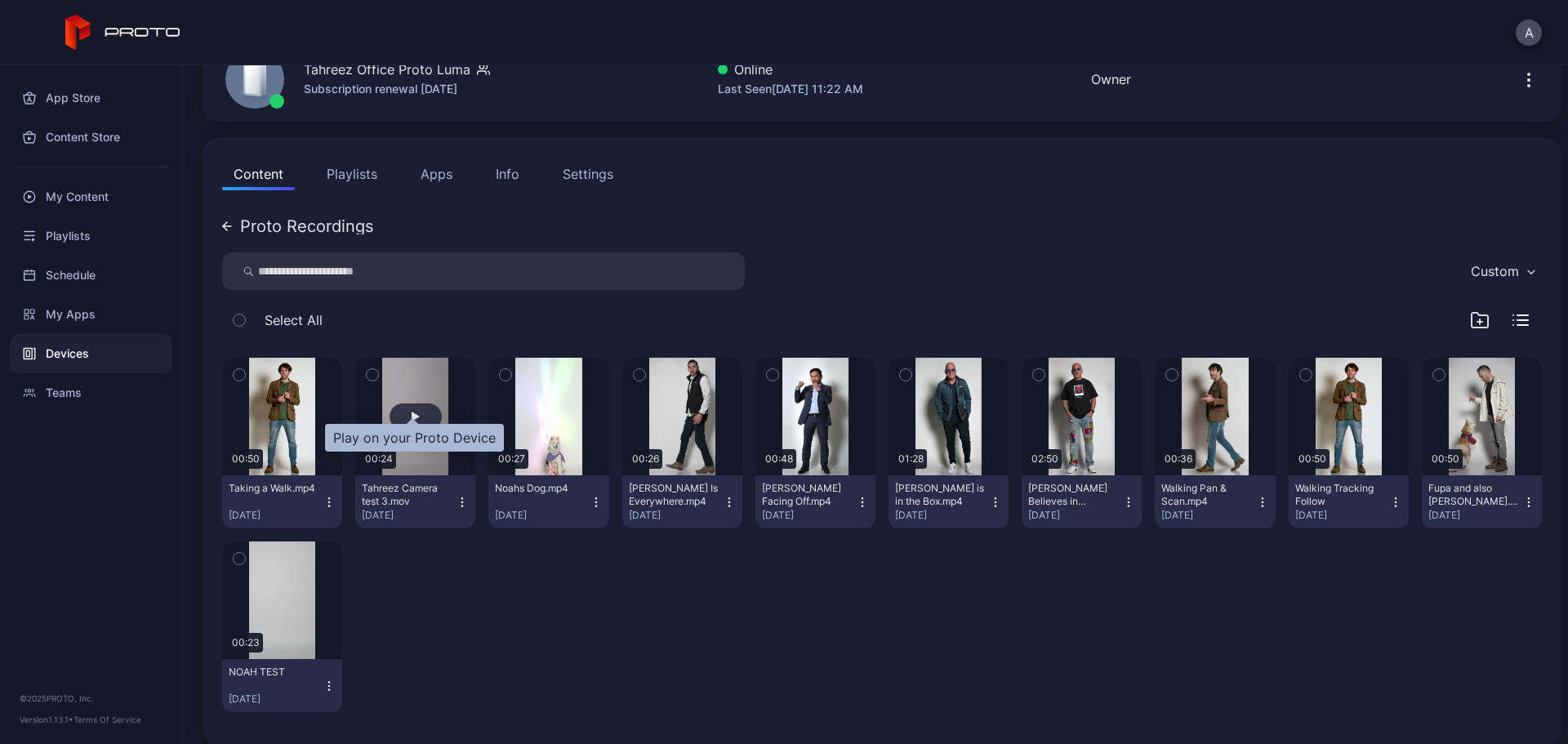
scroll to position [108, 0]
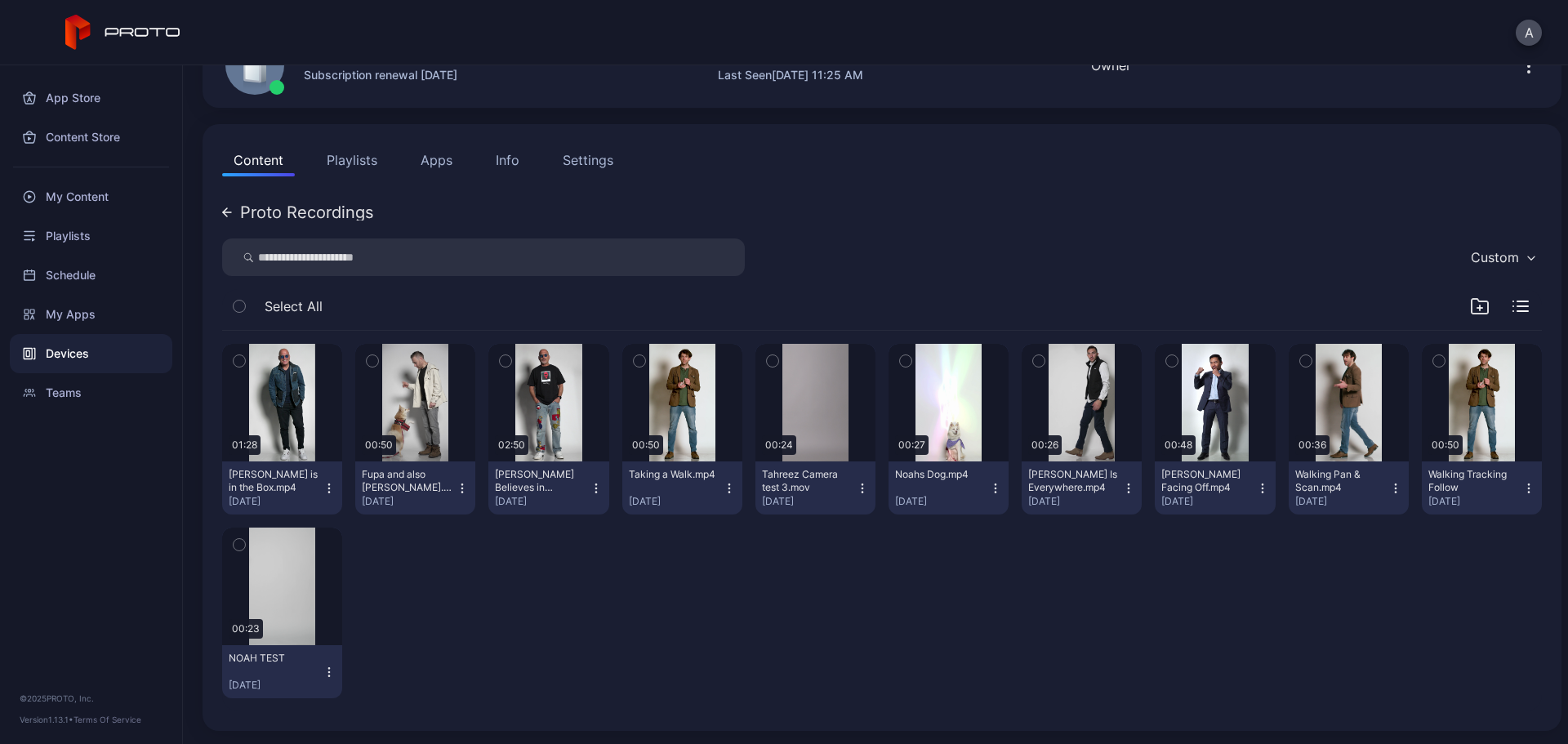
click at [715, 547] on div "01:28 [PERSON_NAME] is in the Box.mp4 [DATE] 00:50 Fupa and also [PERSON_NAME].…" at bounding box center [881, 521] width 1320 height 381
click at [876, 567] on div "01:28 [PERSON_NAME] is in the Box.mp4 [DATE] 00:50 Fupa and also [PERSON_NAME].…" at bounding box center [881, 521] width 1320 height 381
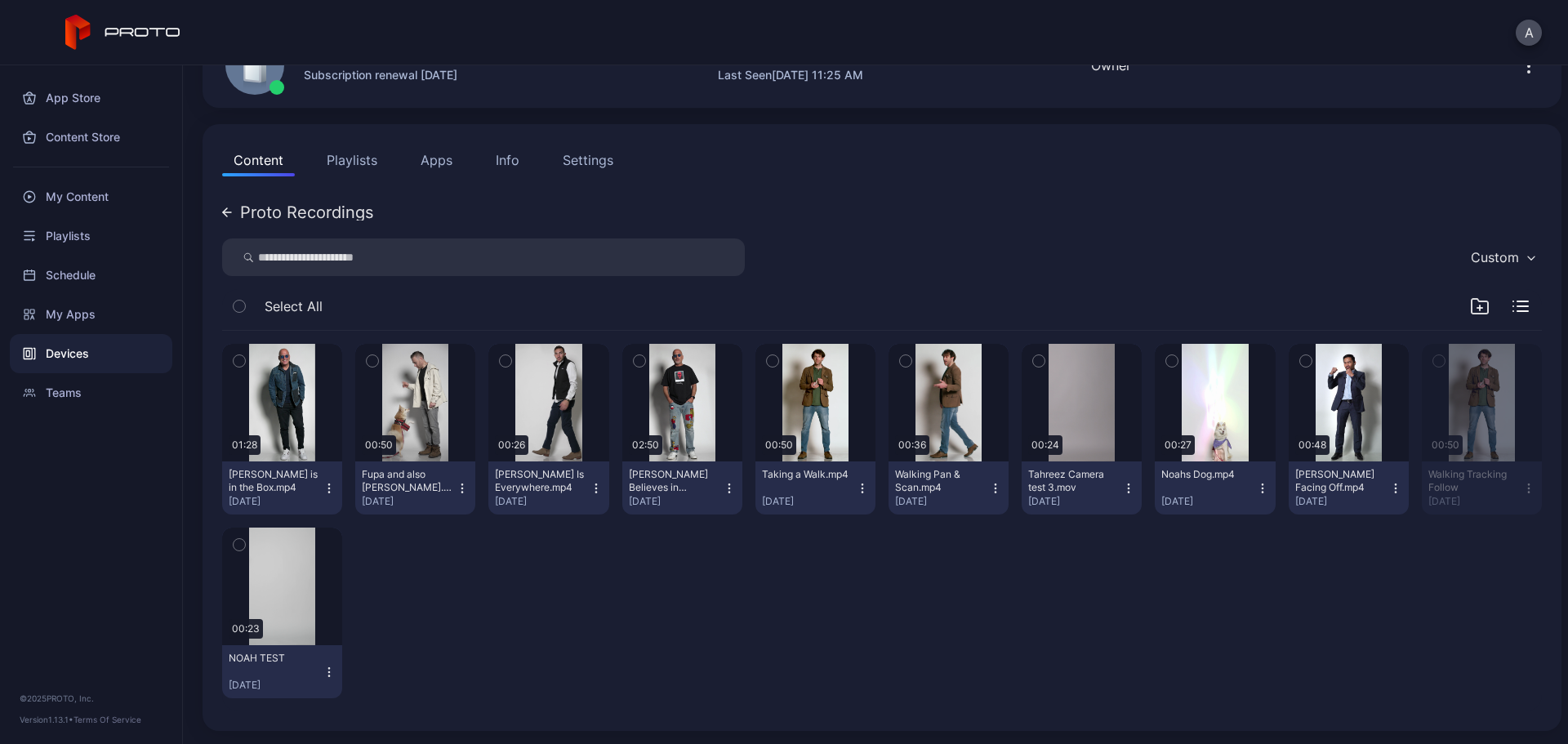
click at [1005, 454] on div "01:28 [PERSON_NAME] is in the Box.mp4 [DATE] 00:50 Fupa and also [PERSON_NAME].…" at bounding box center [881, 521] width 1320 height 381
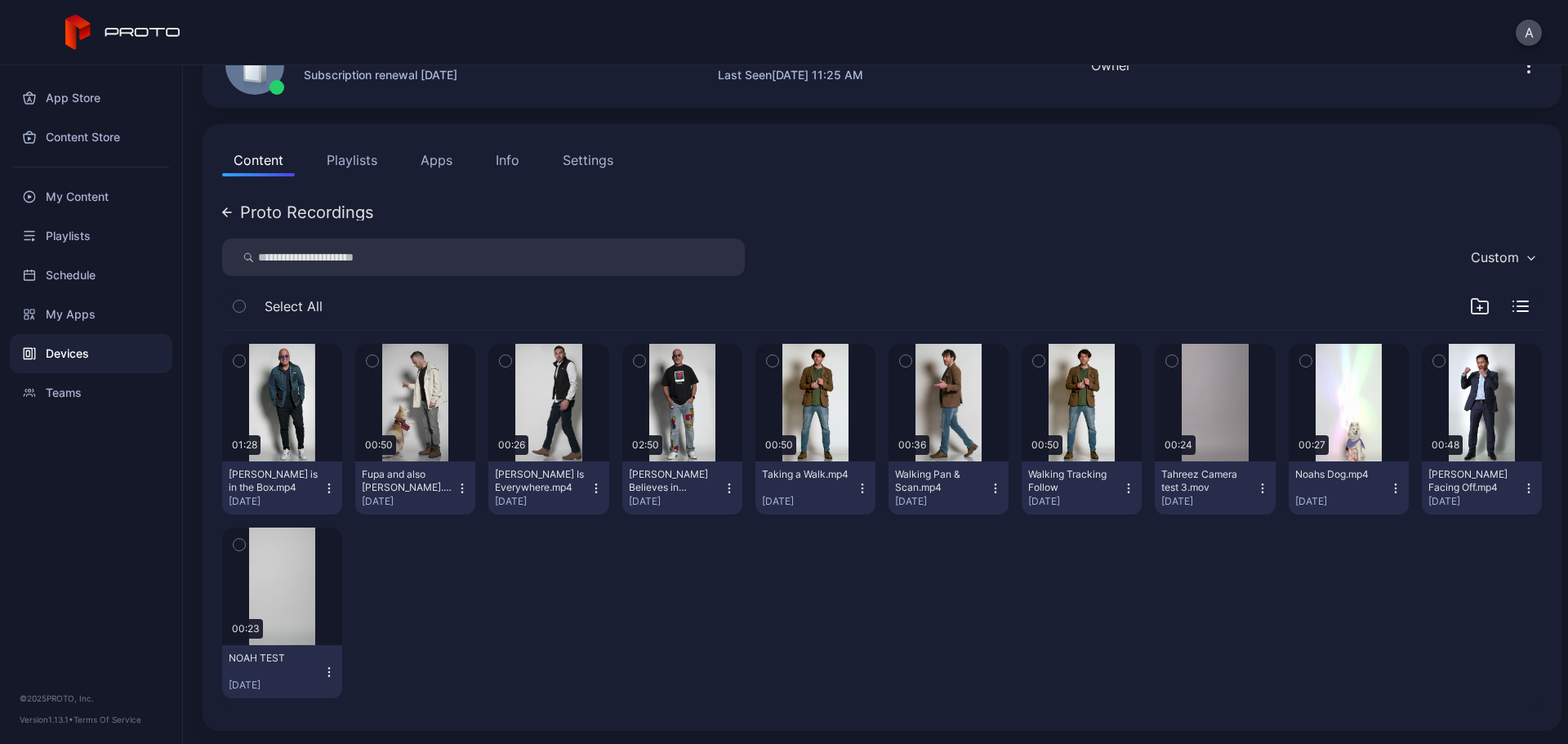
click at [1254, 360] on icon "button" at bounding box center [1440, 360] width 11 height 18
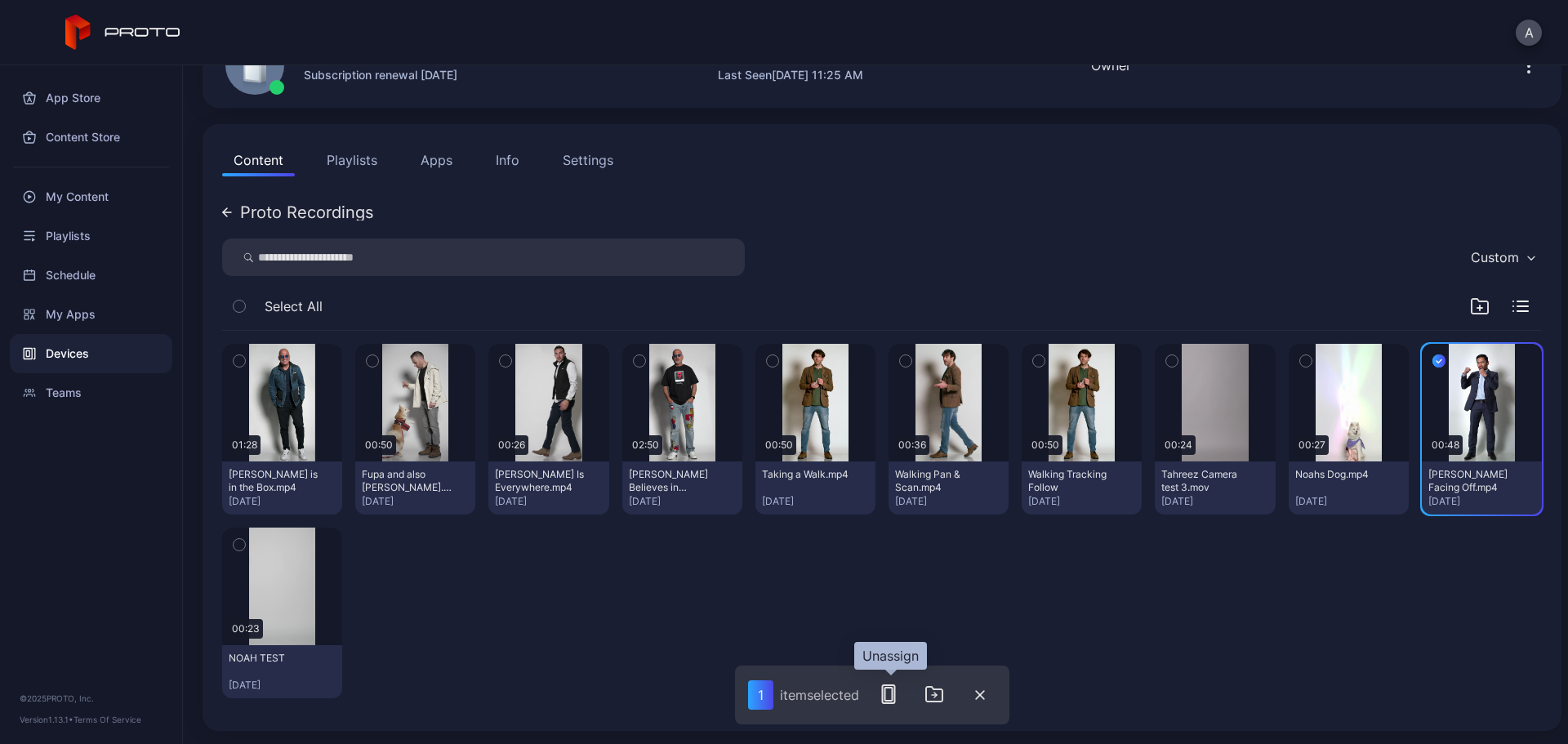
click at [881, 567] on icon "button" at bounding box center [888, 694] width 19 height 19
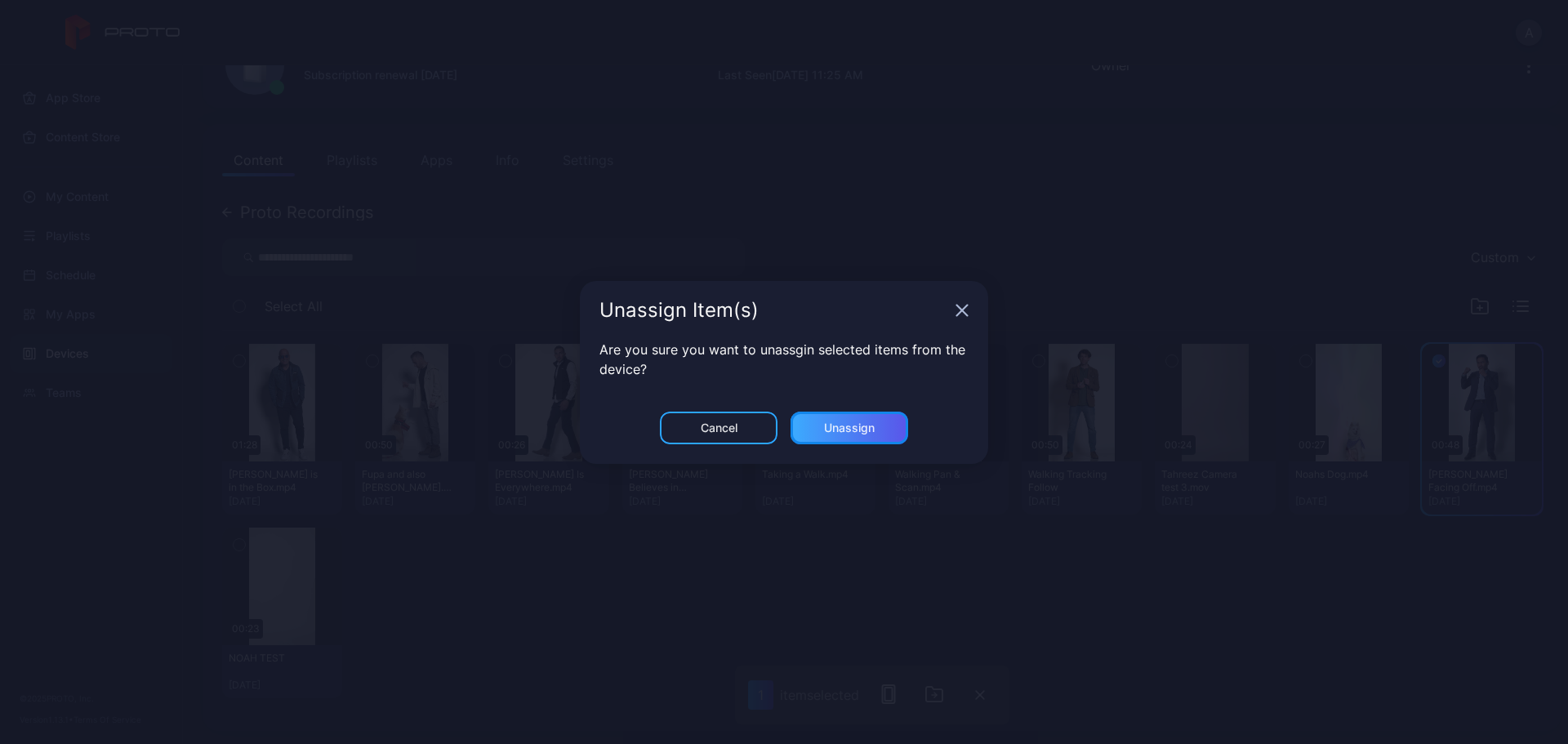
click at [843, 429] on div "Unassign" at bounding box center [849, 428] width 51 height 13
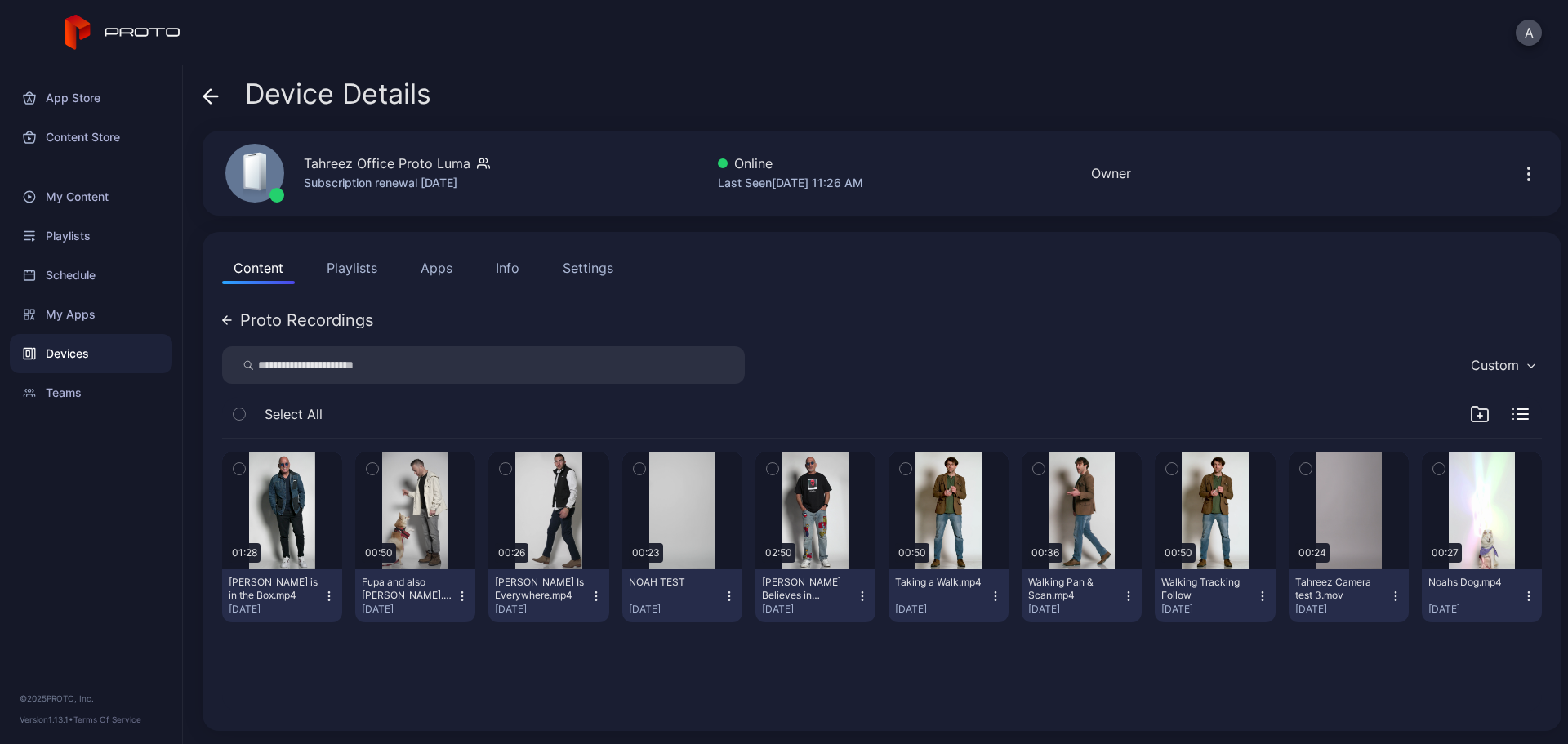
click at [1162, 567] on div "01:28 [PERSON_NAME] is in the Box.mp4 [DATE] 00:50 Fupa and also [PERSON_NAME].…" at bounding box center [881, 576] width 1346 height 299
click at [230, 321] on icon at bounding box center [226, 321] width 8 height 0
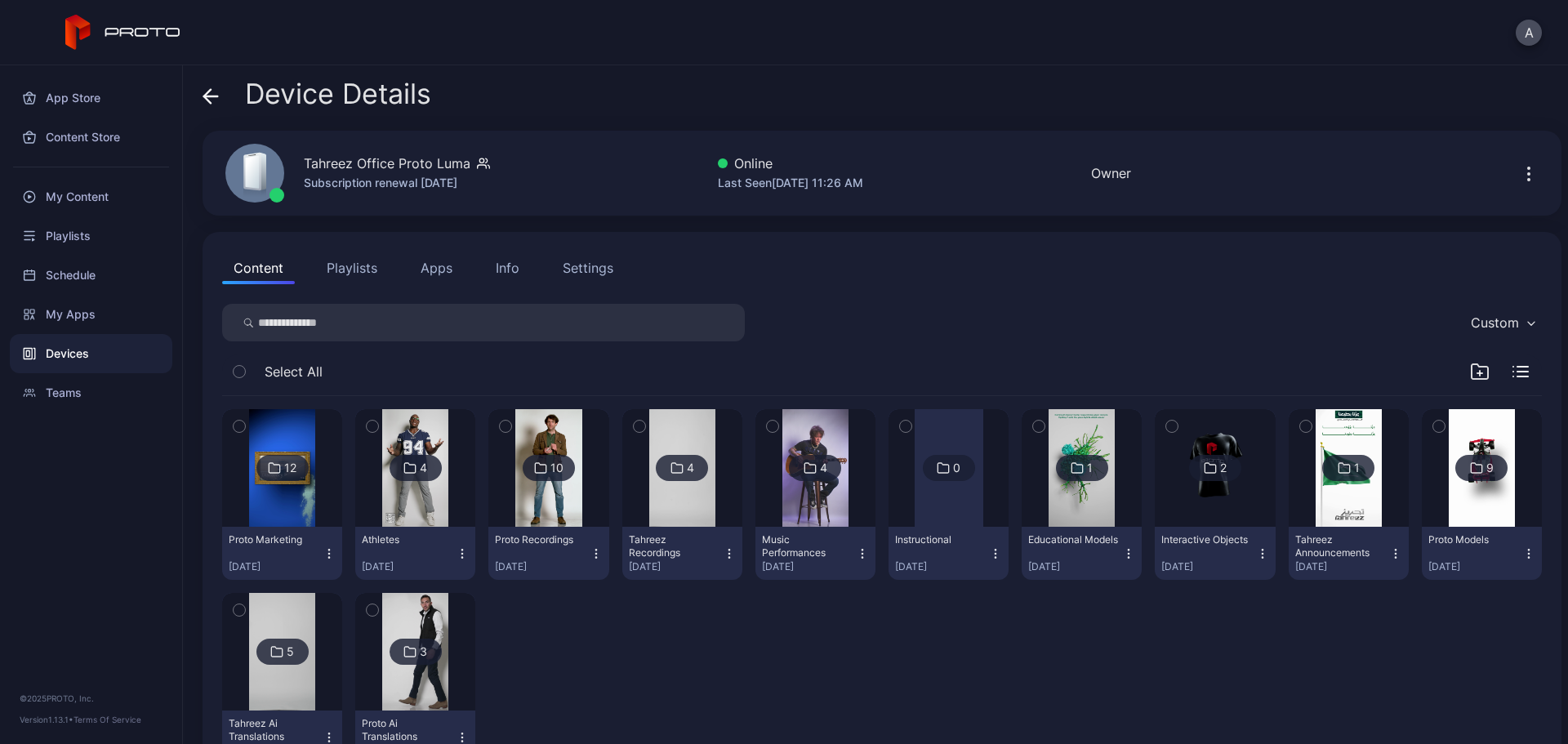
scroll to position [66, 0]
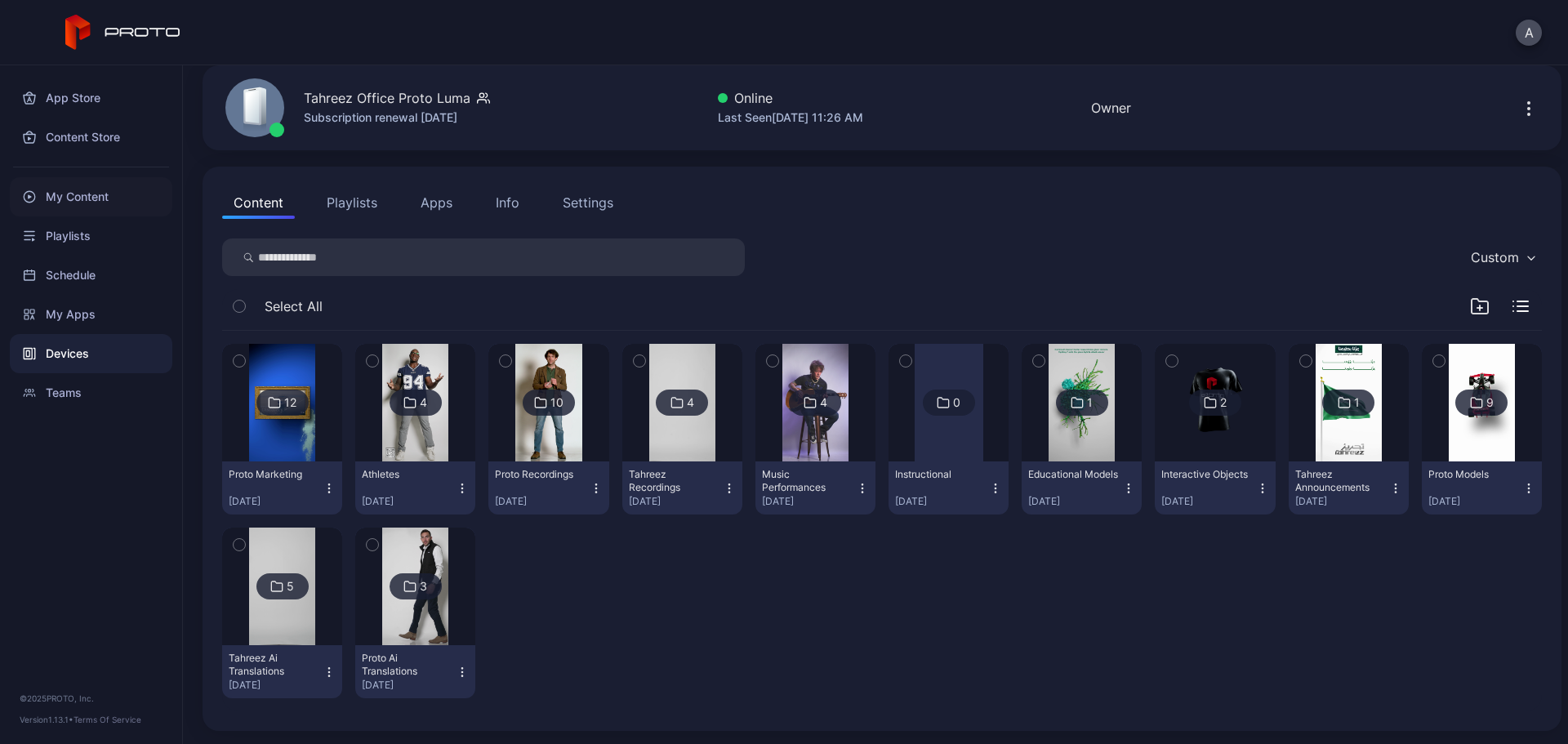
click at [81, 204] on div "My Content" at bounding box center [91, 197] width 163 height 39
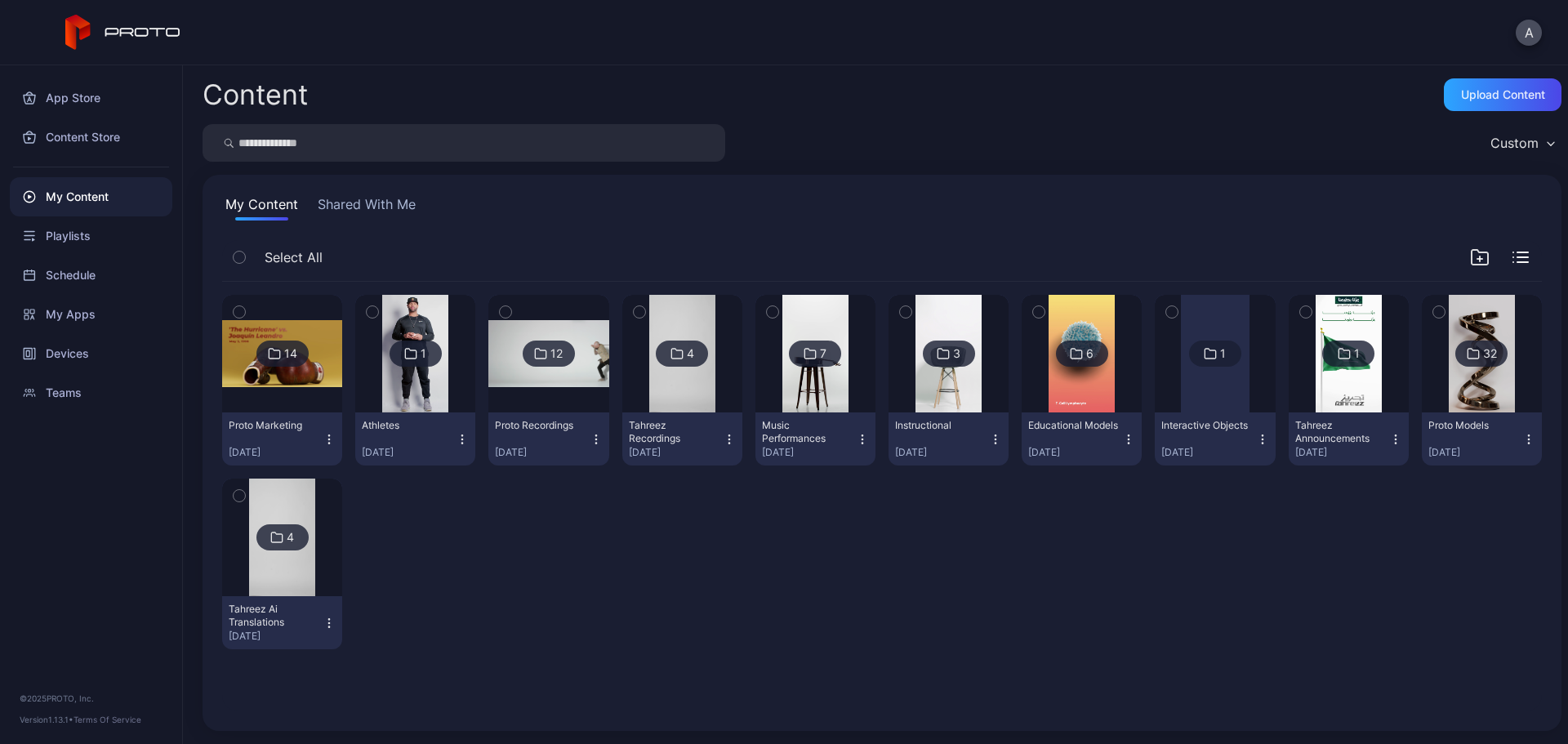
click at [679, 383] on img at bounding box center [683, 353] width 67 height 117
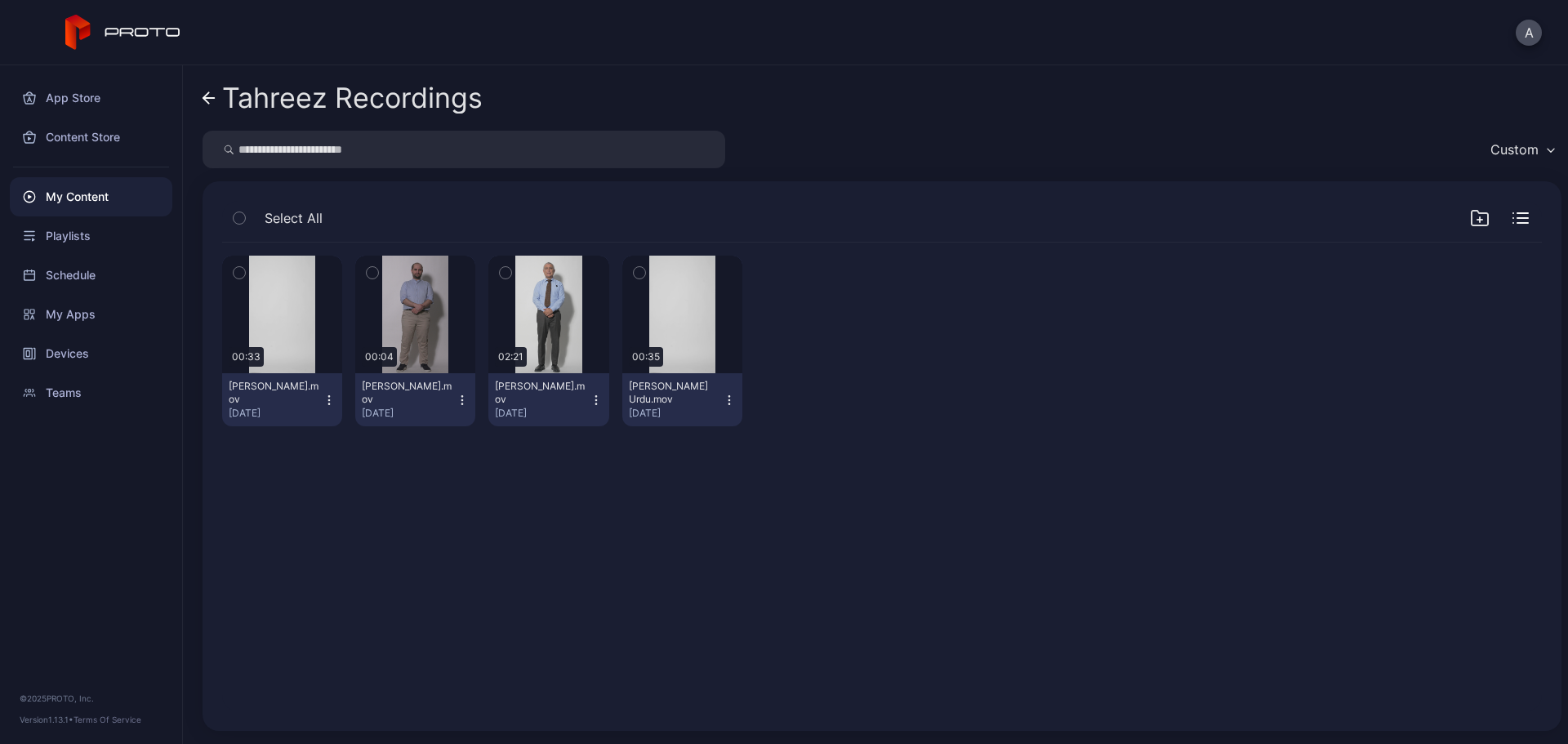
drag, startPoint x: 395, startPoint y: 298, endPoint x: 370, endPoint y: 277, distance: 32.6
drag, startPoint x: 370, startPoint y: 277, endPoint x: 949, endPoint y: 363, distance: 585.4
click at [949, 363] on div "Preview 00:33 [PERSON_NAME].mov [DATE] Preview 00:04 [PERSON_NAME].mov [DATE] P…" at bounding box center [881, 341] width 1320 height 197
click at [102, 353] on div "Devices" at bounding box center [91, 354] width 163 height 39
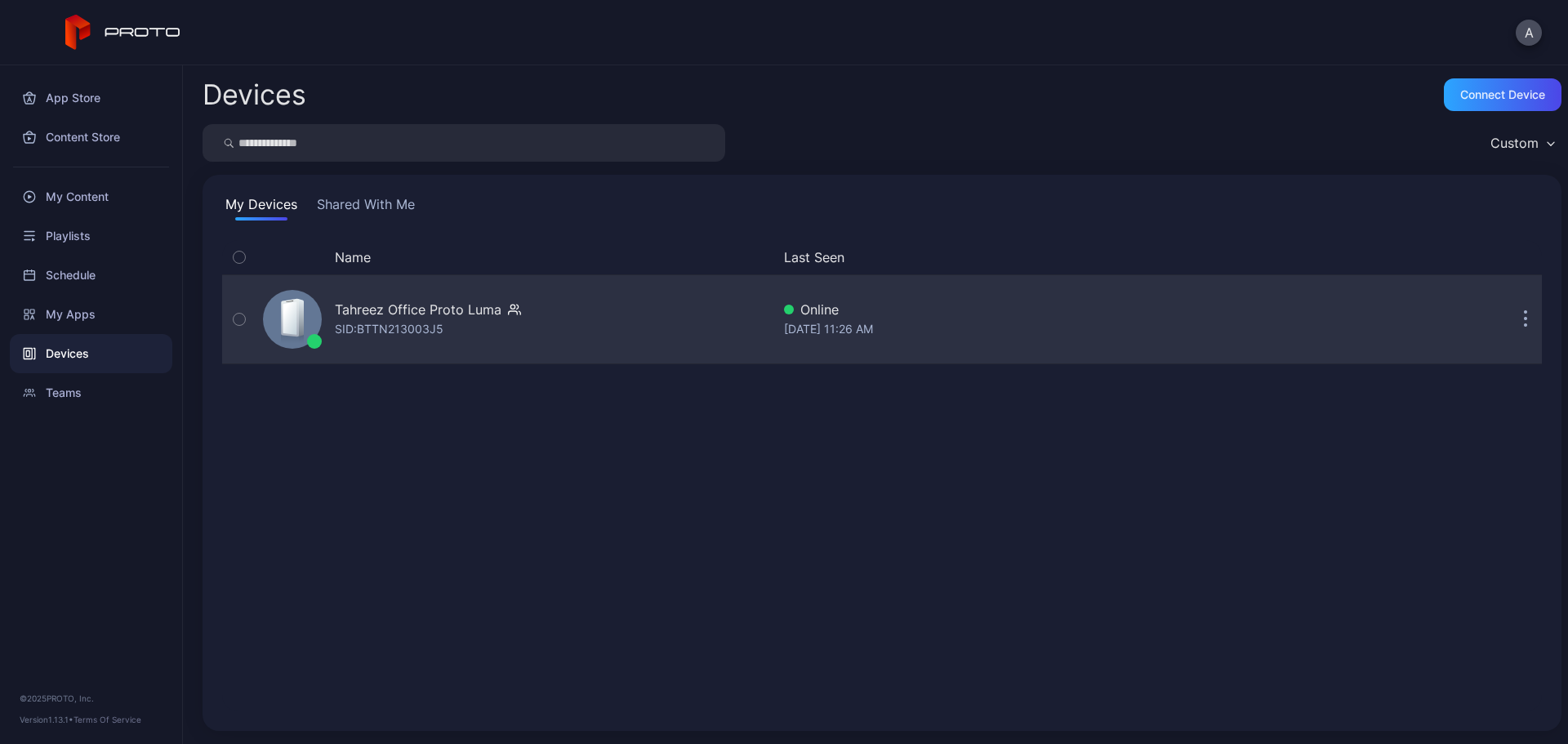
click at [475, 324] on div "Tahreez Office Proto [PERSON_NAME]: BTTN213003J5" at bounding box center [428, 319] width 187 height 39
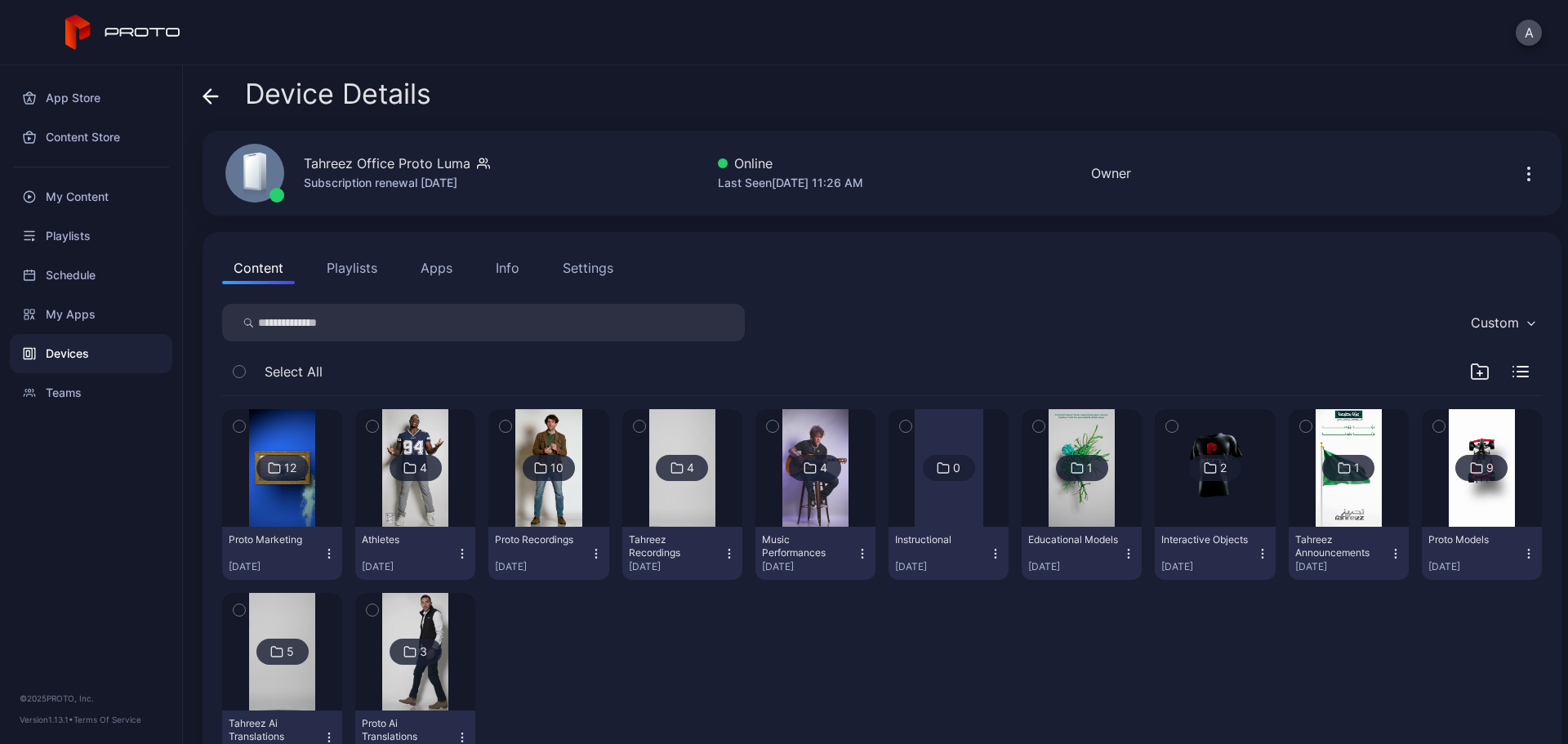
click at [687, 506] on img at bounding box center [683, 468] width 67 height 117
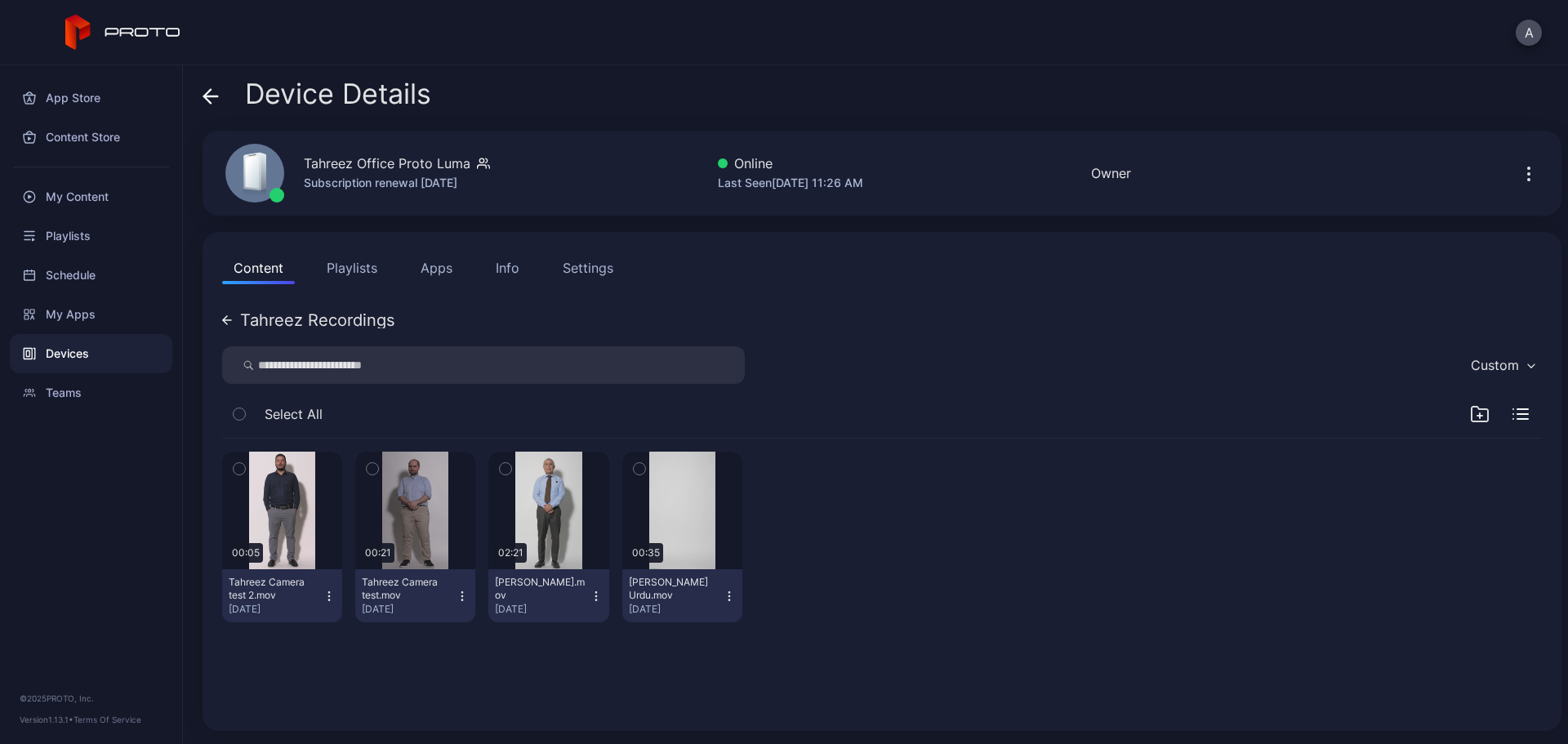
click at [223, 322] on icon at bounding box center [226, 320] width 10 height 10
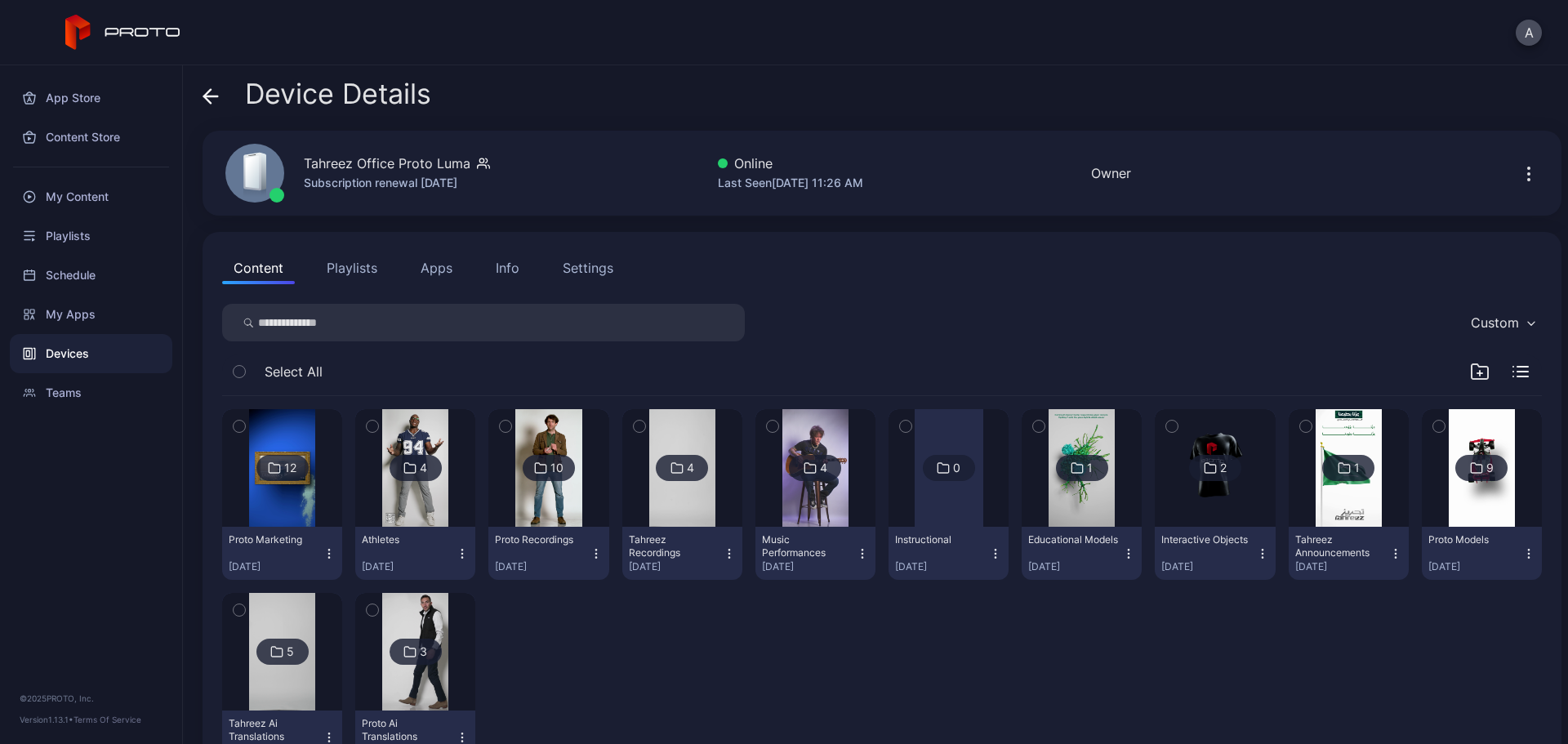
click at [819, 504] on img at bounding box center [816, 468] width 67 height 117
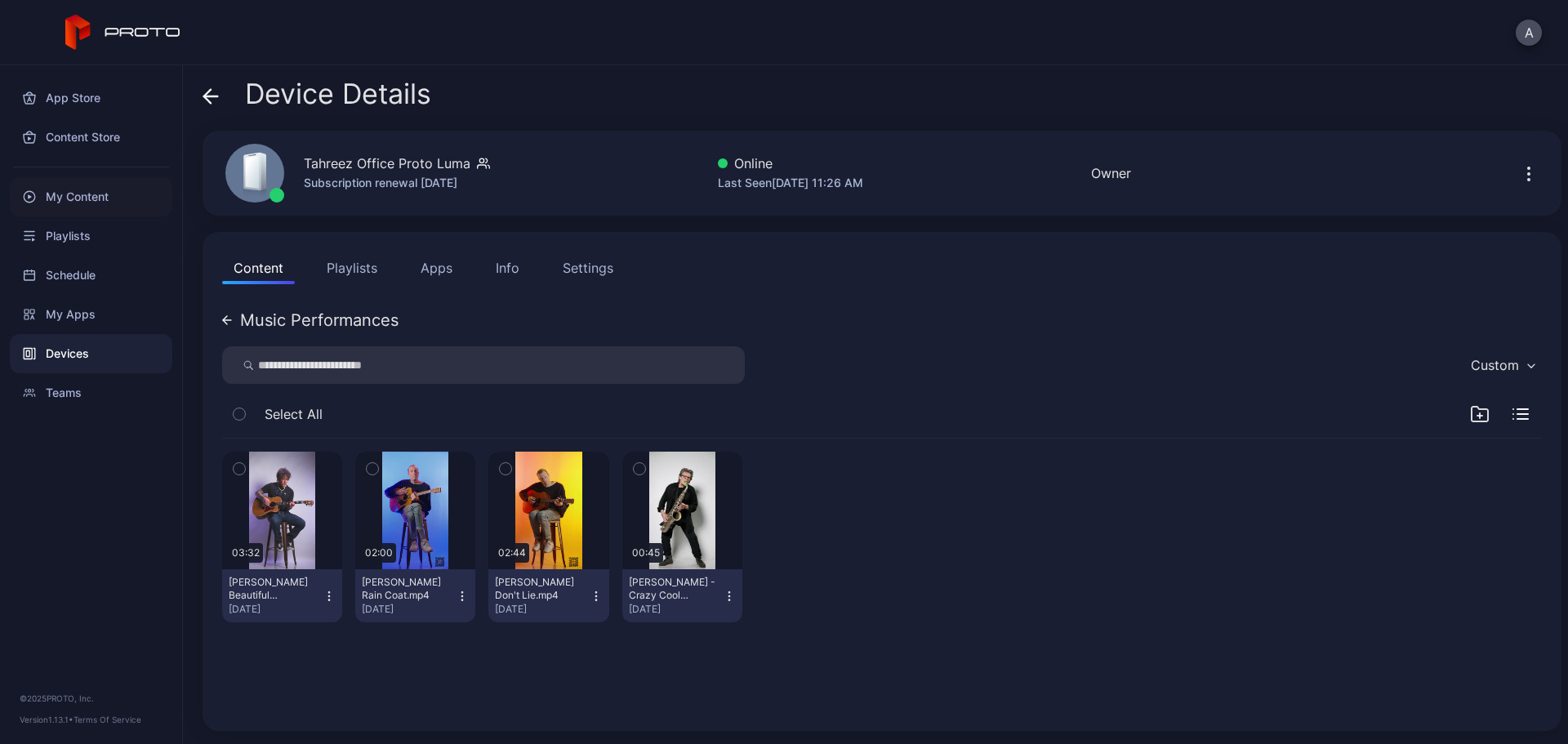
click at [58, 185] on div "My Content" at bounding box center [91, 197] width 163 height 39
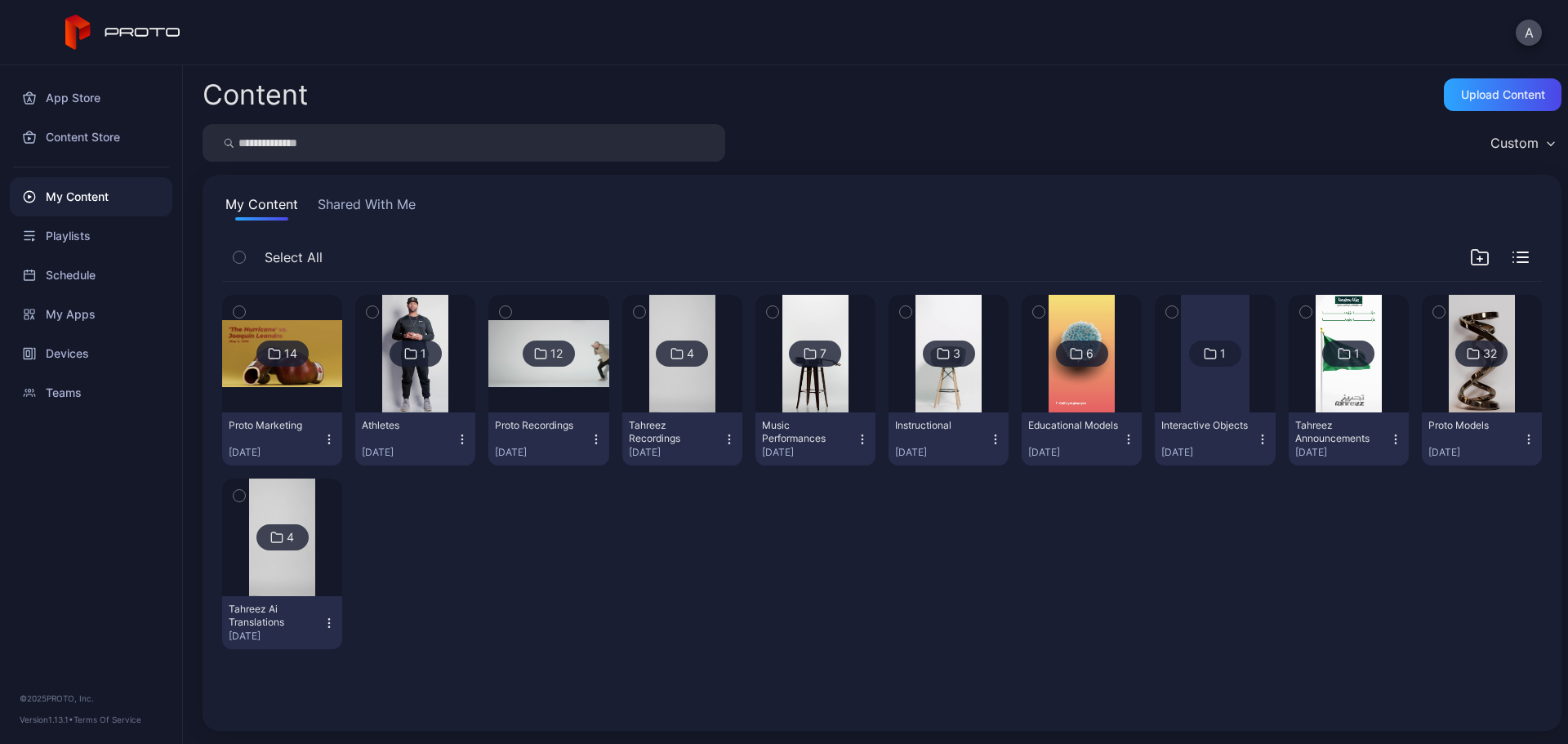
click at [822, 395] on img at bounding box center [816, 353] width 67 height 117
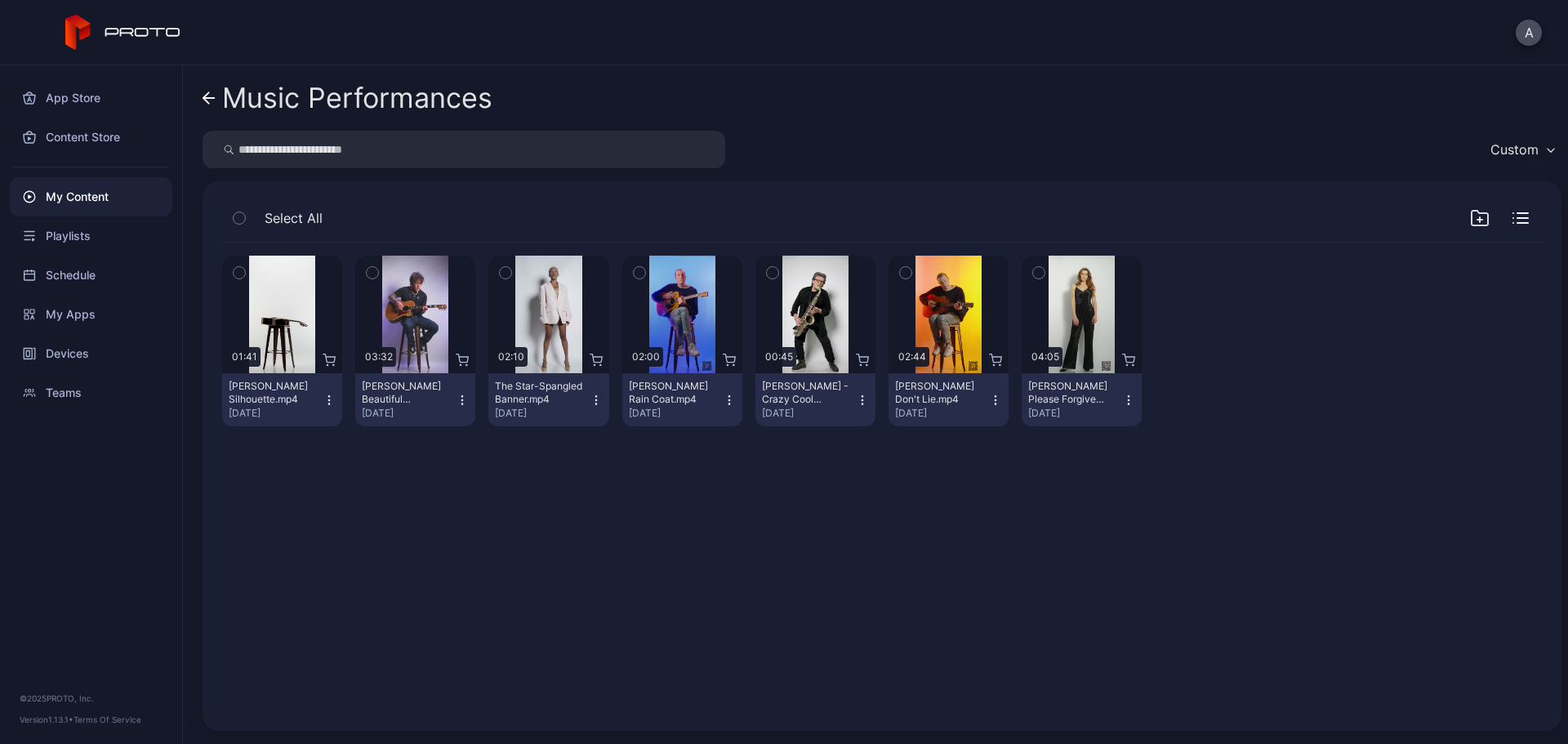
click at [237, 273] on icon "button" at bounding box center [238, 273] width 4 height 3
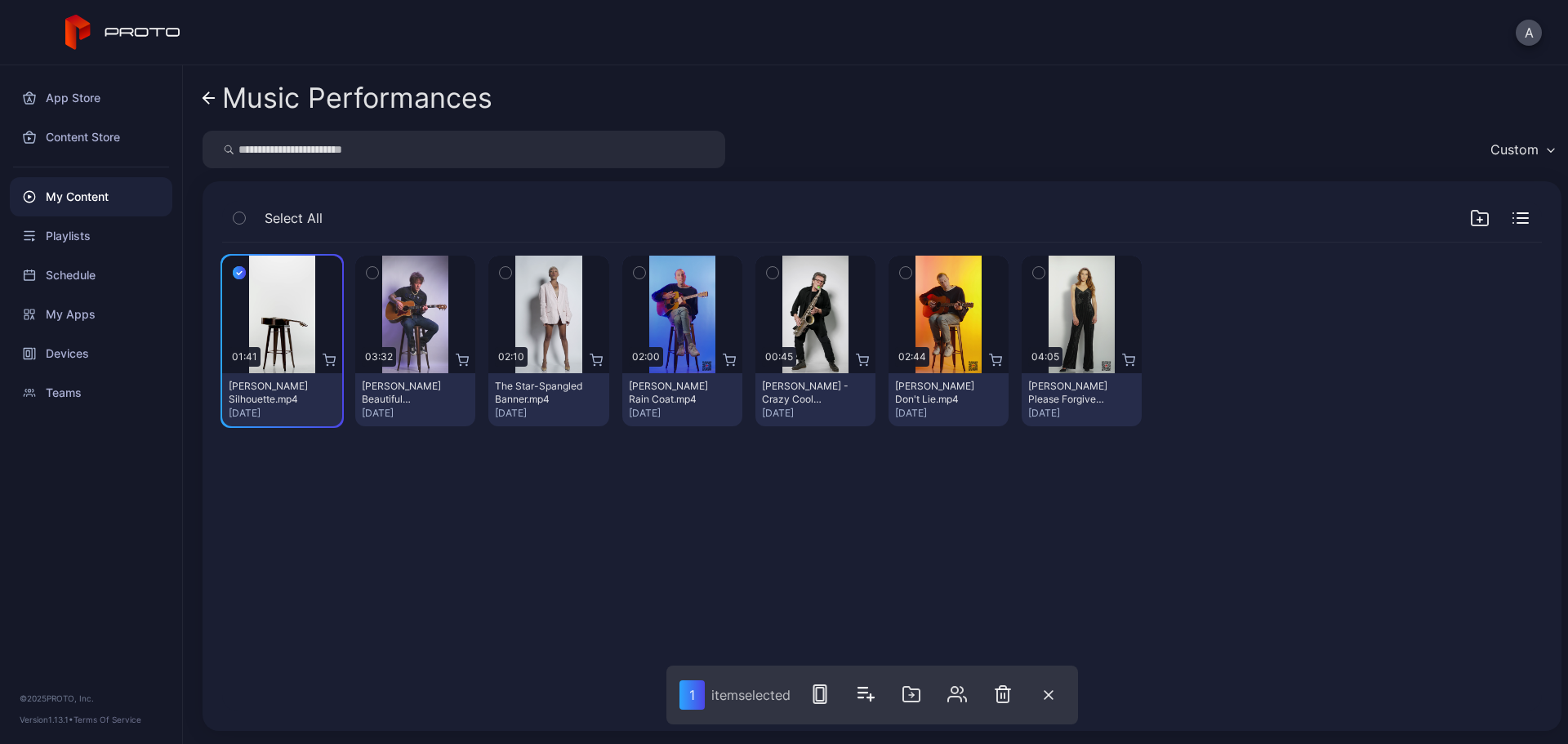
click at [854, 503] on div "Preview 01:41 [PERSON_NAME] Silhouette.mp4 [DATE] Preview 03:32 [PERSON_NAME] B…" at bounding box center [881, 477] width 1346 height 495
click at [1050, 567] on button "button" at bounding box center [1049, 695] width 32 height 34
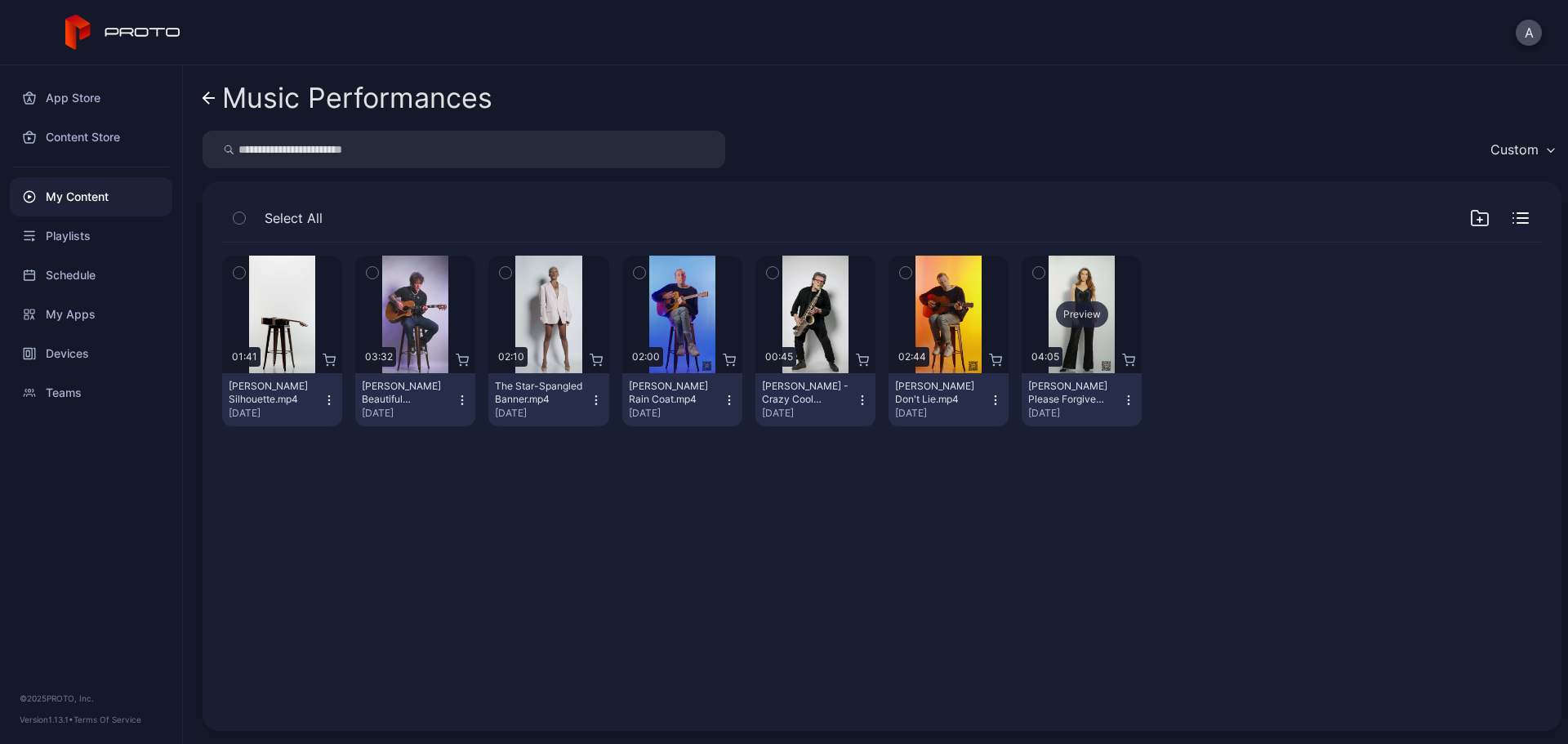
click at [1064, 307] on div "Preview" at bounding box center [1082, 314] width 53 height 26
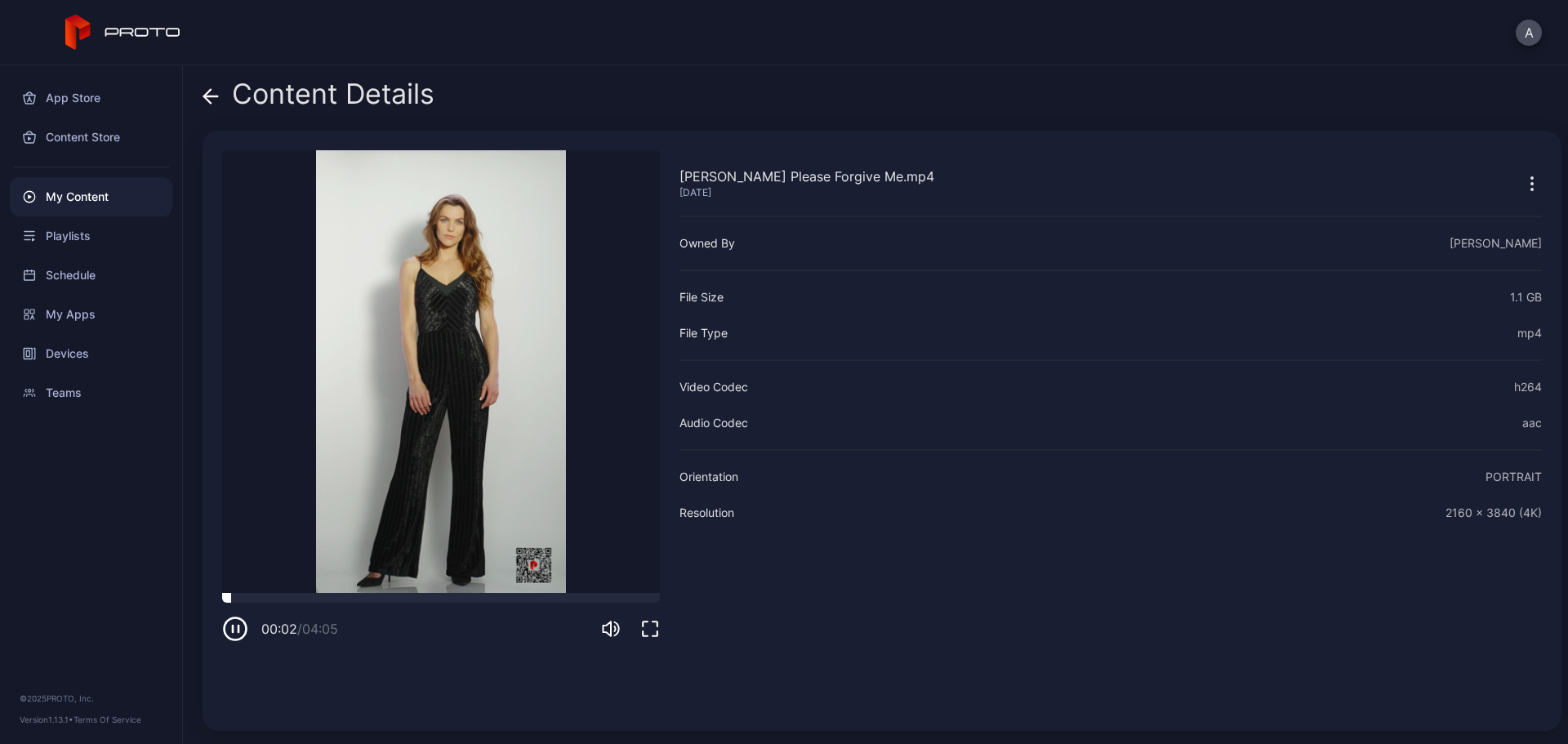
click at [338, 567] on div at bounding box center [441, 598] width 438 height 10
click at [207, 96] on icon at bounding box center [211, 96] width 14 height 0
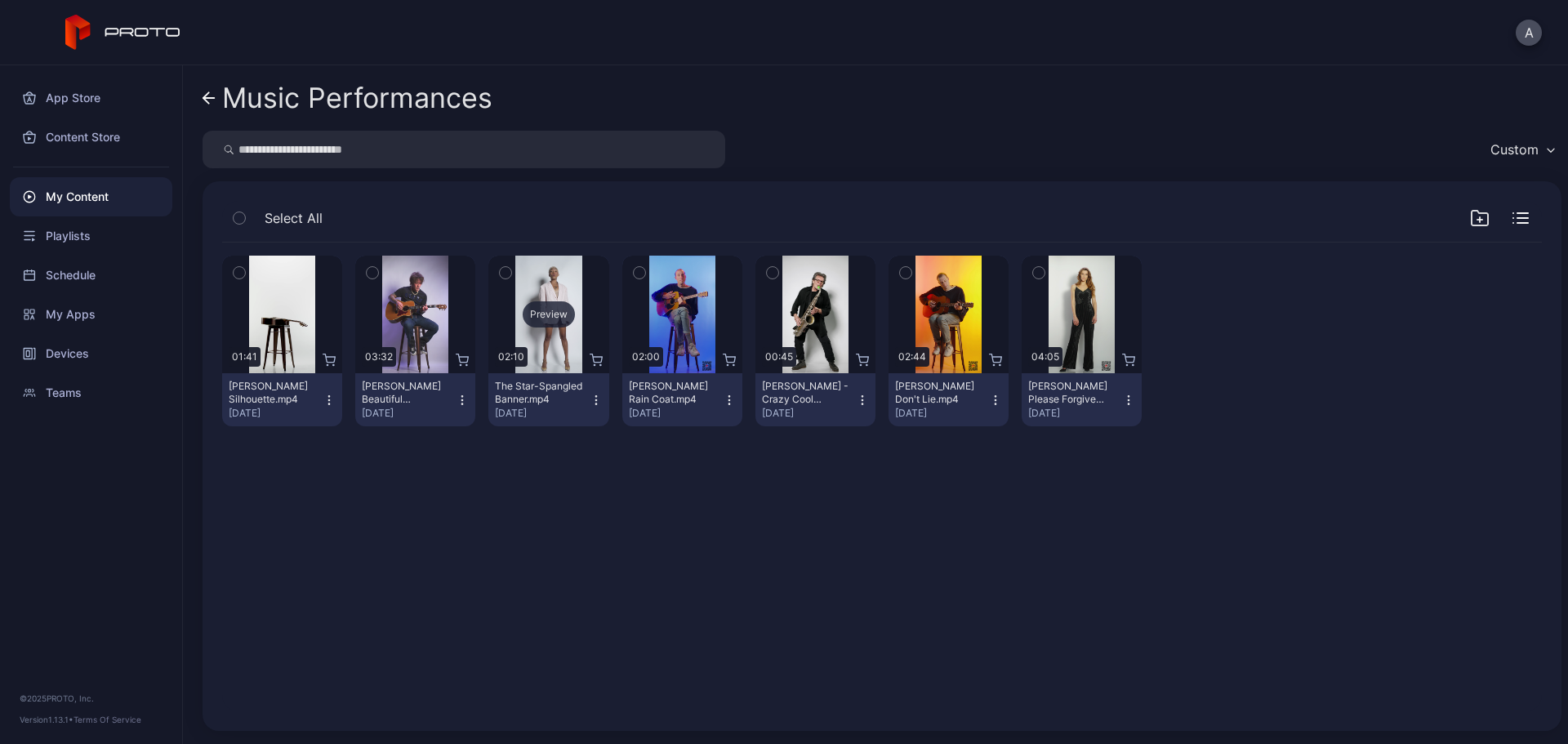
click at [555, 312] on div "Preview" at bounding box center [549, 314] width 53 height 26
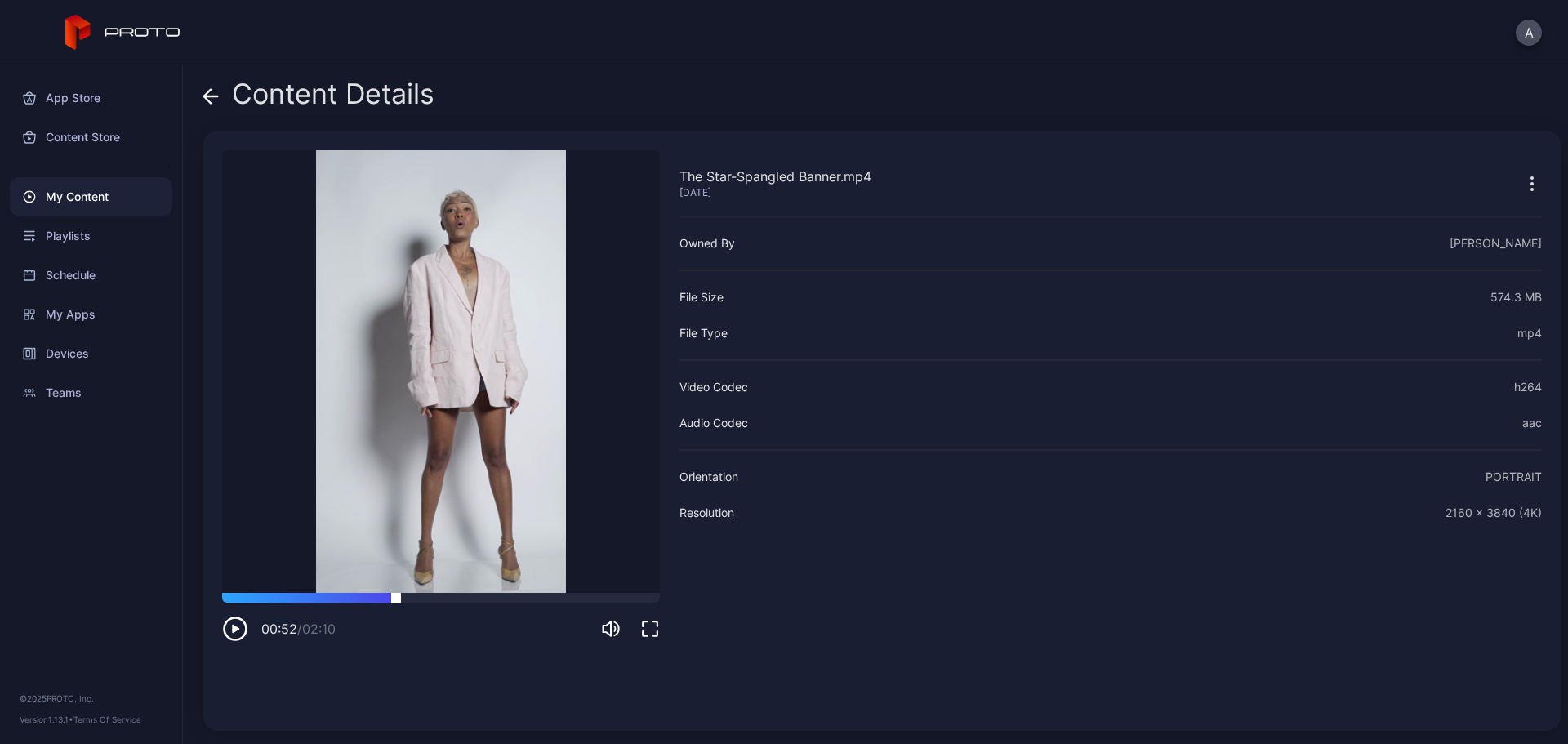
click at [396, 567] on div at bounding box center [441, 598] width 438 height 10
click at [205, 95] on icon at bounding box center [207, 95] width 6 height 14
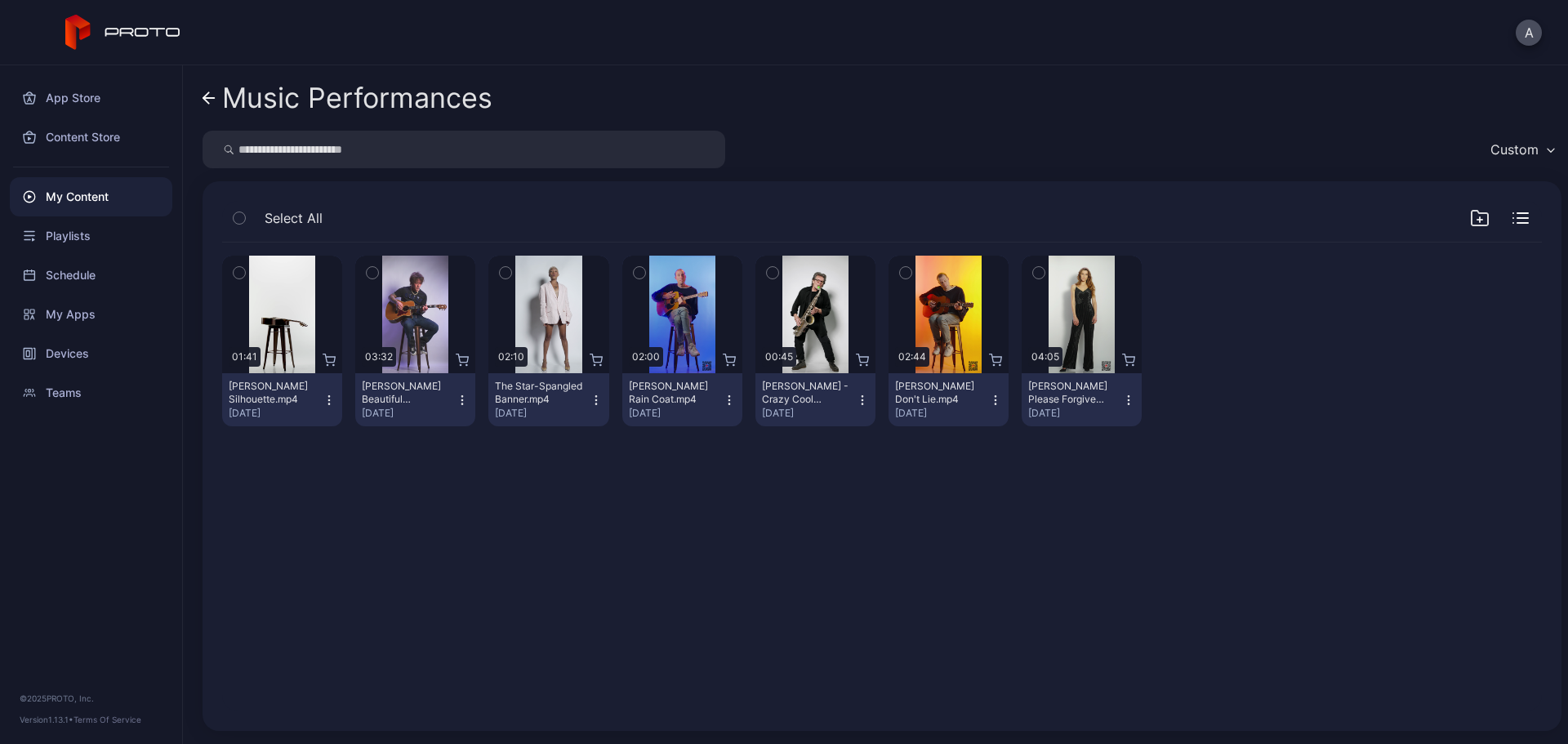
click at [241, 276] on icon "button" at bounding box center [239, 273] width 11 height 18
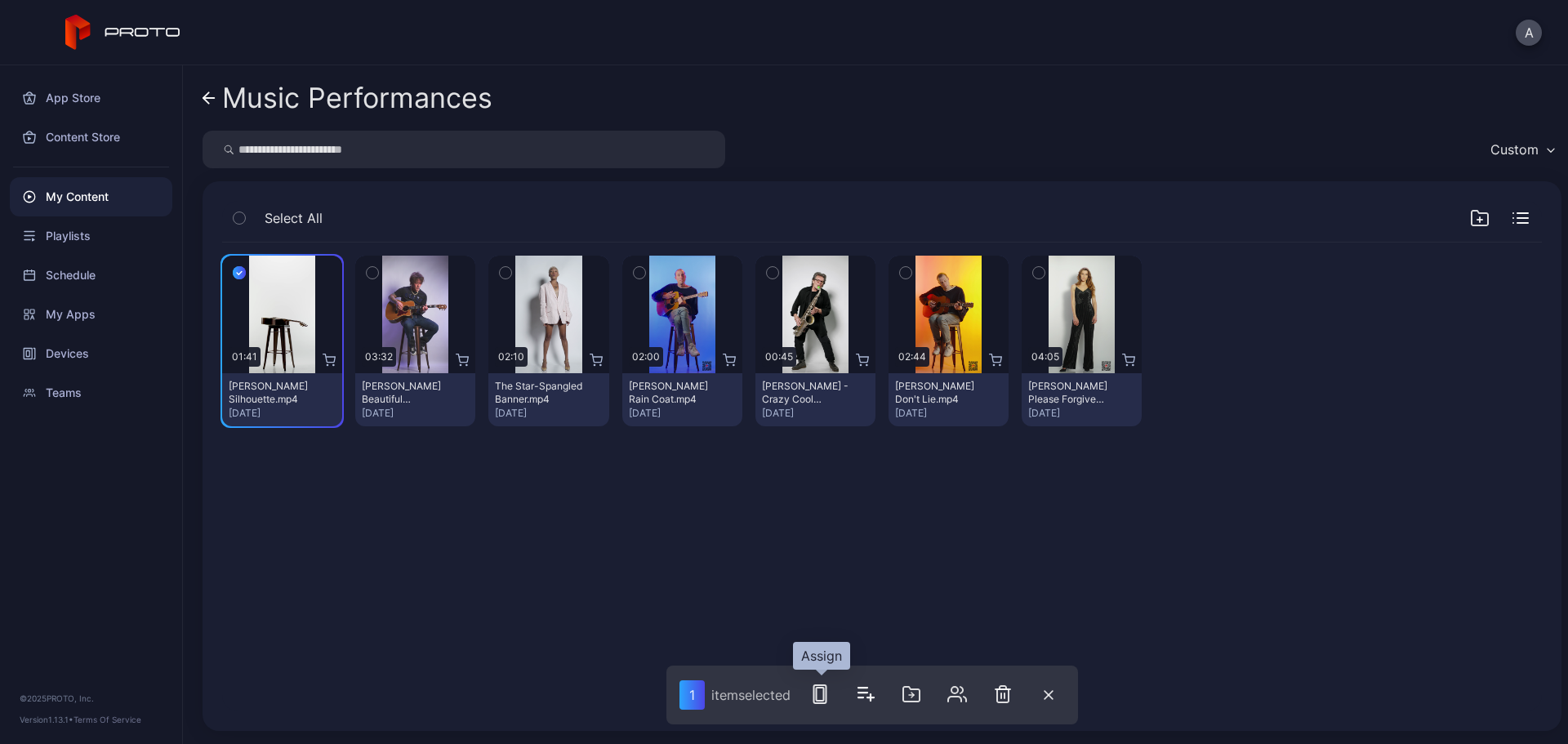
click at [824, 567] on icon "button" at bounding box center [820, 694] width 19 height 19
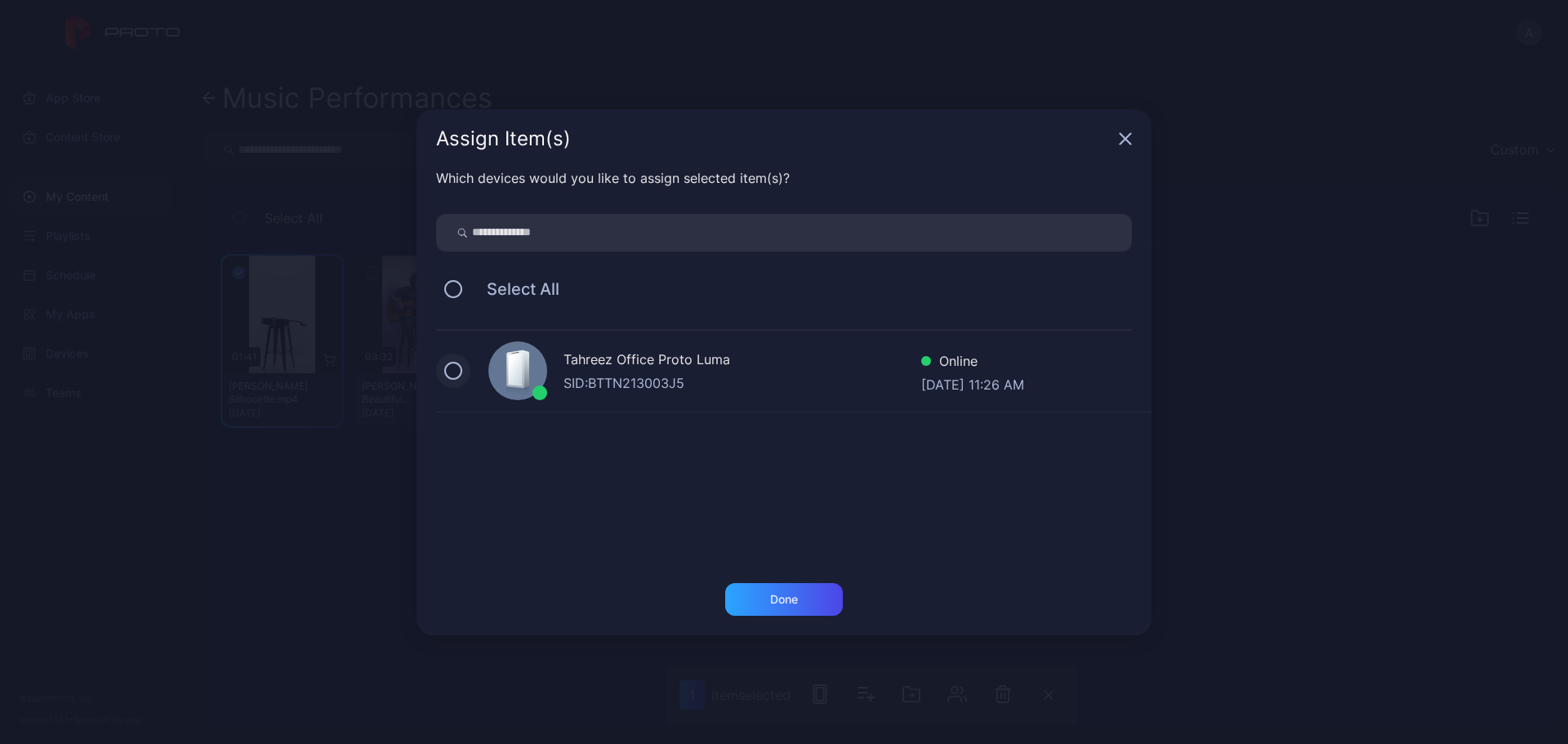
click at [455, 372] on button at bounding box center [453, 371] width 18 height 18
click at [788, 567] on div "Done" at bounding box center [784, 599] width 117 height 32
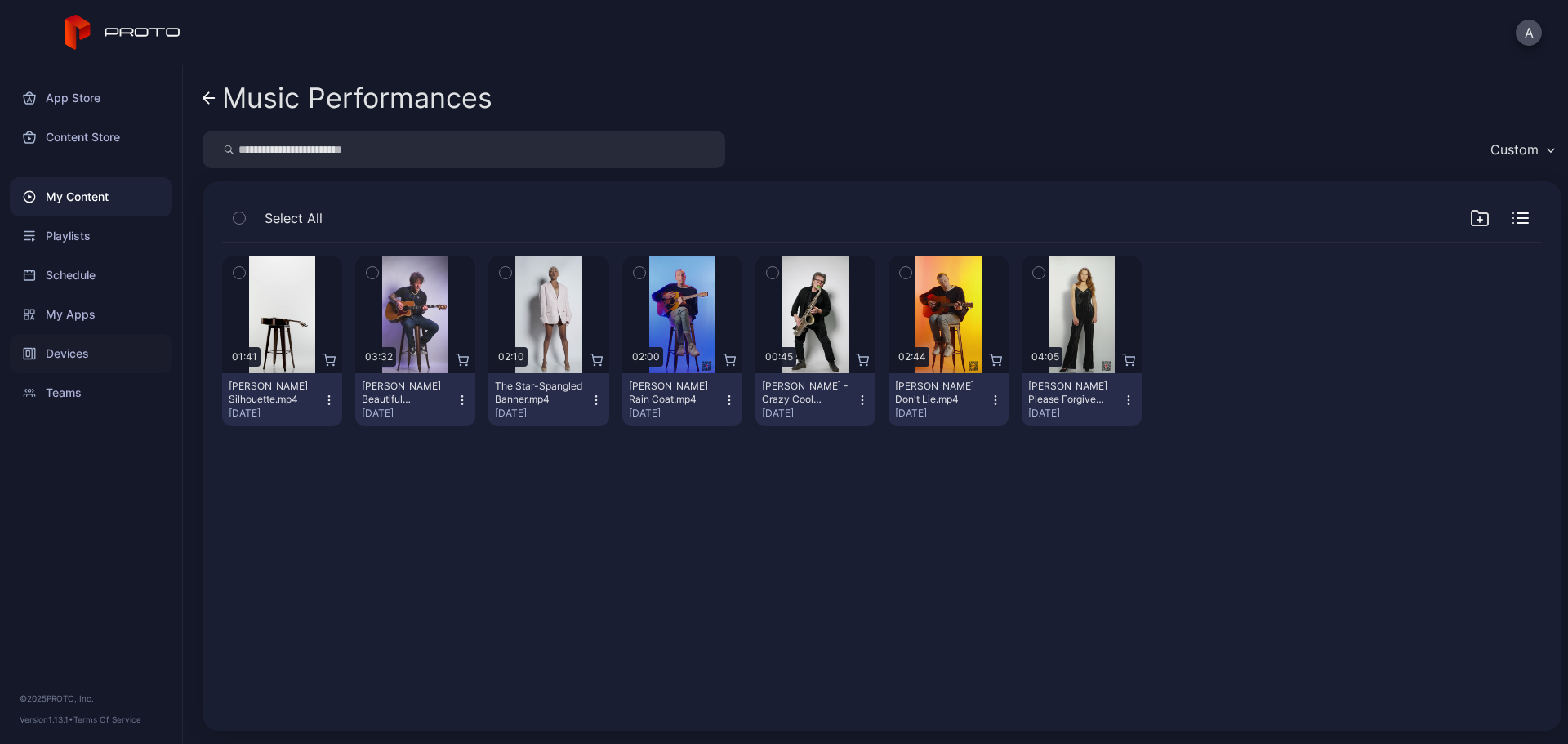
click at [120, 354] on div "Devices" at bounding box center [91, 354] width 163 height 39
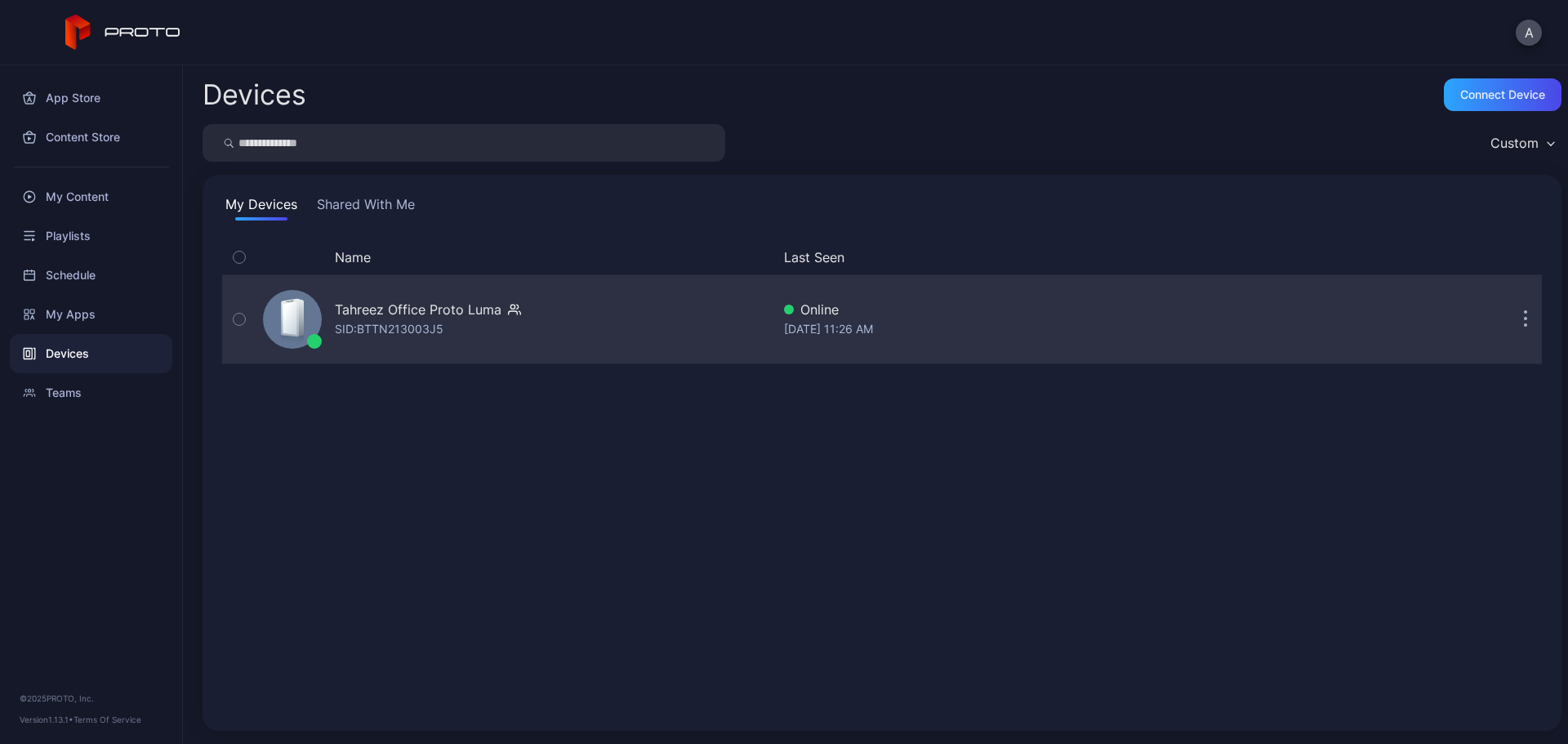
click at [387, 322] on div "SID: BTTN213003J5" at bounding box center [389, 329] width 109 height 19
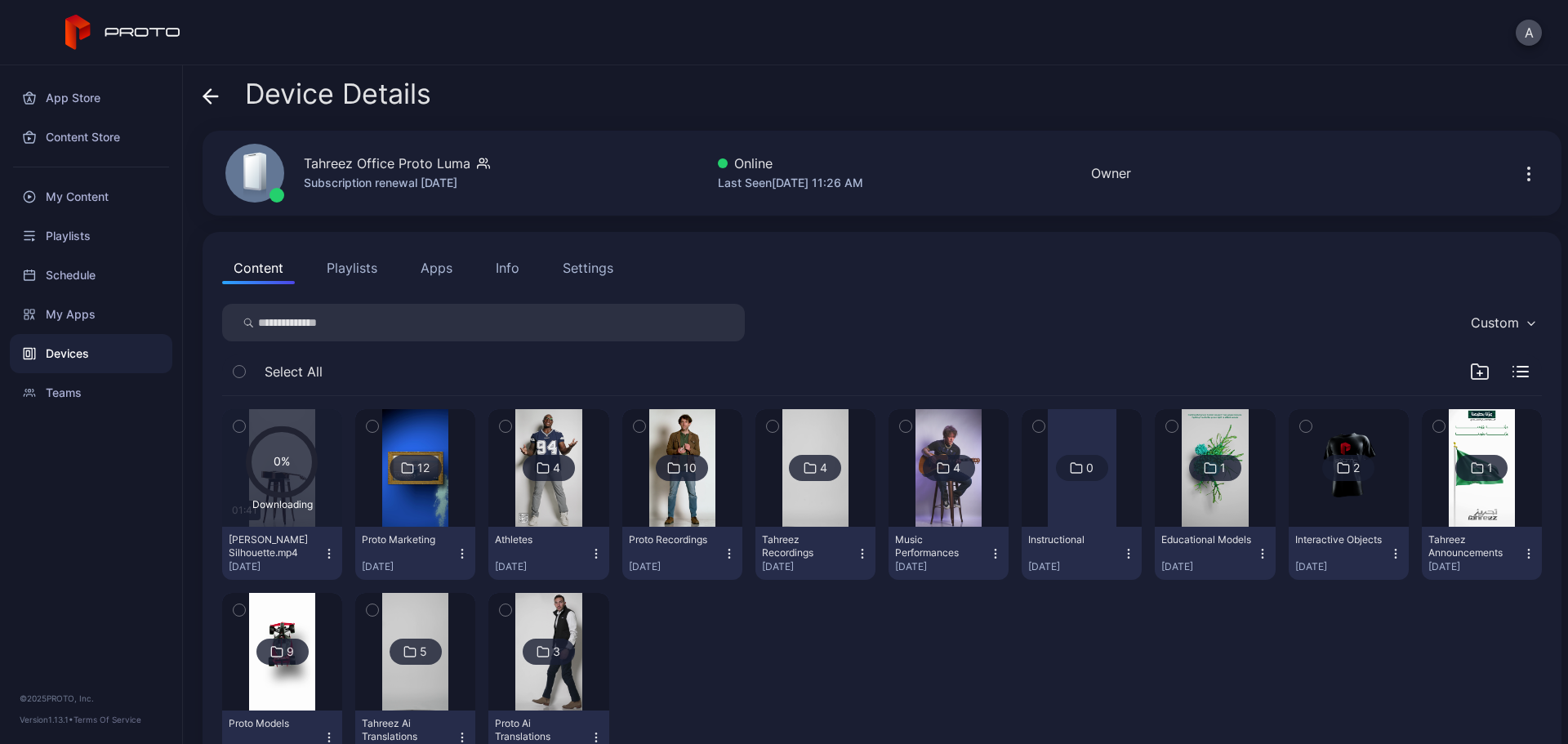
scroll to position [66, 0]
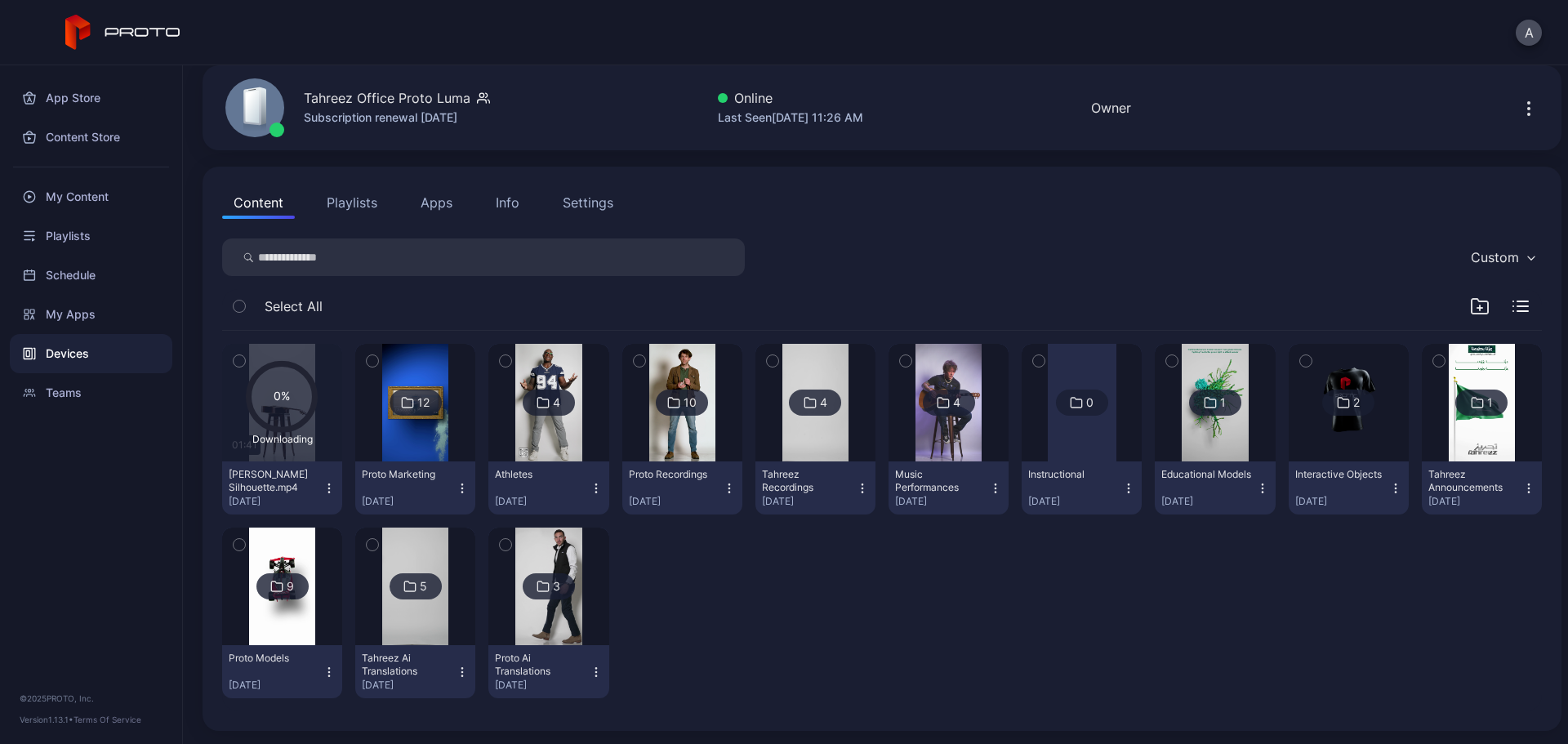
click at [924, 435] on img at bounding box center [949, 402] width 67 height 117
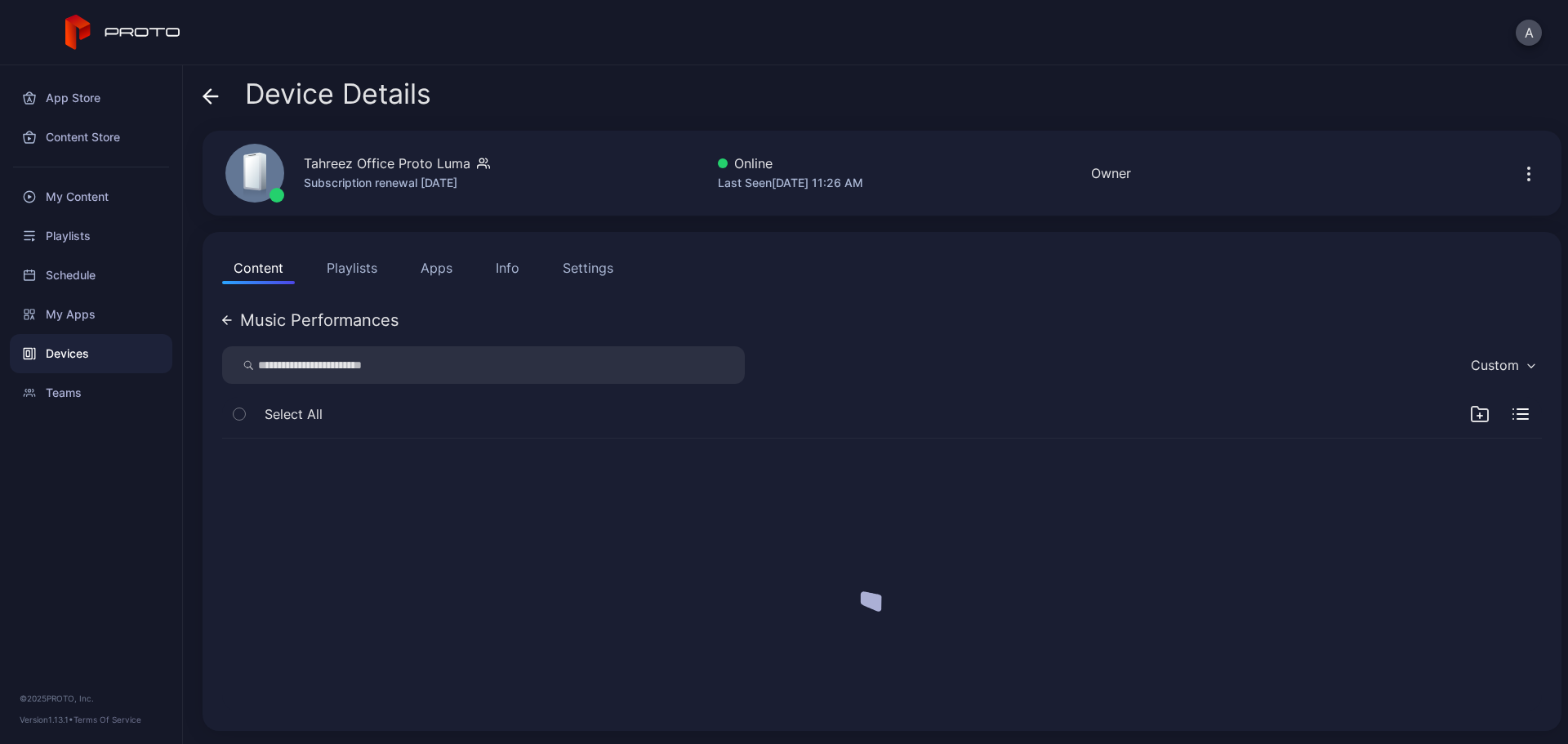
scroll to position [0, 0]
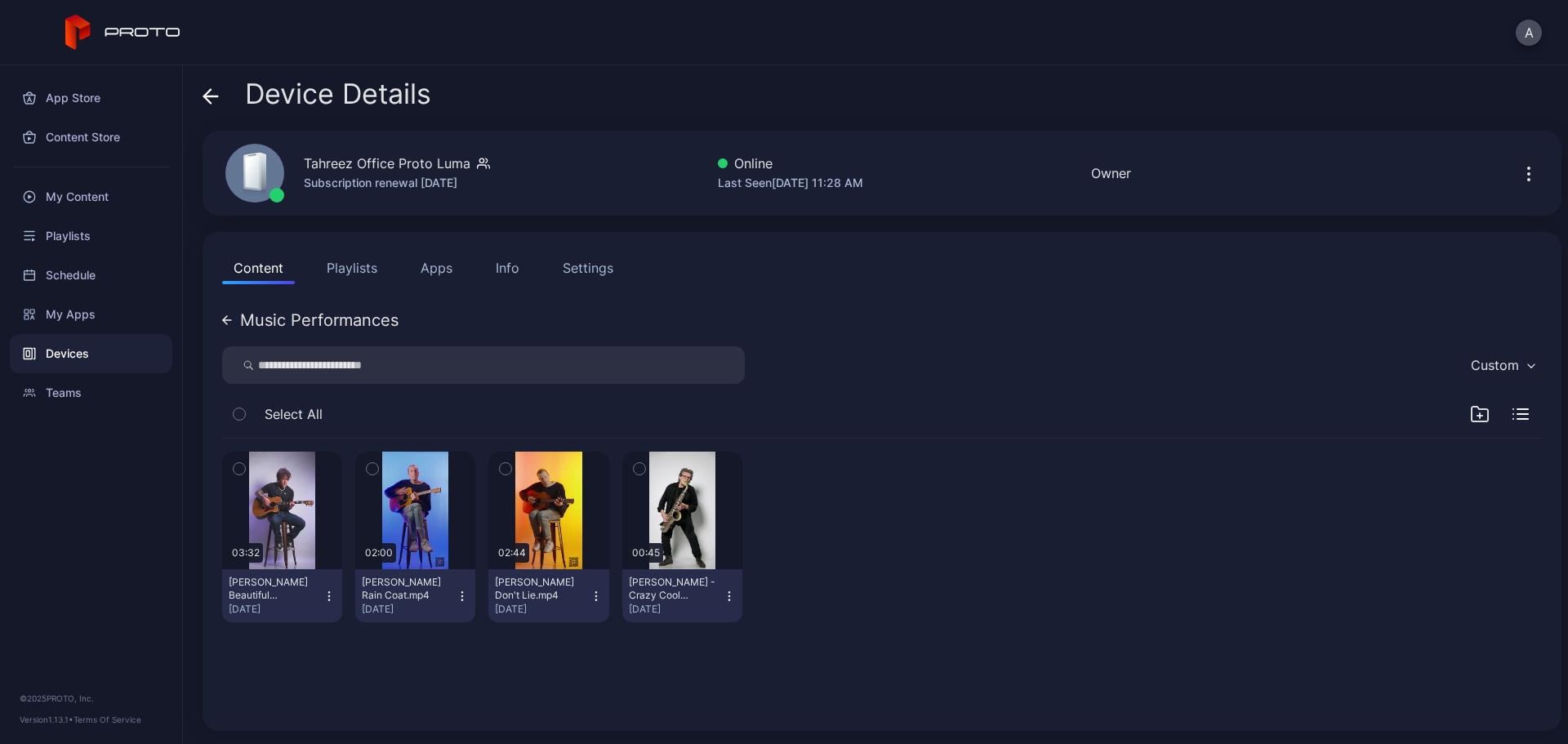
click at [203, 100] on icon at bounding box center [211, 96] width 17 height 17
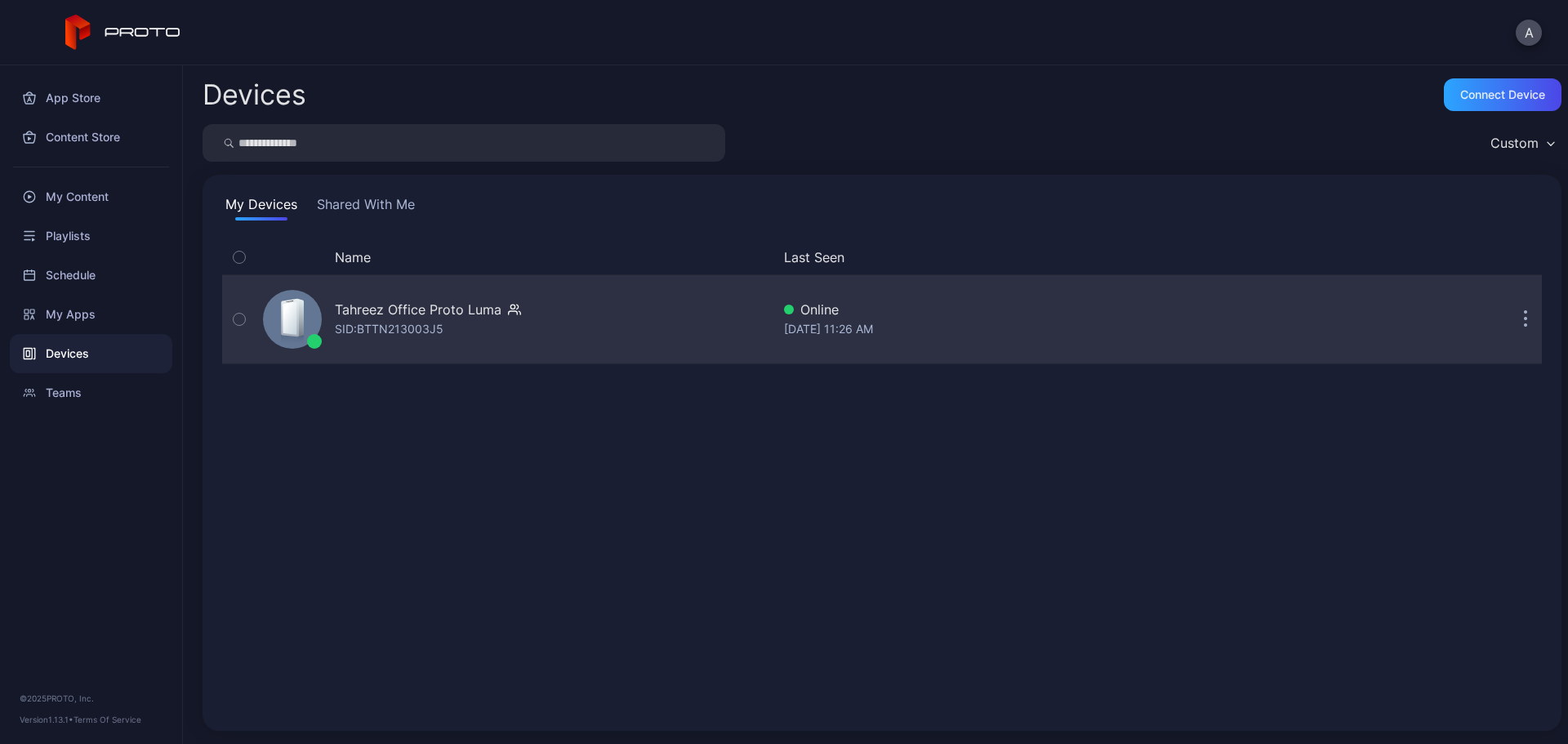
click at [370, 335] on div "SID: BTTN213003J5" at bounding box center [389, 329] width 109 height 19
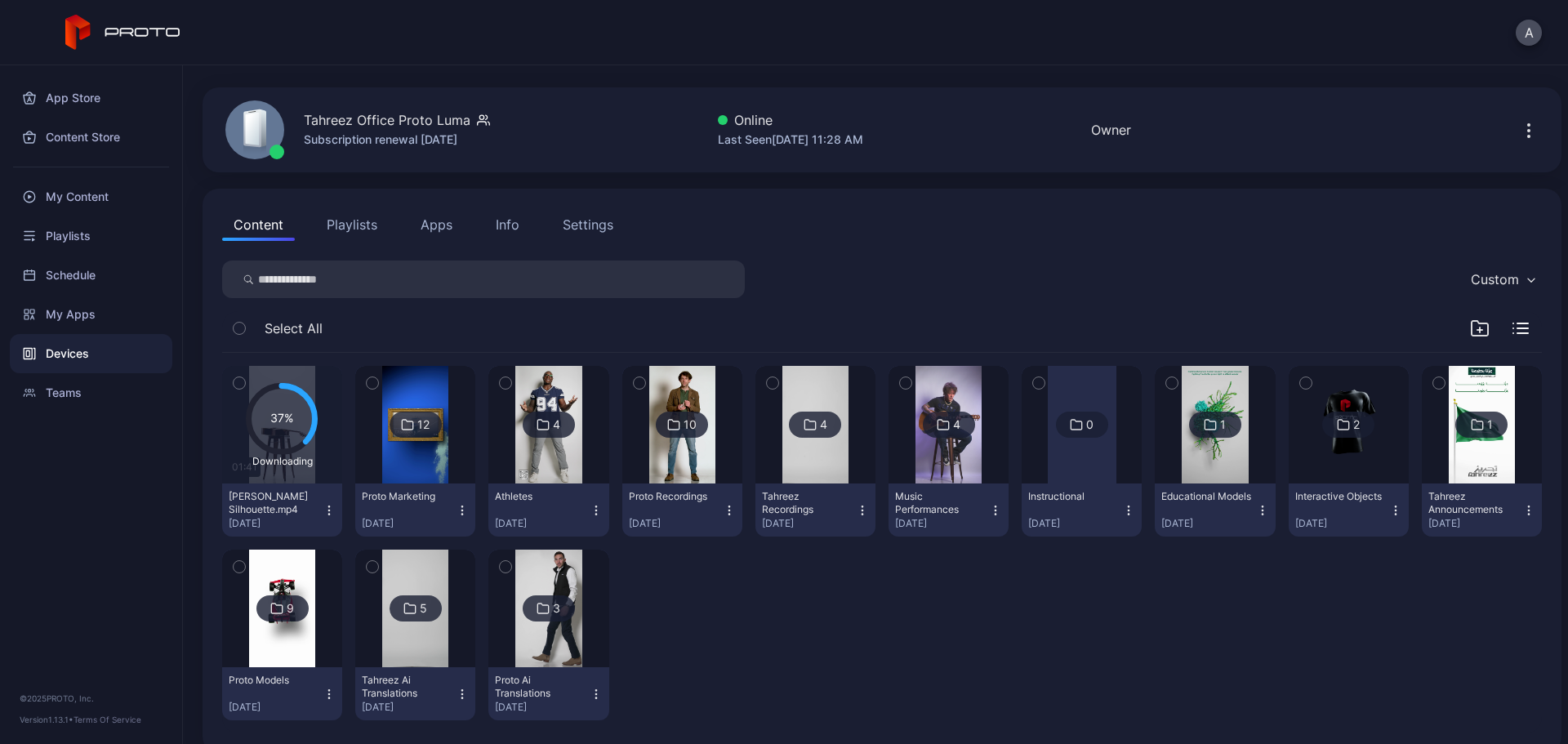
scroll to position [66, 0]
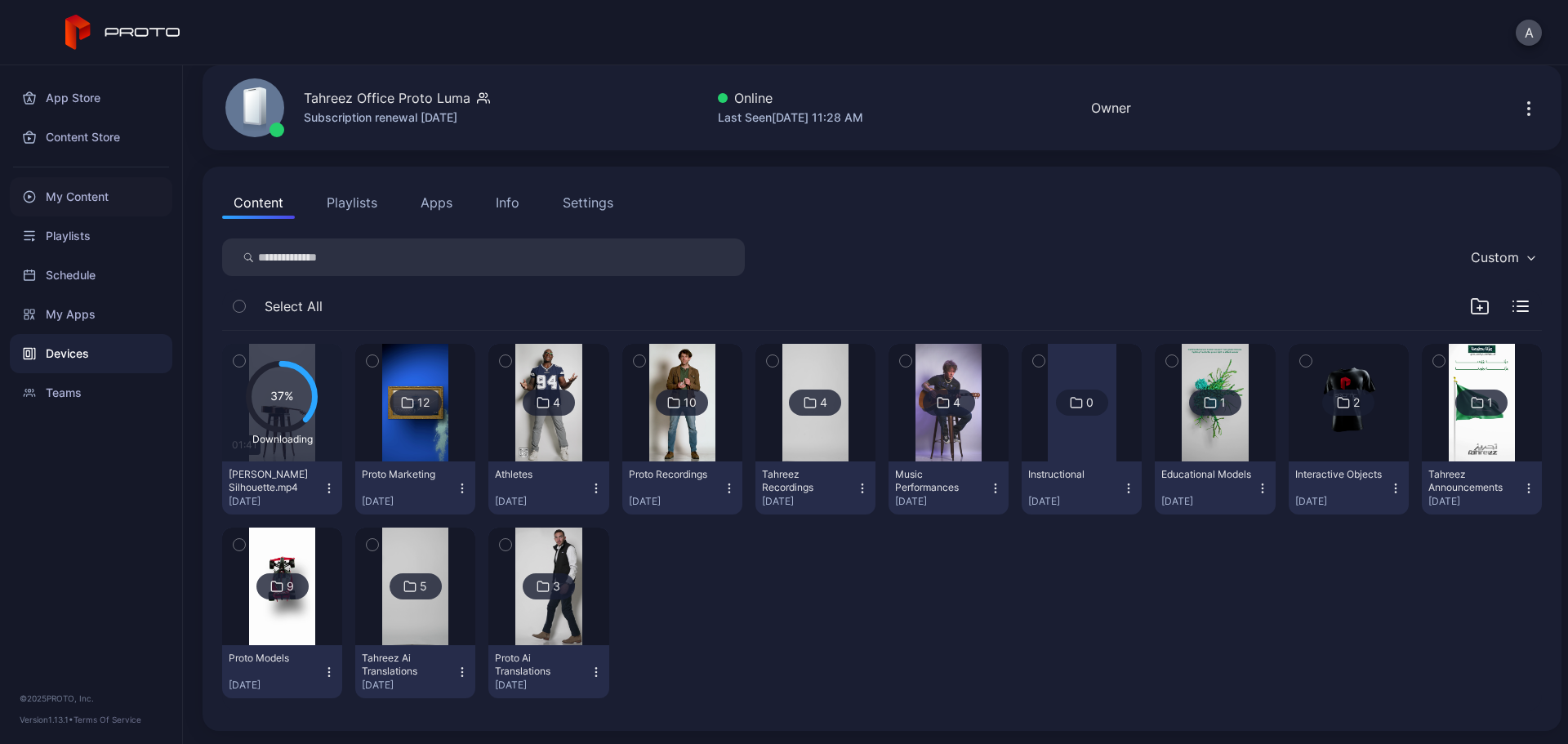
click at [115, 196] on div "My Content" at bounding box center [91, 197] width 163 height 39
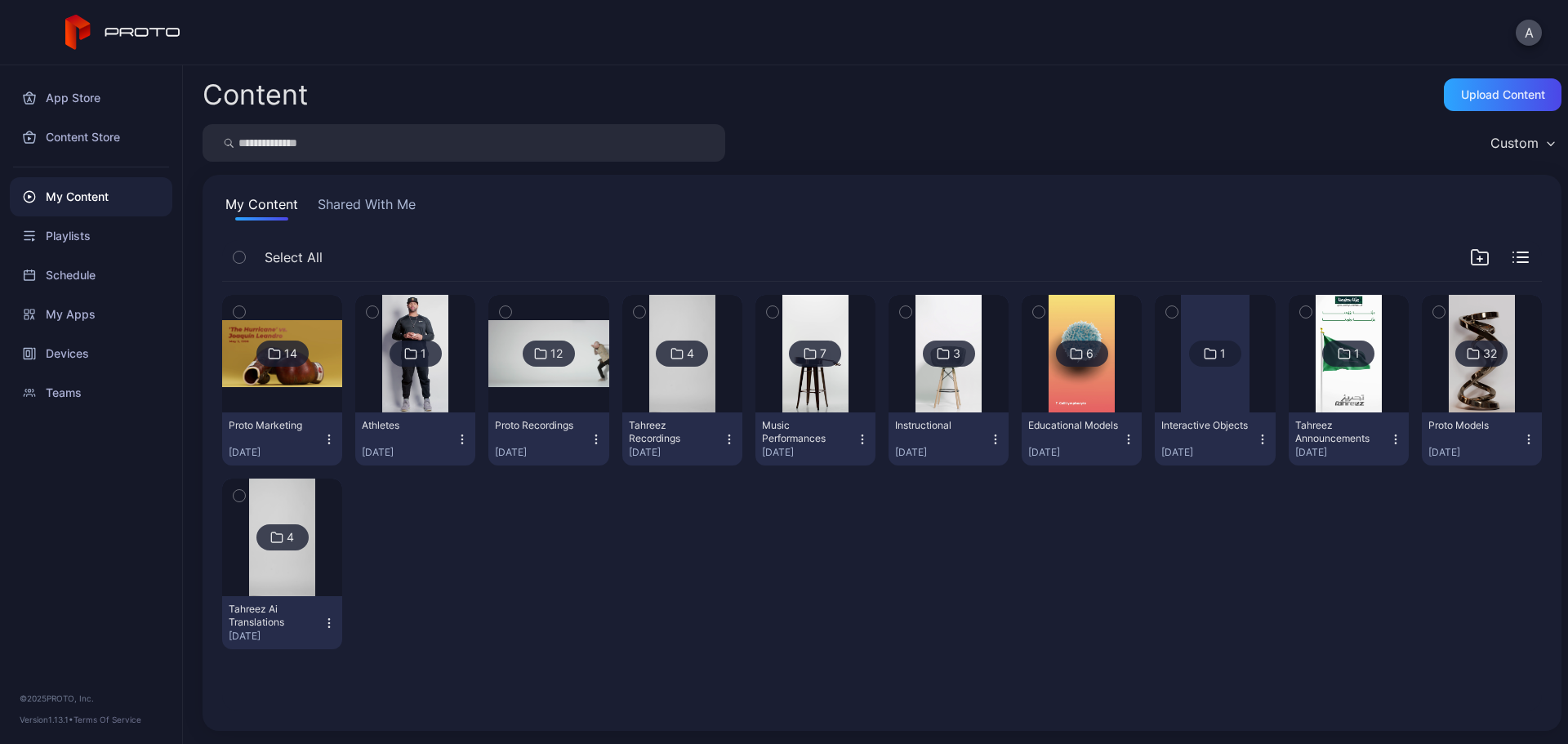
click at [942, 372] on img at bounding box center [949, 353] width 67 height 117
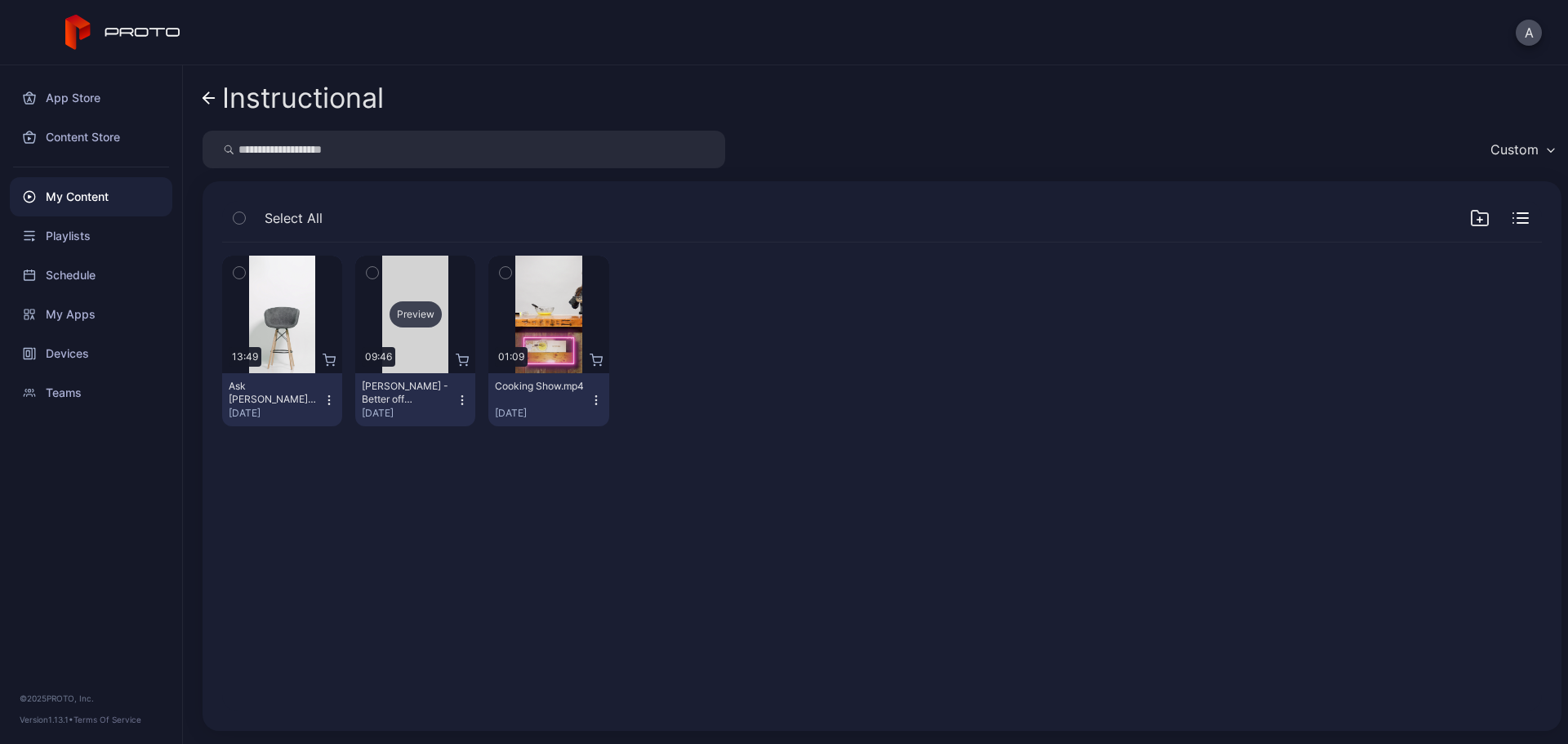
click at [413, 314] on div "Preview" at bounding box center [416, 314] width 53 height 26
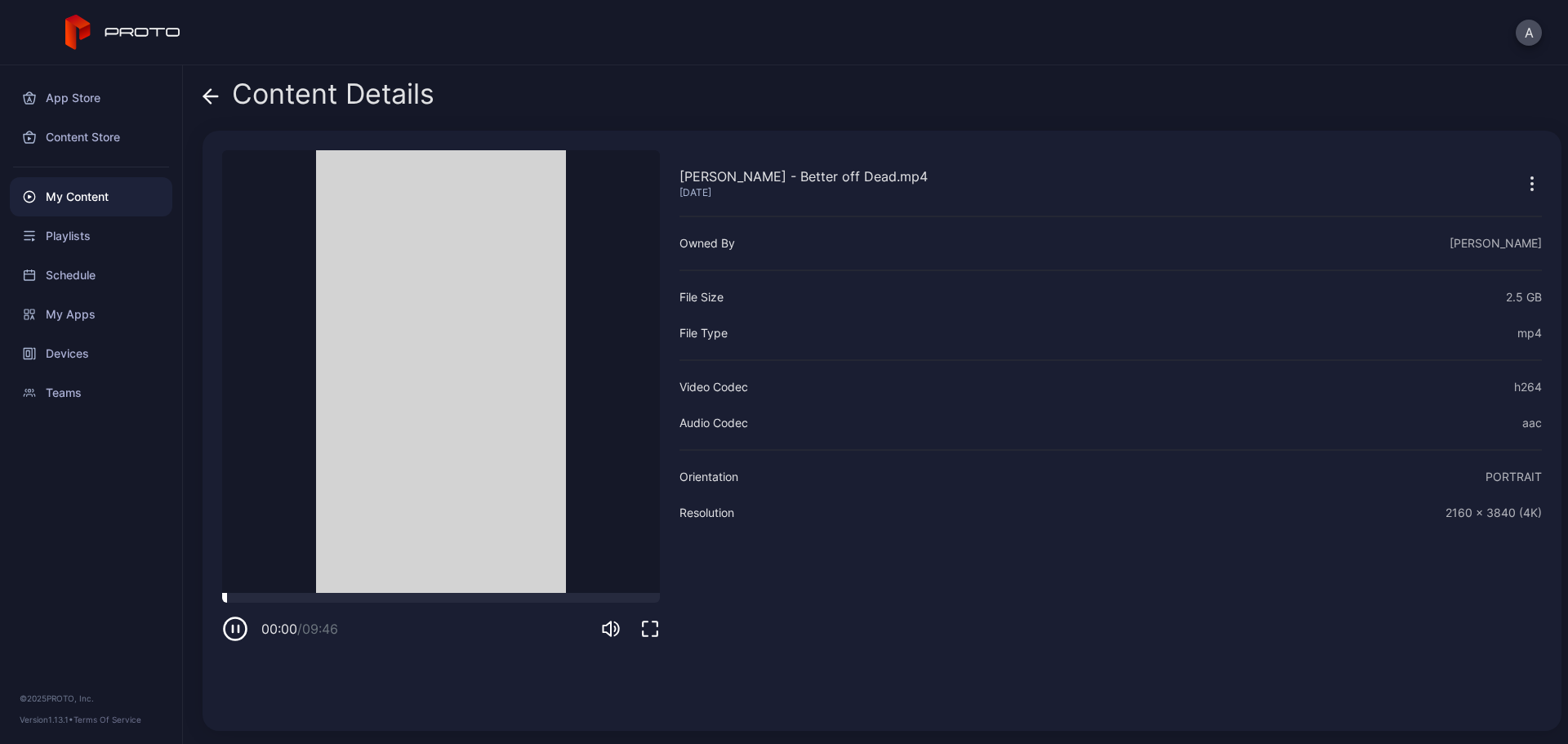
click at [365, 567] on div at bounding box center [441, 598] width 438 height 10
click at [213, 101] on icon at bounding box center [211, 96] width 17 height 17
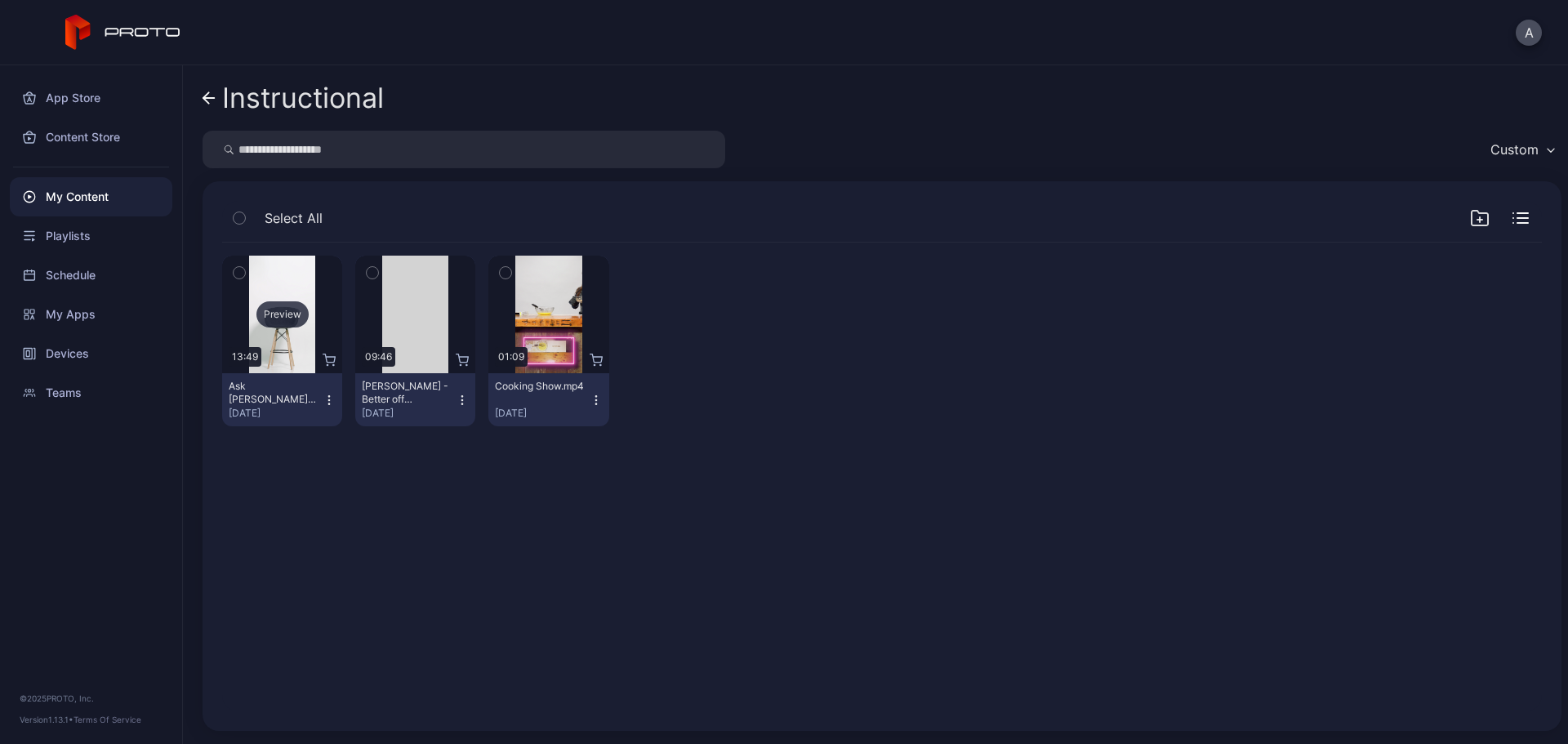
click at [286, 323] on div "Preview" at bounding box center [283, 314] width 53 height 26
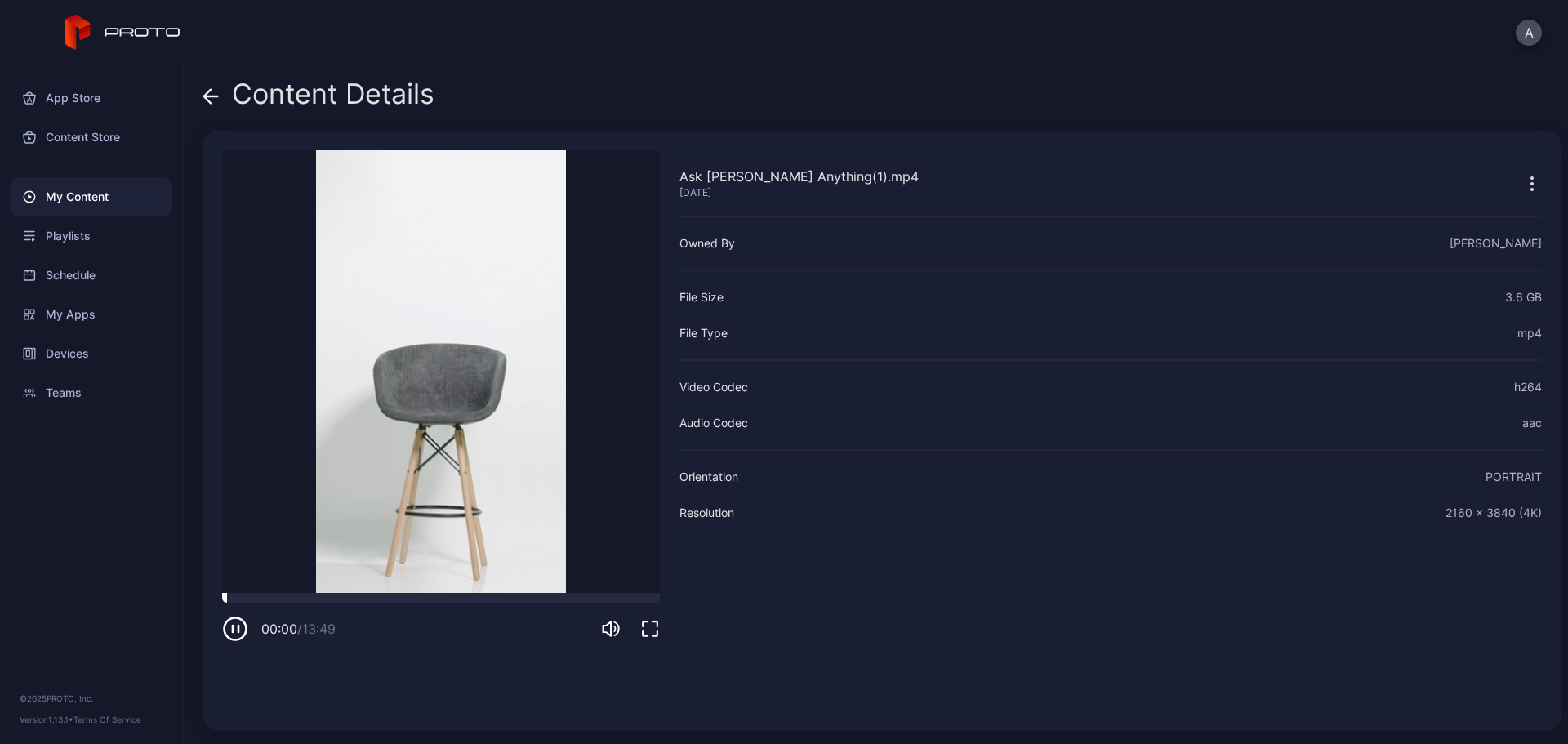
click at [291, 567] on div at bounding box center [441, 598] width 438 height 10
click at [213, 96] on icon at bounding box center [211, 96] width 14 height 0
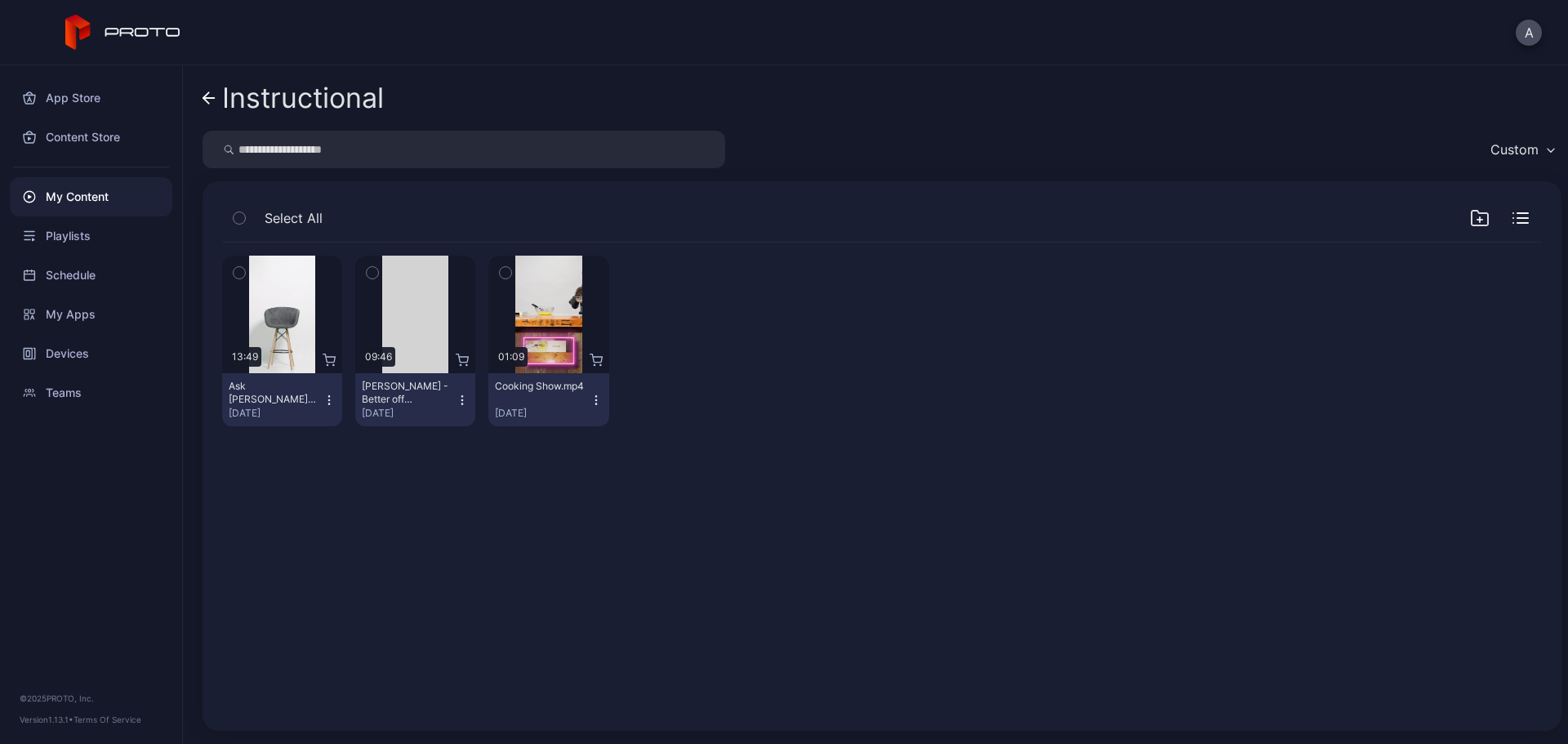
click at [238, 274] on icon "button" at bounding box center [238, 273] width 4 height 3
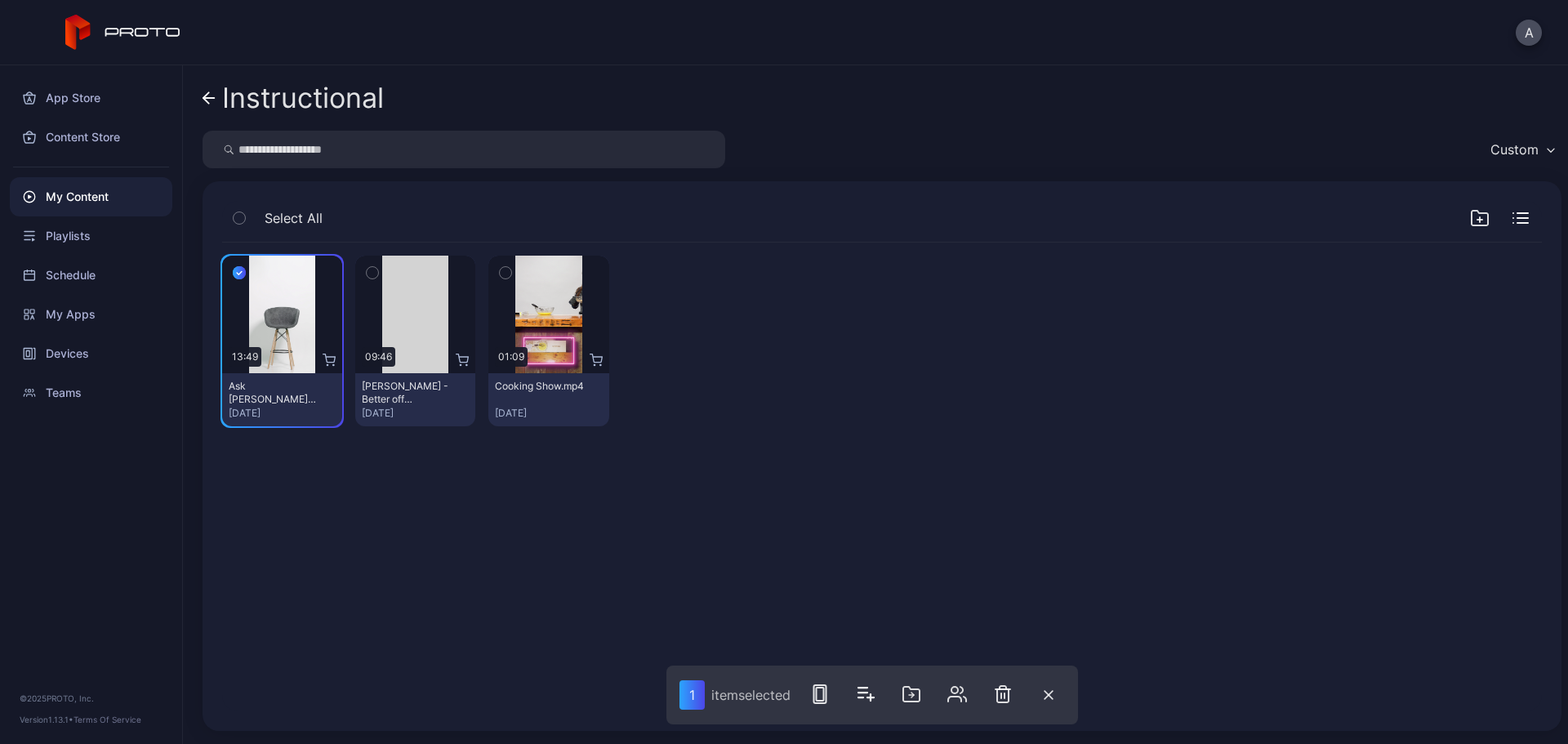
click at [504, 274] on icon "button" at bounding box center [505, 273] width 4 height 3
click at [835, 567] on icon "button" at bounding box center [824, 694] width 19 height 19
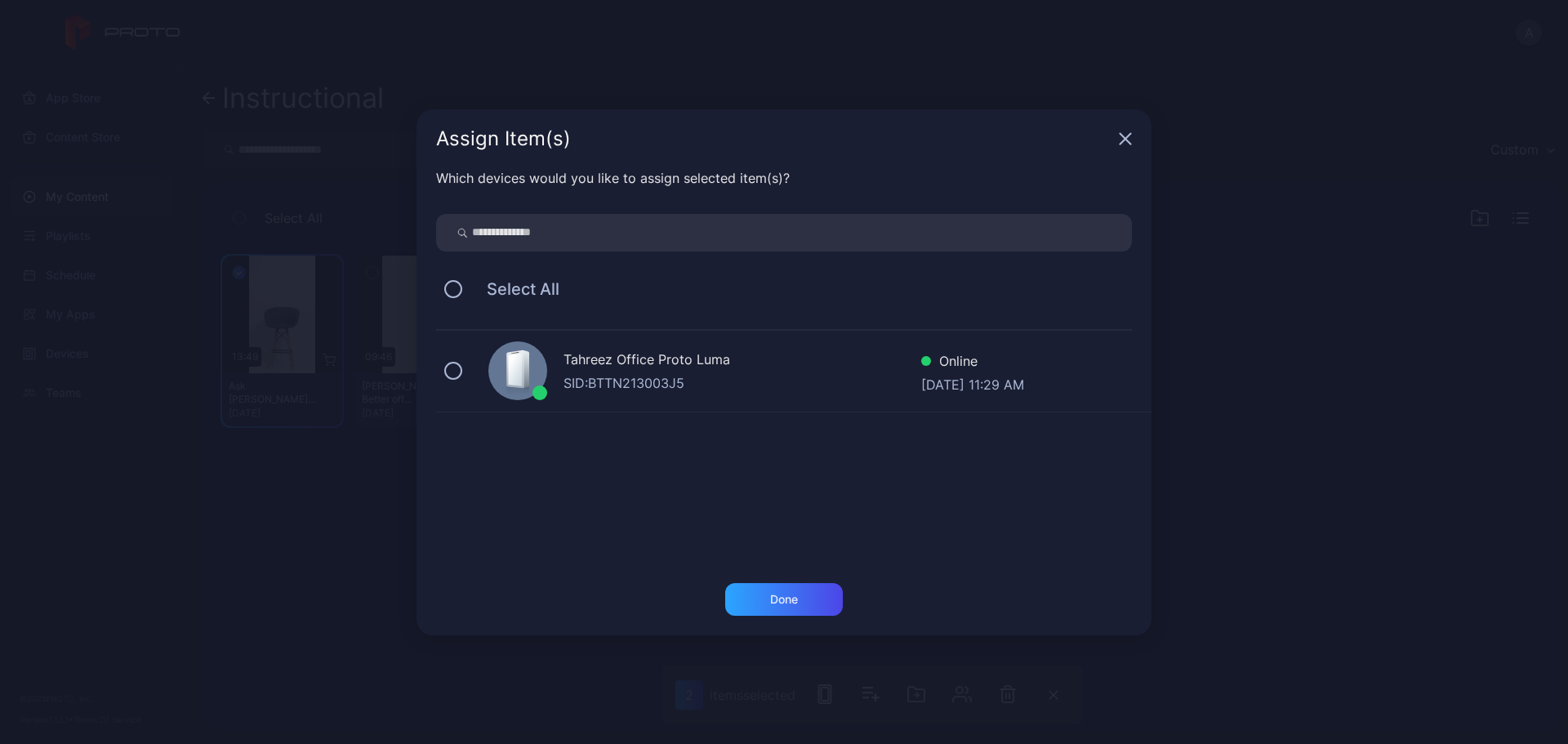
click at [612, 367] on div "Tahreez Office Proto Luma" at bounding box center [742, 361] width 358 height 24
click at [804, 567] on div "Done" at bounding box center [784, 599] width 117 height 32
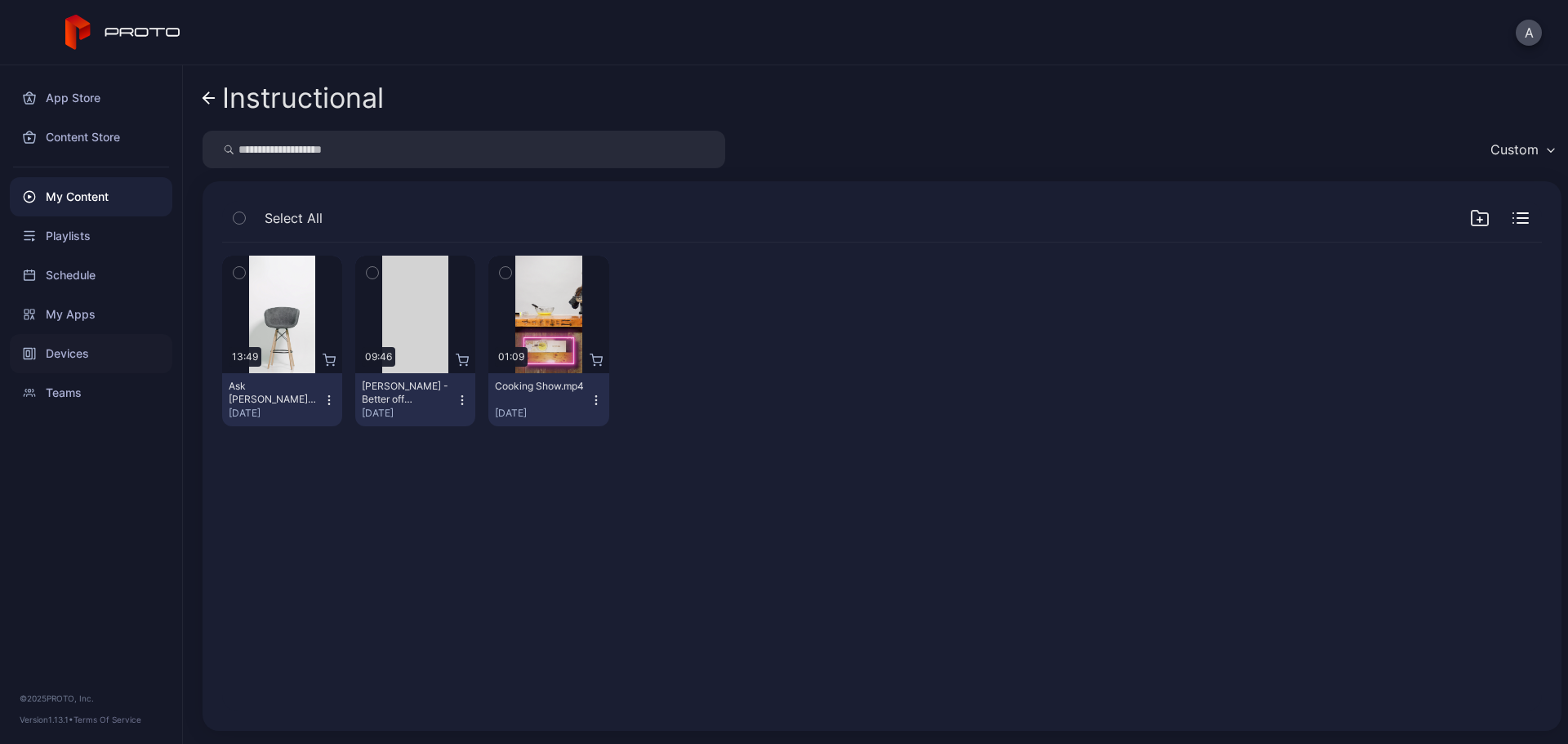
click at [122, 358] on div "Devices" at bounding box center [91, 354] width 163 height 39
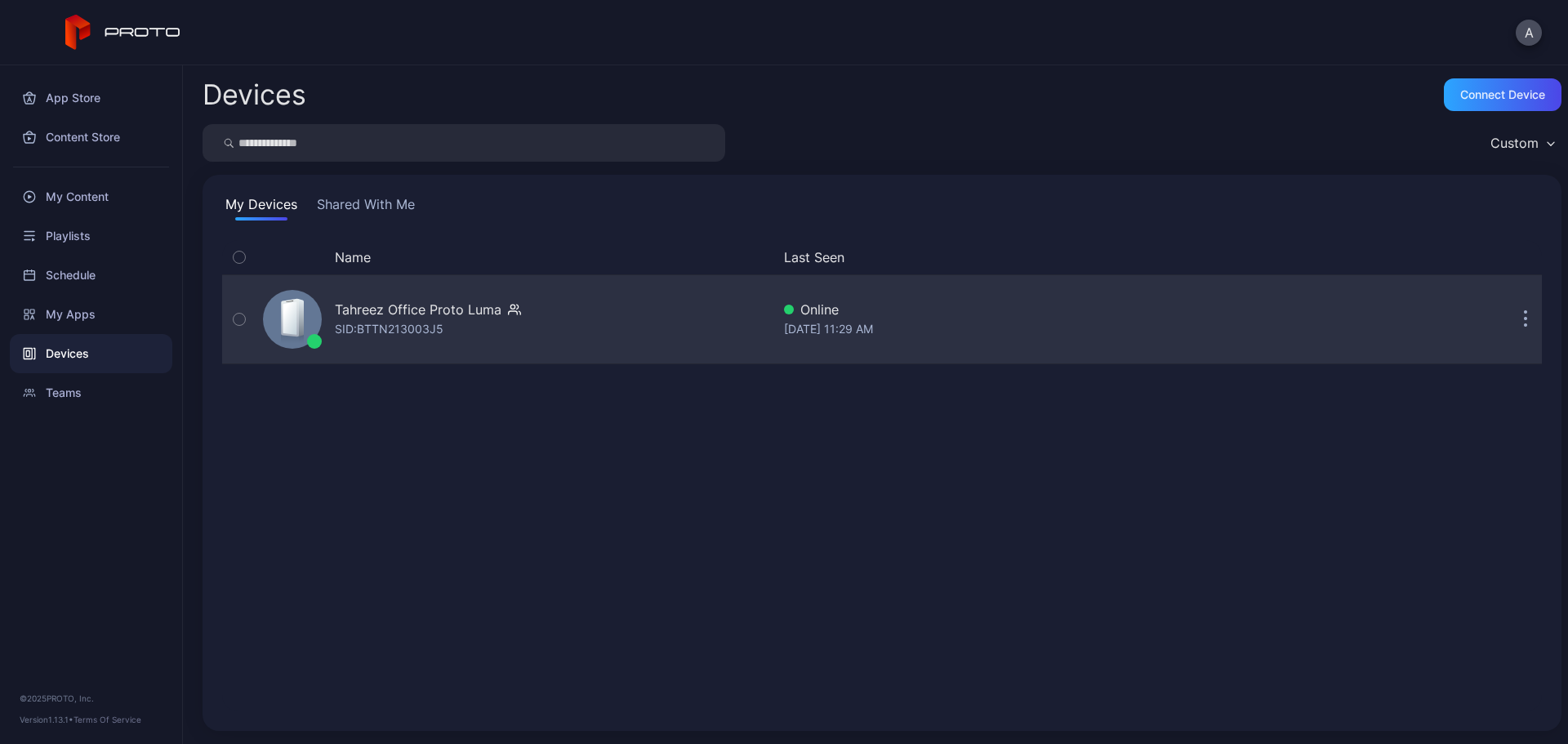
click at [410, 325] on div "SID: BTTN213003J5" at bounding box center [389, 329] width 109 height 19
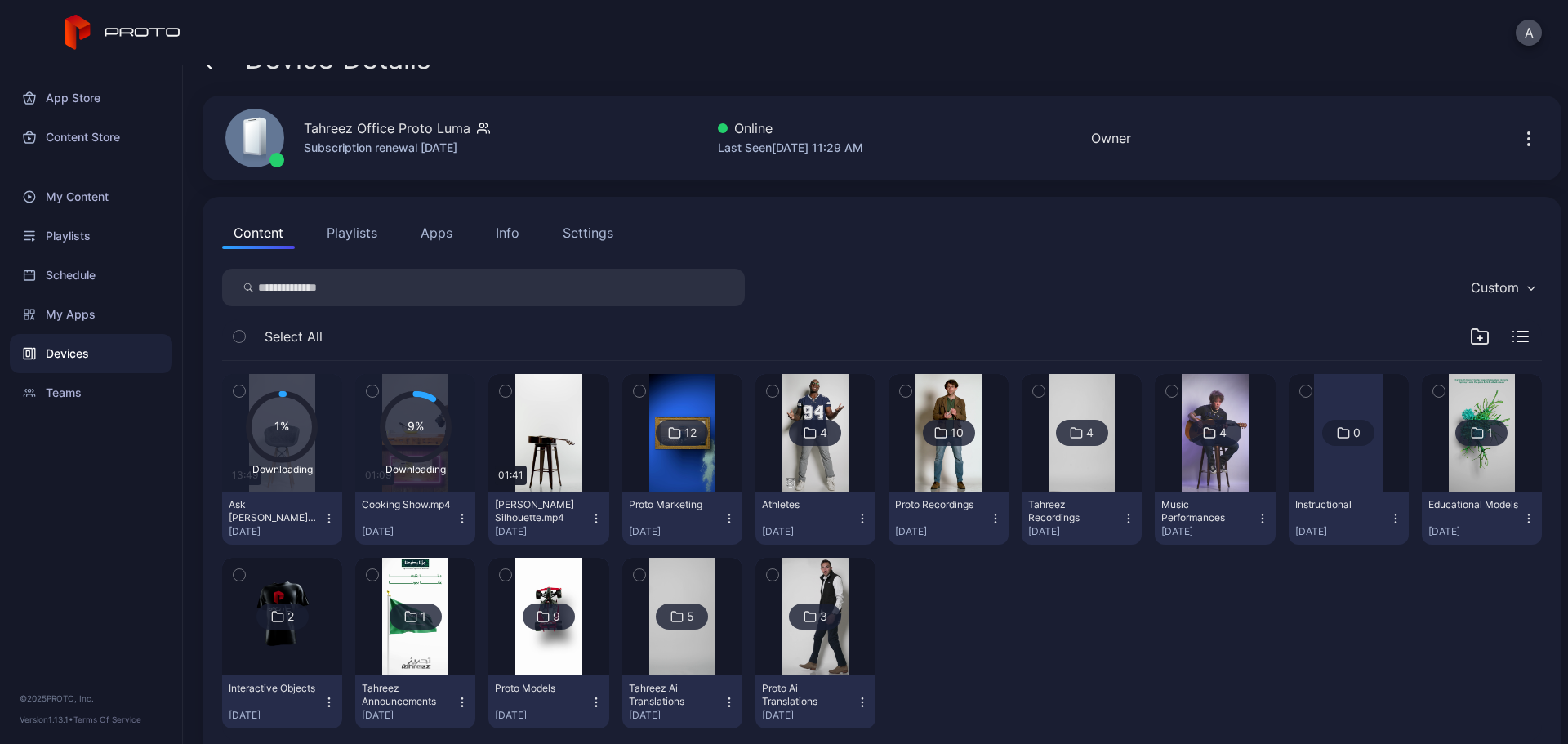
scroll to position [66, 0]
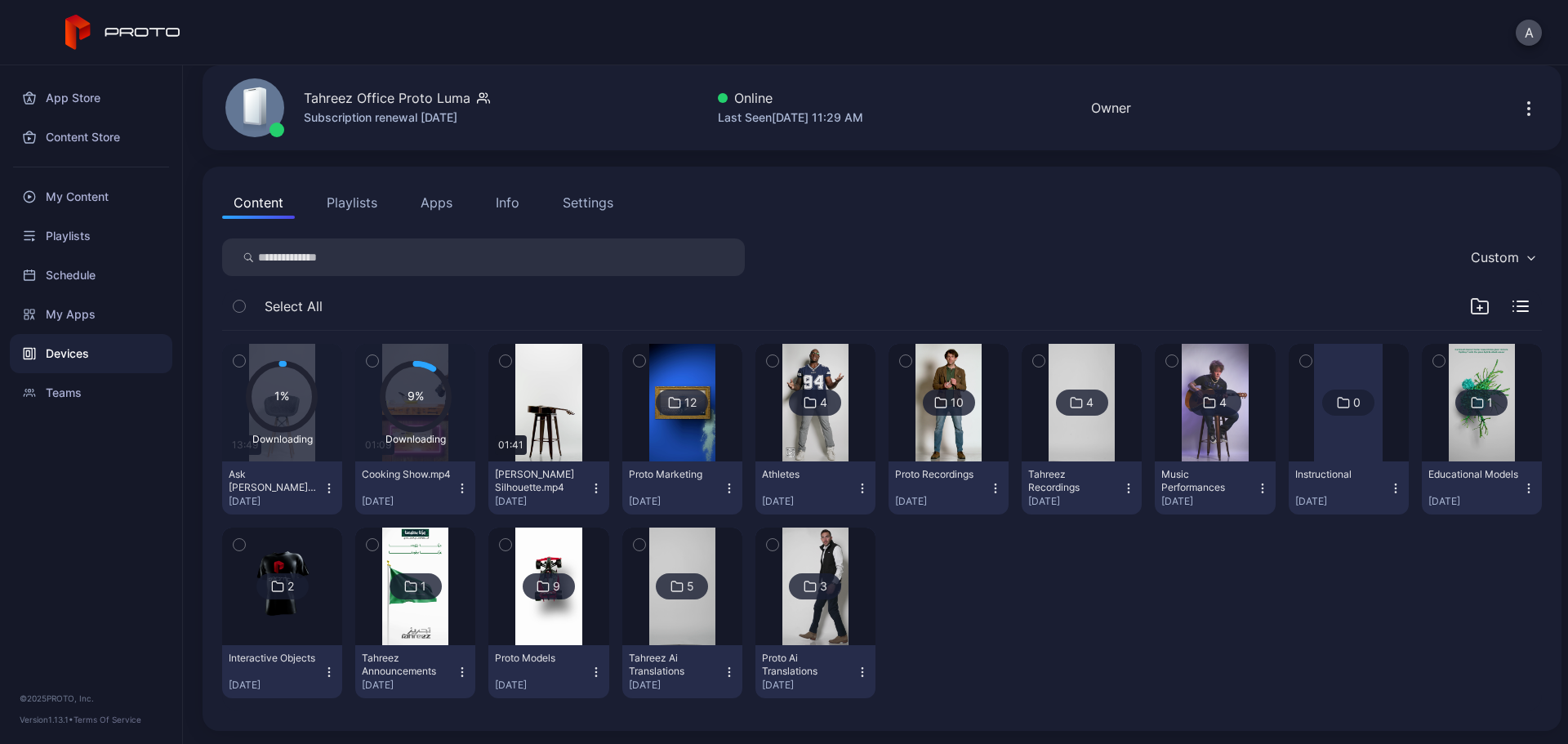
click at [504, 362] on icon "button" at bounding box center [505, 361] width 4 height 3
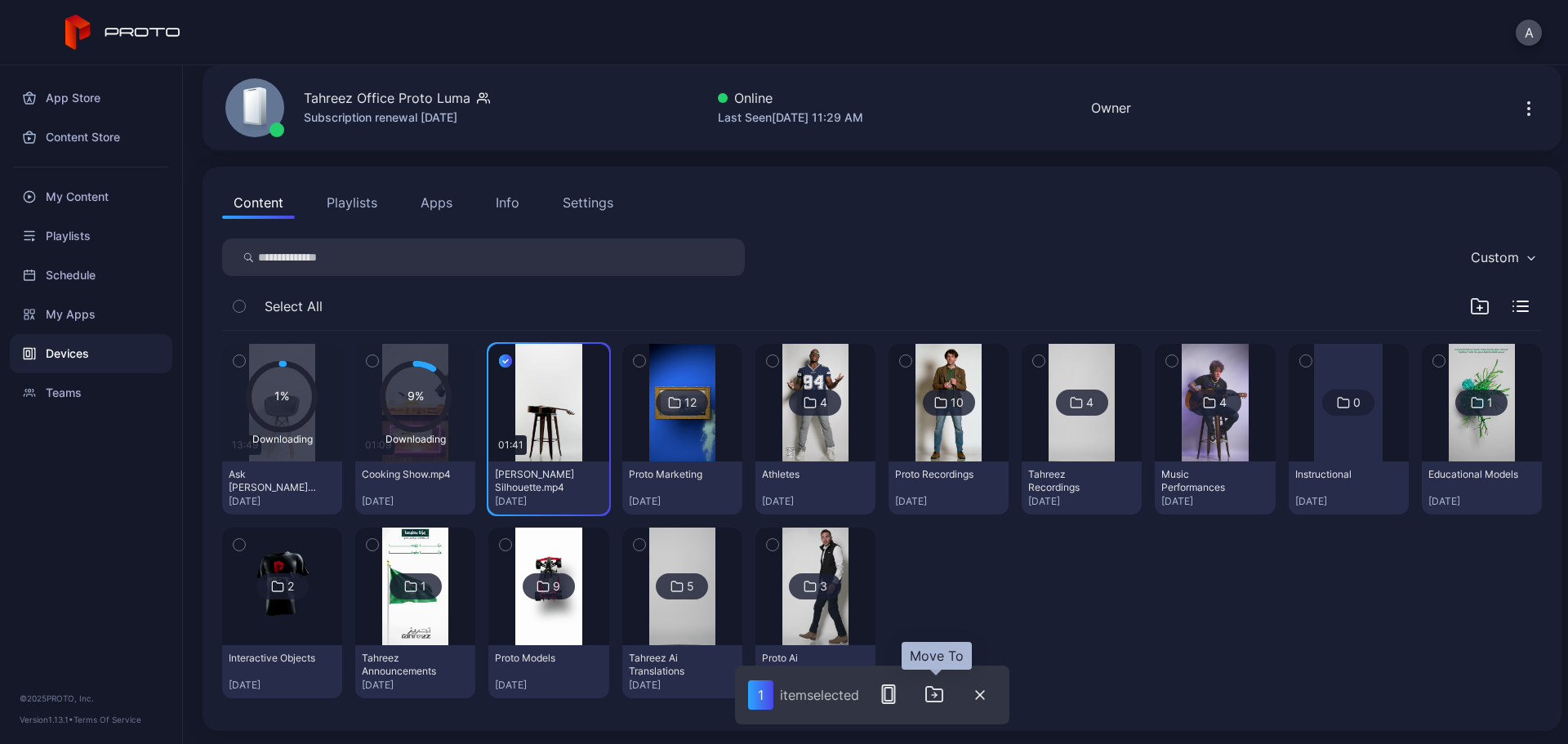
click at [942, 567] on icon "button" at bounding box center [934, 694] width 19 height 19
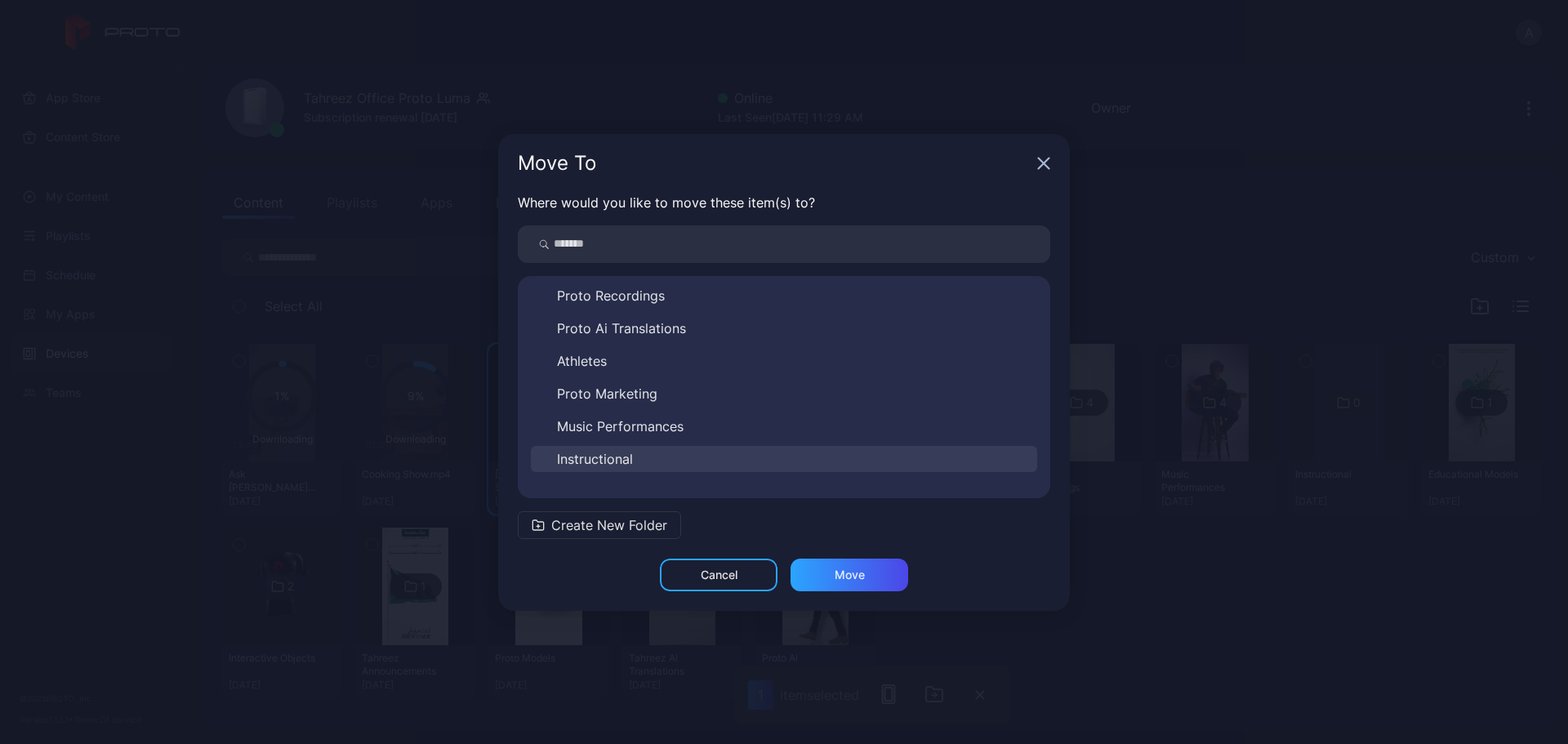
scroll to position [164, 0]
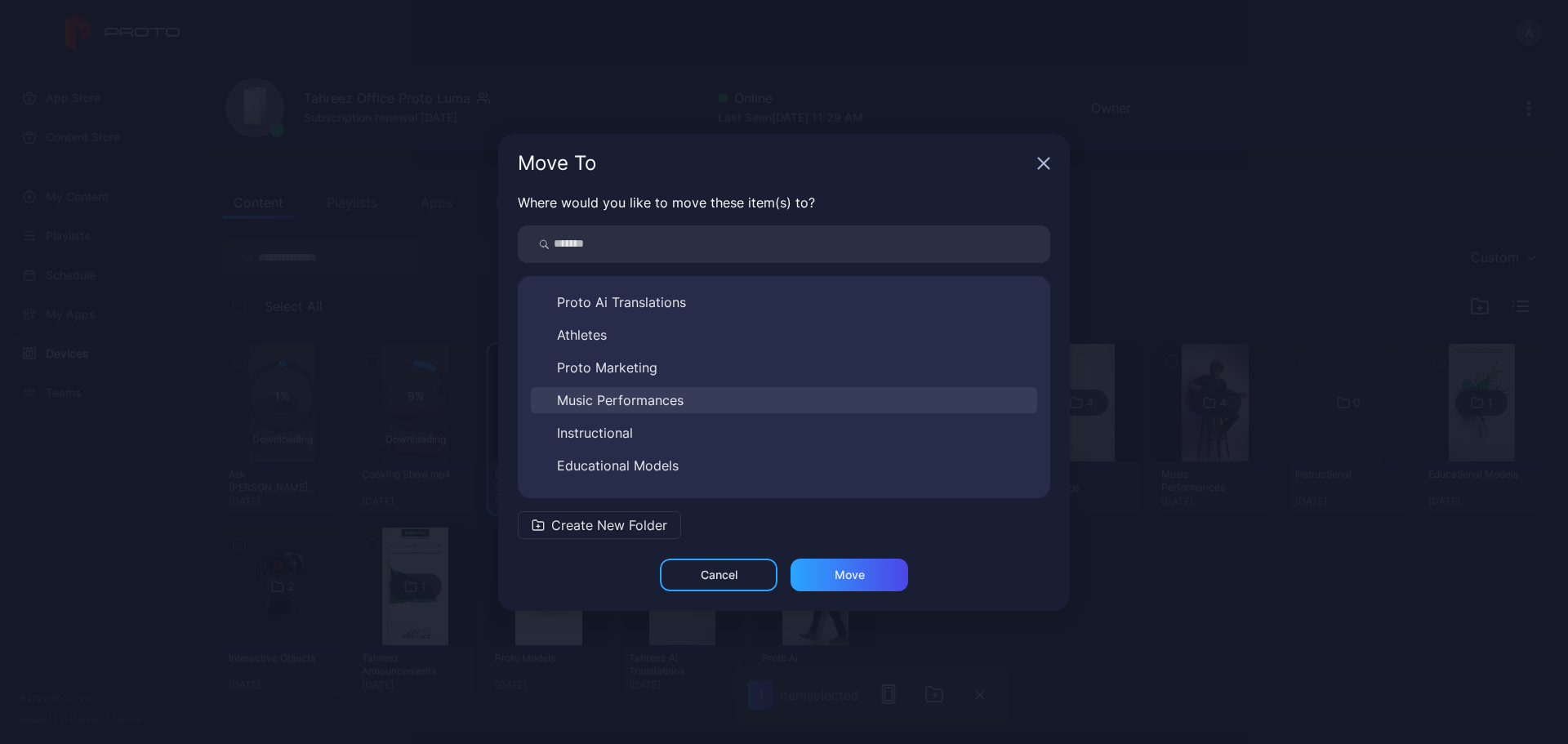
click at [701, 406] on button "Music Performances" at bounding box center [784, 400] width 506 height 26
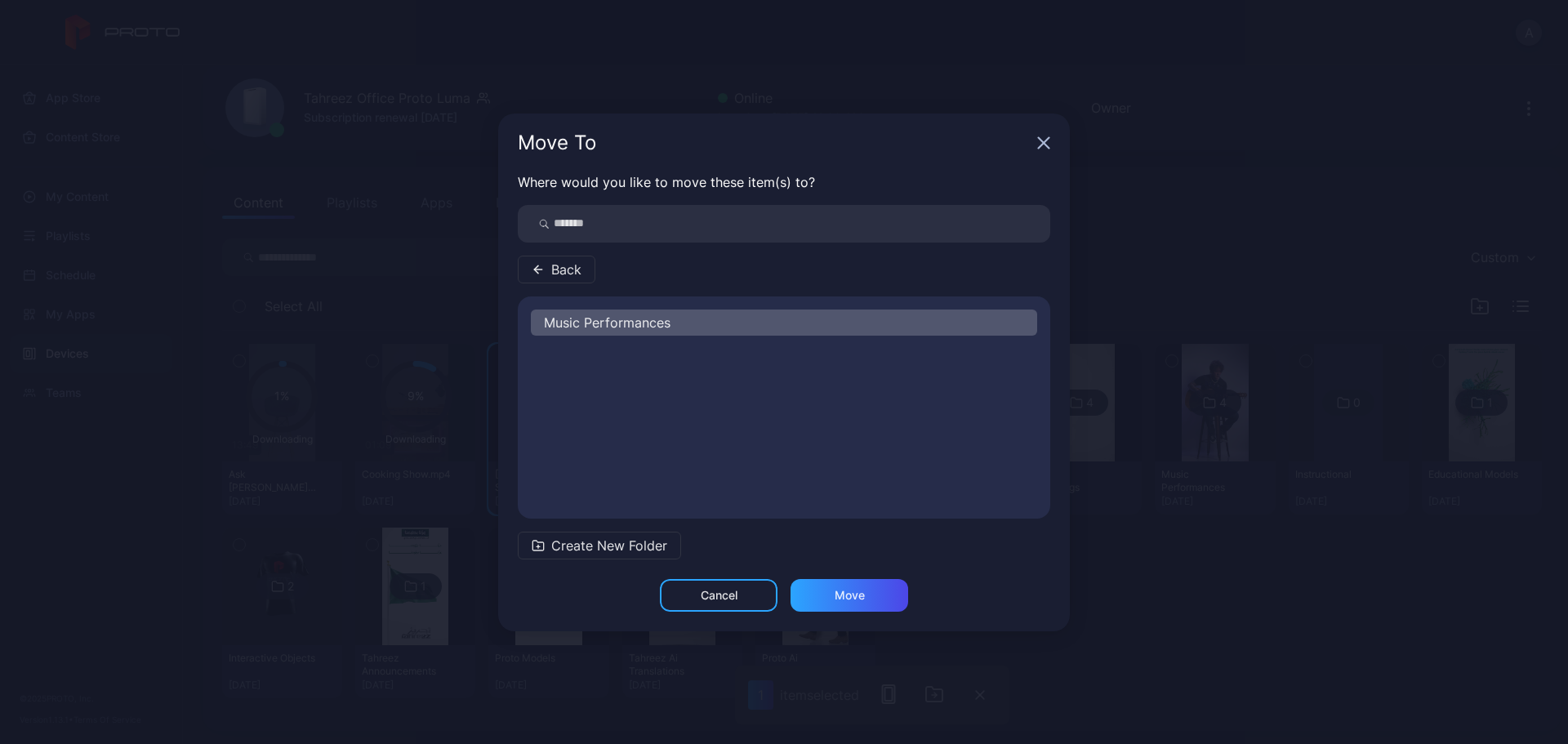
scroll to position [0, 0]
click at [870, 567] on div "Move" at bounding box center [849, 595] width 117 height 32
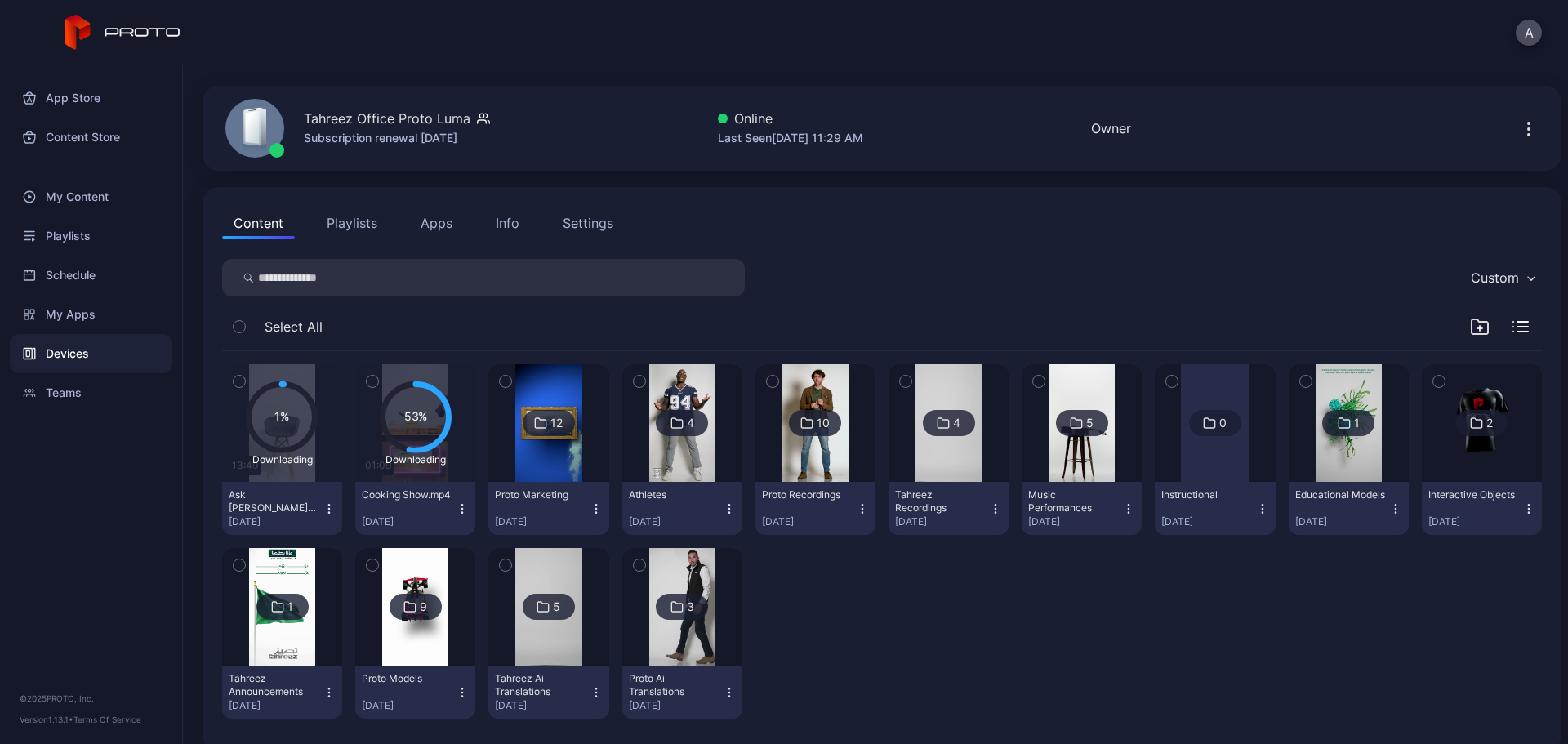
scroll to position [66, 0]
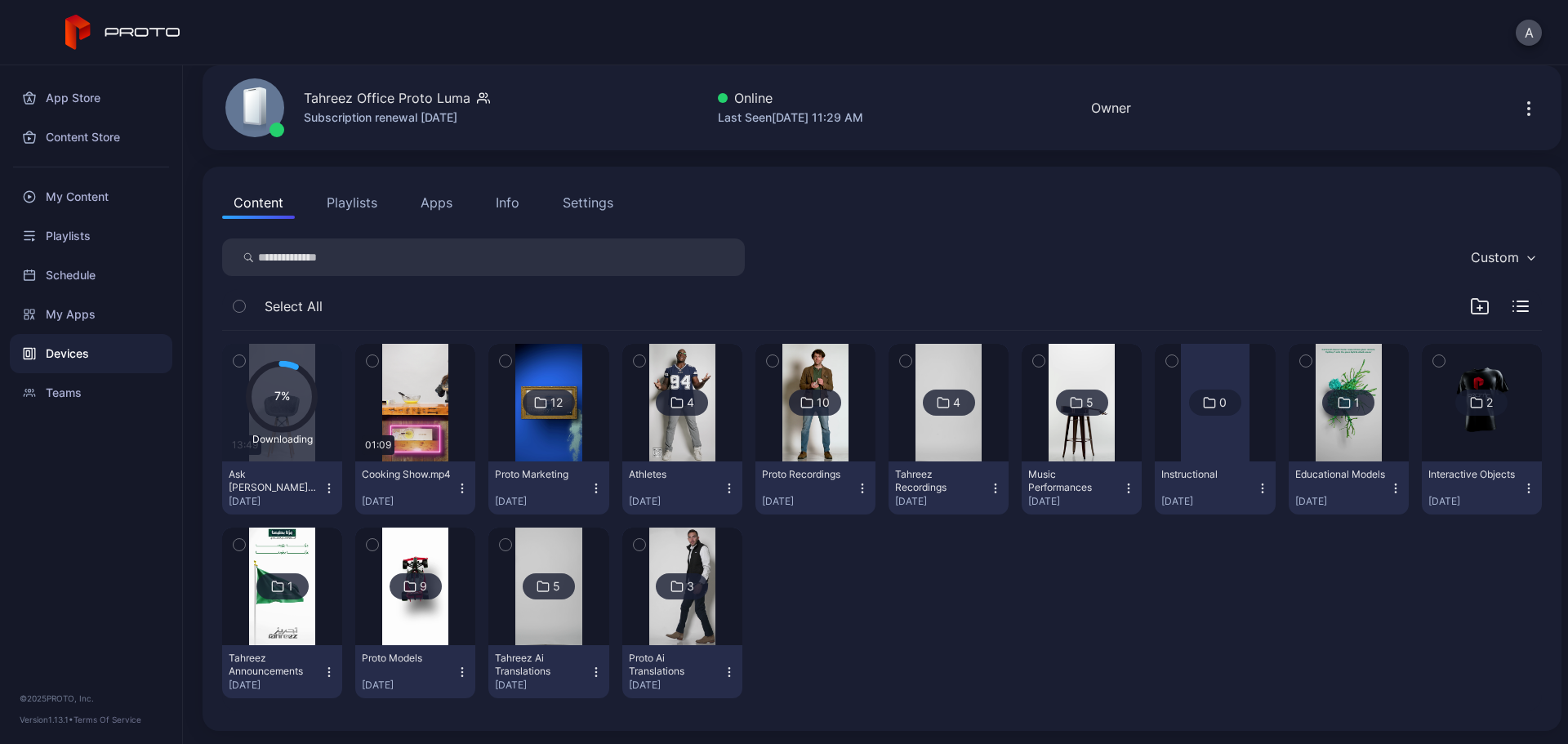
click at [372, 360] on icon "button" at bounding box center [372, 361] width 4 height 3
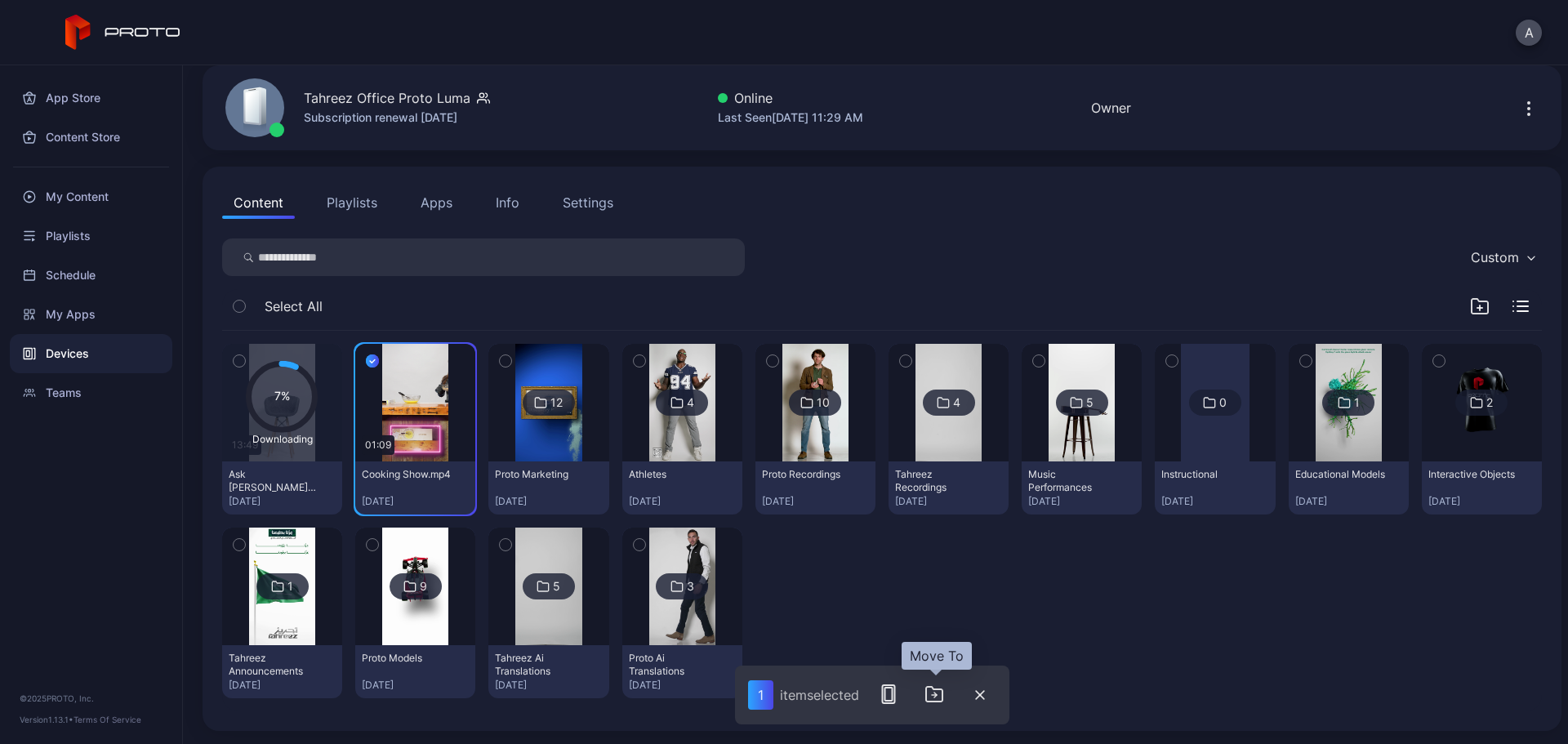
click at [941, 567] on icon "button" at bounding box center [934, 694] width 19 height 19
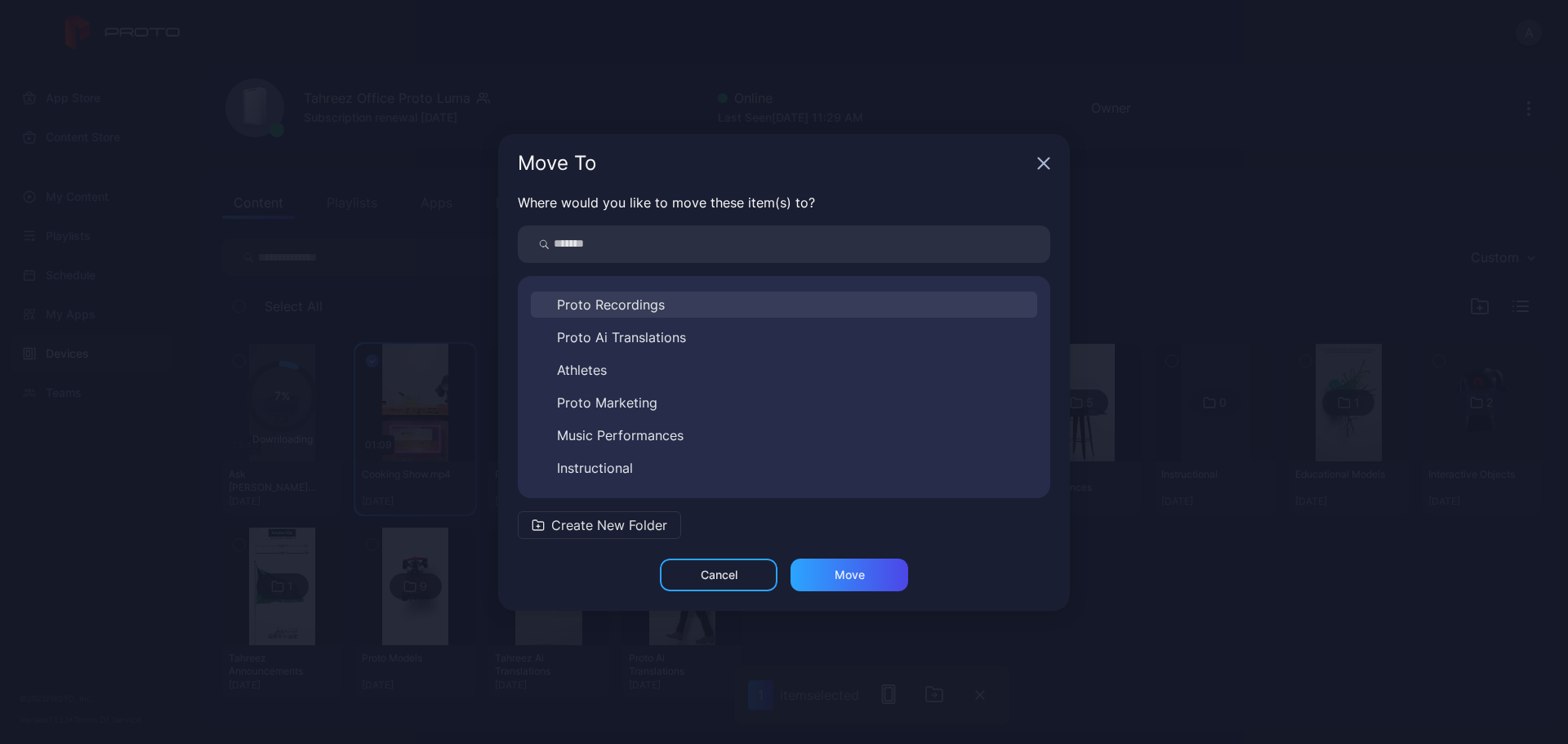
scroll to position [222, 0]
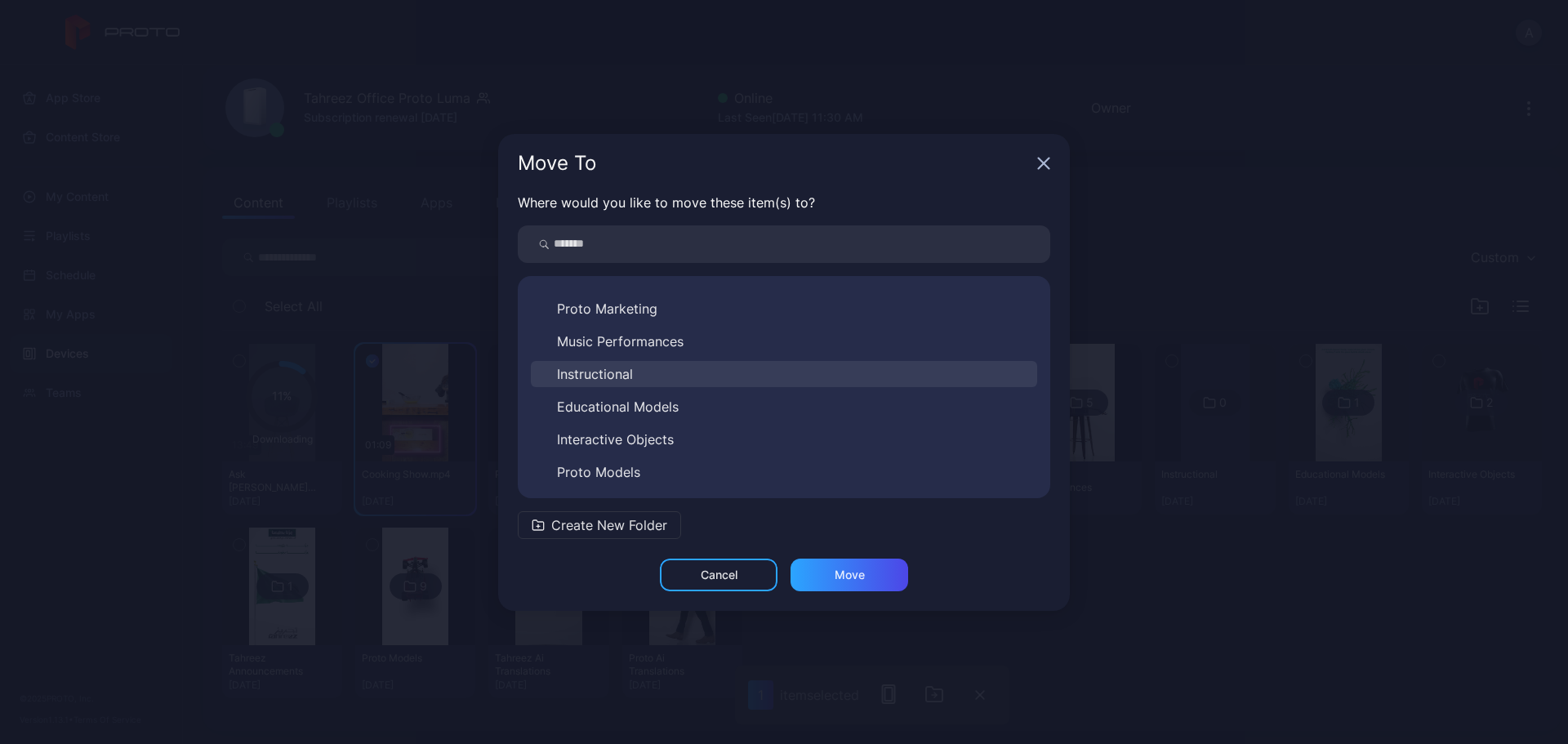
click at [641, 364] on button "Instructional" at bounding box center [784, 374] width 506 height 26
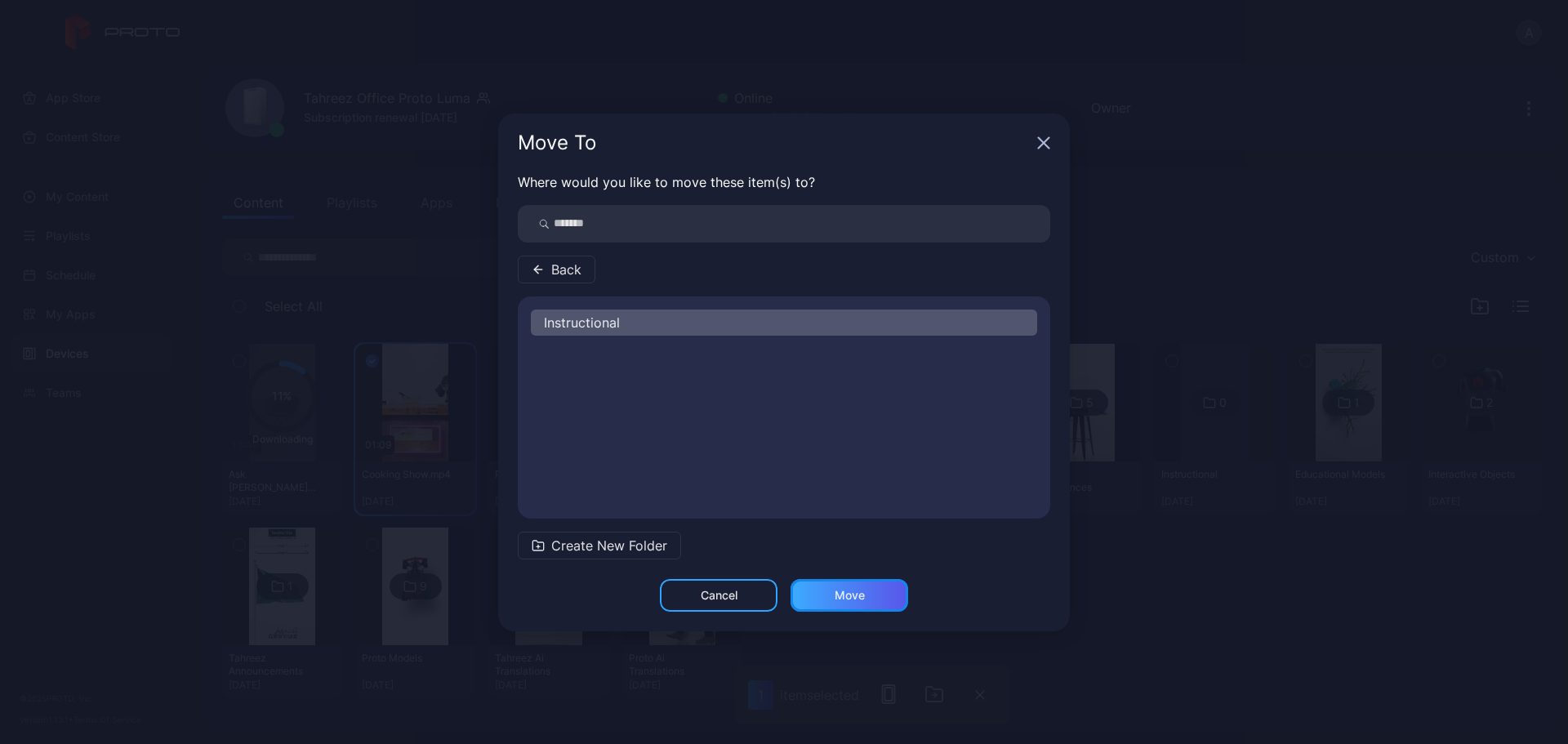
click at [868, 567] on div "Move" at bounding box center [849, 595] width 117 height 32
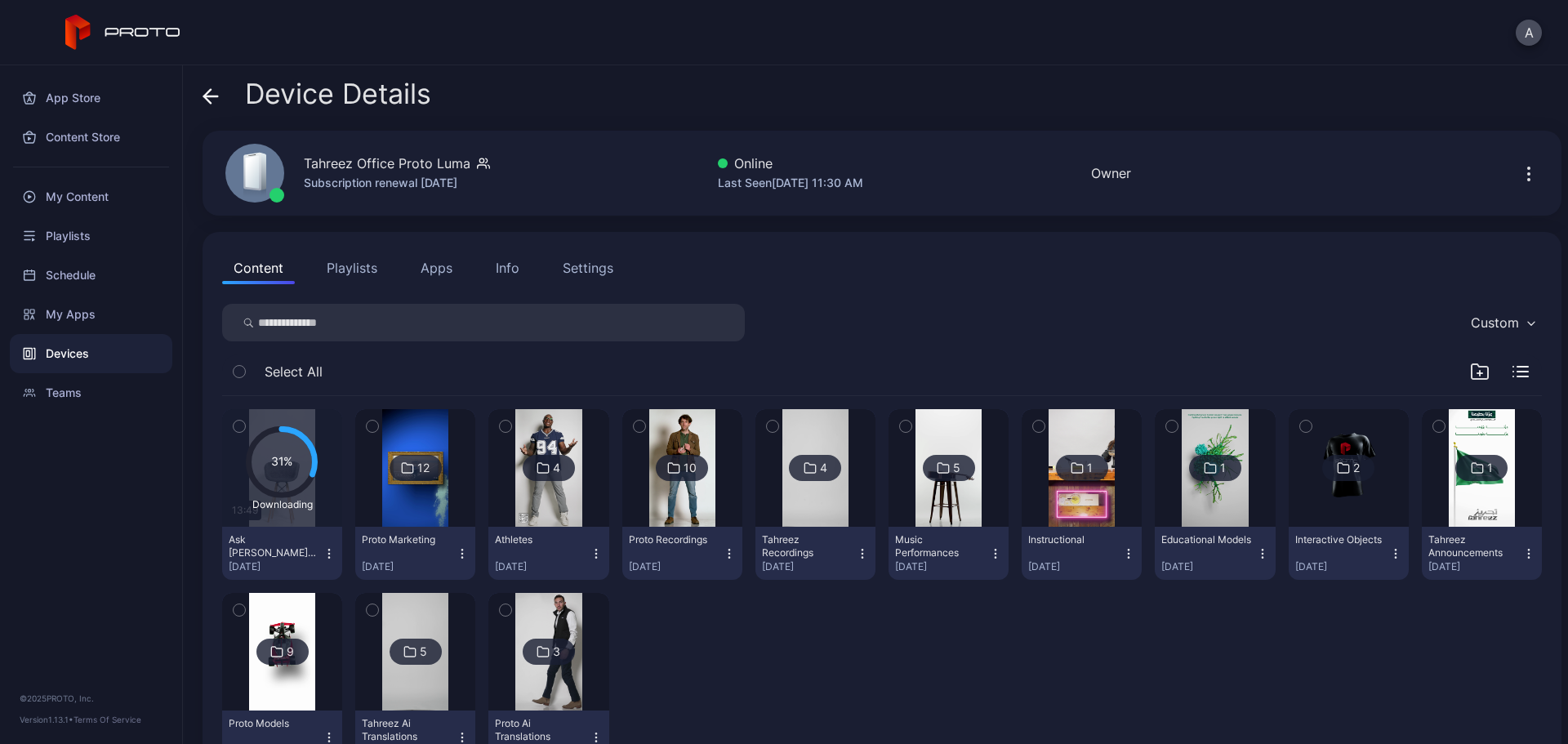
drag, startPoint x: 81, startPoint y: 316, endPoint x: 53, endPoint y: 510, distance: 196.0
click at [53, 510] on div "App Store Content Store My Content Playlists Schedule My Apps Devices Teams © 2…" at bounding box center [91, 405] width 183 height 679
click at [78, 197] on div "My Content" at bounding box center [91, 197] width 163 height 39
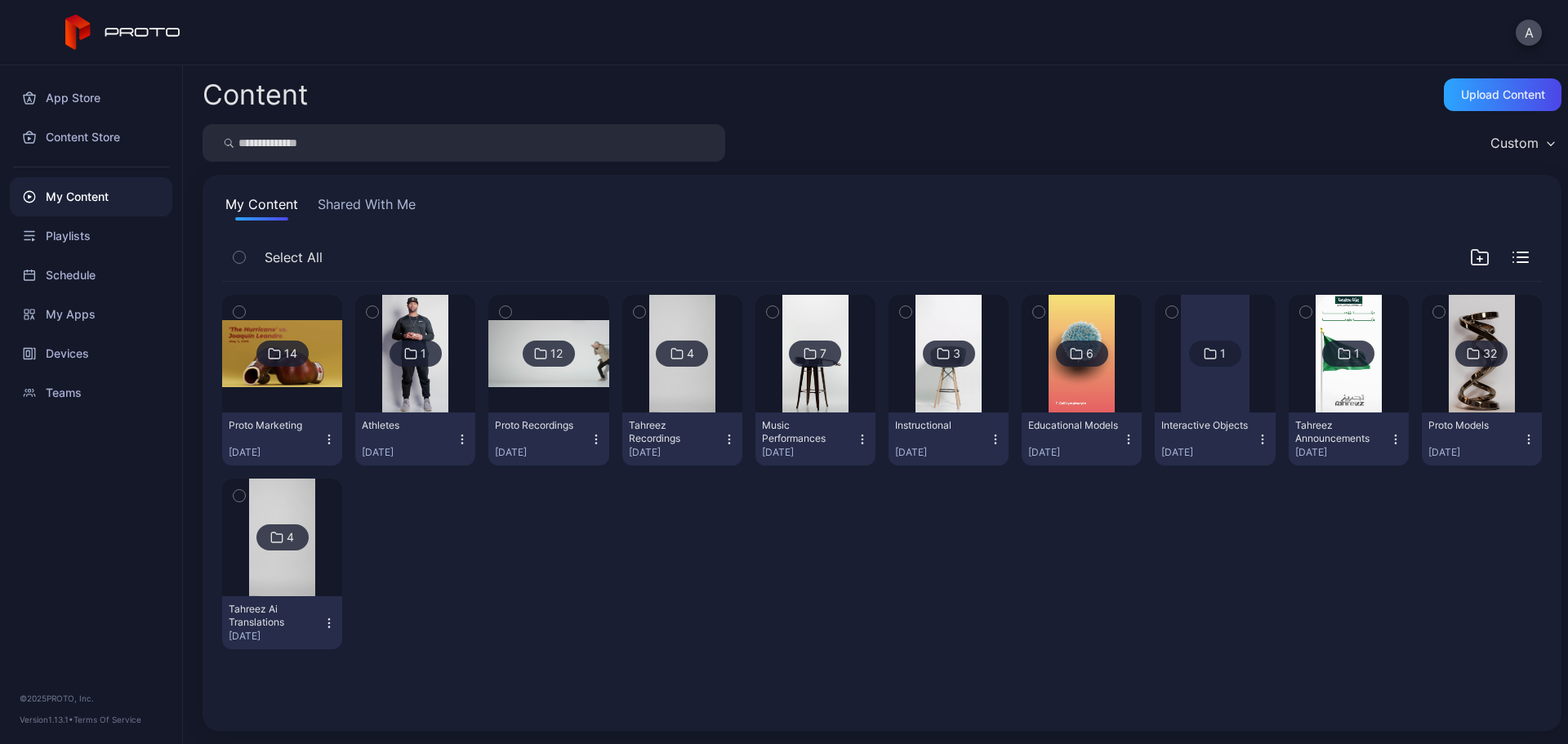
click at [815, 384] on img at bounding box center [816, 353] width 67 height 117
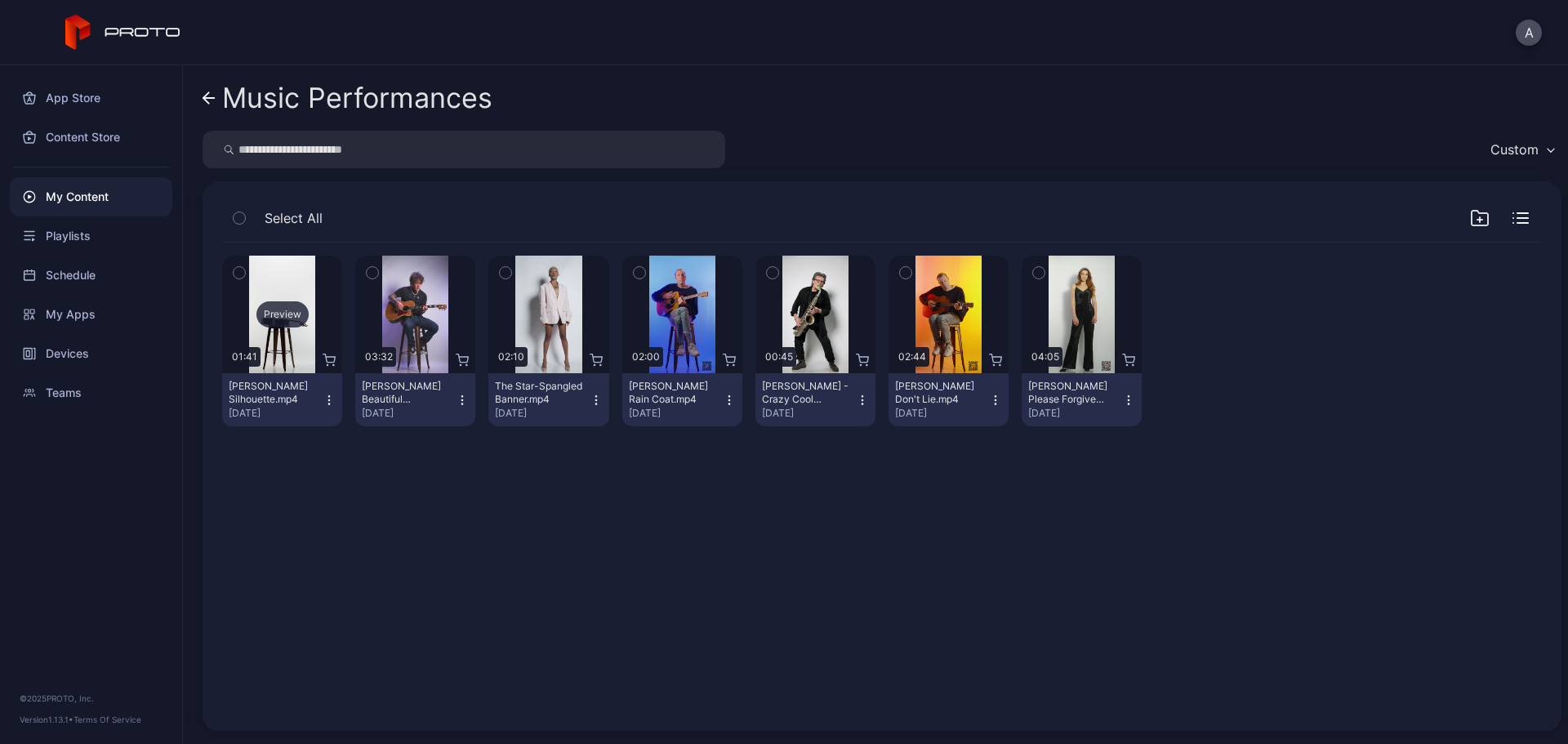
click at [300, 312] on div "Preview" at bounding box center [283, 314] width 53 height 26
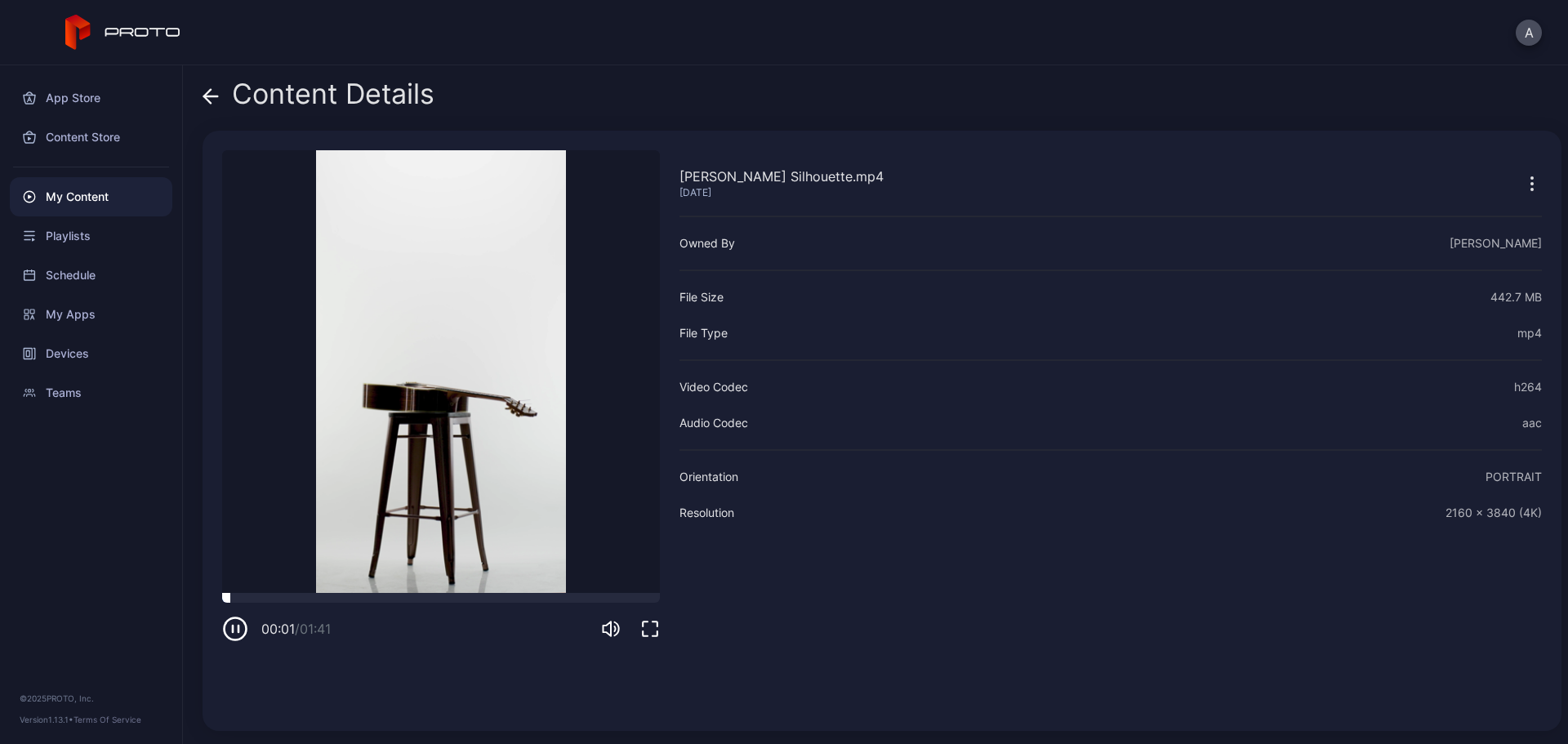
click at [268, 567] on div at bounding box center [441, 598] width 438 height 10
click at [427, 567] on div at bounding box center [441, 598] width 438 height 10
click at [228, 567] on icon "button" at bounding box center [235, 629] width 26 height 26
click at [213, 109] on div "Content Details" at bounding box center [318, 98] width 232 height 39
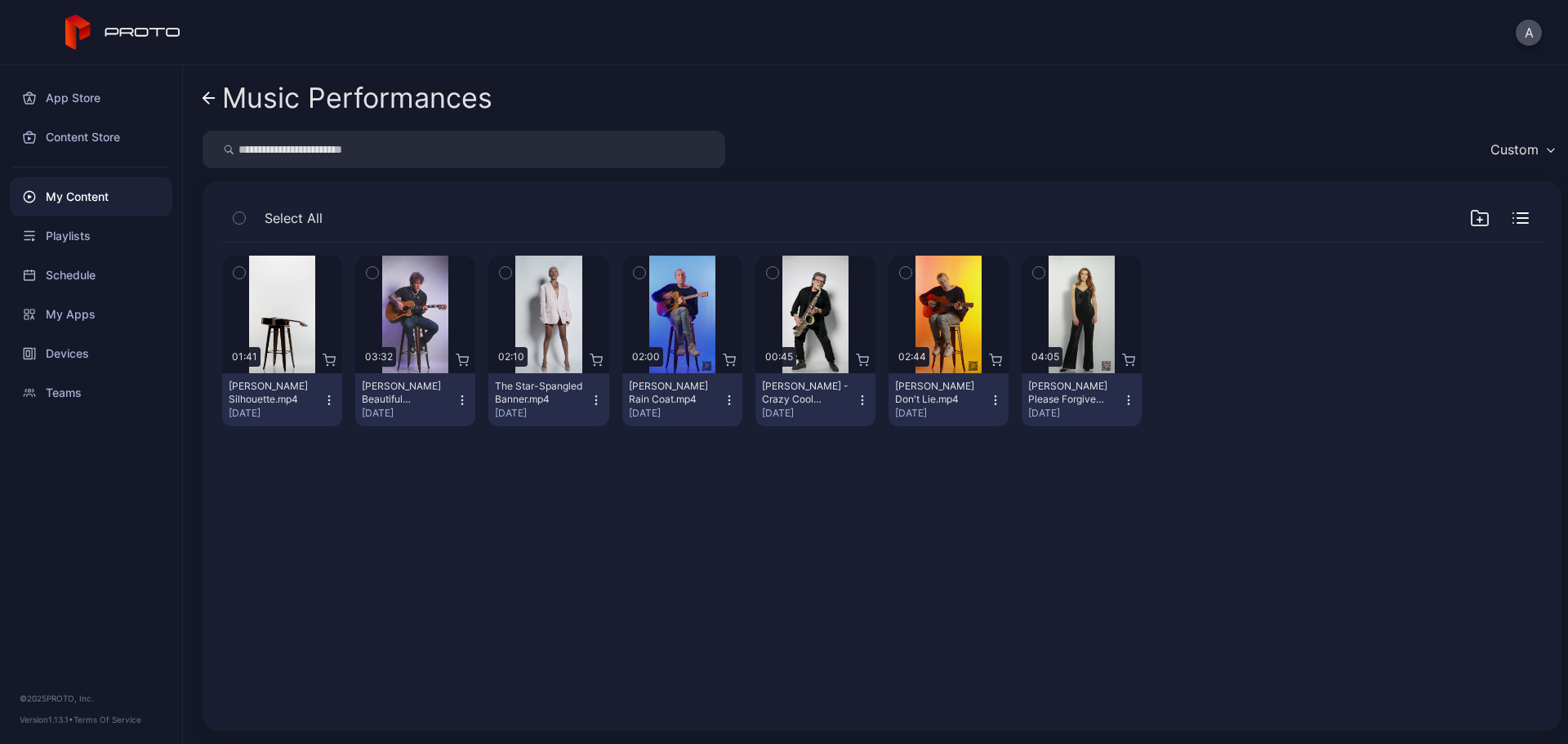
click at [96, 198] on div "My Content" at bounding box center [91, 197] width 163 height 39
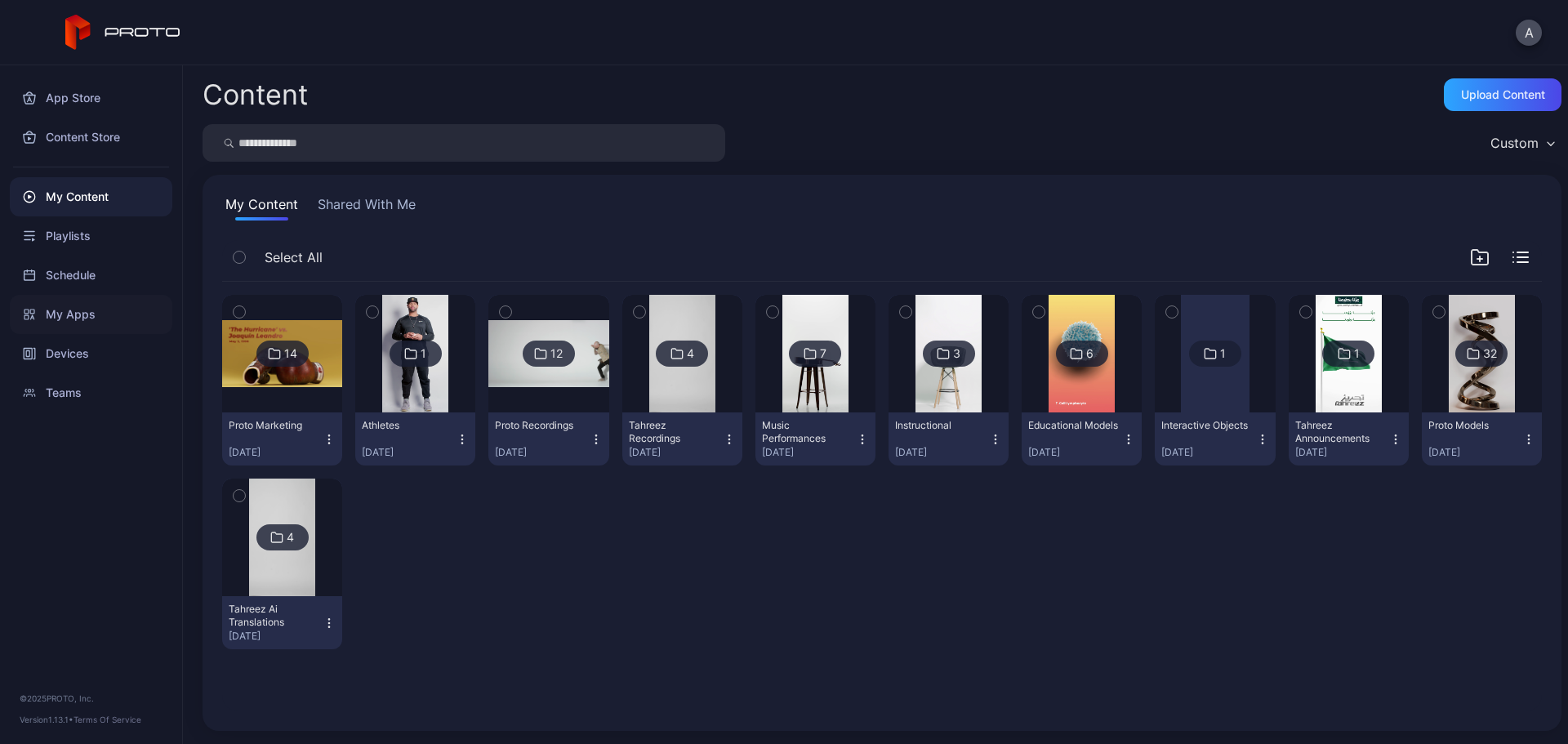
click at [136, 311] on div "My Apps" at bounding box center [91, 314] width 163 height 39
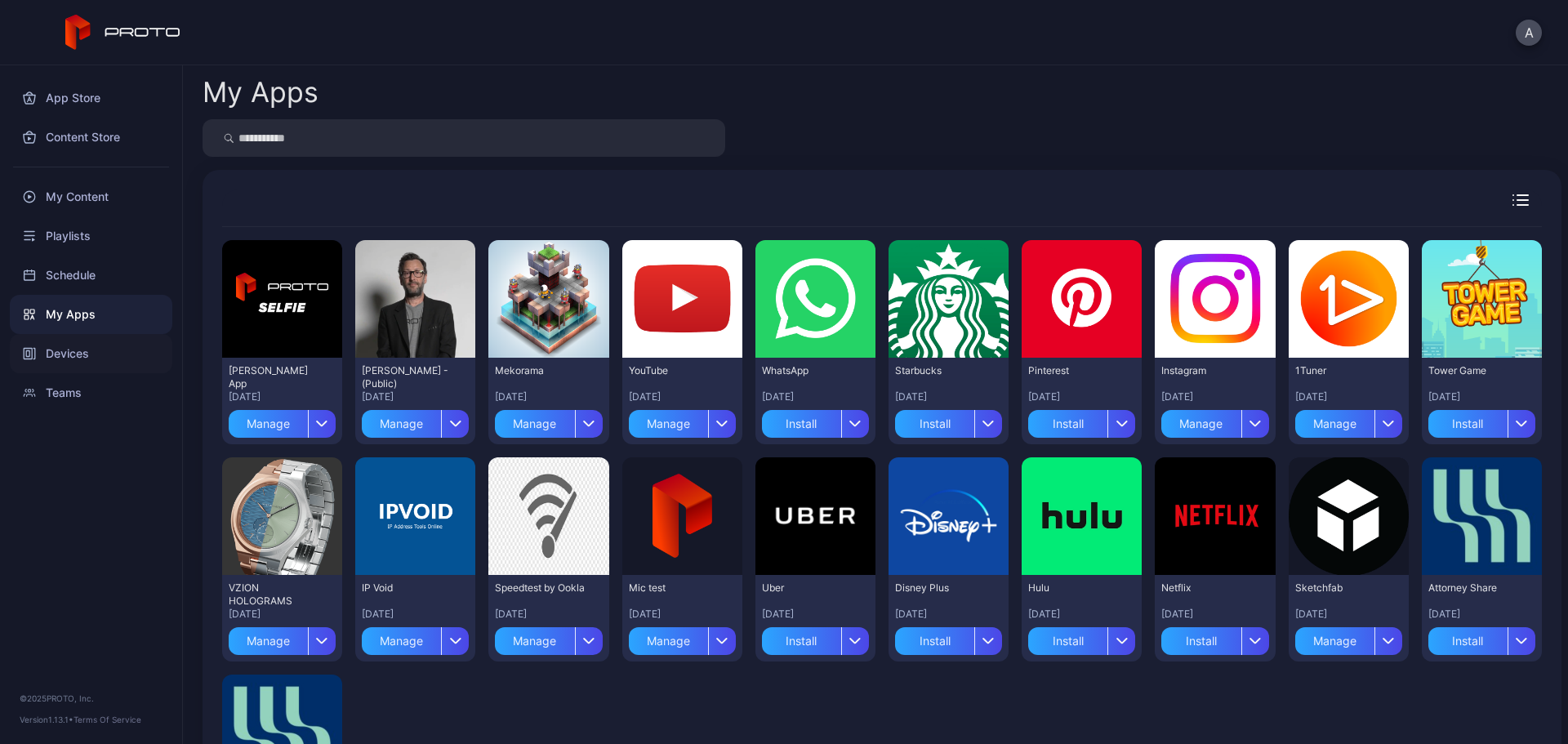
click at [103, 355] on div "Devices" at bounding box center [91, 354] width 163 height 39
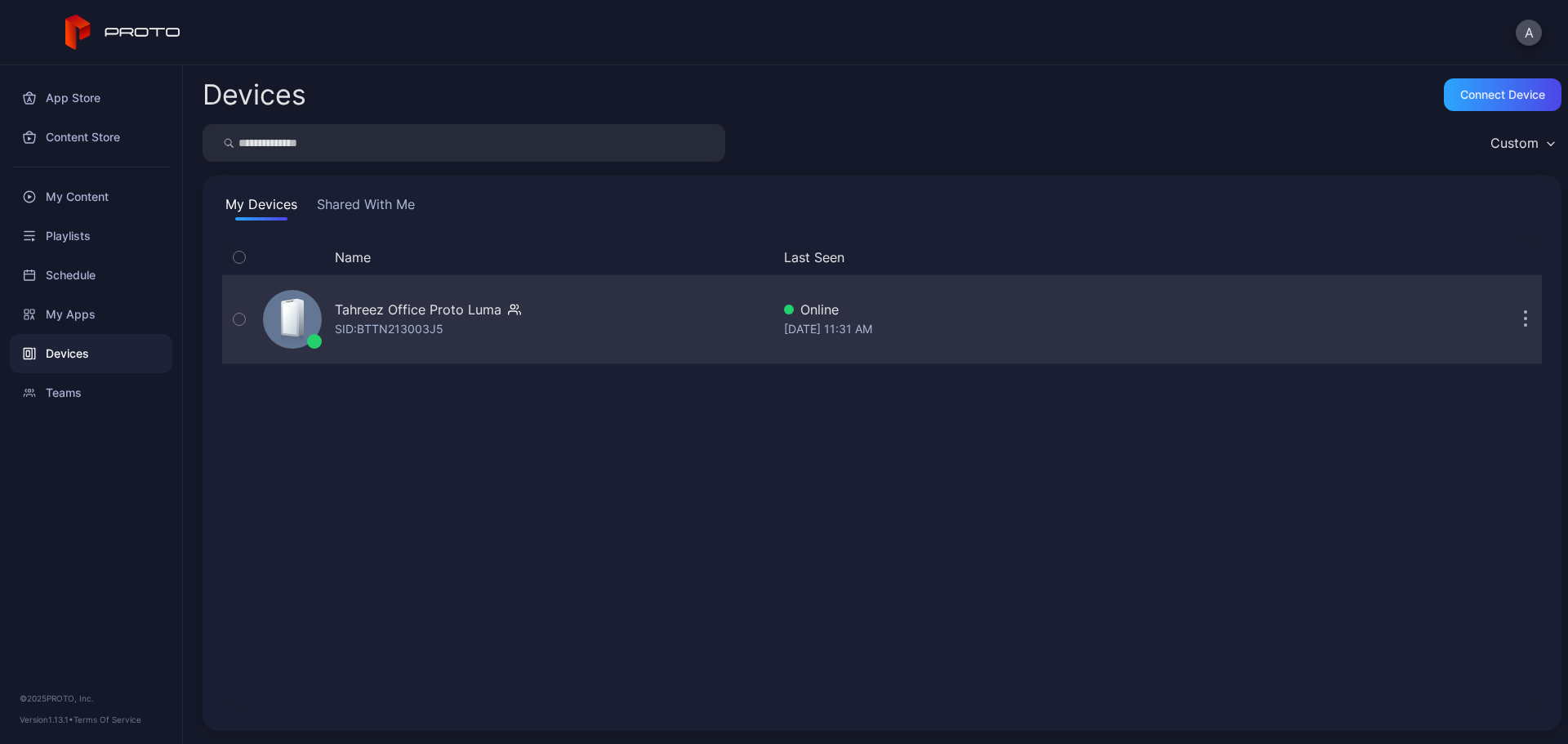
click at [575, 320] on div "Tahreez Office Proto [PERSON_NAME]: BTTN213003J5" at bounding box center [514, 319] width 515 height 81
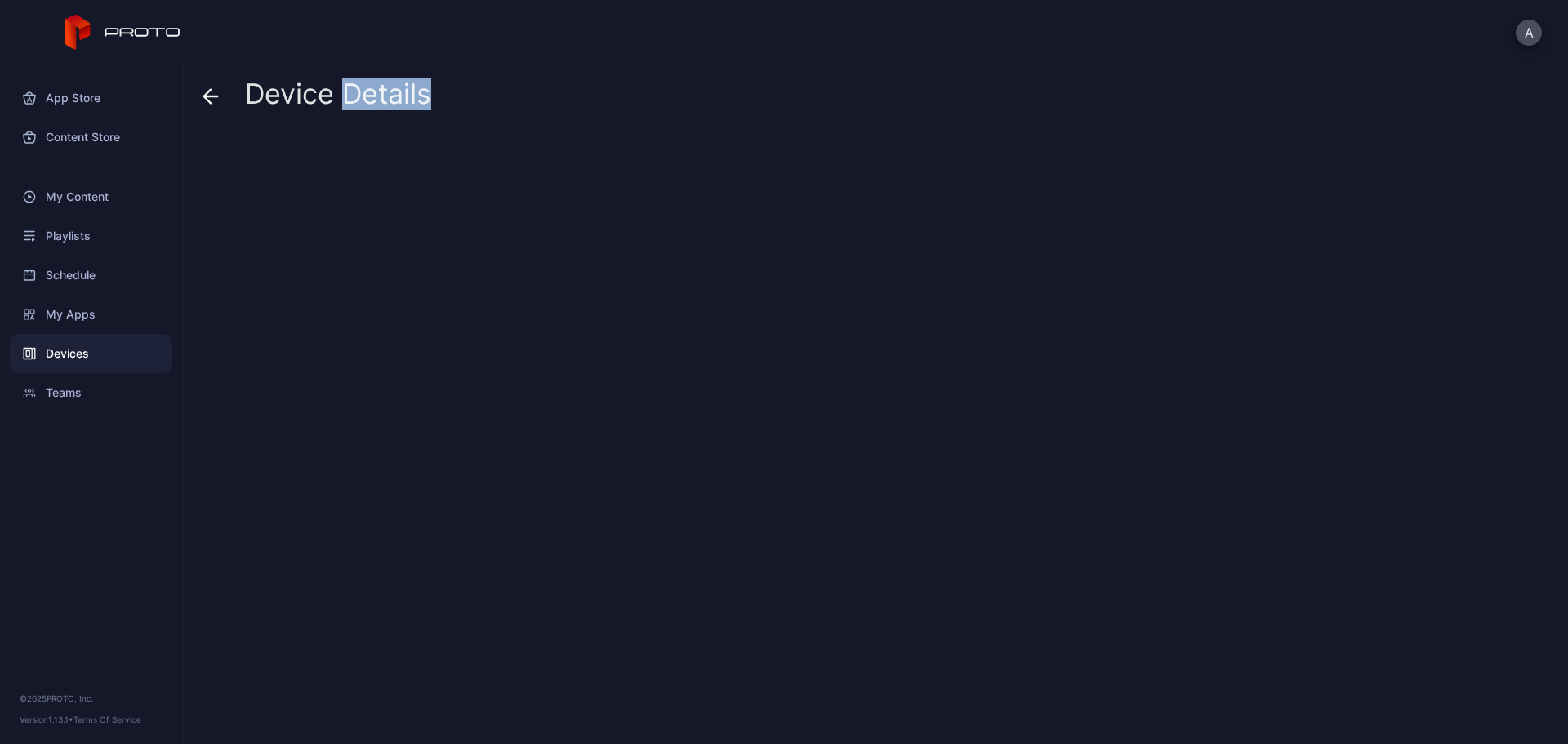
click at [575, 320] on div at bounding box center [881, 431] width 1359 height 601
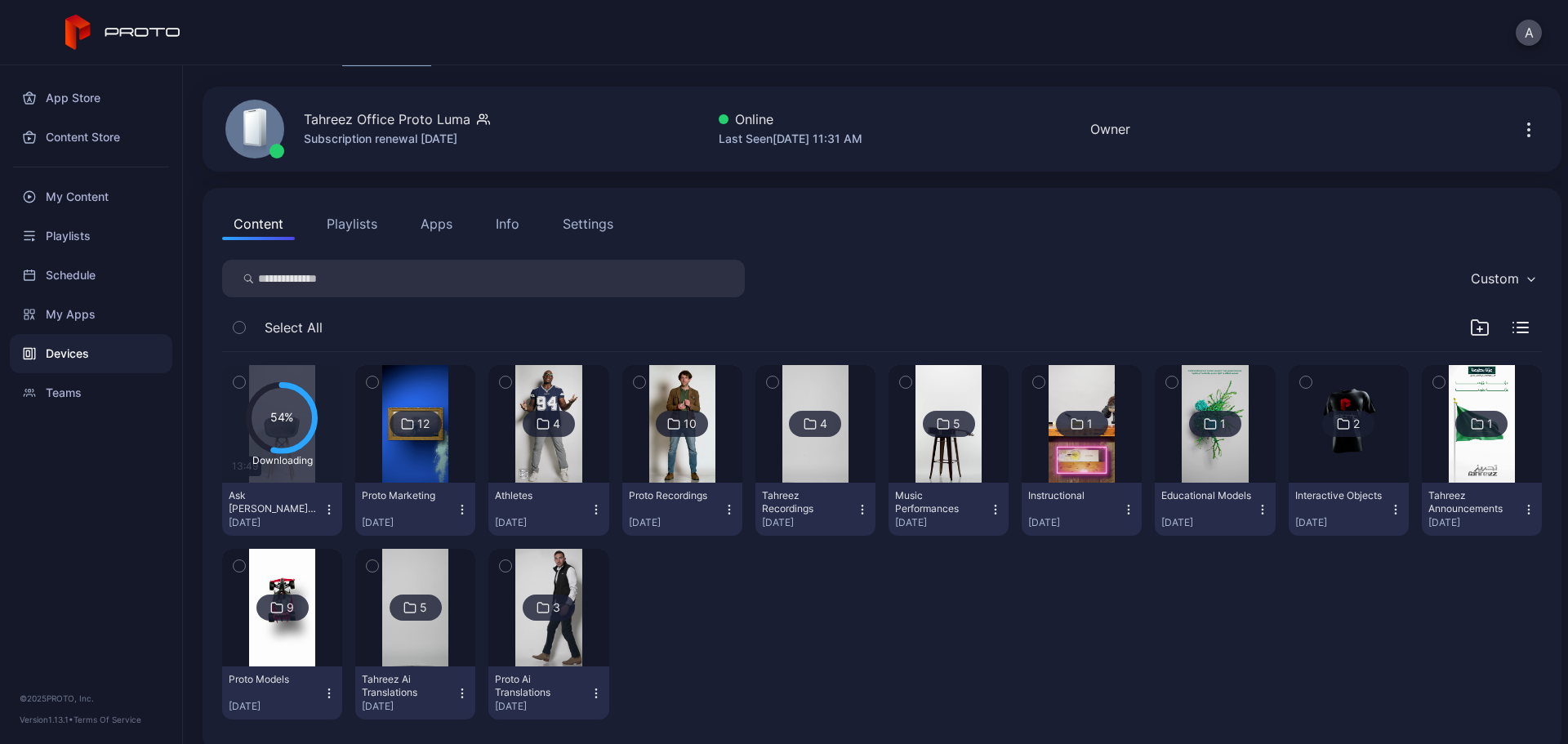
scroll to position [66, 0]
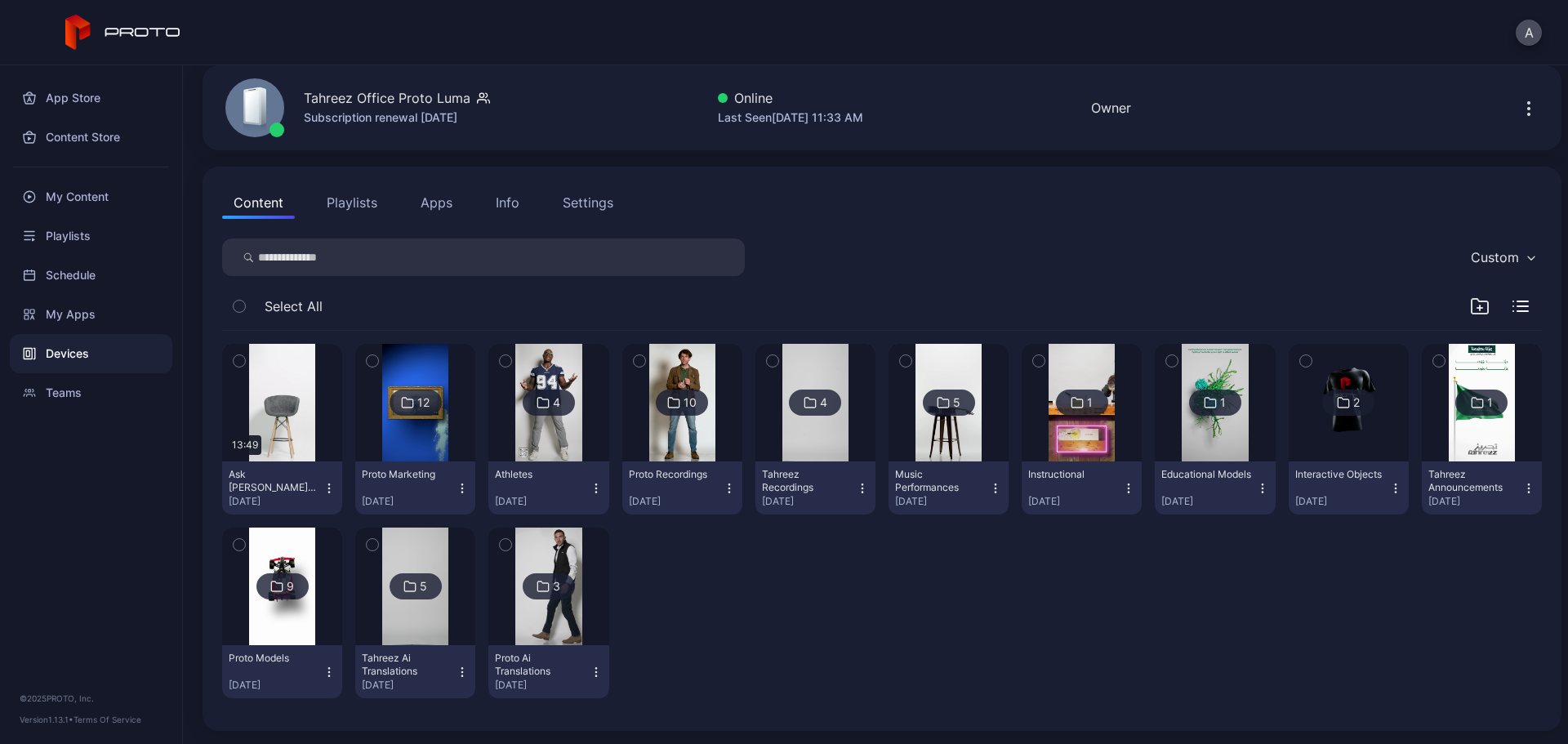
click at [240, 366] on icon "button" at bounding box center [239, 360] width 11 height 18
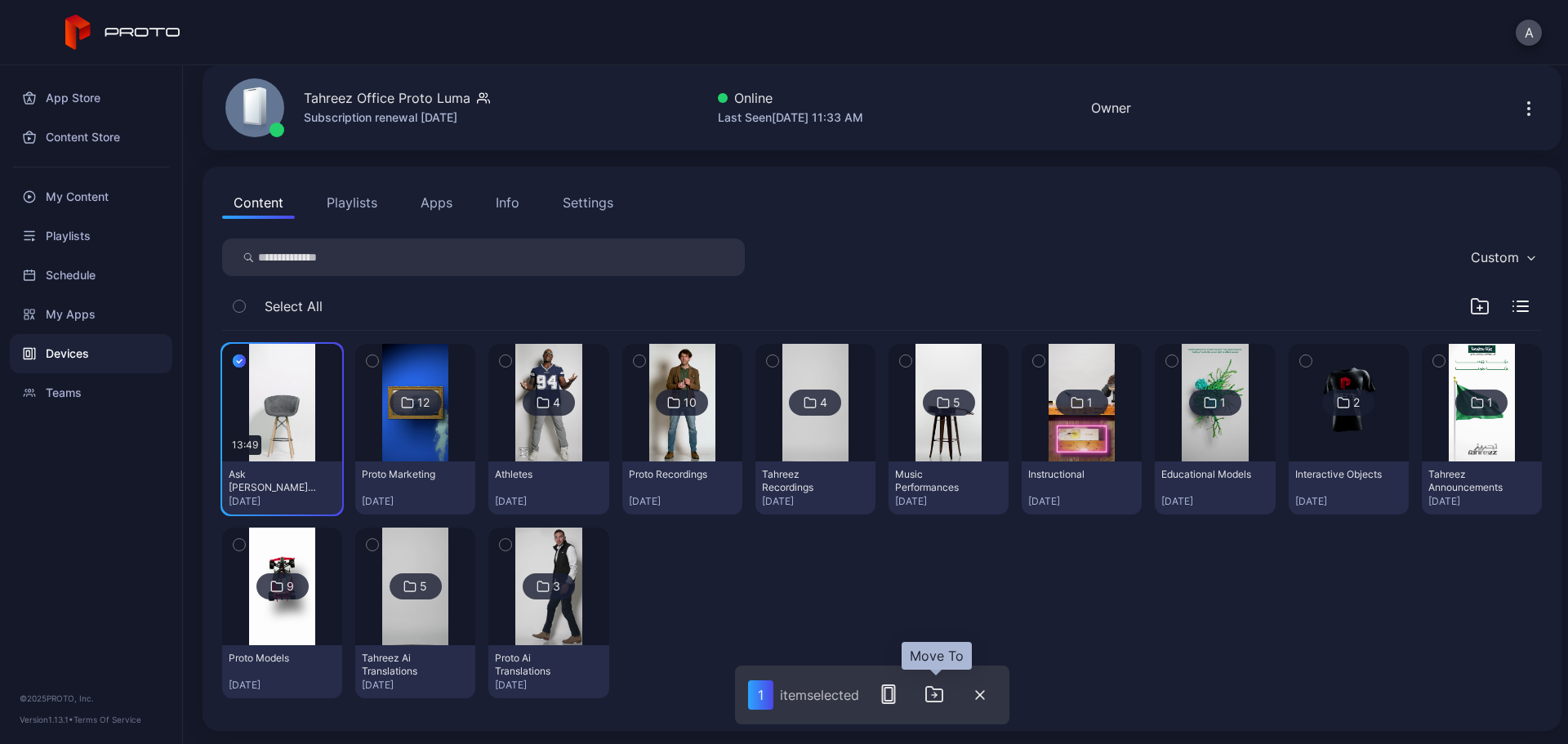
click at [937, 567] on icon "button" at bounding box center [935, 695] width 3 height 5
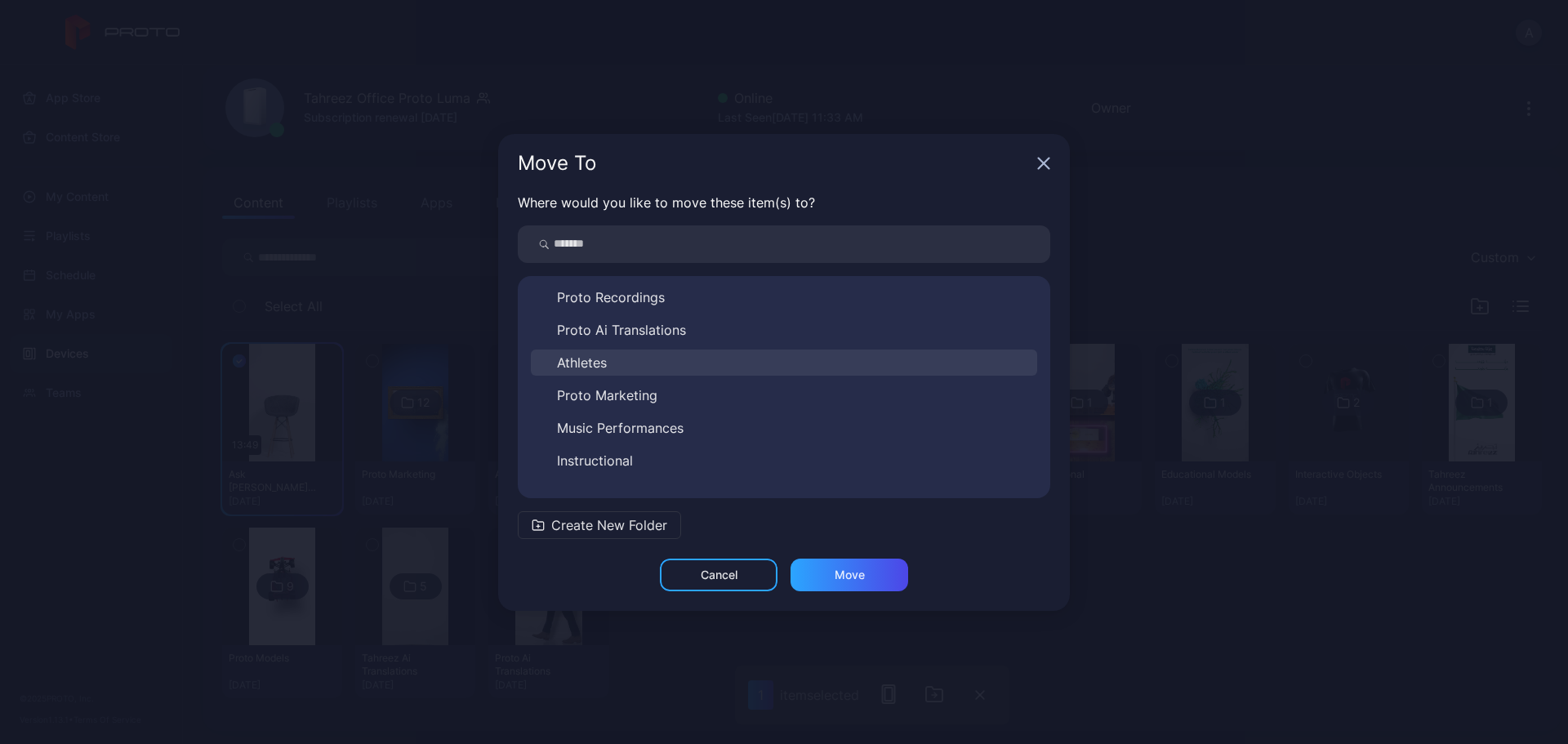
scroll to position [164, 0]
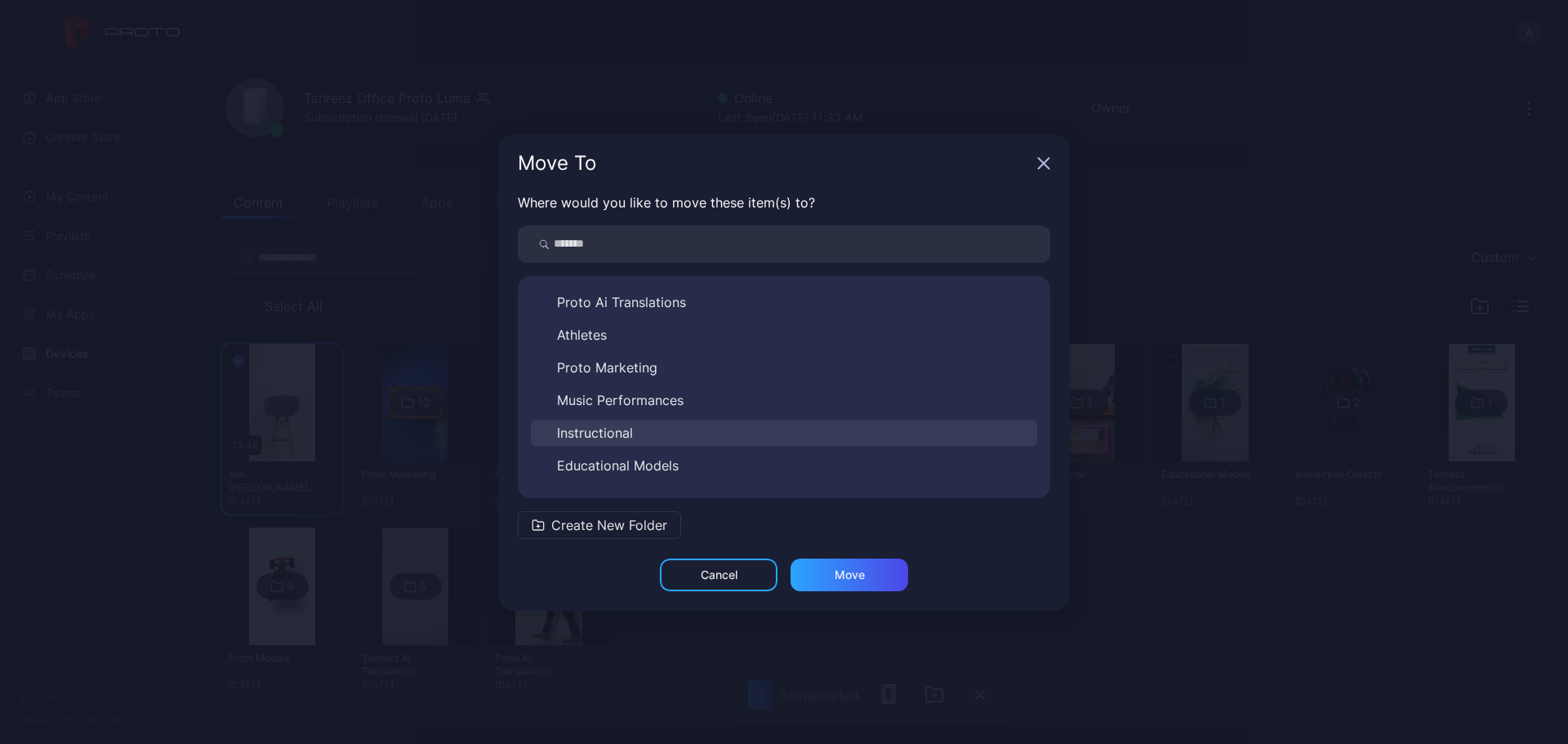
click at [702, 433] on button "Instructional" at bounding box center [784, 433] width 506 height 26
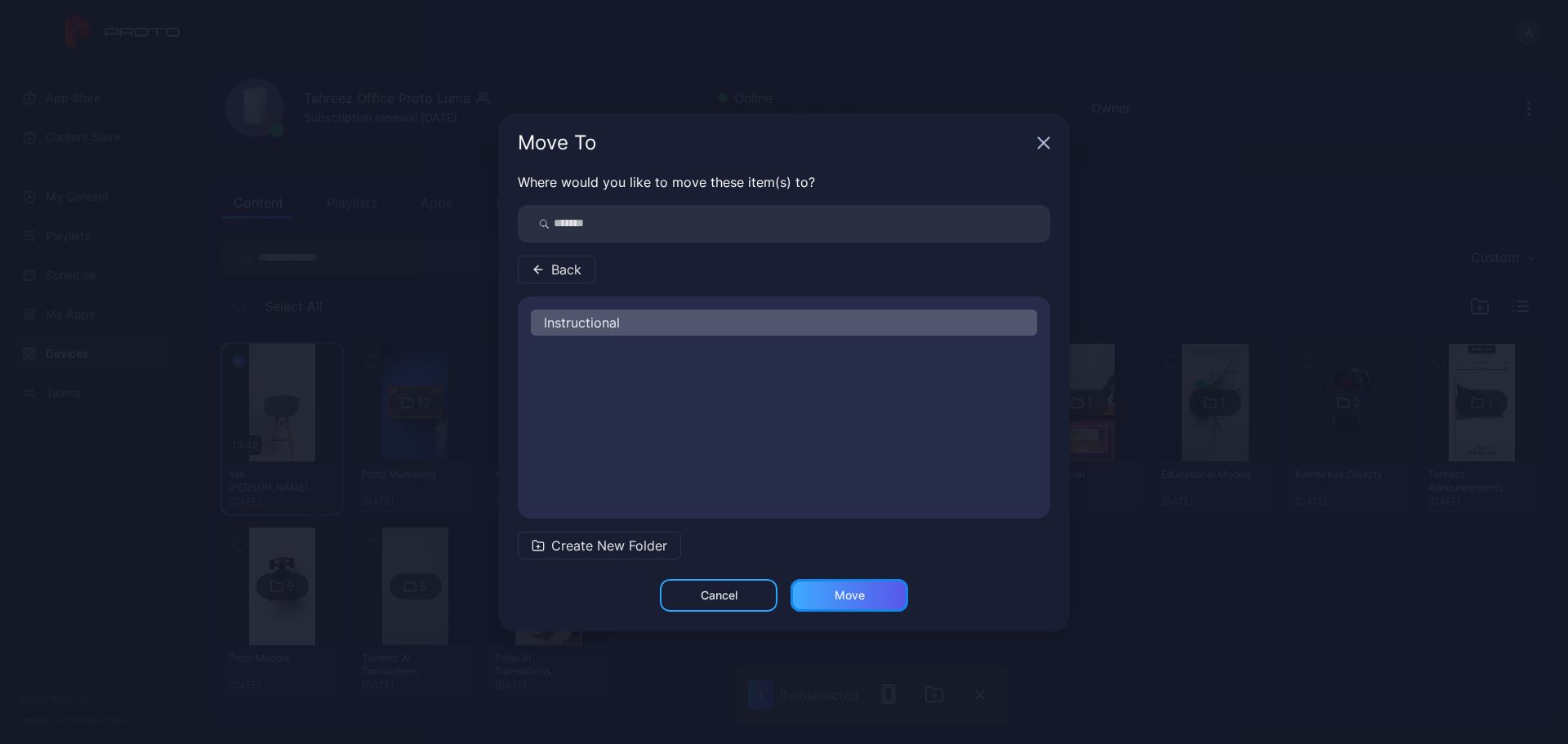
click at [853, 567] on div "Move" at bounding box center [850, 595] width 30 height 13
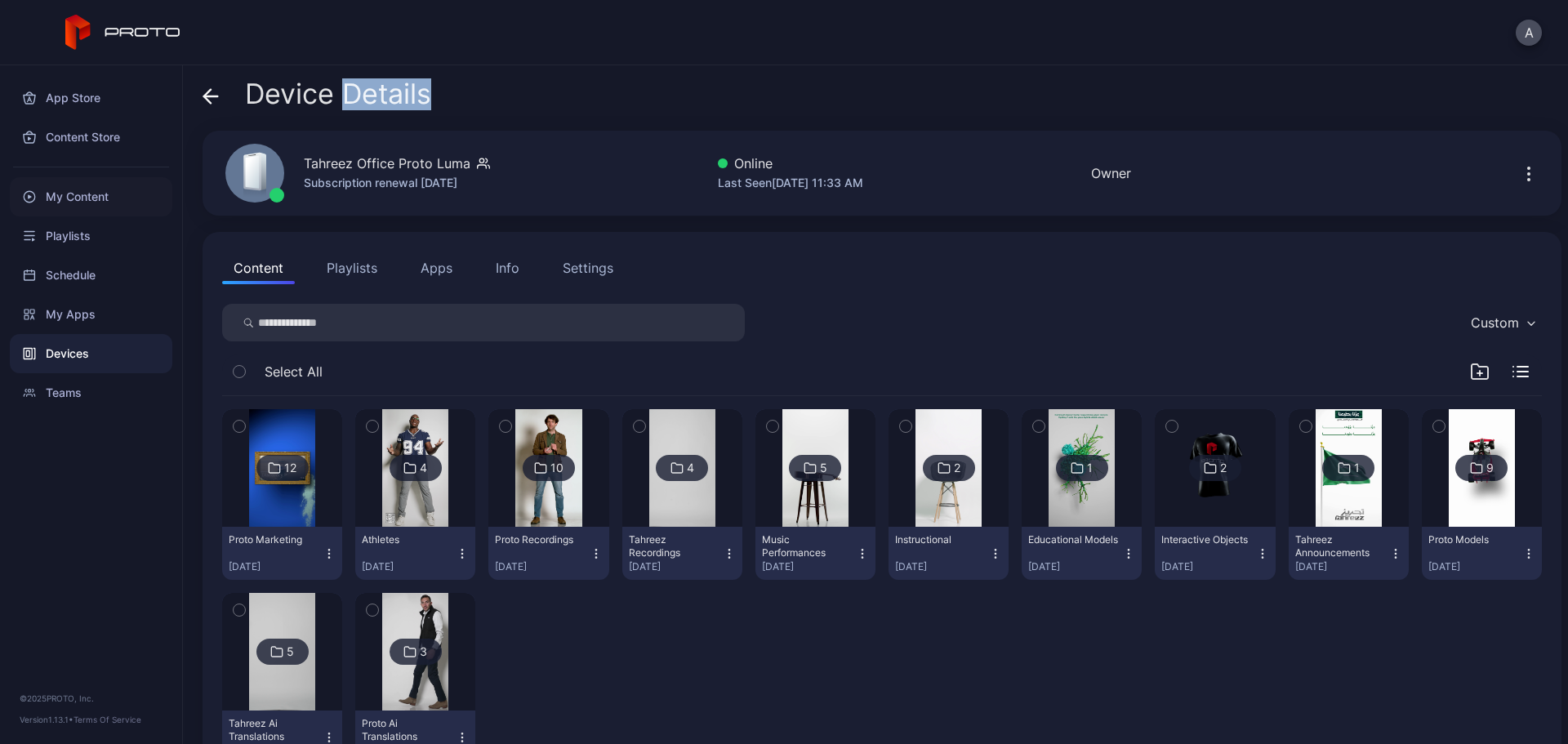
click at [109, 192] on div "My Content" at bounding box center [91, 197] width 163 height 39
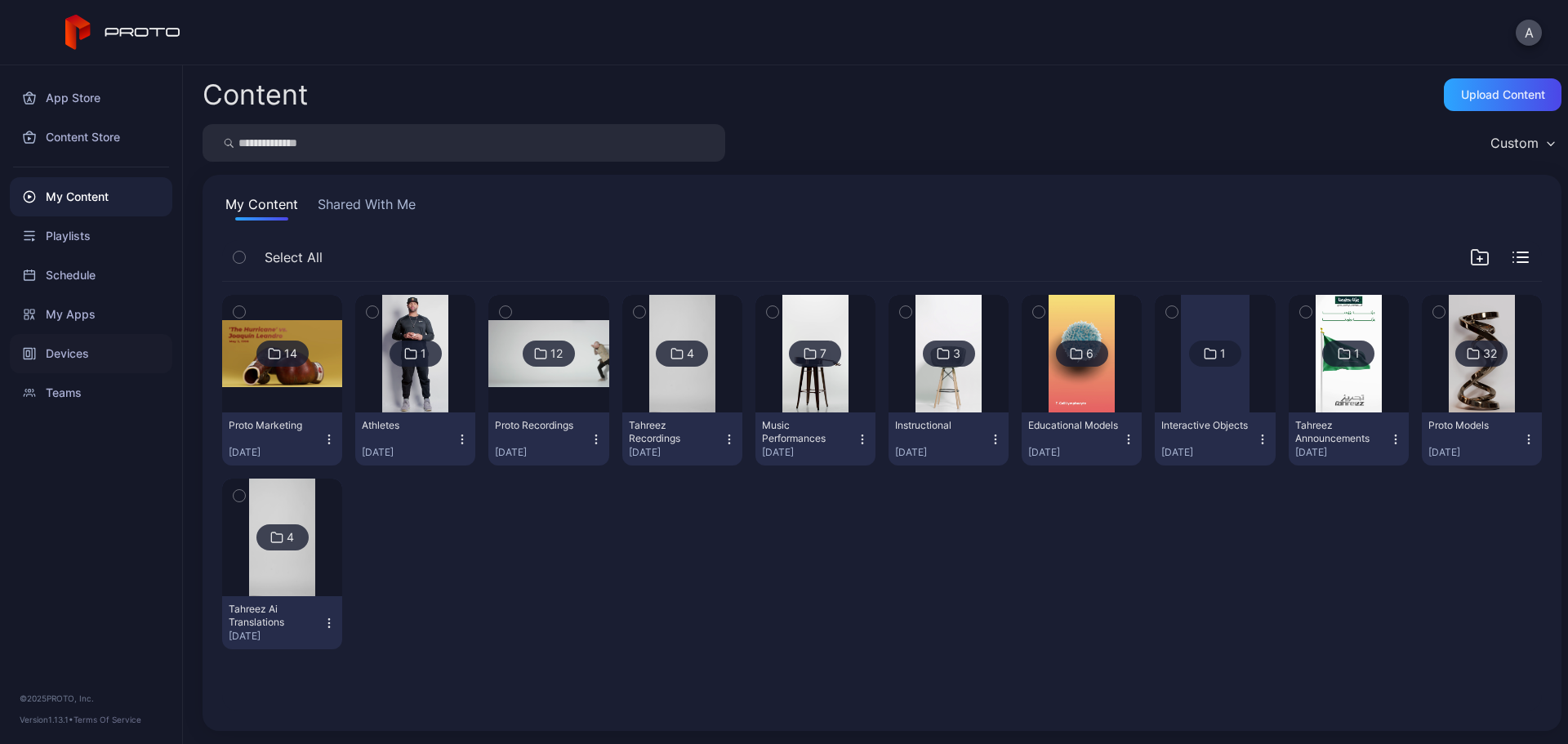
click at [86, 345] on div "Devices" at bounding box center [91, 354] width 163 height 39
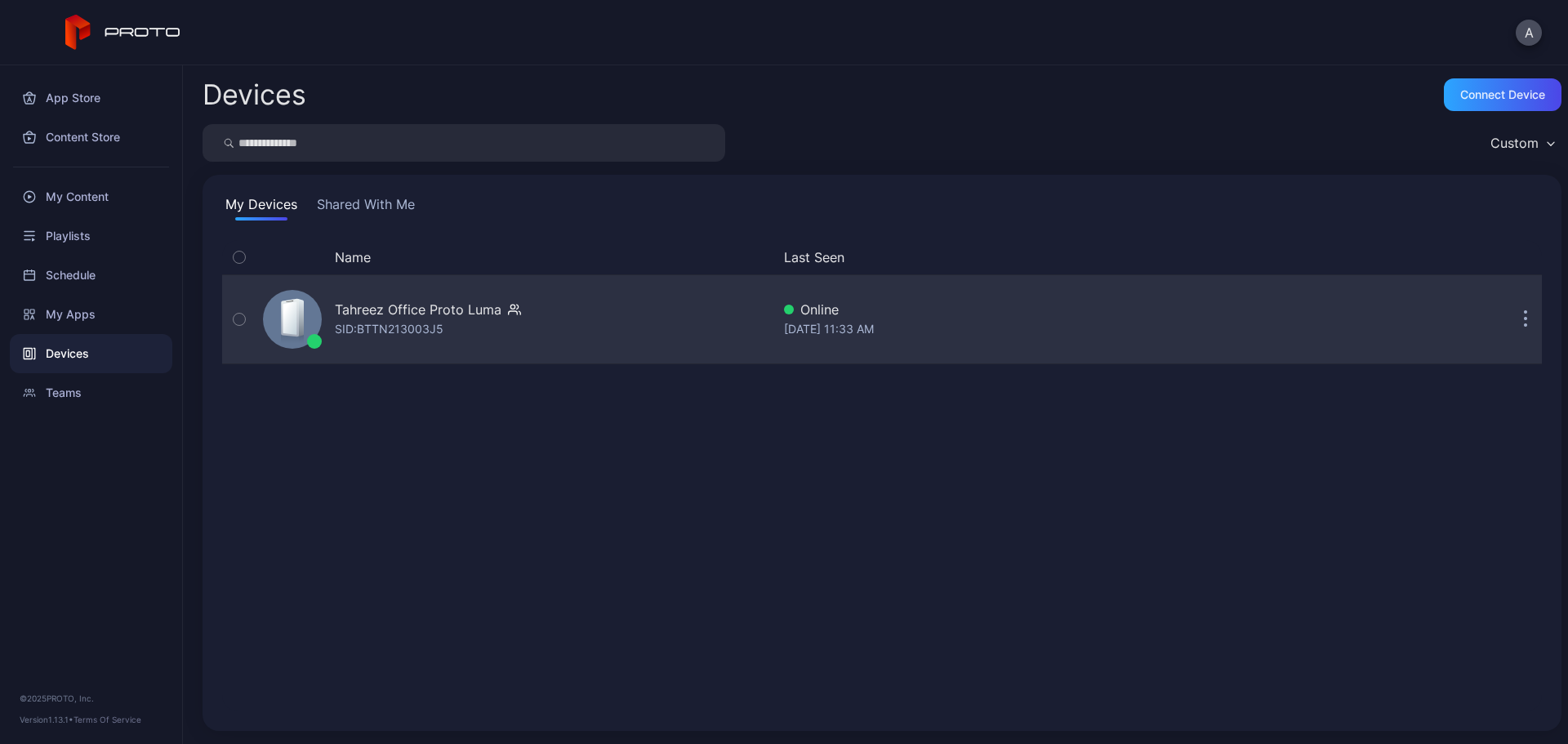
click at [433, 335] on div "SID: BTTN213003J5" at bounding box center [389, 329] width 109 height 19
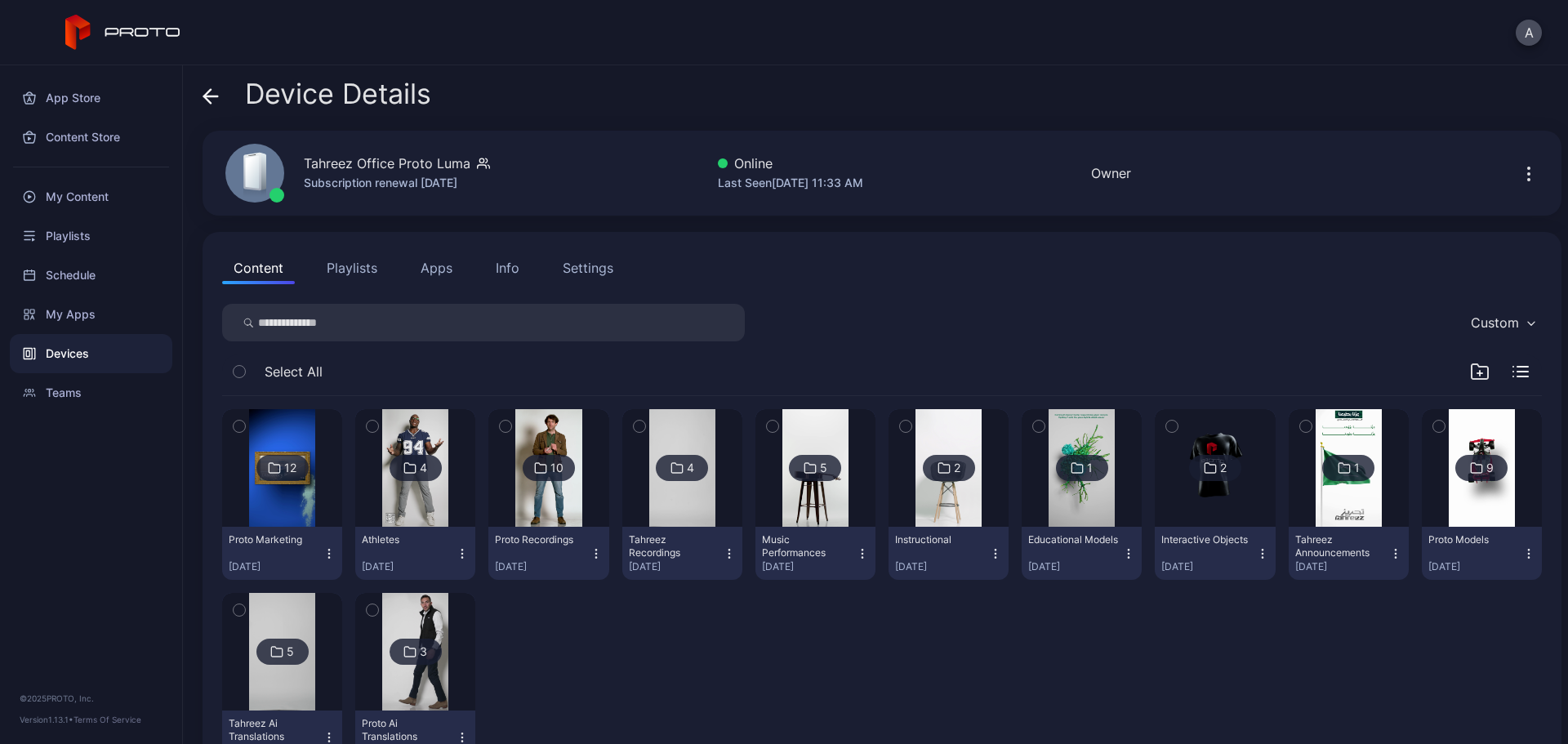
click at [1053, 490] on img at bounding box center [1082, 468] width 67 height 117
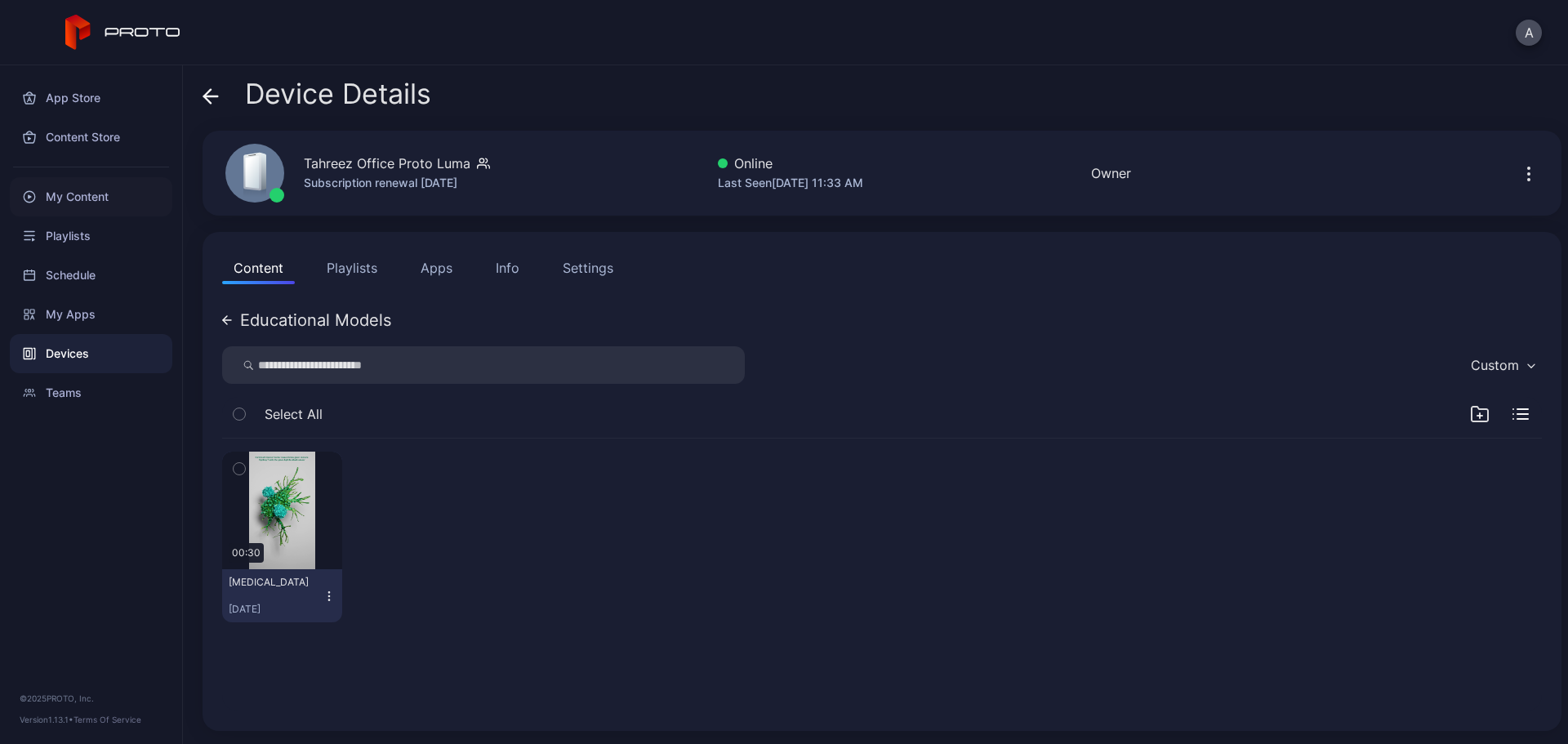
click at [79, 194] on div "My Content" at bounding box center [91, 197] width 163 height 39
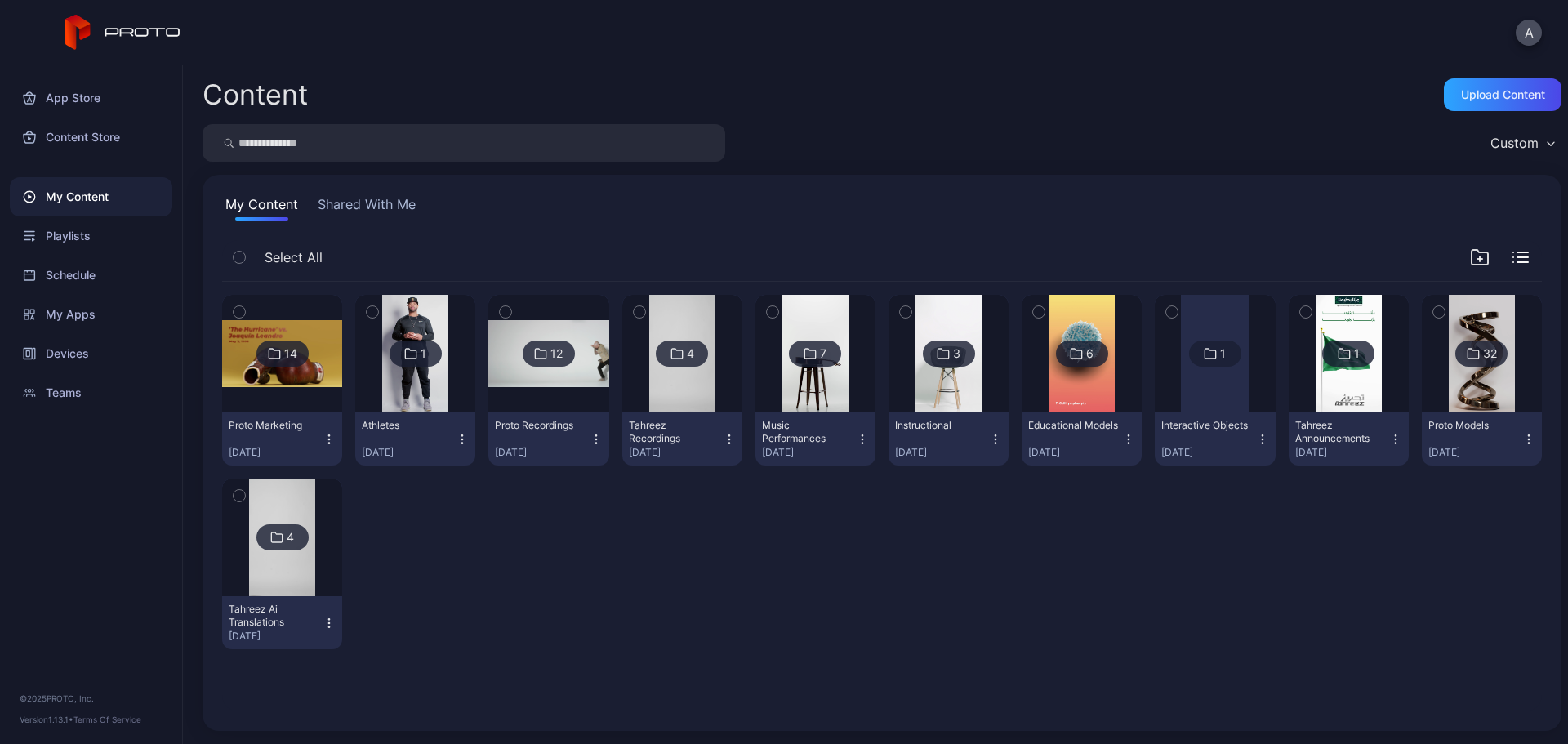
click at [1080, 383] on img at bounding box center [1082, 353] width 67 height 117
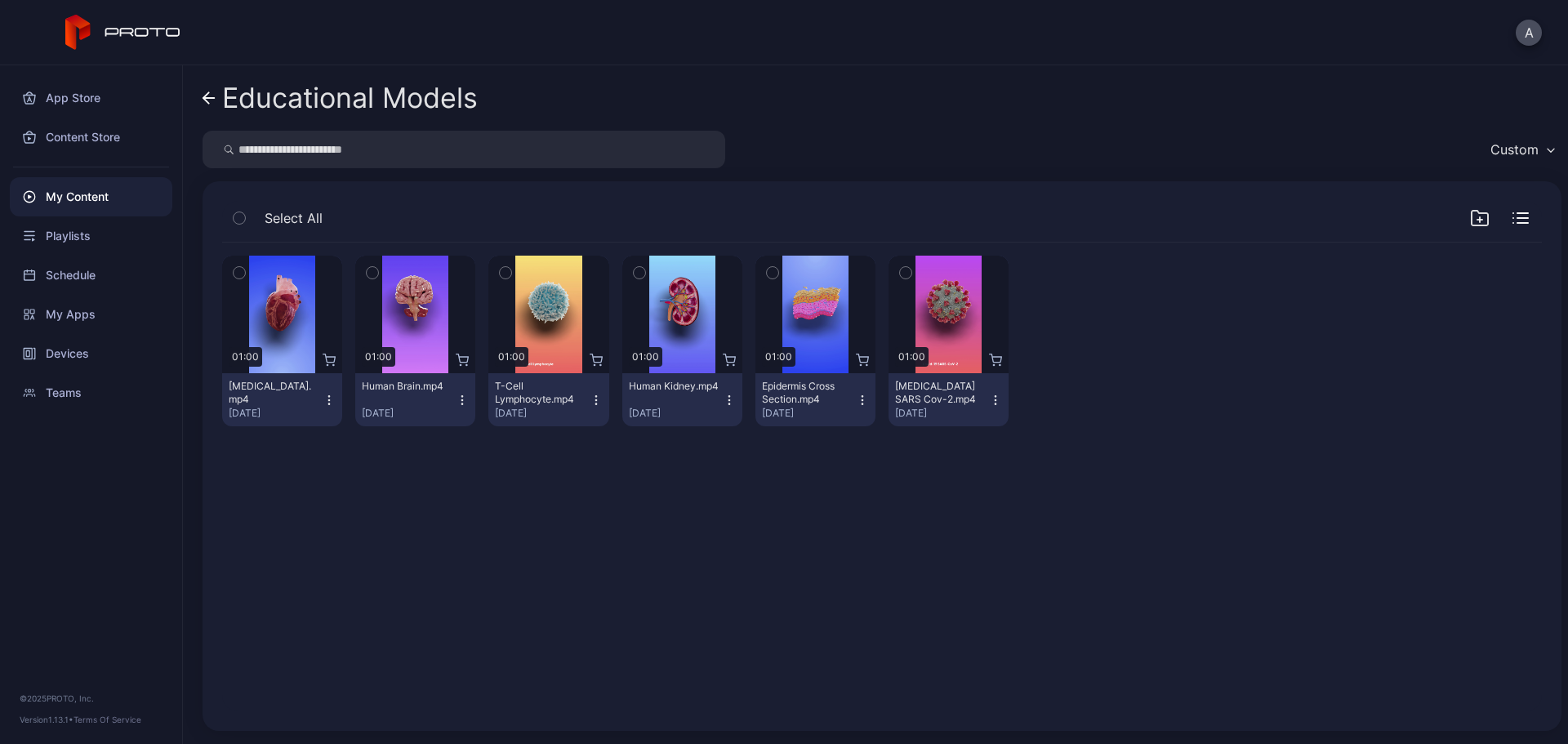
click at [241, 272] on icon "button" at bounding box center [238, 273] width 4 height 3
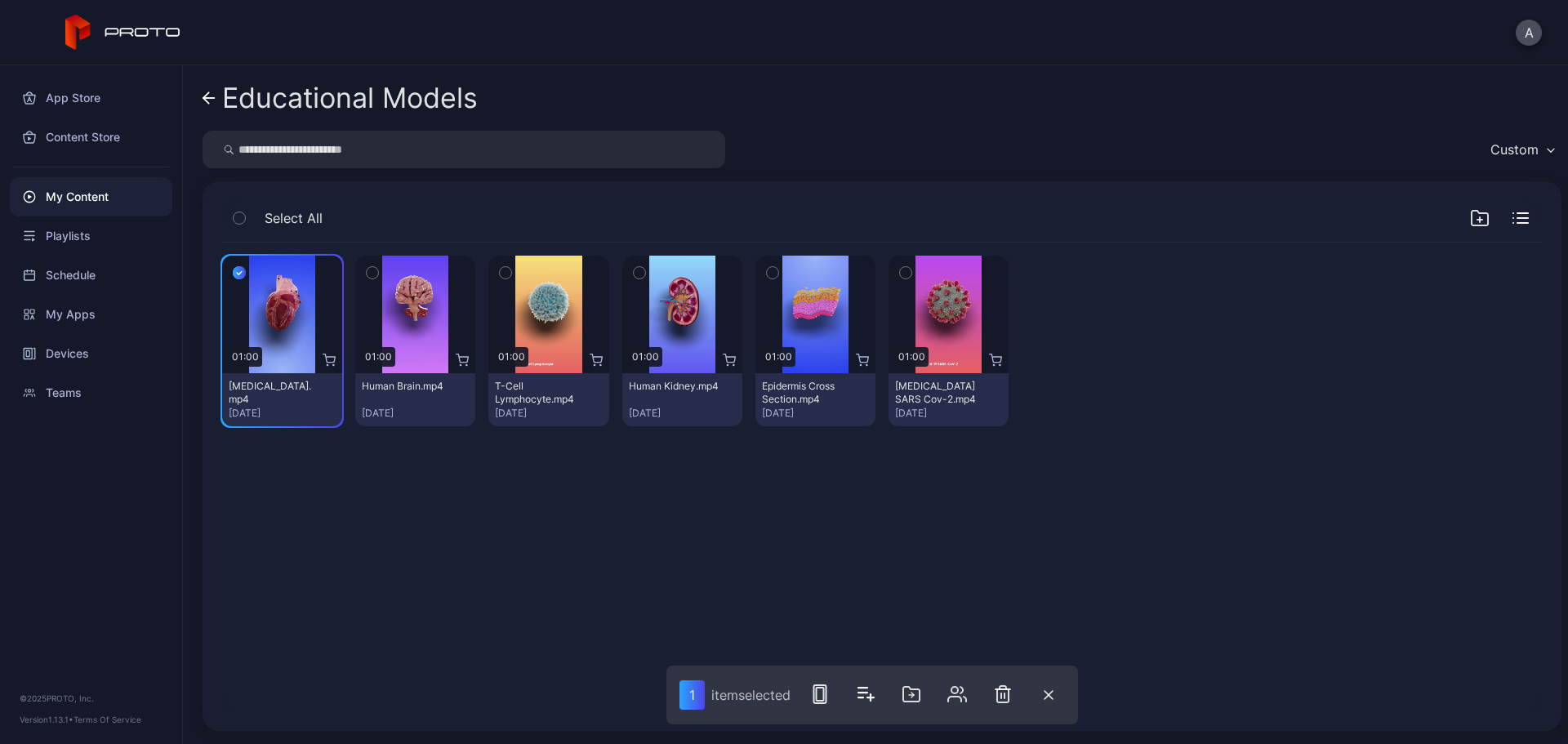
click at [246, 210] on button "button" at bounding box center [238, 217] width 34 height 34
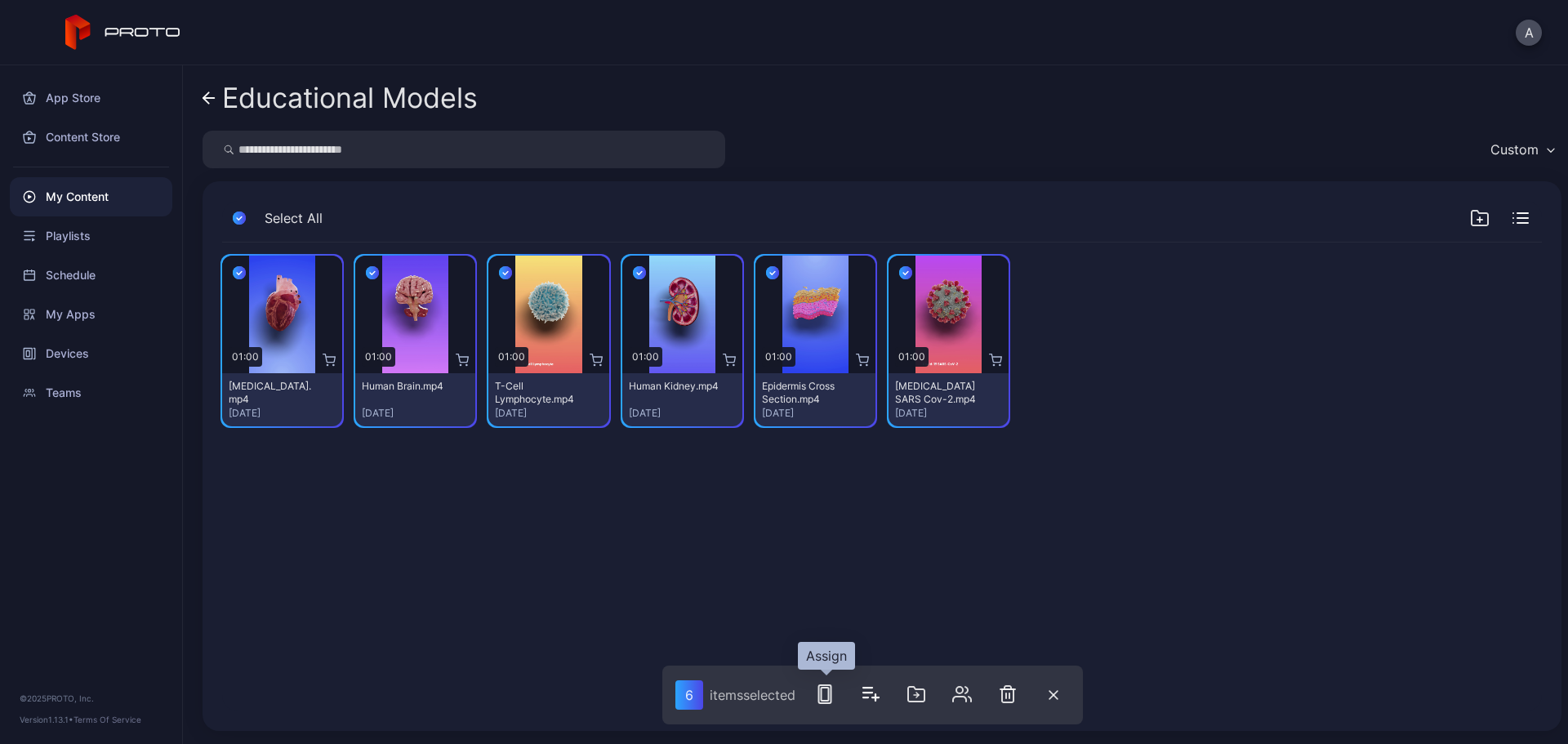
click at [828, 567] on rect "button" at bounding box center [825, 694] width 7 height 13
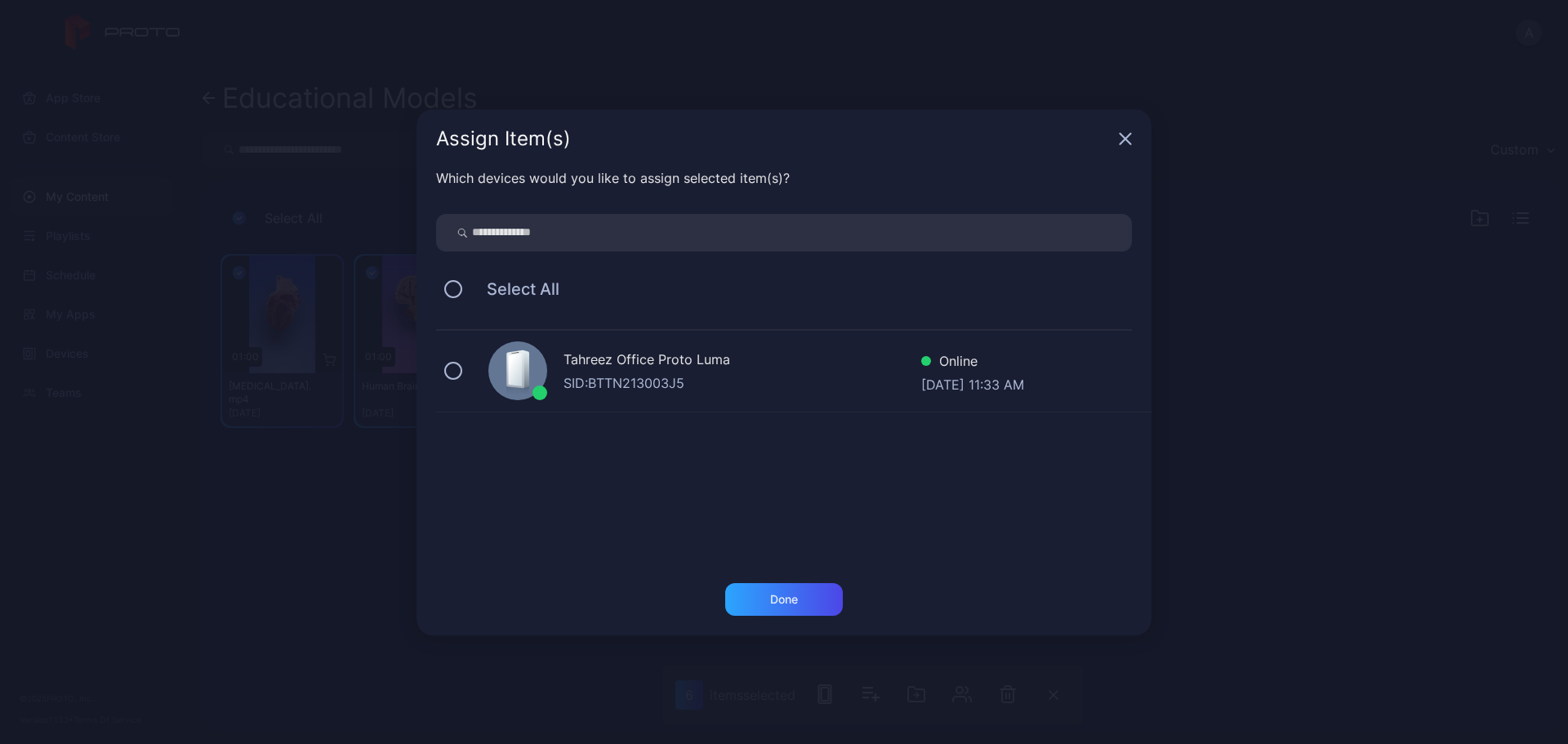
click at [564, 370] on div "Tahreez Office Proto Luma" at bounding box center [742, 361] width 358 height 24
click at [788, 567] on div "Done" at bounding box center [784, 599] width 117 height 32
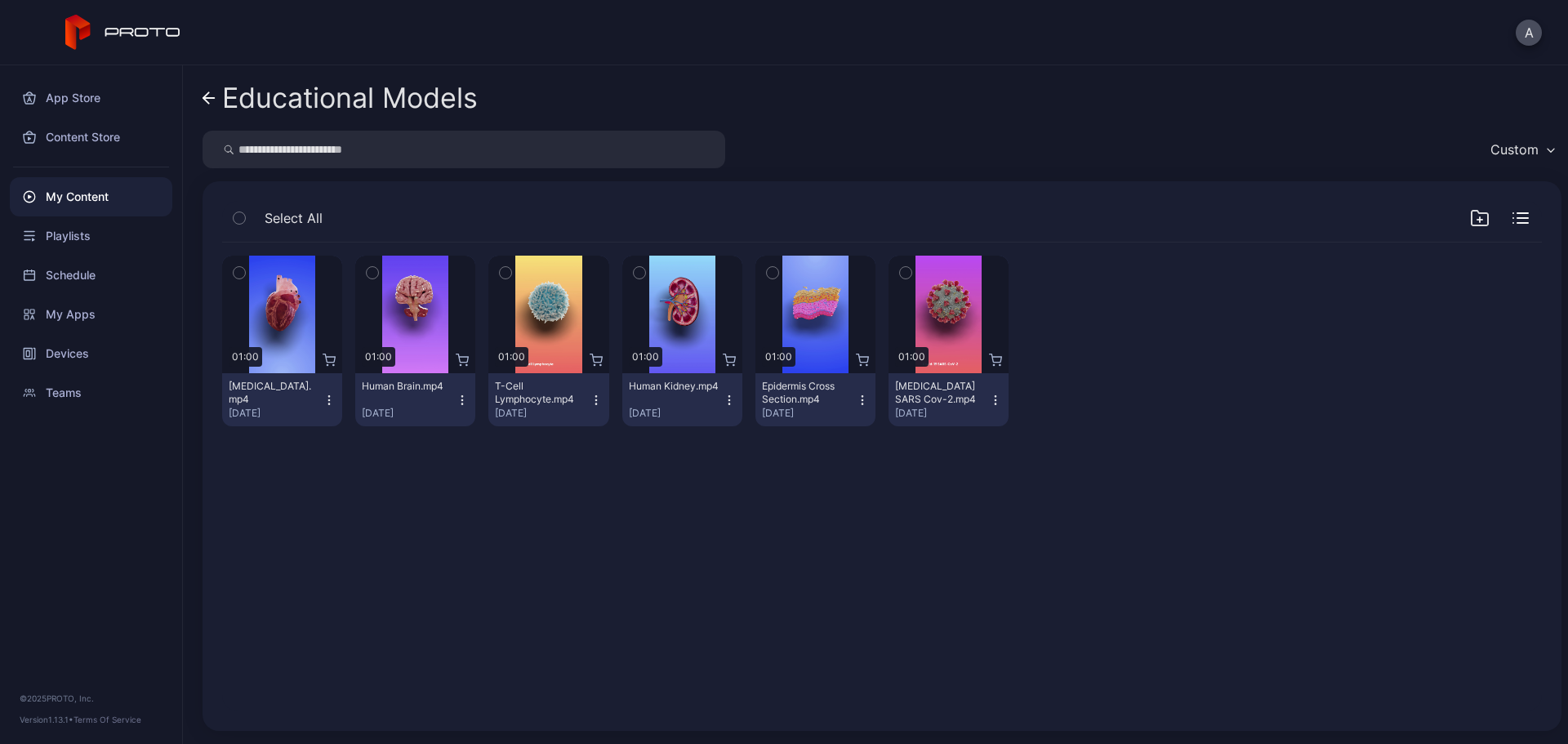
click at [213, 101] on icon at bounding box center [209, 98] width 13 height 14
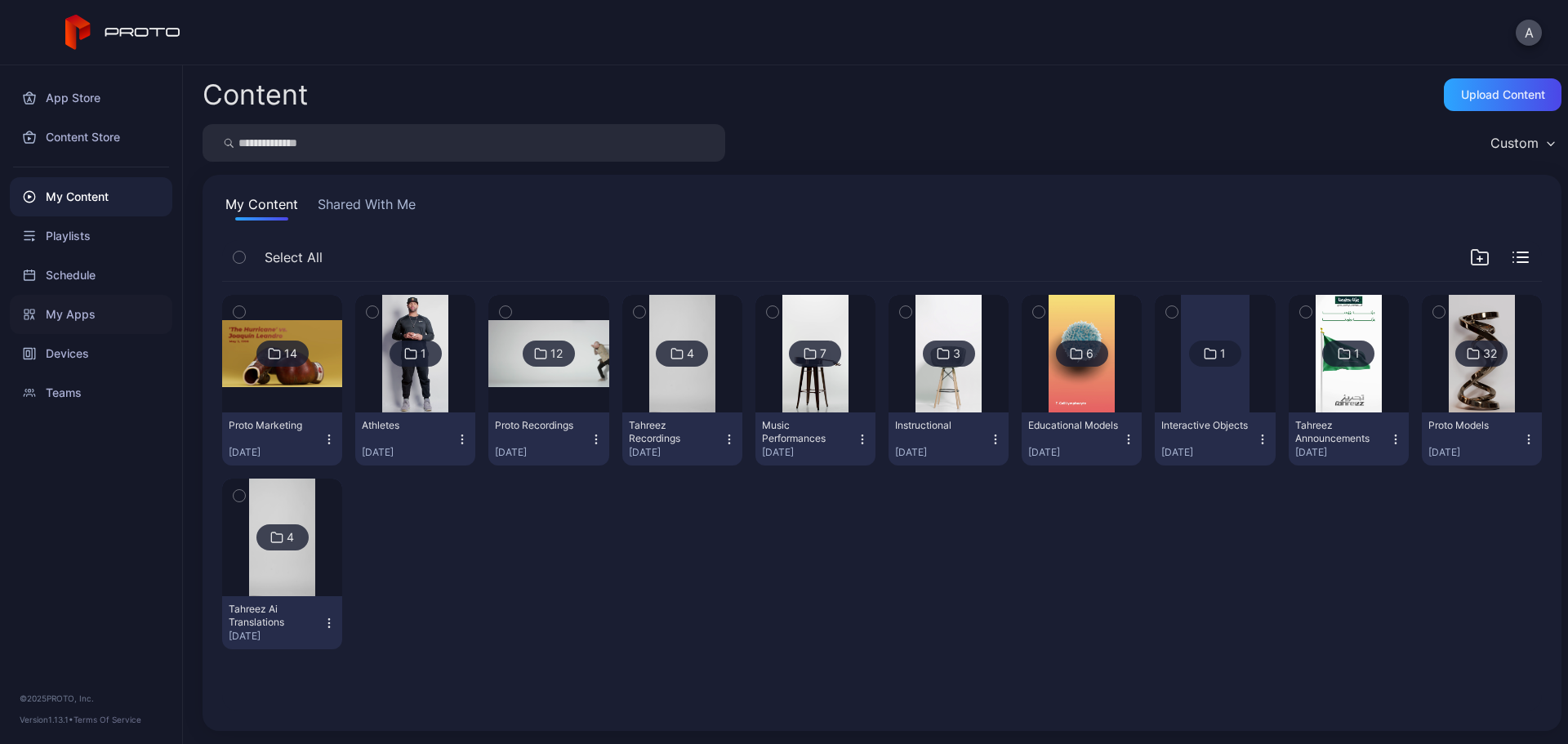
click at [108, 323] on div "My Apps" at bounding box center [91, 314] width 163 height 39
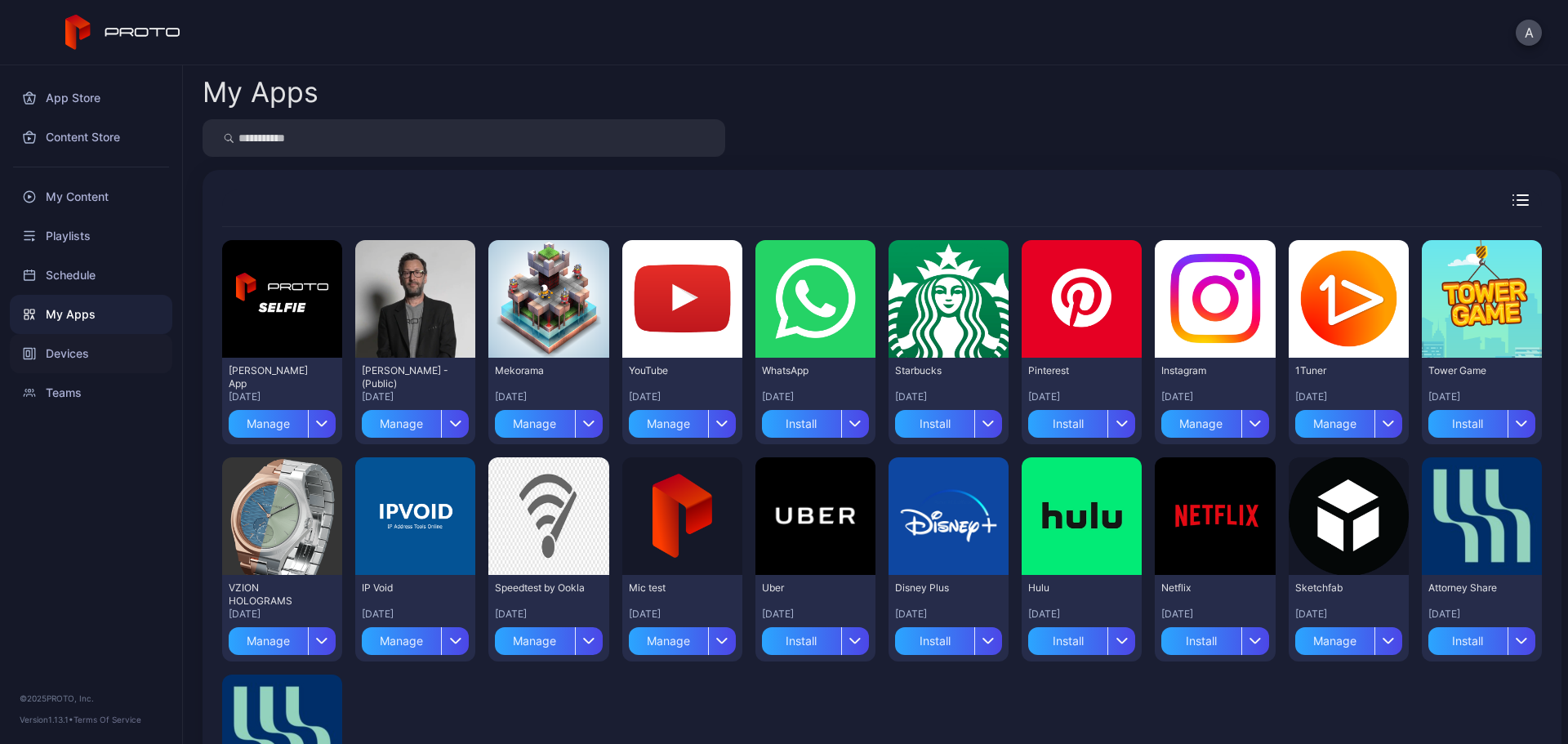
click at [83, 349] on div "Devices" at bounding box center [91, 354] width 163 height 39
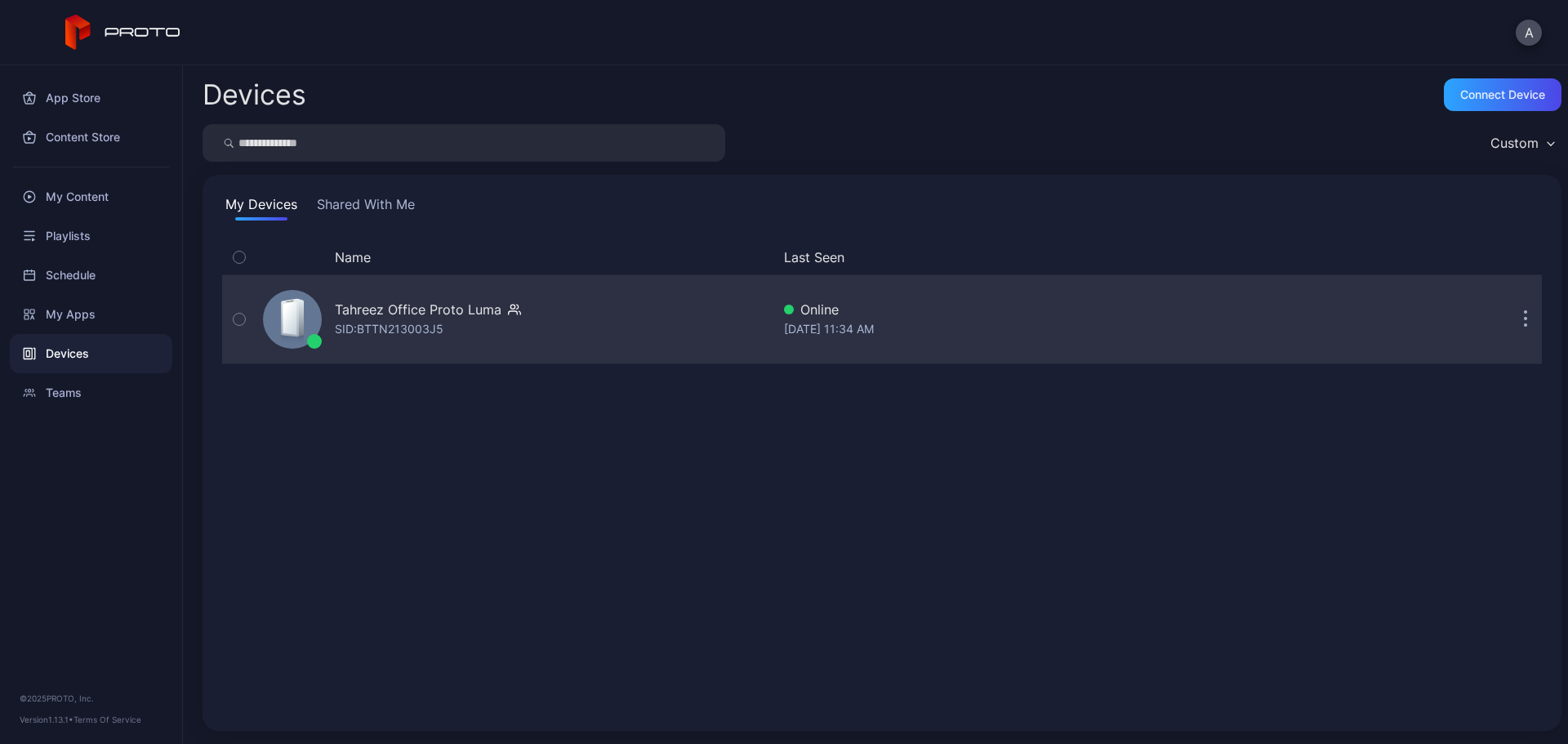
click at [624, 326] on div "Tahreez Office Proto [PERSON_NAME]: BTTN213003J5" at bounding box center [514, 319] width 515 height 81
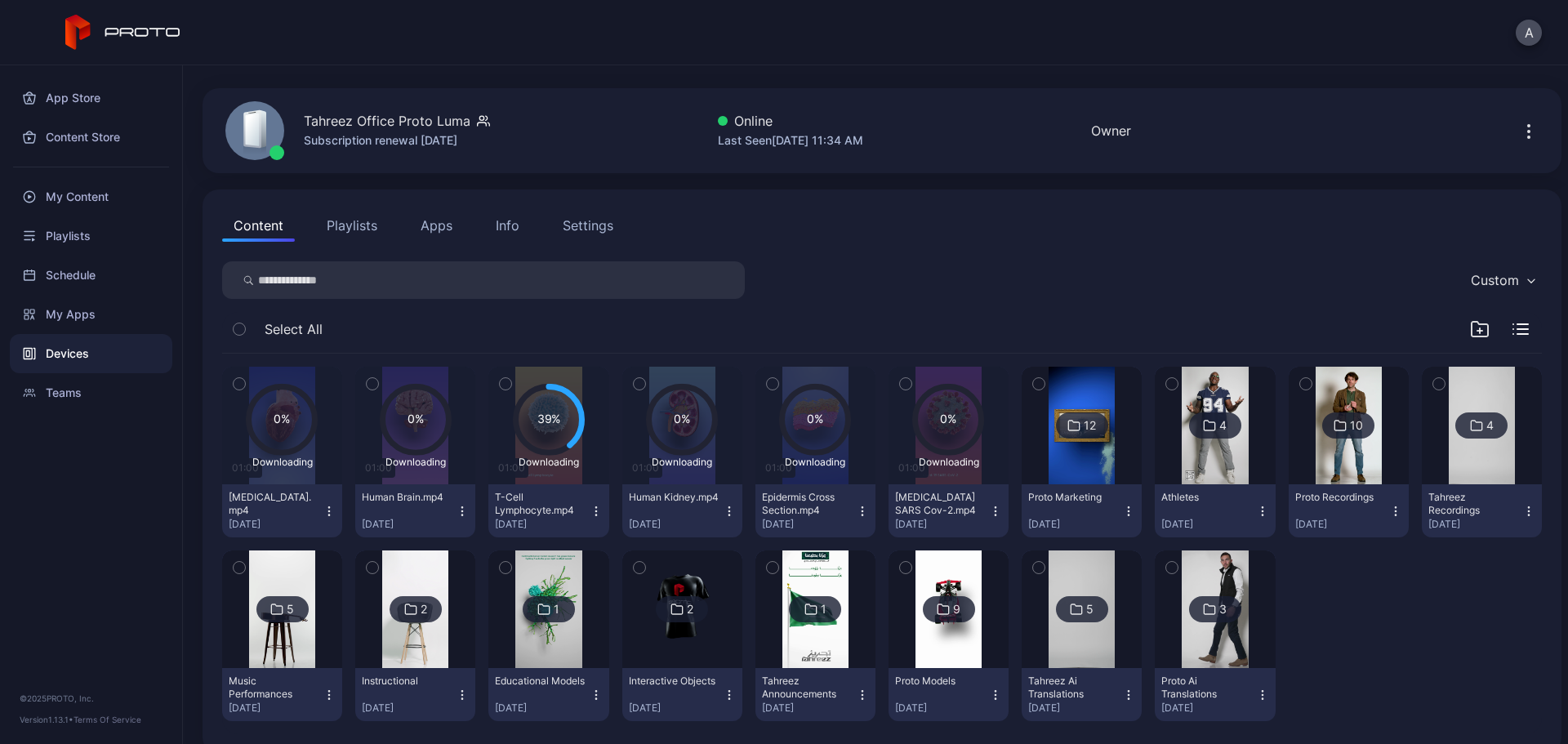
scroll to position [66, 0]
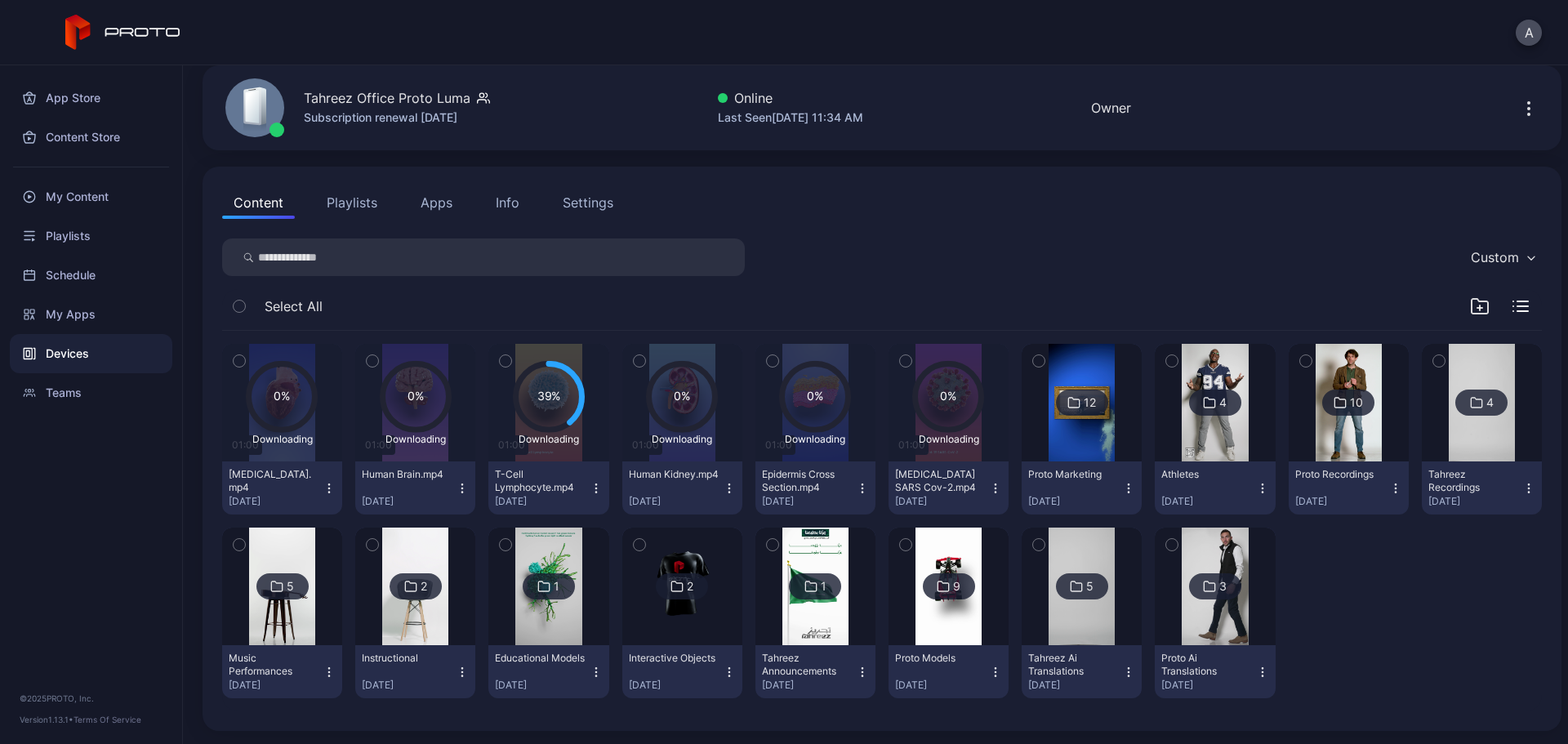
click at [701, 567] on img at bounding box center [683, 586] width 67 height 117
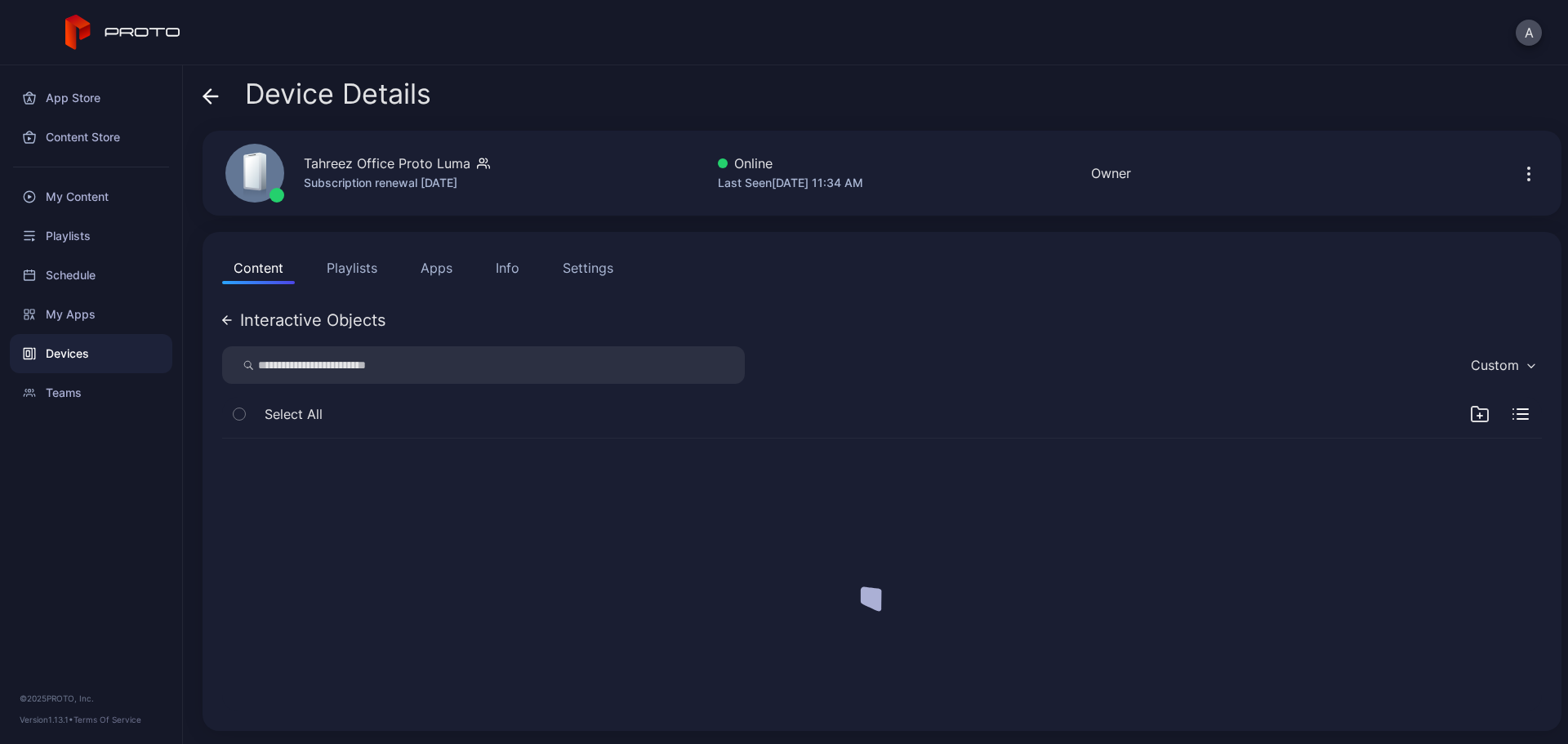
scroll to position [0, 0]
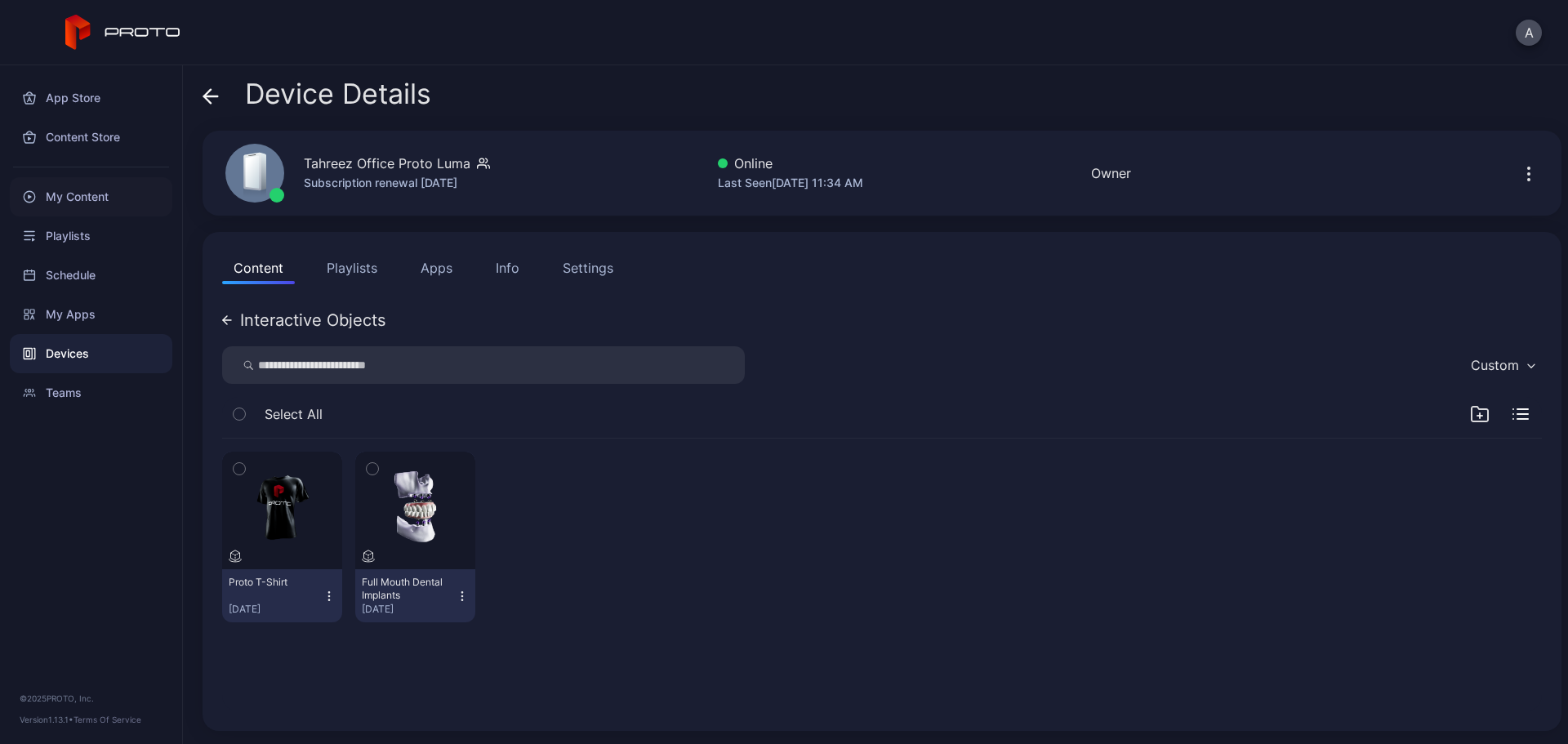
click at [75, 194] on div "My Content" at bounding box center [91, 197] width 163 height 39
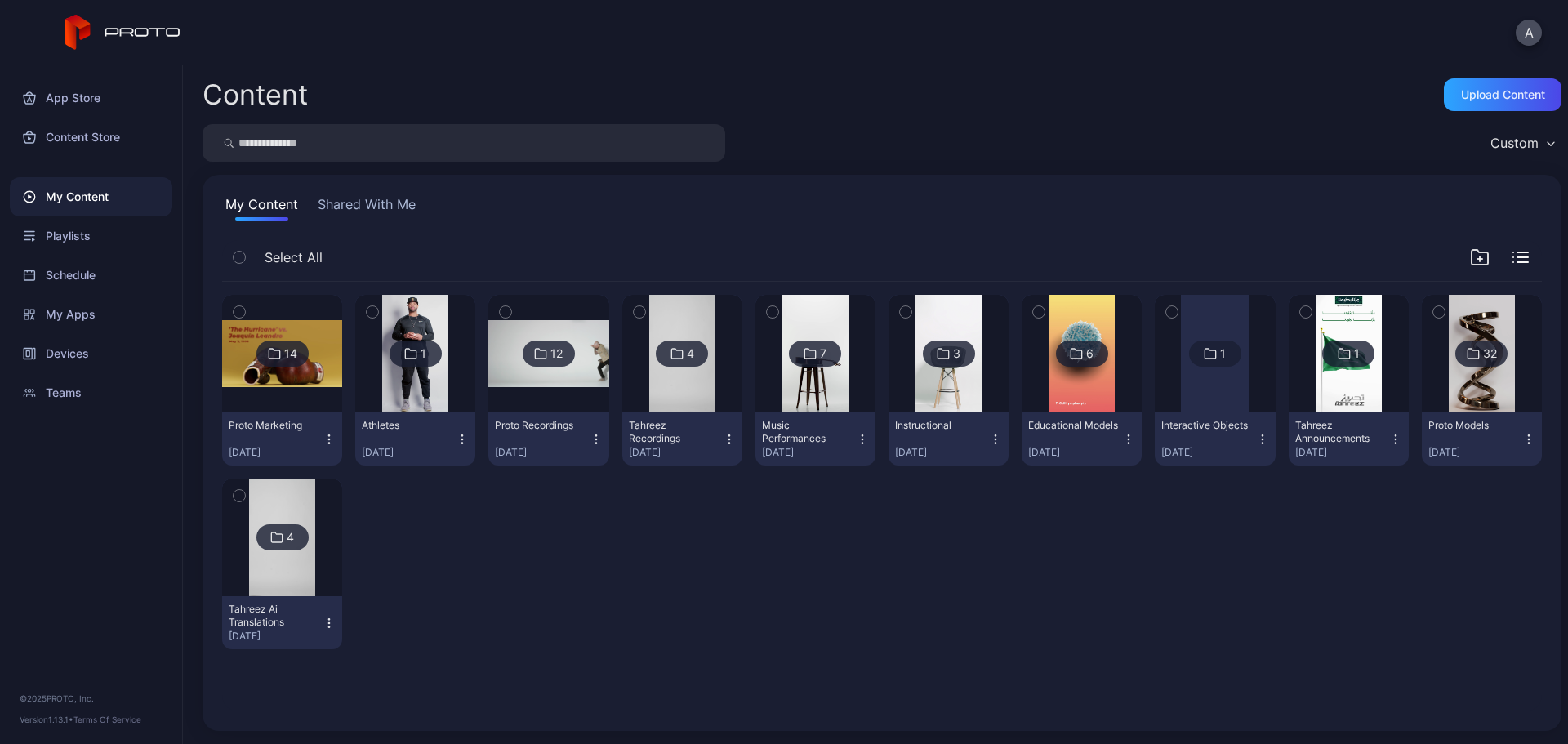
click at [1193, 370] on div at bounding box center [1215, 353] width 68 height 117
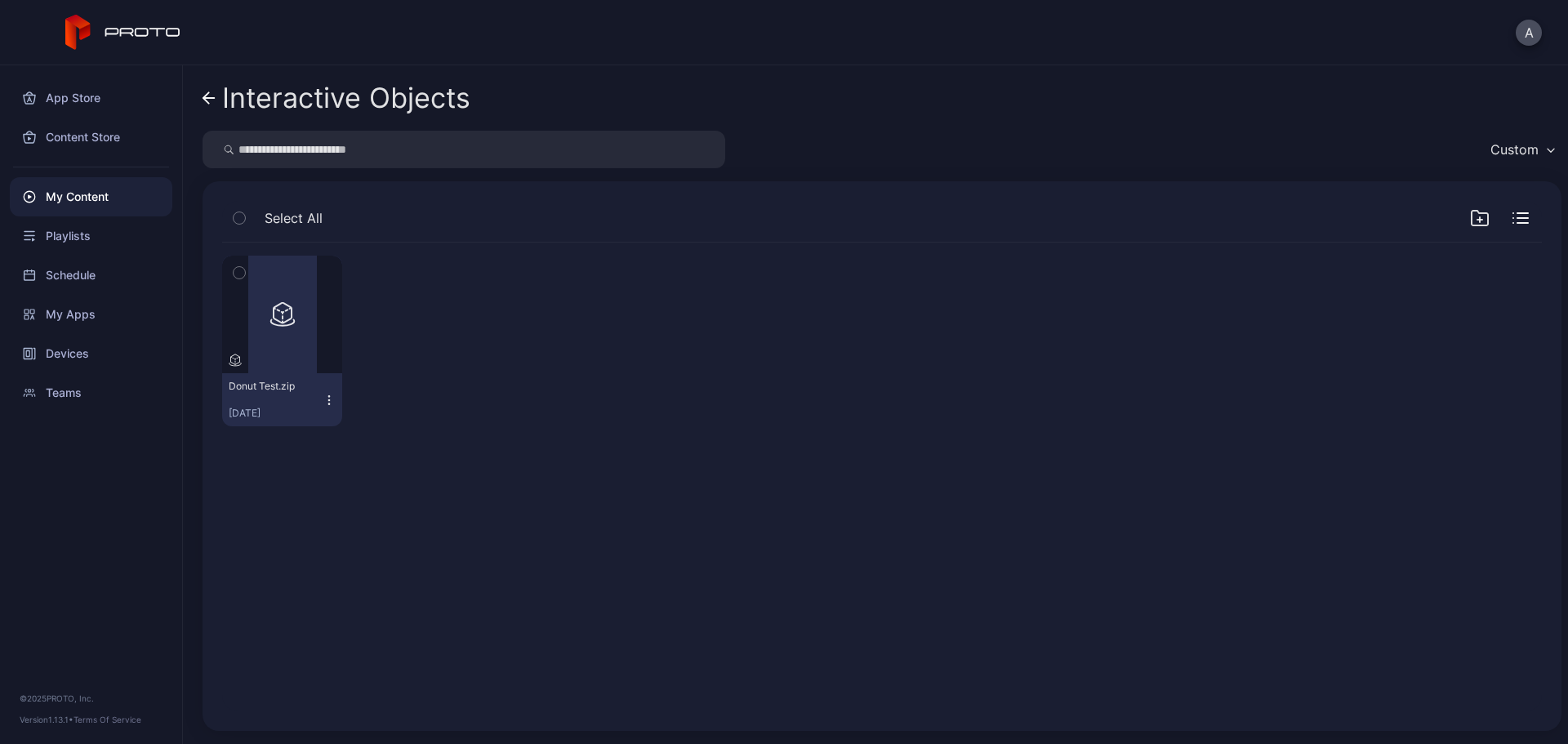
click at [213, 97] on icon at bounding box center [209, 98] width 13 height 14
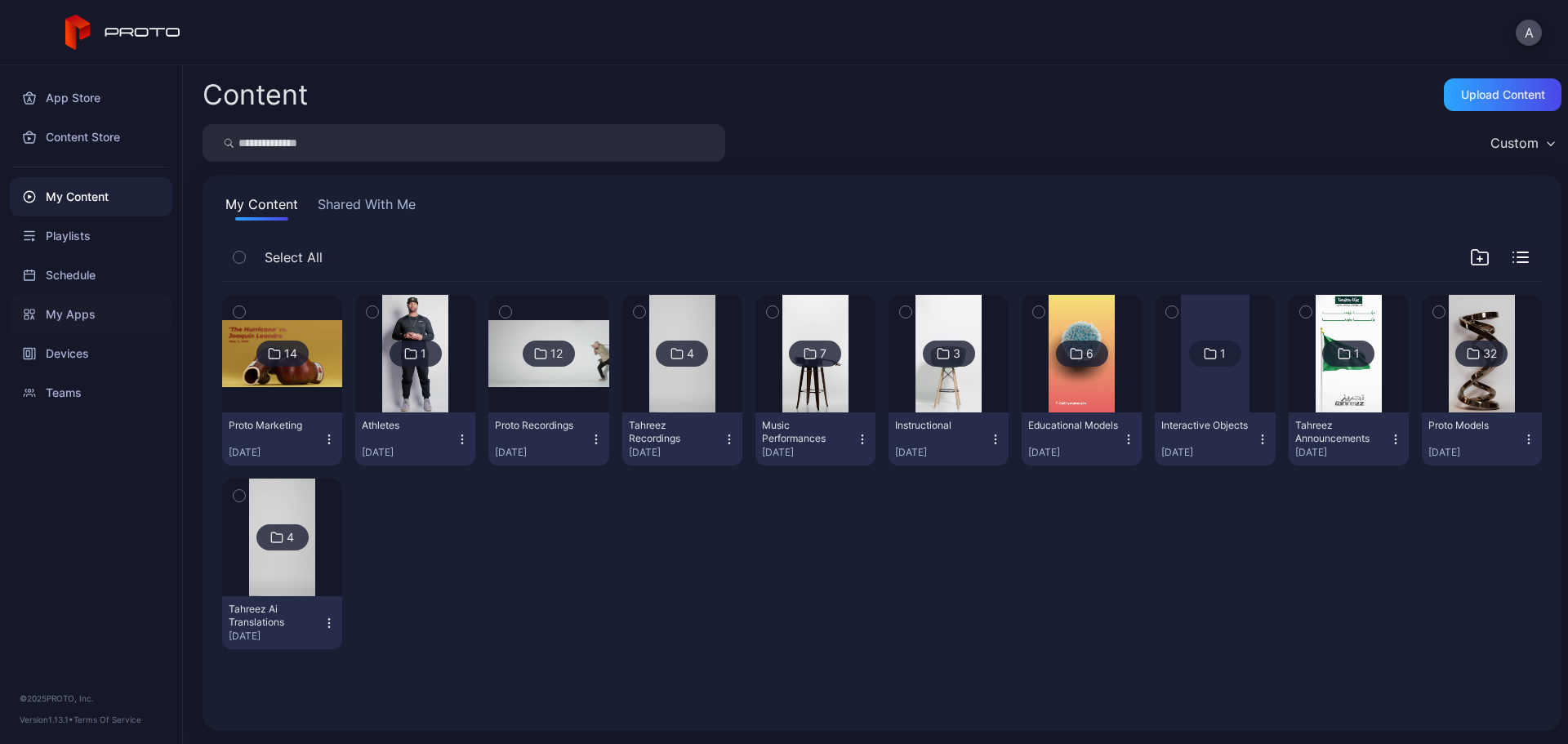
click at [116, 316] on div "My Apps" at bounding box center [91, 314] width 163 height 39
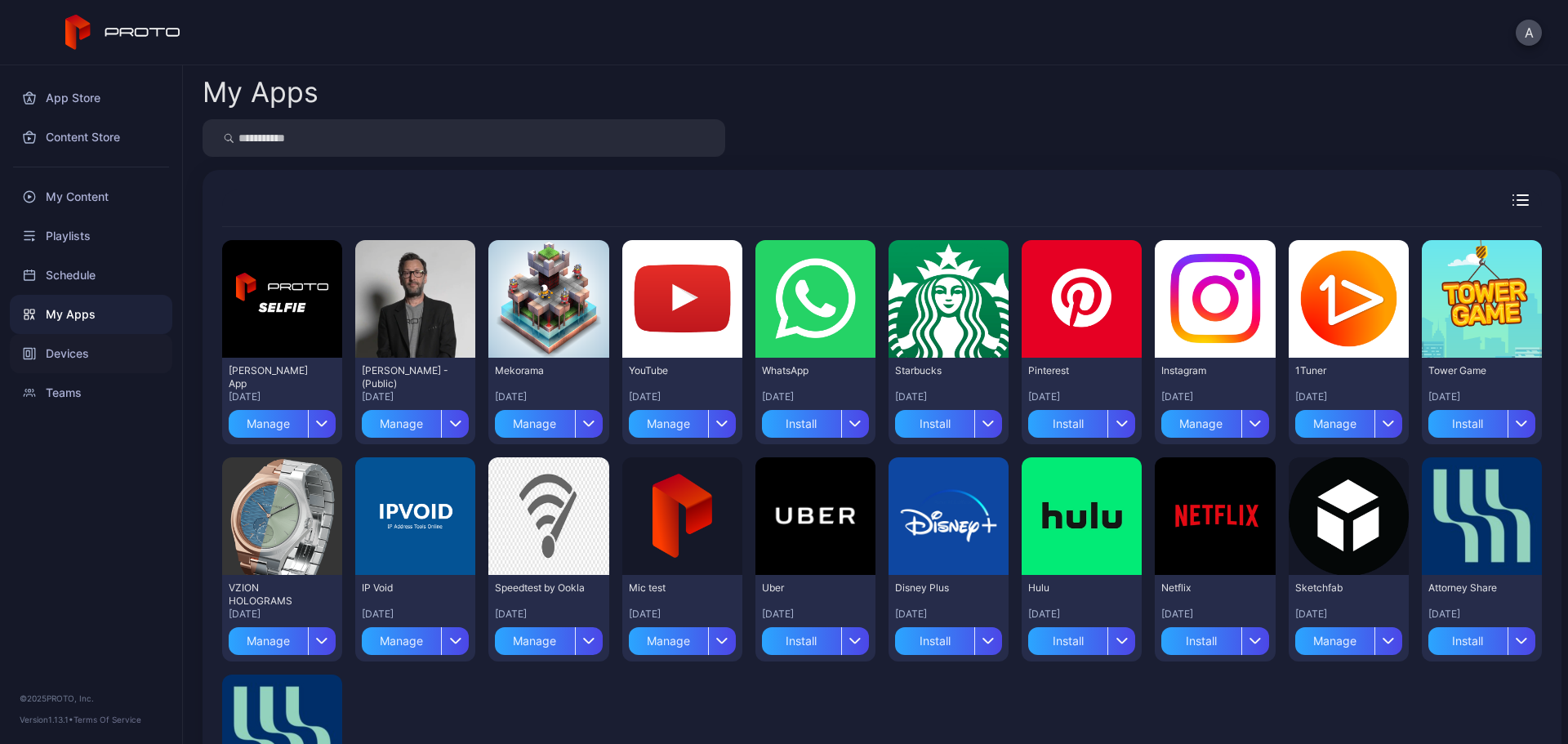
click at [95, 359] on div "Devices" at bounding box center [91, 354] width 163 height 39
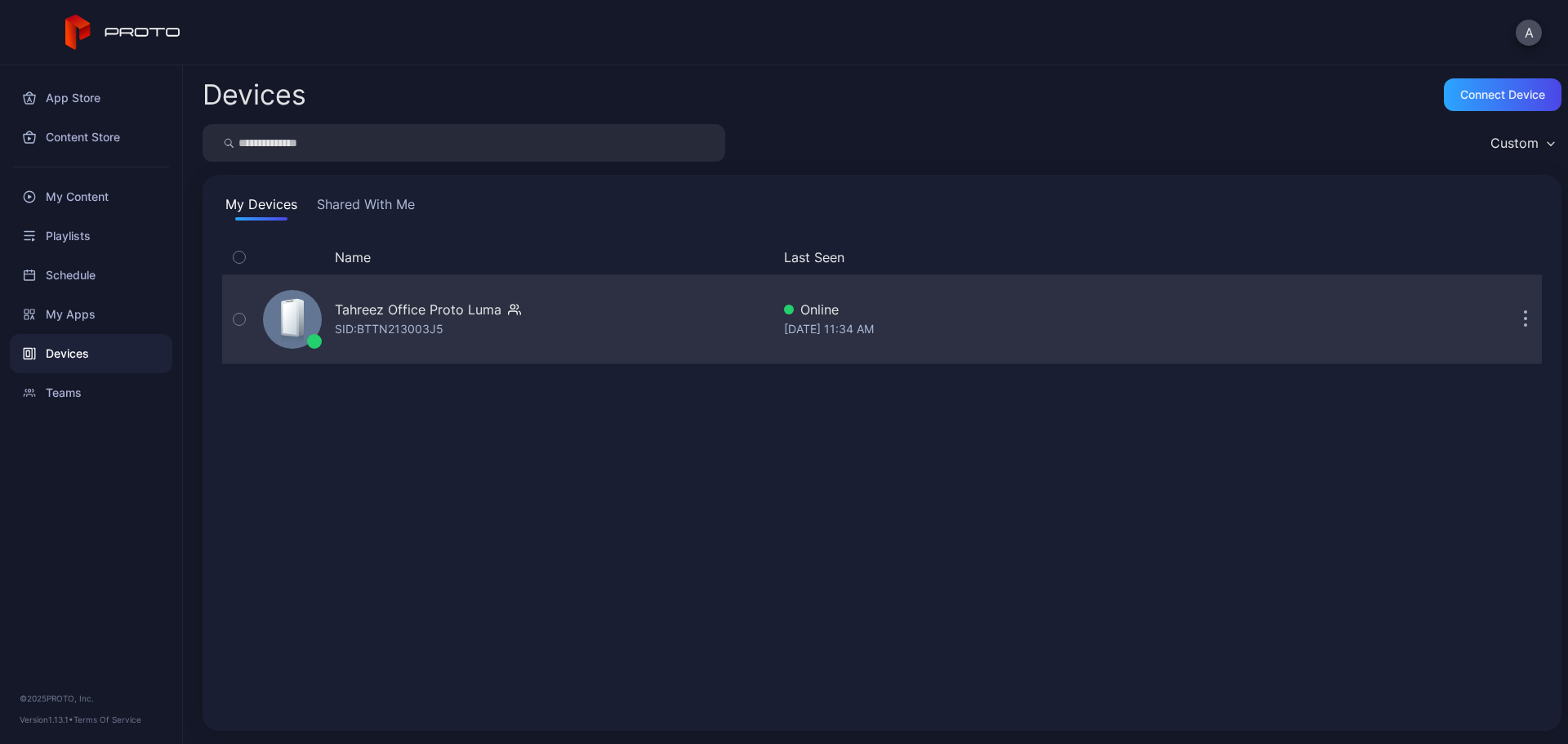
click at [622, 331] on div "Tahreez Office Proto [PERSON_NAME]: BTTN213003J5" at bounding box center [514, 319] width 515 height 81
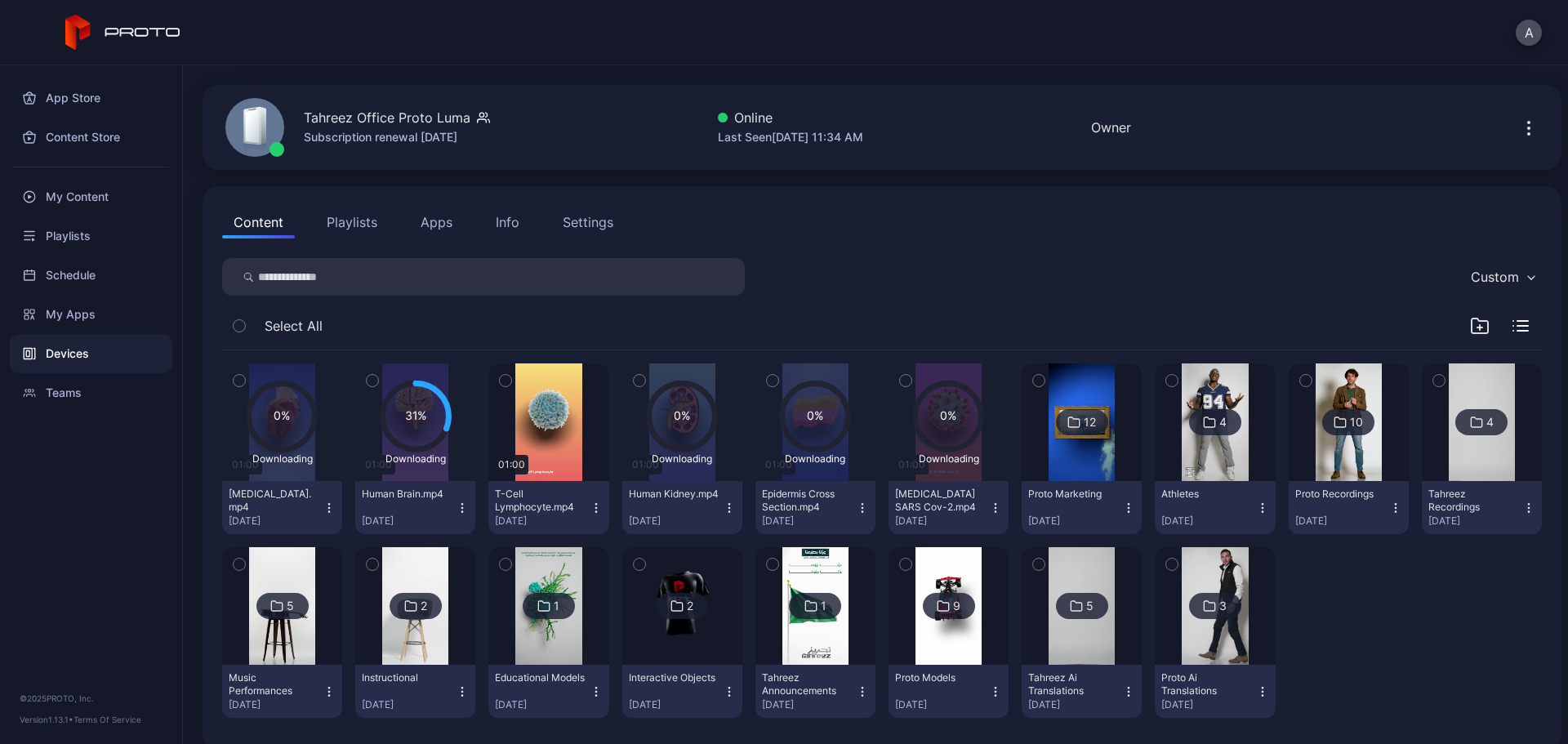
scroll to position [66, 0]
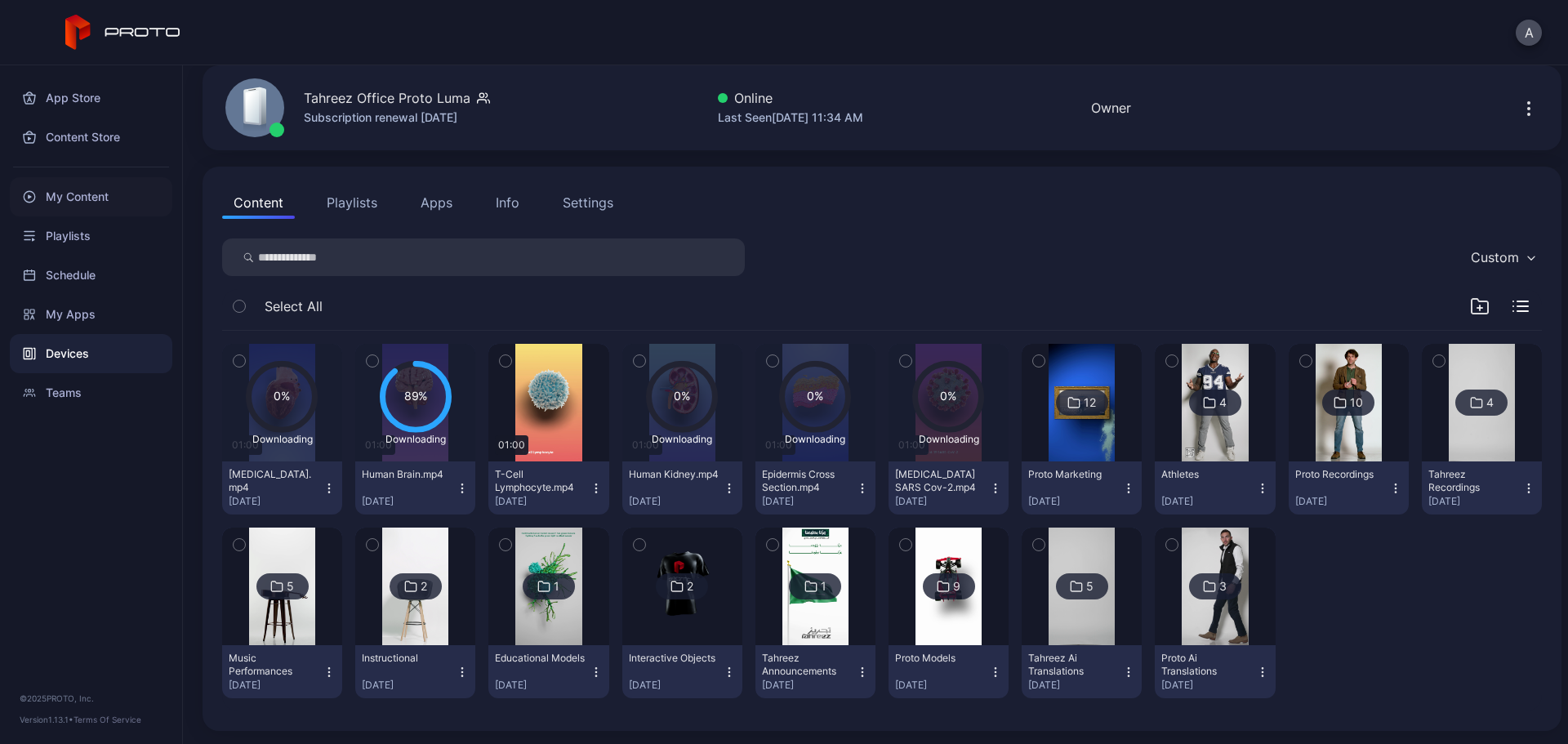
click at [100, 185] on div "My Content" at bounding box center [91, 197] width 163 height 39
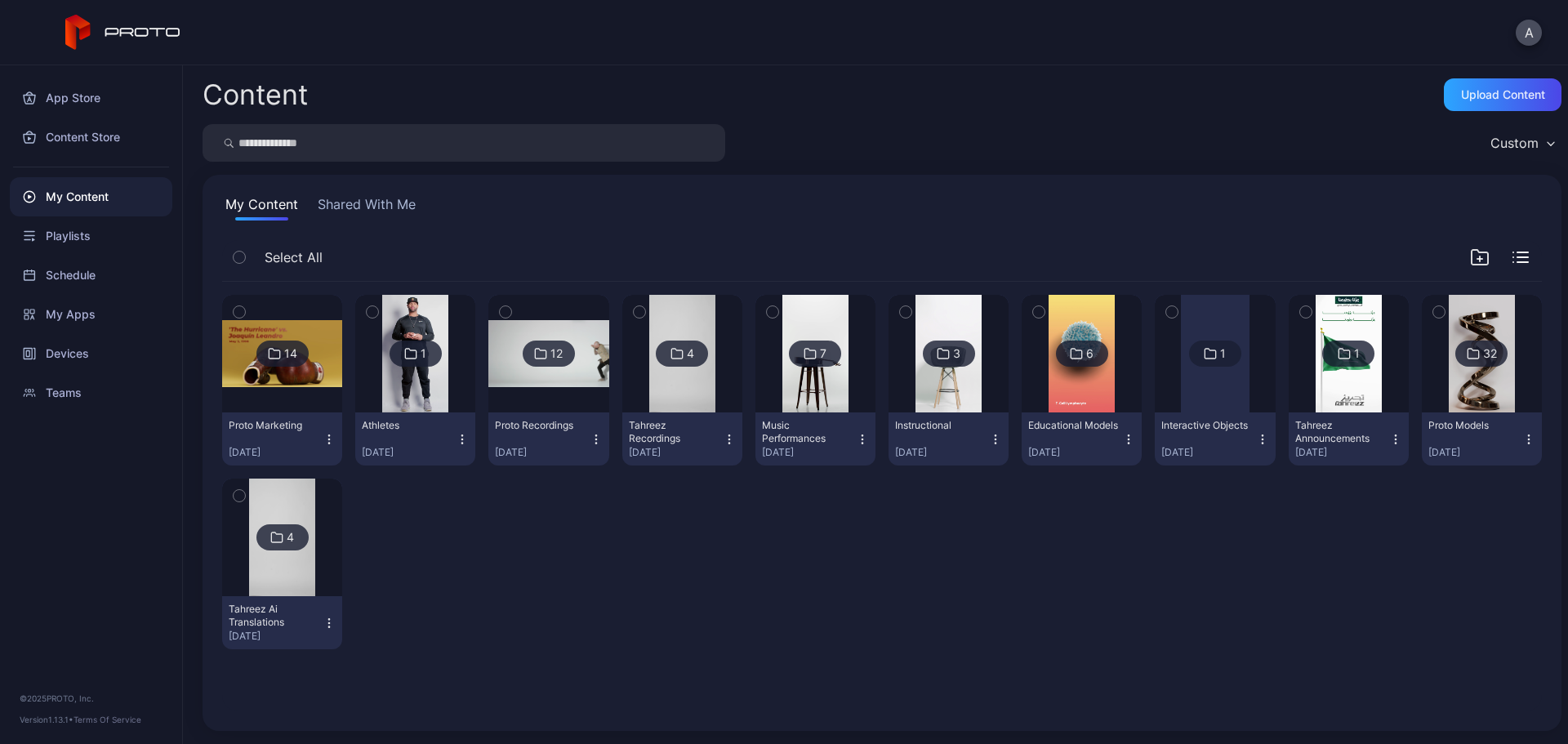
click at [244, 525] on div at bounding box center [282, 537] width 117 height 117
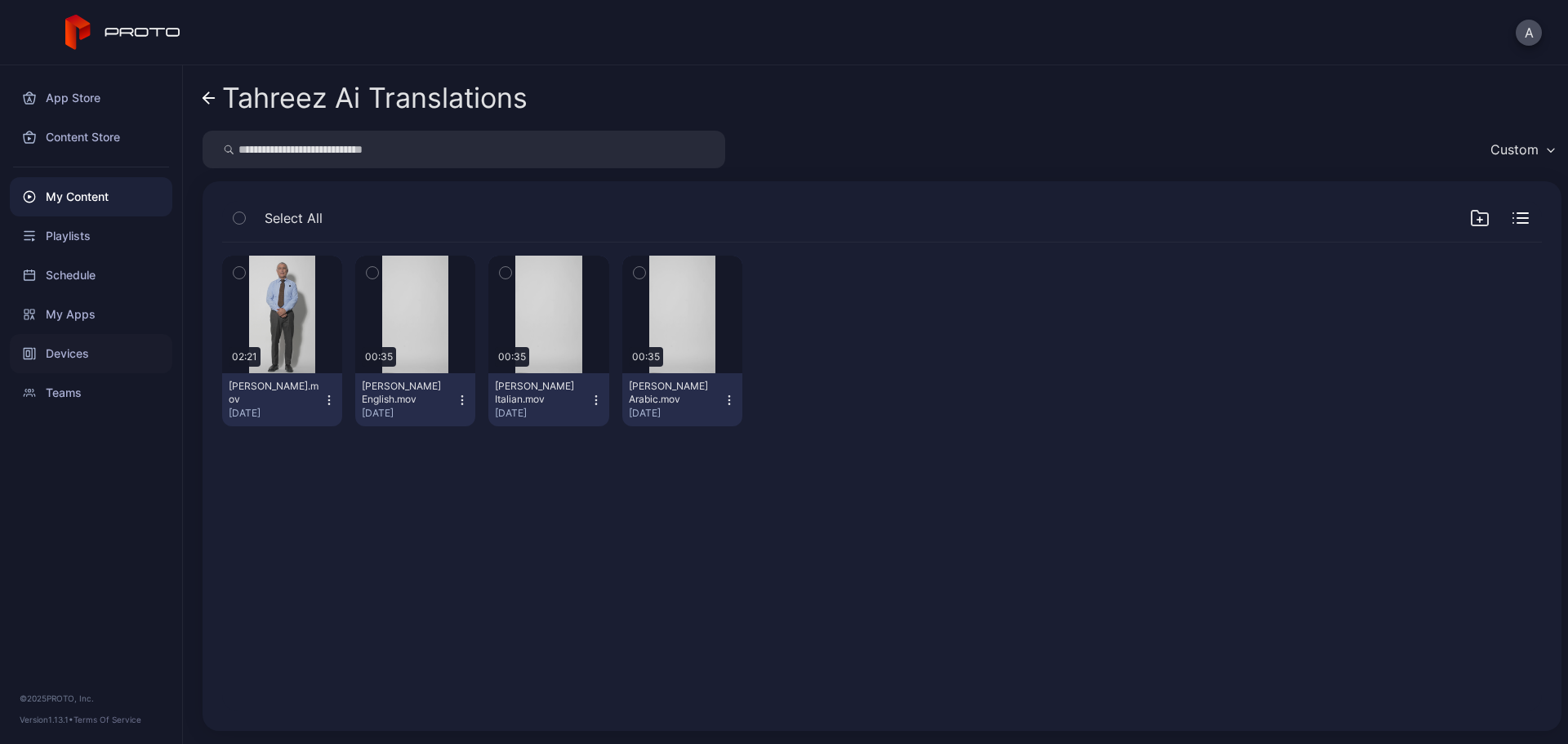
click at [95, 349] on div "Devices" at bounding box center [91, 354] width 163 height 39
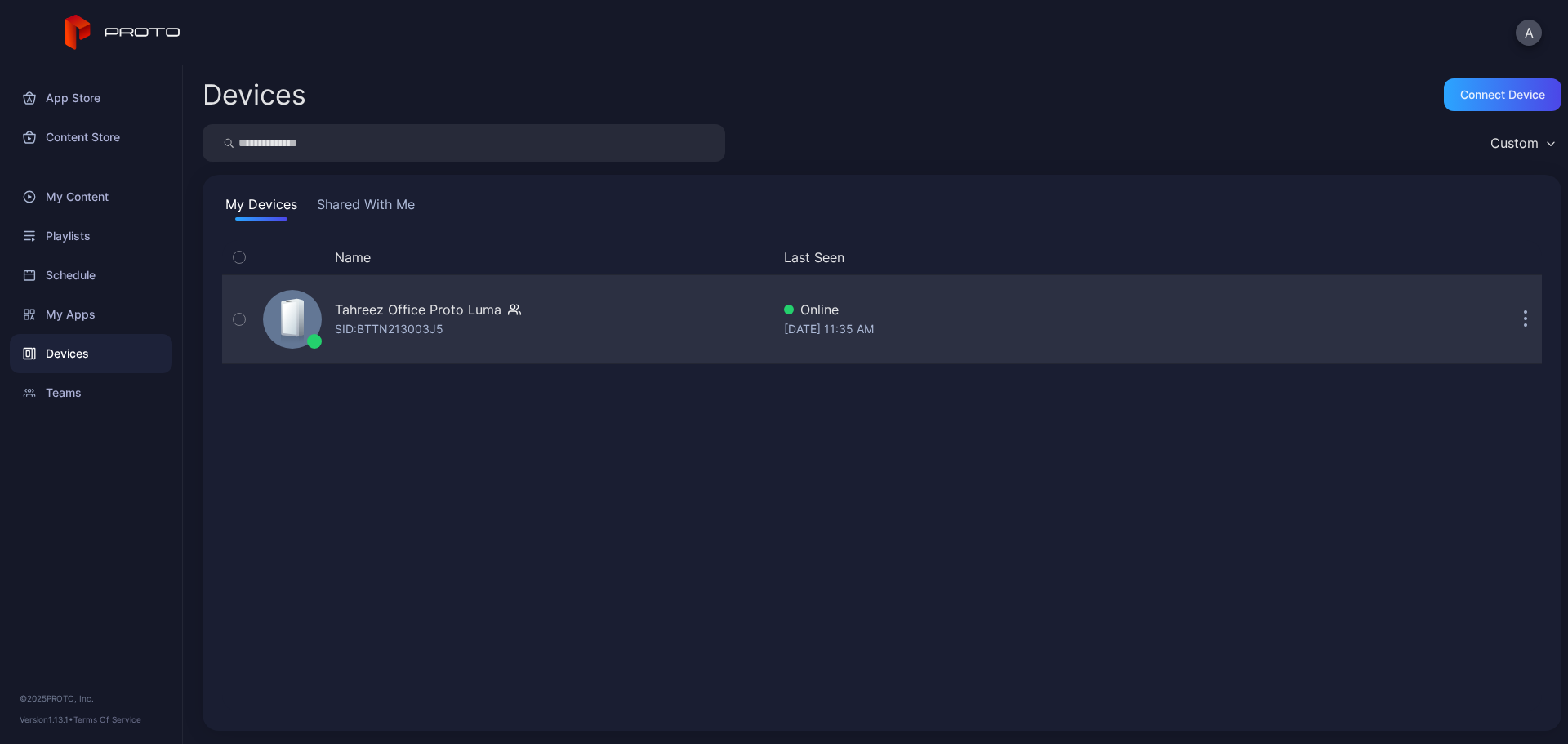
click at [511, 321] on div "Tahreez Office Proto [PERSON_NAME]: BTTN213003J5" at bounding box center [428, 319] width 187 height 39
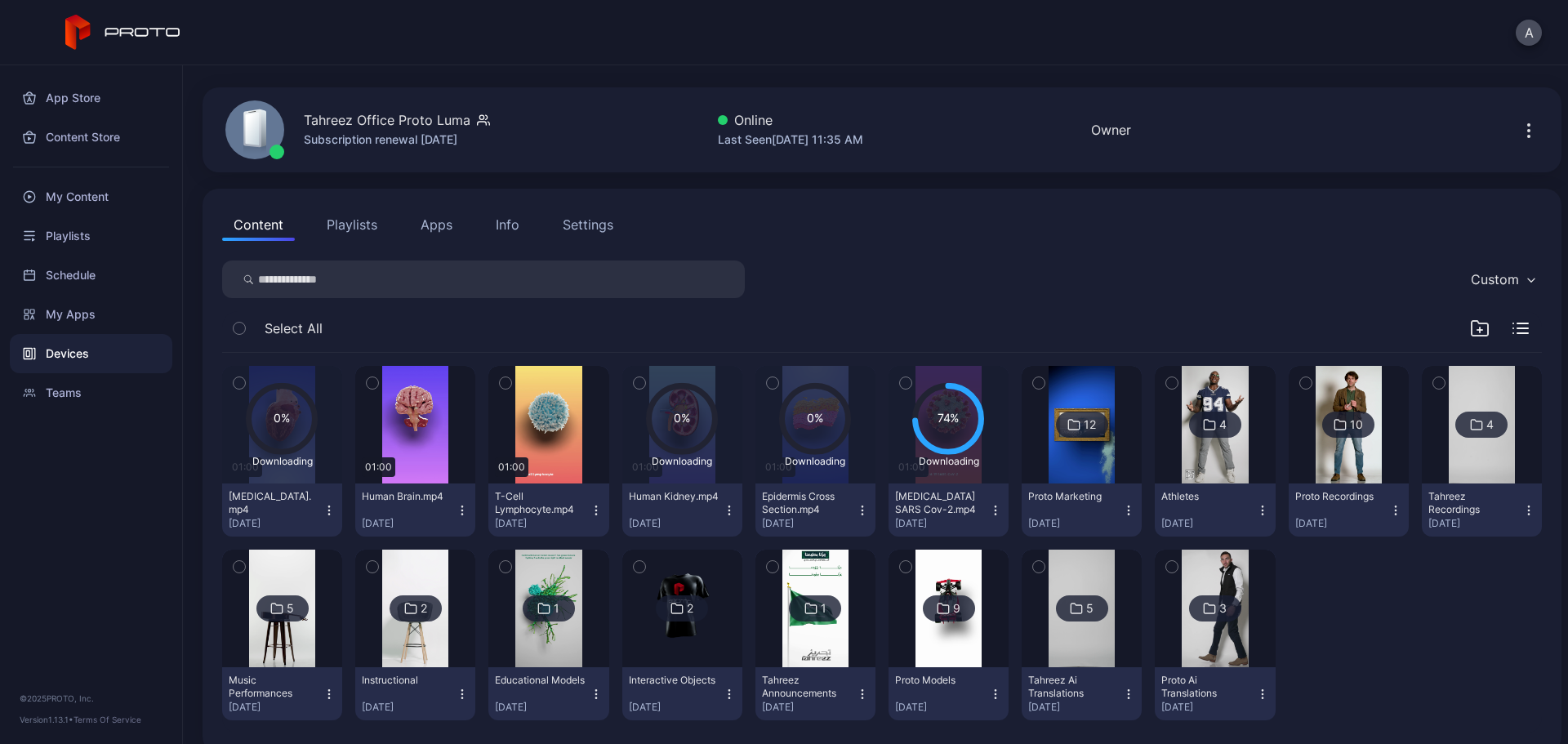
scroll to position [66, 0]
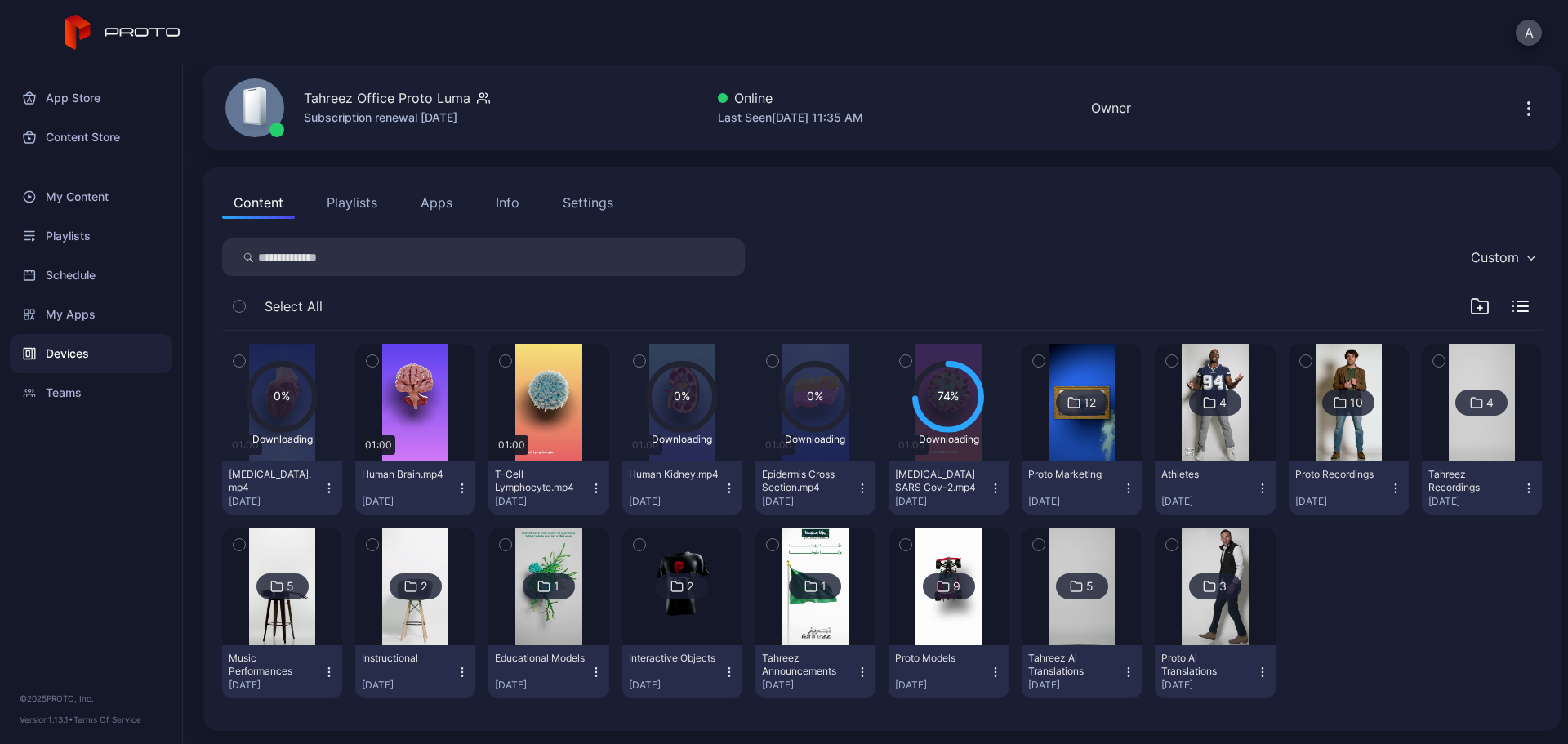
click at [1078, 567] on img at bounding box center [1082, 586] width 67 height 117
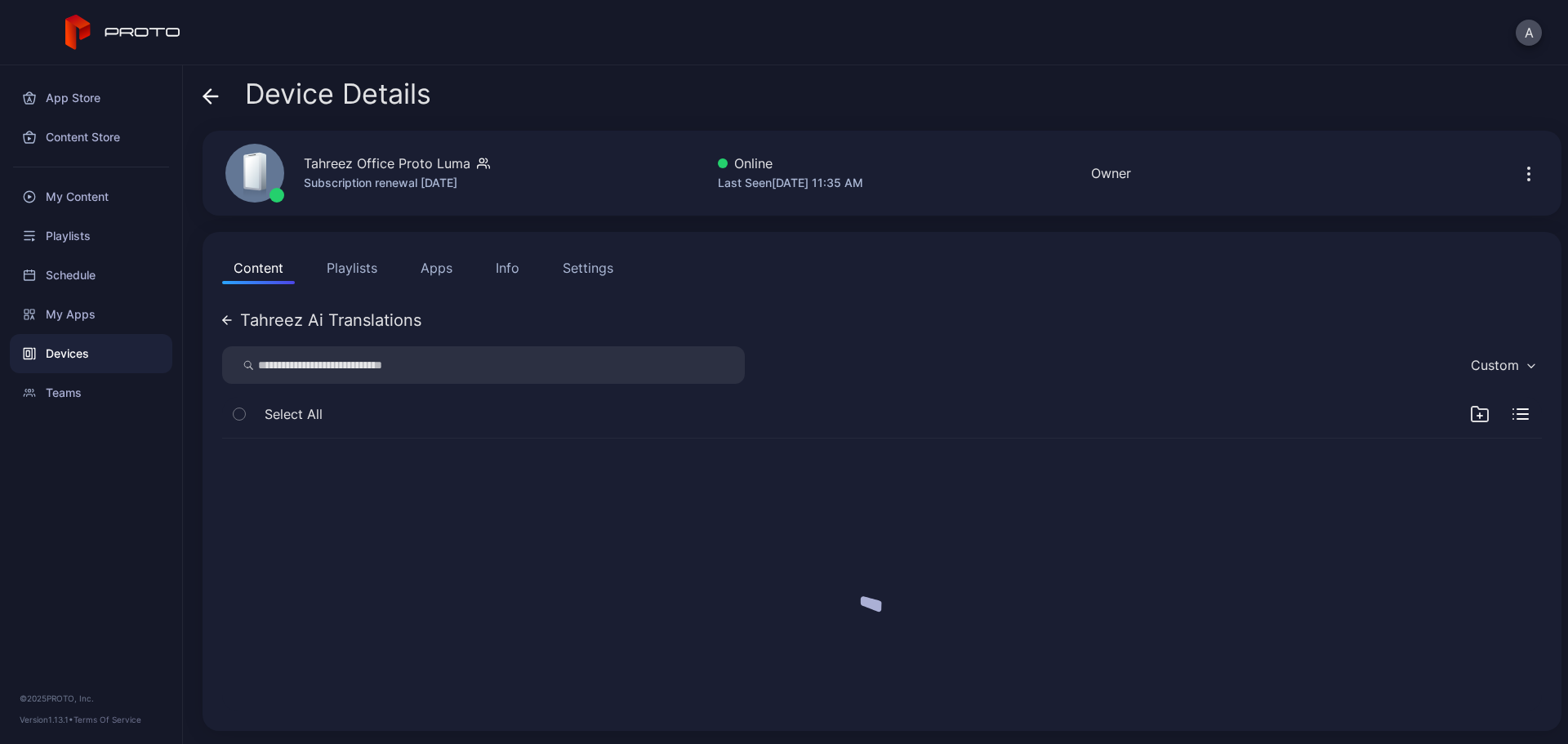
scroll to position [0, 0]
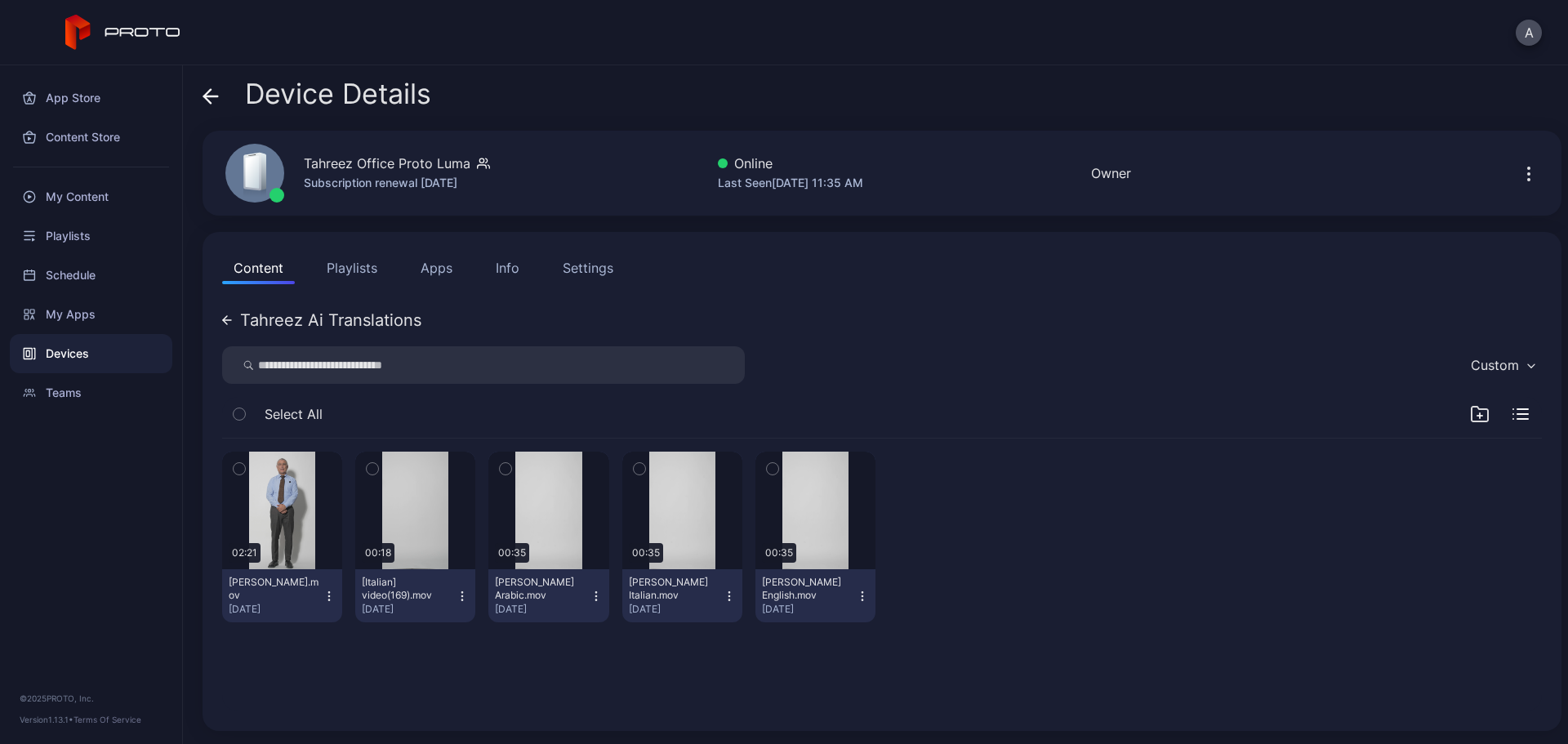
click at [237, 470] on icon "button" at bounding box center [238, 470] width 4 height 3
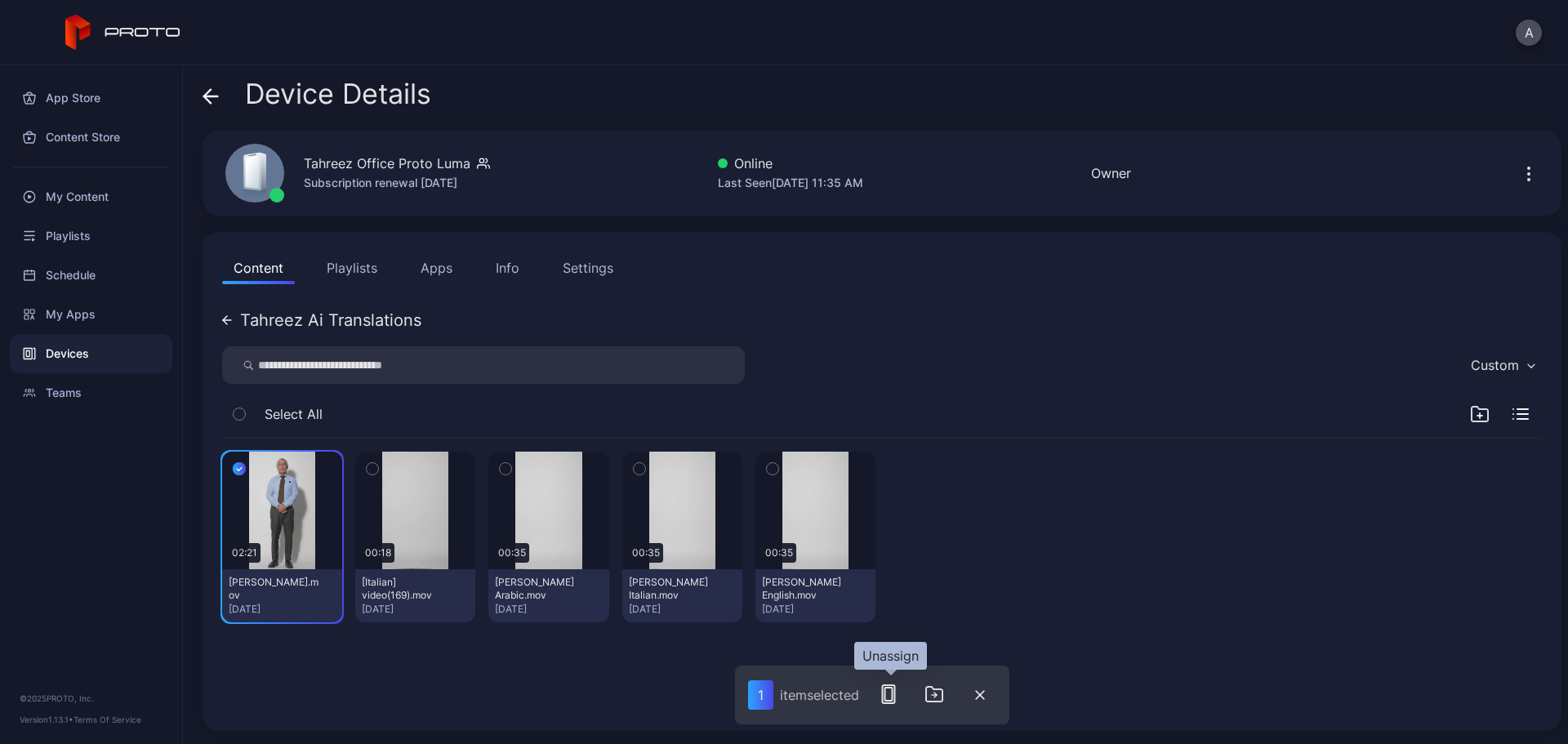
click at [888, 567] on rect "button" at bounding box center [889, 694] width 7 height 13
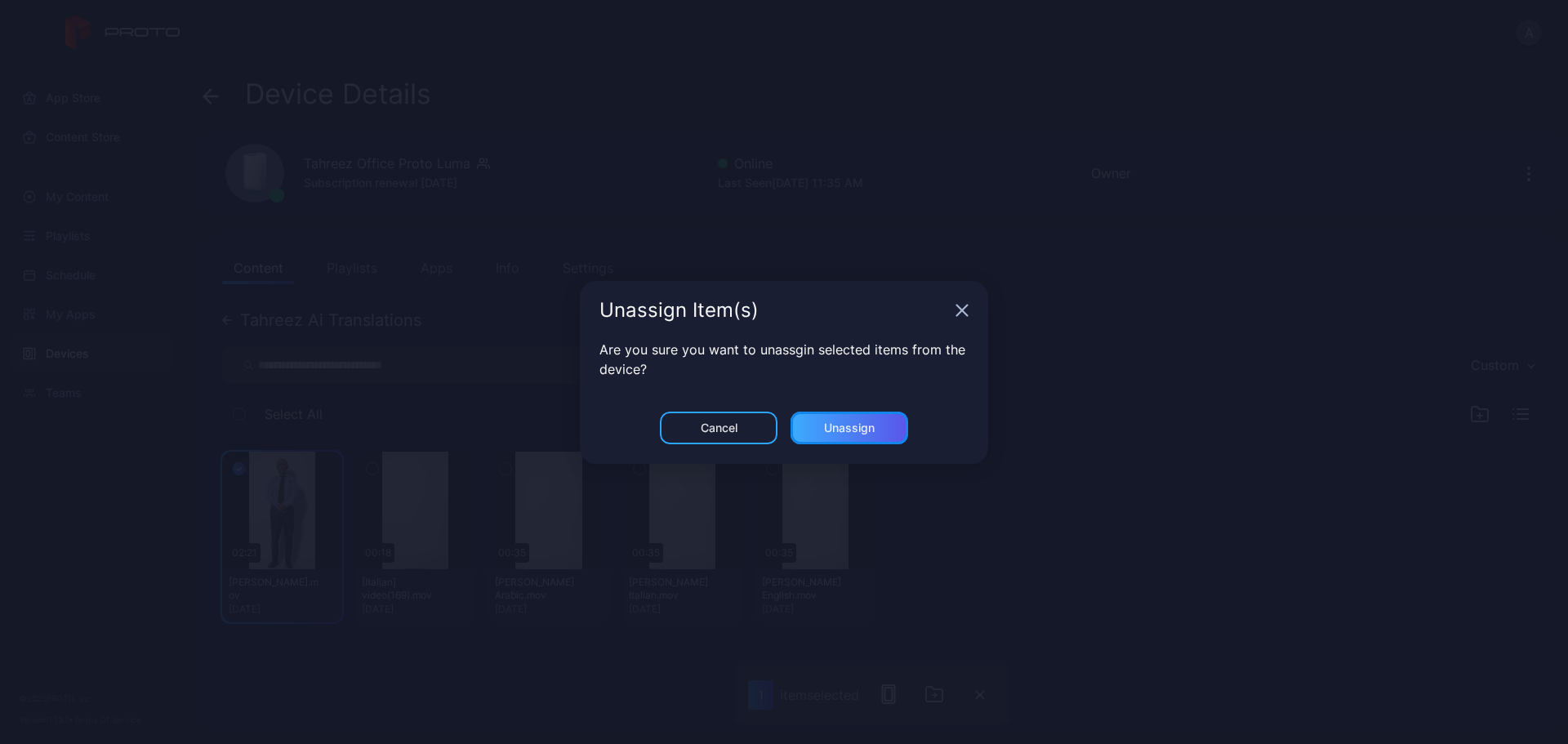
click at [866, 425] on div "Unassign" at bounding box center [849, 428] width 51 height 13
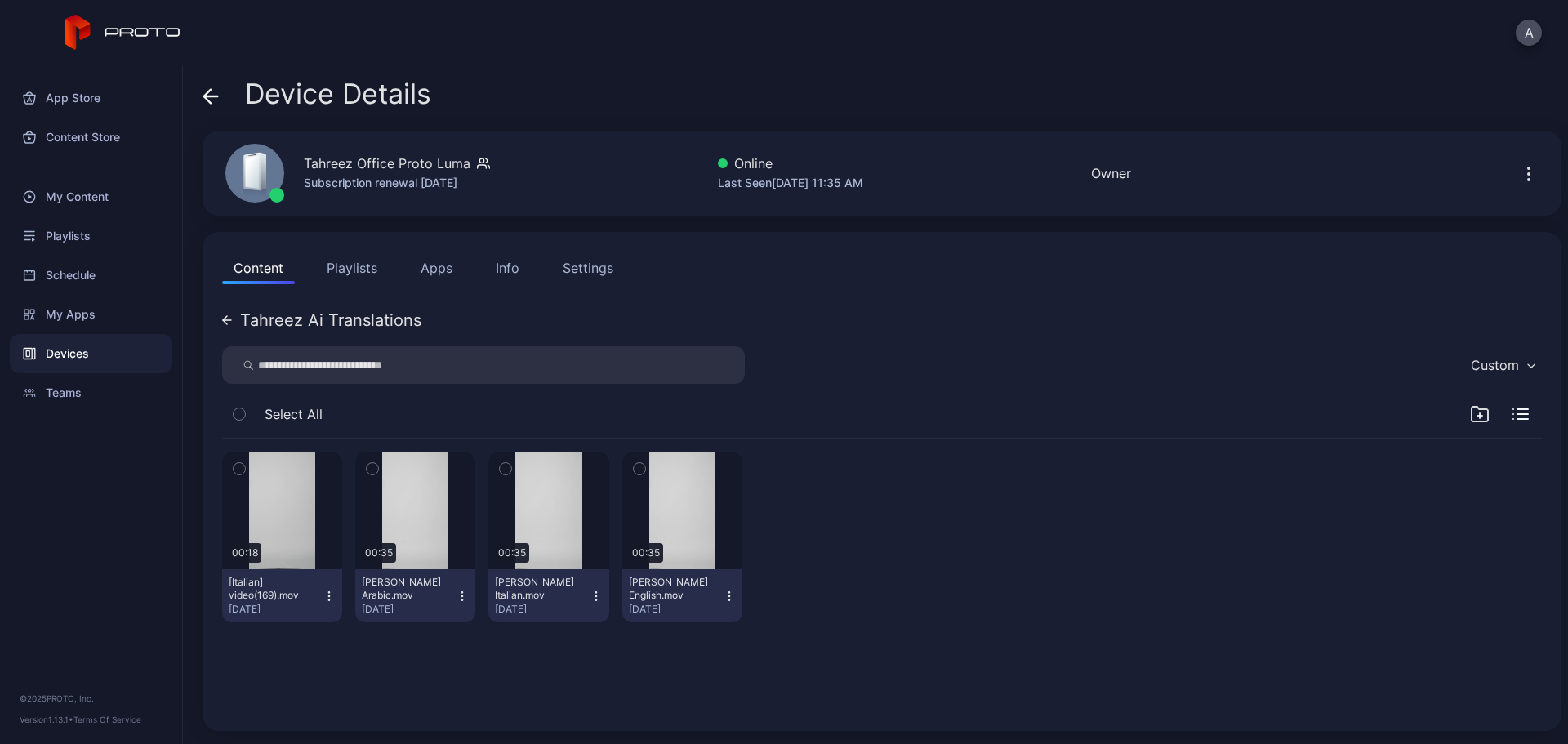
click at [205, 95] on icon at bounding box center [207, 95] width 6 height 14
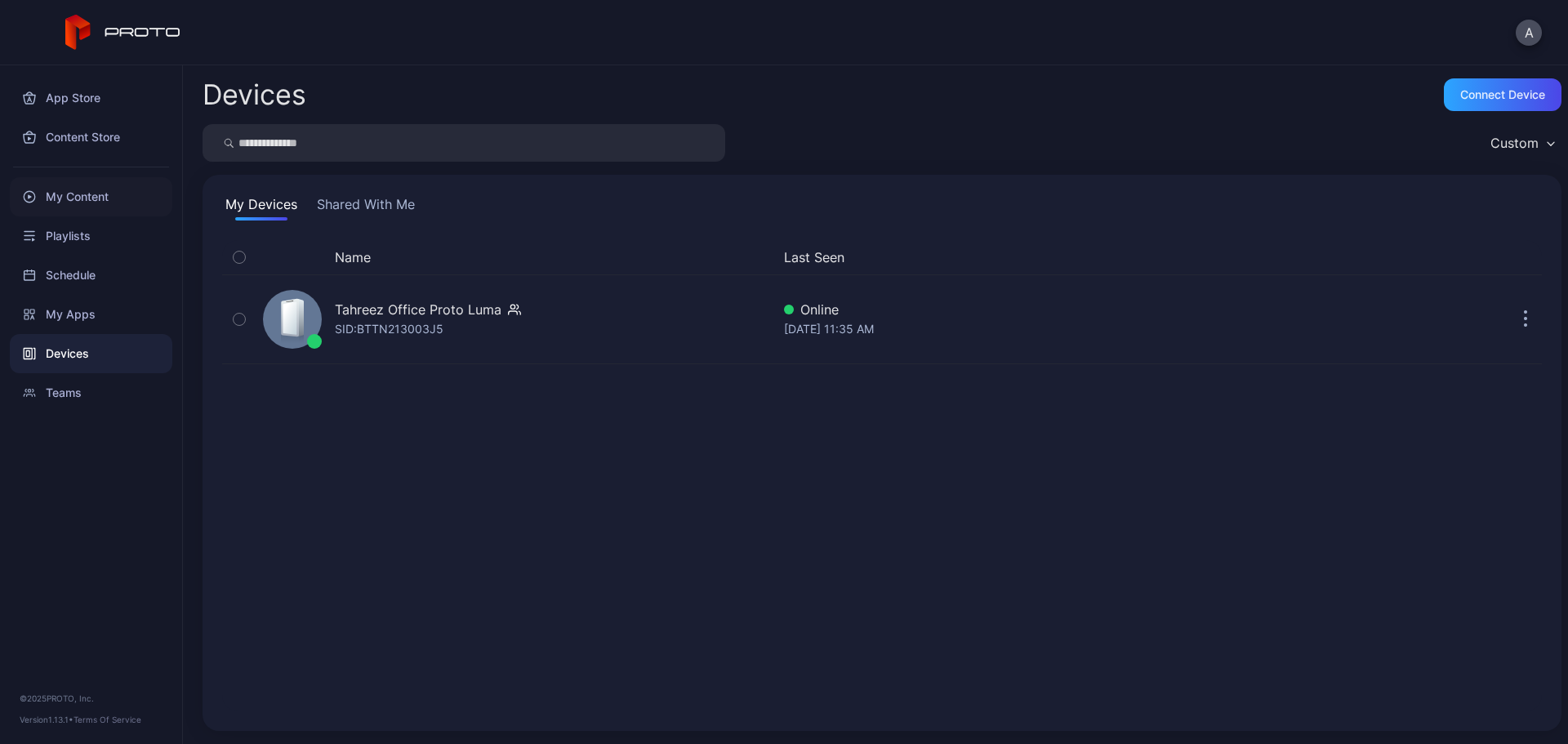
click at [110, 206] on div "My Content" at bounding box center [91, 197] width 163 height 39
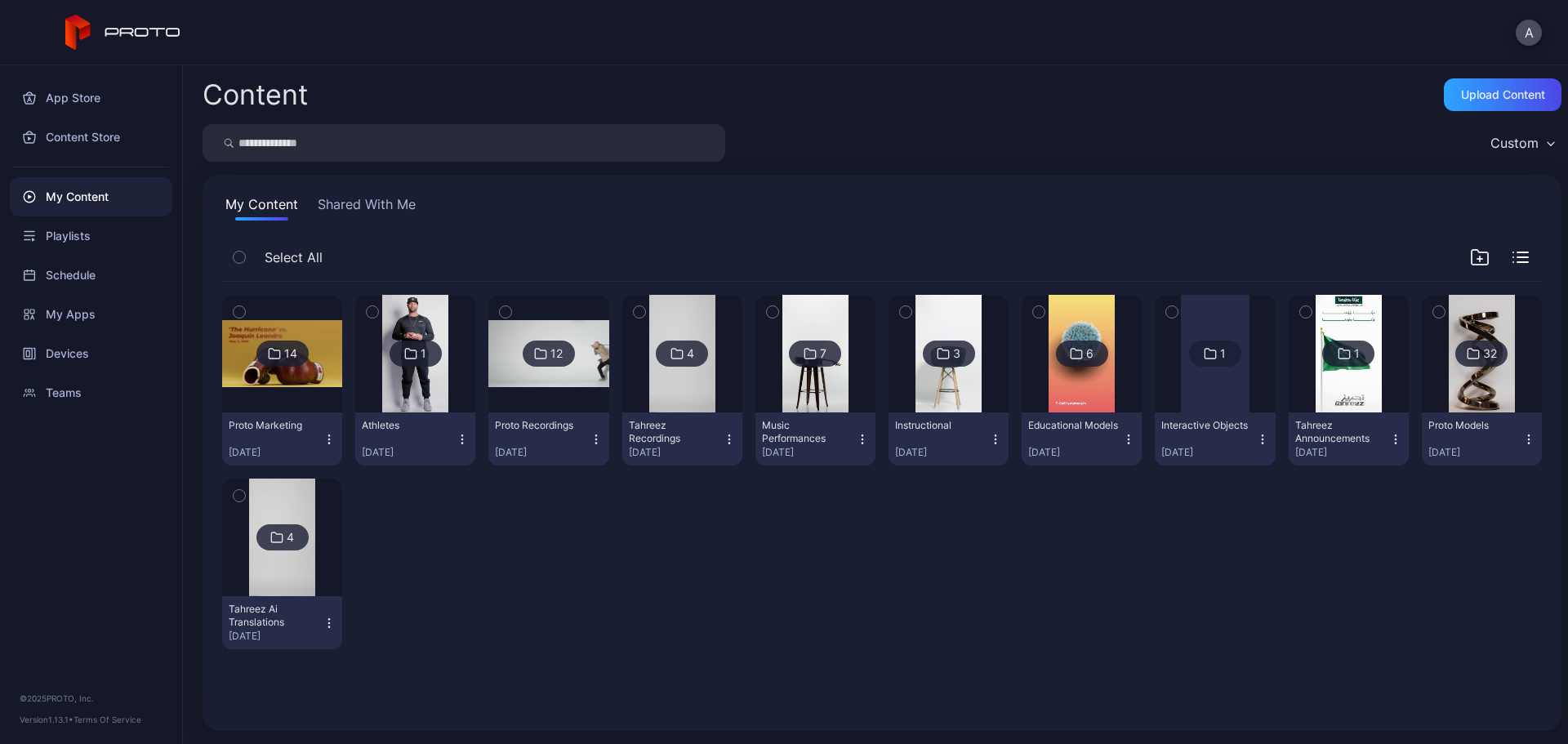
click at [326, 548] on div at bounding box center [282, 537] width 117 height 117
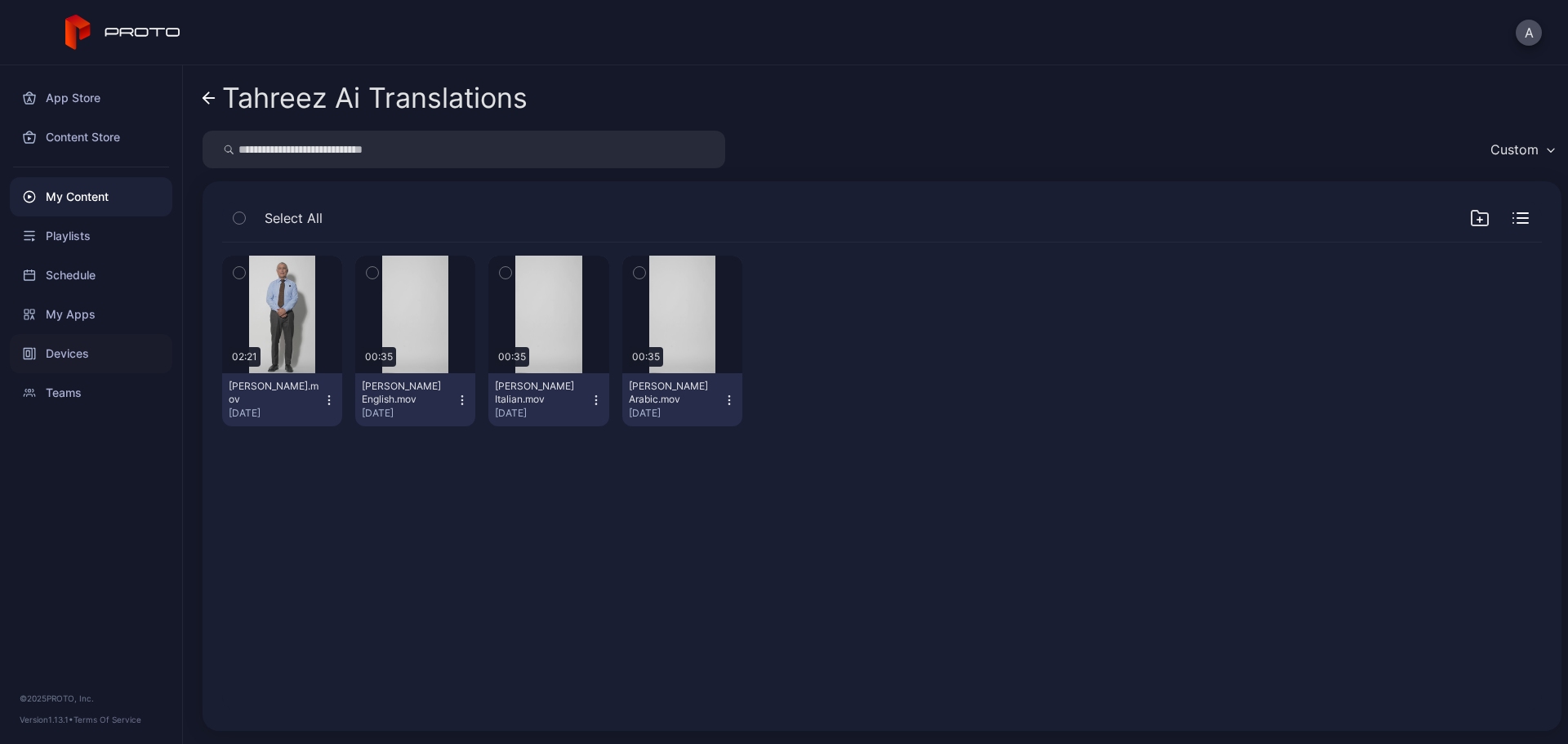
click at [90, 356] on div "Devices" at bounding box center [91, 354] width 163 height 39
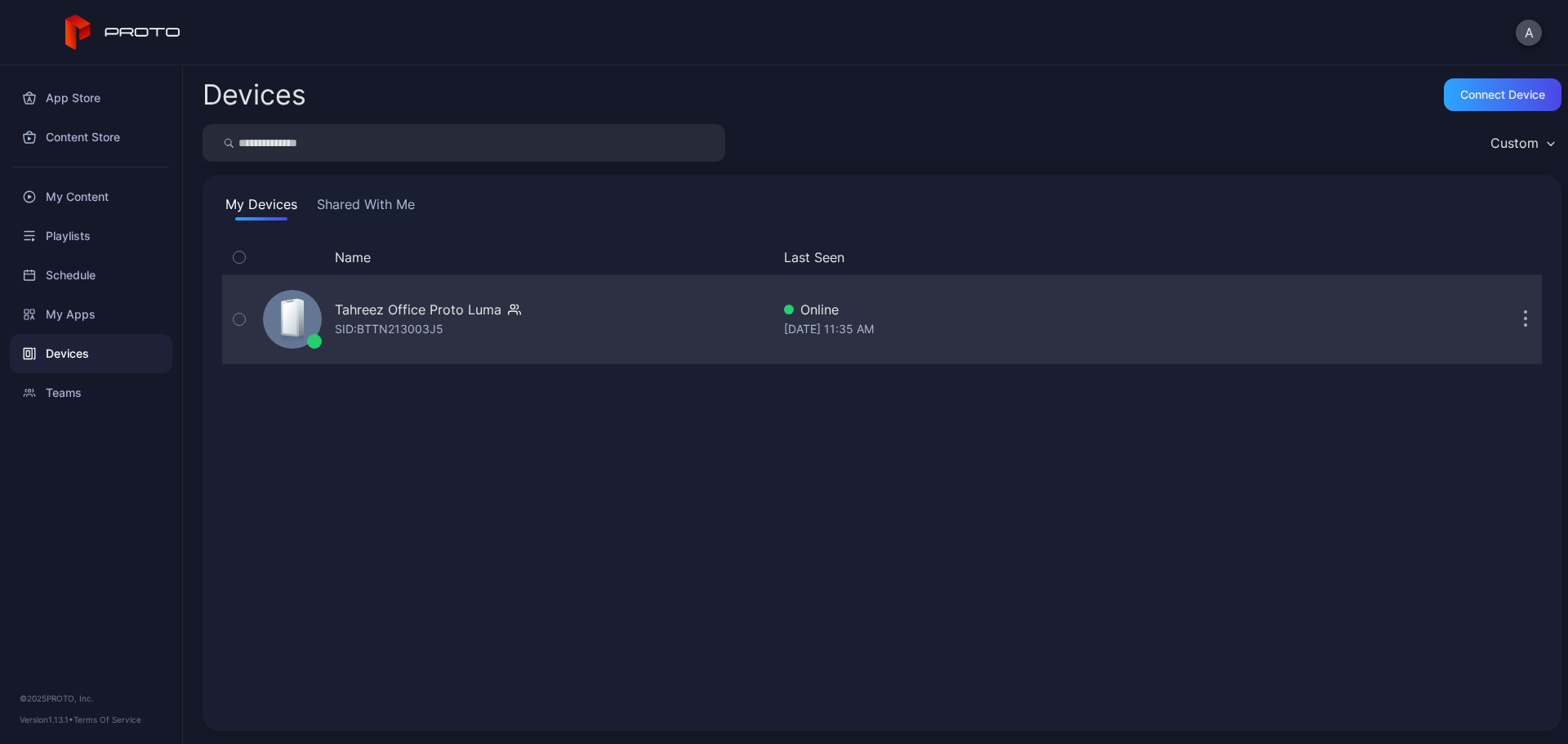
click at [437, 320] on div "SID: BTTN213003J5" at bounding box center [389, 329] width 109 height 19
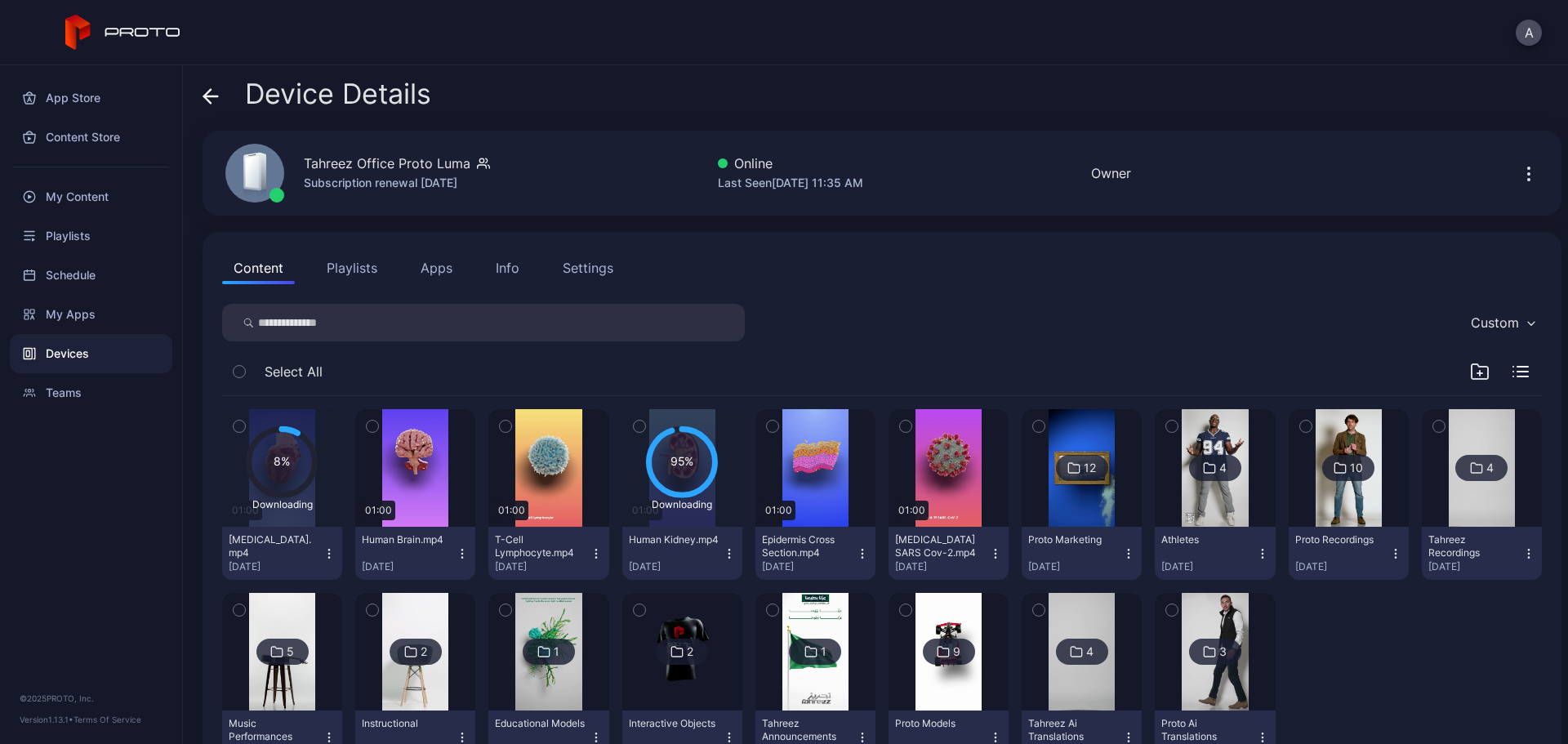
scroll to position [66, 0]
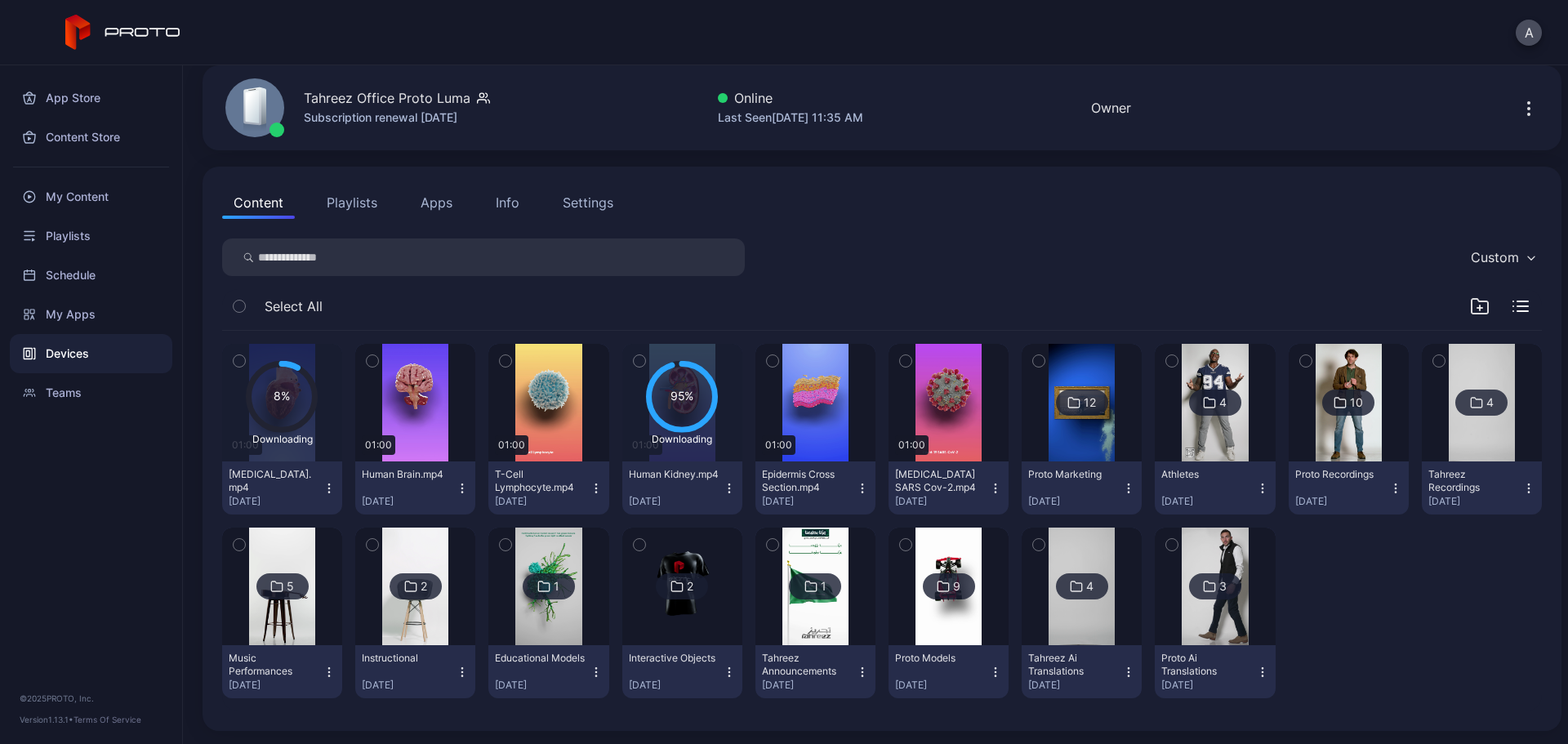
click at [900, 361] on icon "button" at bounding box center [906, 360] width 11 height 18
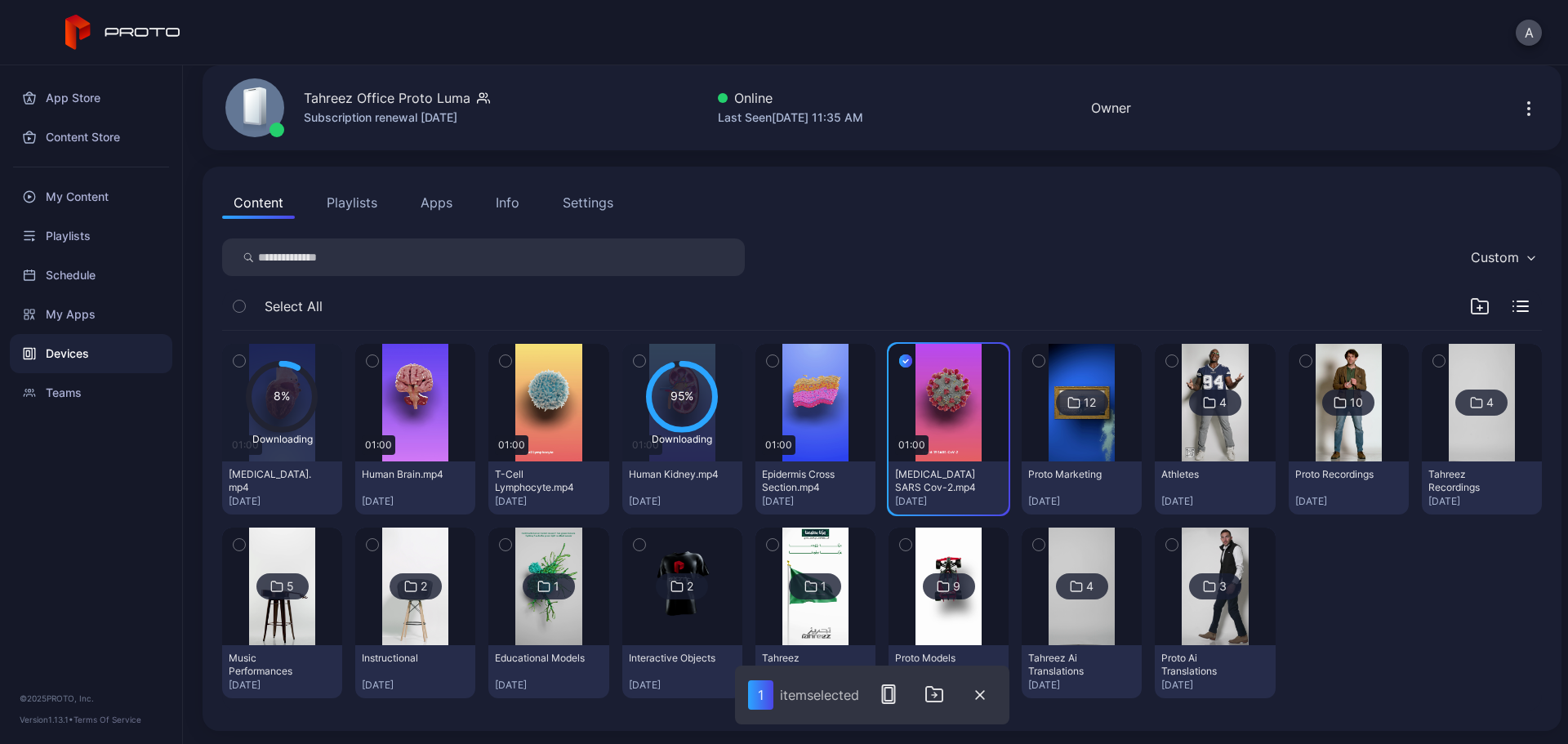
click at [767, 360] on icon "button" at bounding box center [772, 360] width 11 height 18
click at [500, 363] on icon "button" at bounding box center [505, 360] width 11 height 18
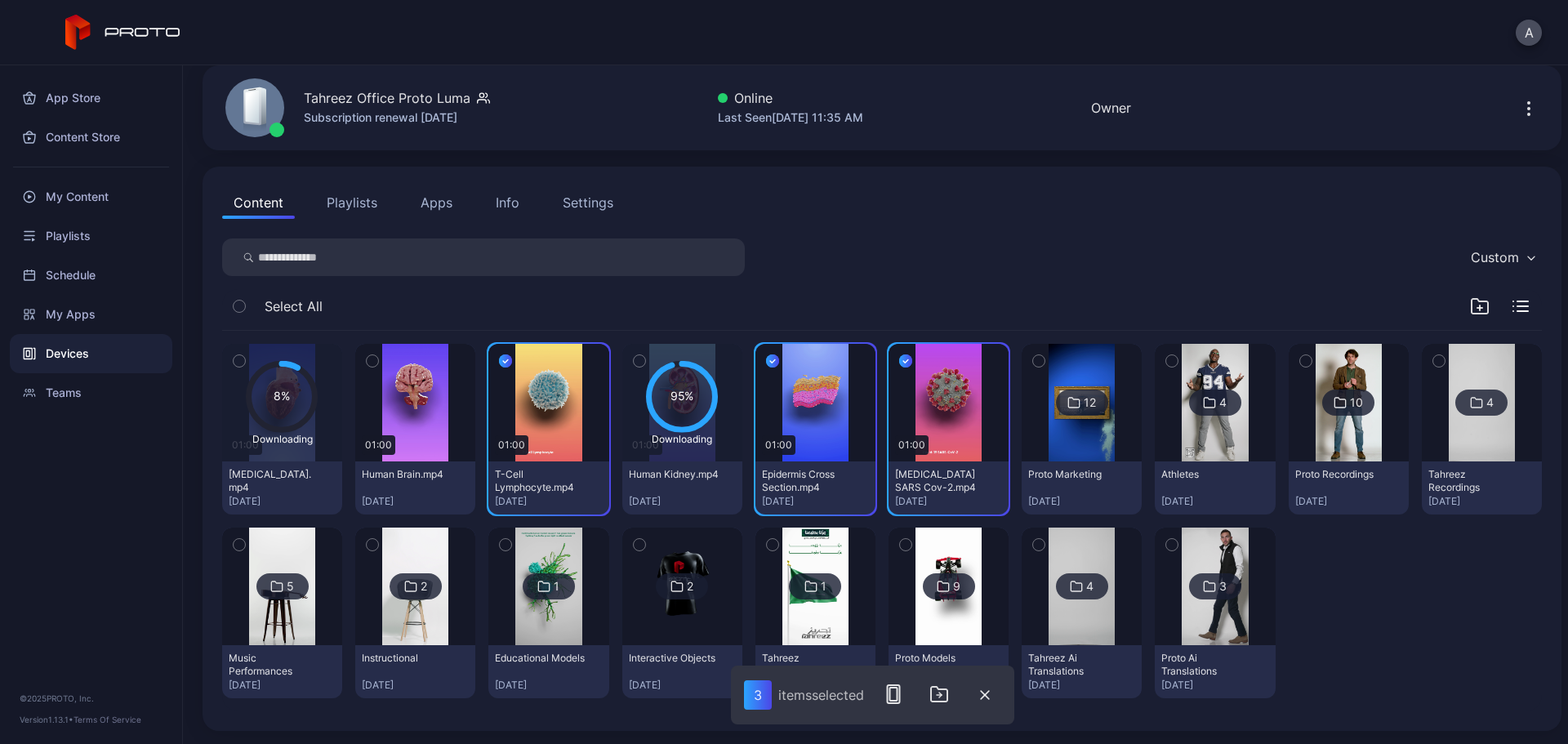
click at [375, 360] on icon "button" at bounding box center [372, 360] width 11 height 18
click at [941, 567] on icon "button" at bounding box center [939, 694] width 19 height 19
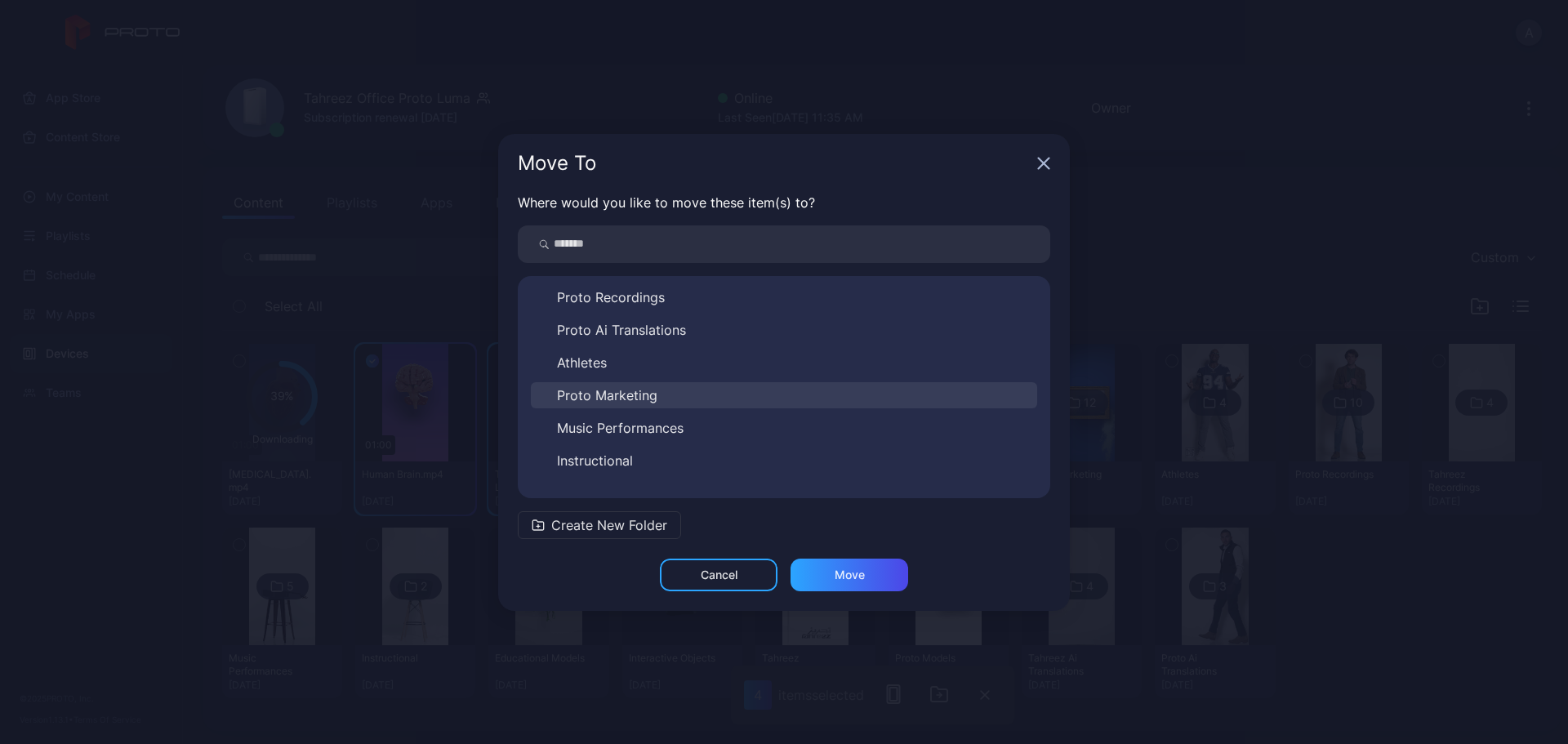
scroll to position [222, 0]
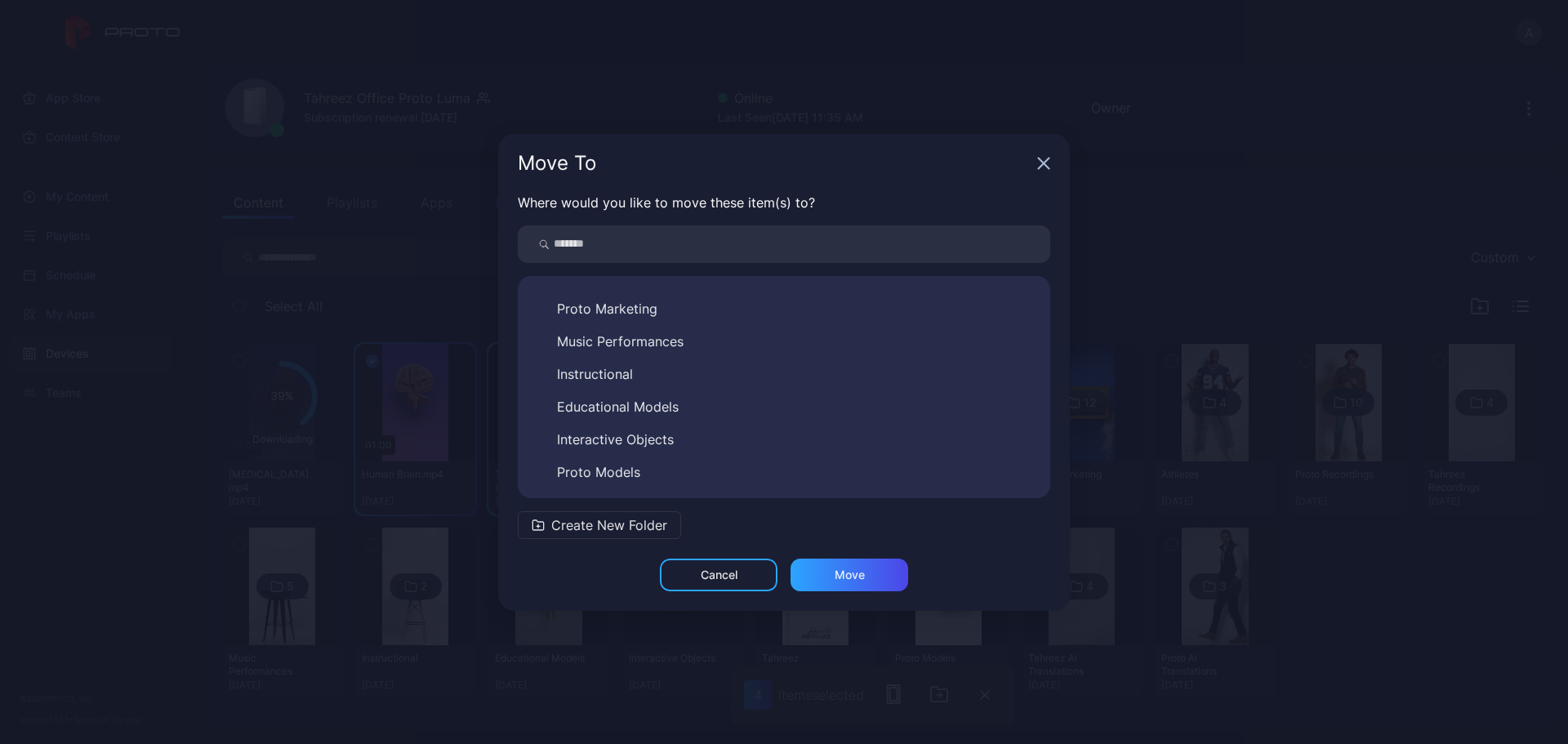
click at [687, 407] on button "Educational Models" at bounding box center [784, 407] width 506 height 26
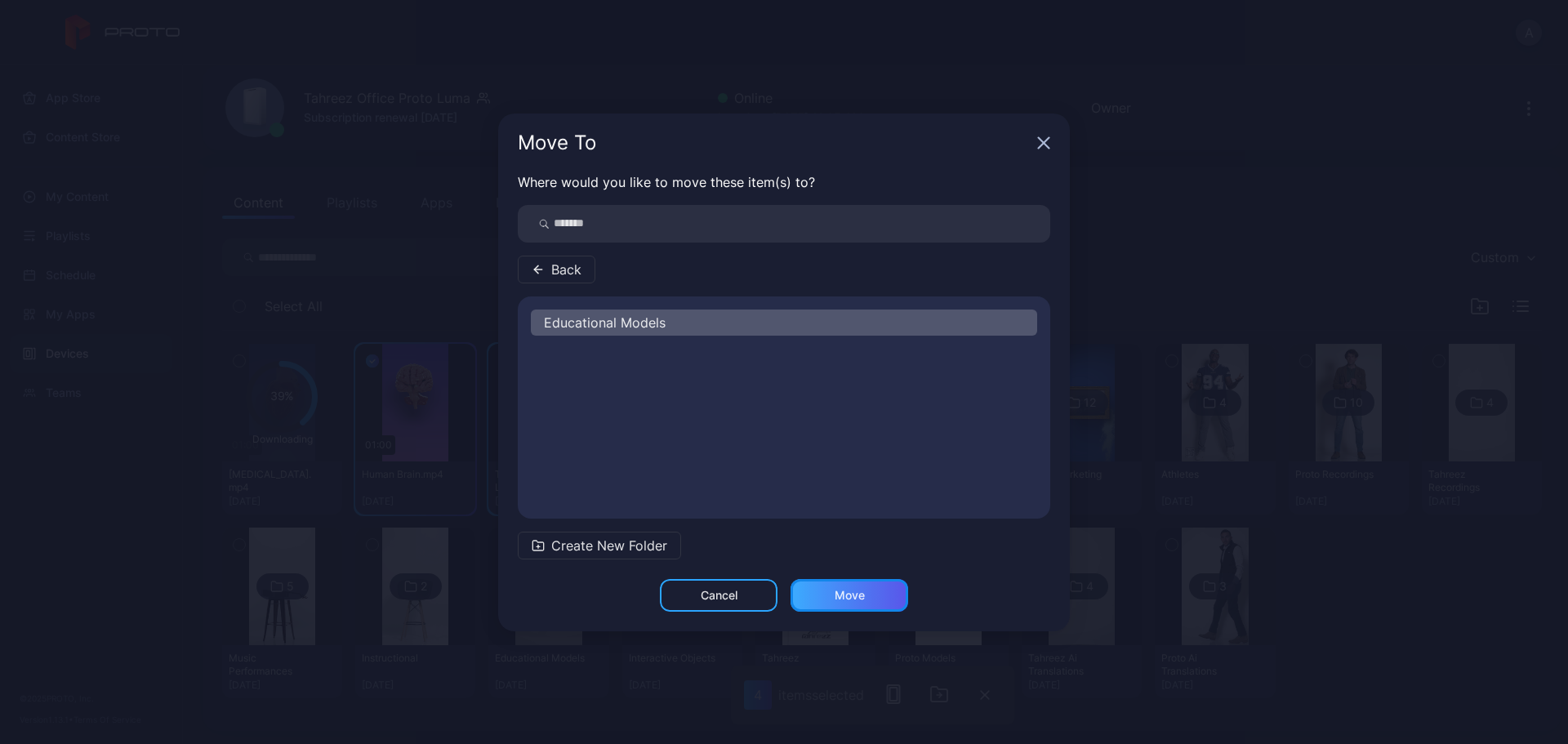
click at [836, 567] on div "Move" at bounding box center [850, 595] width 30 height 13
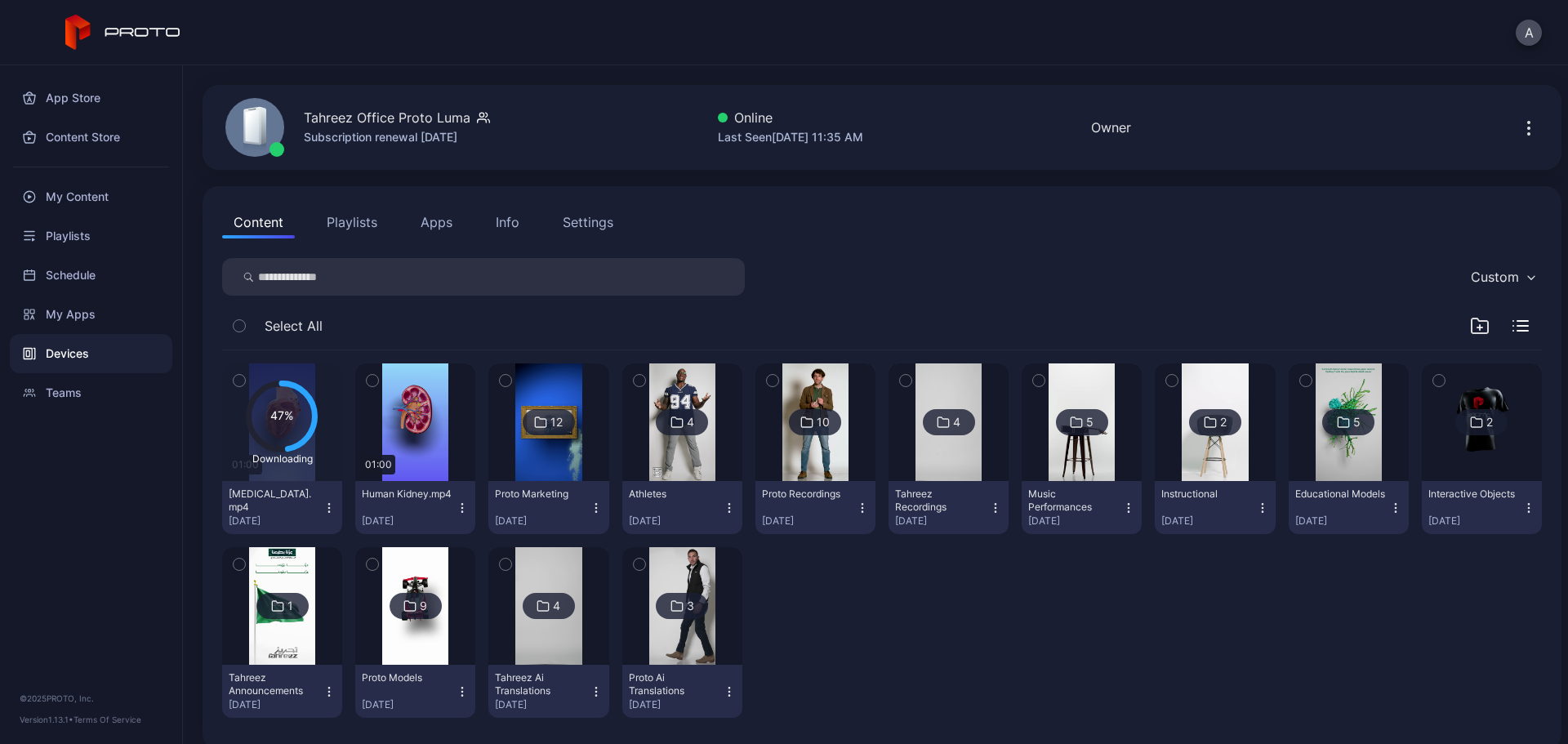
scroll to position [66, 0]
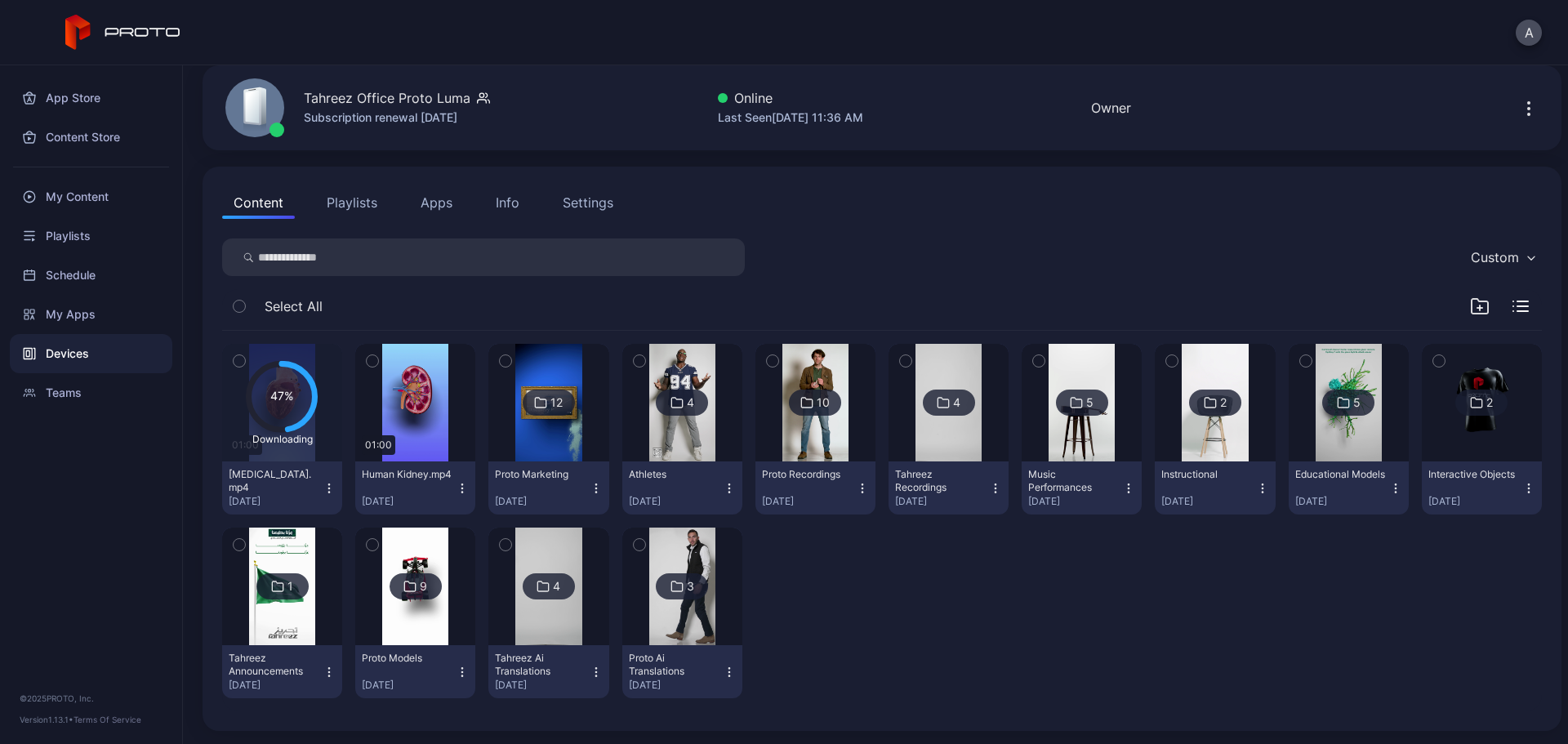
click at [450, 567] on div at bounding box center [415, 586] width 117 height 117
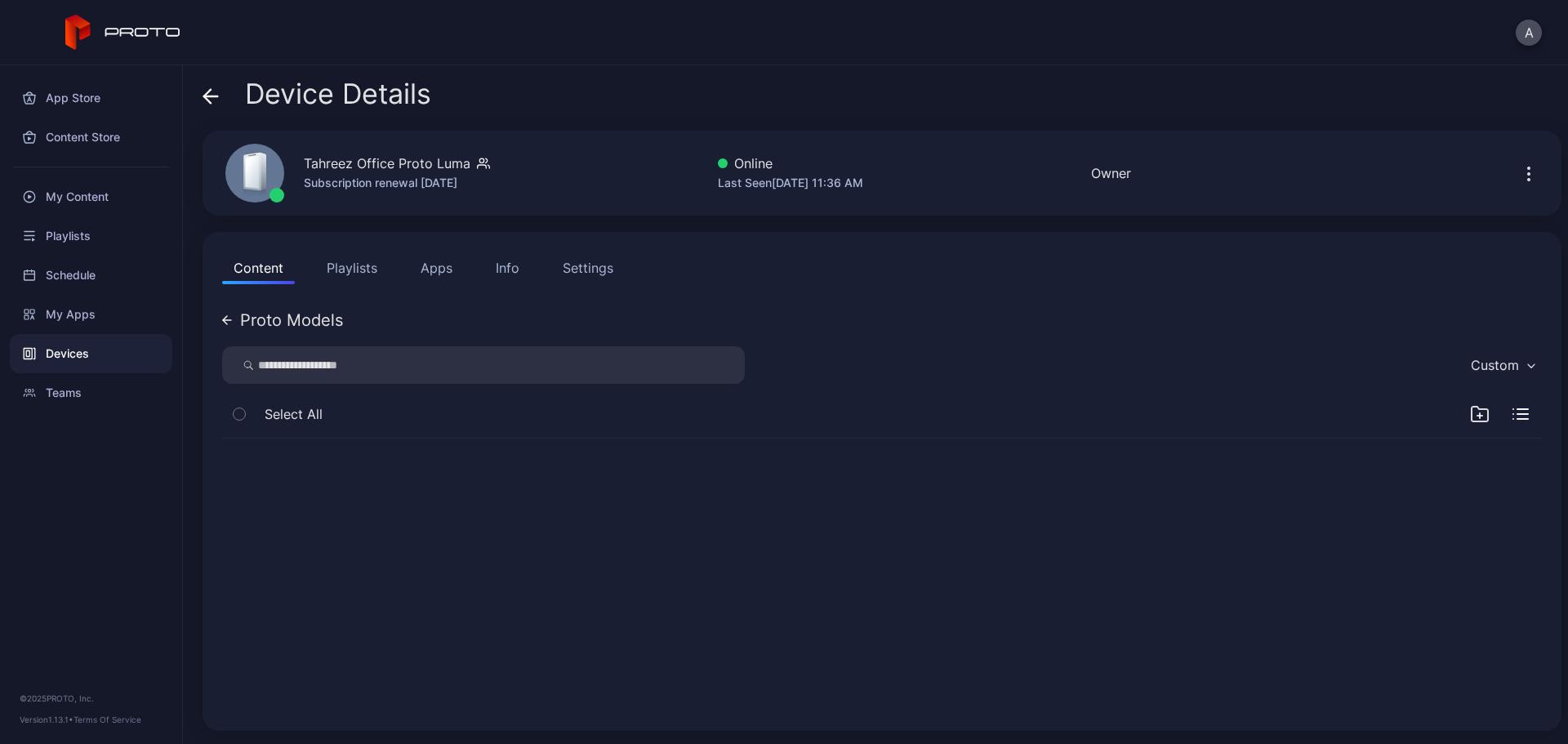
scroll to position [0, 0]
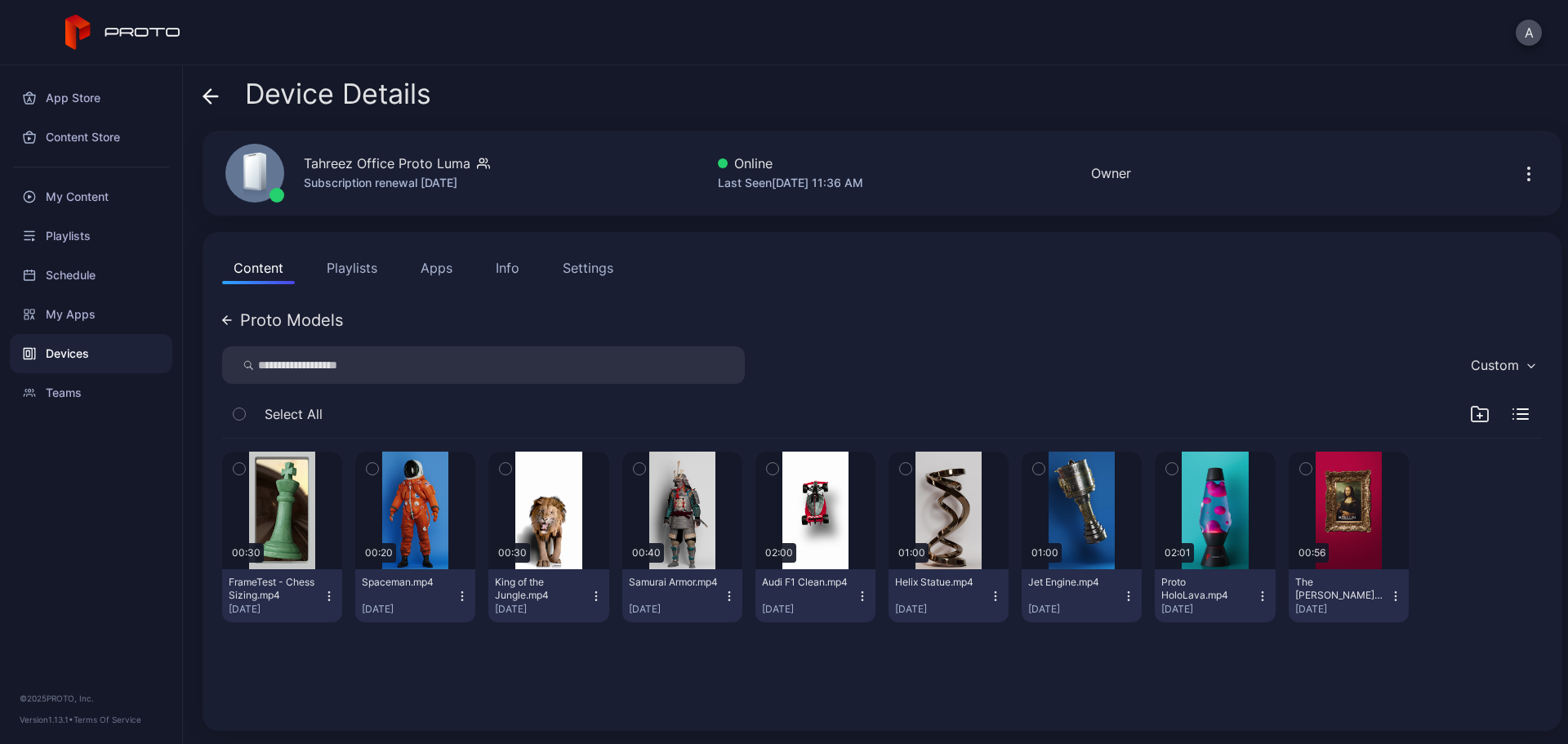
click at [209, 98] on icon at bounding box center [211, 96] width 17 height 17
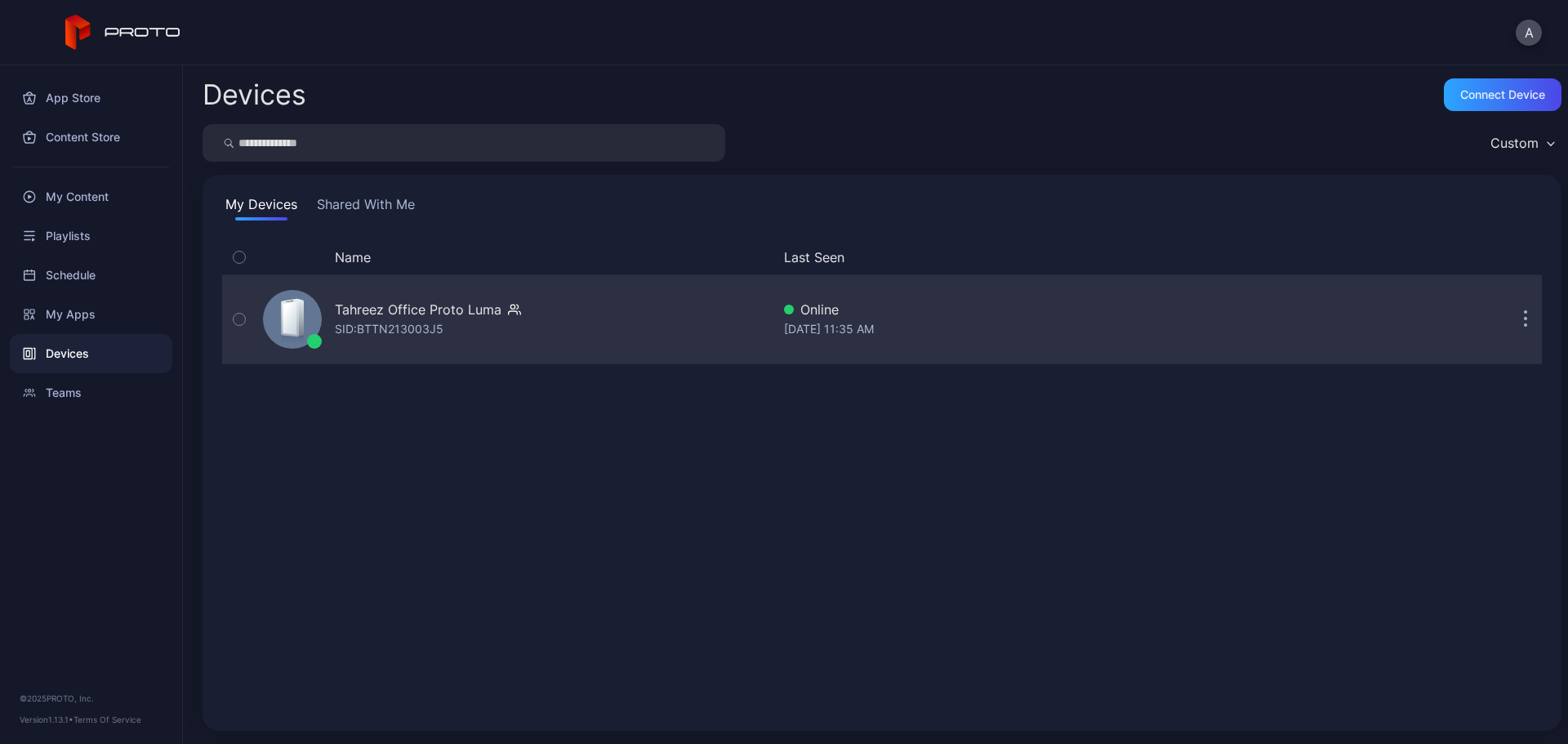
click at [414, 323] on div "SID: BTTN213003J5" at bounding box center [389, 329] width 109 height 19
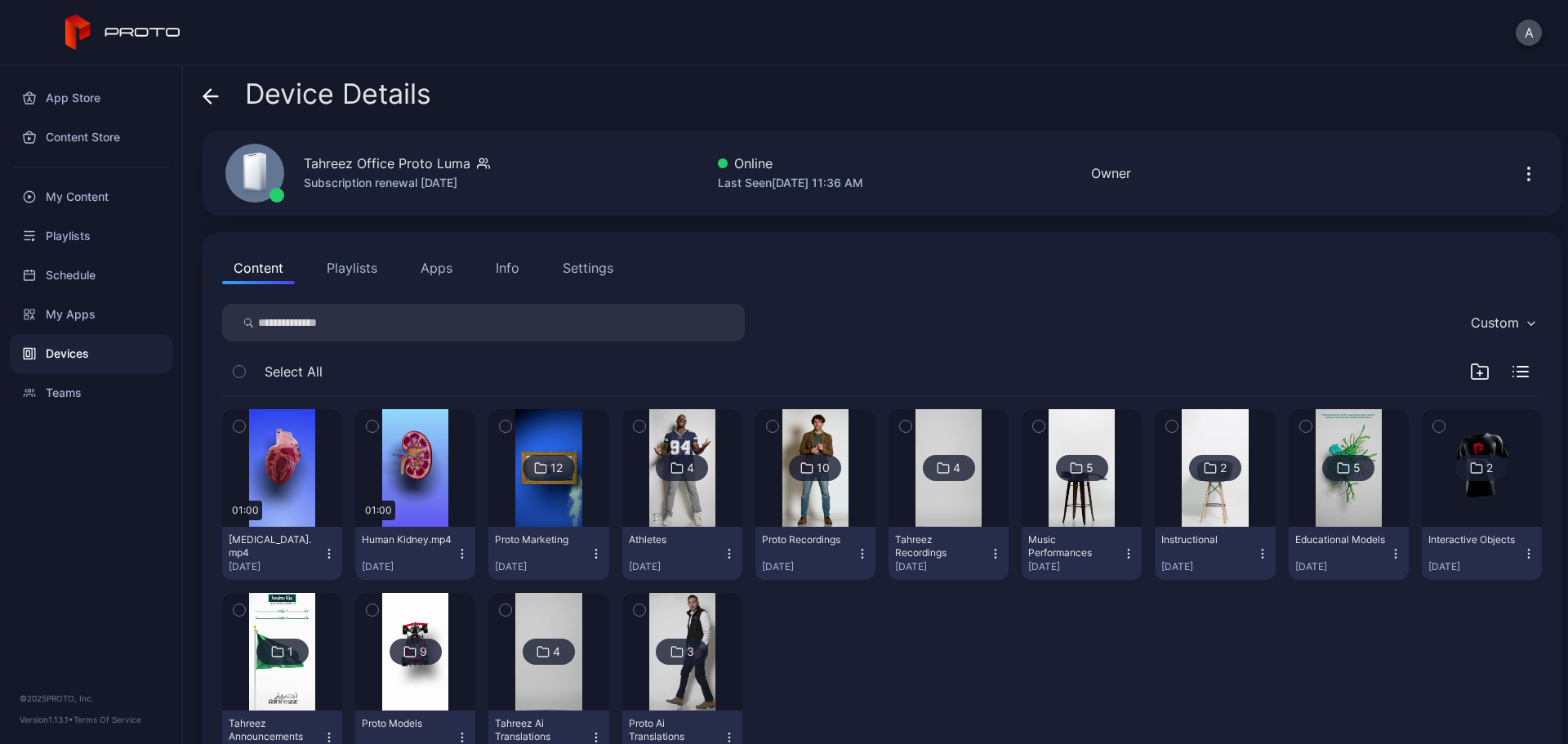
click at [235, 424] on icon "button" at bounding box center [239, 426] width 11 height 18
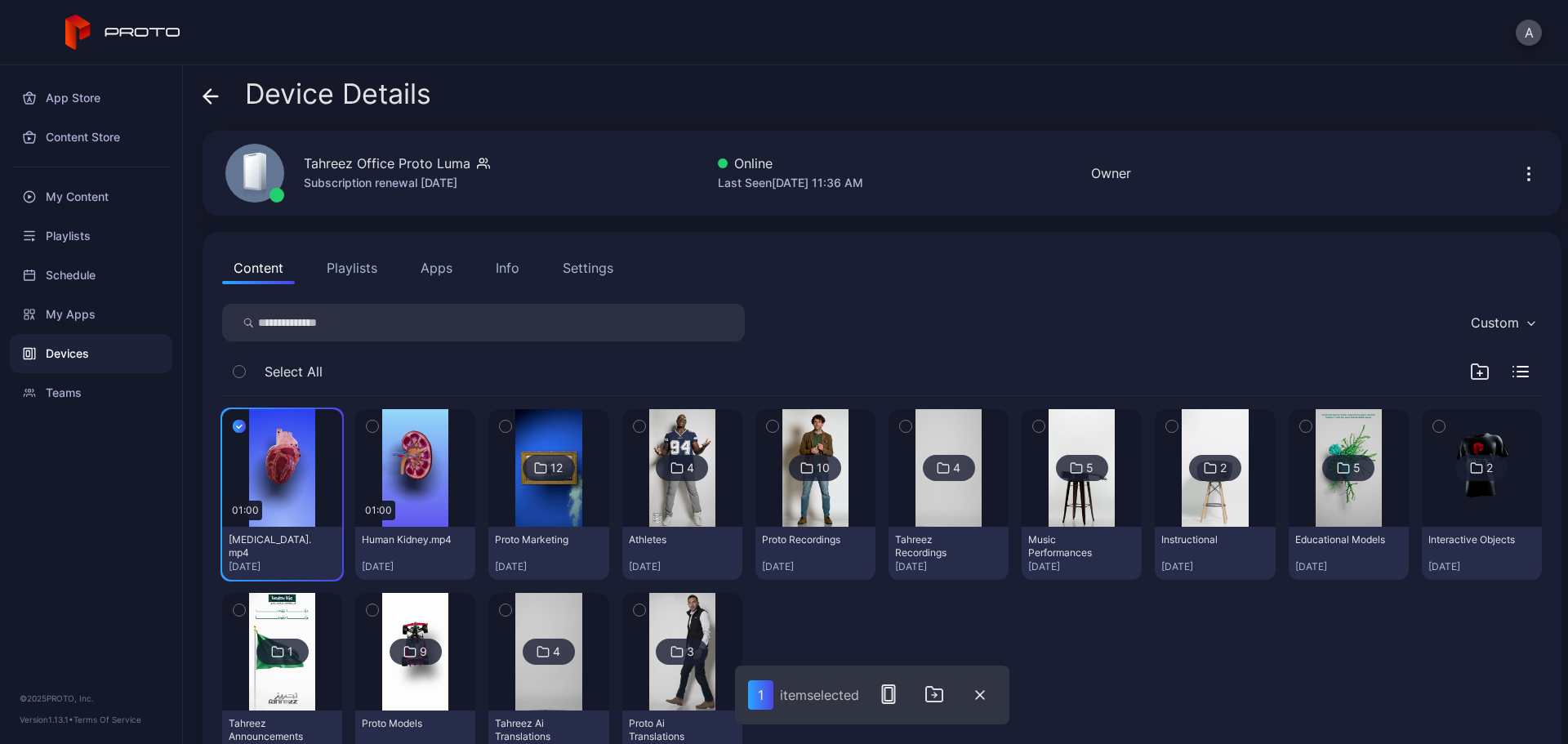
click at [371, 427] on icon "button" at bounding box center [372, 427] width 4 height 3
click at [944, 567] on button "button" at bounding box center [939, 694] width 32 height 32
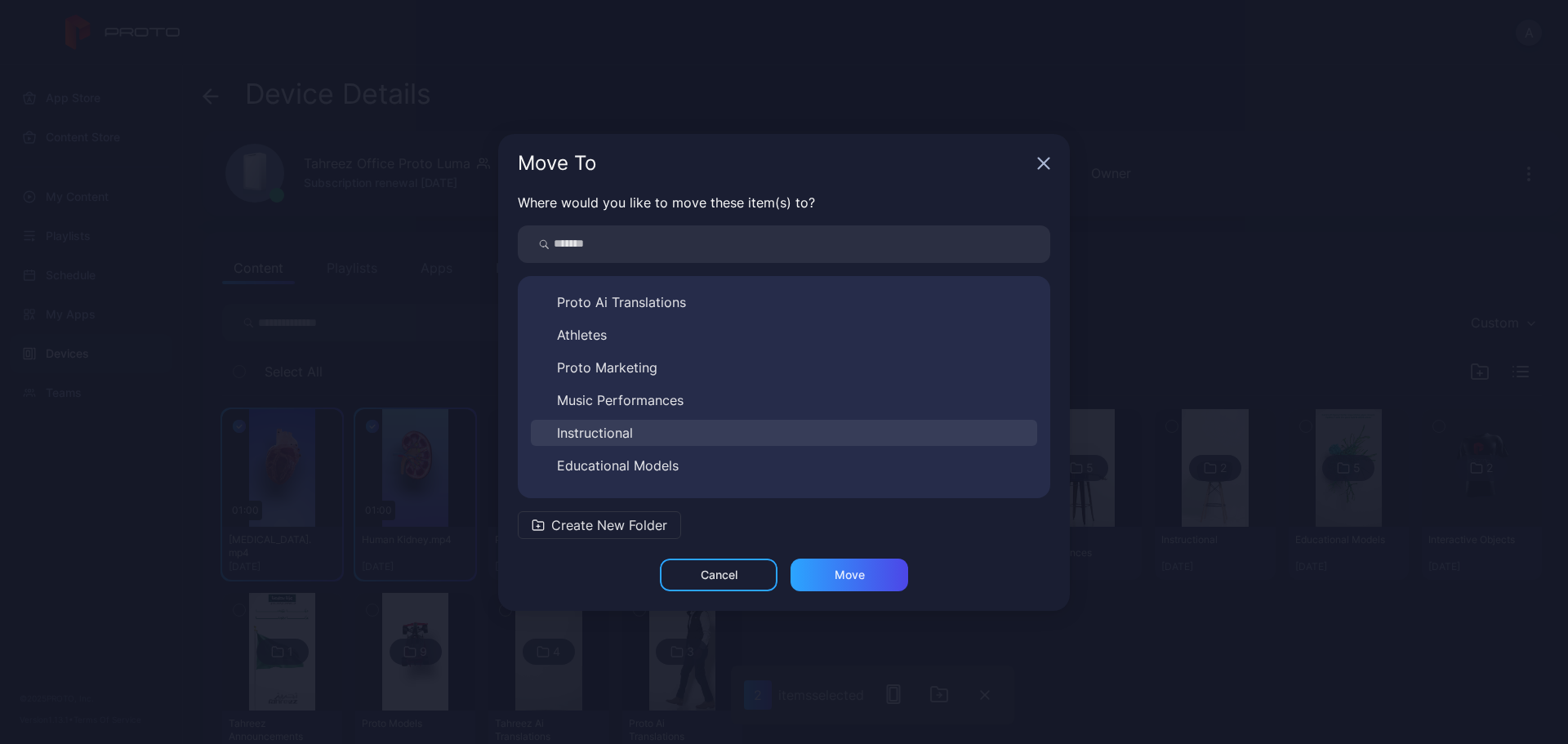
scroll to position [222, 0]
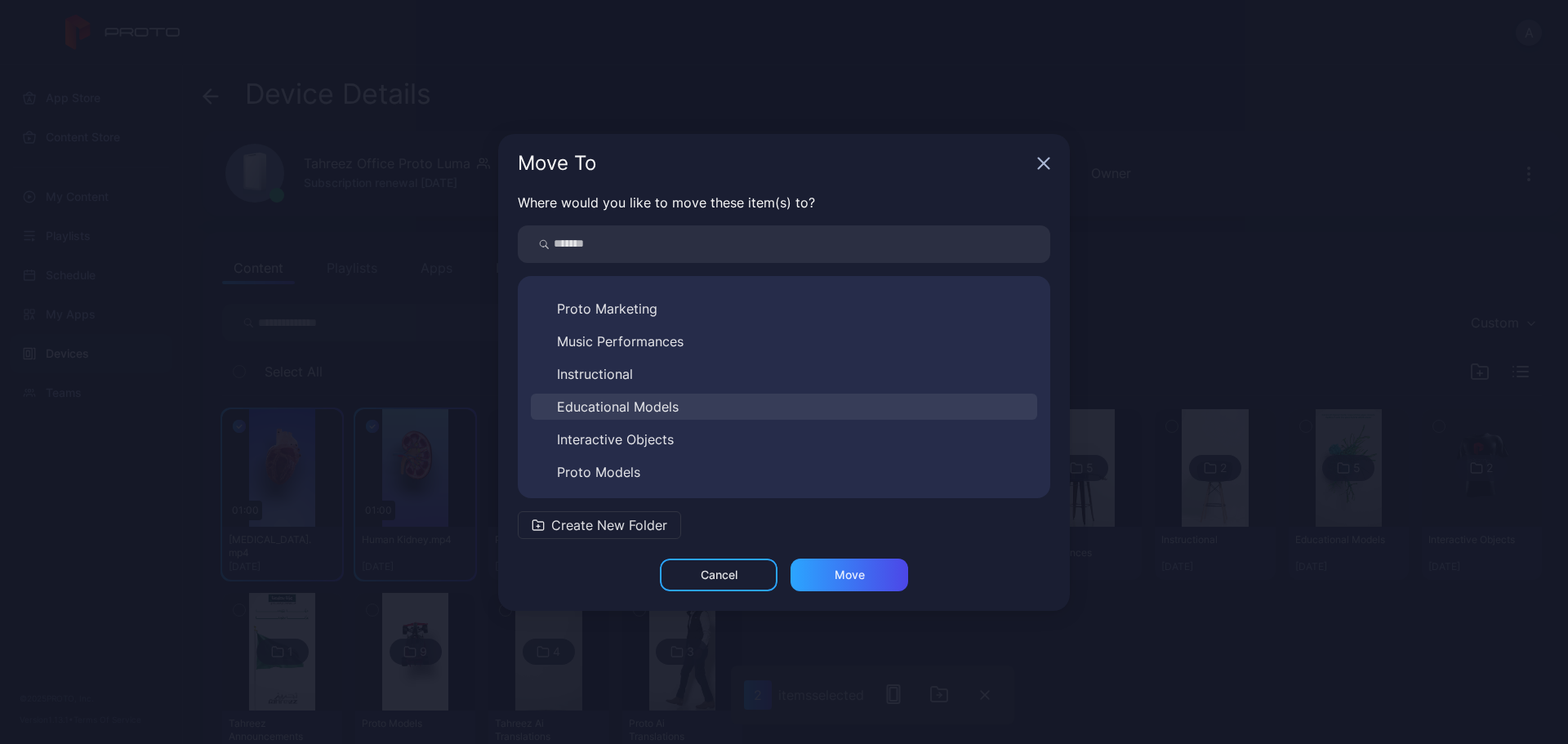
click at [675, 406] on span "Educational Models" at bounding box center [618, 407] width 122 height 19
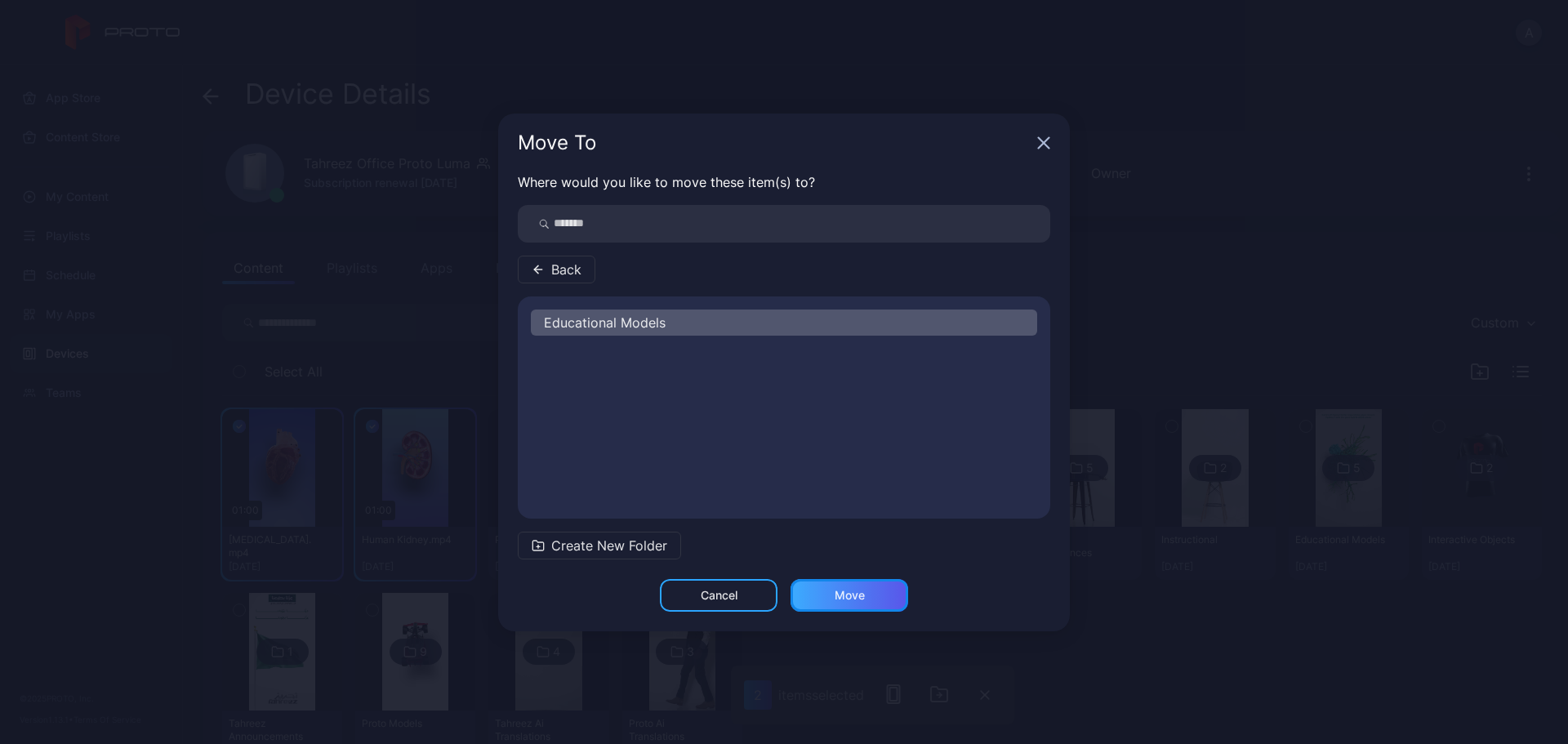
click at [851, 567] on div "Move" at bounding box center [849, 595] width 117 height 32
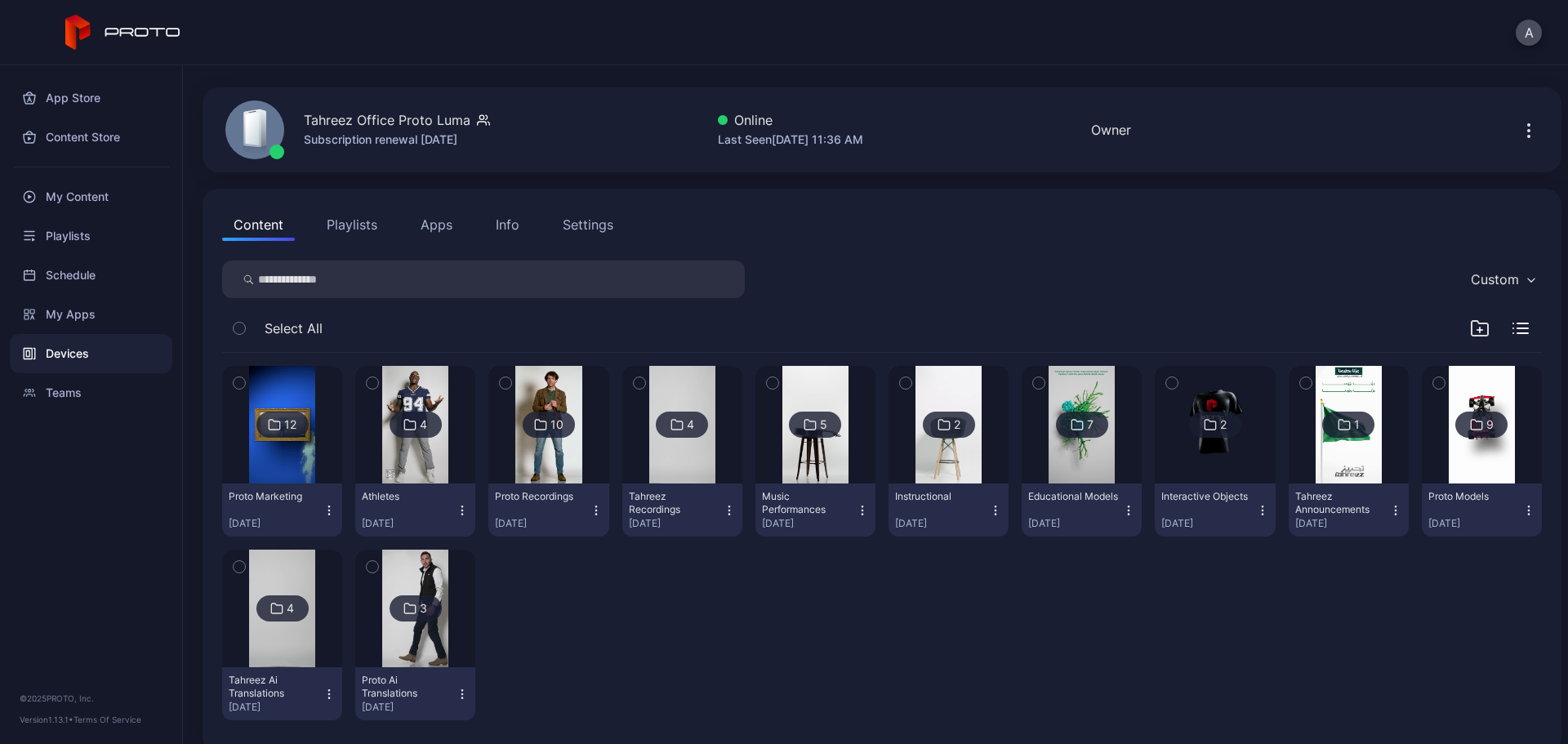
scroll to position [66, 0]
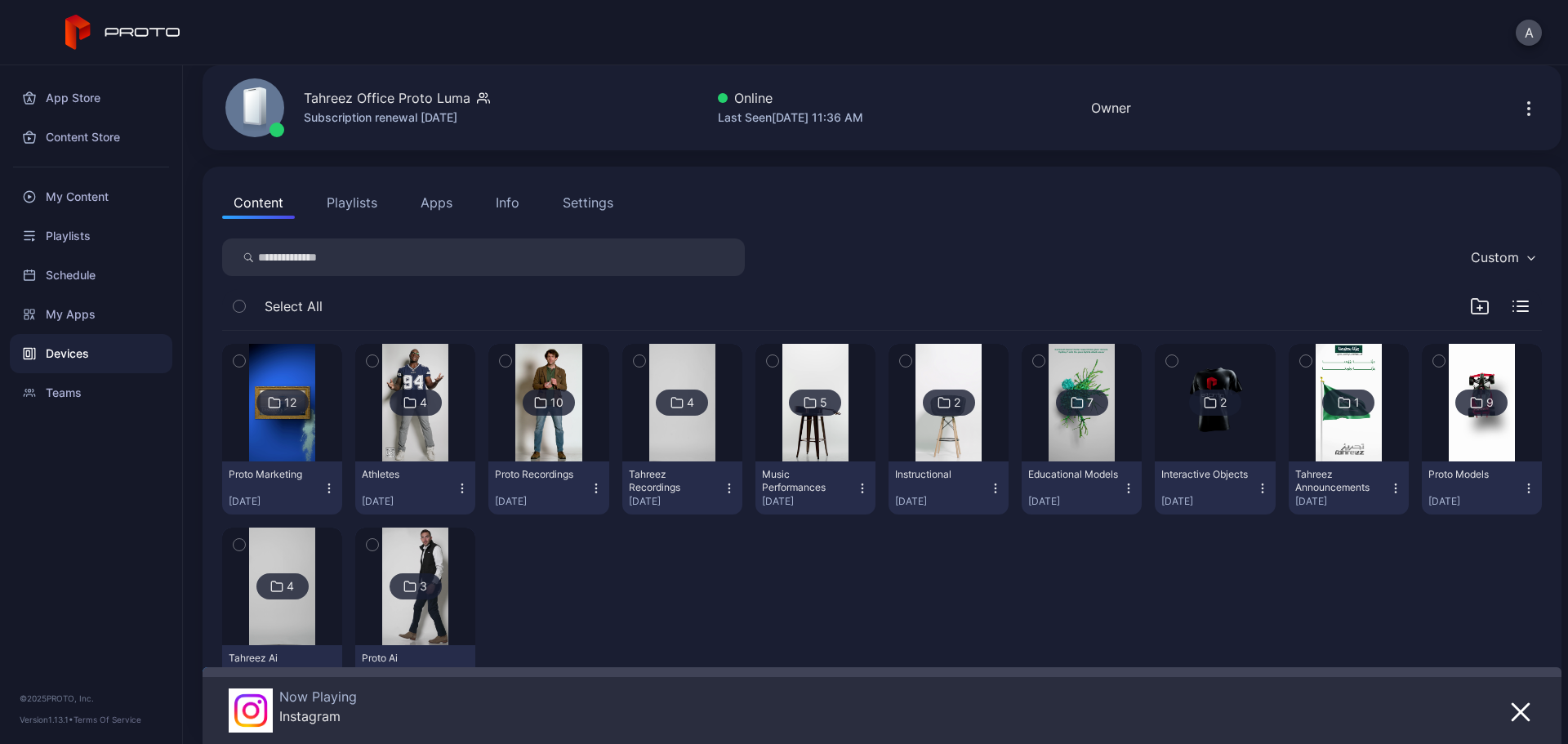
click at [1254, 438] on img at bounding box center [1482, 402] width 67 height 117
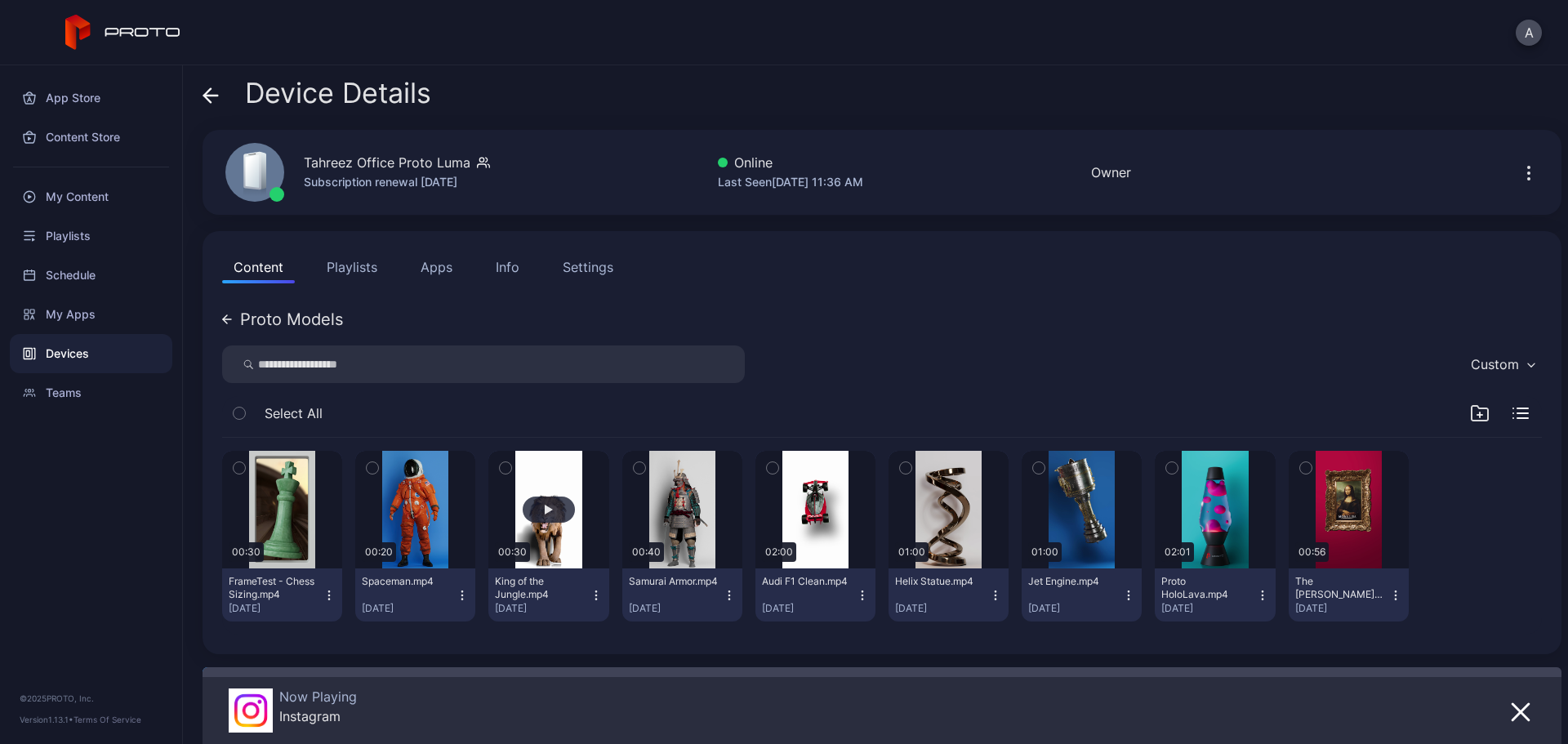
scroll to position [0, 0]
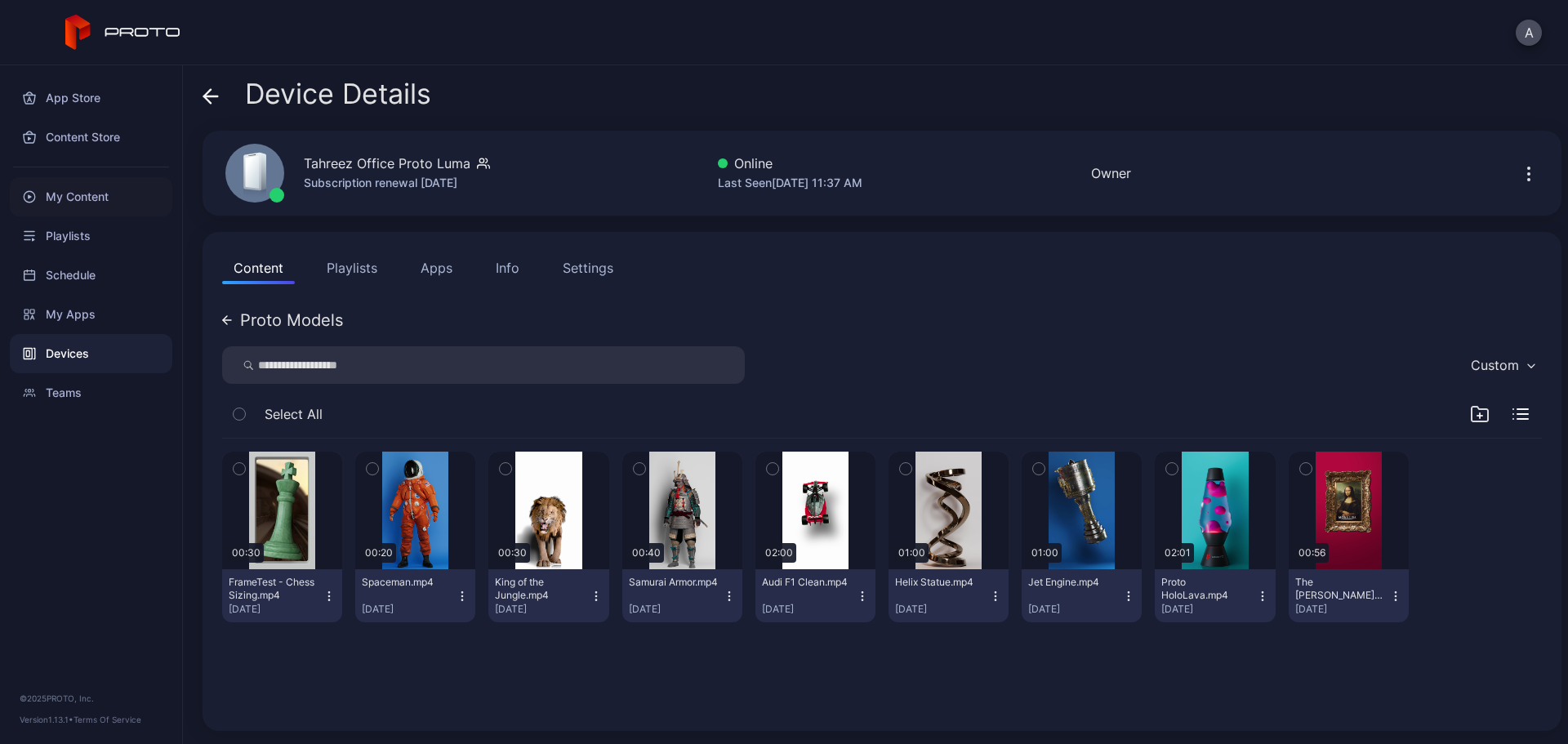
click at [97, 203] on div "My Content" at bounding box center [91, 197] width 163 height 39
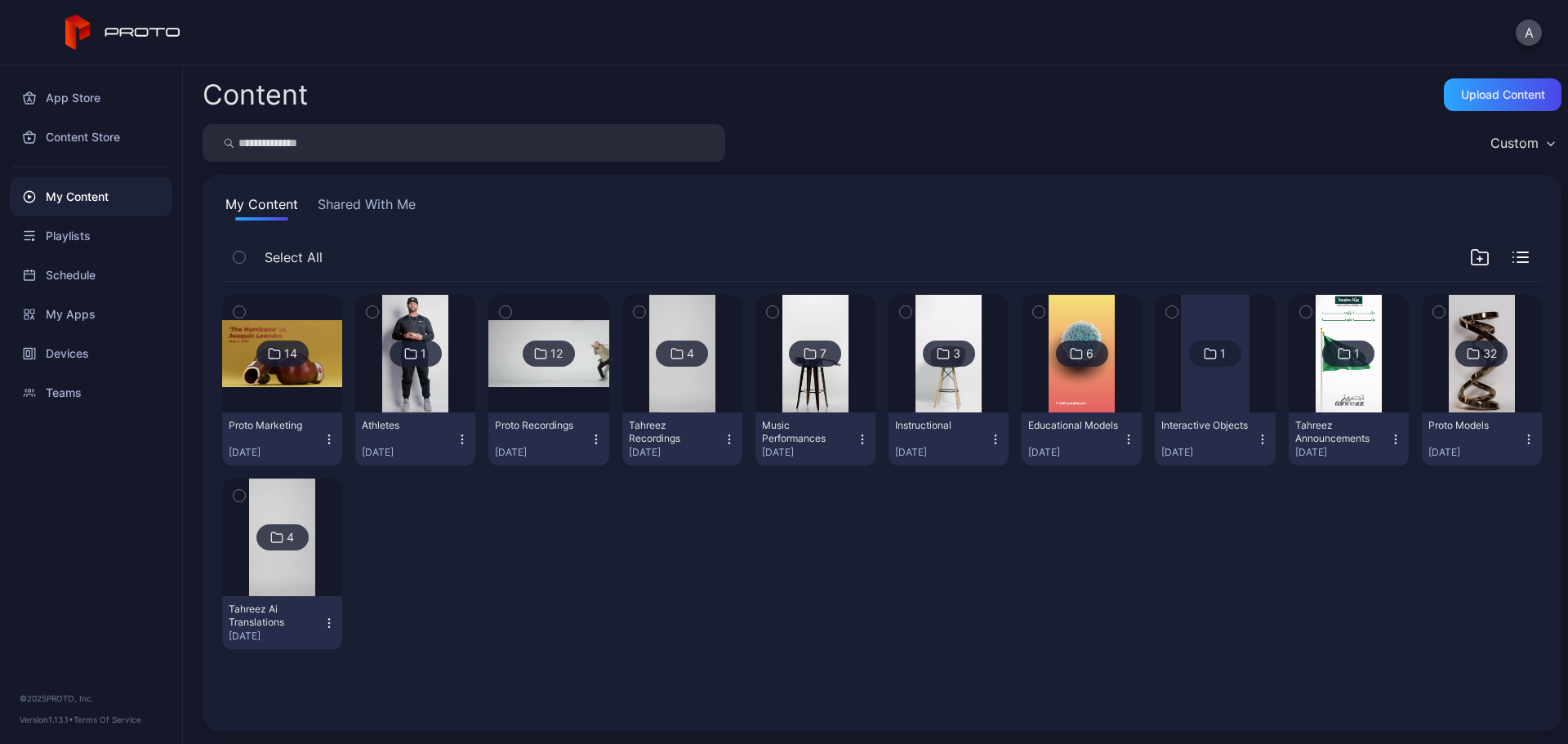
click at [1254, 384] on img at bounding box center [1482, 353] width 67 height 117
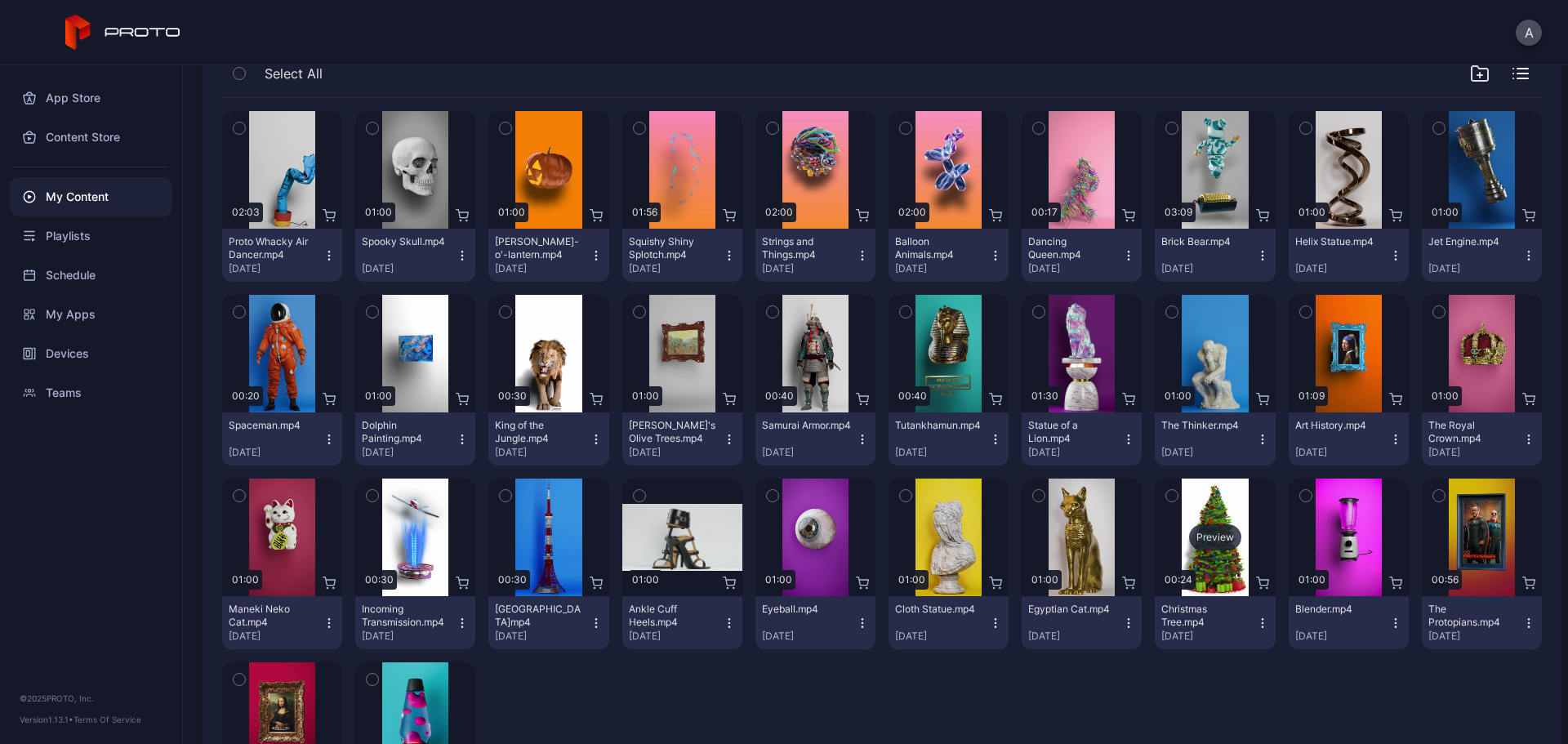
scroll to position [116, 0]
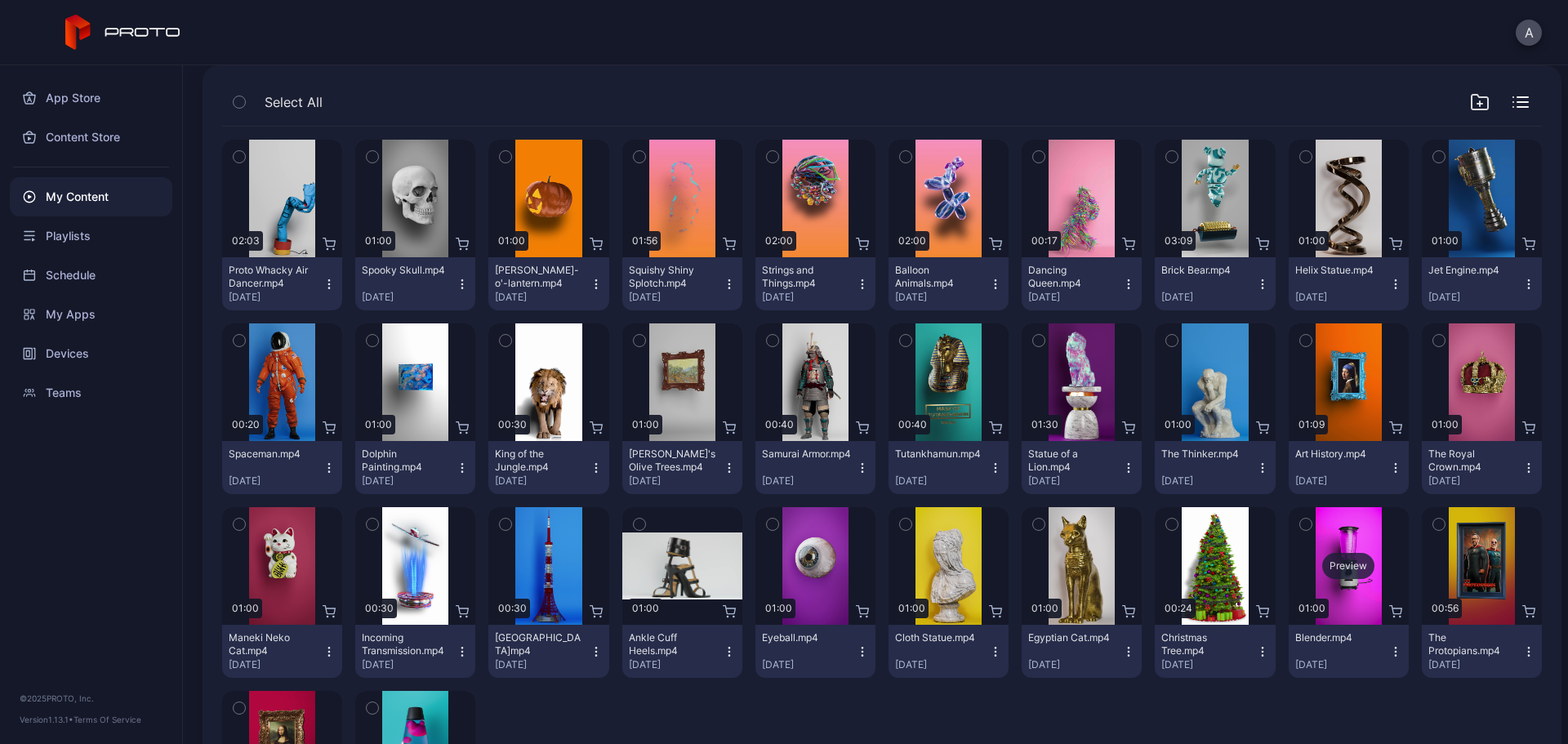
click at [1254, 558] on div "Preview" at bounding box center [1348, 567] width 53 height 26
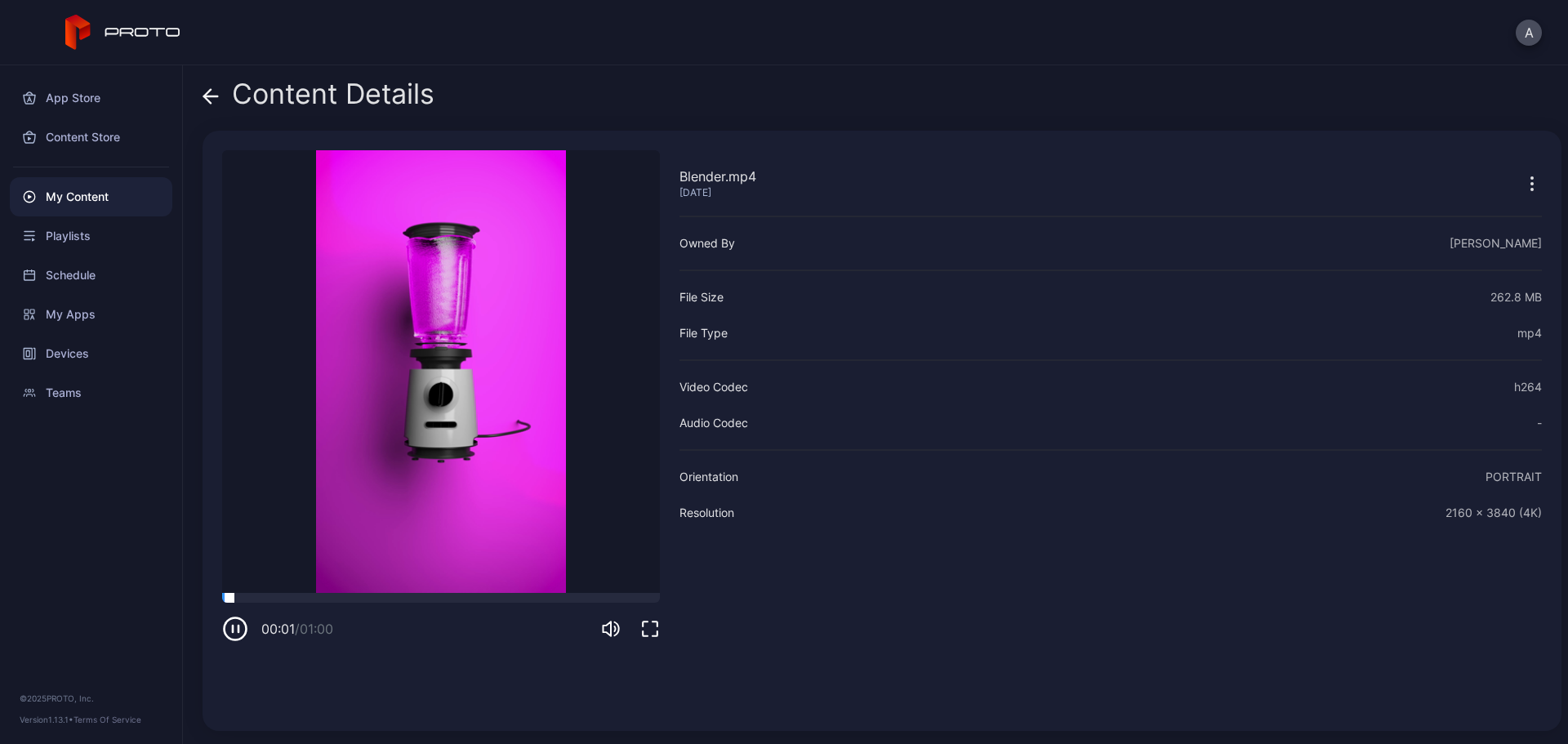
click at [310, 567] on div at bounding box center [441, 598] width 438 height 10
click at [403, 567] on div at bounding box center [441, 598] width 438 height 10
click at [474, 567] on div at bounding box center [441, 598] width 438 height 10
click at [539, 567] on div at bounding box center [441, 598] width 438 height 10
click at [211, 96] on icon at bounding box center [211, 96] width 14 height 0
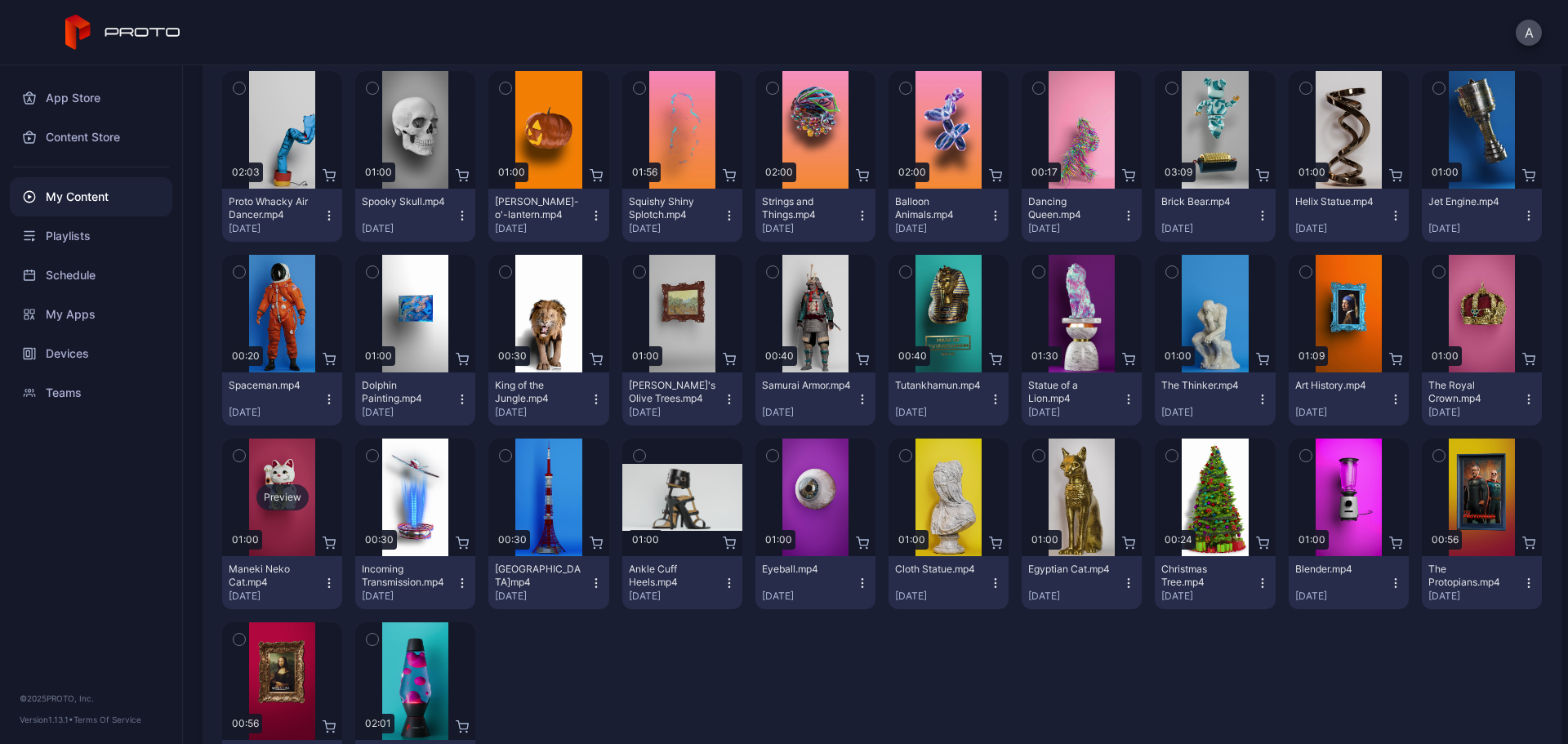
scroll to position [279, 0]
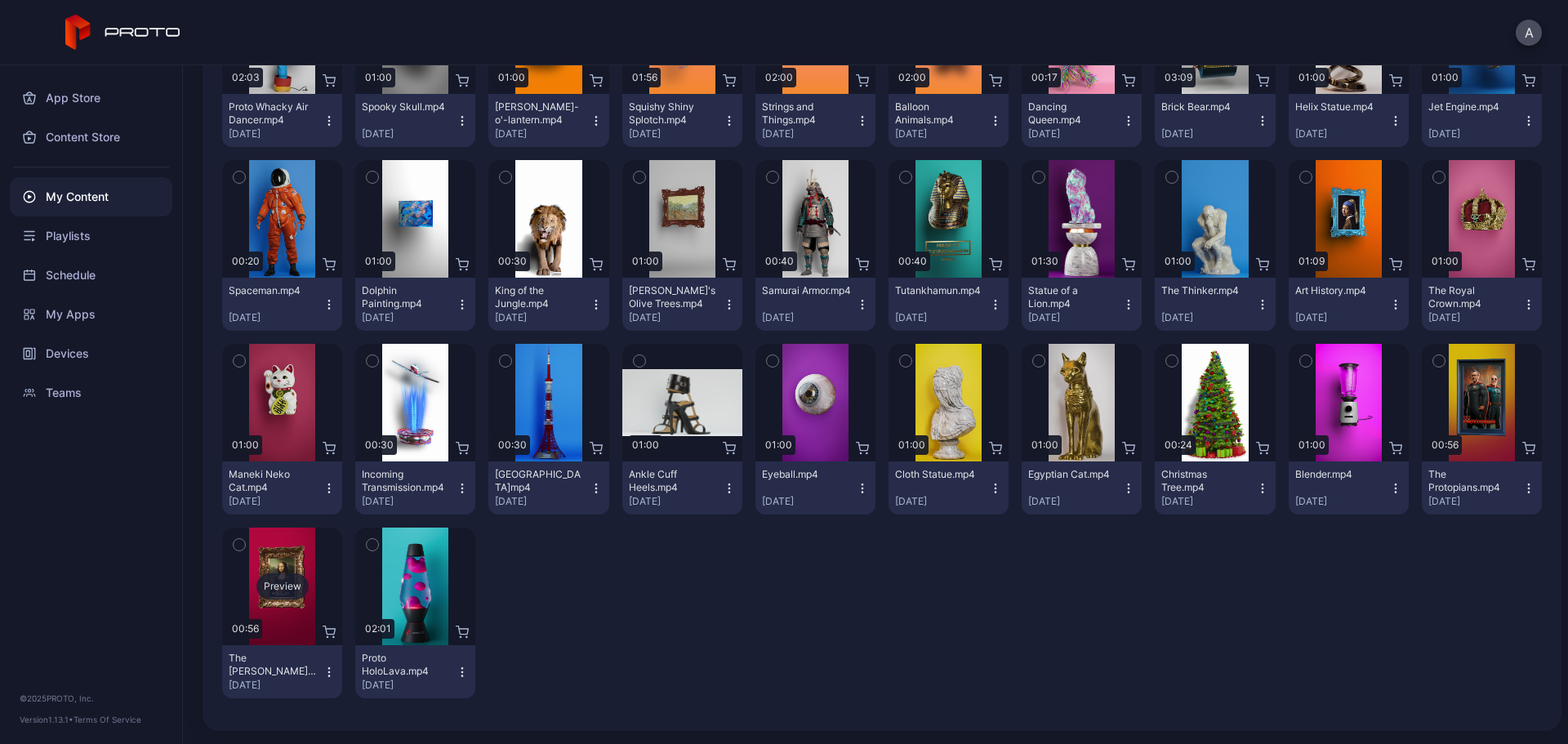
click at [285, 567] on div "Preview" at bounding box center [283, 587] width 53 height 26
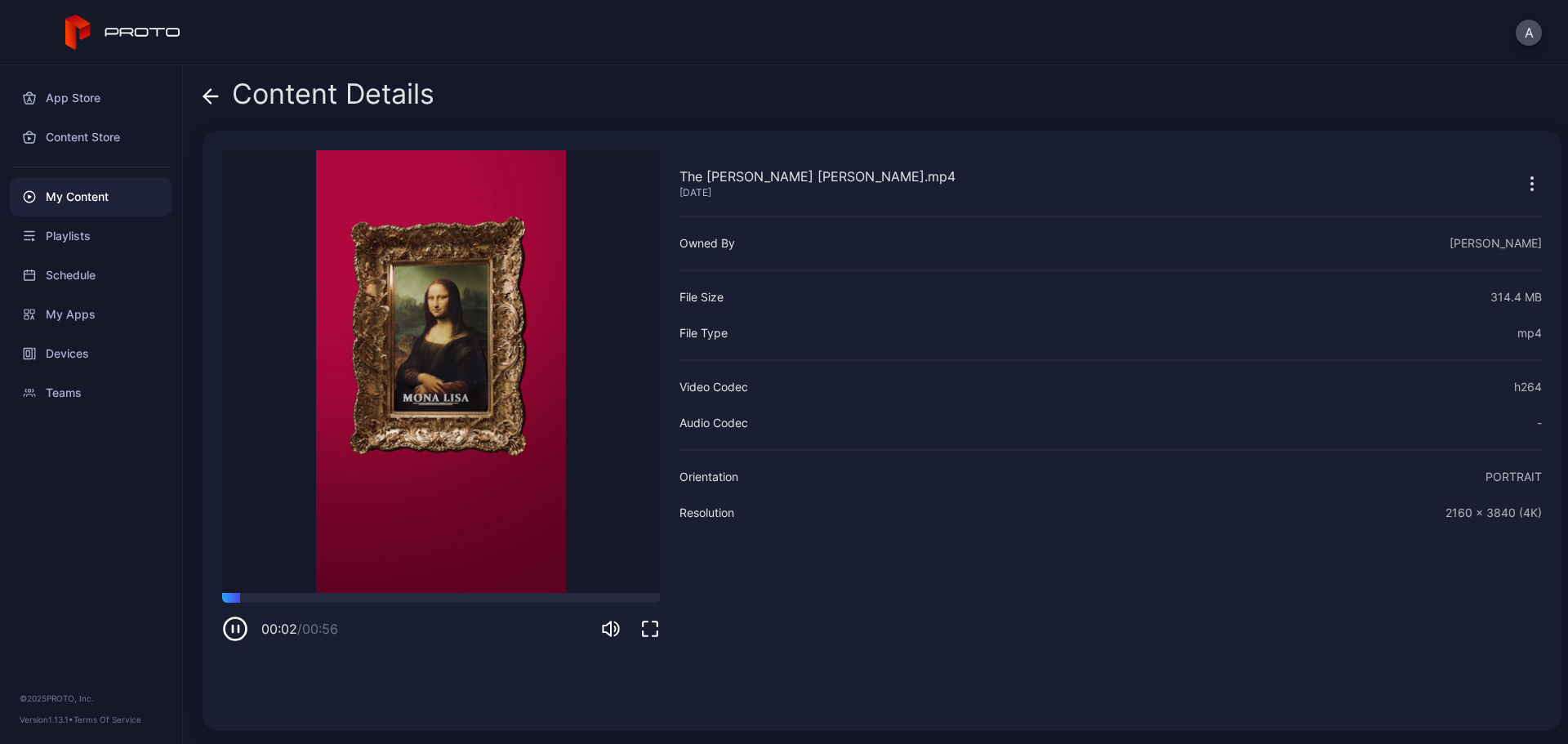
click at [208, 98] on icon at bounding box center [211, 96] width 17 height 17
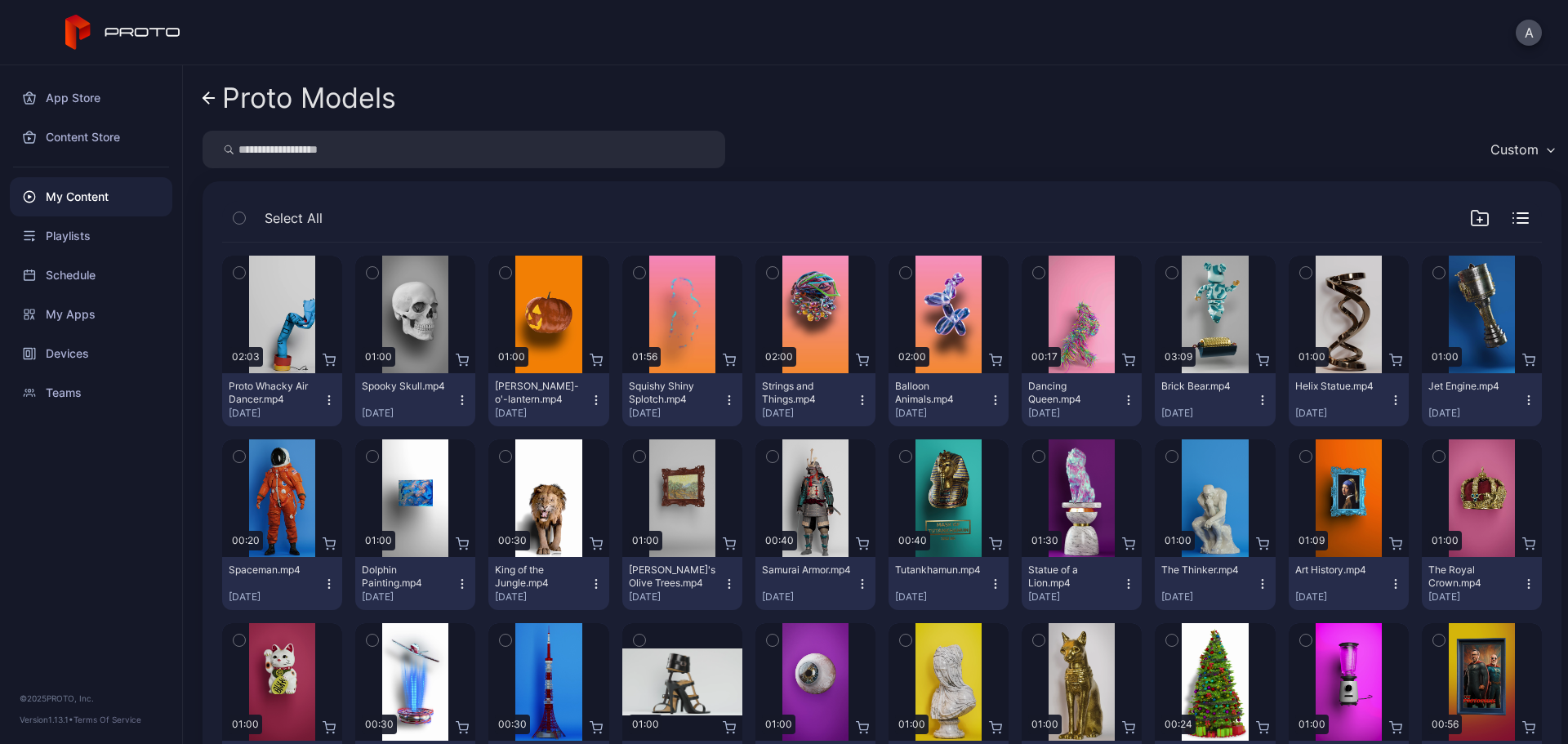
click at [210, 96] on icon at bounding box center [209, 98] width 13 height 14
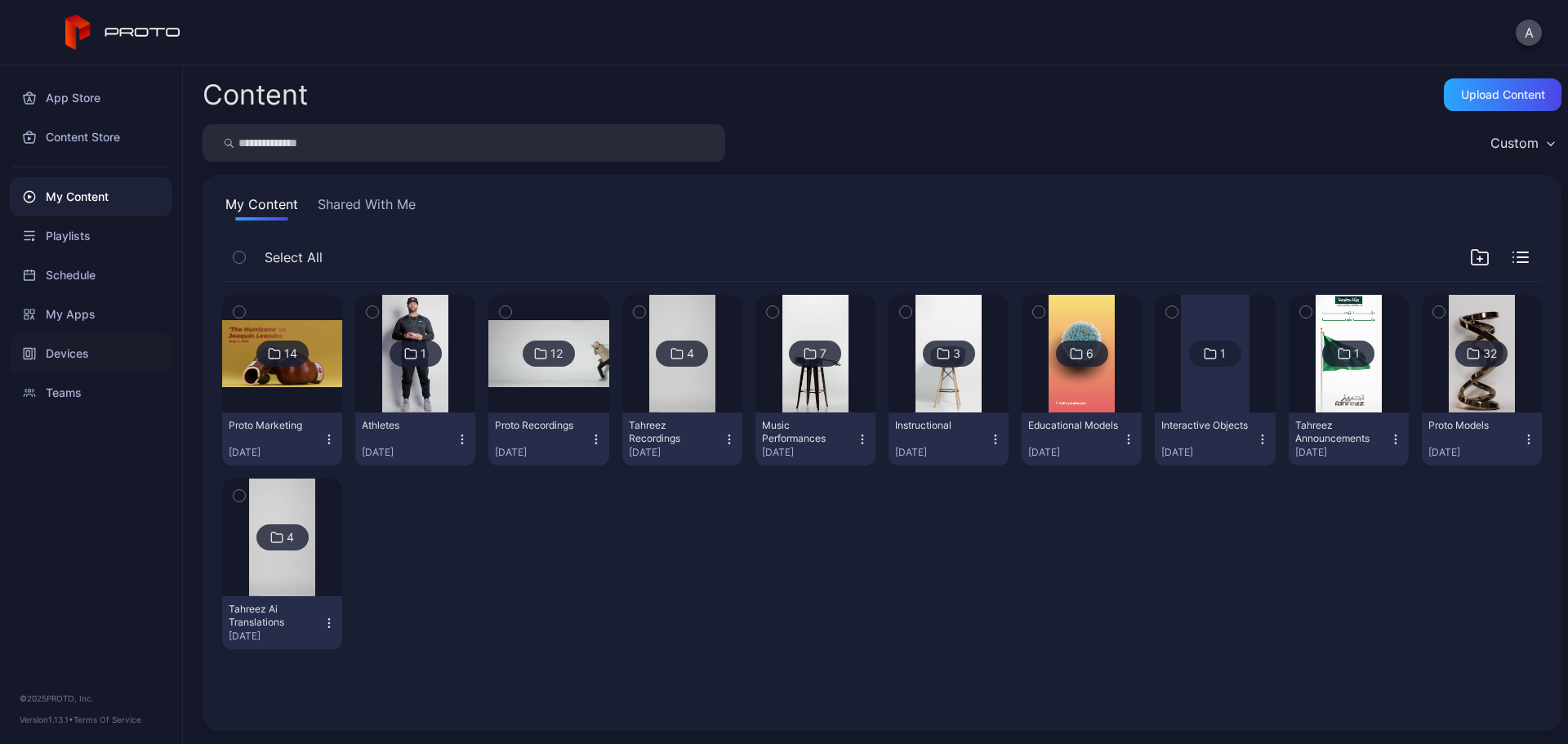
click at [107, 350] on div "Devices" at bounding box center [91, 354] width 163 height 39
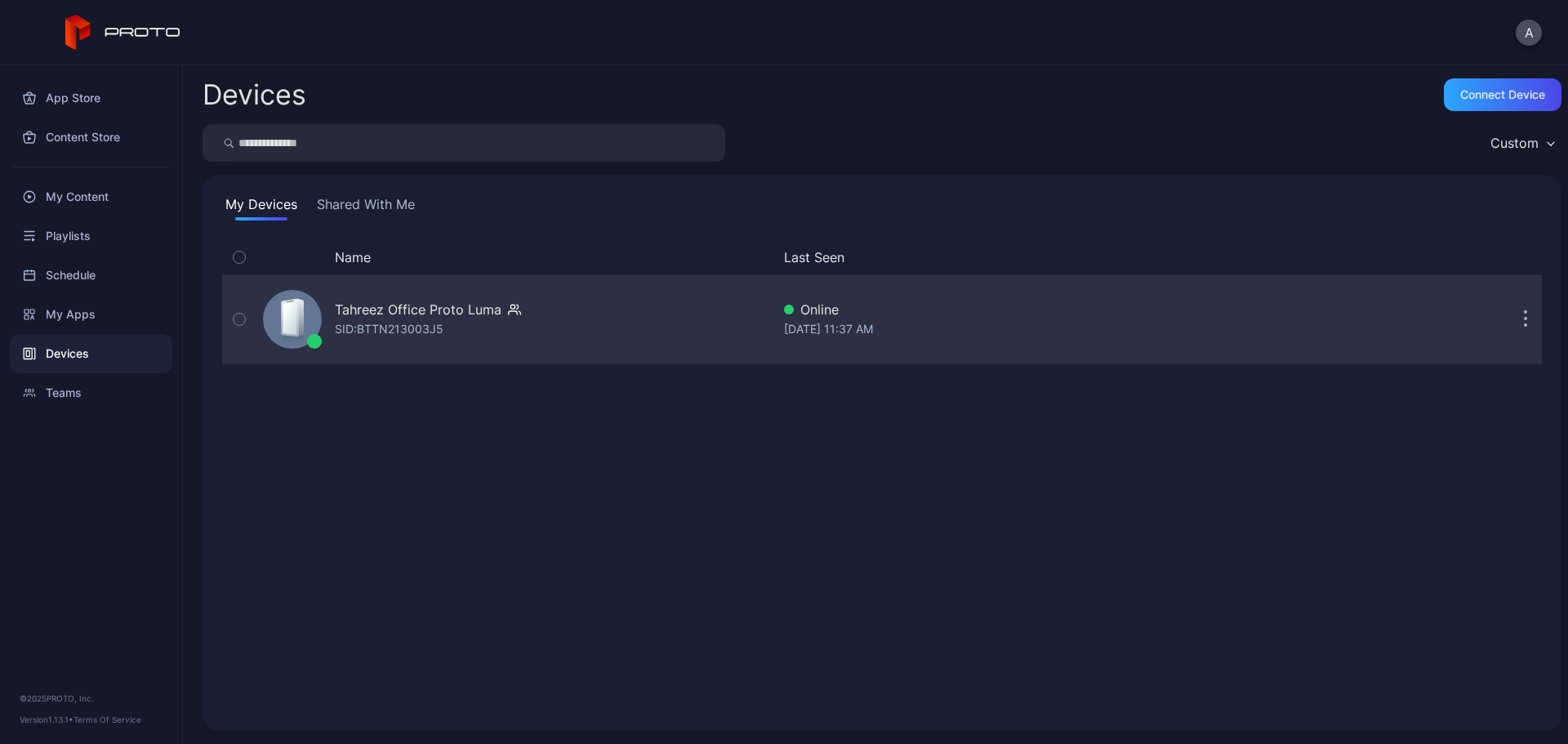
click at [565, 328] on div "Tahreez Office Proto [PERSON_NAME]: BTTN213003J5" at bounding box center [514, 319] width 515 height 81
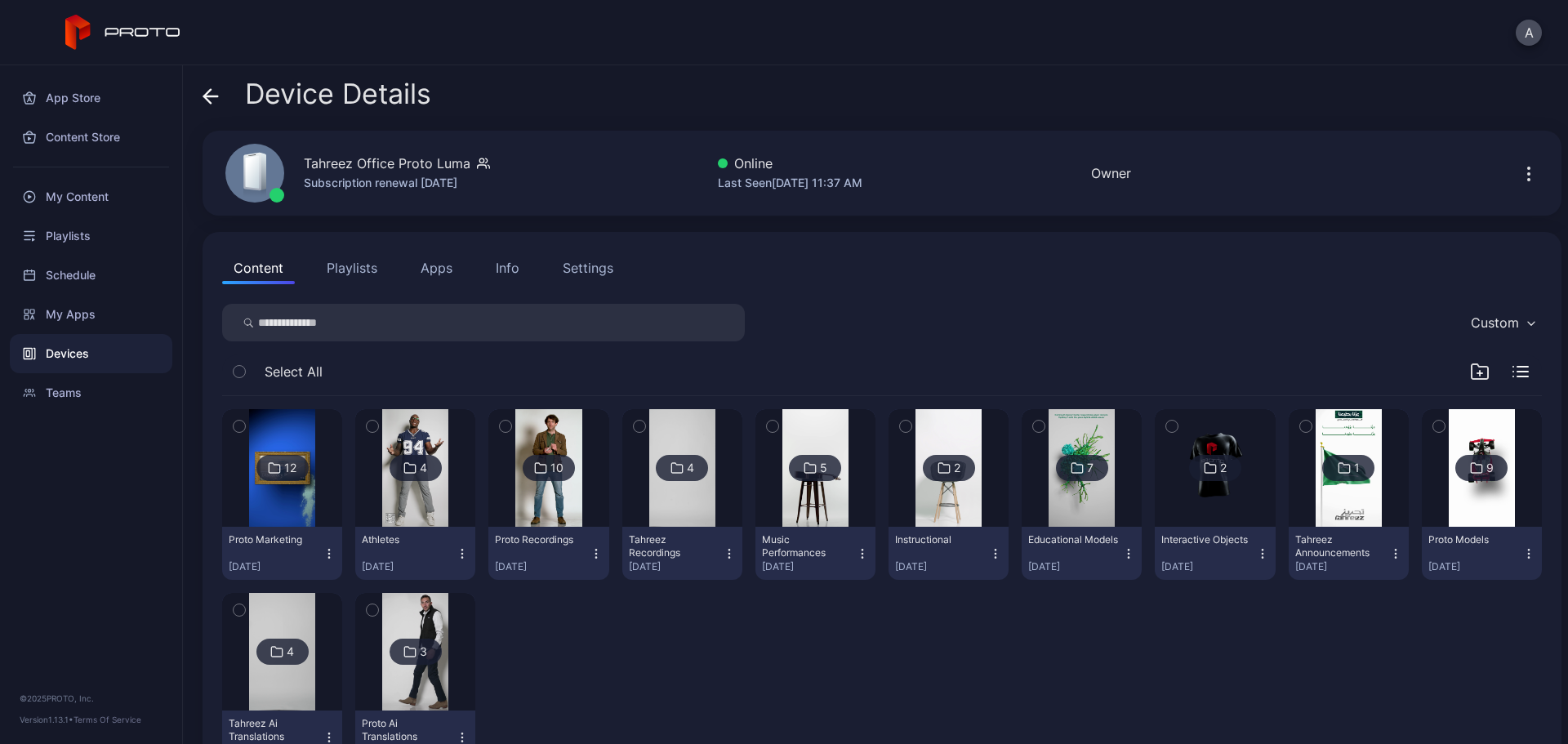
scroll to position [66, 0]
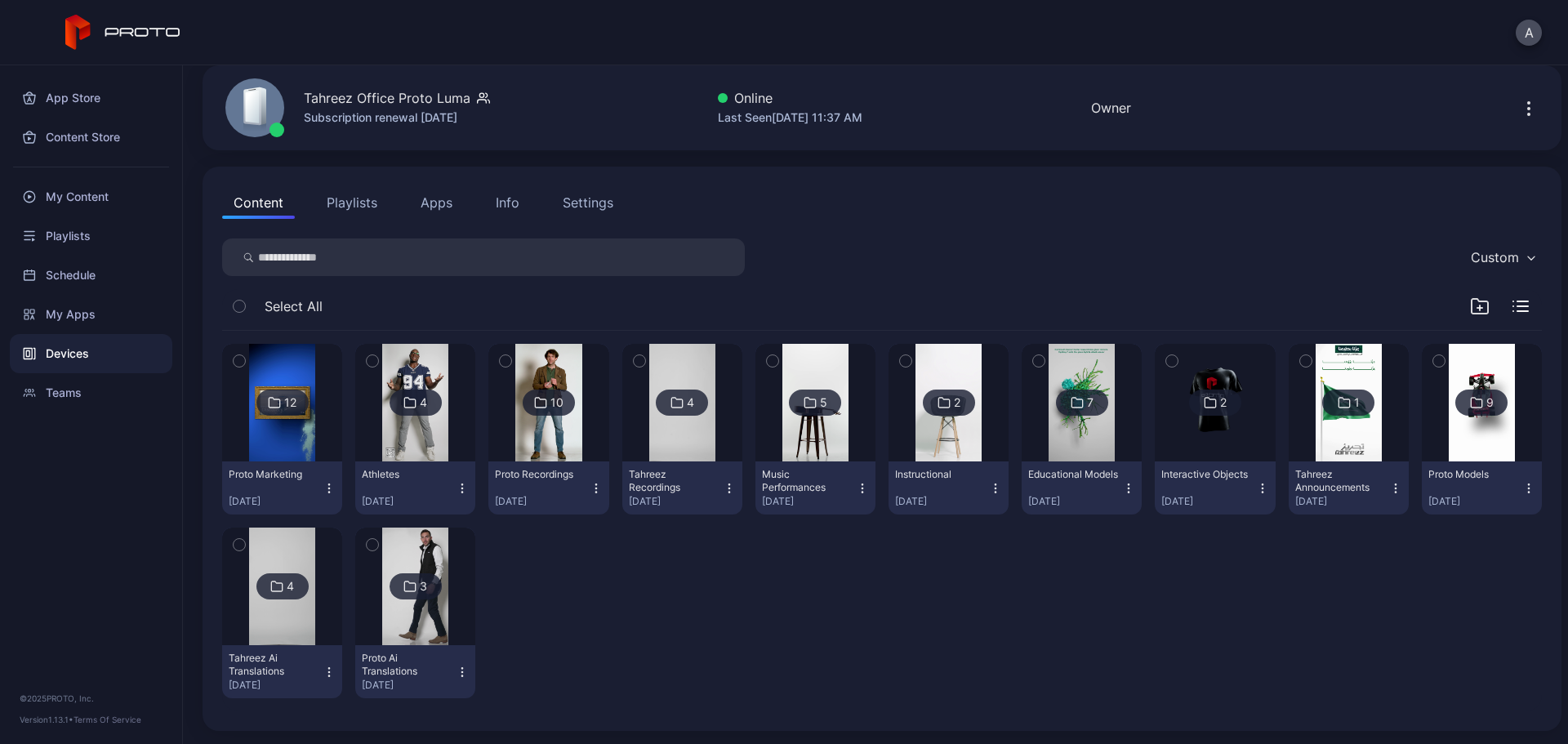
click at [1254, 433] on img at bounding box center [1482, 402] width 67 height 117
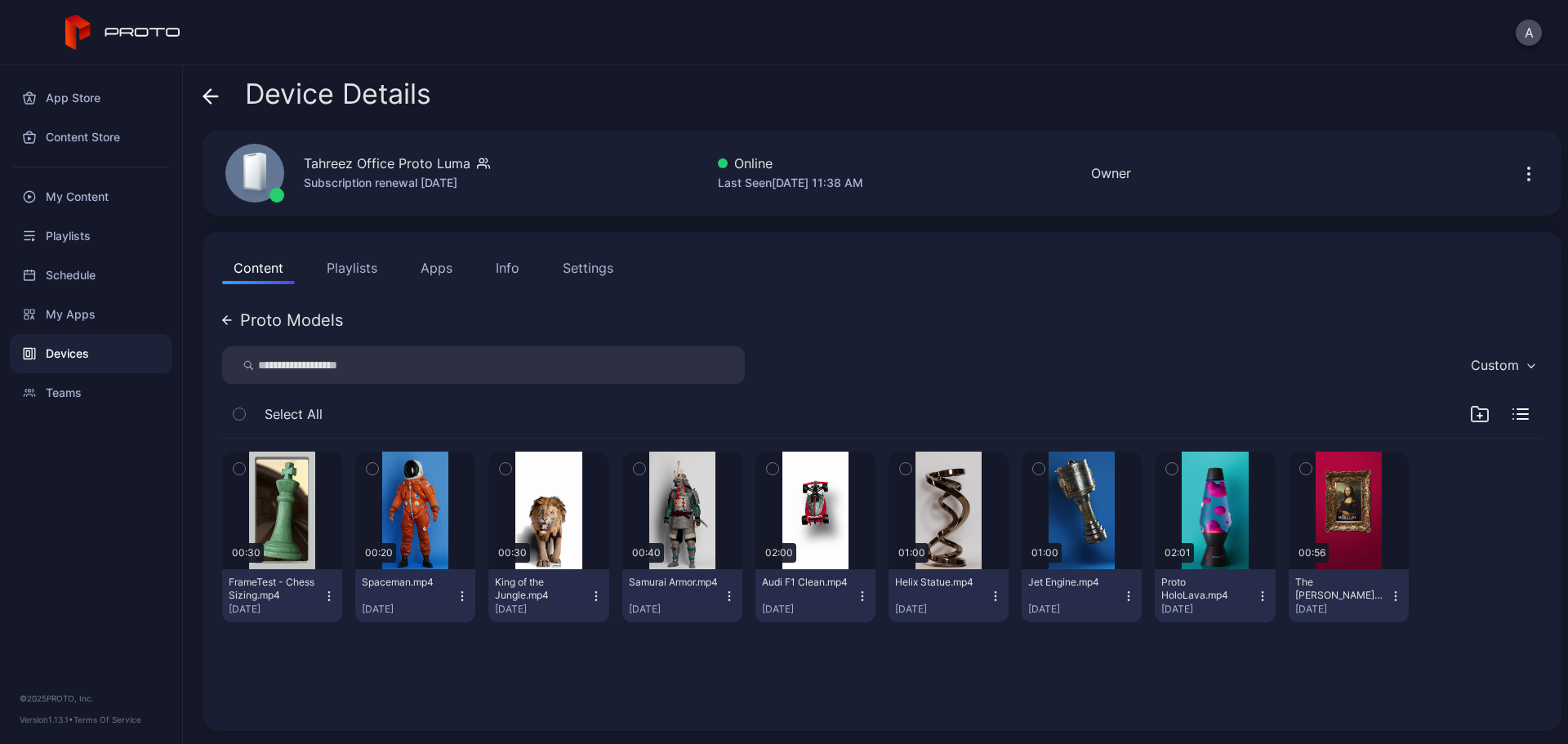
click at [990, 567] on icon "button" at bounding box center [996, 596] width 13 height 13
click at [941, 567] on button "Unassign" at bounding box center [938, 657] width 139 height 53
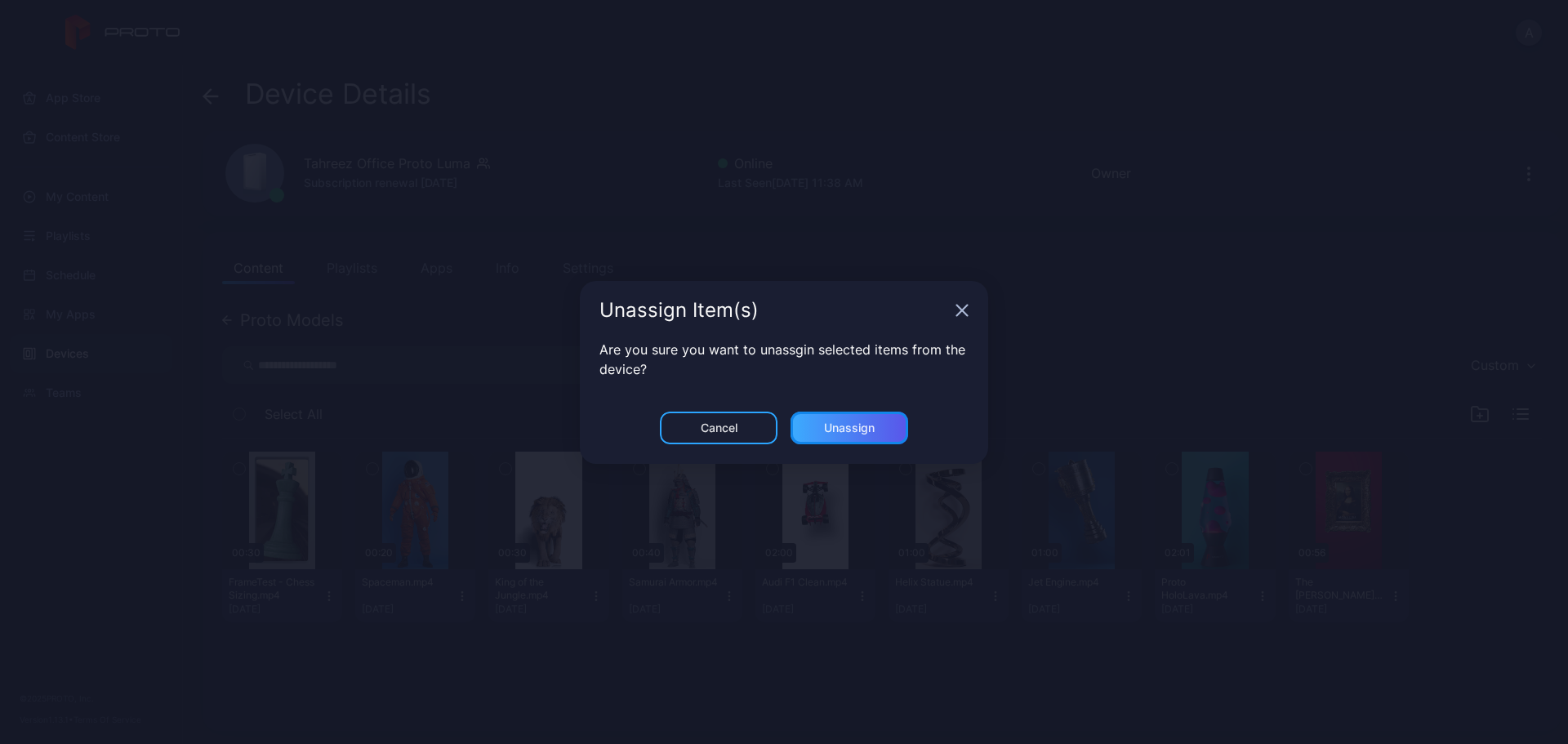
click at [870, 428] on div "Unassign" at bounding box center [849, 428] width 51 height 13
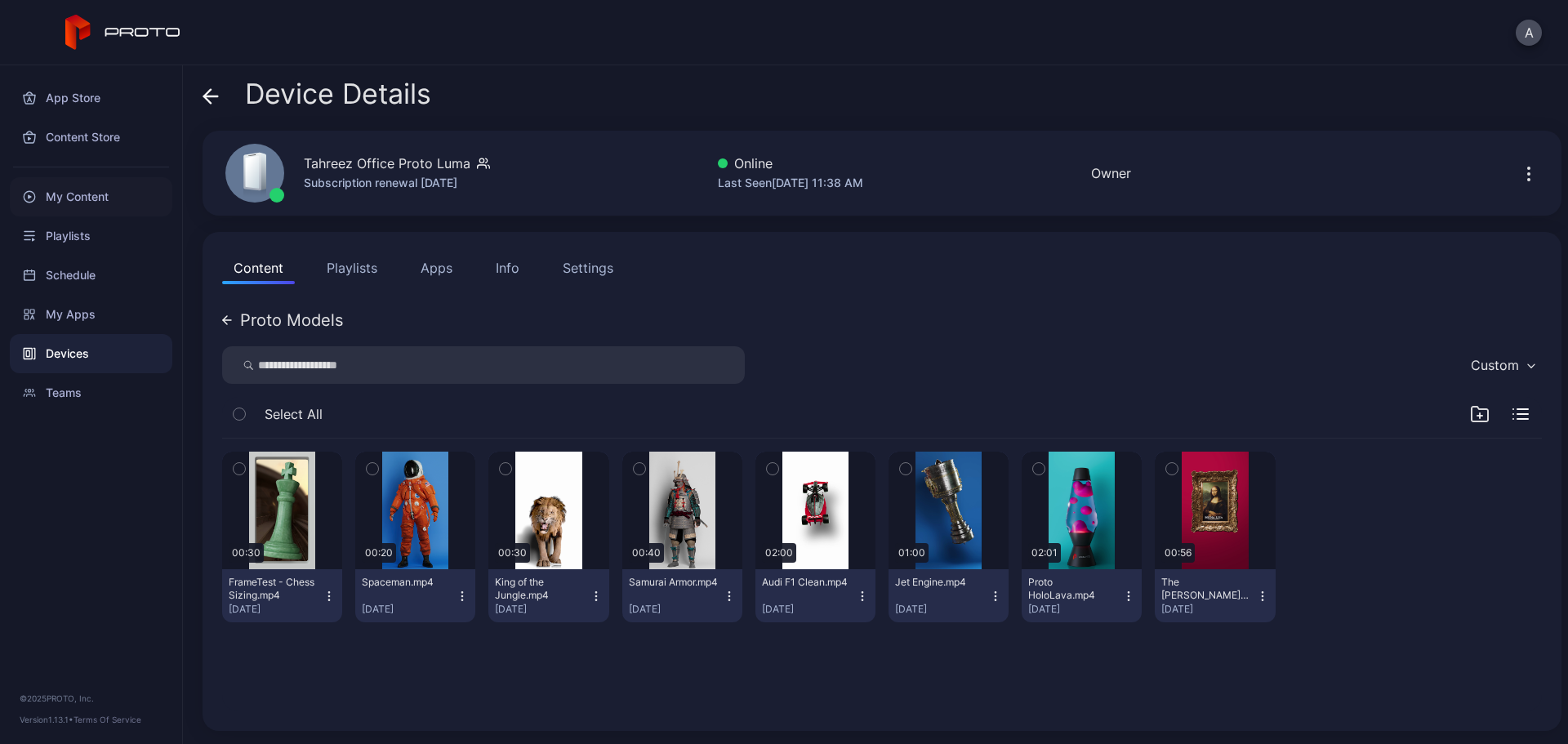
click at [105, 194] on div "My Content" at bounding box center [91, 197] width 163 height 39
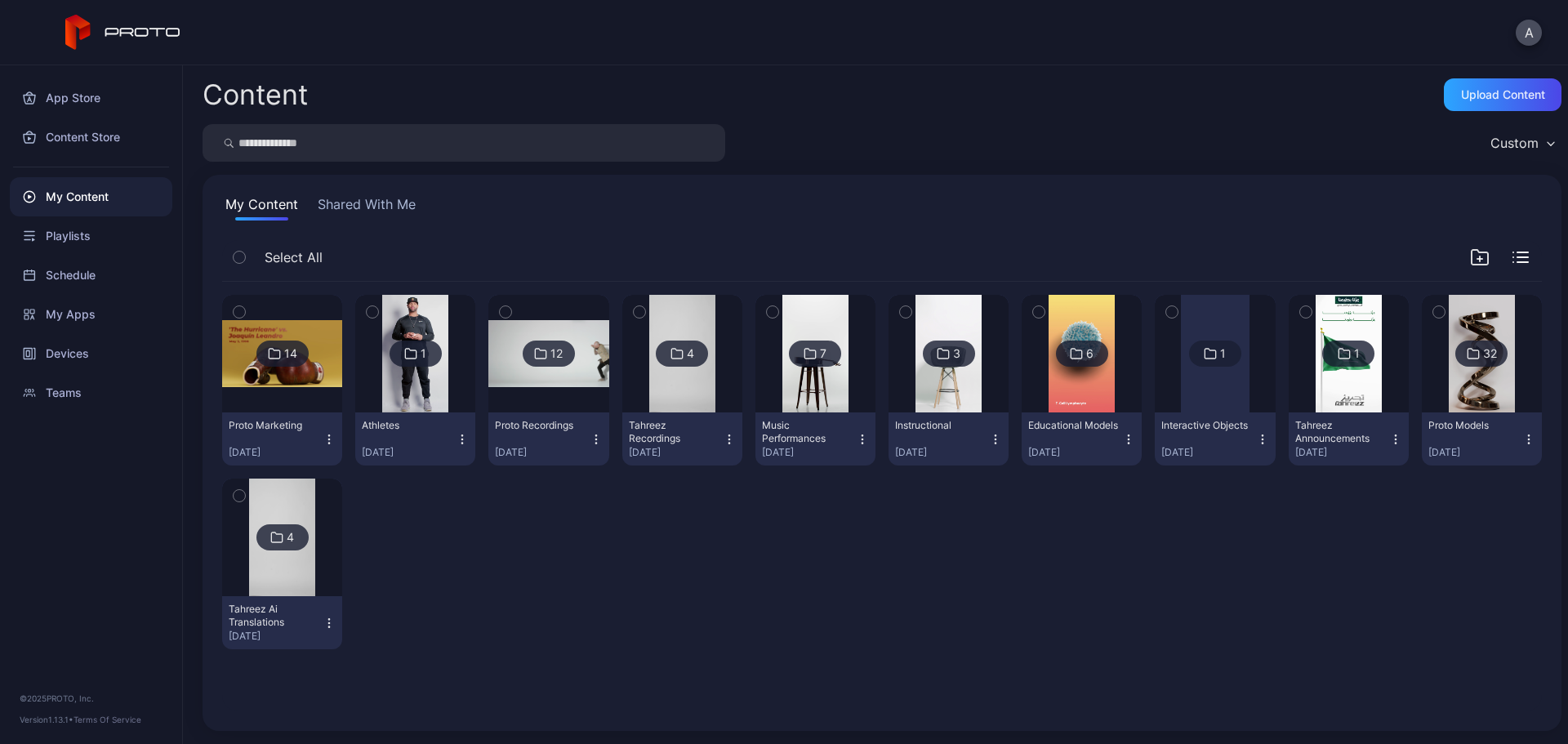
click at [1254, 379] on img at bounding box center [1482, 353] width 67 height 117
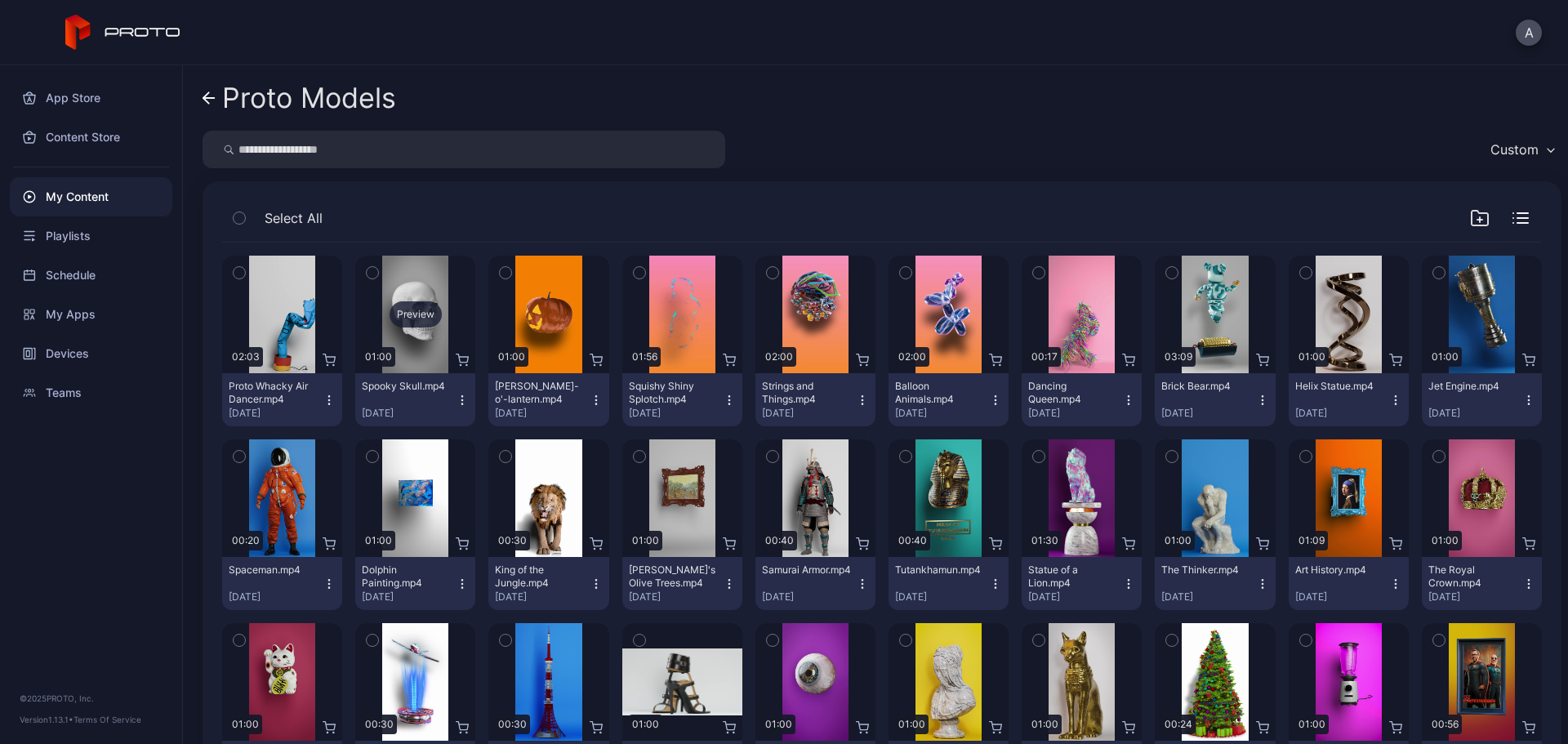
click at [425, 318] on div "Preview" at bounding box center [416, 314] width 53 height 26
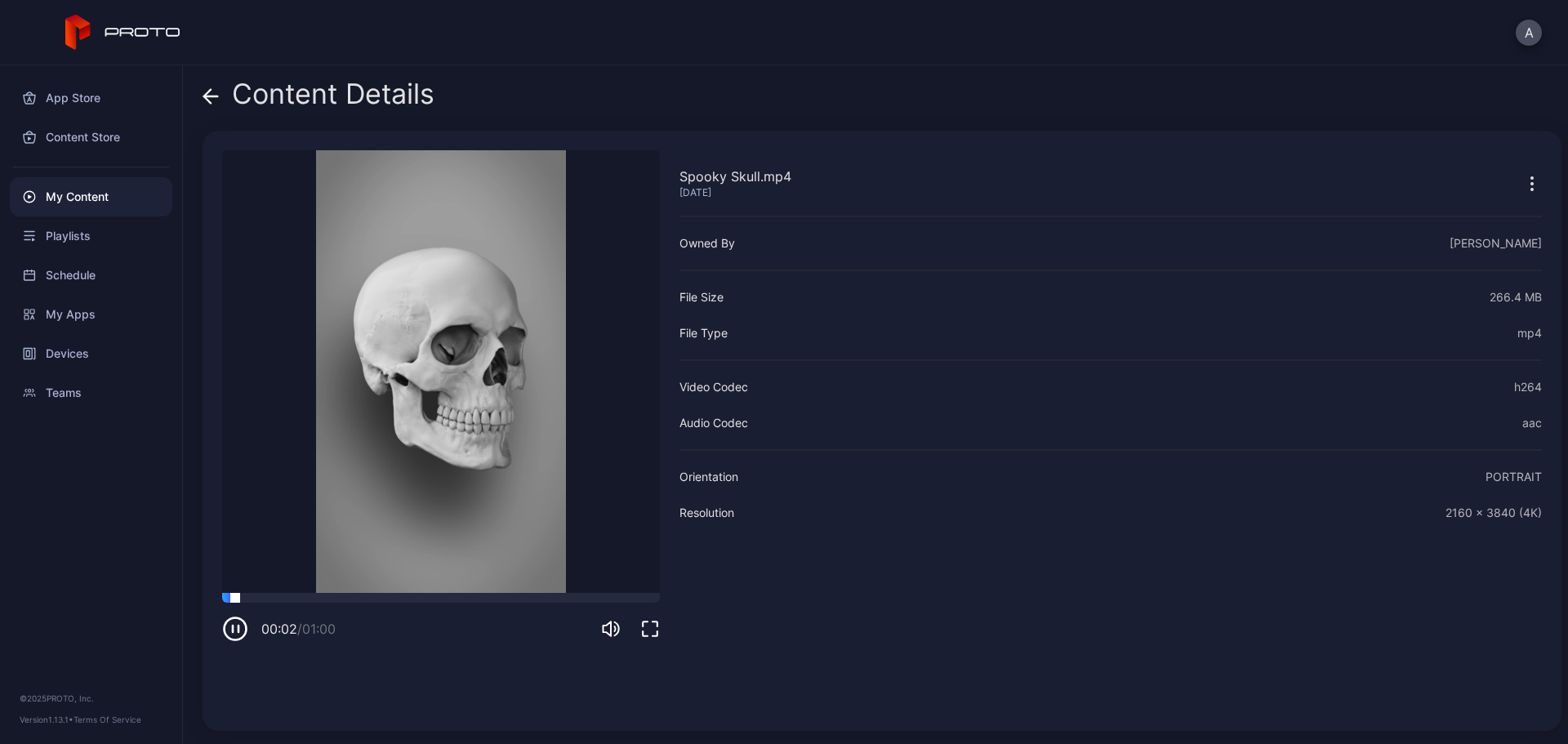
click at [348, 567] on div at bounding box center [441, 598] width 438 height 10
click at [458, 567] on div at bounding box center [441, 598] width 438 height 10
click at [544, 567] on video "Sorry, your browser doesn‘t support embedded videos" at bounding box center [441, 372] width 438 height 443
click at [550, 567] on video "Sorry, your browser doesn‘t support embedded videos" at bounding box center [441, 372] width 438 height 443
click at [560, 567] on div at bounding box center [441, 598] width 438 height 10
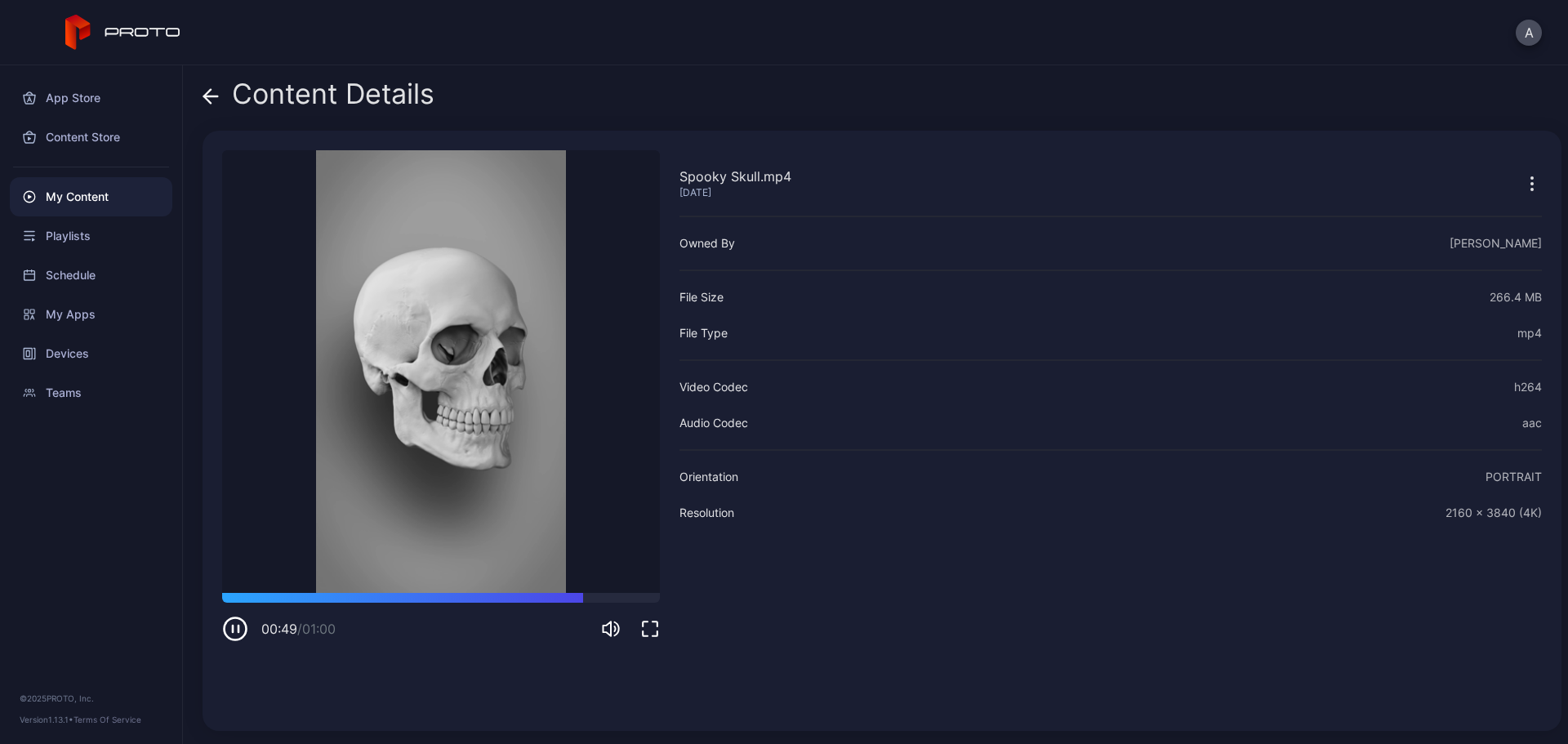
click at [276, 567] on video "Sorry, your browser doesn‘t support embedded videos" at bounding box center [441, 372] width 438 height 443
click at [277, 567] on div "00:50 / 01:00" at bounding box center [441, 617] width 438 height 49
click at [278, 567] on div at bounding box center [441, 598] width 438 height 10
click at [211, 93] on icon at bounding box center [211, 96] width 17 height 17
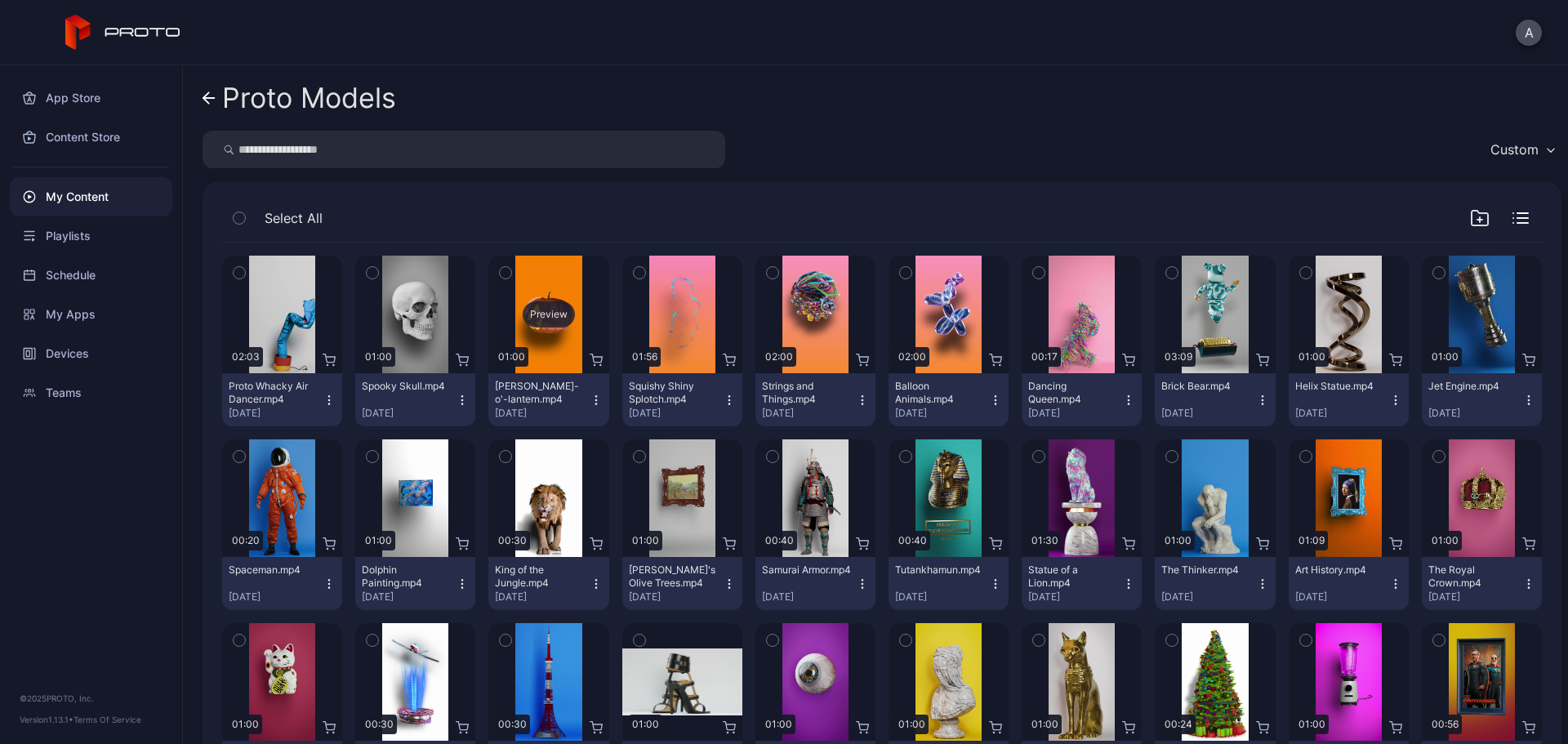
click at [535, 319] on div "Preview" at bounding box center [549, 314] width 53 height 26
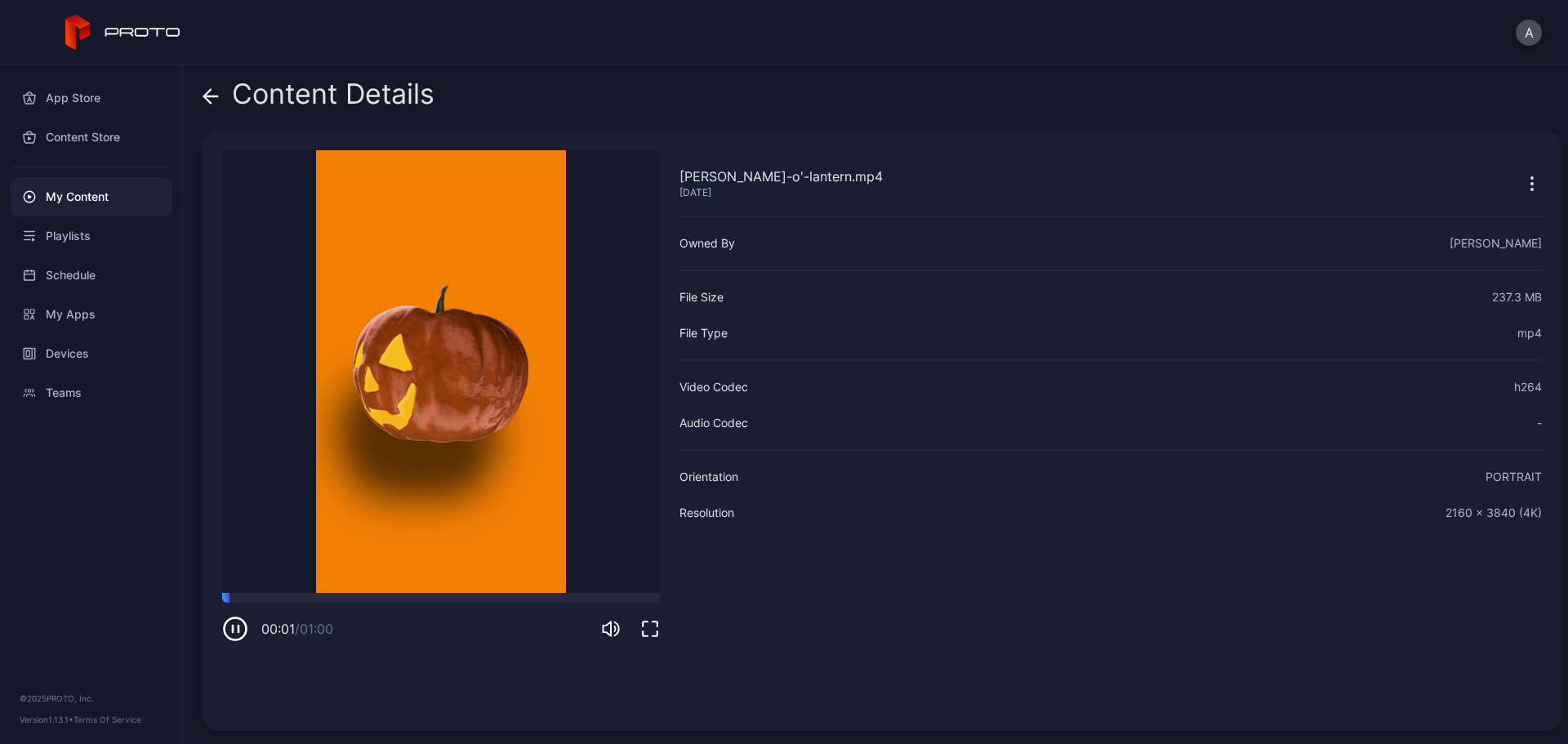
click at [209, 96] on icon at bounding box center [211, 96] width 14 height 0
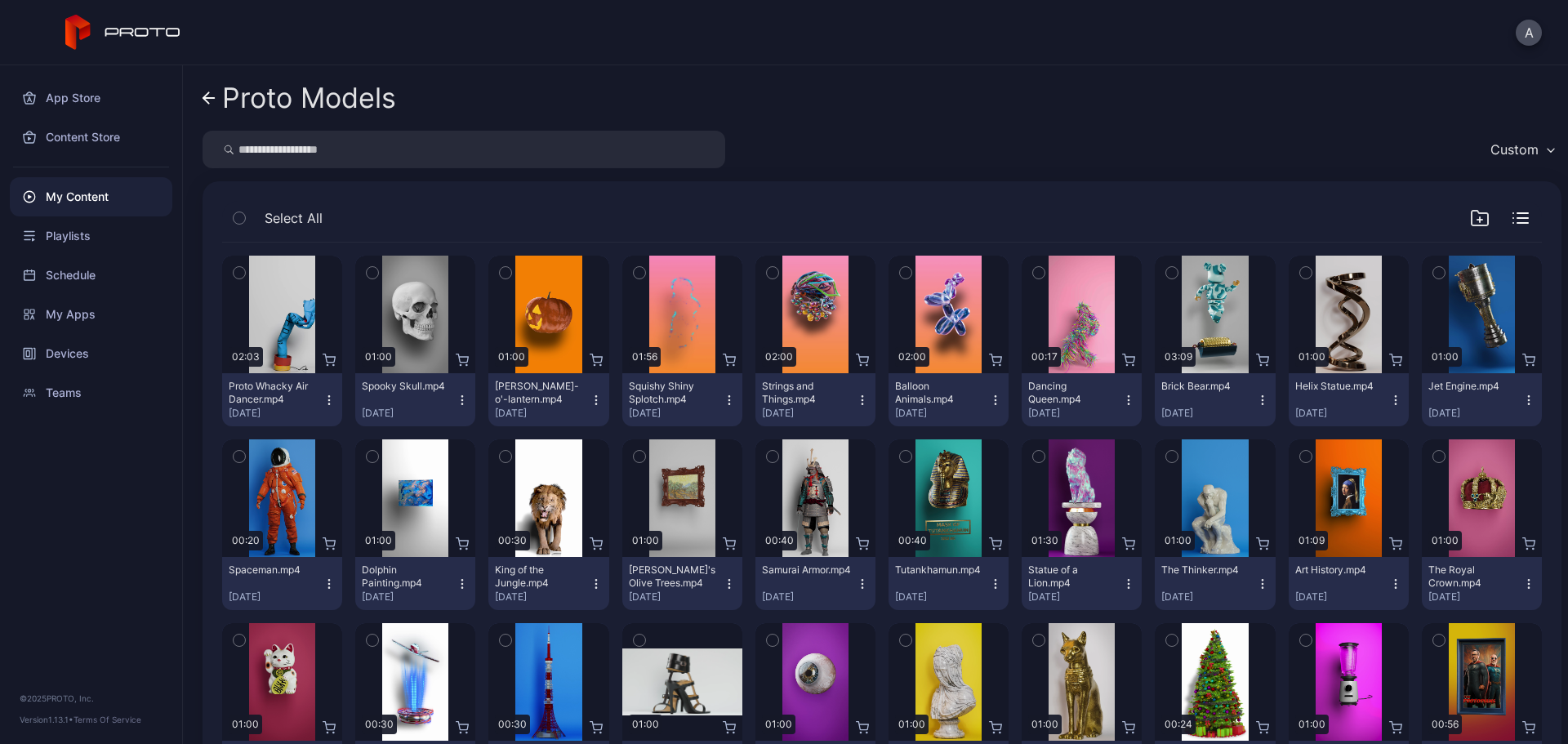
click at [237, 273] on icon "button" at bounding box center [238, 273] width 4 height 3
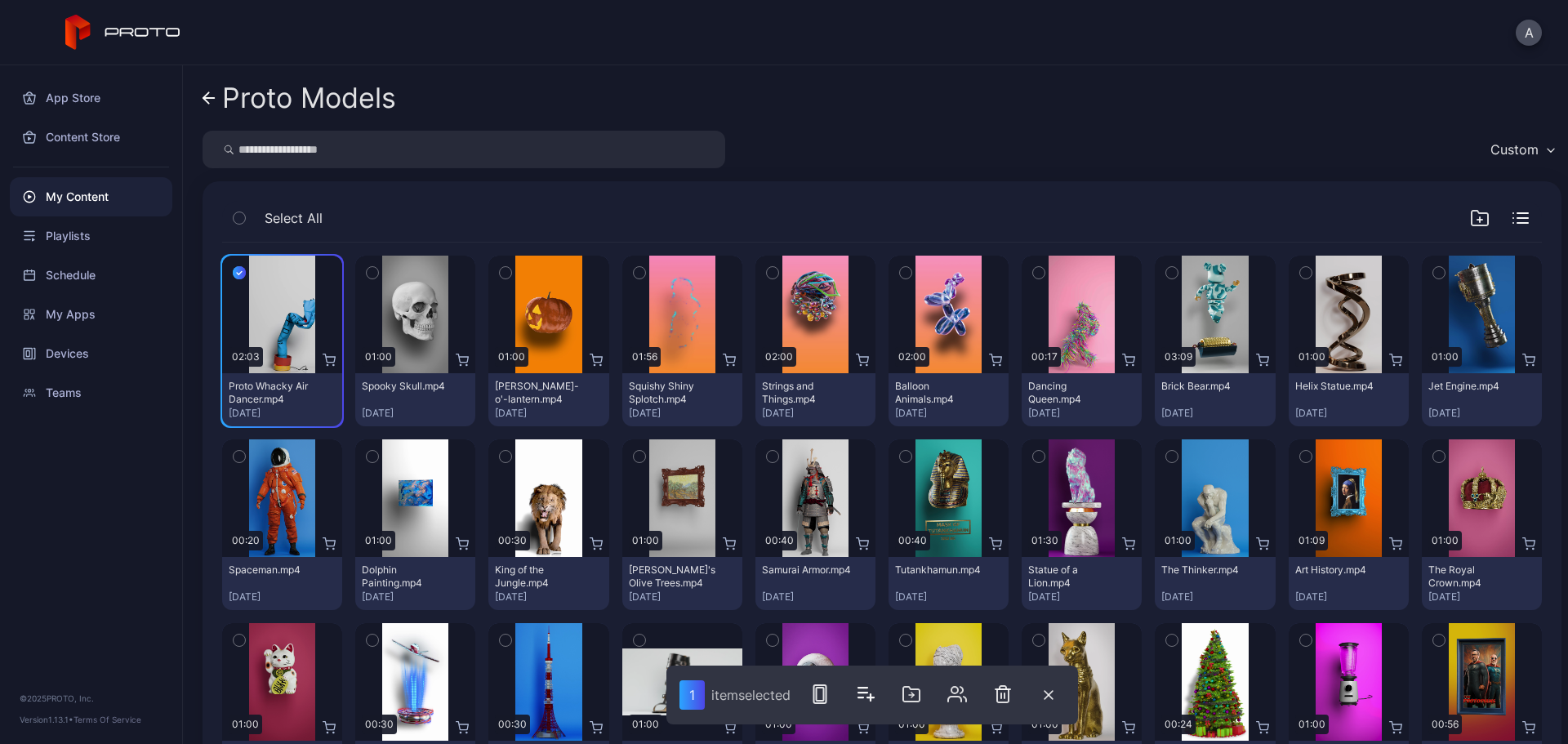
click at [371, 274] on icon "button" at bounding box center [372, 273] width 11 height 18
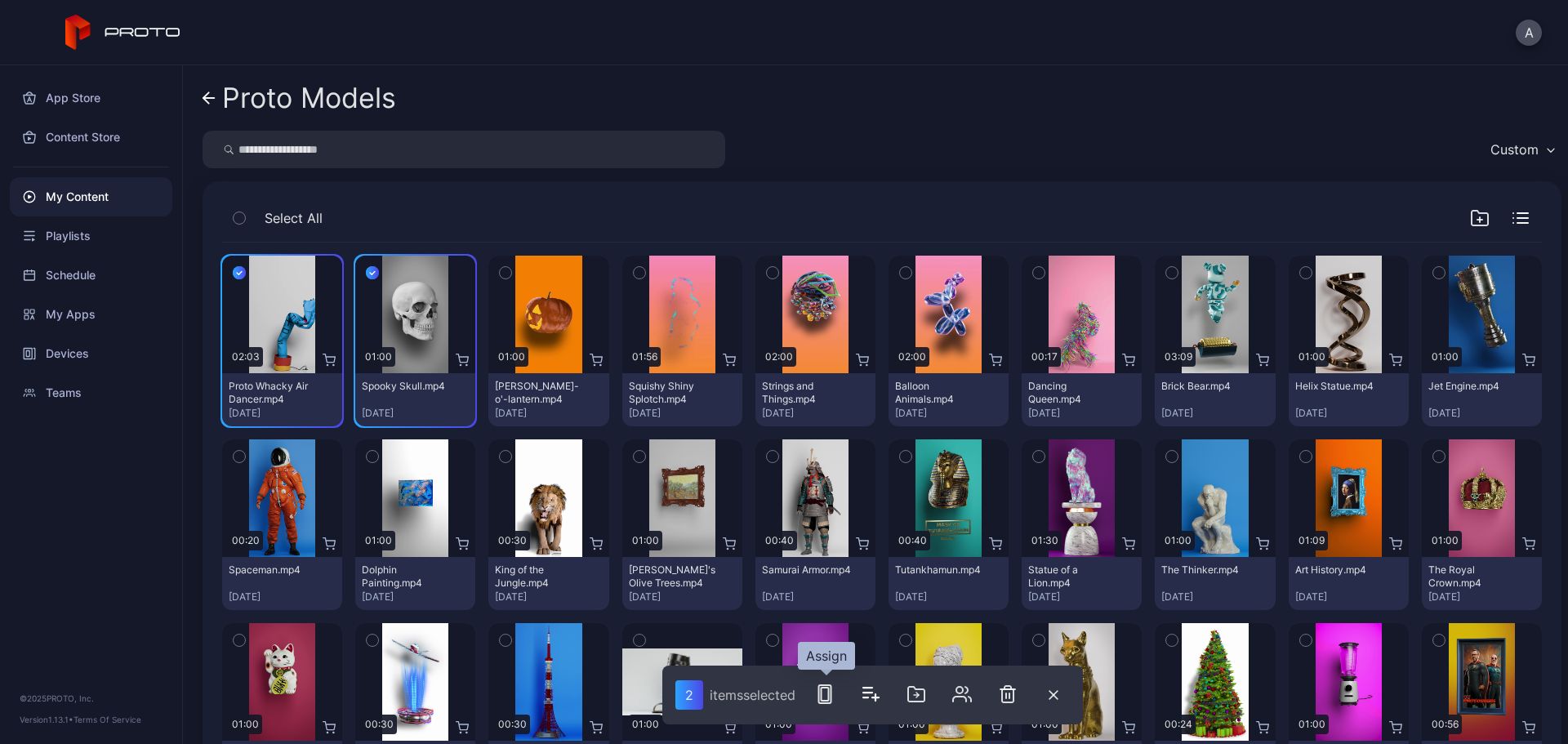
click at [826, 567] on icon "button" at bounding box center [824, 694] width 19 height 19
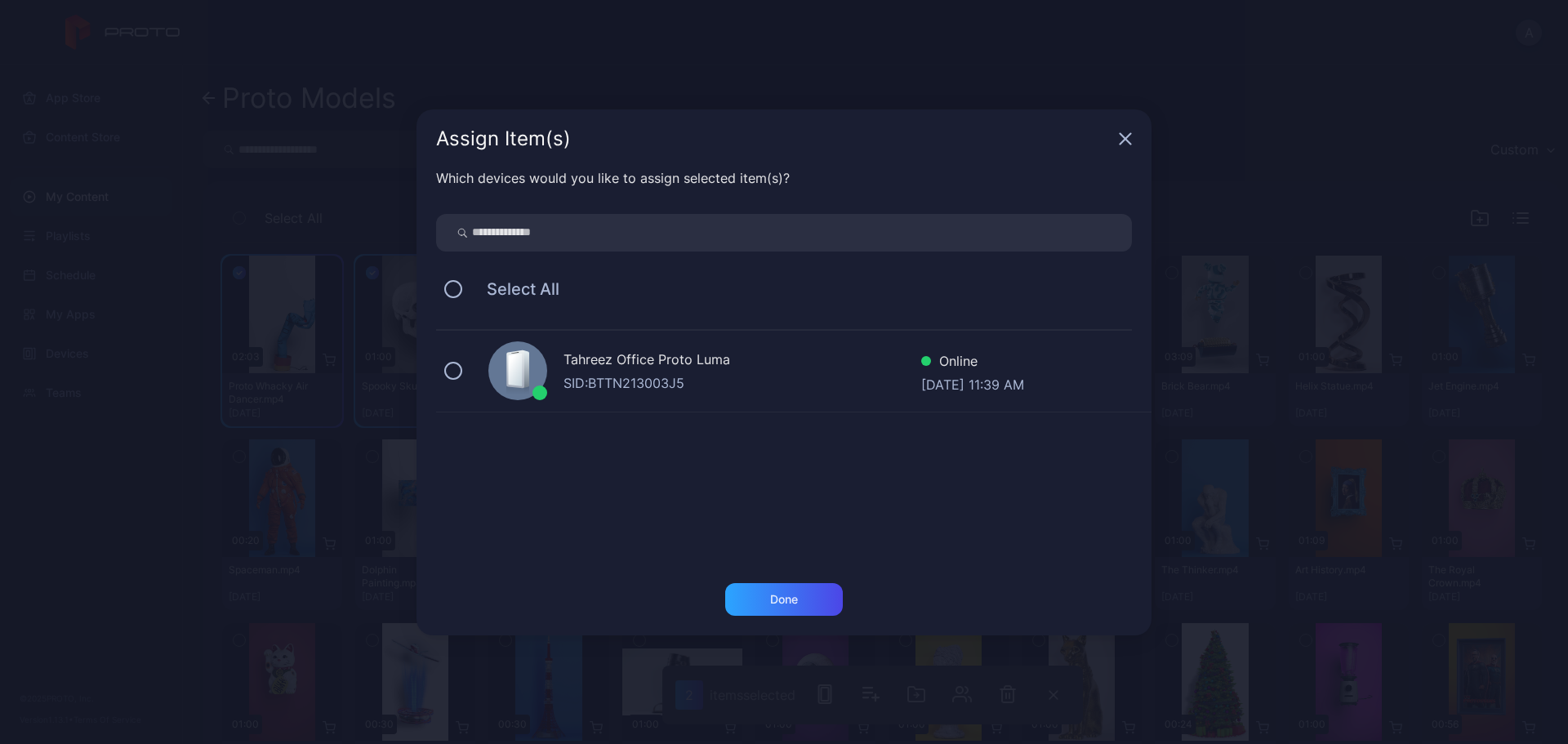
click at [567, 387] on div "SID: BTTN213003J5" at bounding box center [742, 383] width 358 height 19
click at [797, 567] on div "Done" at bounding box center [784, 600] width 28 height 13
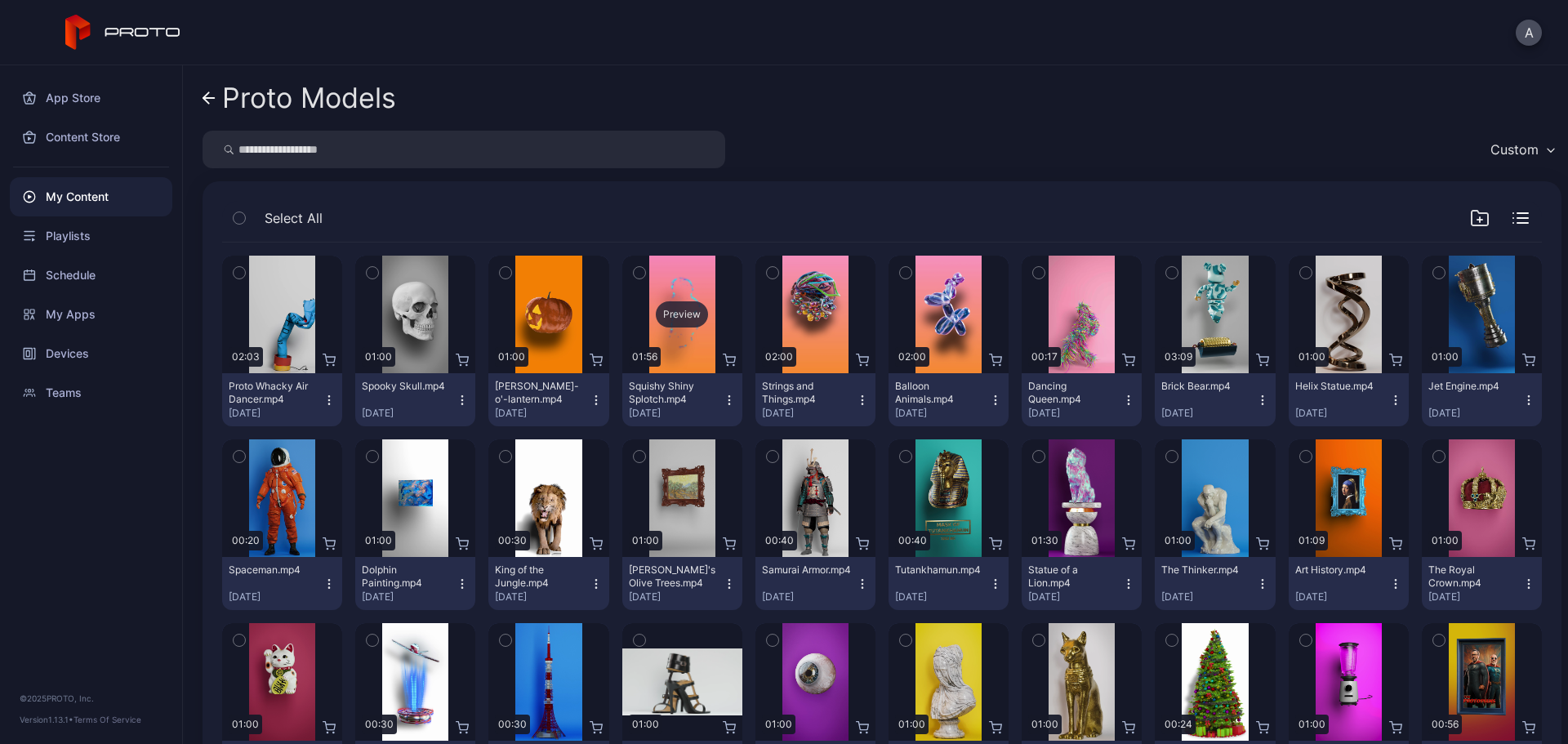
click at [674, 308] on div "Preview" at bounding box center [682, 314] width 53 height 26
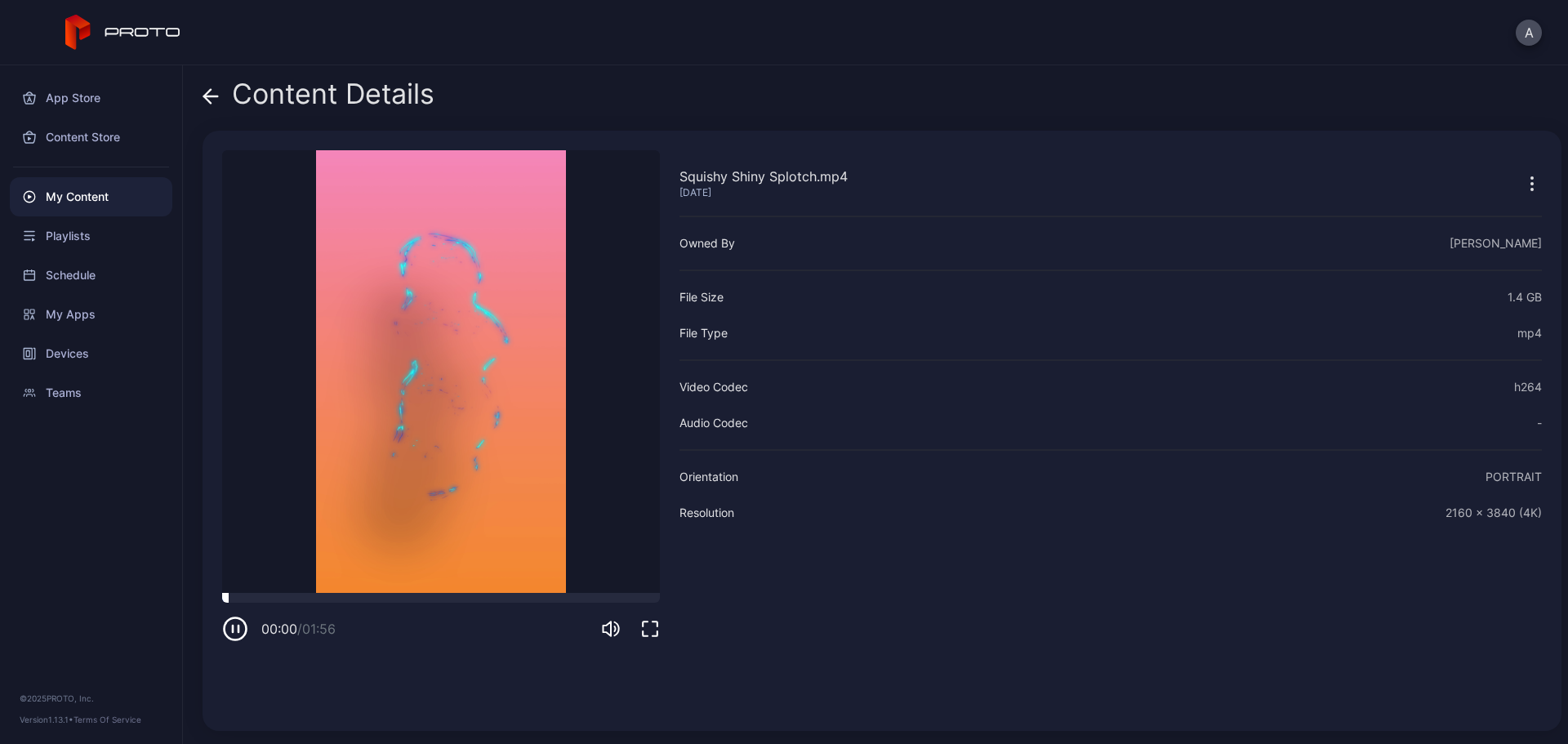
click at [334, 567] on div at bounding box center [441, 598] width 438 height 10
click at [405, 567] on div at bounding box center [441, 598] width 438 height 10
click at [492, 567] on div at bounding box center [441, 598] width 438 height 10
click at [210, 104] on span at bounding box center [211, 94] width 17 height 31
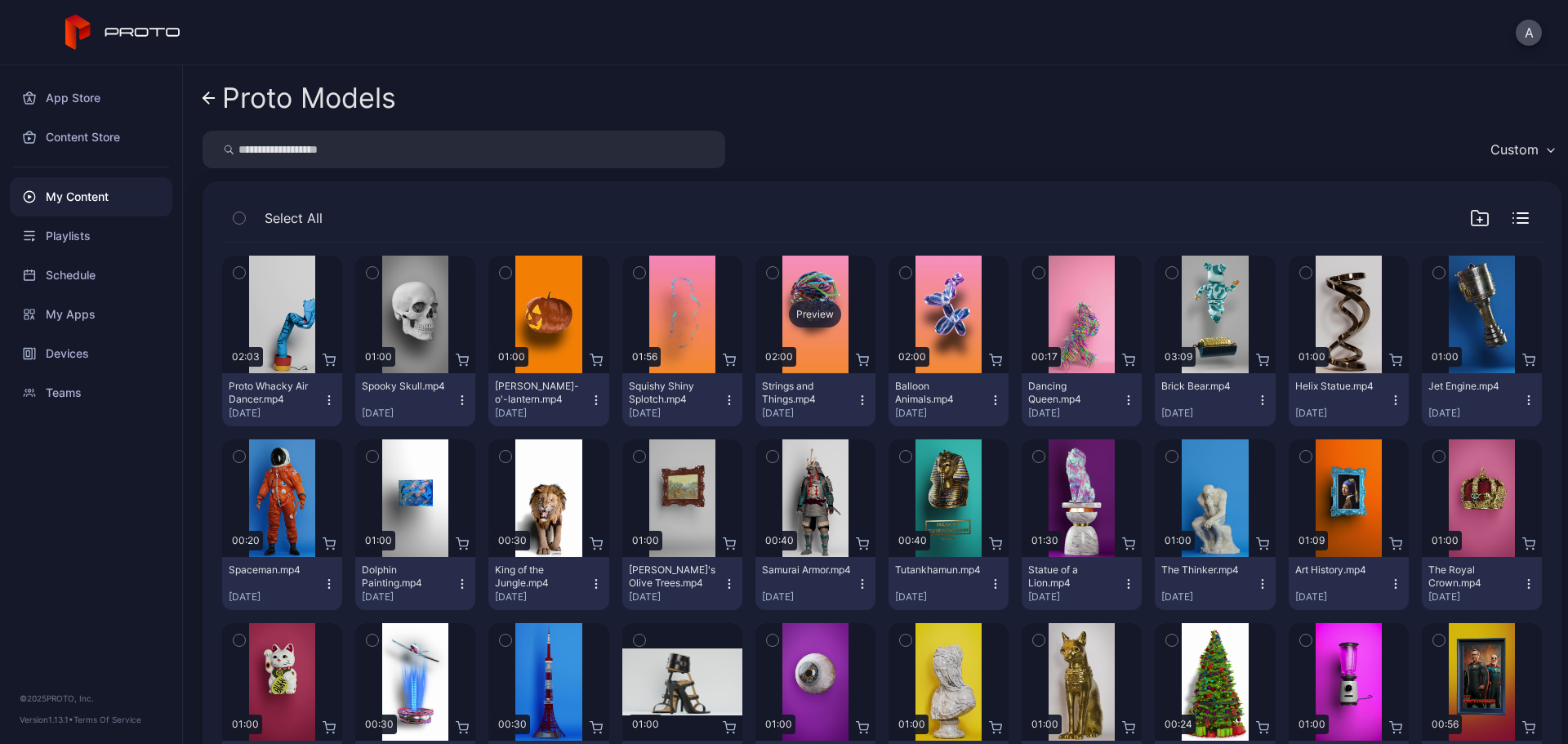
click at [801, 311] on div "Preview" at bounding box center [815, 314] width 53 height 26
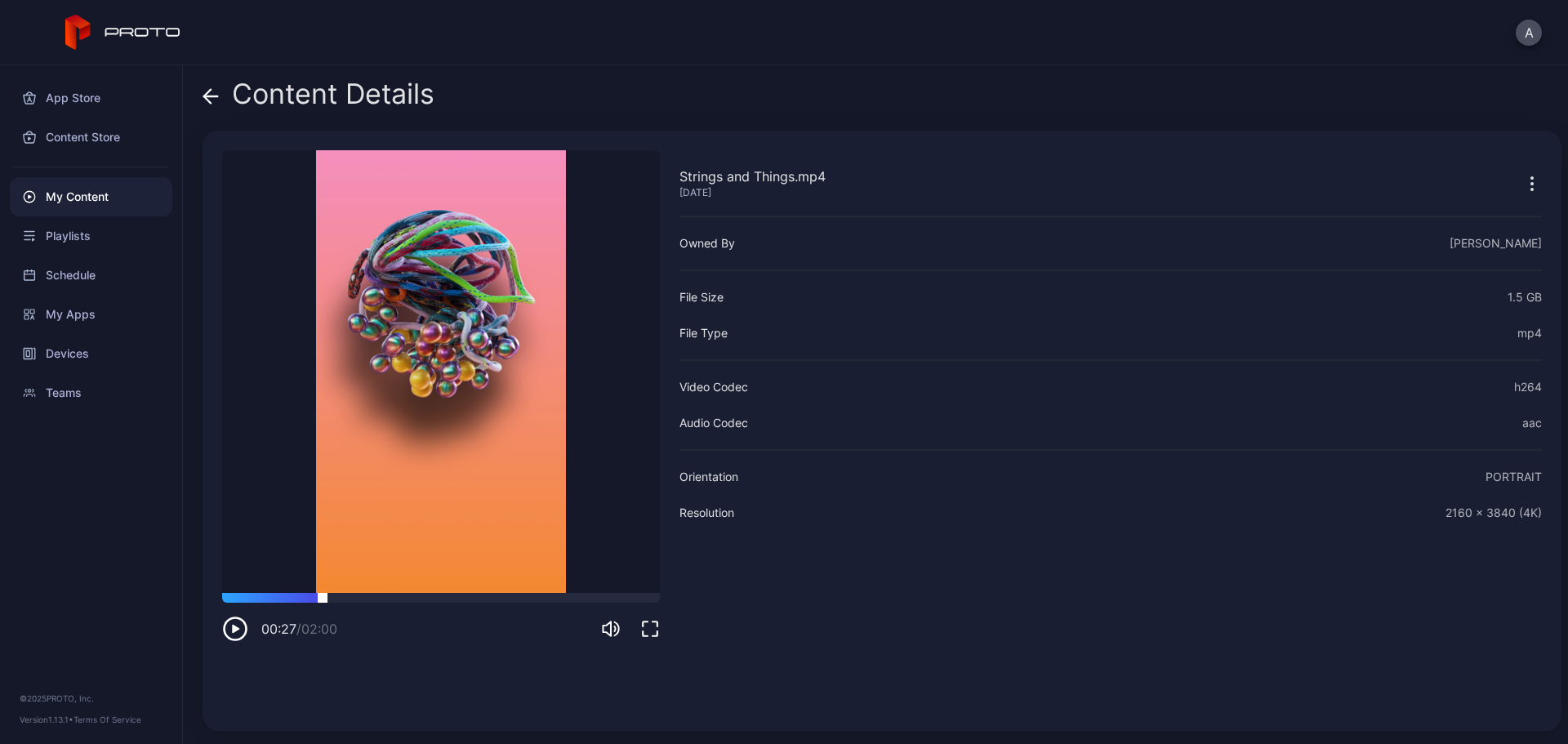
click at [322, 567] on div at bounding box center [441, 598] width 438 height 10
click at [209, 94] on icon at bounding box center [211, 96] width 17 height 17
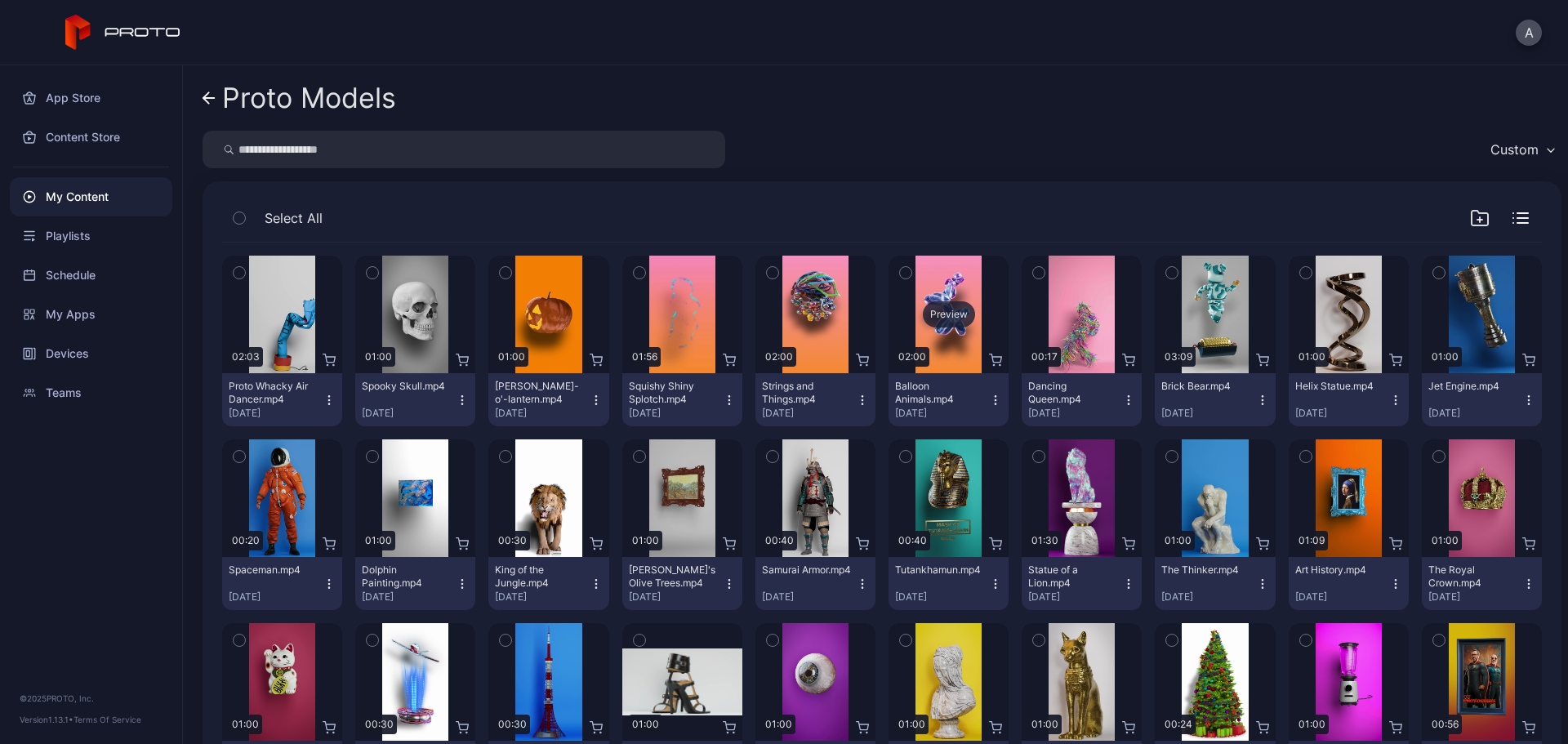
click at [930, 313] on div "Preview" at bounding box center [949, 314] width 53 height 26
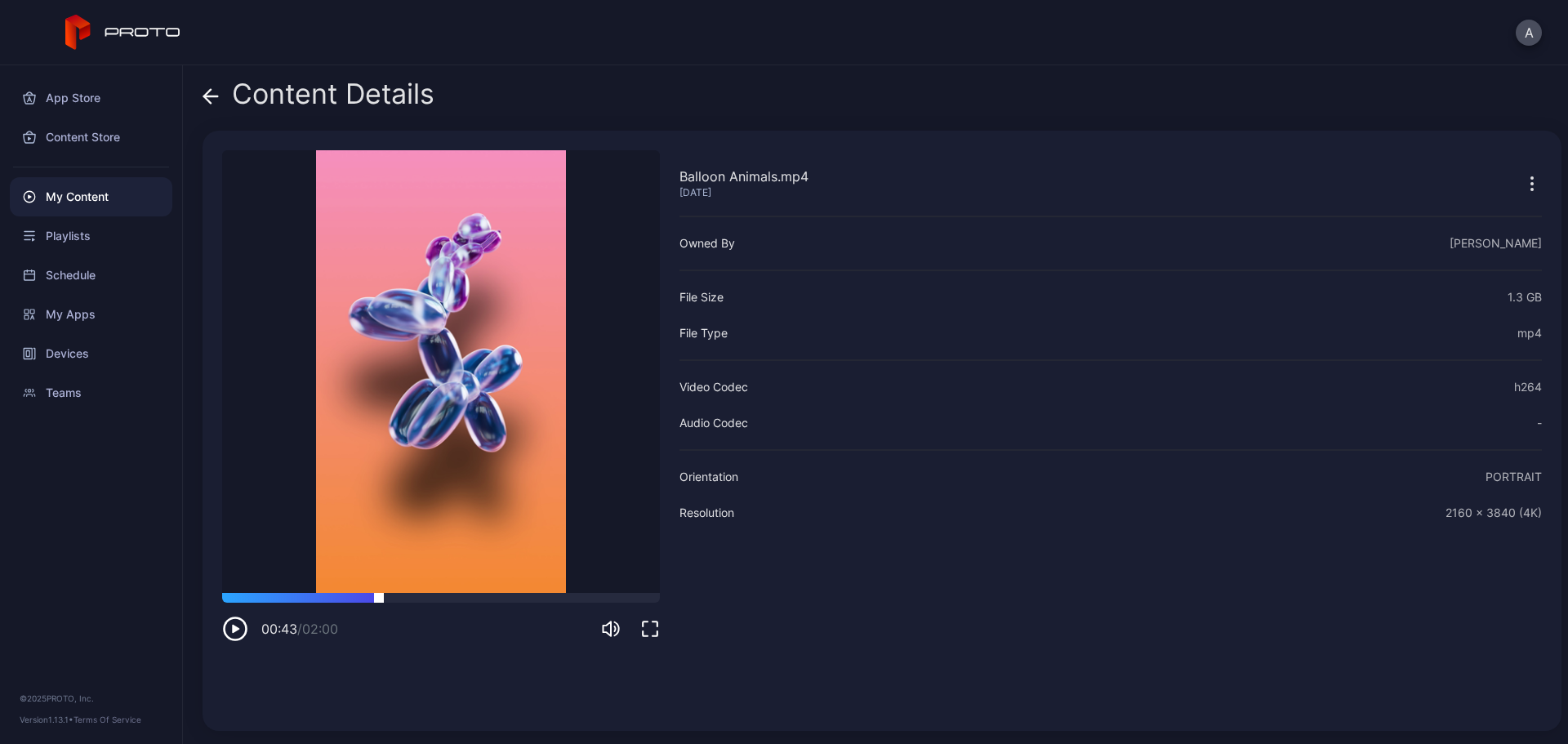
click at [379, 567] on div at bounding box center [441, 598] width 438 height 10
click at [215, 93] on icon at bounding box center [211, 96] width 17 height 17
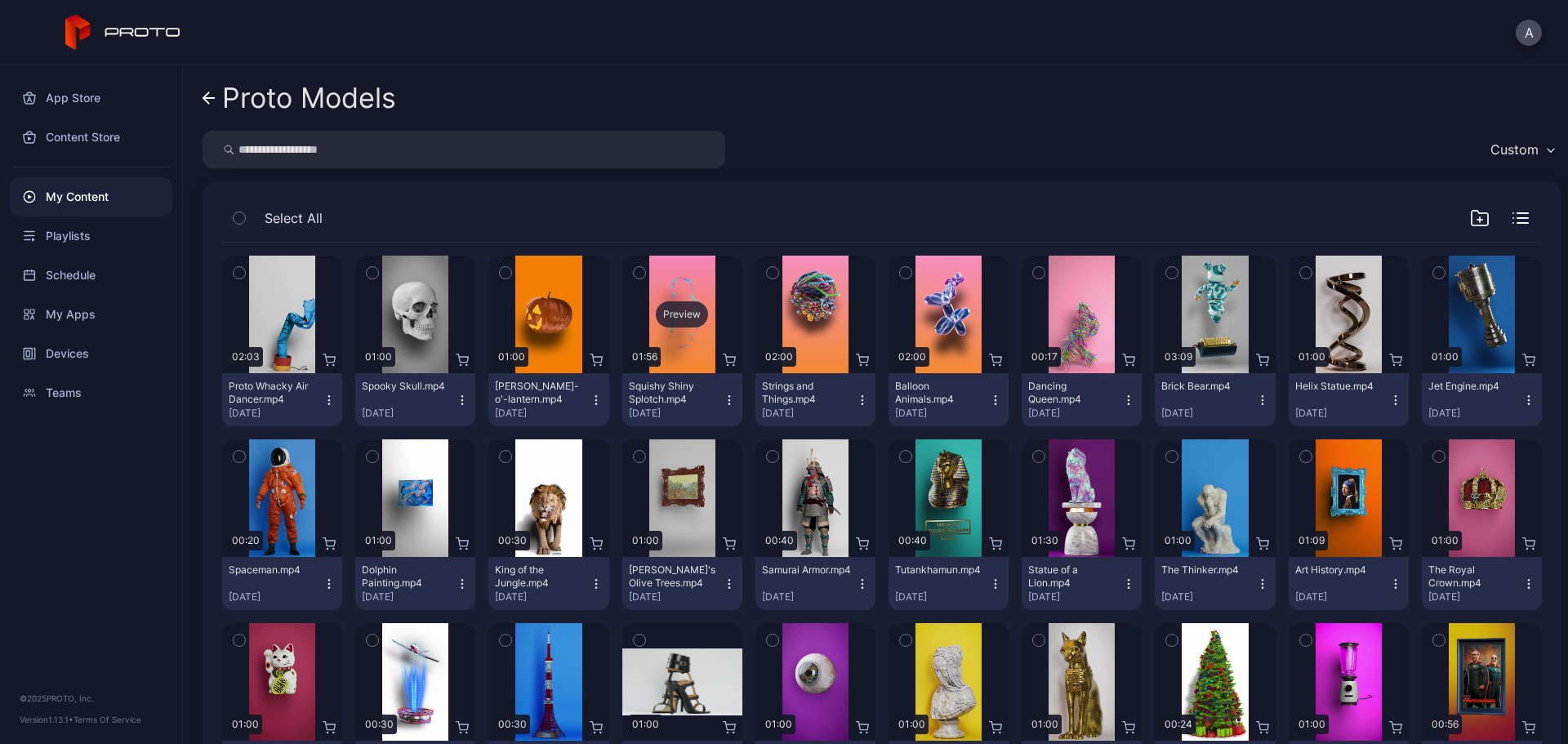
click at [667, 308] on div "Preview" at bounding box center [682, 314] width 53 height 26
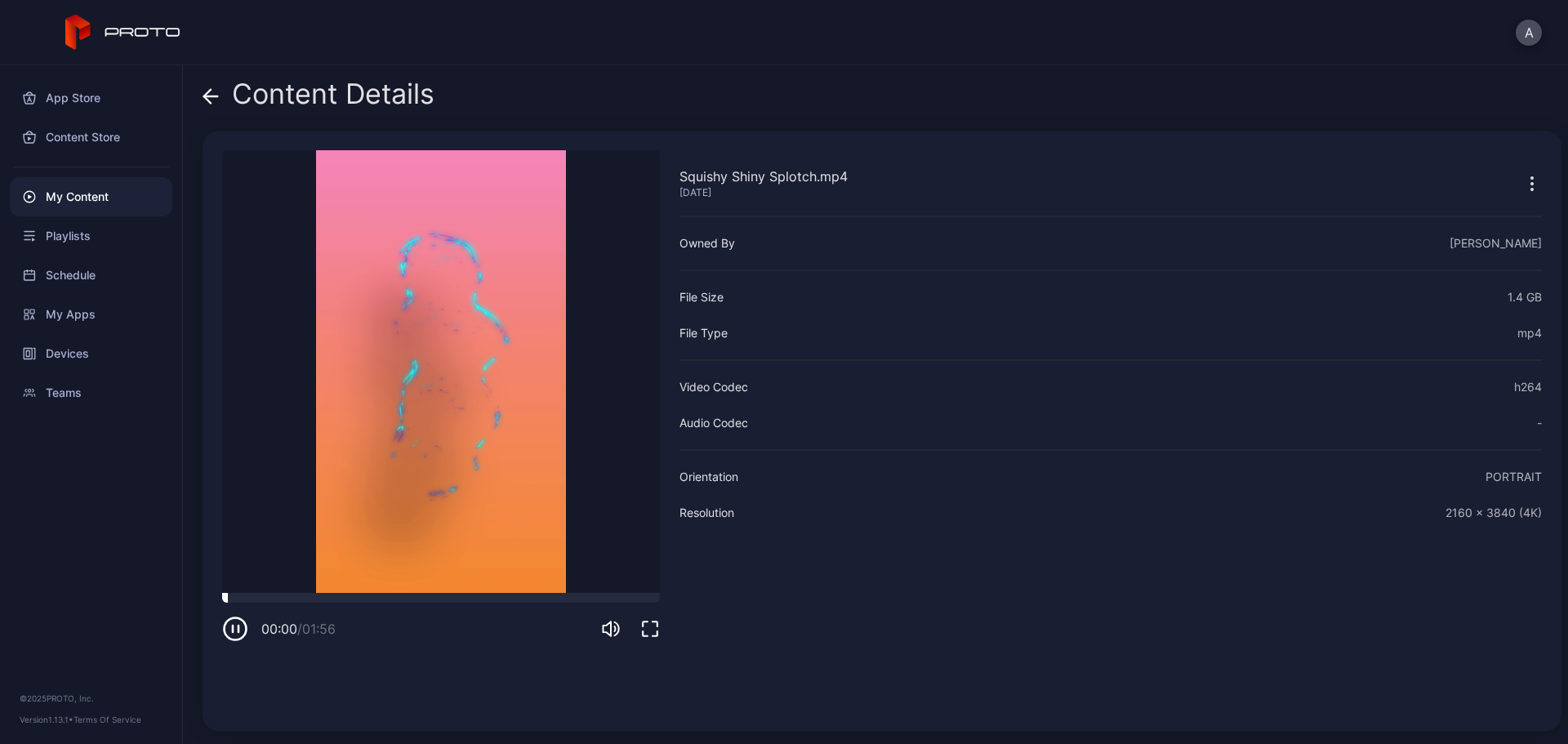
click at [330, 567] on div at bounding box center [441, 598] width 438 height 10
click at [208, 95] on icon at bounding box center [211, 96] width 17 height 17
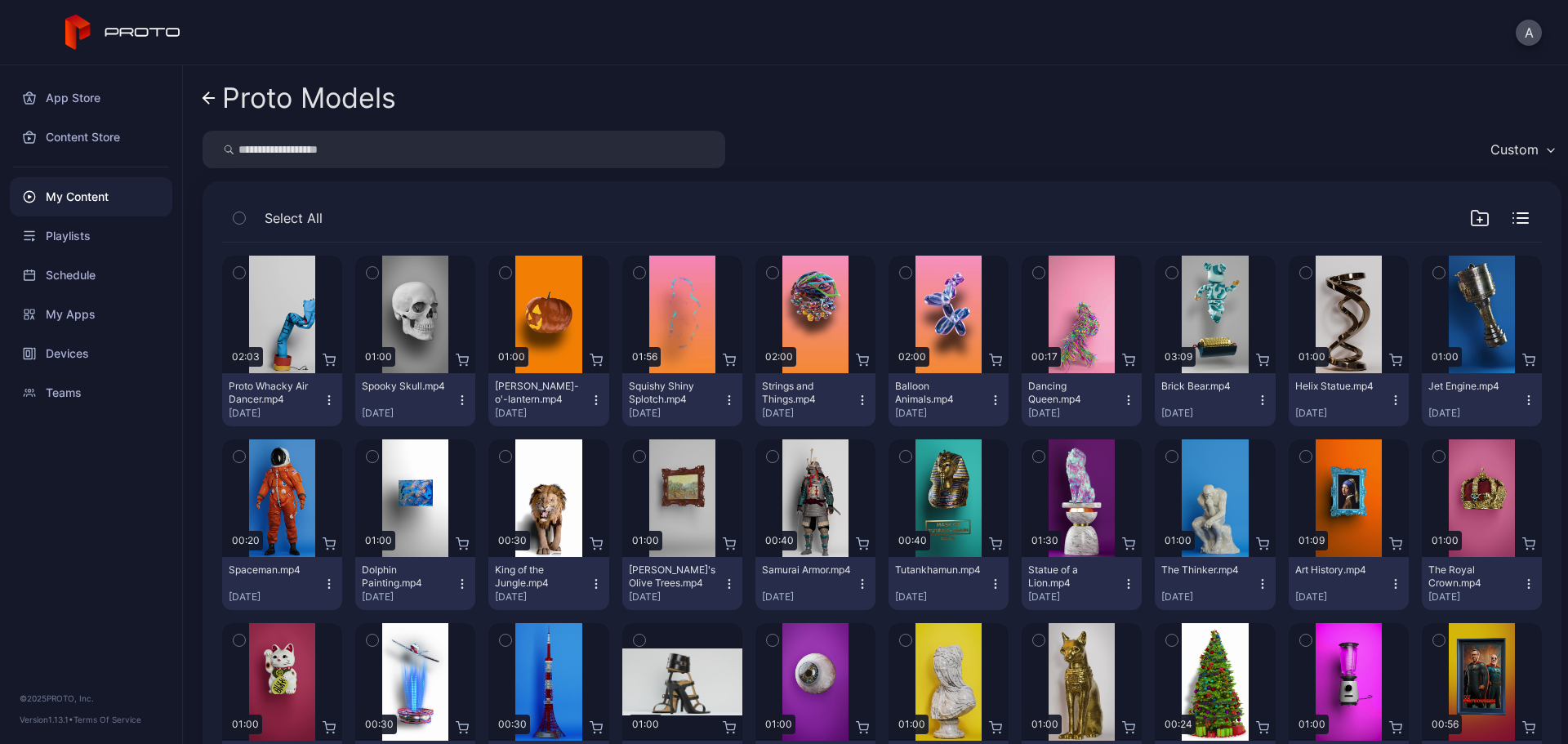
click at [634, 272] on icon "button" at bounding box center [639, 273] width 11 height 18
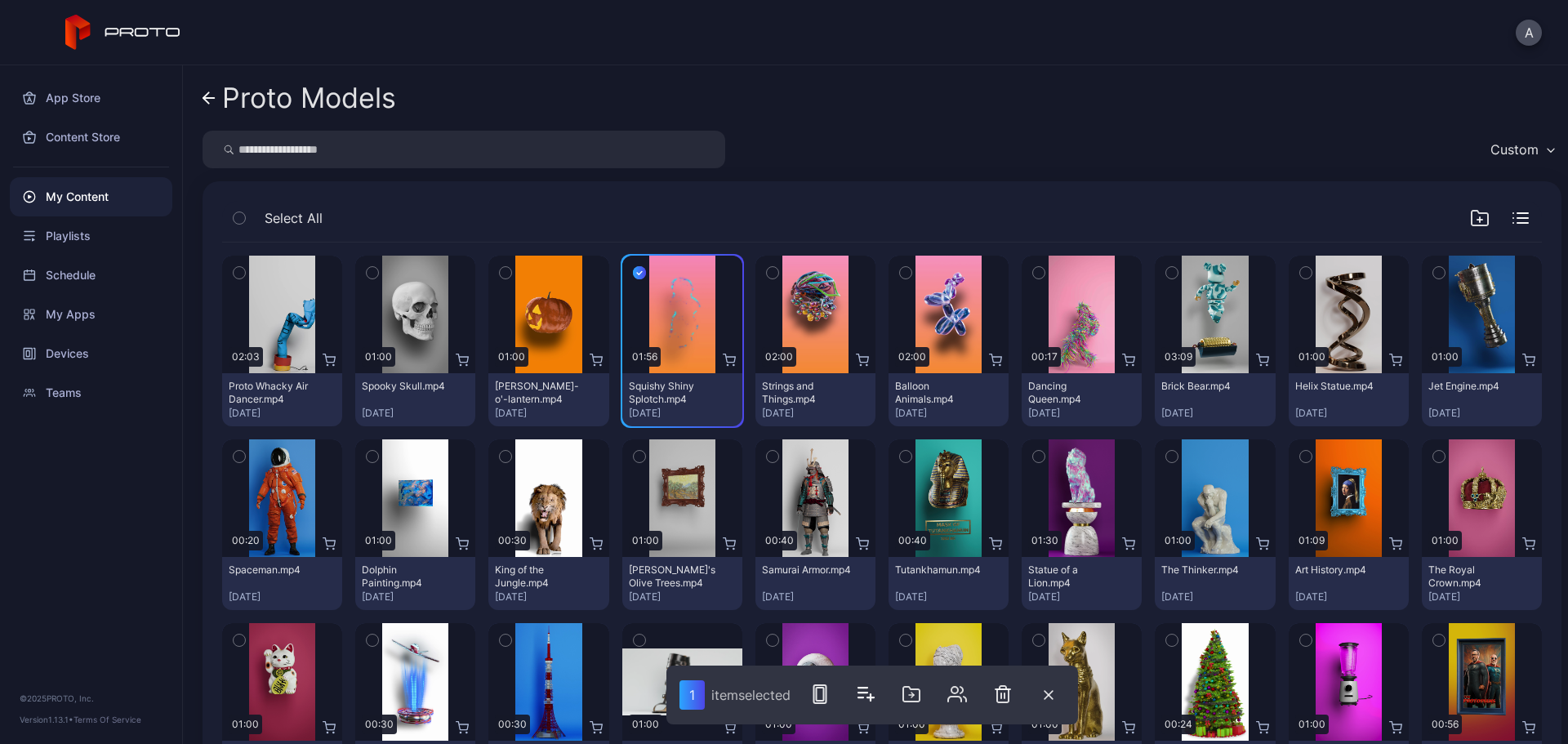
click at [634, 272] on icon "button" at bounding box center [639, 273] width 13 height 18
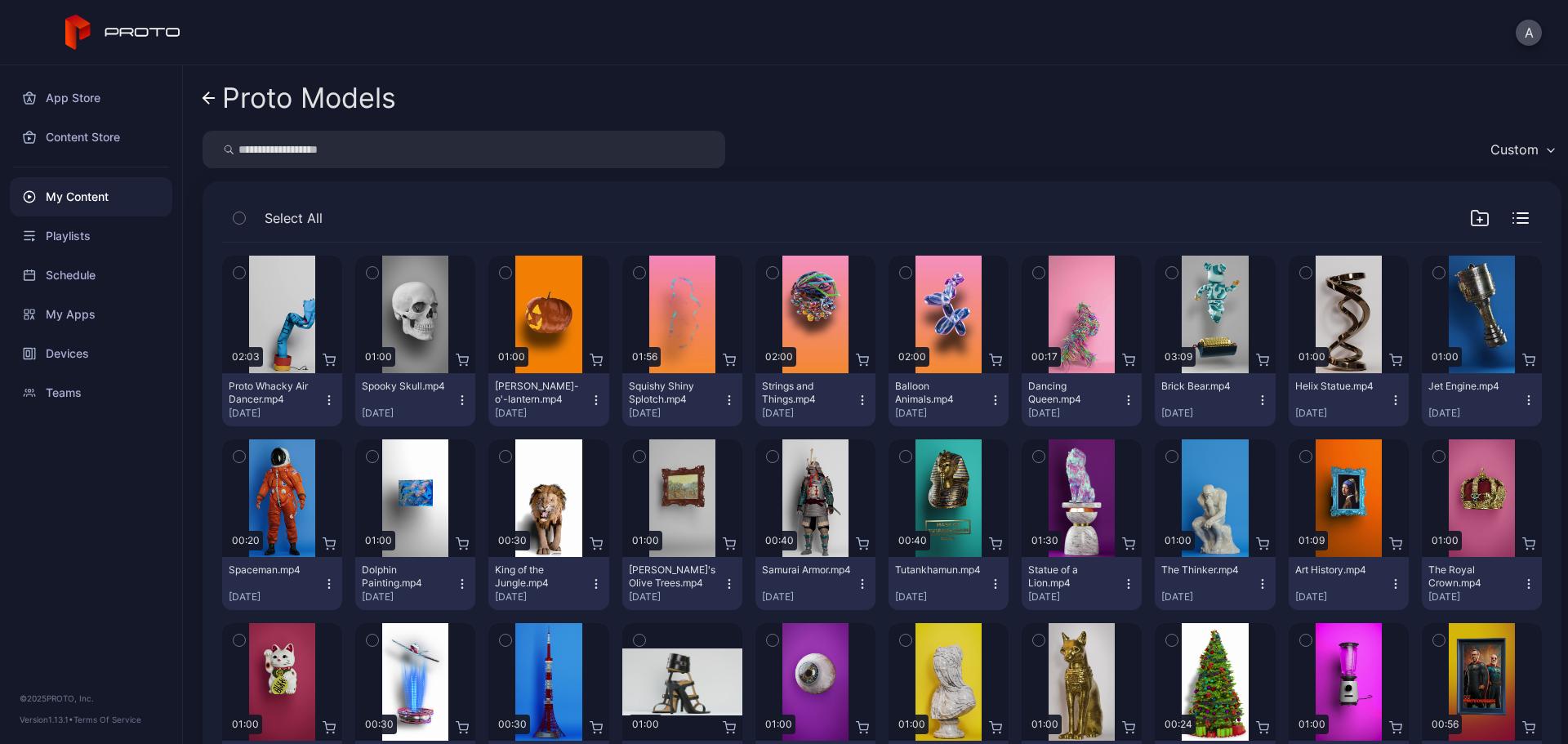
click at [767, 271] on icon "button" at bounding box center [772, 273] width 11 height 18
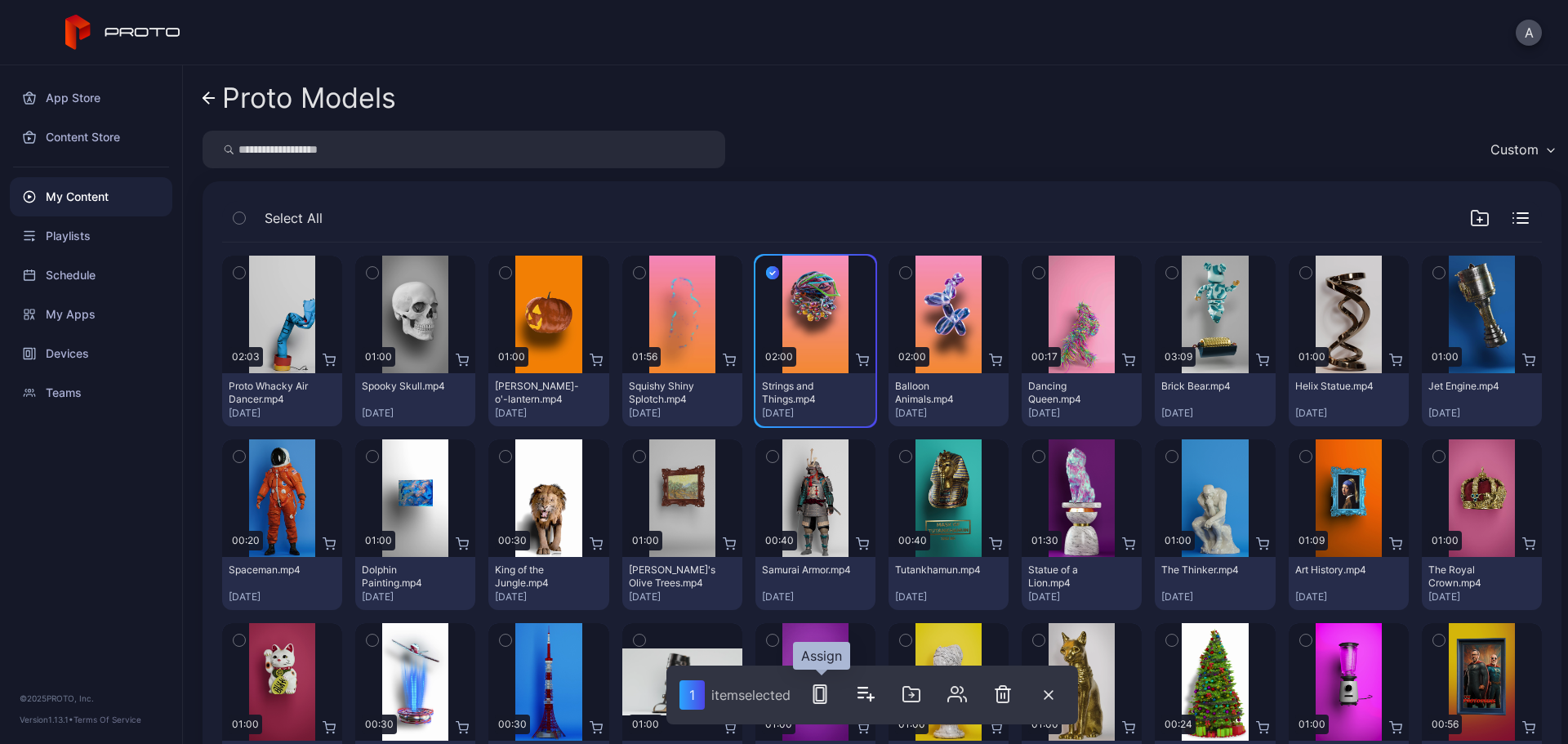
click at [820, 567] on icon "button" at bounding box center [820, 694] width 19 height 19
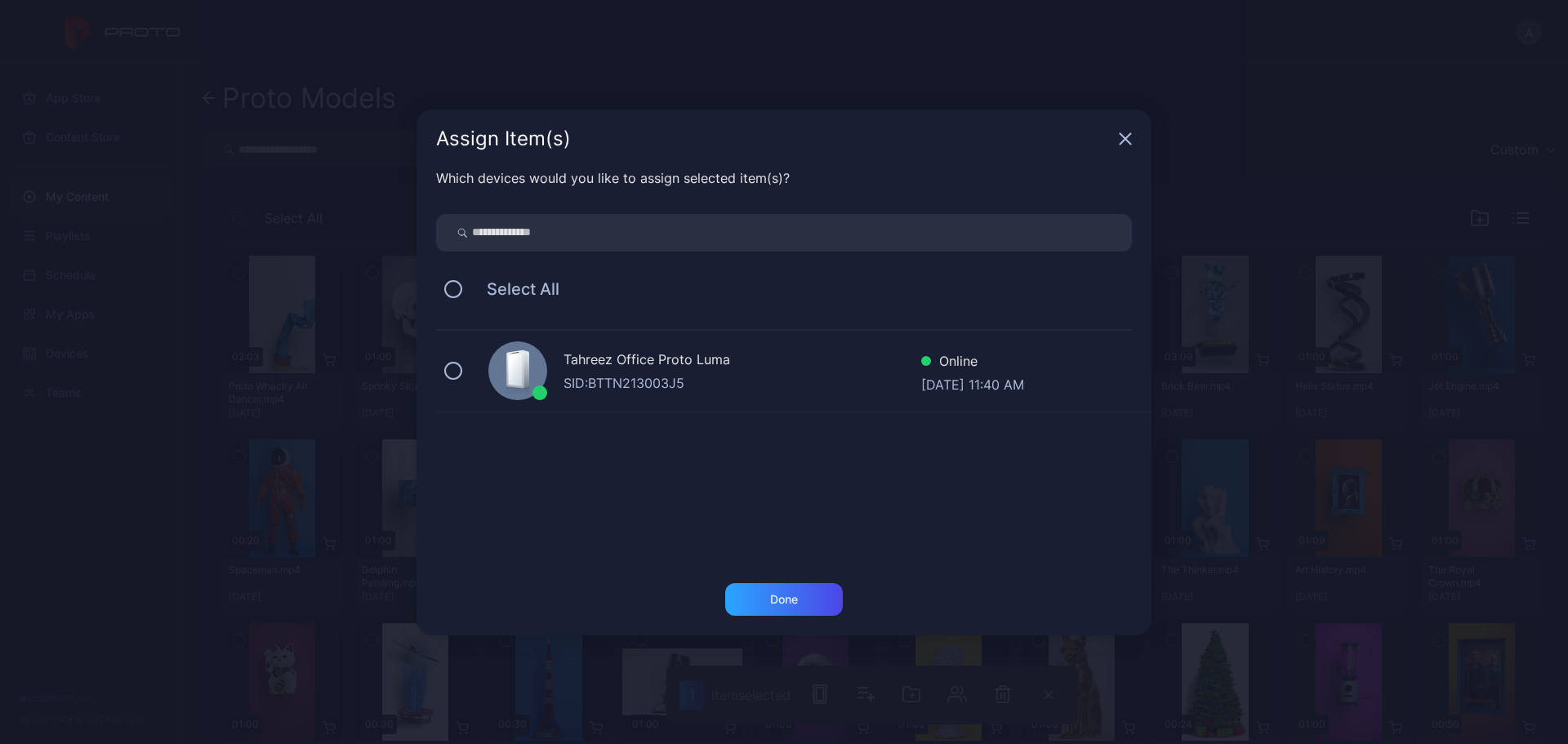
click at [598, 373] on div "SID: BTTN213003J5" at bounding box center [742, 383] width 358 height 19
click at [773, 567] on div "Done" at bounding box center [784, 599] width 117 height 32
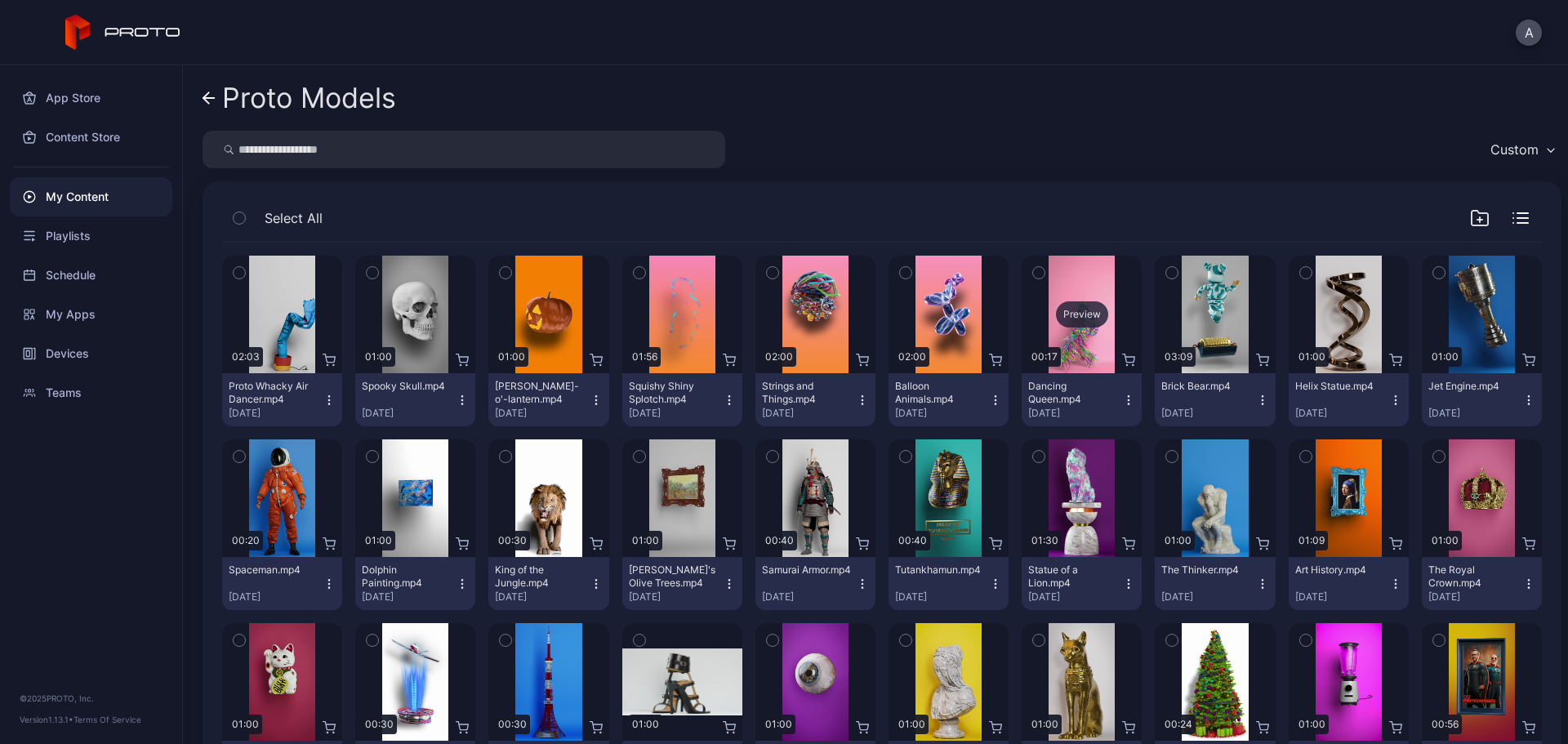
click at [1056, 320] on div "Preview" at bounding box center [1082, 314] width 53 height 26
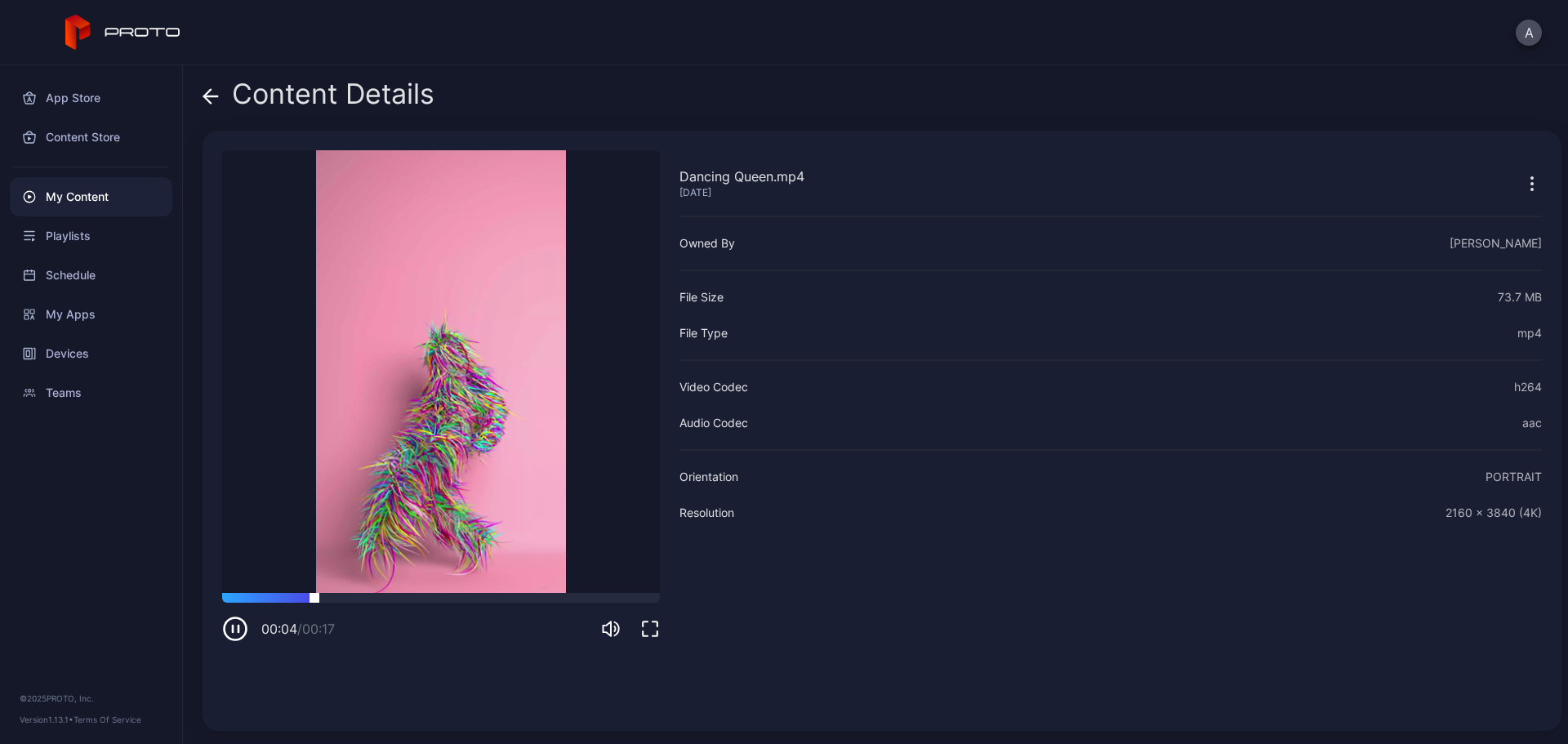
click at [436, 567] on div at bounding box center [441, 598] width 438 height 10
click at [563, 567] on div at bounding box center [441, 598] width 438 height 10
click at [210, 95] on icon at bounding box center [211, 96] width 17 height 17
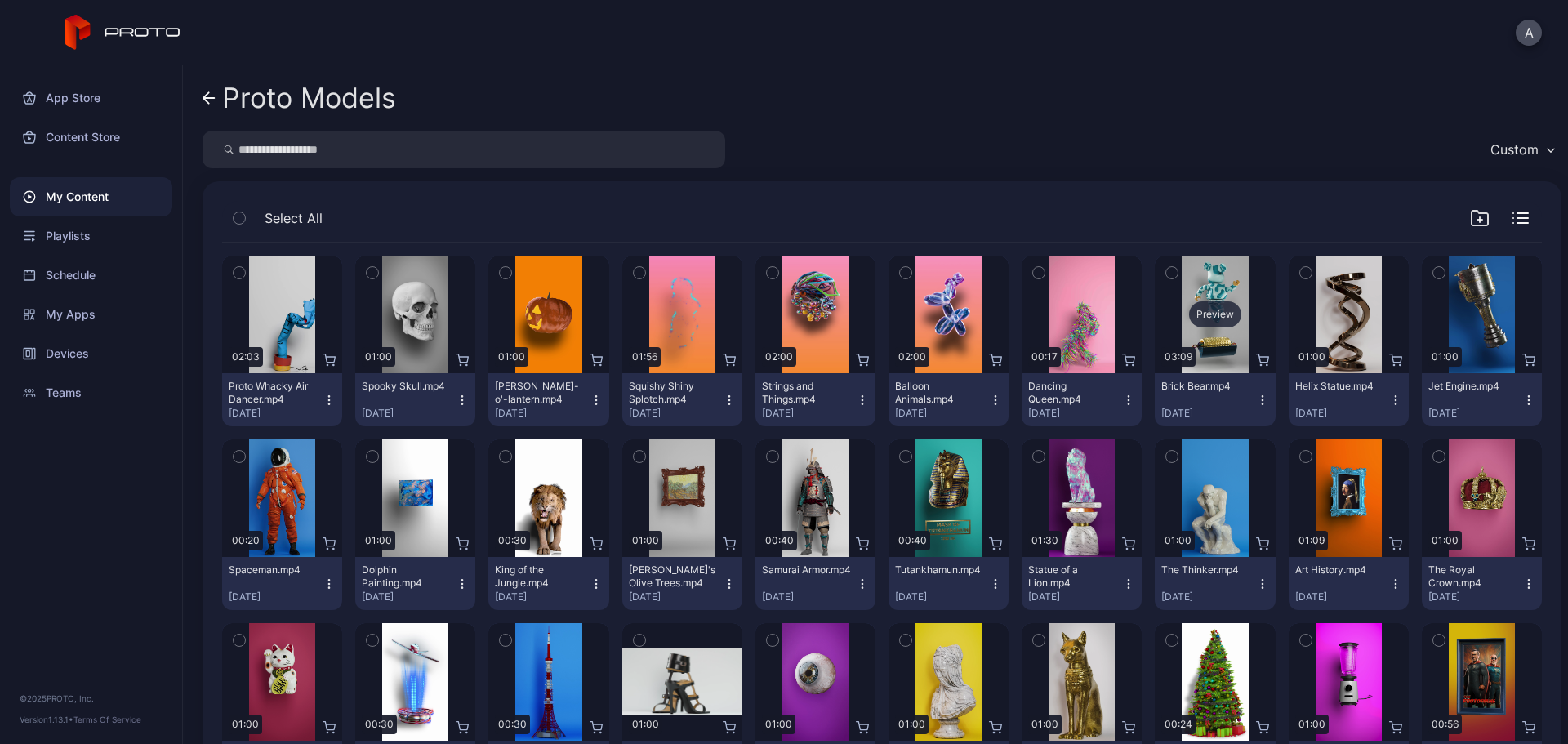
click at [1196, 316] on div "Preview" at bounding box center [1215, 314] width 53 height 26
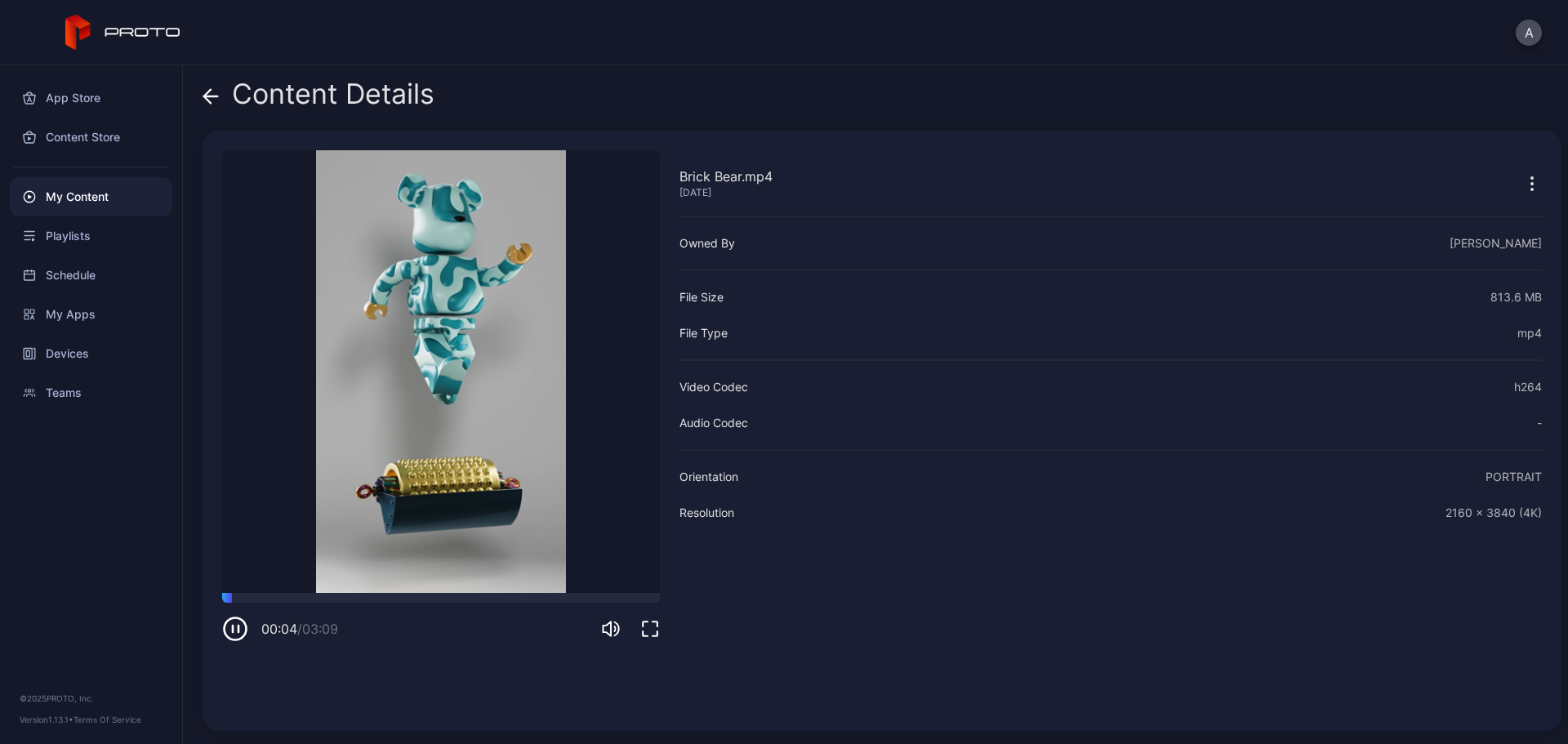
click at [211, 96] on icon at bounding box center [211, 96] width 14 height 0
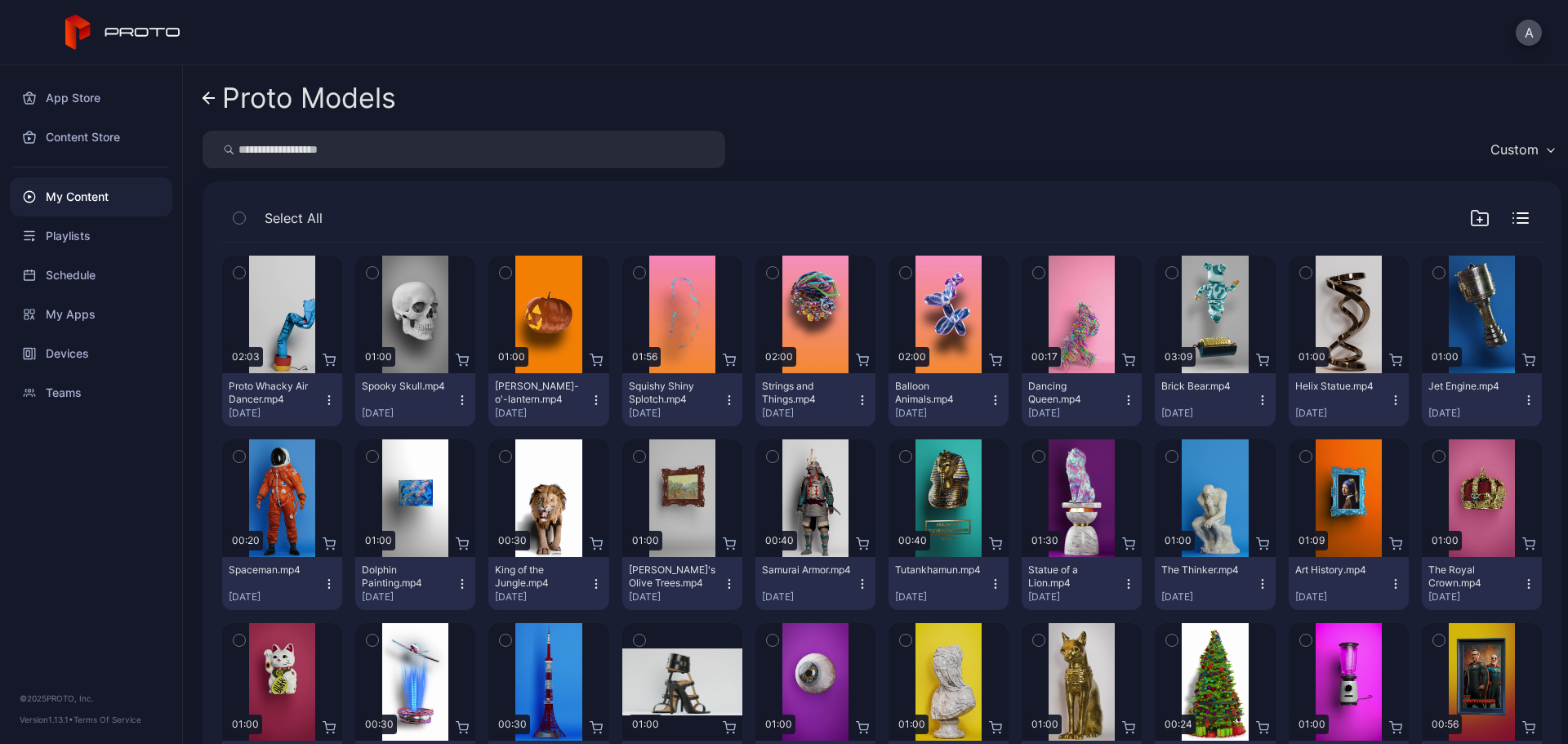
click at [1167, 270] on icon "button" at bounding box center [1173, 273] width 11 height 18
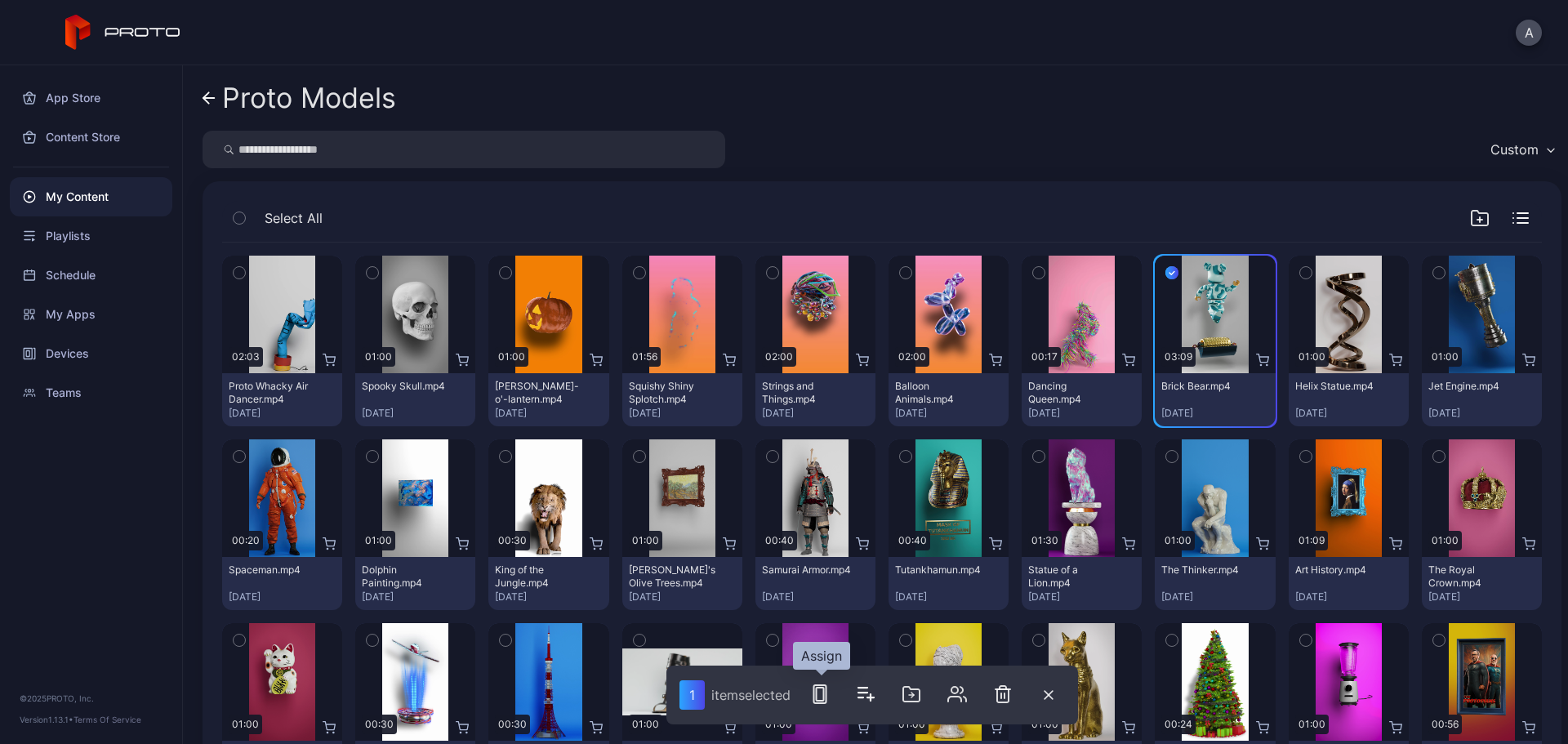
click at [821, 567] on icon "button" at bounding box center [820, 694] width 19 height 19
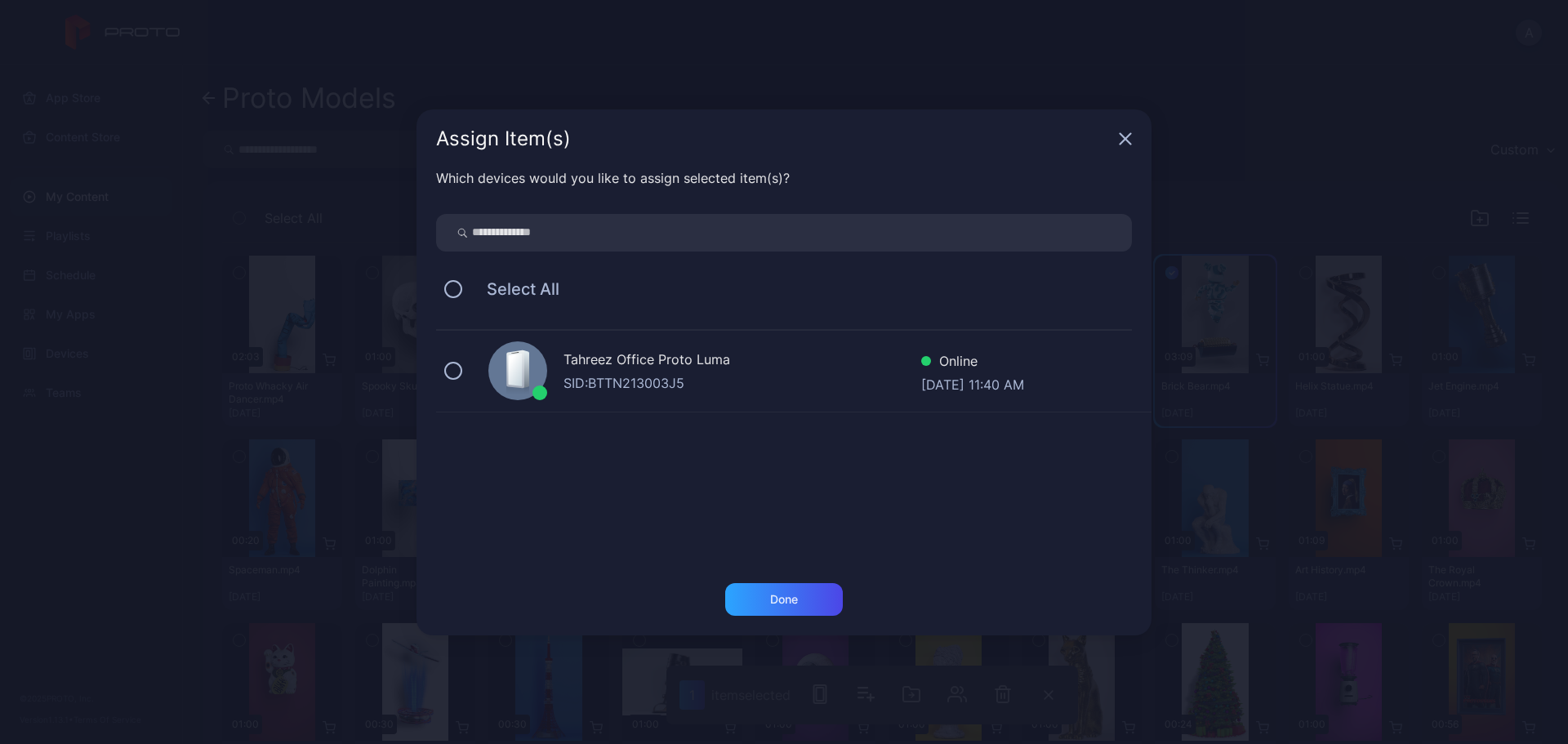
click at [472, 375] on div "Tahreez Office Proto [PERSON_NAME]: BTTN213003J5 Online [DATE] 11:40 AM" at bounding box center [794, 372] width 715 height 81
click at [797, 567] on div "Done" at bounding box center [784, 600] width 28 height 13
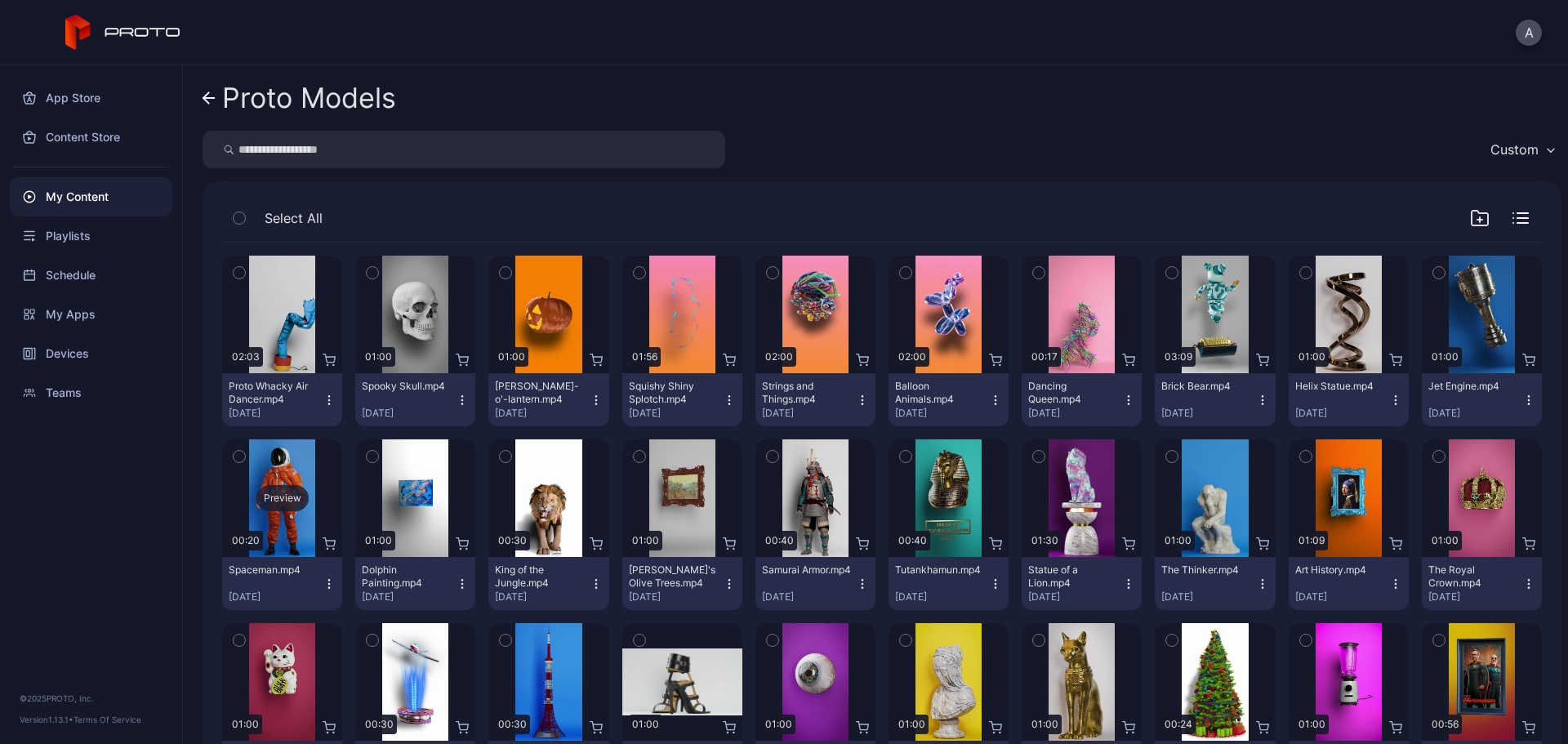
scroll to position [81, 0]
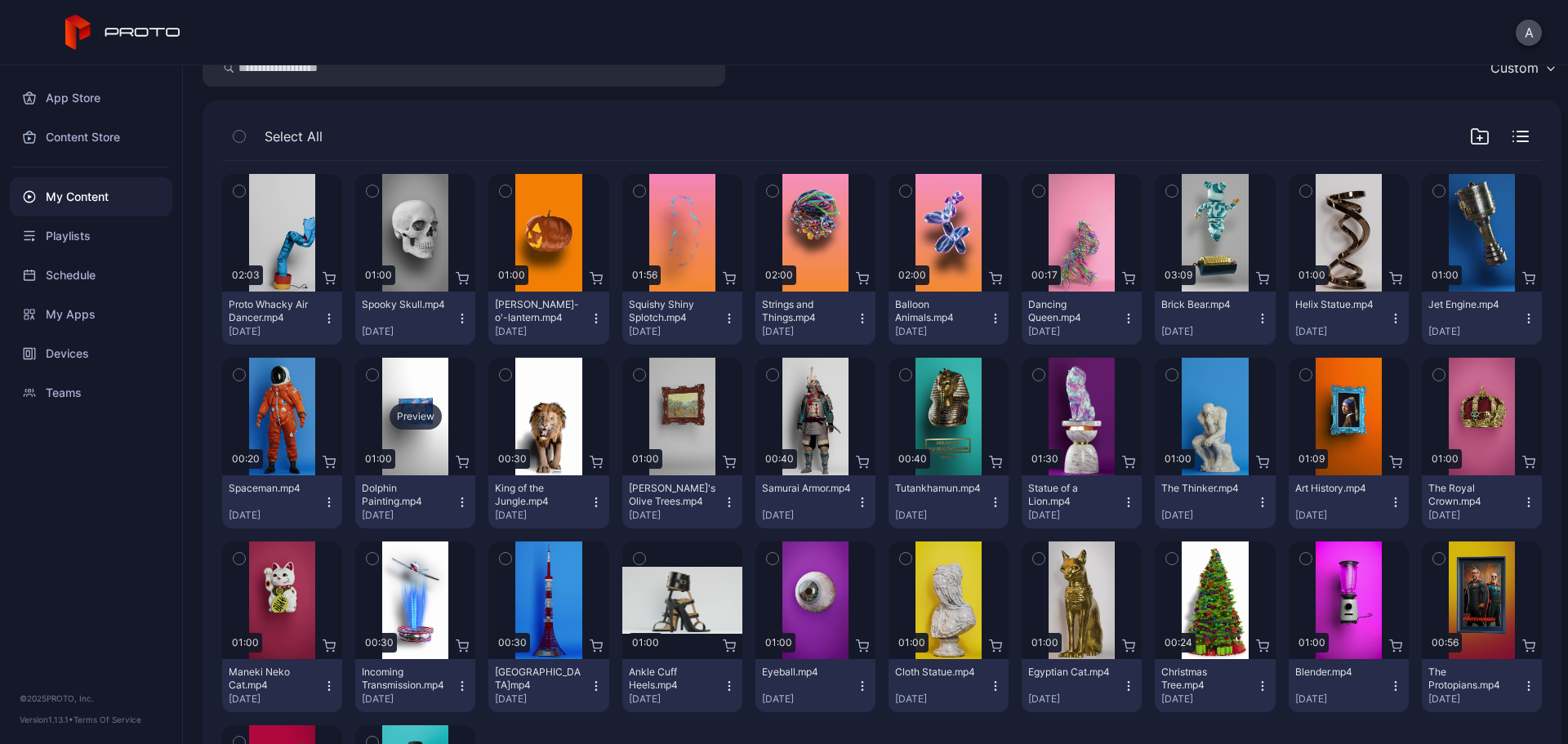
click at [420, 413] on div "Preview" at bounding box center [416, 417] width 53 height 26
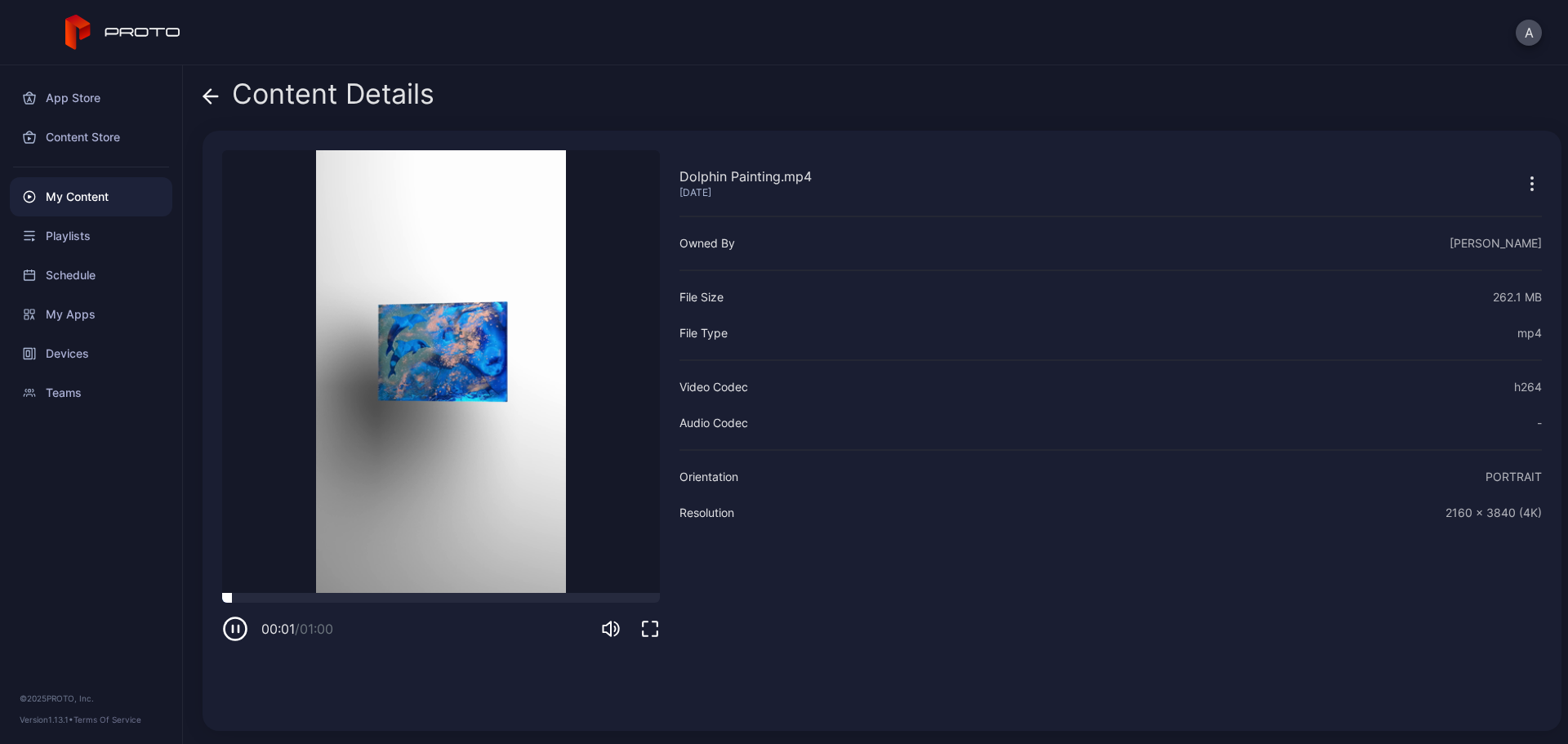
click at [404, 567] on div at bounding box center [441, 598] width 438 height 10
click at [481, 567] on div at bounding box center [441, 598] width 438 height 10
click at [212, 96] on icon at bounding box center [211, 96] width 14 height 0
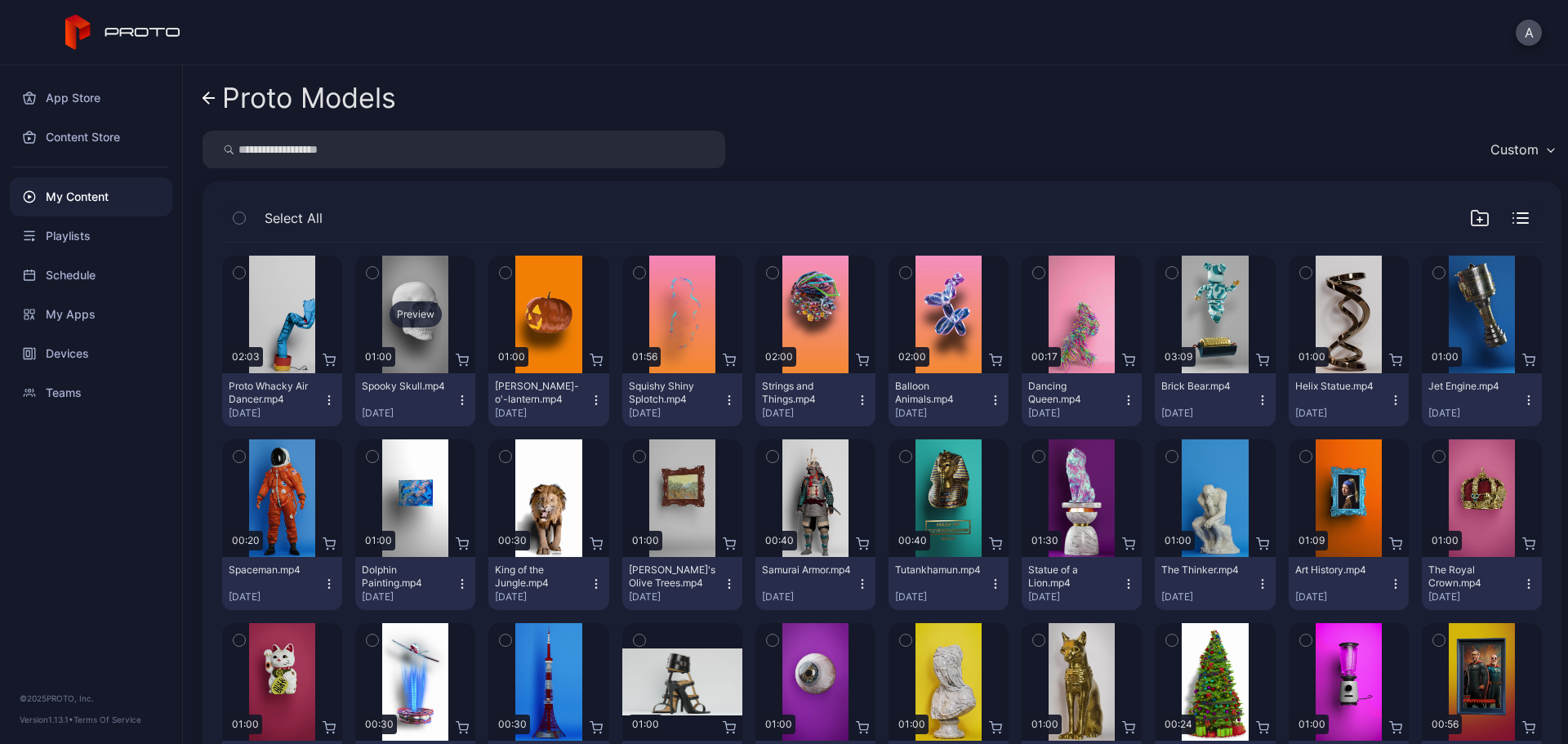
scroll to position [81, 0]
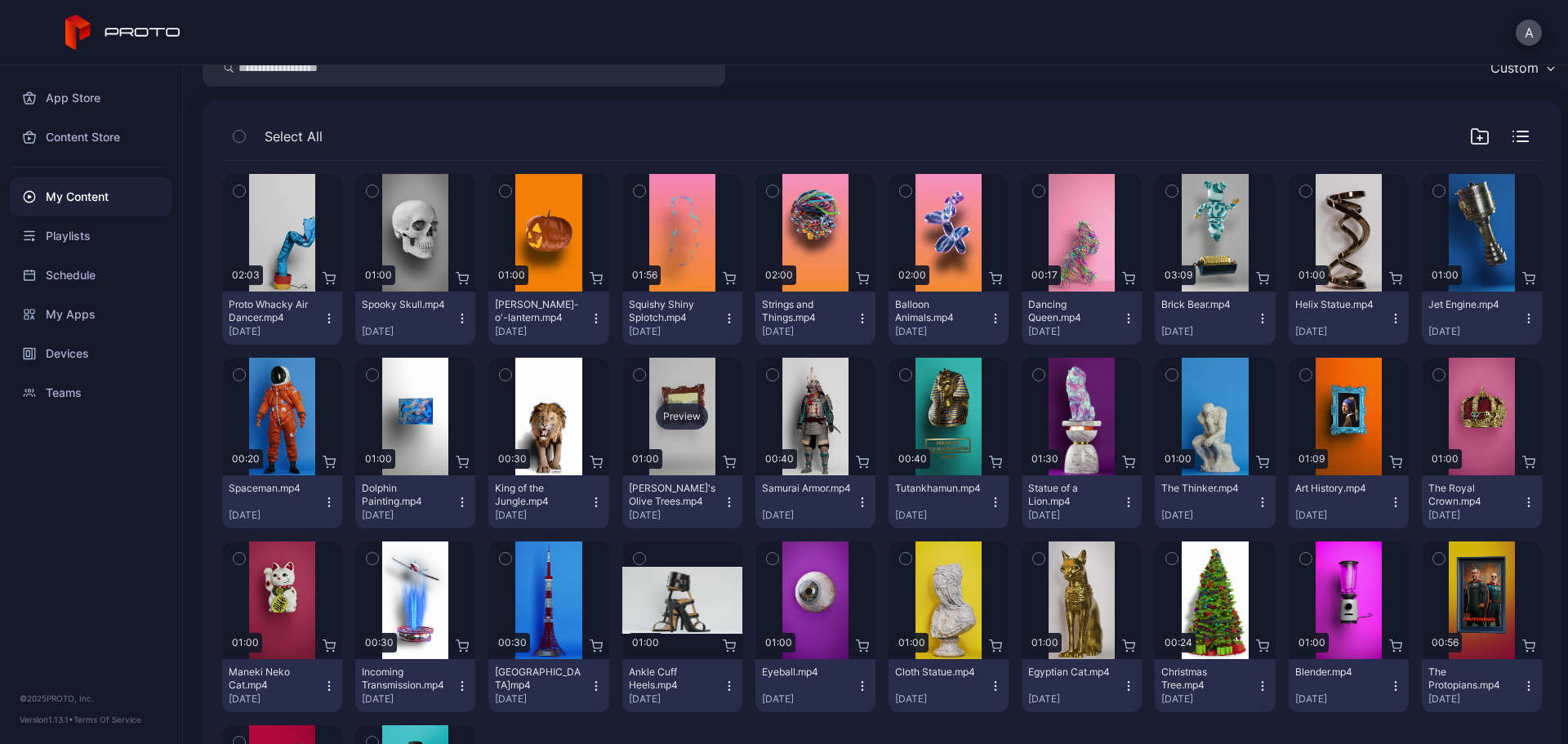
click at [666, 412] on div "Preview" at bounding box center [682, 417] width 53 height 26
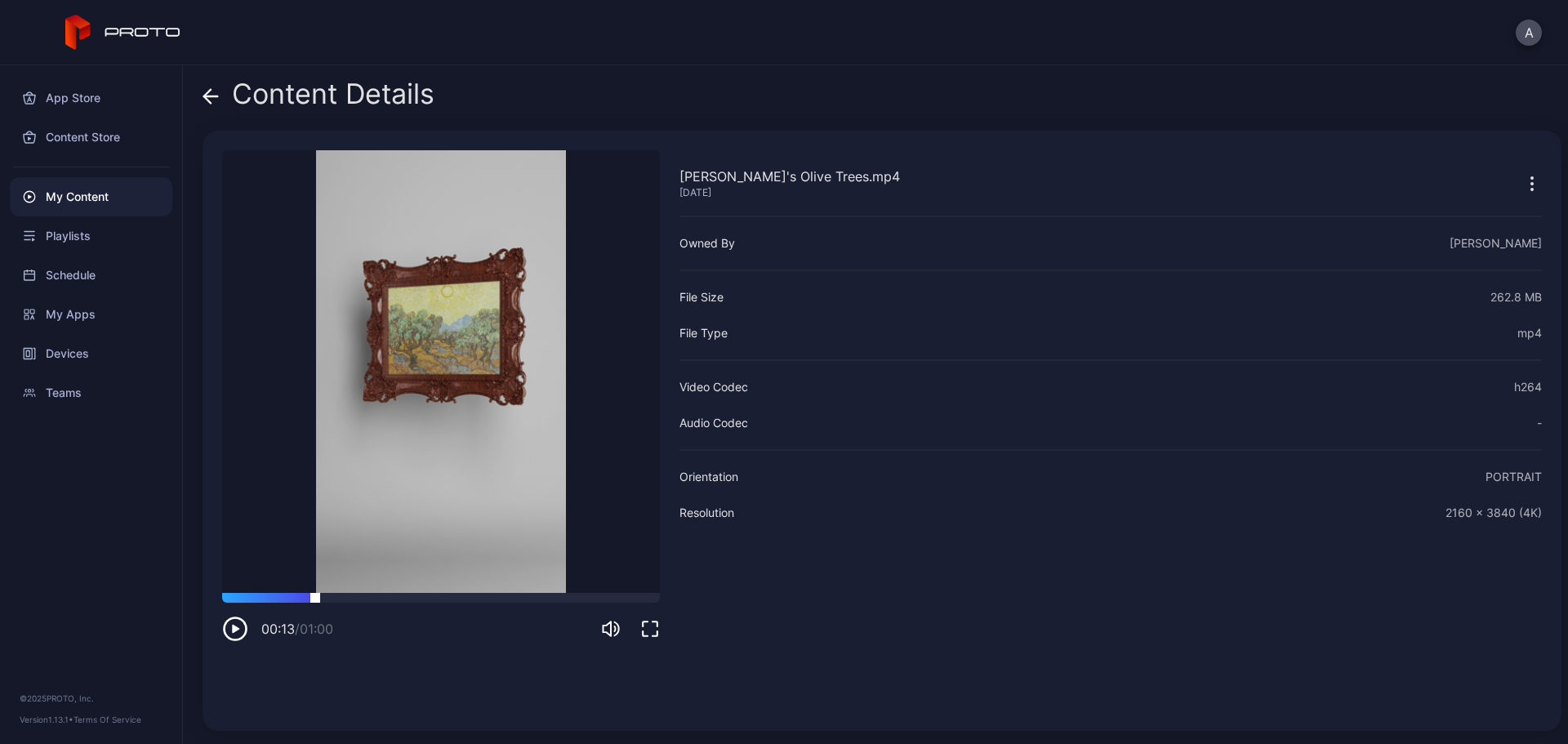
click at [315, 567] on div at bounding box center [441, 598] width 438 height 10
click at [388, 567] on div at bounding box center [441, 598] width 438 height 10
drag, startPoint x: 472, startPoint y: 591, endPoint x: 499, endPoint y: 591, distance: 27.0
click at [482, 567] on video "Sorry, your browser doesn‘t support embedded videos" at bounding box center [441, 372] width 438 height 443
click at [536, 567] on video "Sorry, your browser doesn‘t support embedded videos" at bounding box center [441, 372] width 438 height 443
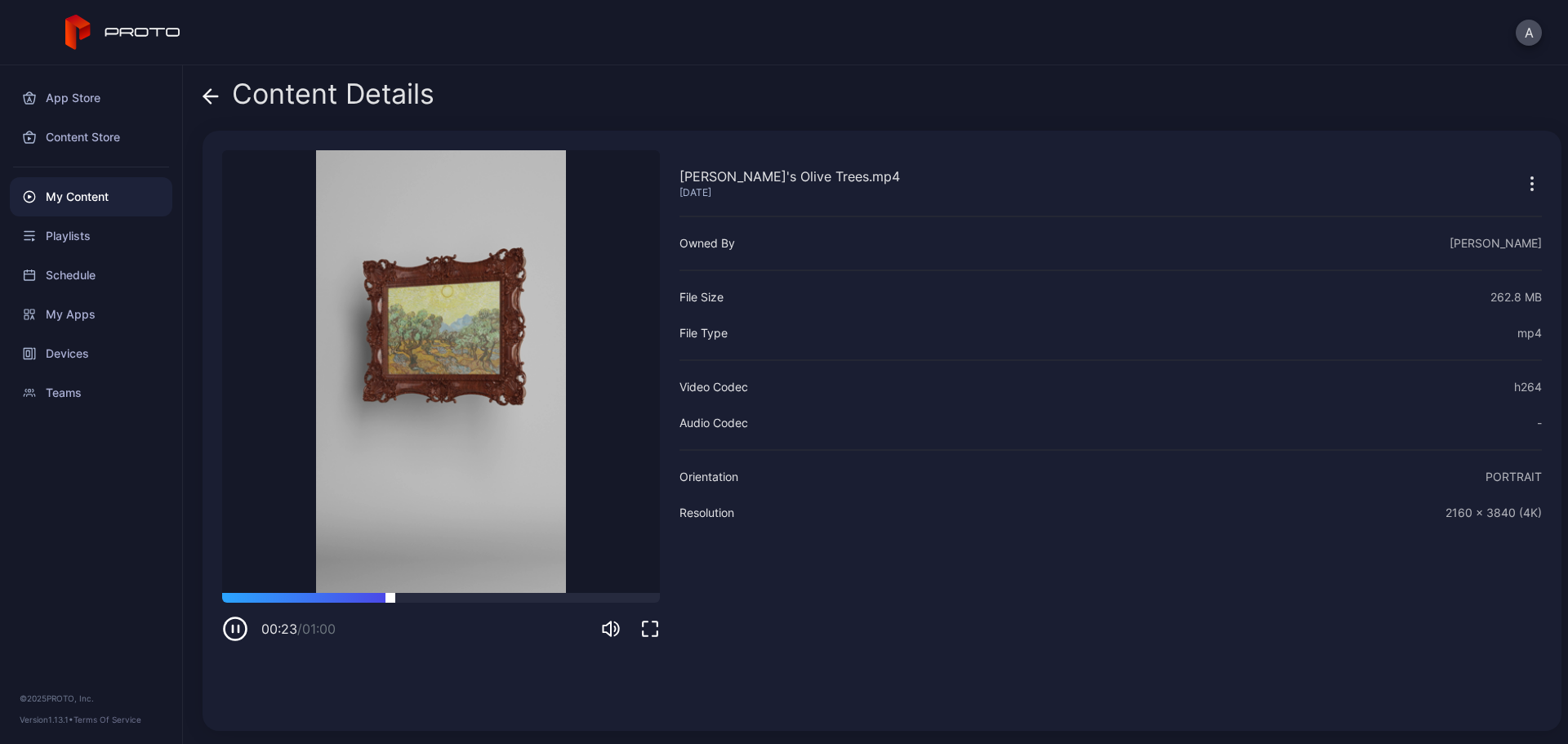
click at [540, 567] on div at bounding box center [441, 598] width 438 height 10
click at [215, 96] on icon at bounding box center [211, 96] width 14 height 0
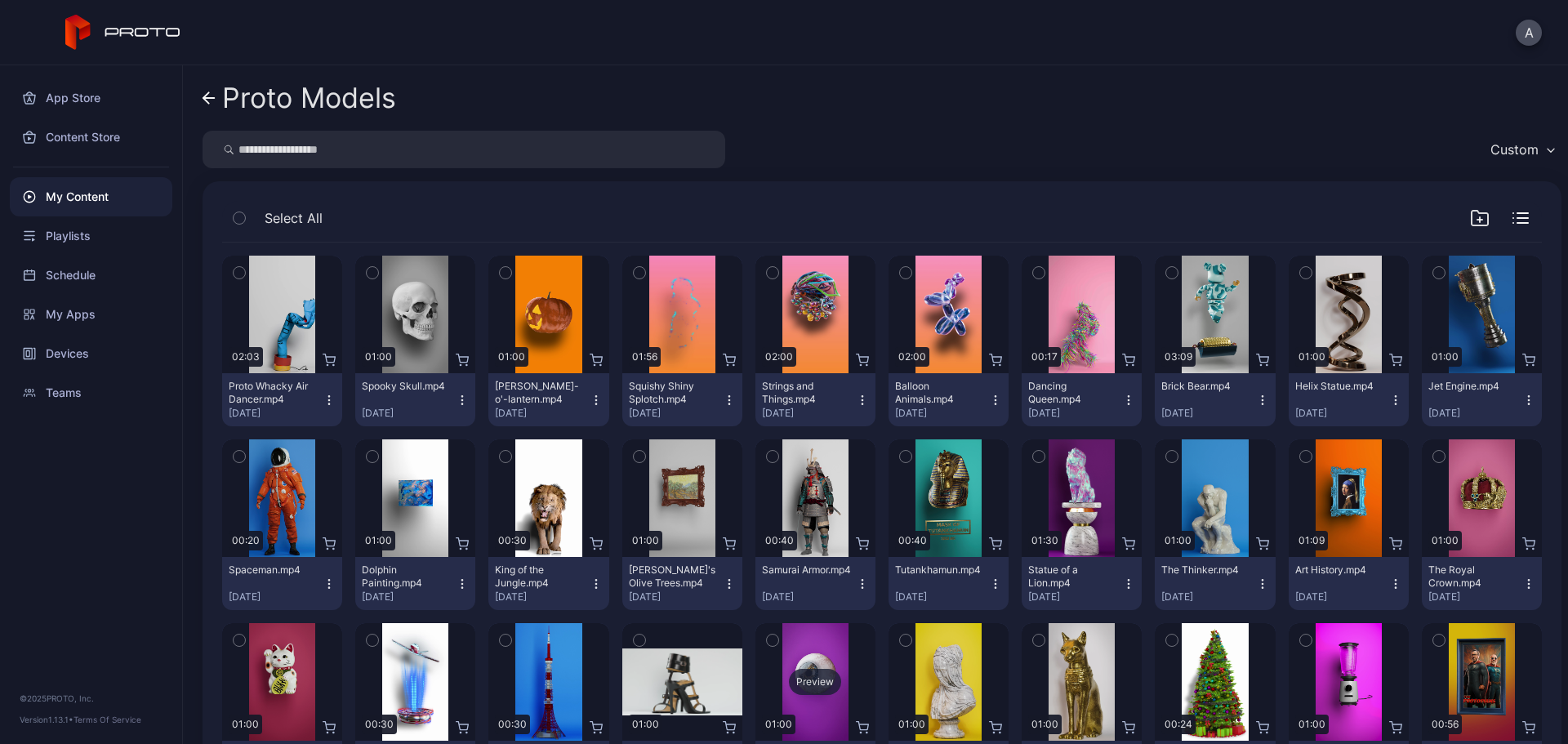
scroll to position [81, 0]
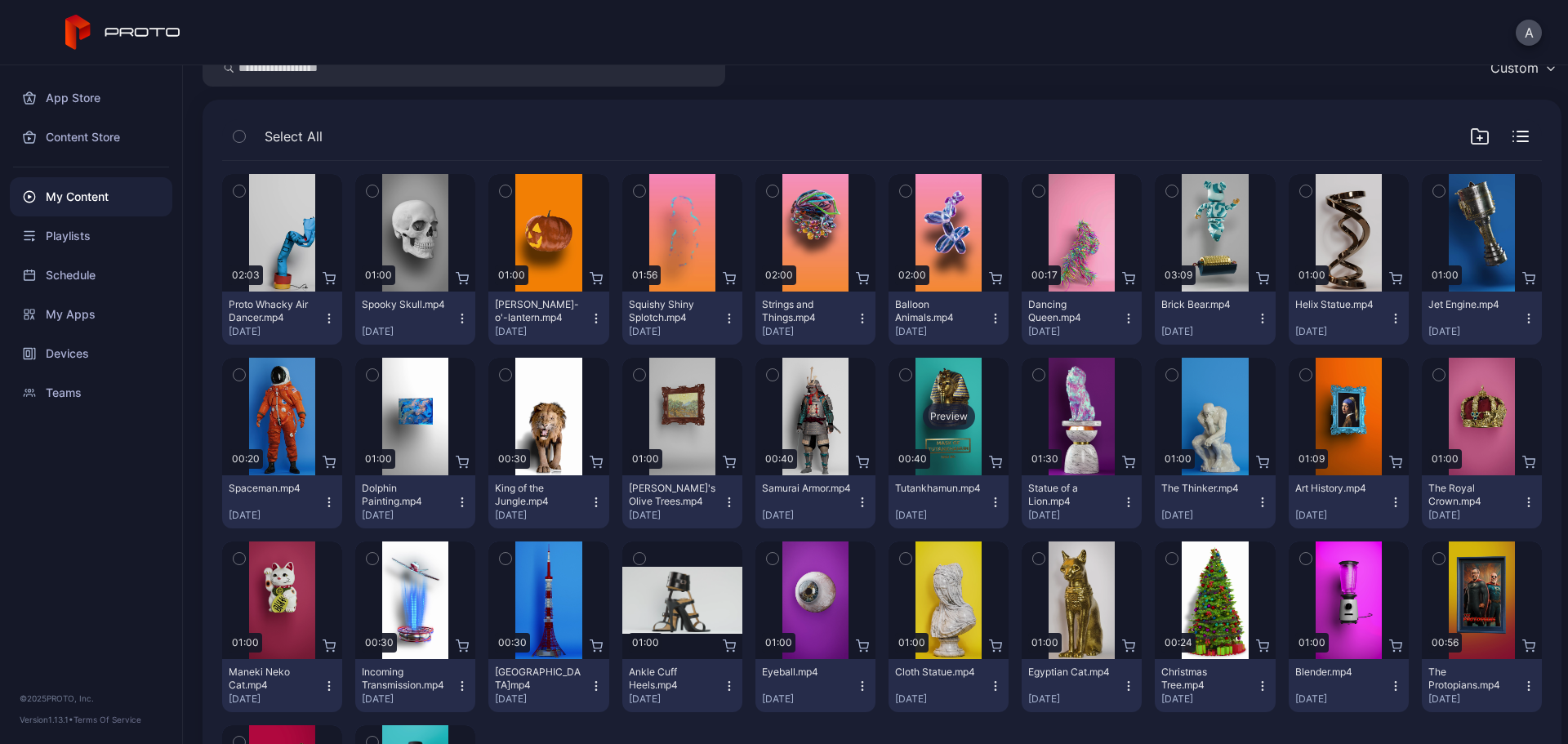
click at [944, 414] on div "Preview" at bounding box center [949, 417] width 53 height 26
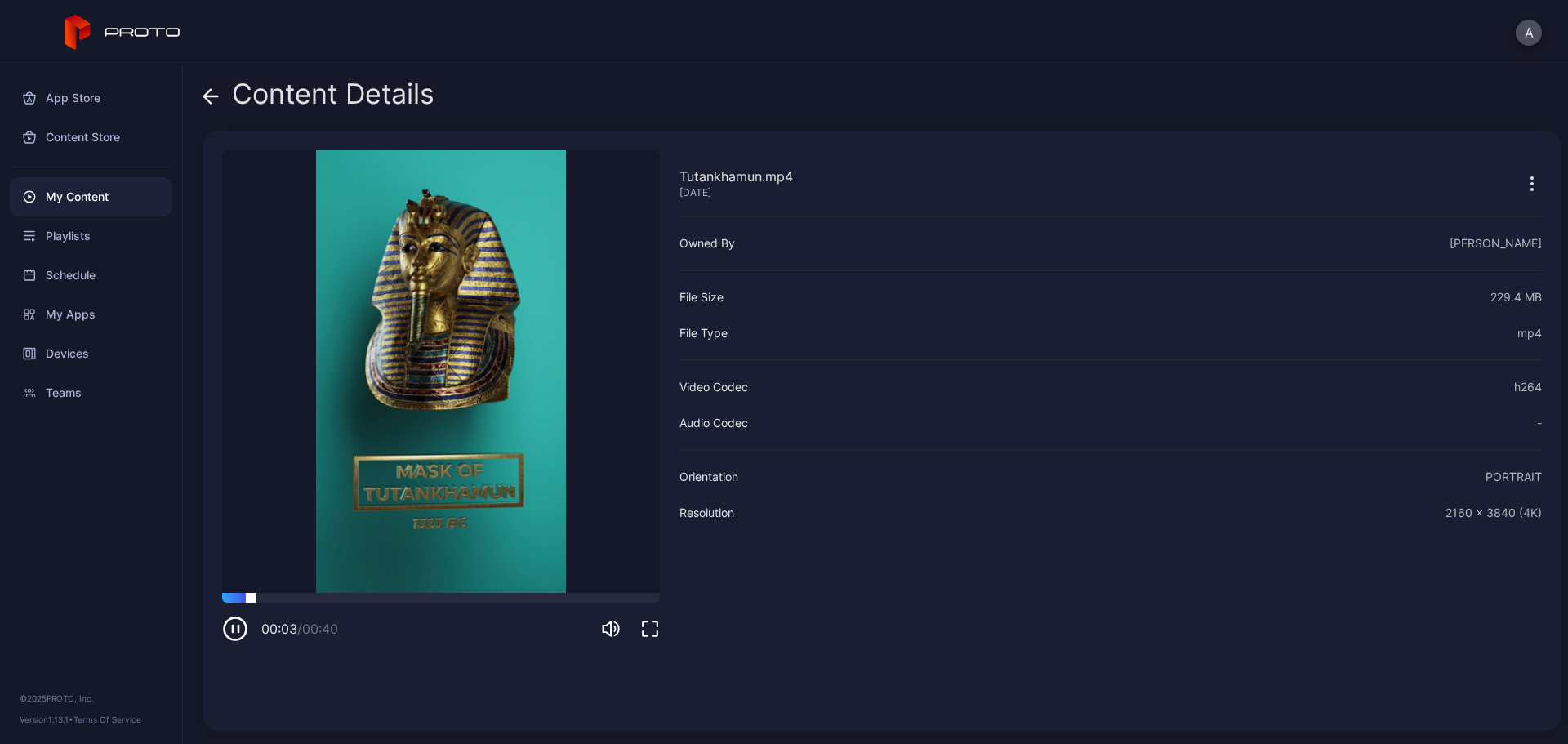
click at [299, 567] on div at bounding box center [441, 598] width 438 height 10
click at [443, 567] on div at bounding box center [441, 598] width 438 height 10
click at [209, 99] on icon at bounding box center [211, 96] width 17 height 17
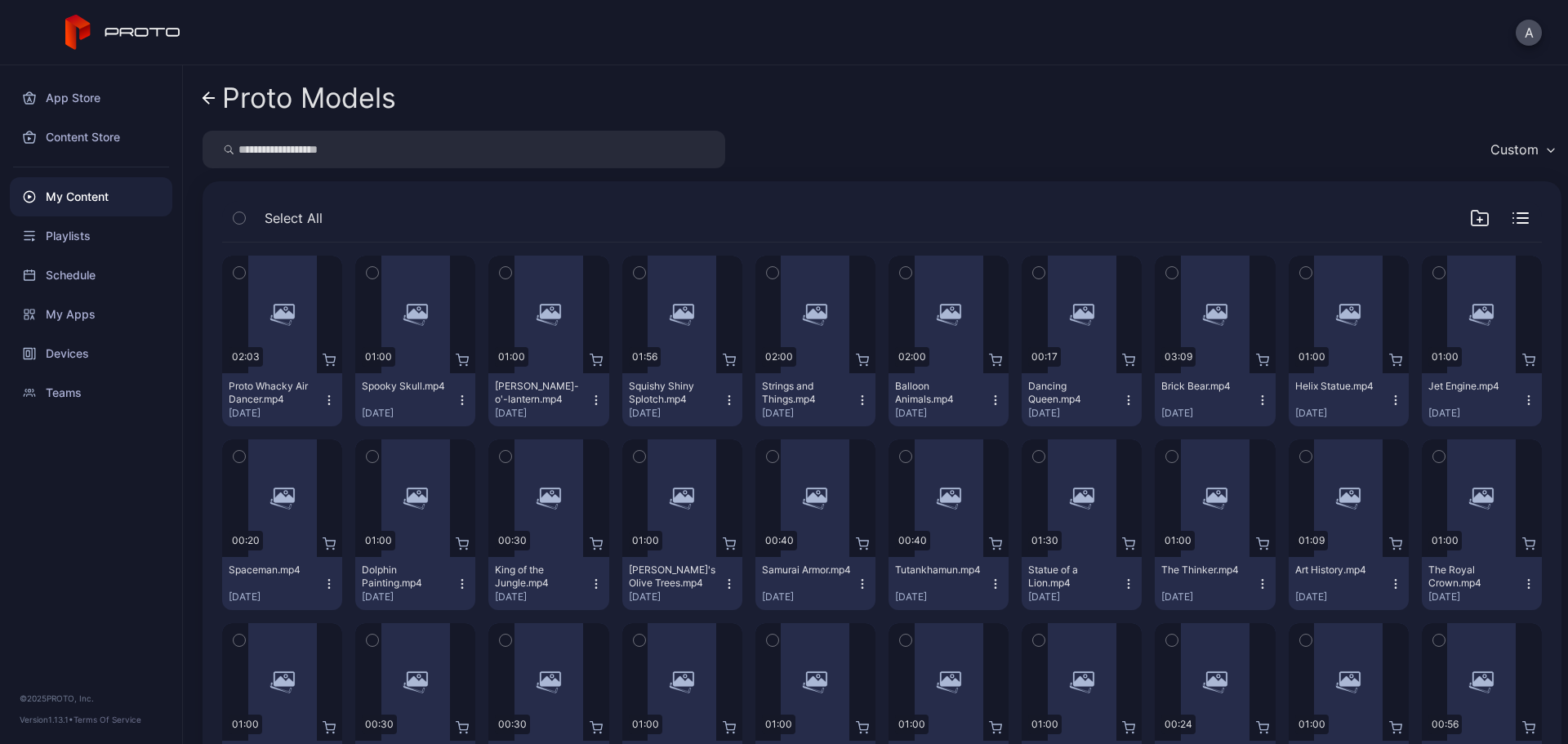
scroll to position [81, 0]
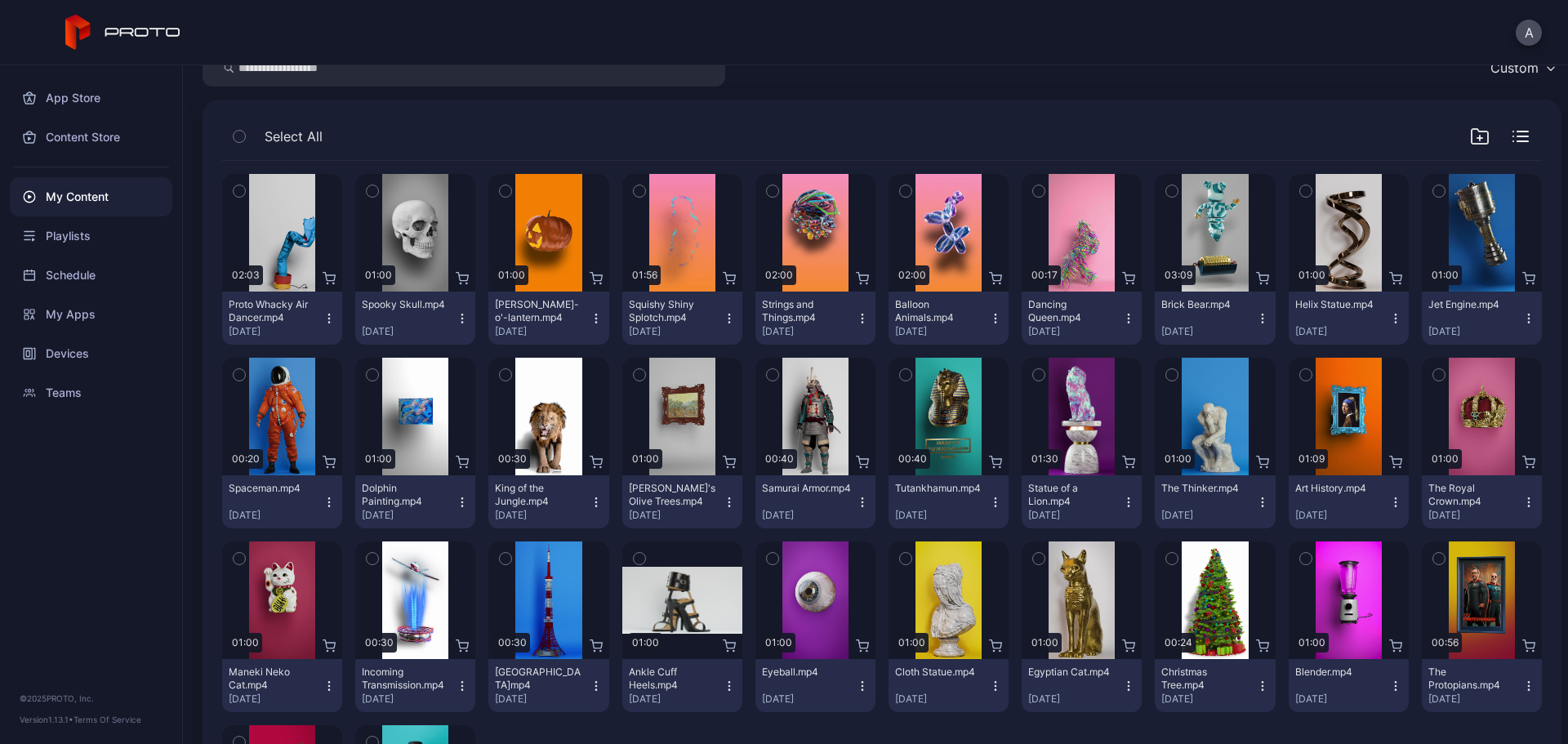
click at [990, 504] on icon "button" at bounding box center [996, 503] width 13 height 13
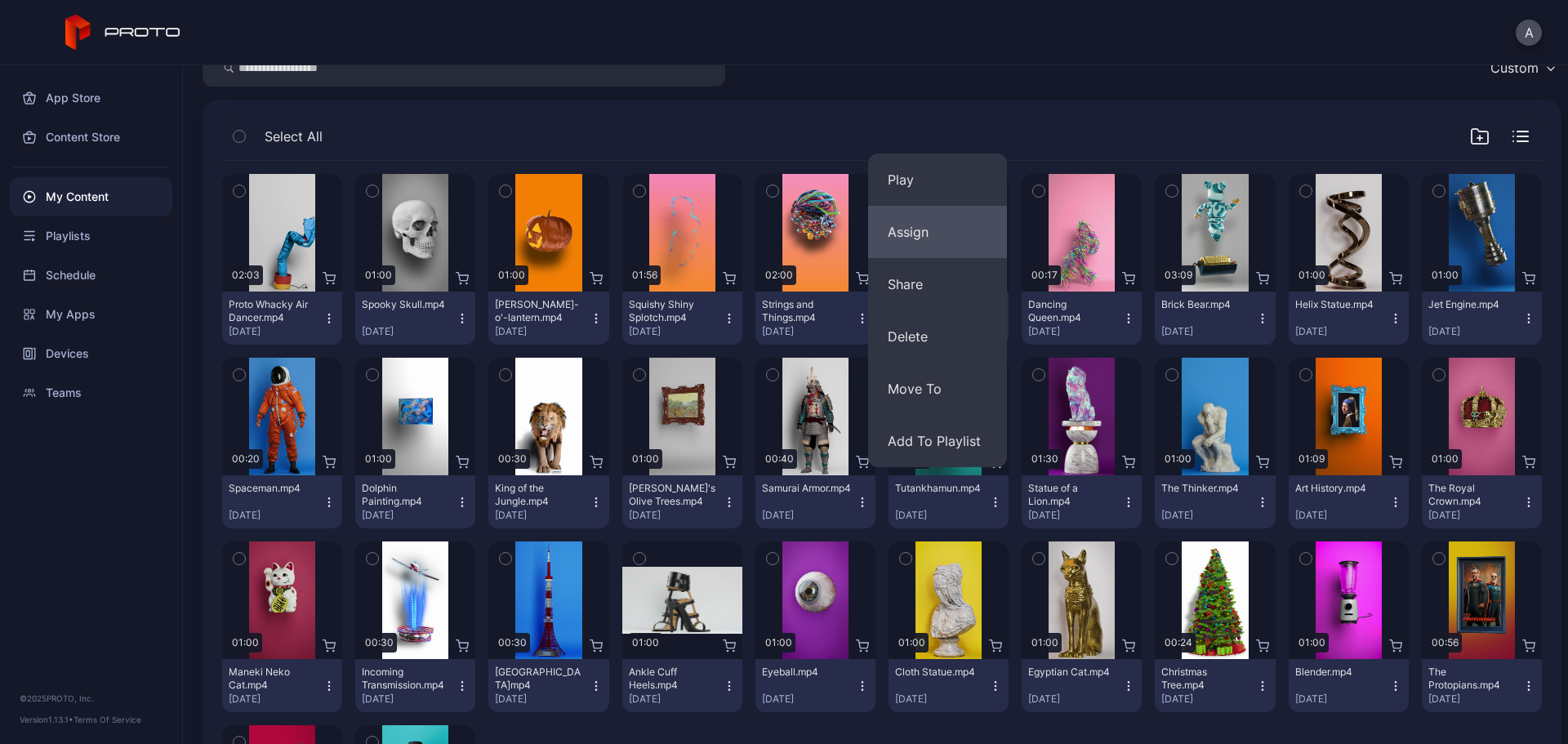
click at [927, 236] on button "Assign" at bounding box center [938, 232] width 139 height 53
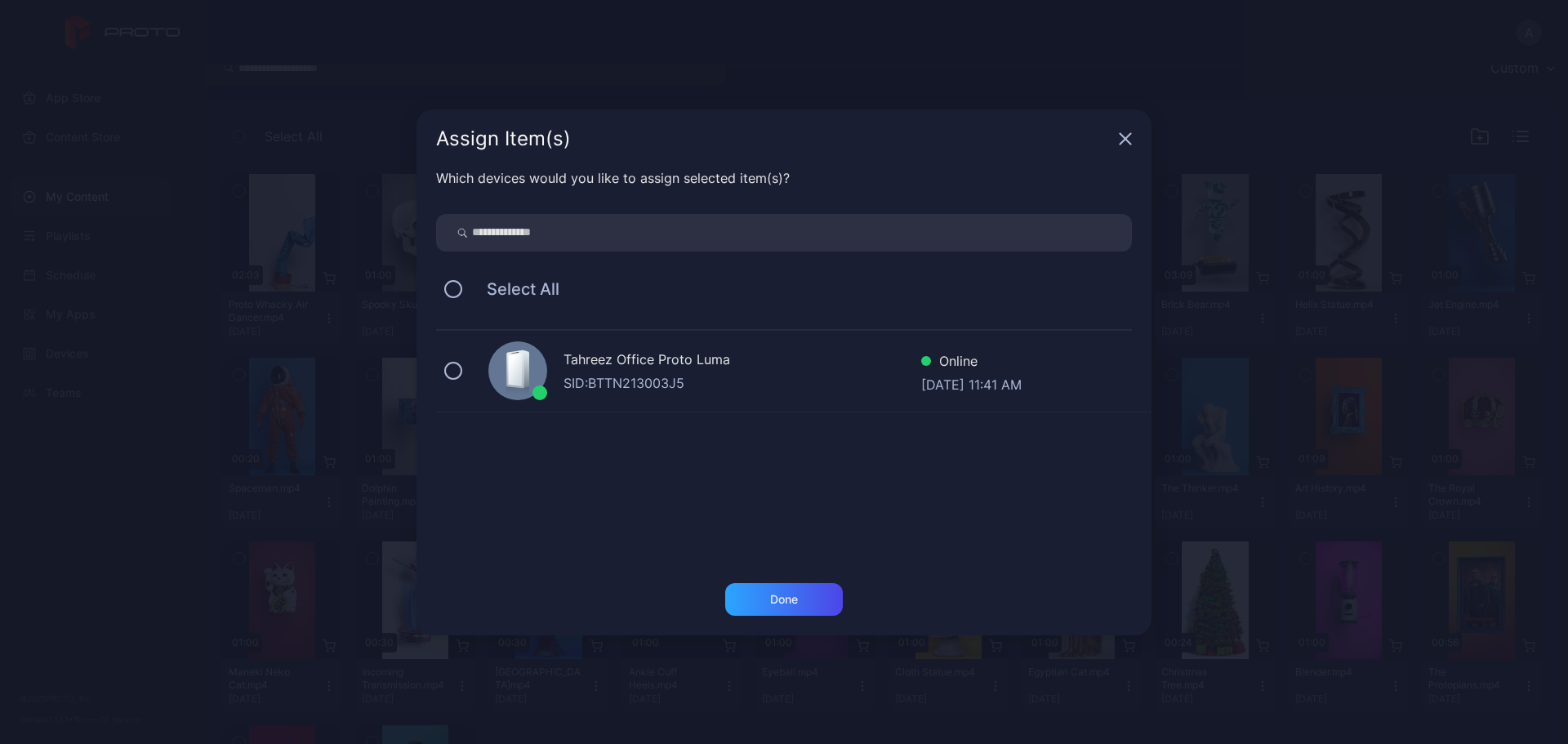
click at [546, 366] on div at bounding box center [518, 372] width 59 height 59
click at [800, 567] on div "Done" at bounding box center [784, 599] width 117 height 32
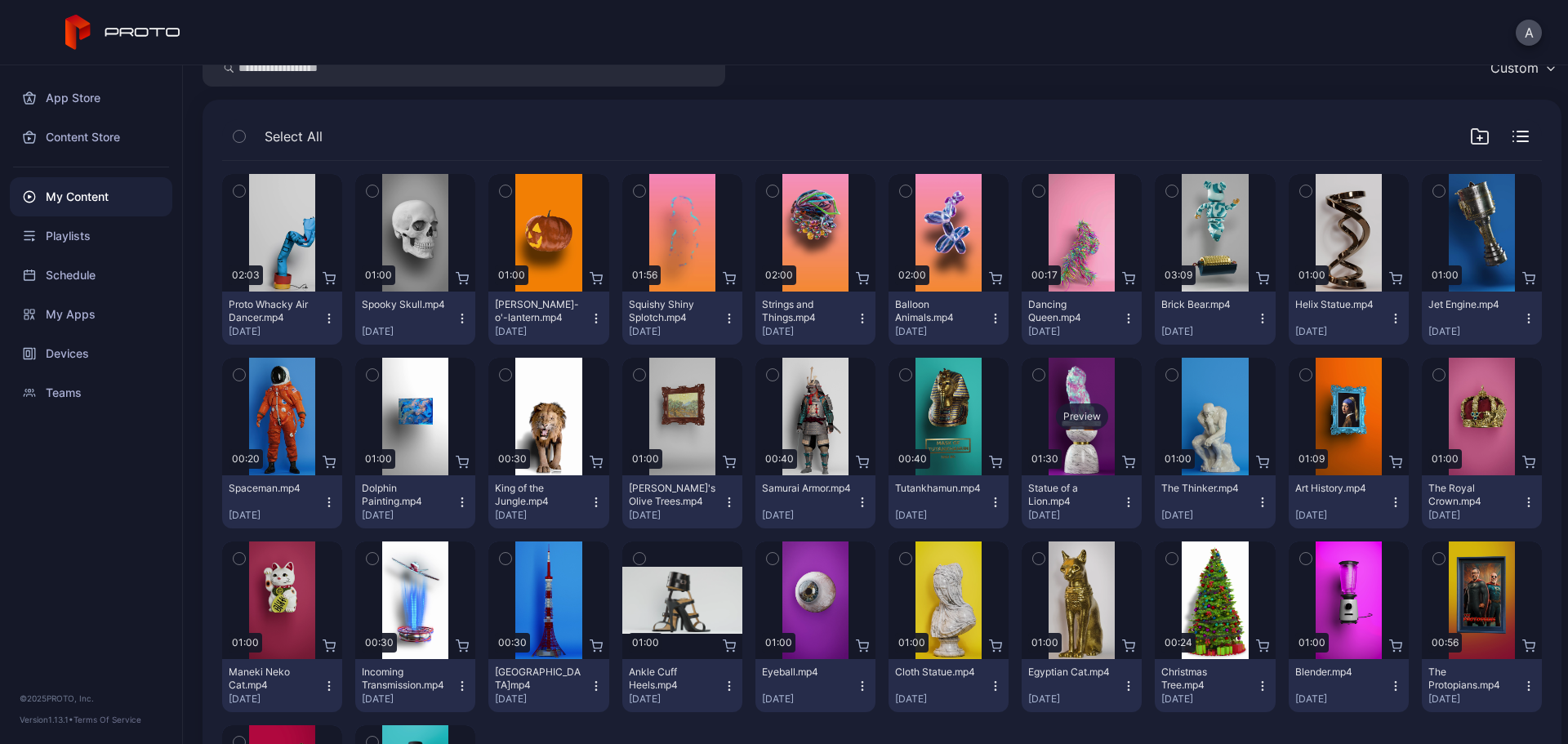
click at [1068, 416] on div "Preview" at bounding box center [1082, 417] width 53 height 26
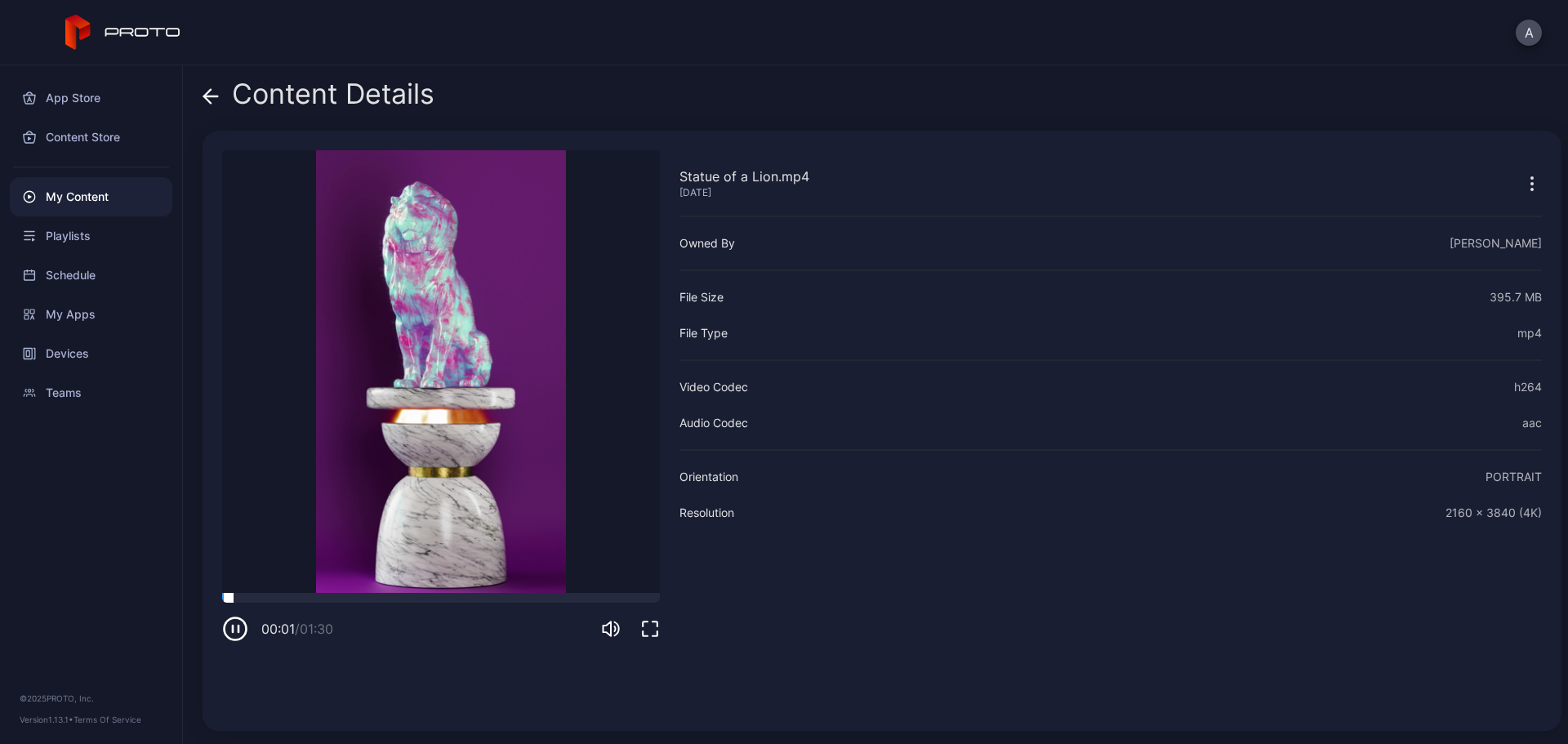
click at [429, 567] on div at bounding box center [441, 598] width 438 height 10
click at [211, 92] on icon at bounding box center [211, 96] width 17 height 17
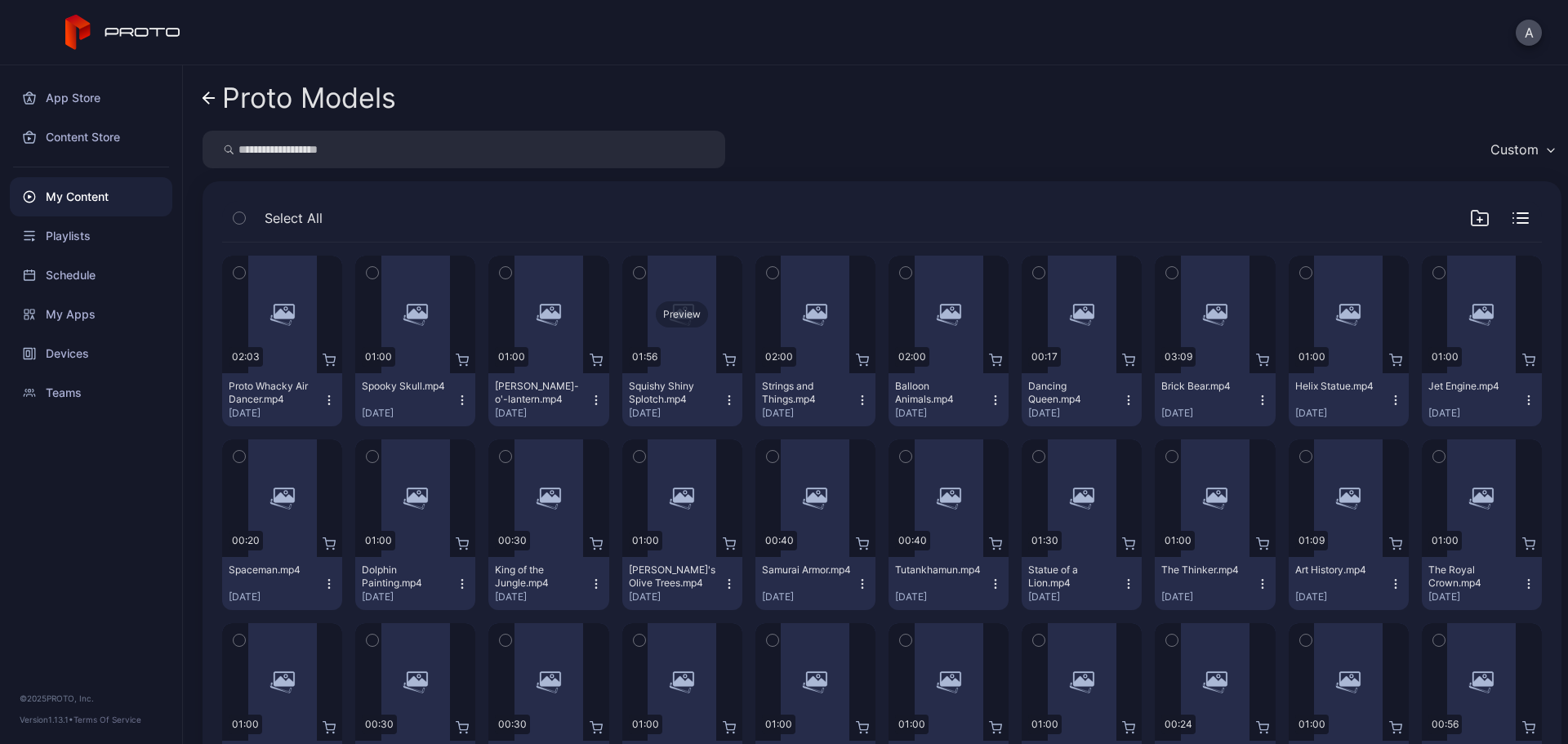
scroll to position [81, 0]
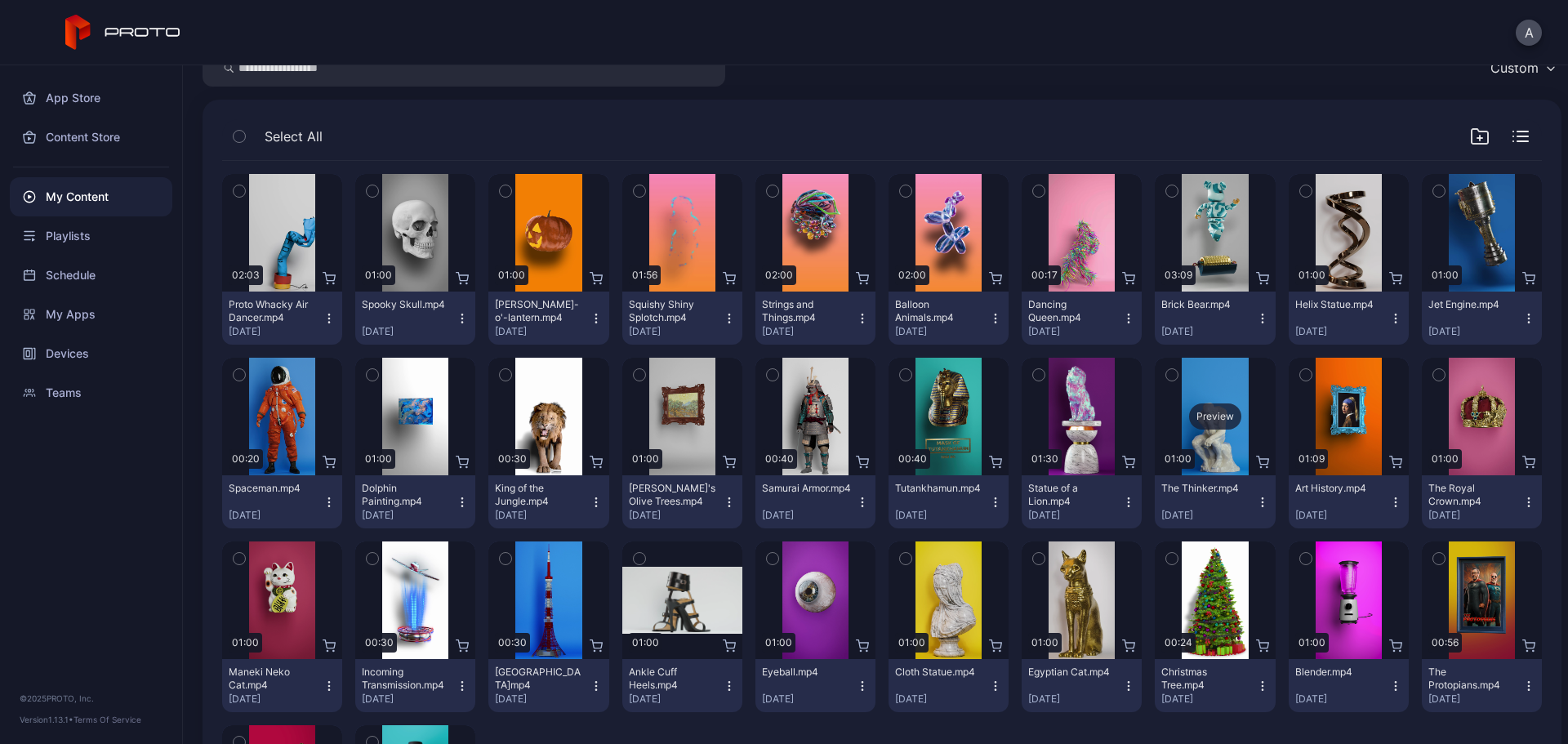
click at [1189, 418] on div "Preview" at bounding box center [1215, 417] width 53 height 26
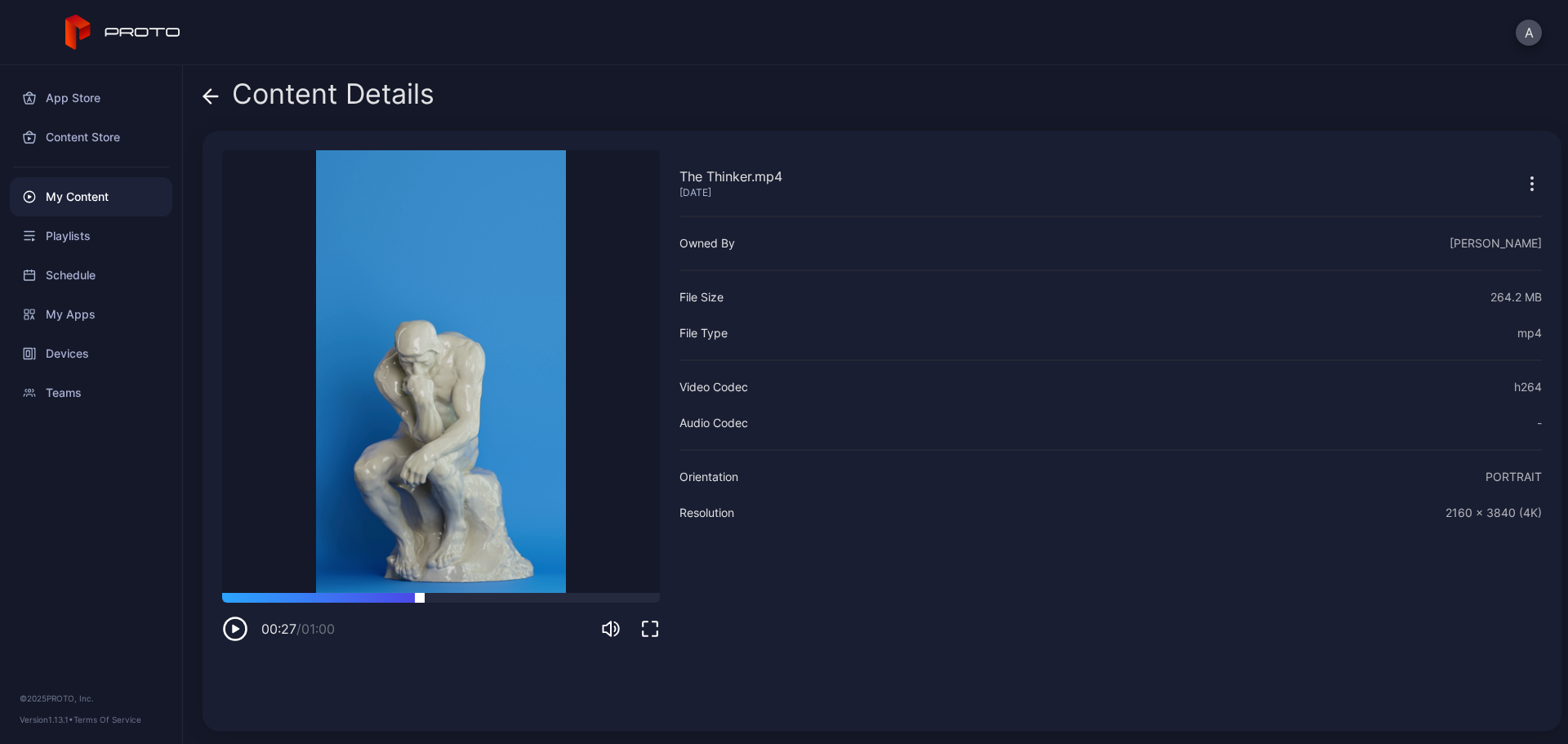
click at [419, 567] on div at bounding box center [441, 598] width 438 height 10
click at [489, 567] on div at bounding box center [441, 598] width 438 height 10
click at [532, 567] on div "00:37 / 01:00" at bounding box center [441, 617] width 438 height 49
click at [551, 567] on div at bounding box center [441, 598] width 438 height 10
click at [204, 95] on icon at bounding box center [207, 95] width 6 height 14
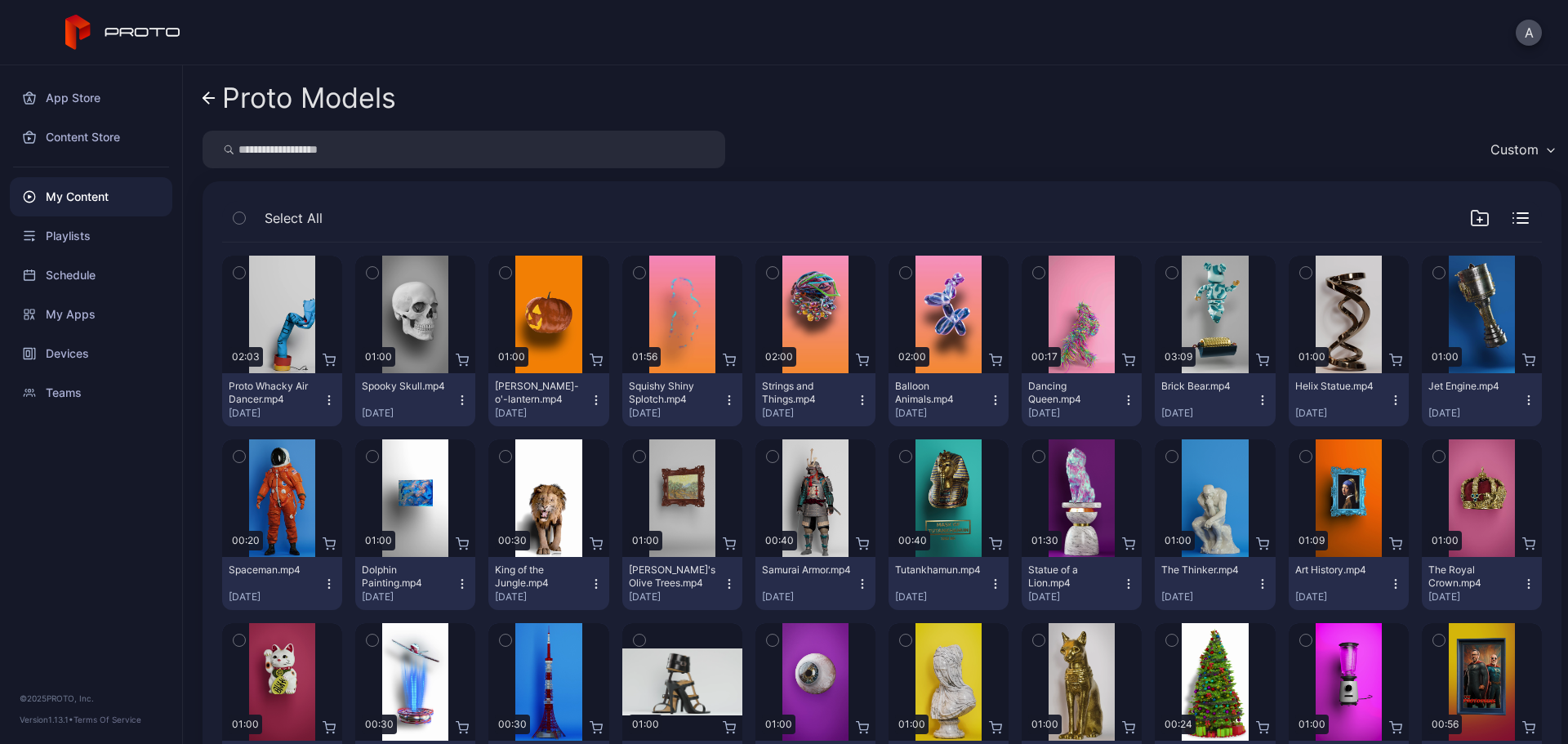
scroll to position [81, 0]
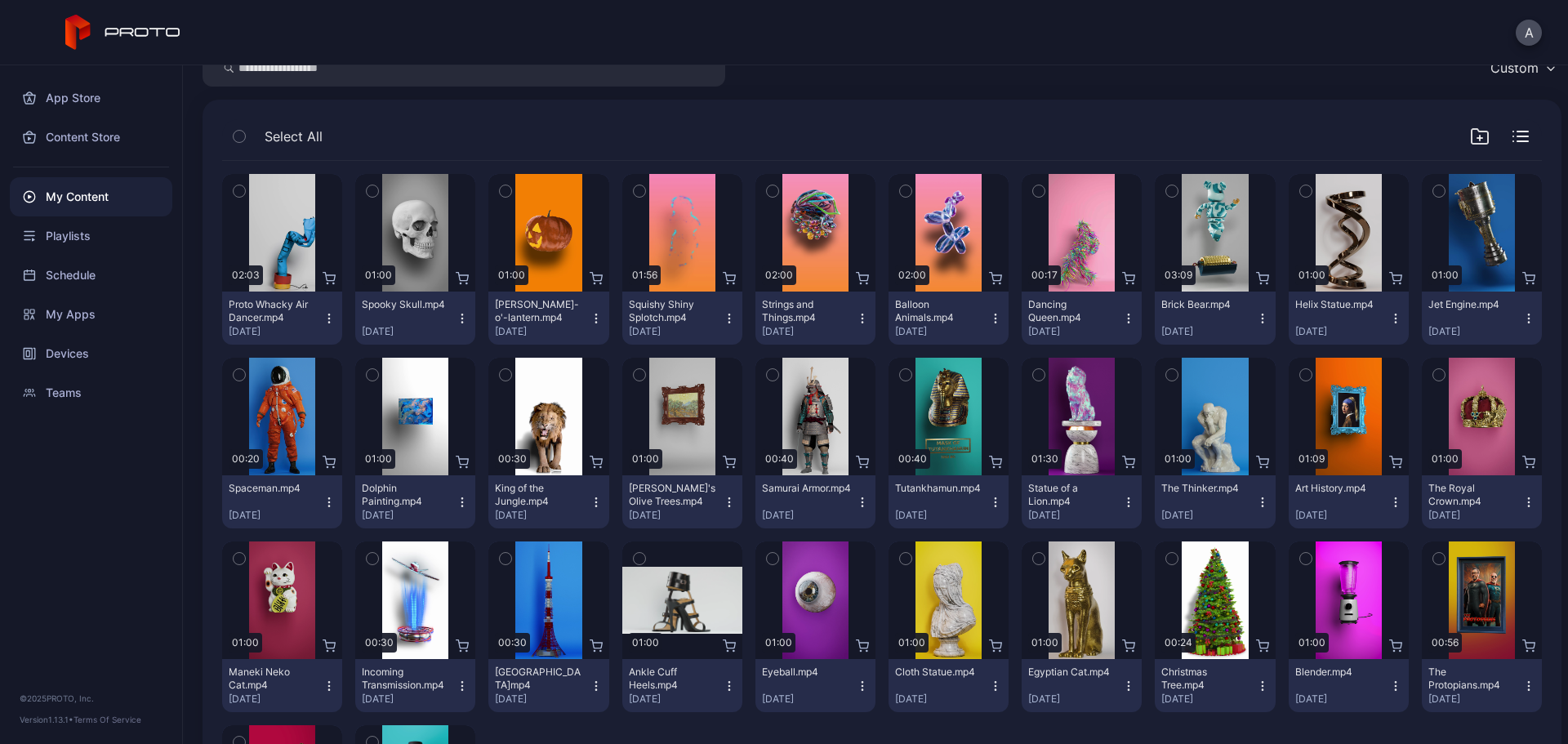
click at [1033, 373] on icon "button" at bounding box center [1039, 374] width 11 height 18
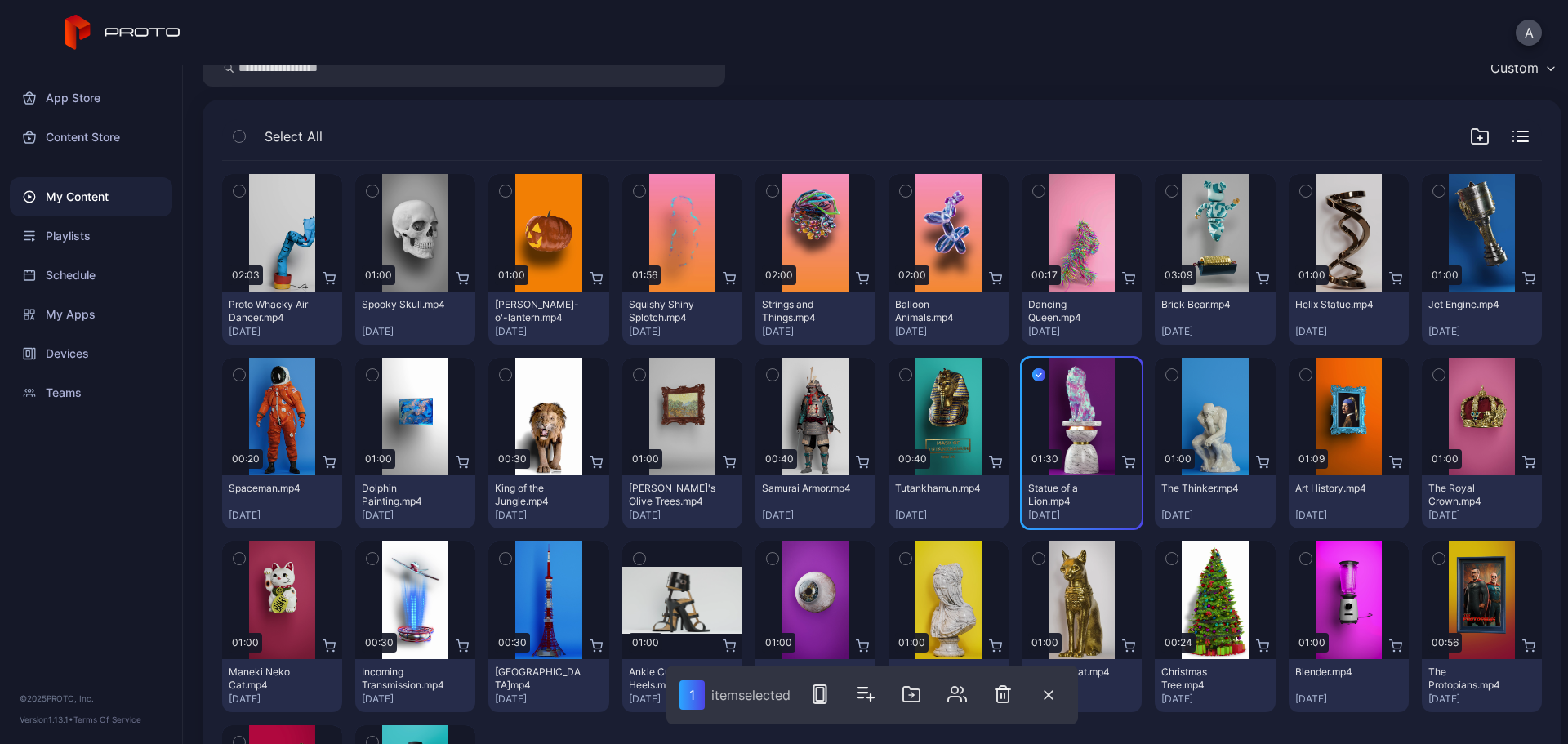
click at [1167, 373] on icon "button" at bounding box center [1173, 374] width 11 height 18
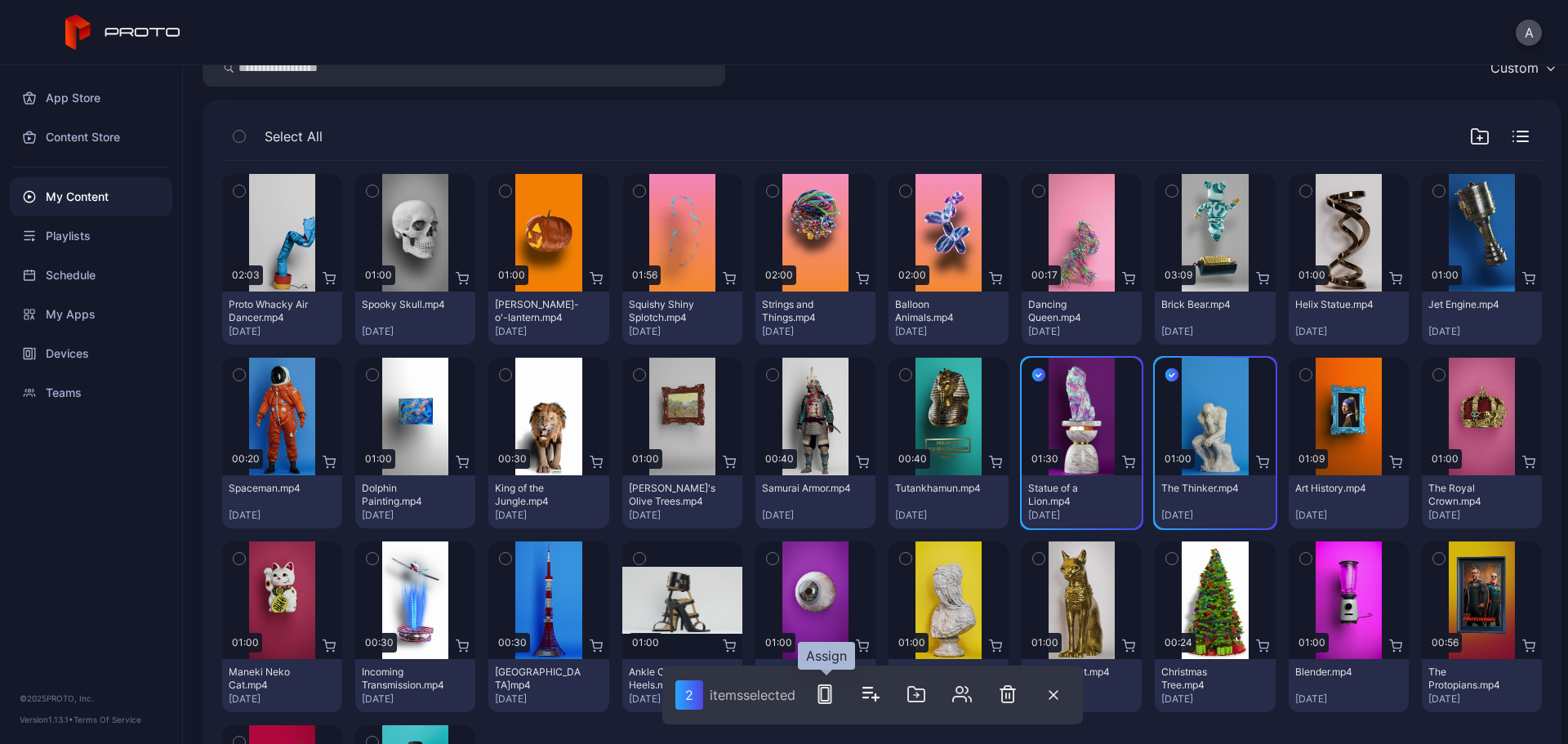
click at [825, 567] on icon "button" at bounding box center [824, 694] width 19 height 19
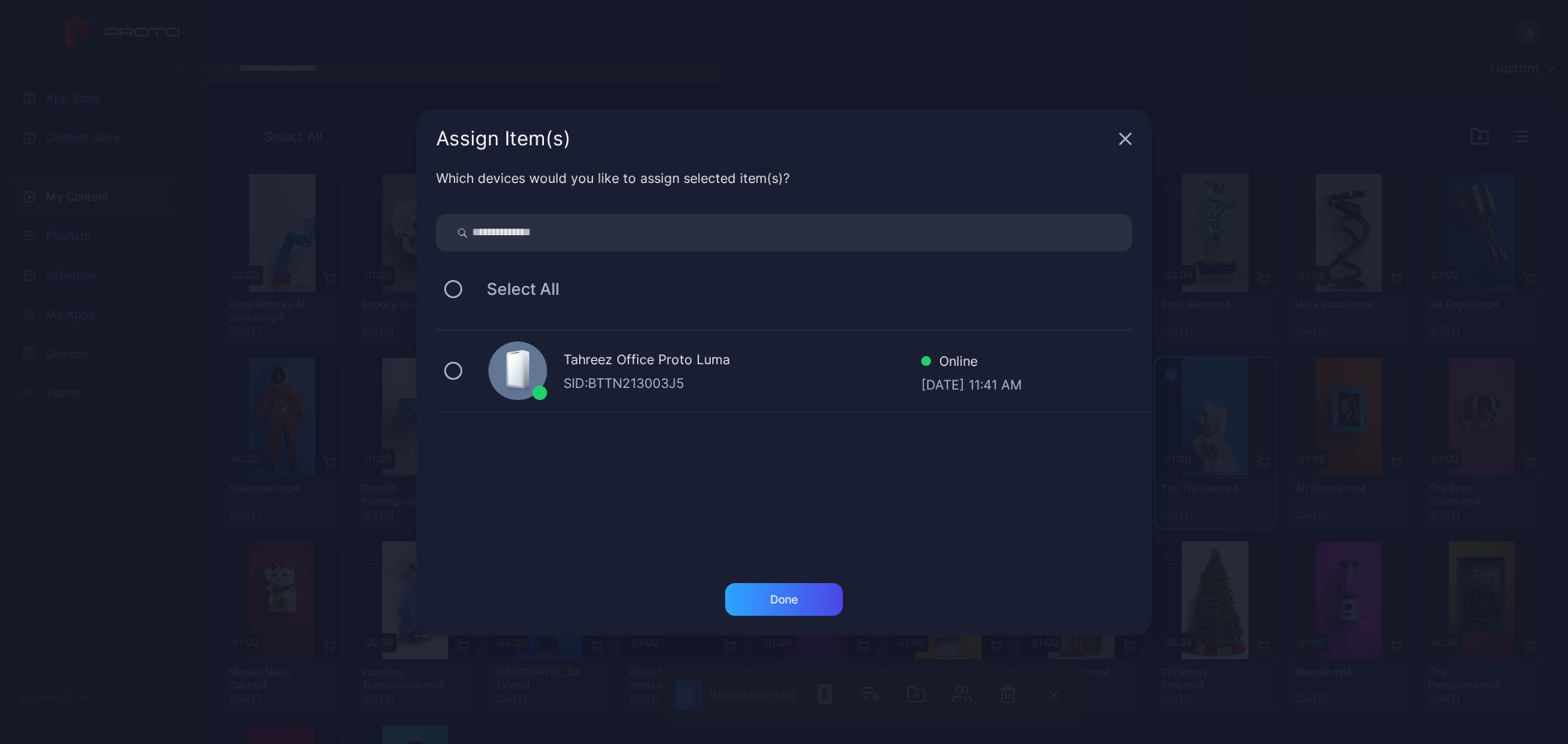
click at [473, 370] on div "Tahreez Office Proto [PERSON_NAME]: BTTN213003J5 Online [DATE] 11:41 AM" at bounding box center [794, 372] width 715 height 81
click at [814, 567] on div "Done" at bounding box center [784, 599] width 117 height 32
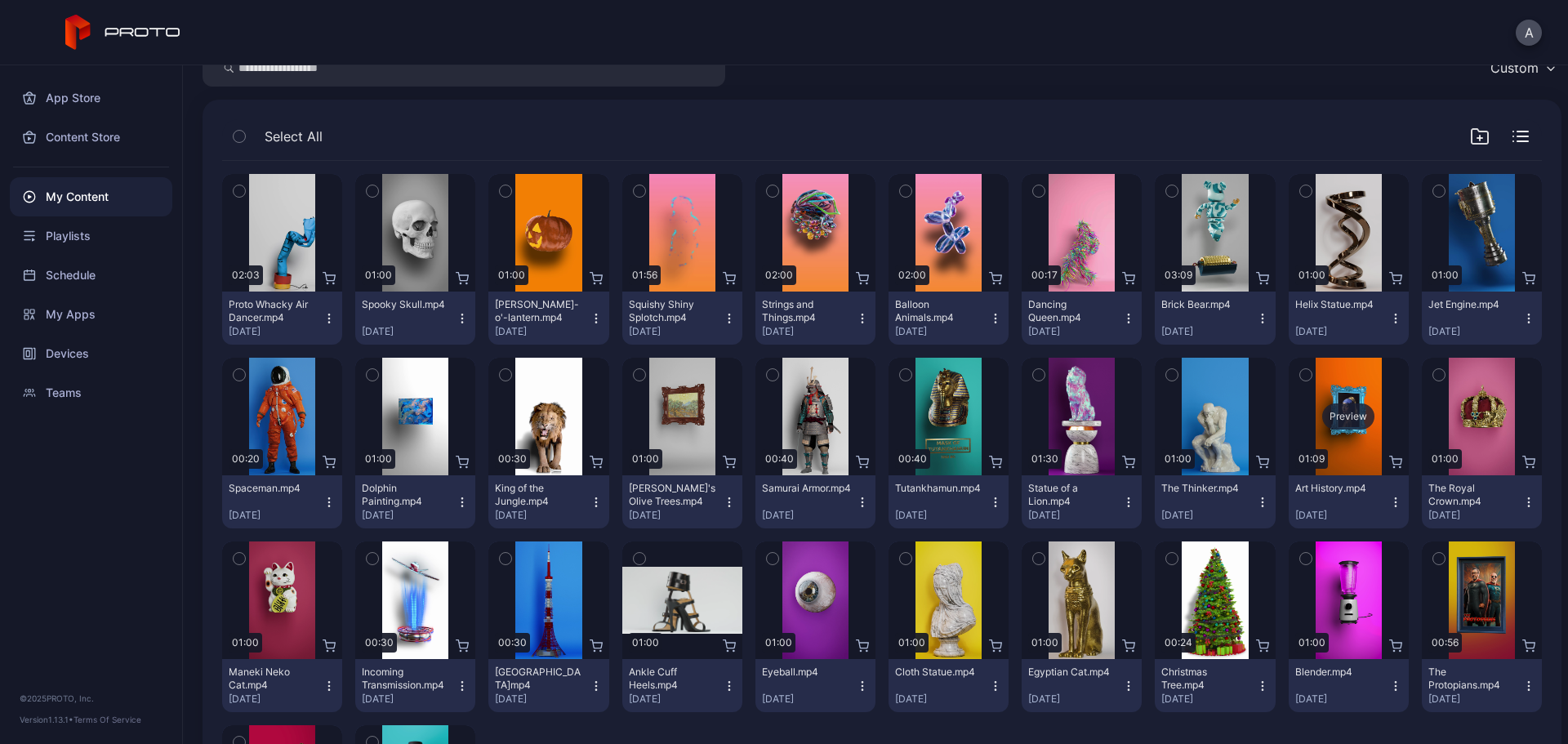
click at [1254, 414] on div "Preview" at bounding box center [1348, 417] width 53 height 26
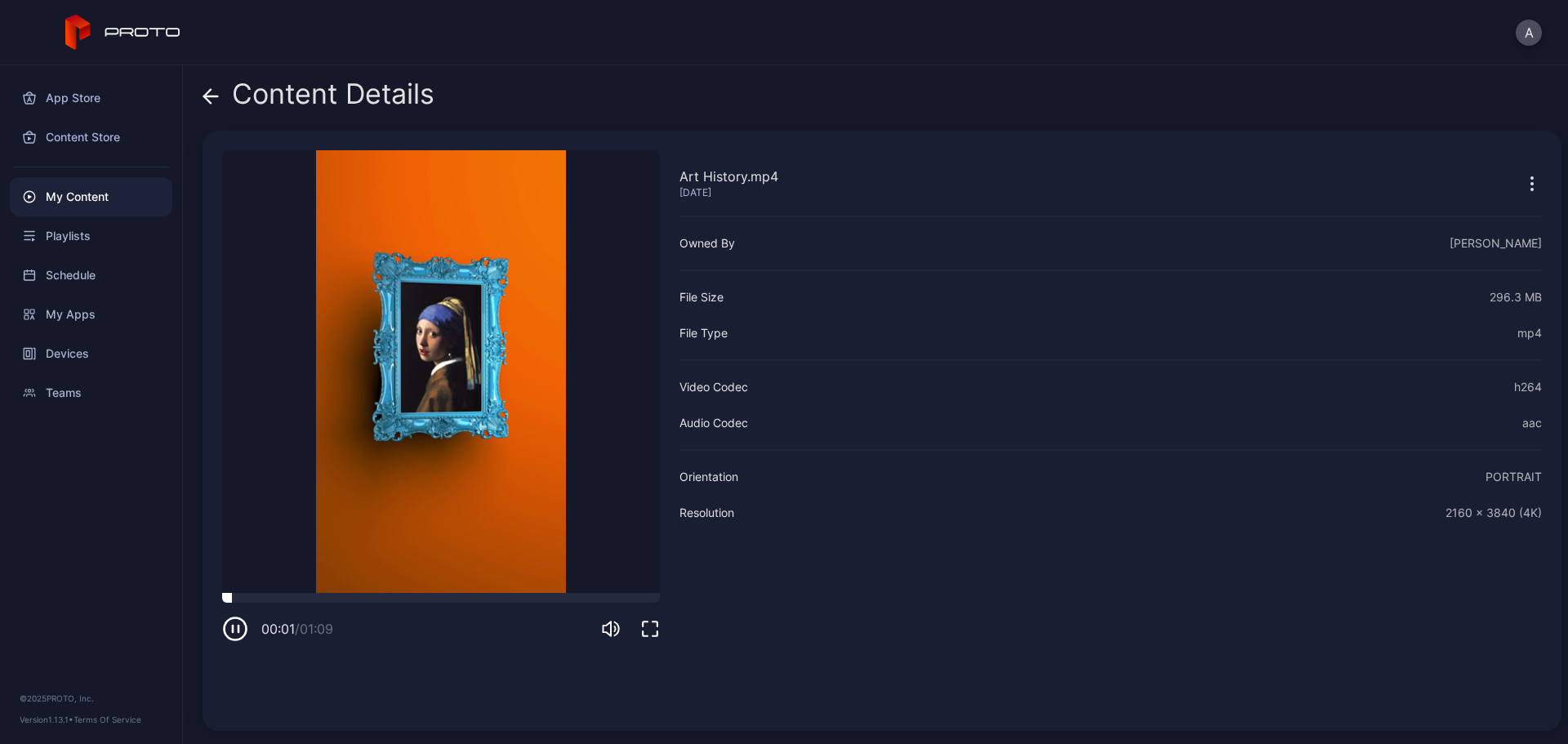
click at [271, 567] on div at bounding box center [441, 598] width 438 height 10
click at [328, 567] on div at bounding box center [441, 598] width 438 height 10
click at [383, 567] on div at bounding box center [441, 598] width 438 height 10
click at [408, 567] on video "Sorry, your browser doesn‘t support embedded videos" at bounding box center [441, 372] width 438 height 443
drag, startPoint x: 454, startPoint y: 592, endPoint x: 471, endPoint y: 598, distance: 18.0
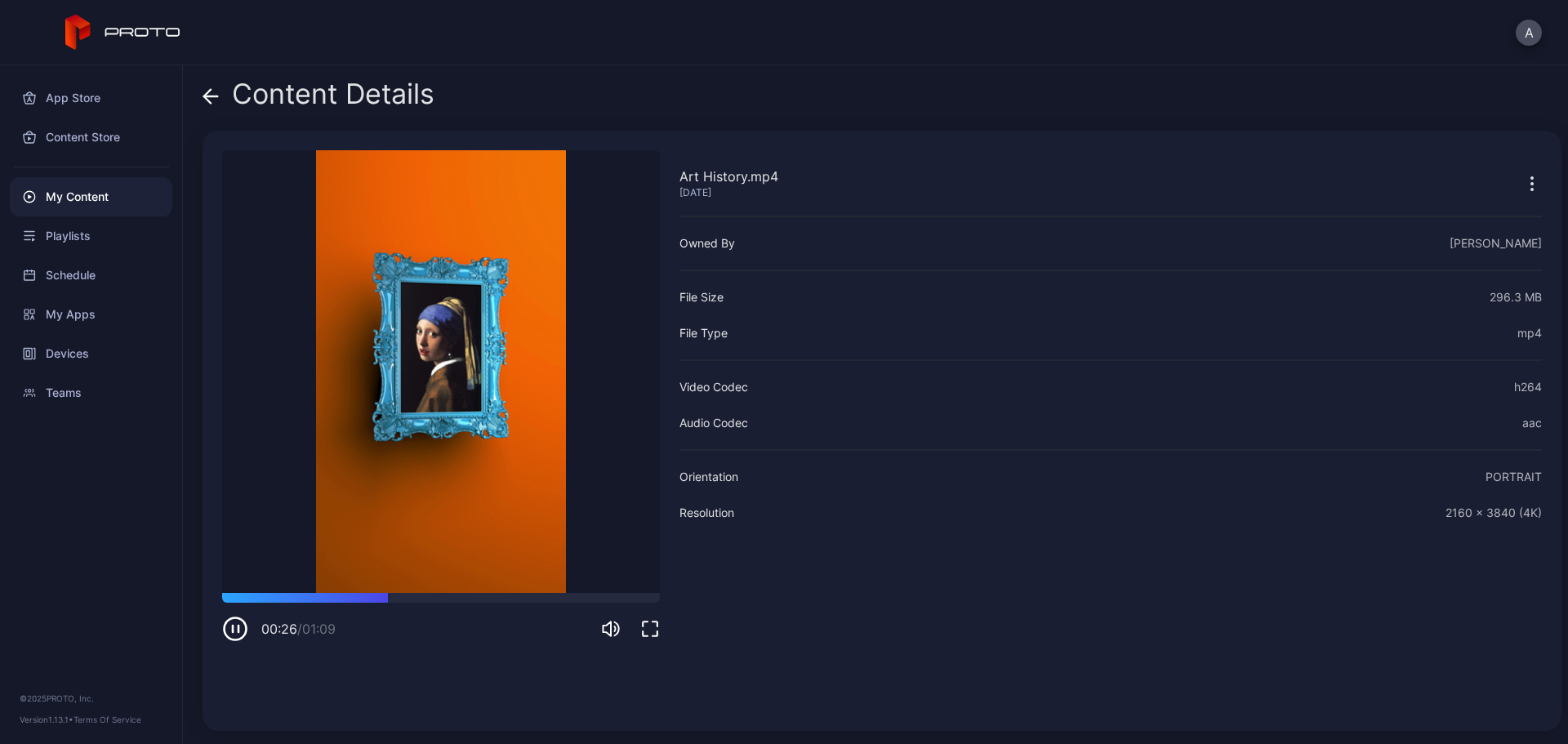
click at [457, 567] on div "Art History.mp4 [DATE] Sorry, your browser doesn‘t support embedded videos 00:2…" at bounding box center [441, 431] width 438 height 561
click at [474, 567] on div at bounding box center [441, 598] width 438 height 10
click at [524, 567] on div at bounding box center [441, 598] width 438 height 10
click at [560, 567] on div "00:48 / 01:09" at bounding box center [441, 617] width 438 height 49
click at [574, 567] on div at bounding box center [441, 598] width 438 height 10
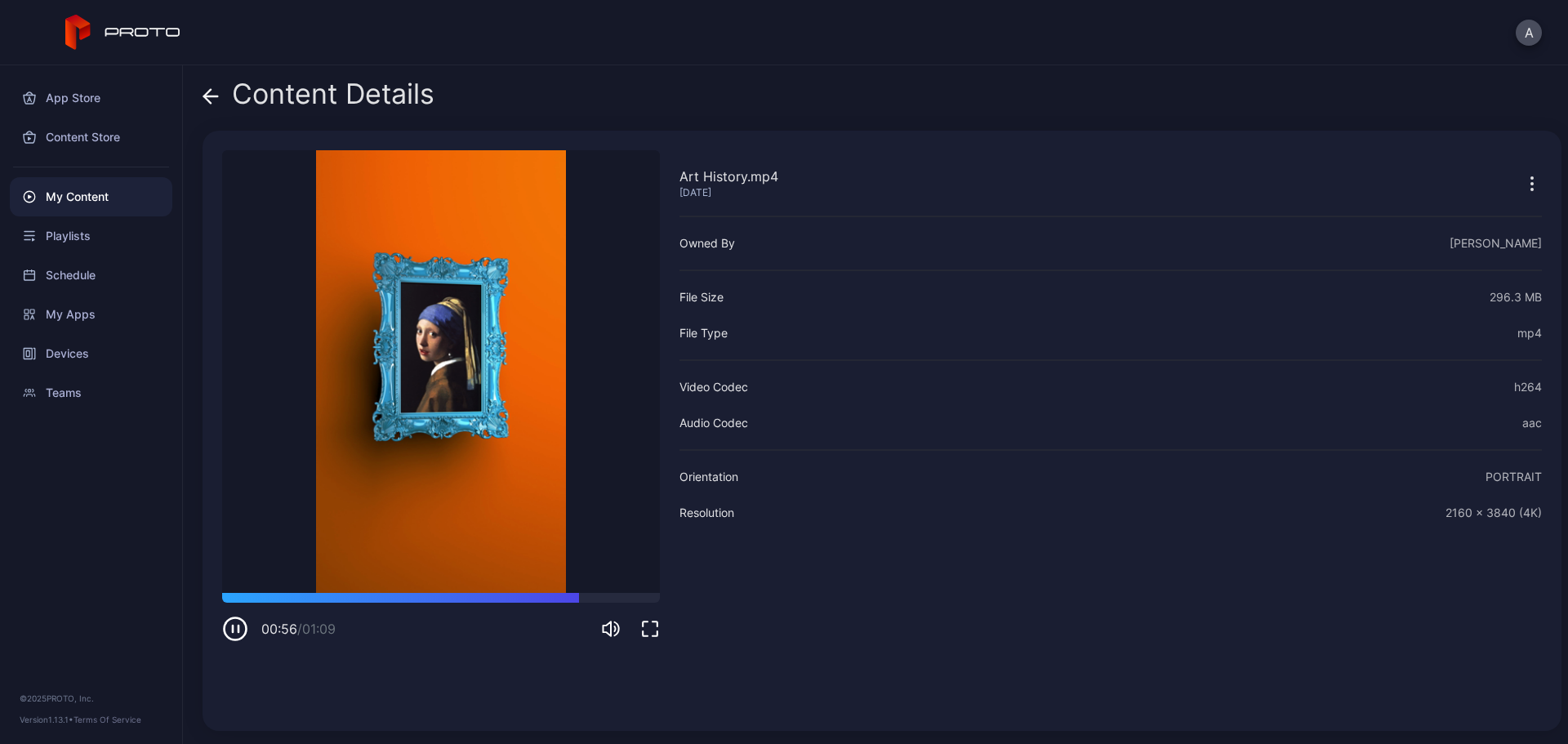
click at [213, 96] on icon at bounding box center [211, 96] width 14 height 0
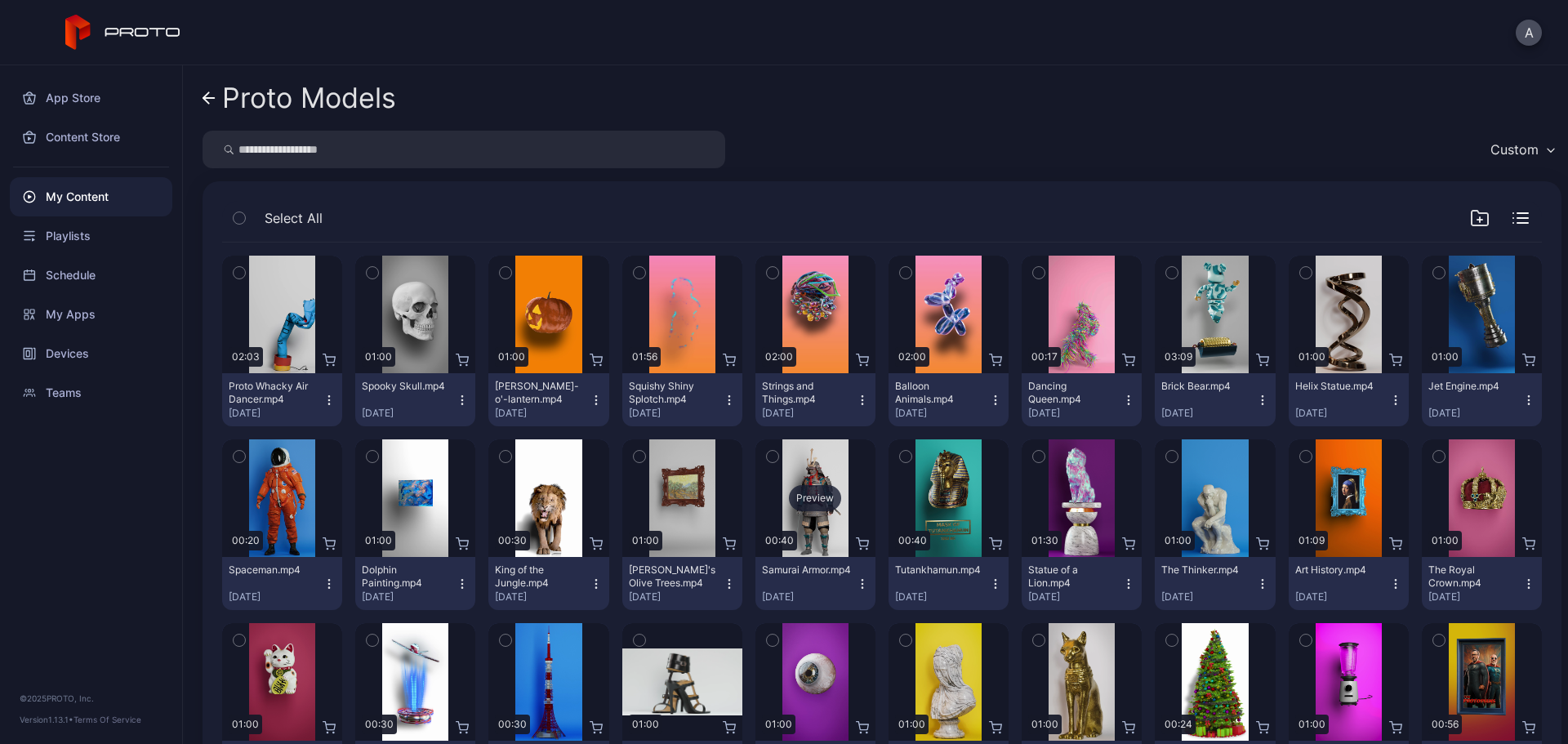
scroll to position [81, 0]
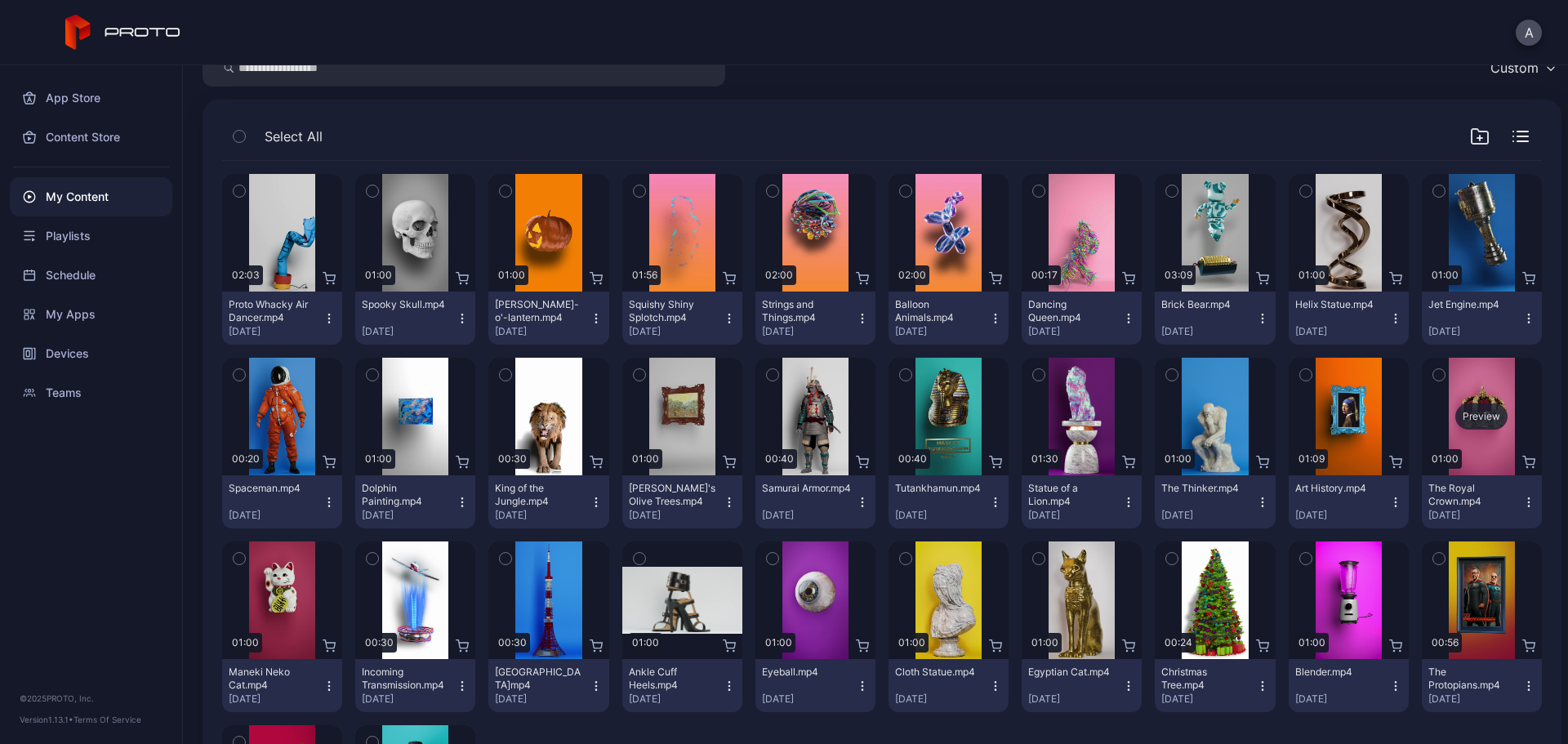
click at [1254, 412] on div "Preview" at bounding box center [1481, 417] width 53 height 26
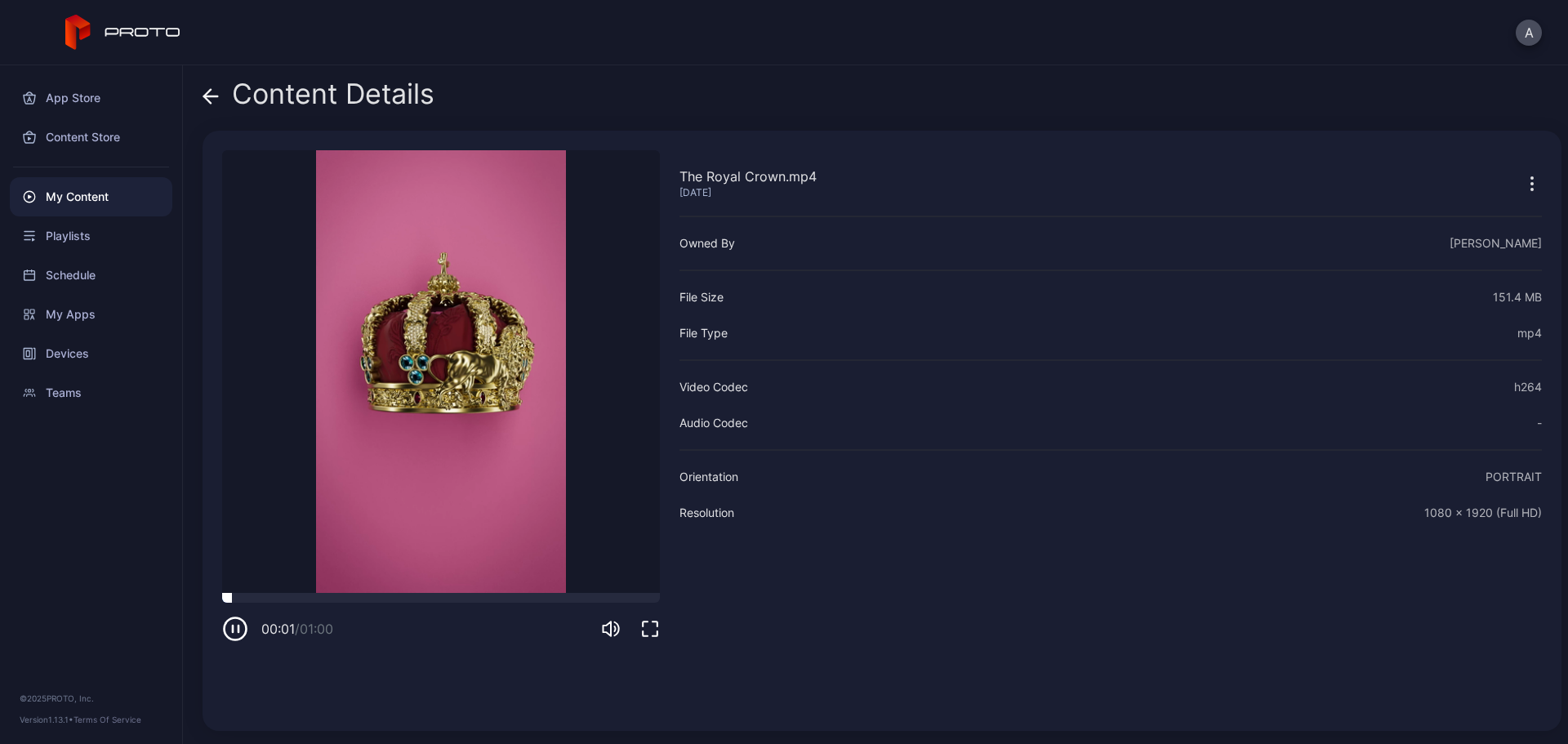
click at [372, 567] on div at bounding box center [441, 598] width 438 height 10
click at [459, 567] on div at bounding box center [441, 598] width 438 height 10
click at [215, 96] on icon at bounding box center [211, 96] width 14 height 0
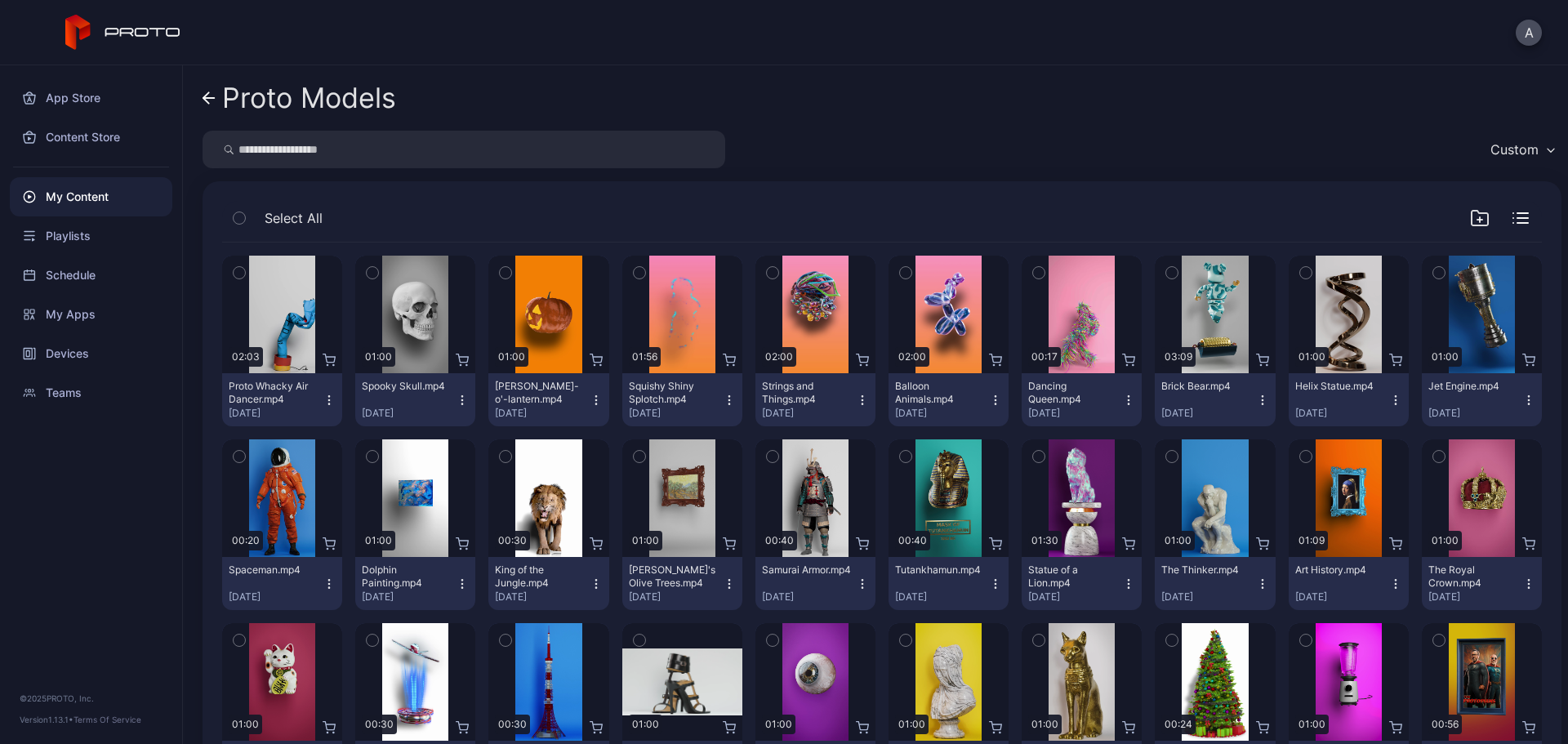
scroll to position [81, 0]
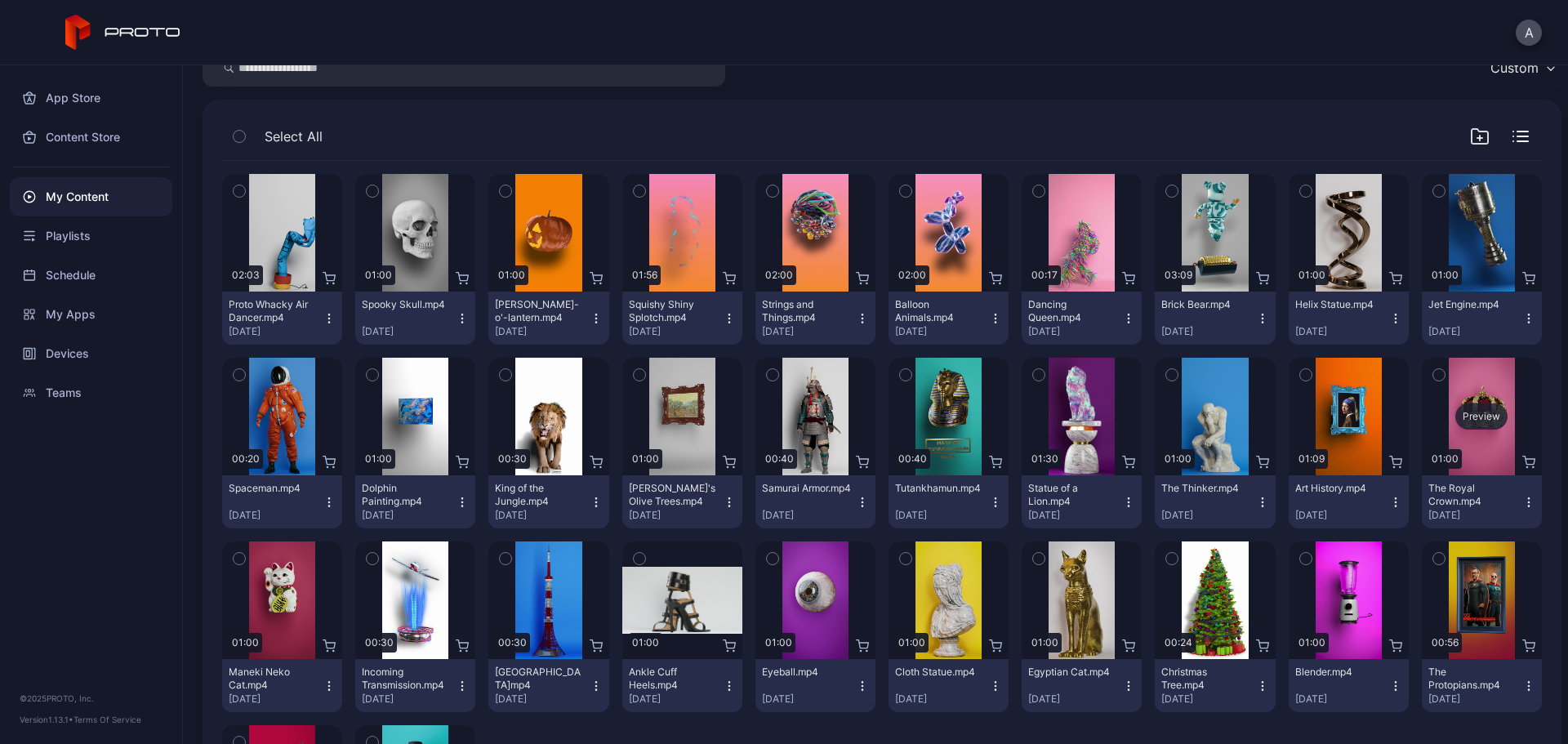
click at [1254, 409] on div "Preview" at bounding box center [1481, 417] width 53 height 26
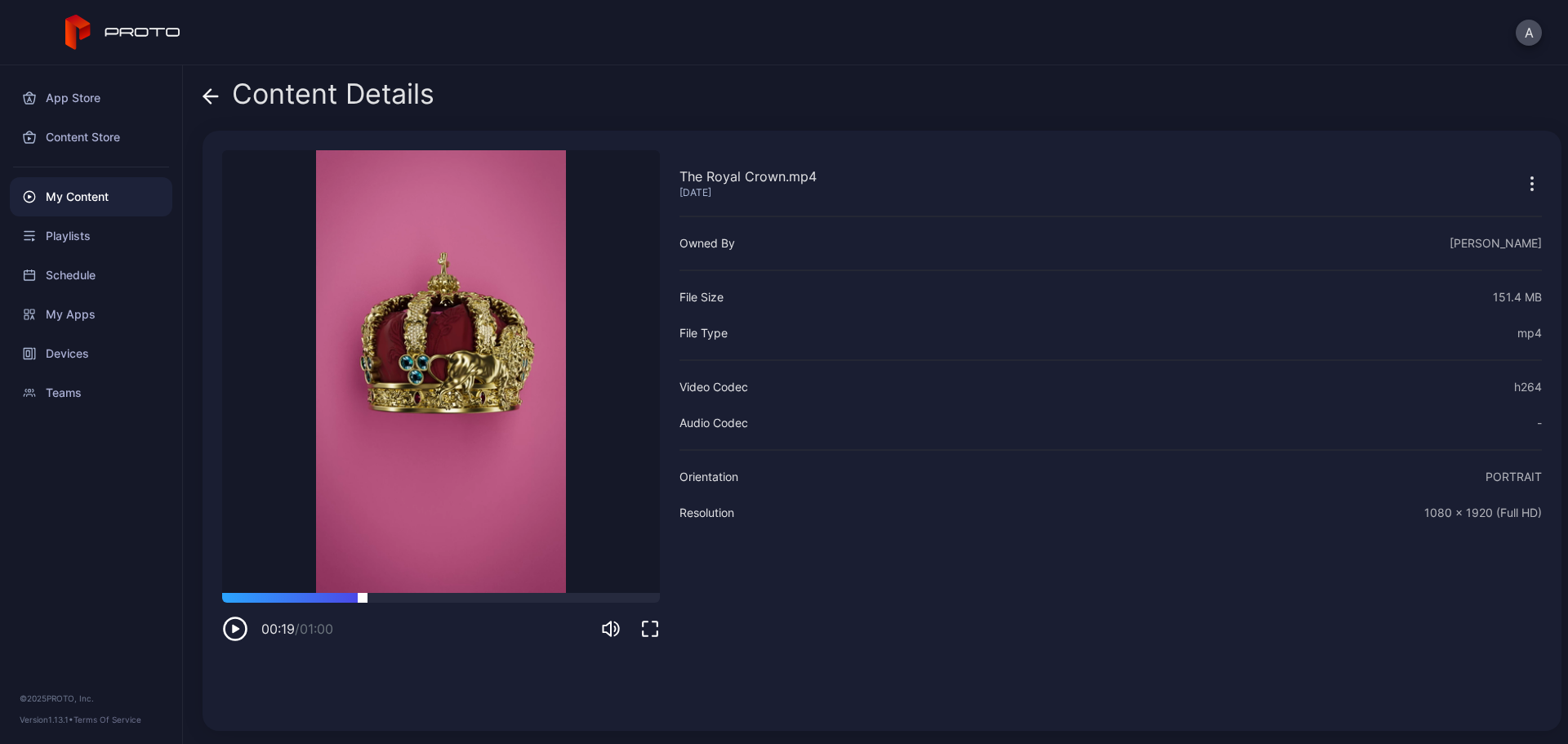
click at [363, 567] on div at bounding box center [441, 598] width 438 height 10
click at [498, 567] on div at bounding box center [441, 598] width 438 height 10
click at [212, 95] on icon at bounding box center [211, 96] width 17 height 17
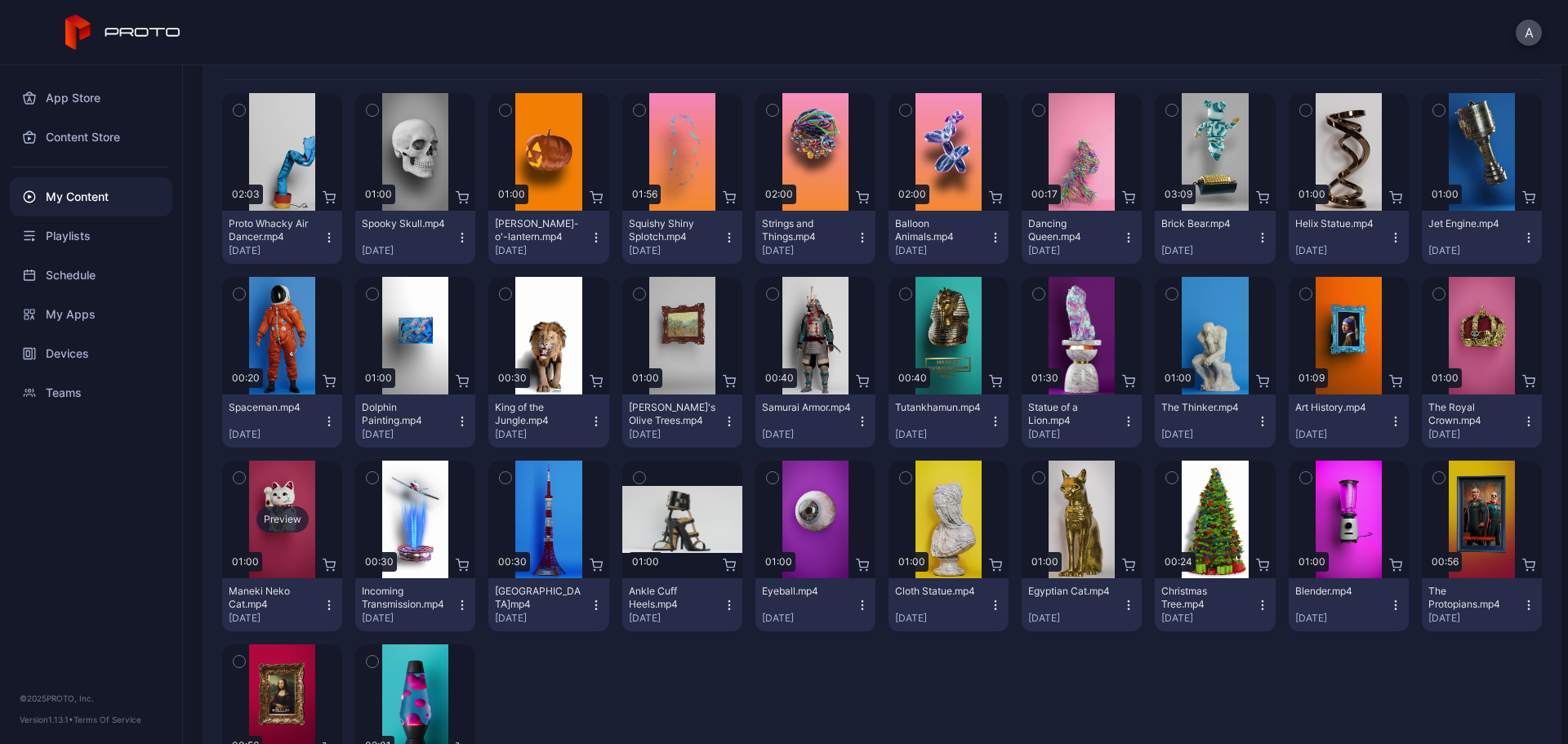
scroll to position [164, 0]
click at [274, 524] on div "Preview" at bounding box center [283, 518] width 53 height 26
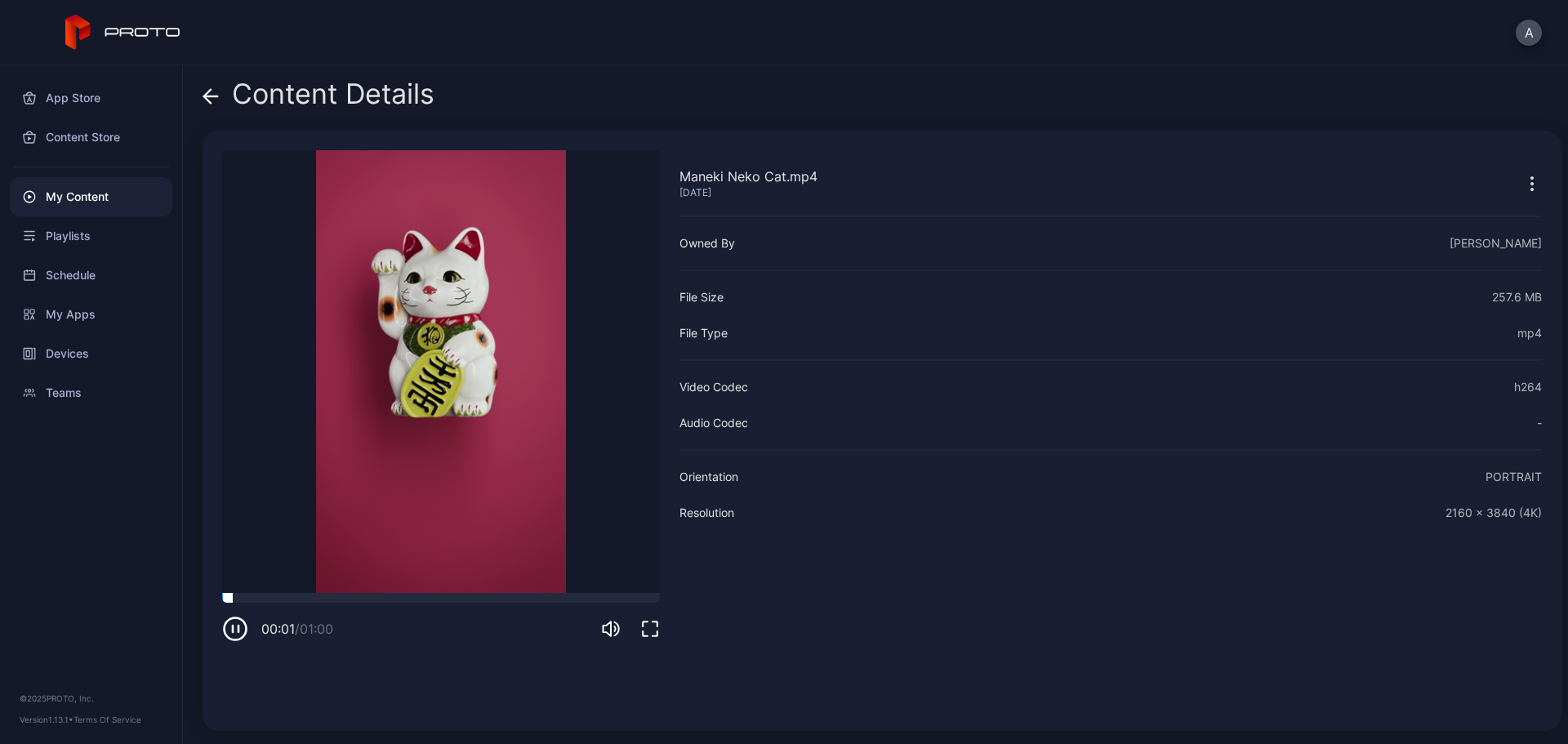
click at [344, 567] on div at bounding box center [441, 598] width 438 height 10
click at [476, 567] on div at bounding box center [441, 598] width 438 height 10
click at [213, 94] on icon at bounding box center [211, 96] width 17 height 17
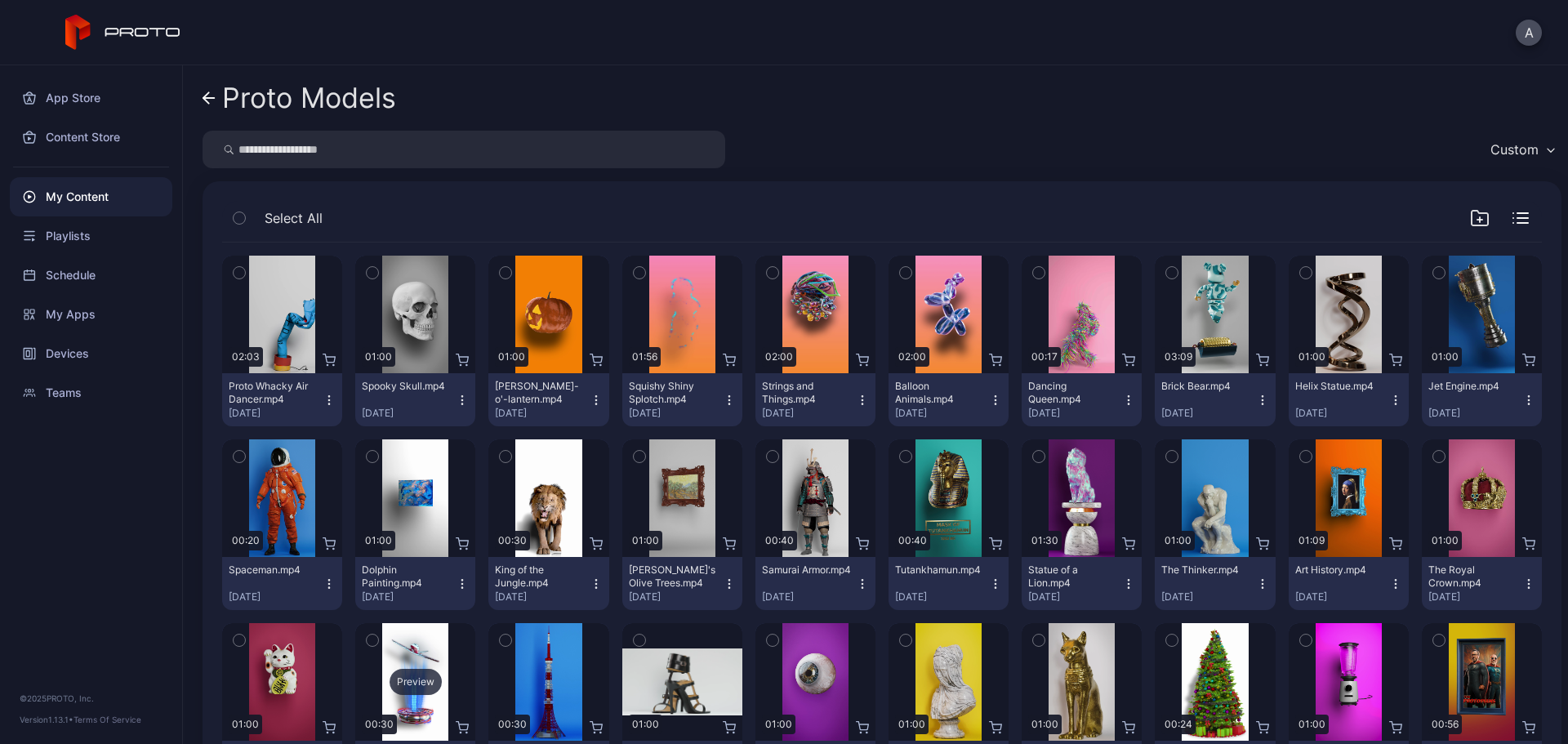
scroll to position [164, 0]
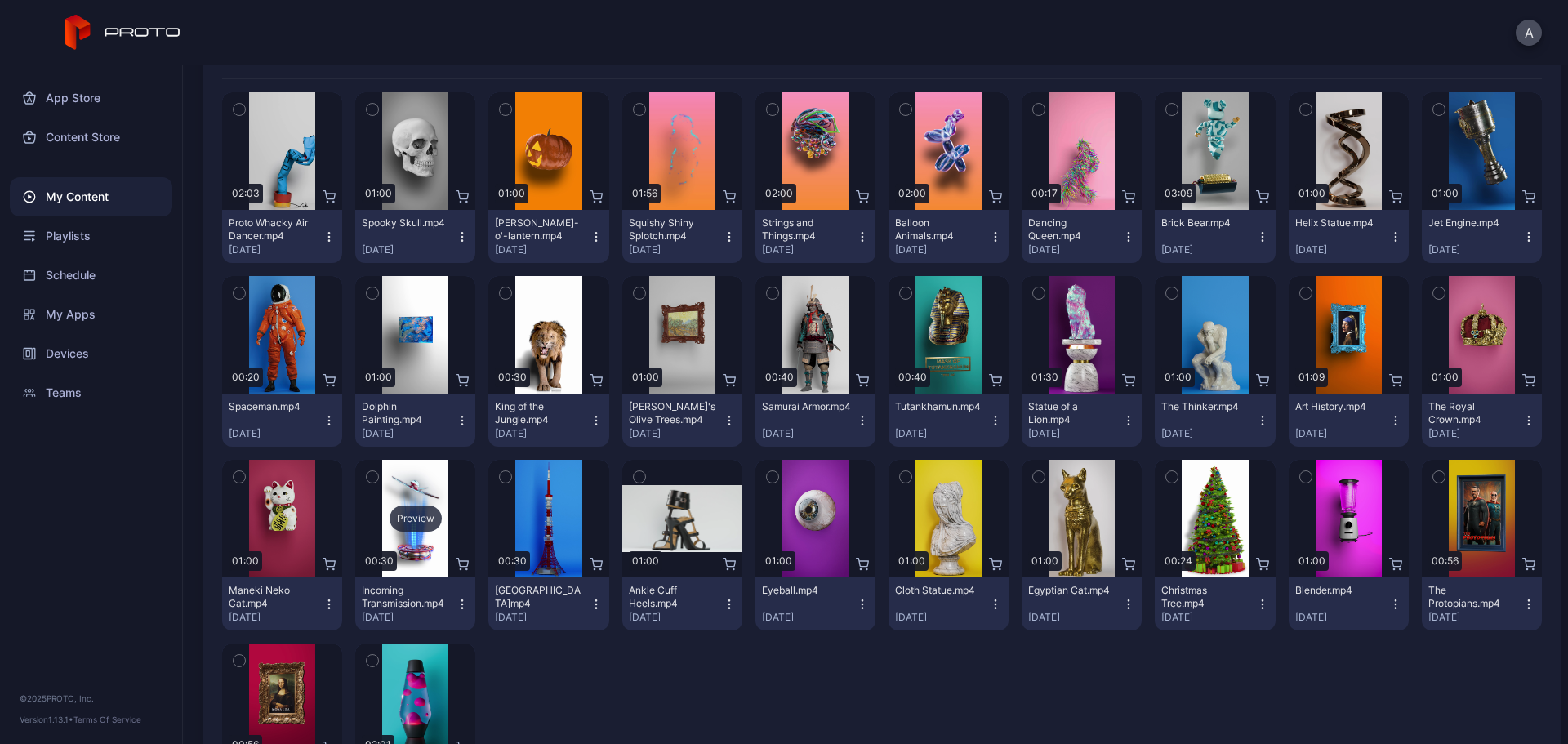
click at [407, 520] on div "Preview" at bounding box center [416, 518] width 53 height 26
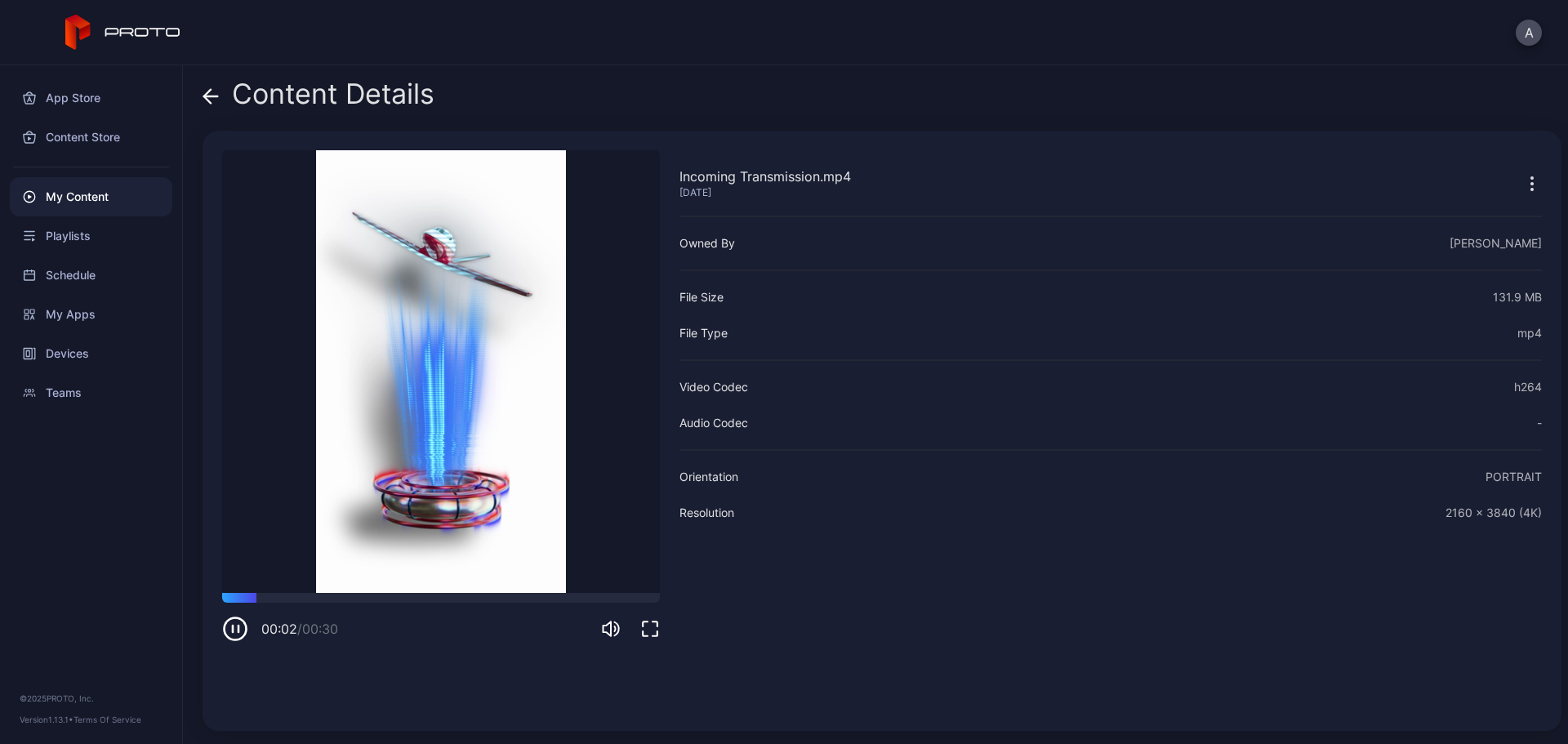
click at [208, 91] on icon at bounding box center [207, 95] width 6 height 14
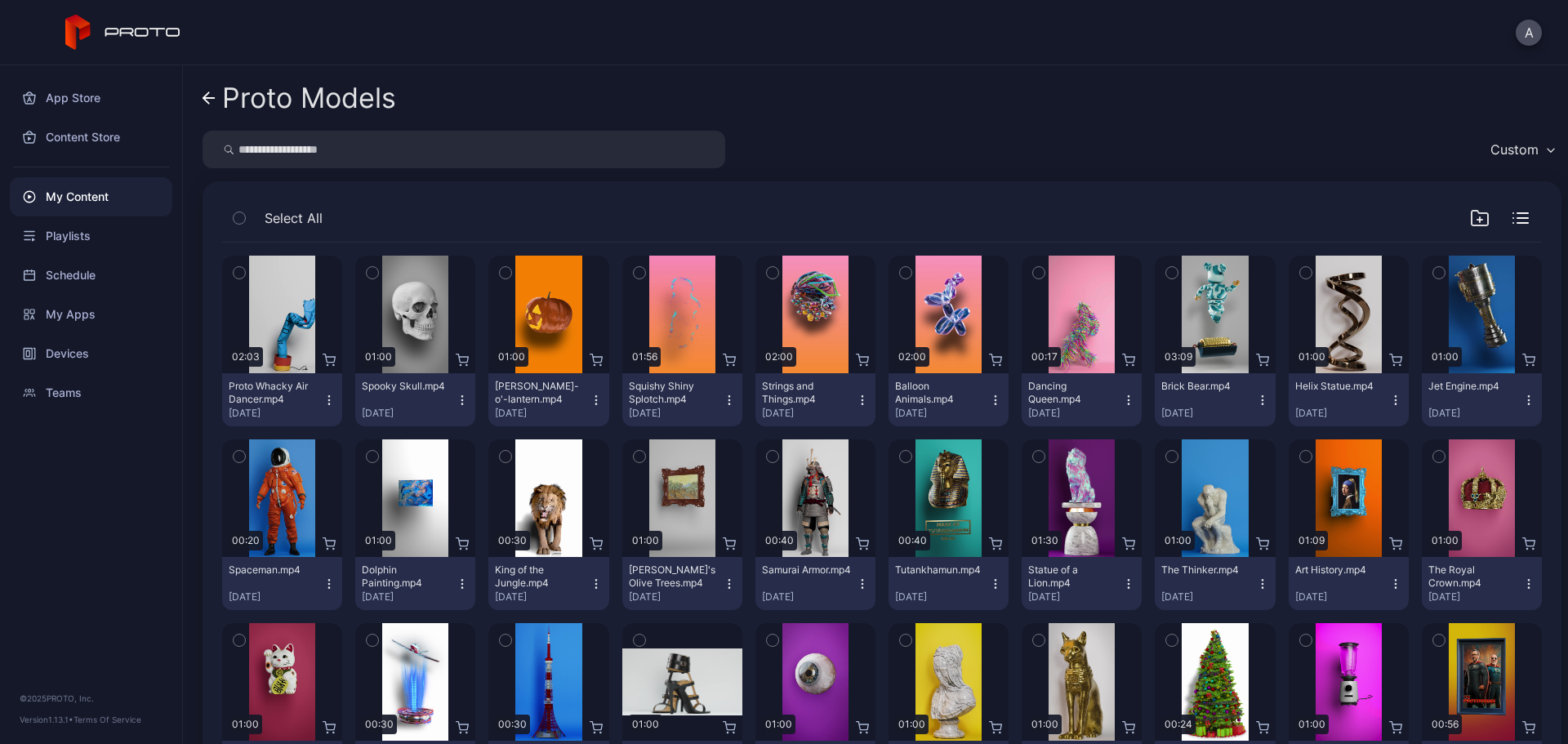
scroll to position [164, 0]
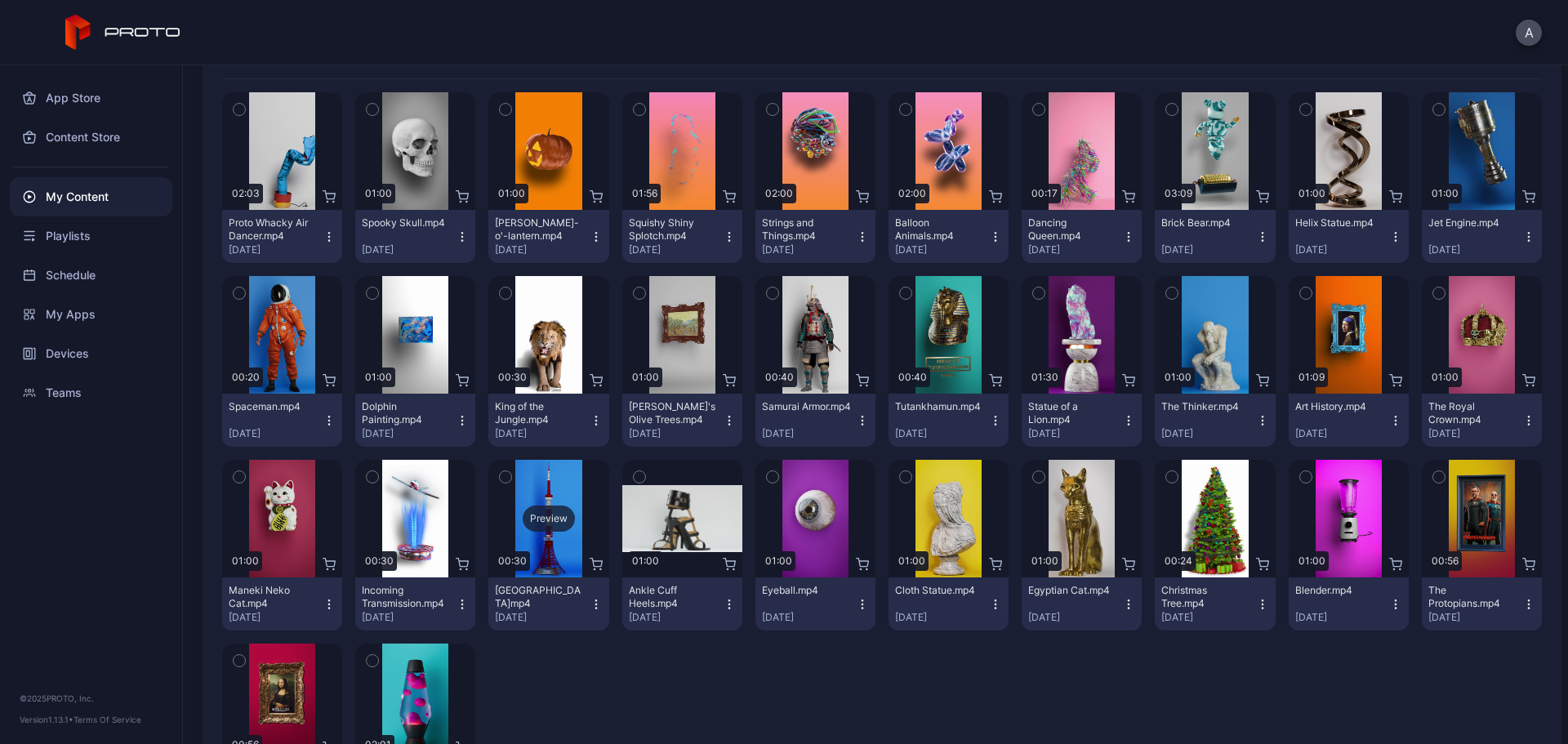
click at [540, 528] on div "Preview" at bounding box center [549, 518] width 53 height 26
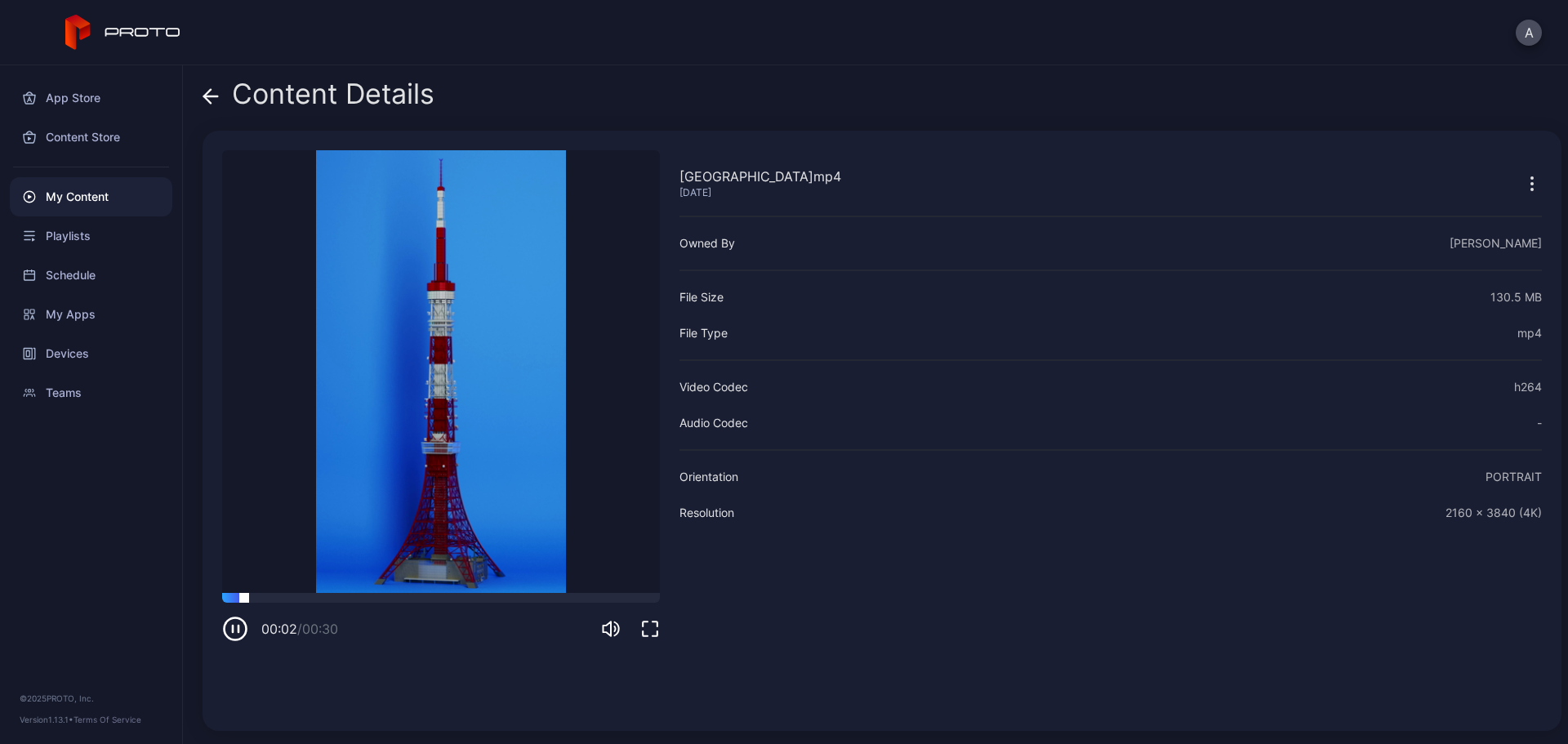
click at [386, 567] on div at bounding box center [441, 598] width 438 height 10
drag, startPoint x: 454, startPoint y: 592, endPoint x: 467, endPoint y: 592, distance: 13.0
click at [456, 567] on video "Sorry, your browser doesn‘t support embedded videos" at bounding box center [441, 372] width 438 height 443
drag, startPoint x: 514, startPoint y: 594, endPoint x: 524, endPoint y: 597, distance: 10.4
click at [518, 567] on div at bounding box center [441, 598] width 438 height 10
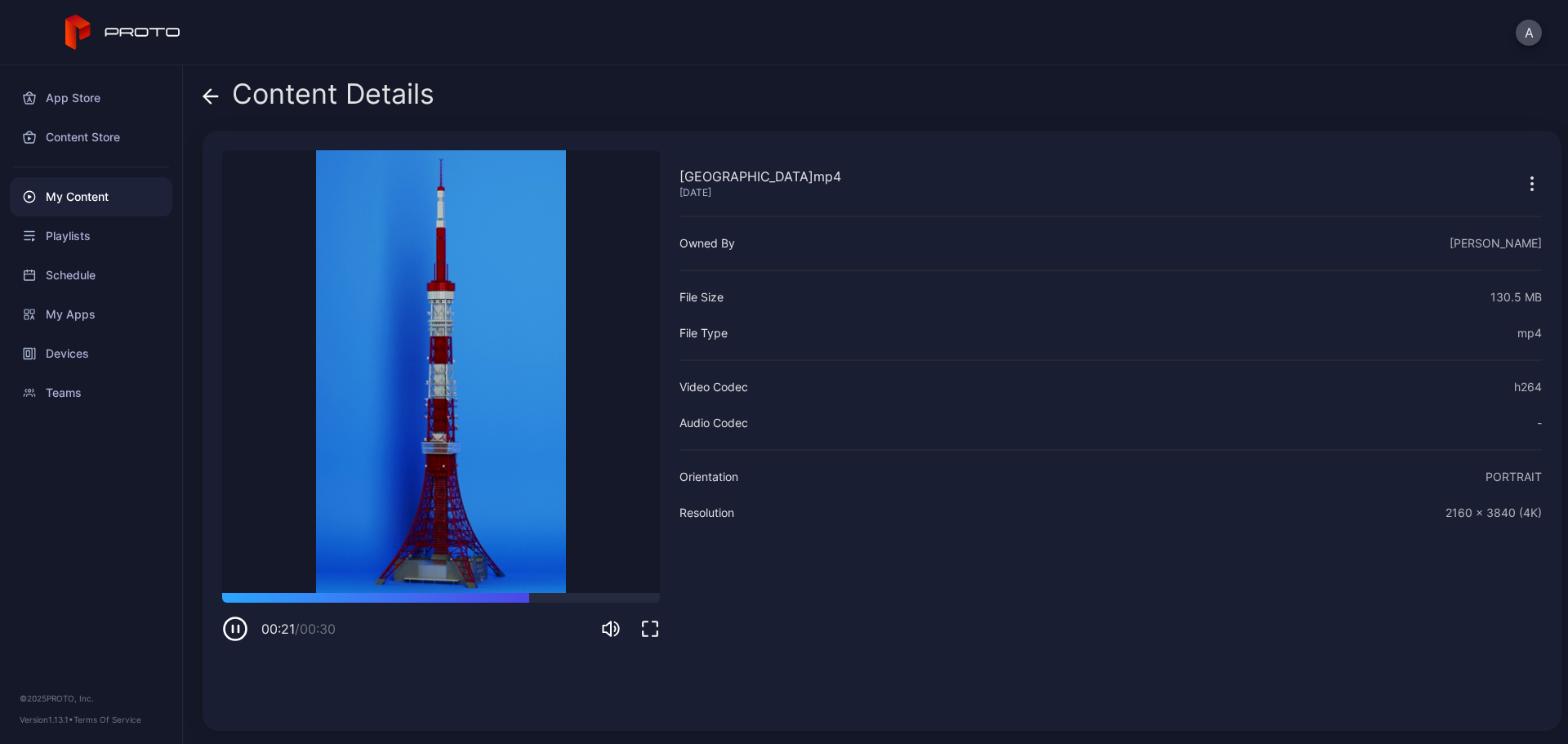
click at [207, 101] on icon at bounding box center [211, 96] width 17 height 17
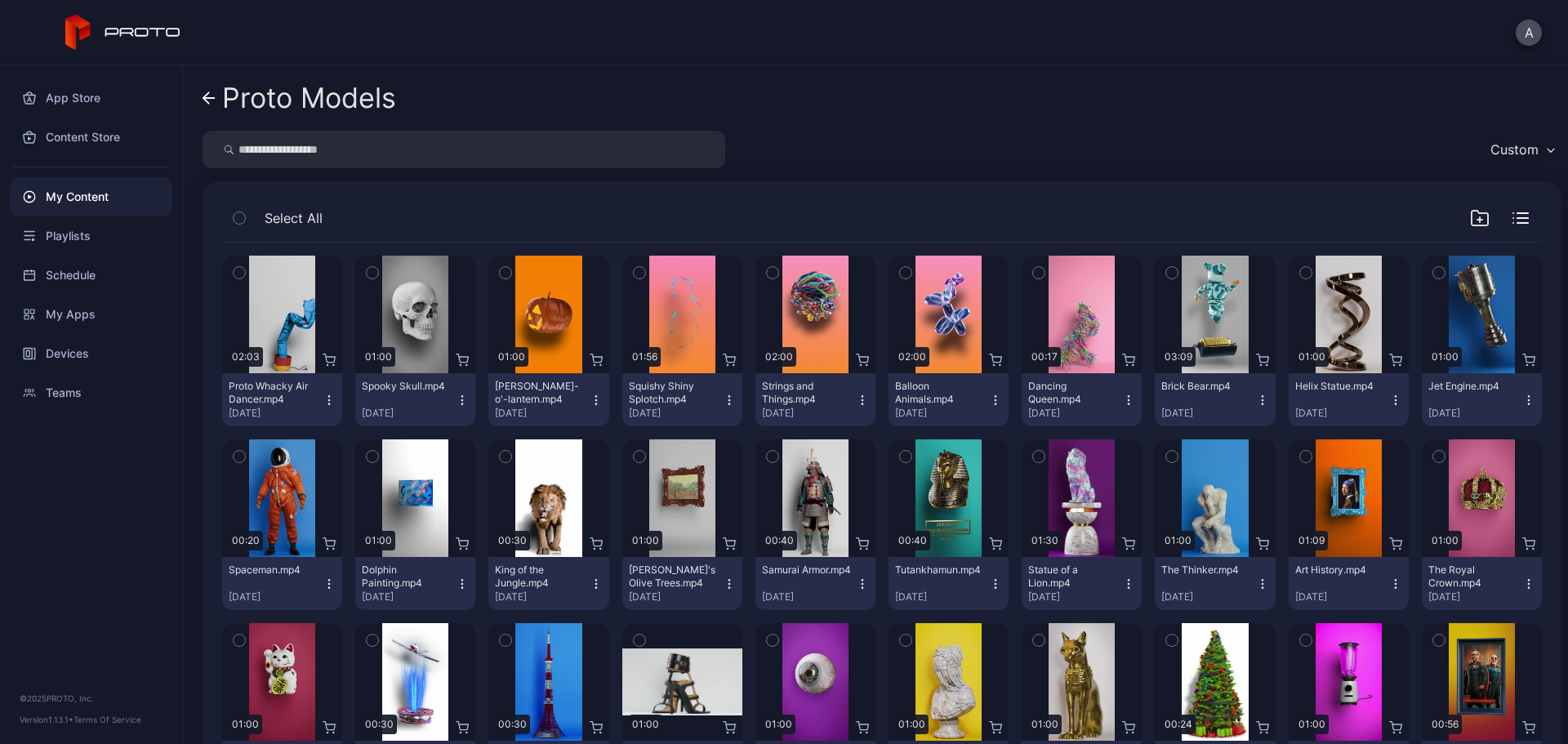
scroll to position [164, 0]
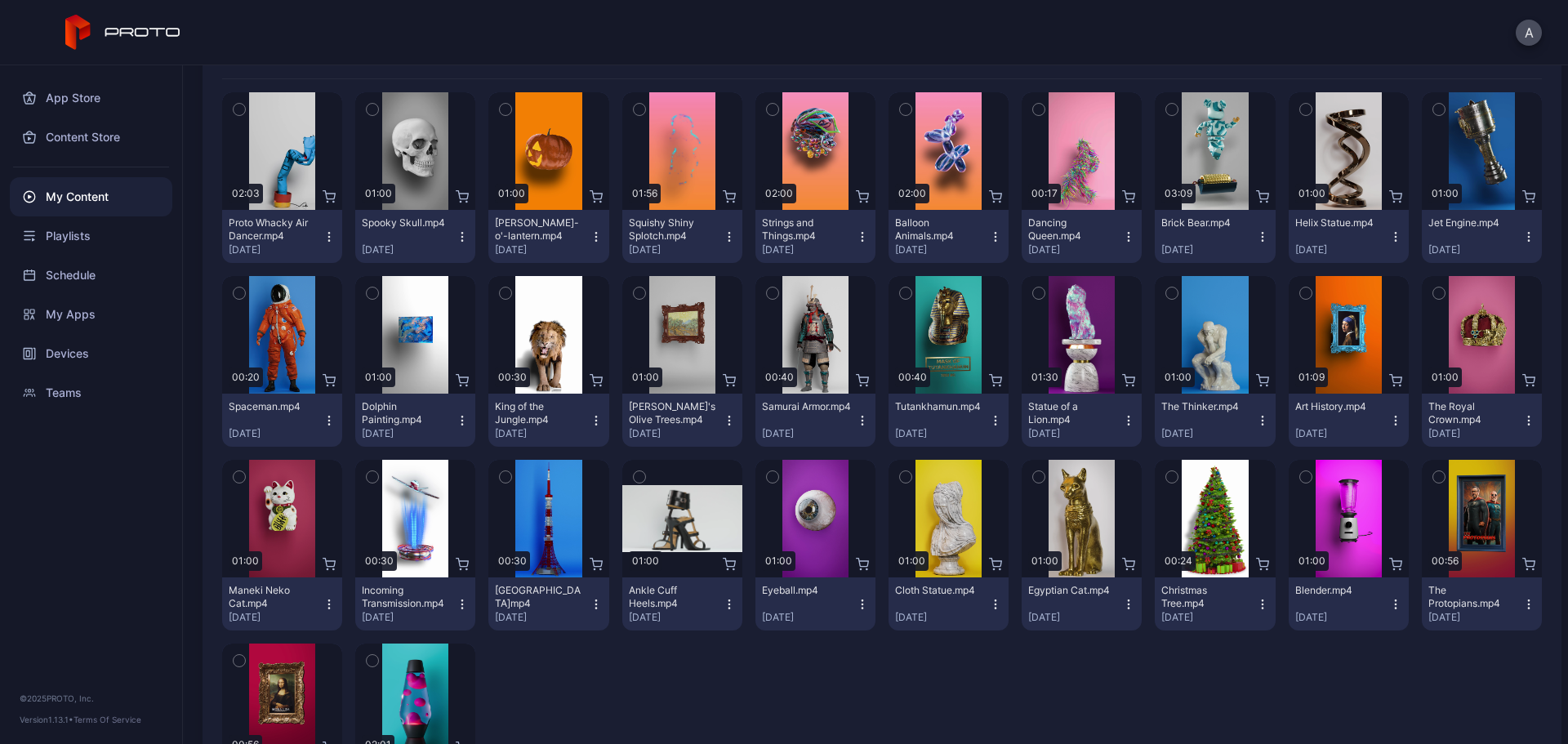
click at [367, 477] on icon "button" at bounding box center [372, 477] width 11 height 18
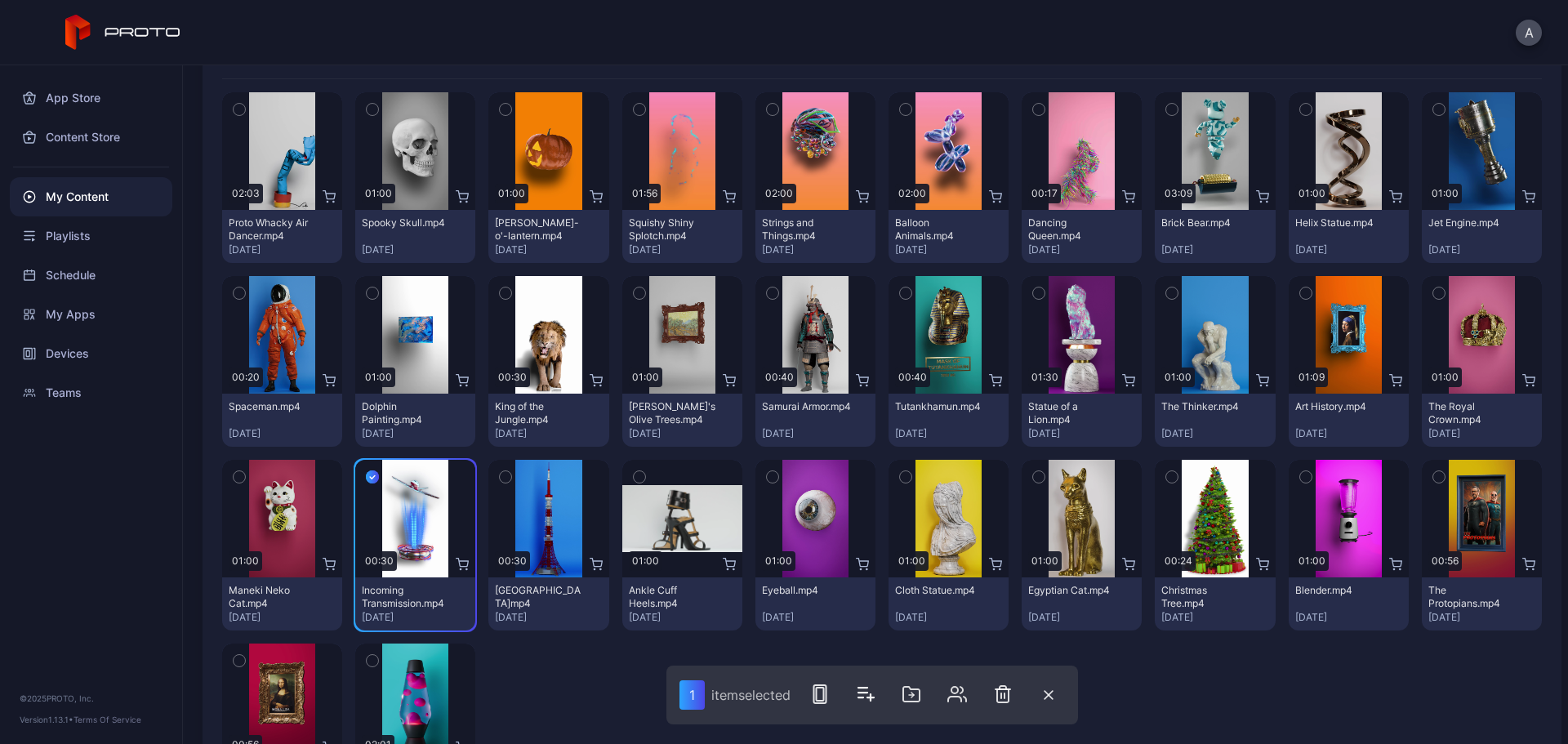
click at [504, 478] on icon "button" at bounding box center [505, 477] width 4 height 3
click at [835, 567] on icon "button" at bounding box center [824, 694] width 19 height 19
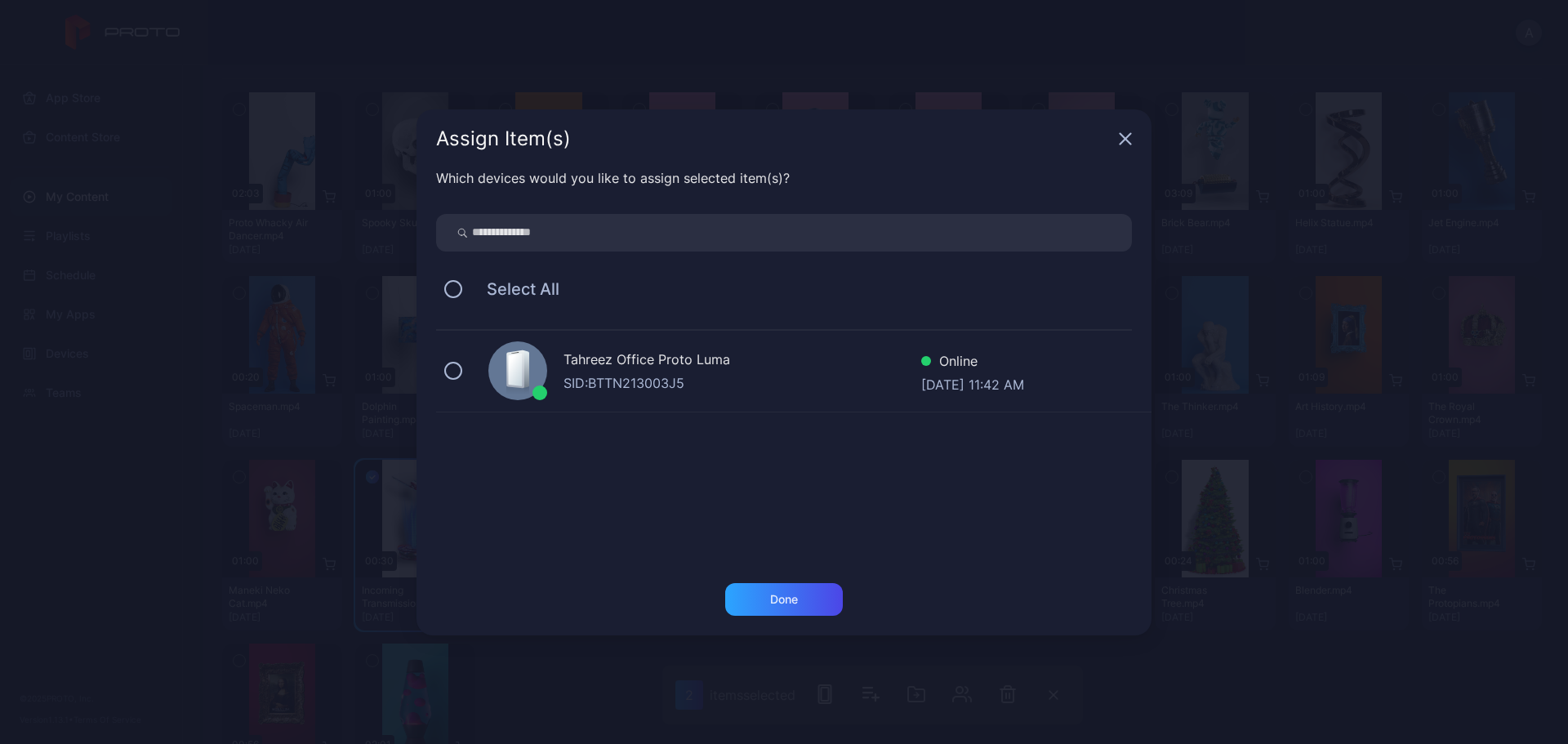
click at [504, 375] on div at bounding box center [518, 372] width 59 height 59
click at [763, 567] on div "Done" at bounding box center [784, 599] width 117 height 32
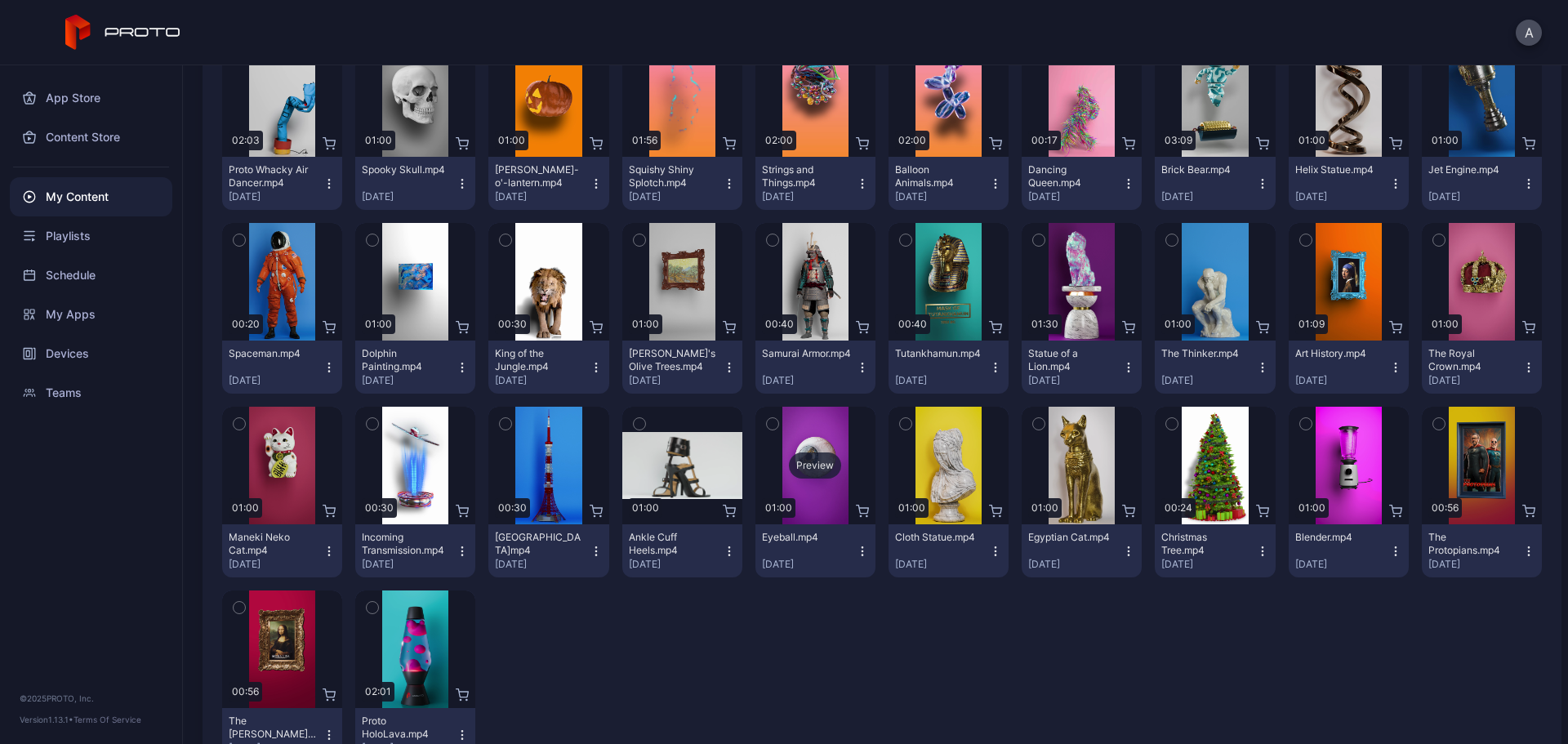
scroll to position [279, 0]
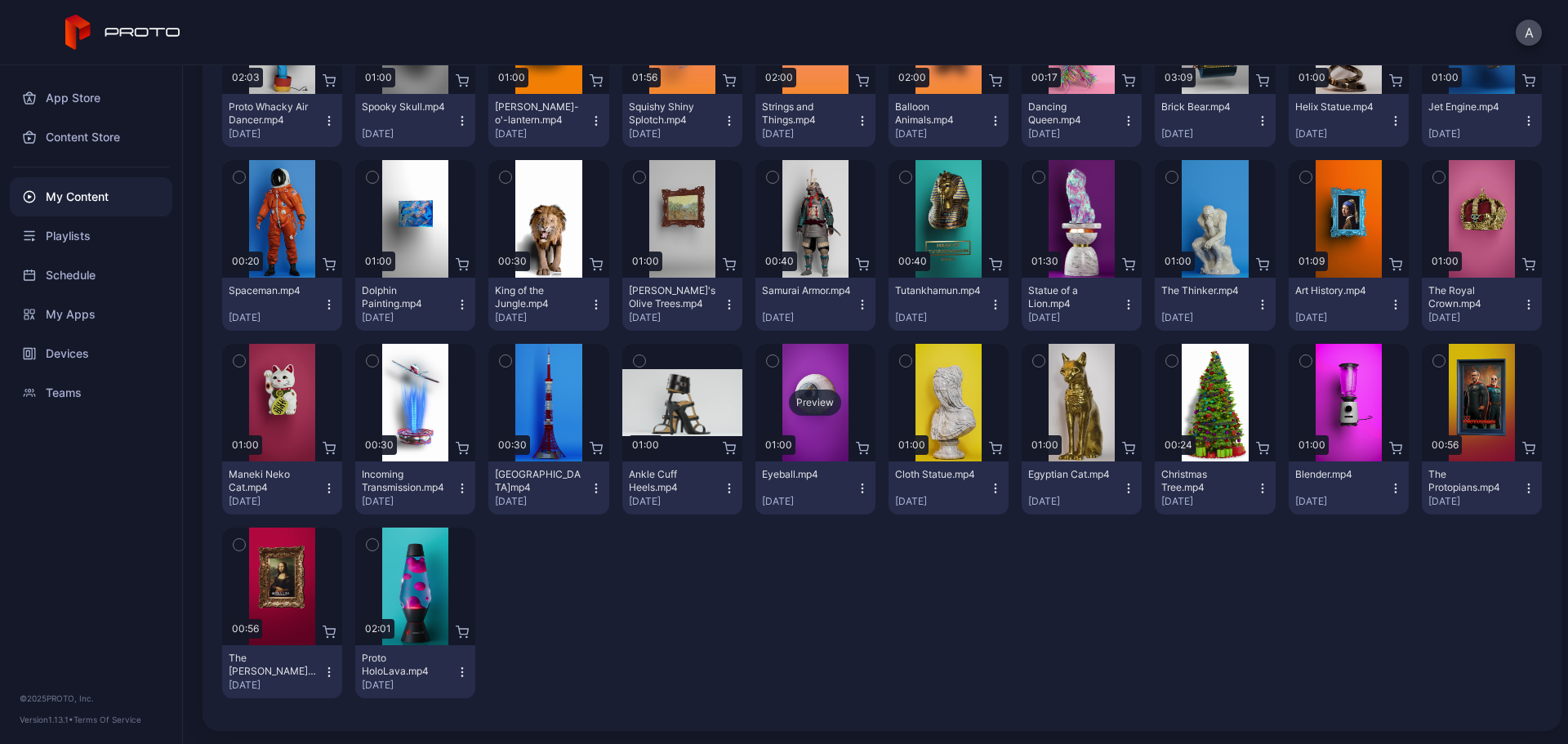
click at [811, 398] on div "Preview" at bounding box center [815, 403] width 53 height 26
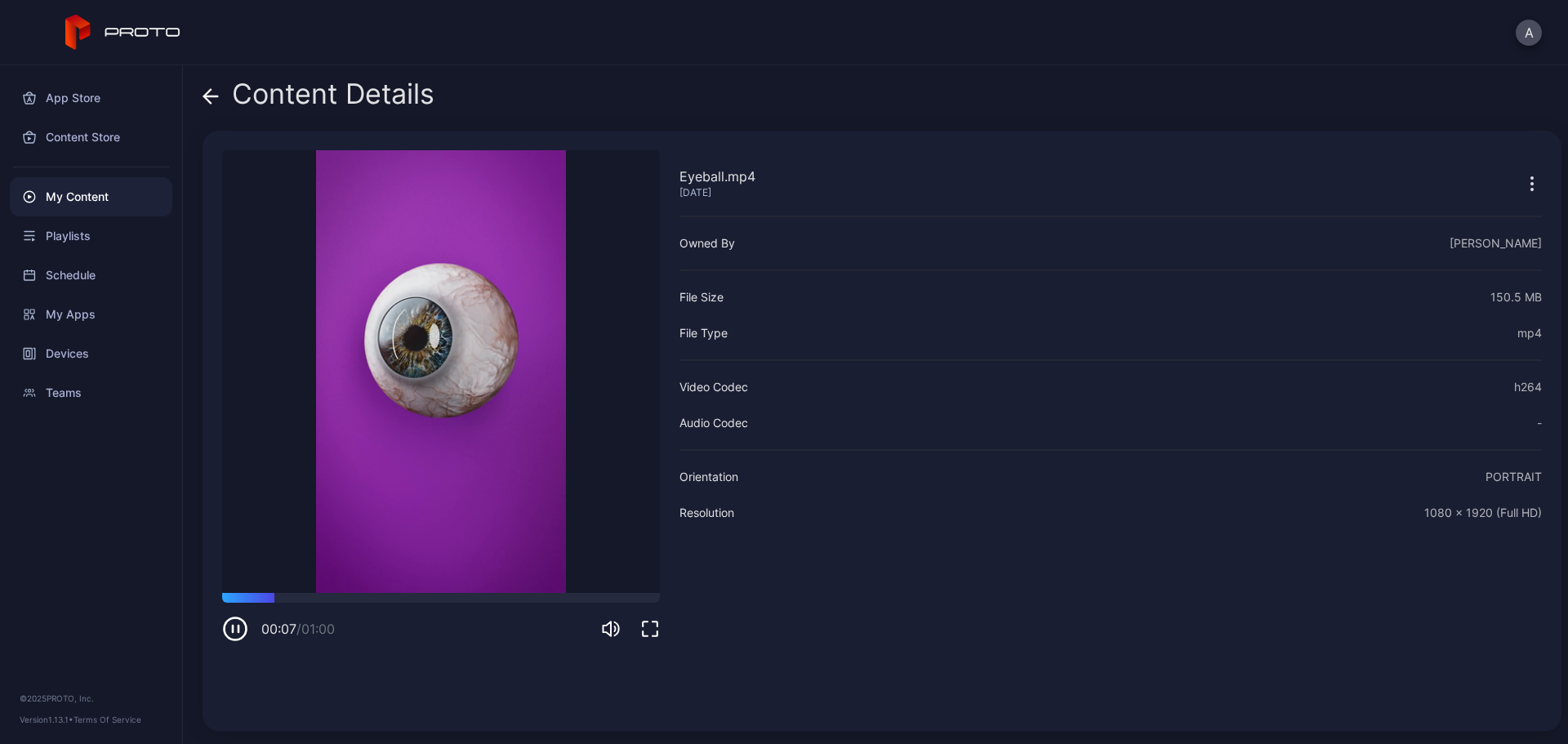
click at [210, 100] on icon at bounding box center [211, 96] width 17 height 17
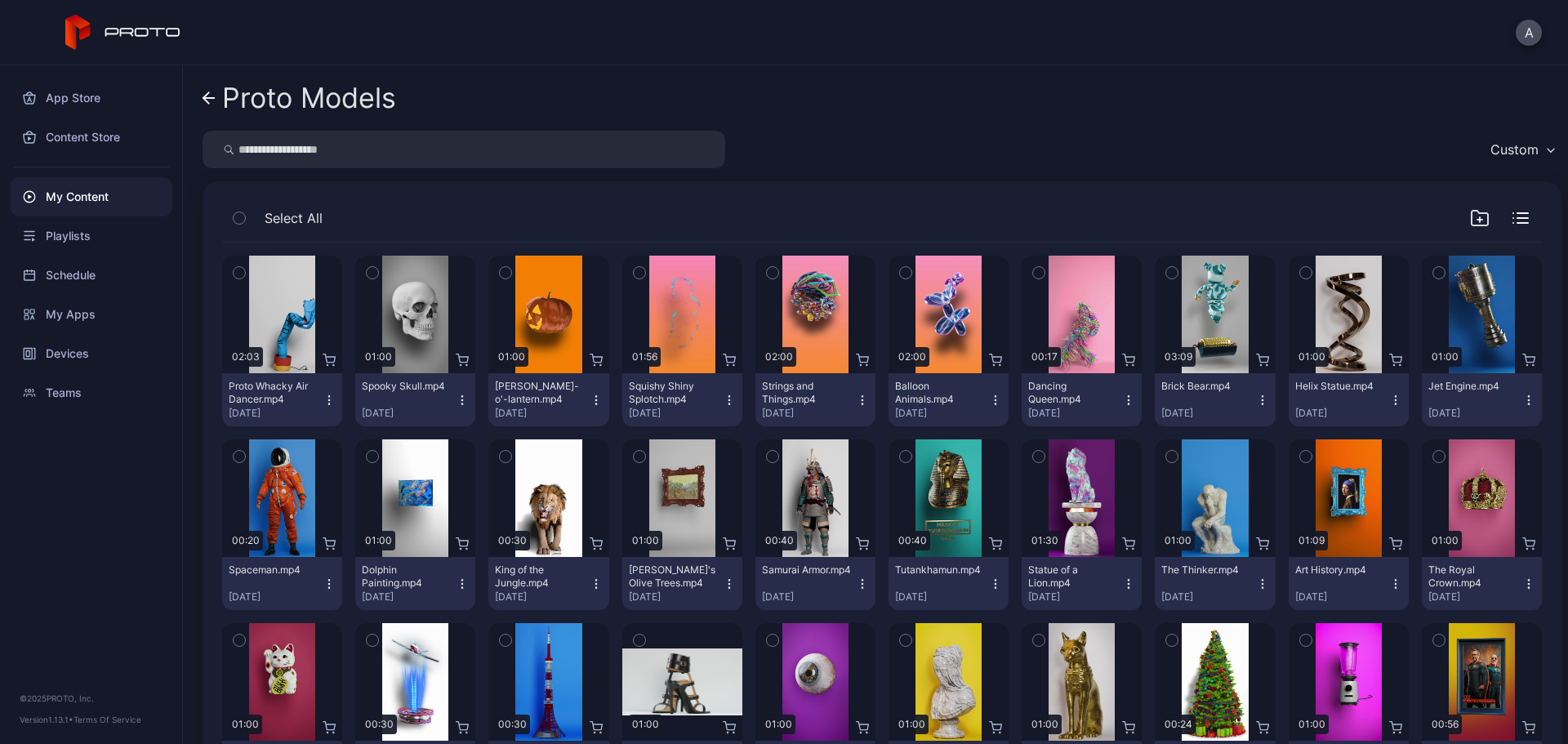
scroll to position [279, 0]
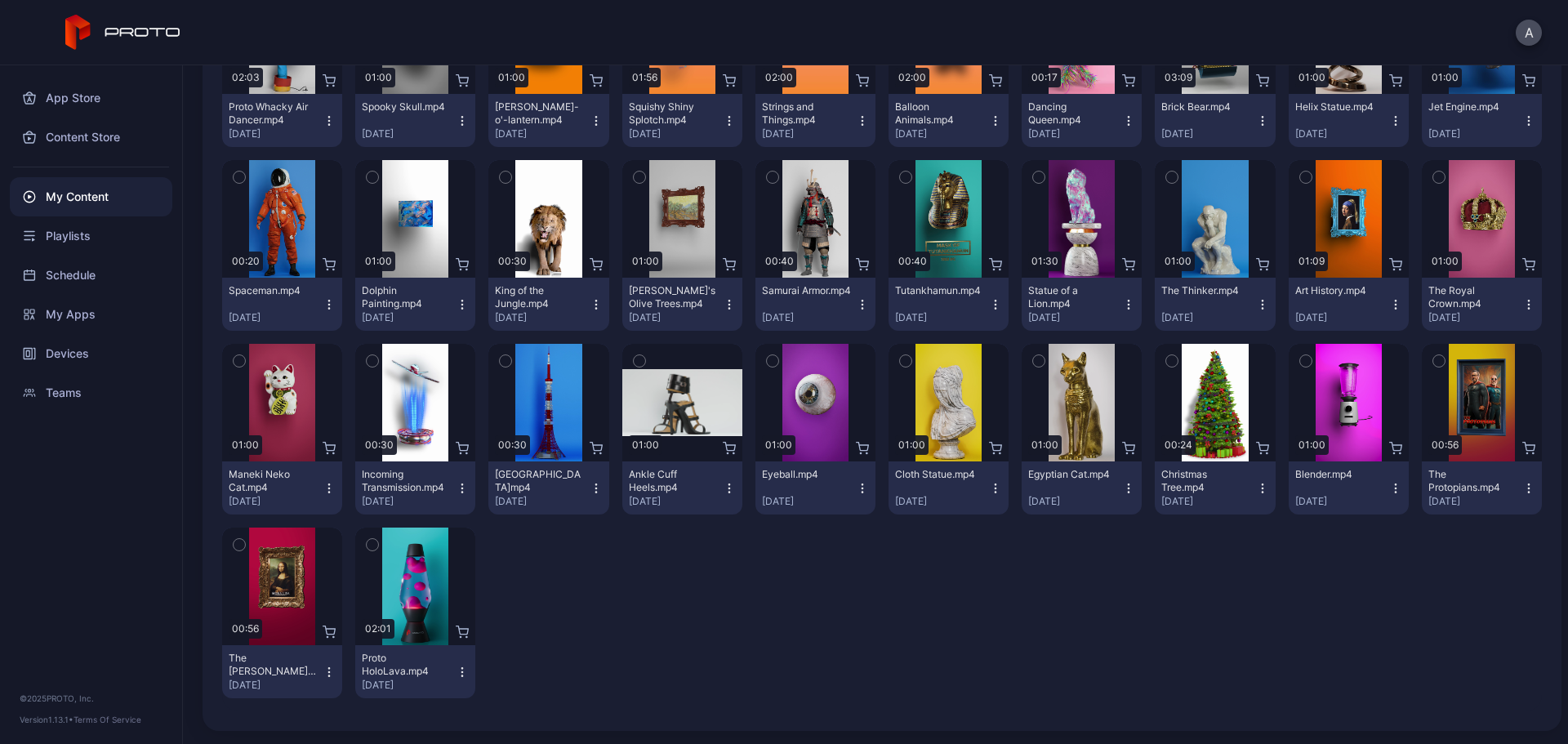
click at [767, 358] on icon "button" at bounding box center [772, 360] width 11 height 18
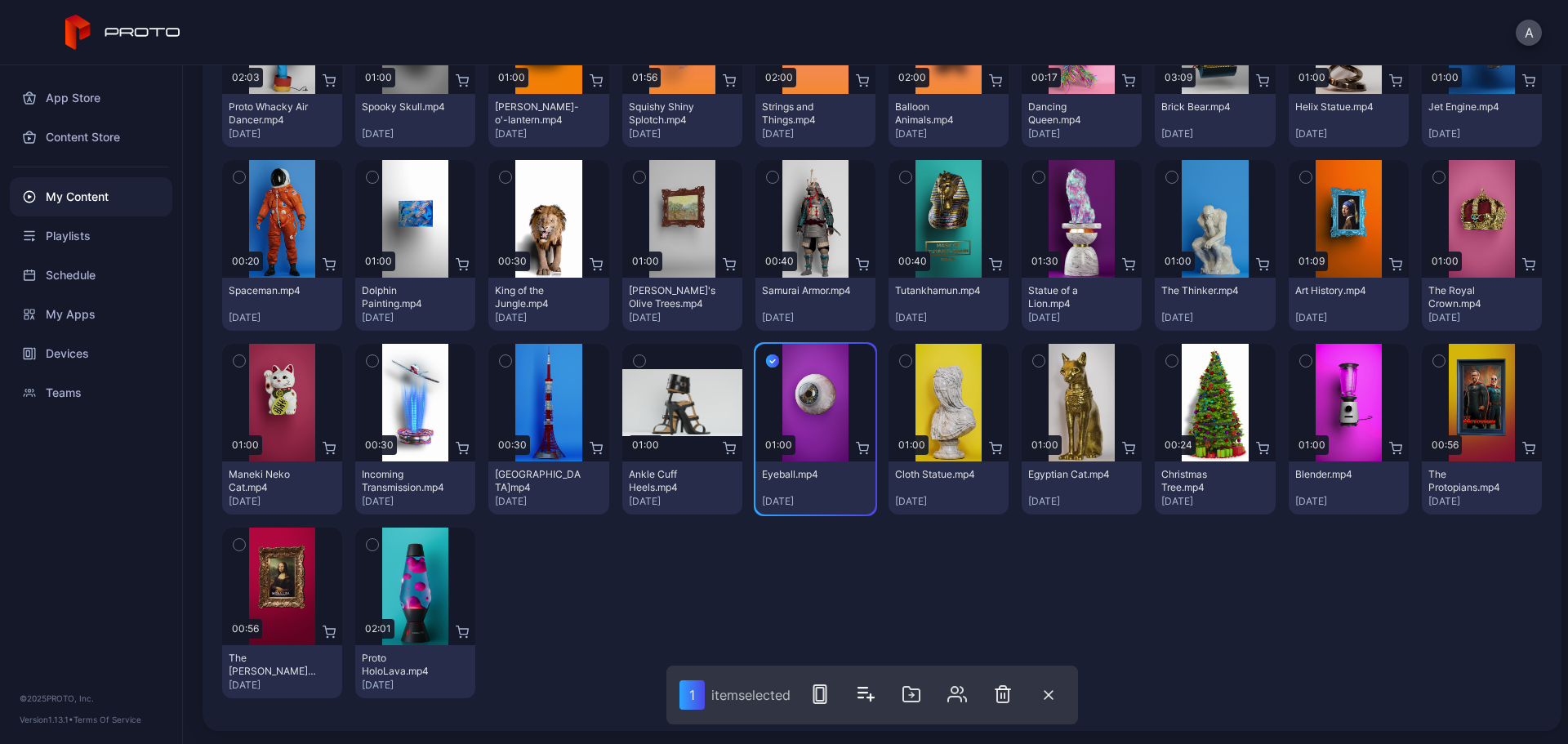
click at [886, 567] on div "Preview 02:03 Proto Whacky Air Dancer.mp4 [DATE] Preview 01:00 Spooky Skull.mp4…" at bounding box center [881, 337] width 1320 height 749
click at [1047, 567] on icon "button" at bounding box center [1049, 695] width 10 height 10
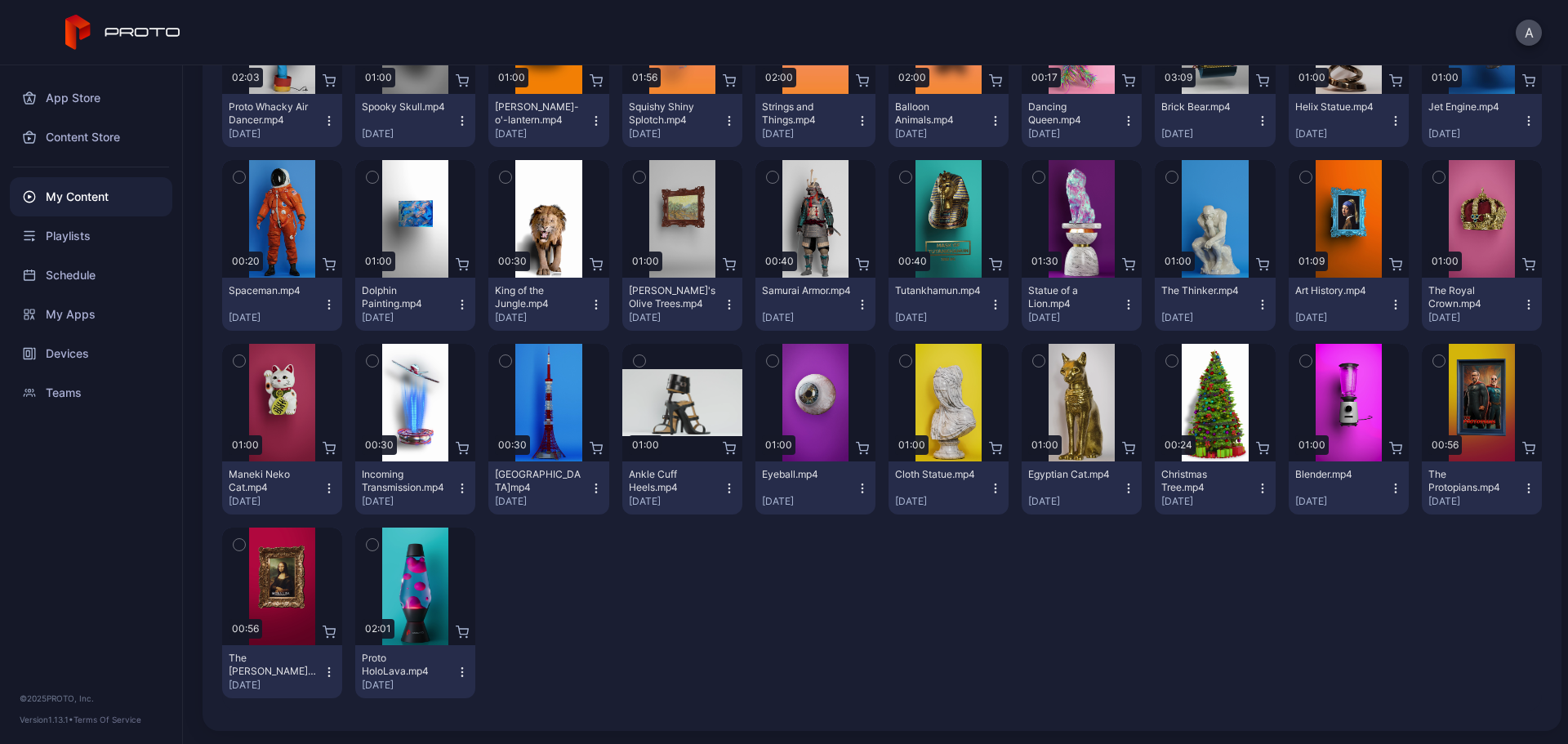
scroll to position [198, 0]
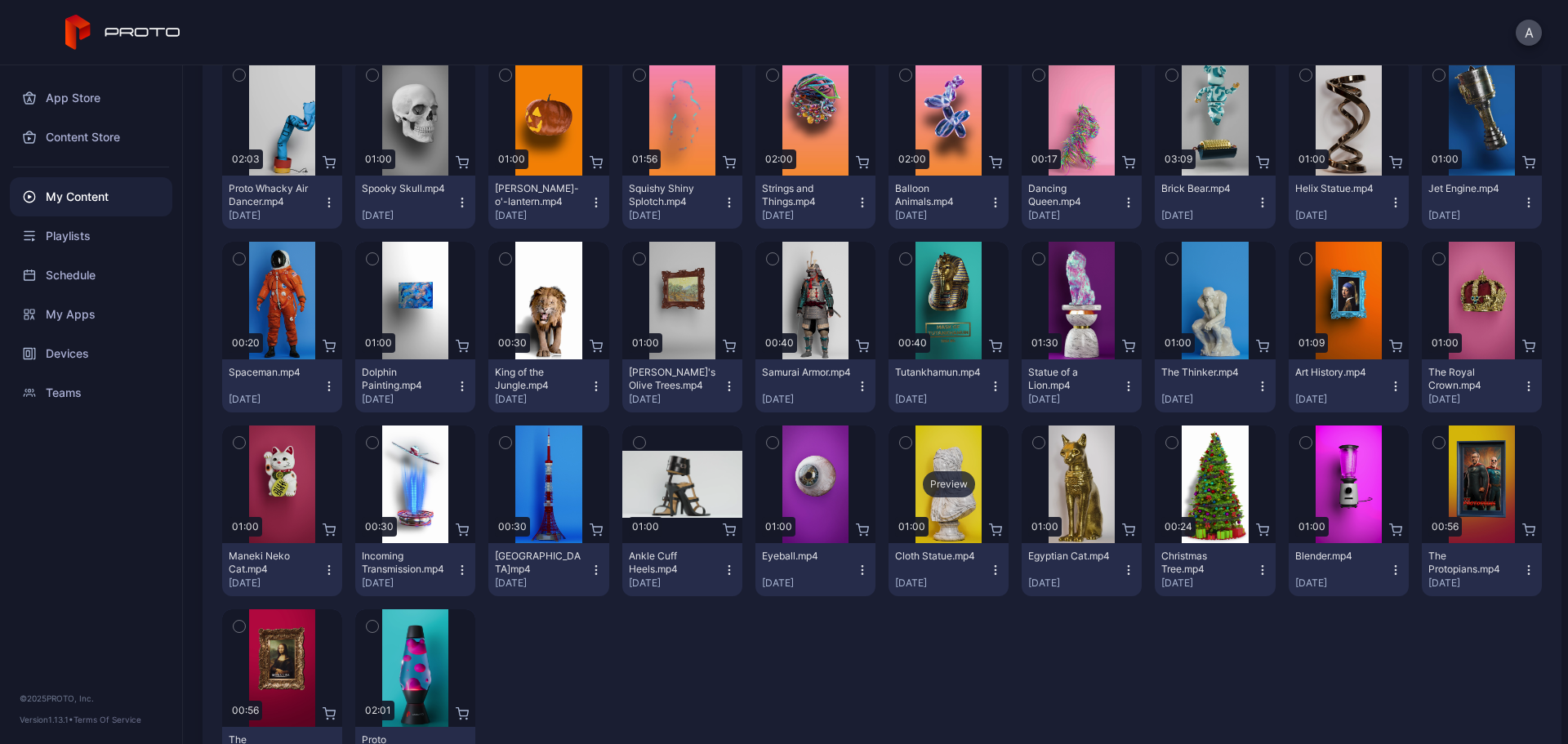
click at [948, 488] on div "Preview" at bounding box center [949, 484] width 53 height 26
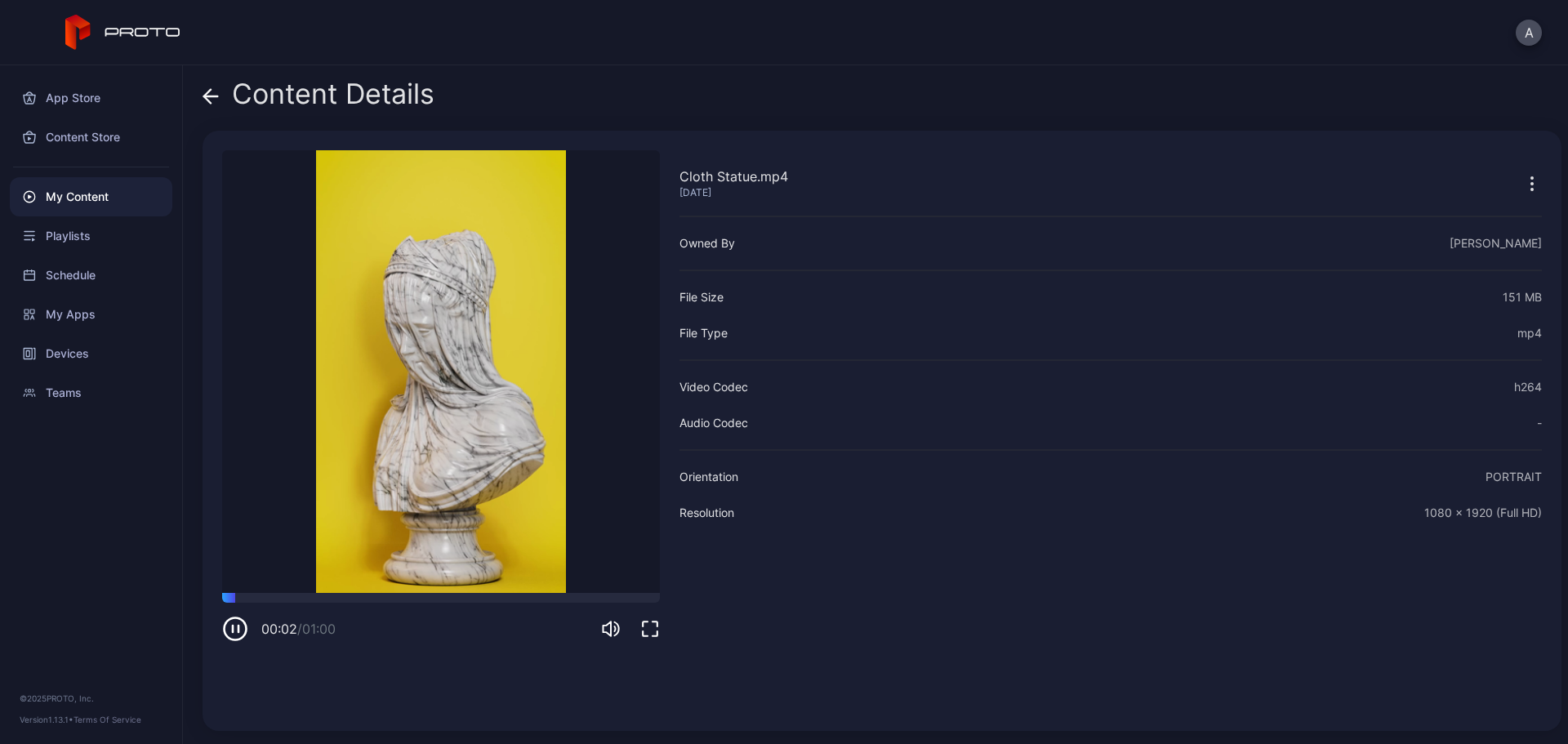
click at [205, 92] on div "Content Details Cloth Statue.mp4 [DATE] Sorry, your browser doesn‘t support emb…" at bounding box center [875, 405] width 1385 height 679
click at [215, 96] on icon at bounding box center [211, 96] width 14 height 0
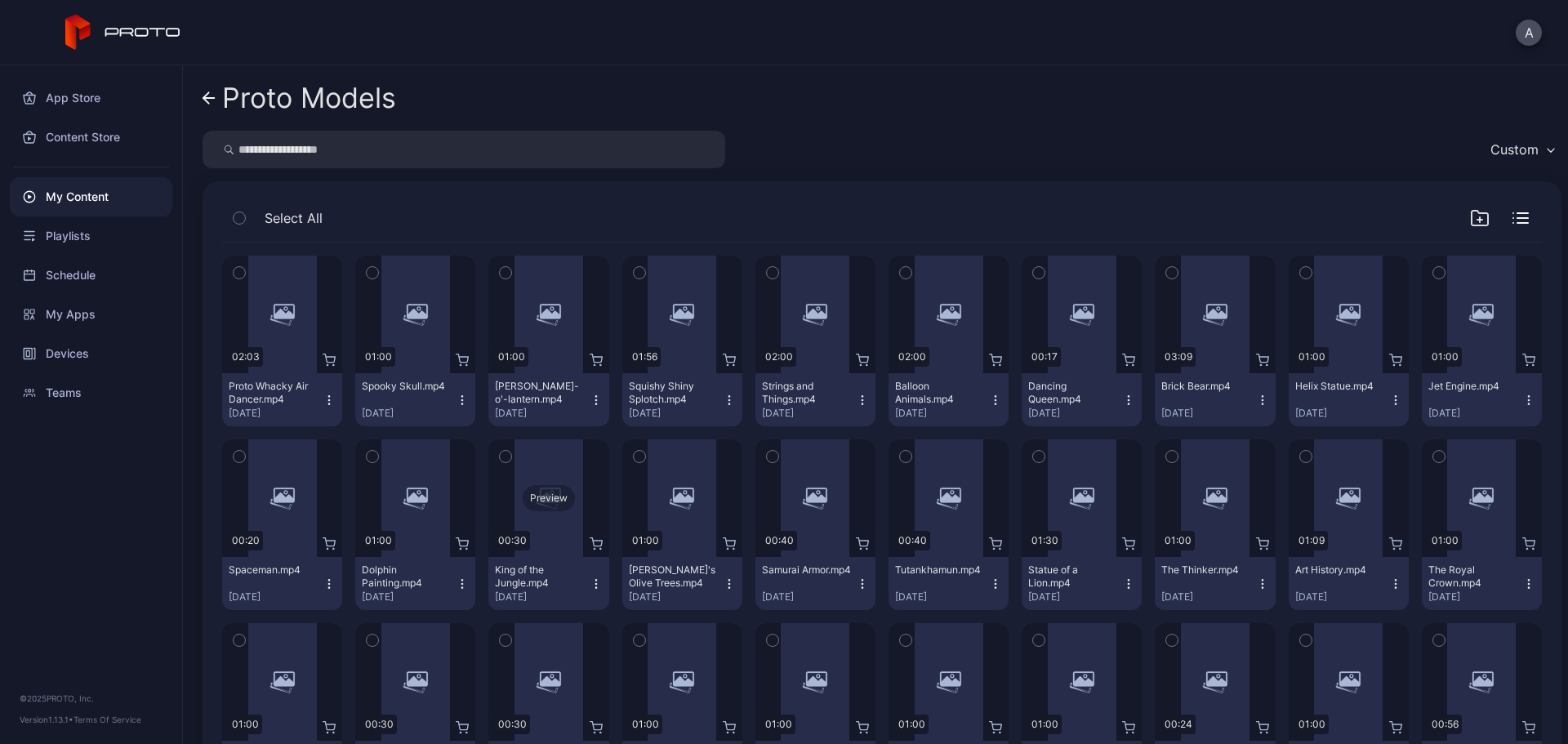
scroll to position [198, 0]
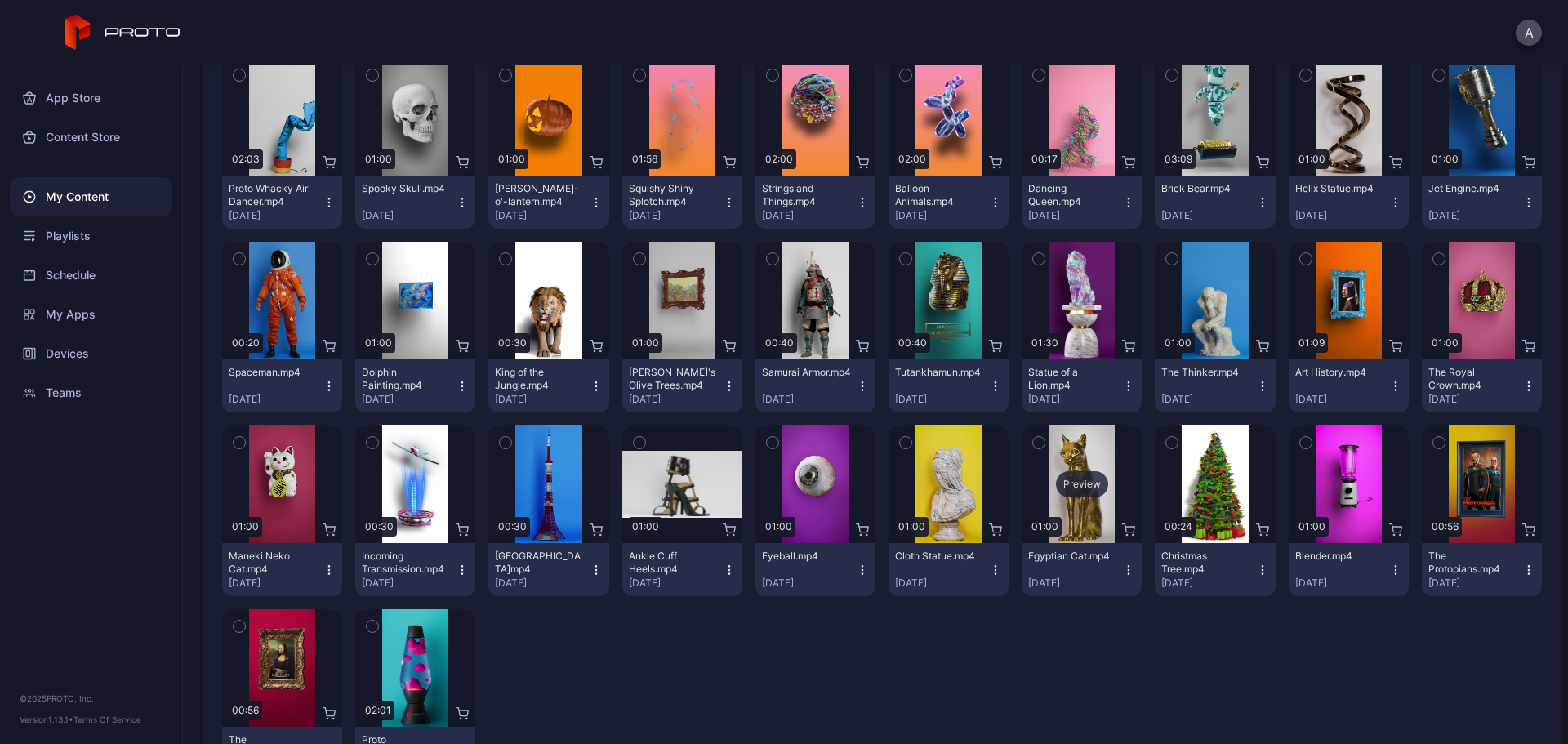
click at [1070, 482] on div "Preview" at bounding box center [1082, 484] width 53 height 26
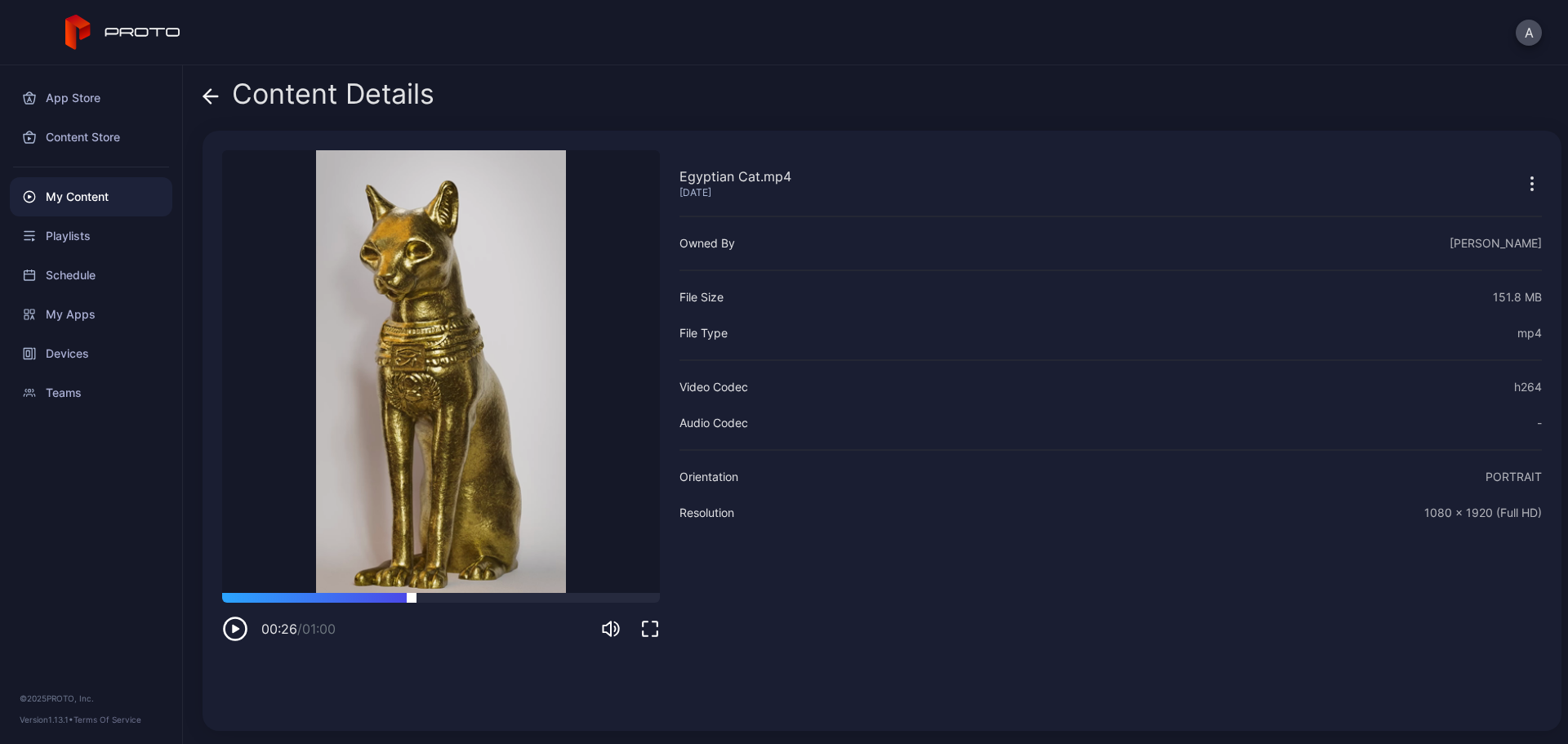
click at [412, 567] on div at bounding box center [441, 598] width 438 height 10
click at [208, 93] on icon at bounding box center [211, 96] width 17 height 17
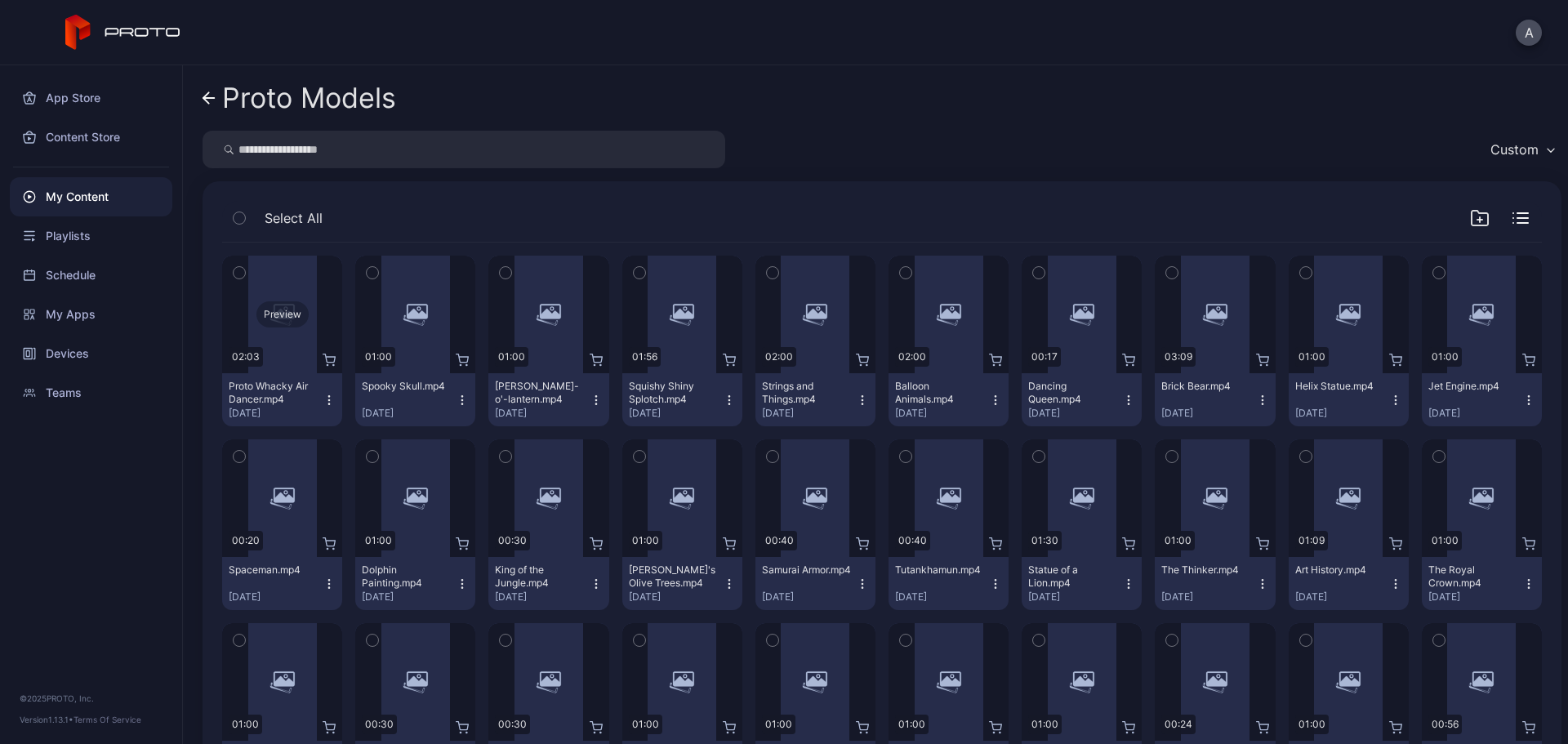
scroll to position [198, 0]
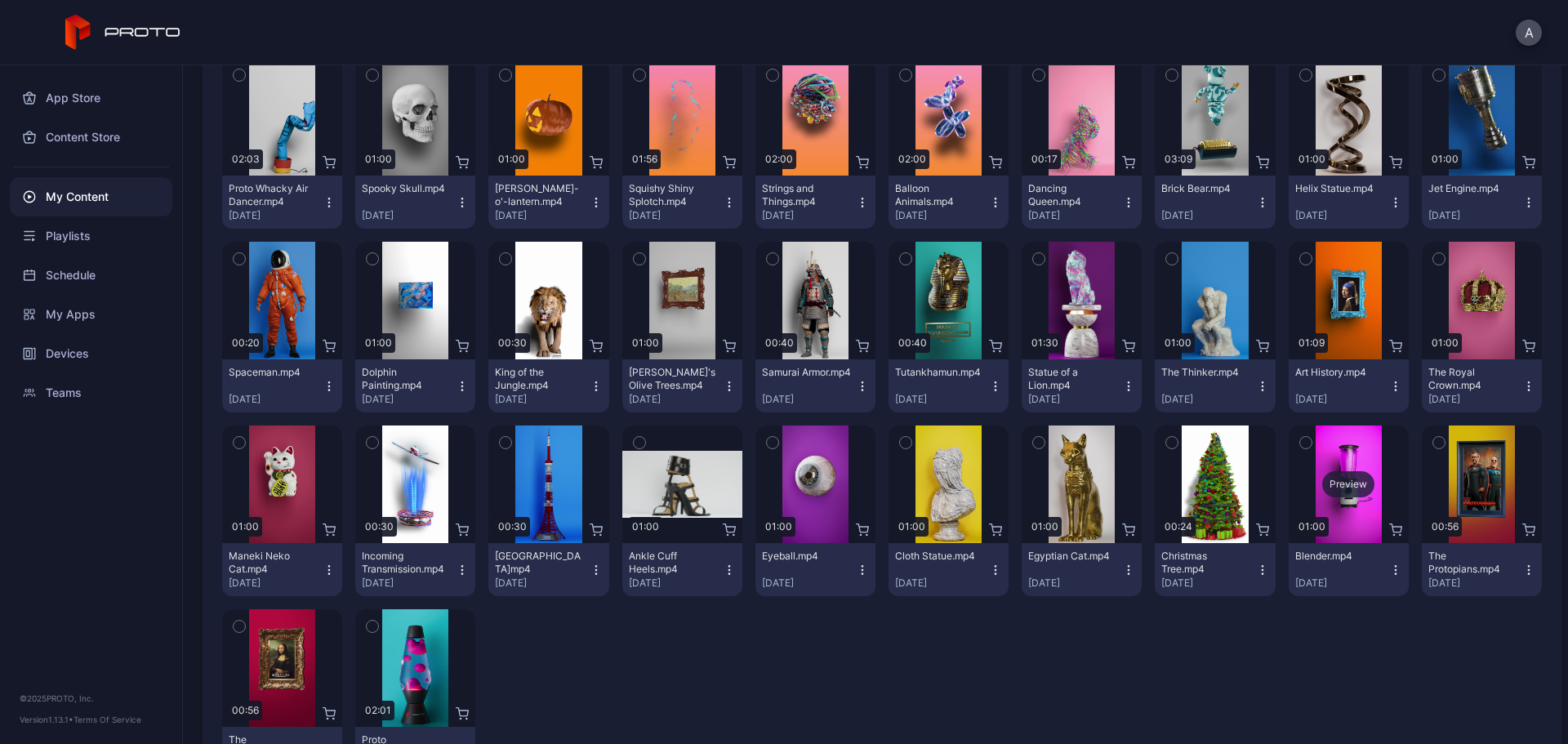
click at [1254, 478] on div "Preview" at bounding box center [1348, 484] width 53 height 26
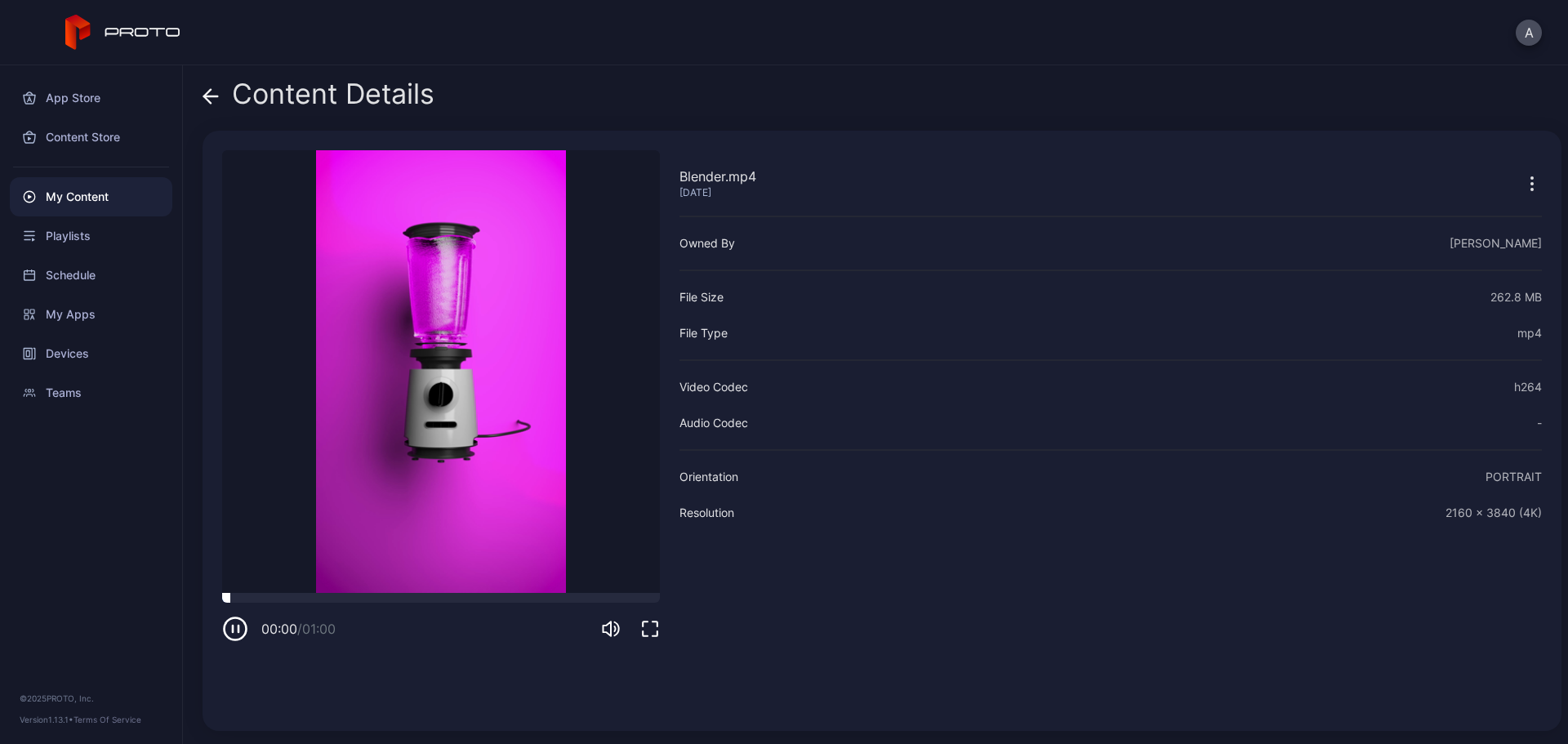
click at [328, 567] on div at bounding box center [441, 598] width 438 height 10
click at [437, 567] on div at bounding box center [441, 598] width 438 height 10
click at [209, 100] on icon at bounding box center [211, 96] width 17 height 17
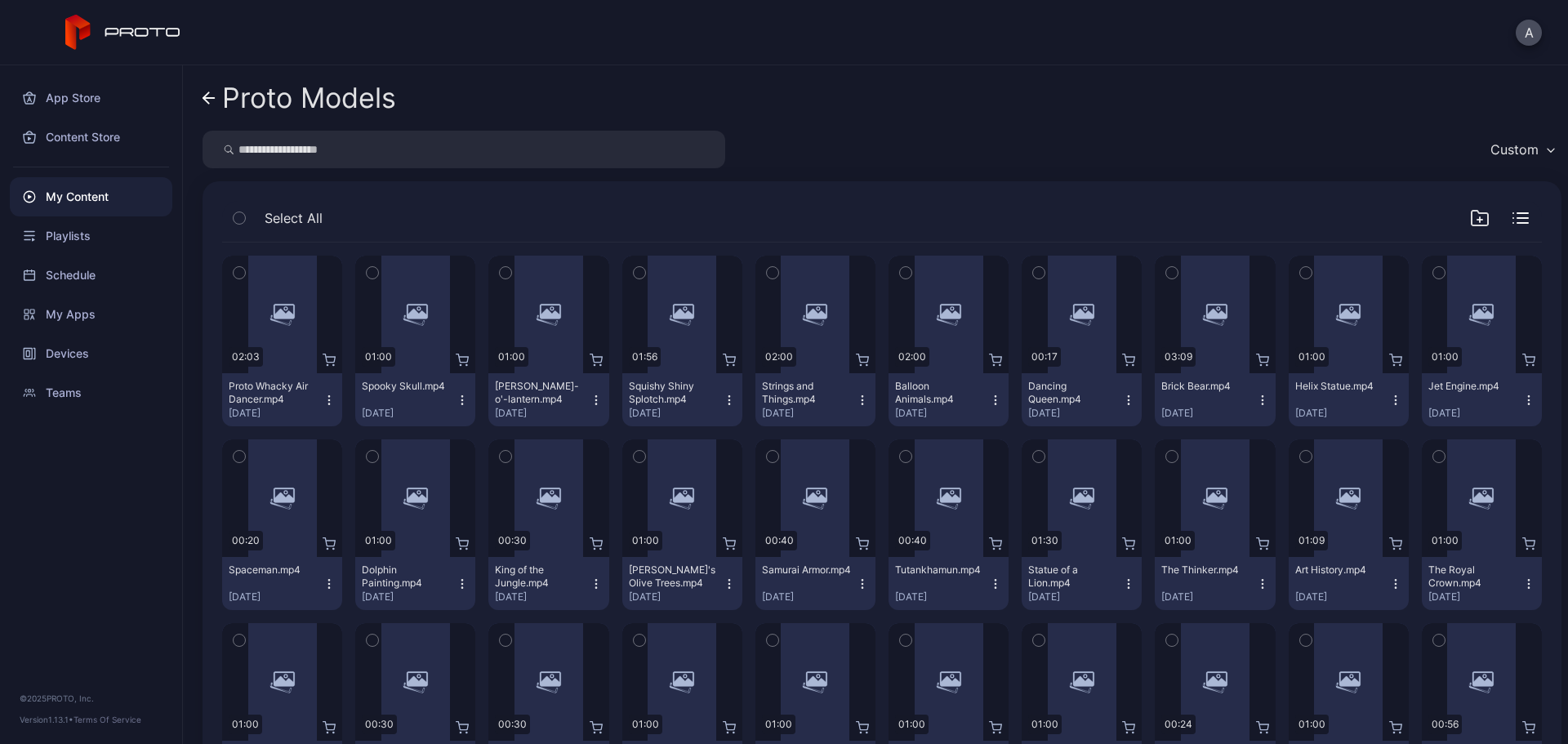
scroll to position [198, 0]
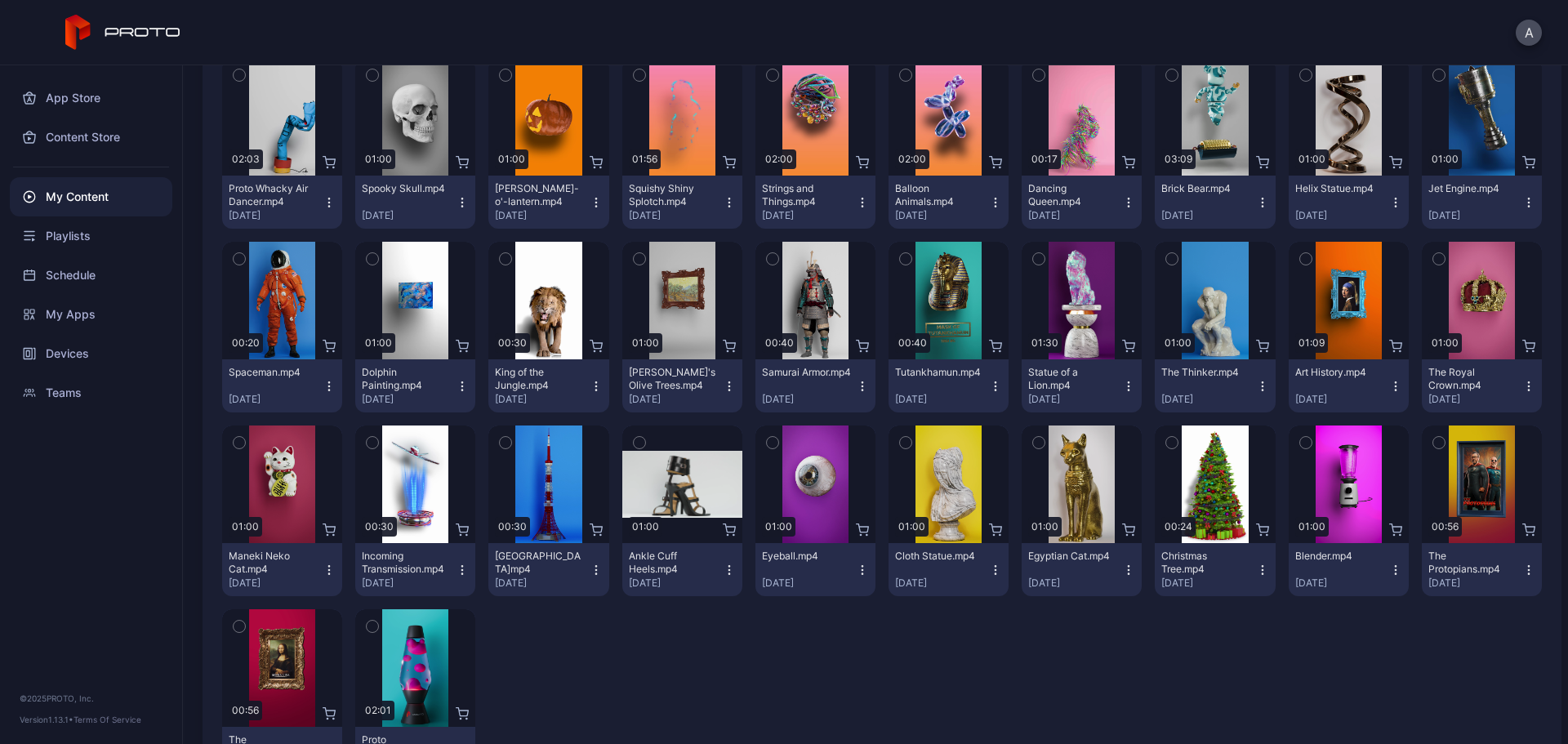
click at [1254, 567] on icon "button" at bounding box center [1396, 570] width 13 height 13
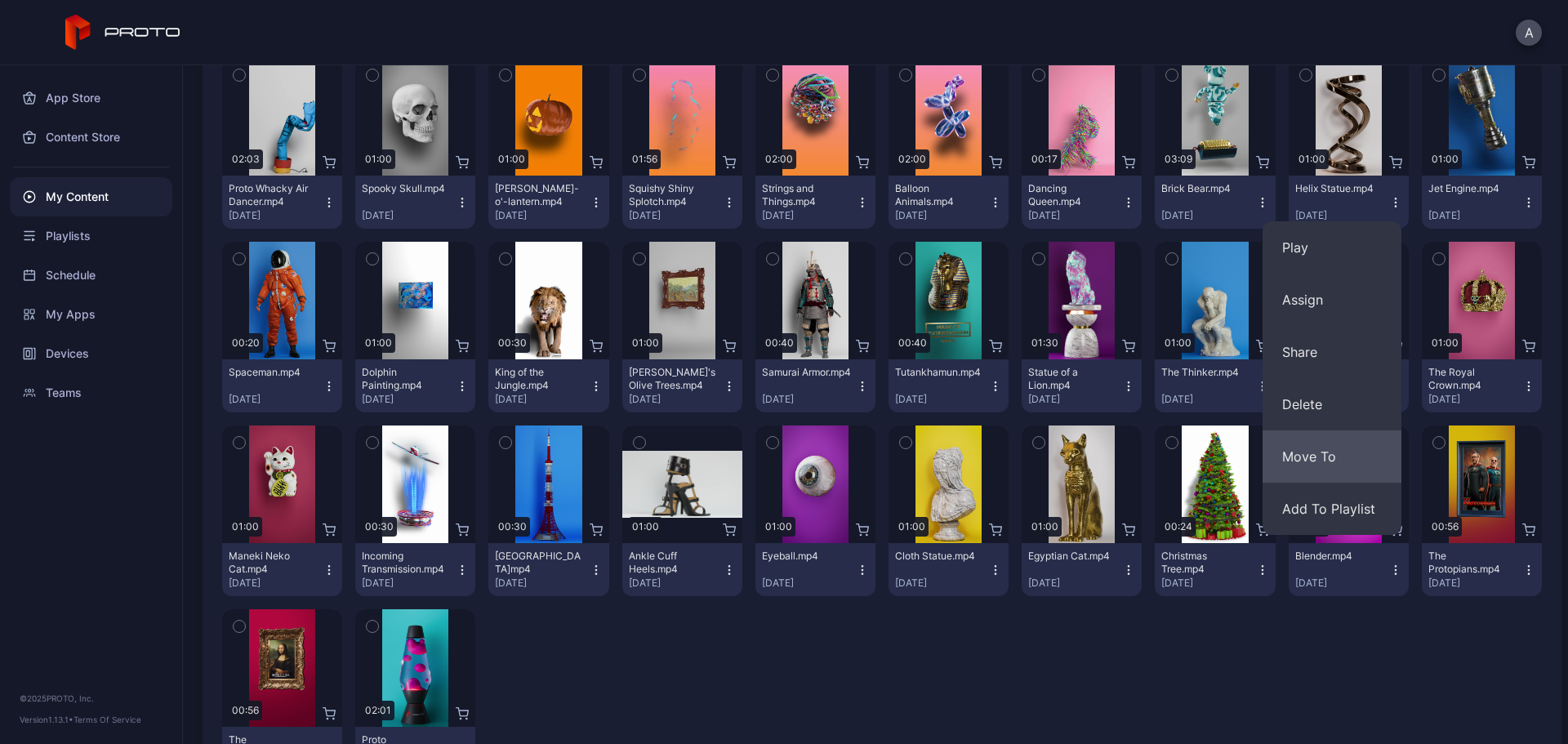
click at [1254, 450] on button "Move To" at bounding box center [1332, 457] width 139 height 53
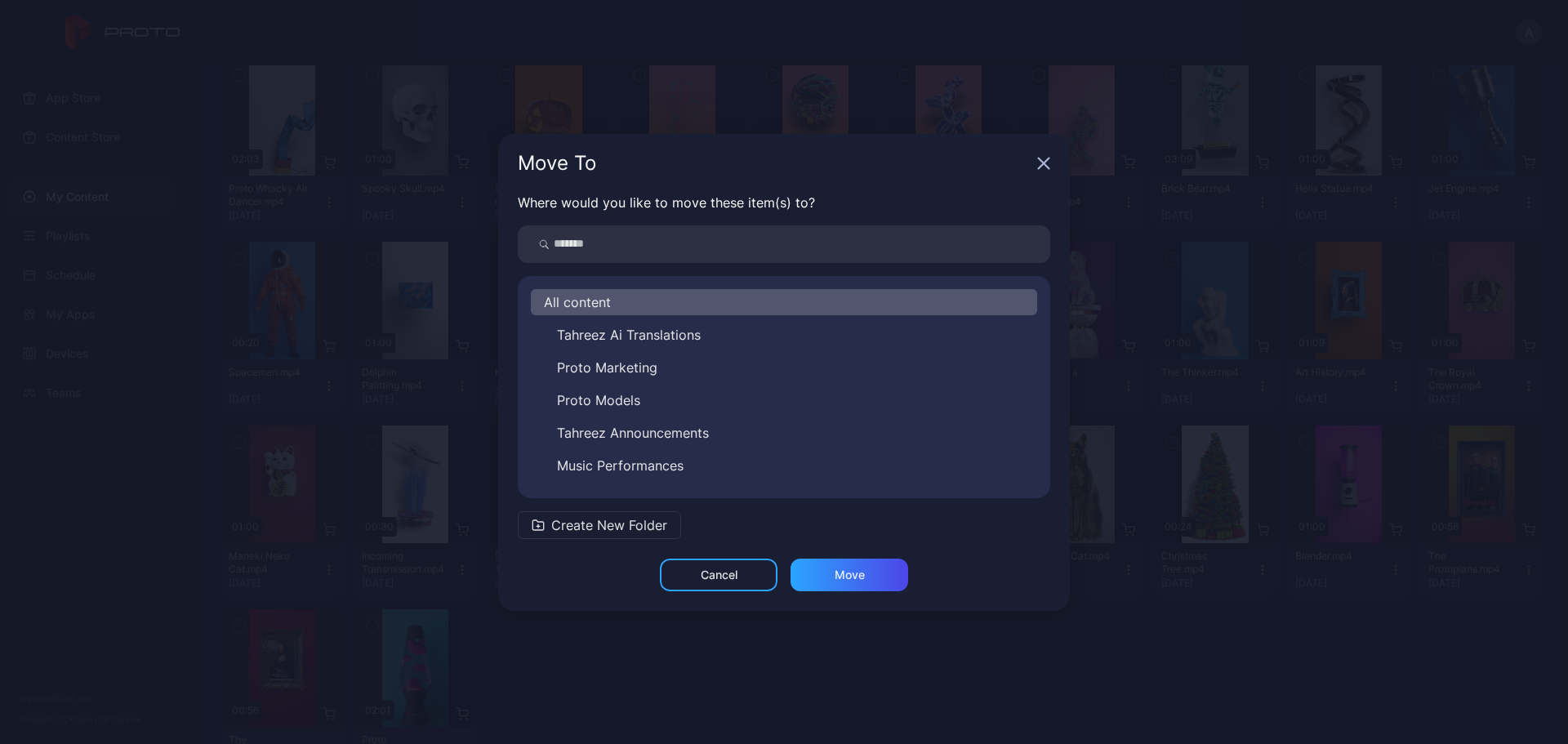
click at [1039, 172] on div "Move To" at bounding box center [784, 164] width 572 height 59
click at [1039, 163] on icon "button" at bounding box center [1044, 164] width 13 height 13
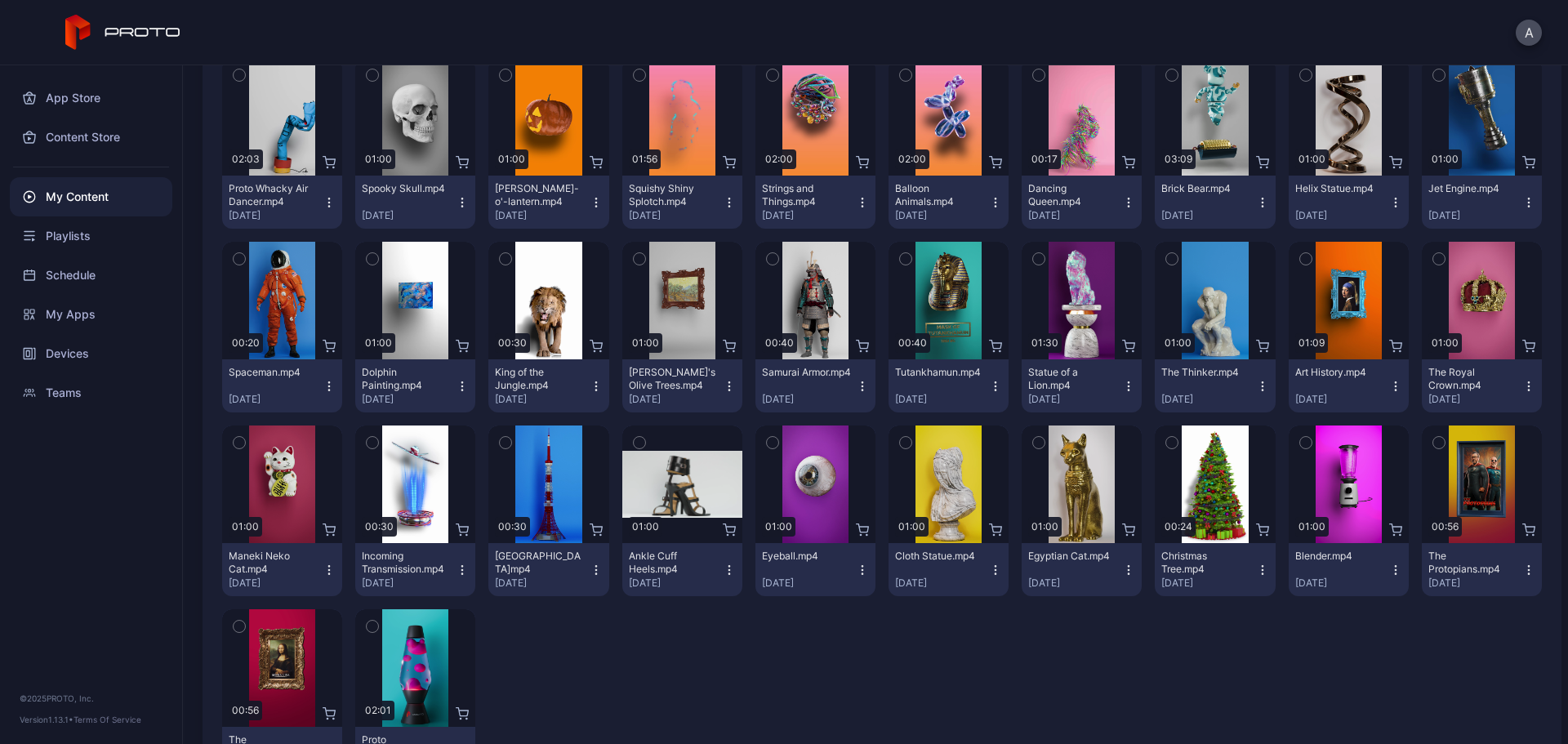
click at [1254, 567] on icon "button" at bounding box center [1396, 570] width 13 height 13
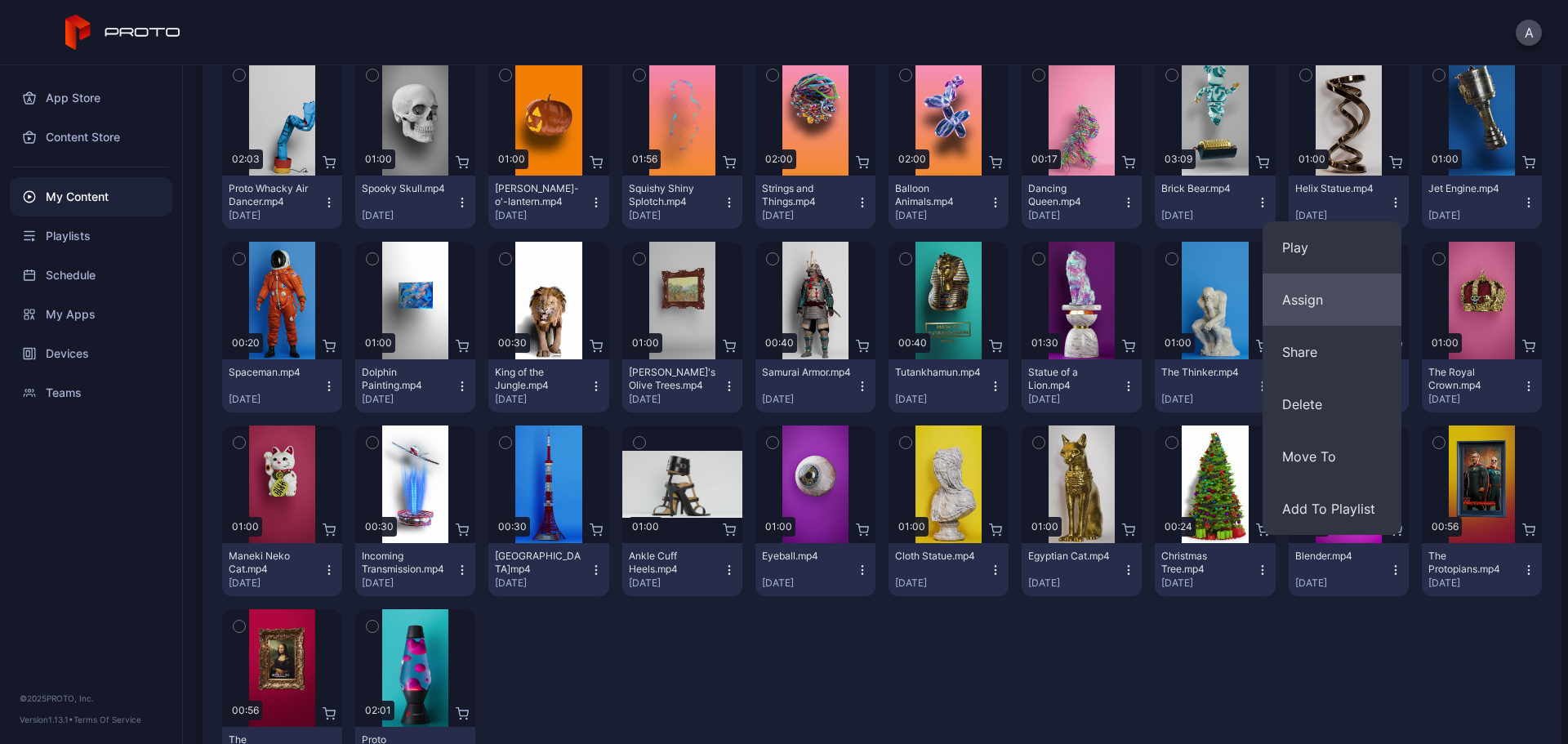
click at [1254, 309] on button "Assign" at bounding box center [1332, 299] width 139 height 53
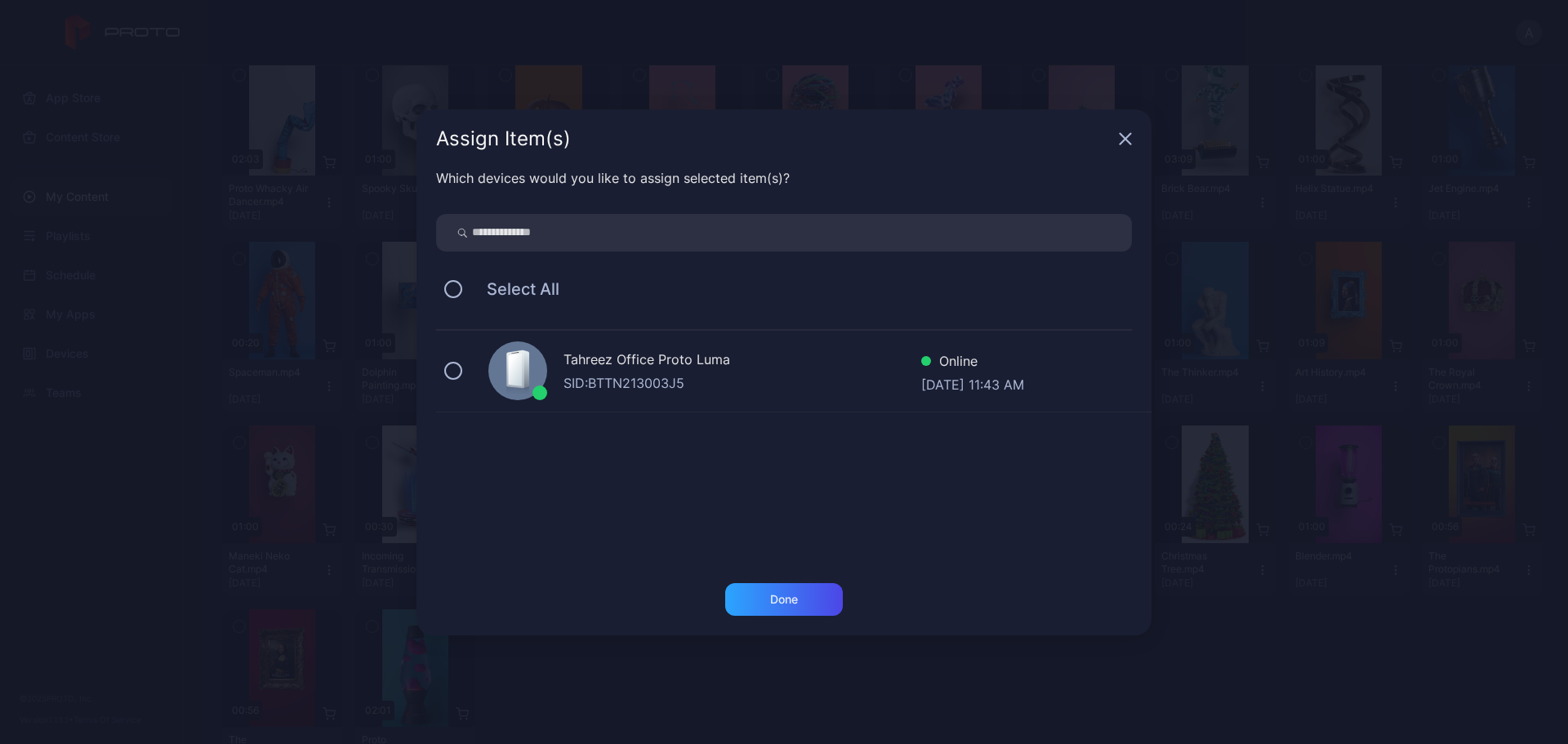
click at [587, 384] on div "SID: BTTN213003J5" at bounding box center [742, 383] width 358 height 19
click at [775, 567] on div "Done" at bounding box center [784, 600] width 28 height 13
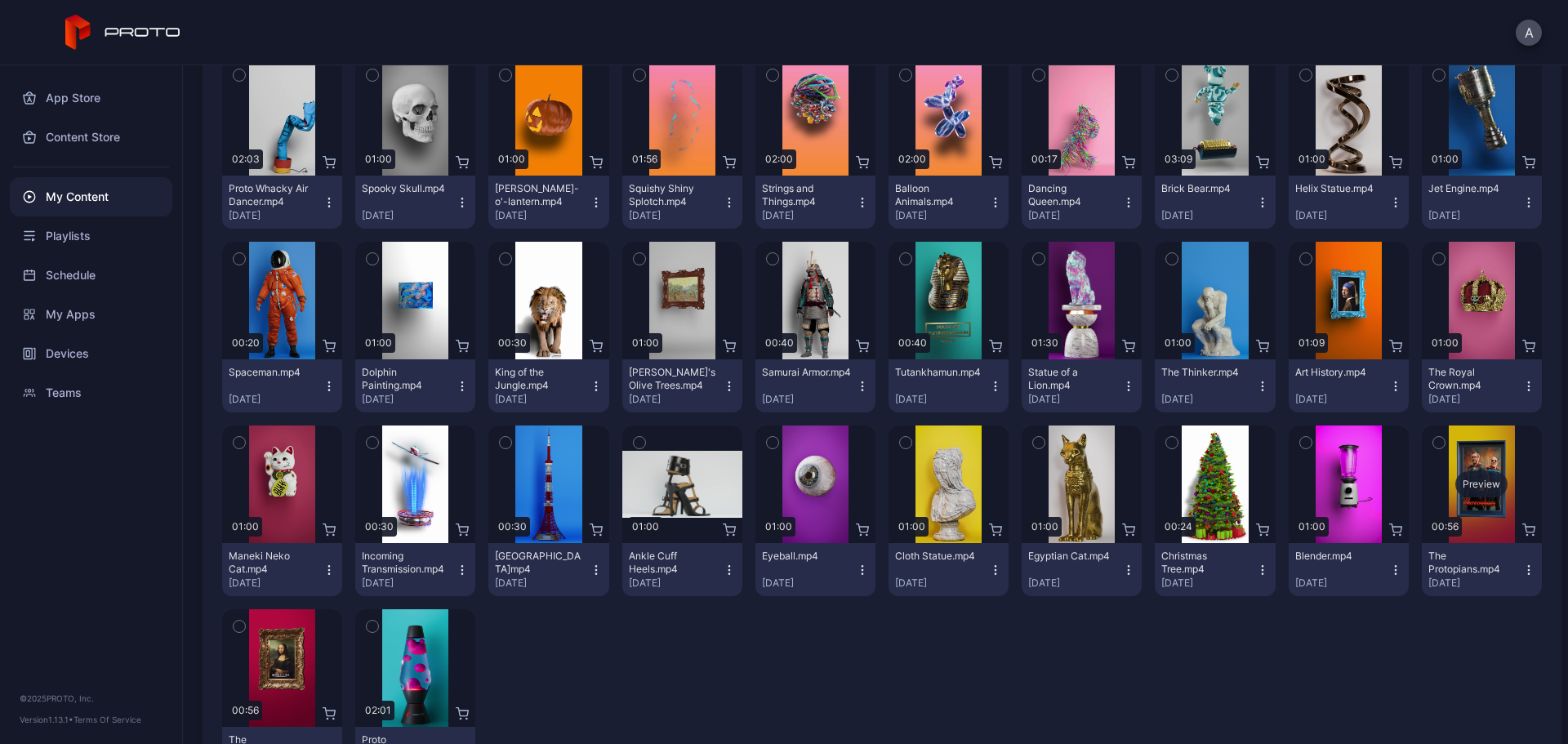
click at [1254, 483] on div "Preview" at bounding box center [1481, 484] width 53 height 26
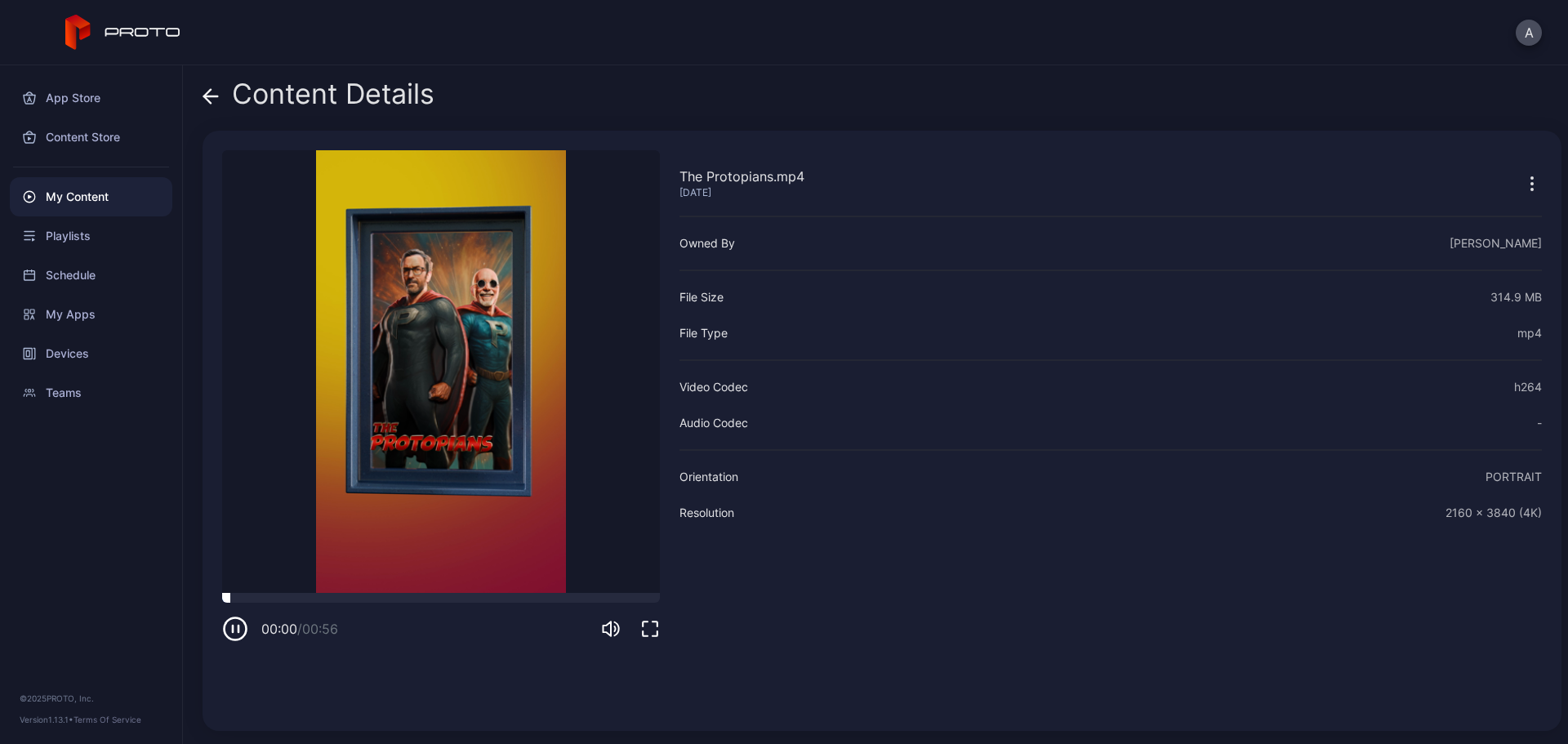
click at [358, 567] on div at bounding box center [441, 598] width 438 height 10
click at [423, 567] on div at bounding box center [441, 598] width 438 height 10
click at [496, 567] on div at bounding box center [441, 598] width 438 height 10
click at [213, 91] on icon at bounding box center [211, 96] width 17 height 17
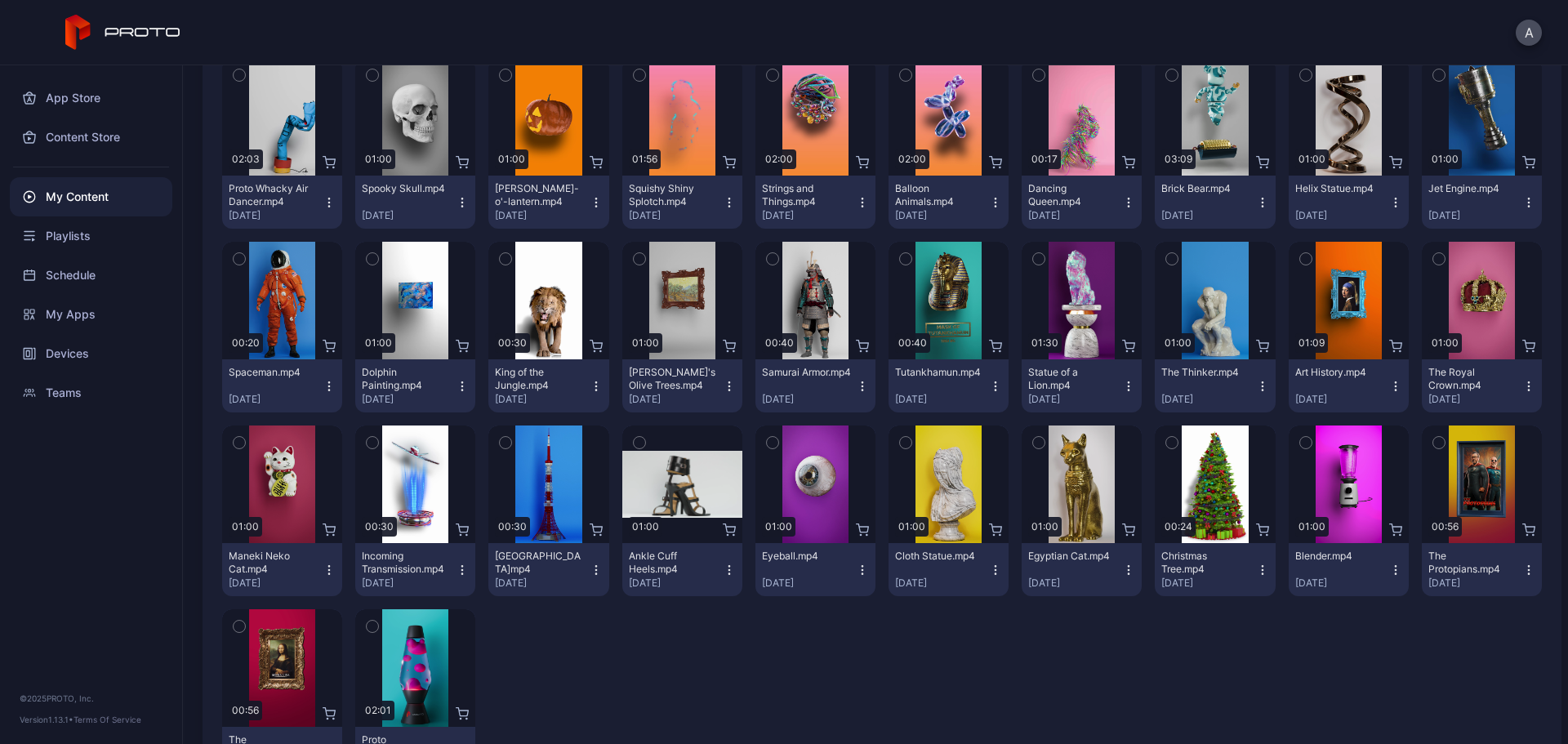
scroll to position [279, 0]
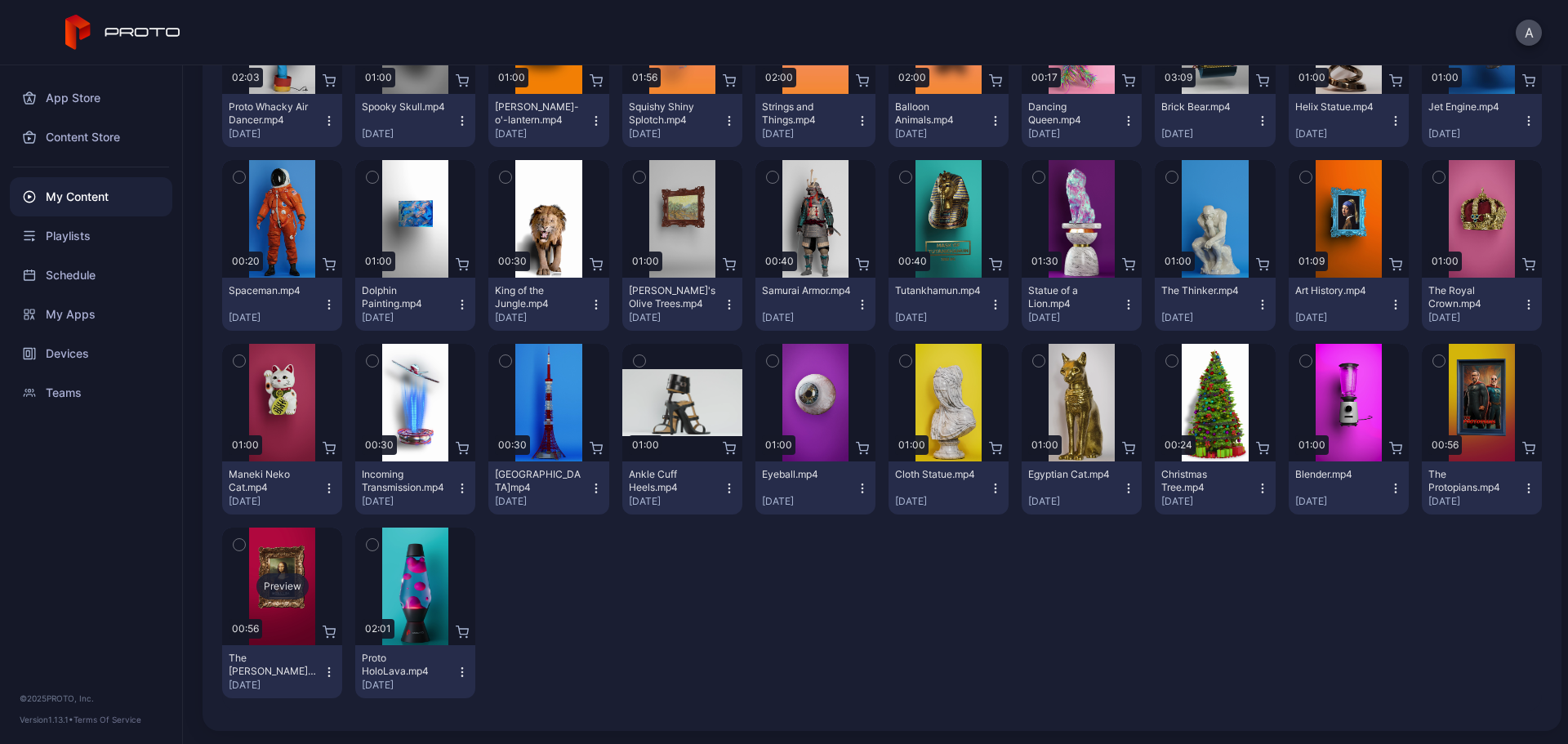
click at [290, 567] on div "Preview" at bounding box center [283, 587] width 53 height 26
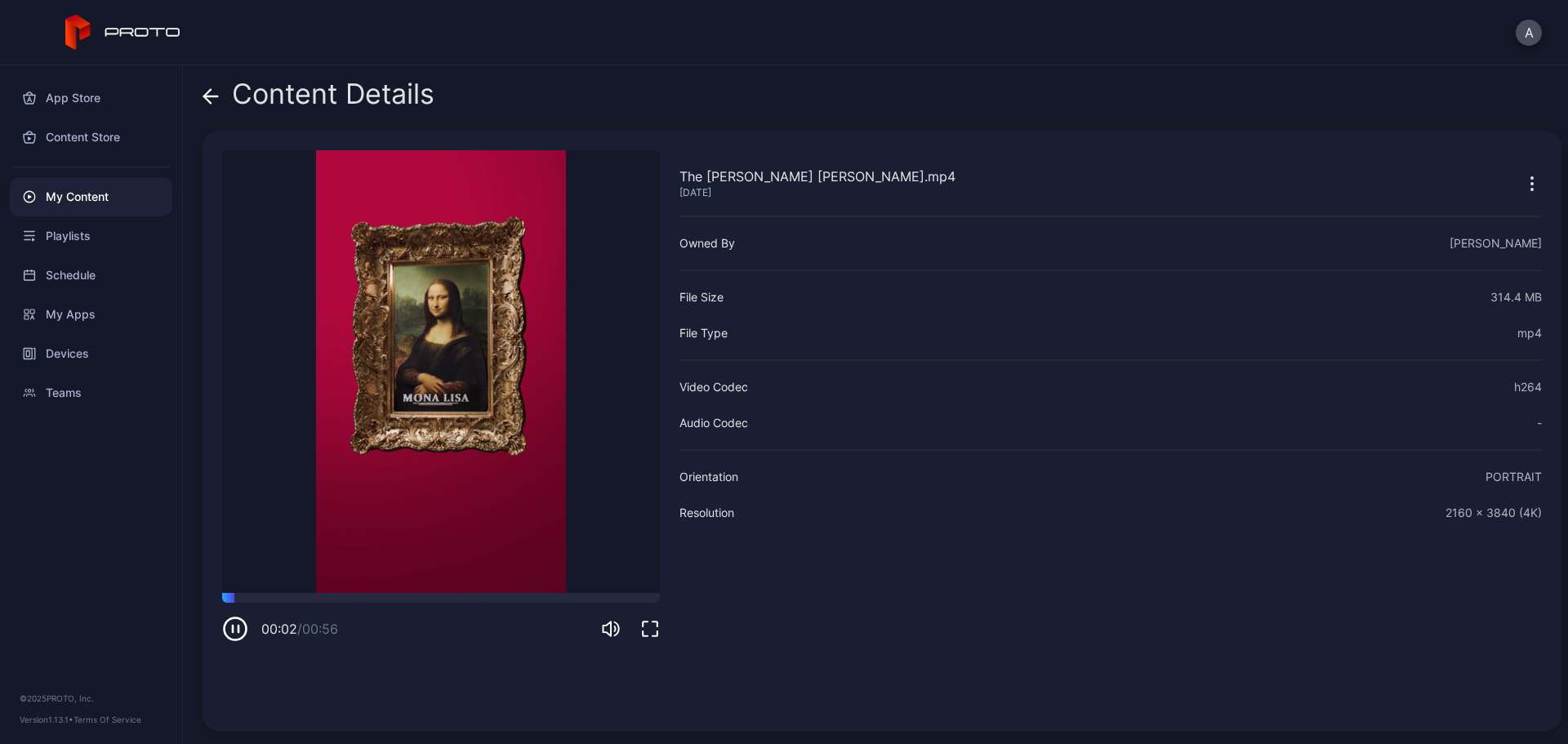
click at [208, 90] on icon at bounding box center [211, 96] width 17 height 17
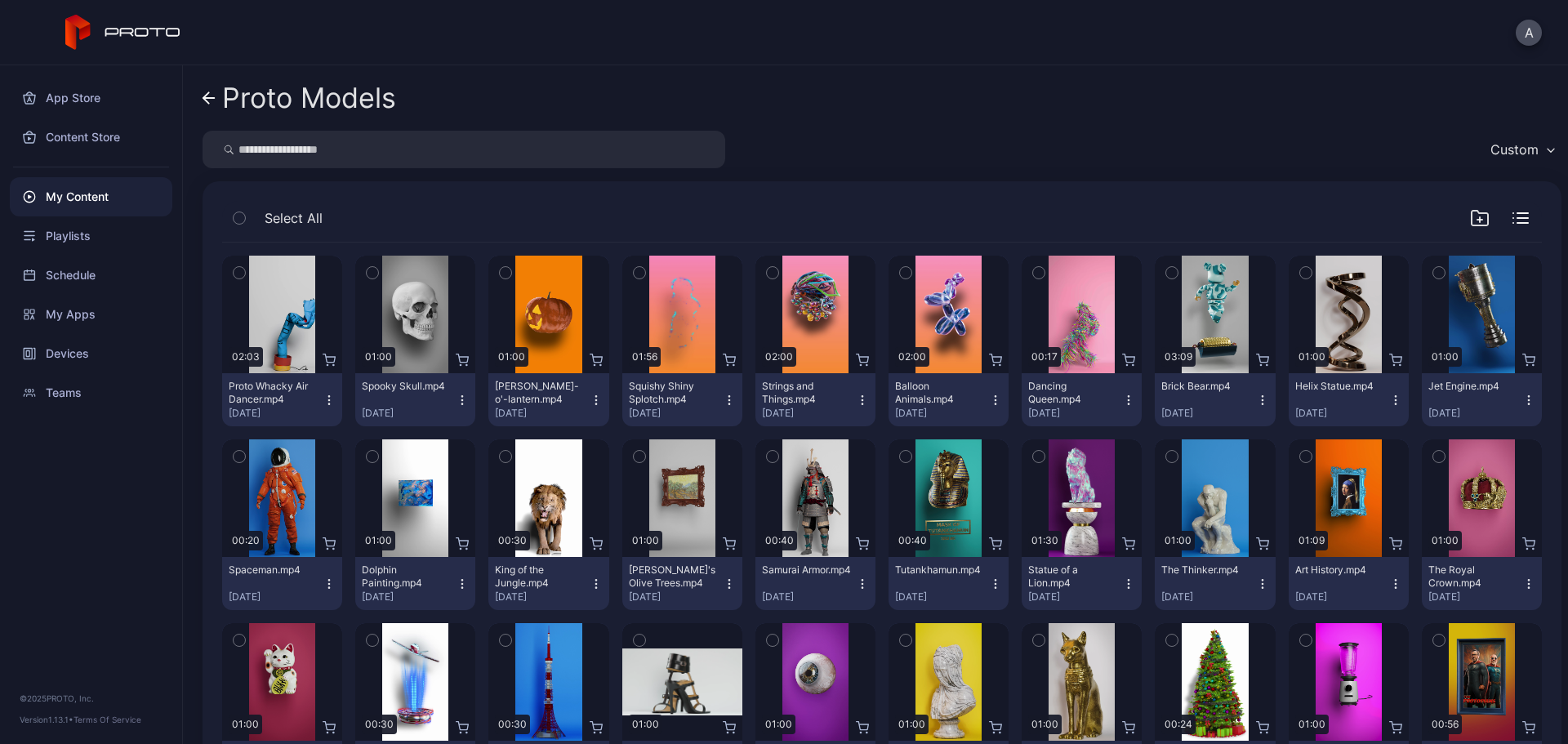
click at [208, 104] on icon at bounding box center [209, 98] width 13 height 14
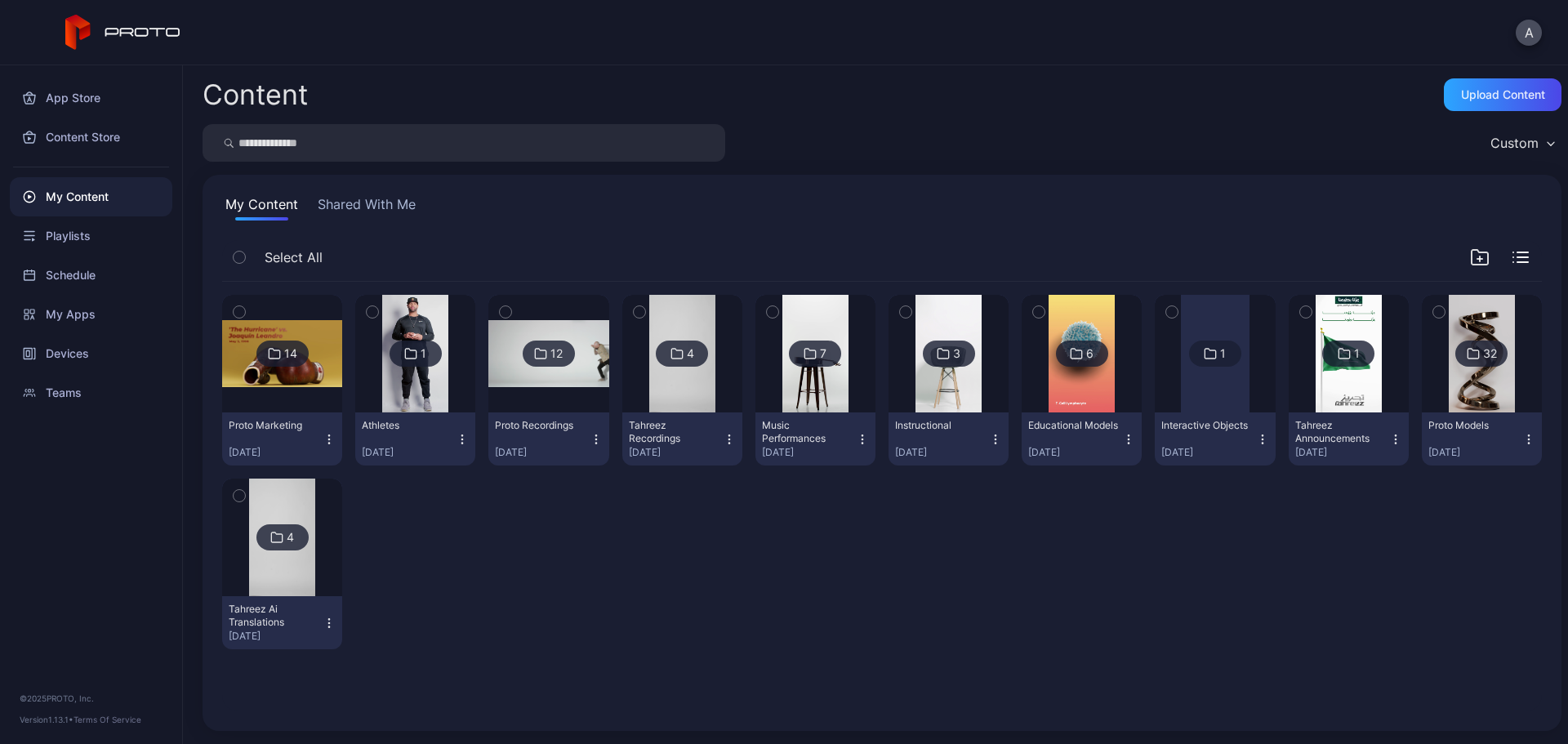
click at [1082, 392] on img at bounding box center [1082, 353] width 67 height 117
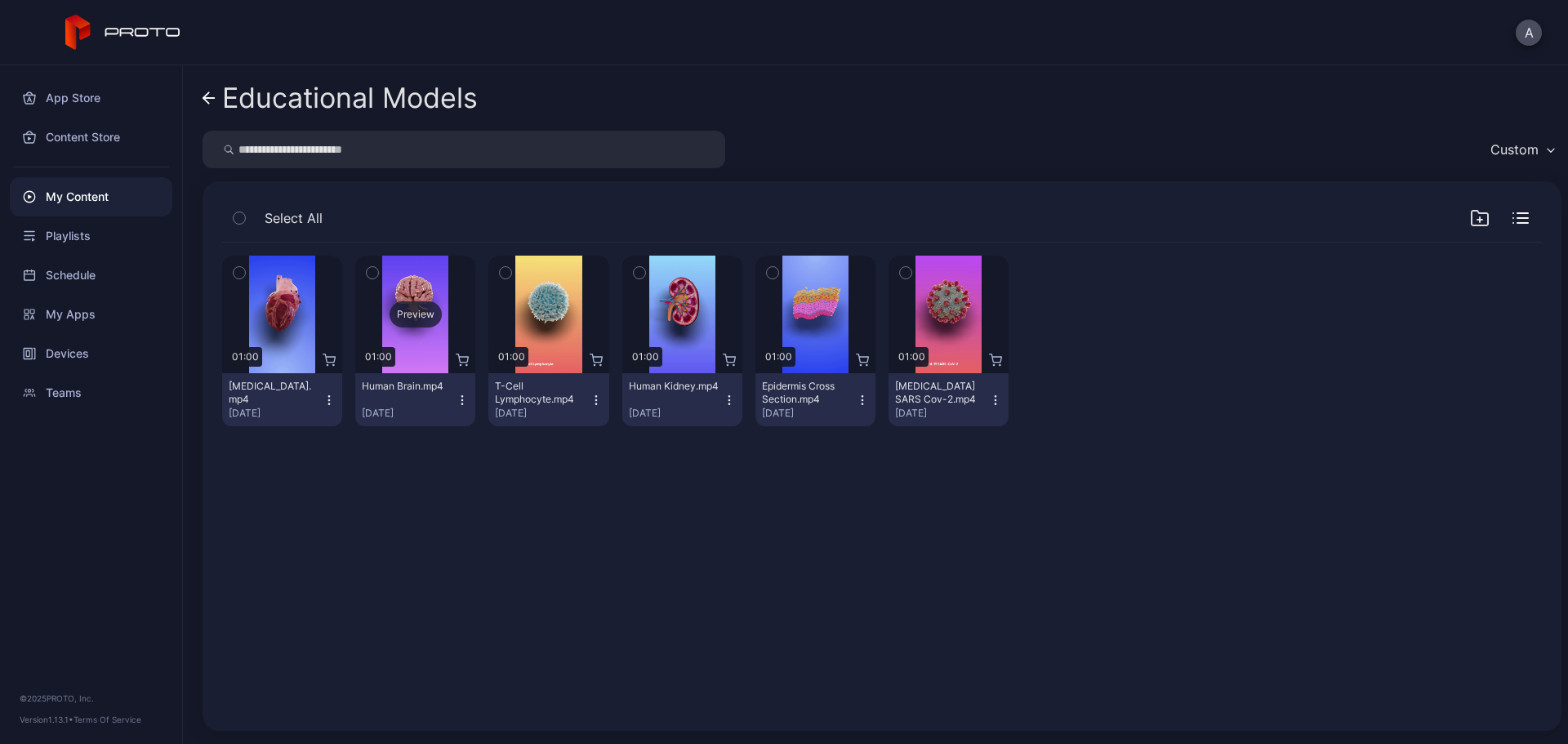
click at [403, 327] on div "Preview" at bounding box center [416, 314] width 53 height 26
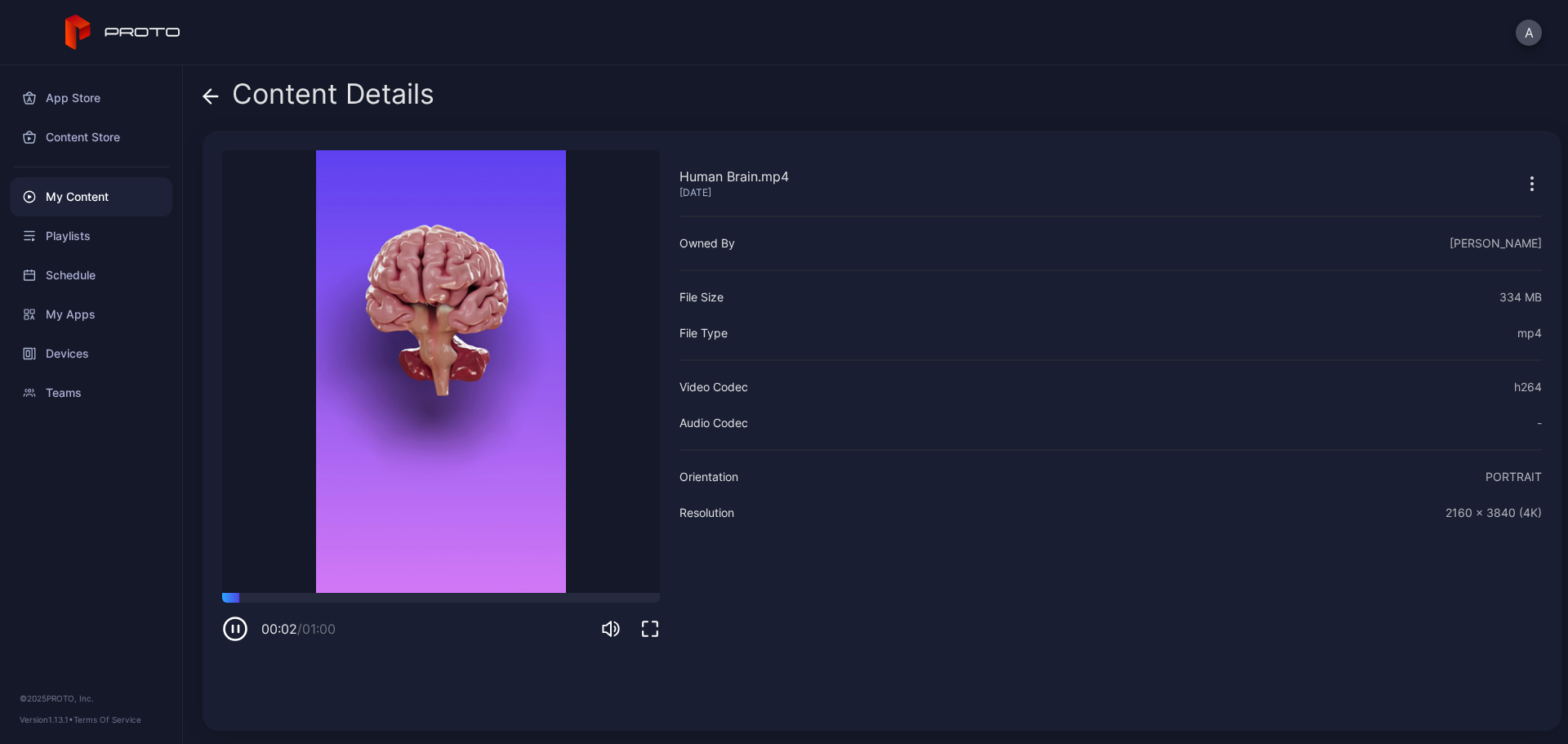
click at [208, 95] on icon at bounding box center [211, 96] width 17 height 17
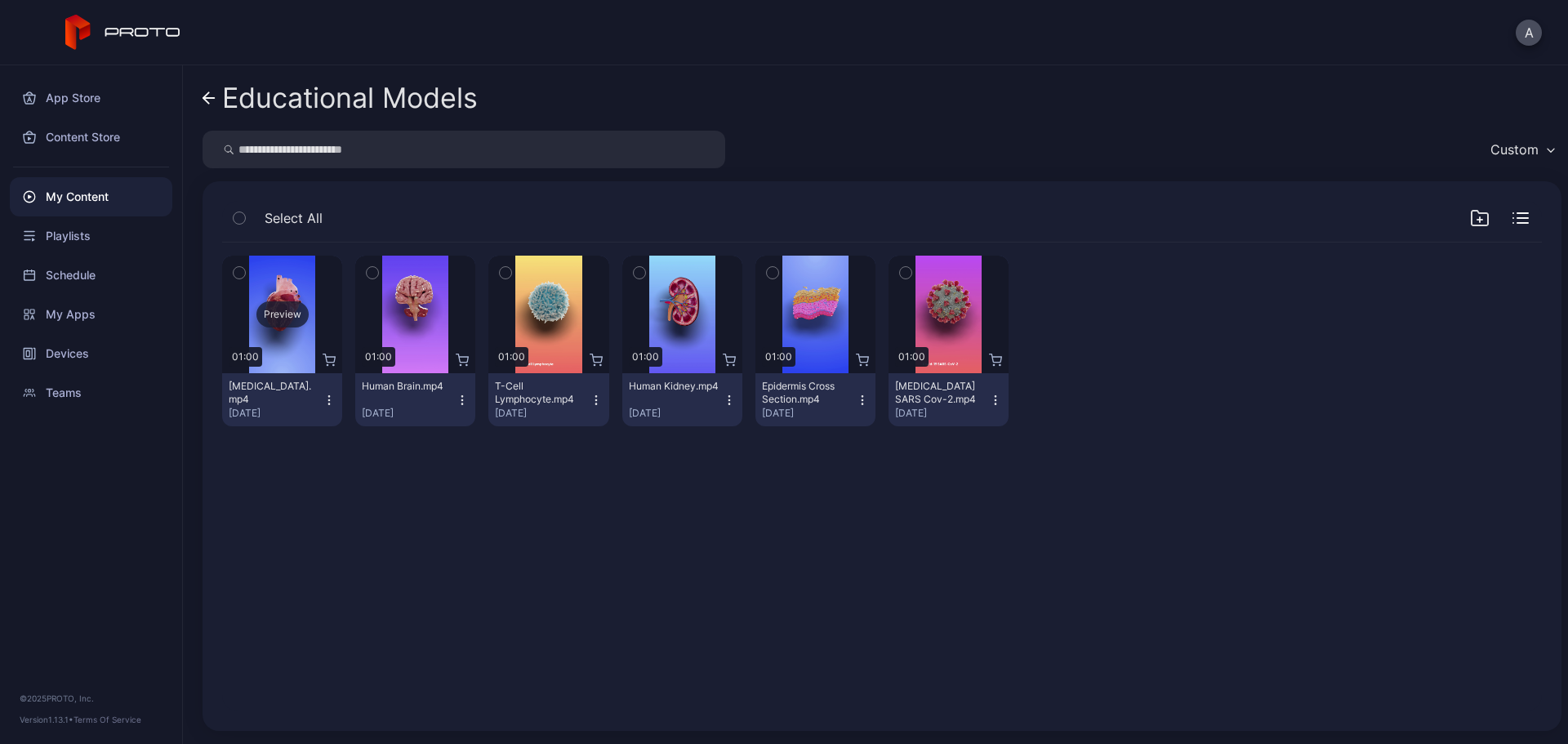
click at [297, 308] on div "Preview" at bounding box center [283, 314] width 53 height 26
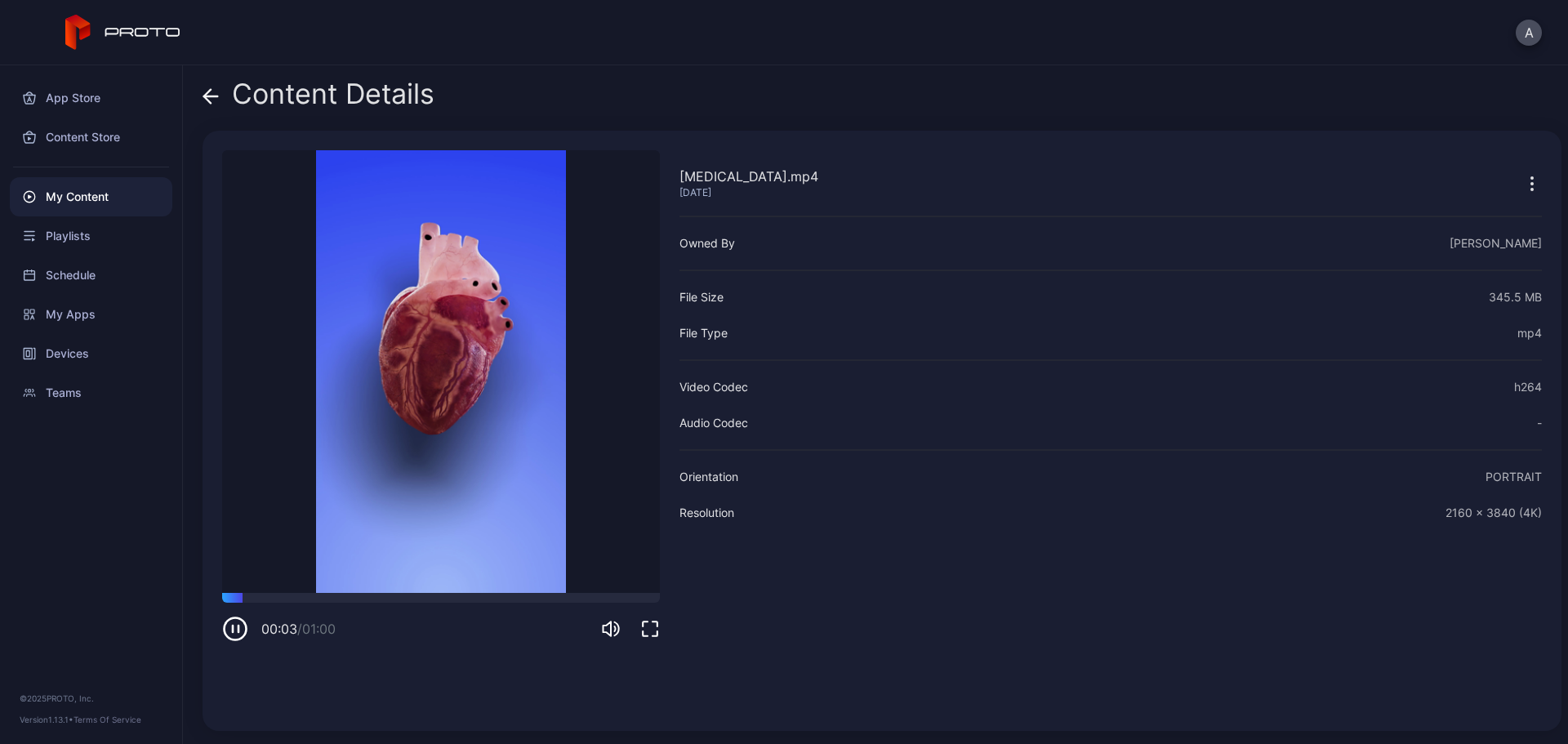
click at [204, 93] on icon at bounding box center [211, 96] width 17 height 17
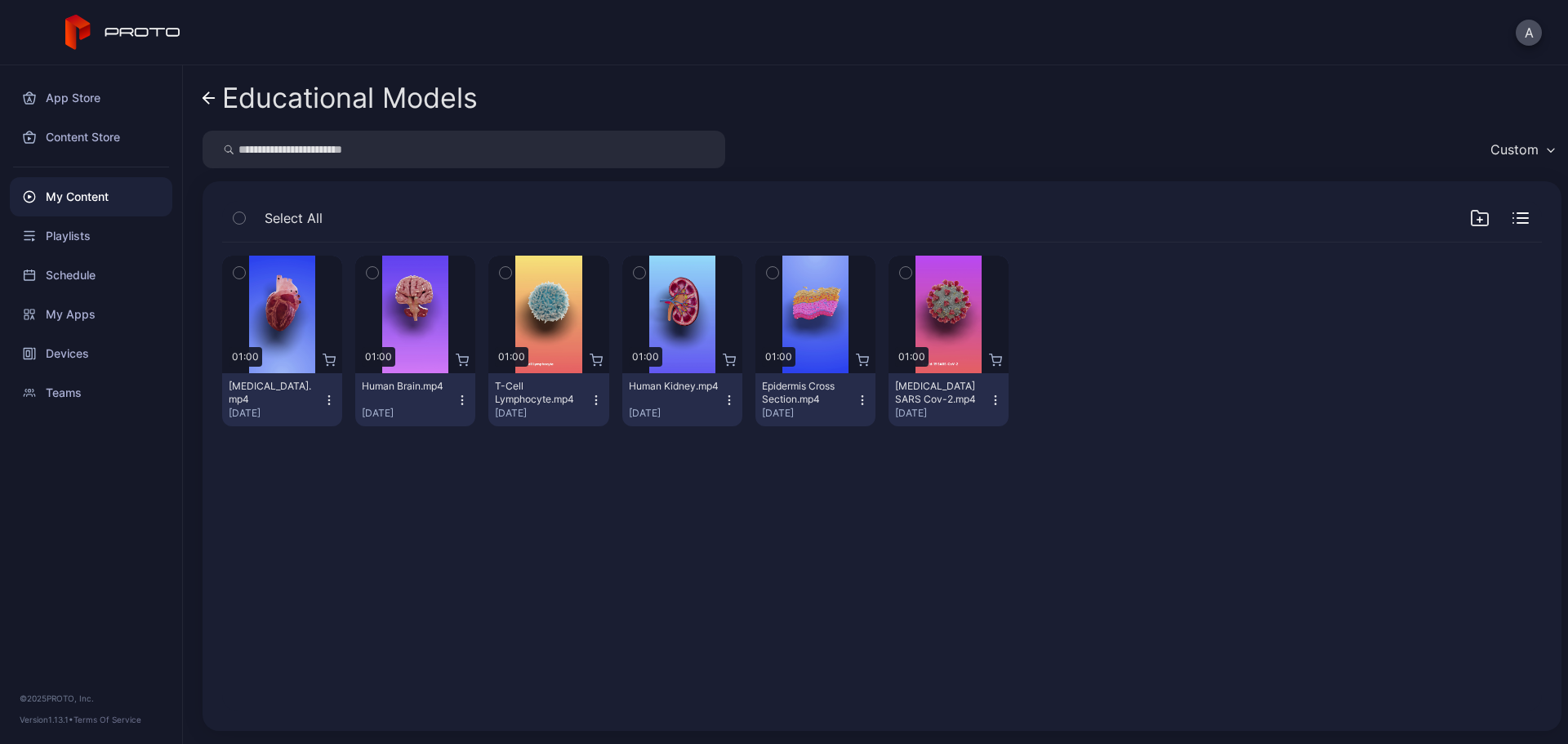
click at [208, 91] on icon at bounding box center [209, 98] width 13 height 14
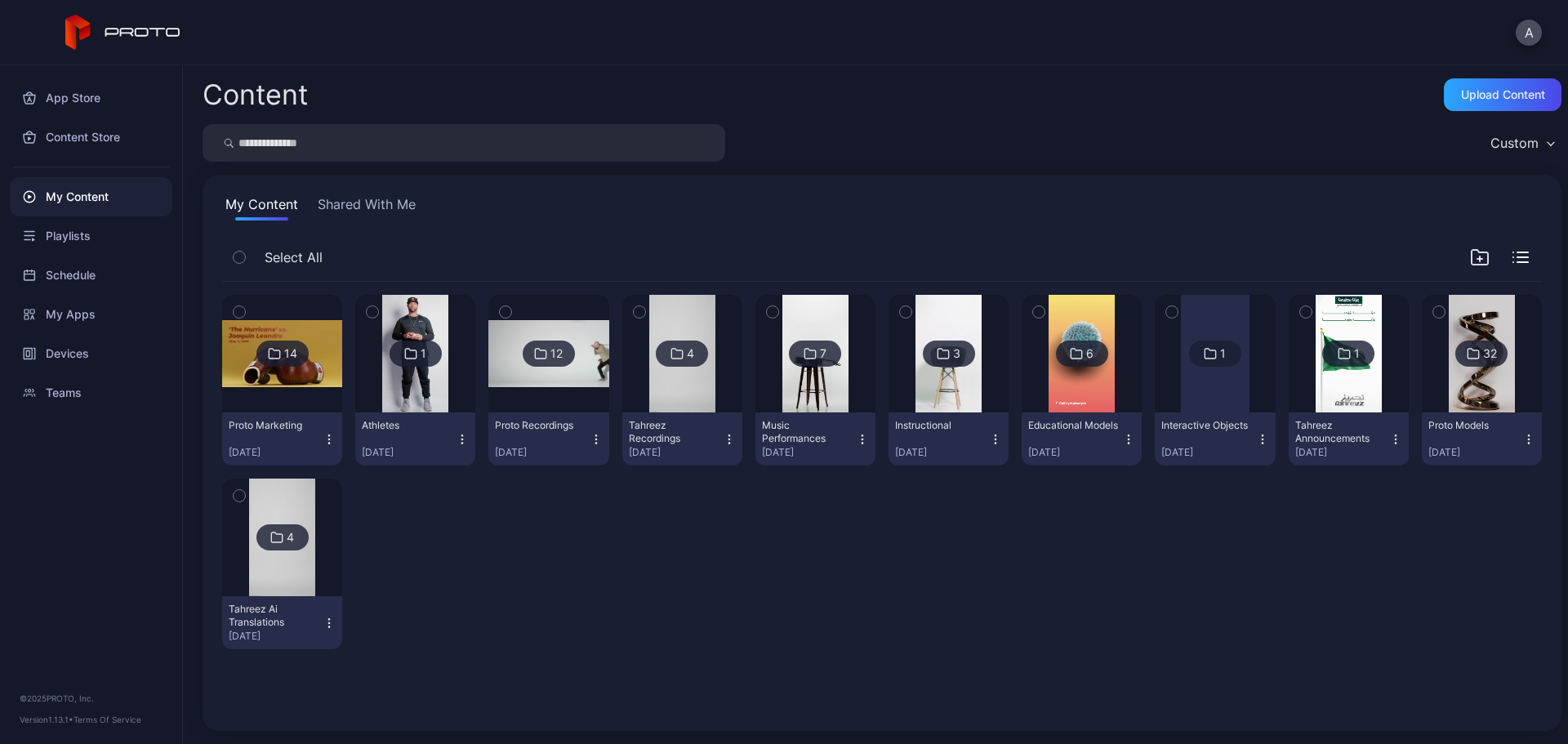
click at [1254, 384] on img at bounding box center [1482, 353] width 67 height 117
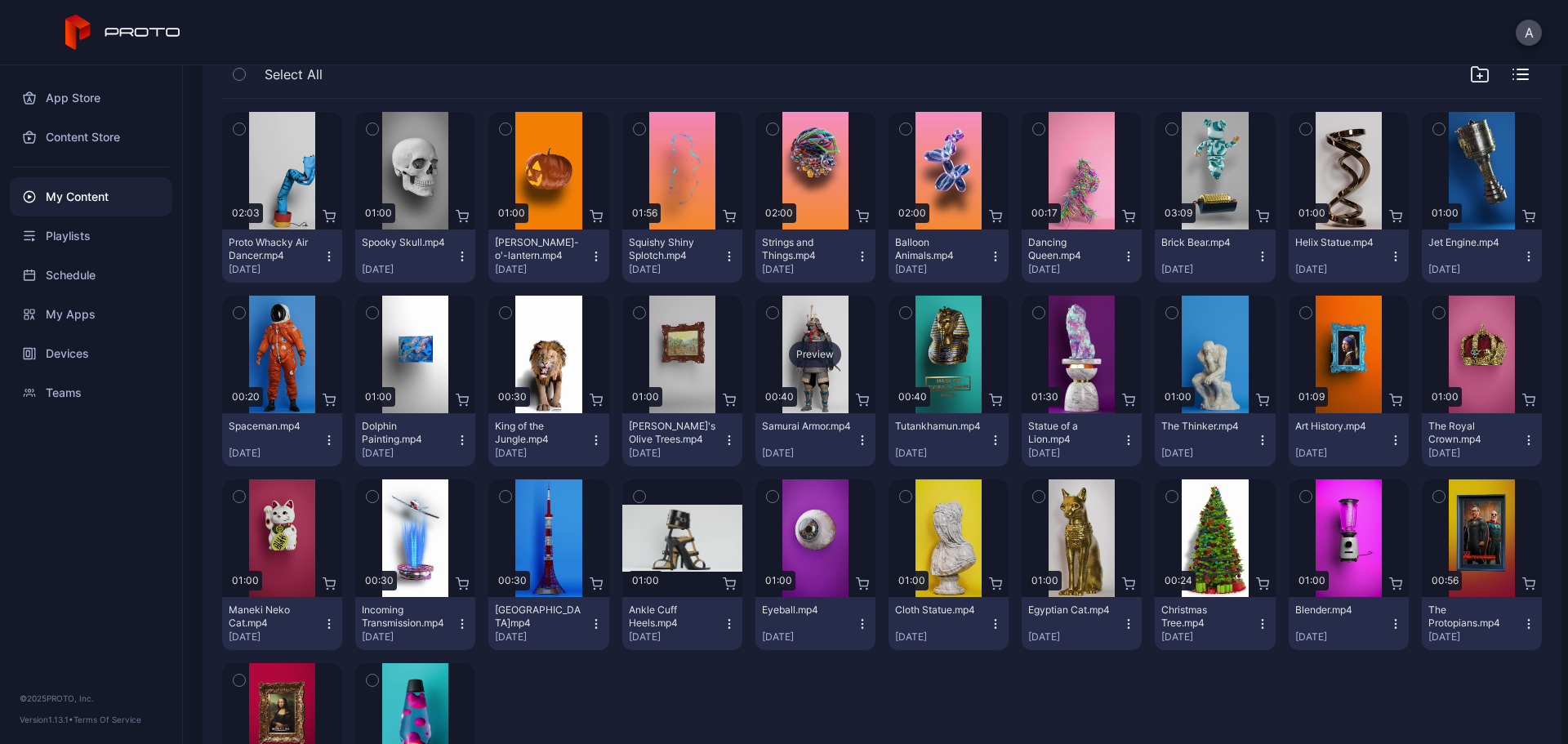
scroll to position [164, 0]
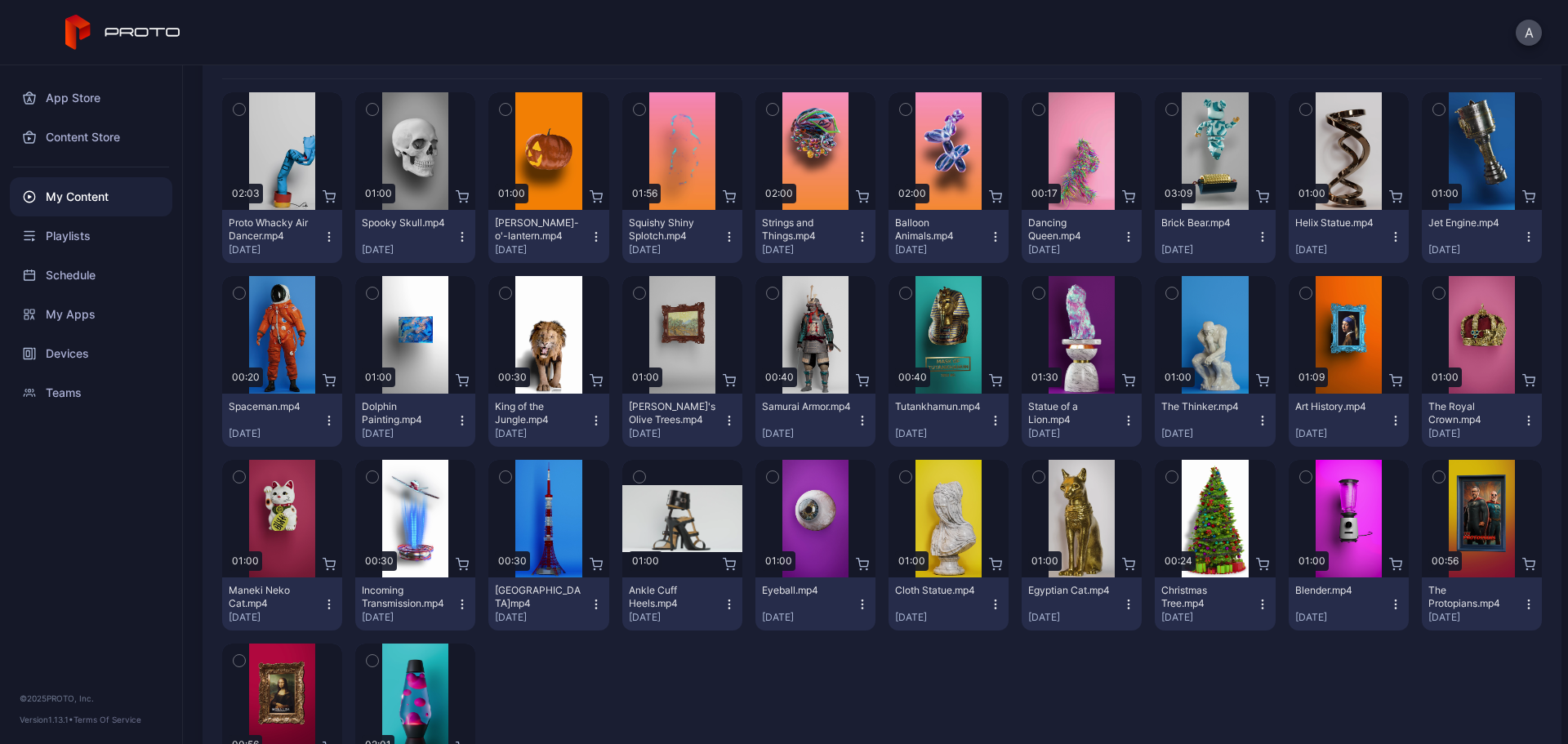
click at [767, 475] on icon "button" at bounding box center [772, 477] width 11 height 18
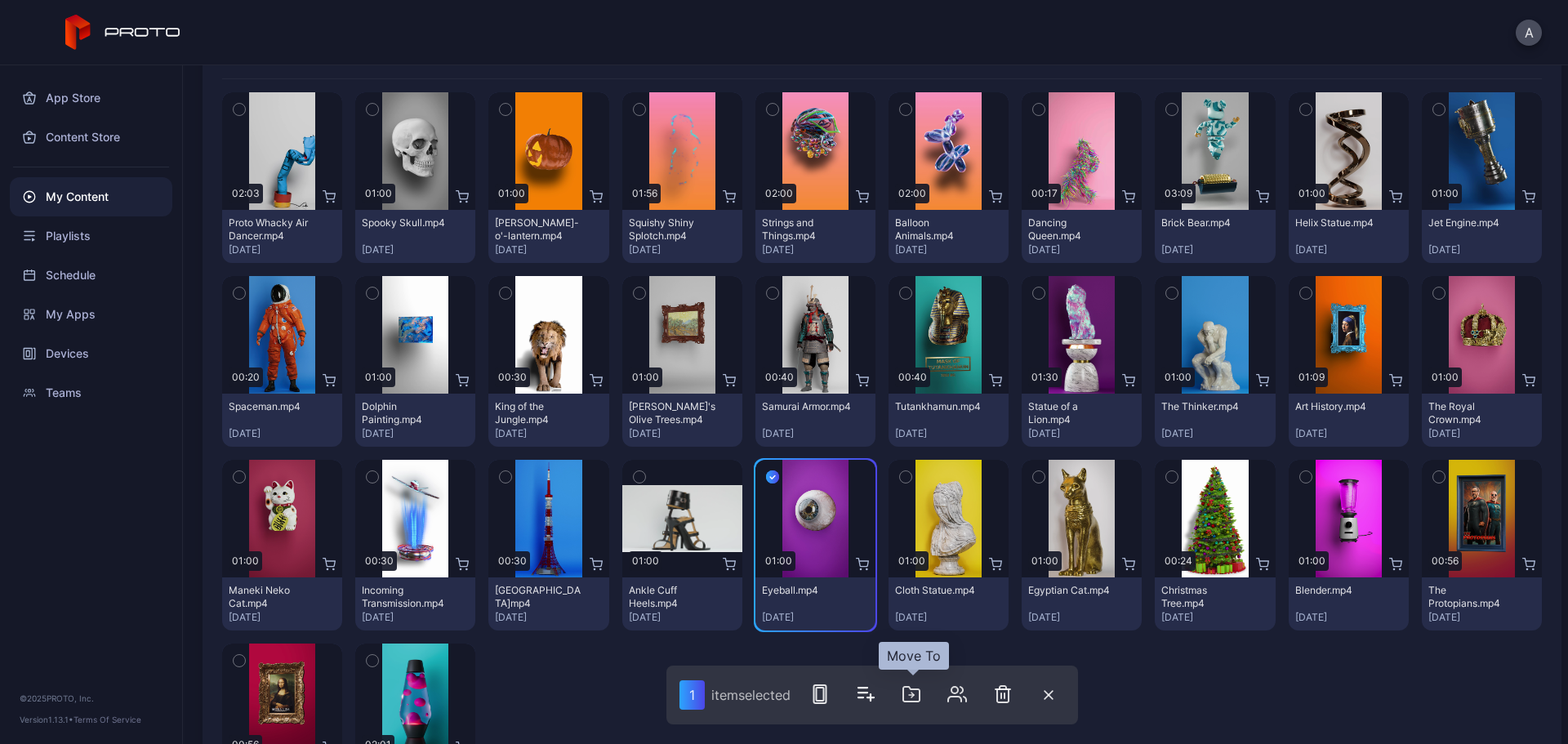
click at [920, 567] on icon "button" at bounding box center [911, 694] width 19 height 19
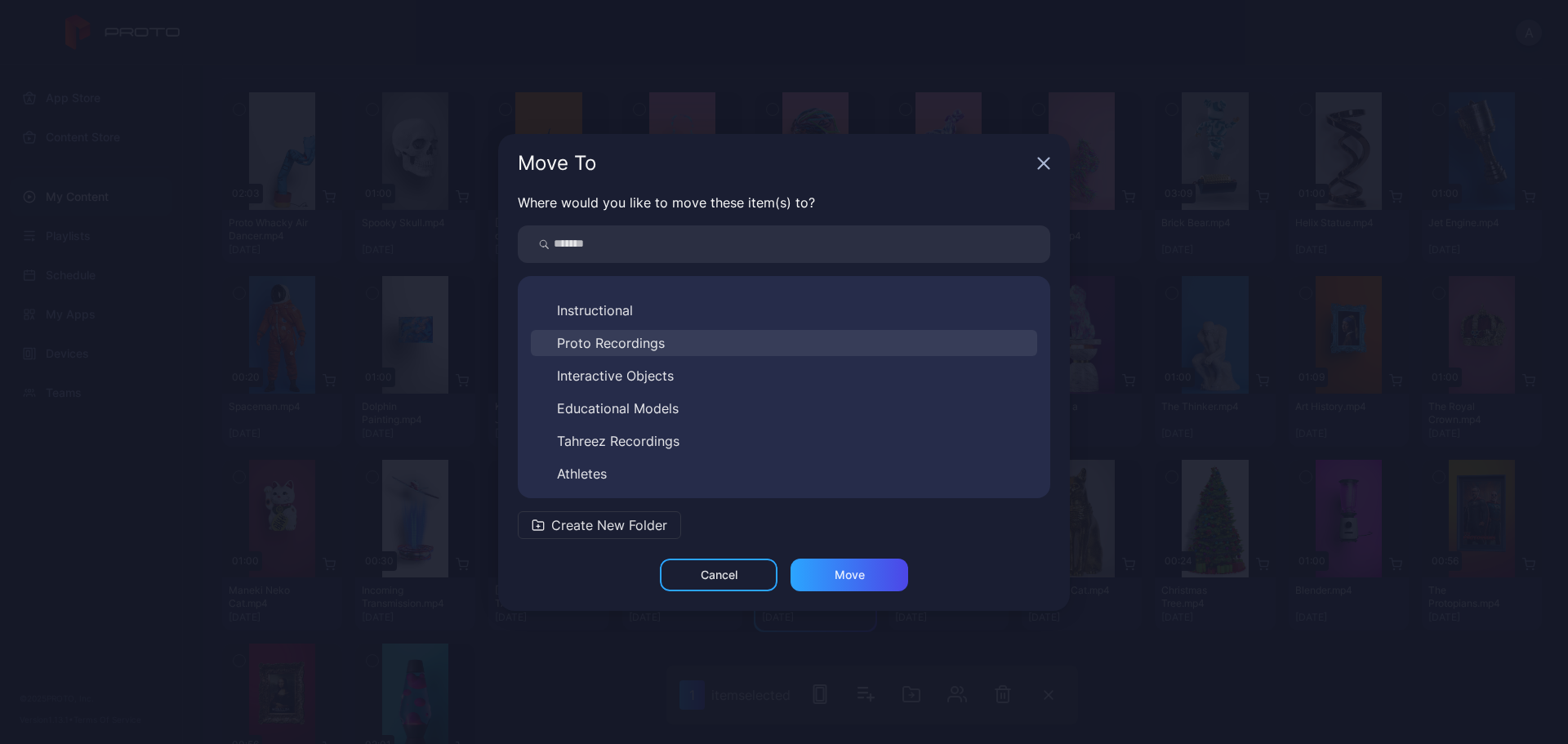
scroll to position [189, 0]
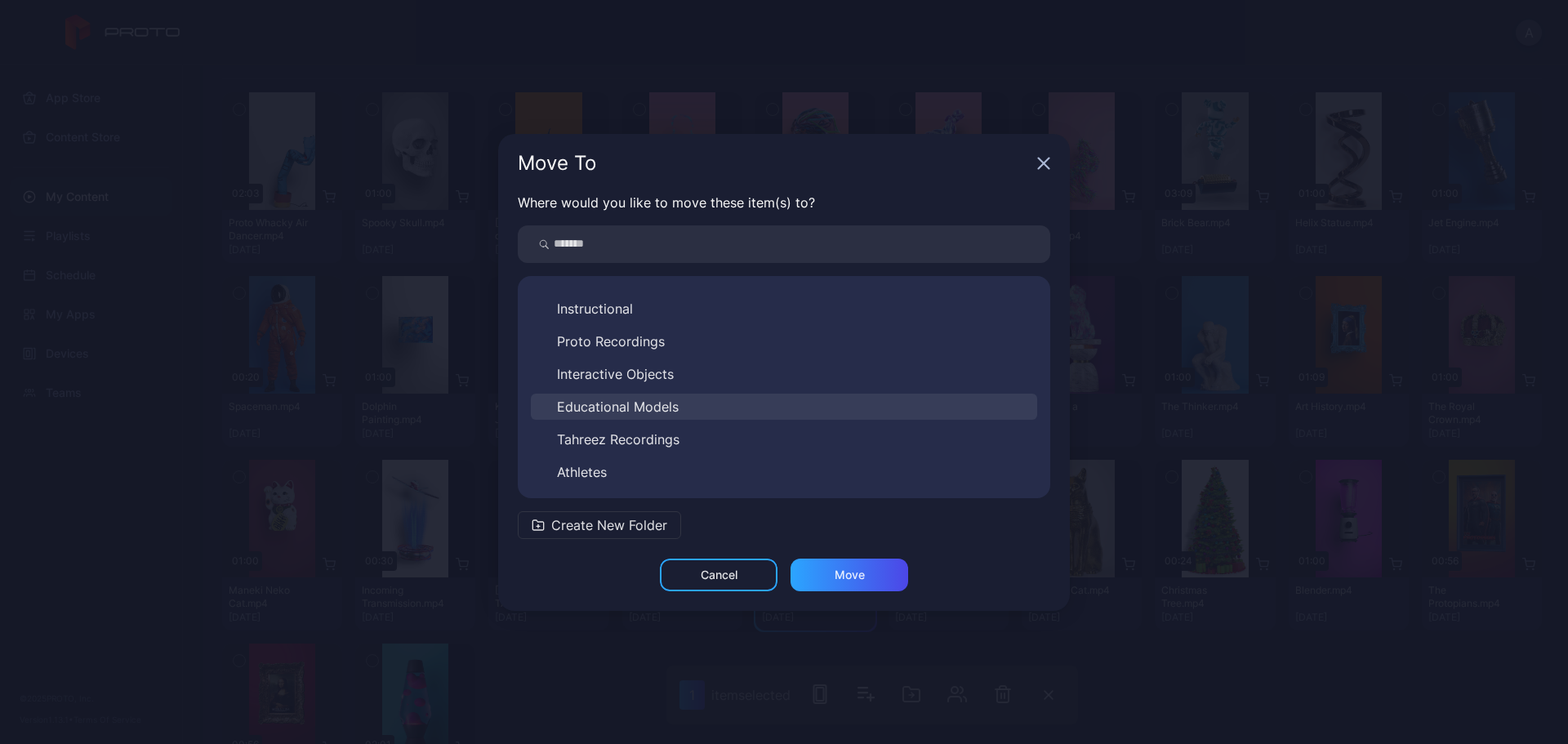
click at [710, 415] on button "Educational Models" at bounding box center [784, 407] width 506 height 26
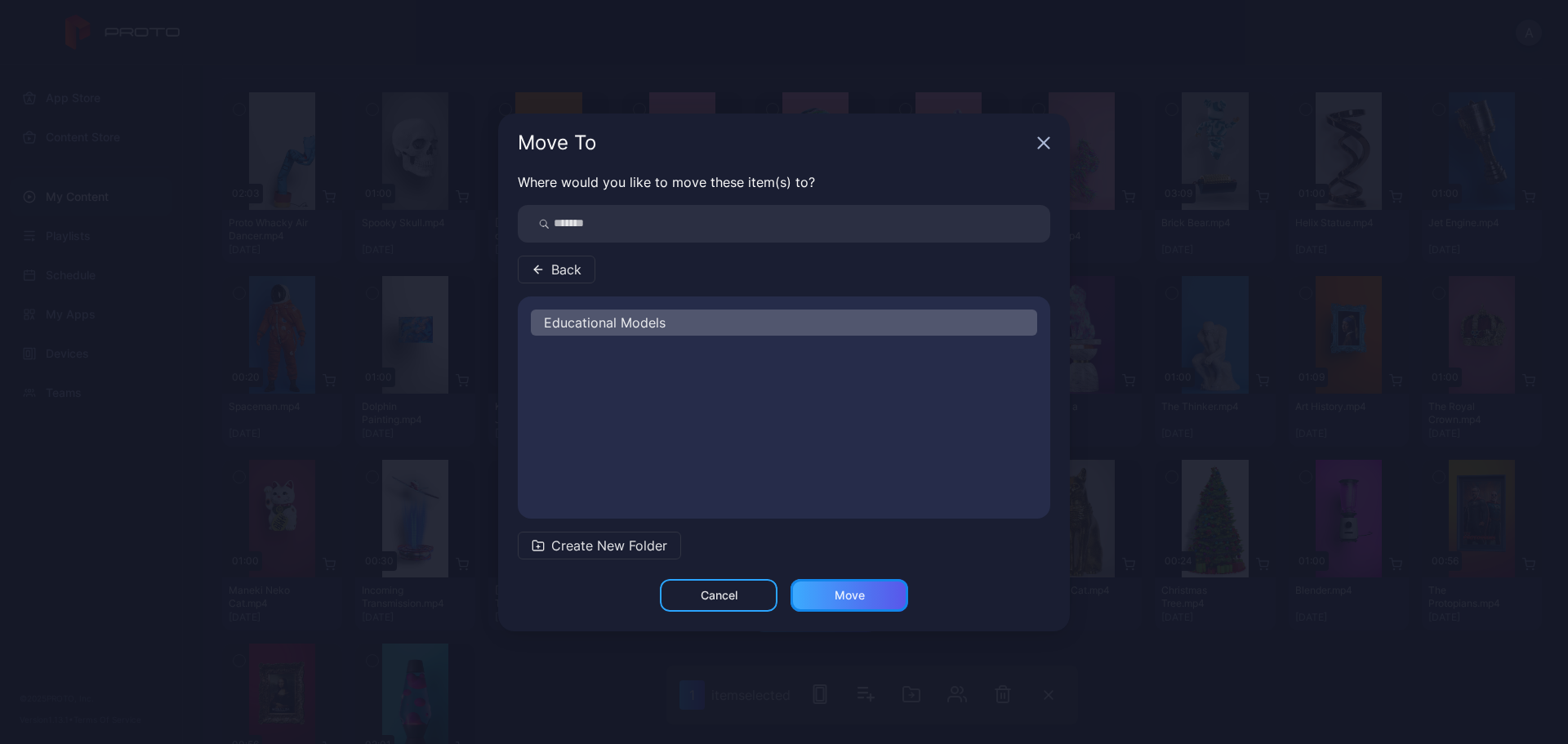
click at [830, 567] on div "Move" at bounding box center [849, 595] width 117 height 32
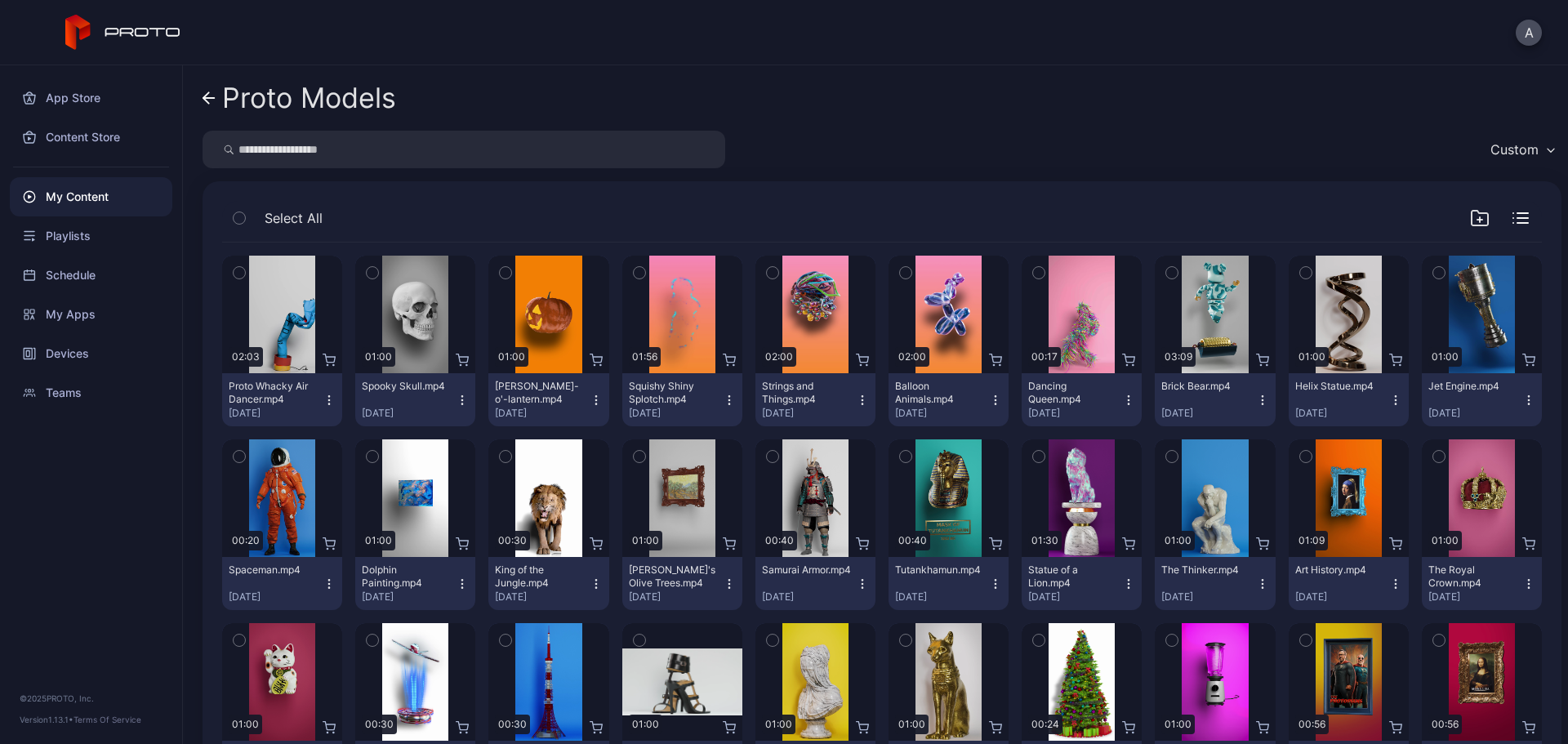
click at [208, 106] on link "Proto Models" at bounding box center [299, 98] width 194 height 39
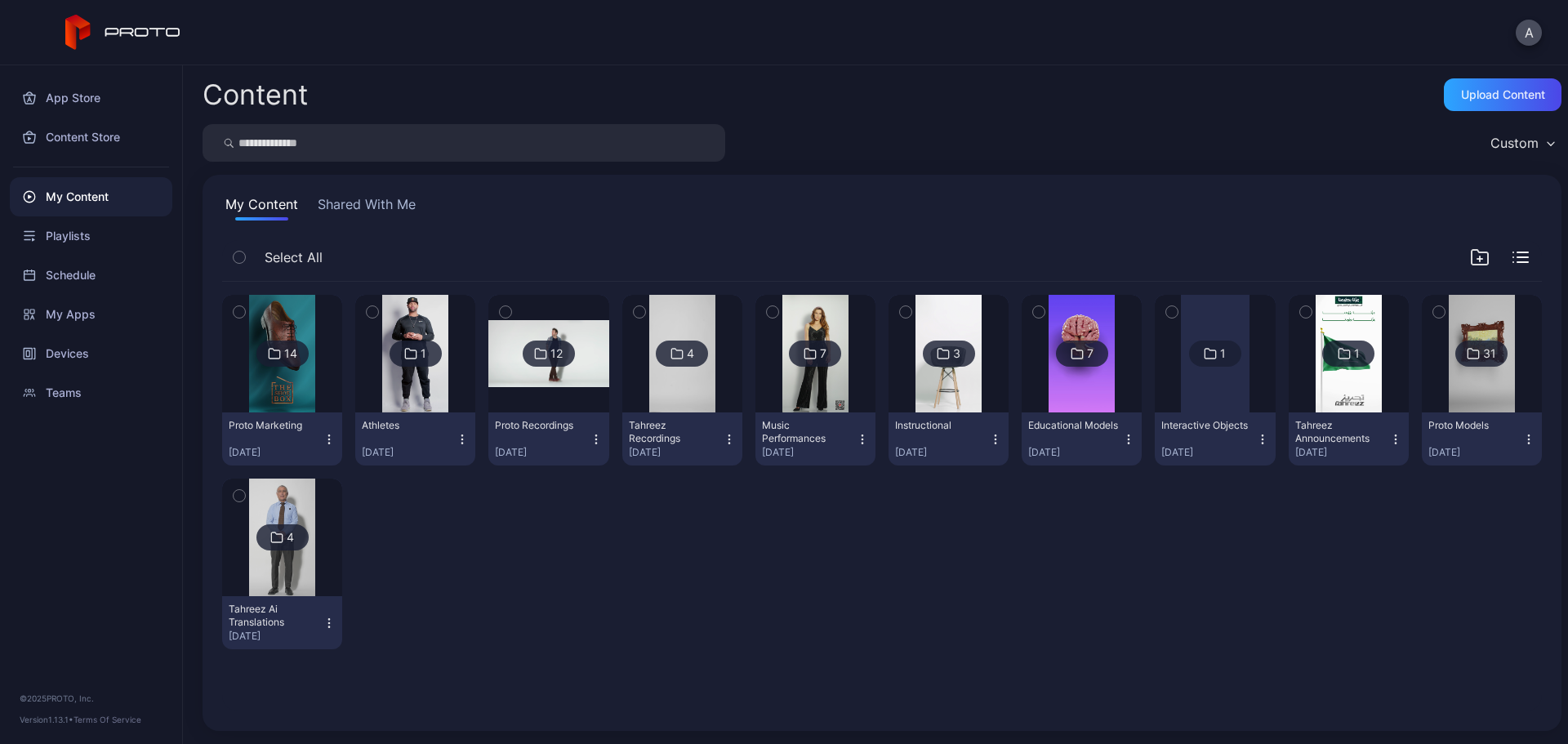
click at [1035, 384] on div at bounding box center [1082, 353] width 117 height 117
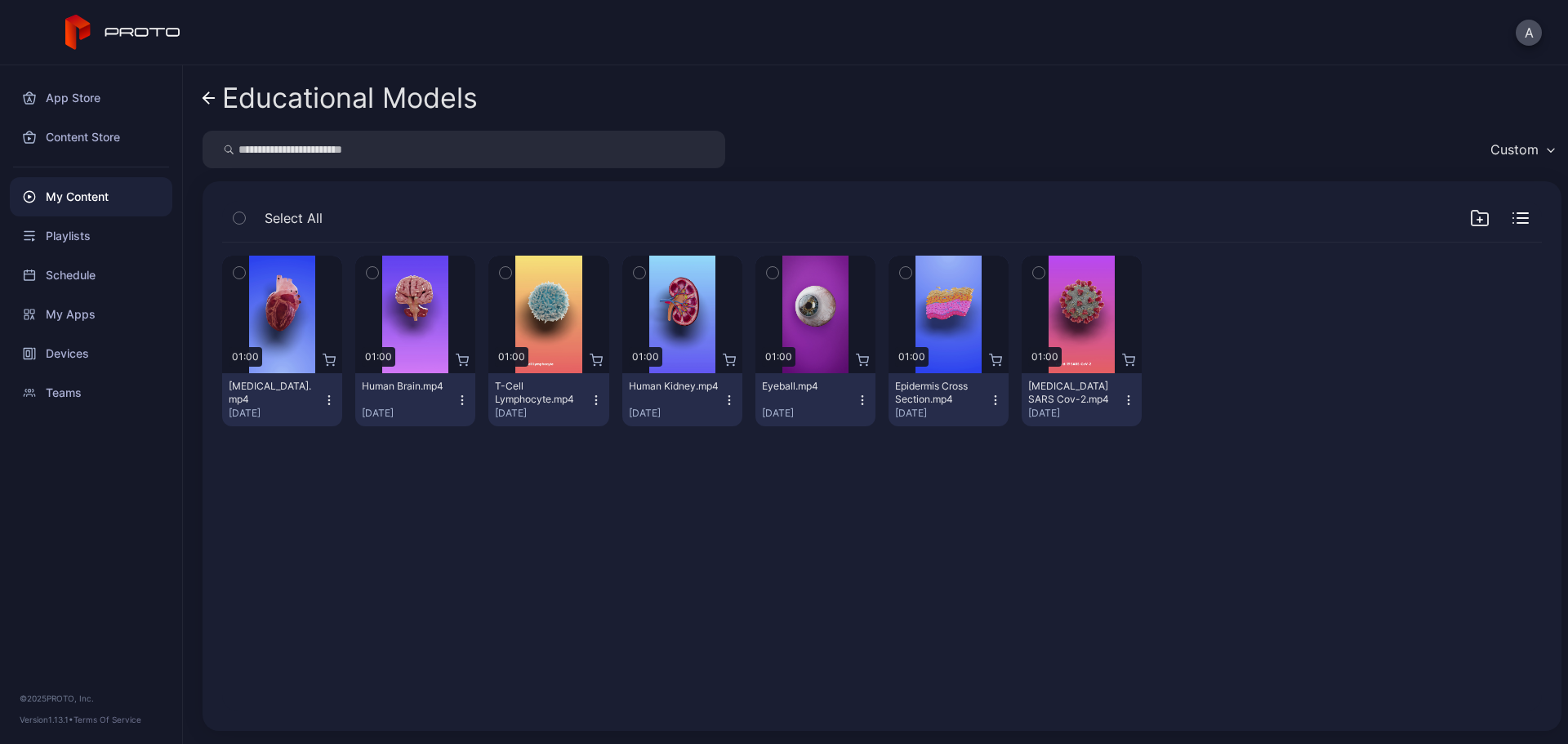
click at [857, 402] on icon "button" at bounding box center [863, 400] width 13 height 13
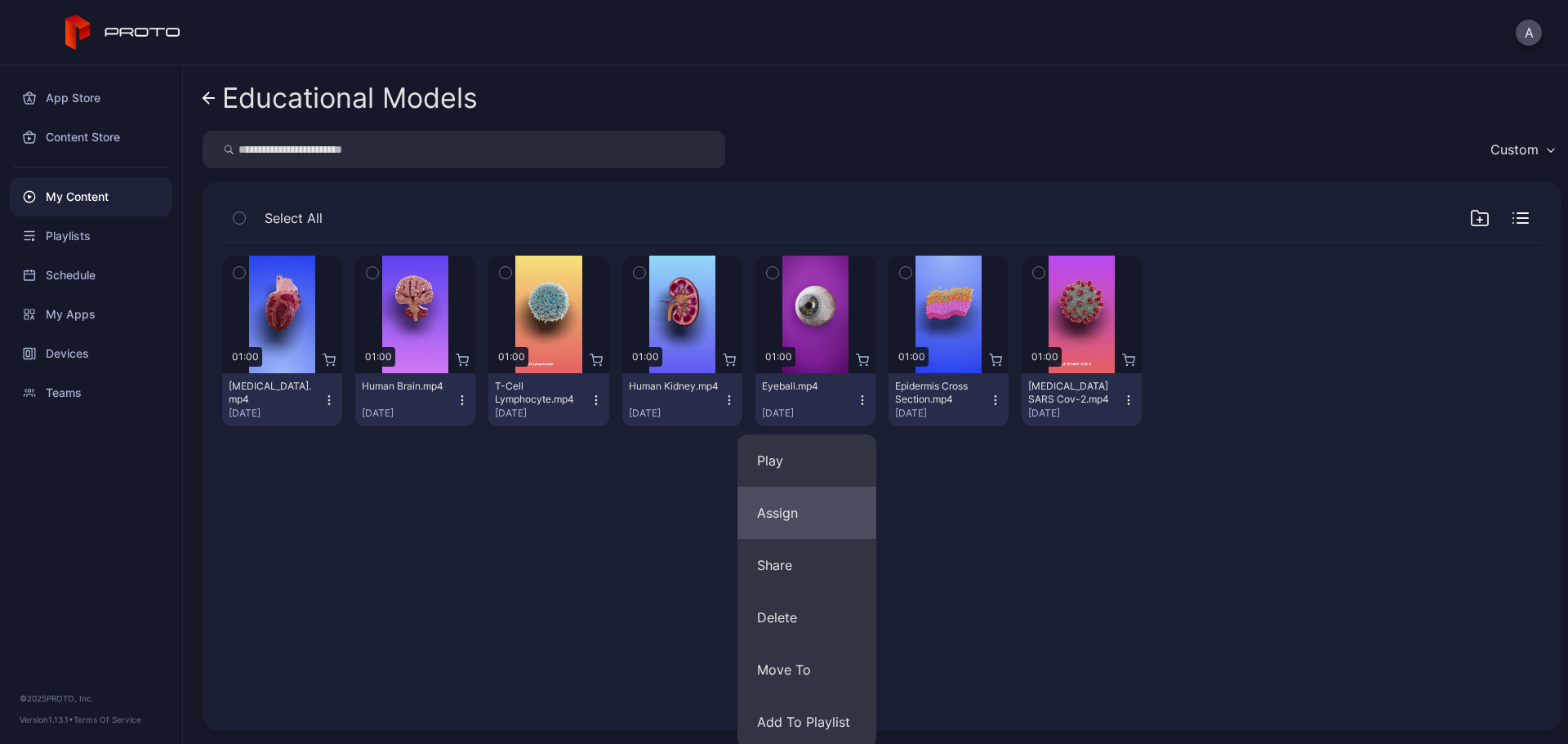
click at [812, 511] on button "Assign" at bounding box center [807, 513] width 139 height 53
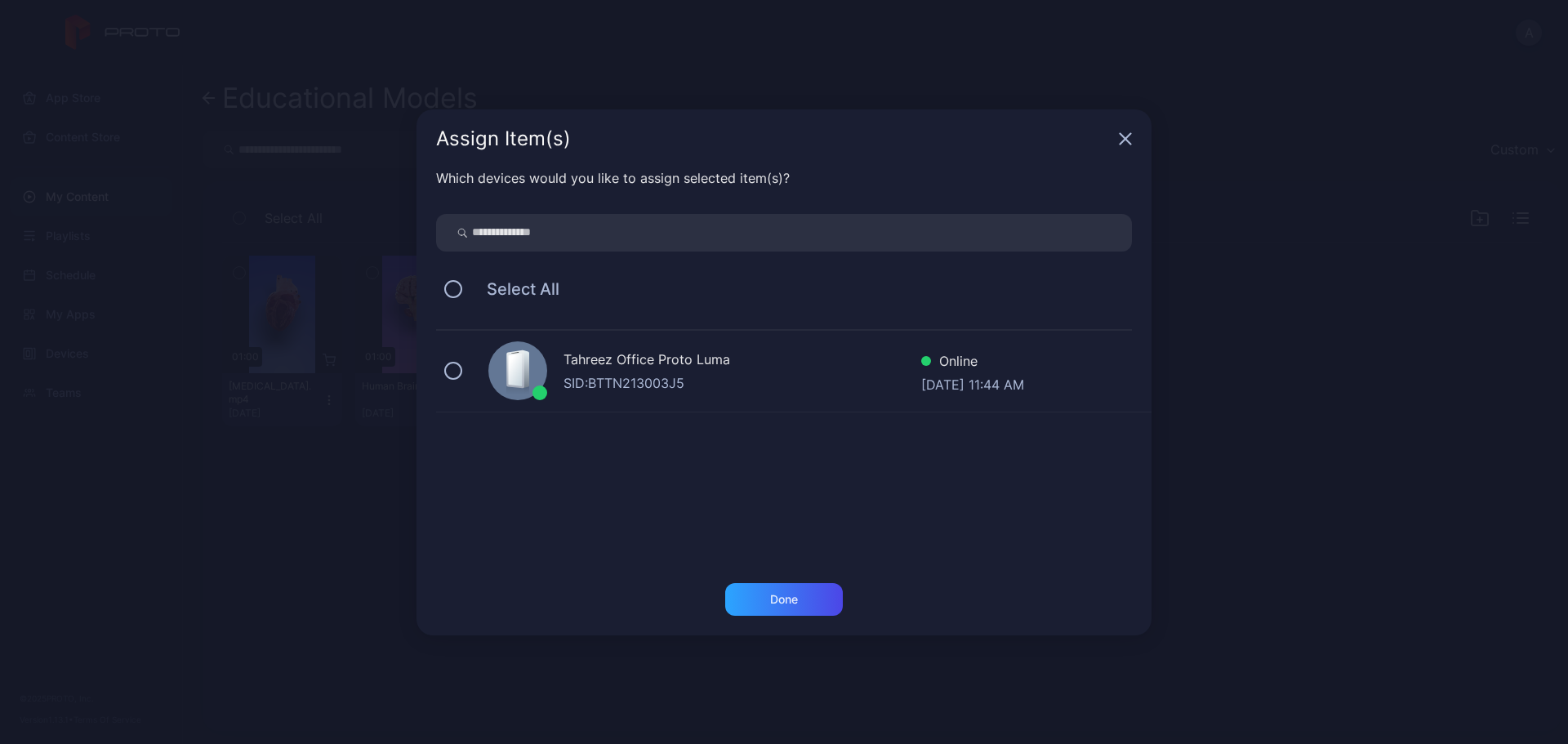
click at [614, 386] on div "SID: BTTN213003J5" at bounding box center [742, 383] width 358 height 19
click at [802, 567] on div "Done" at bounding box center [784, 599] width 117 height 32
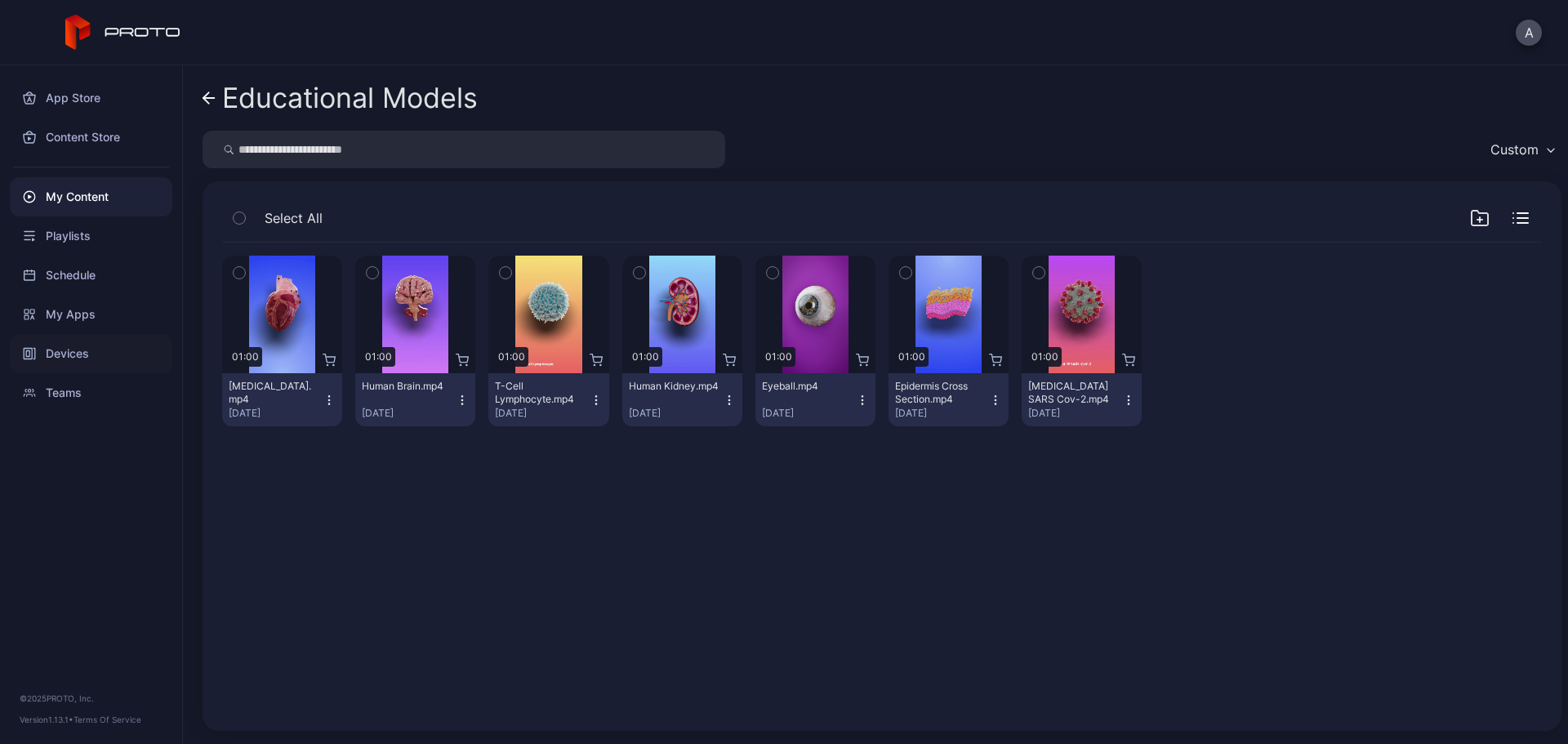
click at [131, 348] on div "Devices" at bounding box center [91, 354] width 163 height 39
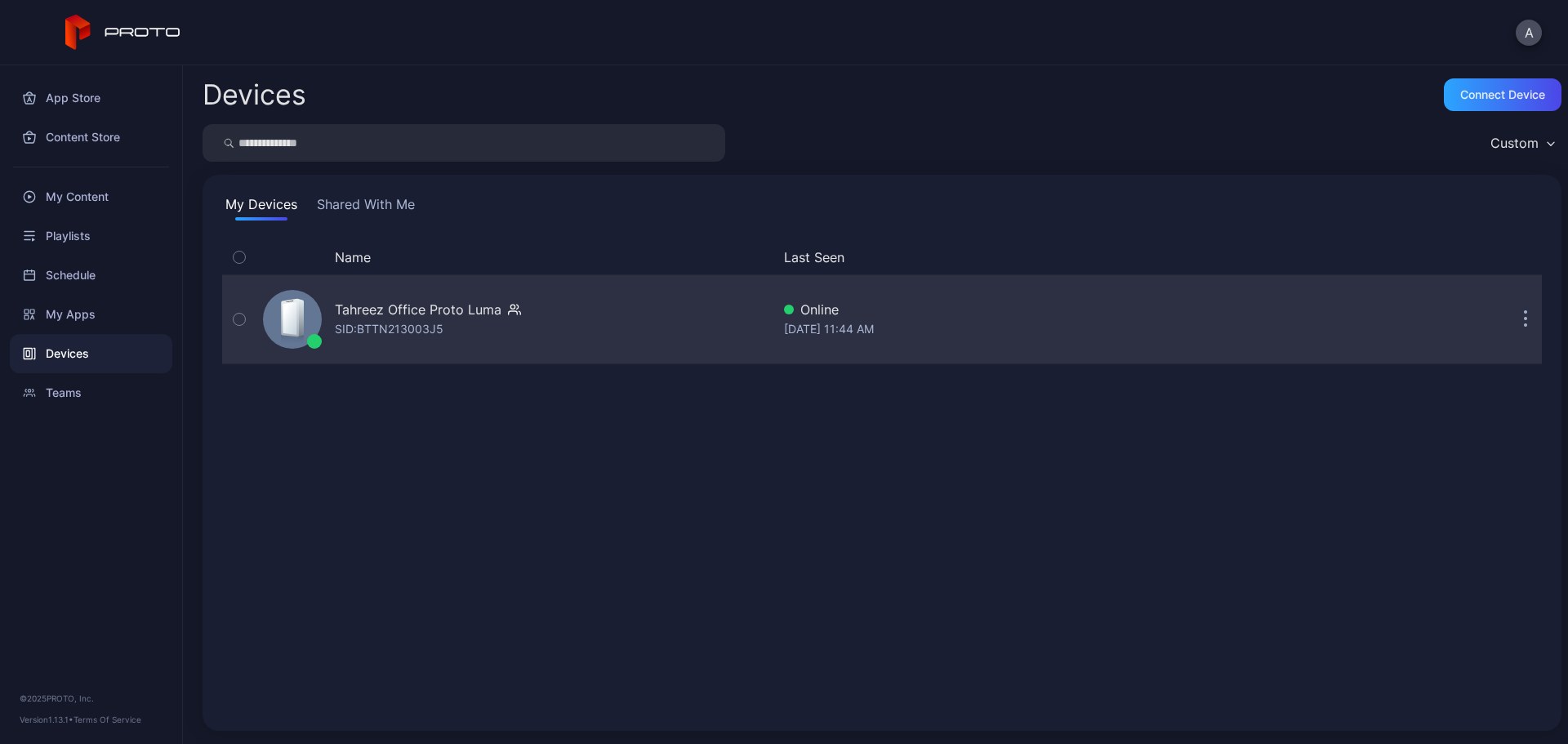
click at [504, 328] on div "Tahreez Office Proto [PERSON_NAME]: BTTN213003J5" at bounding box center [428, 319] width 187 height 39
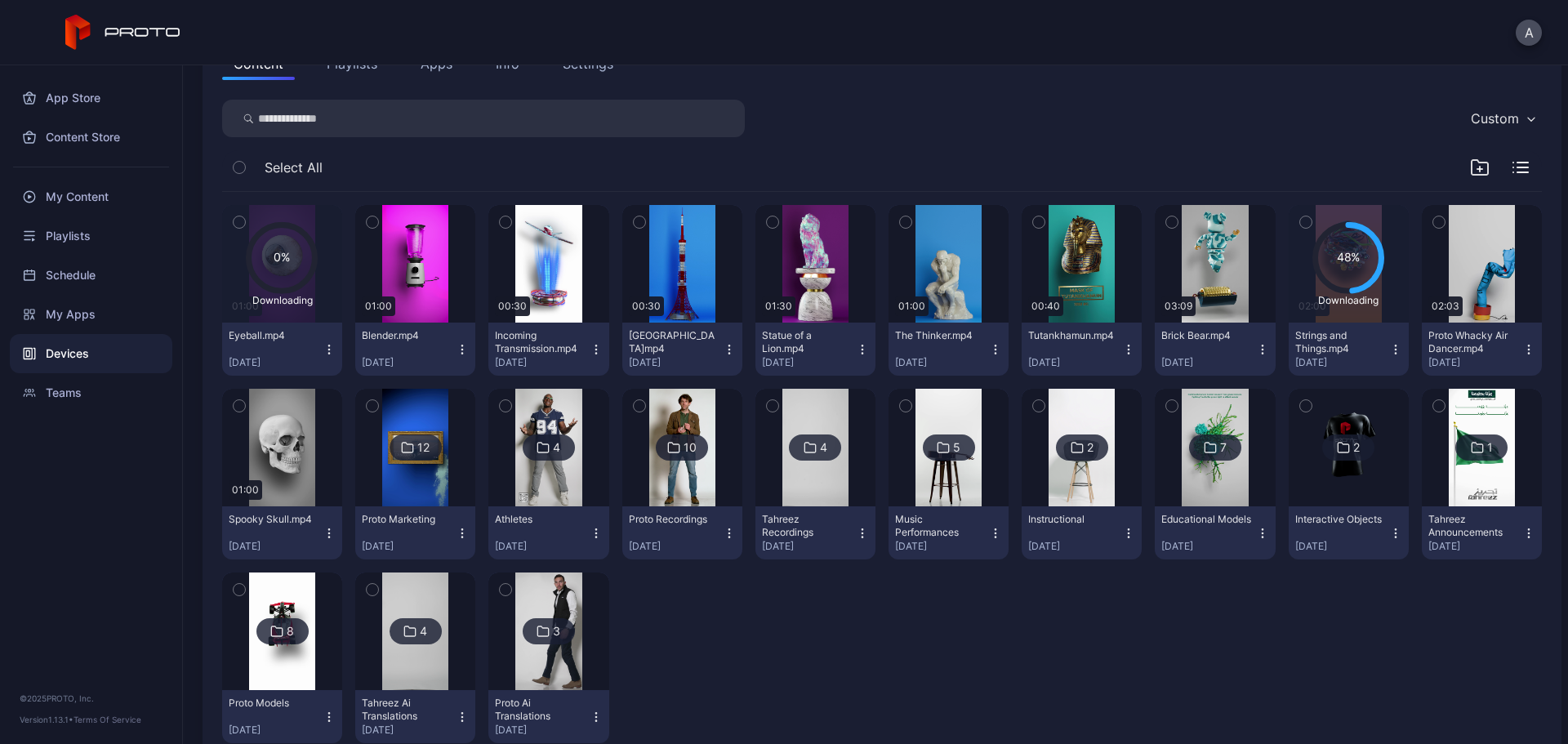
scroll to position [242, 0]
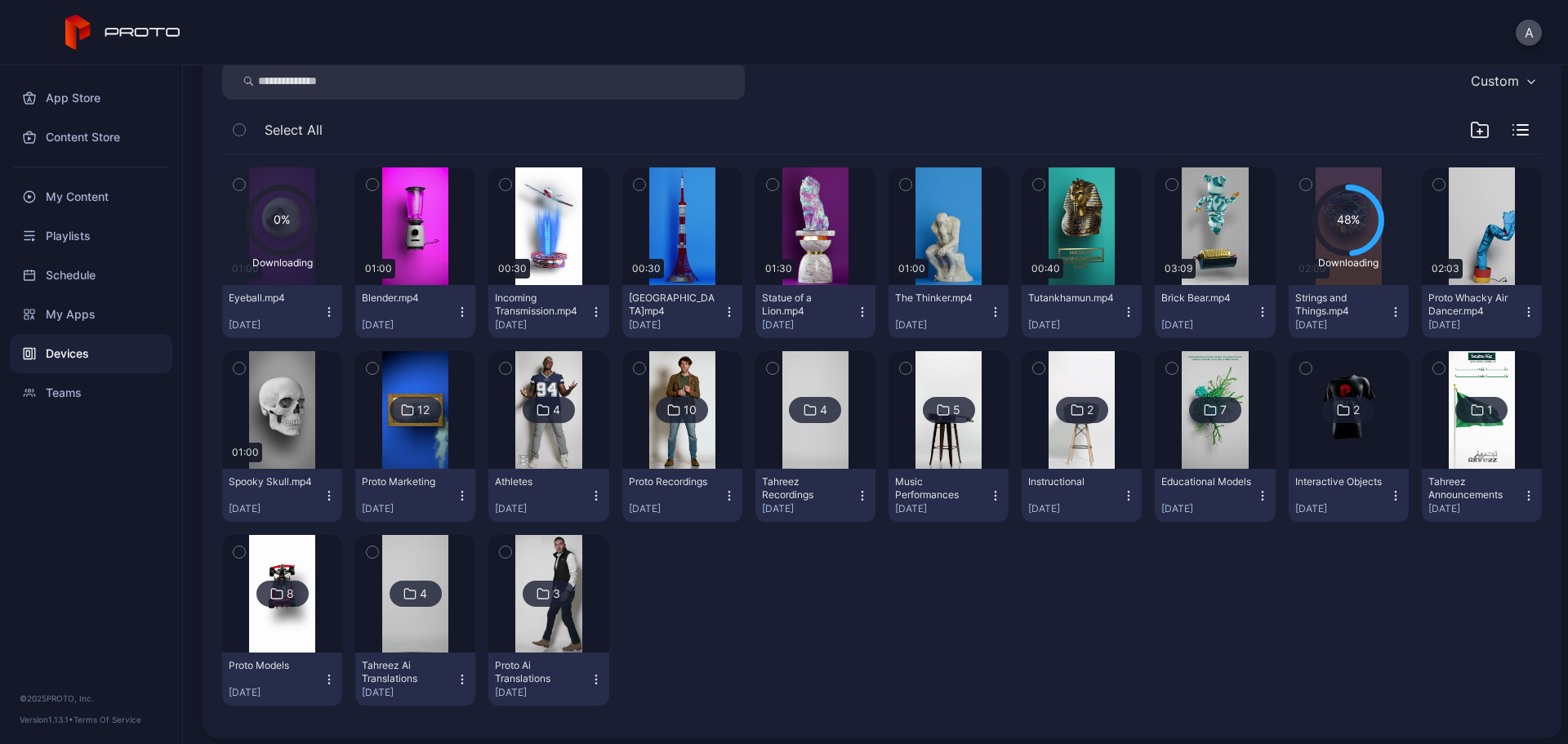
click at [371, 186] on icon "button" at bounding box center [372, 184] width 11 height 18
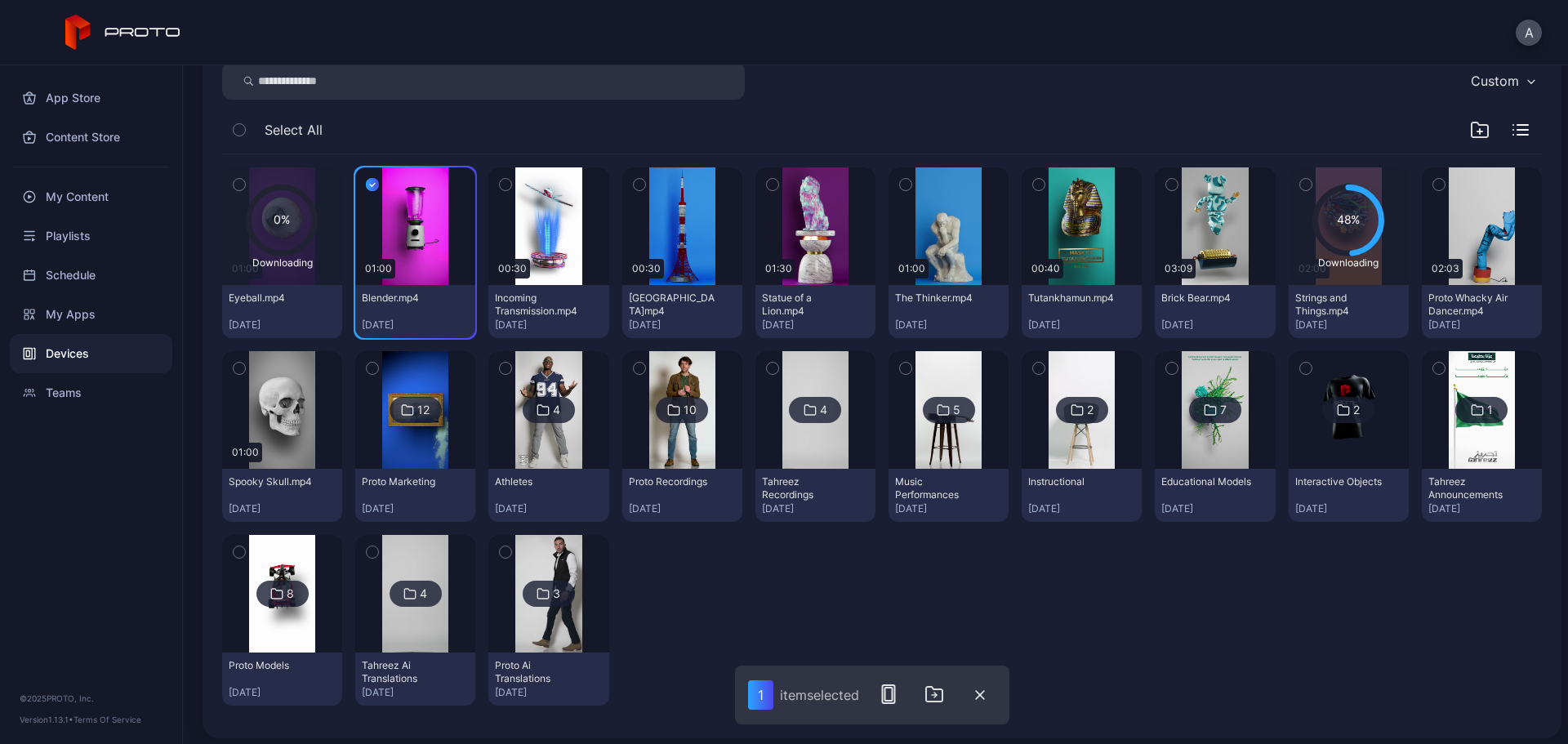
click at [503, 188] on icon "button" at bounding box center [505, 184] width 11 height 18
click at [638, 186] on icon "button" at bounding box center [639, 185] width 4 height 3
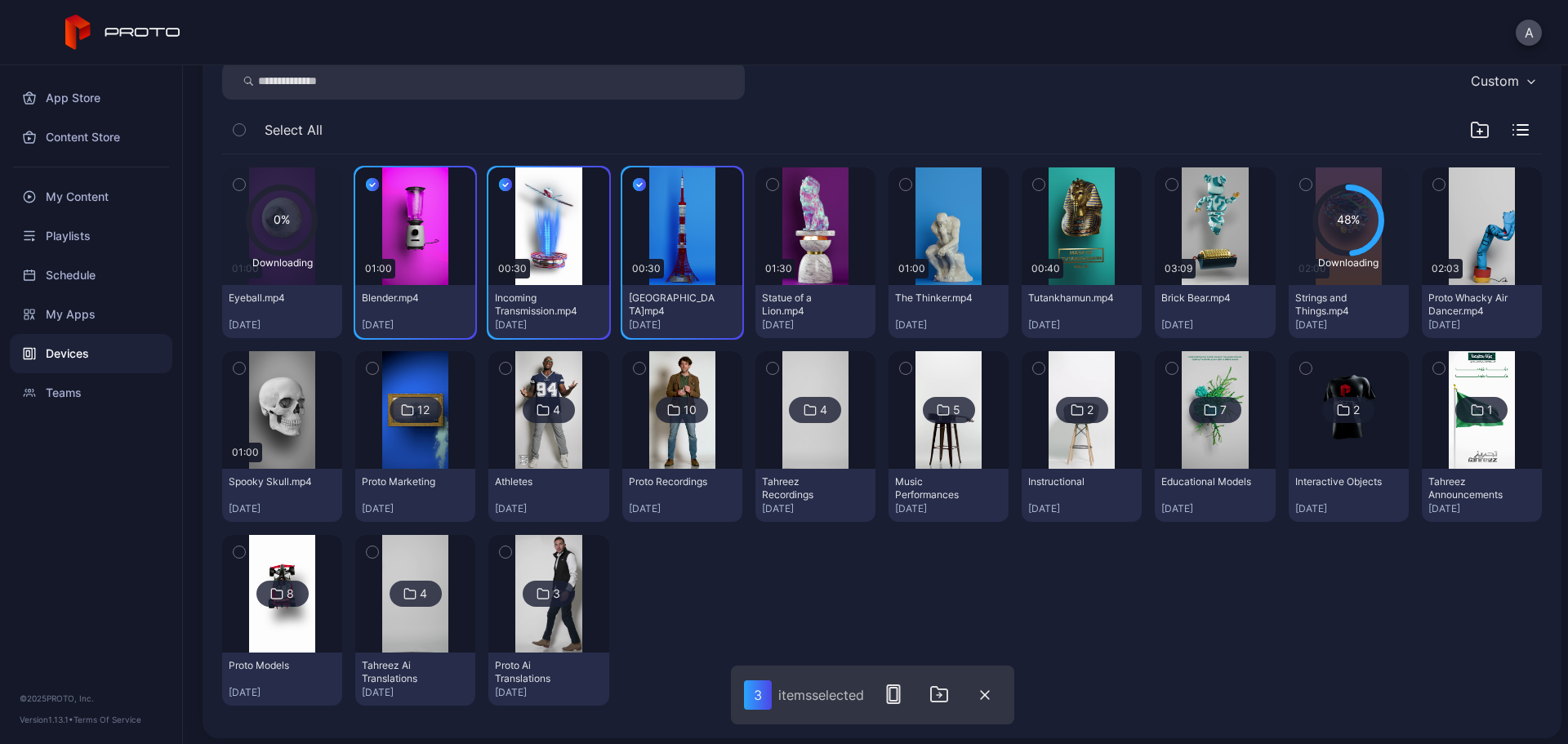
click at [771, 187] on icon "button" at bounding box center [772, 185] width 4 height 3
click at [904, 186] on icon "button" at bounding box center [906, 185] width 4 height 3
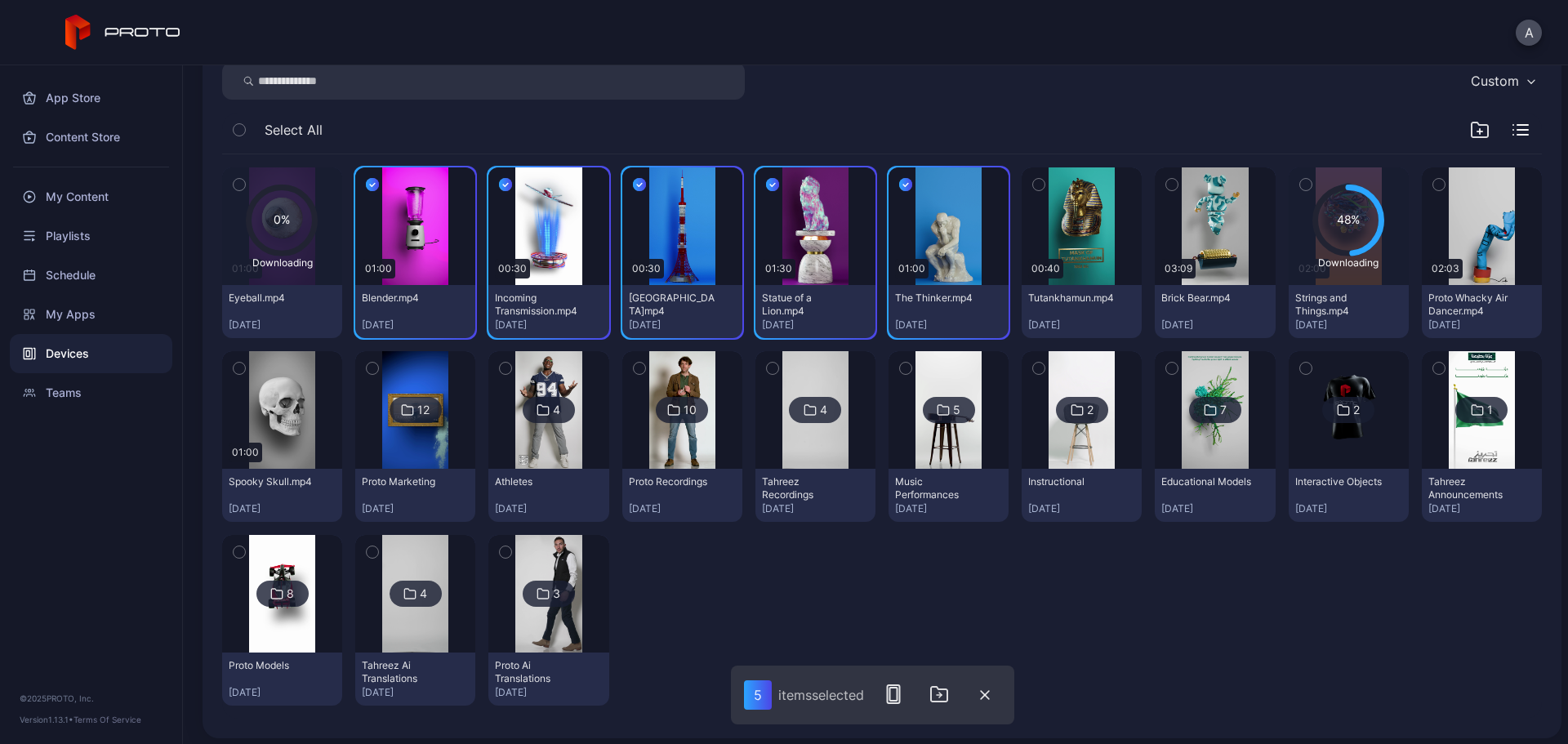
click at [1033, 184] on icon "button" at bounding box center [1039, 184] width 11 height 18
click at [1167, 186] on icon "button" at bounding box center [1173, 184] width 11 height 18
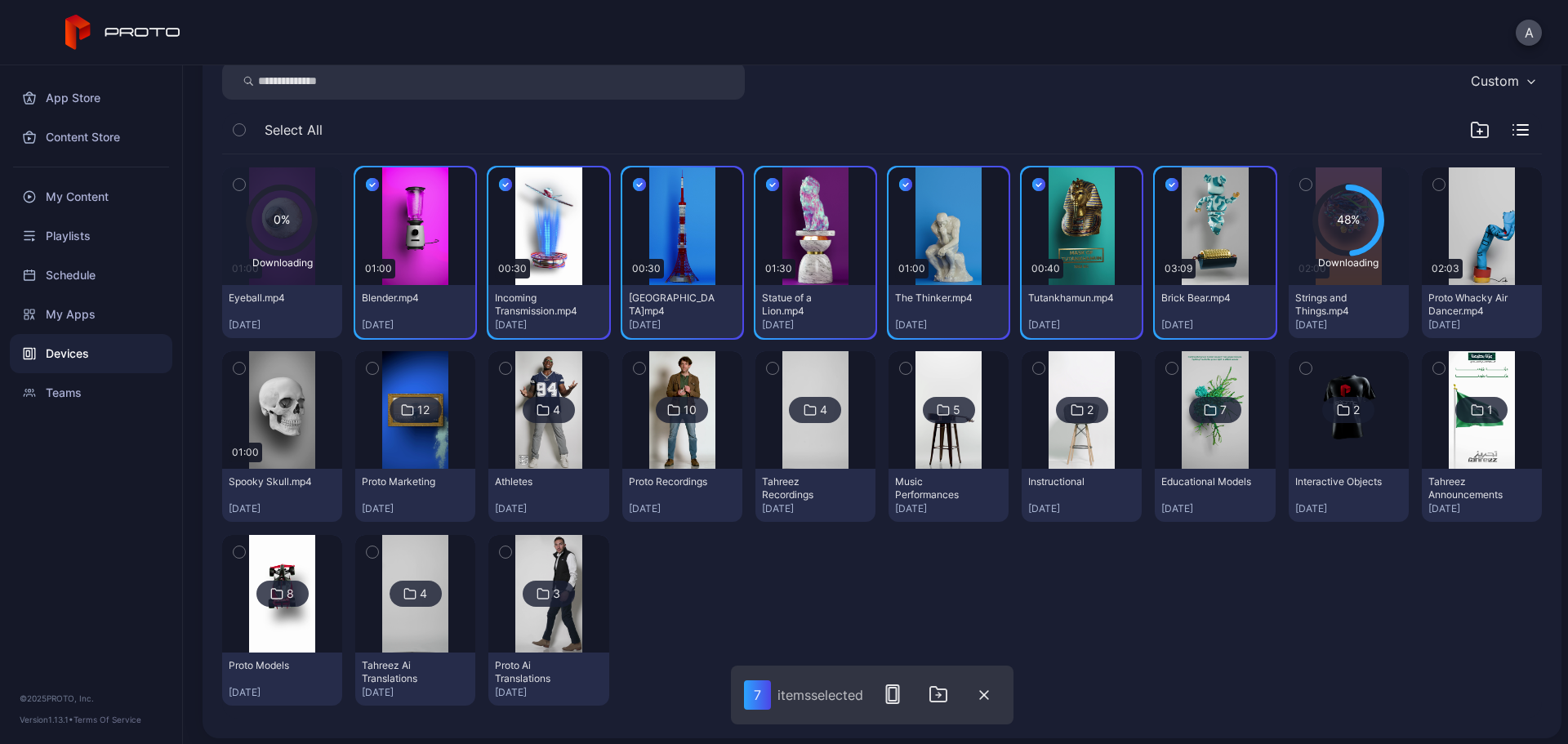
click at [1254, 185] on icon "button" at bounding box center [1440, 184] width 11 height 18
click at [237, 366] on icon "button" at bounding box center [239, 368] width 11 height 18
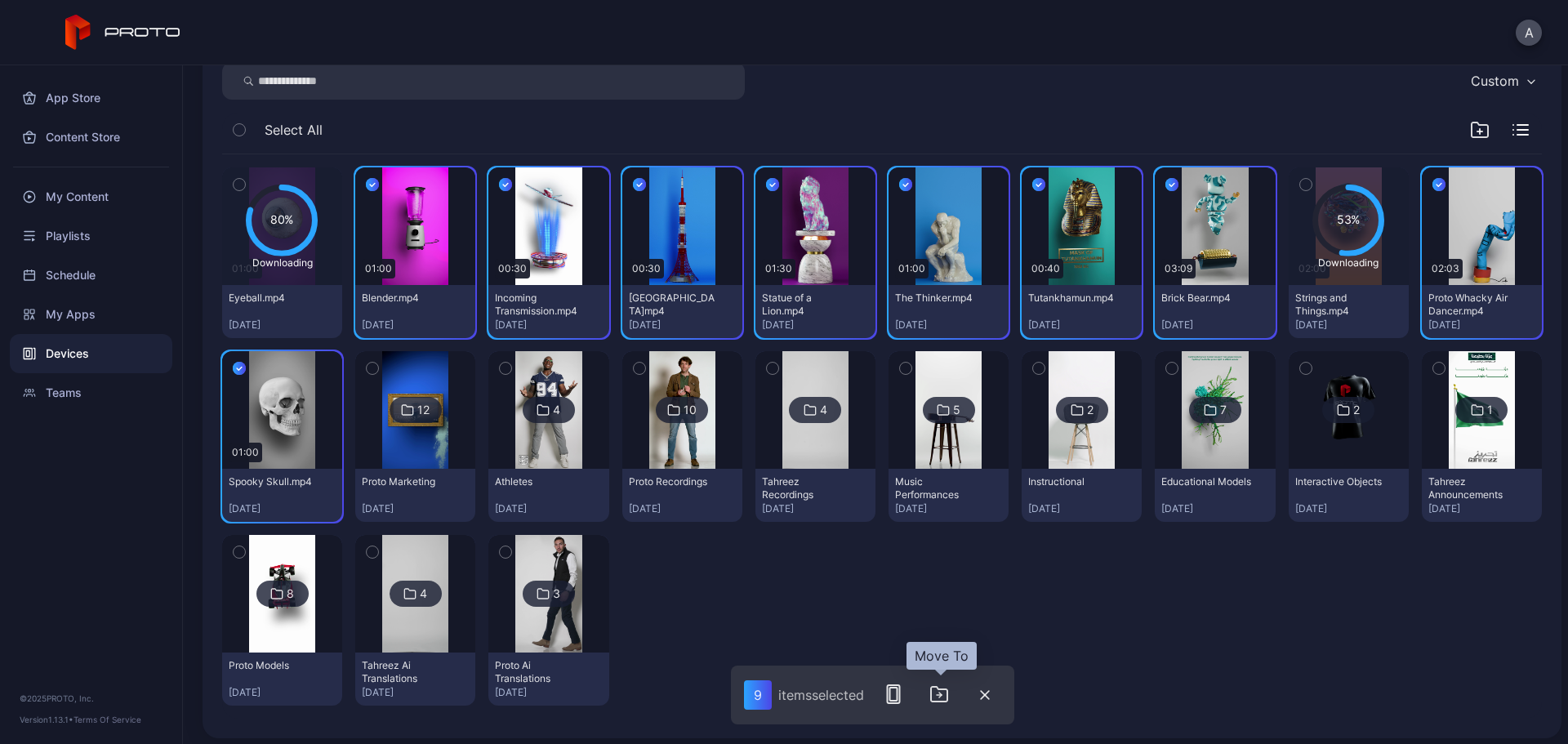
click at [948, 567] on icon "button" at bounding box center [940, 695] width 17 height 15
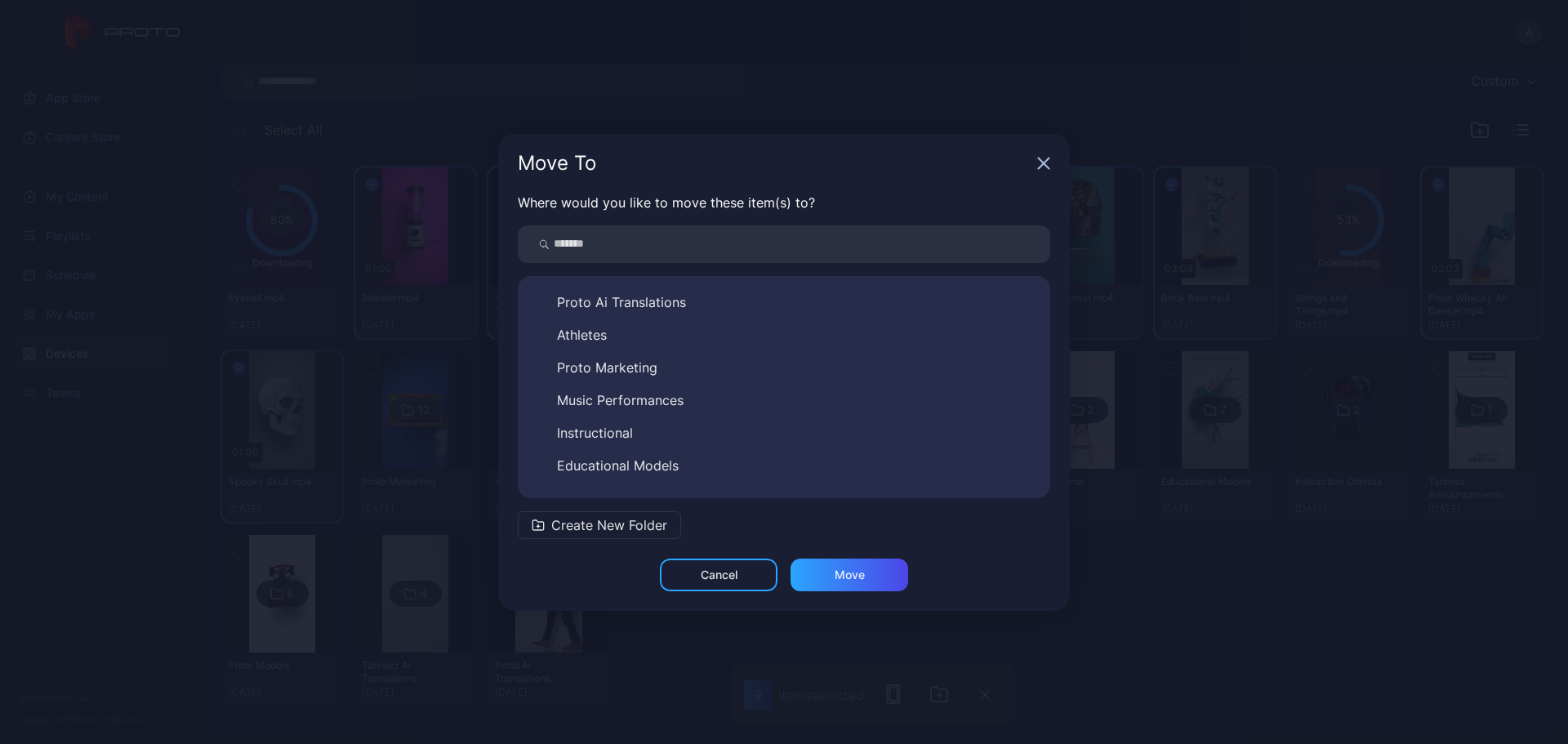
scroll to position [222, 0]
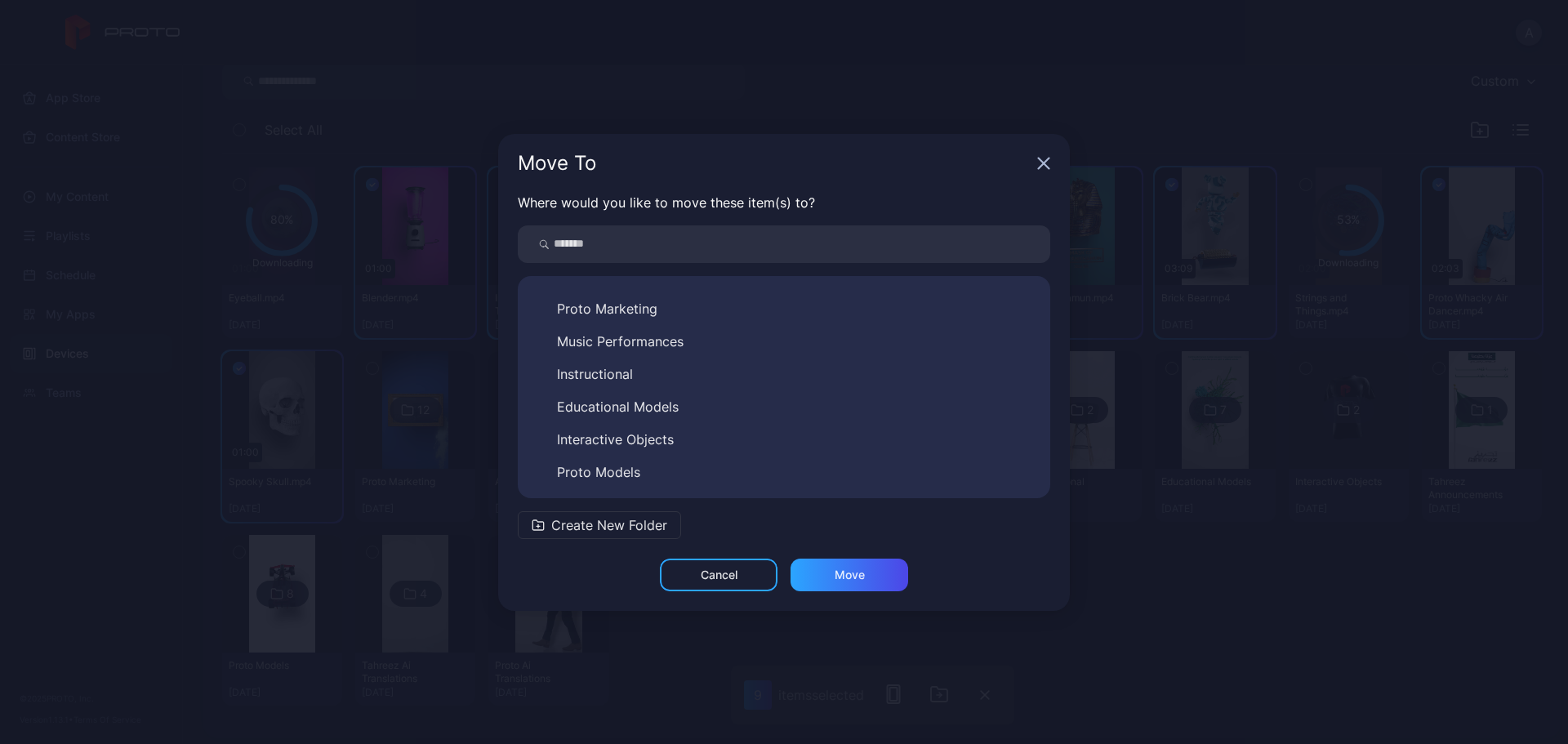
click at [716, 470] on button "Proto Models" at bounding box center [784, 472] width 506 height 26
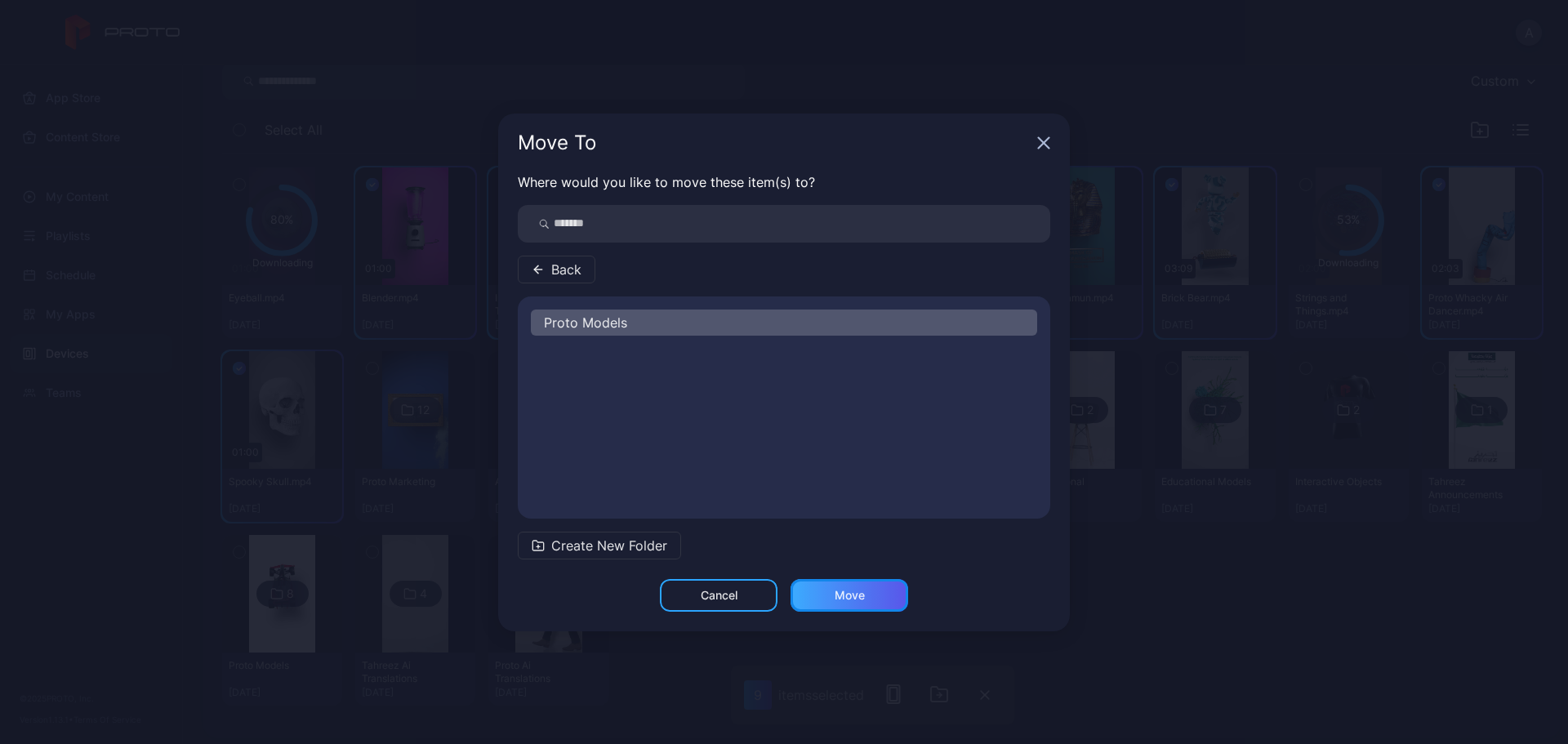
click at [845, 567] on div "Move" at bounding box center [850, 595] width 30 height 13
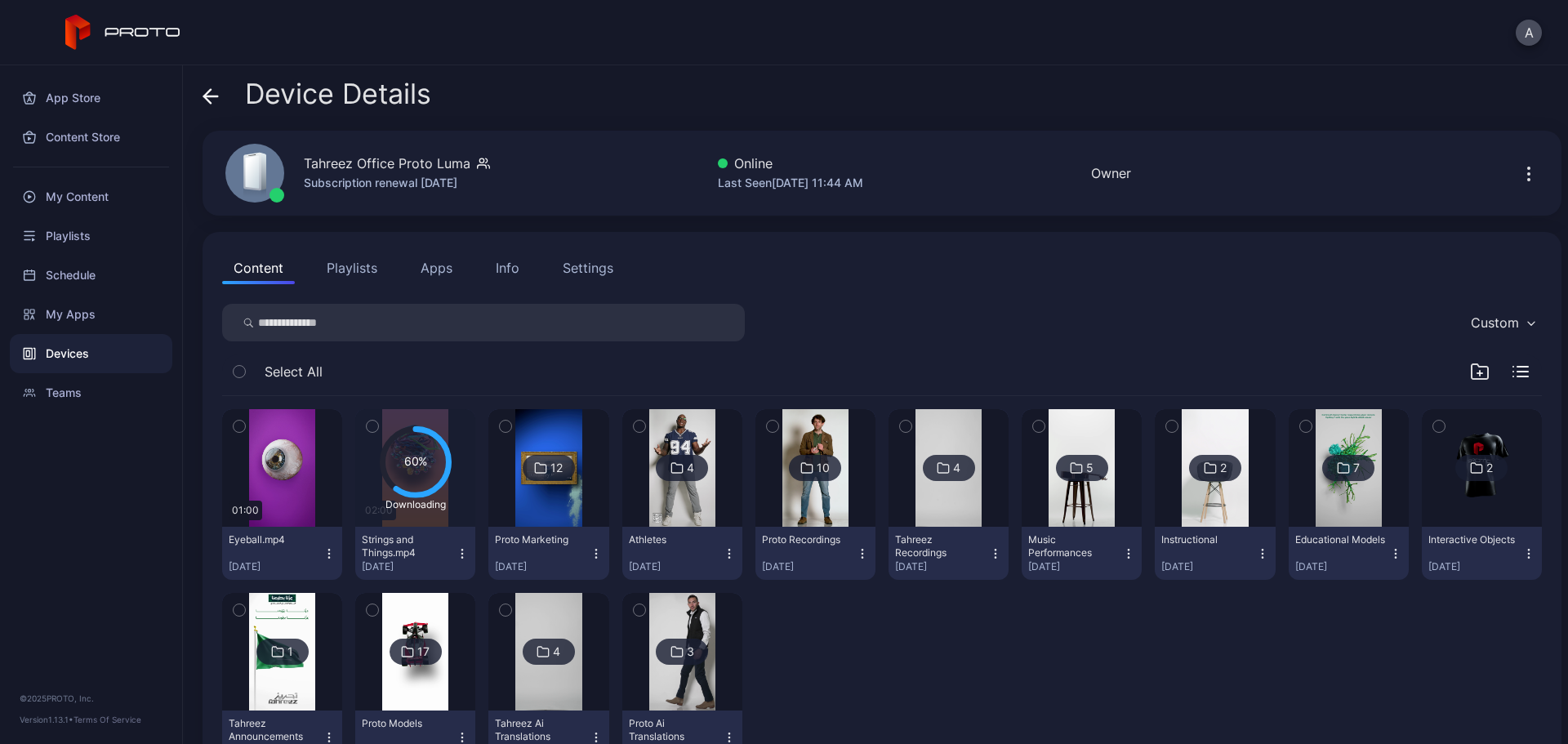
scroll to position [66, 0]
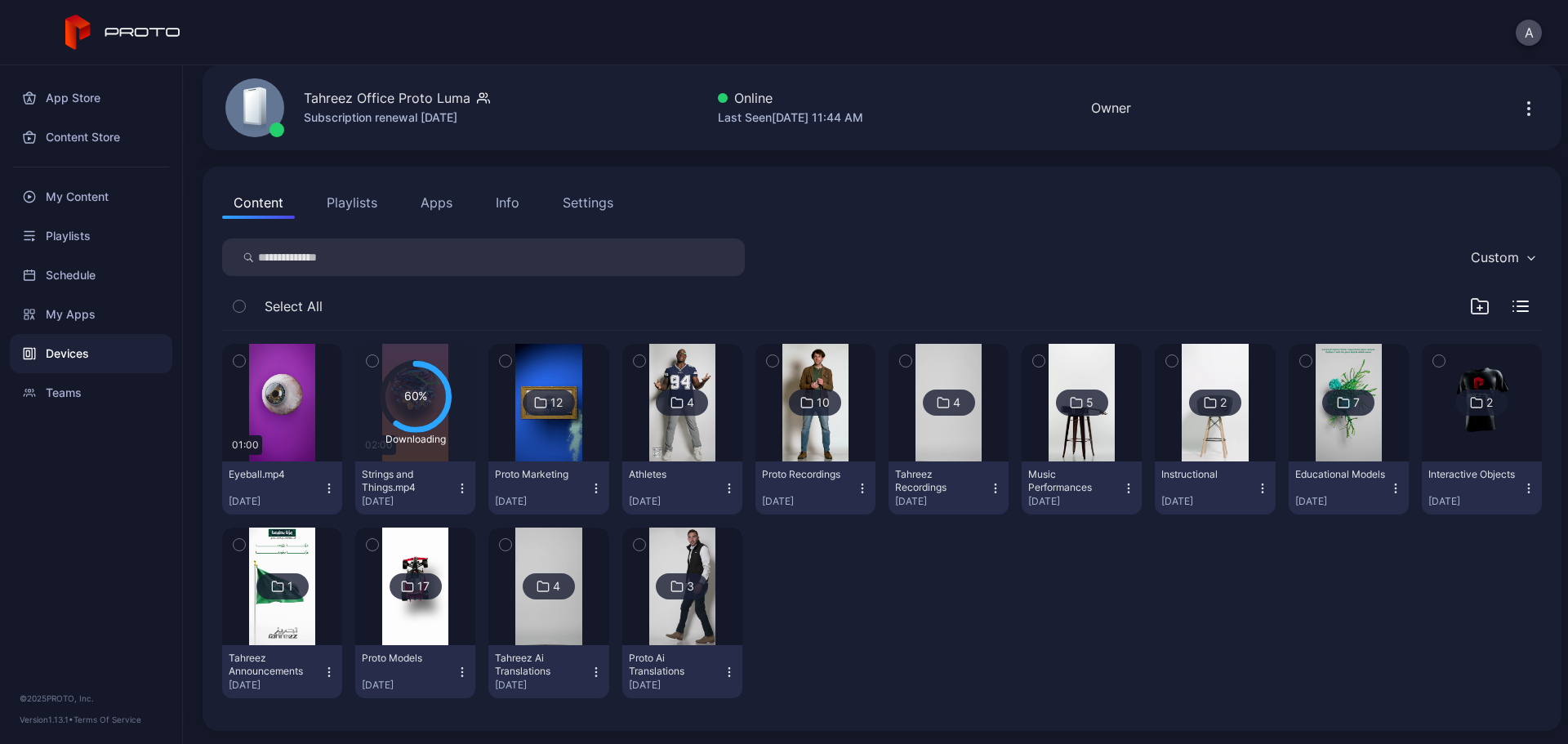
click at [240, 361] on icon "button" at bounding box center [238, 361] width 4 height 3
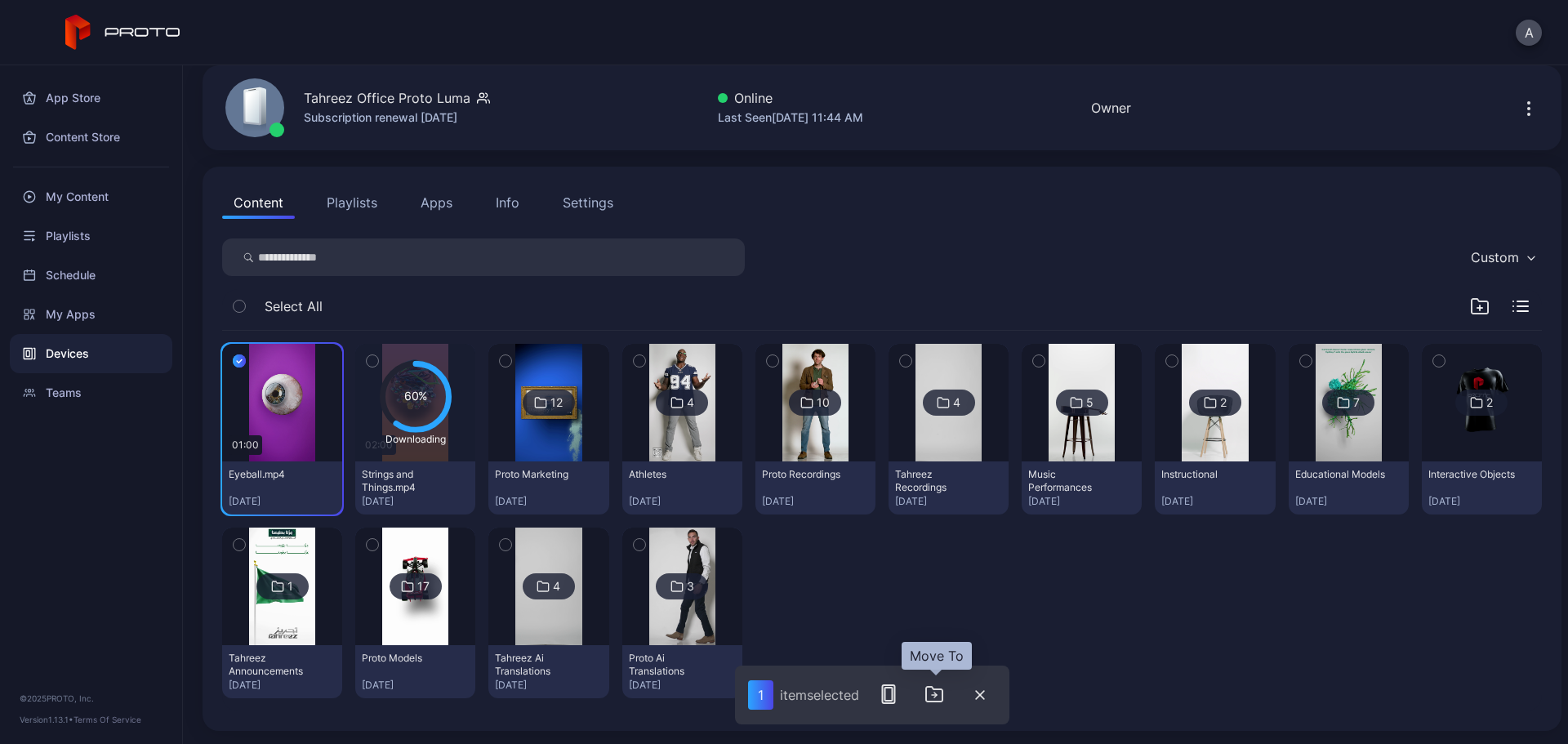
click at [940, 567] on icon "button" at bounding box center [935, 695] width 17 height 15
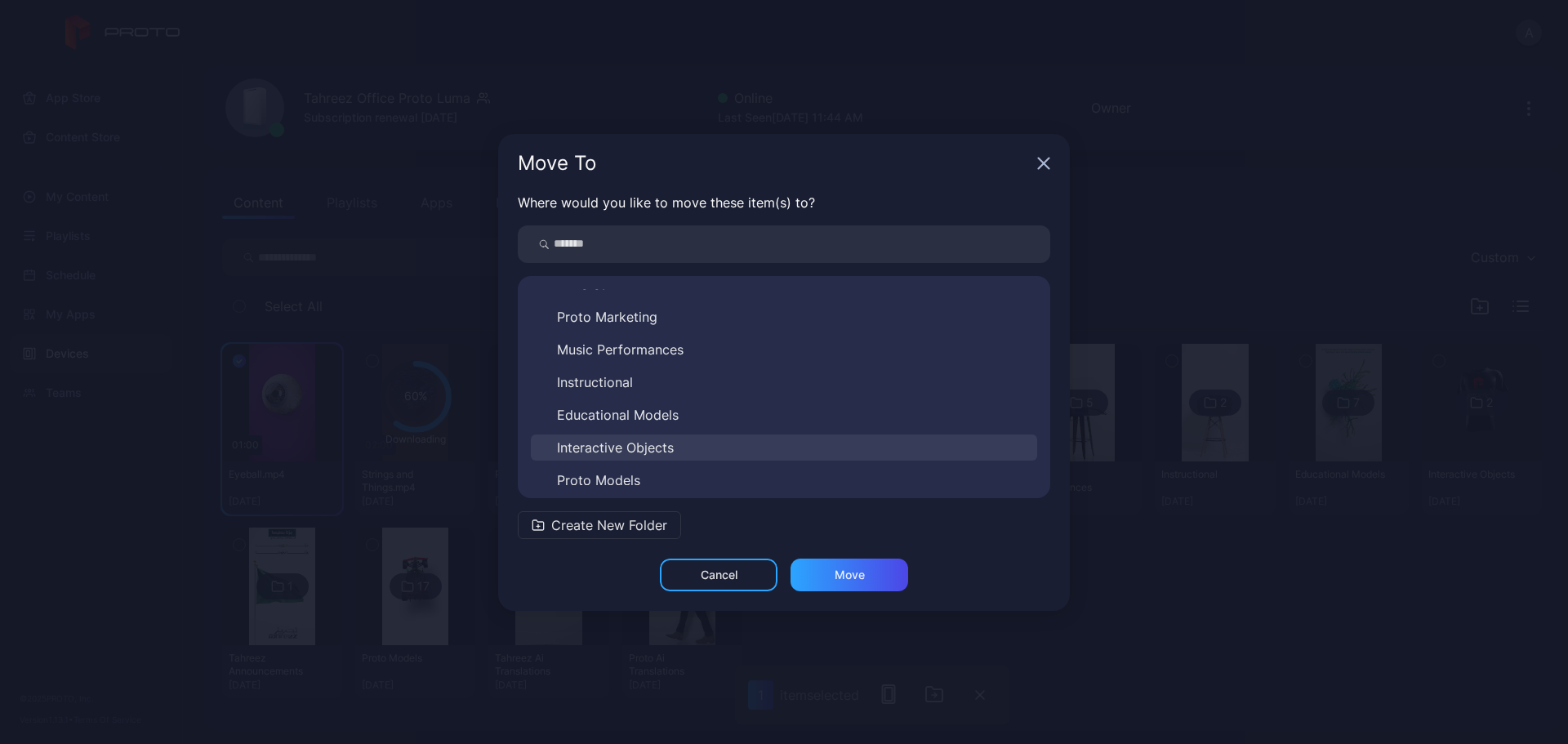
scroll to position [222, 0]
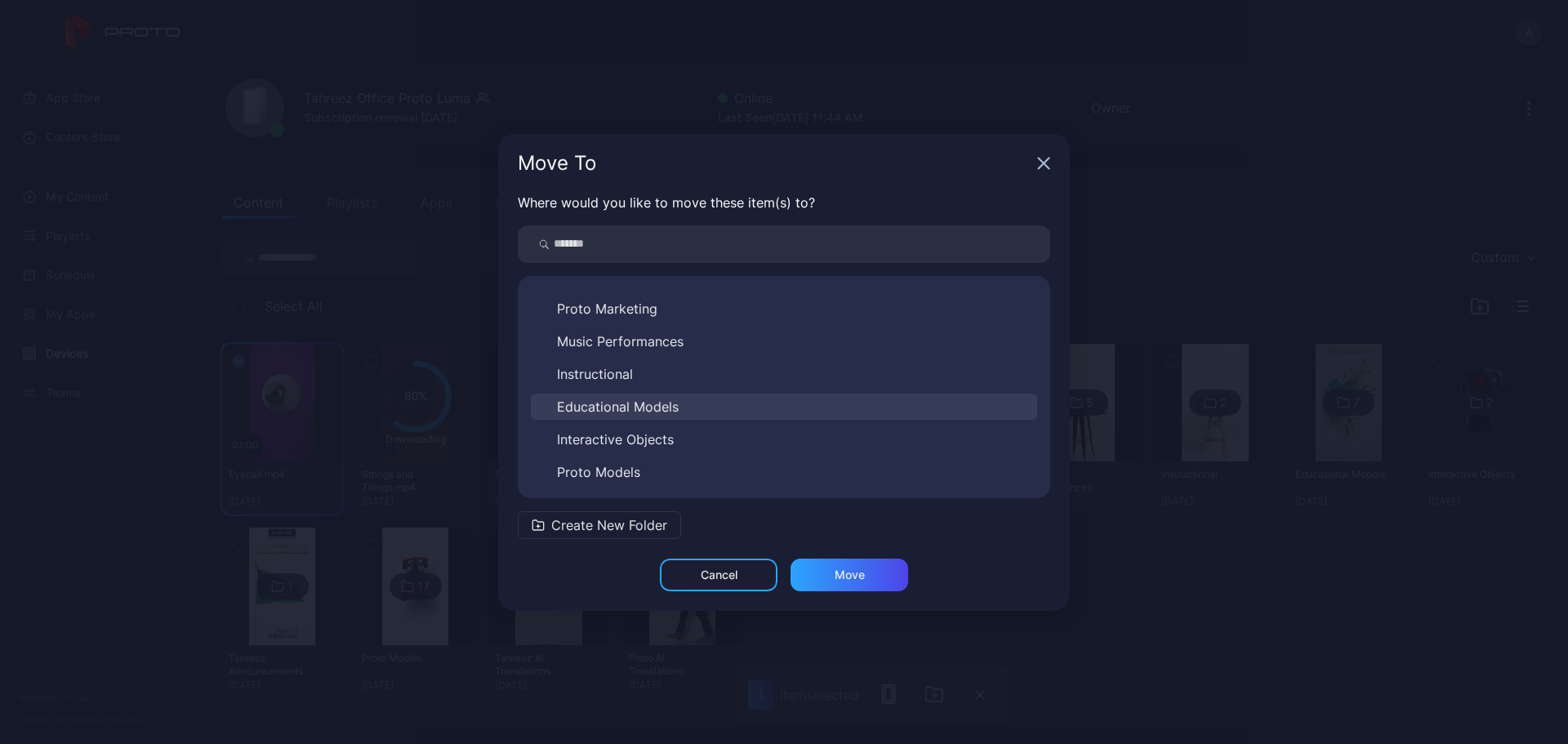
click at [687, 410] on button "Educational Models" at bounding box center [784, 407] width 506 height 26
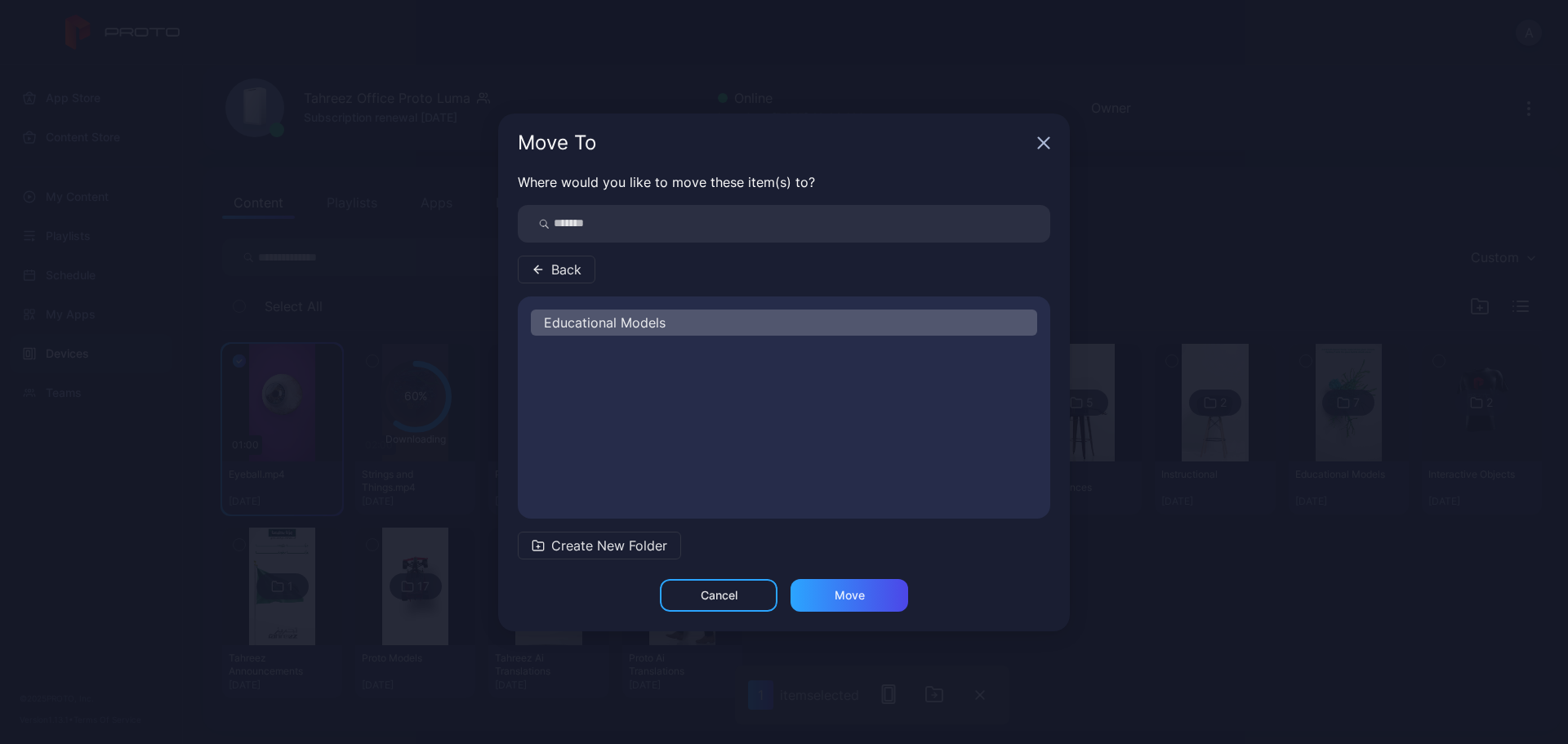
scroll to position [0, 0]
click at [836, 567] on div "Move" at bounding box center [849, 595] width 117 height 32
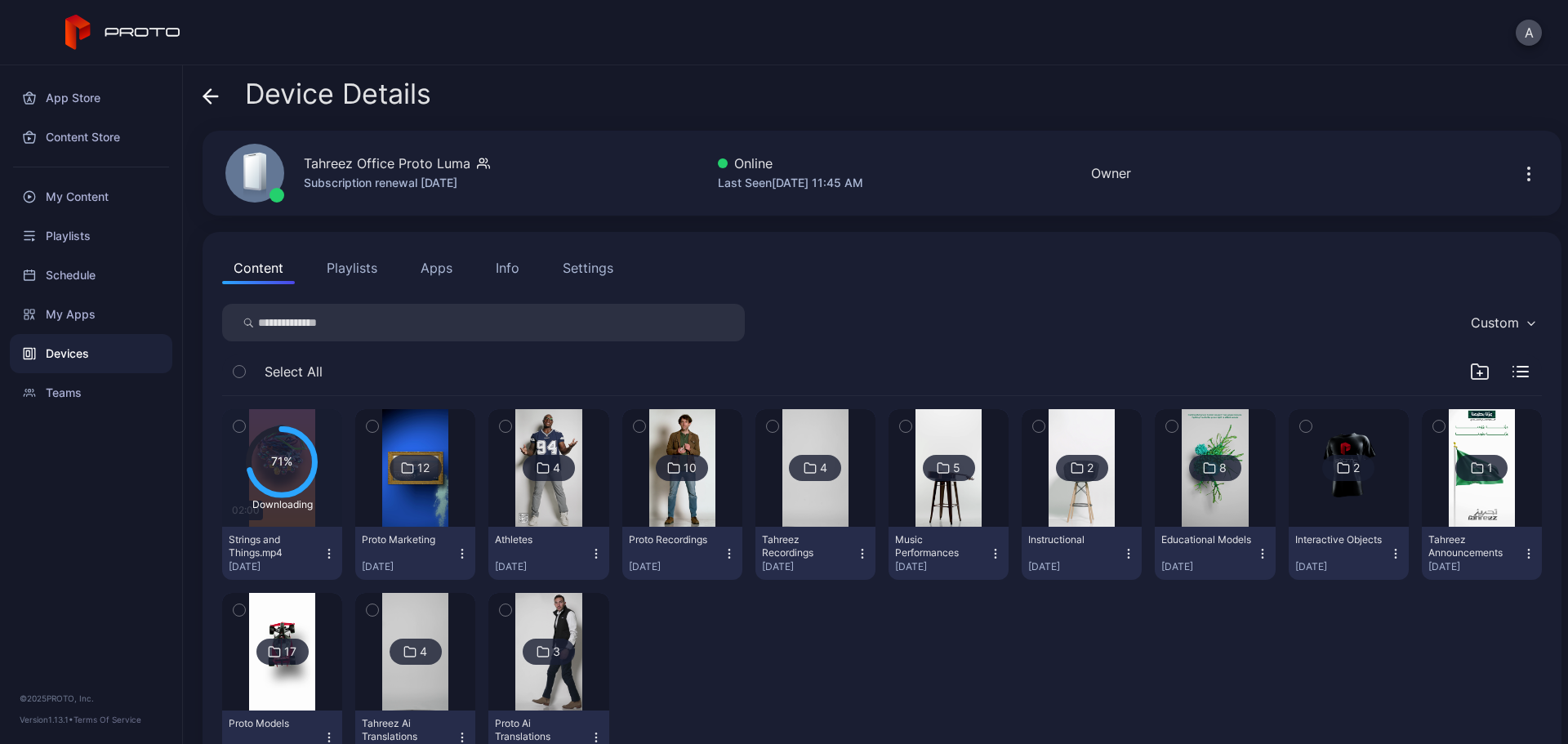
scroll to position [66, 0]
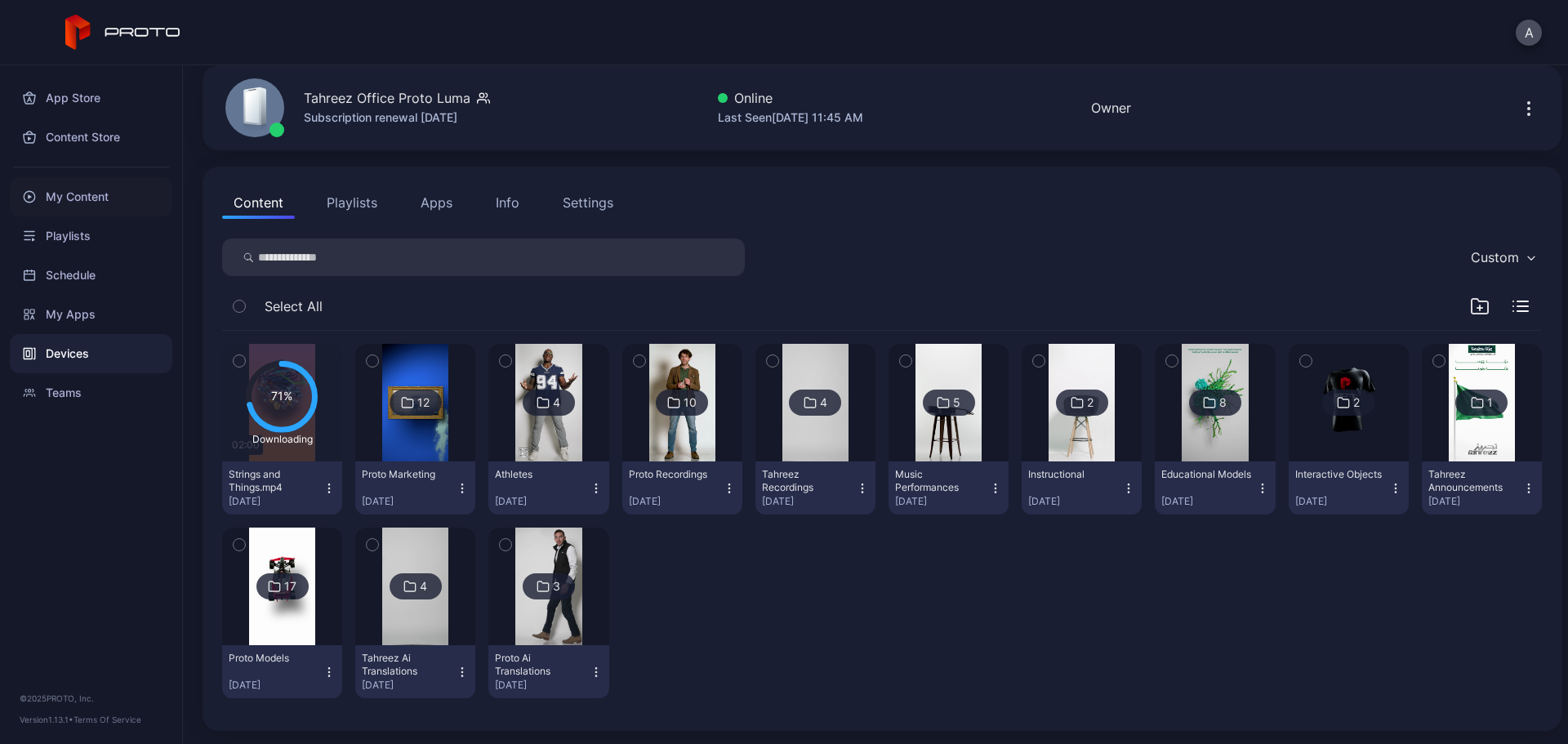
click at [74, 188] on div "My Content" at bounding box center [91, 197] width 163 height 39
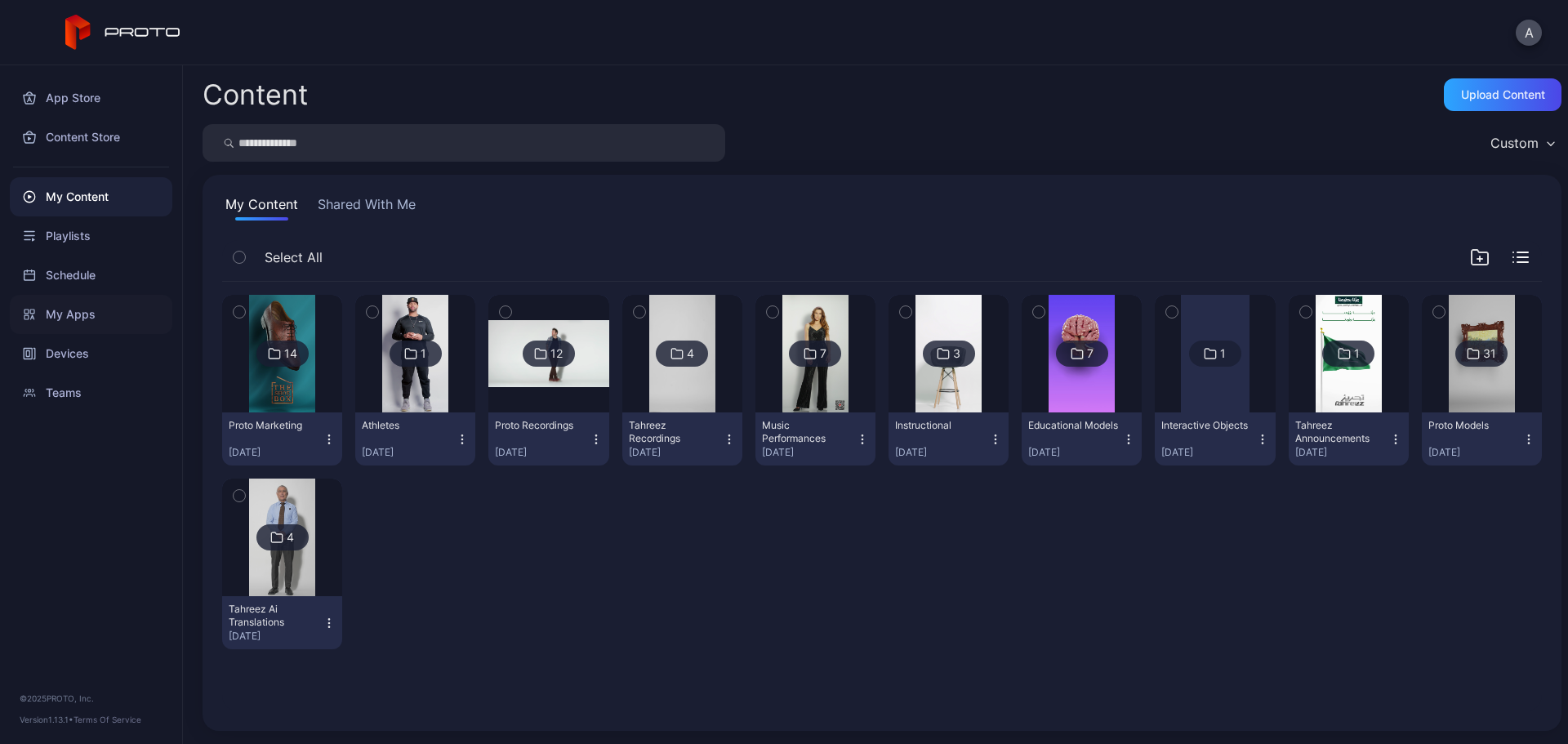
click at [115, 318] on div "My Apps" at bounding box center [91, 314] width 163 height 39
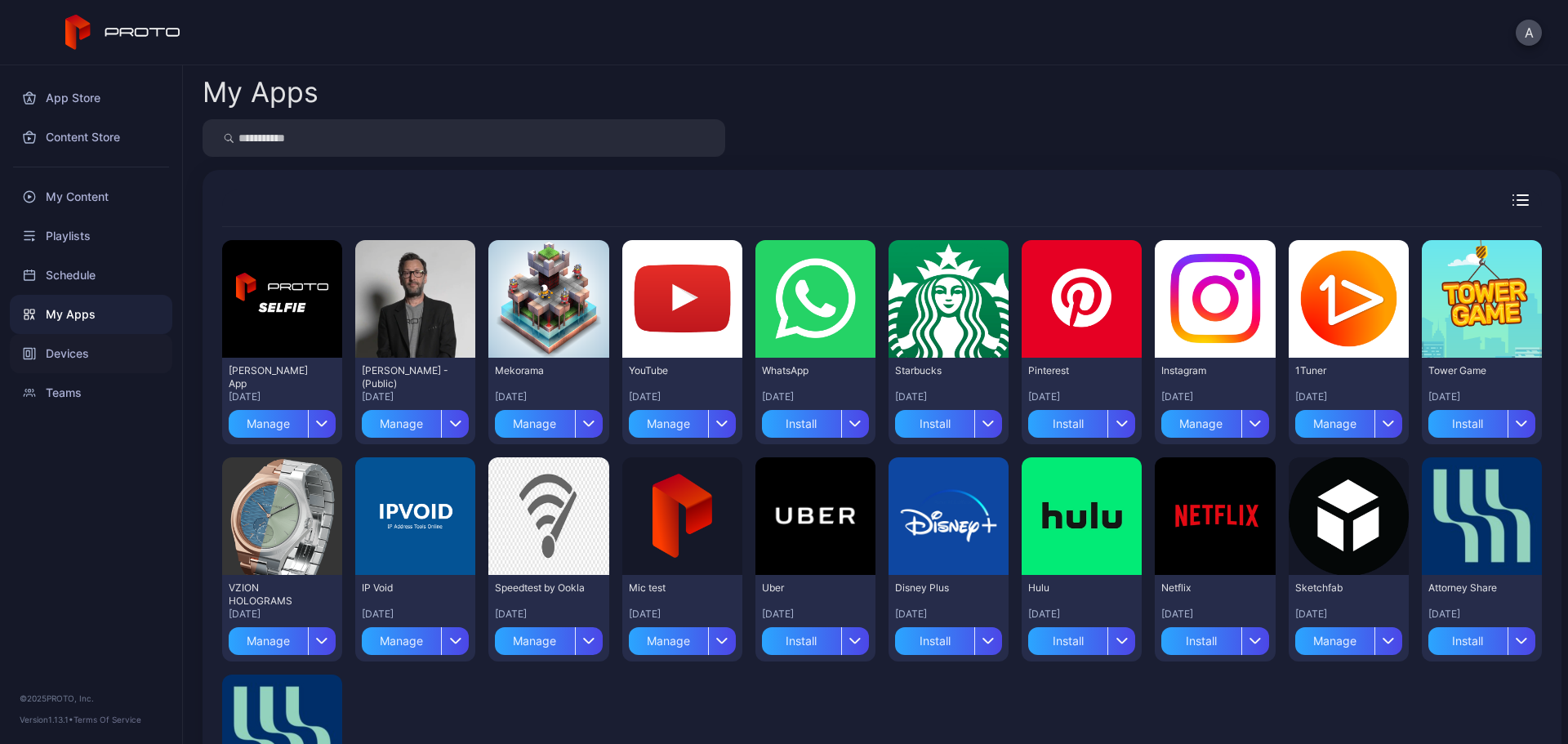
click at [115, 356] on div "Devices" at bounding box center [91, 354] width 163 height 39
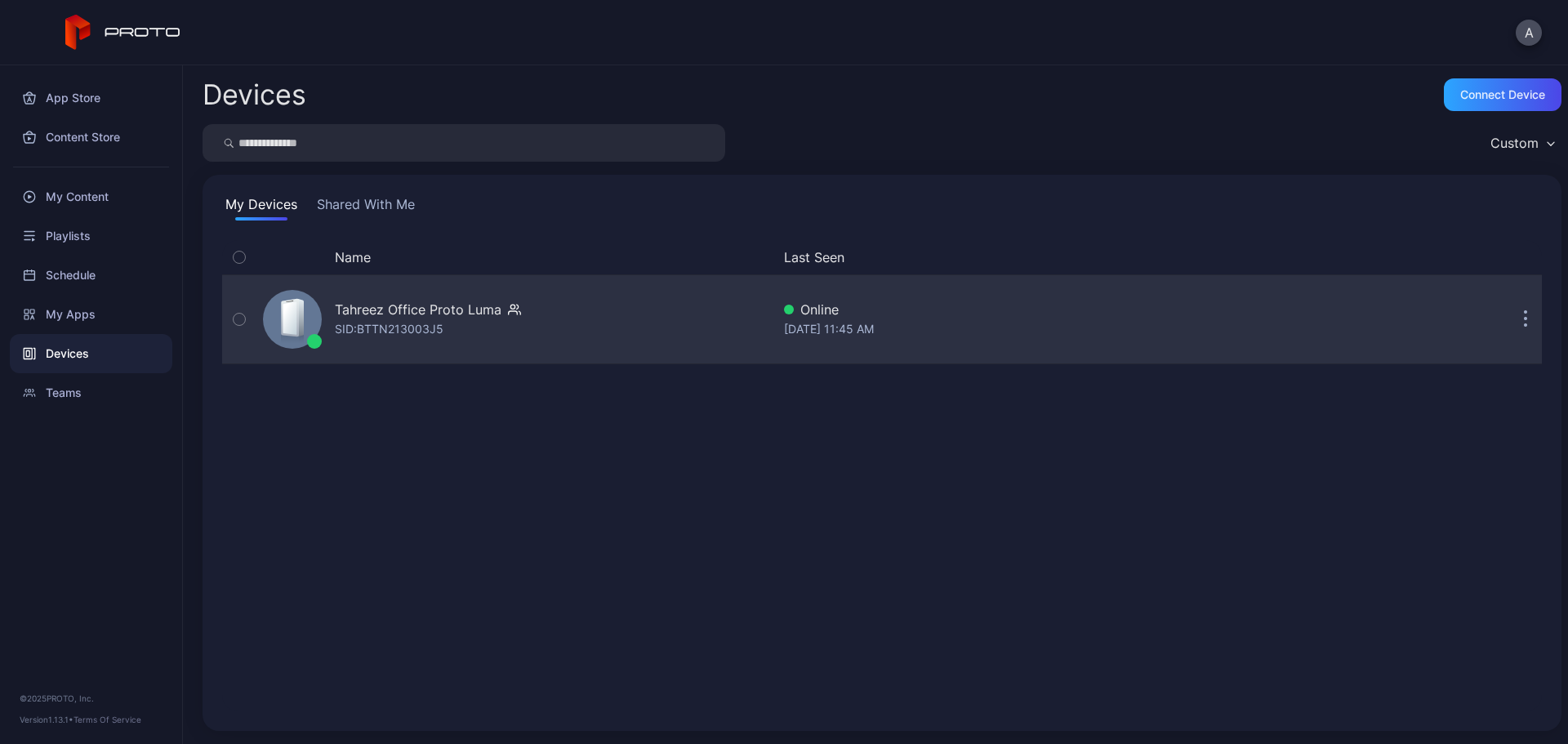
click at [460, 326] on div "Tahreez Office Proto [PERSON_NAME]: BTTN213003J5" at bounding box center [428, 319] width 187 height 39
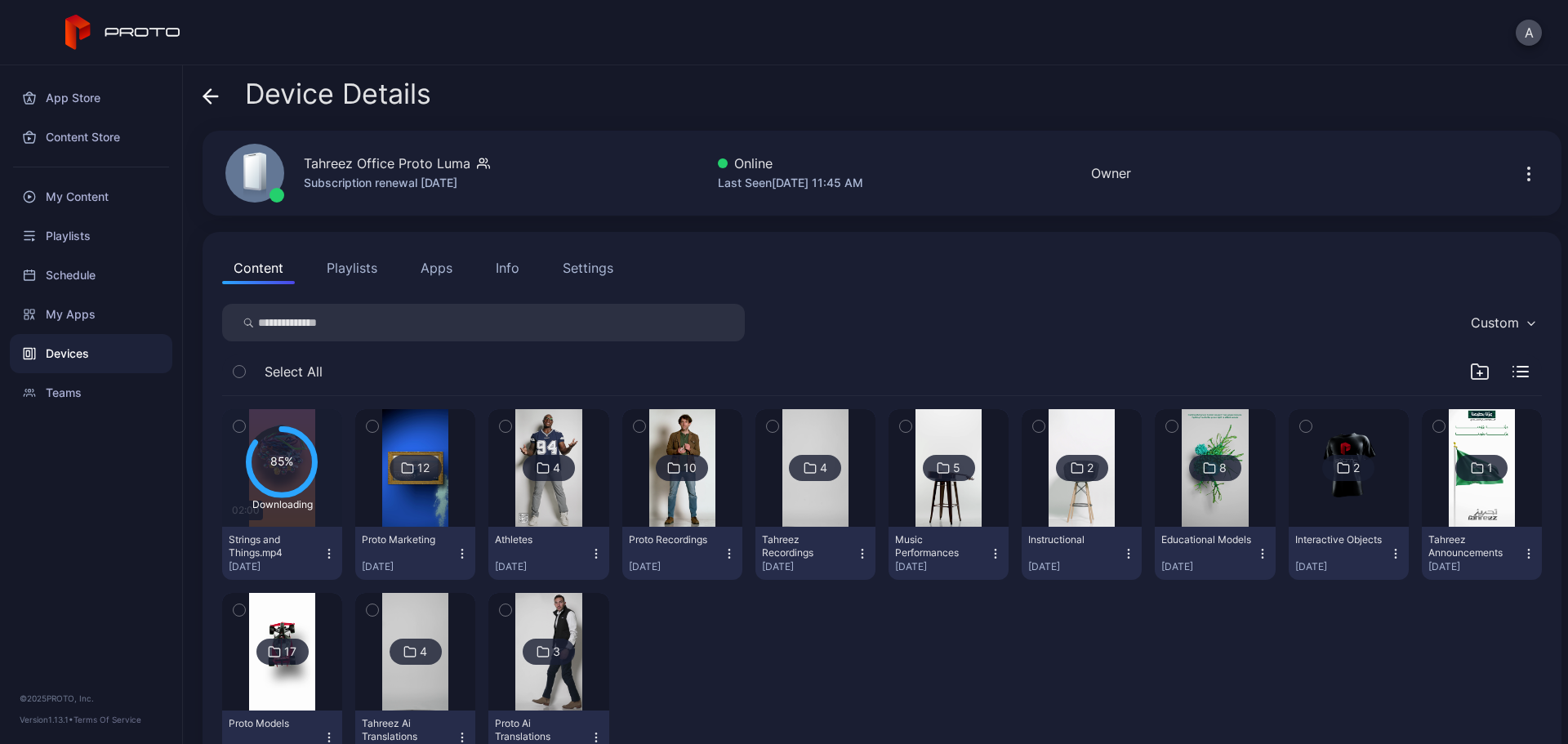
scroll to position [66, 0]
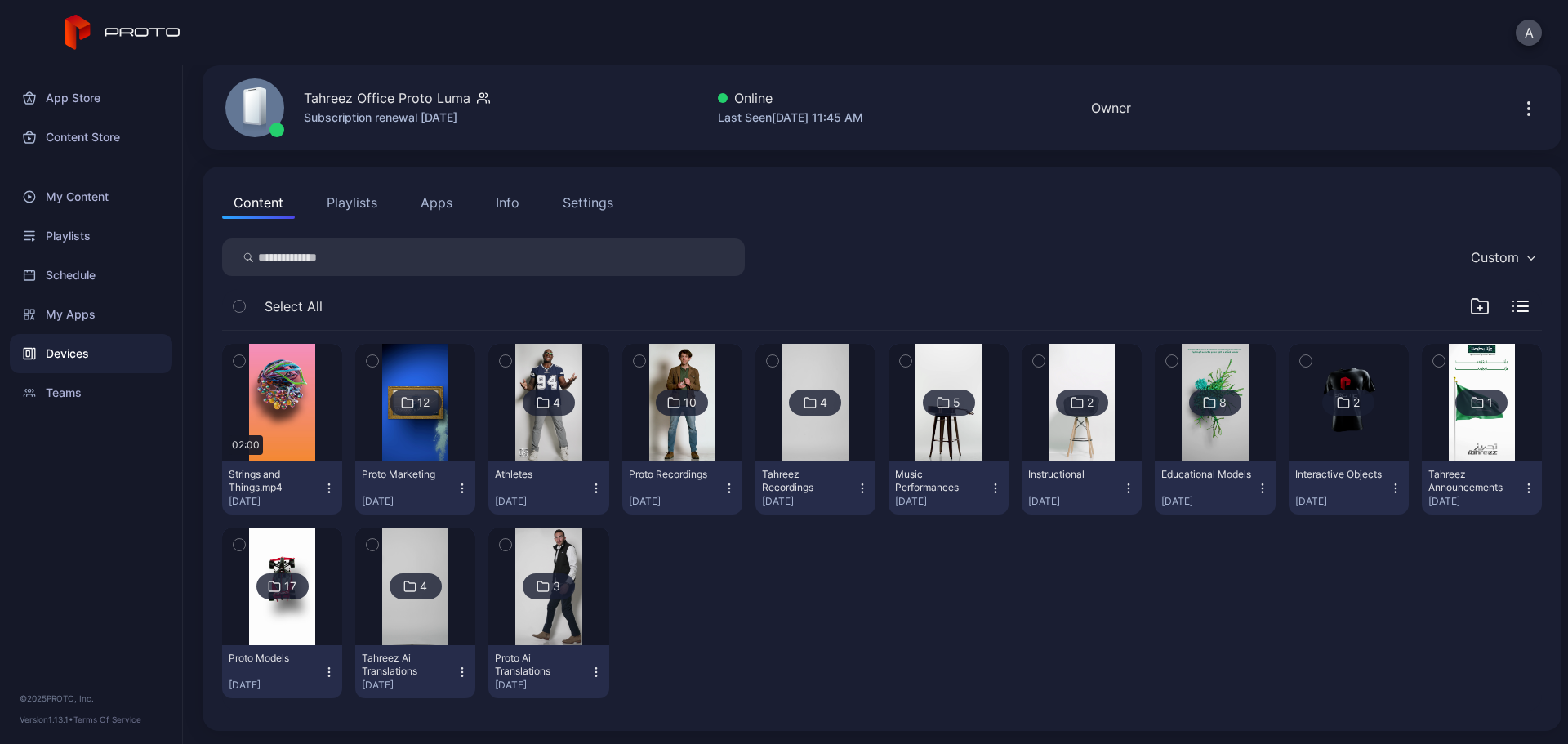
click at [325, 487] on icon "button" at bounding box center [329, 489] width 13 height 13
click at [291, 567] on button "Move To" at bounding box center [281, 601] width 139 height 53
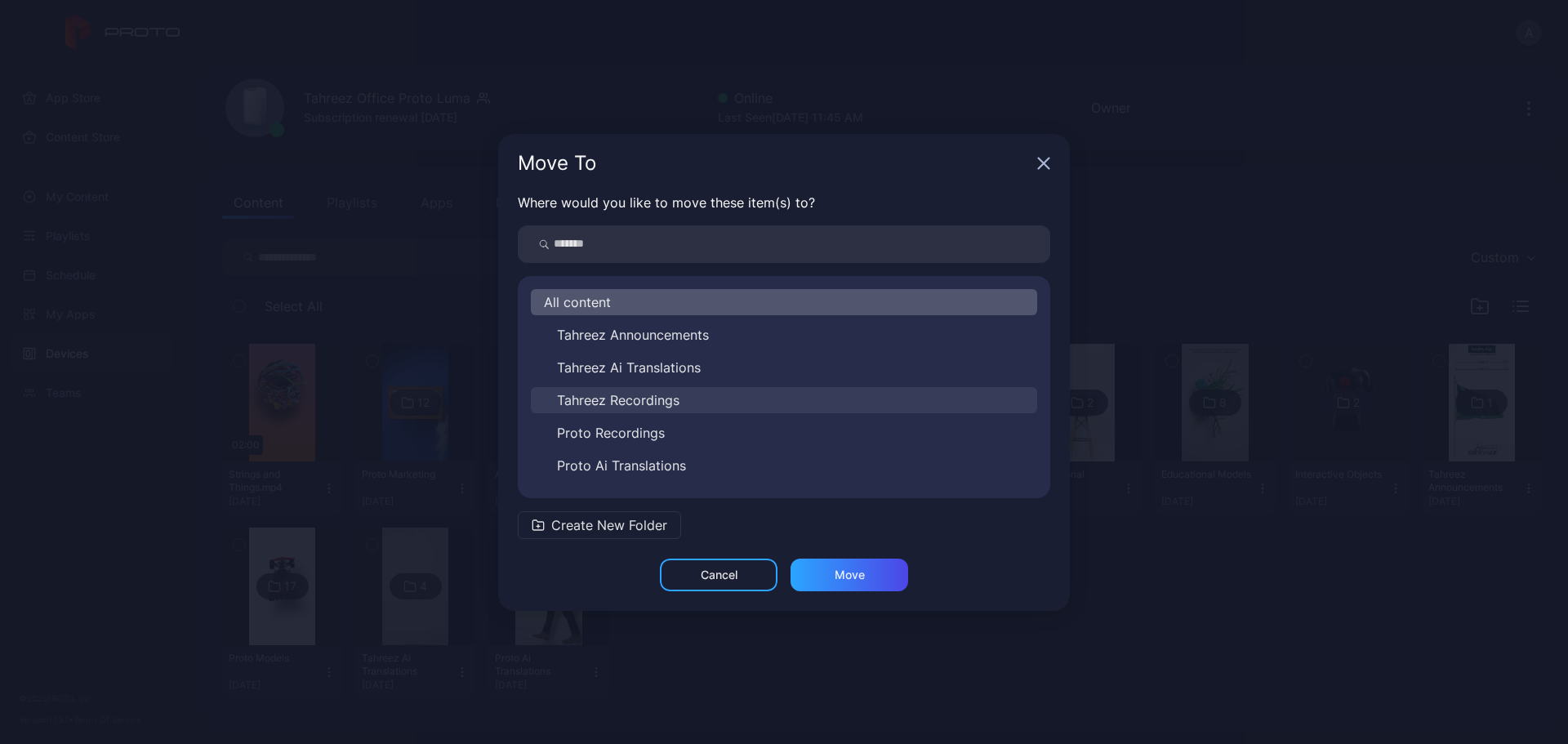
scroll to position [222, 0]
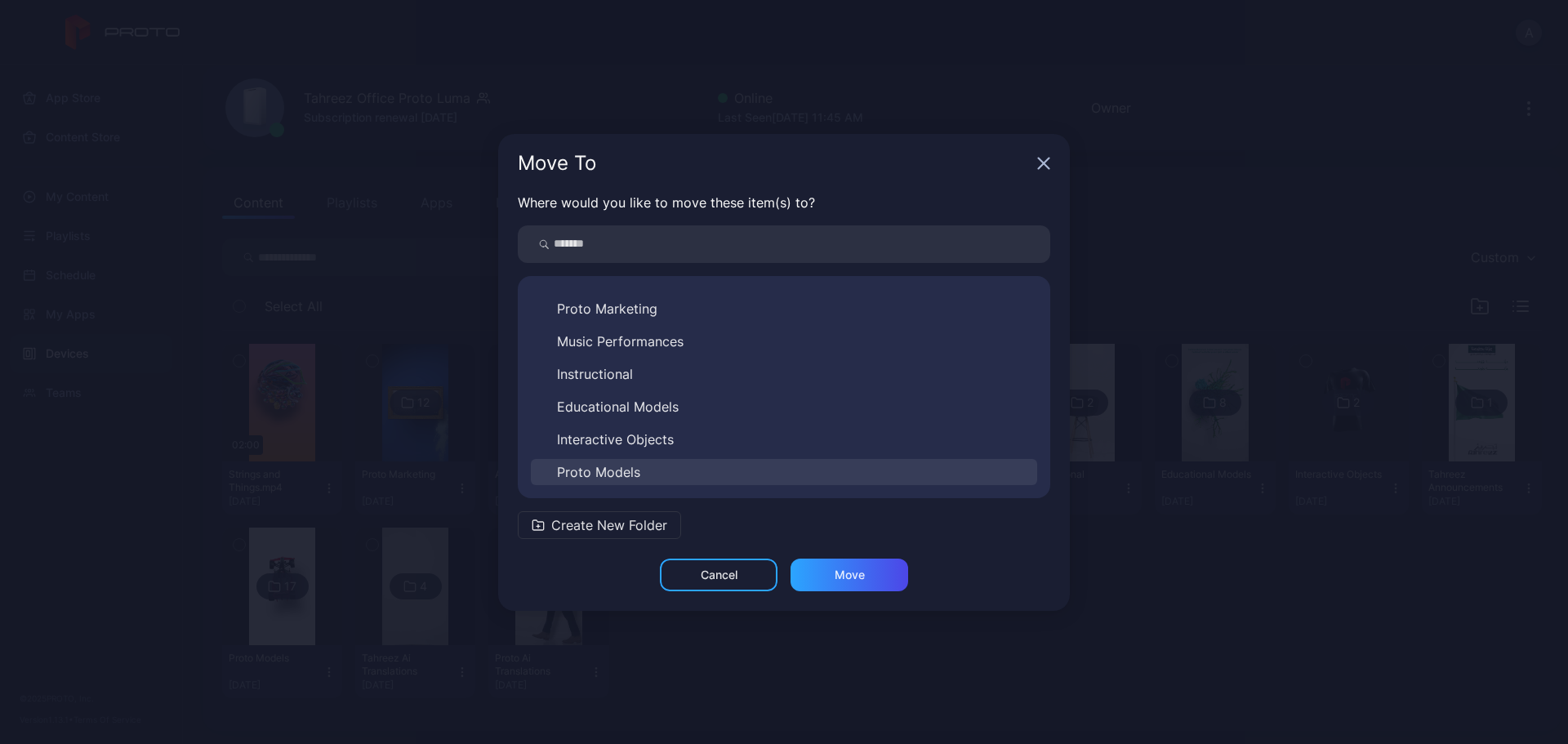
click at [656, 462] on button "Proto Models" at bounding box center [784, 472] width 506 height 26
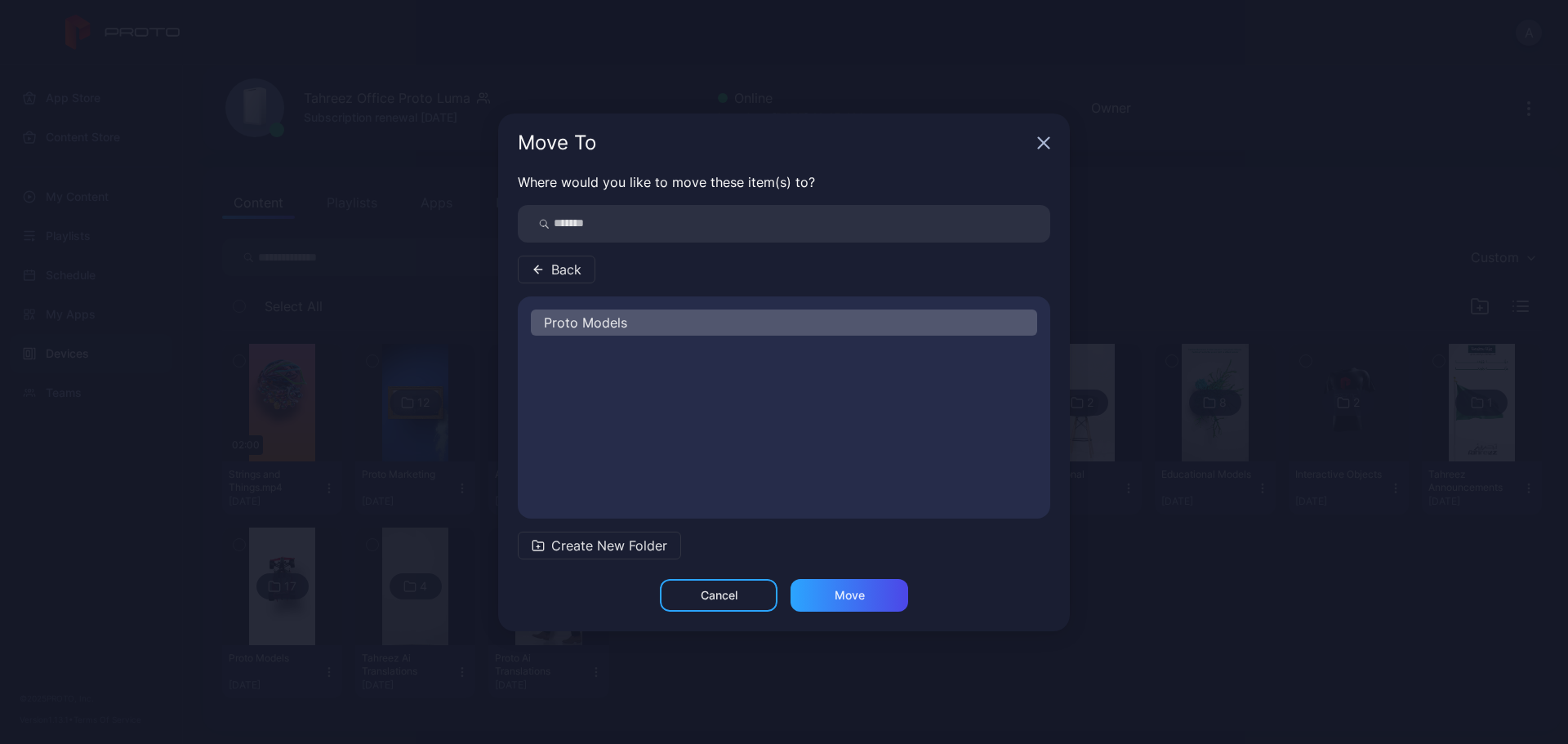
scroll to position [0, 0]
click at [864, 567] on div "Move" at bounding box center [850, 595] width 30 height 13
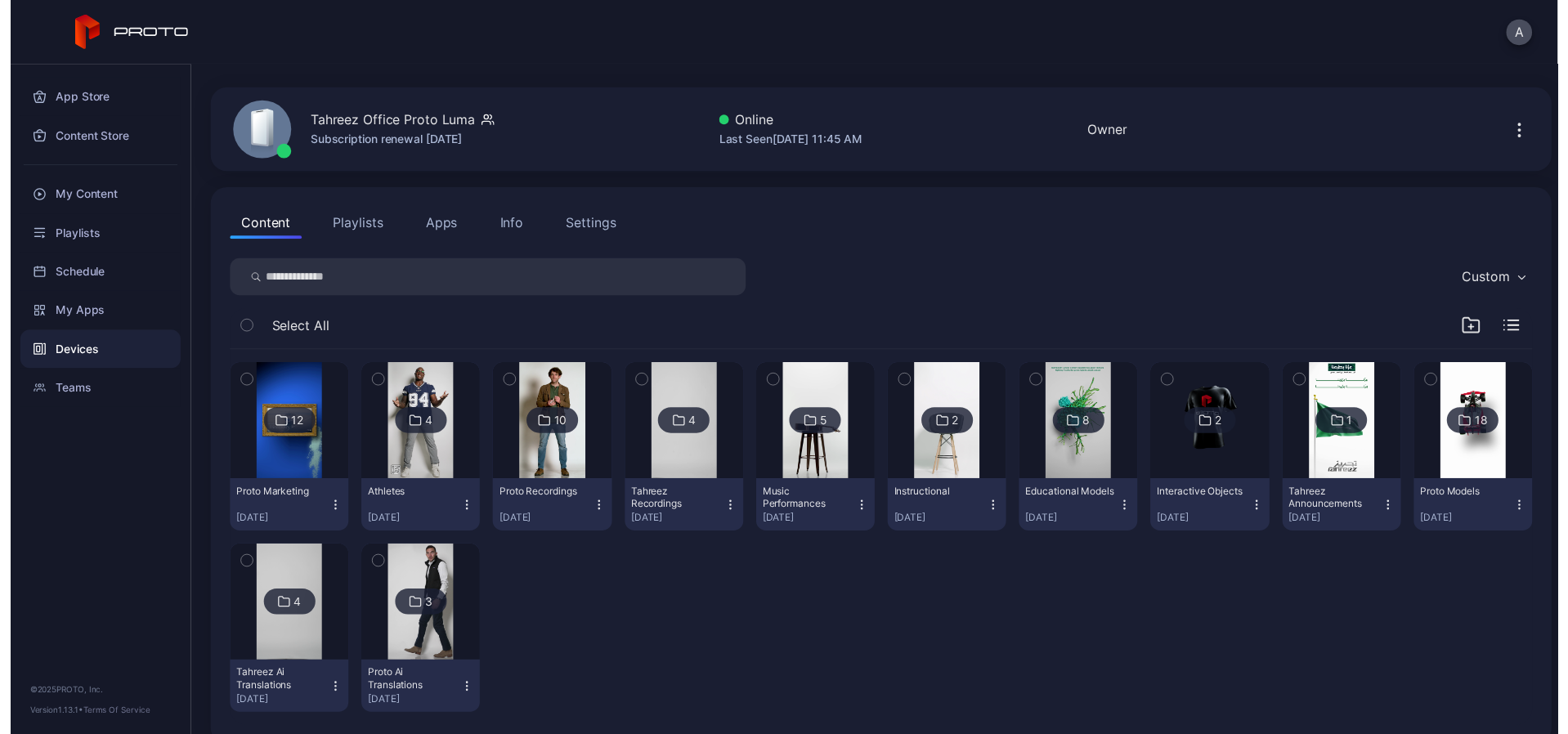
scroll to position [66, 0]
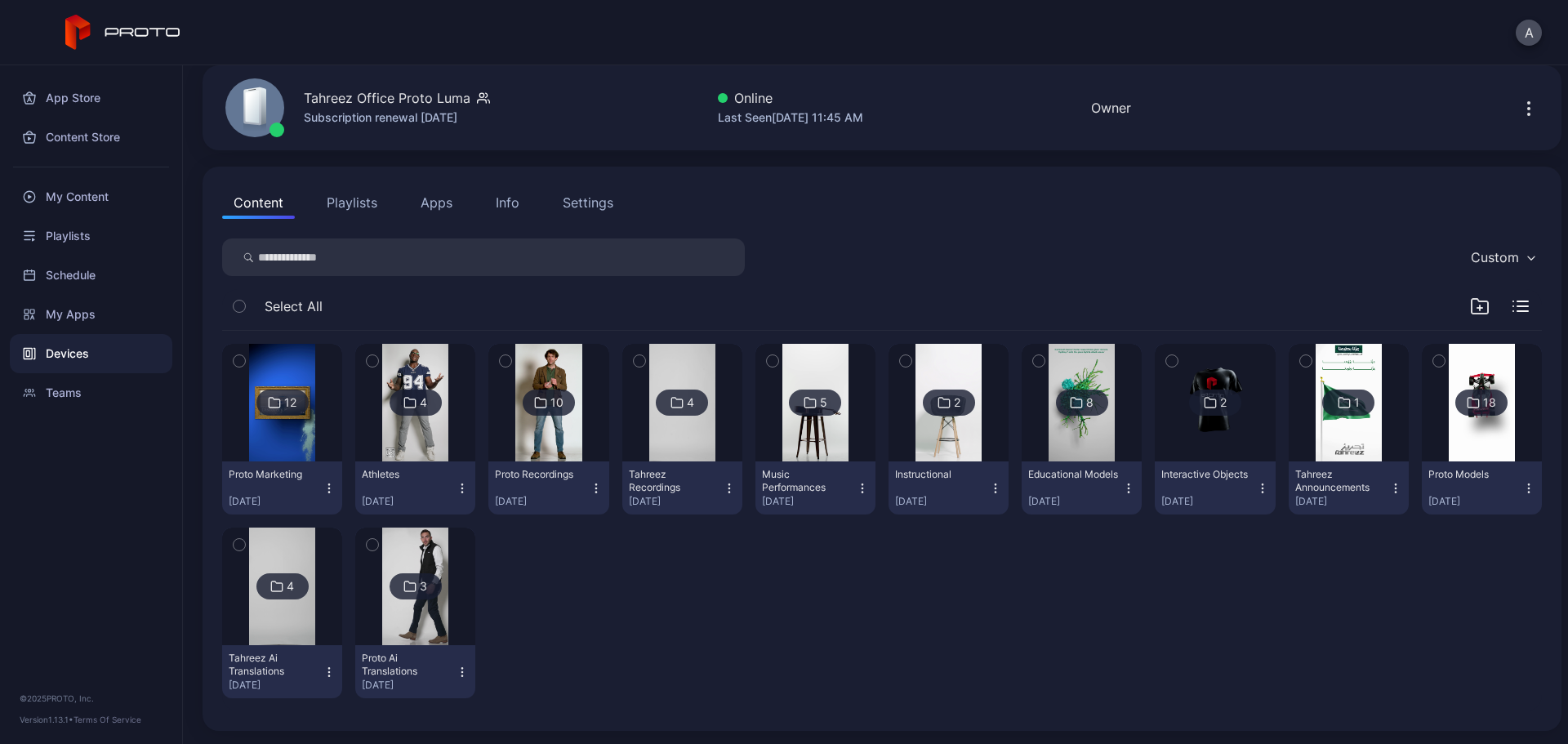
click at [626, 567] on div "12 Proto Marketing [DATE] 4 Athletes [DATE] 10 Proto Recordings [DATE] 4 Tahree…" at bounding box center [881, 521] width 1320 height 381
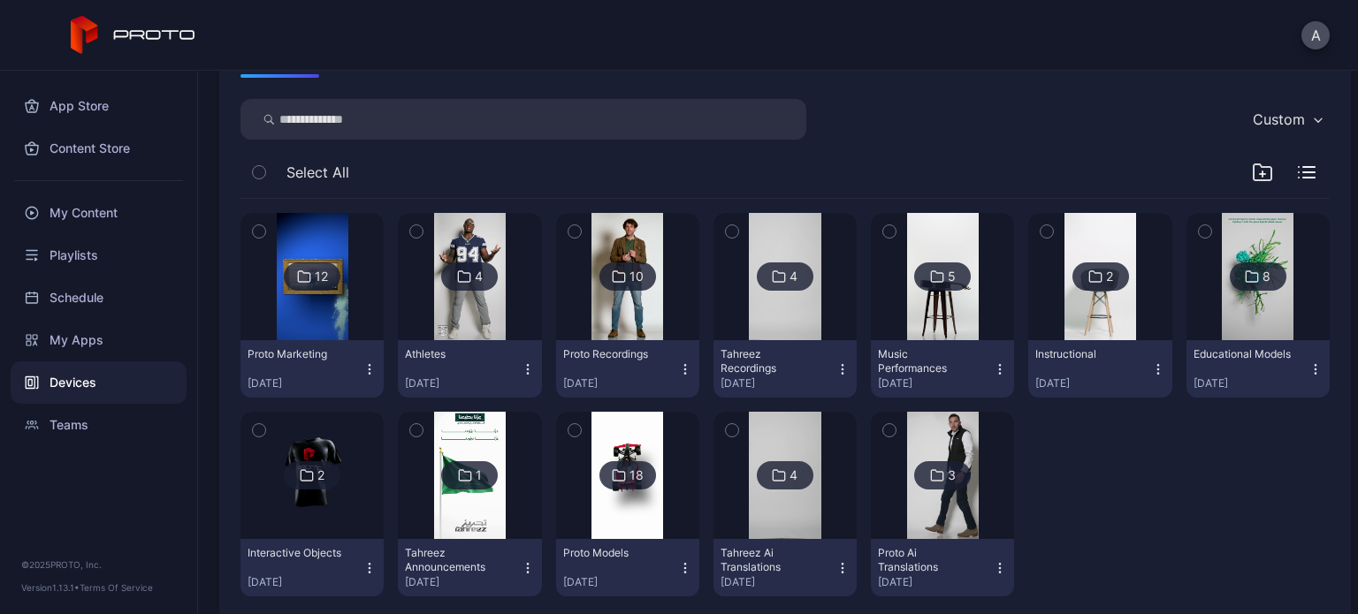
scroll to position [230, 0]
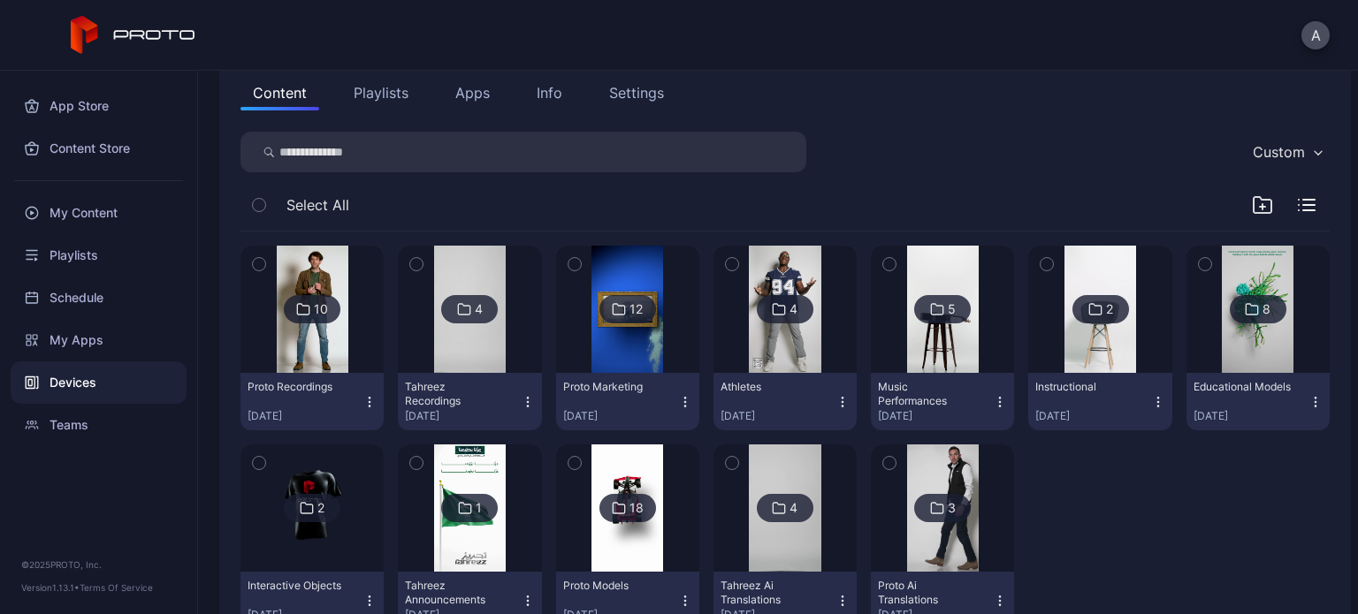
scroll to position [198, 0]
click at [325, 333] on img at bounding box center [313, 308] width 72 height 127
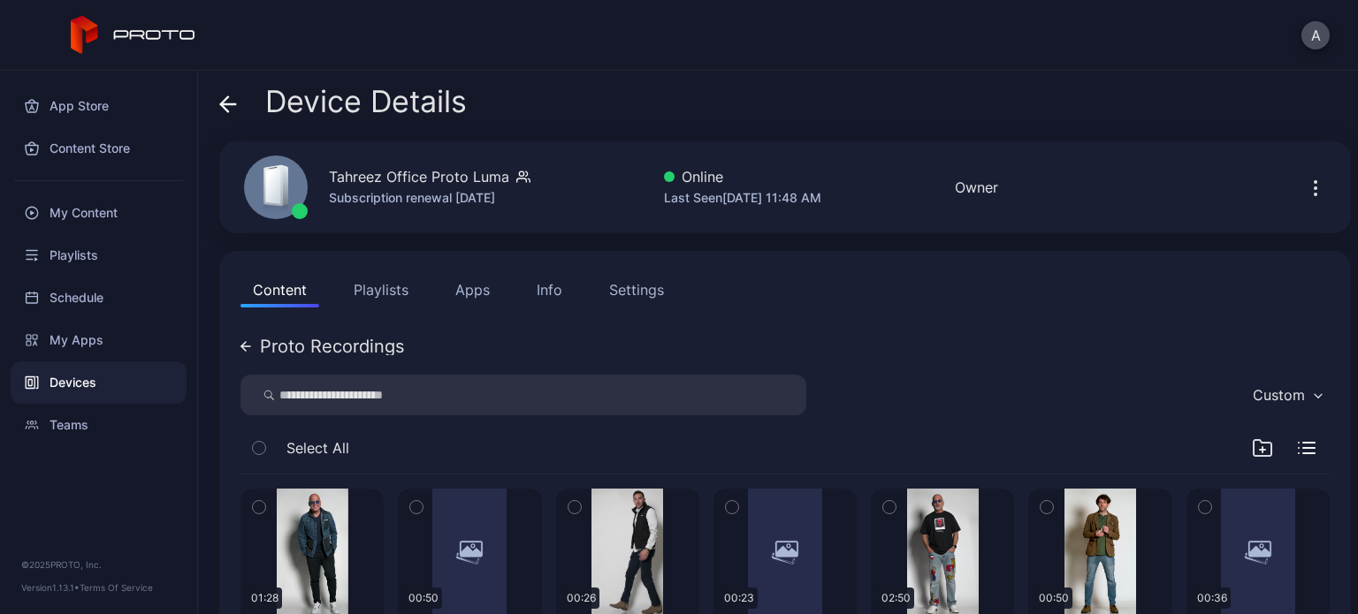
scroll to position [204, 0]
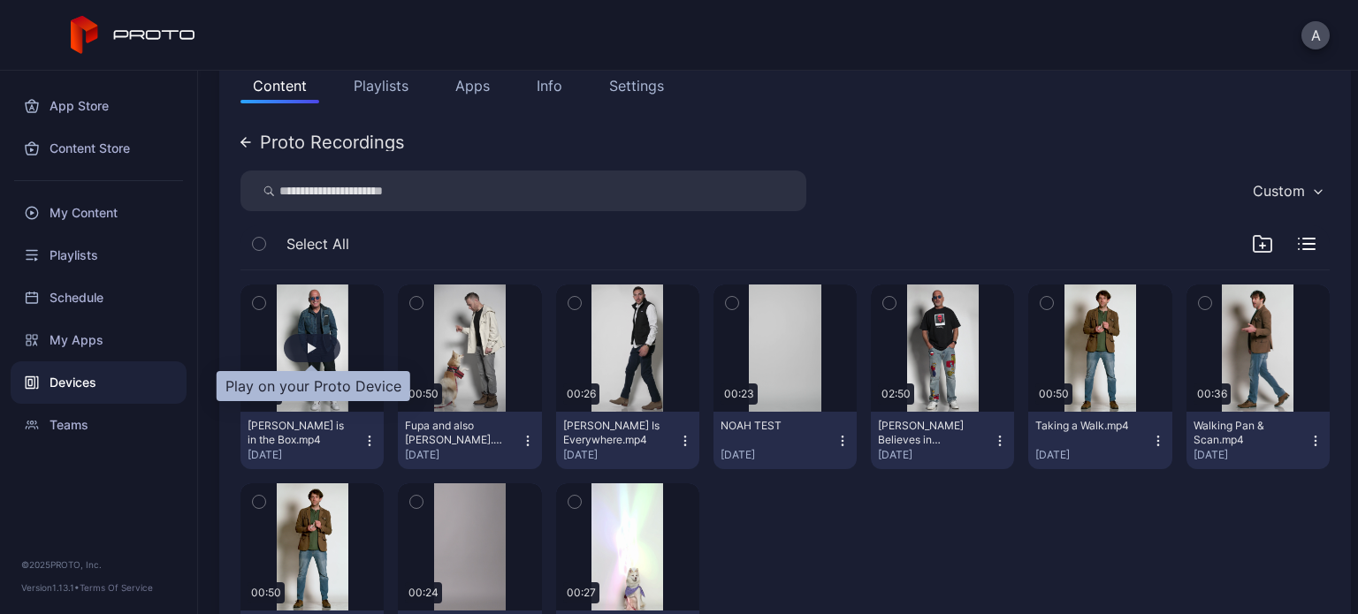
click at [312, 347] on div "button" at bounding box center [312, 348] width 9 height 11
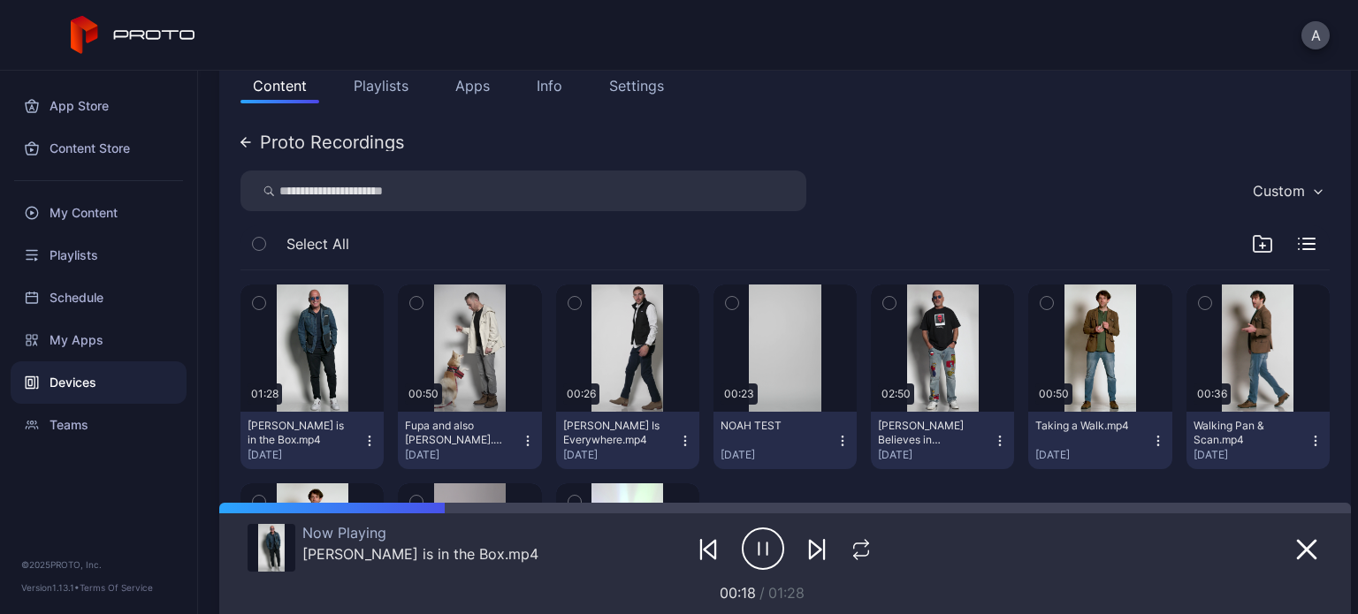
click at [753, 552] on icon "button" at bounding box center [763, 549] width 42 height 44
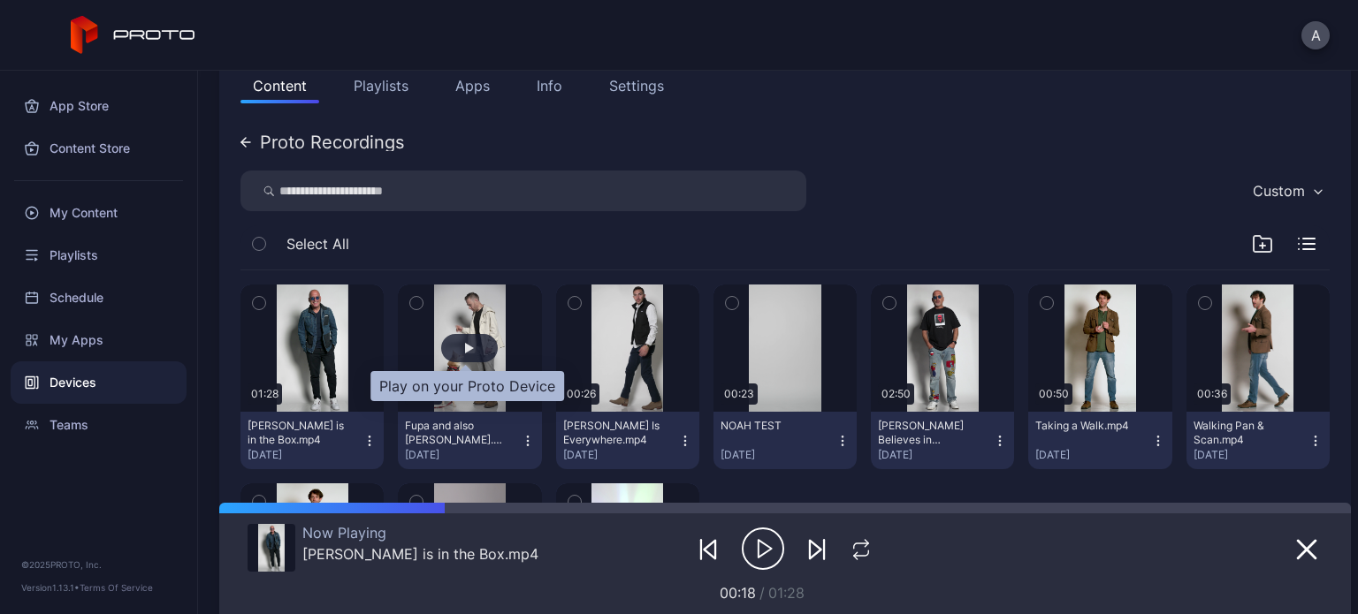
click at [451, 347] on div "button" at bounding box center [469, 348] width 57 height 28
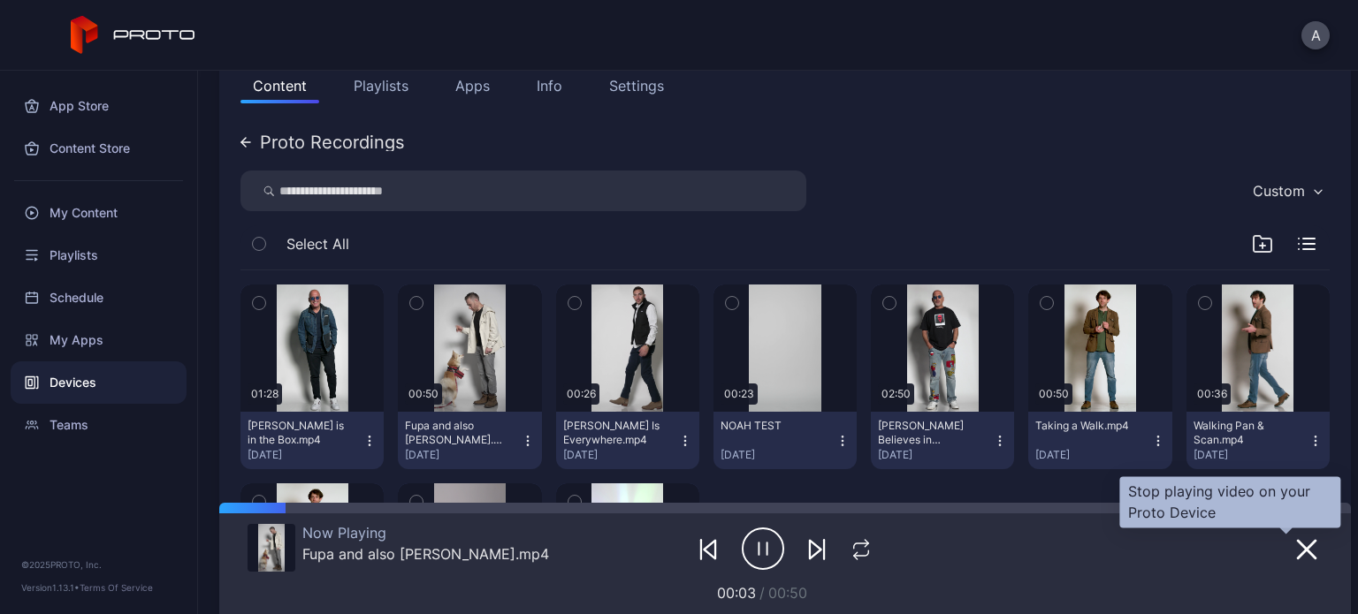
click at [1296, 546] on icon "button" at bounding box center [1306, 549] width 21 height 21
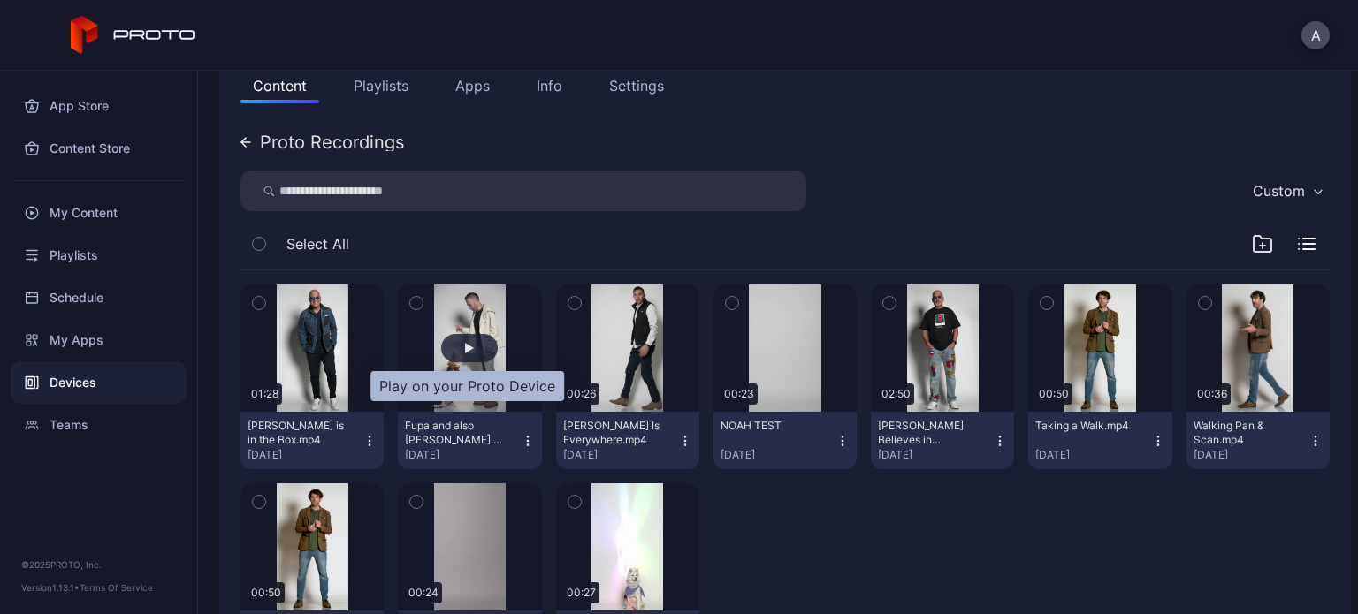
click at [487, 342] on div "button" at bounding box center [469, 348] width 57 height 28
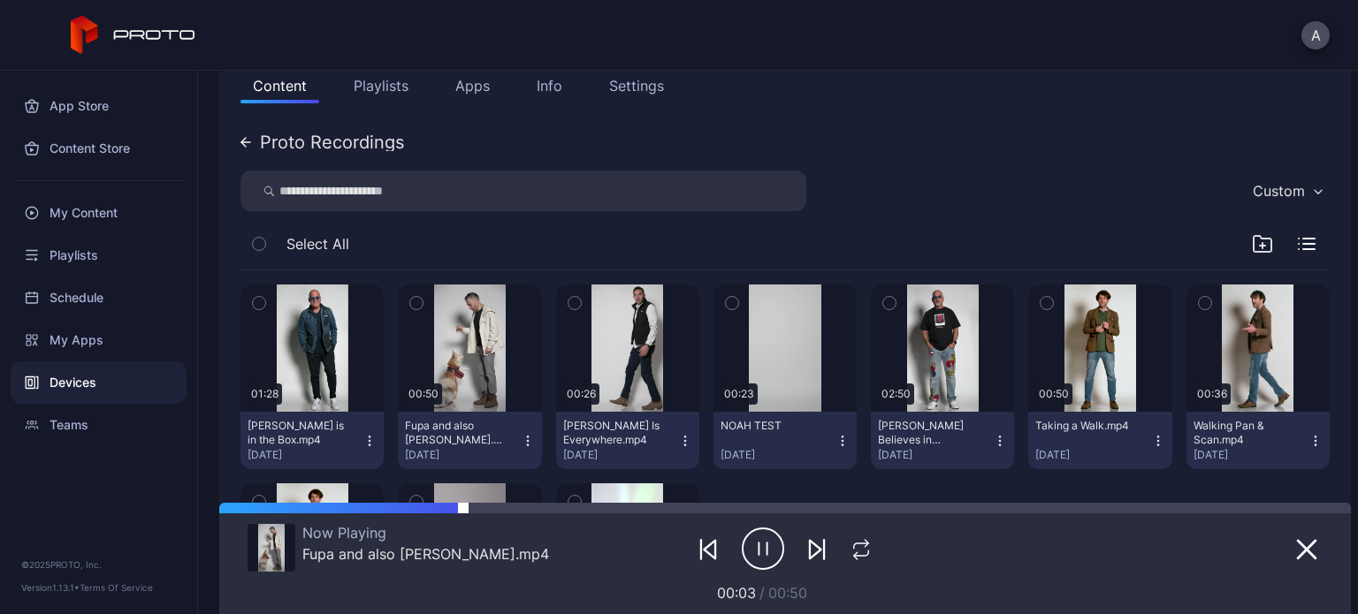
click at [463, 512] on div at bounding box center [785, 508] width 1132 height 11
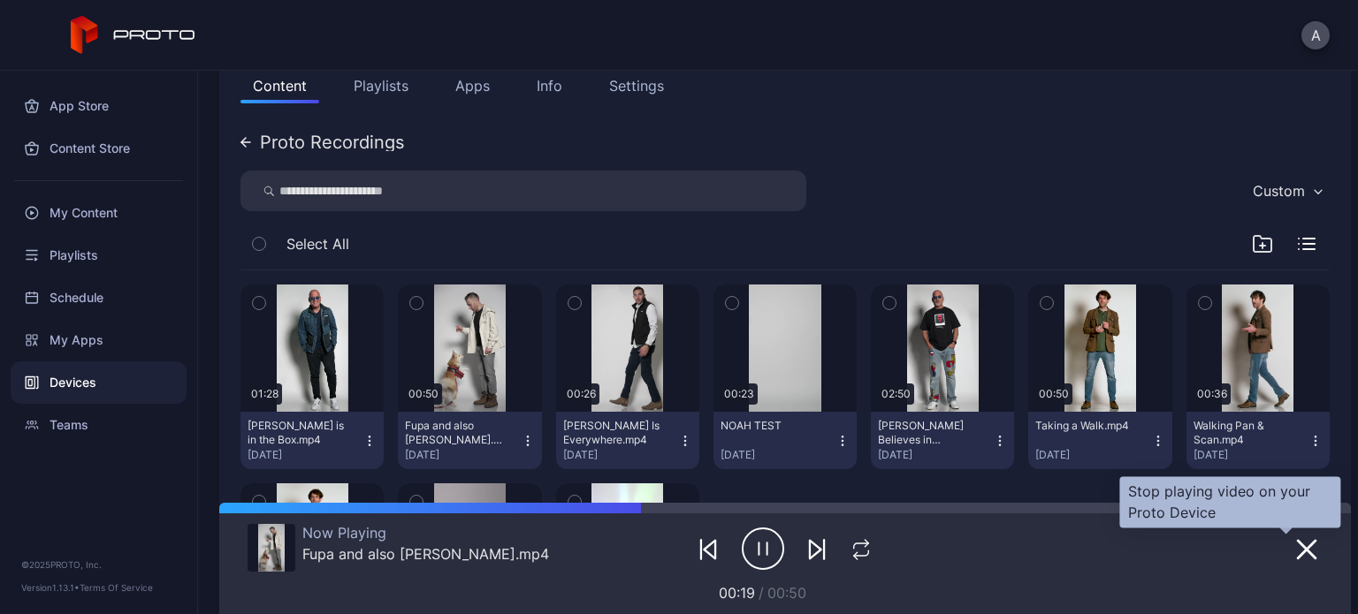
click at [1291, 538] on button "button" at bounding box center [1307, 549] width 32 height 25
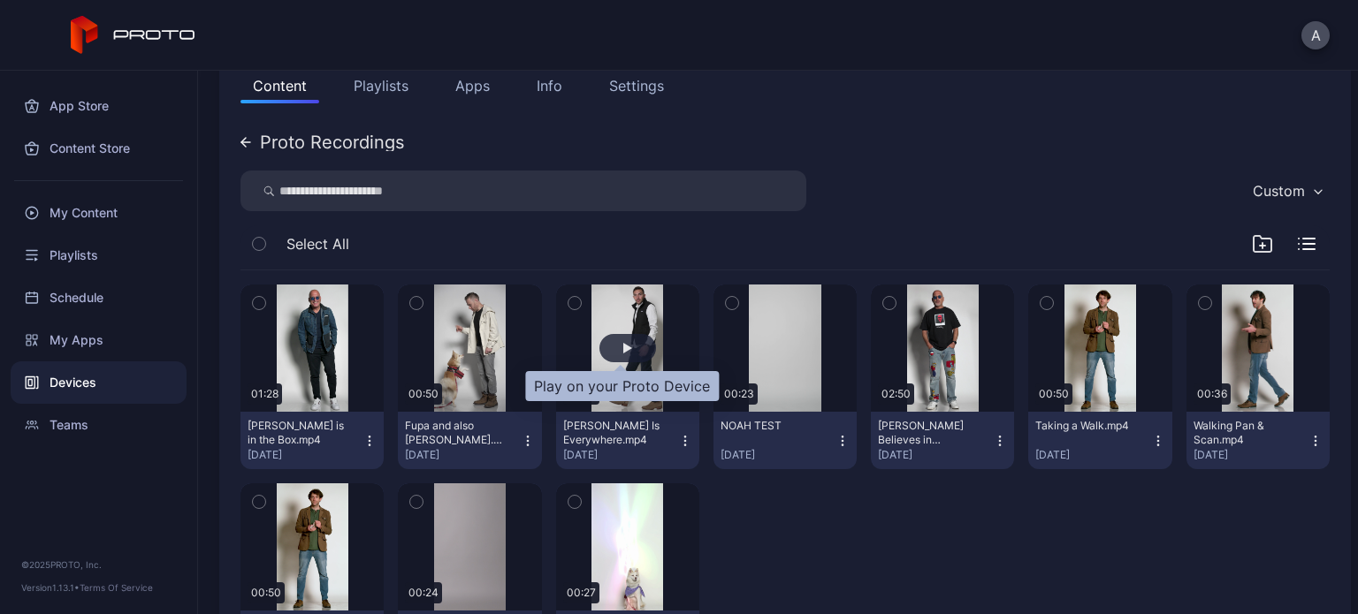
click at [608, 360] on div "button" at bounding box center [627, 348] width 57 height 28
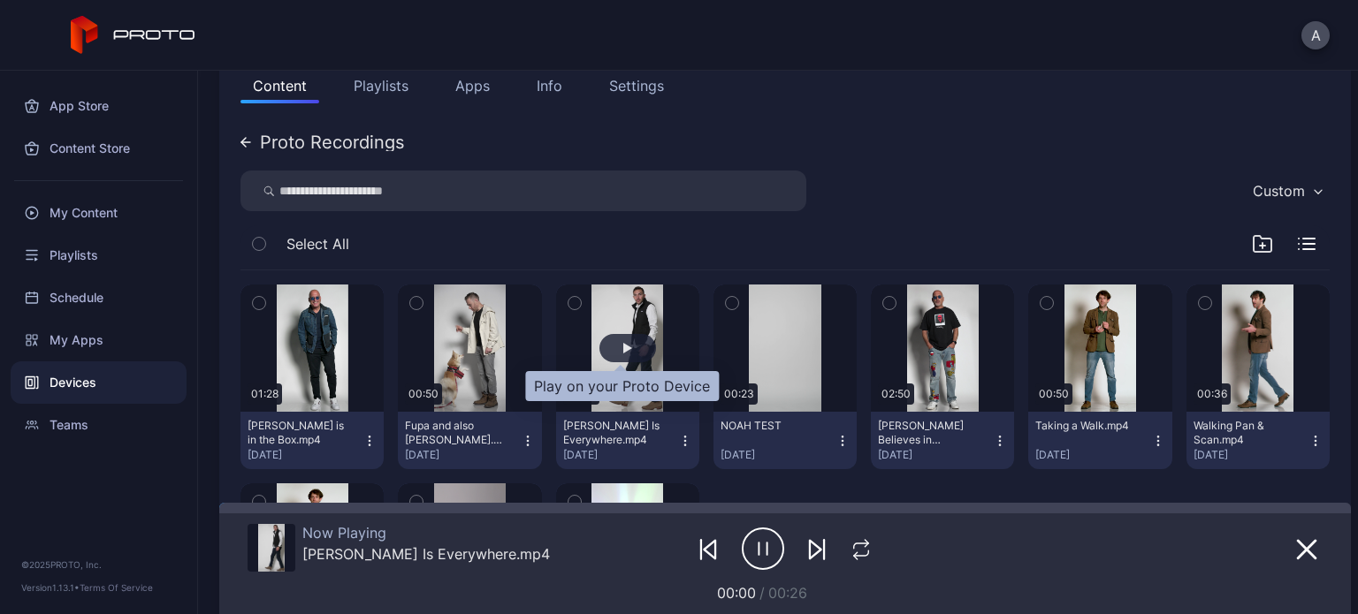
click at [612, 345] on div "button" at bounding box center [627, 348] width 57 height 28
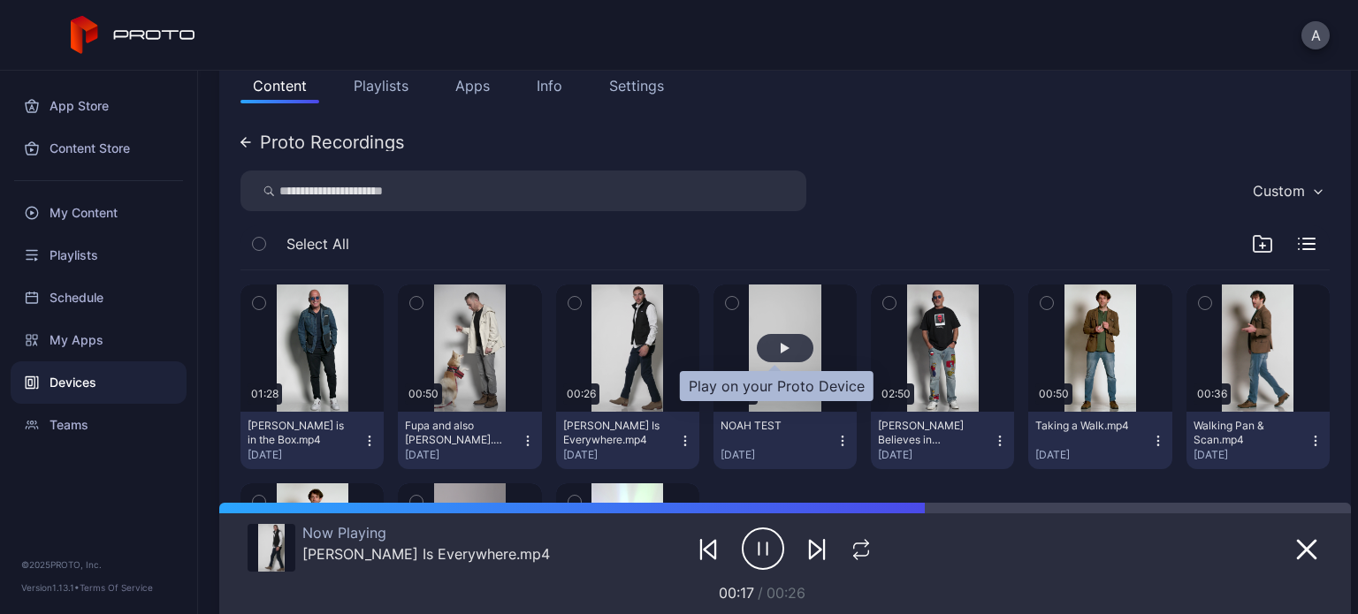
click at [783, 339] on div "button" at bounding box center [785, 348] width 57 height 28
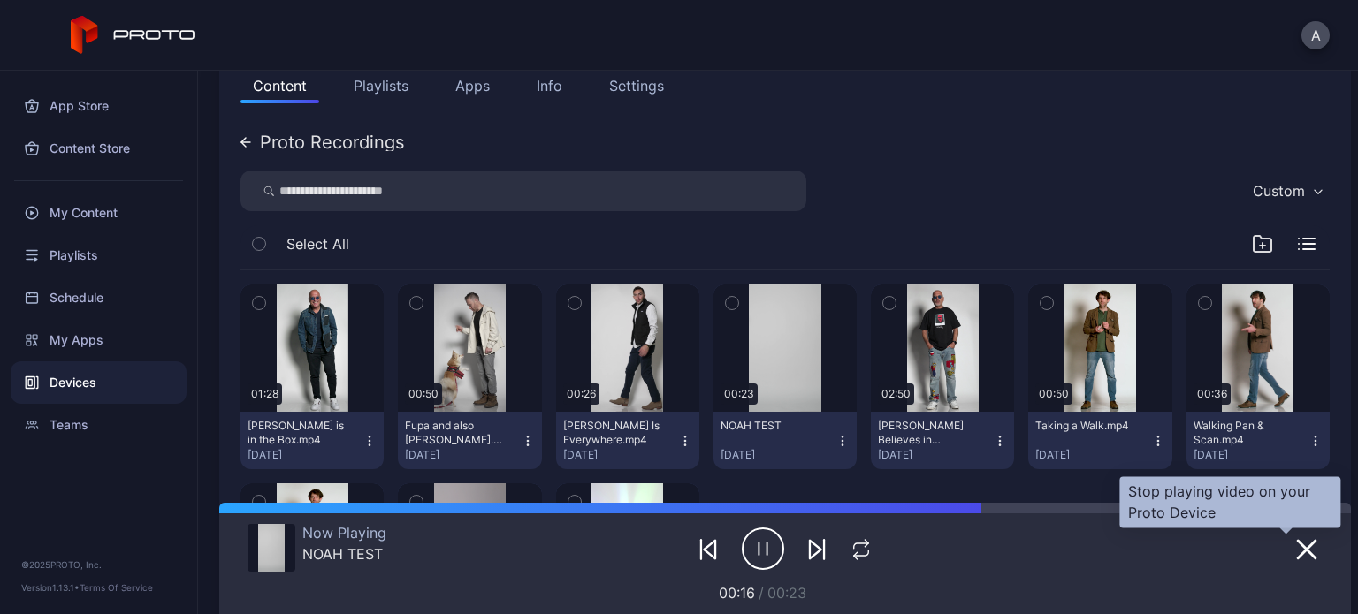
click at [1298, 548] on icon "button" at bounding box center [1307, 550] width 18 height 18
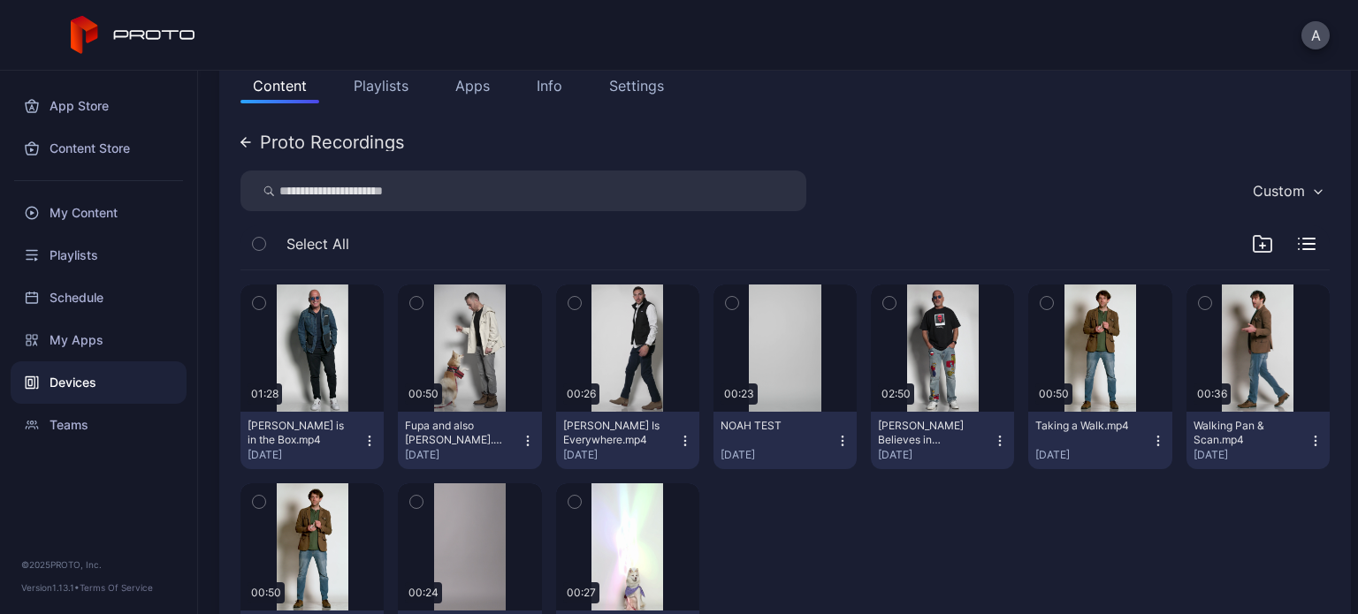
click at [835, 442] on icon "button" at bounding box center [842, 441] width 14 height 14
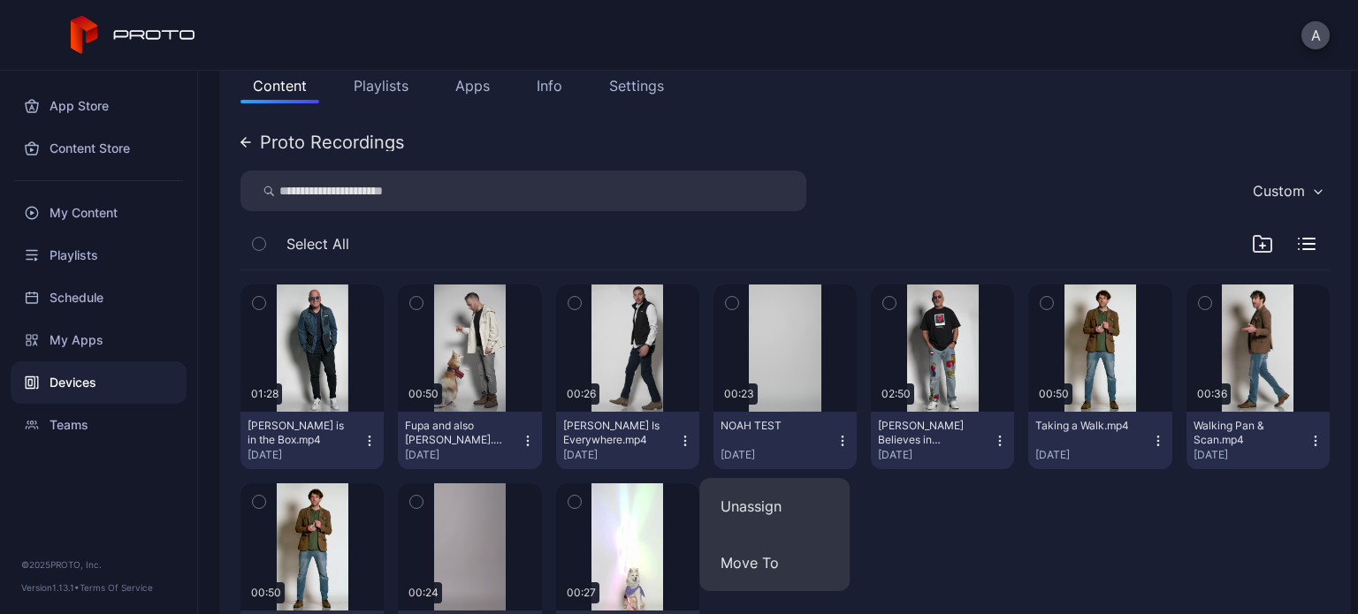
click at [962, 505] on div "01:28 [PERSON_NAME] is in the Box.mp4 [DATE] 00:50 Fupa and also [PERSON_NAME].…" at bounding box center [784, 477] width 1089 height 412
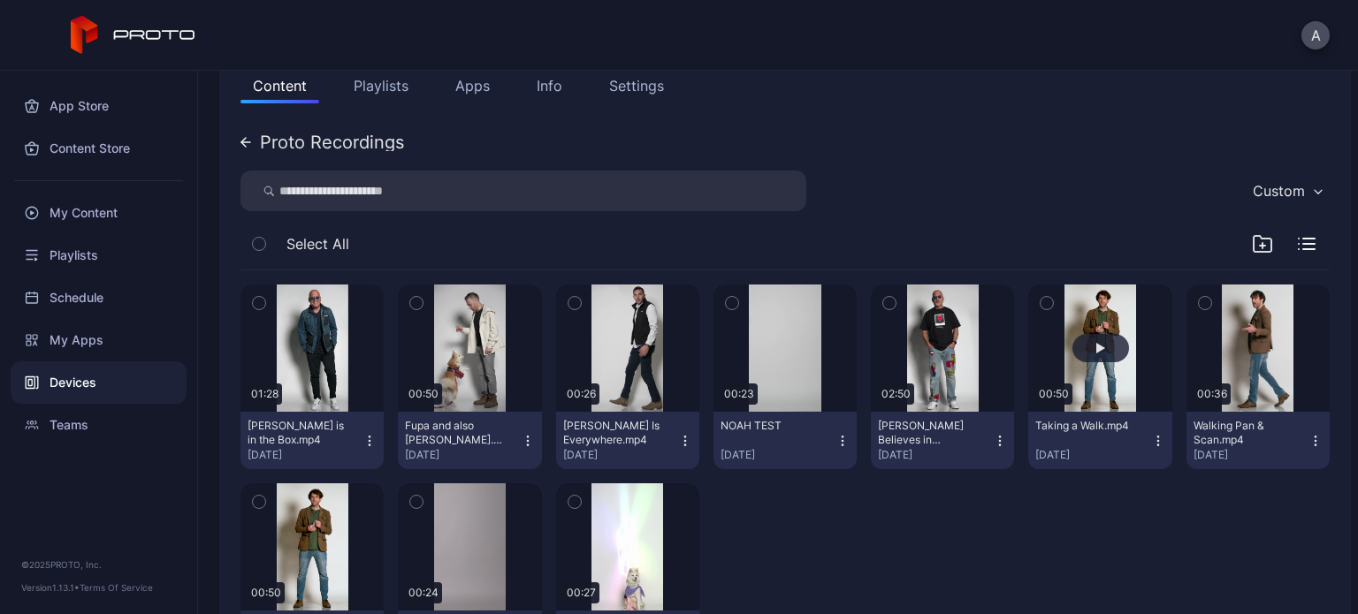
scroll to position [308, 0]
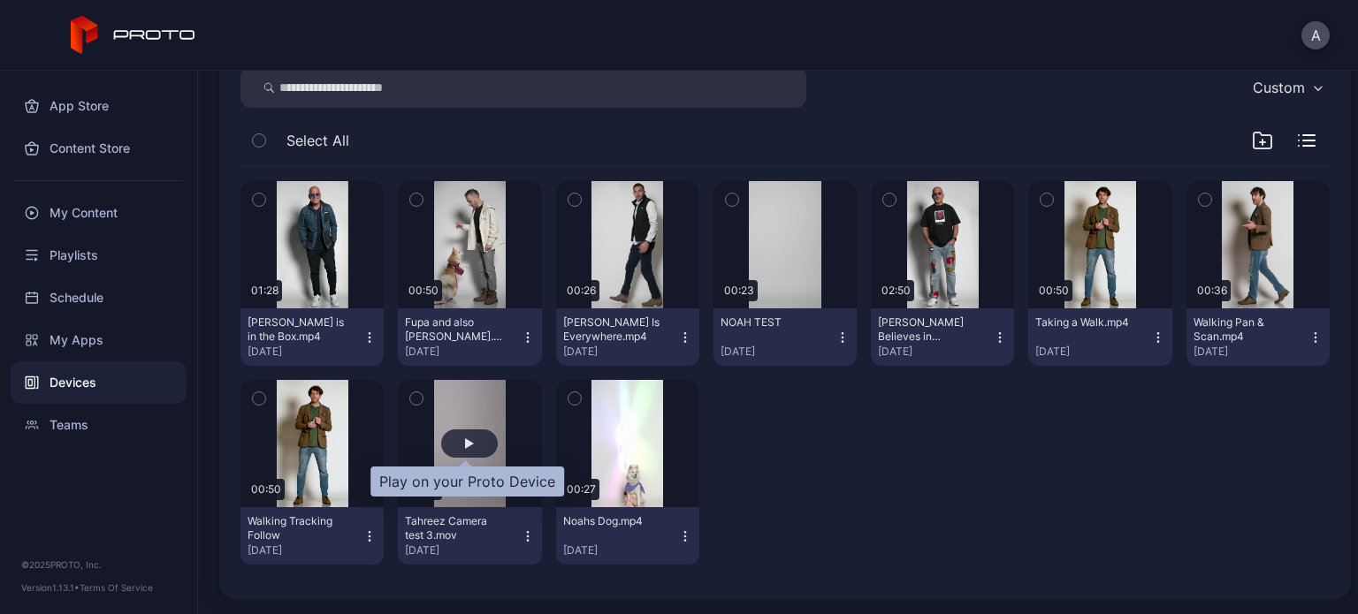
click at [467, 436] on div "button" at bounding box center [469, 444] width 57 height 28
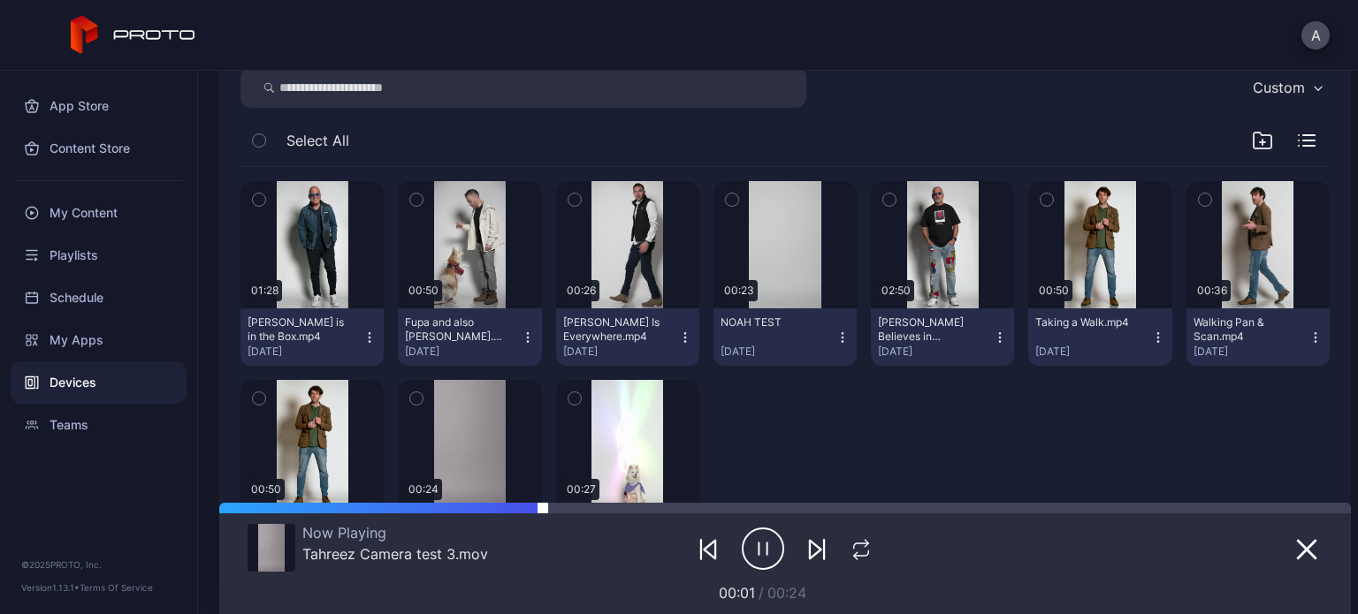
click at [527, 508] on div at bounding box center [785, 508] width 1132 height 11
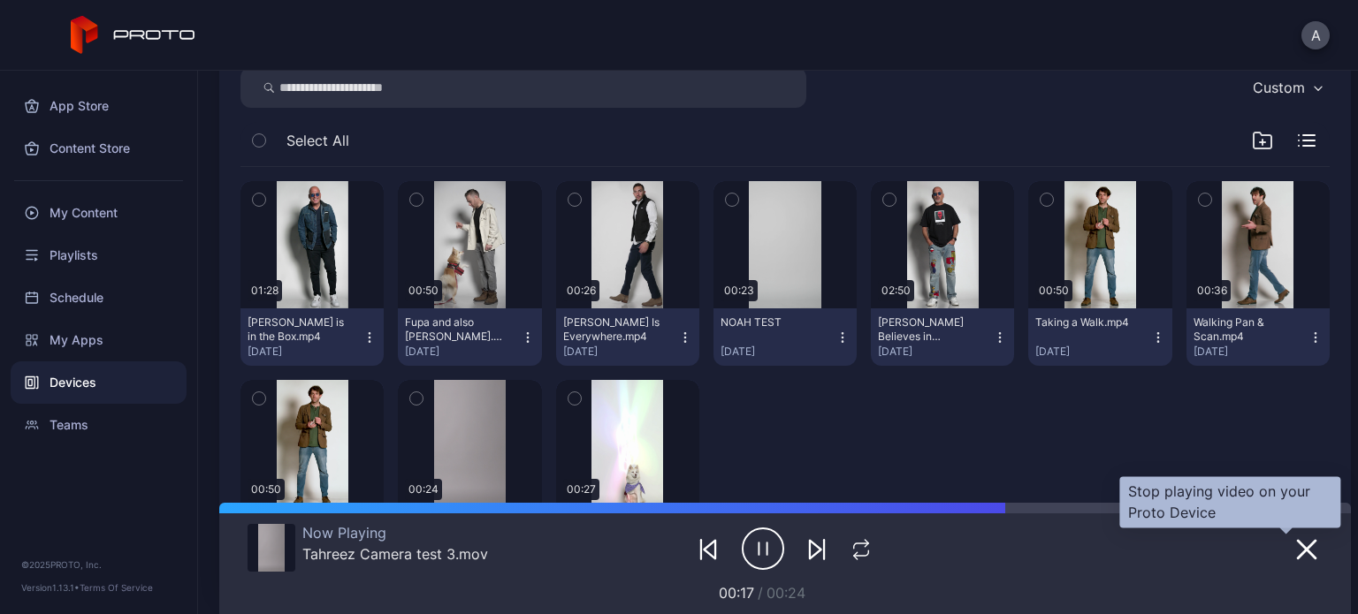
click at [1298, 547] on icon "button" at bounding box center [1307, 550] width 18 height 18
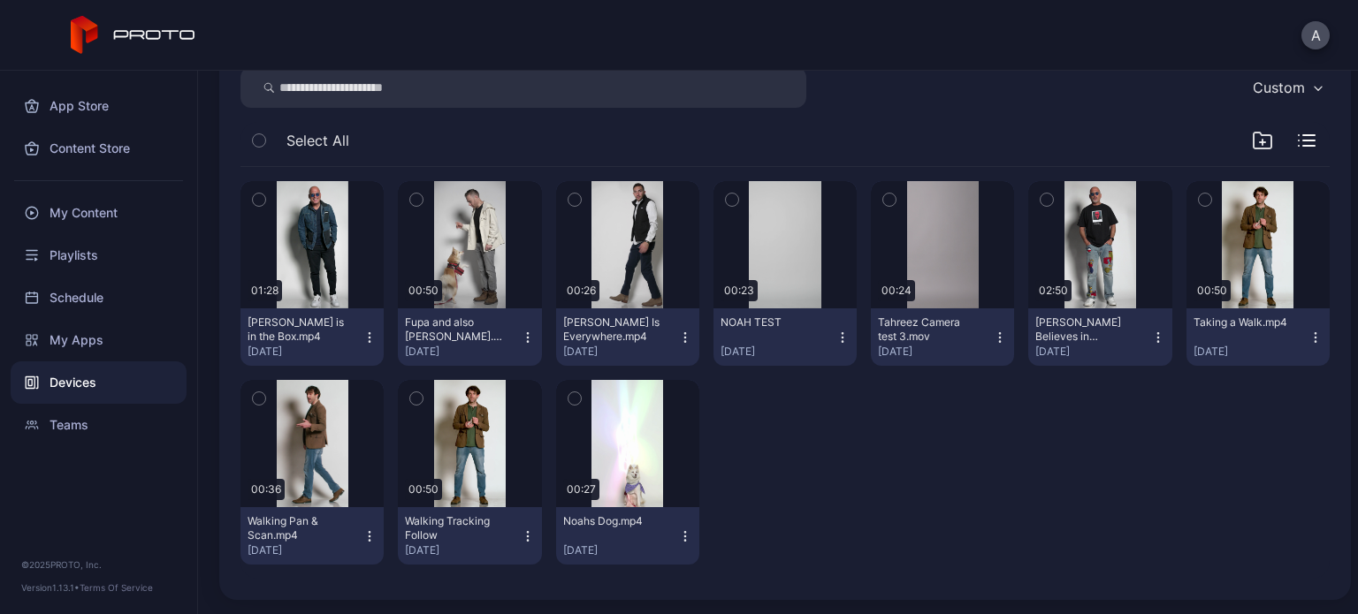
click at [1298, 141] on icon "button" at bounding box center [1307, 140] width 18 height 12
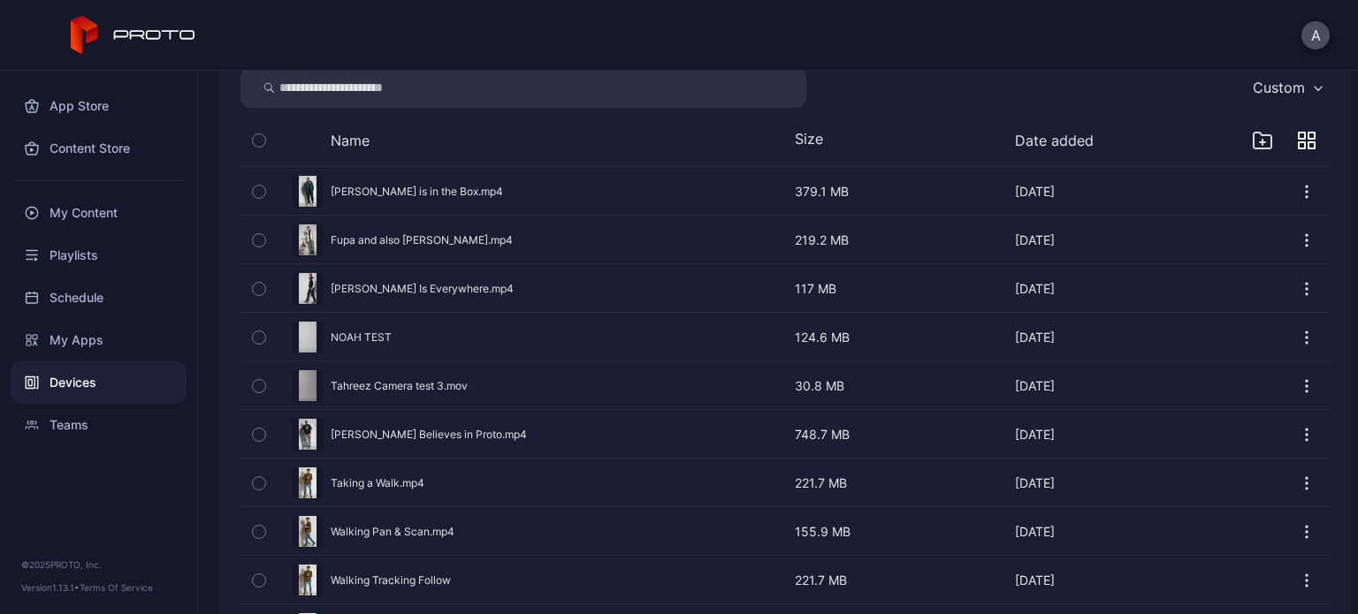
click at [1299, 138] on icon "button" at bounding box center [1302, 136] width 6 height 6
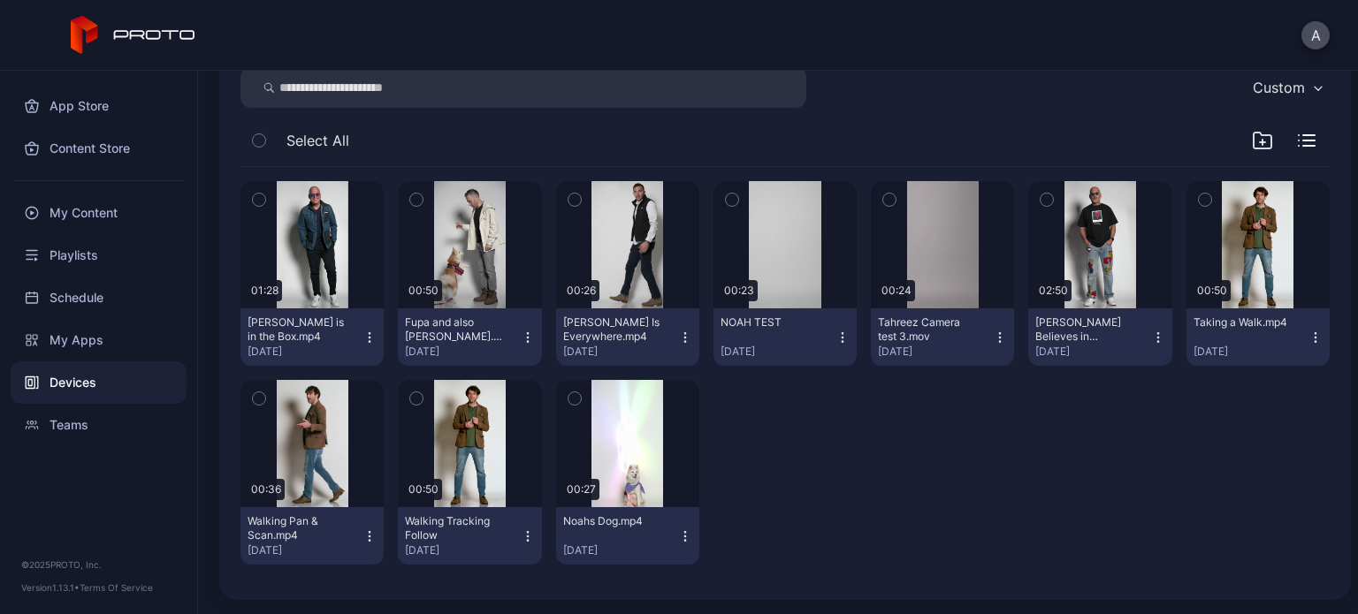
click at [1277, 81] on div "Custom" at bounding box center [1279, 88] width 52 height 18
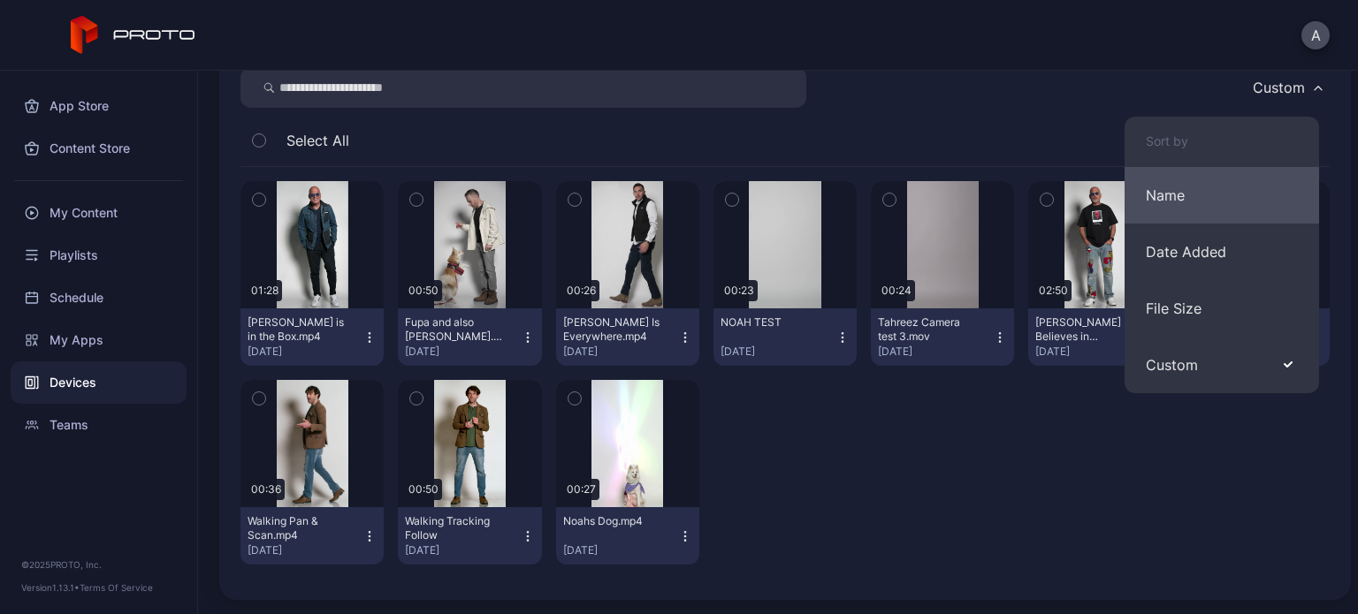
click at [1192, 195] on button "Name" at bounding box center [1222, 195] width 195 height 57
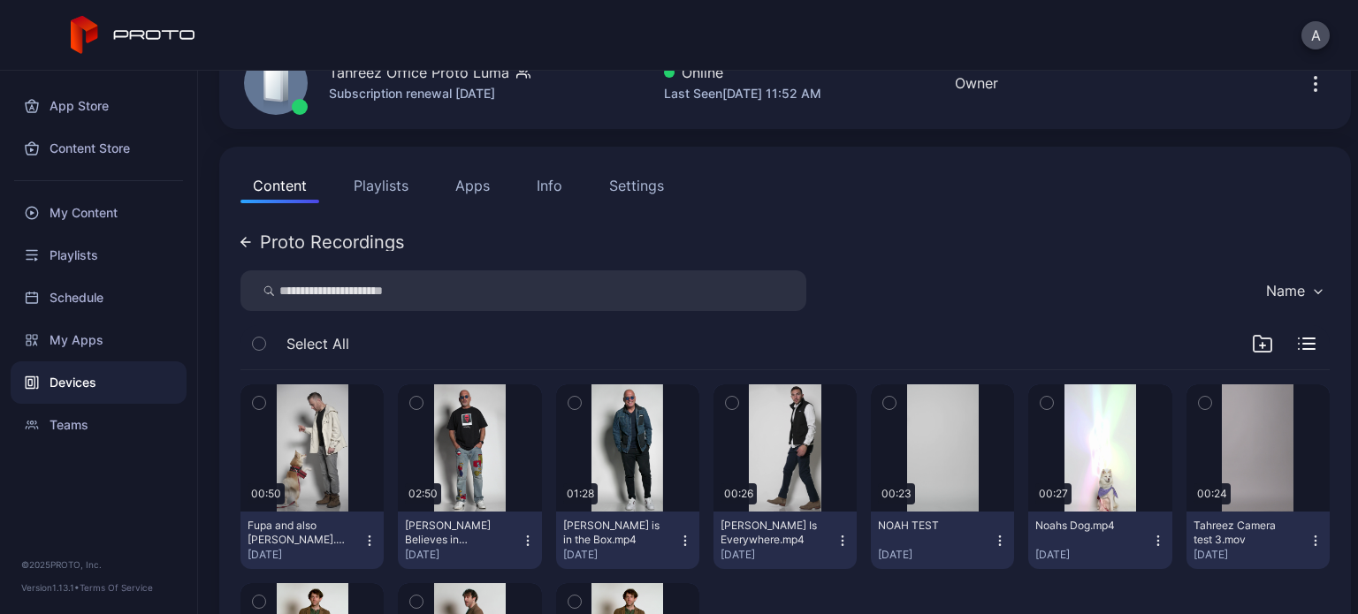
scroll to position [105, 0]
click at [255, 233] on div "Proto Recordings" at bounding box center [322, 242] width 164 height 18
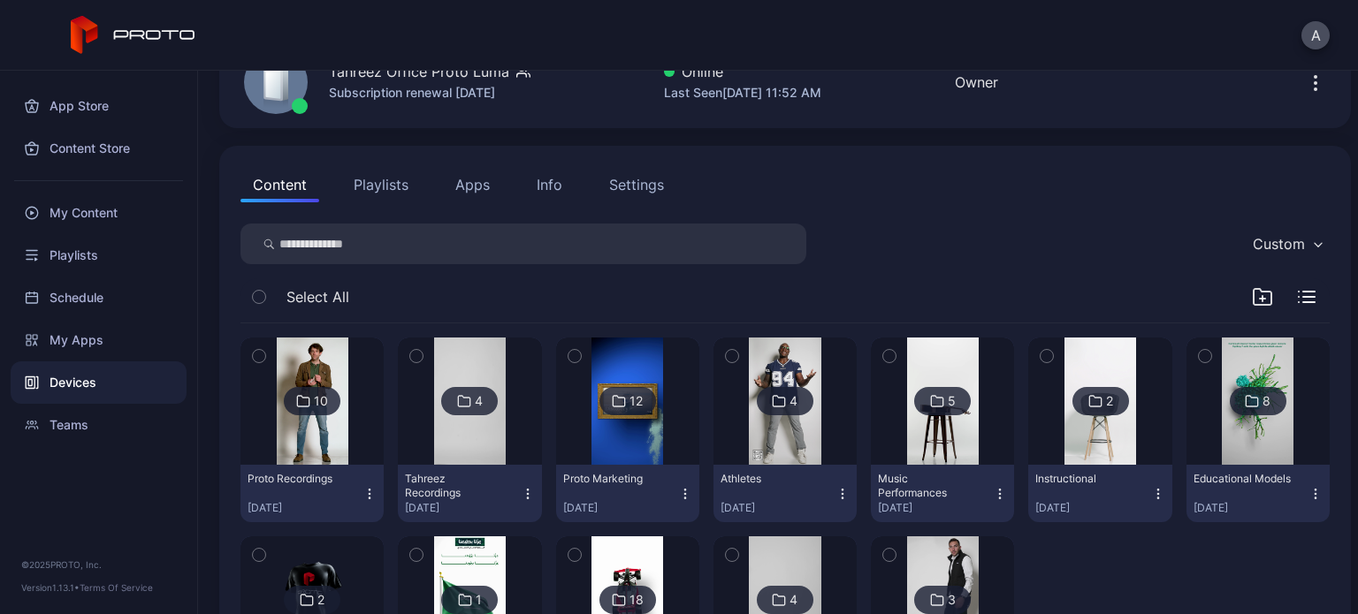
scroll to position [198, 0]
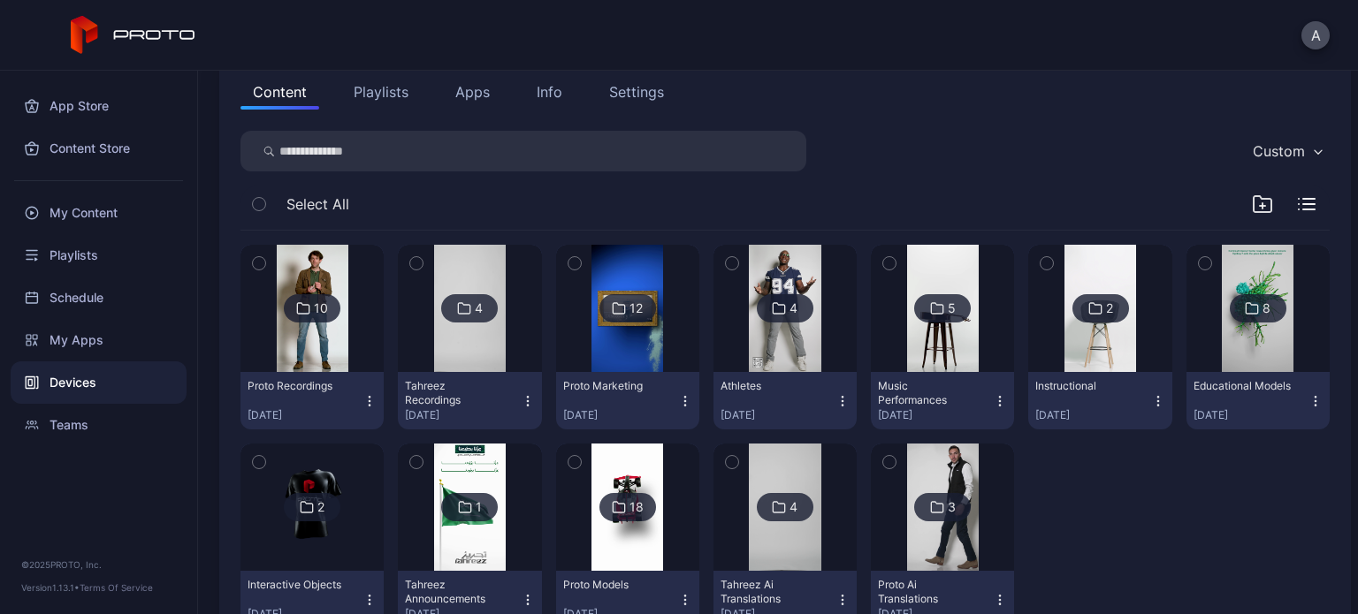
click at [1259, 145] on div "Custom" at bounding box center [1279, 151] width 52 height 18
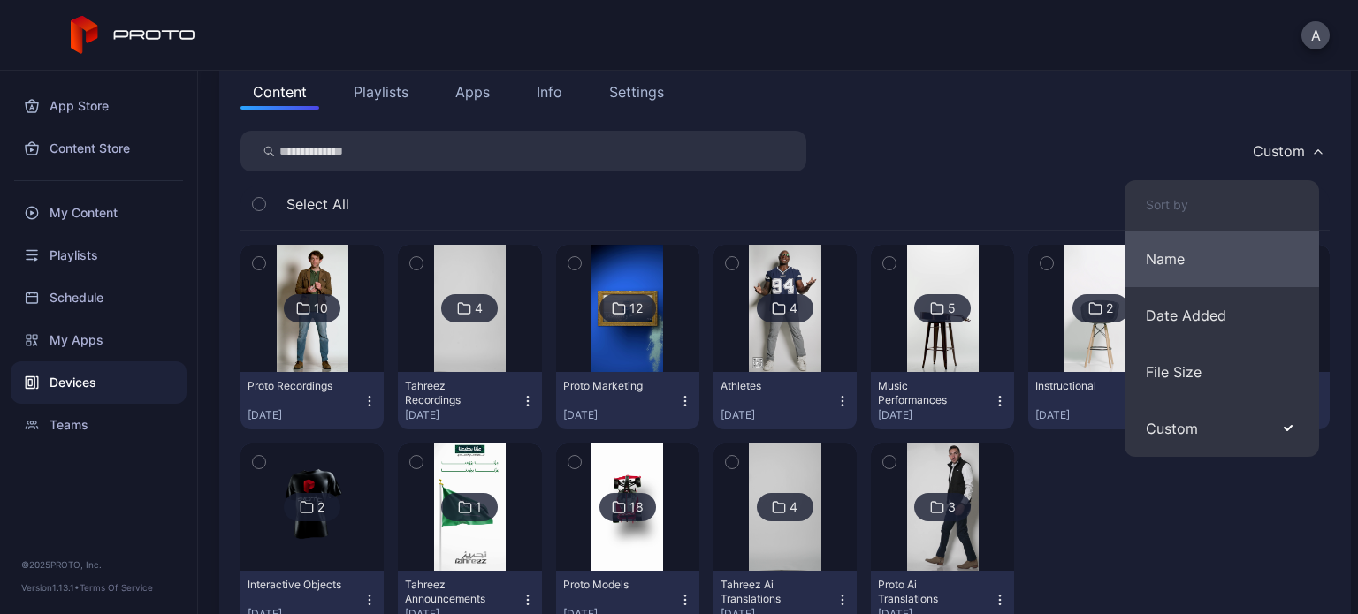
click at [1216, 248] on button "Name" at bounding box center [1222, 259] width 195 height 57
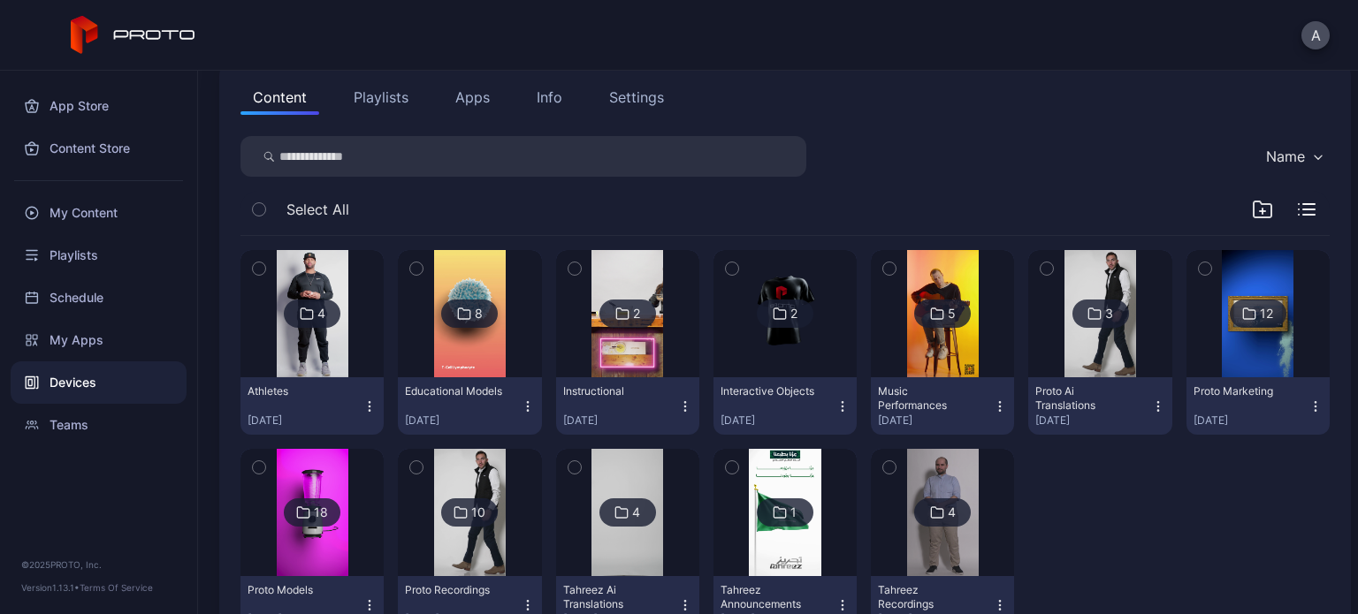
scroll to position [262, 0]
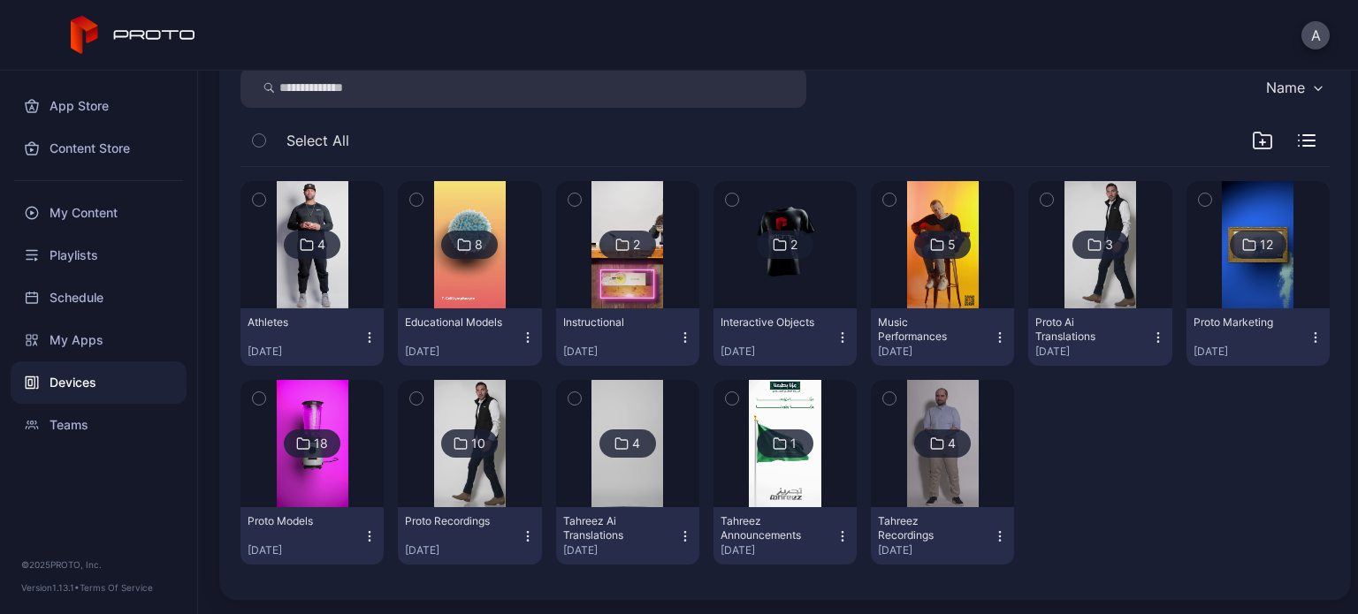
click at [1259, 96] on div "Name" at bounding box center [1293, 87] width 72 height 27
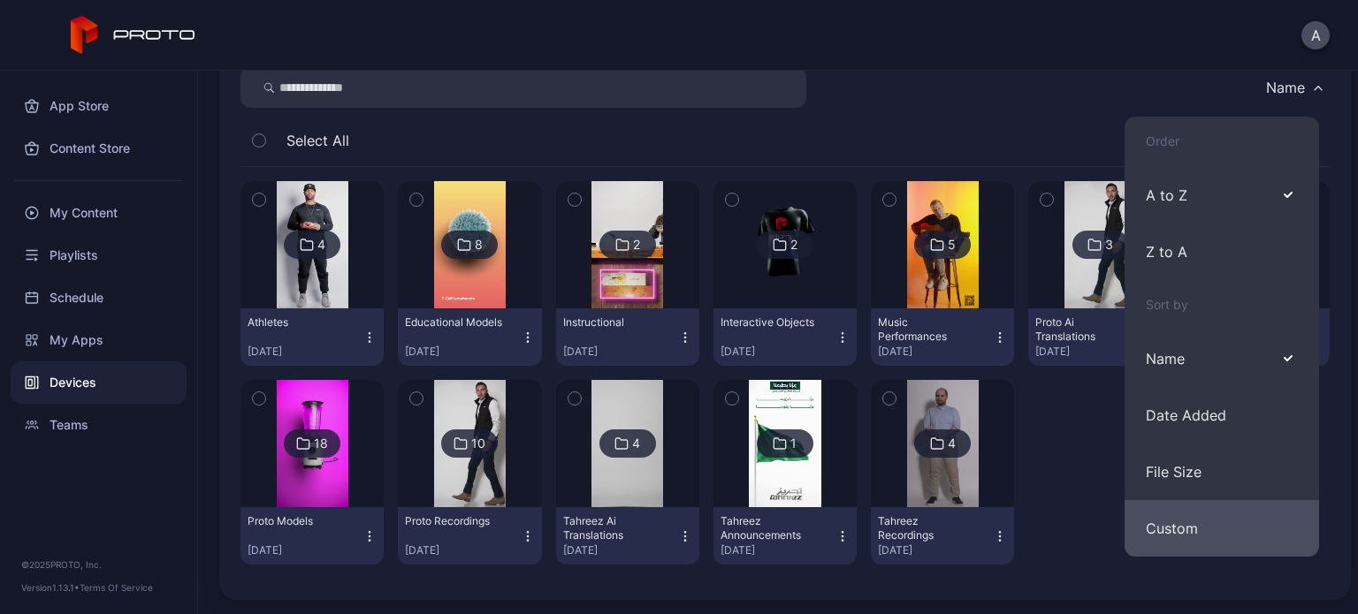
click at [1175, 519] on button "Custom" at bounding box center [1222, 528] width 195 height 57
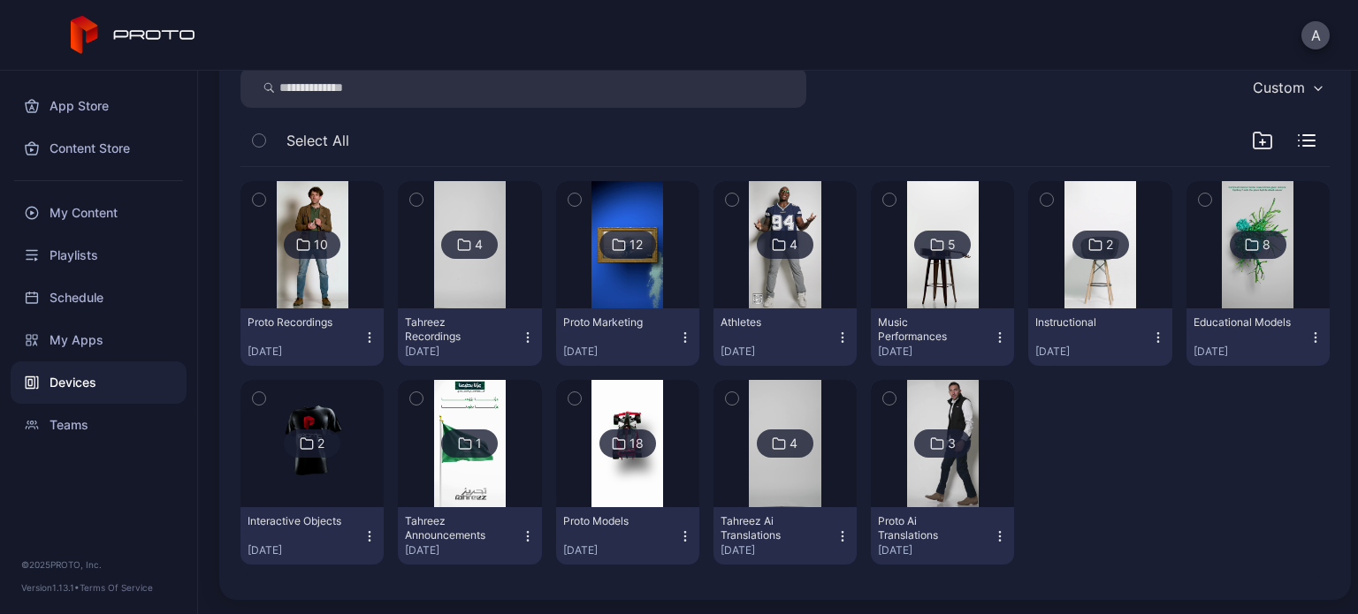
click at [318, 286] on img at bounding box center [313, 244] width 72 height 127
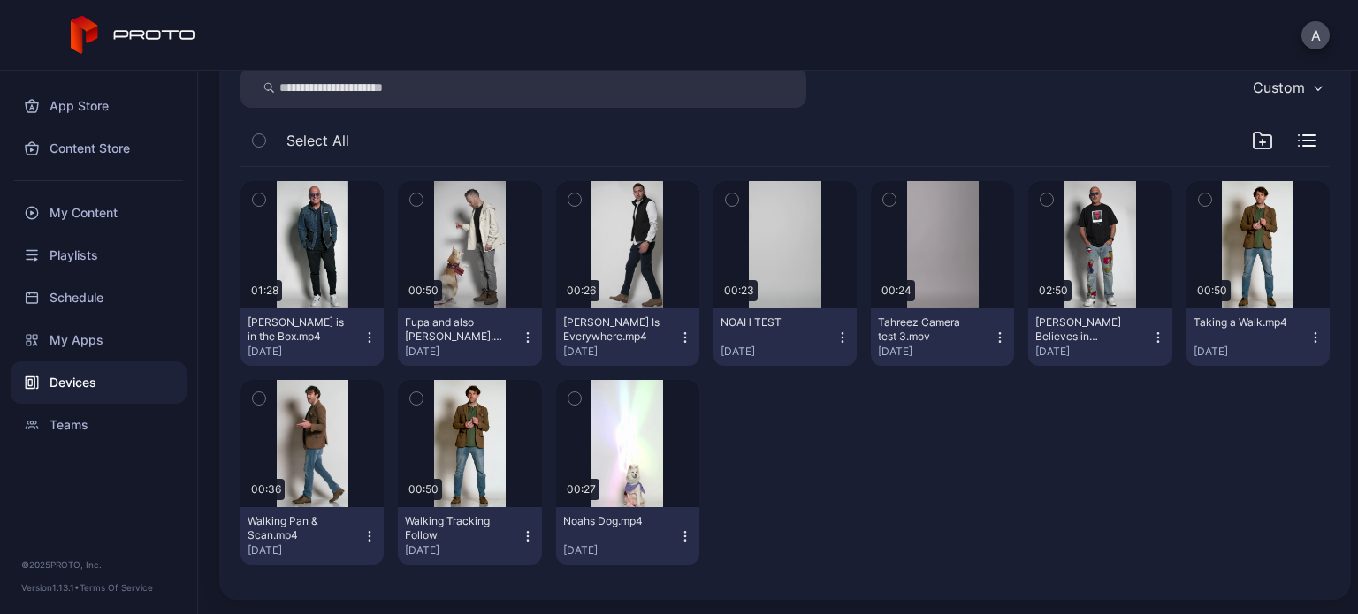
scroll to position [0, 0]
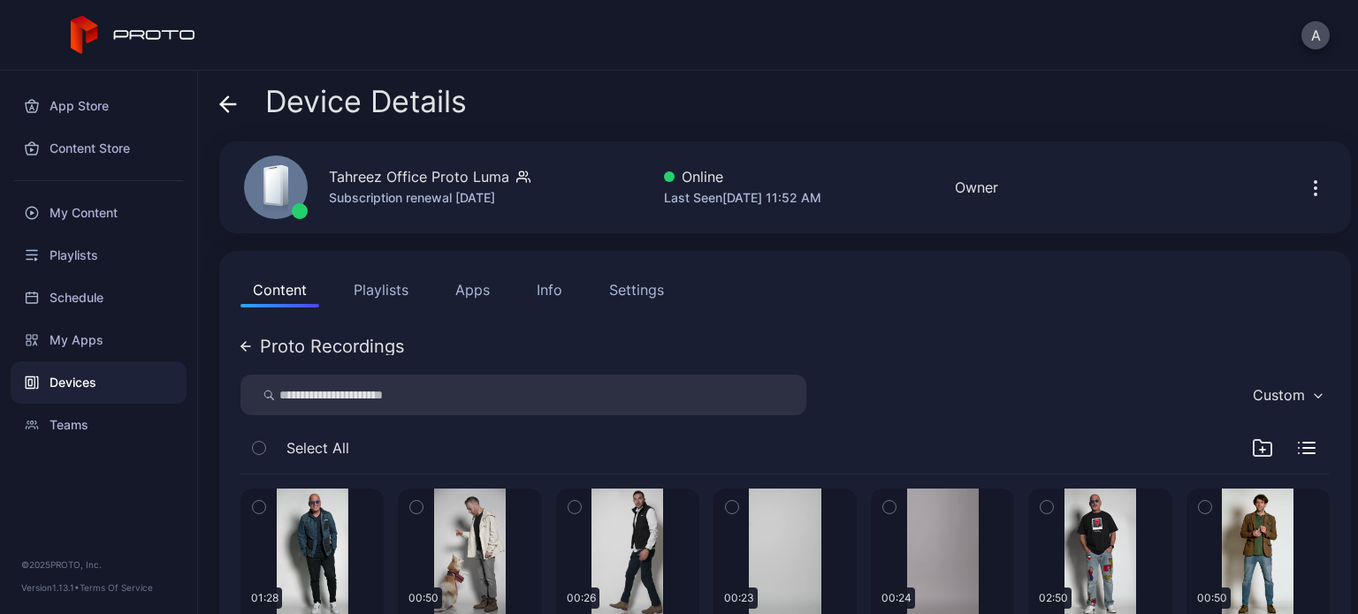
click at [226, 99] on icon at bounding box center [228, 104] width 18 height 18
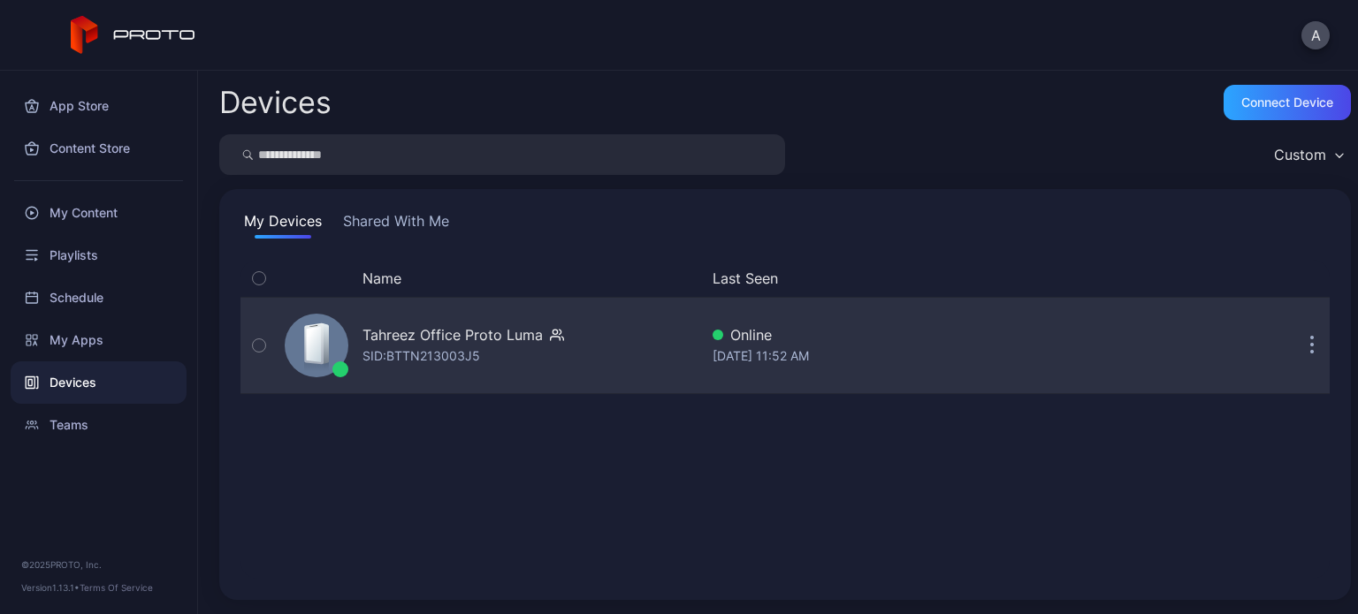
click at [474, 355] on div "SID: BTTN213003J5" at bounding box center [421, 356] width 118 height 21
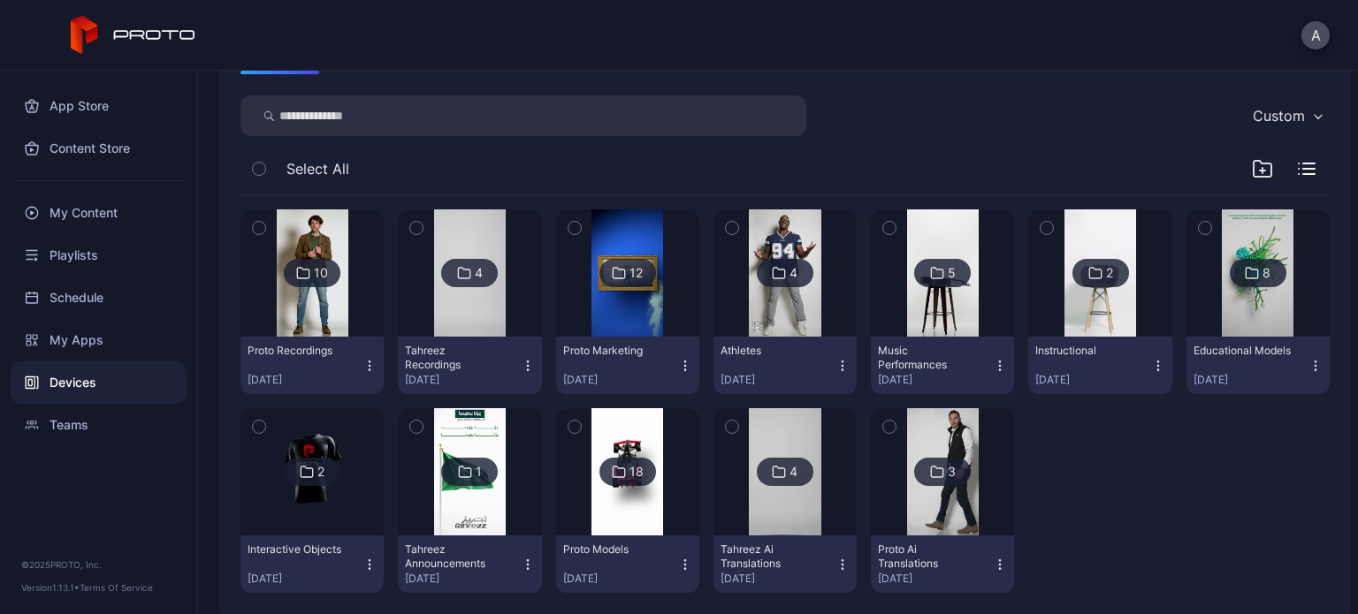
scroll to position [248, 0]
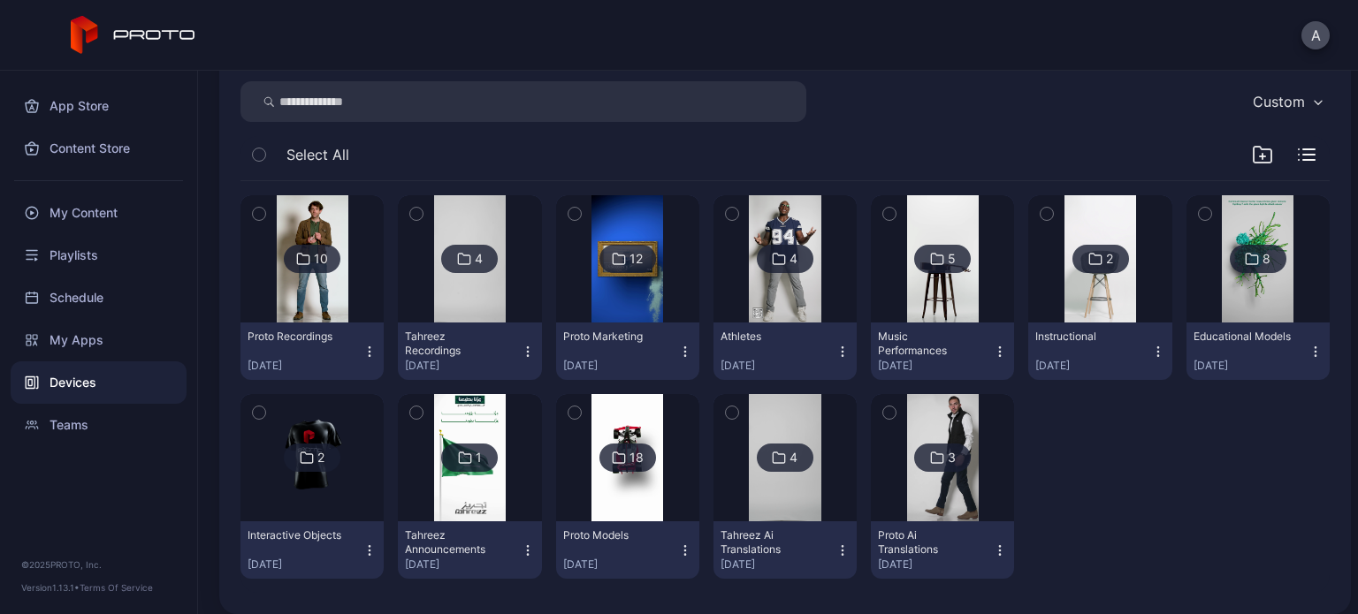
click at [324, 286] on img at bounding box center [313, 258] width 72 height 127
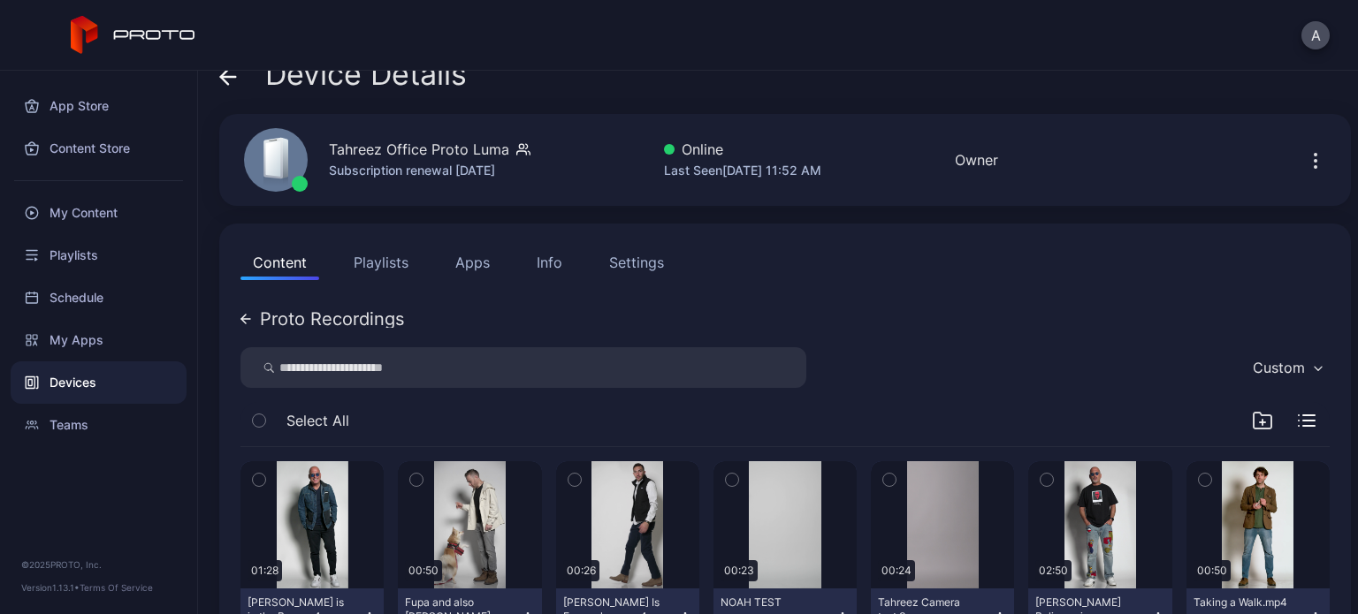
scroll to position [25, 0]
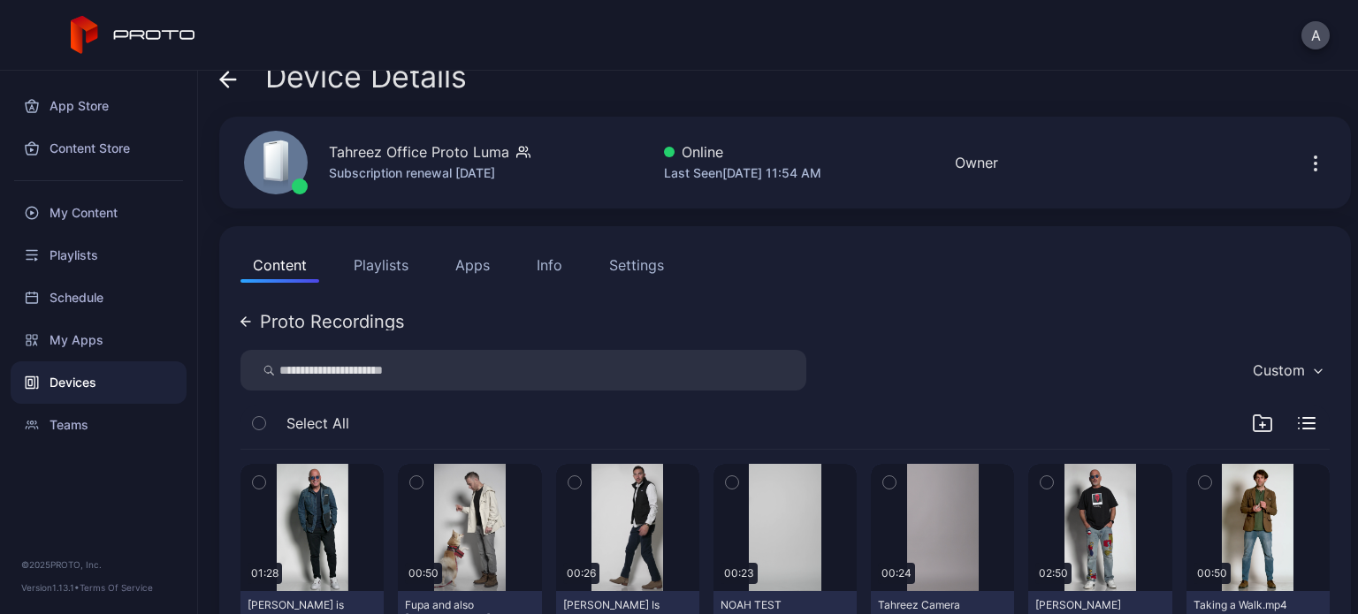
click at [233, 91] on span at bounding box center [228, 77] width 18 height 34
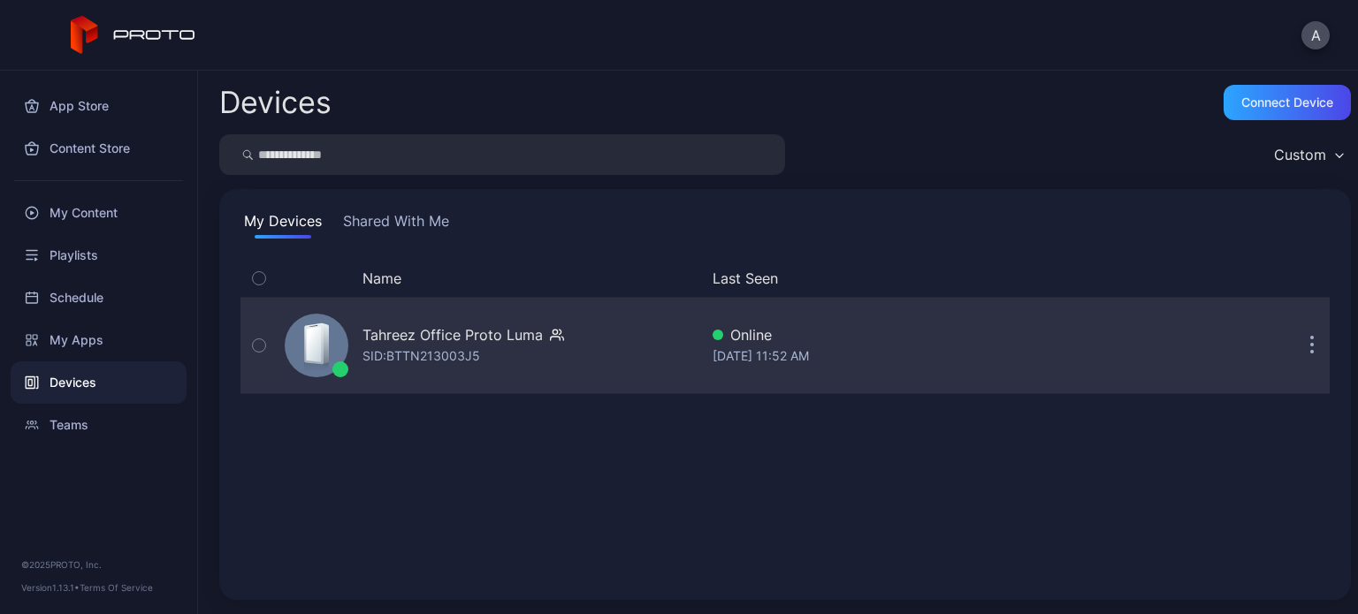
click at [385, 326] on div "Tahreez Office Proto Luma" at bounding box center [452, 334] width 180 height 21
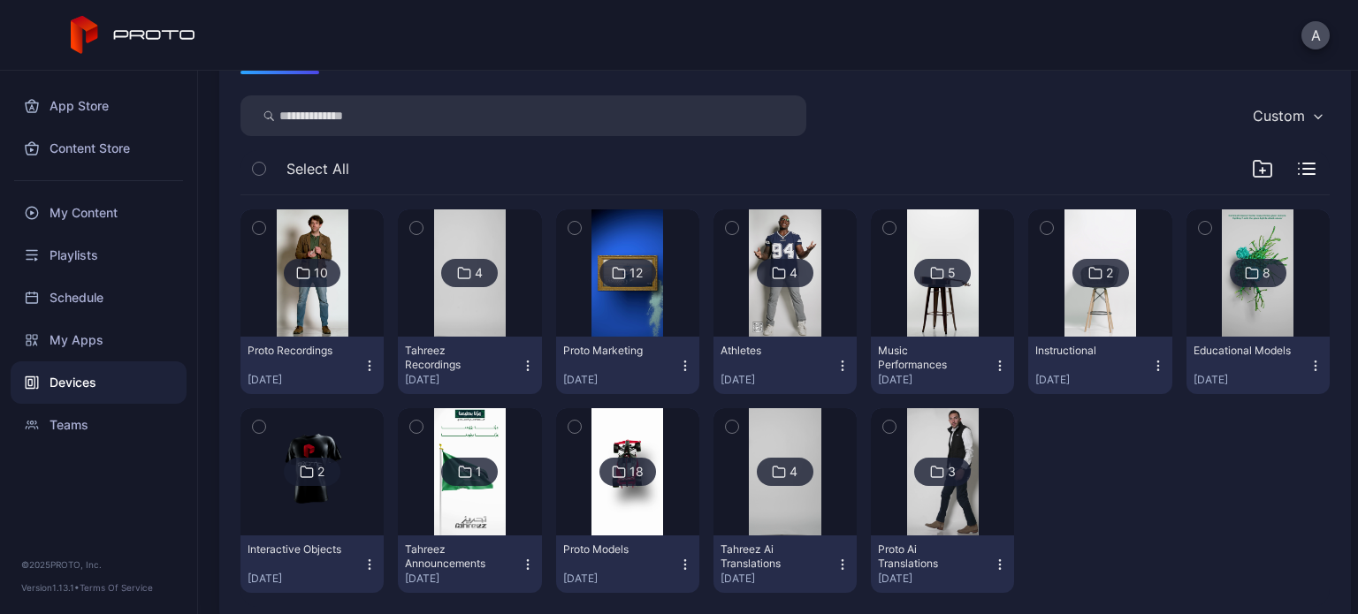
scroll to position [235, 0]
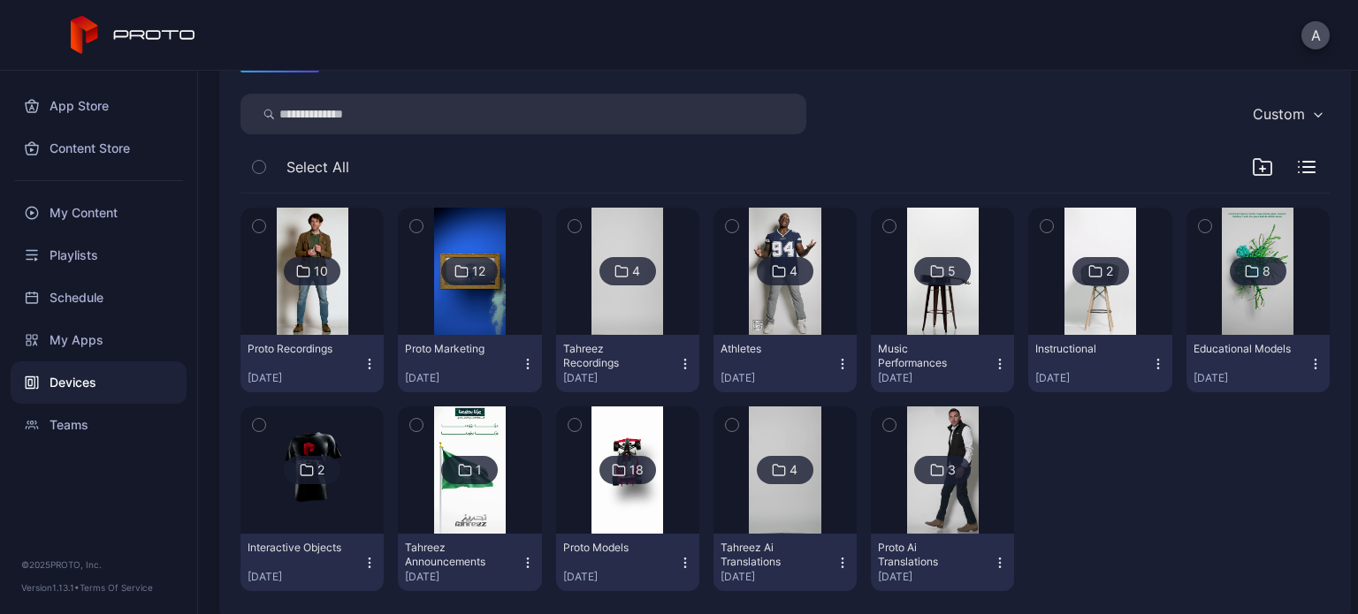
click at [447, 295] on img at bounding box center [470, 271] width 72 height 127
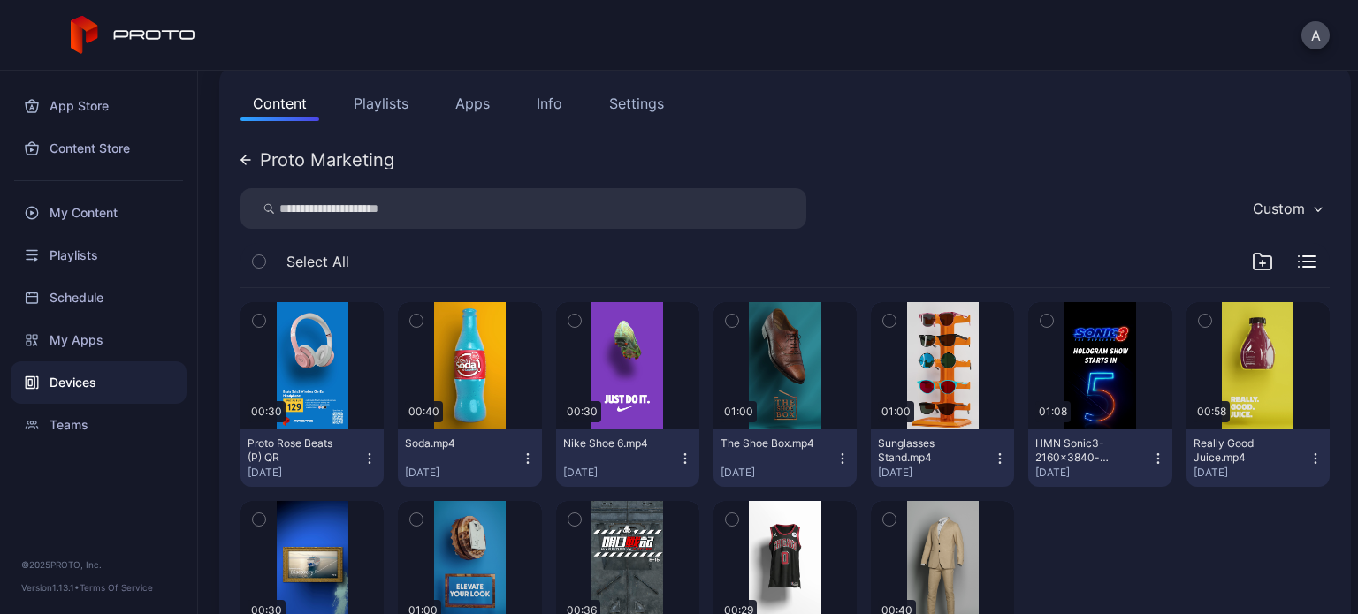
scroll to position [187, 0]
click at [318, 367] on div "button" at bounding box center [312, 365] width 57 height 28
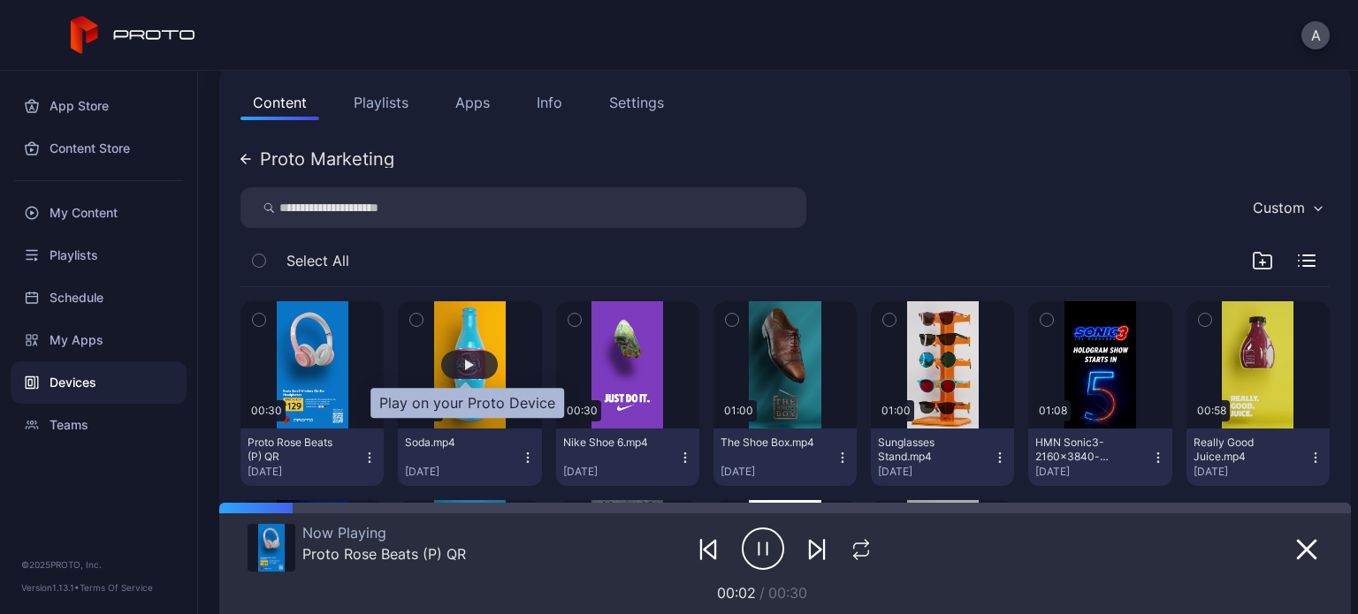
click at [456, 368] on div "button" at bounding box center [469, 365] width 57 height 28
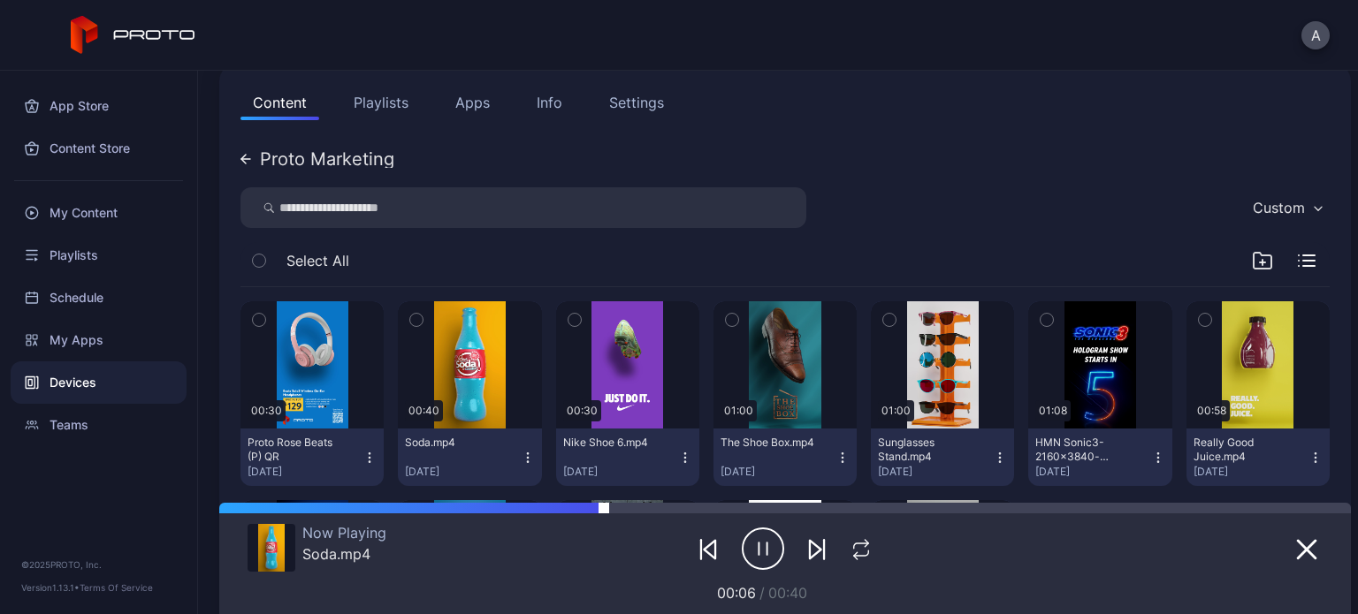
click at [607, 507] on div at bounding box center [785, 508] width 1132 height 11
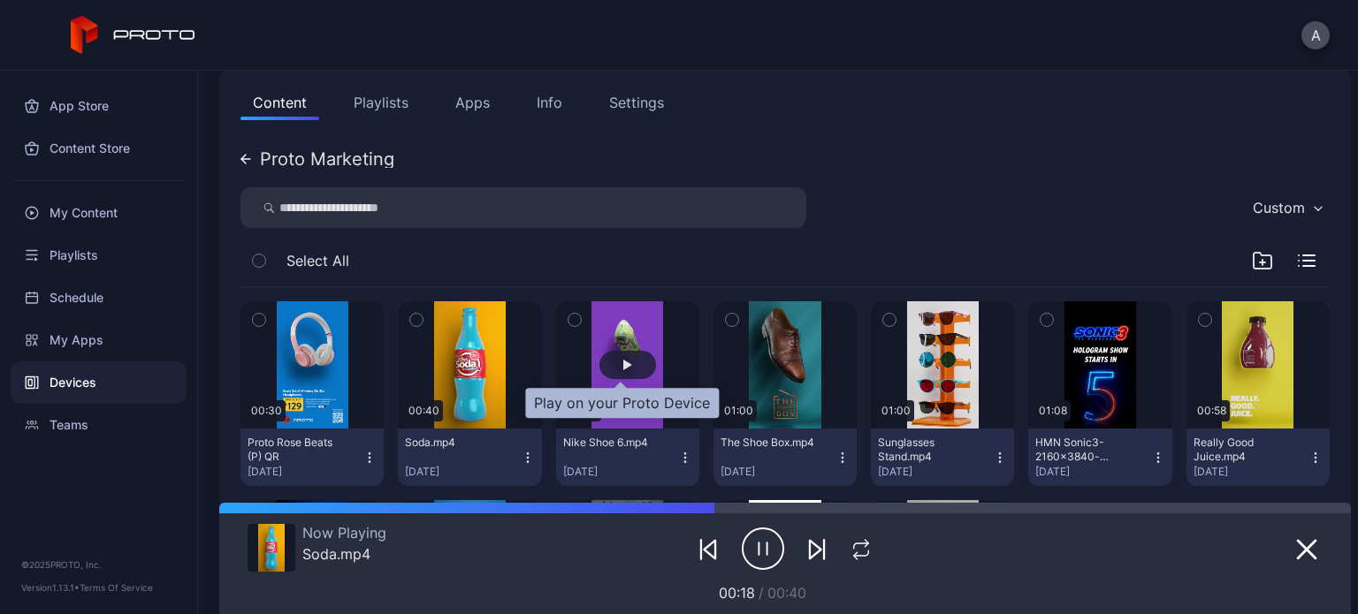
click at [613, 367] on div "button" at bounding box center [627, 365] width 57 height 28
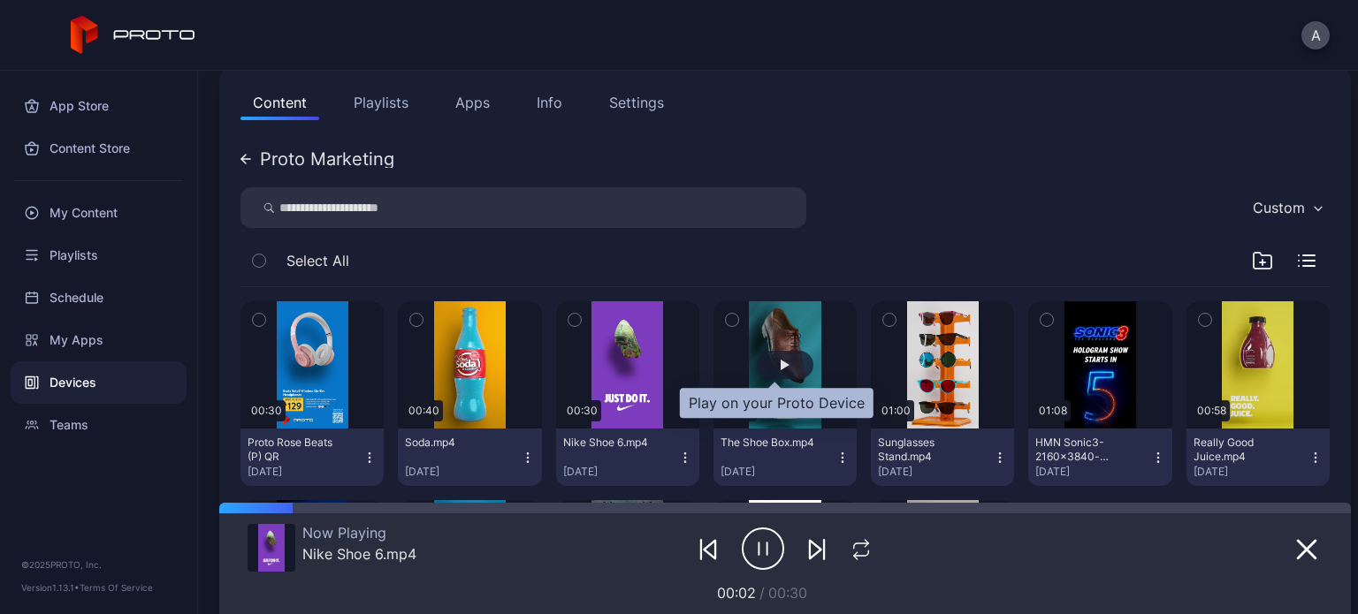
click at [763, 355] on div "button" at bounding box center [785, 365] width 57 height 28
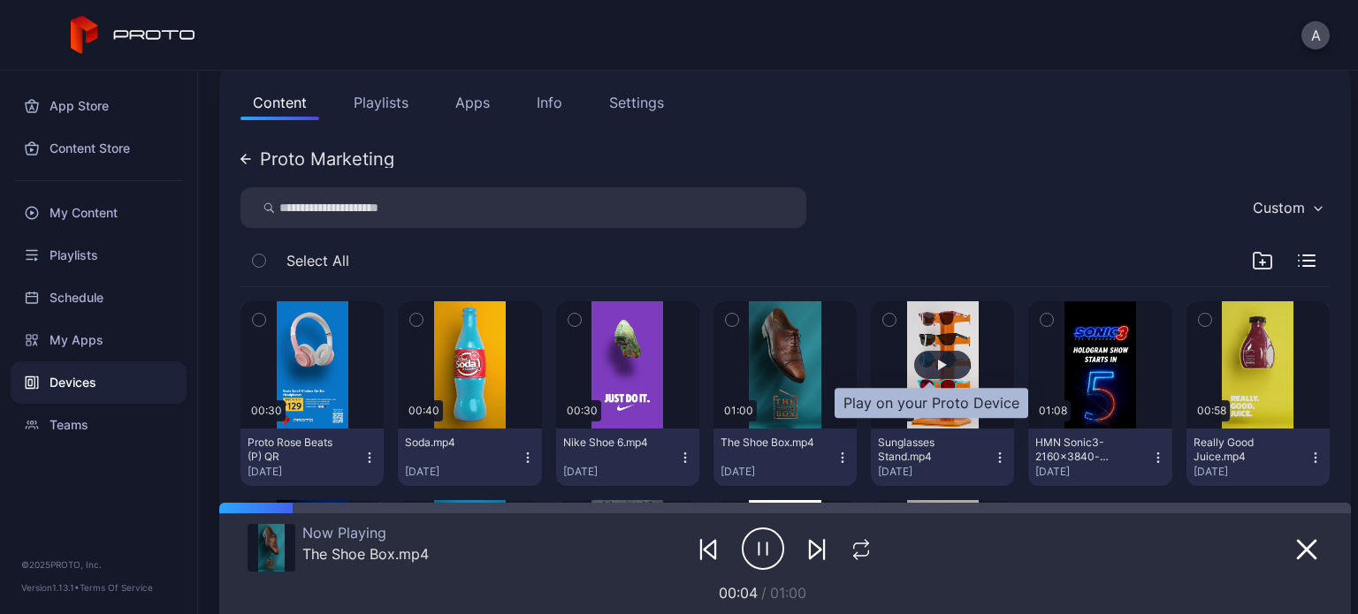
scroll to position [240, 0]
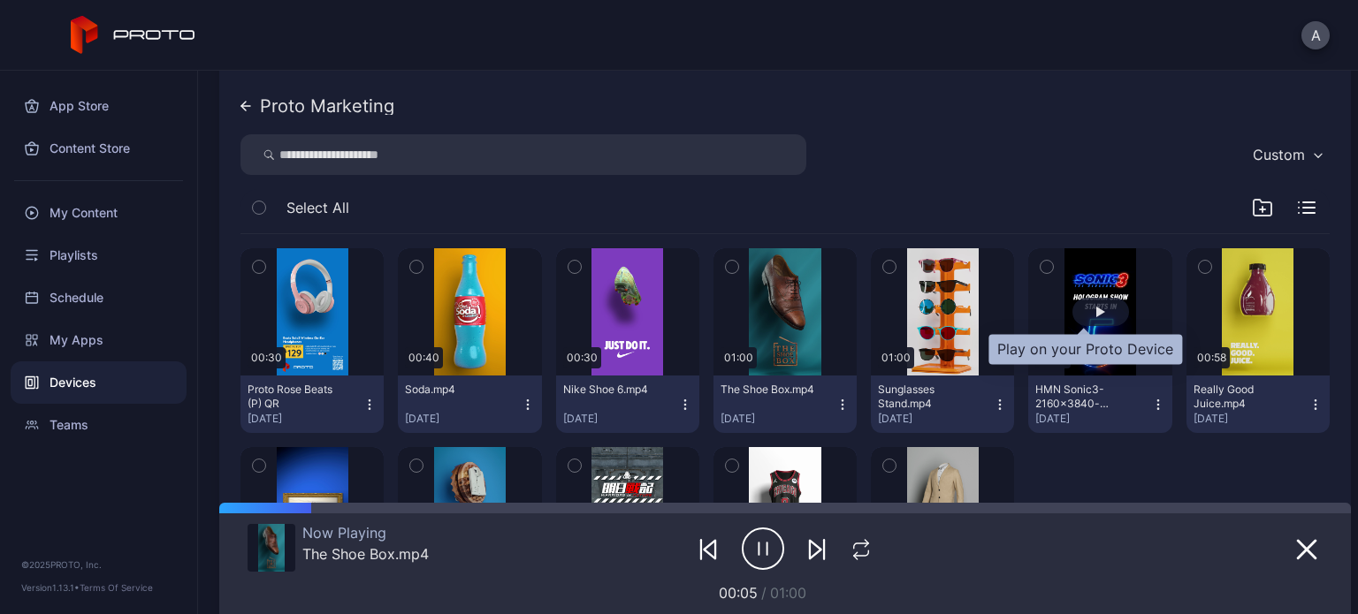
click at [1075, 308] on div "button" at bounding box center [1100, 312] width 57 height 28
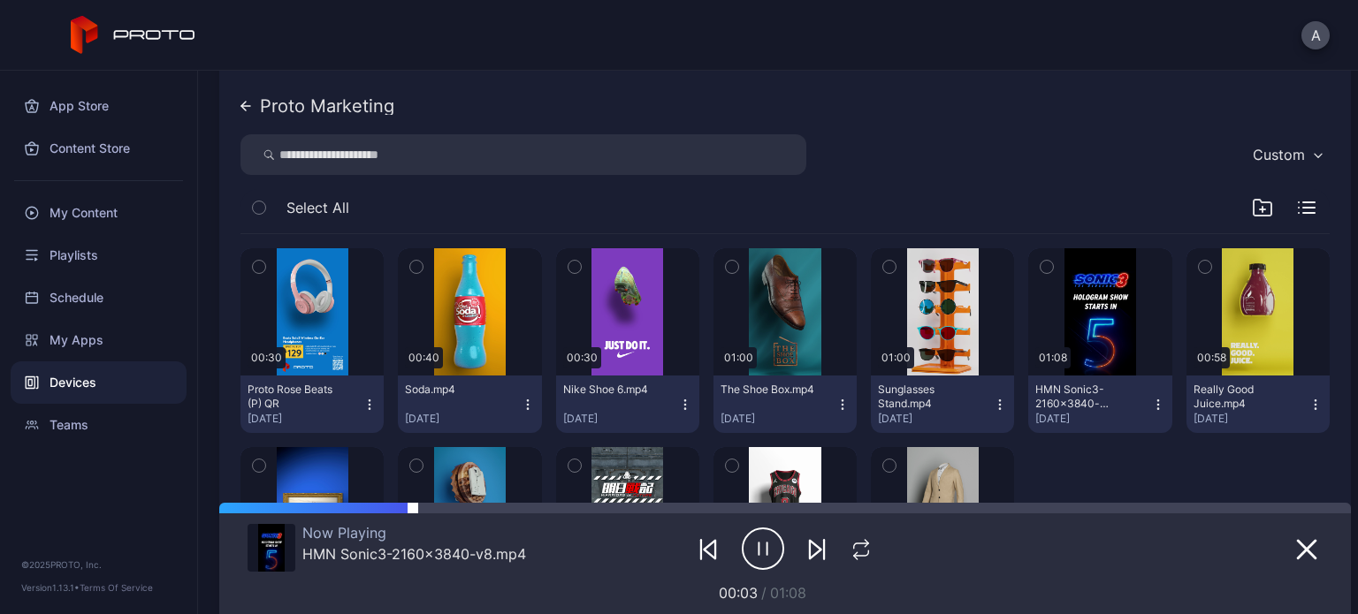
click at [425, 512] on div at bounding box center [882, 508] width 938 height 11
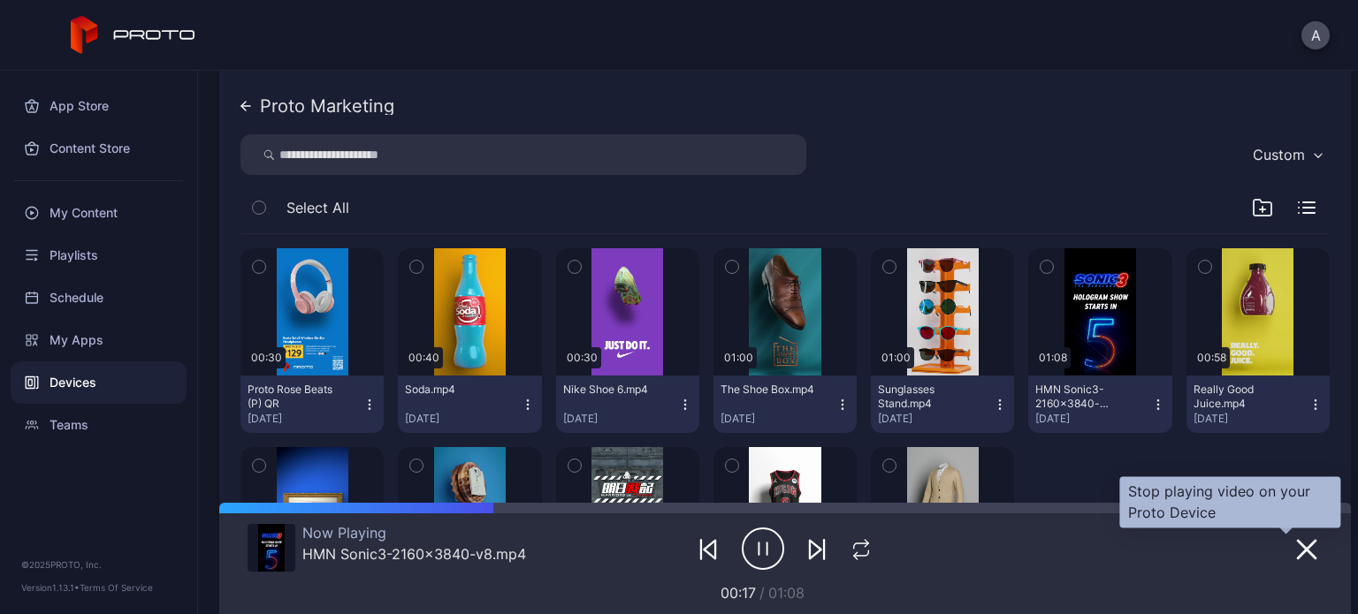
click at [1296, 549] on icon "button" at bounding box center [1306, 549] width 21 height 21
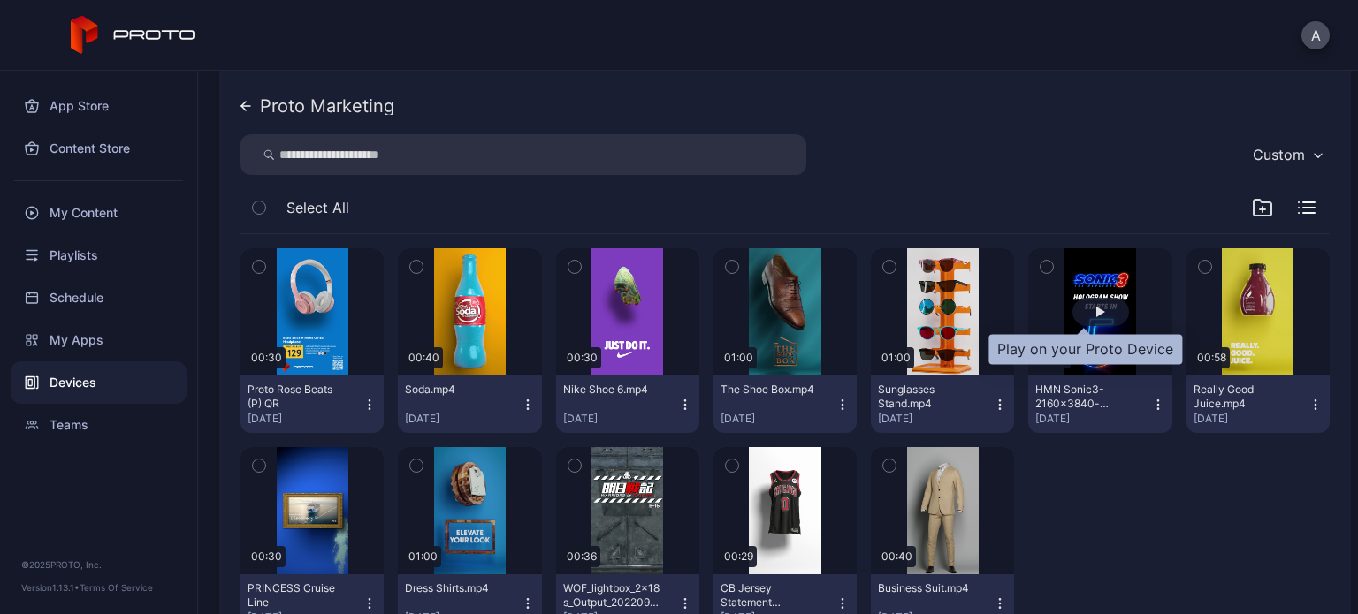
click at [1096, 309] on div "button" at bounding box center [1100, 312] width 9 height 11
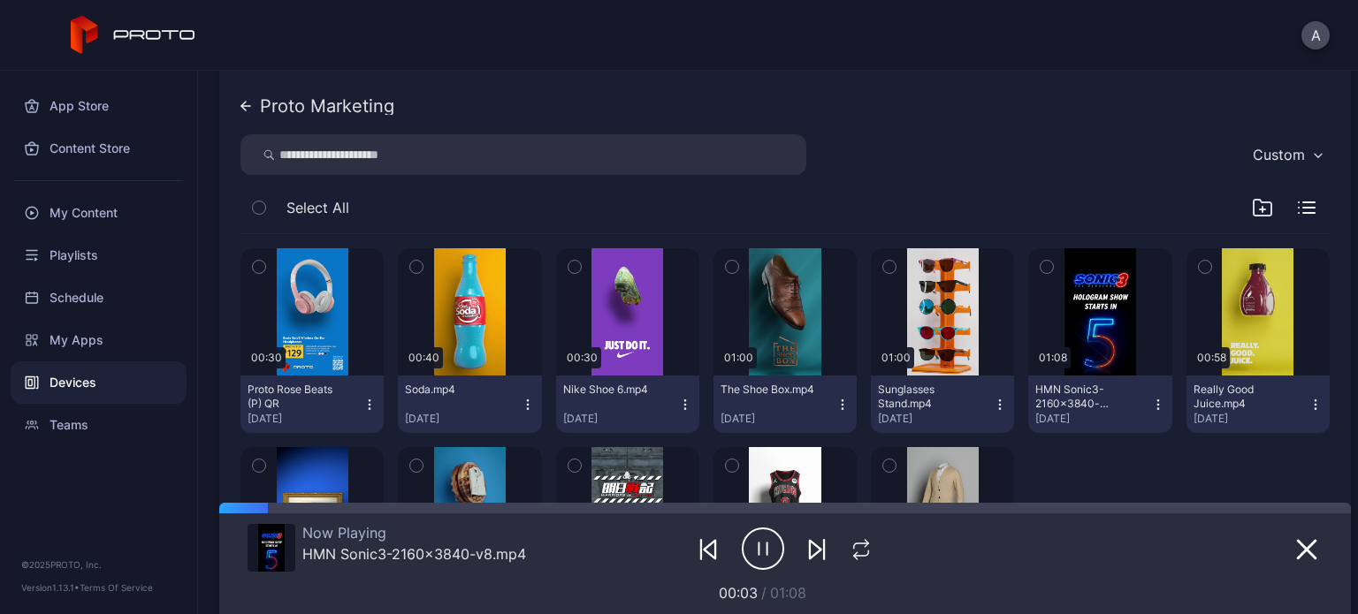
click at [750, 551] on icon "button" at bounding box center [763, 549] width 42 height 44
click at [354, 512] on div at bounding box center [849, 508] width 1003 height 11
click at [293, 508] on div at bounding box center [785, 508] width 1132 height 11
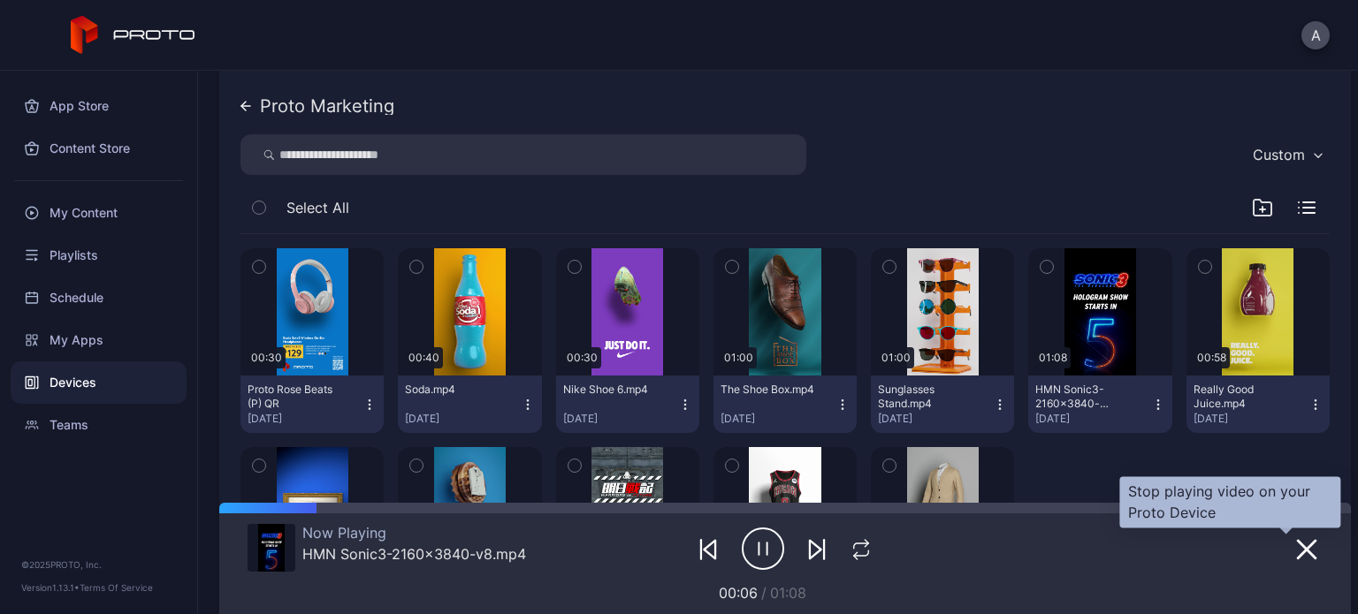
click at [1291, 538] on button "button" at bounding box center [1307, 549] width 32 height 25
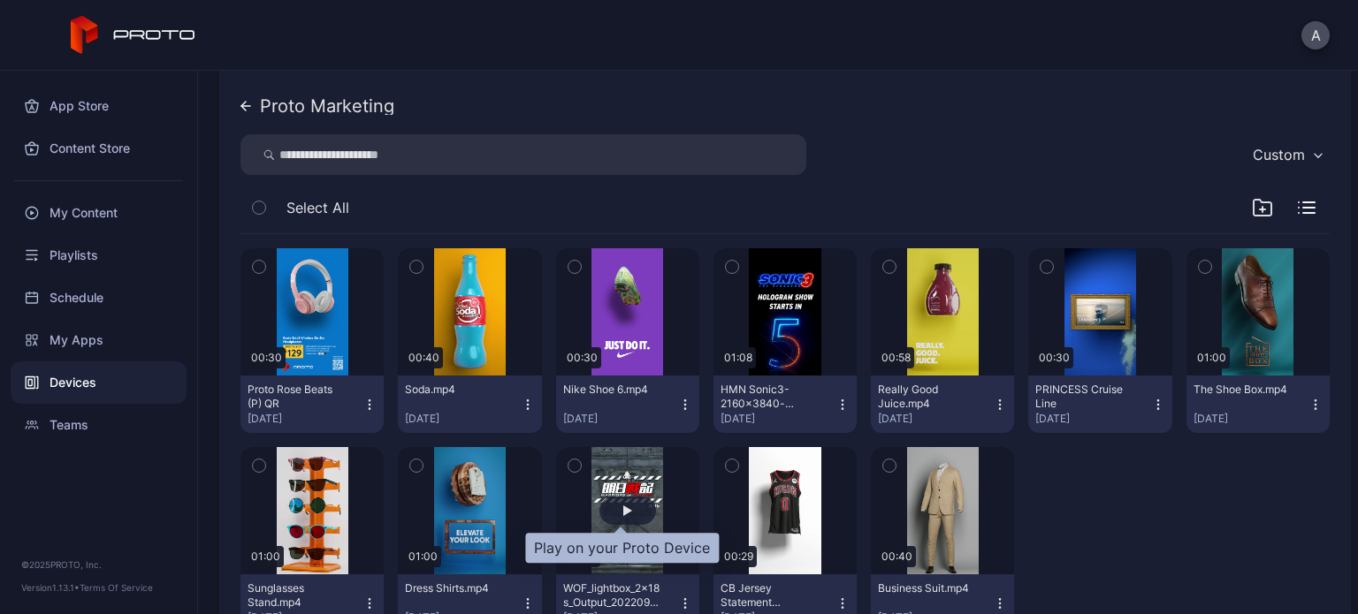
click at [601, 505] on div "button" at bounding box center [627, 511] width 57 height 28
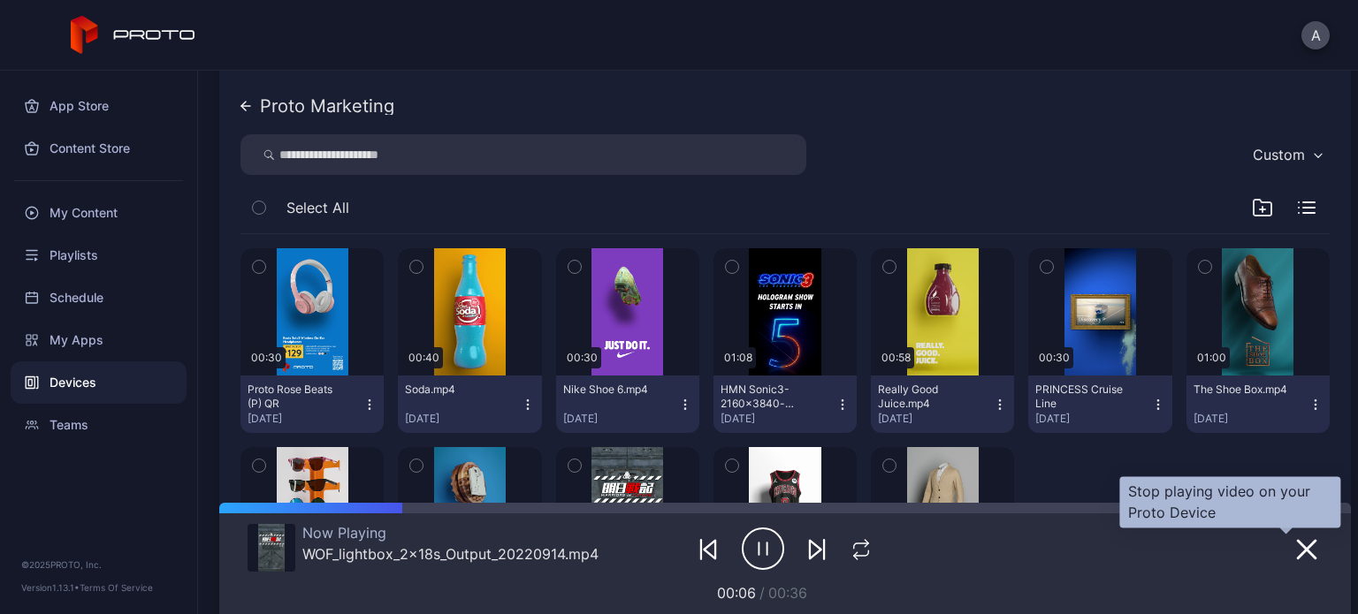
click at [1298, 547] on icon "button" at bounding box center [1307, 550] width 18 height 18
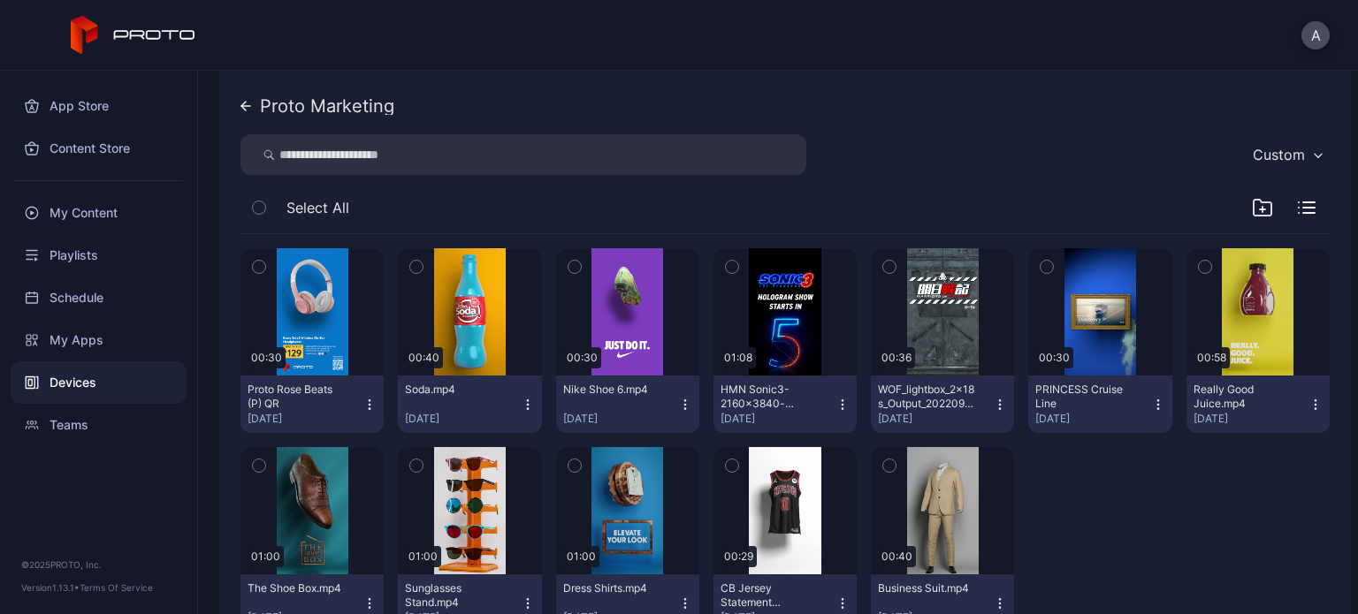
click at [1087, 460] on div at bounding box center [1099, 539] width 143 height 185
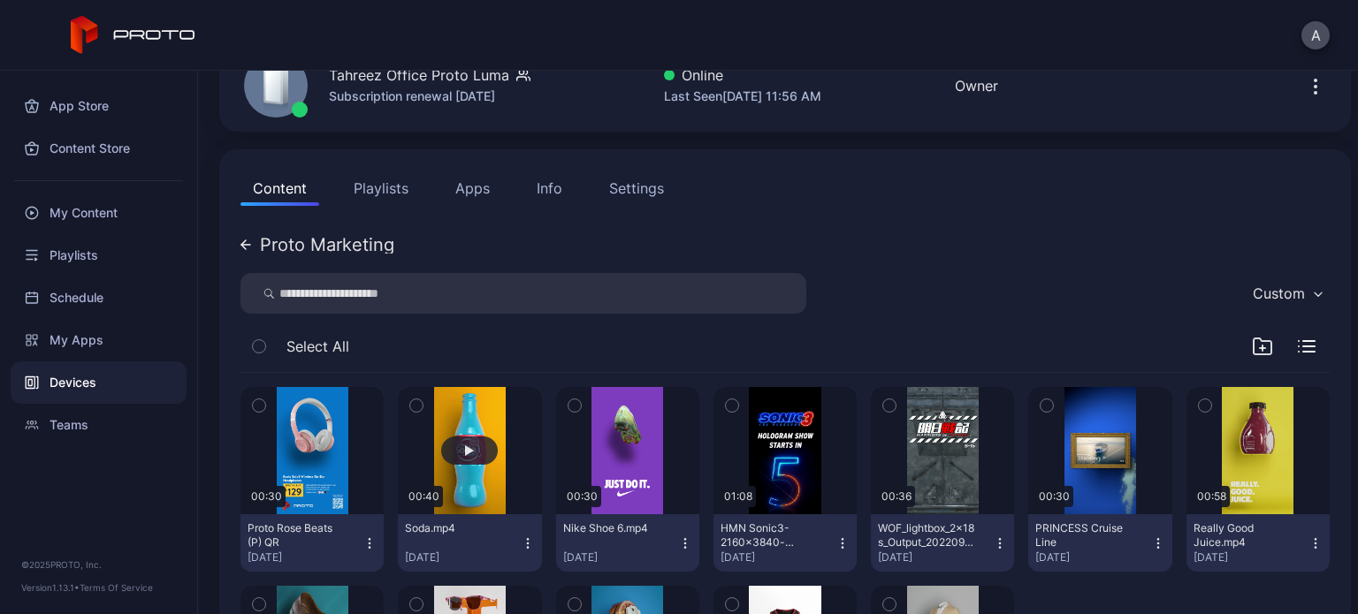
scroll to position [85, 0]
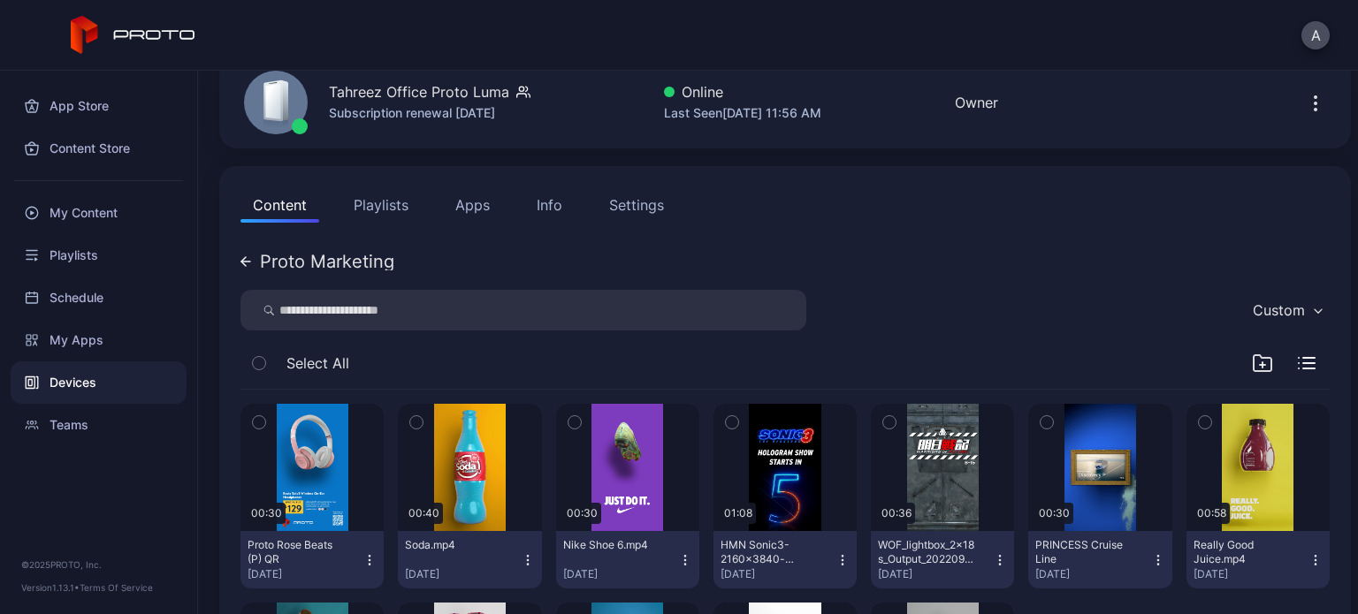
click at [241, 262] on icon at bounding box center [243, 261] width 4 height 9
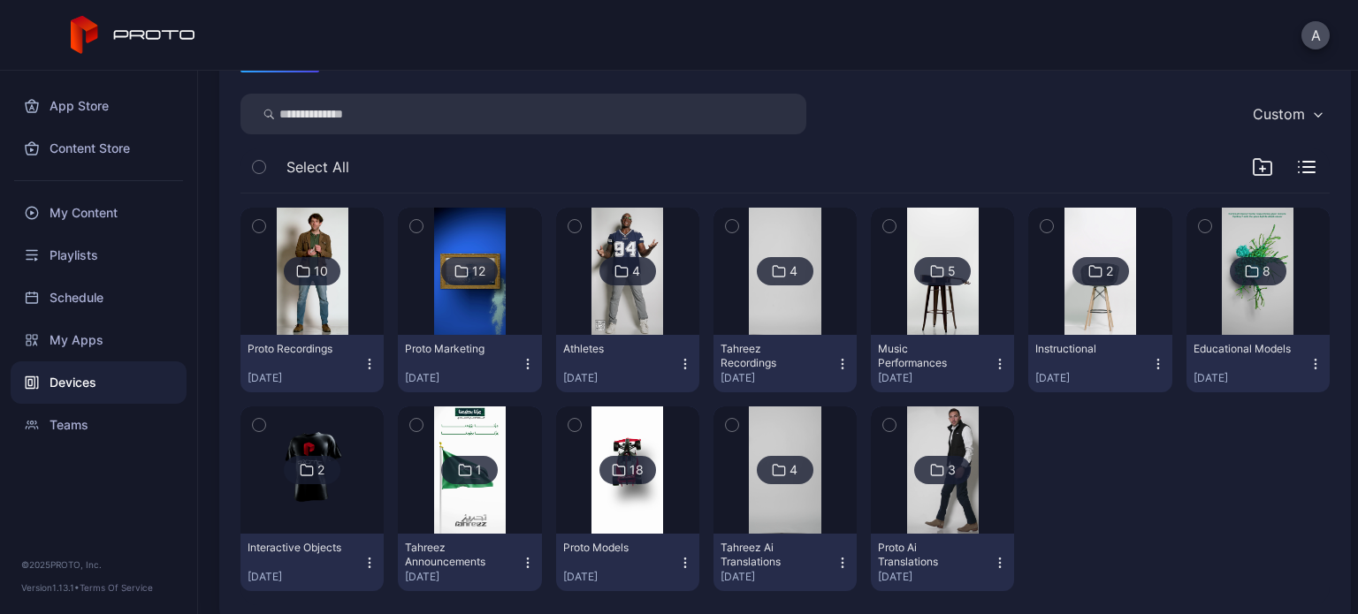
click at [633, 289] on img at bounding box center [627, 271] width 72 height 127
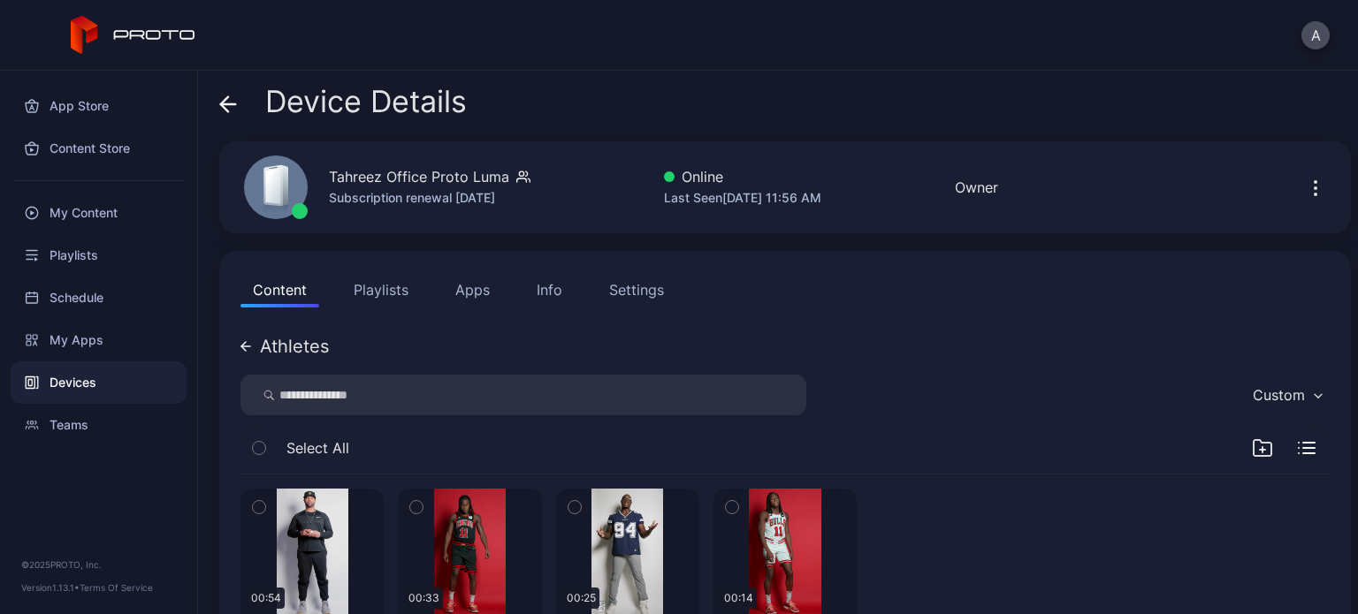
scroll to position [108, 0]
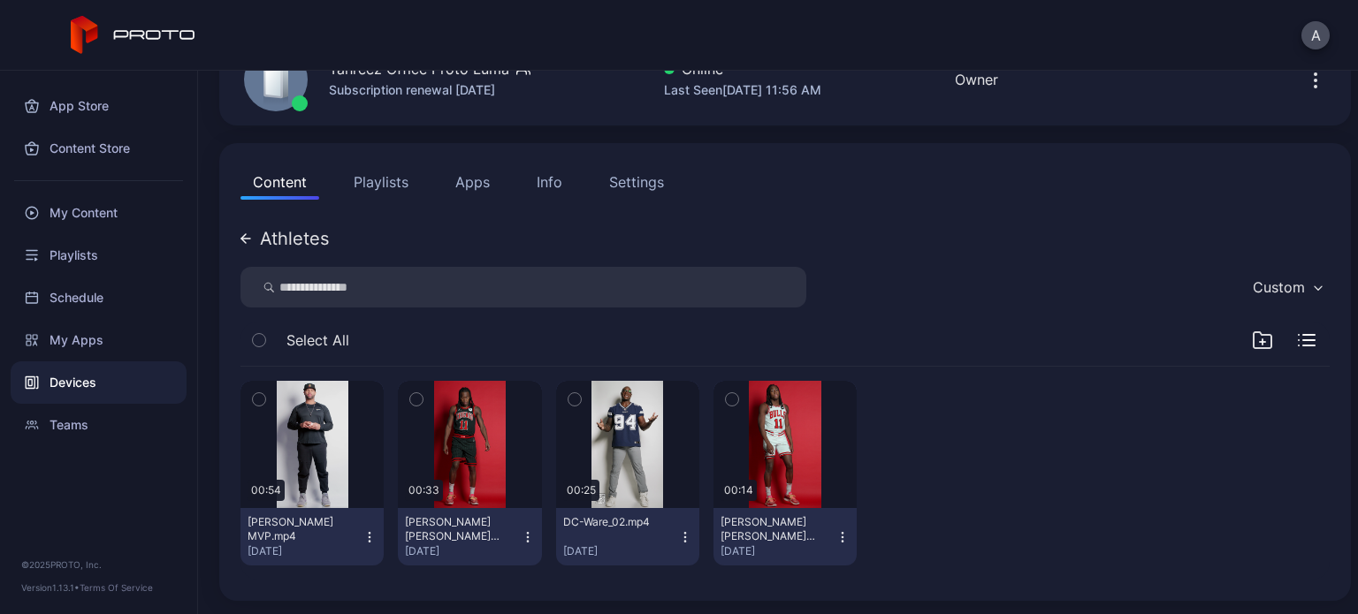
click at [244, 230] on div "Athletes" at bounding box center [284, 239] width 88 height 18
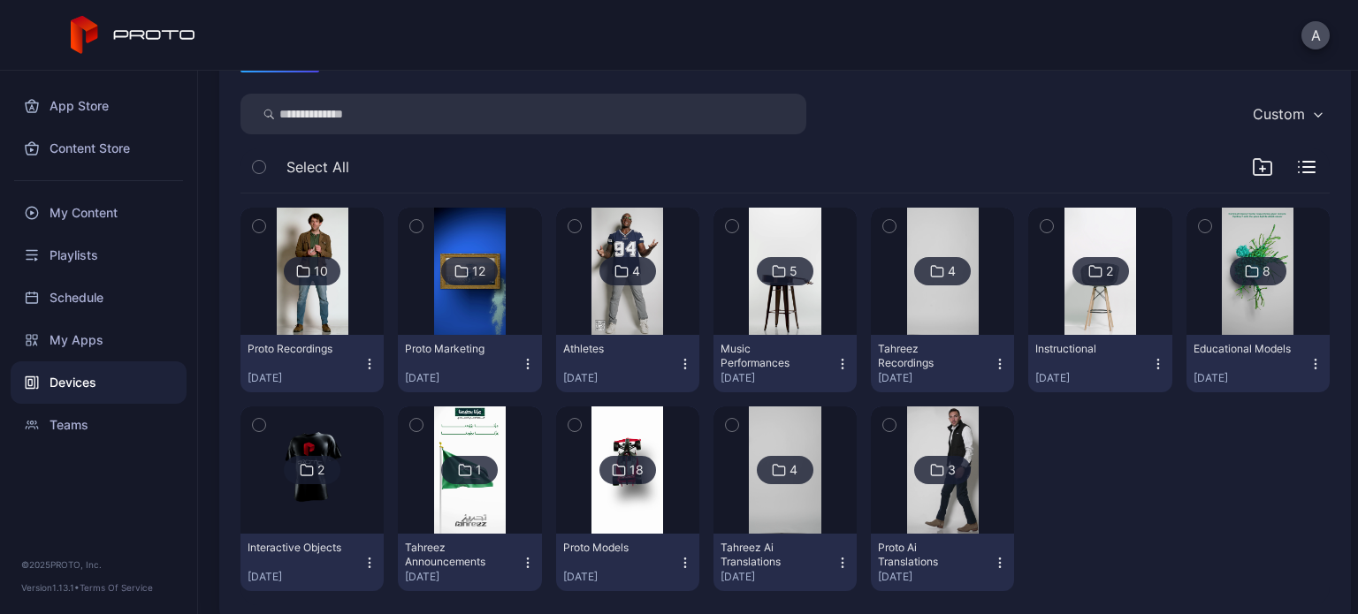
click at [774, 299] on img at bounding box center [785, 271] width 72 height 127
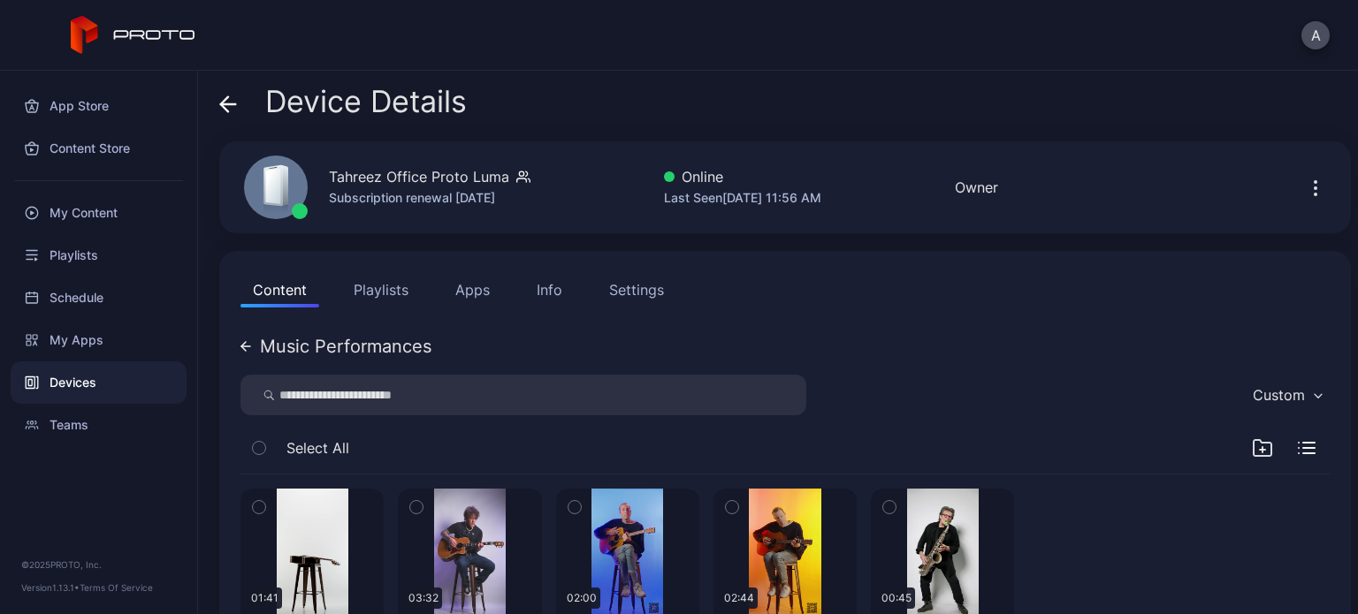
scroll to position [108, 0]
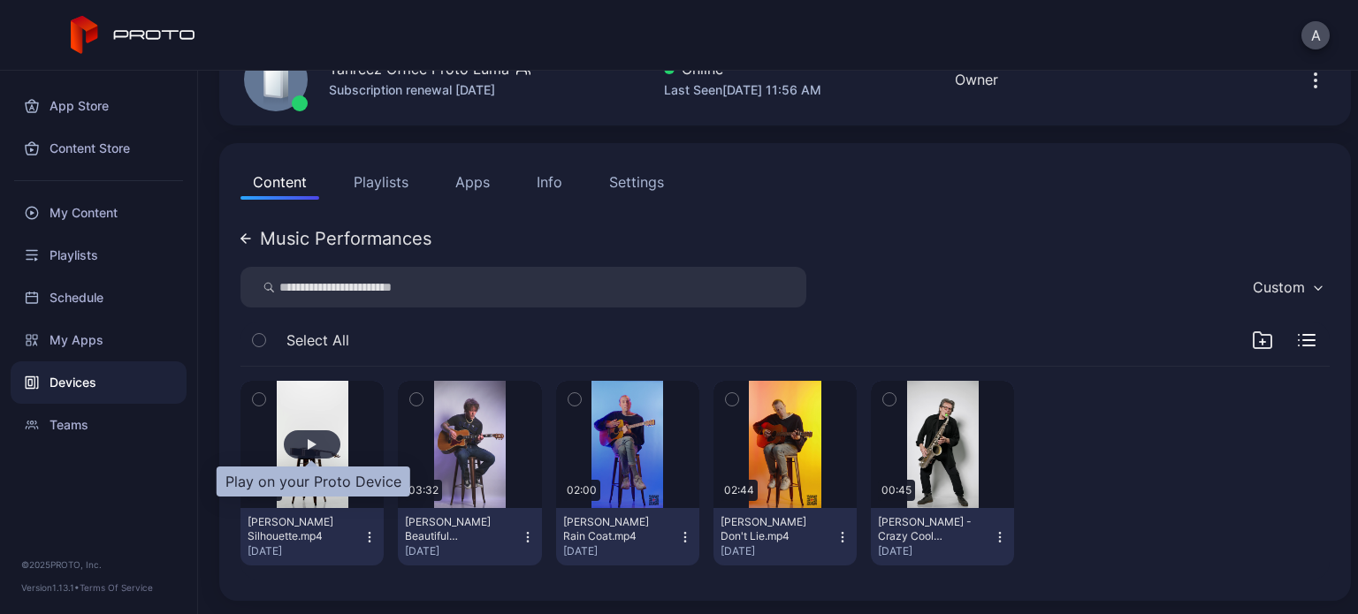
click at [312, 435] on div "button" at bounding box center [312, 445] width 57 height 28
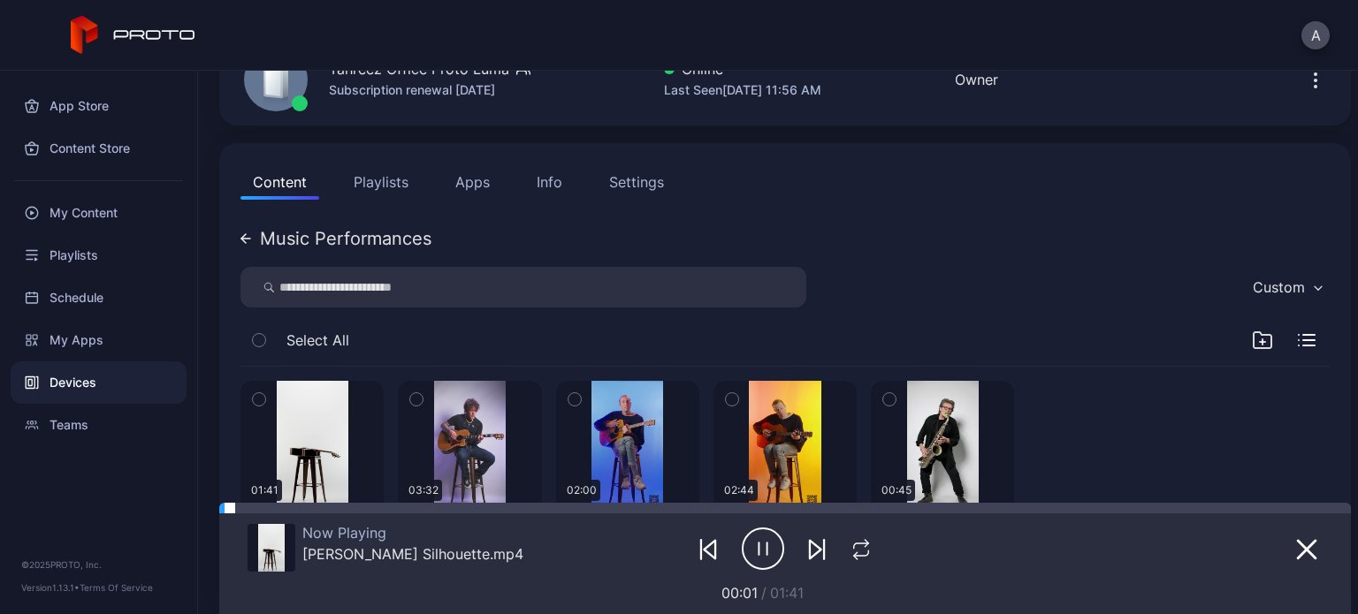
click at [413, 503] on div at bounding box center [790, 508] width 1121 height 11
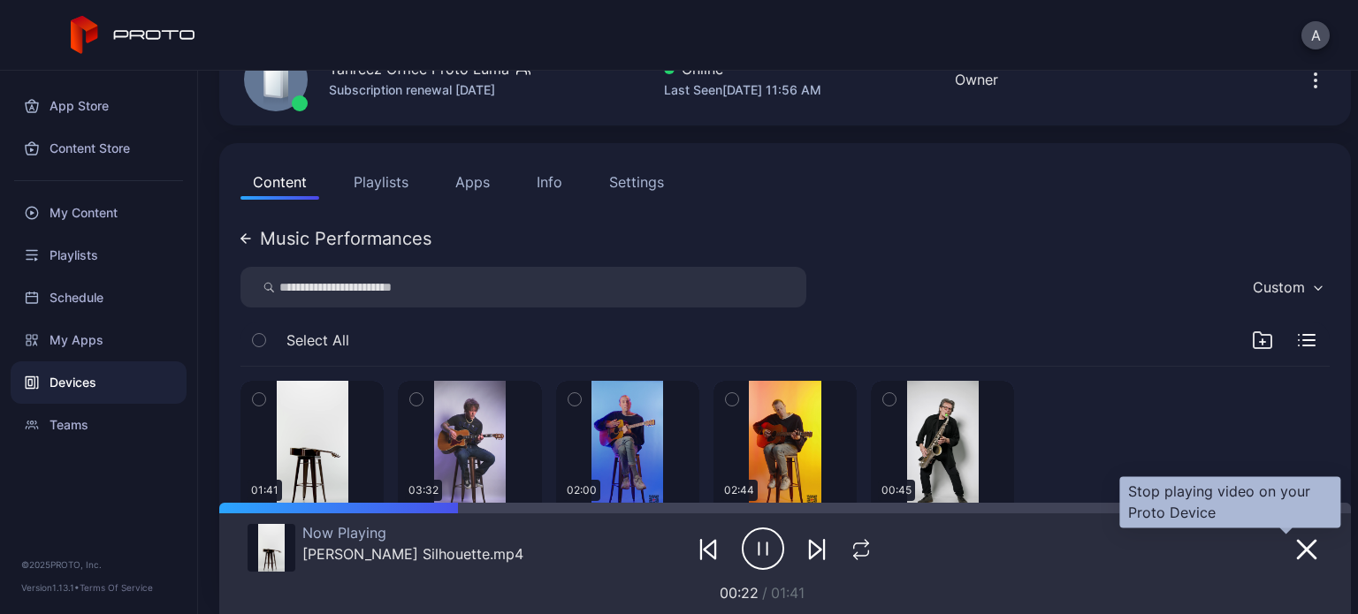
click at [1296, 551] on icon "button" at bounding box center [1306, 549] width 21 height 21
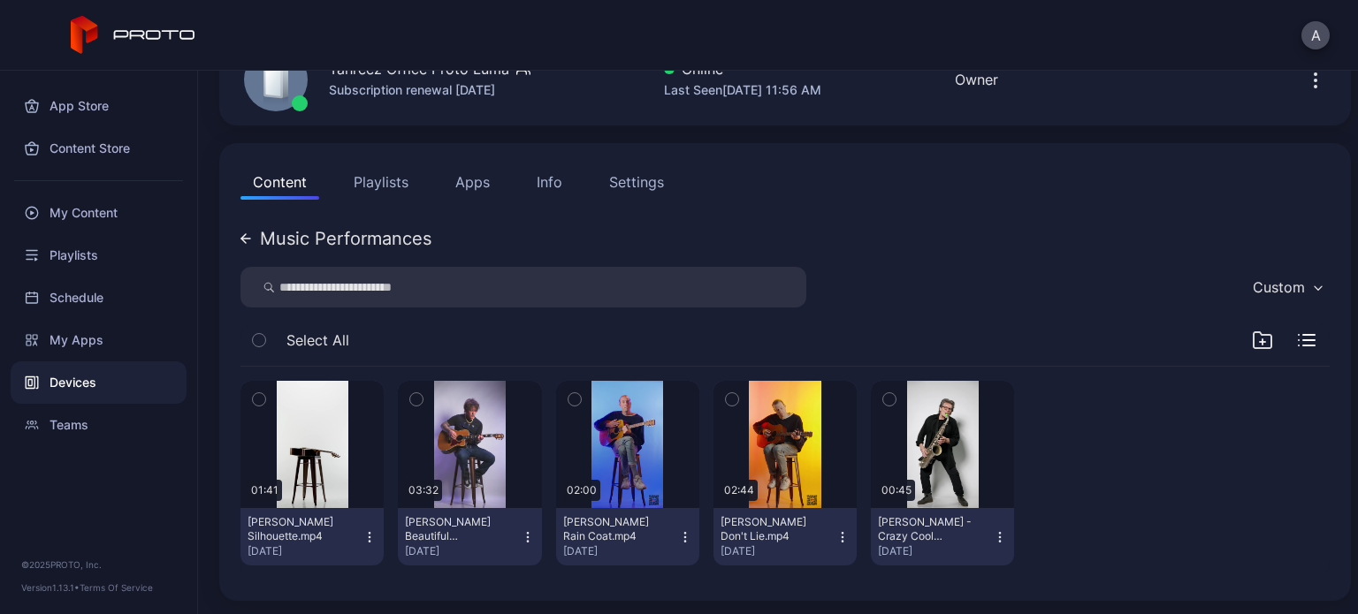
click at [368, 533] on icon "button" at bounding box center [369, 537] width 14 height 14
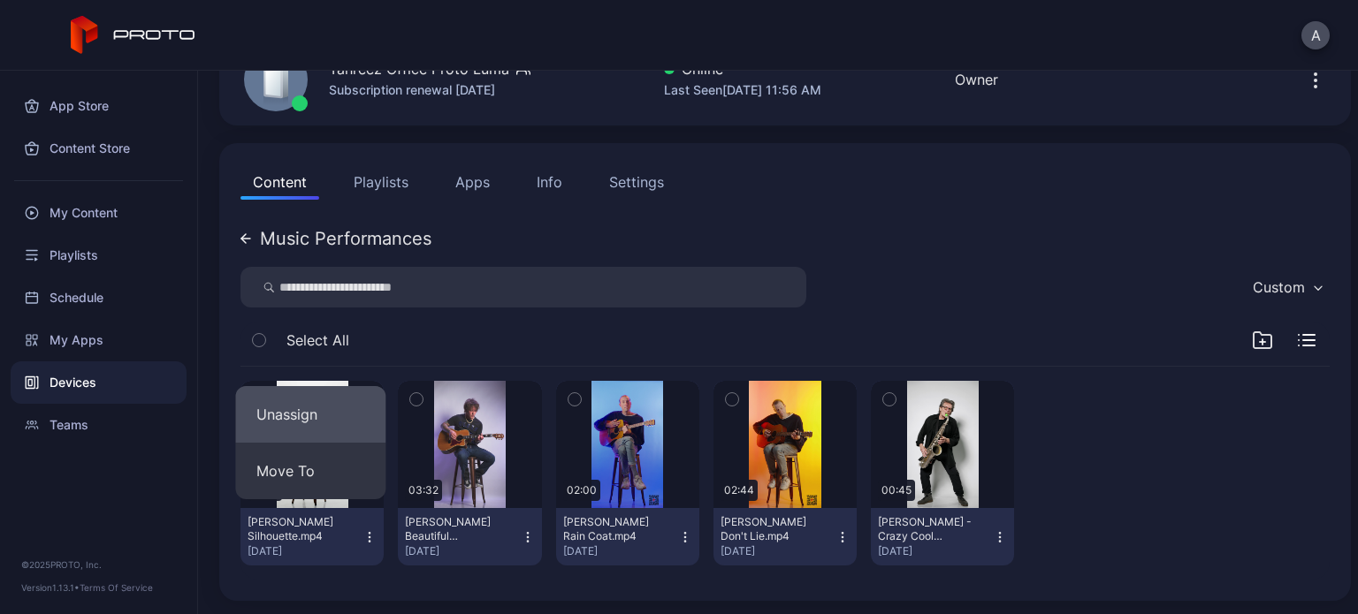
click at [334, 431] on button "Unassign" at bounding box center [310, 414] width 150 height 57
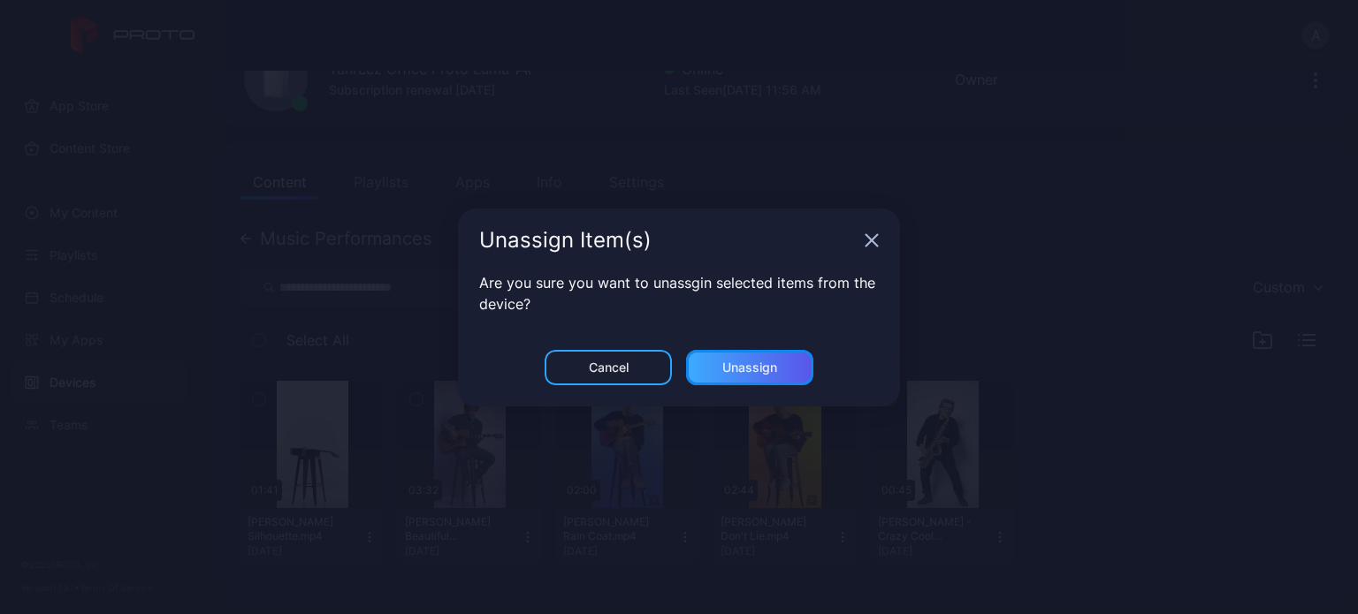
click at [743, 375] on div "Unassign" at bounding box center [749, 367] width 127 height 35
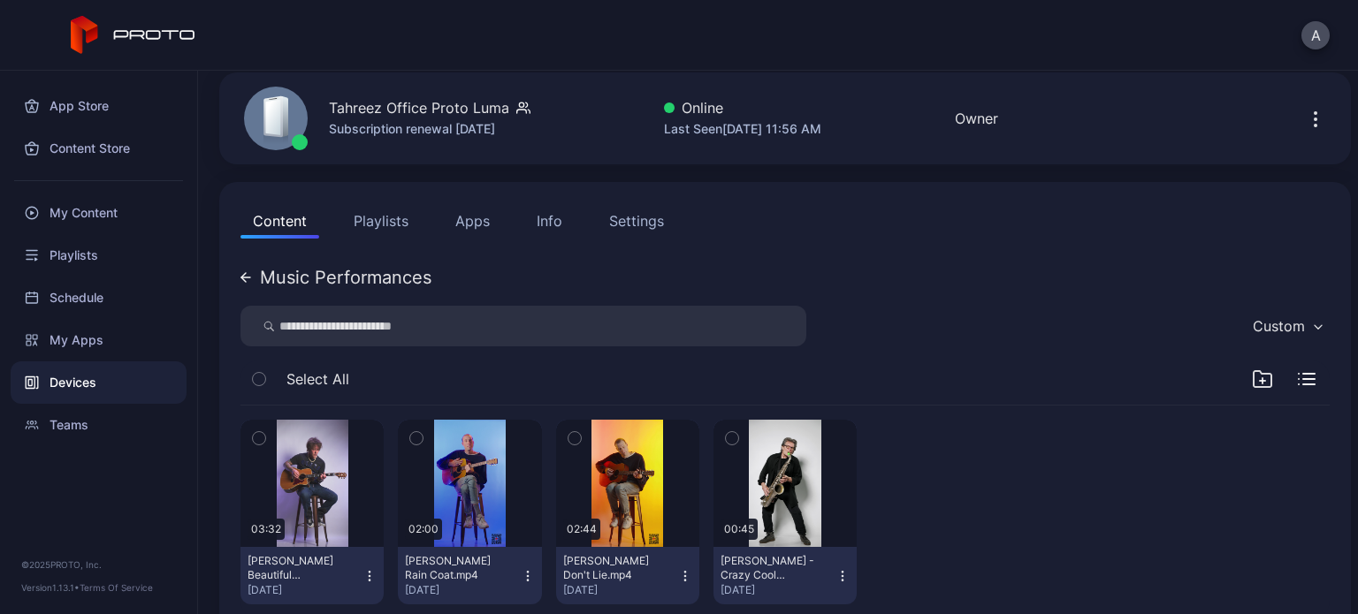
scroll to position [70, 0]
click at [244, 277] on icon at bounding box center [245, 277] width 9 height 0
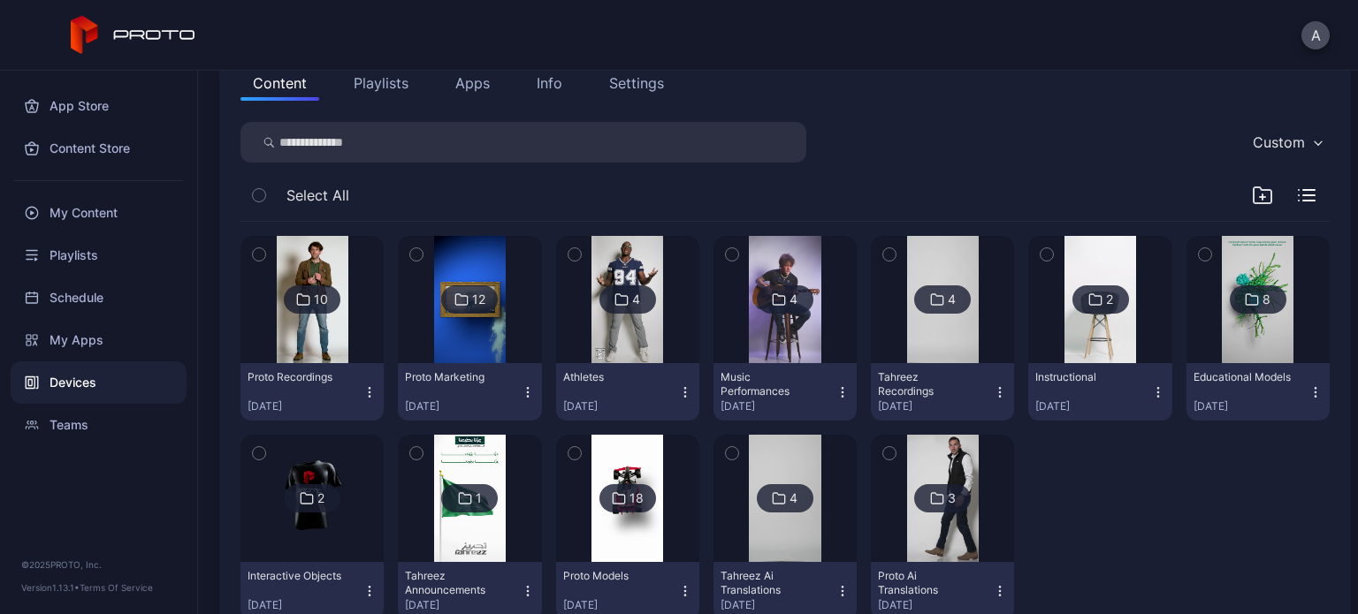
scroll to position [208, 0]
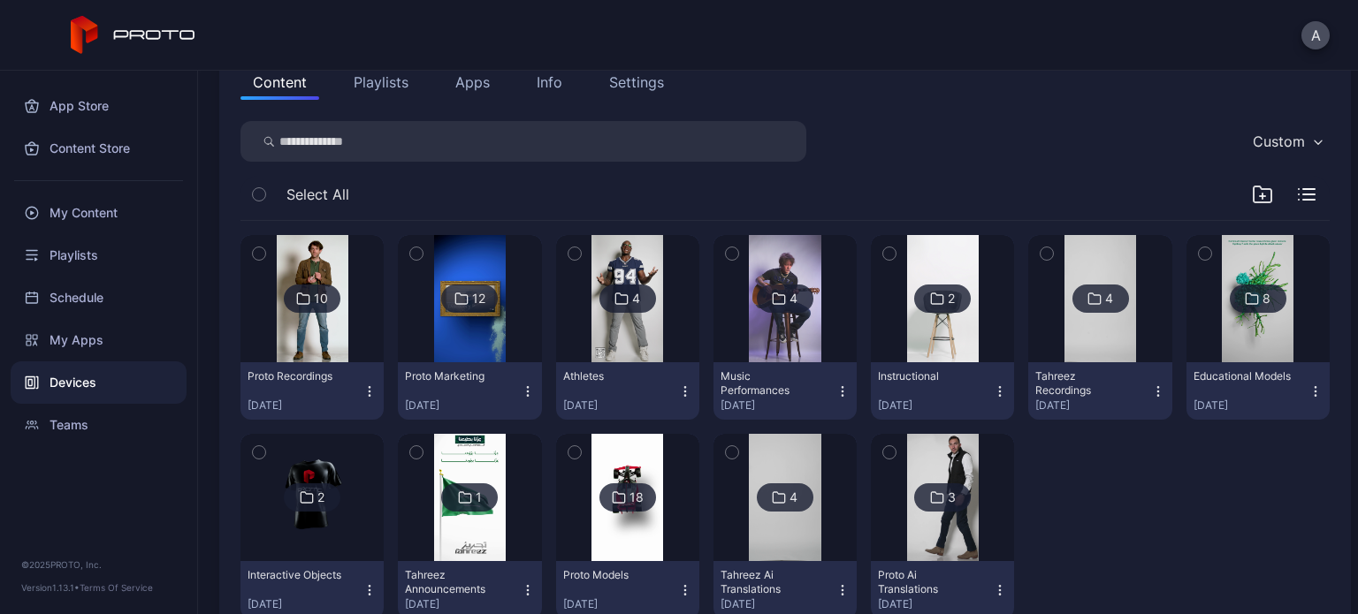
click at [879, 337] on div at bounding box center [942, 298] width 127 height 127
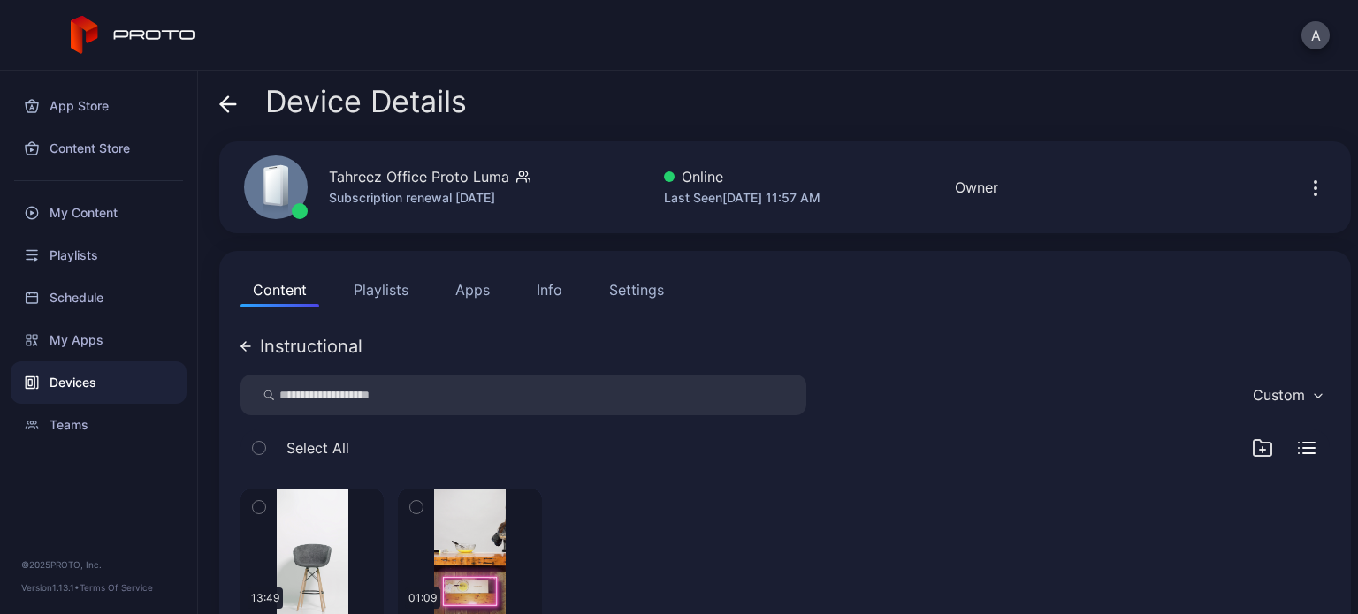
scroll to position [108, 0]
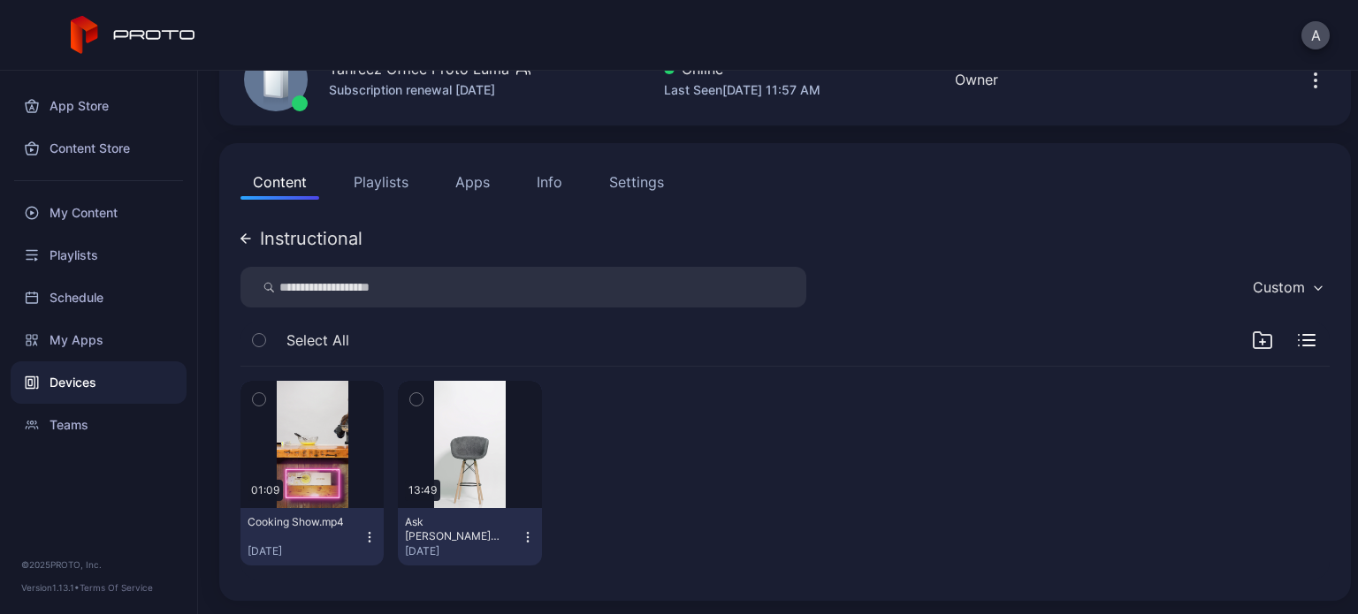
click at [251, 248] on div "Instructional Custom Select All 01:09 Cooking Show.mp4 Jun 22, 2025 13:49 Ask T…" at bounding box center [784, 400] width 1089 height 359
click at [248, 242] on icon at bounding box center [245, 238] width 11 height 11
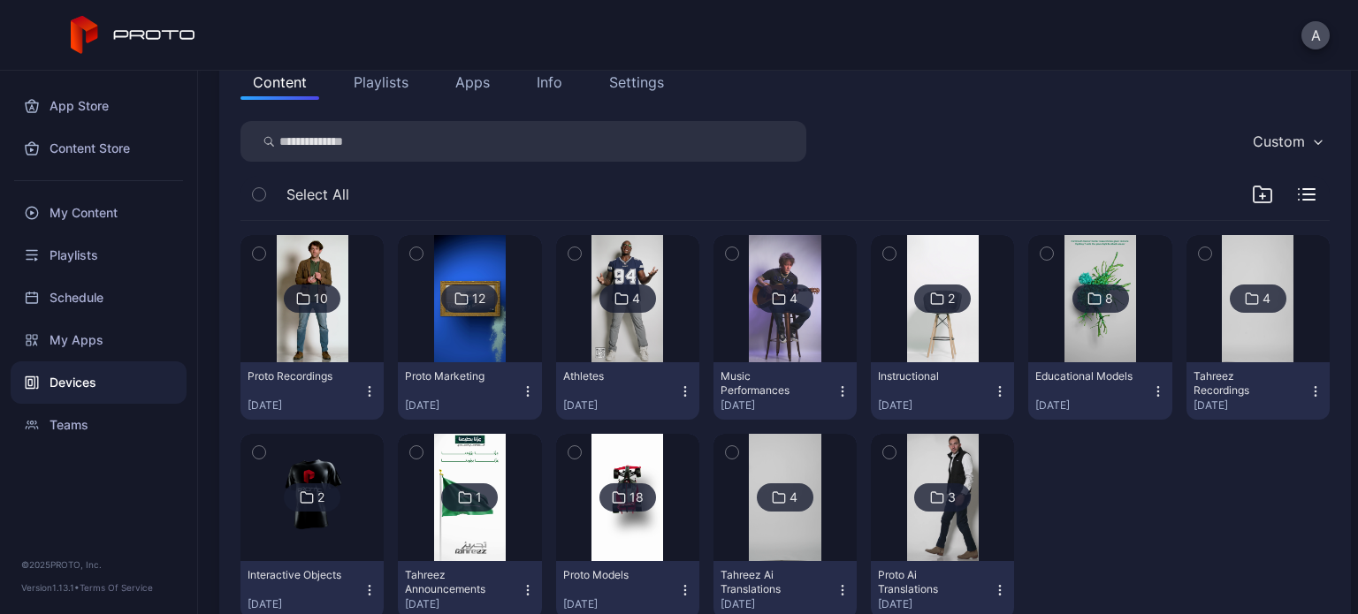
click at [1064, 337] on img at bounding box center [1100, 298] width 72 height 127
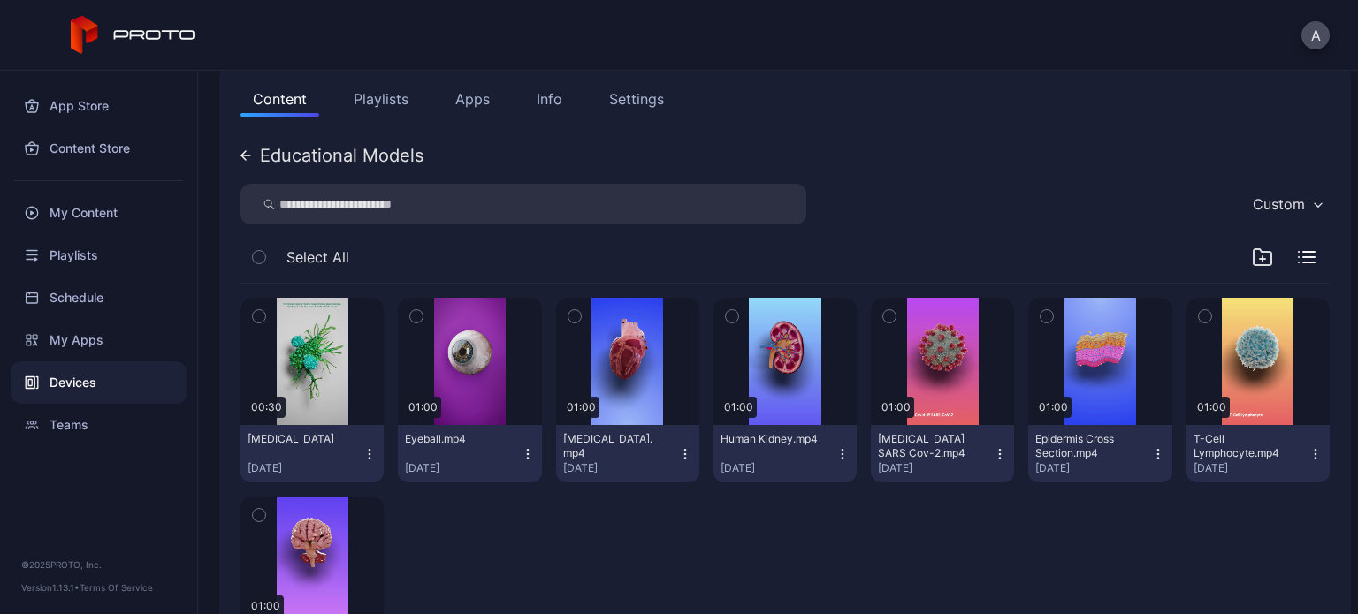
scroll to position [190, 0]
click at [248, 161] on icon at bounding box center [245, 156] width 11 height 11
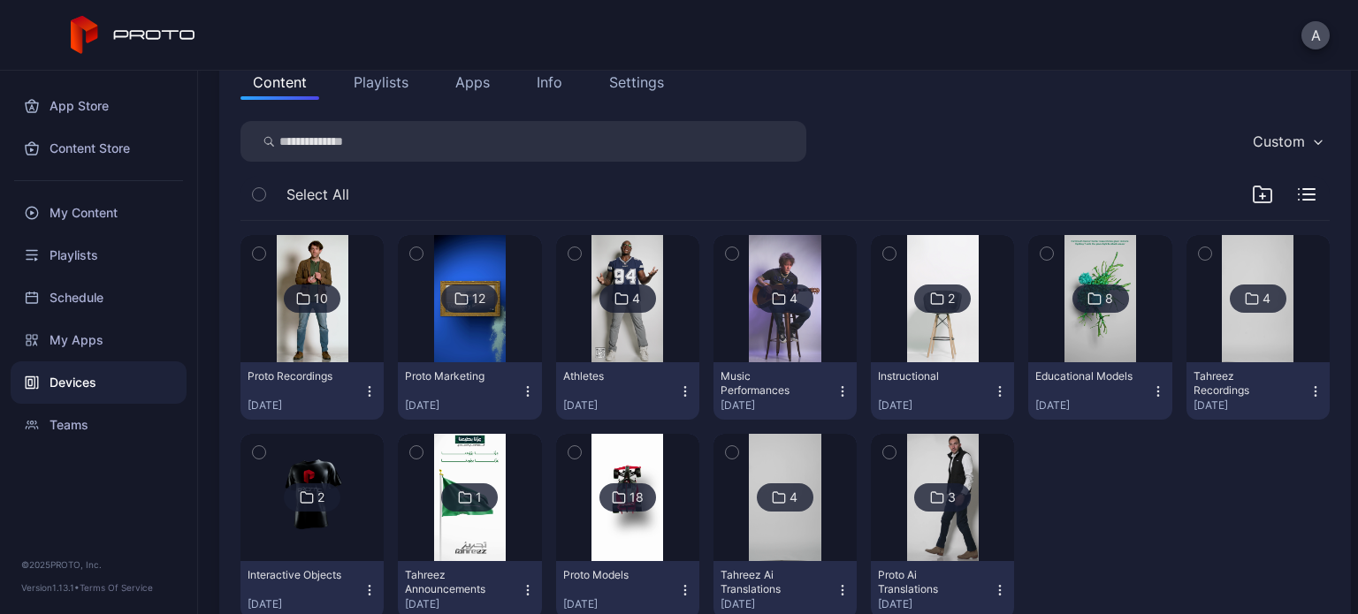
scroll to position [262, 0]
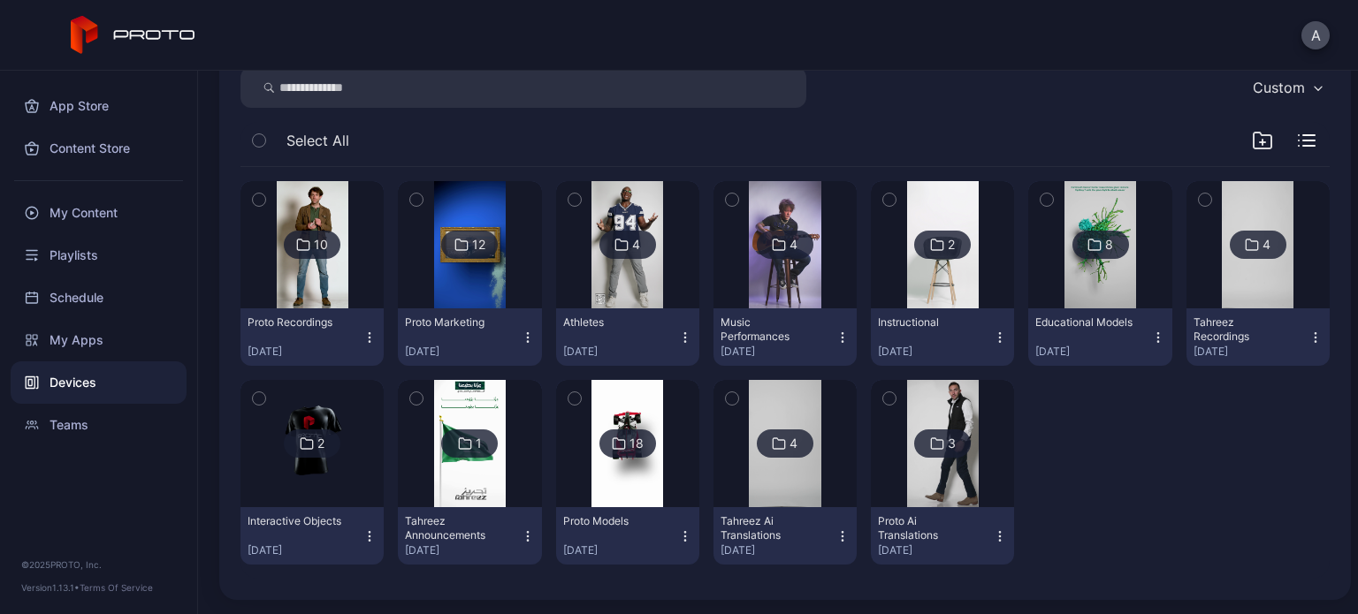
click at [753, 477] on img at bounding box center [785, 443] width 72 height 127
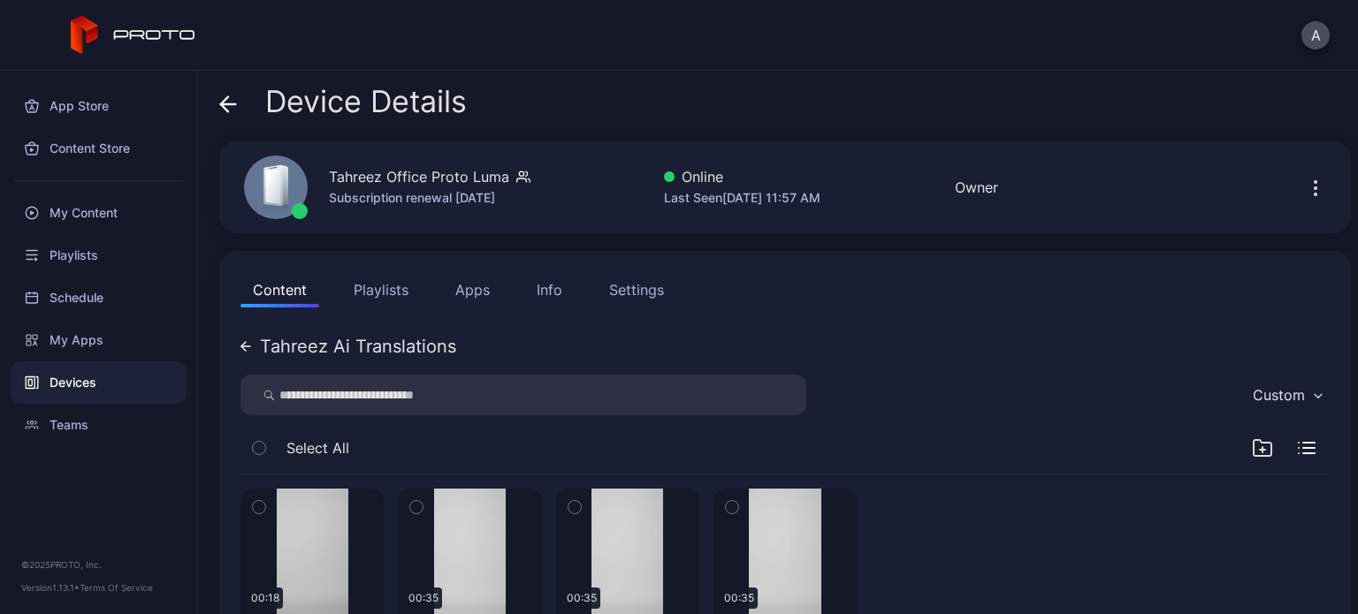
scroll to position [108, 0]
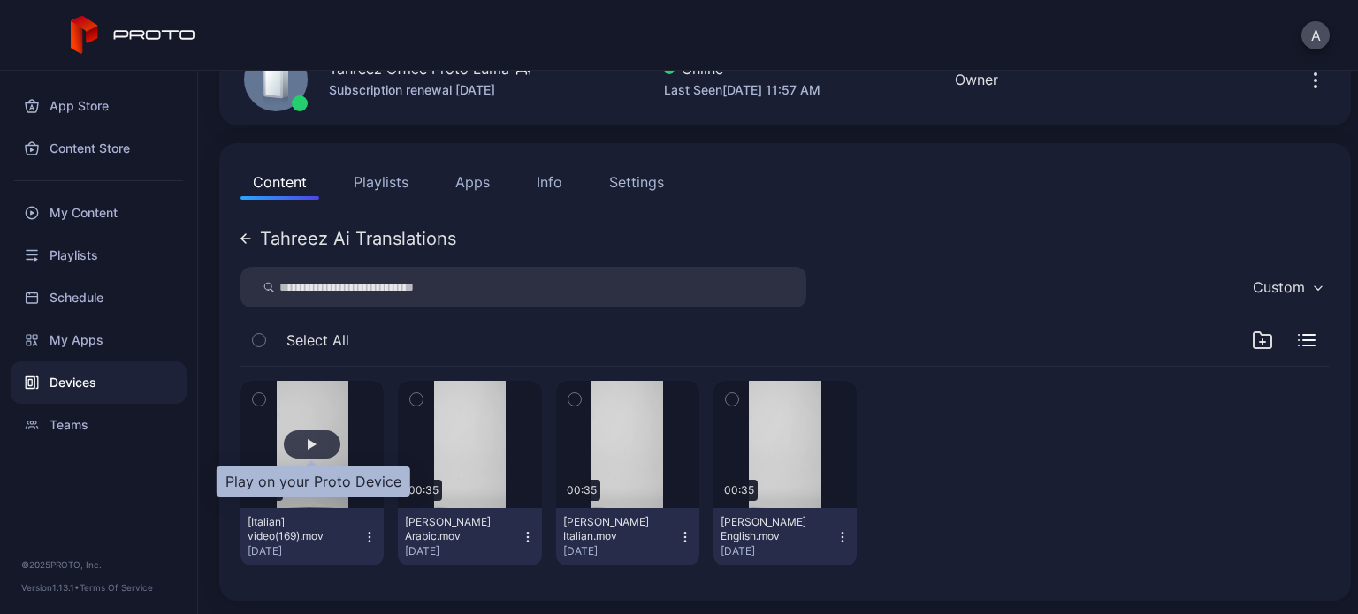
click at [324, 446] on div "button" at bounding box center [312, 445] width 57 height 28
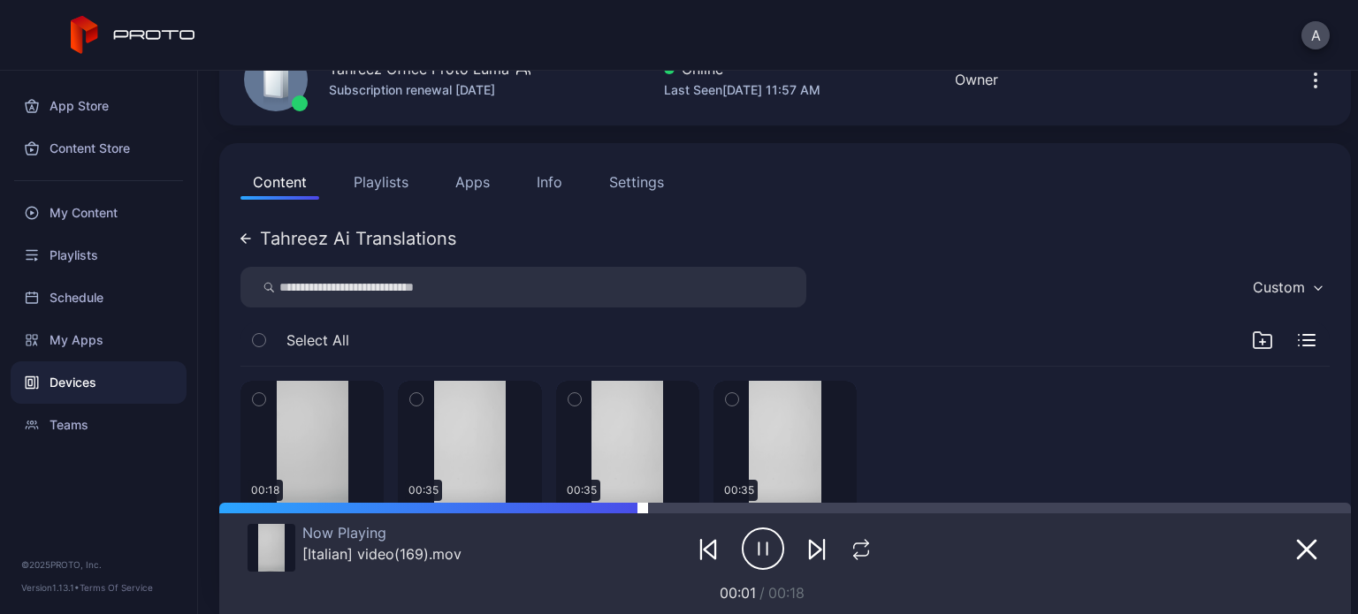
click at [647, 508] on div at bounding box center [785, 508] width 1132 height 11
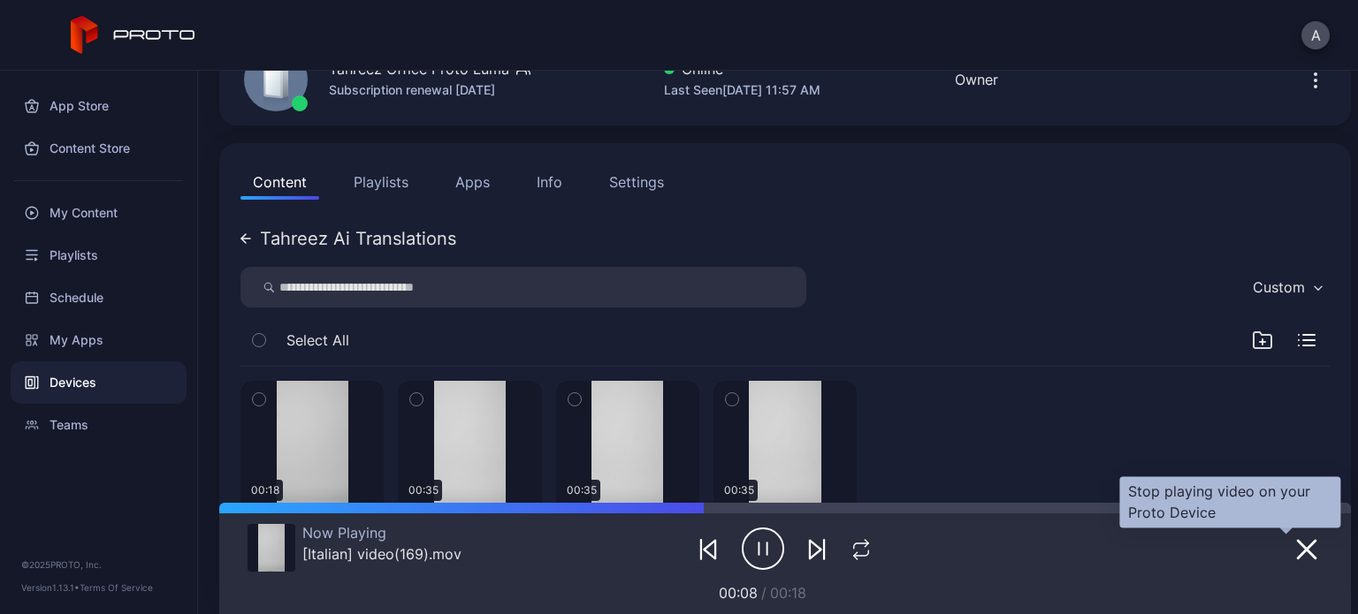
click at [1296, 544] on icon "button" at bounding box center [1306, 549] width 21 height 21
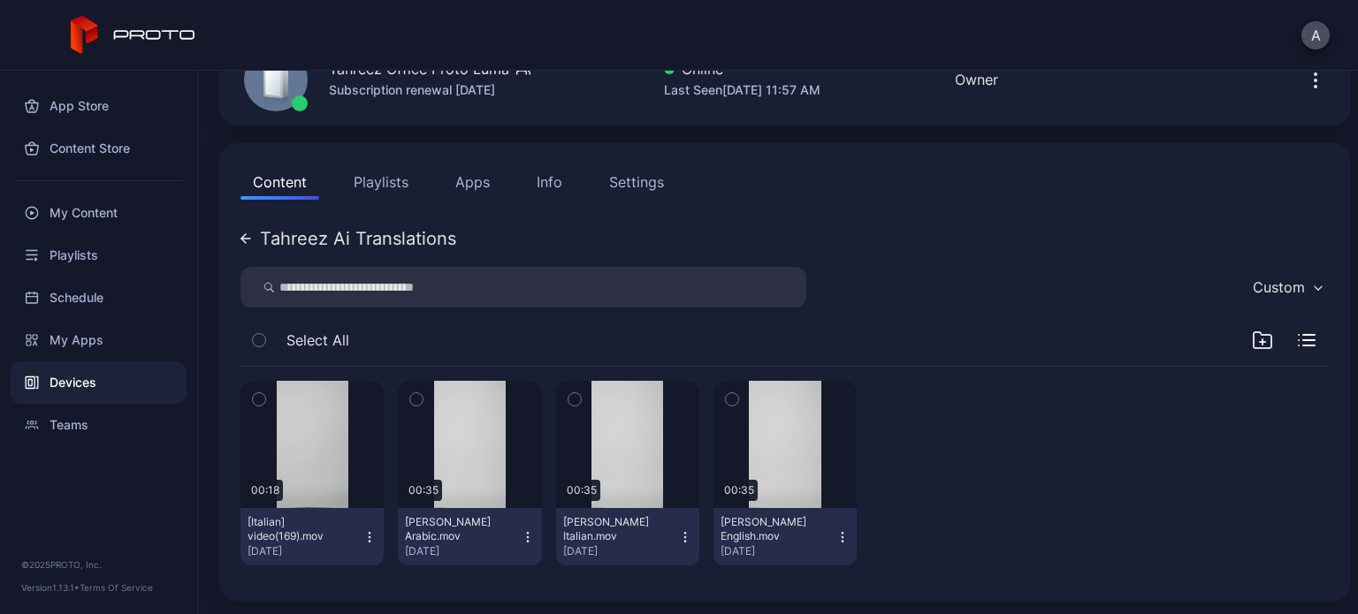
click at [248, 234] on icon at bounding box center [245, 238] width 11 height 11
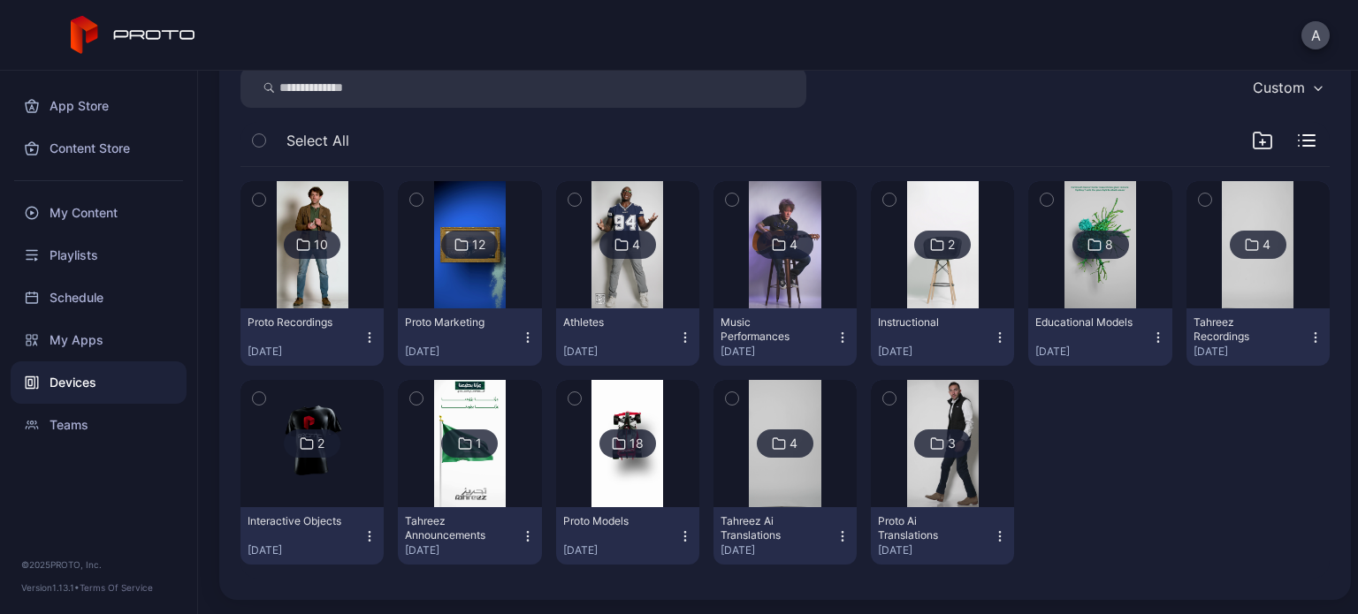
click at [919, 470] on img at bounding box center [943, 443] width 72 height 127
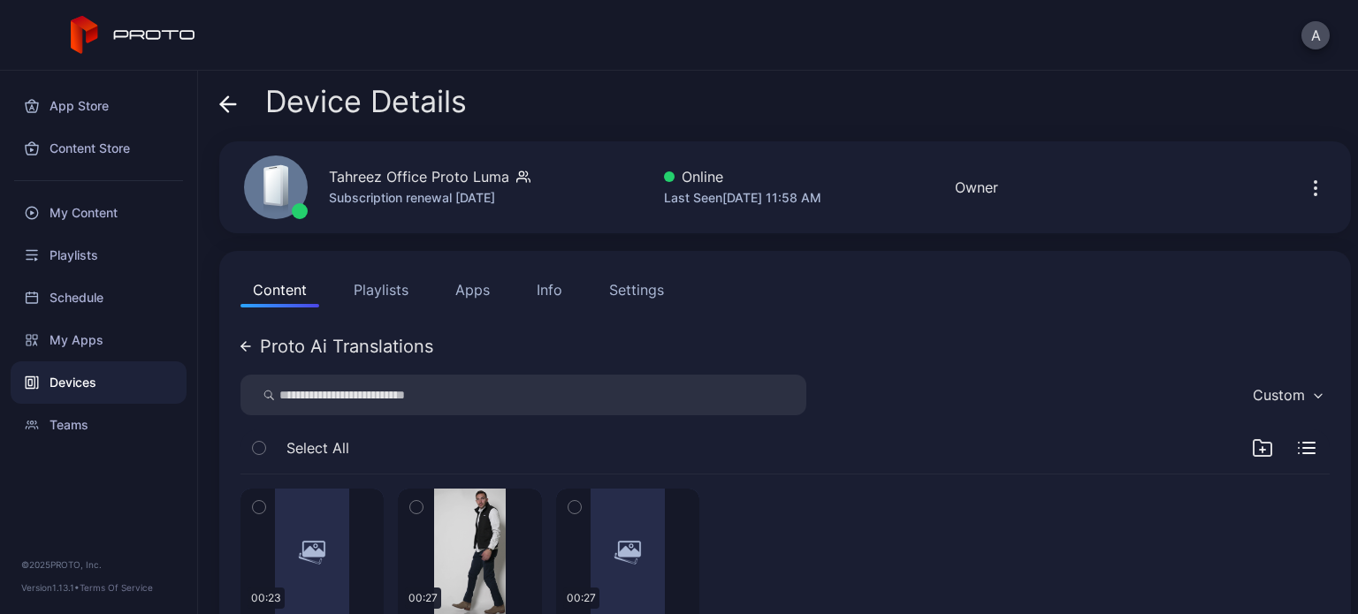
scroll to position [108, 0]
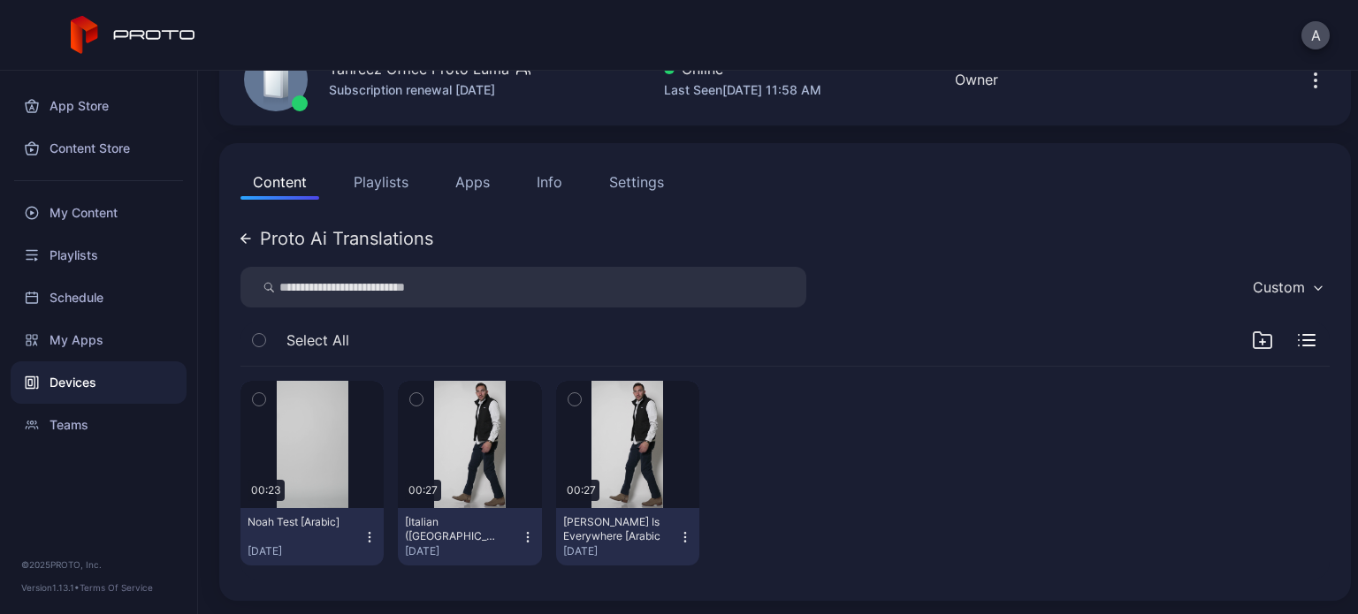
click at [243, 233] on icon at bounding box center [245, 238] width 11 height 11
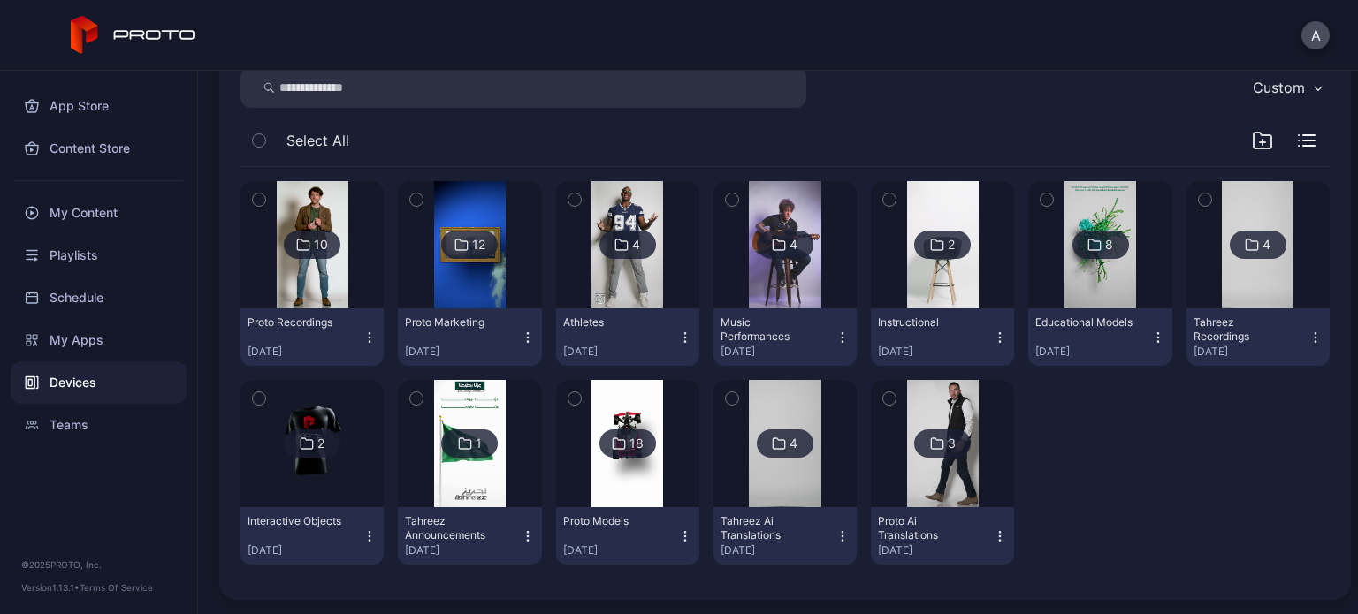
click at [644, 461] on img at bounding box center [627, 443] width 72 height 127
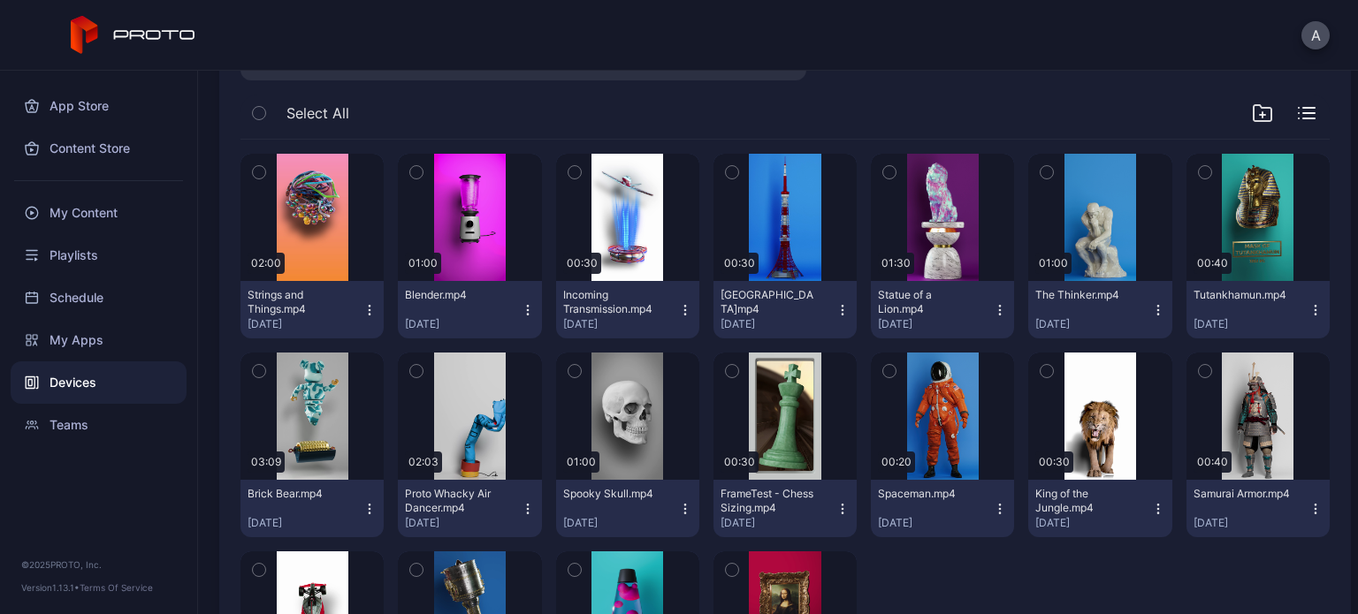
scroll to position [336, 0]
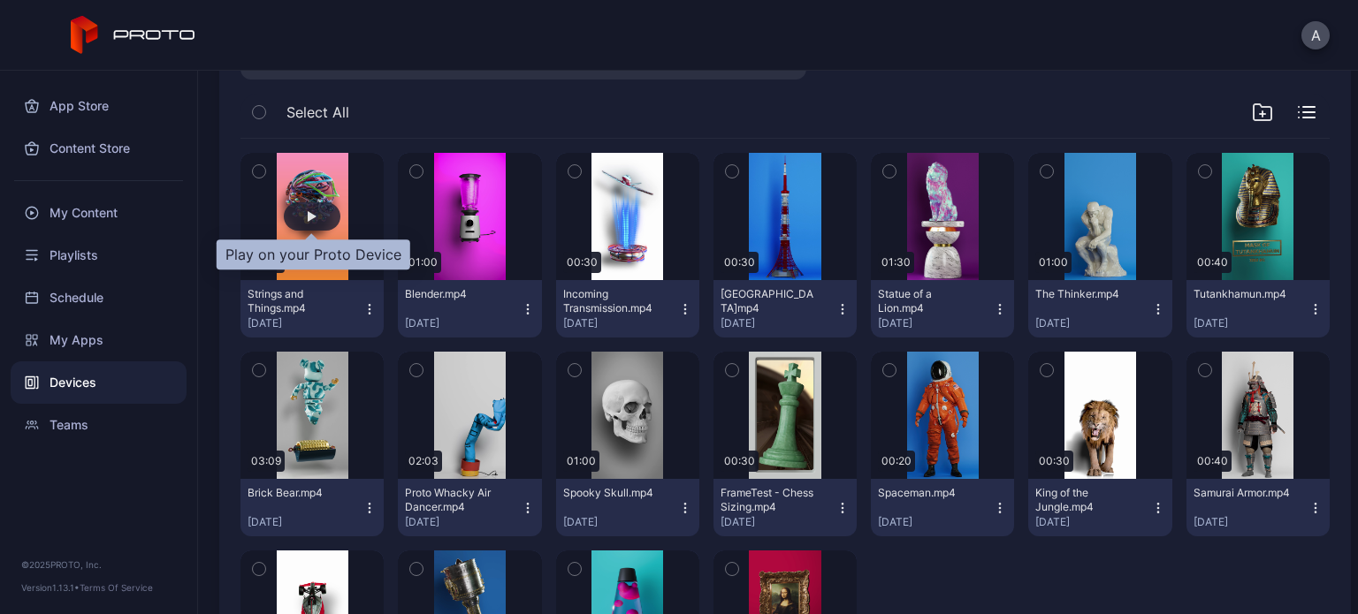
click at [317, 216] on div "button" at bounding box center [312, 216] width 57 height 28
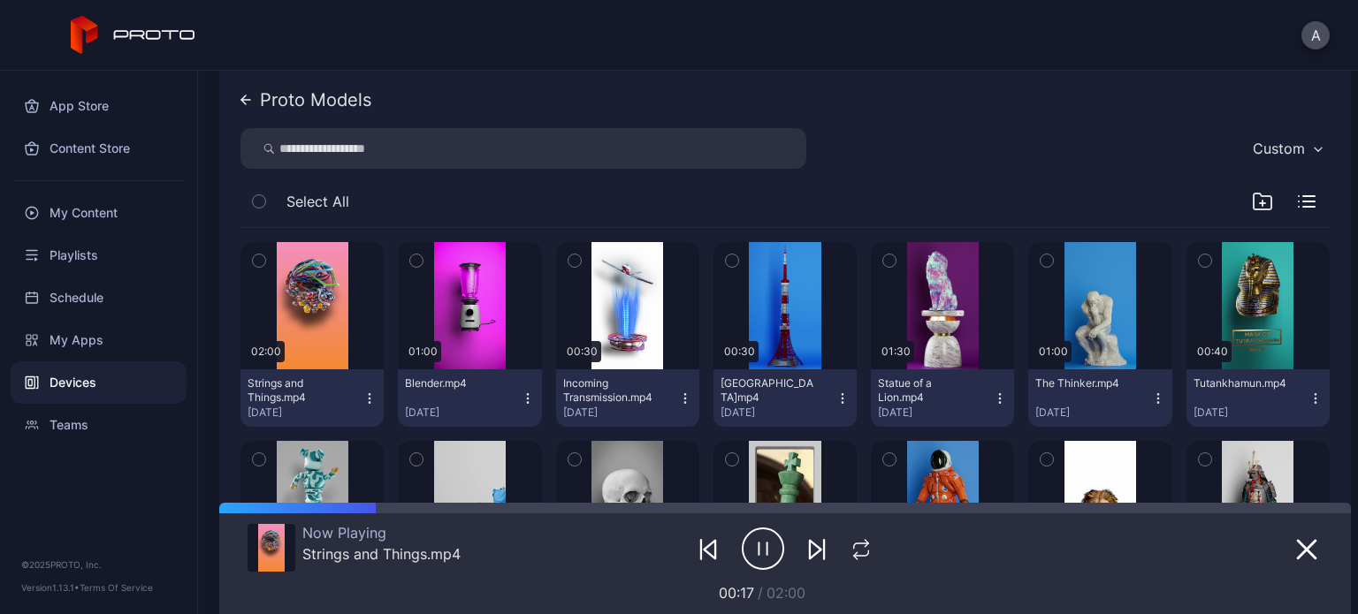
scroll to position [241, 0]
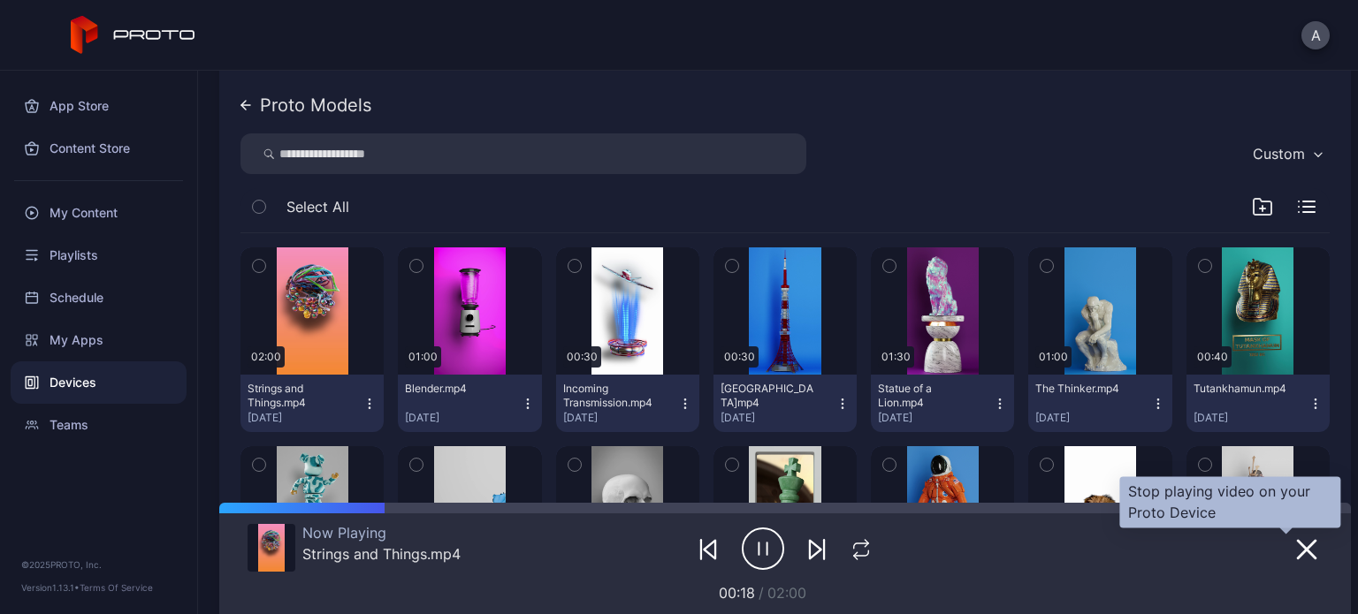
click at [1298, 551] on icon "button" at bounding box center [1307, 550] width 18 height 18
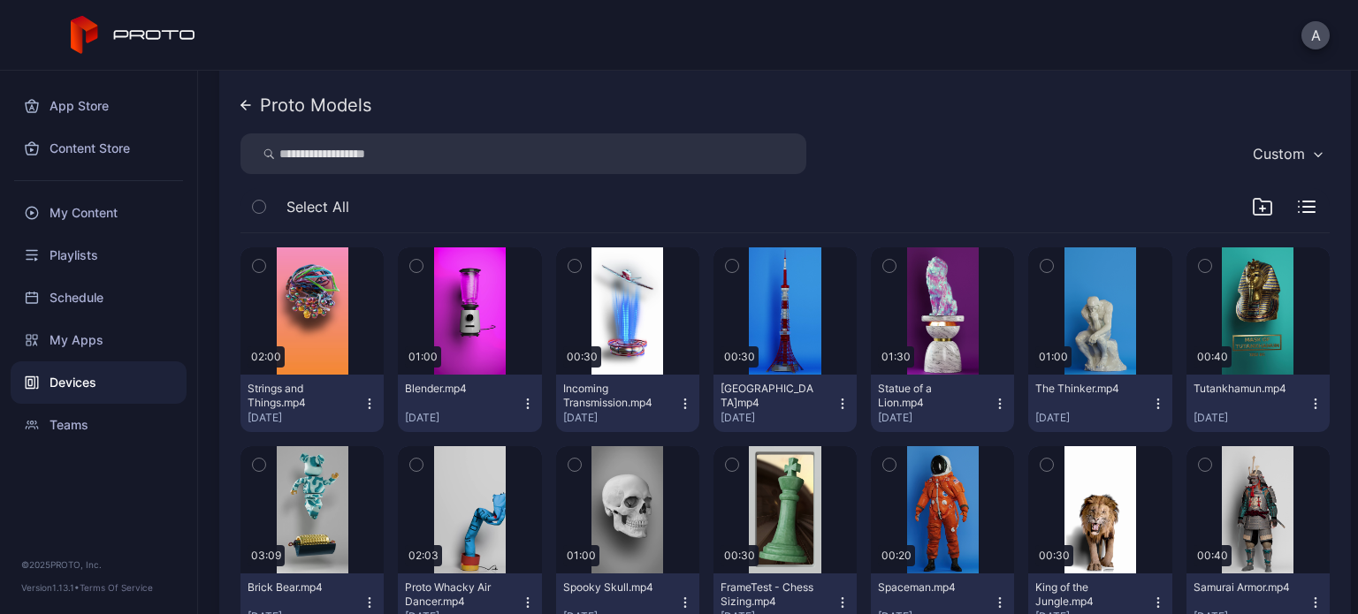
click at [240, 102] on icon at bounding box center [245, 105] width 11 height 11
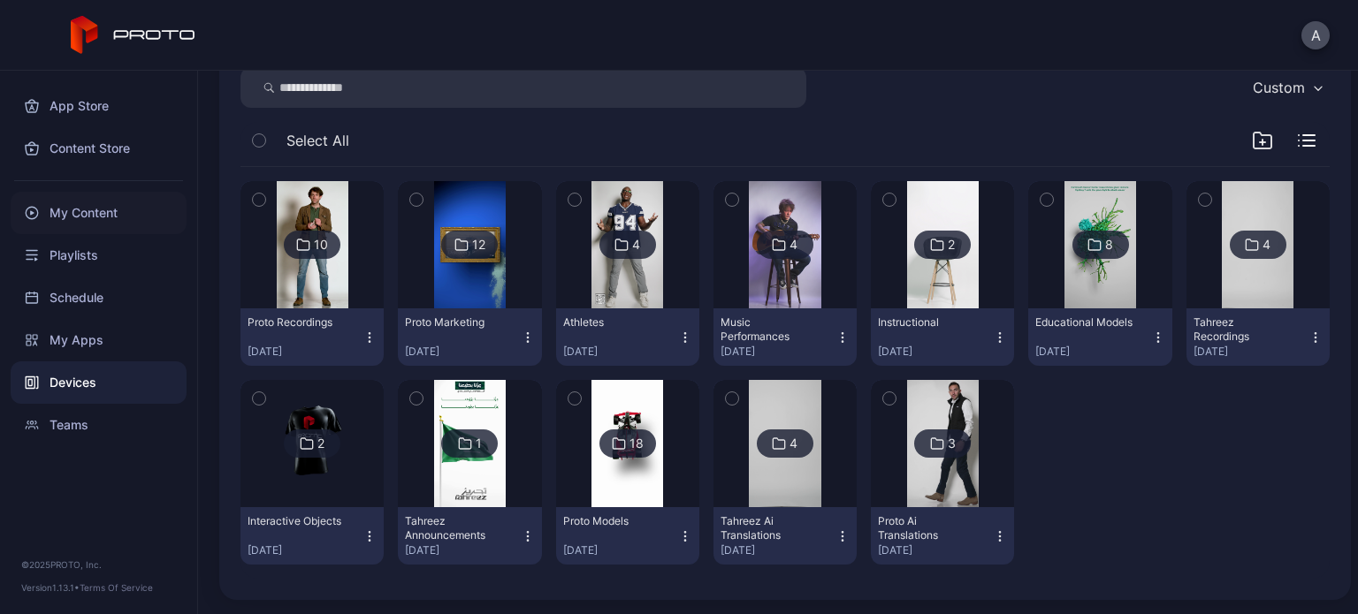
click at [141, 221] on div "My Content" at bounding box center [99, 213] width 176 height 42
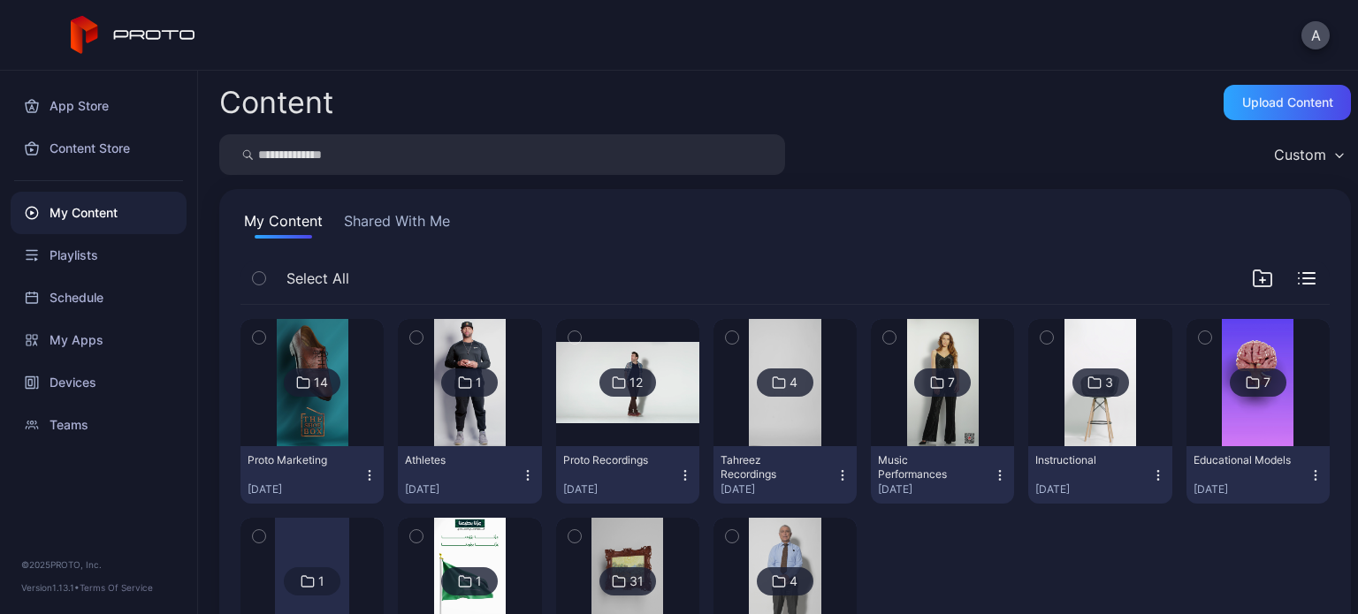
scroll to position [138, 0]
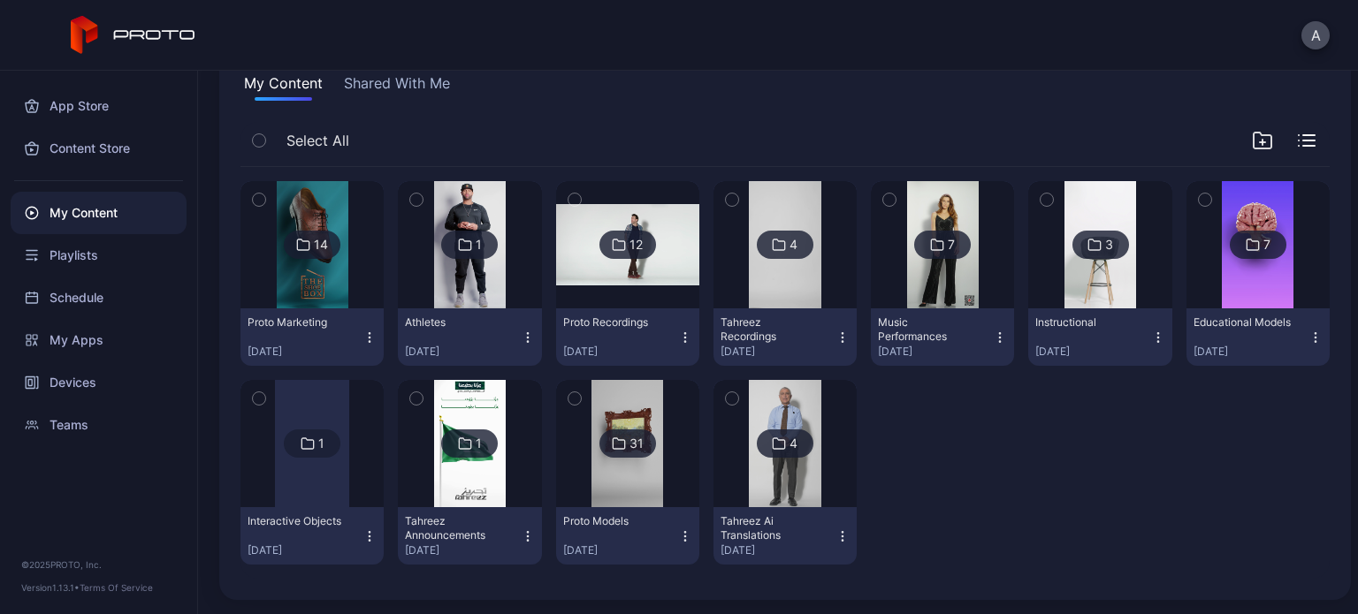
click at [640, 471] on img at bounding box center [627, 443] width 72 height 127
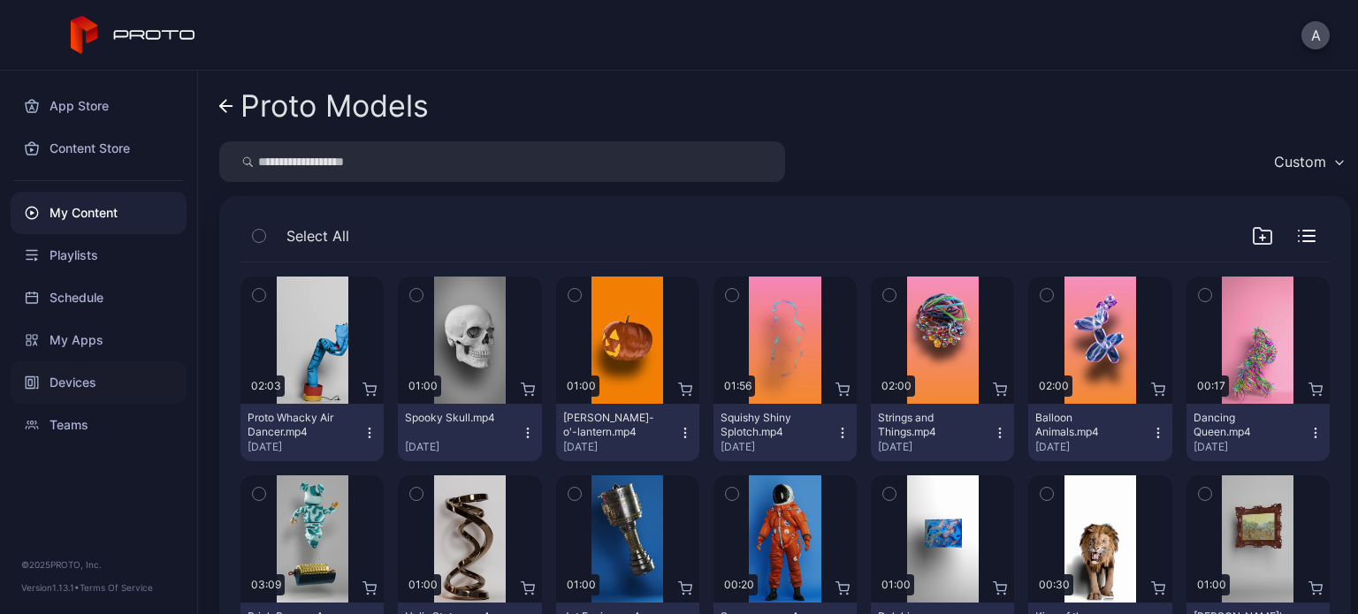
click at [133, 375] on div "Devices" at bounding box center [99, 383] width 176 height 42
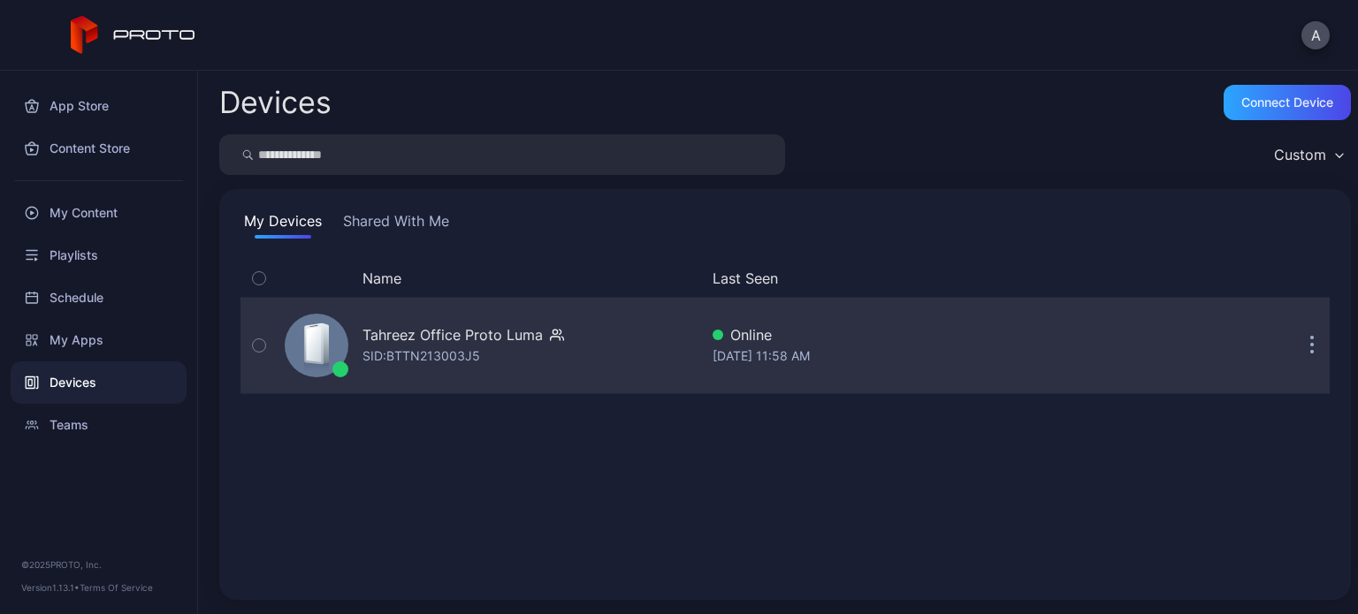
click at [503, 345] on div "Tahreez Office Proto Luma" at bounding box center [452, 334] width 180 height 21
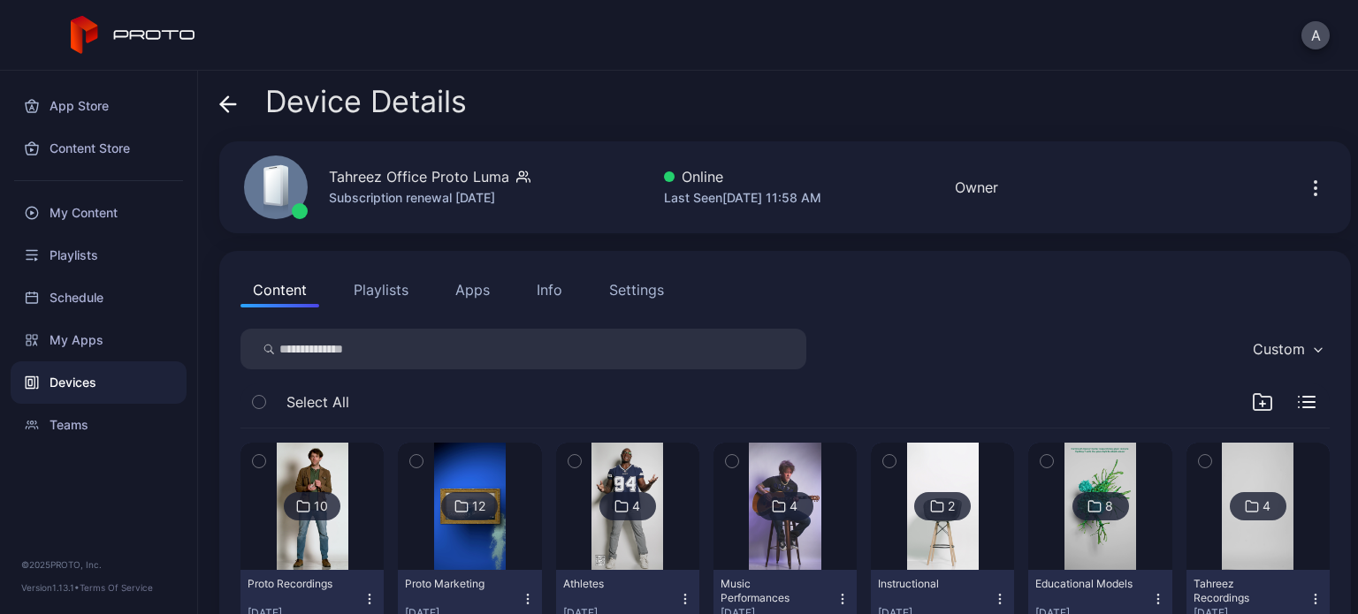
scroll to position [262, 0]
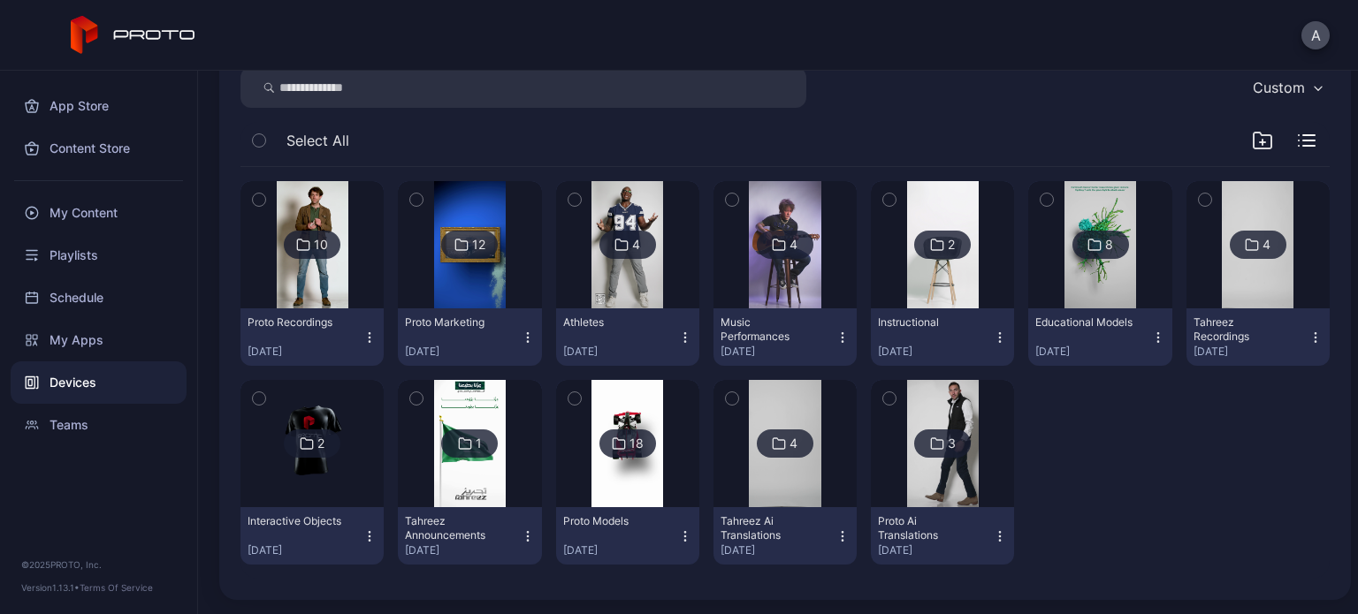
click at [646, 486] on img at bounding box center [627, 443] width 72 height 127
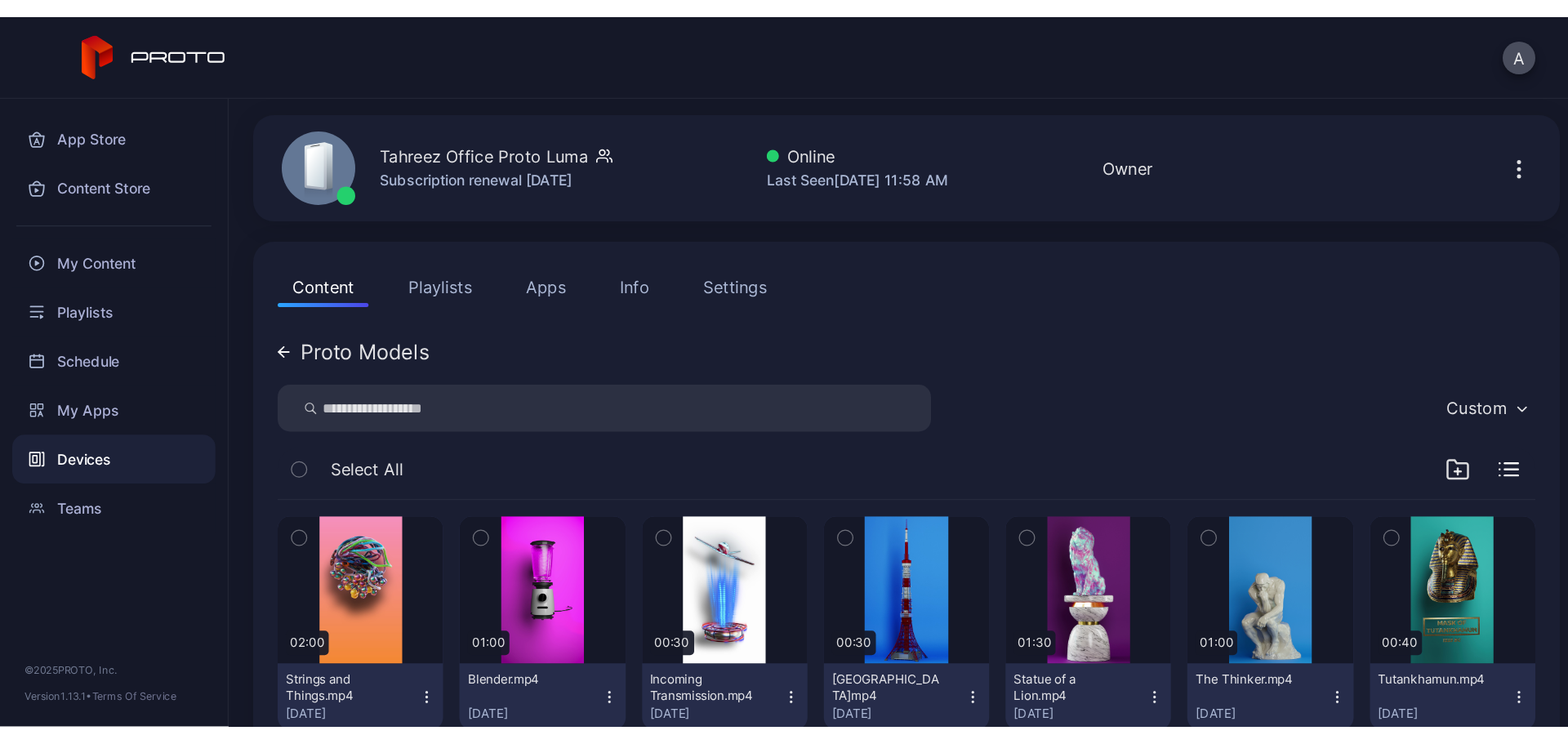
scroll to position [0, 0]
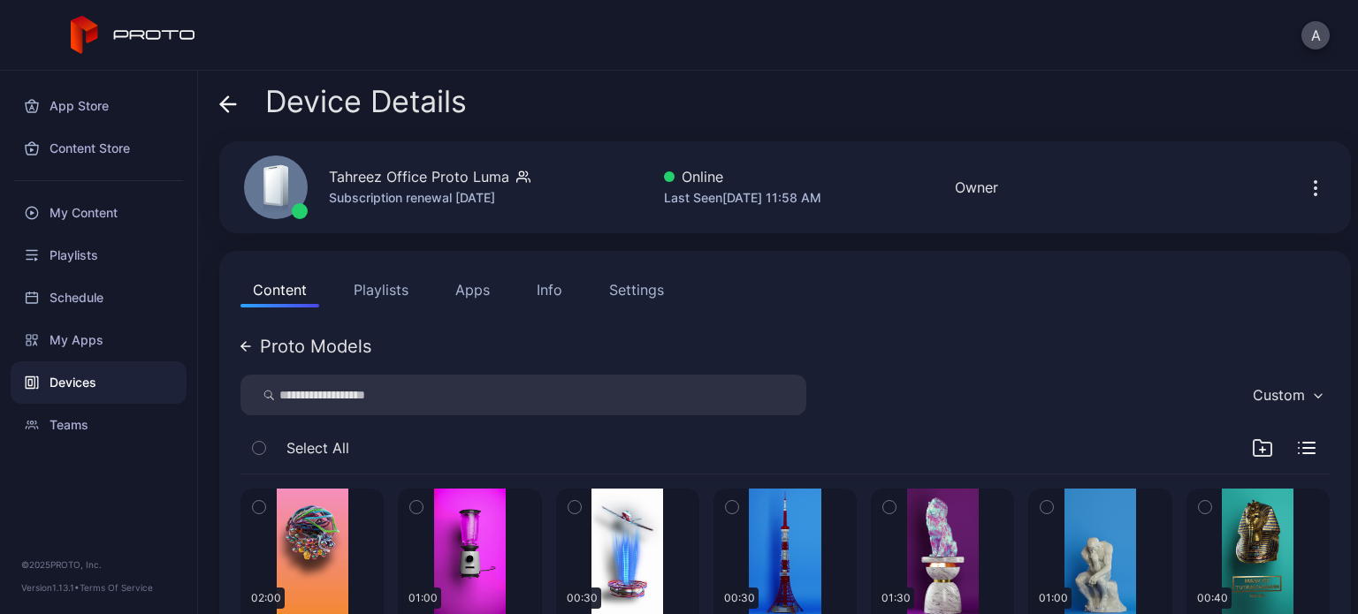
click at [236, 107] on icon at bounding box center [228, 104] width 18 height 18
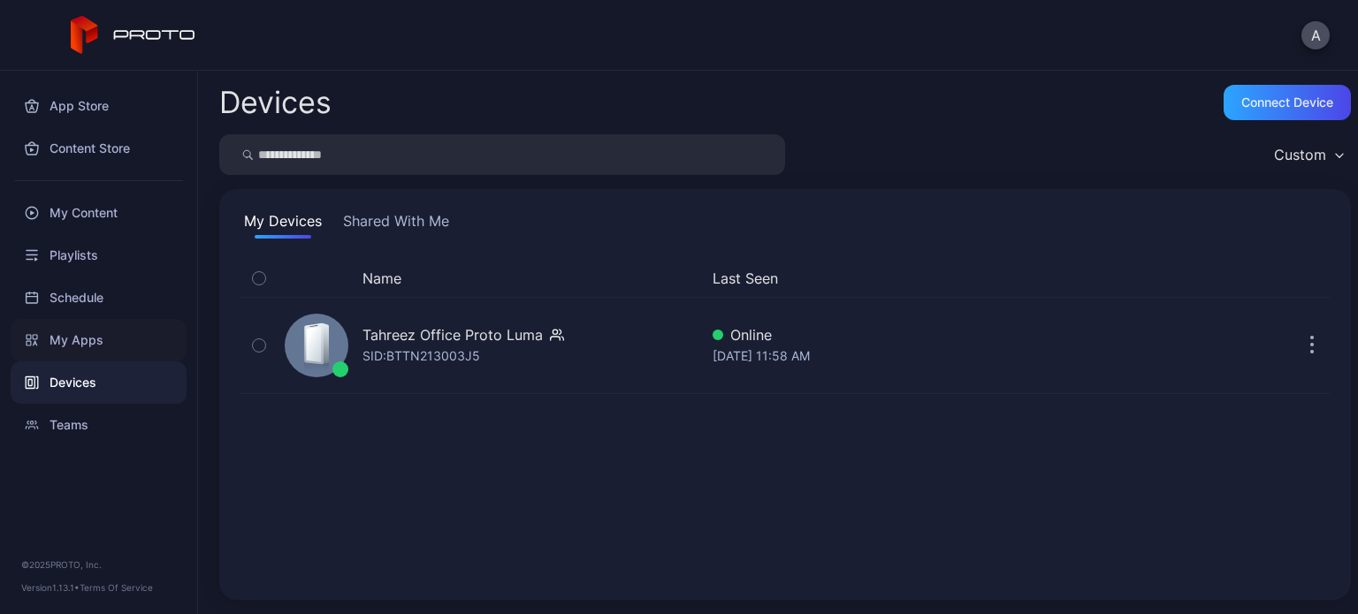
click at [149, 339] on div "My Apps" at bounding box center [99, 340] width 176 height 42
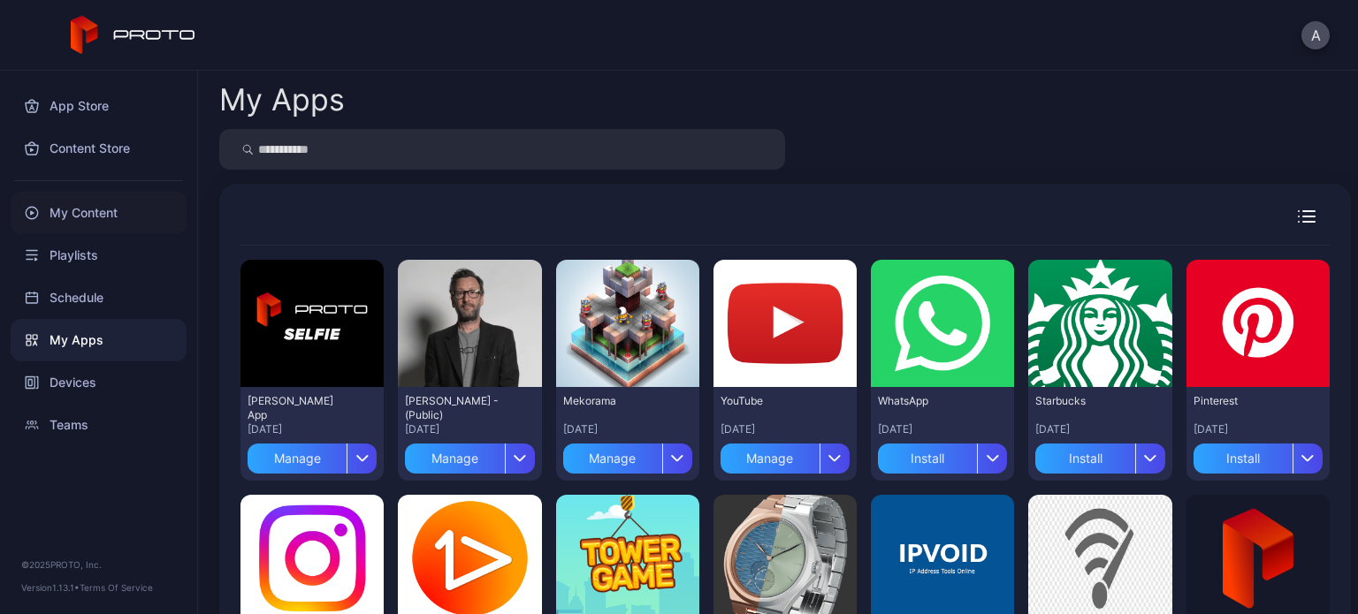
click at [124, 207] on div "My Content" at bounding box center [99, 213] width 176 height 42
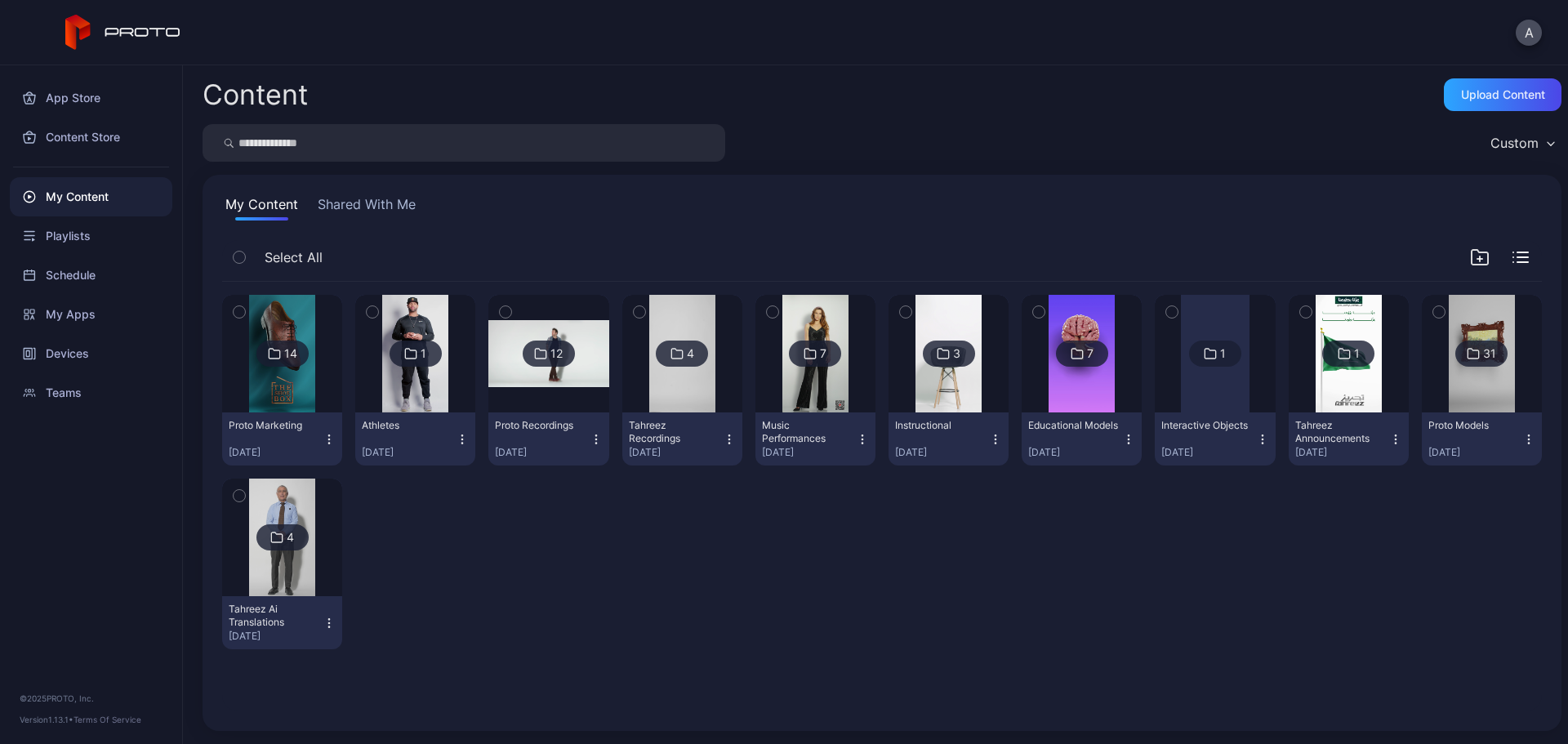
click at [1254, 398] on img at bounding box center [1482, 353] width 67 height 117
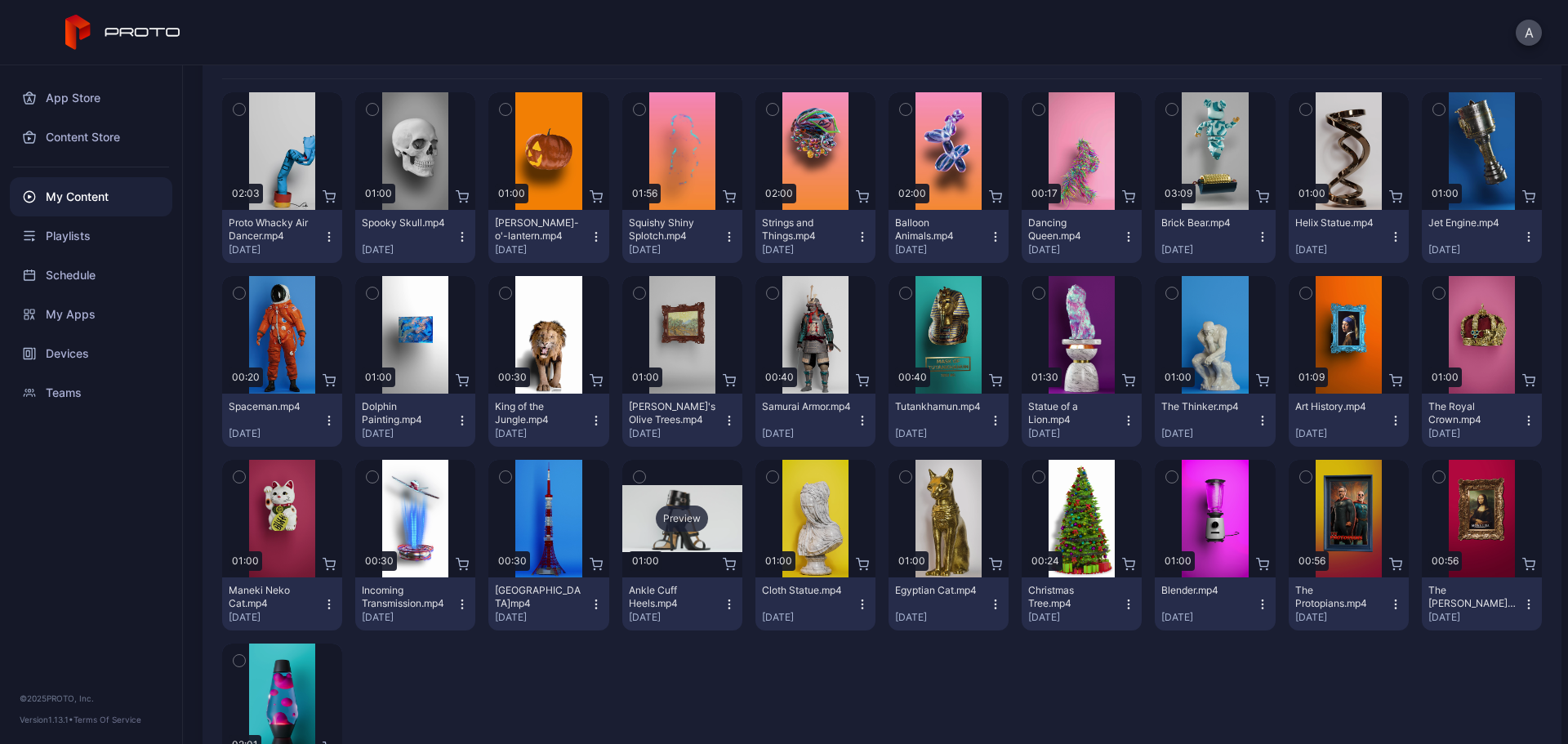
scroll to position [245, 0]
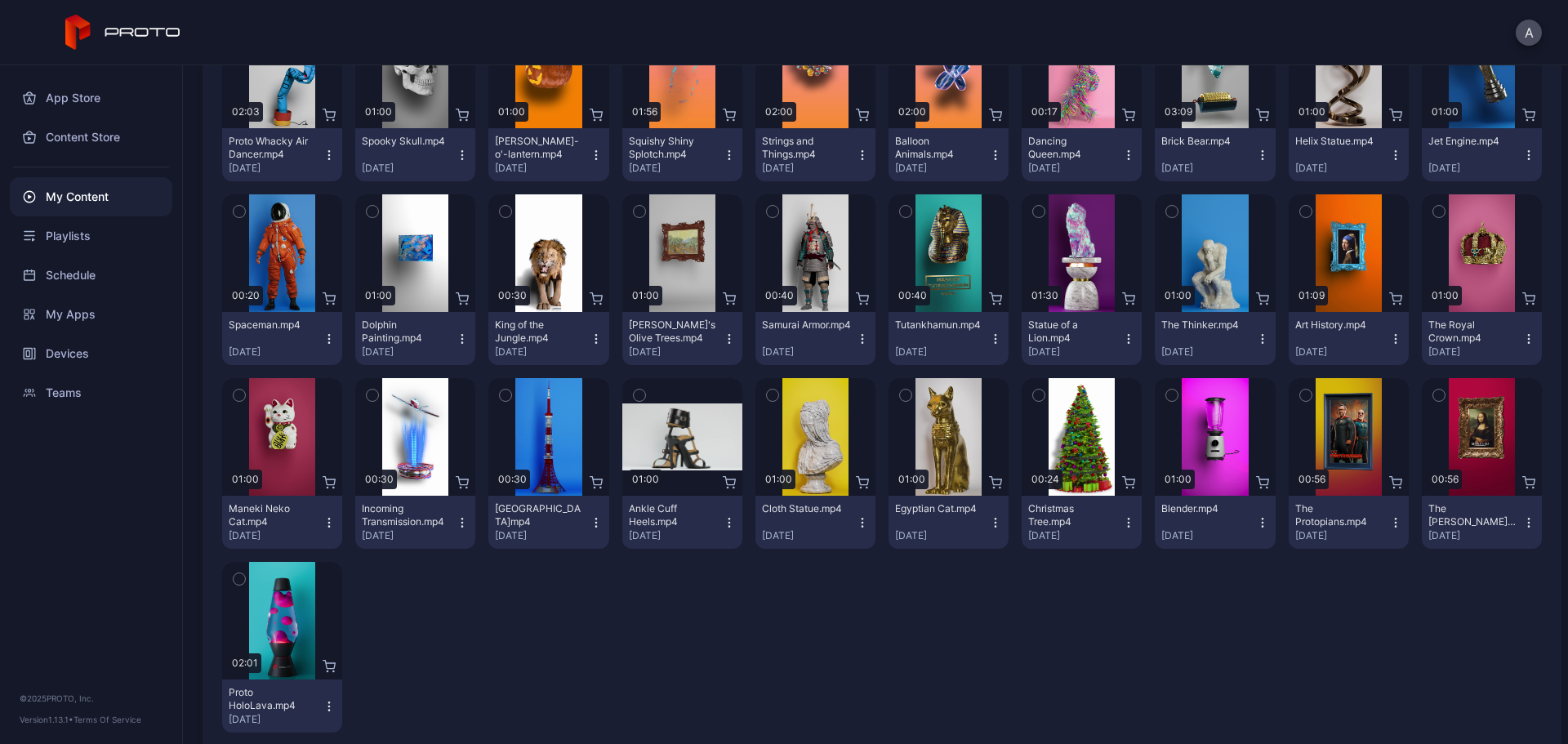
click at [242, 396] on icon "button" at bounding box center [239, 395] width 11 height 18
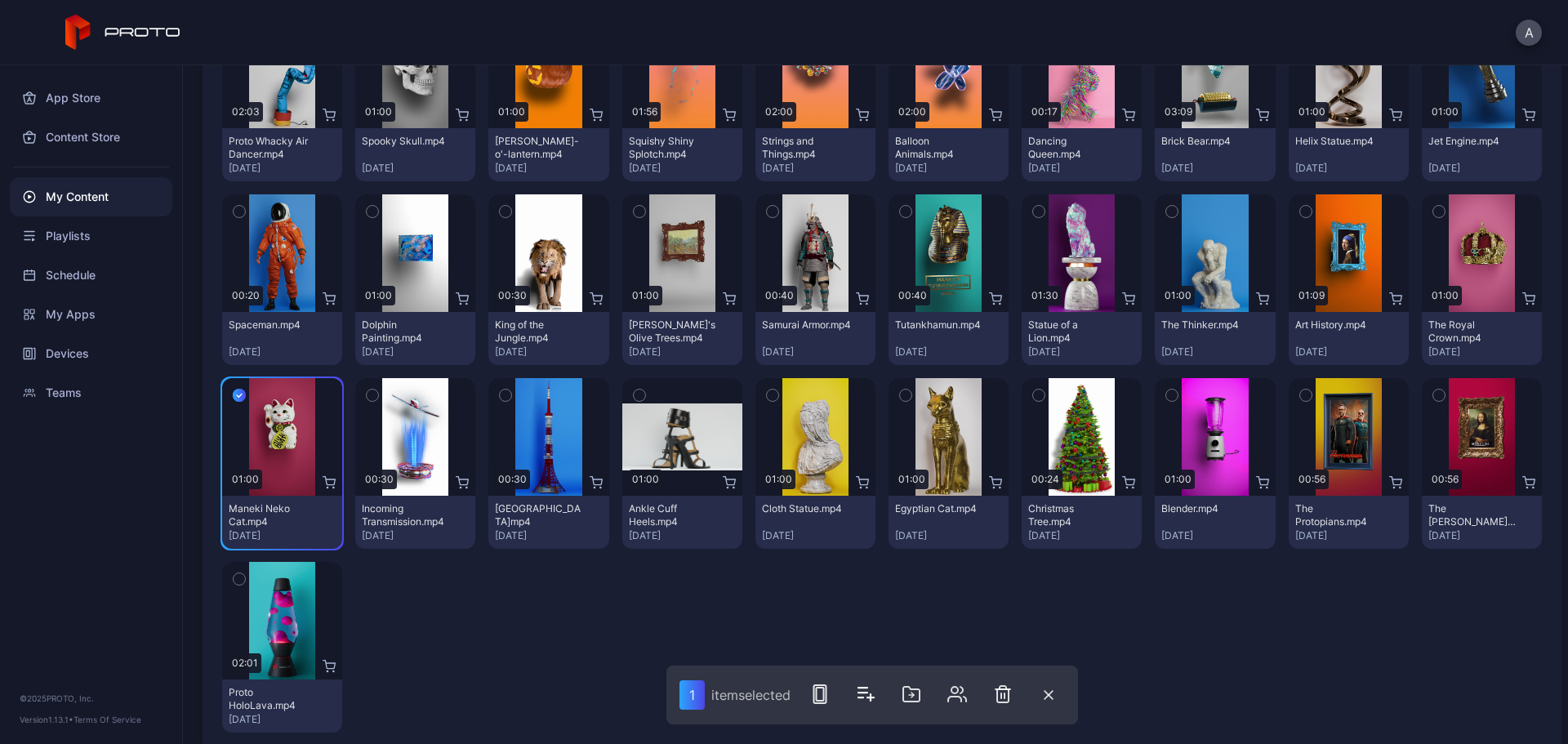
click at [1033, 396] on icon "button" at bounding box center [1039, 395] width 11 height 18
click at [831, 567] on rect "button" at bounding box center [824, 694] width 12 height 18
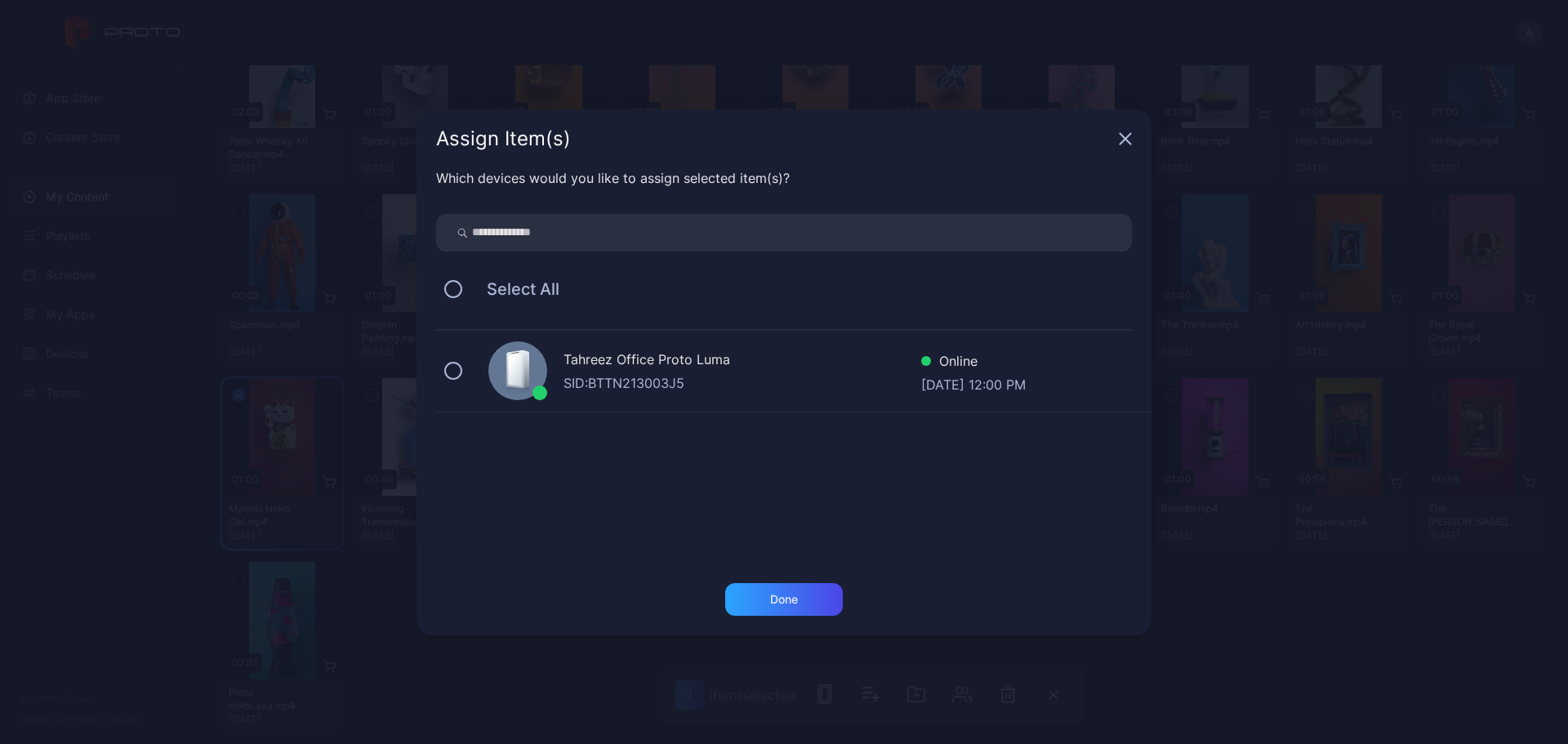
click at [586, 400] on div "Tahreez Office Proto Luma SID: BTTN213003J5 Online Sep 29, 2025 at 12:00 PM" at bounding box center [794, 372] width 715 height 81
click at [783, 567] on div "Done" at bounding box center [784, 600] width 28 height 13
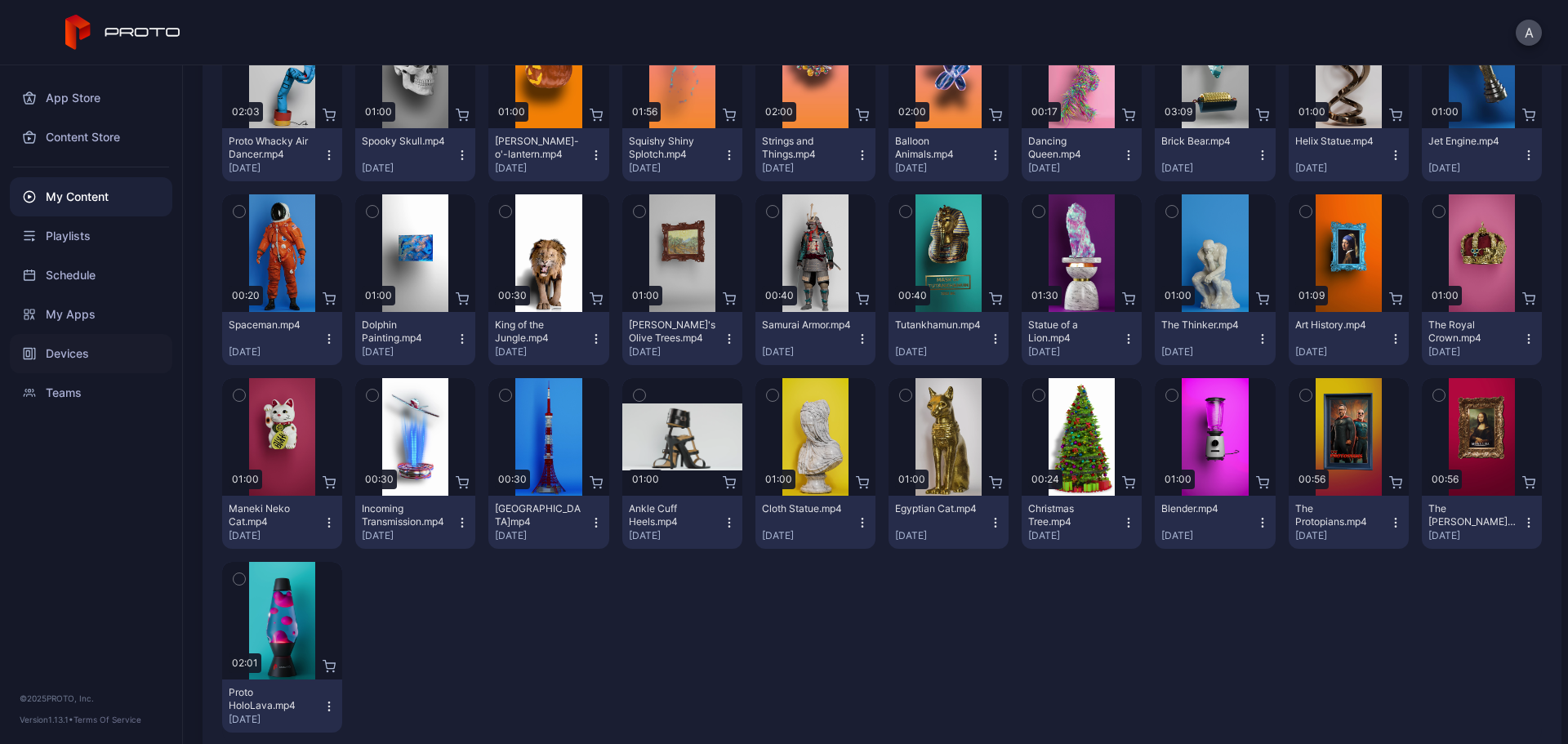
click at [107, 370] on div "Devices" at bounding box center [91, 354] width 163 height 39
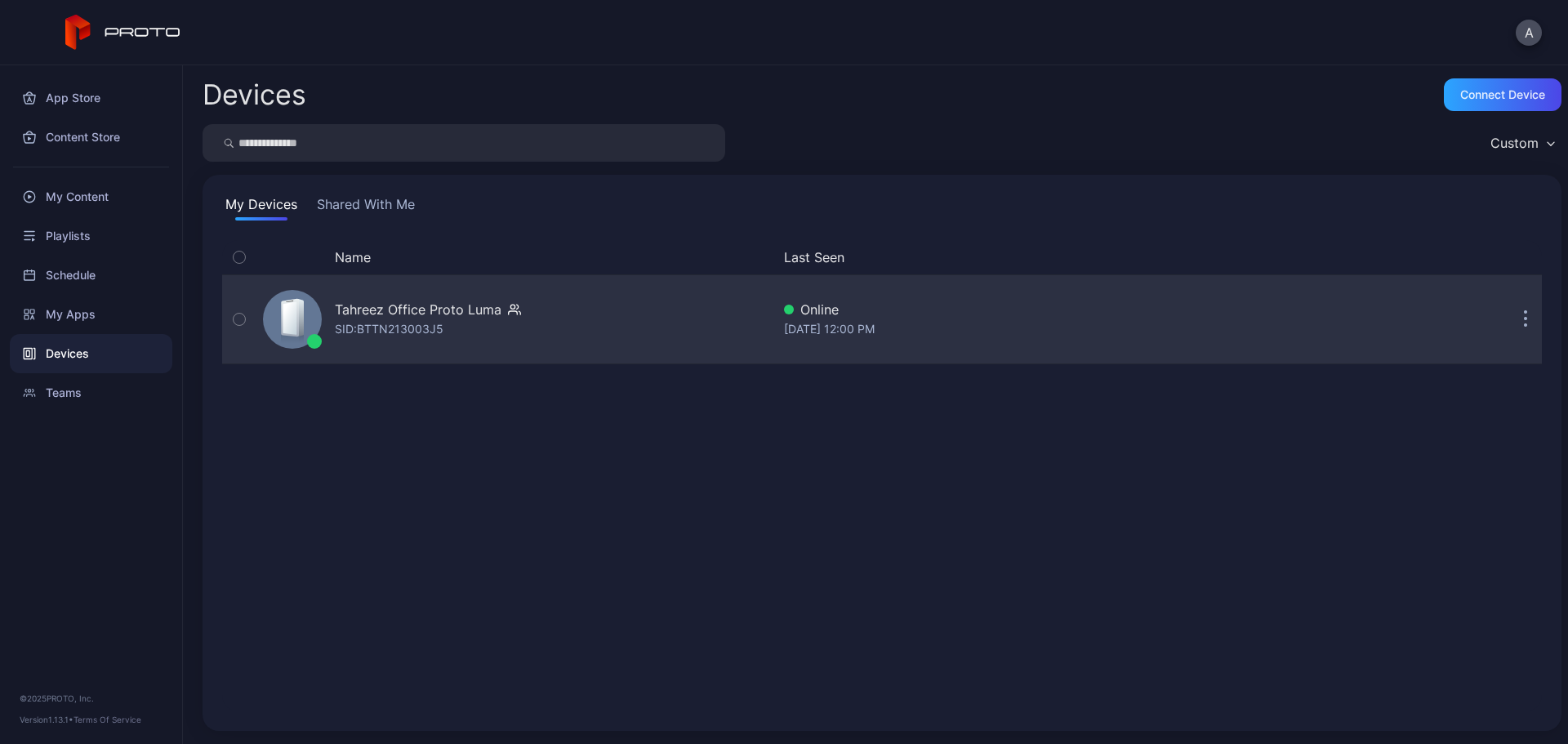
click at [432, 330] on div "SID: BTTN213003J5" at bounding box center [389, 329] width 109 height 19
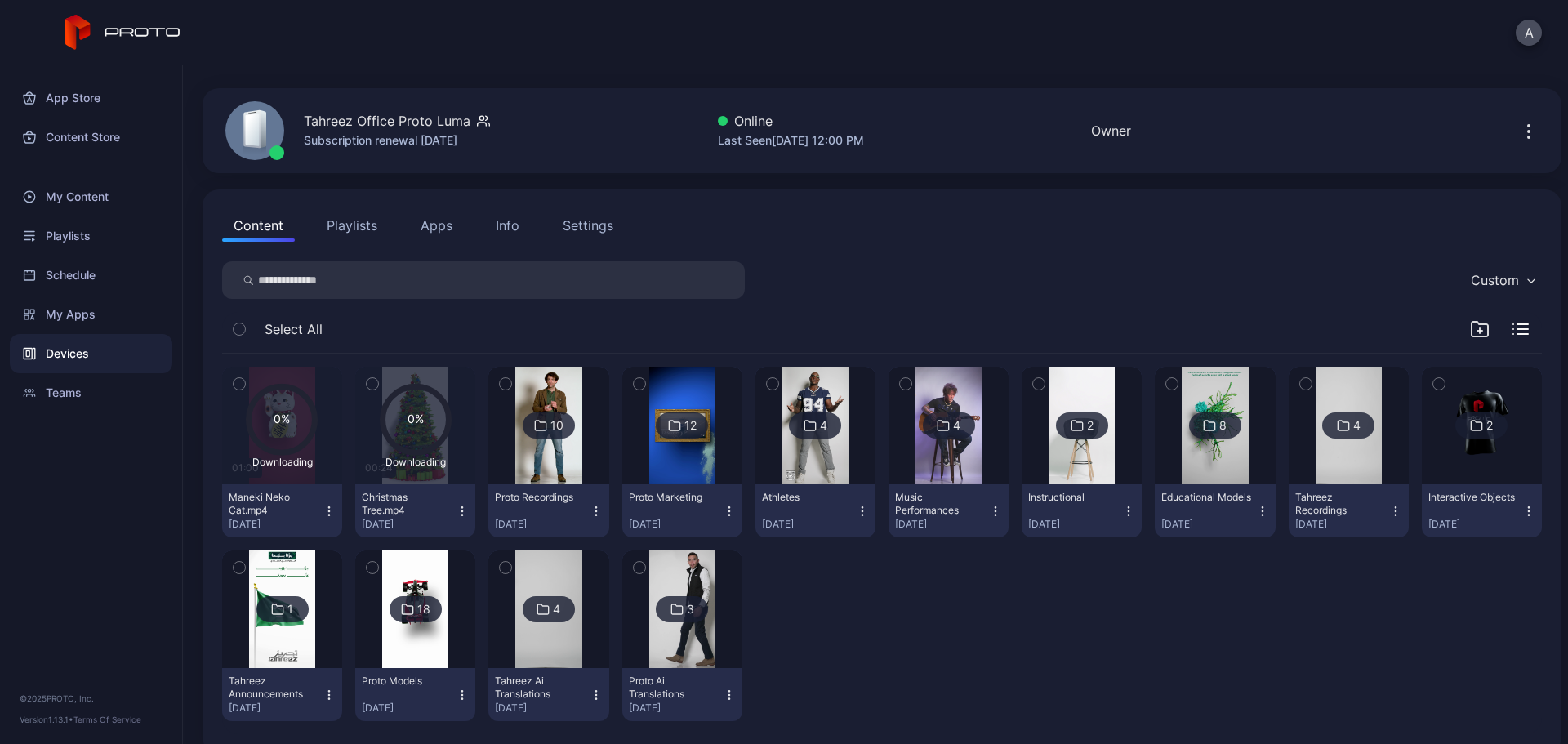
scroll to position [66, 0]
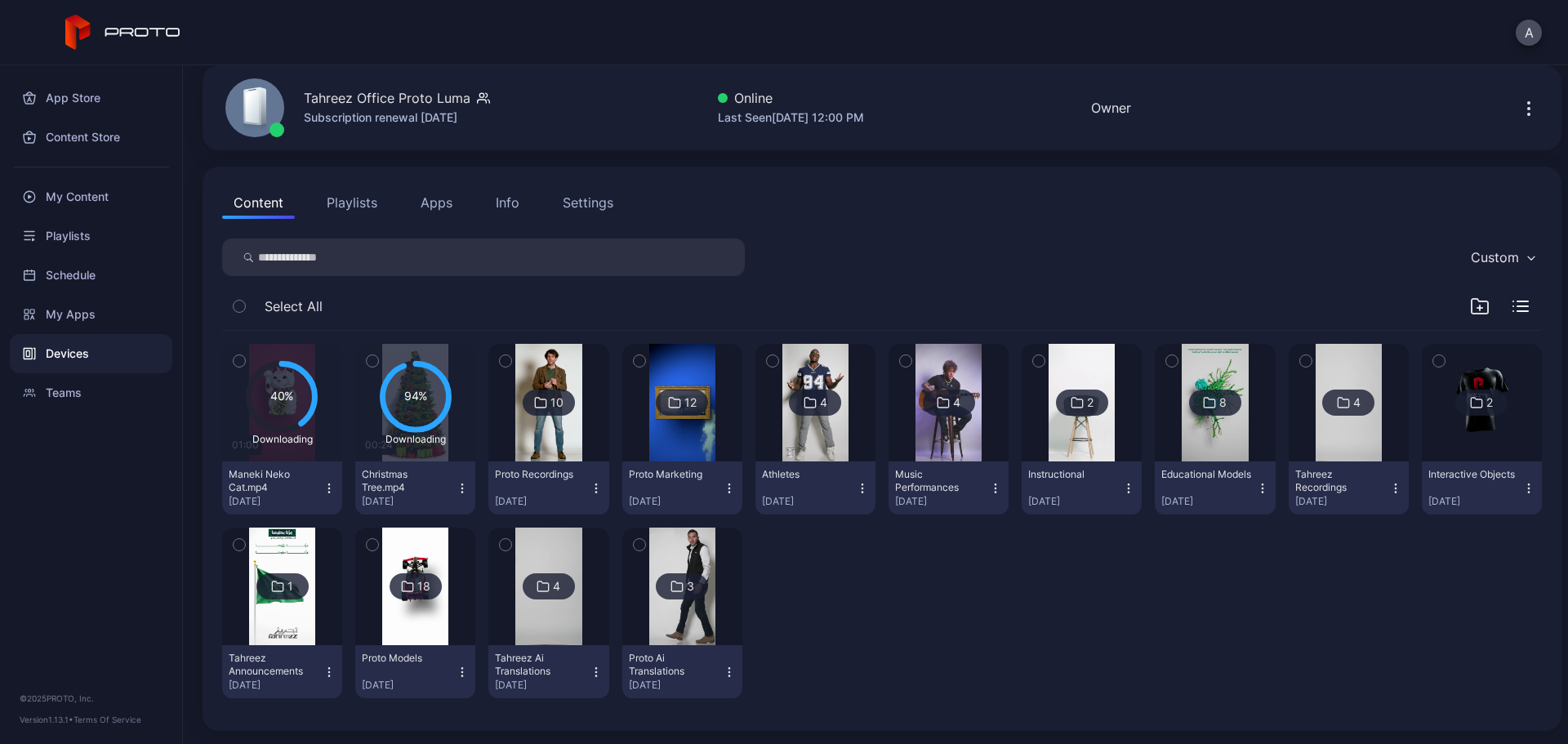
click at [420, 567] on div "18" at bounding box center [424, 587] width 13 height 15
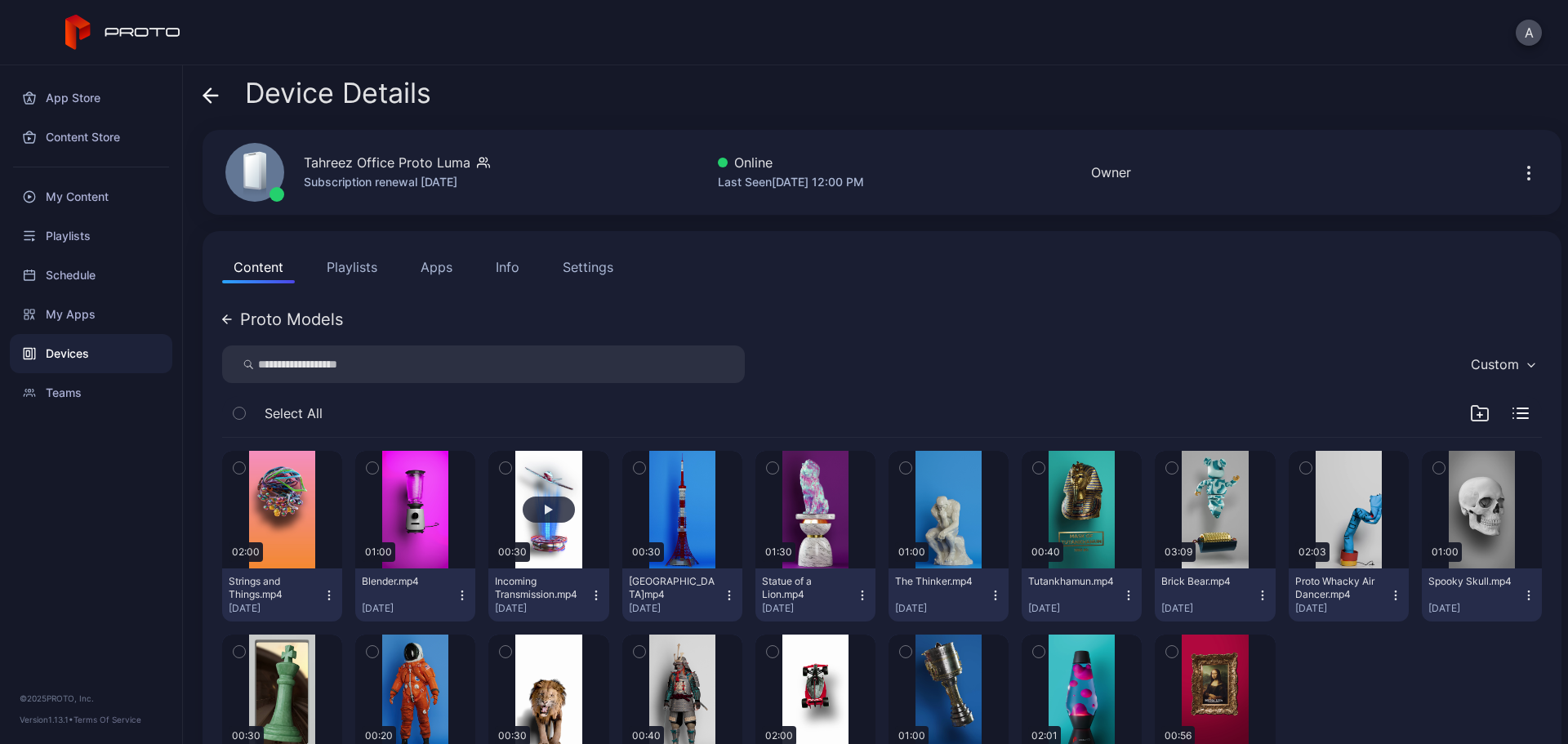
scroll to position [0, 0]
click at [113, 185] on div "My Content" at bounding box center [91, 197] width 163 height 39
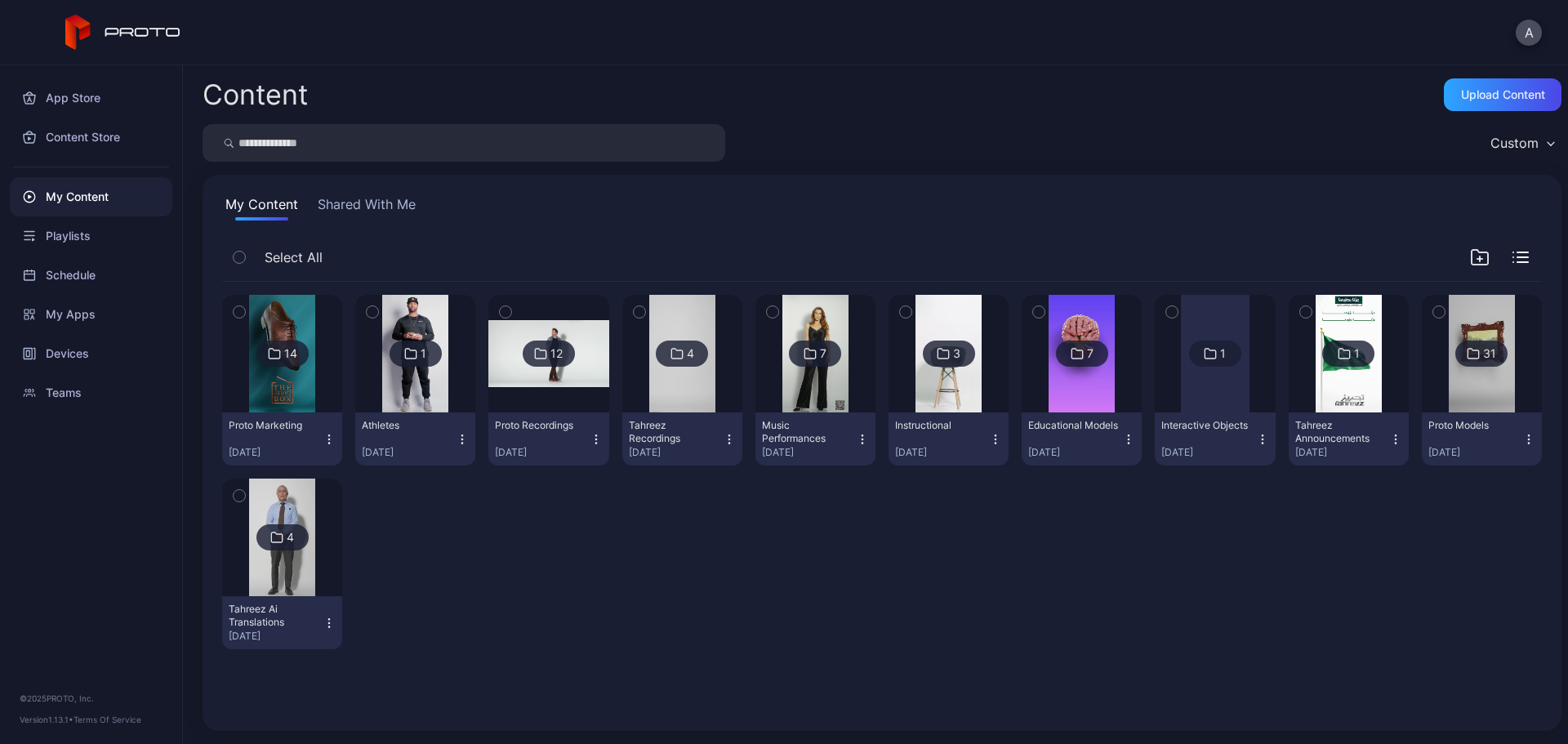
click at [1254, 401] on img at bounding box center [1482, 353] width 67 height 117
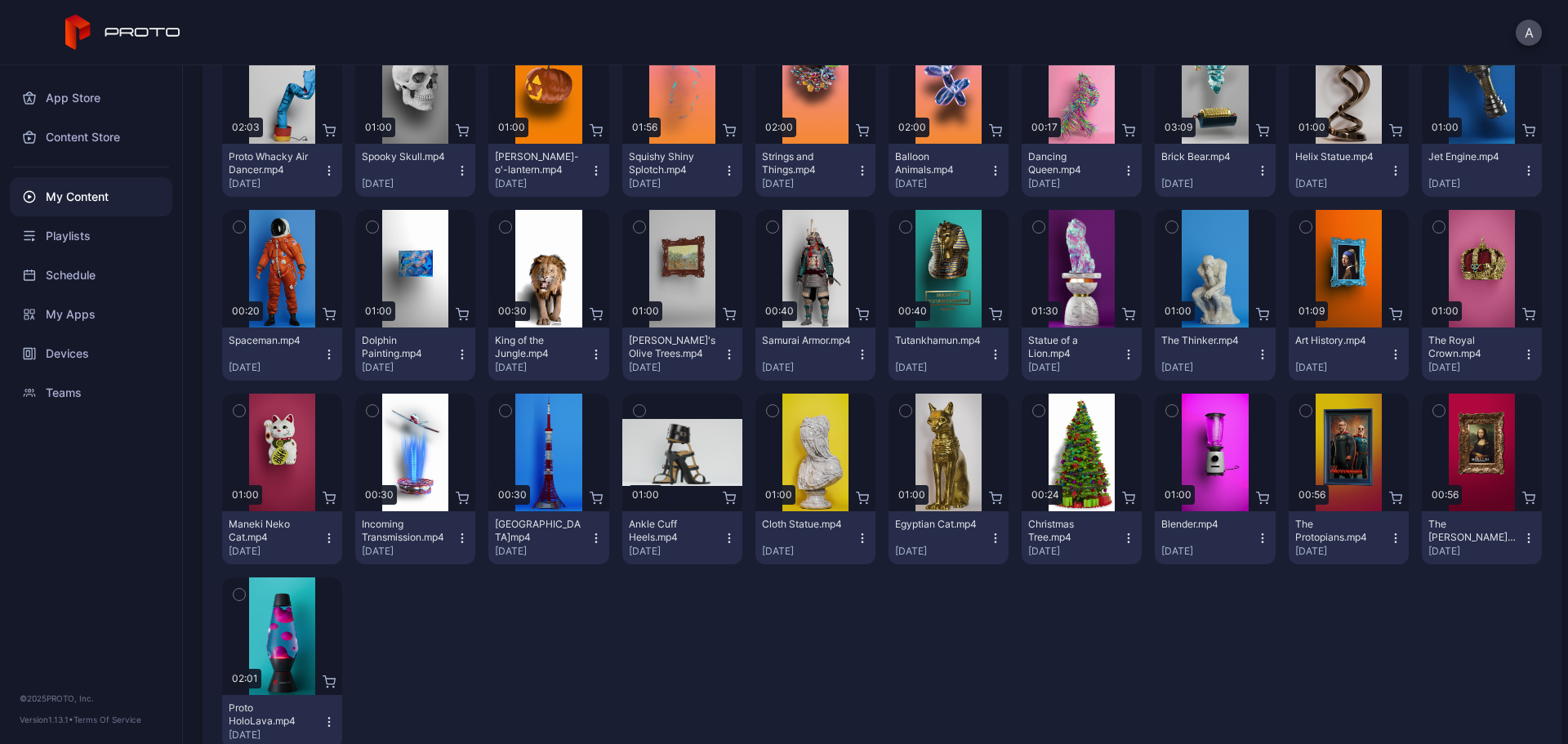
scroll to position [279, 0]
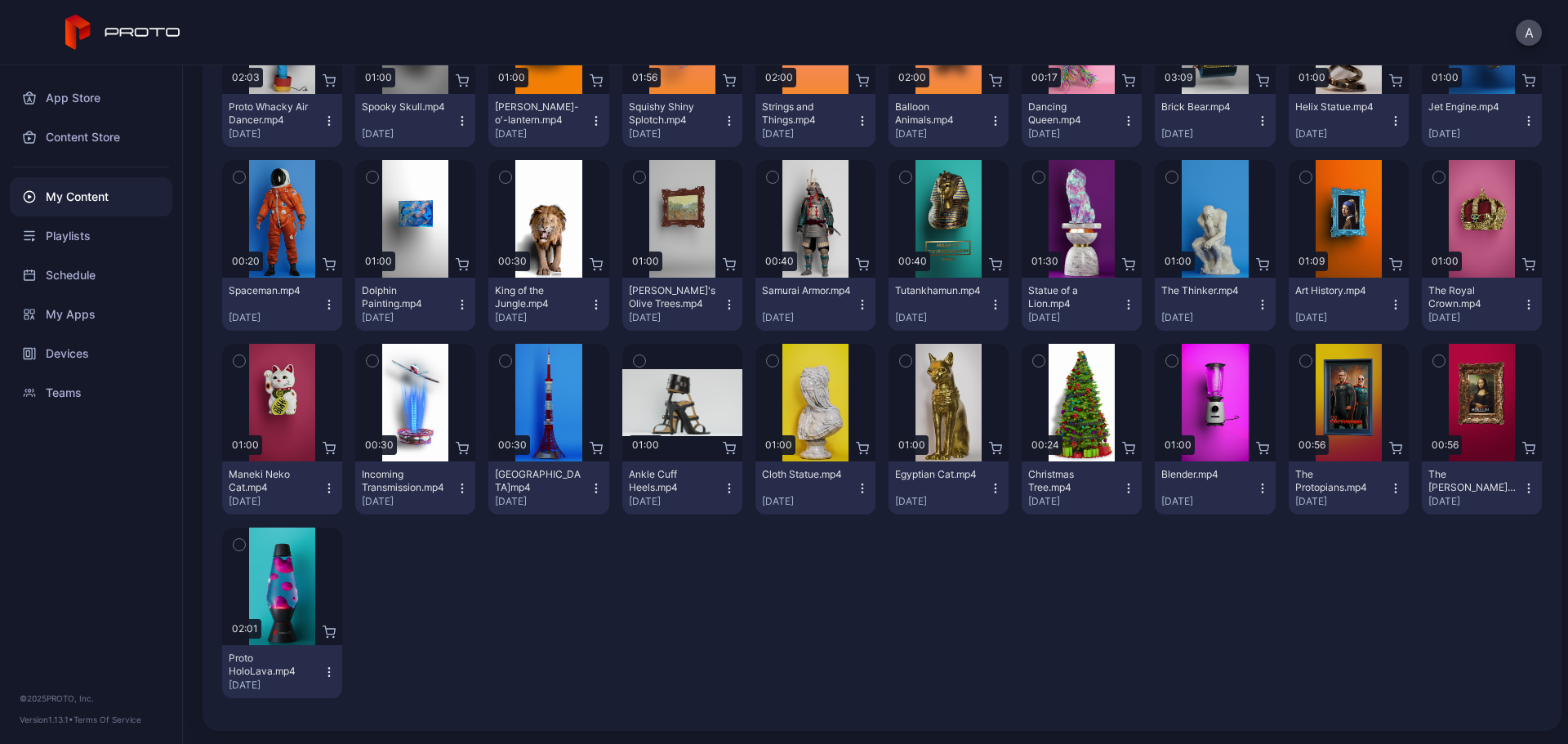
click at [1254, 359] on icon "button" at bounding box center [1306, 360] width 11 height 18
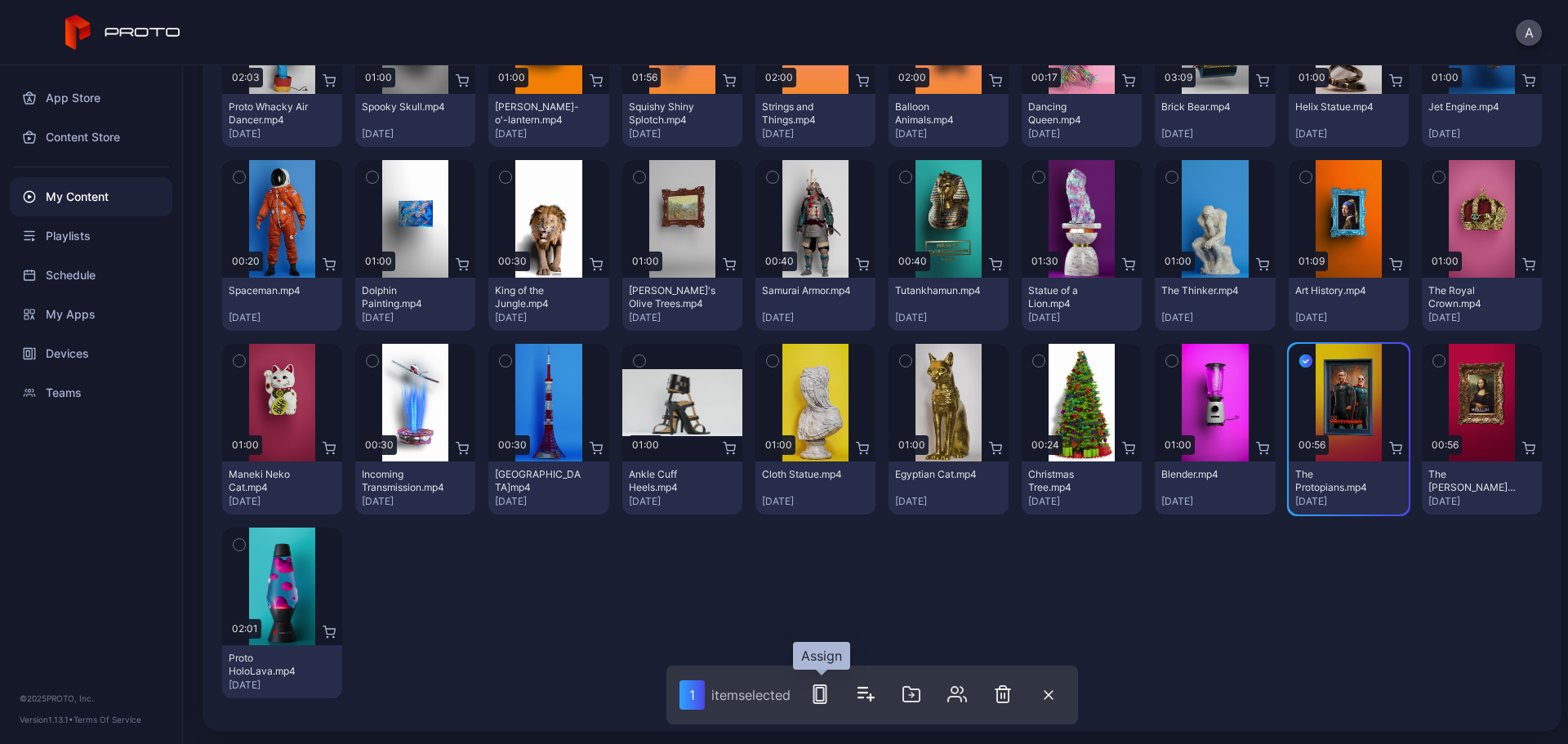
click at [830, 567] on icon "button" at bounding box center [820, 694] width 19 height 19
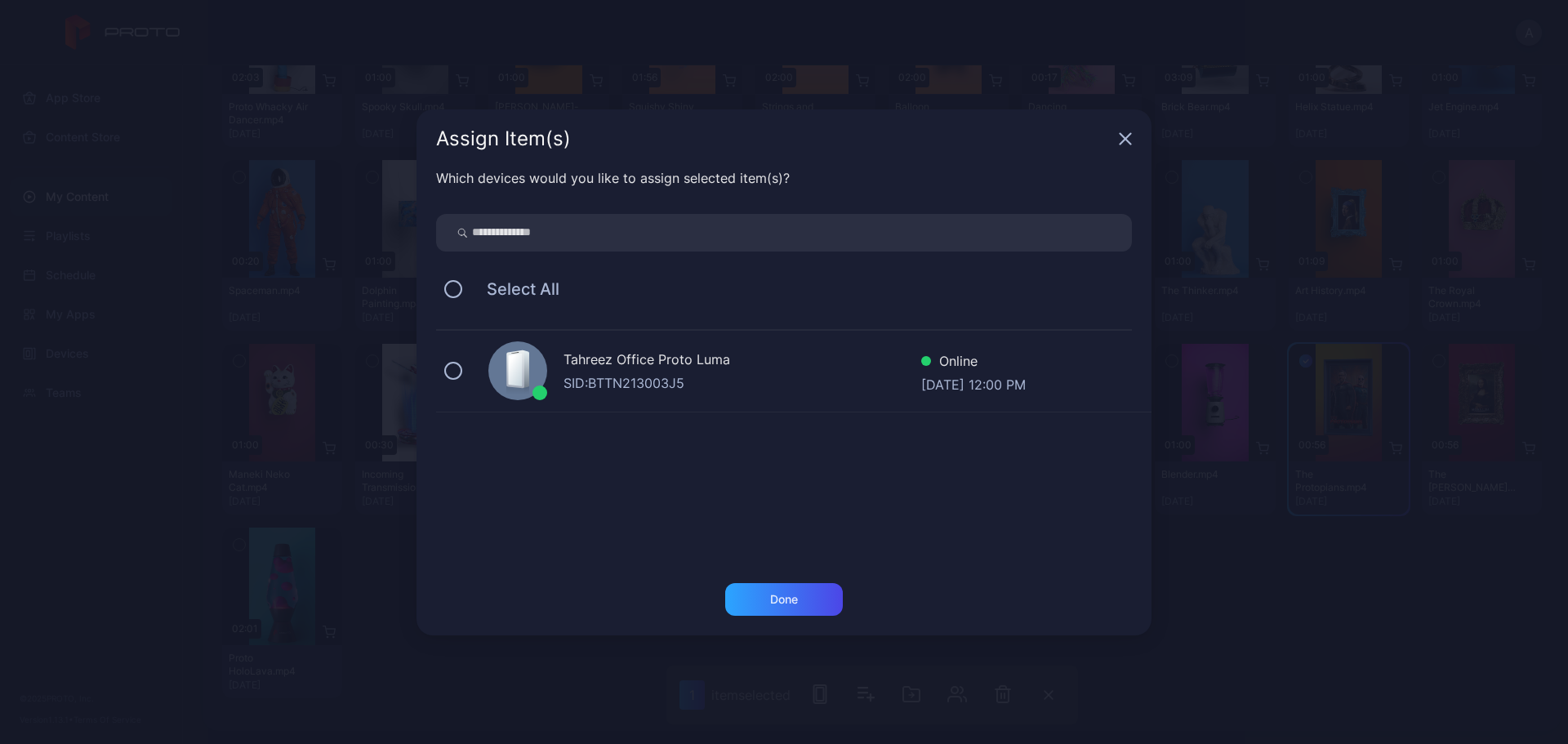
click at [596, 353] on div "Tahreez Office Proto Luma" at bounding box center [742, 361] width 358 height 24
click at [782, 567] on div "Done" at bounding box center [784, 600] width 28 height 13
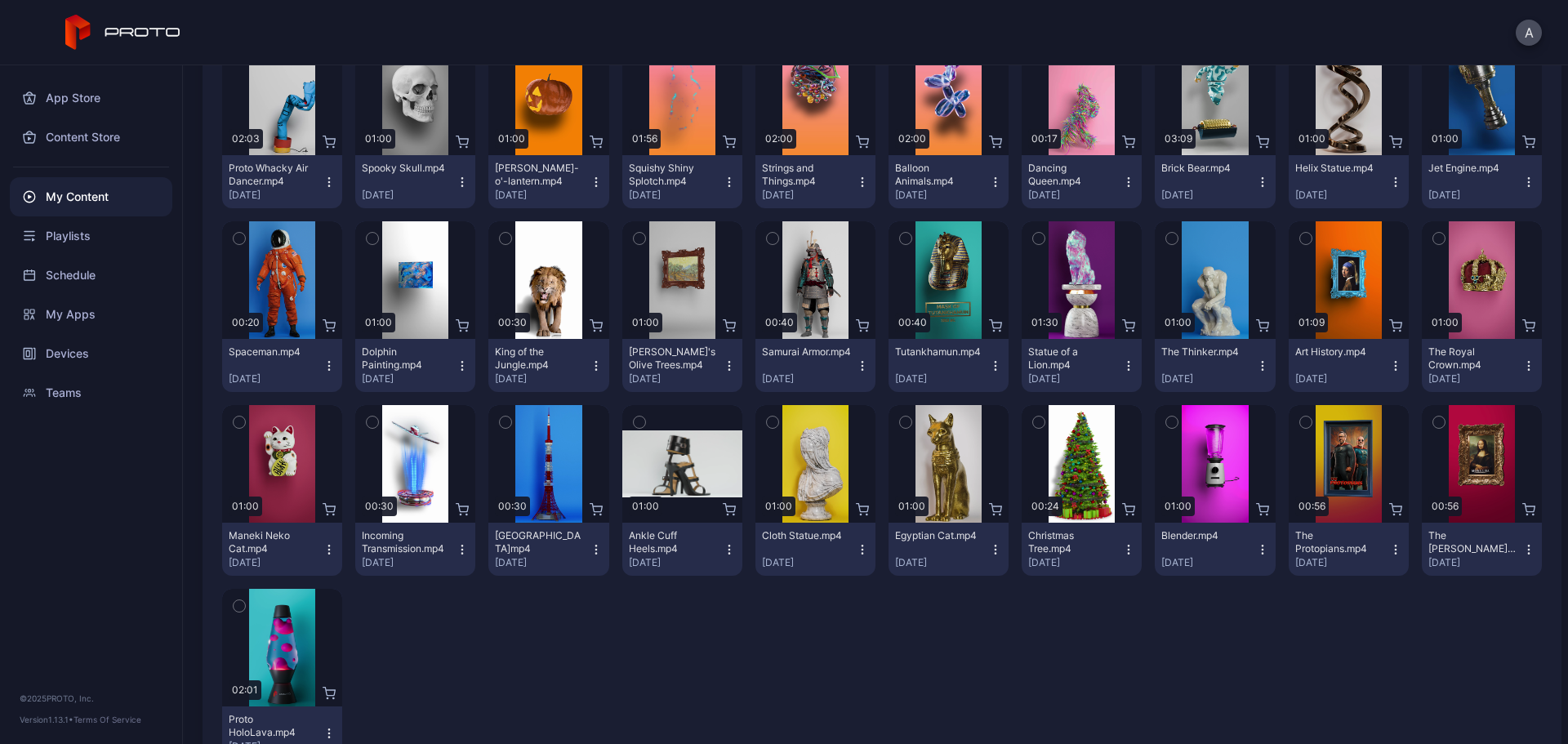
scroll to position [116, 0]
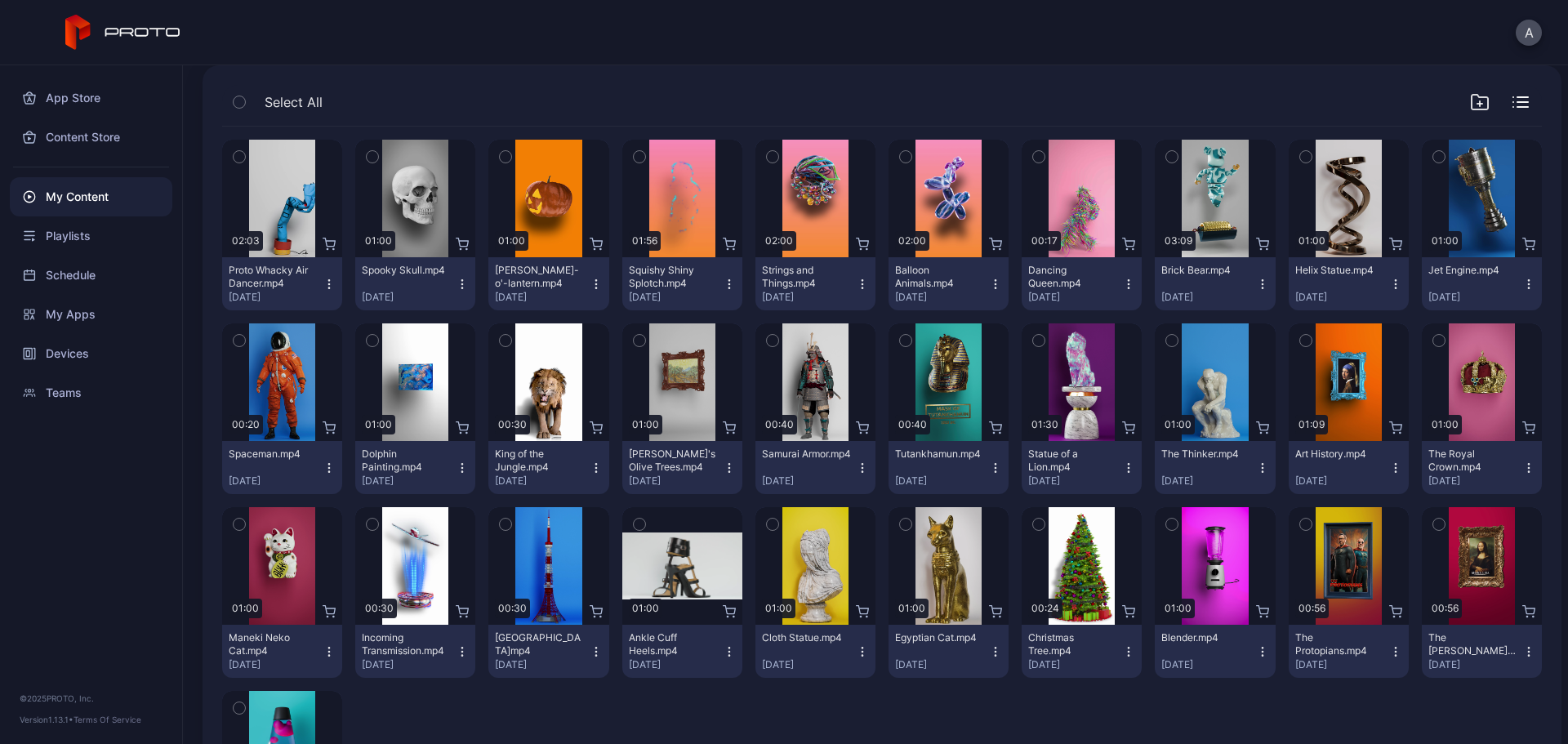
click at [91, 188] on div "My Content" at bounding box center [91, 197] width 163 height 39
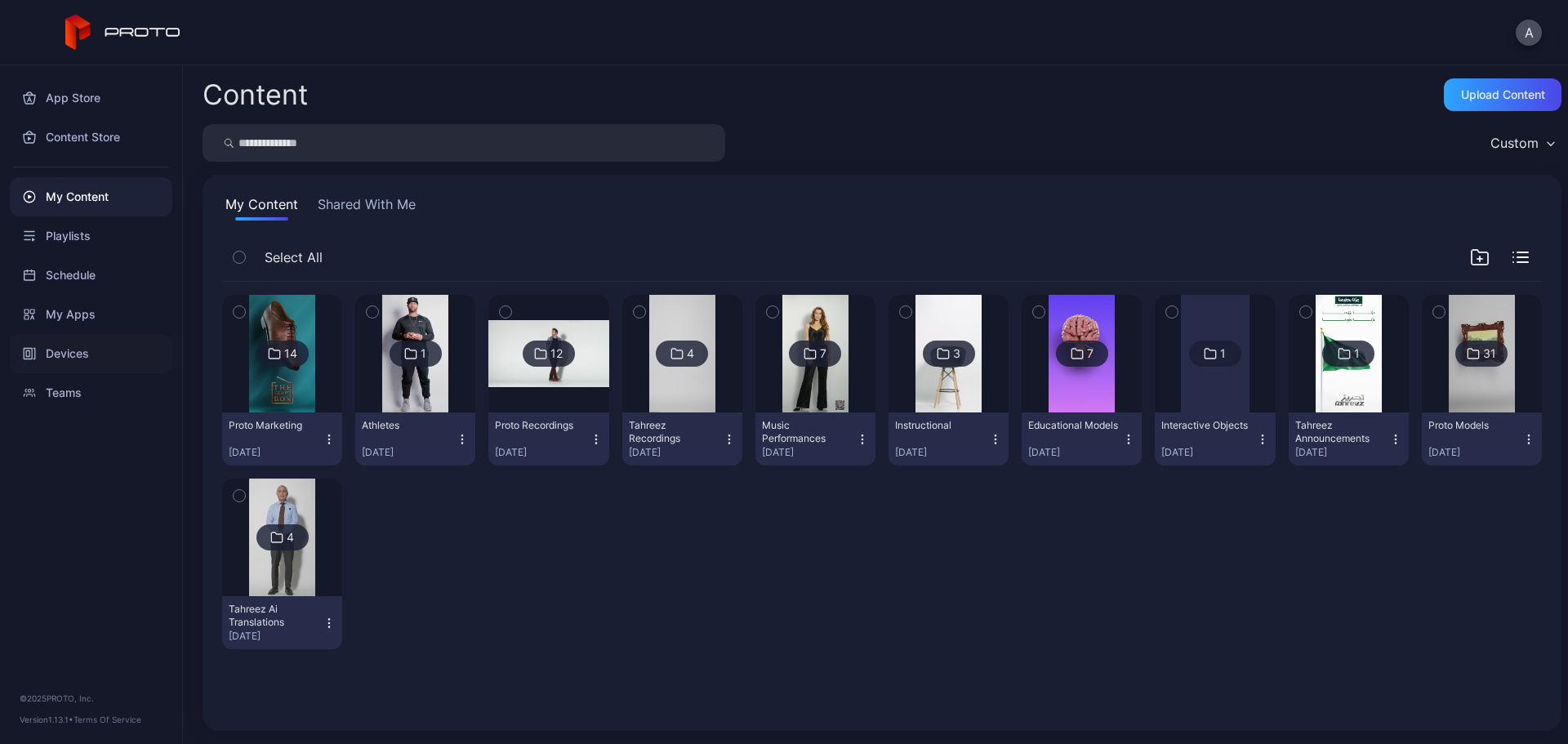
click at [118, 349] on div "Devices" at bounding box center [91, 354] width 163 height 39
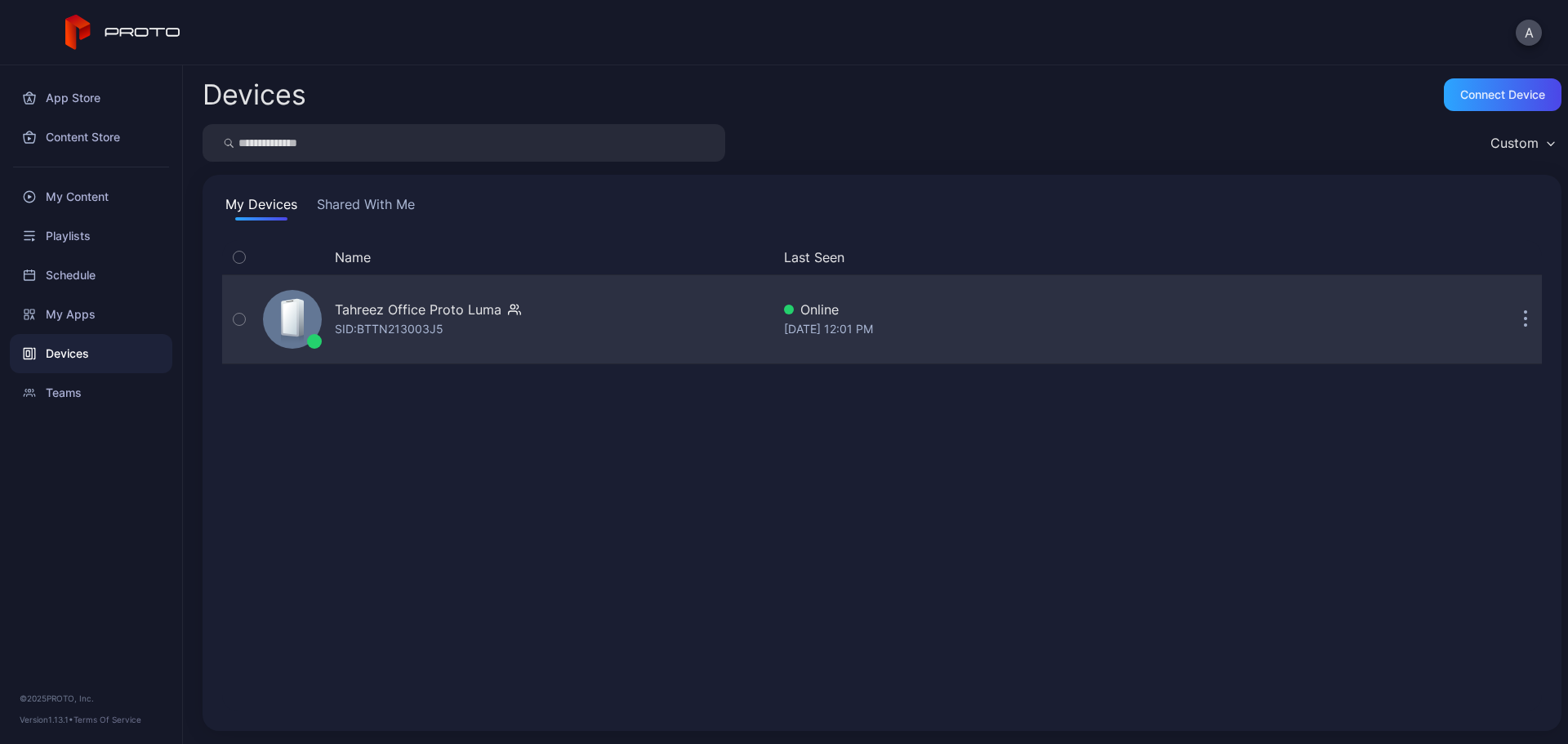
click at [376, 323] on div "SID: BTTN213003J5" at bounding box center [389, 329] width 109 height 19
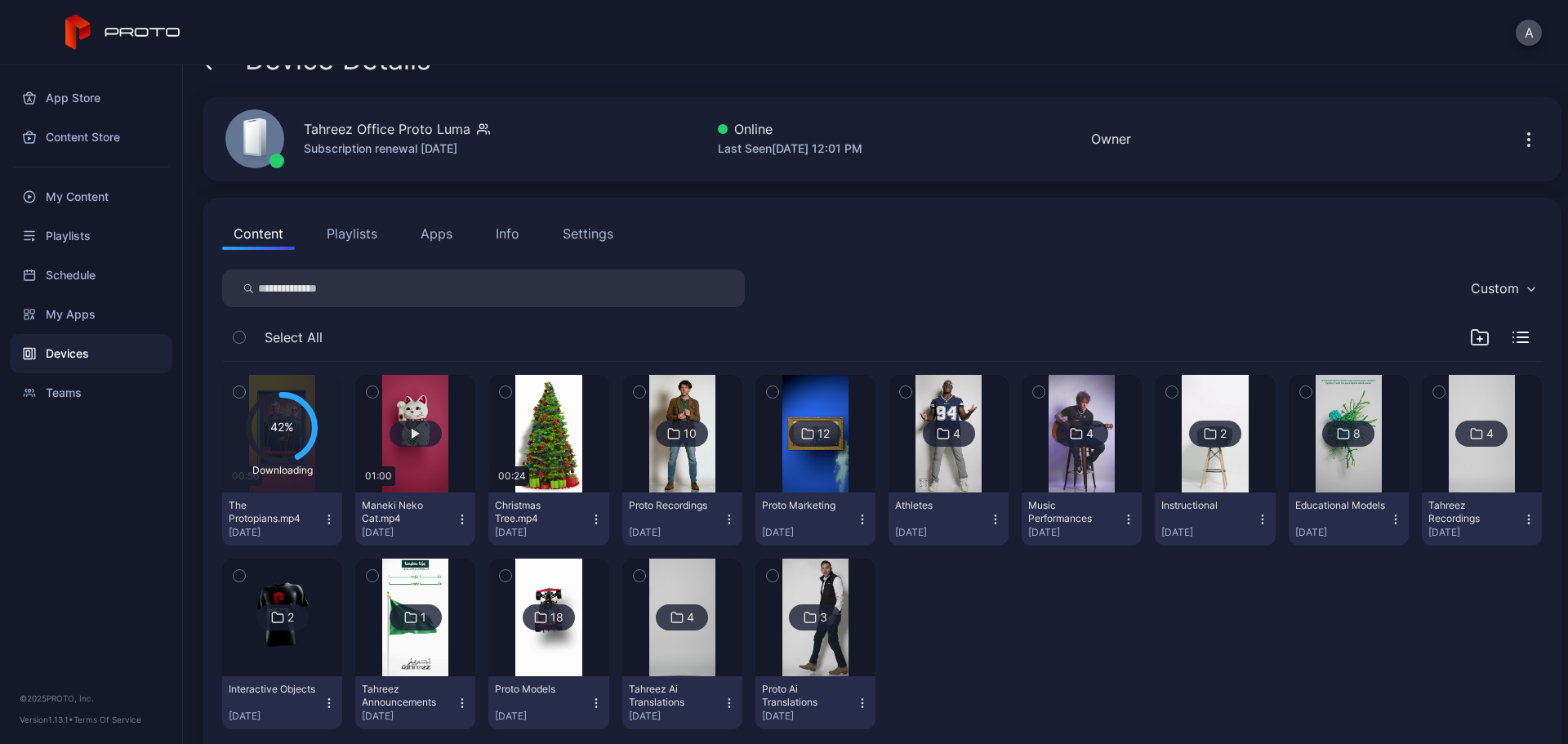
scroll to position [66, 0]
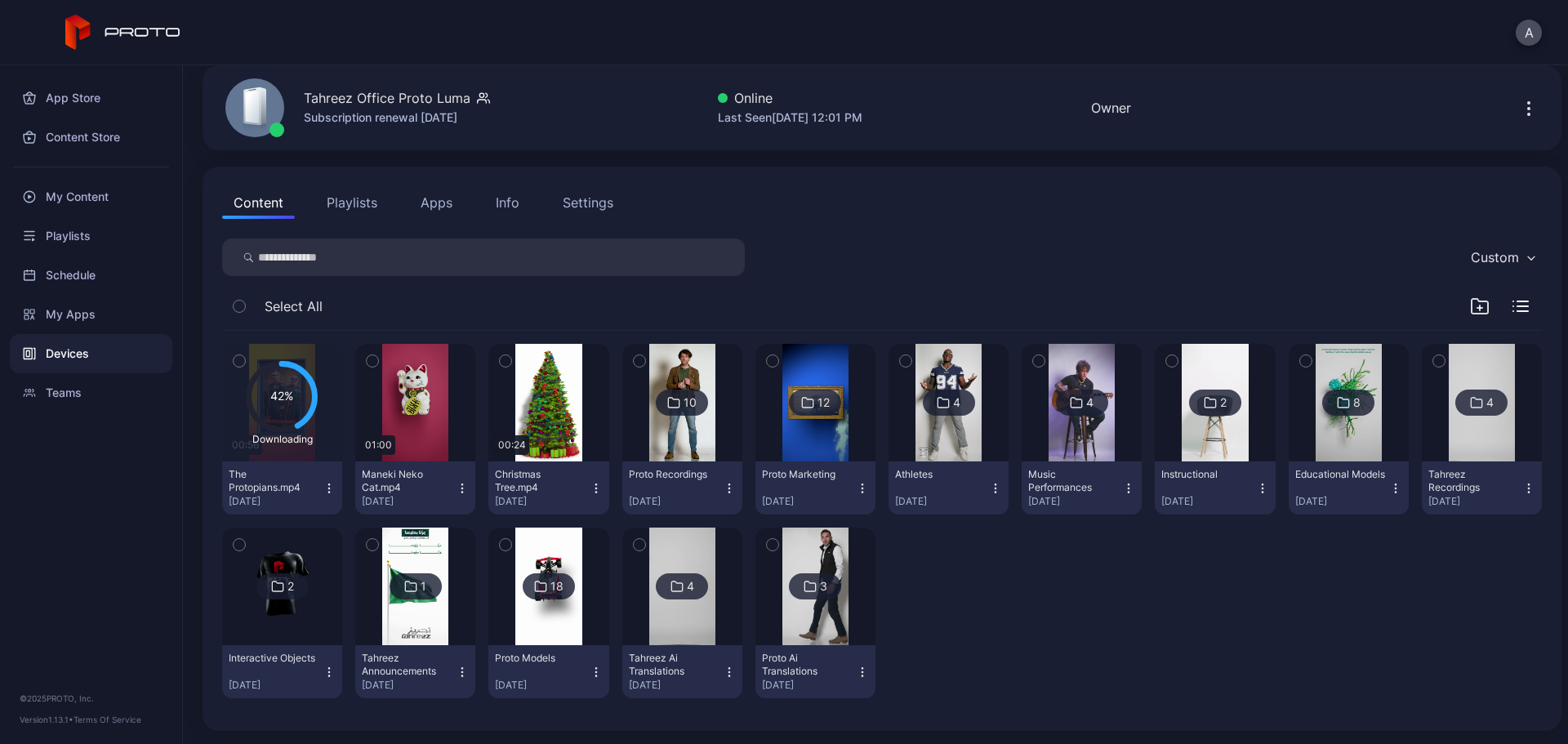
click at [505, 363] on icon "button" at bounding box center [505, 360] width 11 height 18
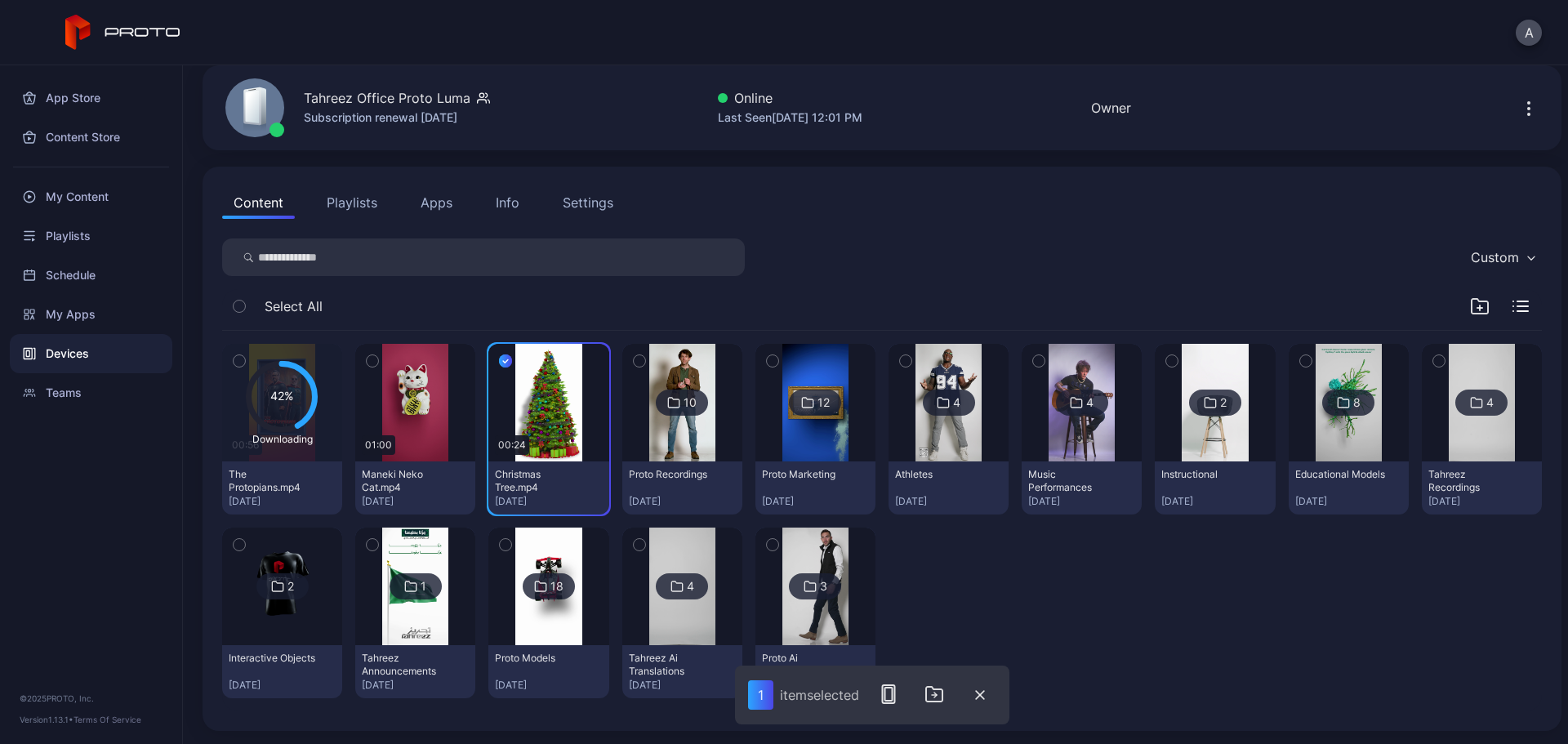
click at [371, 362] on icon "button" at bounding box center [372, 360] width 11 height 18
click at [930, 567] on button "button" at bounding box center [939, 694] width 32 height 32
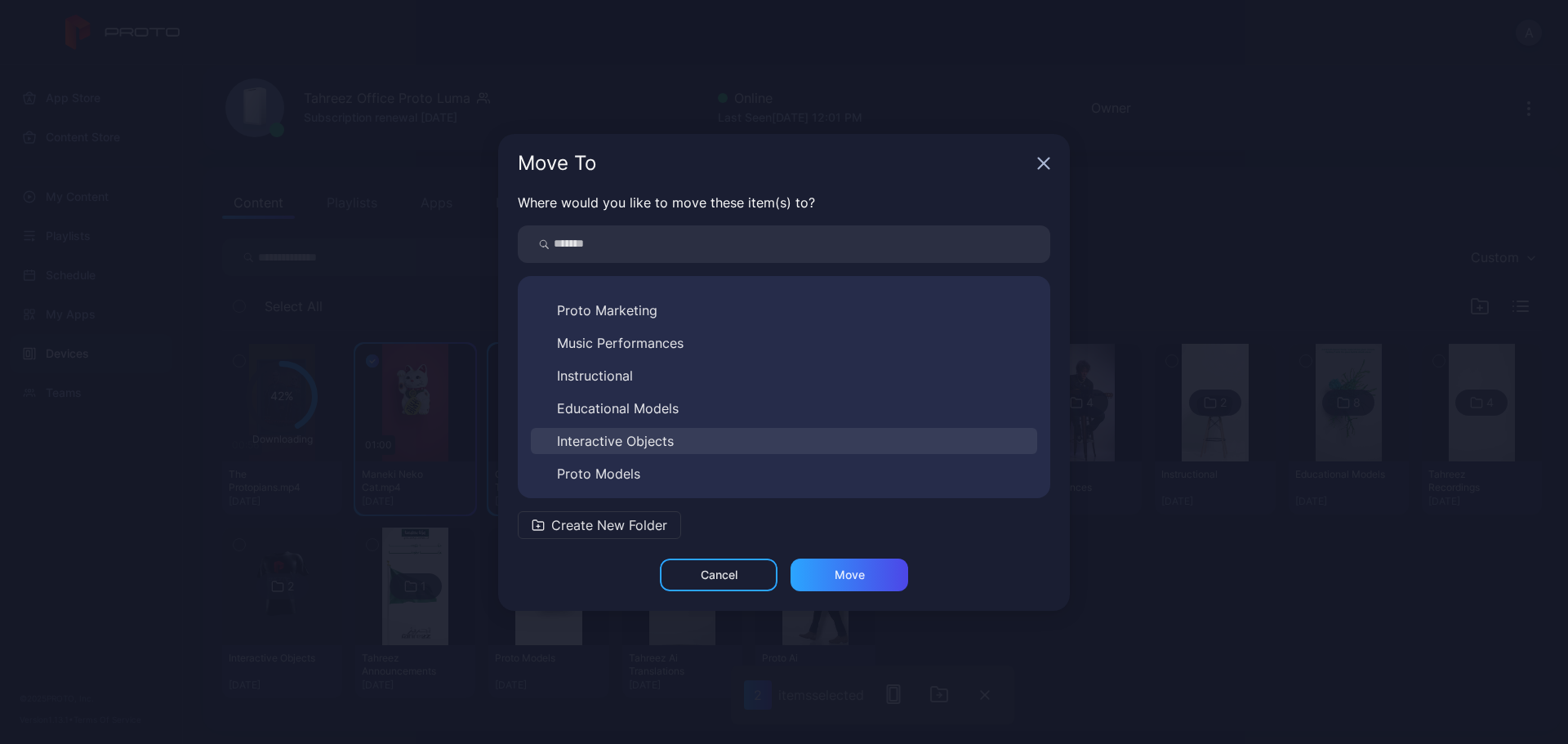
scroll to position [222, 0]
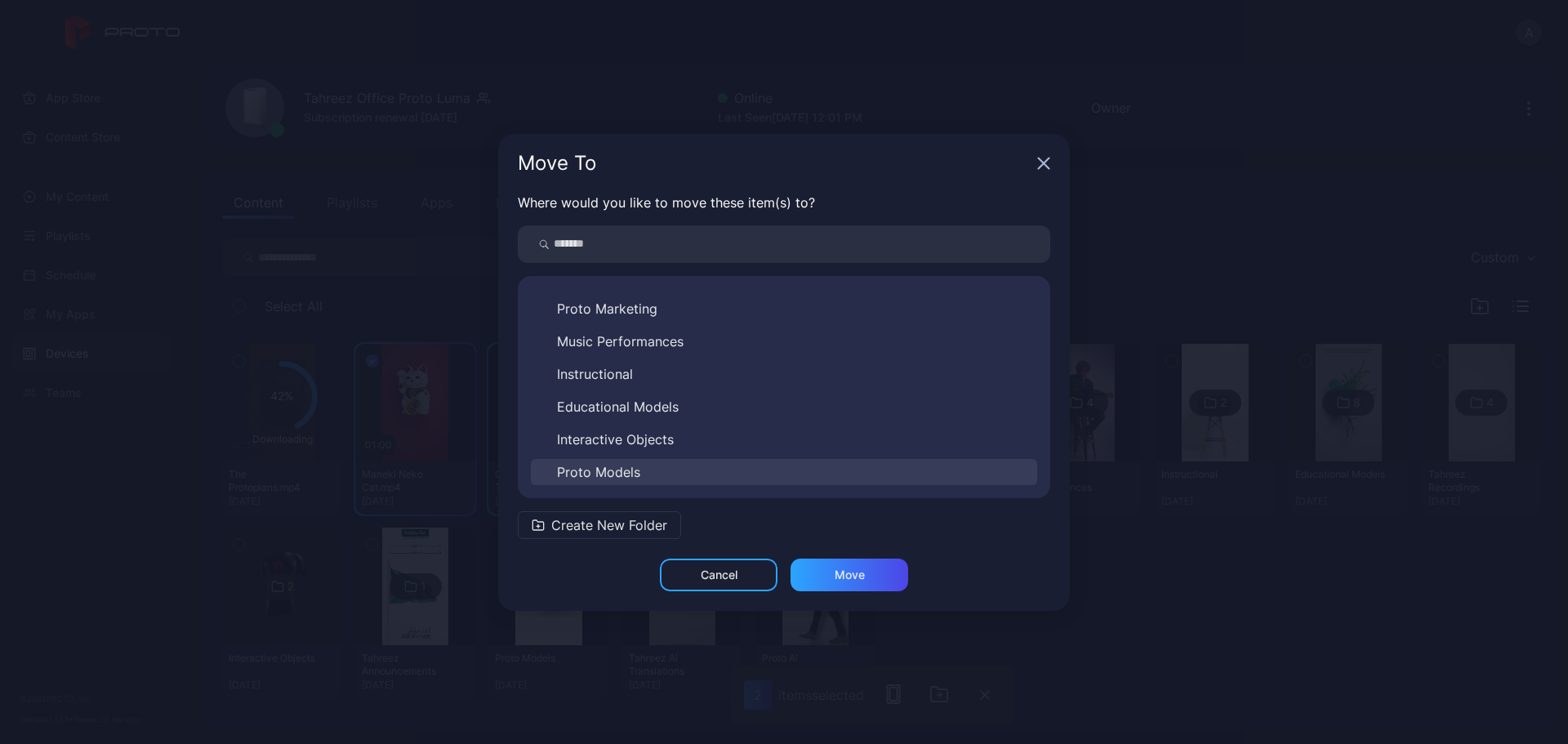
click at [709, 474] on button "Proto Models" at bounding box center [784, 472] width 506 height 26
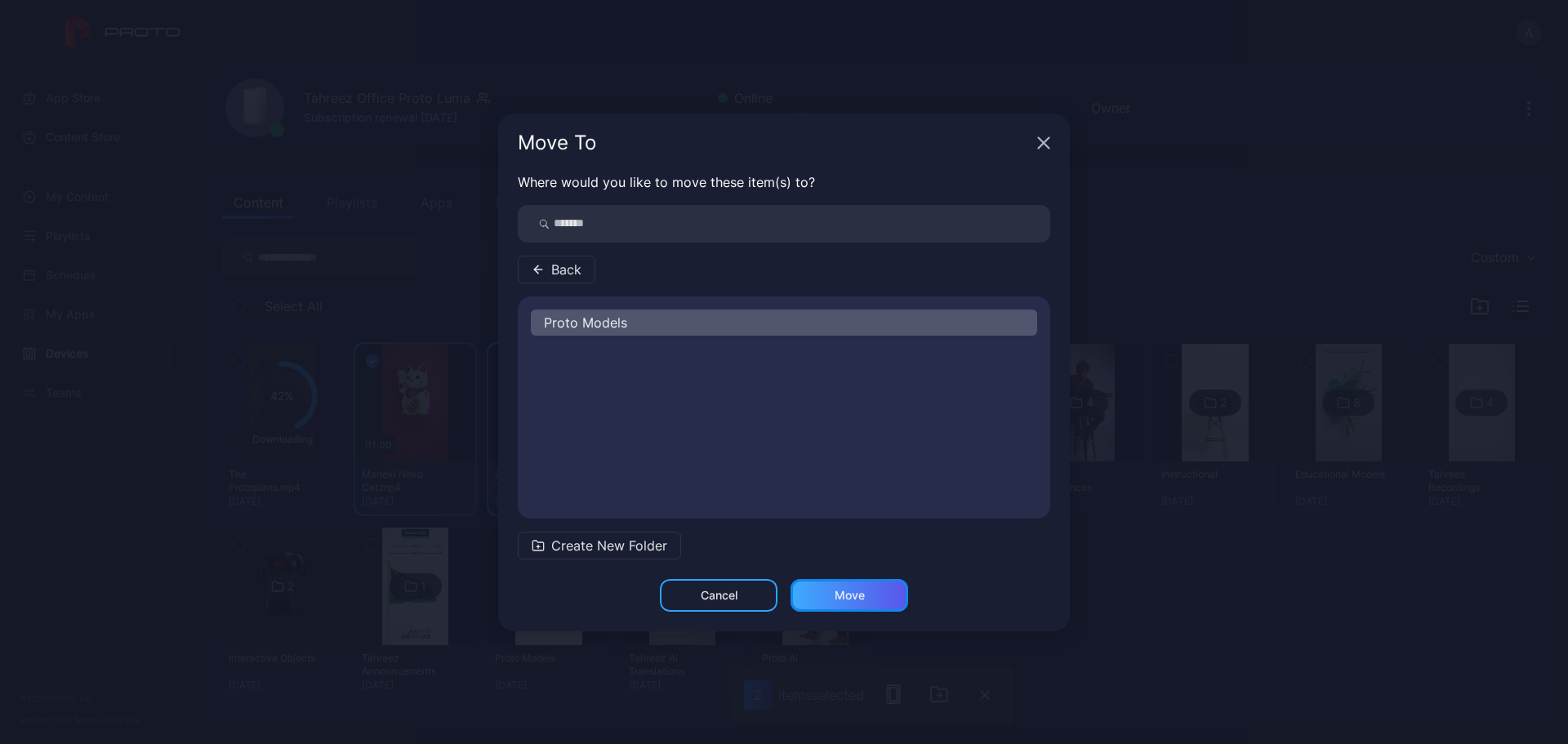
click at [858, 567] on div "Move" at bounding box center [850, 595] width 30 height 13
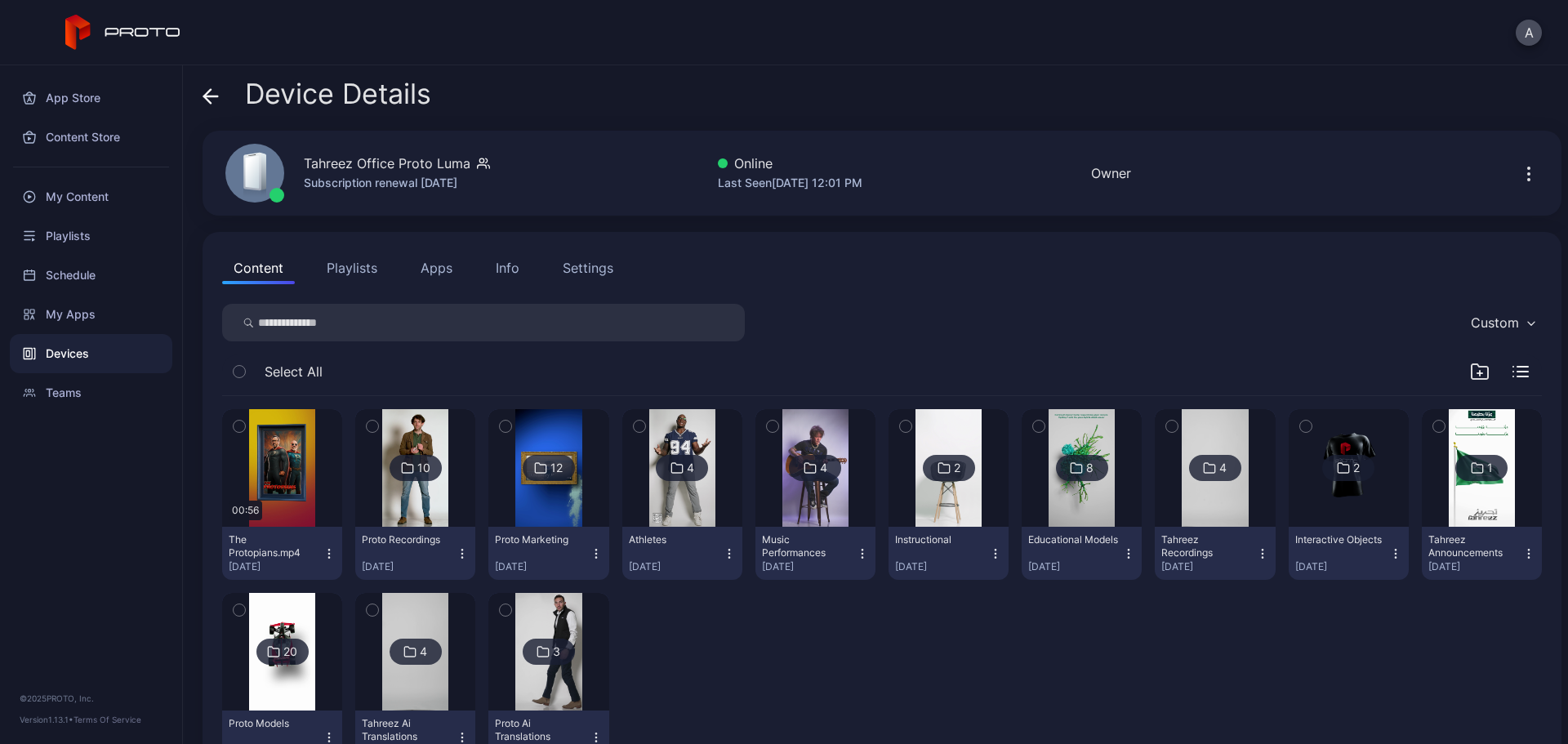
click at [241, 428] on icon "button" at bounding box center [239, 426] width 11 height 18
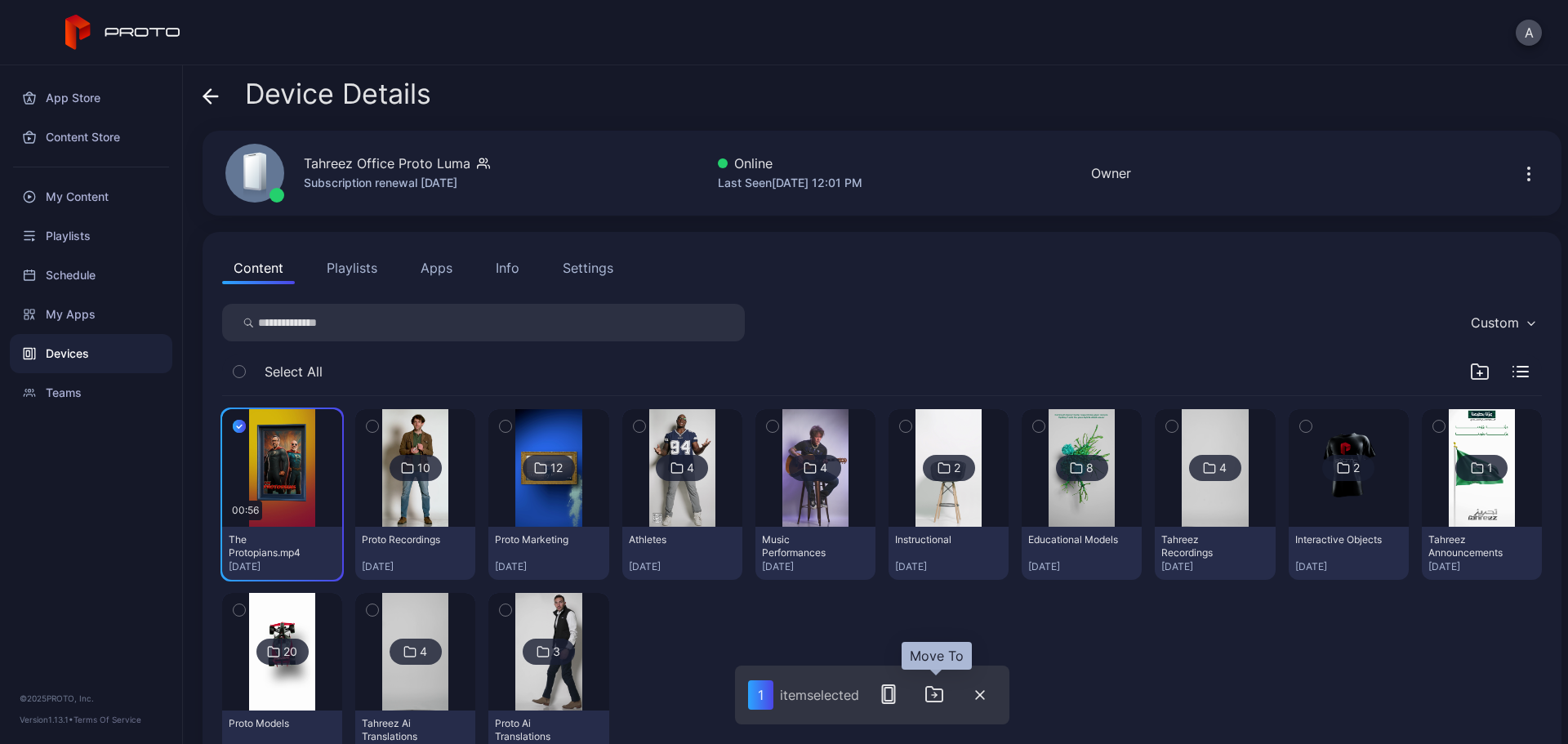
click at [935, 567] on icon "button" at bounding box center [934, 694] width 19 height 19
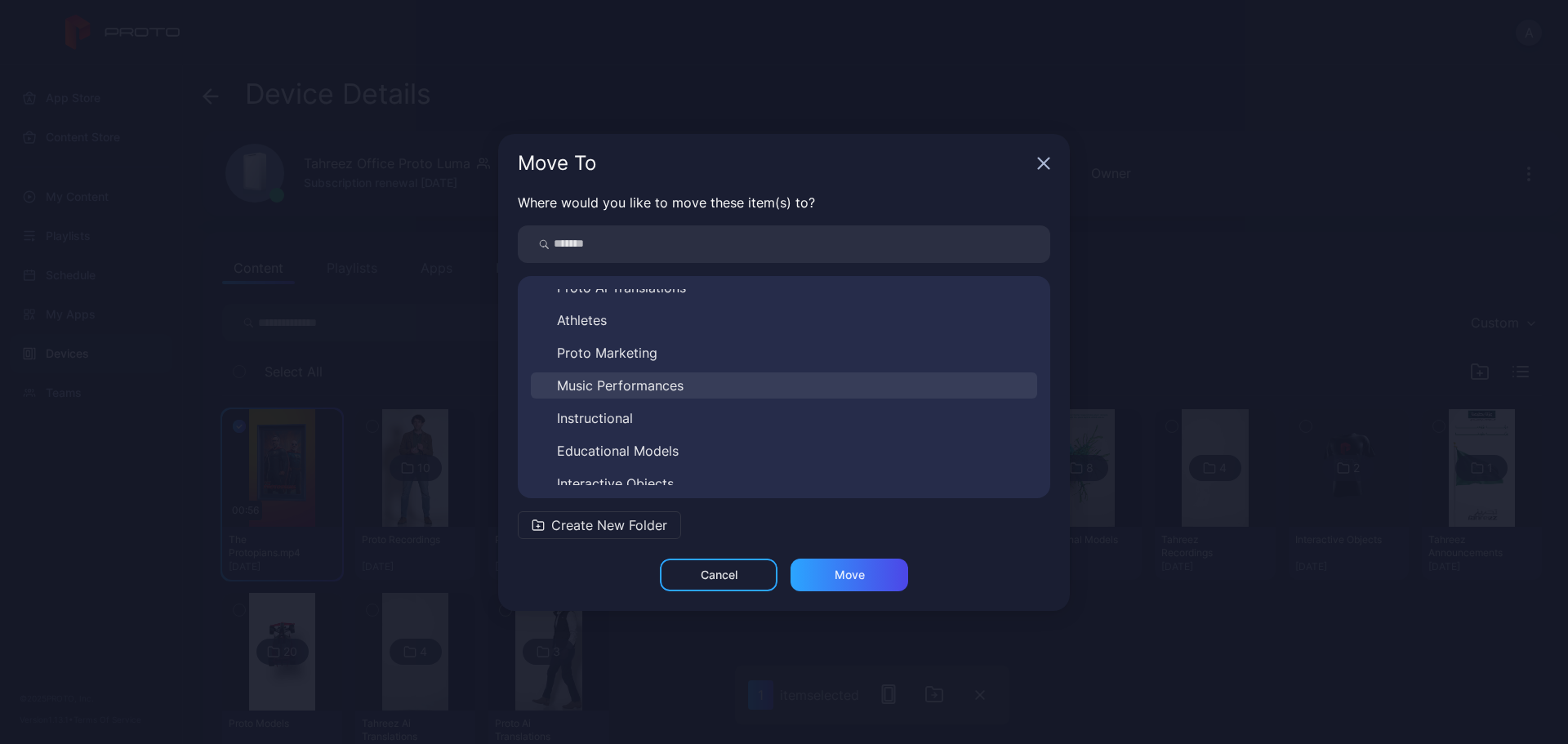
scroll to position [222, 0]
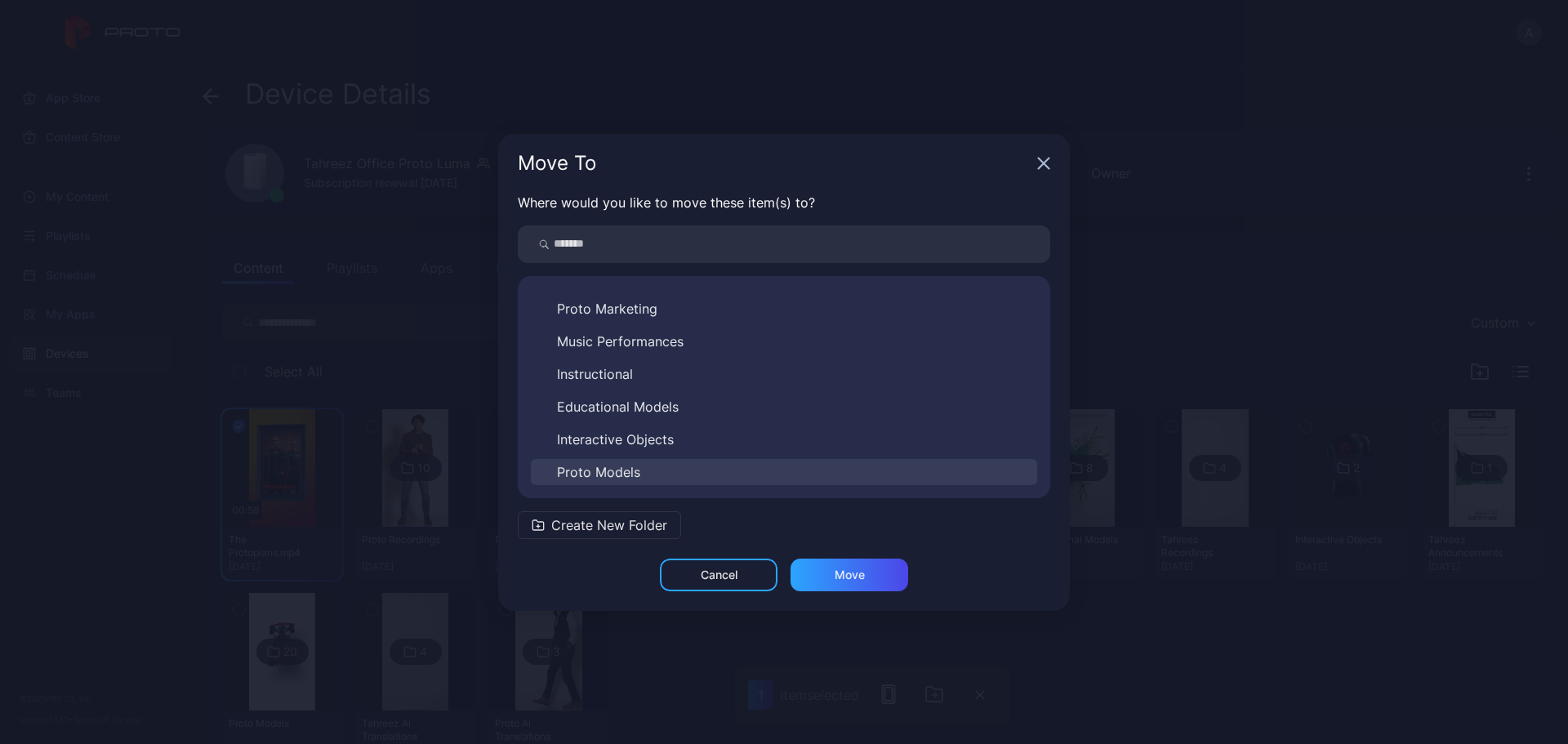
click at [690, 465] on button "Proto Models" at bounding box center [784, 472] width 506 height 26
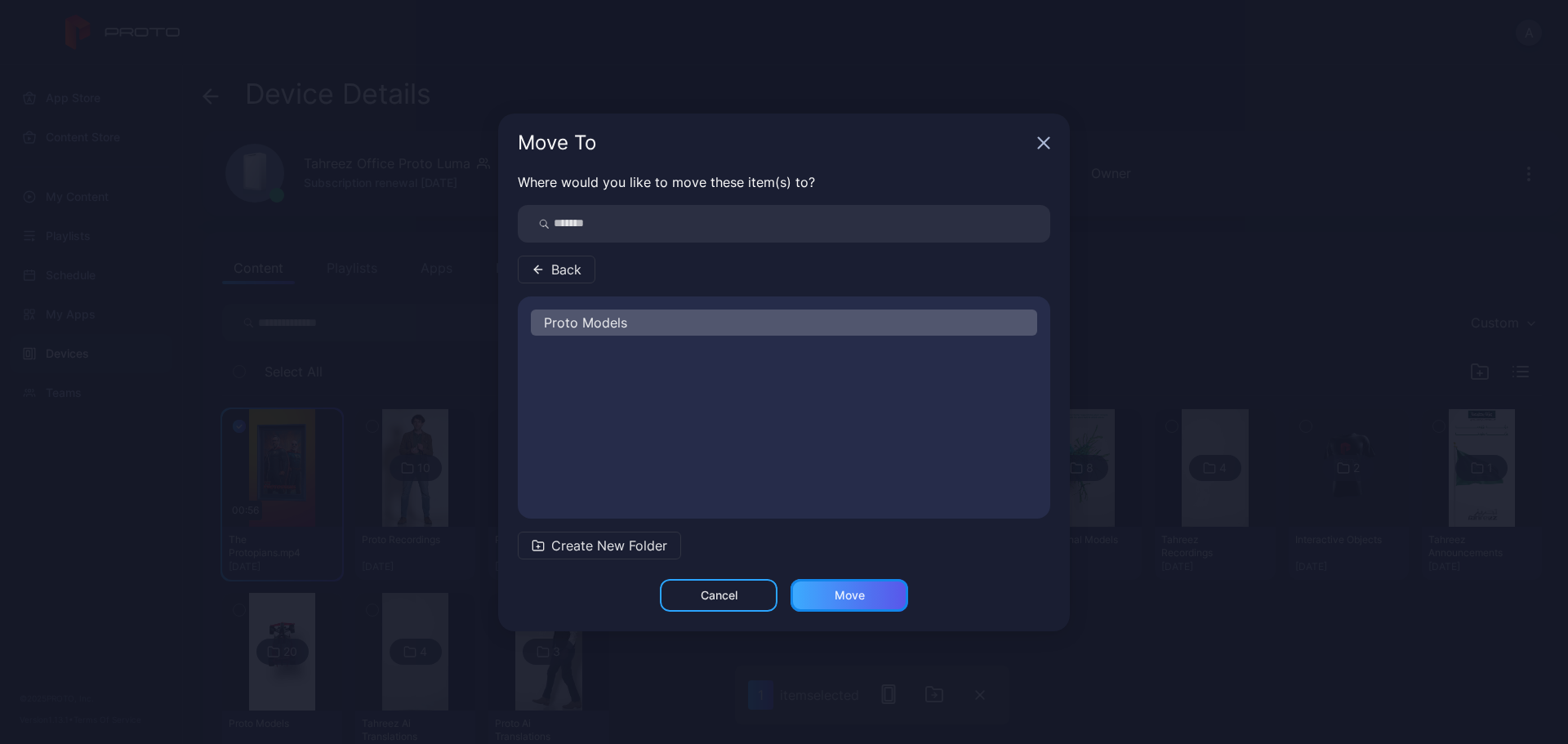
click at [874, 567] on div "Move" at bounding box center [849, 595] width 117 height 32
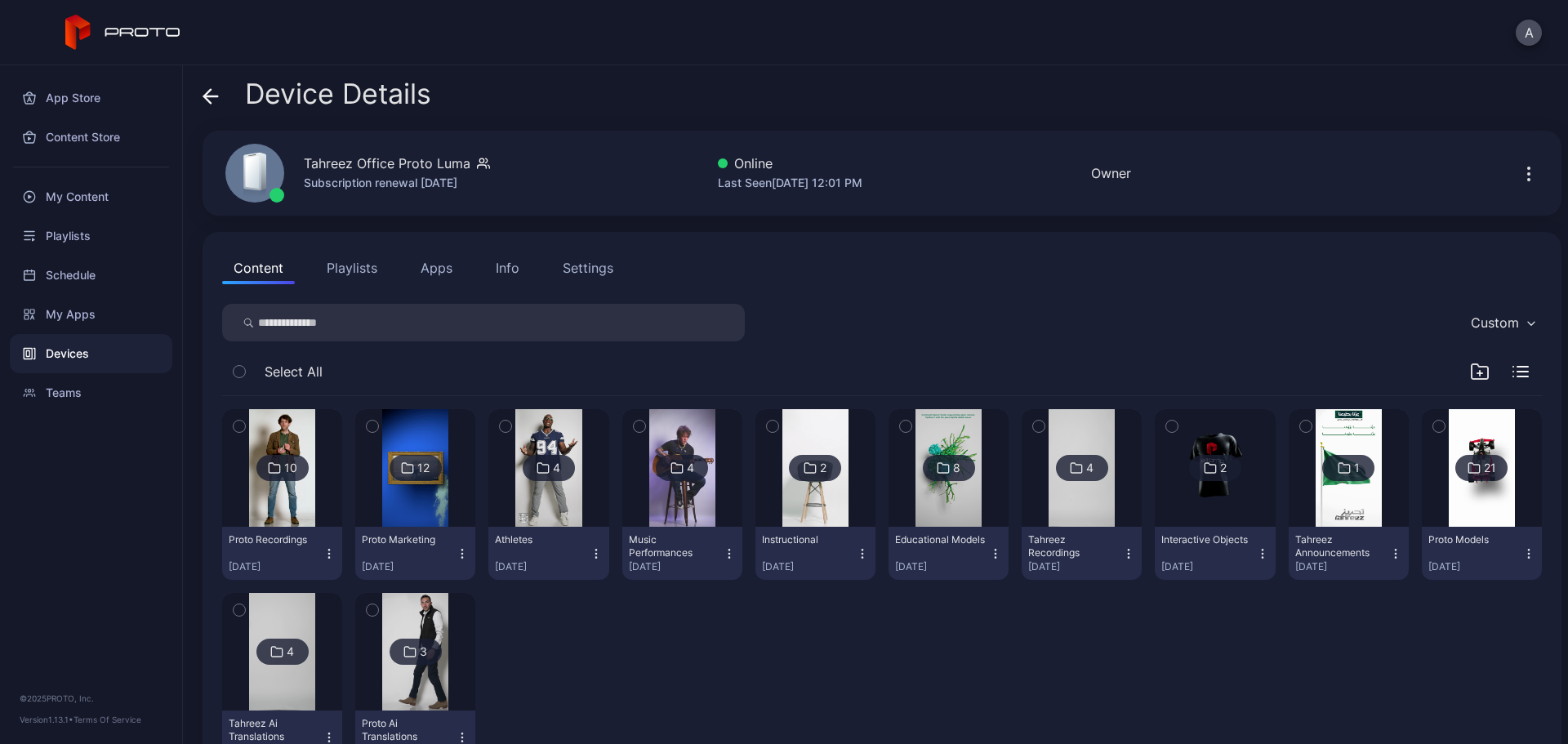
scroll to position [66, 0]
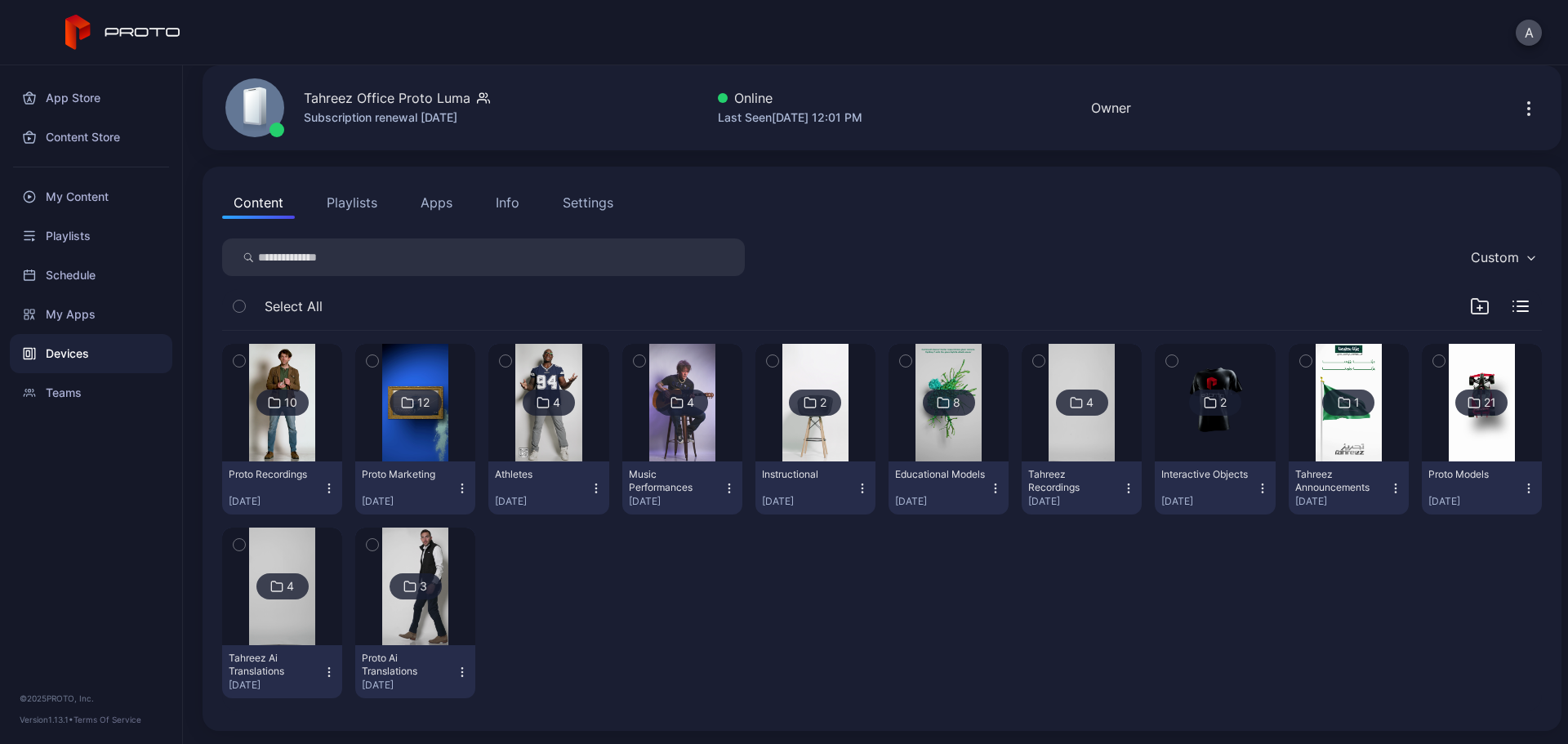
click at [965, 567] on div "10 Proto Recordings Sep 28, 2025 12 Proto Marketing Sep 29, 2025 4 Athletes Sep…" at bounding box center [881, 521] width 1320 height 381
click at [109, 312] on div "My Apps" at bounding box center [91, 314] width 163 height 39
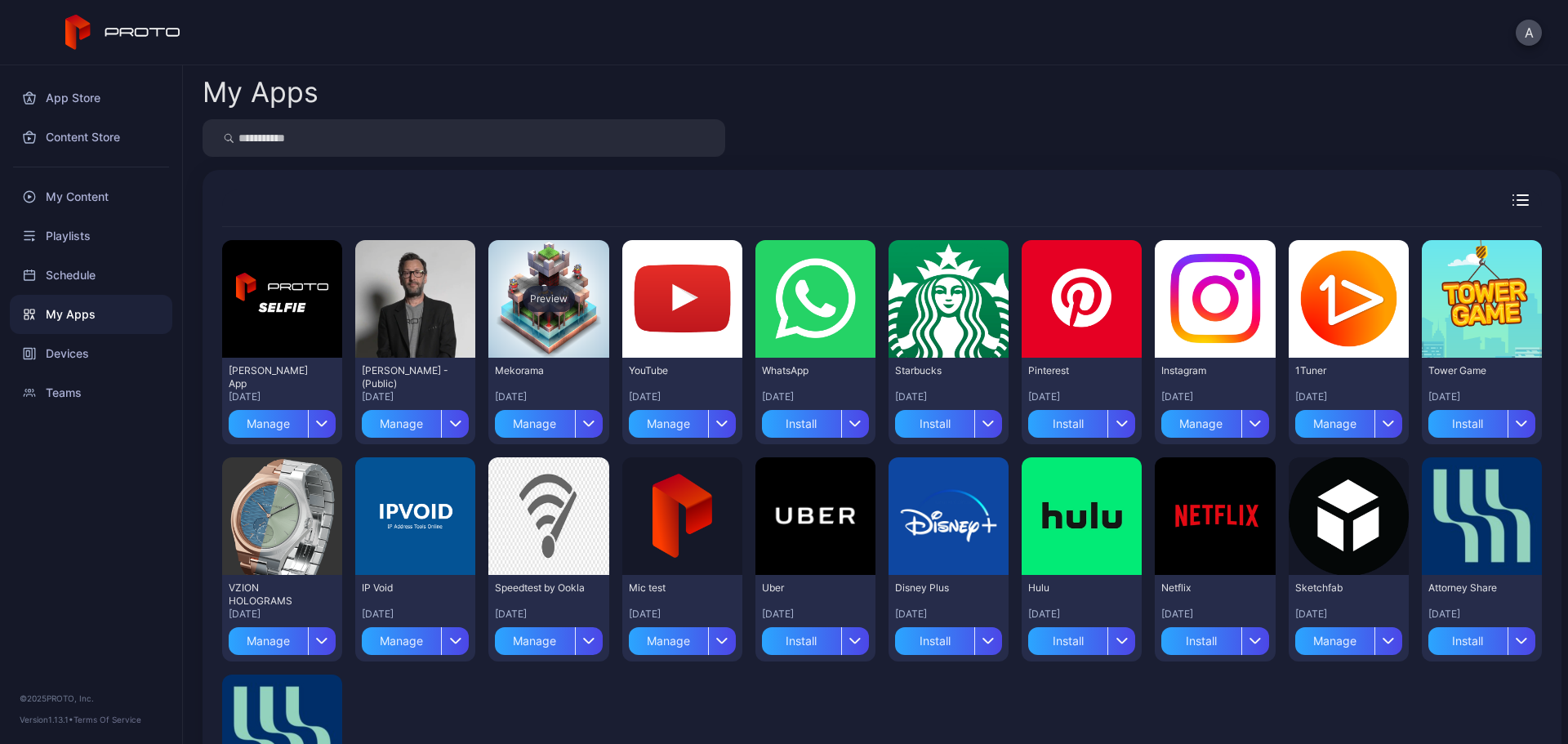
click at [555, 304] on div "Preview" at bounding box center [549, 299] width 53 height 26
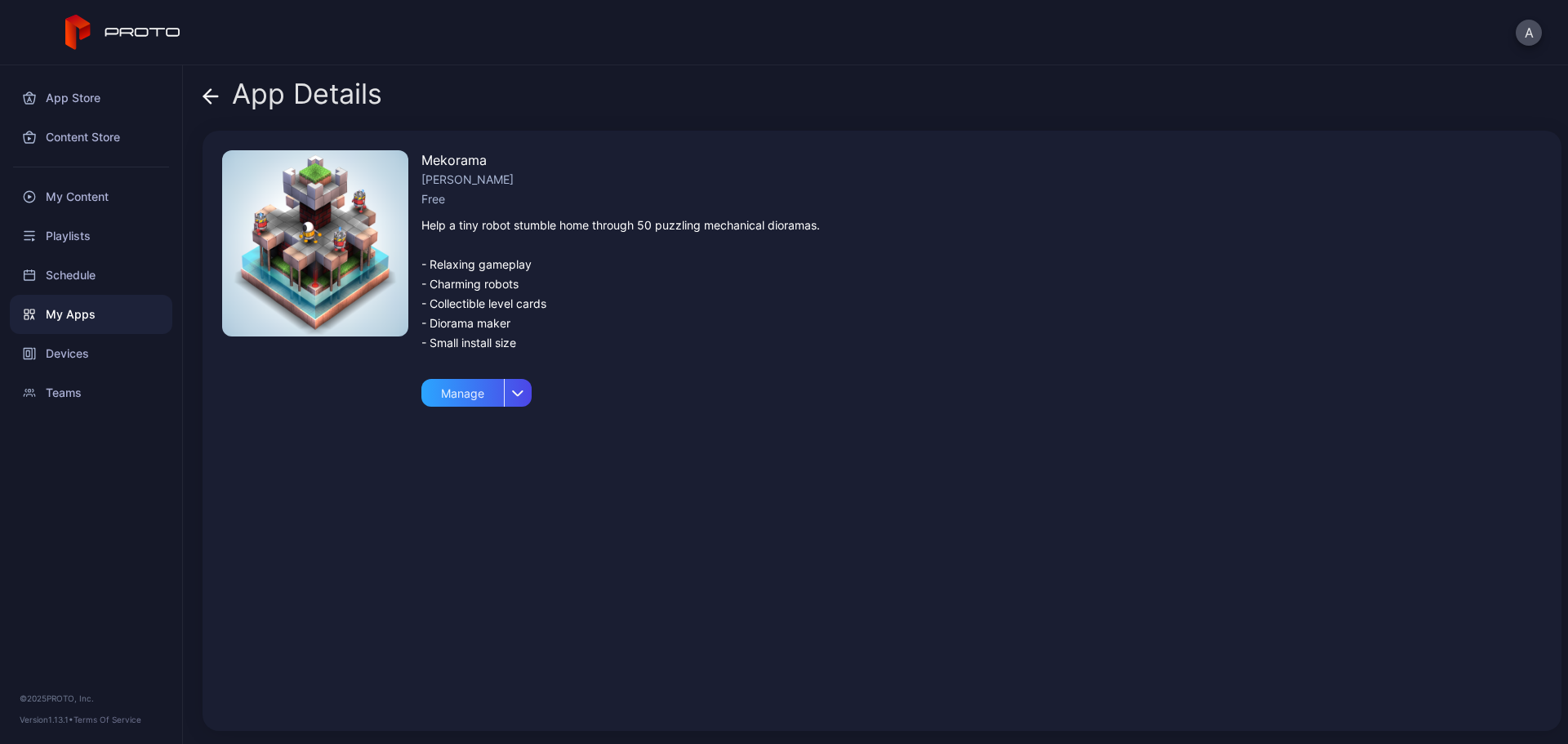
click at [206, 95] on icon at bounding box center [207, 95] width 6 height 14
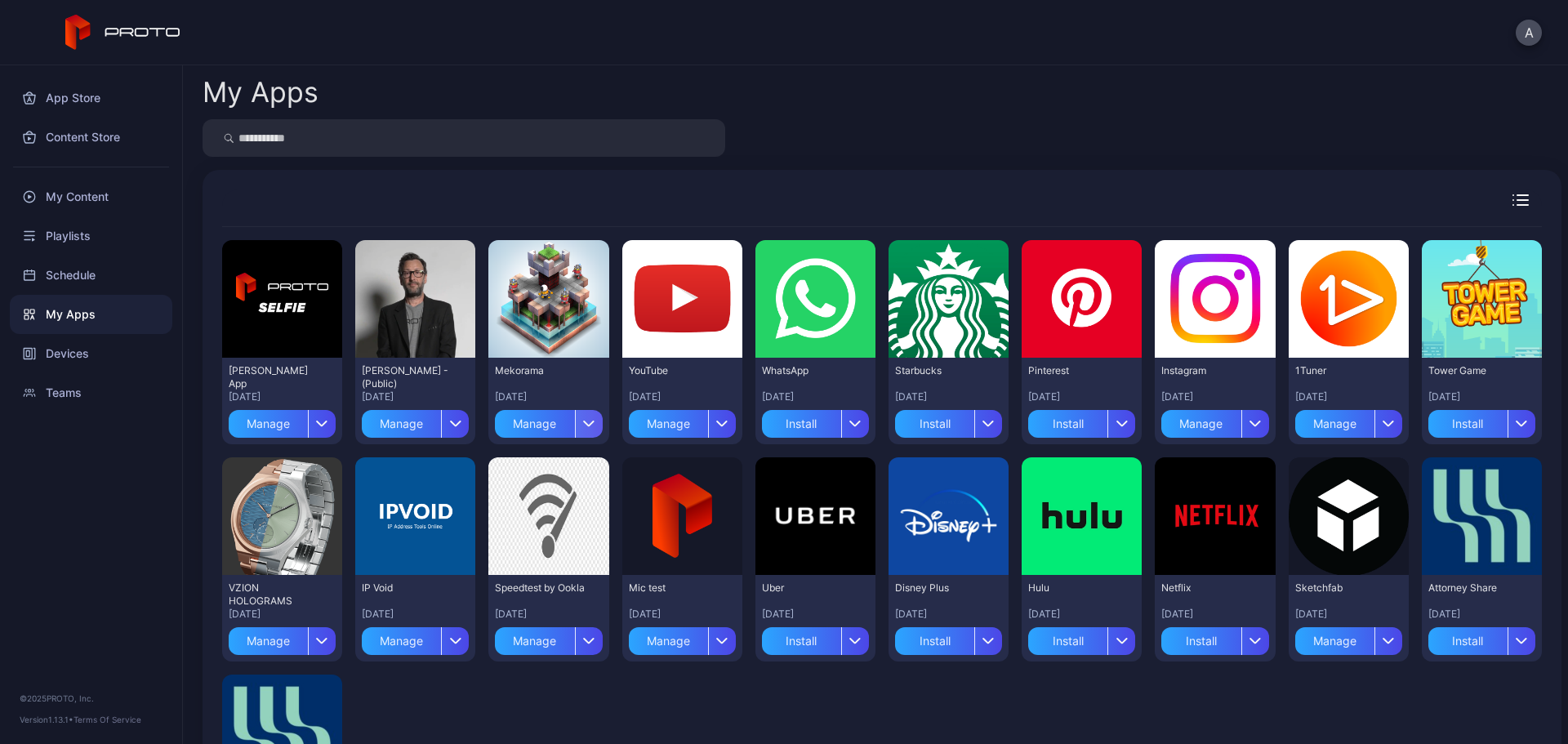
click at [584, 430] on div "button" at bounding box center [589, 424] width 28 height 28
click at [560, 525] on button "Delete" at bounding box center [544, 524] width 139 height 53
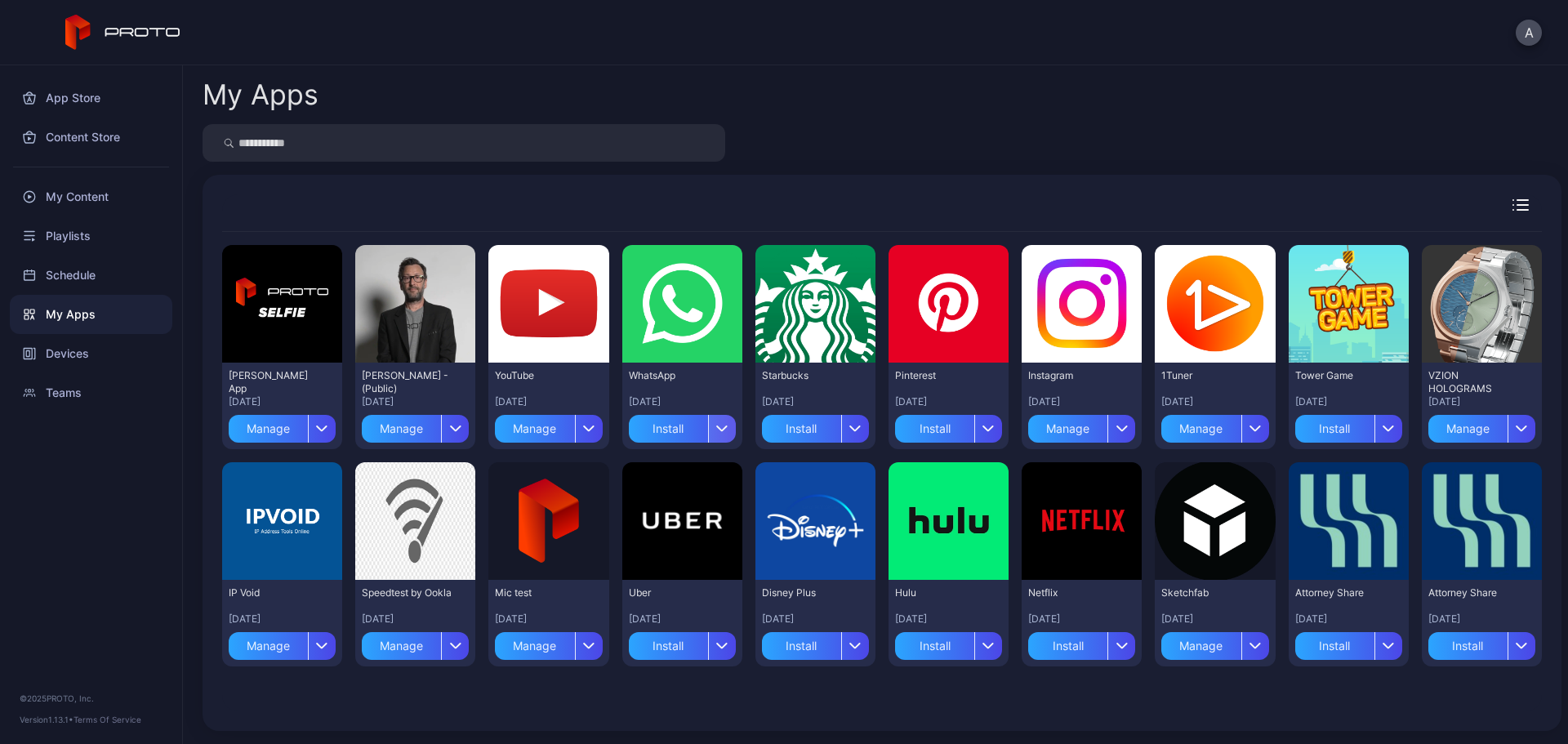
click at [719, 427] on icon "button" at bounding box center [722, 429] width 10 height 5
click at [675, 531] on button "Delete" at bounding box center [675, 530] width 139 height 53
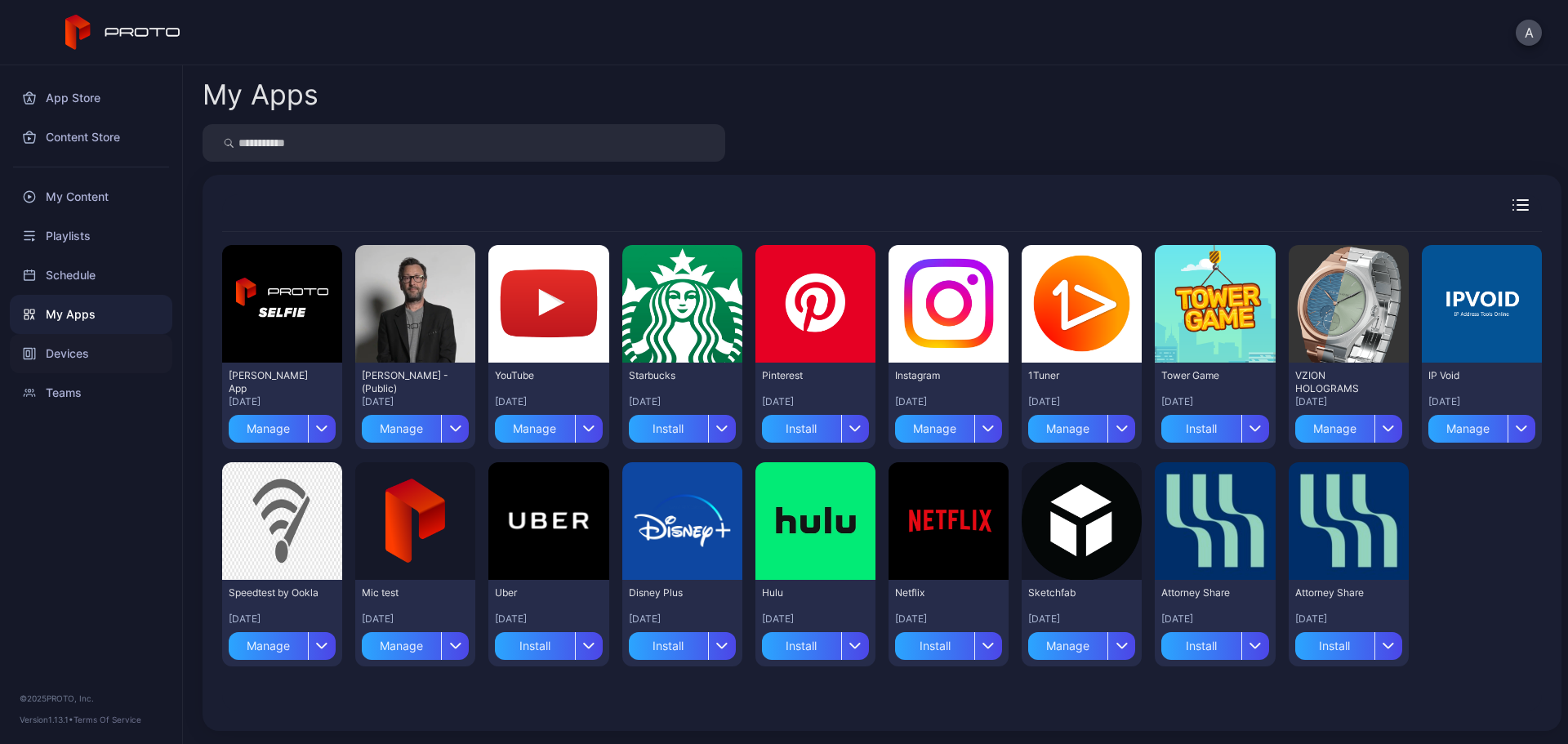
click at [124, 349] on div "Devices" at bounding box center [91, 354] width 163 height 39
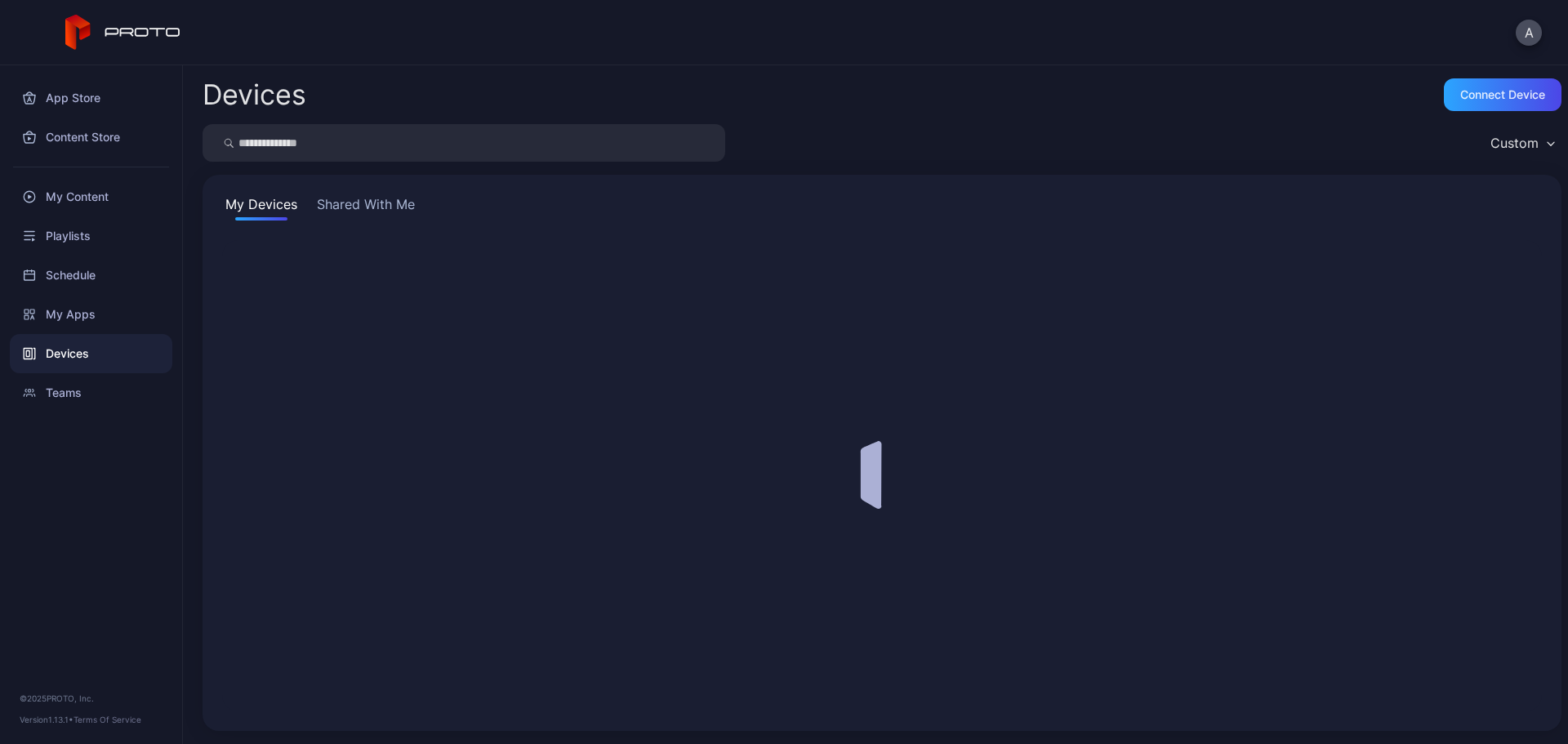
click at [124, 349] on div "Devices" at bounding box center [91, 354] width 163 height 39
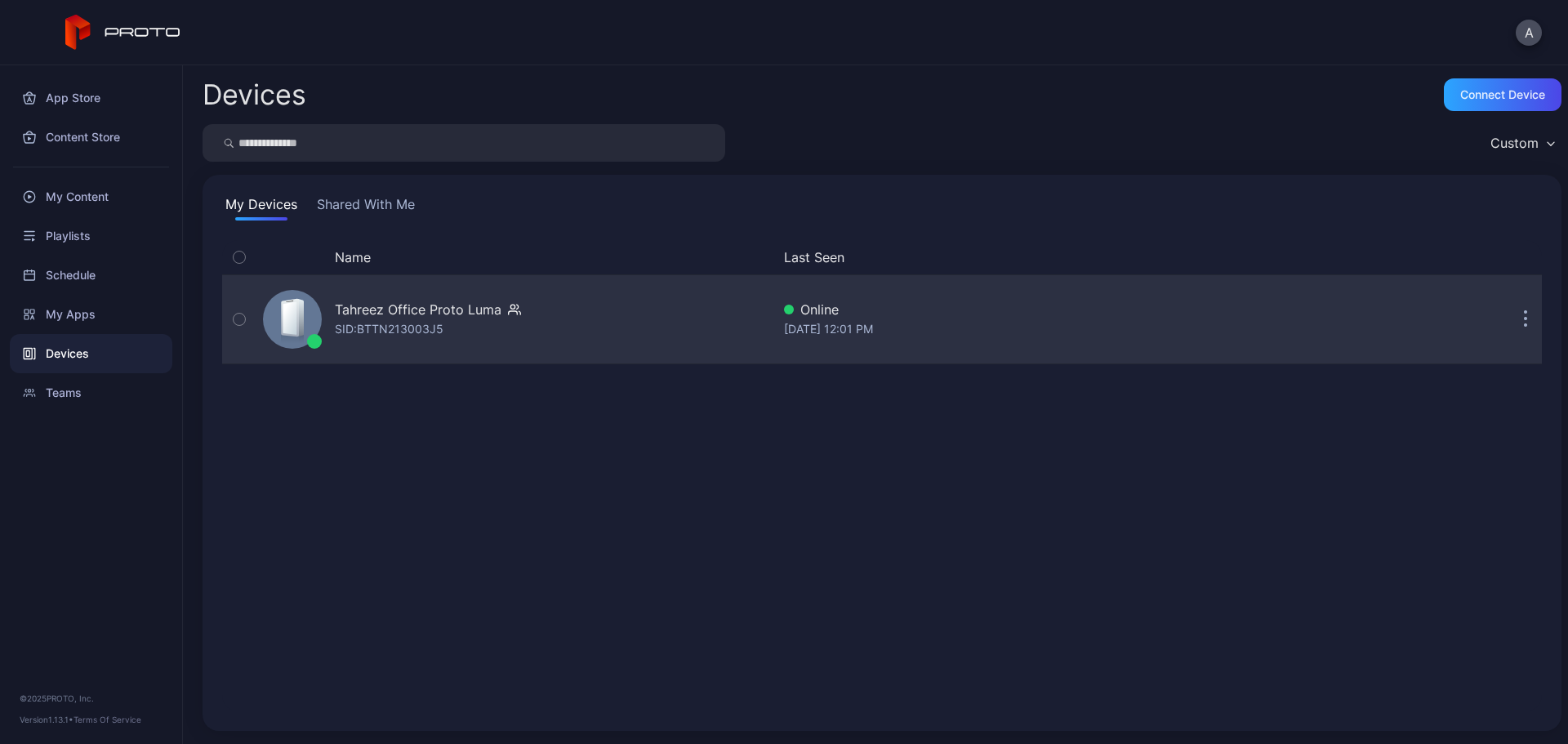
click at [427, 348] on div "Tahreez Office Proto [PERSON_NAME]: BTTN213003J5" at bounding box center [514, 319] width 515 height 81
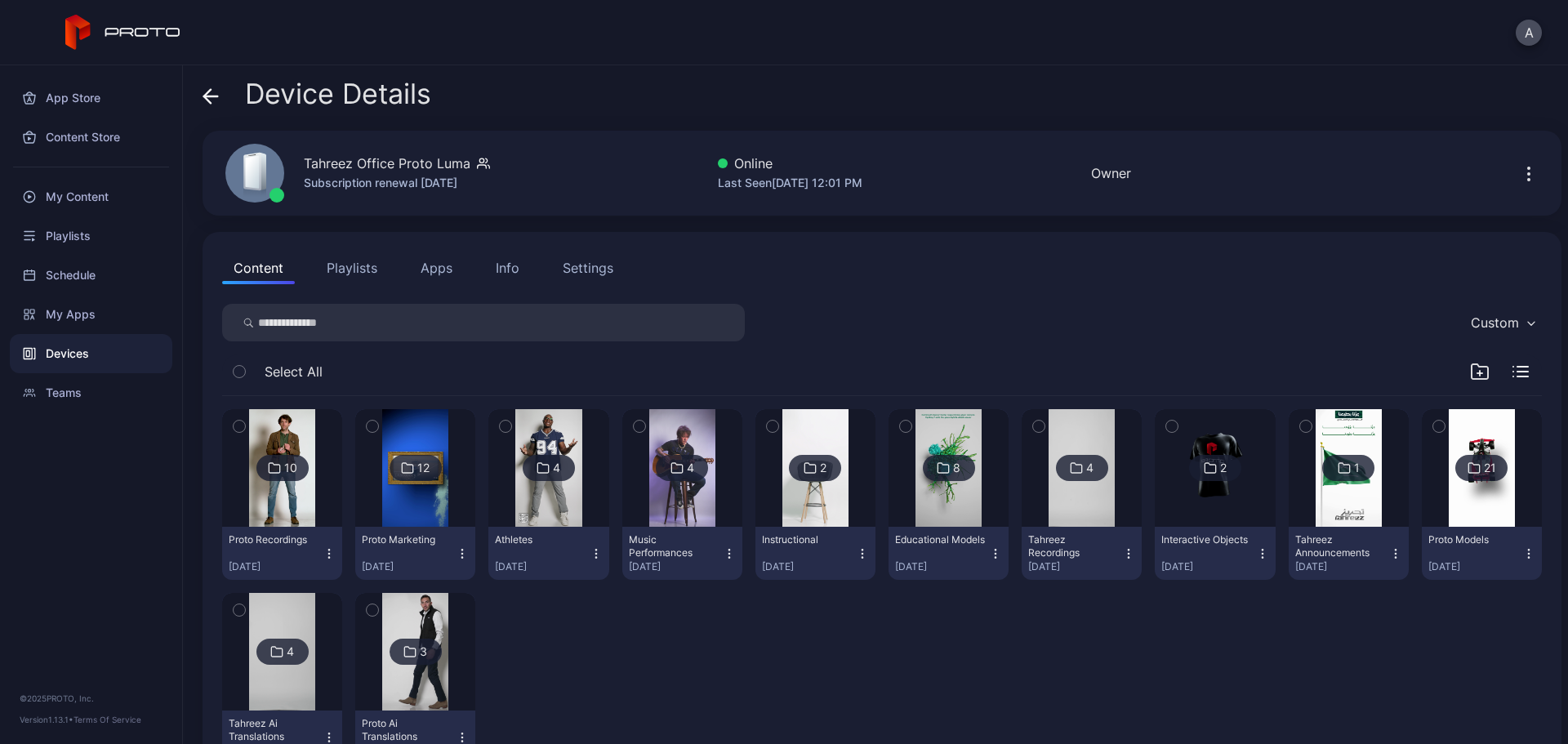
click at [422, 271] on button "Apps" at bounding box center [436, 267] width 55 height 32
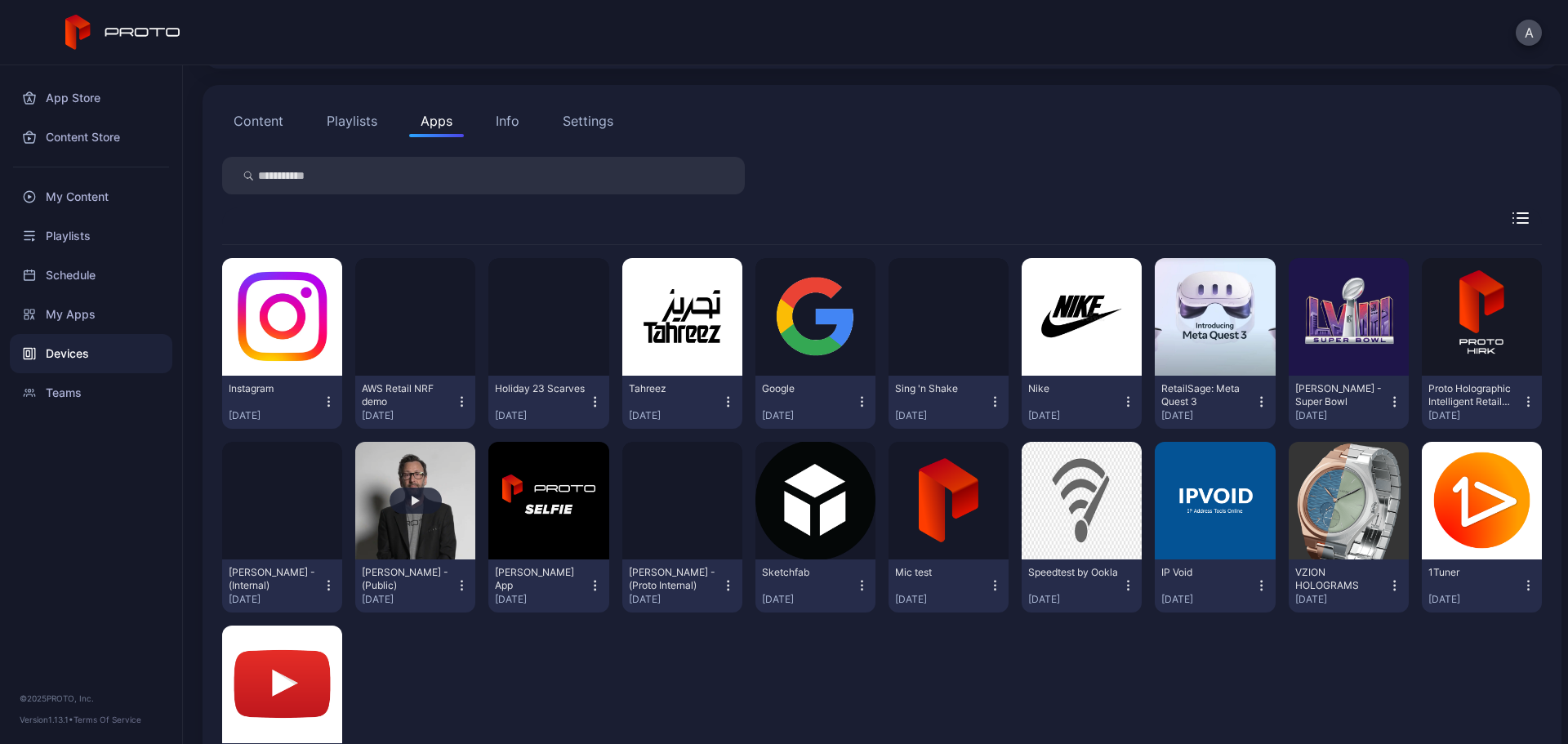
scroll to position [164, 0]
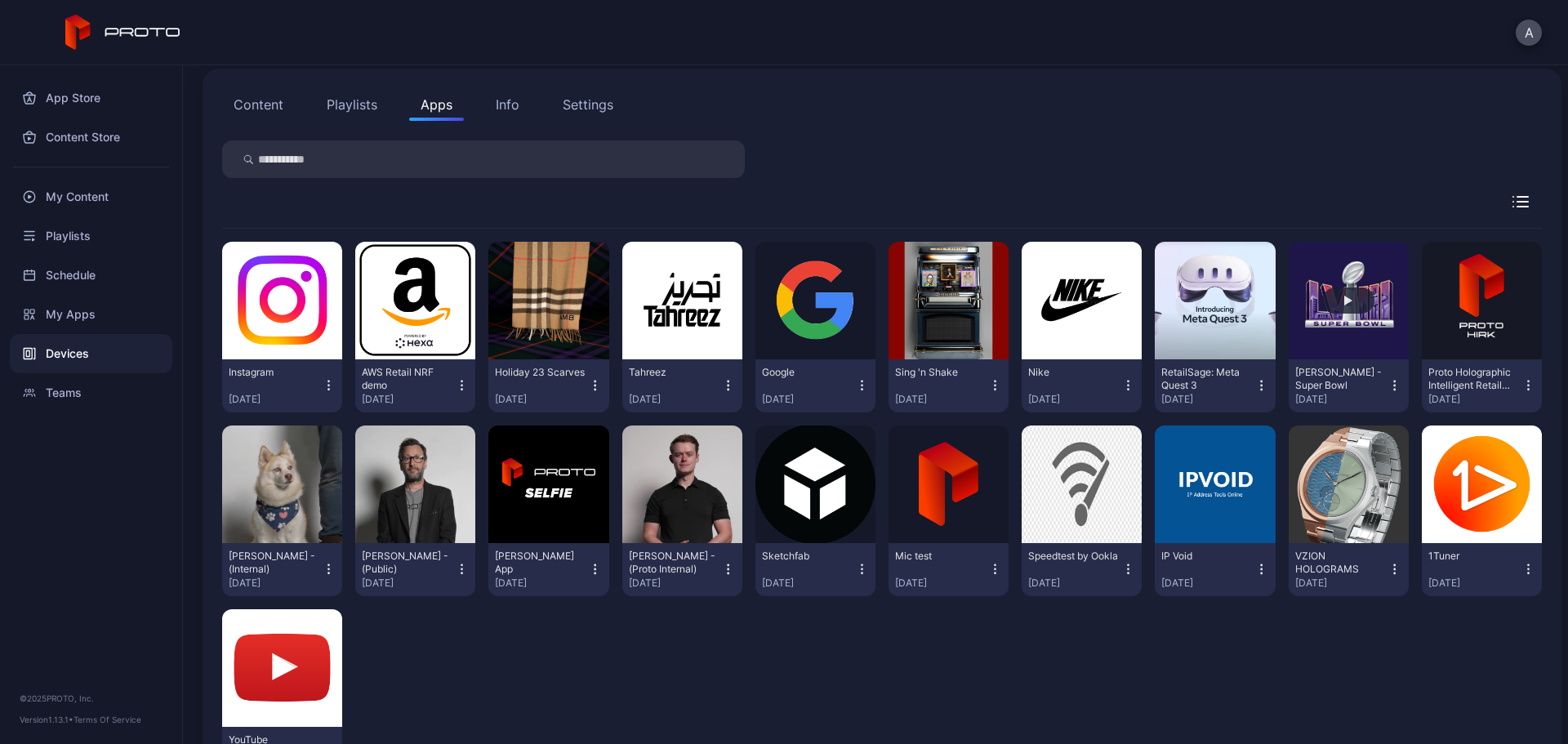
drag, startPoint x: 1316, startPoint y: 322, endPoint x: 1343, endPoint y: 325, distance: 27.2
click at [1254, 325] on button "button" at bounding box center [1349, 300] width 120 height 117
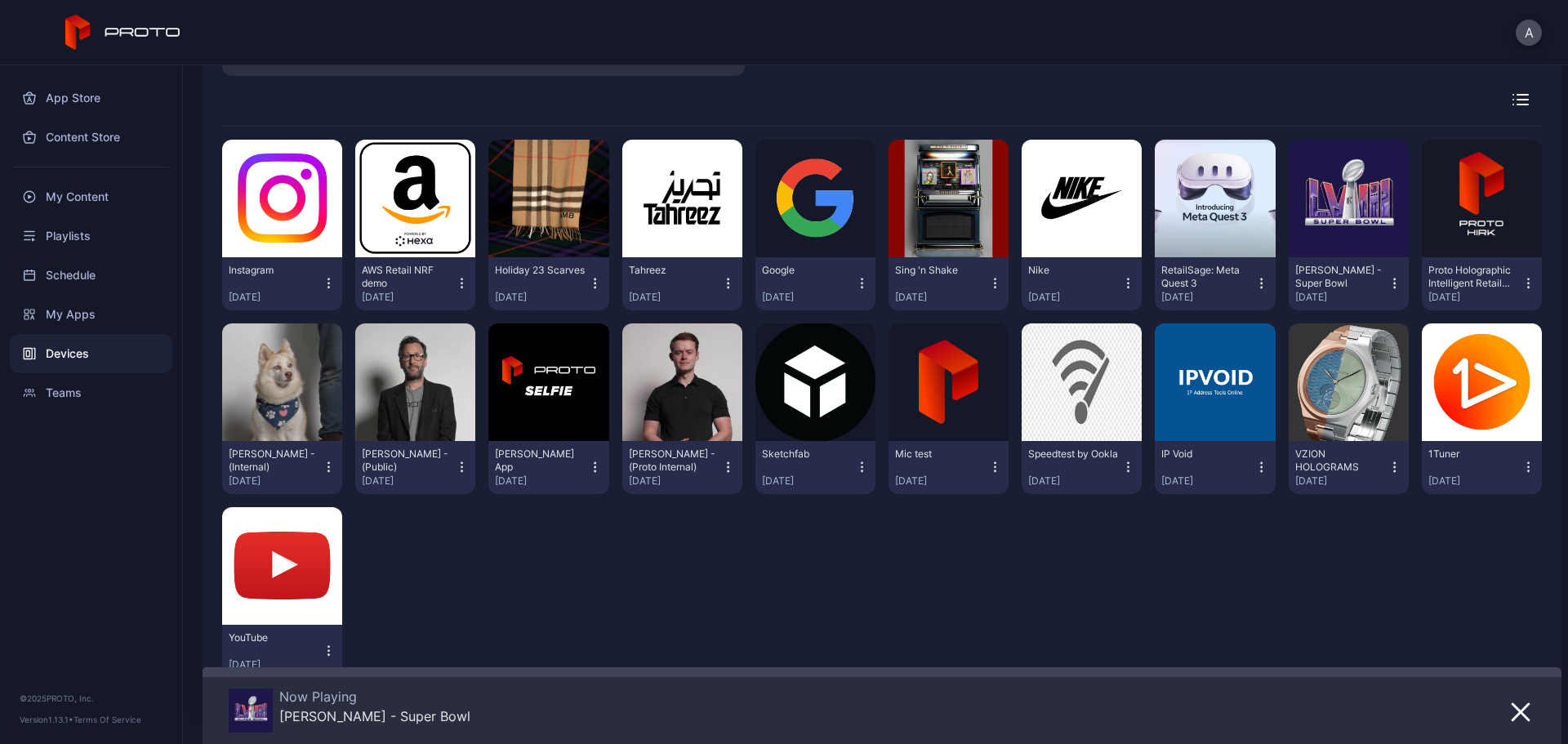
scroll to position [240, 0]
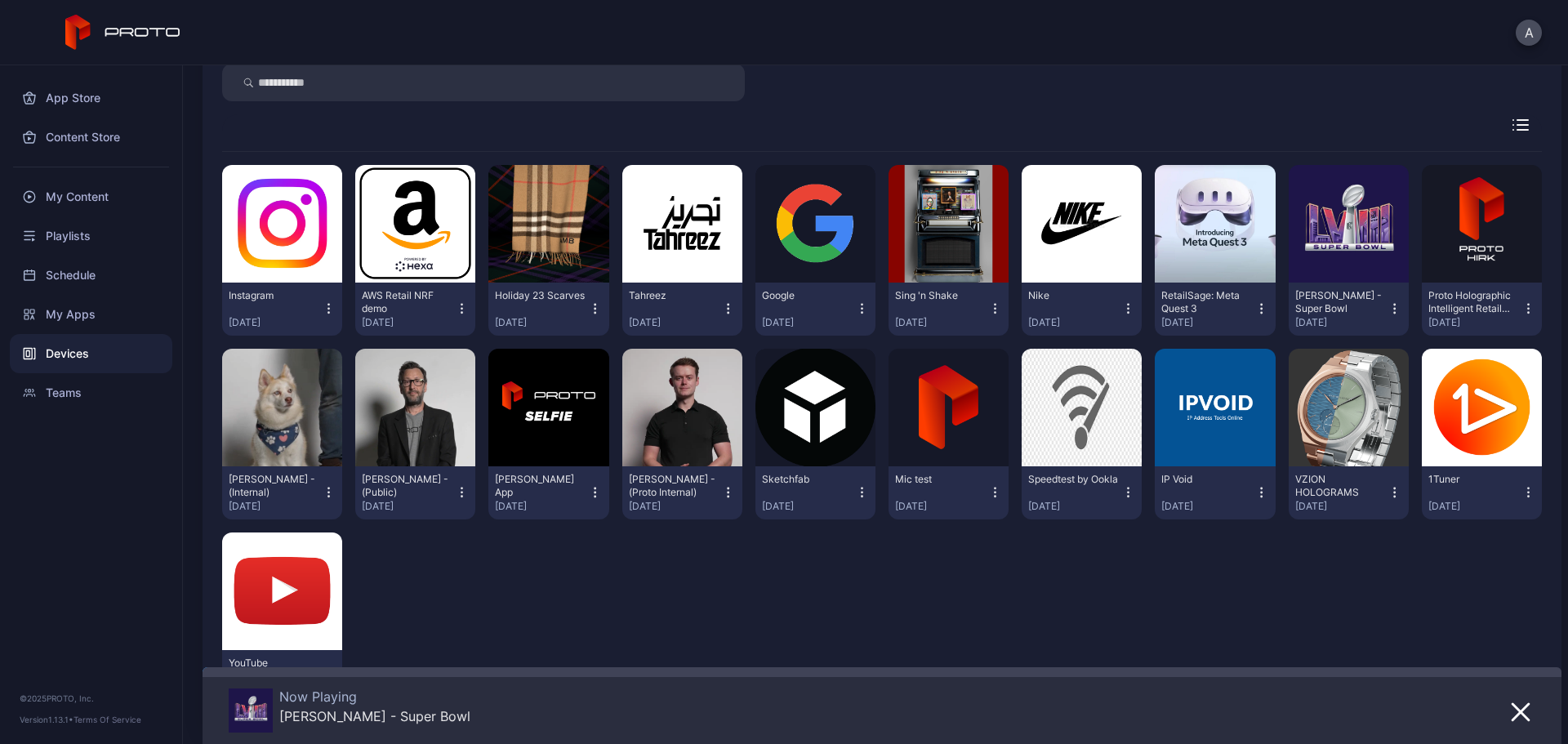
click at [1254, 492] on icon "button" at bounding box center [1528, 493] width 14 height 17
click at [1254, 567] on div "Instagram Sep 28, 2025 AWS Retail NRF demo Sep 15, 2025 Holiday 23 Scarves Sep …" at bounding box center [881, 433] width 1320 height 565
click at [1254, 567] on icon "button" at bounding box center [1521, 713] width 17 height 17
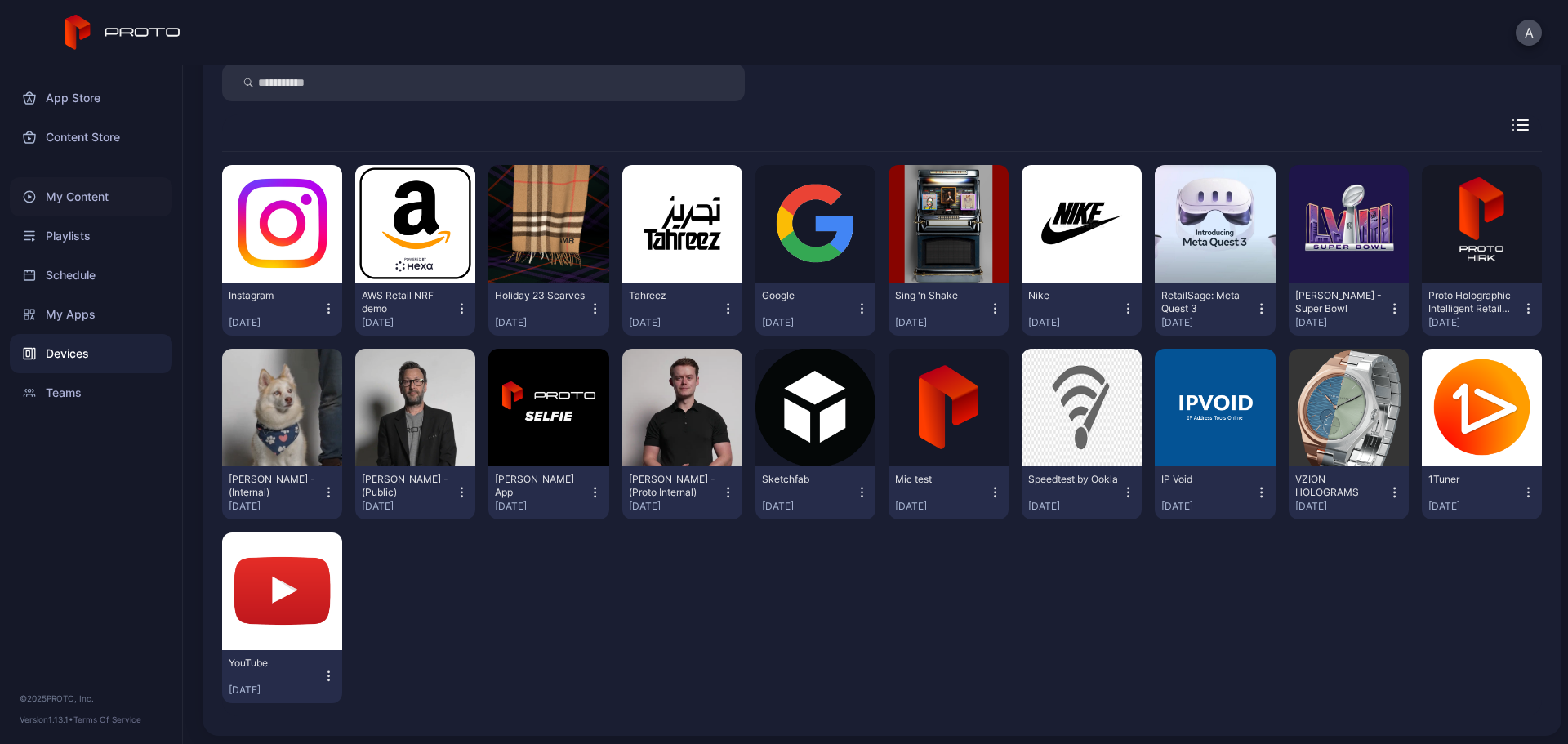
click at [99, 194] on div "My Content" at bounding box center [91, 197] width 163 height 39
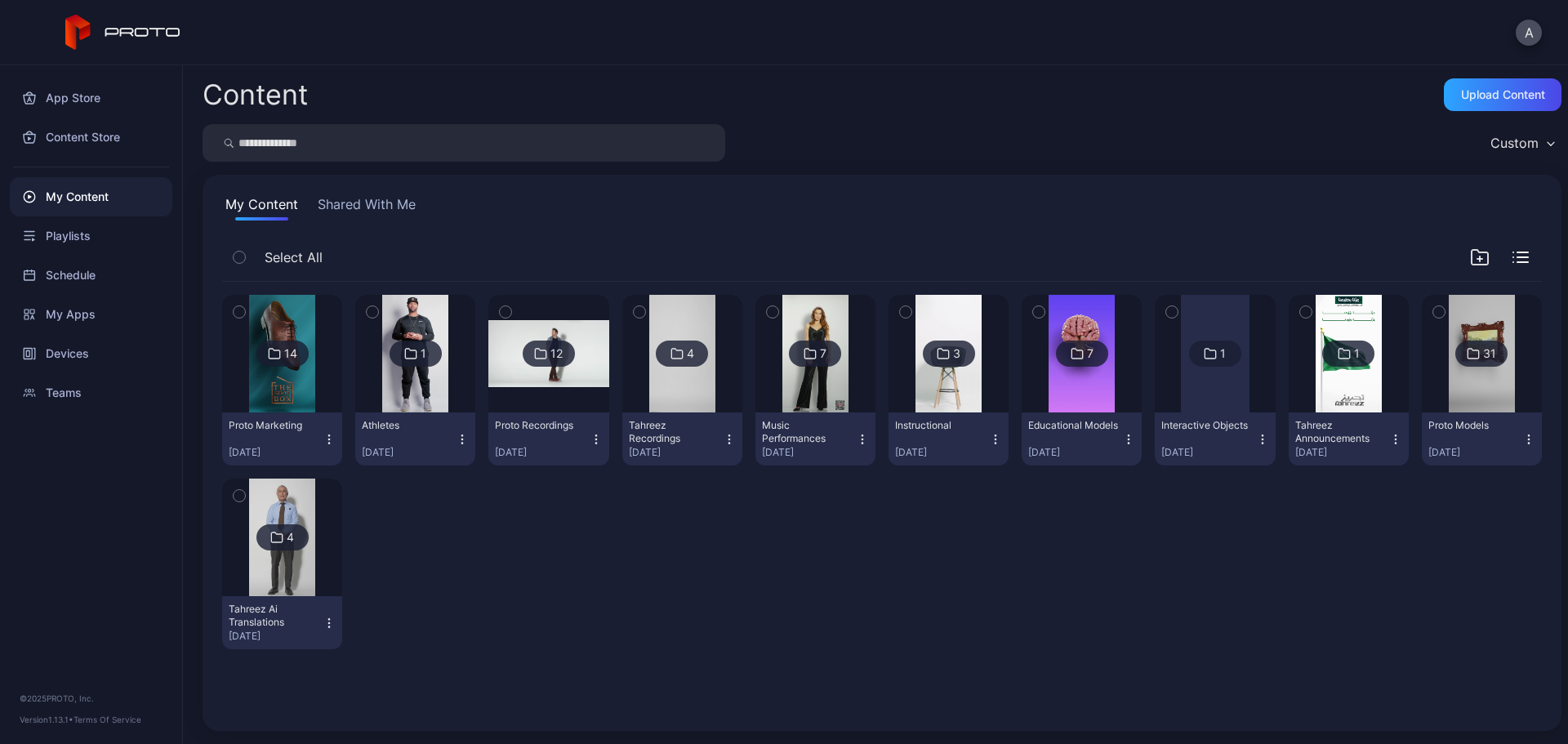
click at [642, 517] on div "14 Proto Marketing Sep 28, 2025 1 Athletes Sep 29, 2025 12 Proto Recordings Sep…" at bounding box center [881, 472] width 1320 height 381
click at [111, 348] on div "Devices" at bounding box center [91, 354] width 163 height 39
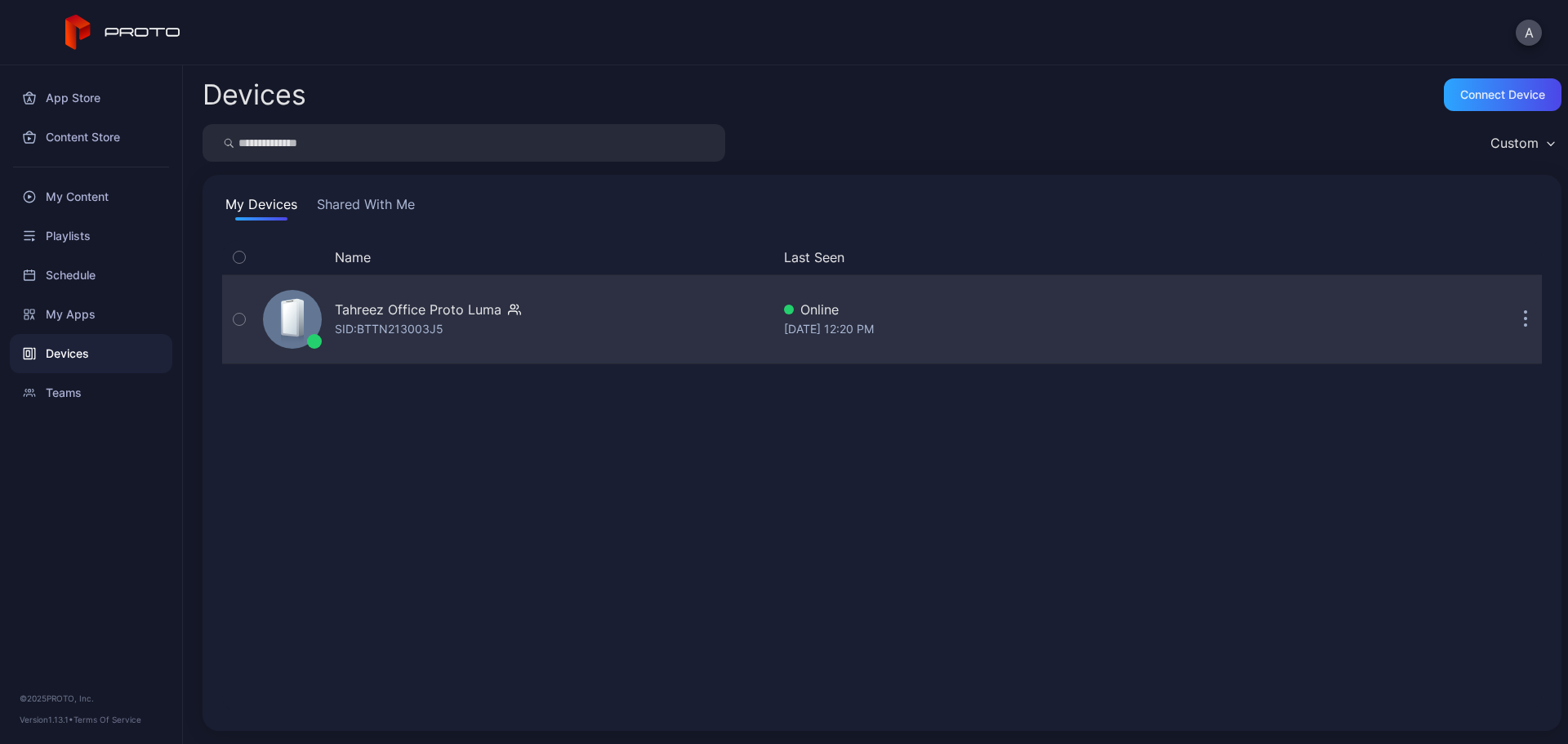
click at [560, 349] on div "Tahreez Office Proto [PERSON_NAME]: BTTN213003J5" at bounding box center [514, 319] width 515 height 81
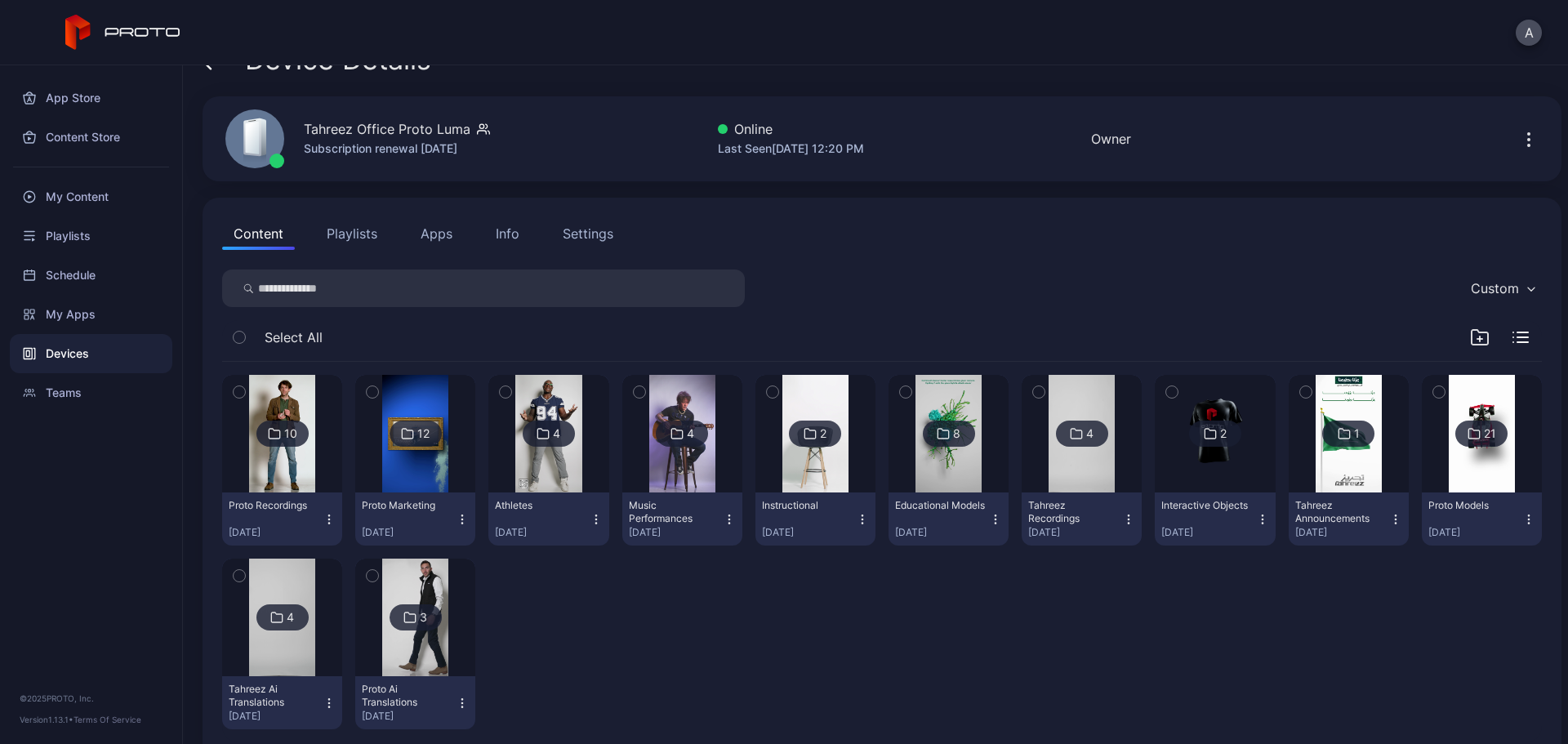
scroll to position [66, 0]
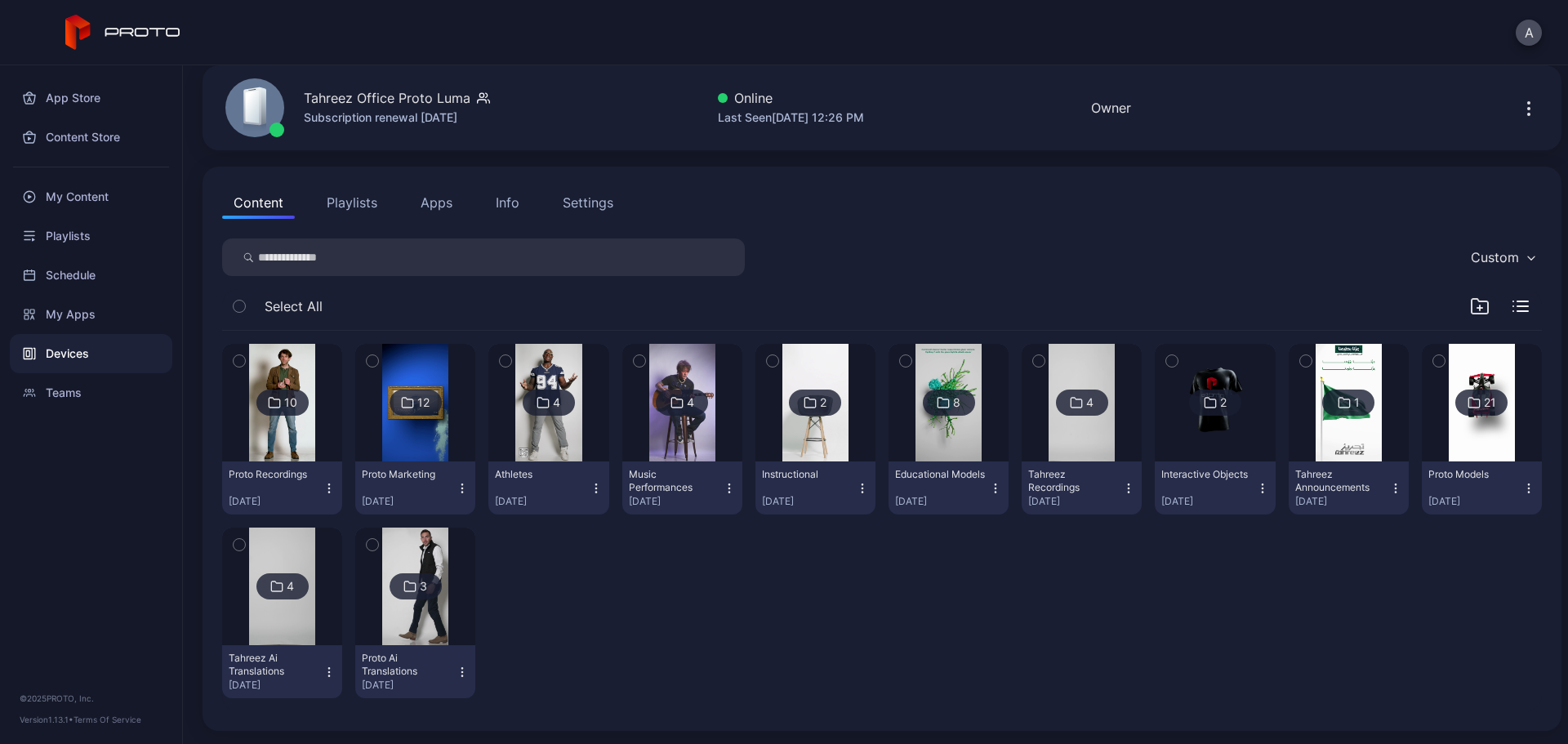
click at [1059, 433] on img at bounding box center [1082, 402] width 67 height 117
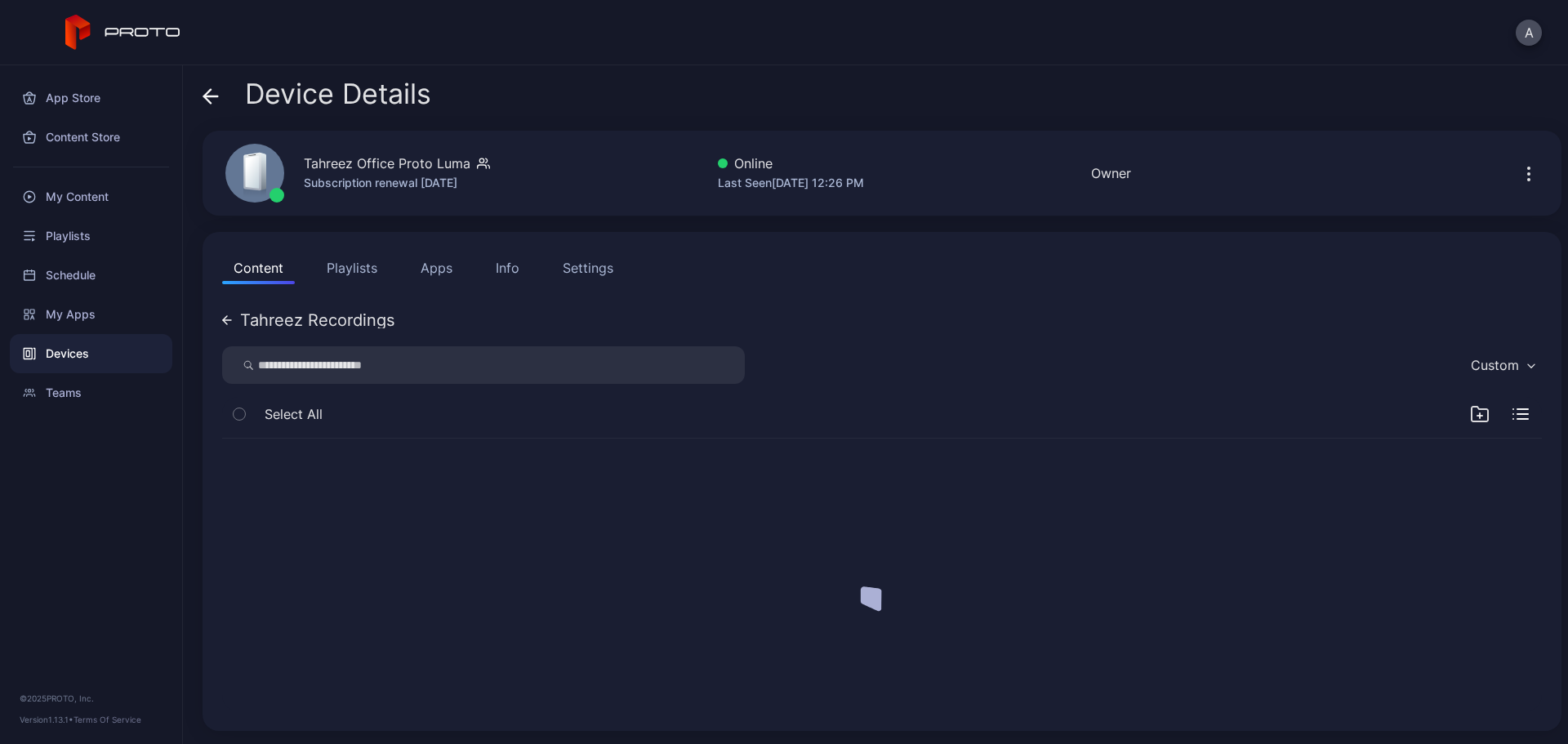
scroll to position [0, 0]
